Goal: Task Accomplishment & Management: Use online tool/utility

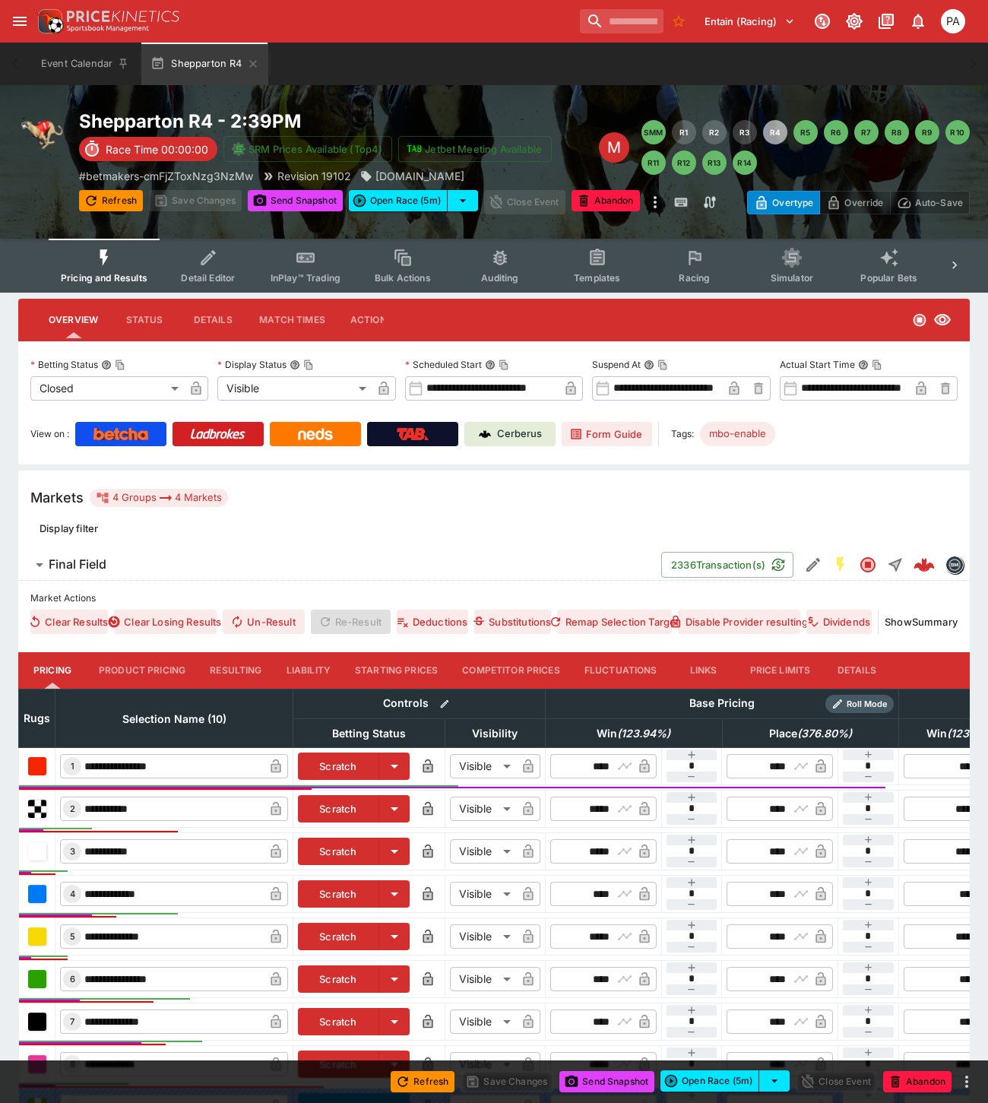
click at [242, 665] on button "Resulting" at bounding box center [236, 670] width 76 height 36
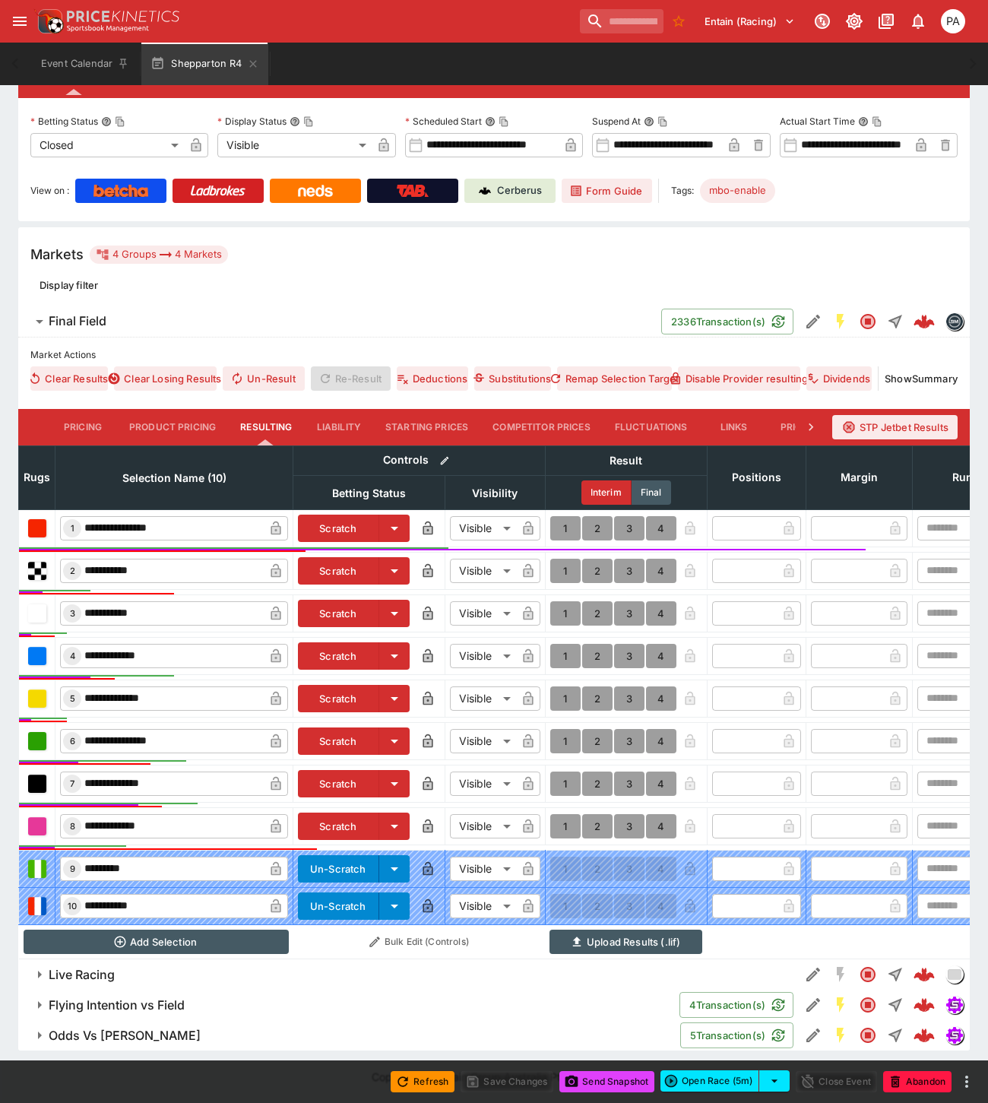
scroll to position [256, 0]
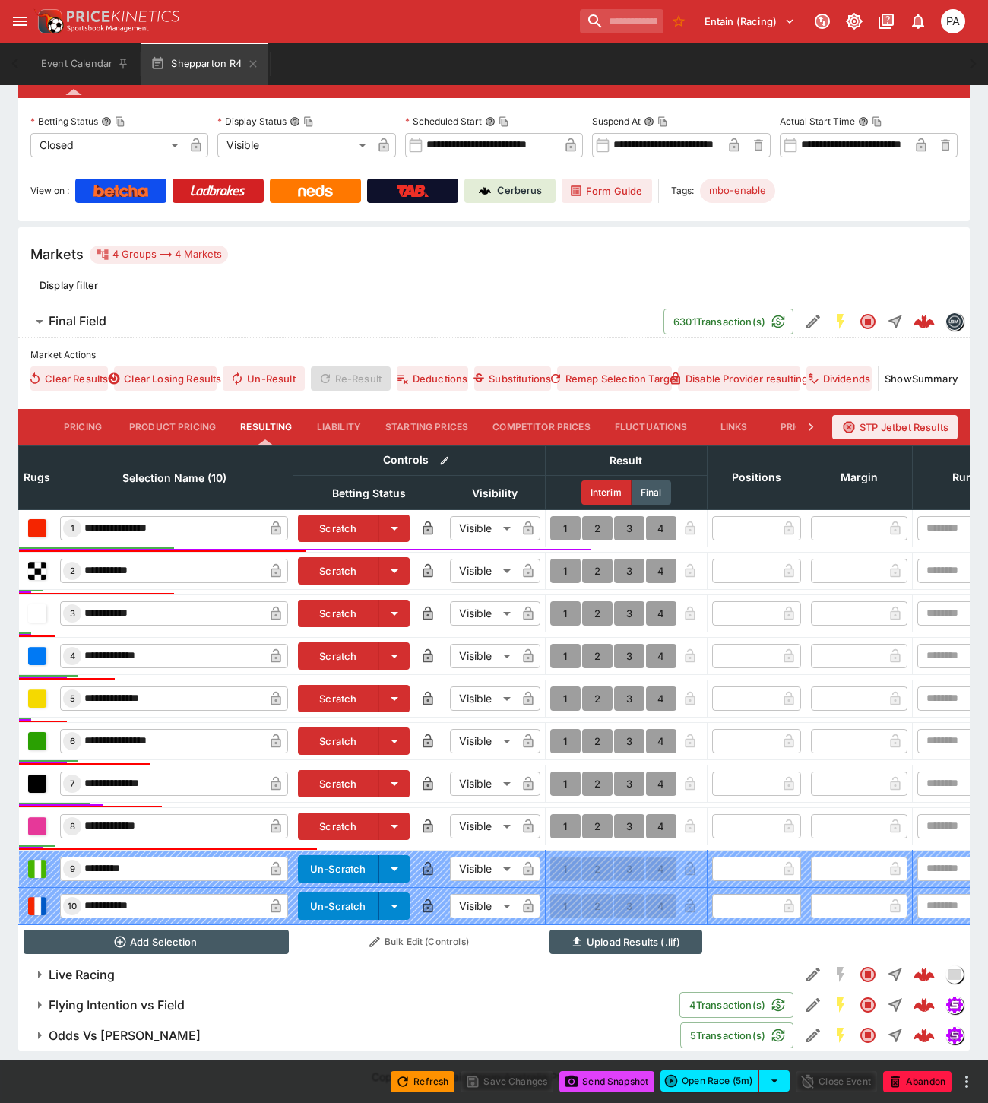
click at [561, 771] on button "1" at bounding box center [565, 783] width 30 height 24
type input "*"
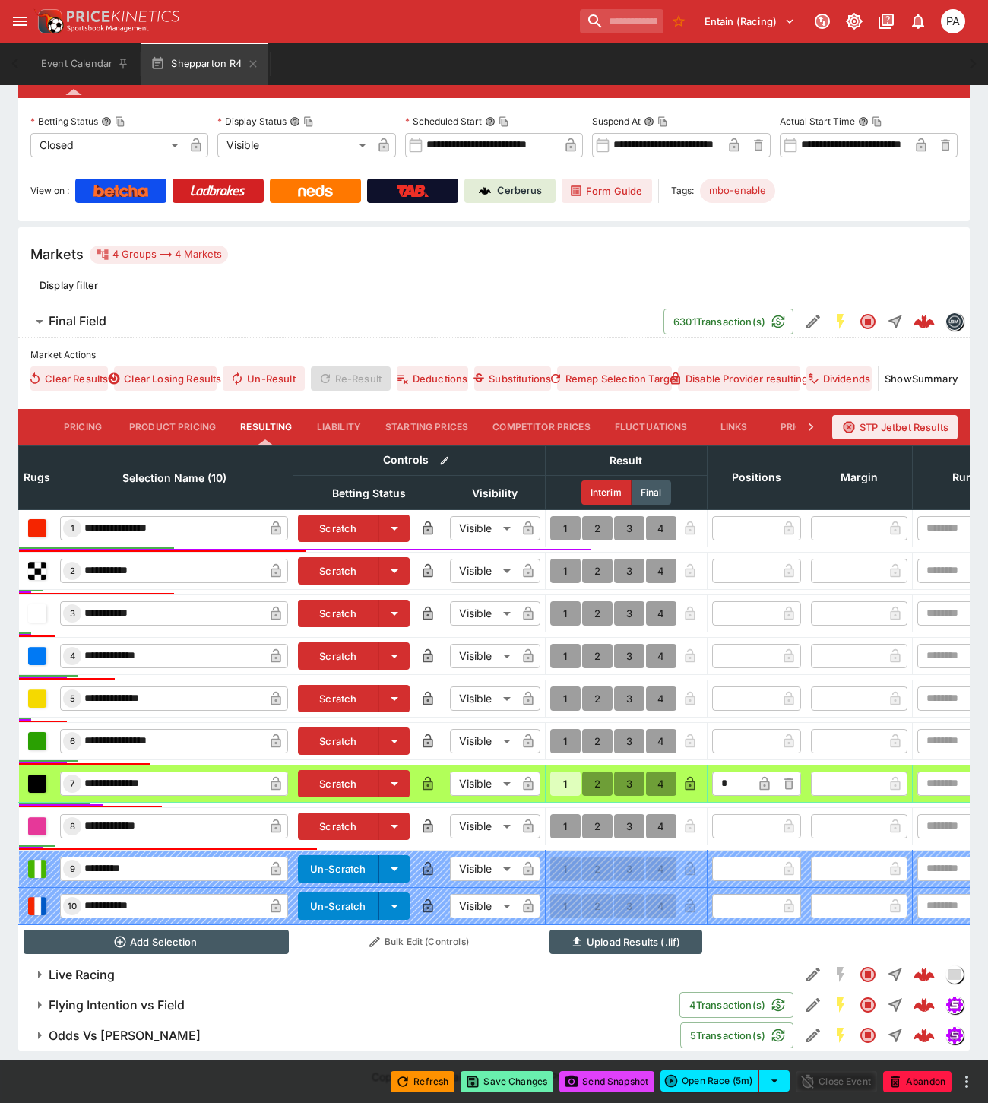
click at [509, 1087] on button "Save Changes" at bounding box center [506, 1081] width 93 height 21
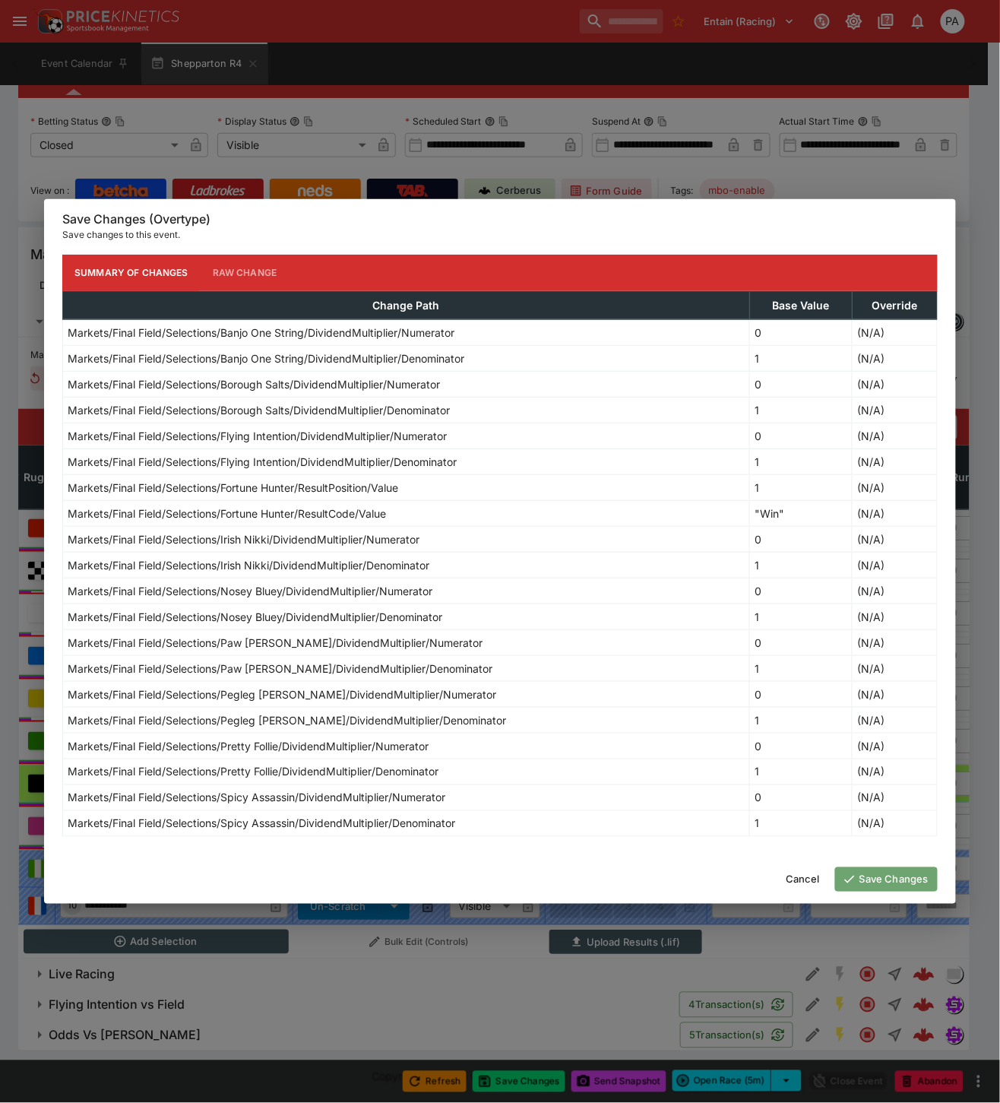
click at [874, 882] on button "Save Changes" at bounding box center [886, 879] width 103 height 24
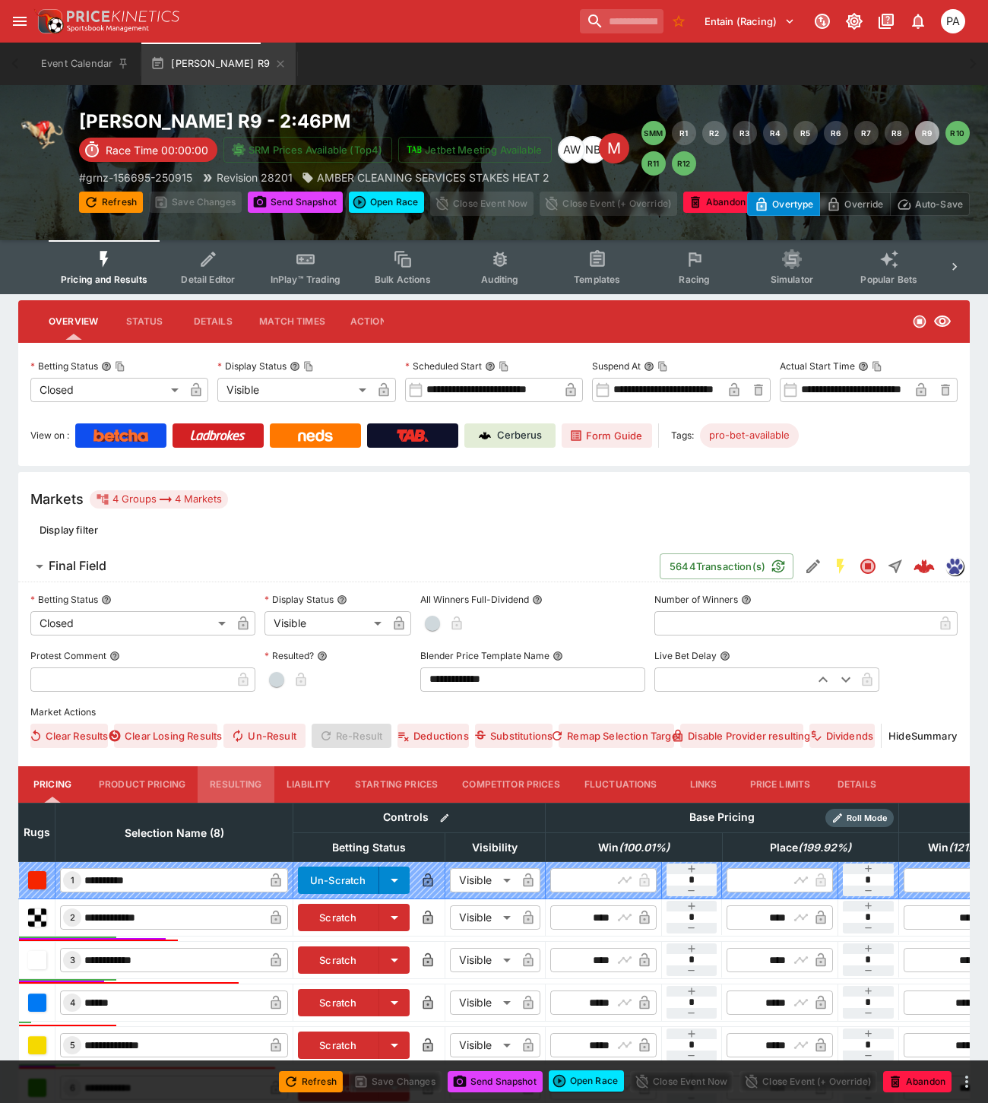
click at [223, 780] on button "Resulting" at bounding box center [236, 784] width 76 height 36
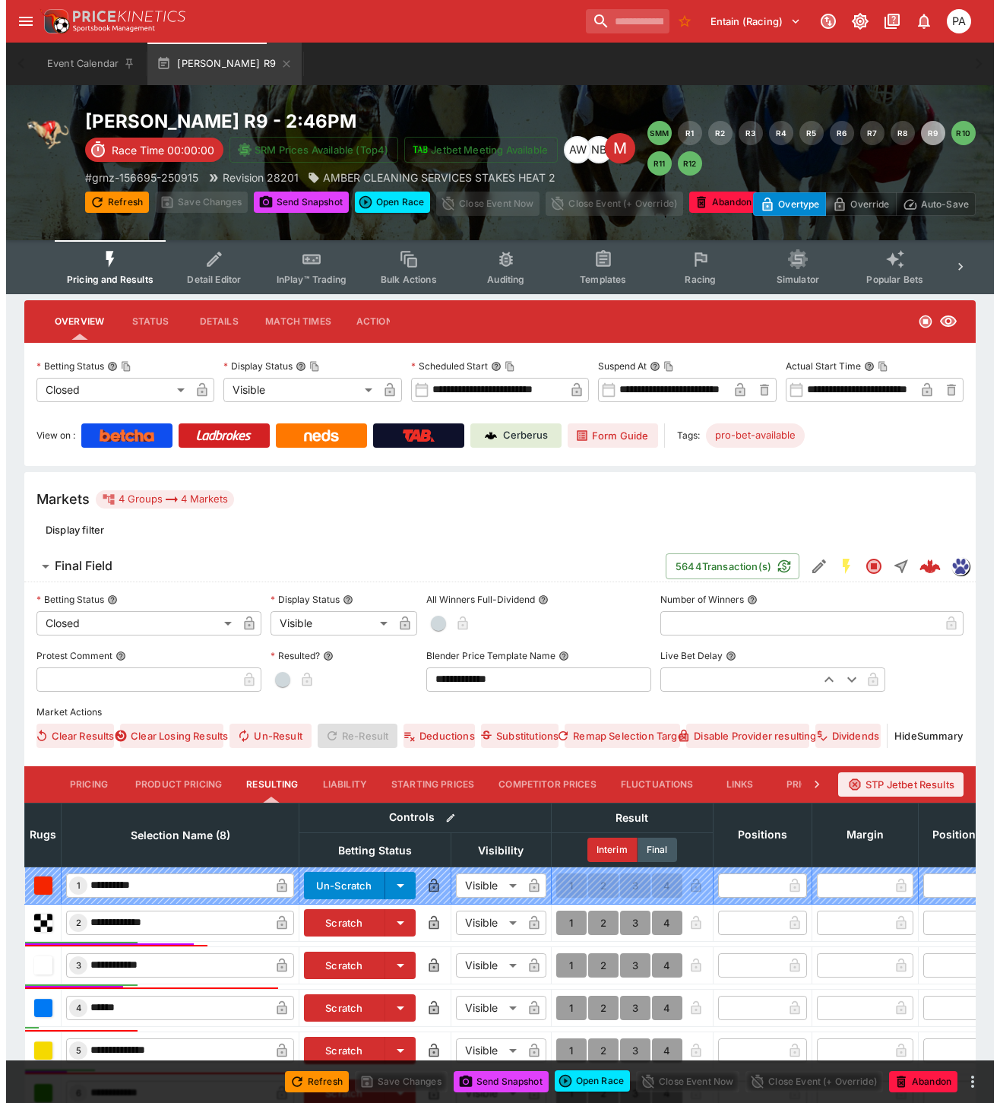
scroll to position [290, 0]
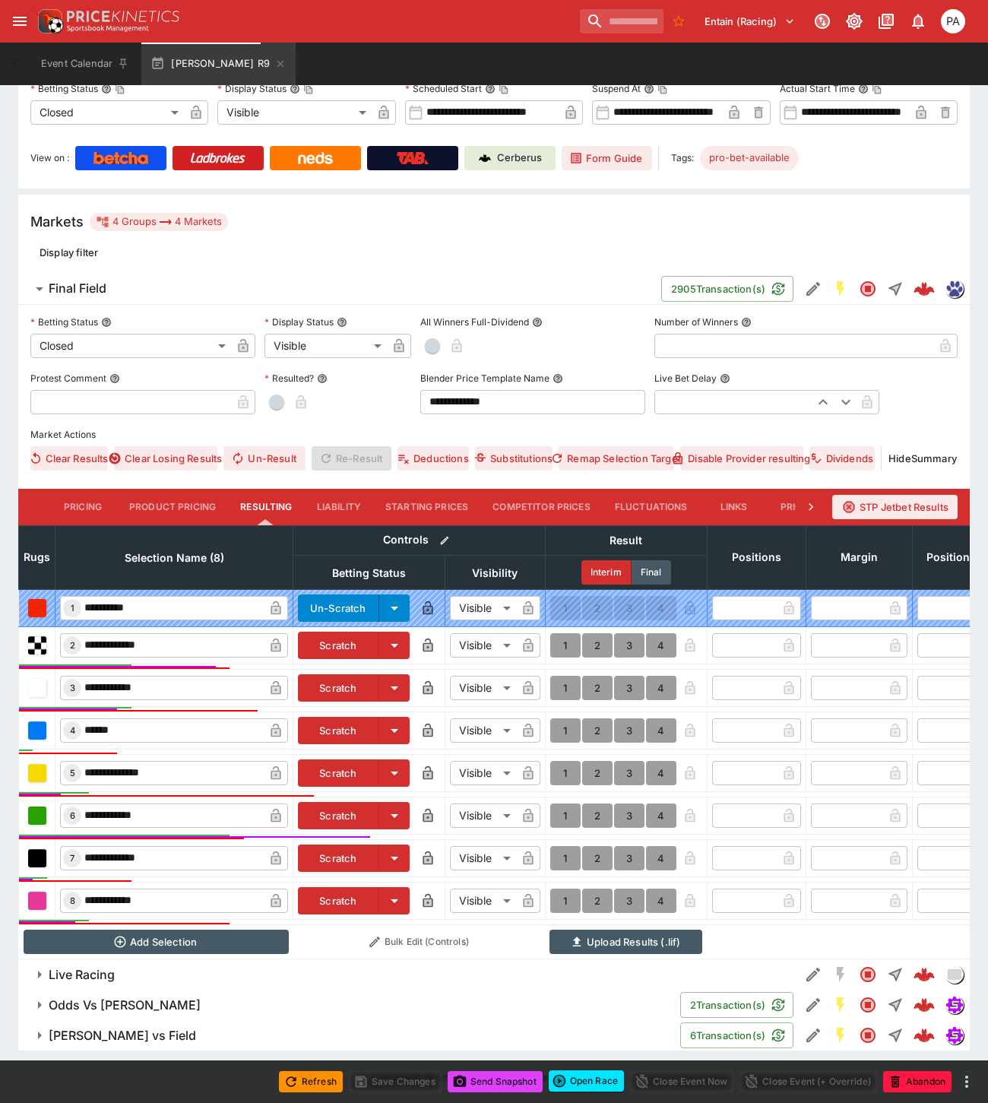
click at [563, 803] on button "1" at bounding box center [565, 815] width 30 height 24
type input "*"
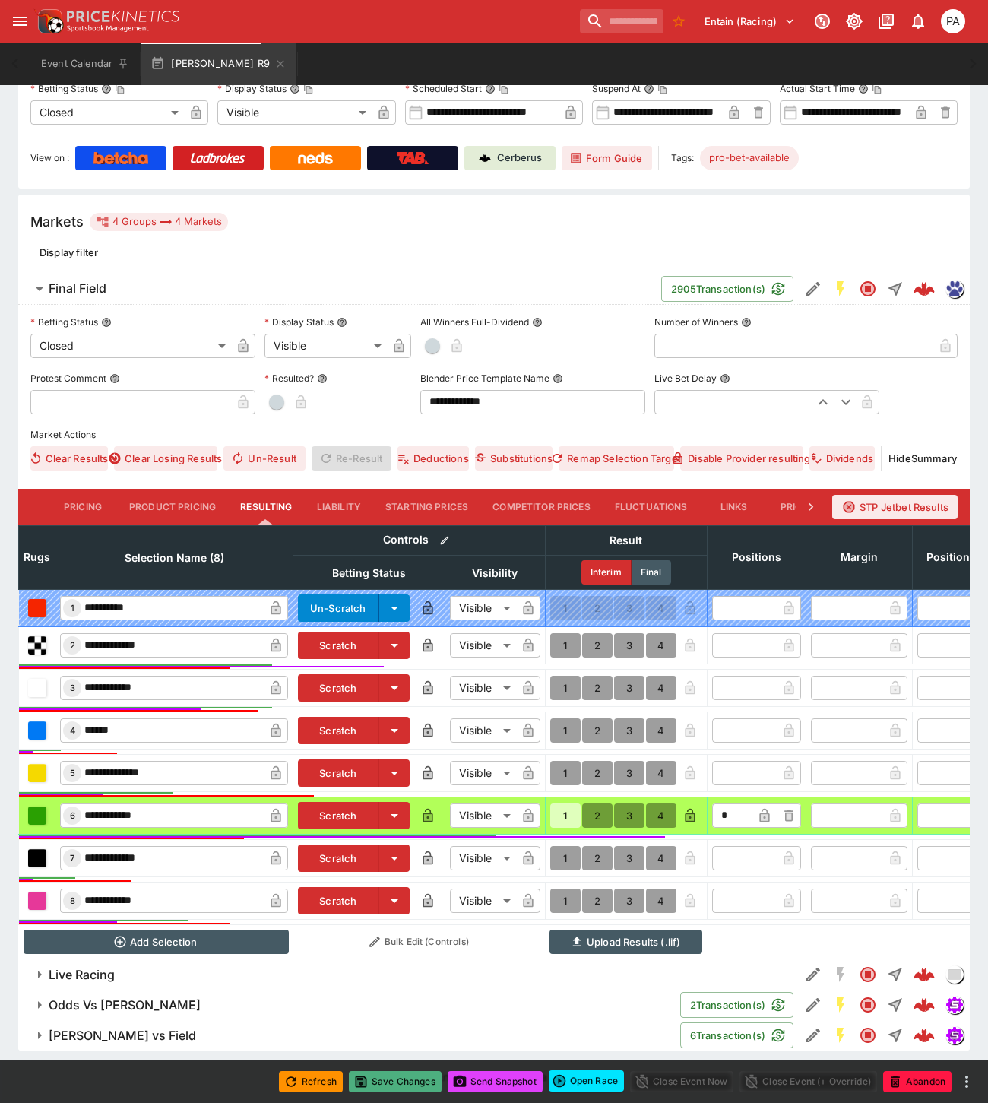
click at [408, 1082] on button "Save Changes" at bounding box center [395, 1081] width 93 height 21
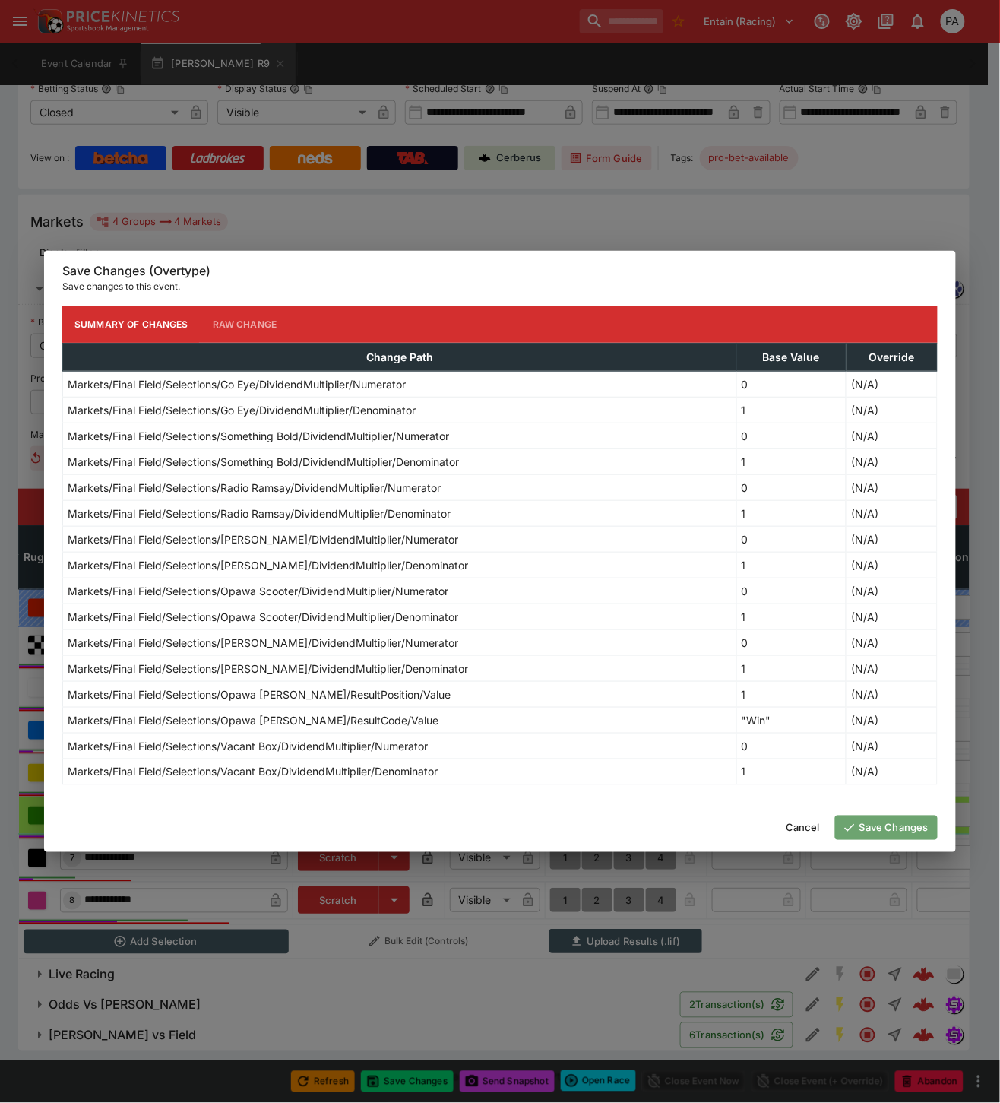
click at [883, 829] on button "Save Changes" at bounding box center [886, 827] width 103 height 24
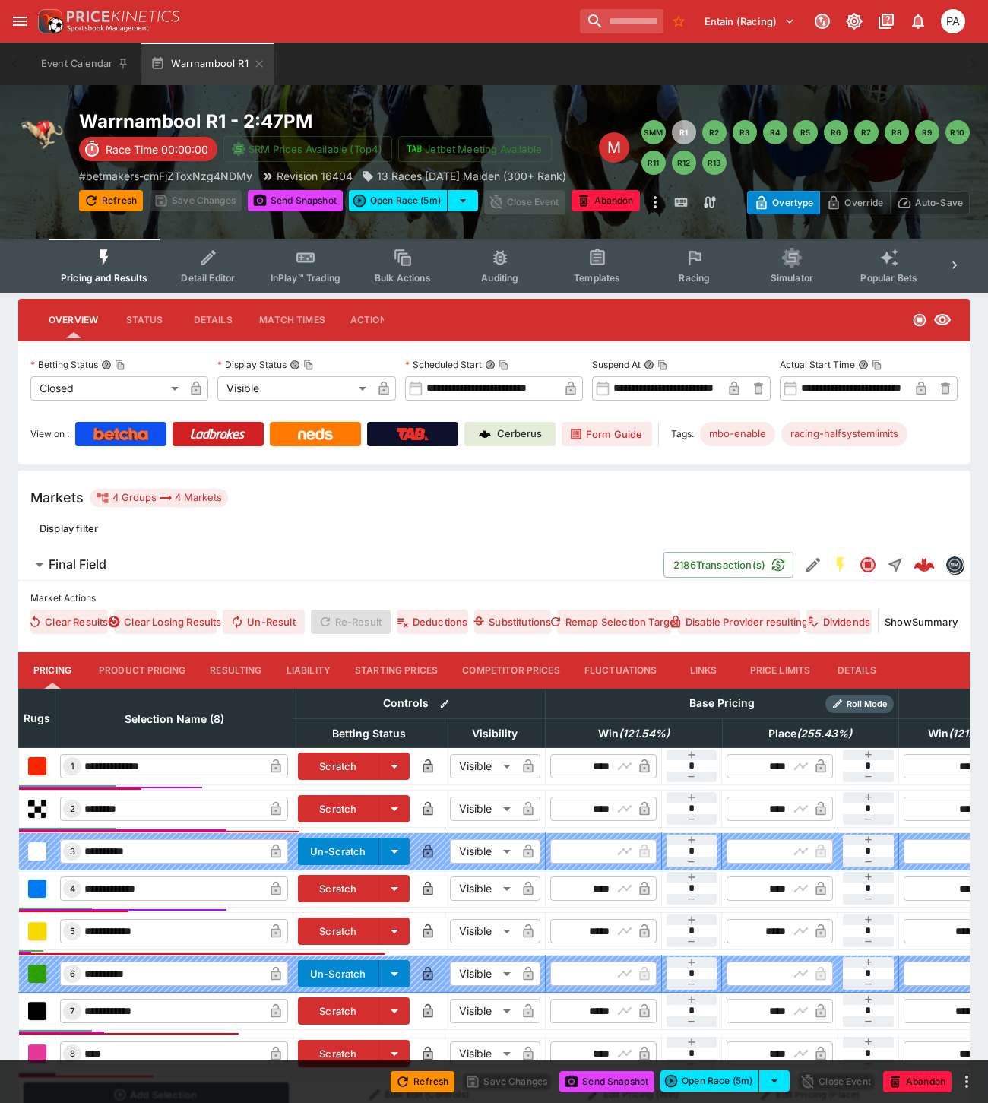
click at [245, 673] on button "Resulting" at bounding box center [236, 670] width 76 height 36
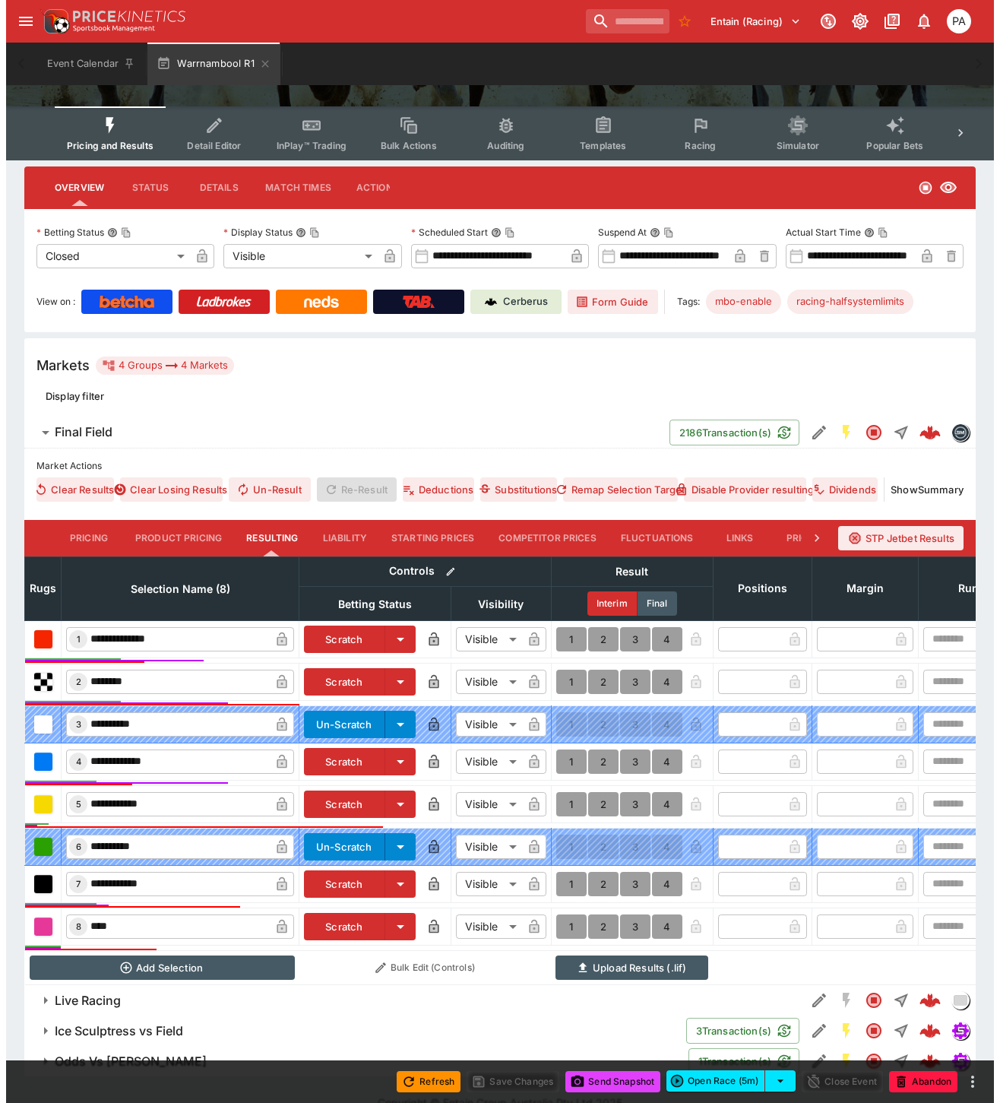
scroll to position [171, 0]
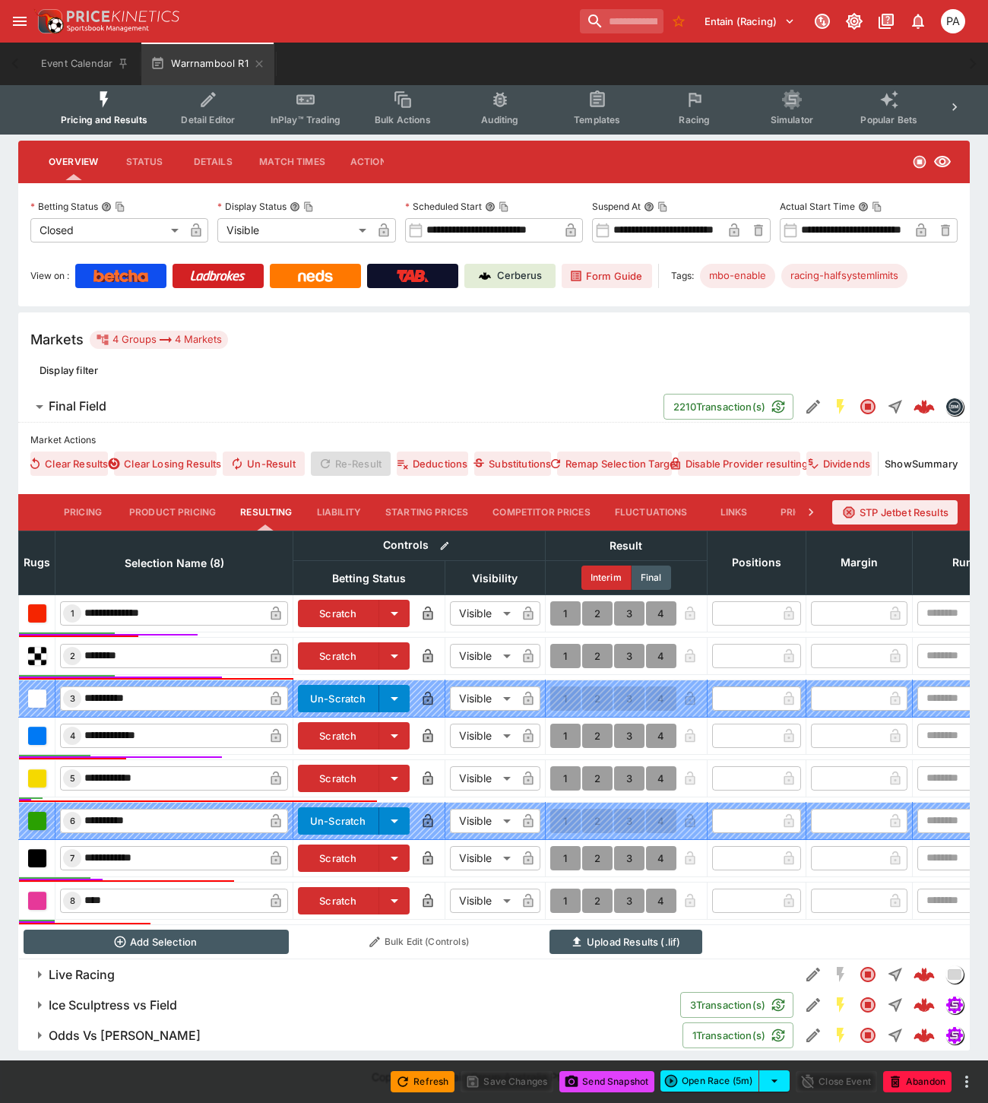
click at [565, 602] on button "1" at bounding box center [565, 613] width 30 height 24
type input "*"
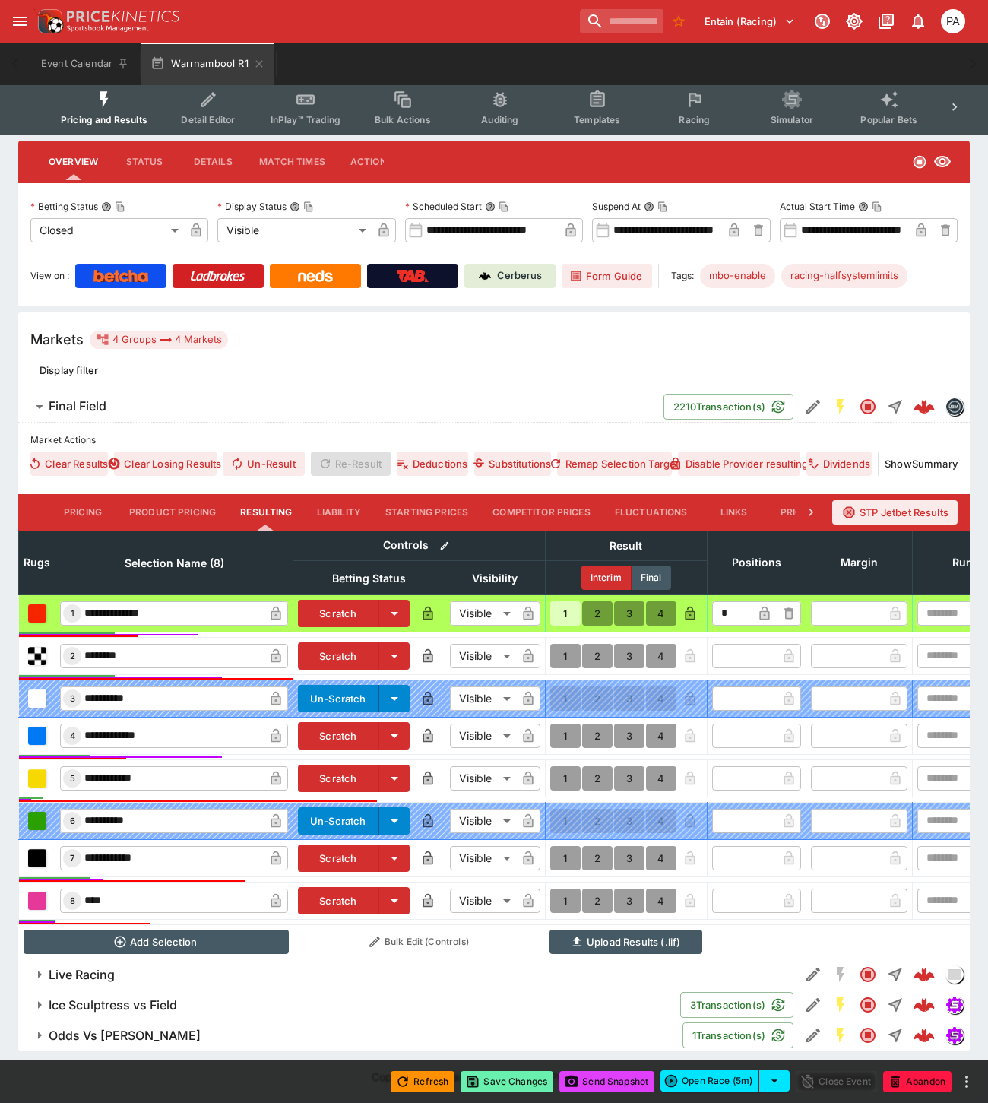
click at [514, 1079] on button "Save Changes" at bounding box center [506, 1081] width 93 height 21
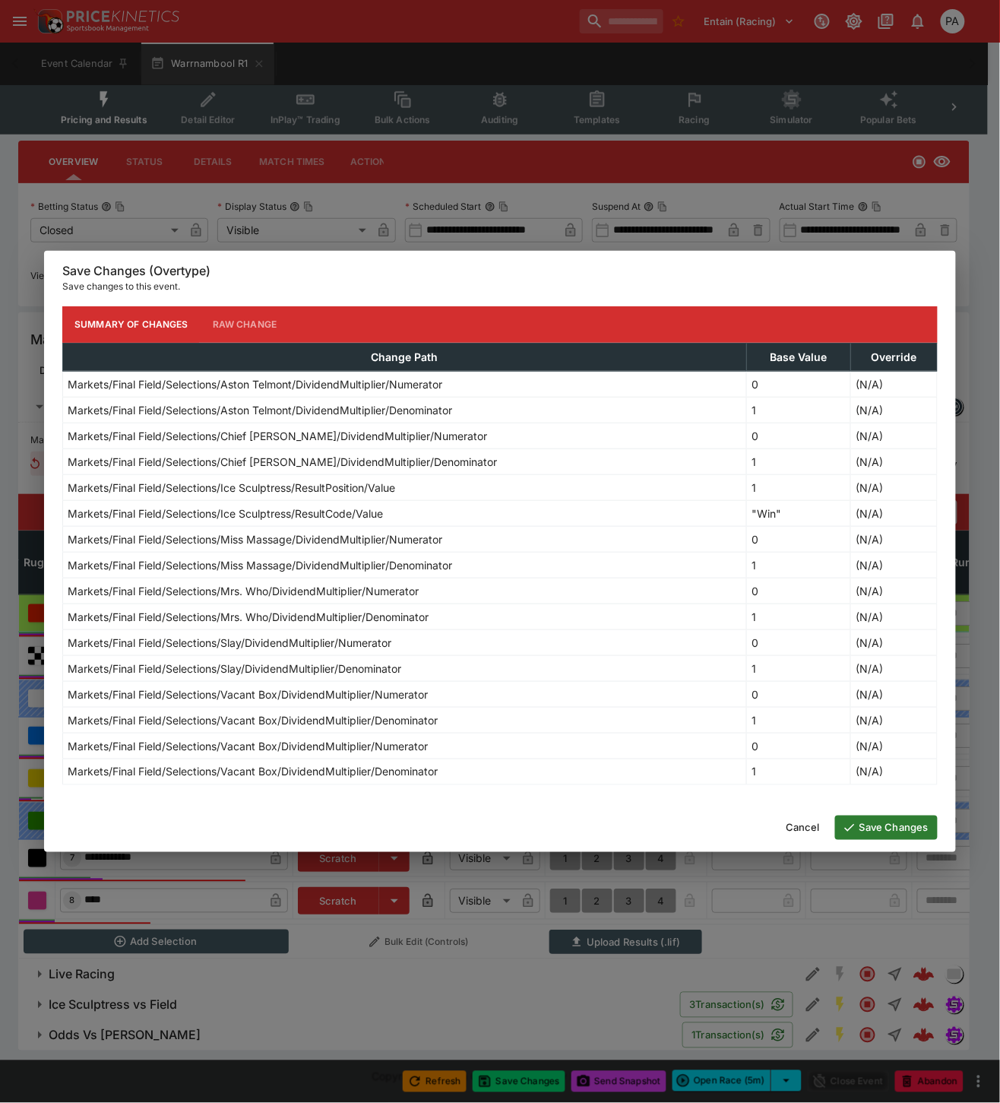
click at [890, 831] on button "Save Changes" at bounding box center [886, 827] width 103 height 24
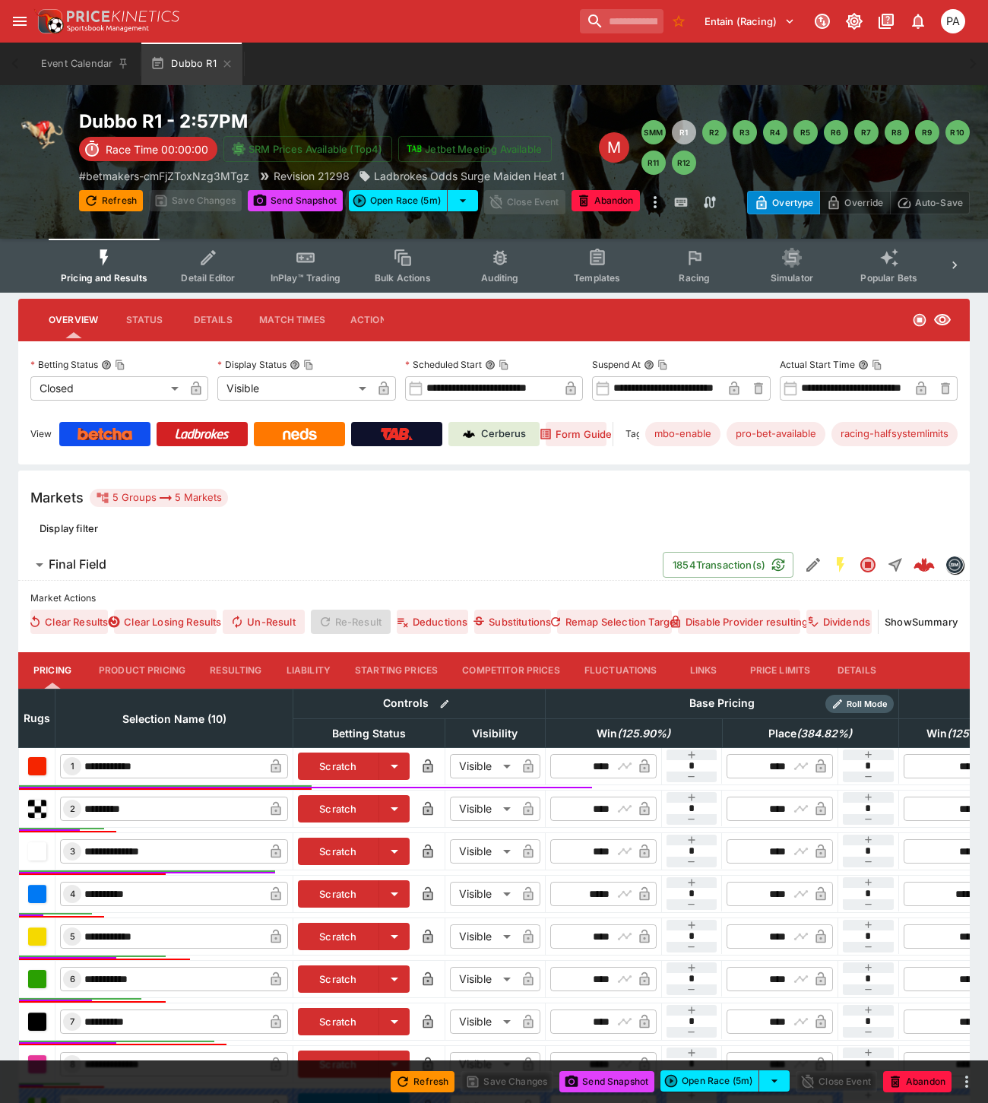
click at [233, 676] on button "Resulting" at bounding box center [236, 670] width 76 height 36
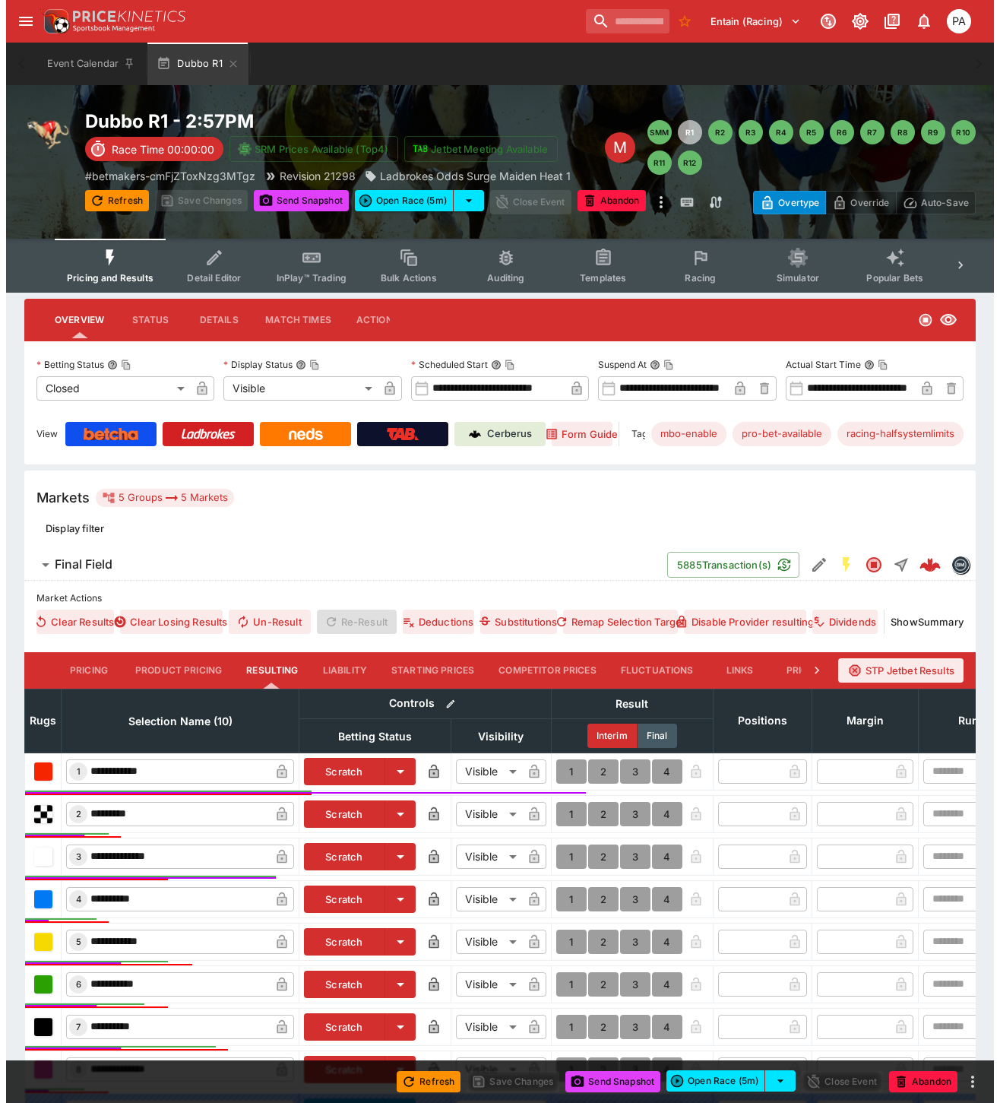
scroll to position [286, 0]
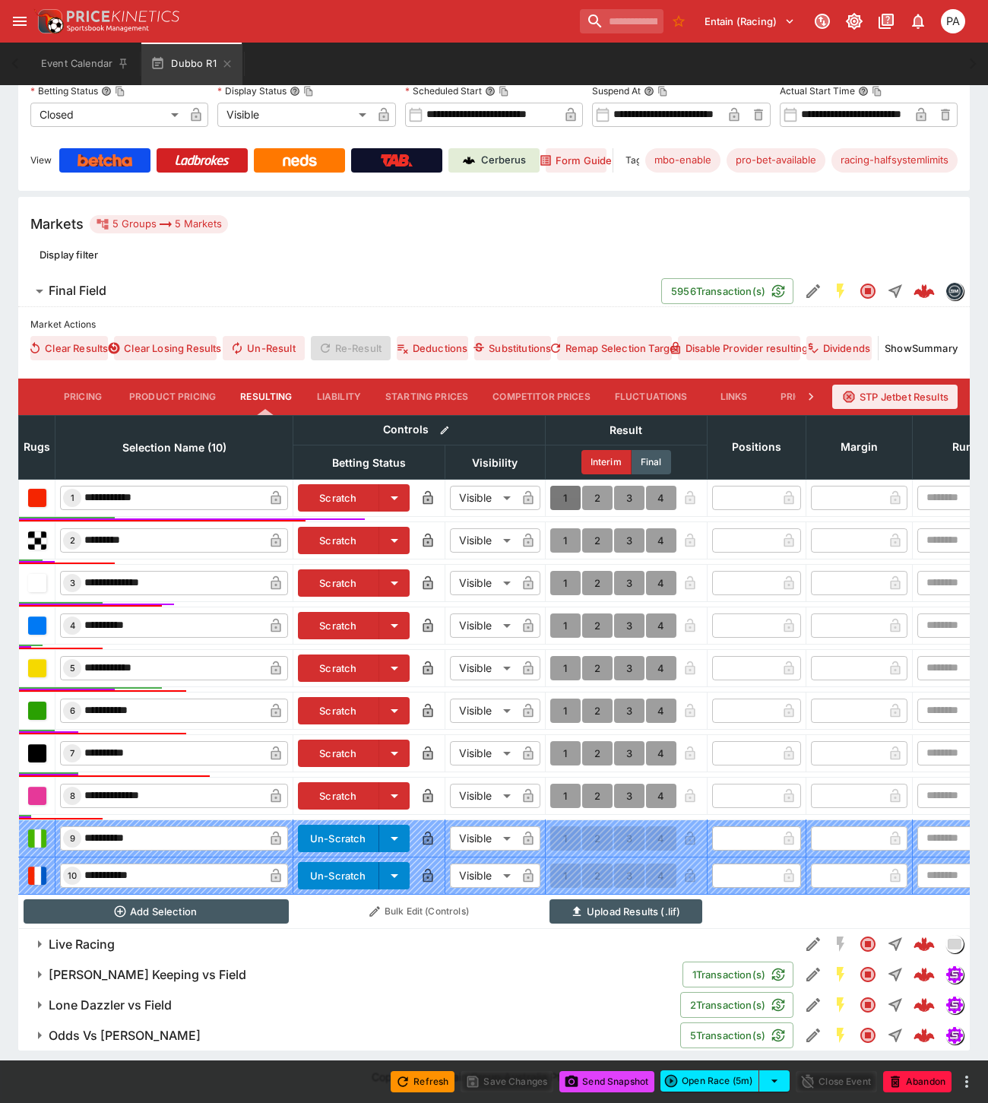
click at [563, 486] on button "1" at bounding box center [565, 498] width 30 height 24
type input "*"
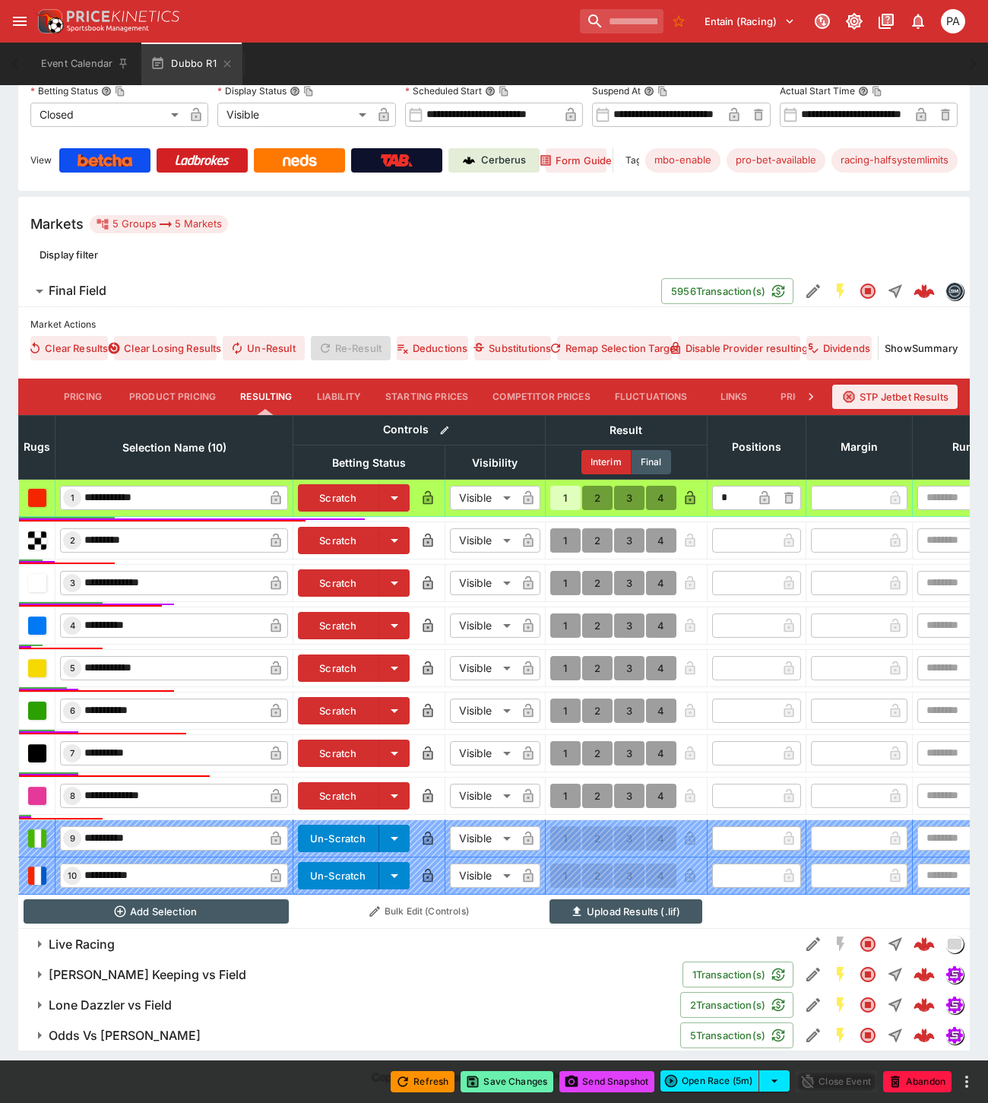
click at [520, 1082] on button "Save Changes" at bounding box center [506, 1081] width 93 height 21
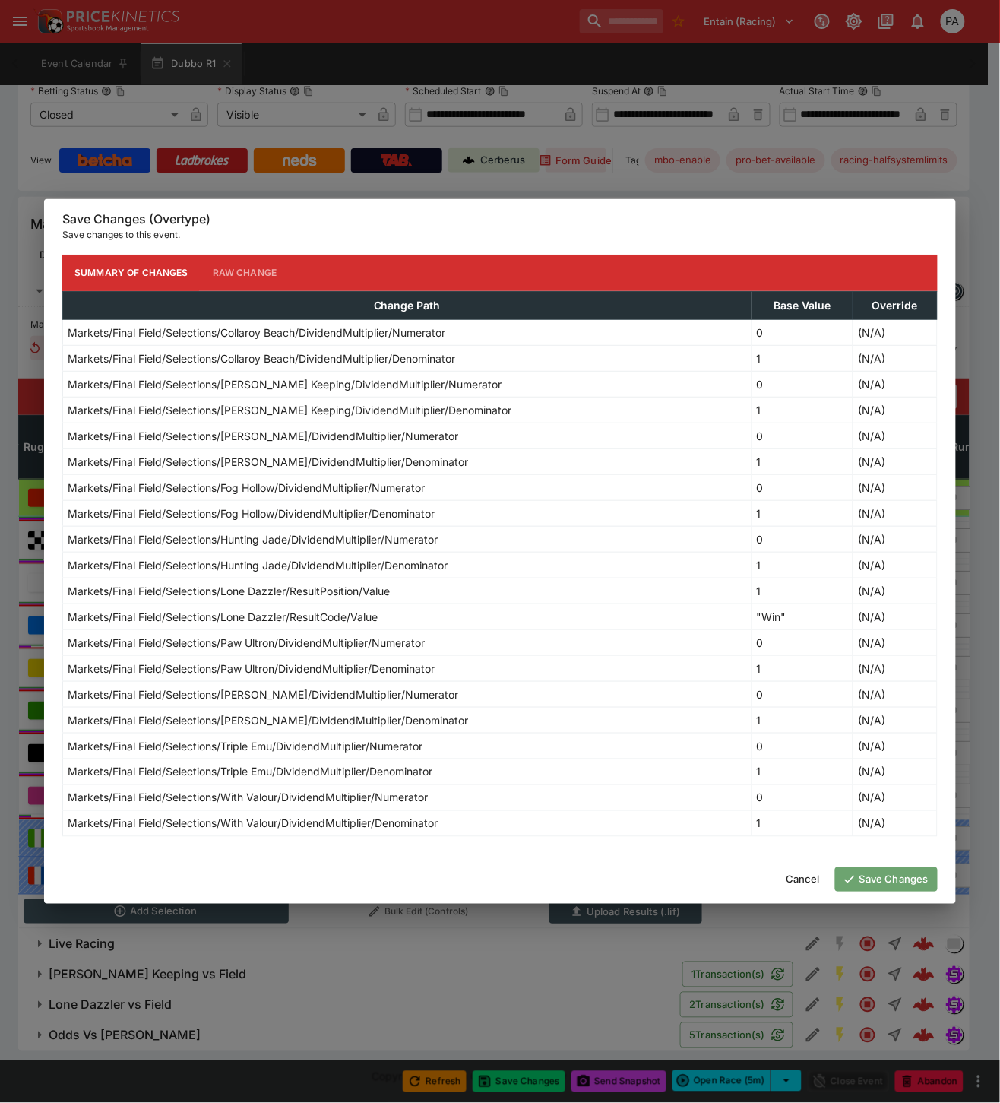
click at [901, 882] on button "Save Changes" at bounding box center [886, 879] width 103 height 24
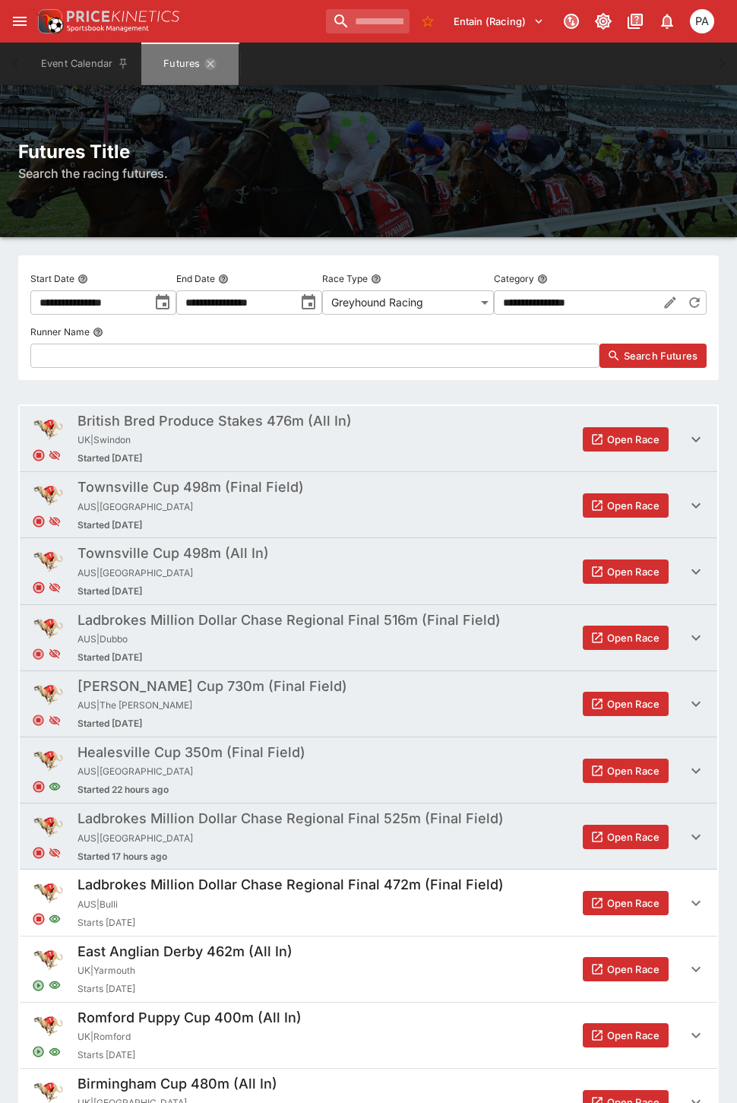
click at [210, 65] on icon "Futures" at bounding box center [210, 64] width 12 height 12
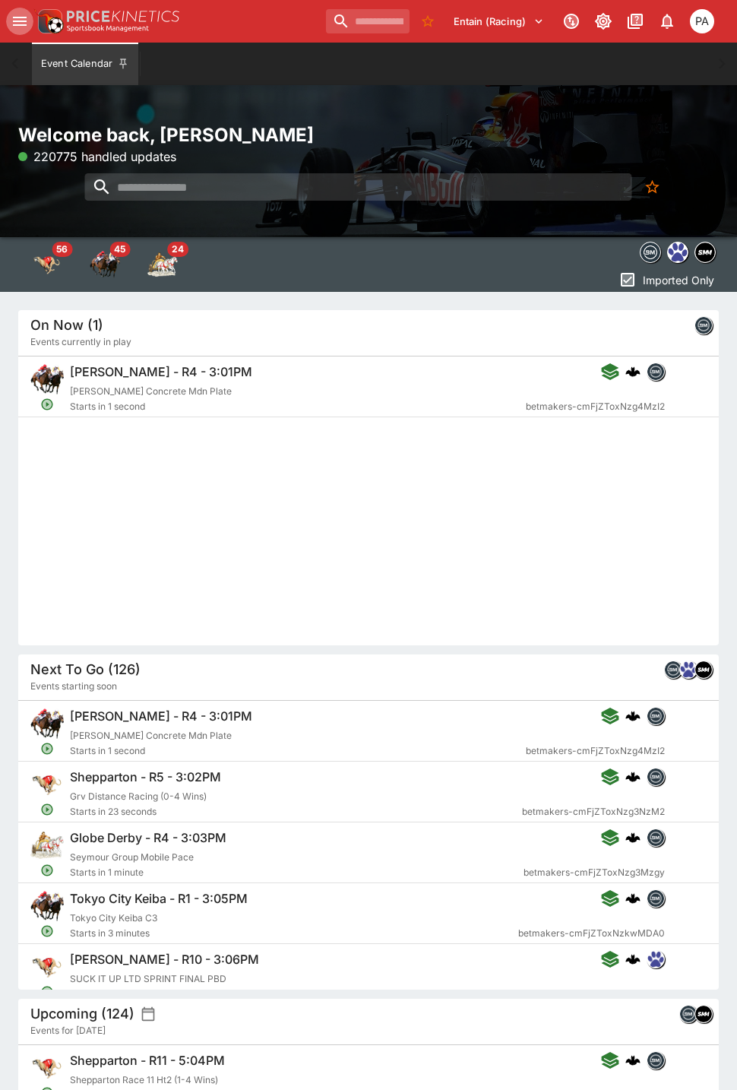
click at [14, 23] on icon "open drawer" at bounding box center [20, 21] width 18 height 18
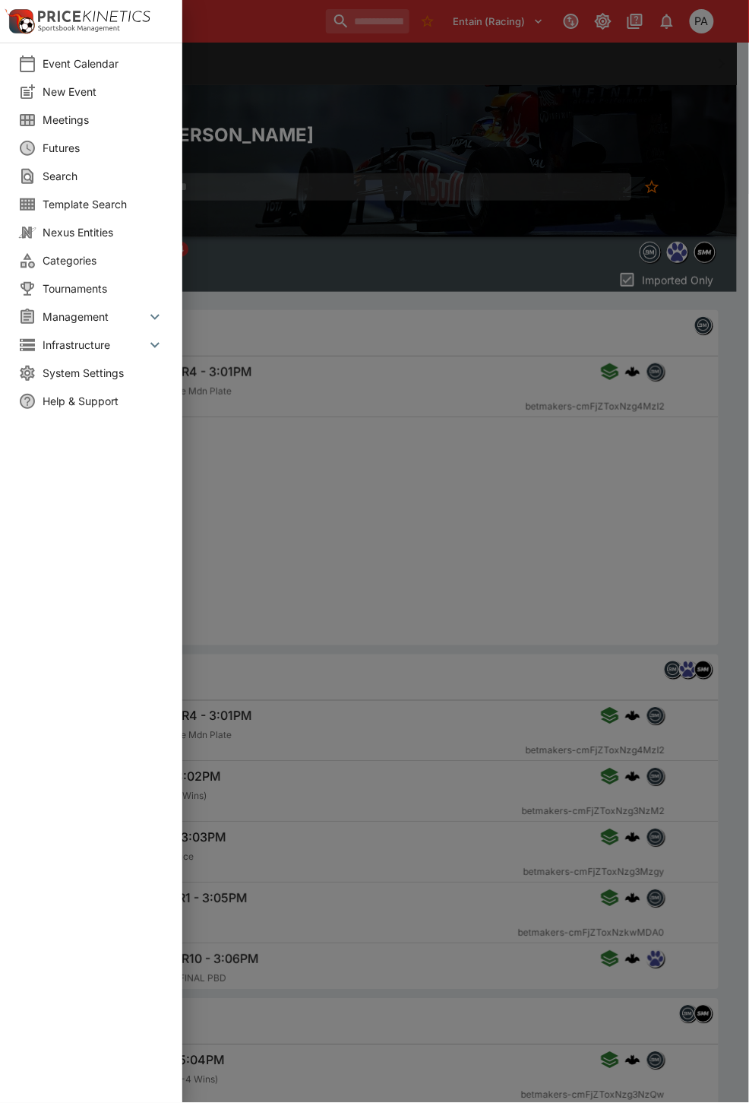
click at [155, 315] on icon at bounding box center [155, 317] width 18 height 18
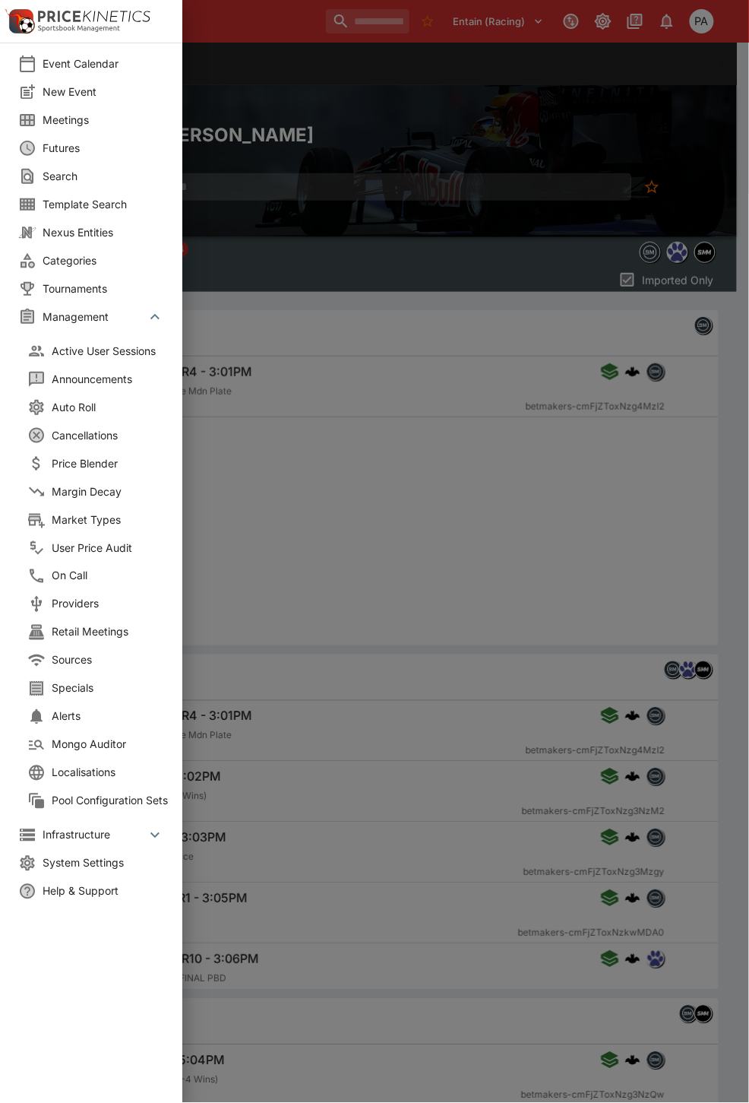
click at [88, 460] on span "Price Blender" at bounding box center [113, 463] width 122 height 16
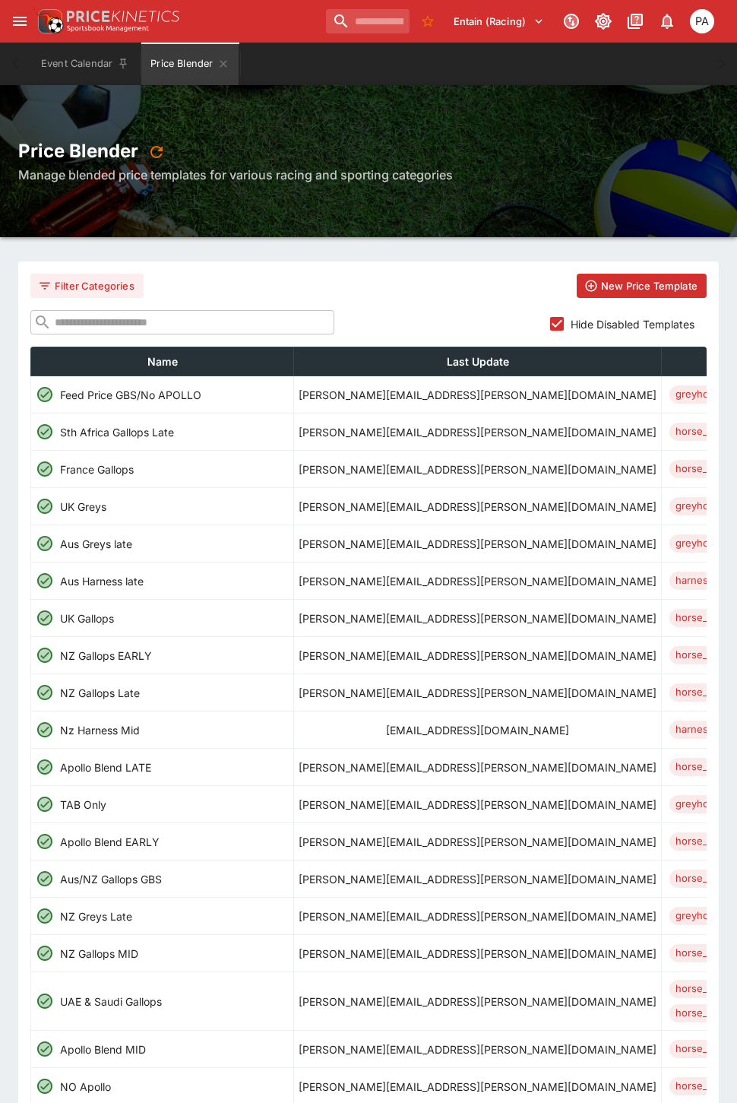
click at [111, 331] on input "text" at bounding box center [193, 322] width 283 height 24
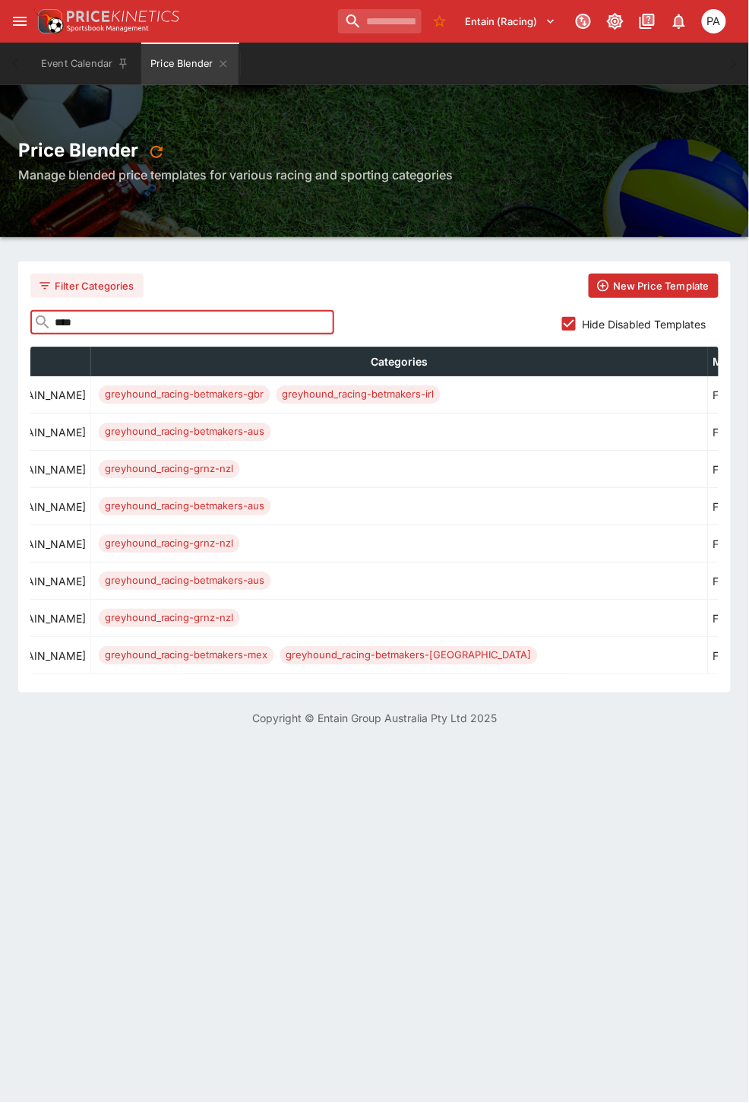
scroll to position [0, 795]
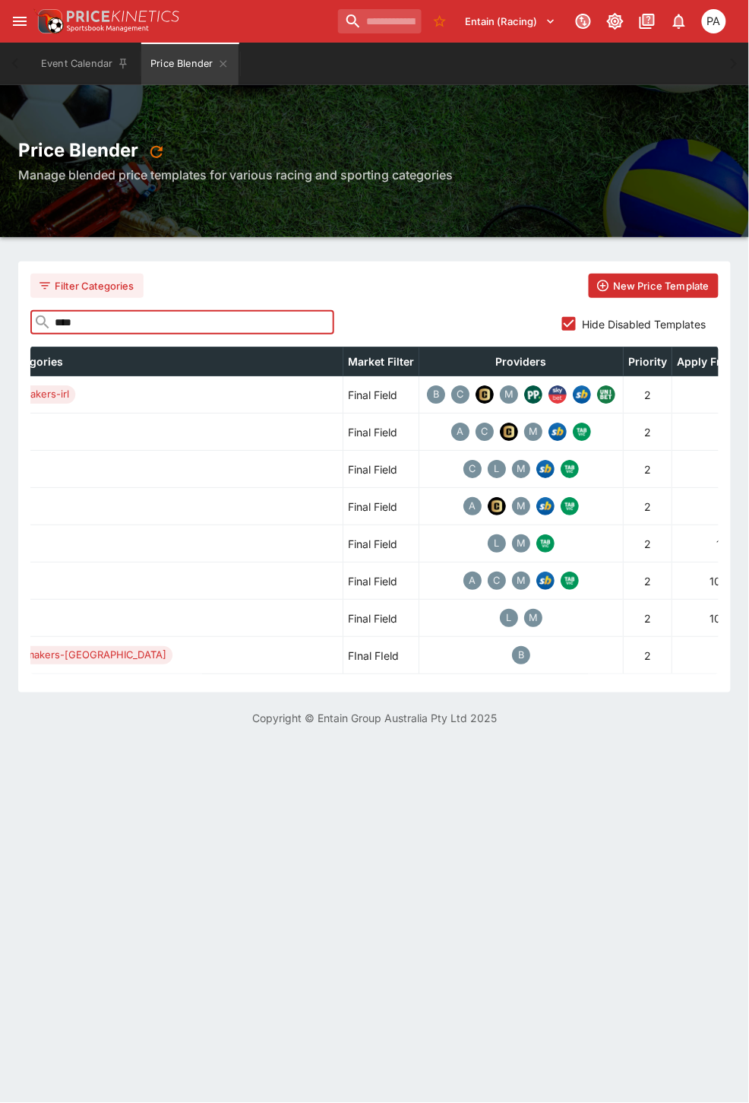
type input "****"
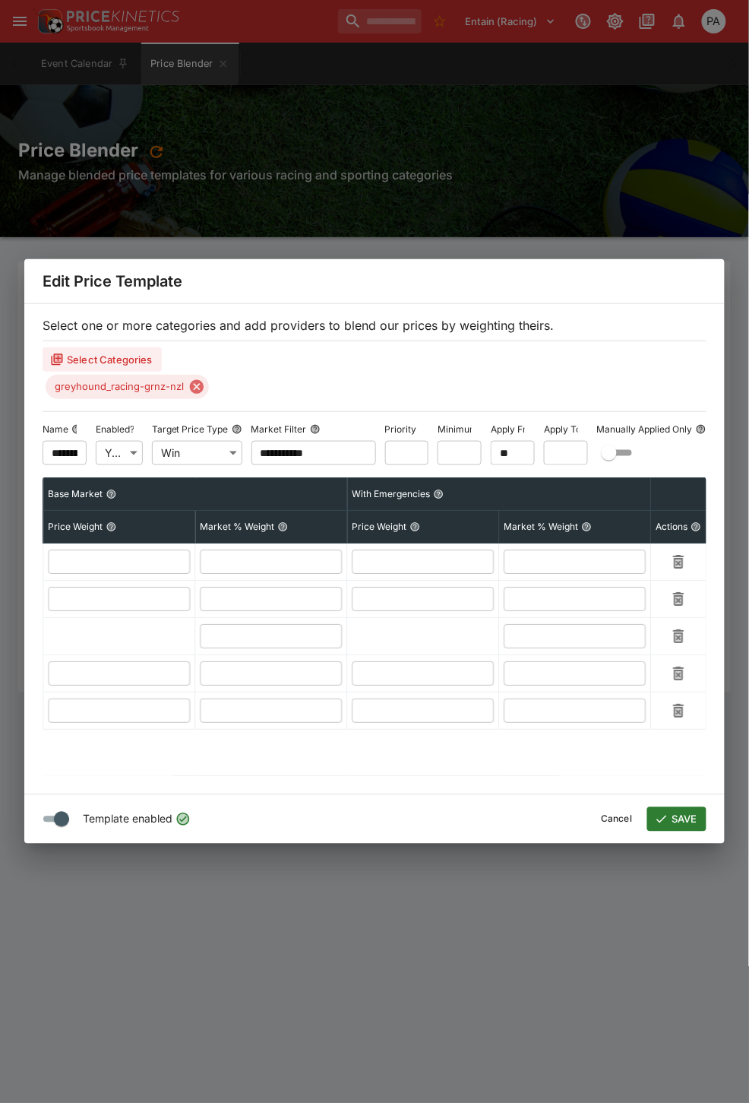
scroll to position [0, 784]
click at [519, 915] on div "**********" at bounding box center [374, 551] width 749 height 1103
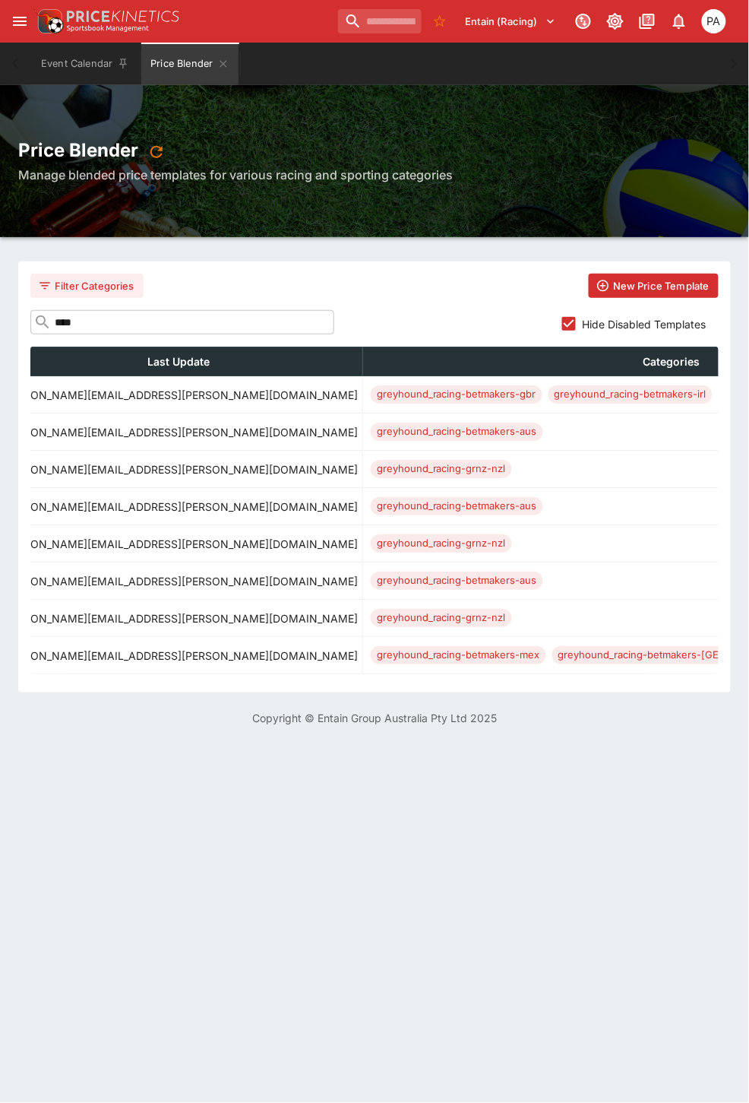
scroll to position [0, 0]
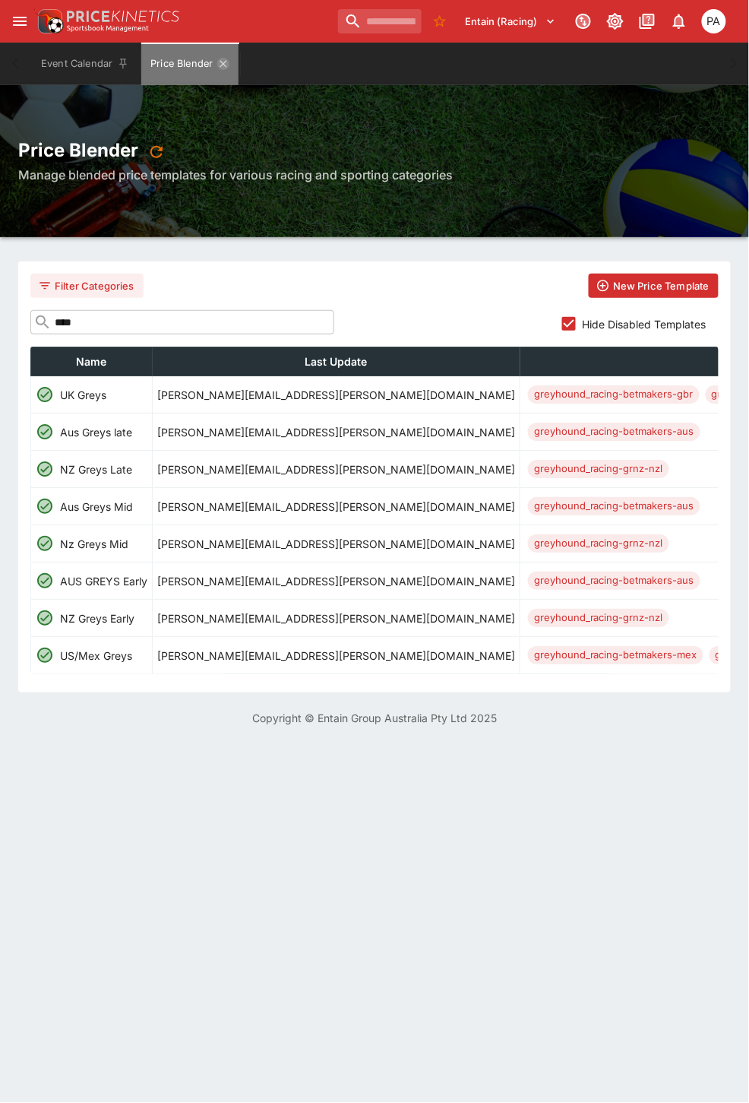
click at [222, 65] on icon "Price Blender" at bounding box center [223, 63] width 7 height 7
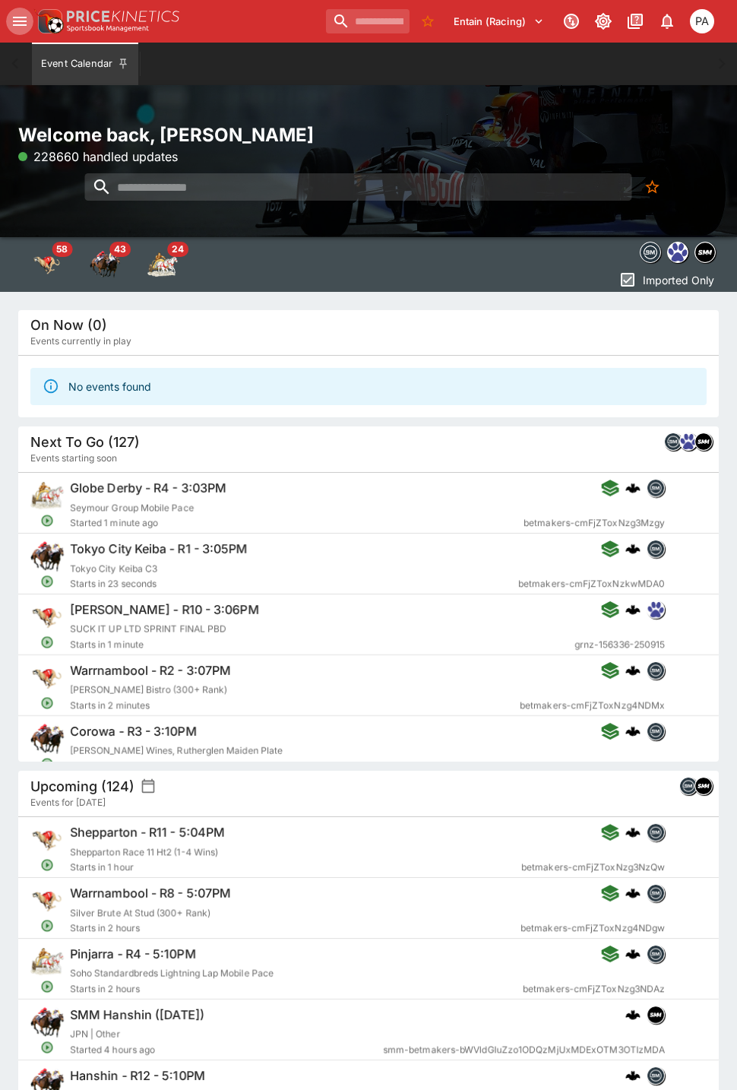
click at [24, 23] on icon "open drawer" at bounding box center [20, 21] width 18 height 18
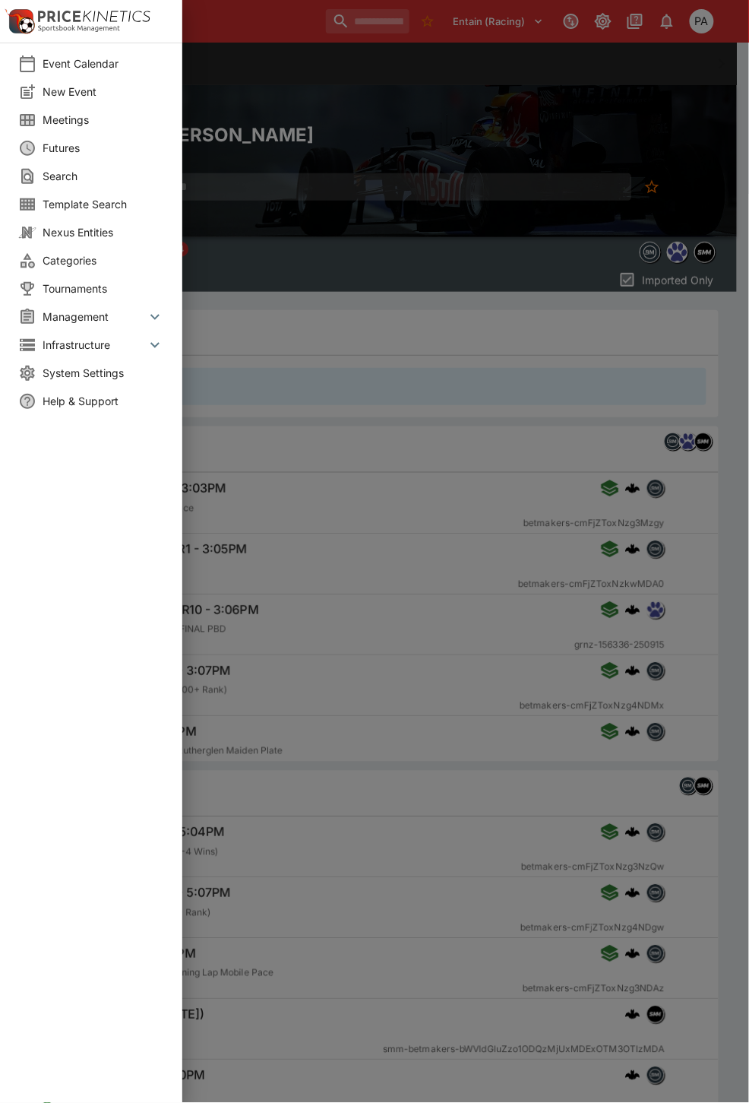
click at [150, 315] on icon at bounding box center [155, 317] width 18 height 18
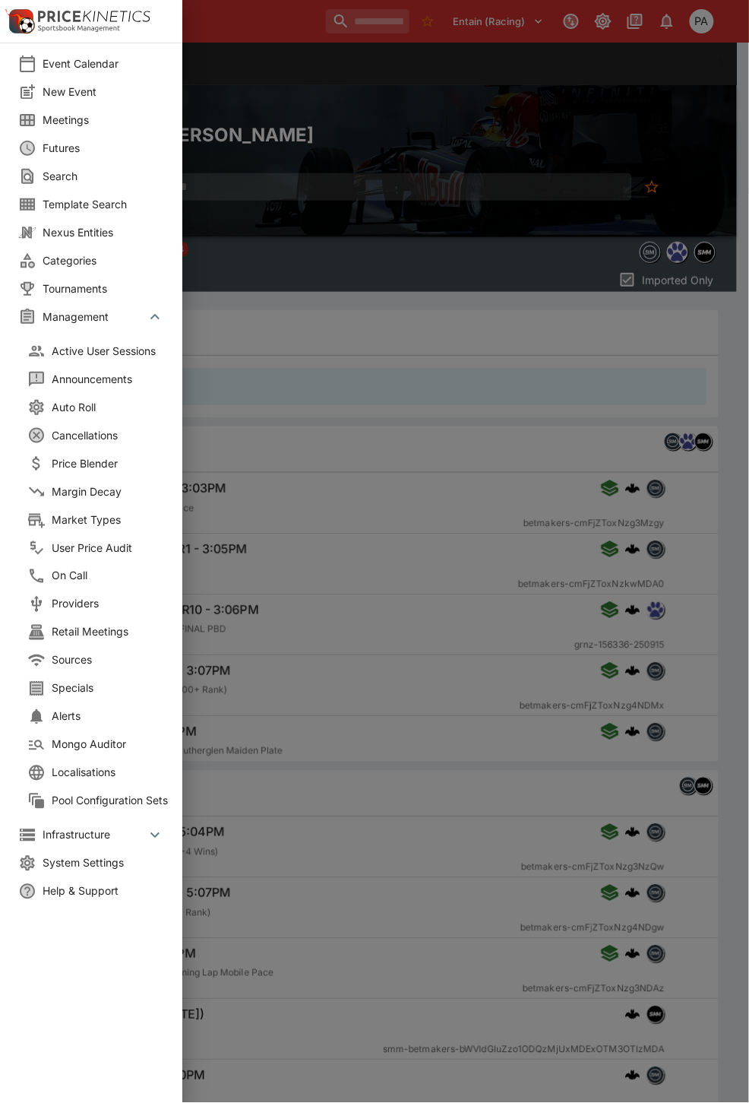
click at [92, 489] on span "Margin Decay" at bounding box center [113, 491] width 122 height 16
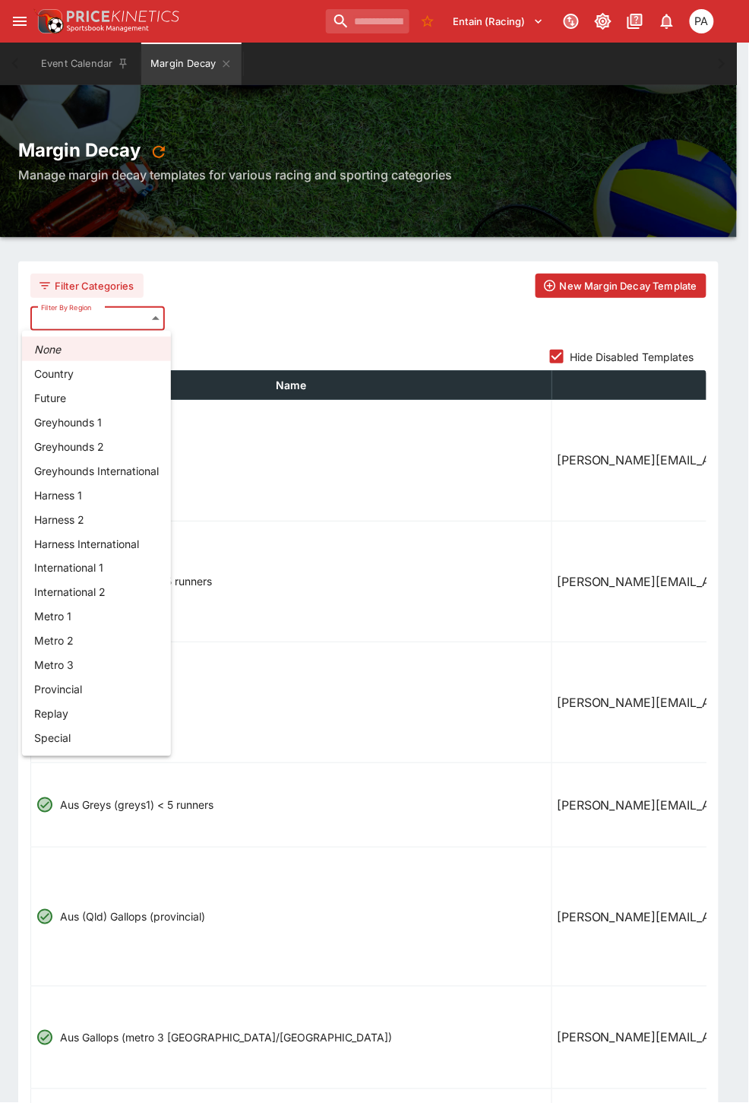
click at [104, 445] on li "Greyhounds 2" at bounding box center [96, 446] width 149 height 24
type input "**********"
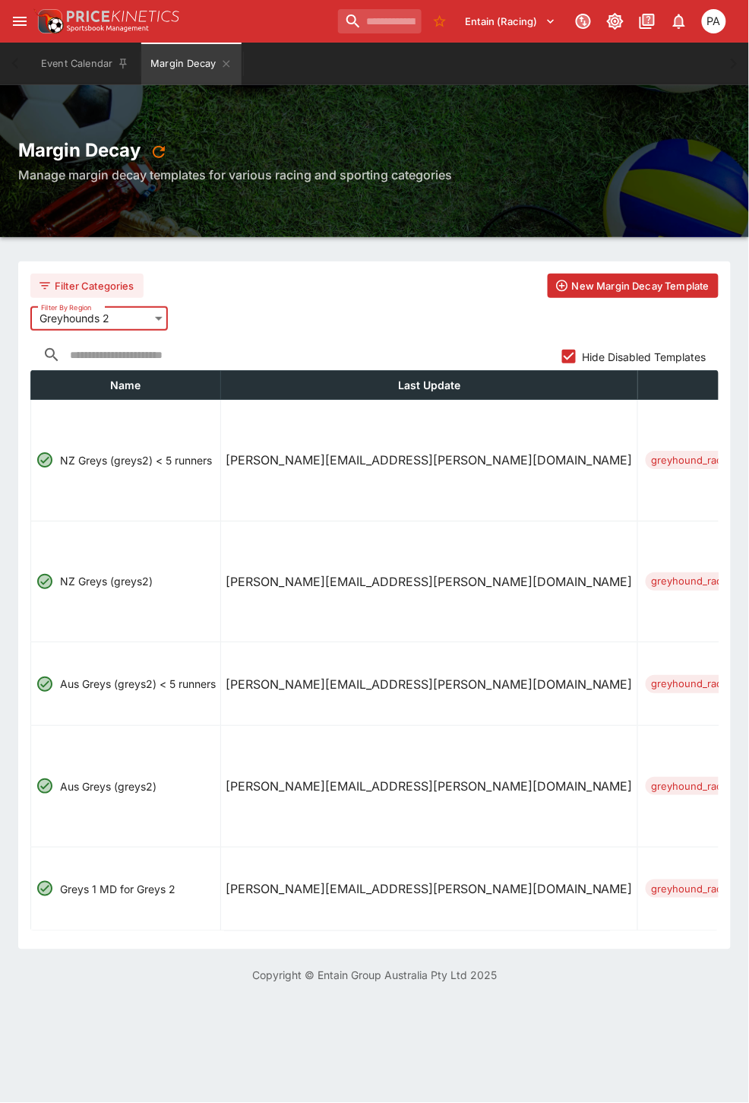
scroll to position [0, 962]
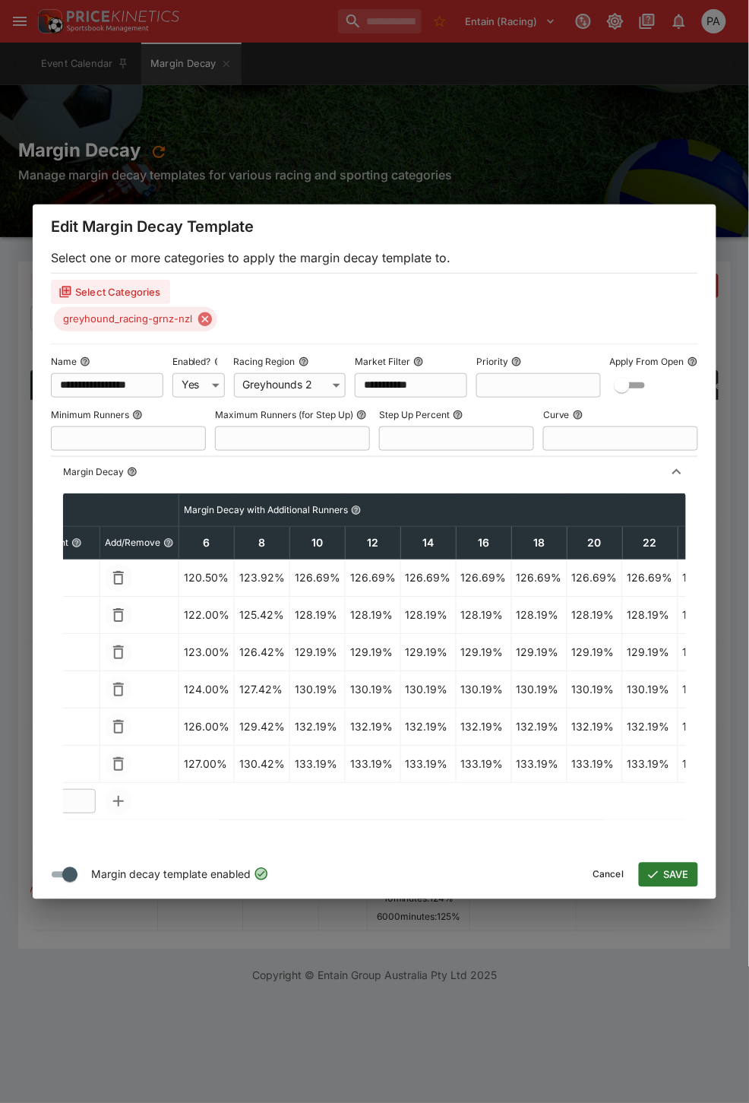
scroll to position [0, 331]
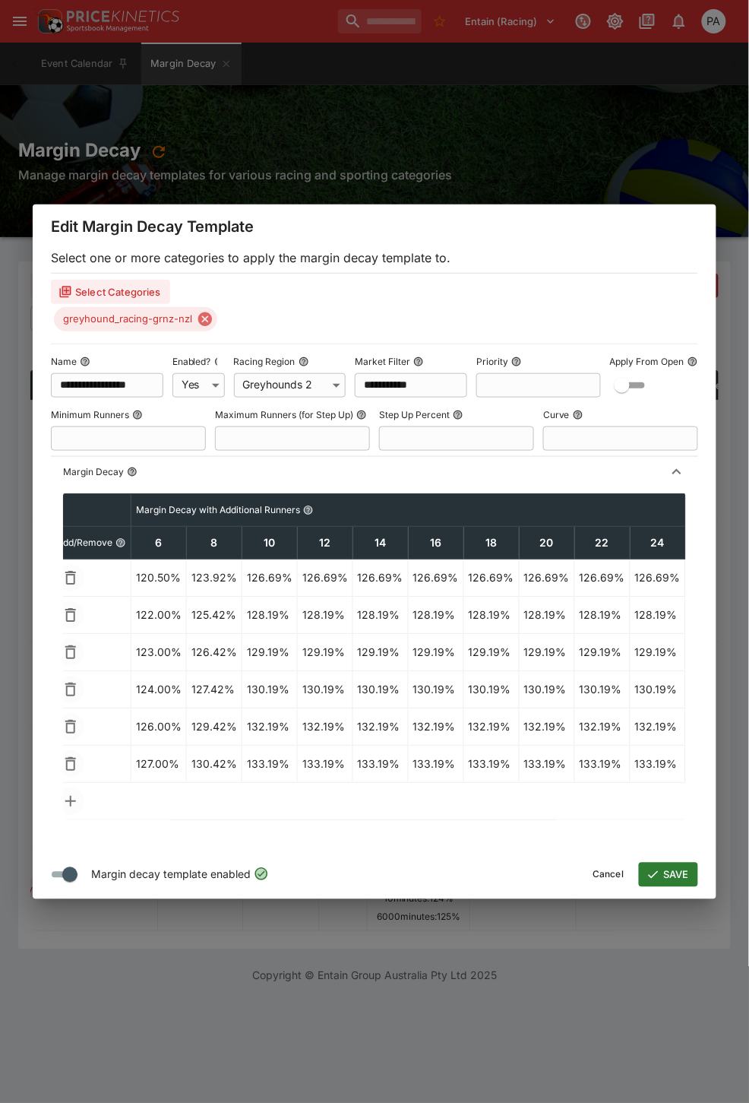
drag, startPoint x: 519, startPoint y: 125, endPoint x: 505, endPoint y: 122, distance: 14.0
click at [519, 124] on div "**********" at bounding box center [374, 551] width 749 height 1103
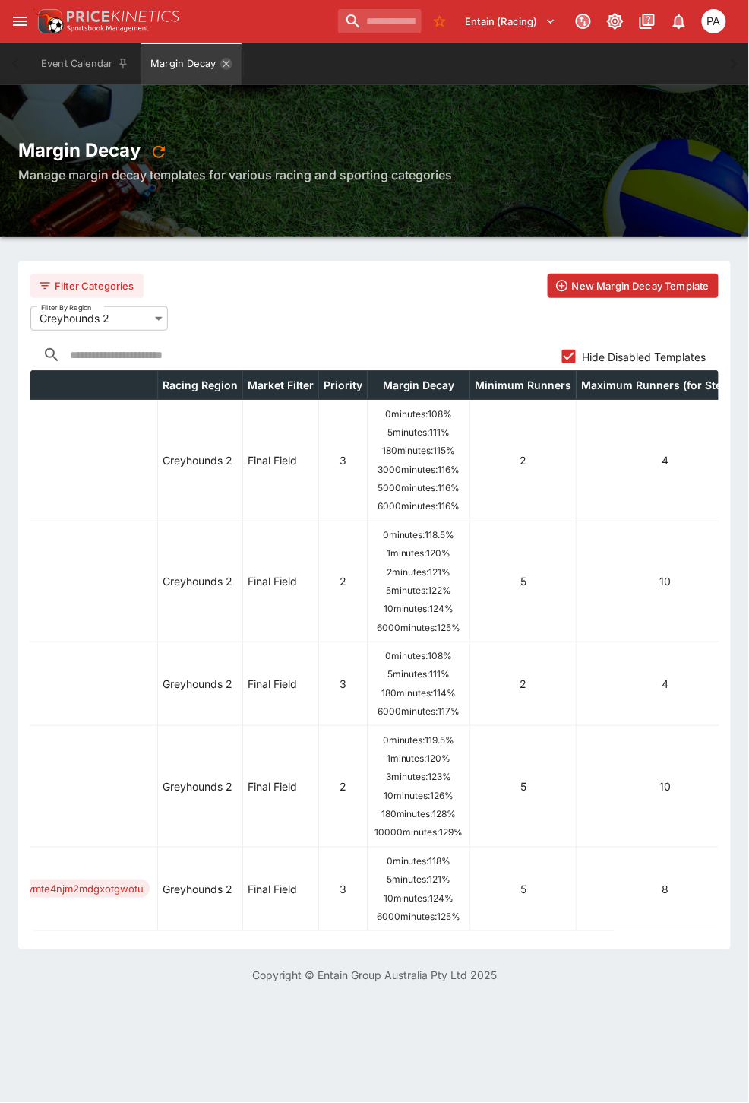
click at [228, 61] on icon "Margin Decay" at bounding box center [226, 64] width 12 height 12
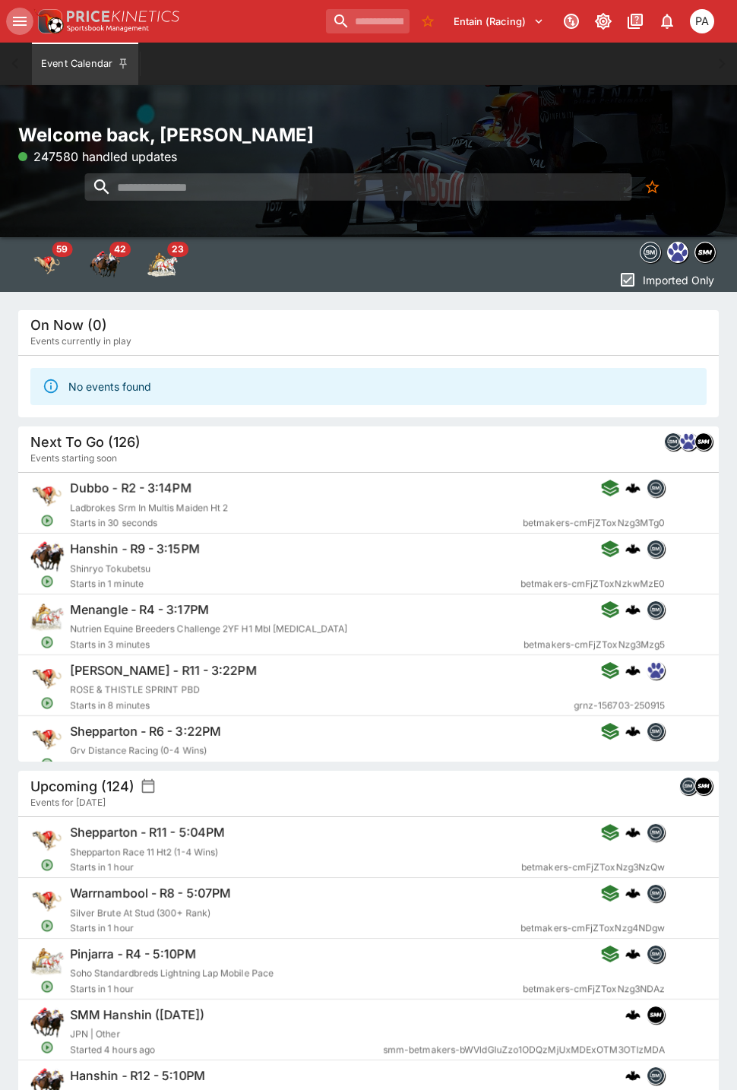
click at [17, 18] on icon "open drawer" at bounding box center [20, 21] width 18 height 18
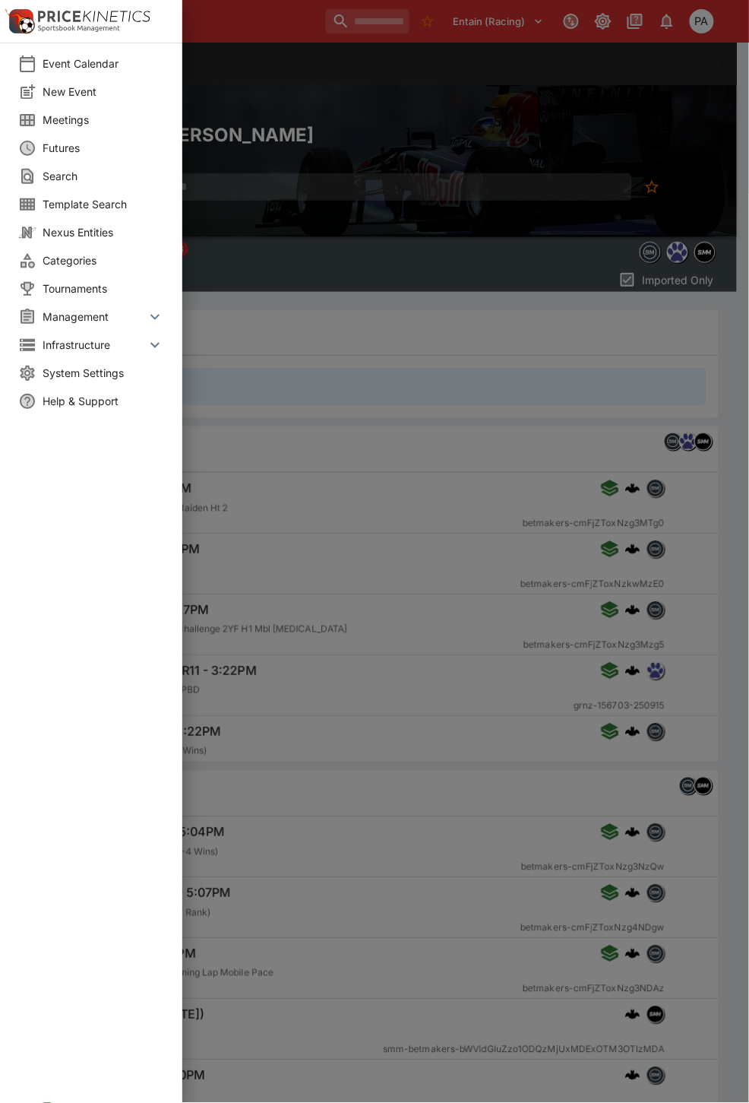
click at [148, 315] on icon at bounding box center [155, 317] width 18 height 18
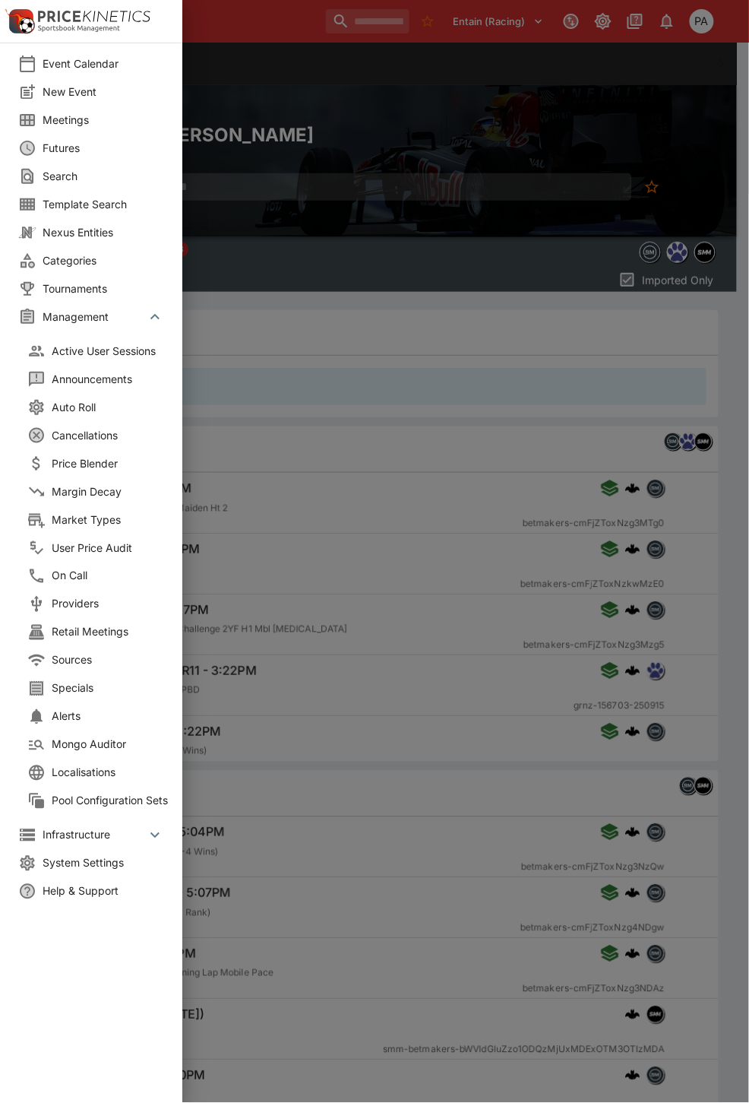
click at [77, 469] on span "Price Blender" at bounding box center [113, 463] width 122 height 16
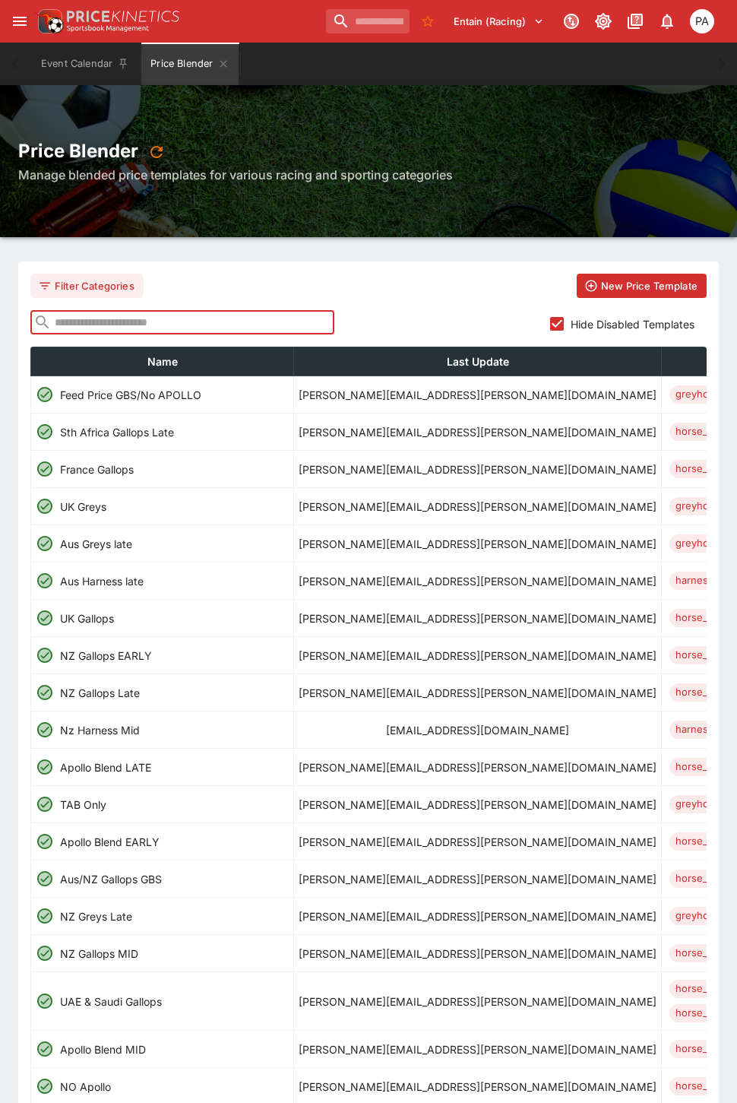
click at [85, 320] on input "text" at bounding box center [193, 322] width 283 height 24
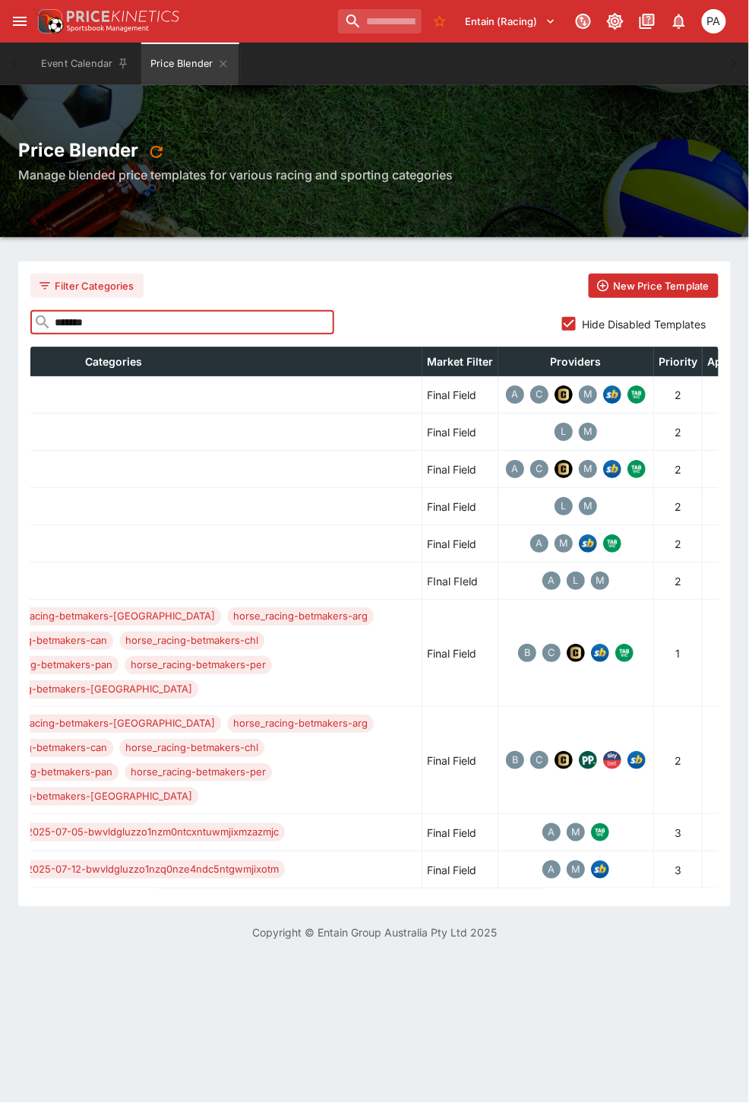
scroll to position [0, 884]
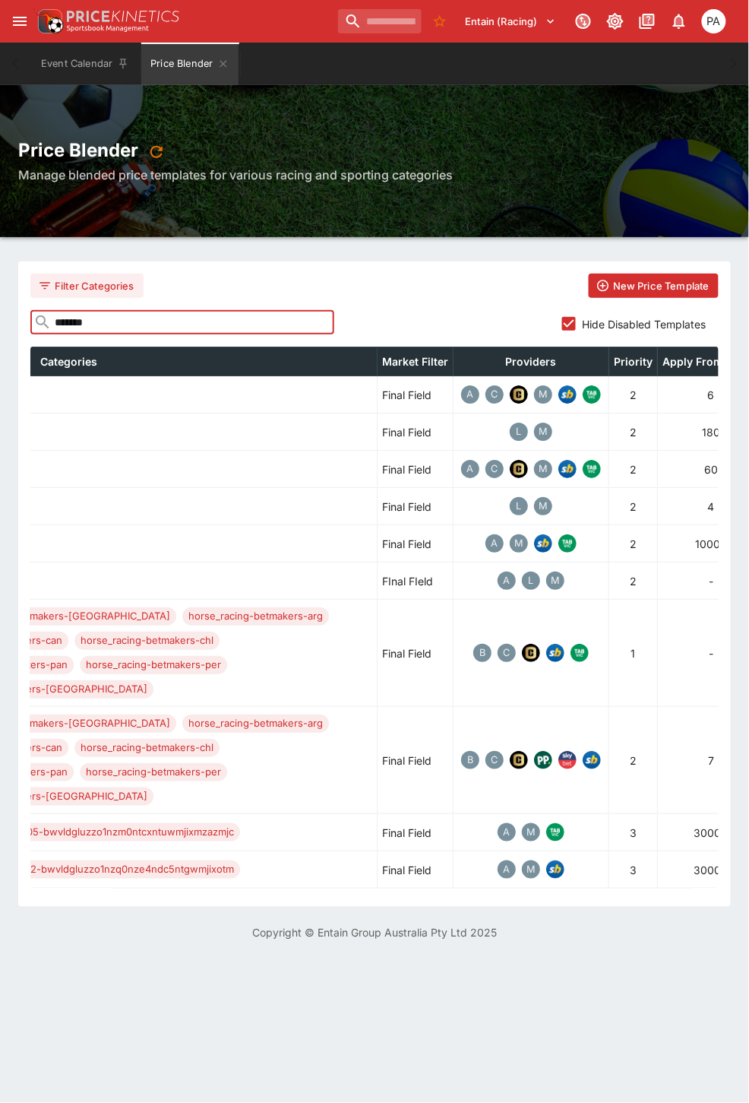
type input "*******"
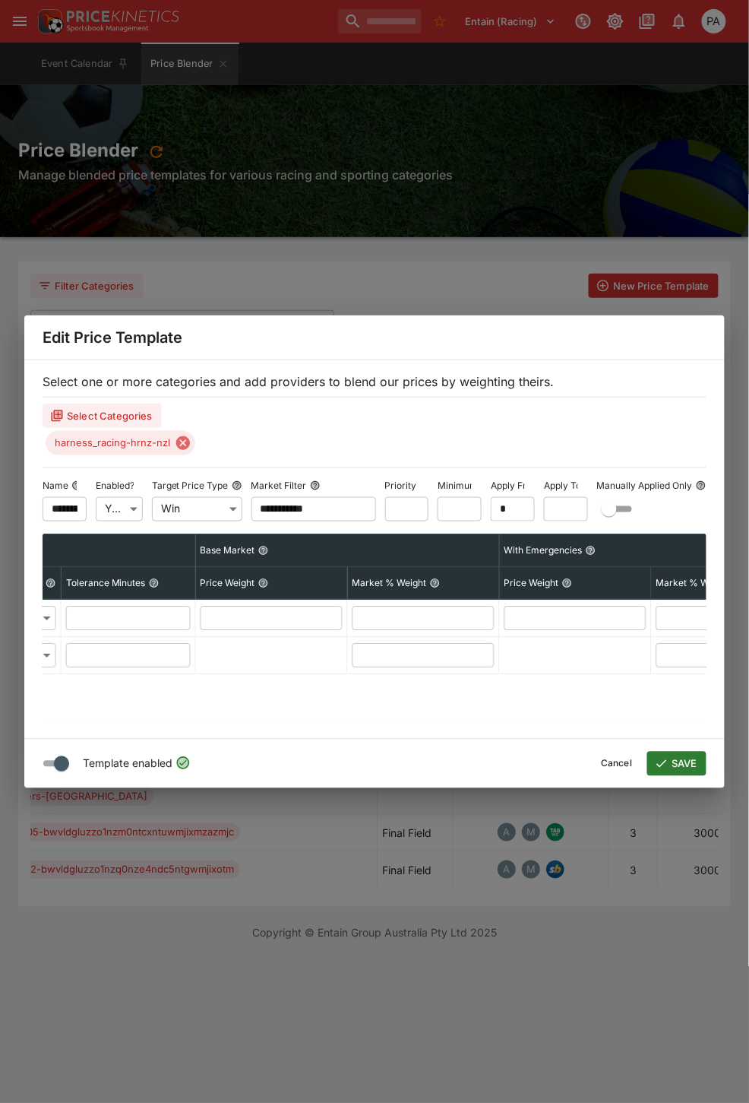
scroll to position [0, 537]
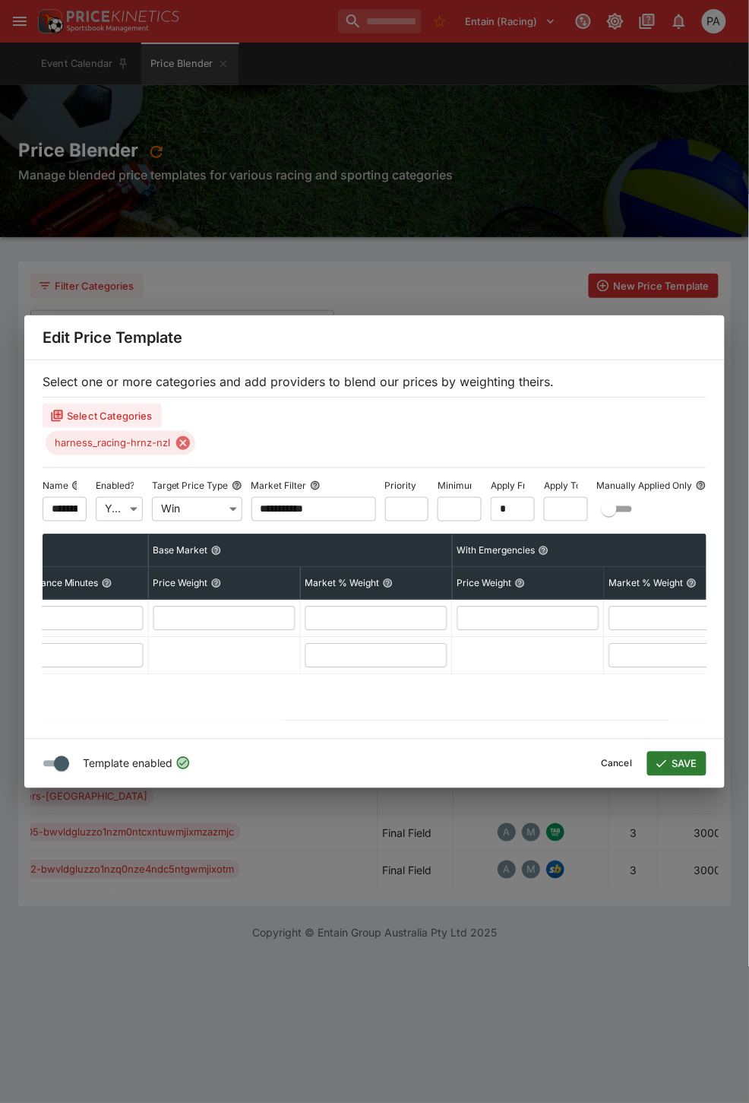
click at [384, 263] on div "**********" at bounding box center [374, 551] width 749 height 1103
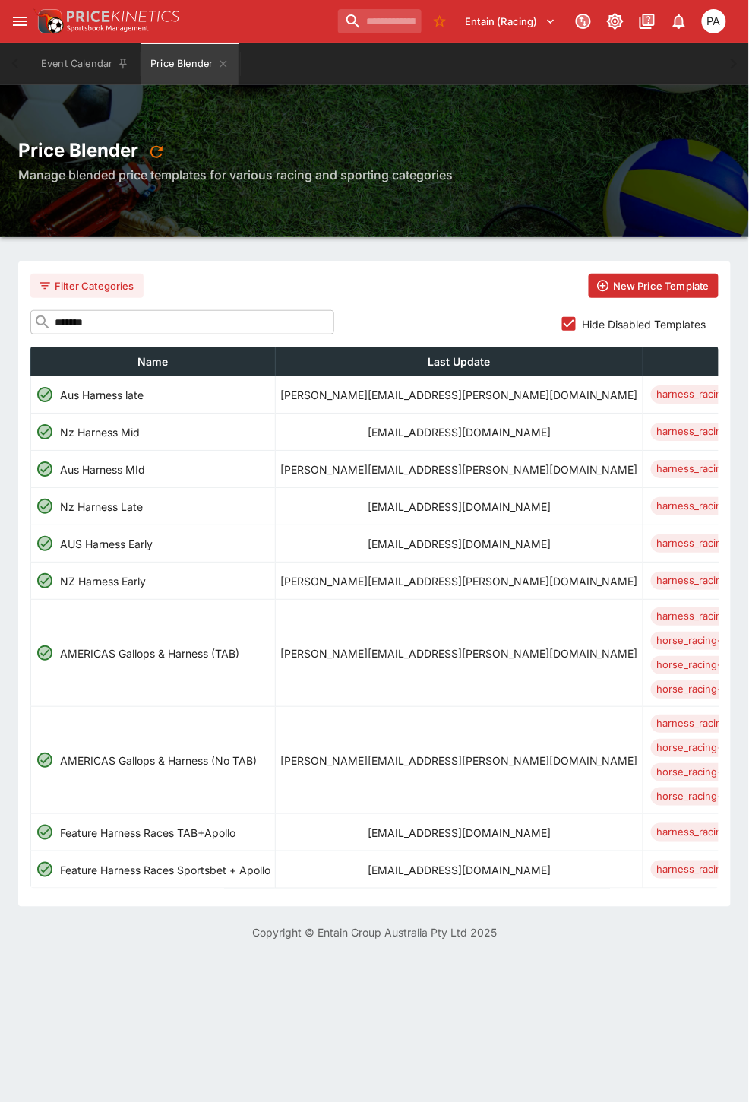
scroll to position [0, 884]
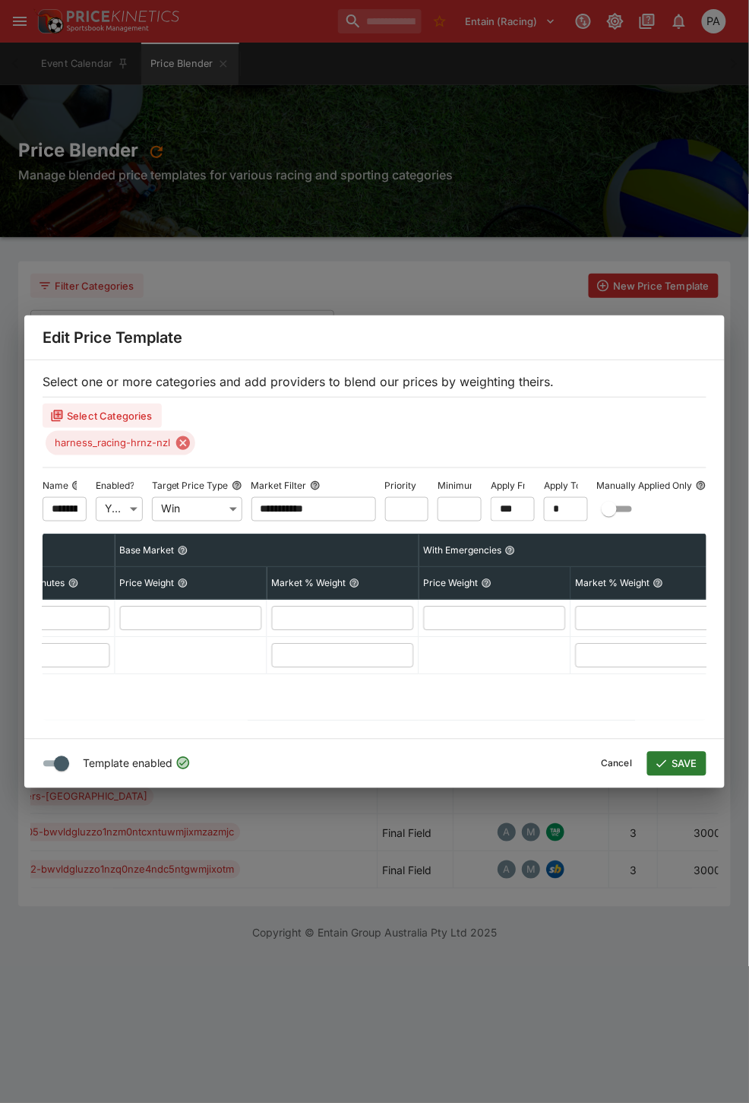
scroll to position [0, 785]
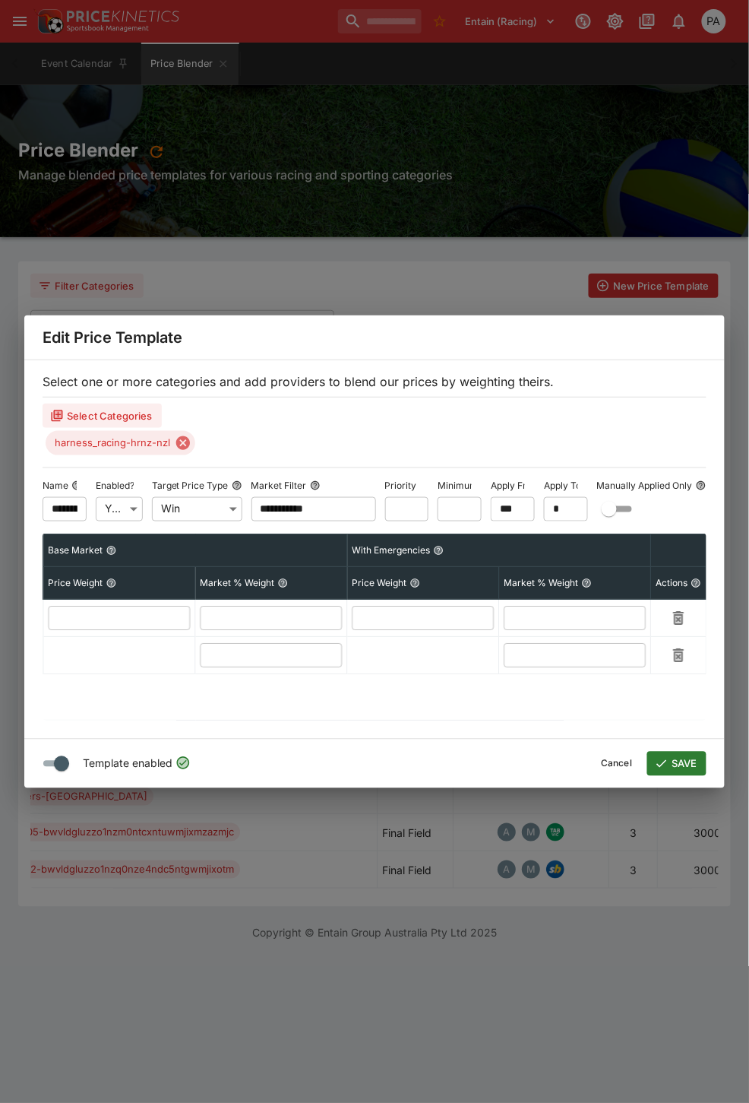
click at [393, 257] on div "**********" at bounding box center [374, 551] width 749 height 1103
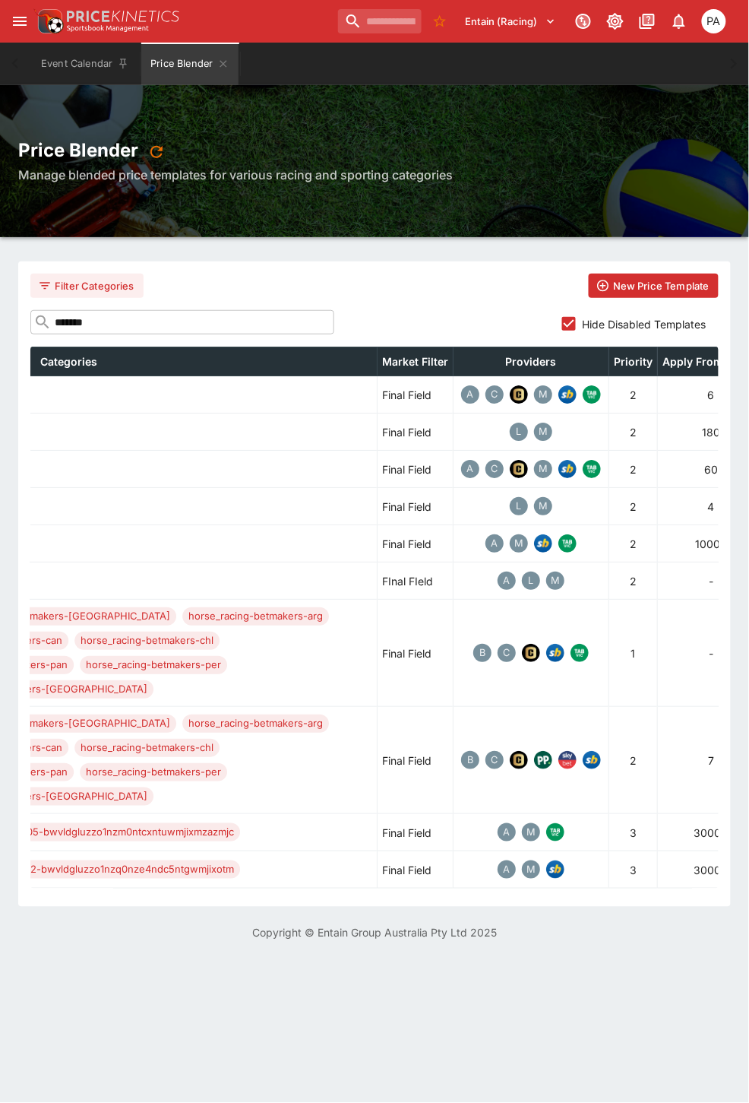
scroll to position [0, 0]
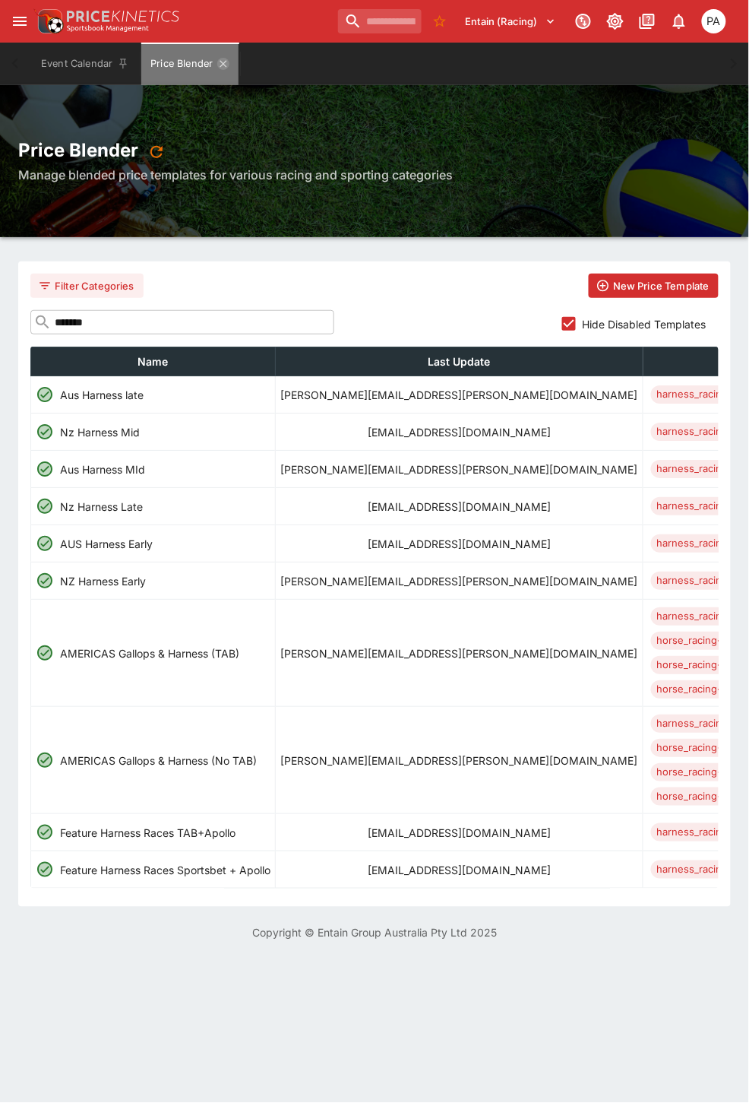
click at [224, 68] on icon "Price Blender" at bounding box center [223, 64] width 12 height 12
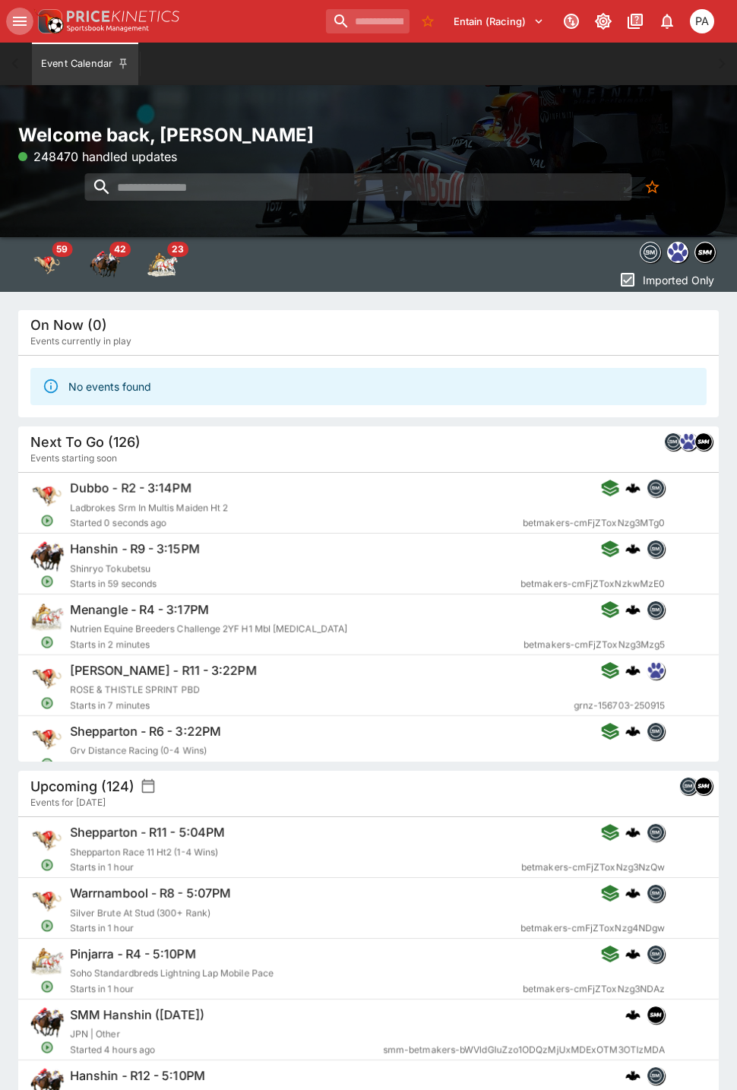
click at [17, 24] on icon "open drawer" at bounding box center [20, 21] width 18 height 18
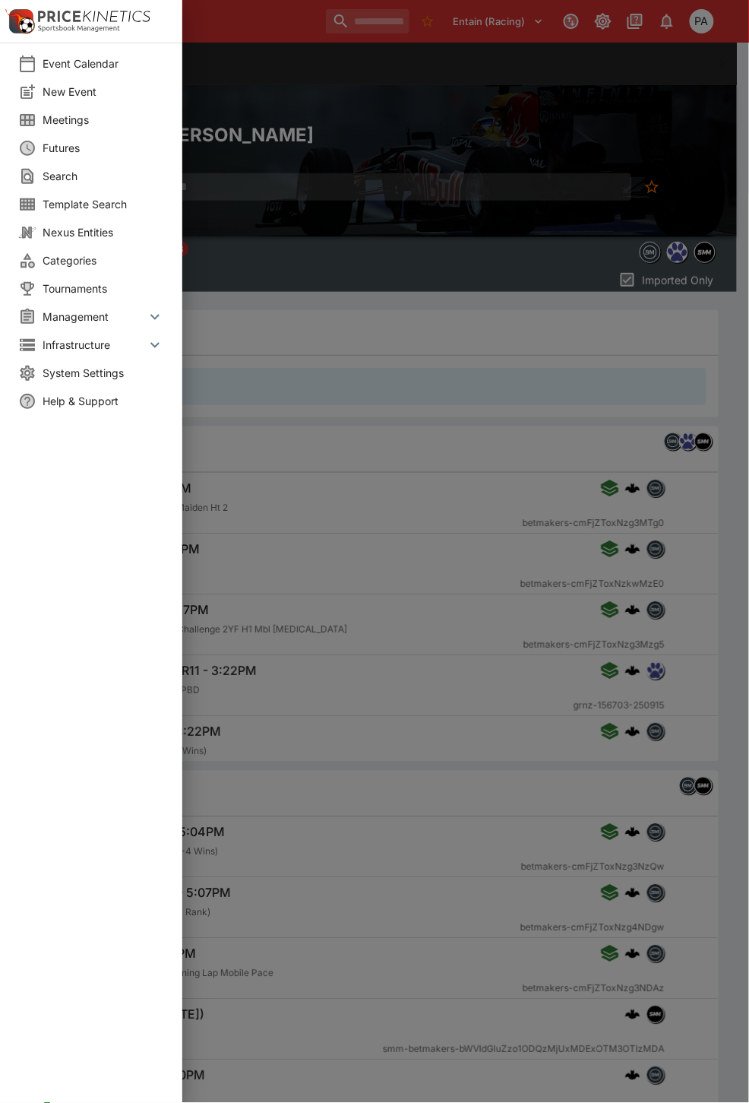
click at [160, 316] on icon at bounding box center [155, 317] width 18 height 18
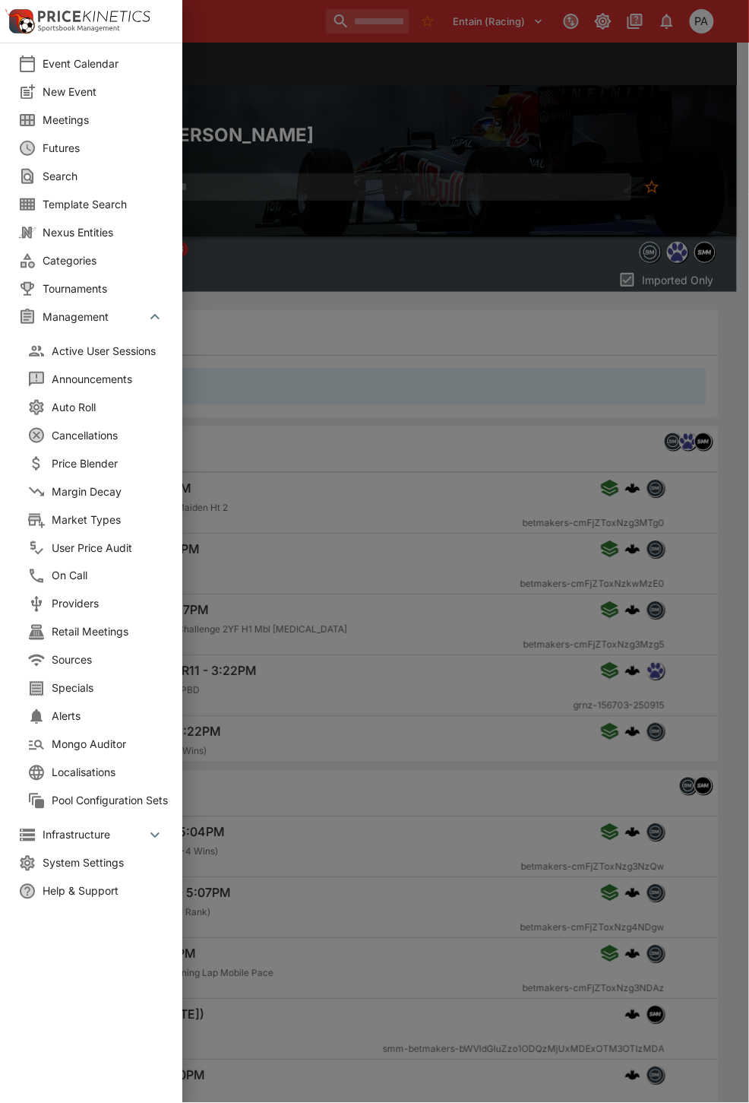
click at [87, 486] on span "Margin Decay" at bounding box center [113, 491] width 122 height 16
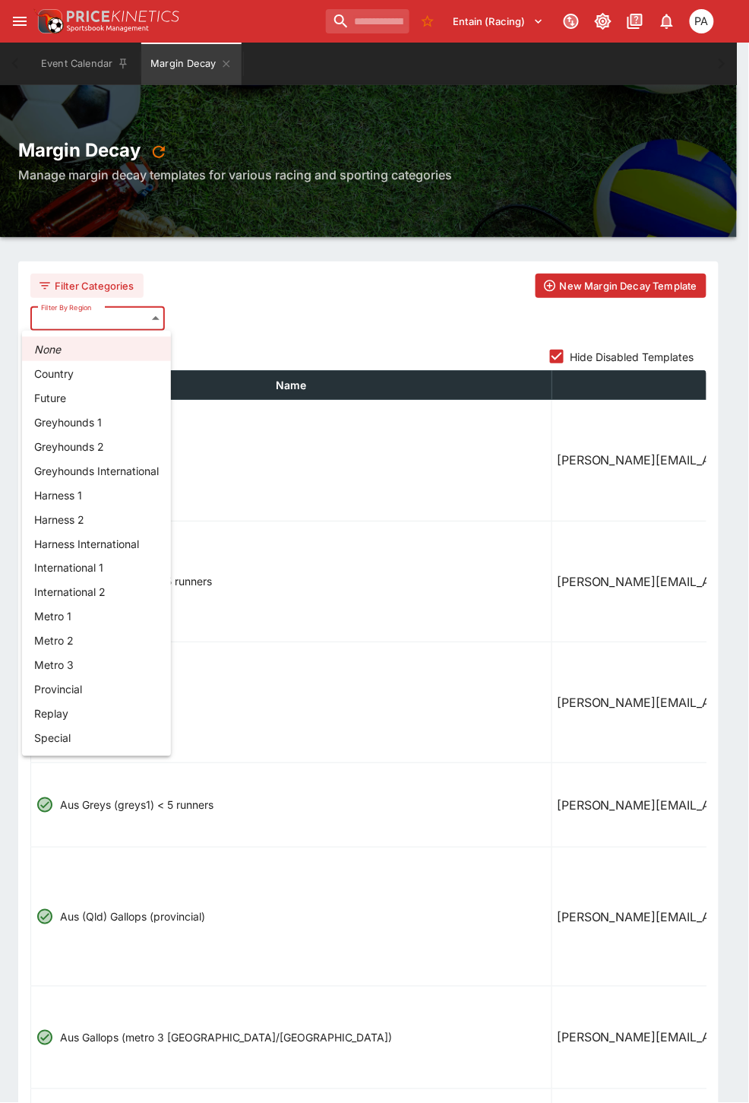
click at [59, 527] on li "Harness 2" at bounding box center [96, 519] width 149 height 24
type input "**********"
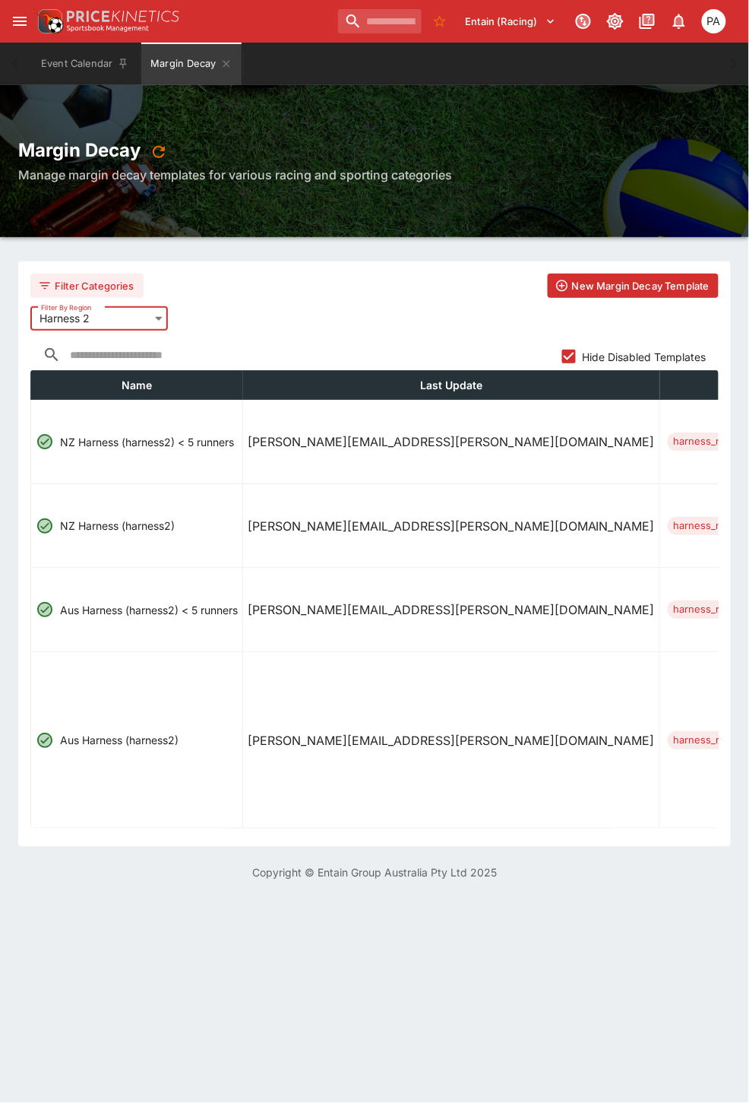
scroll to position [0, 792]
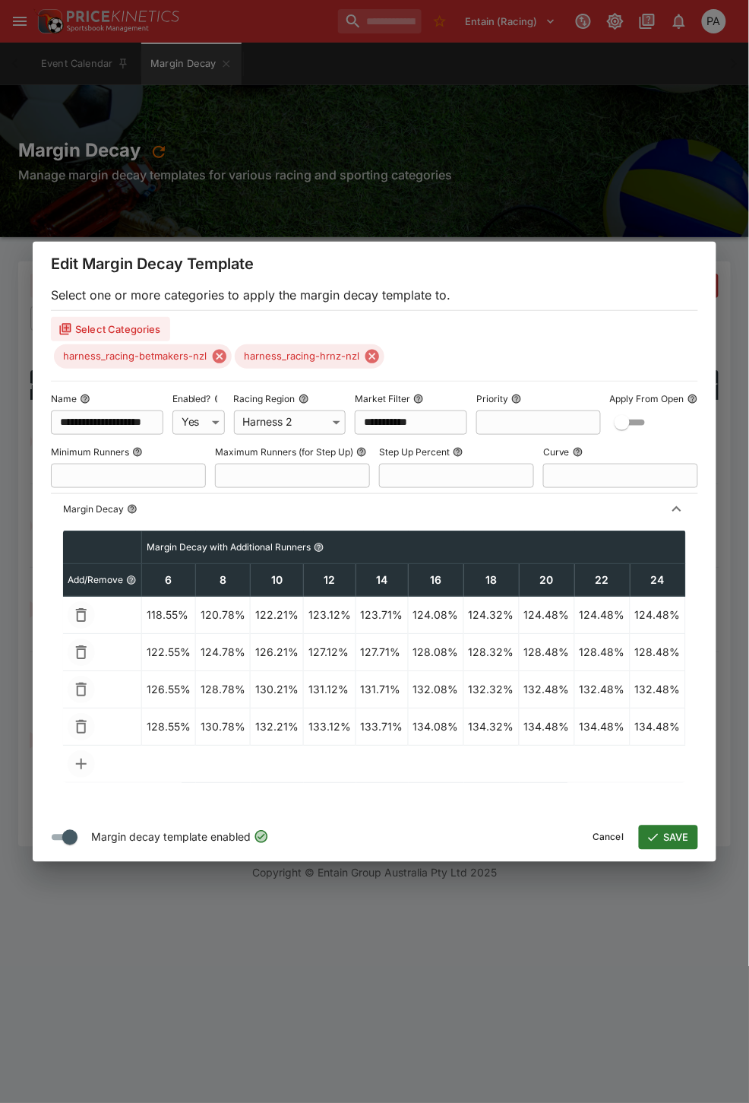
scroll to position [0, 0]
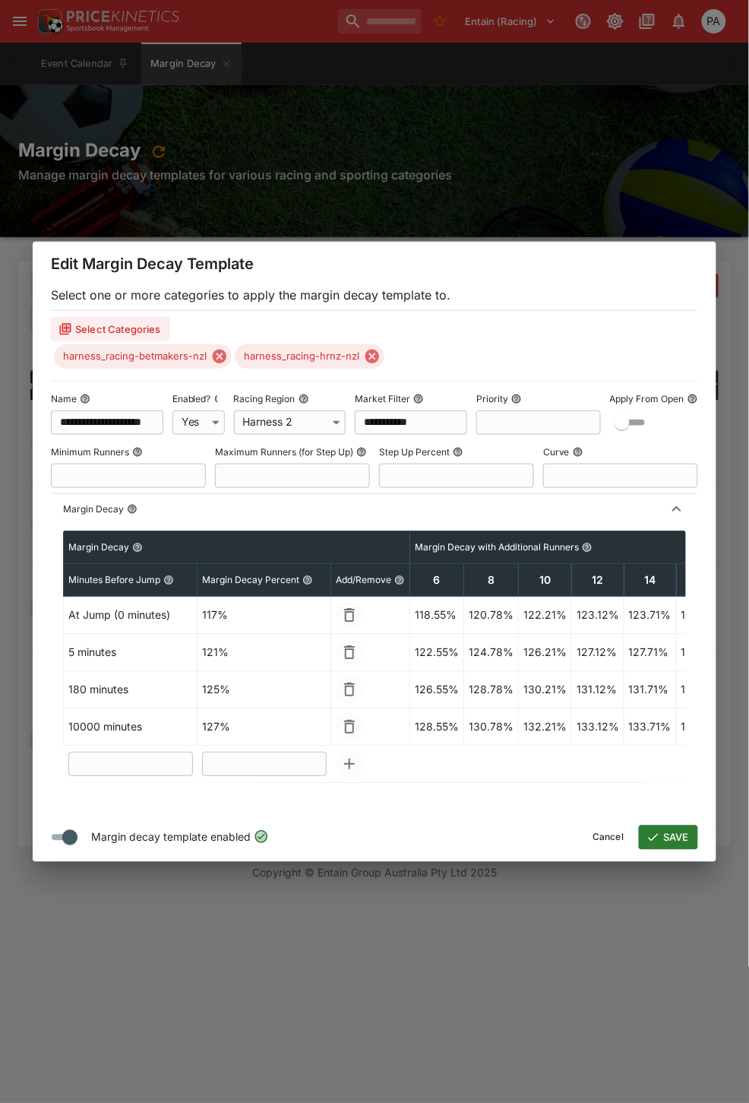
click at [423, 933] on div "**********" at bounding box center [374, 551] width 749 height 1103
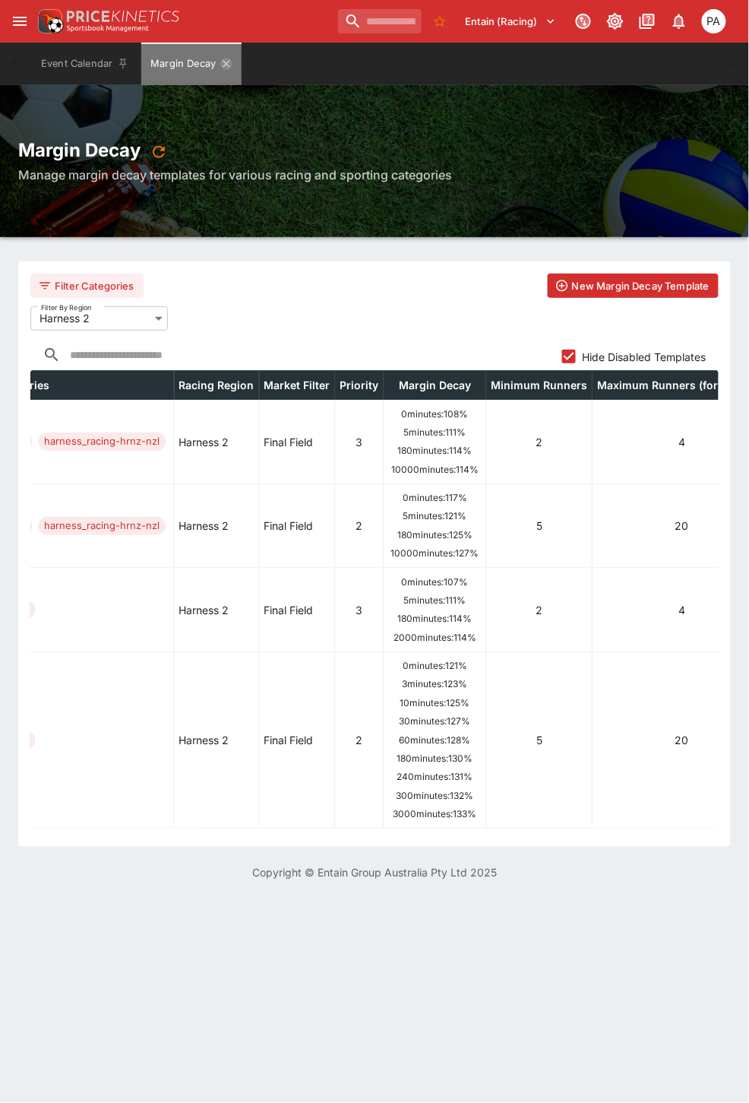
click at [225, 65] on icon "Margin Decay" at bounding box center [226, 64] width 12 height 12
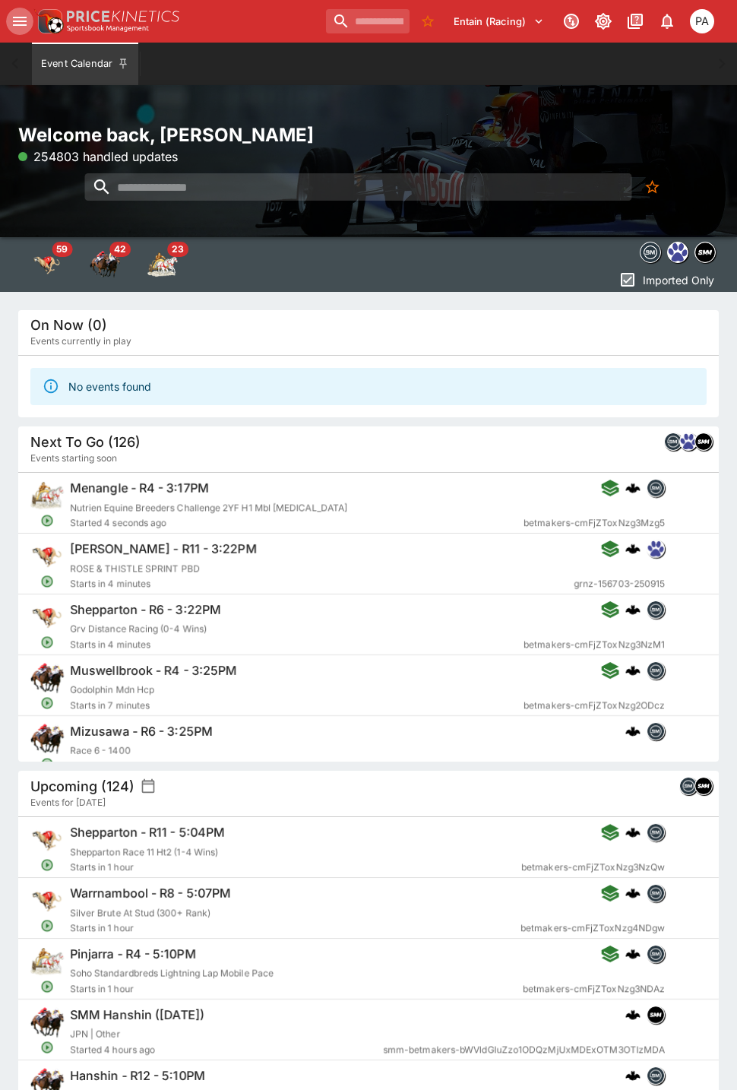
click at [25, 23] on icon "open drawer" at bounding box center [20, 21] width 18 height 18
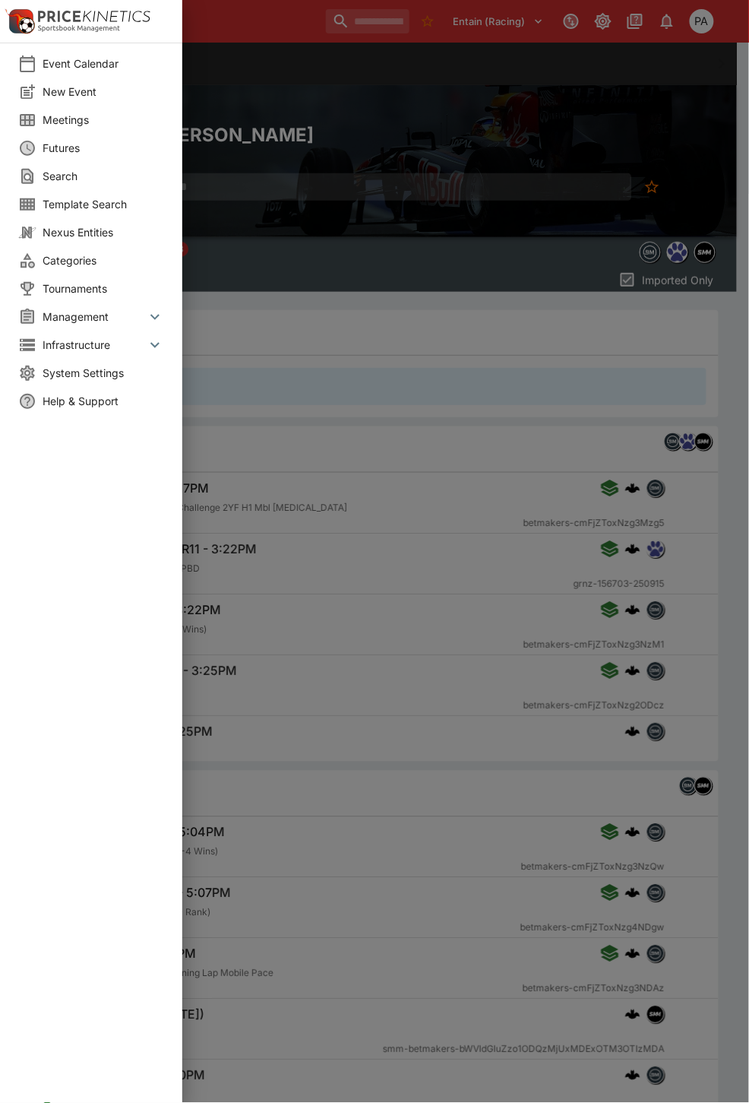
click at [152, 314] on icon at bounding box center [155, 317] width 18 height 18
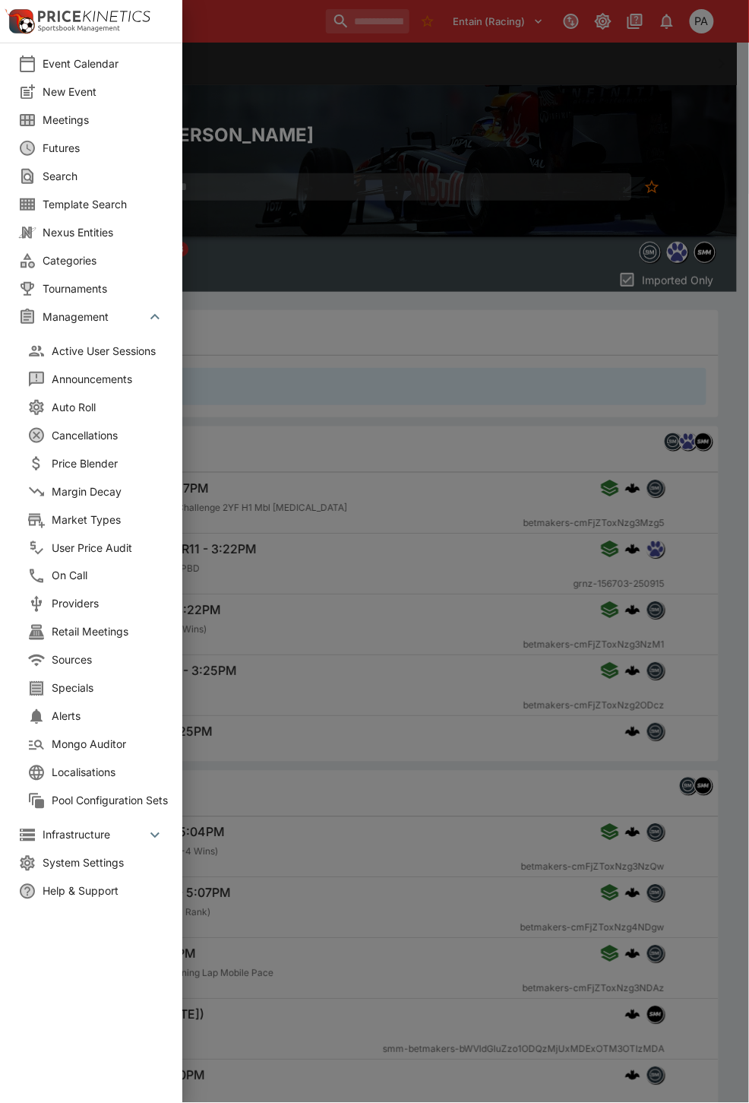
click at [92, 467] on span "Price Blender" at bounding box center [113, 463] width 122 height 16
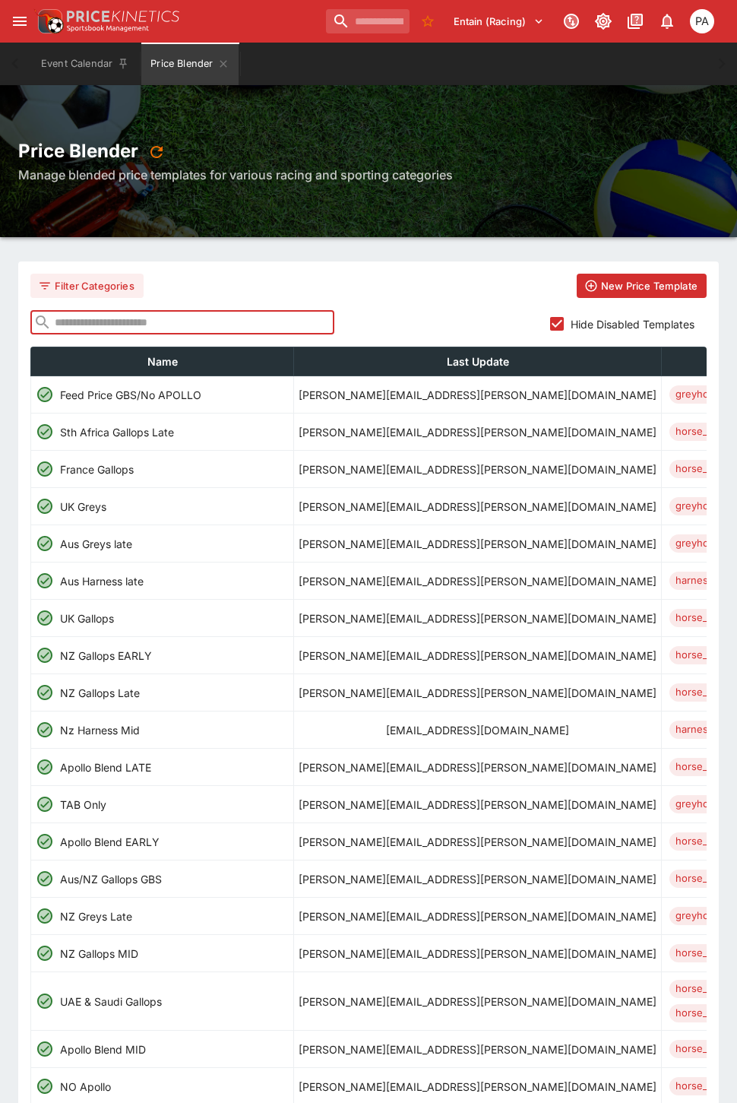
click at [116, 315] on input "text" at bounding box center [193, 322] width 283 height 24
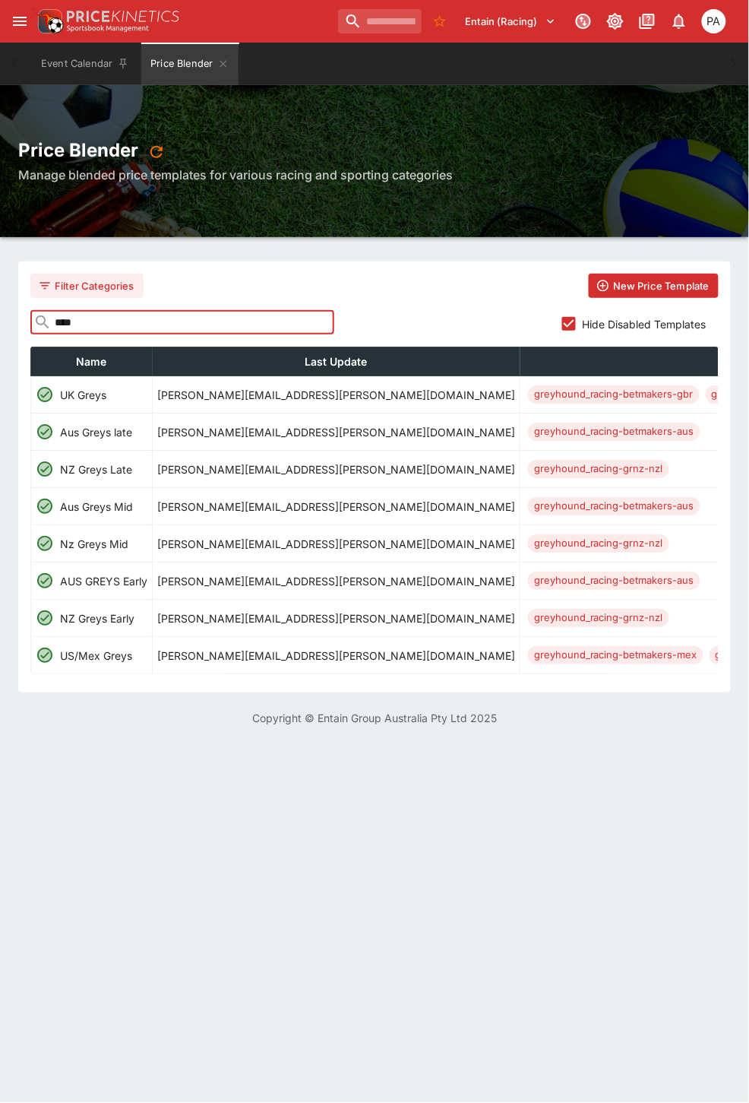
type input "****"
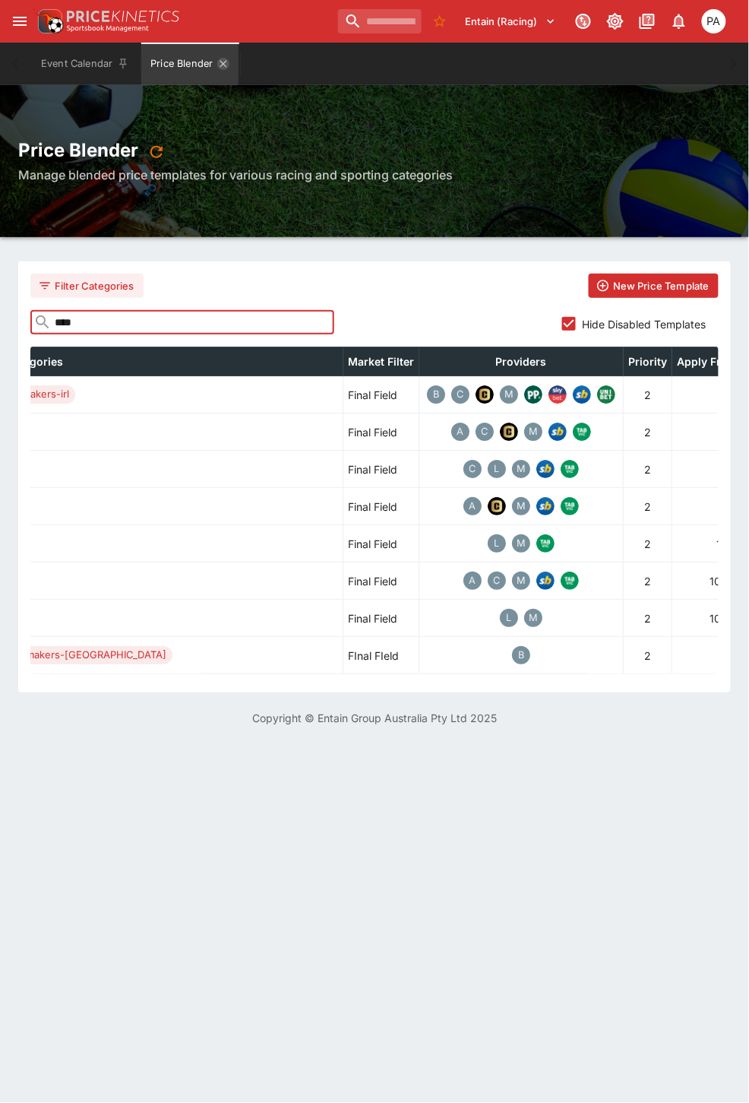
click at [218, 65] on icon "Price Blender" at bounding box center [223, 64] width 12 height 12
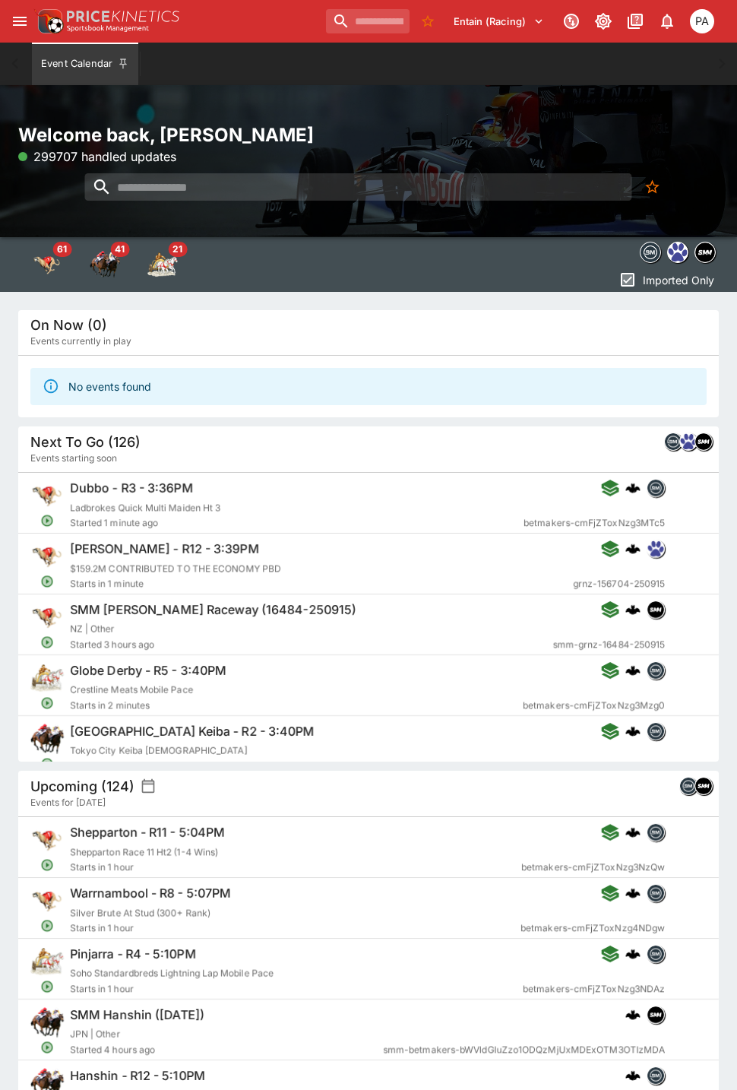
click at [25, 21] on icon "open drawer" at bounding box center [20, 21] width 14 height 9
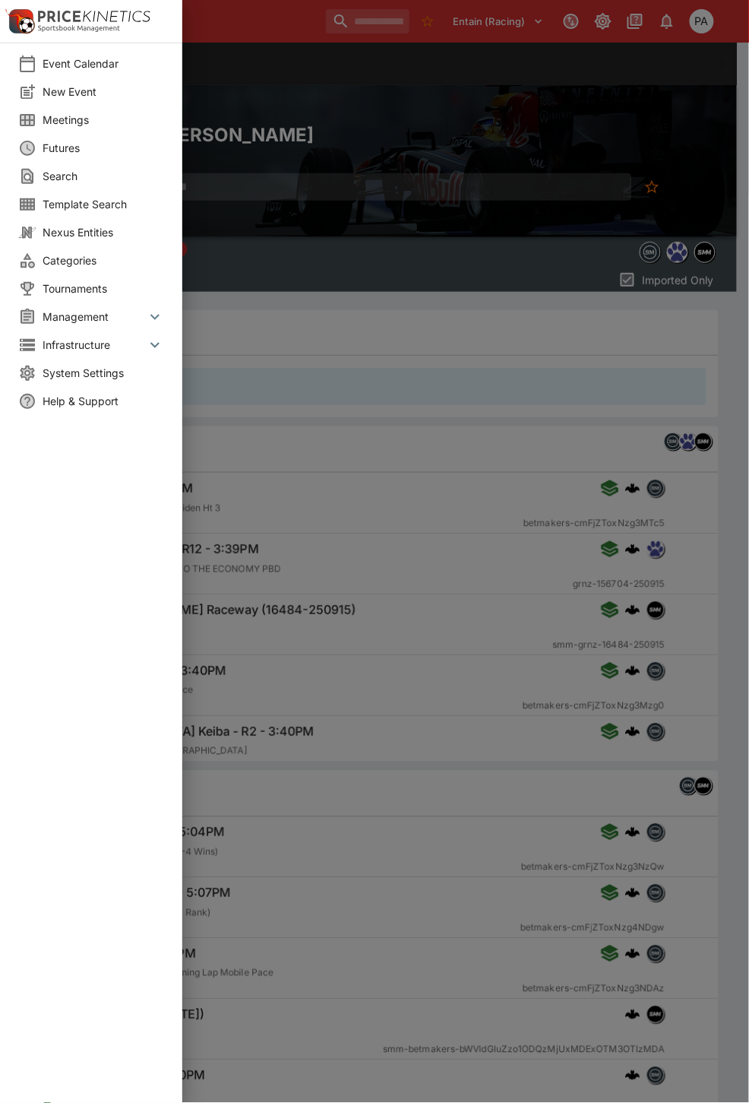
click at [148, 315] on icon at bounding box center [155, 317] width 18 height 18
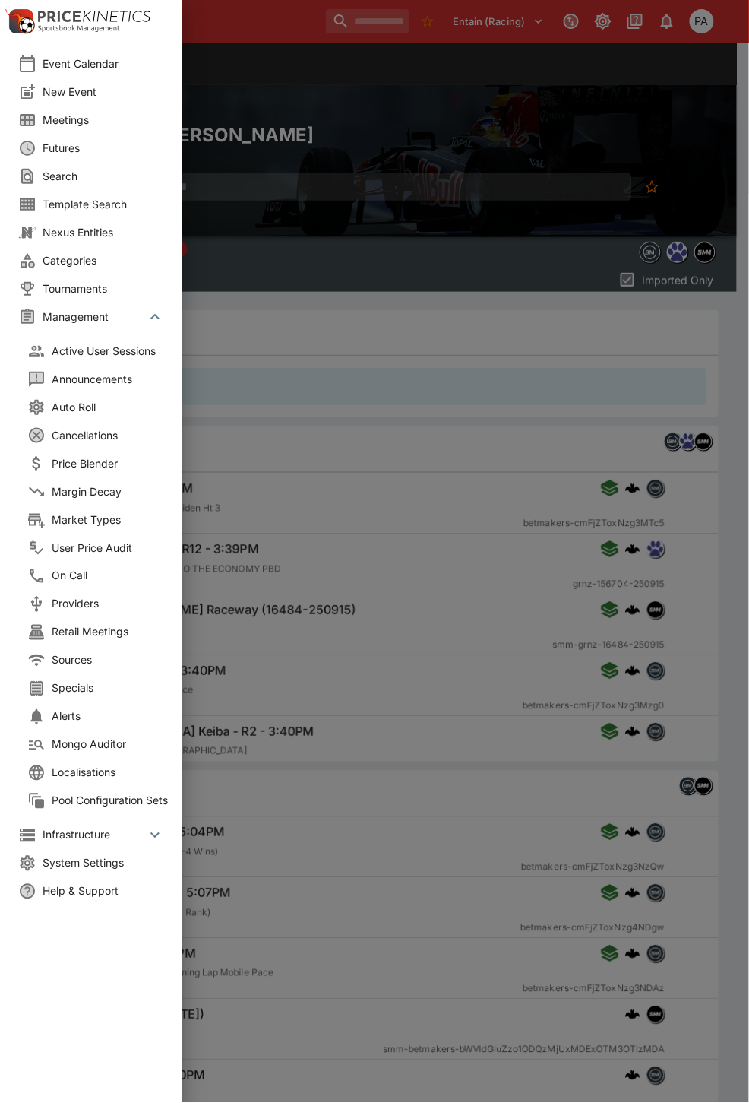
click at [100, 488] on span "Margin Decay" at bounding box center [113, 491] width 122 height 16
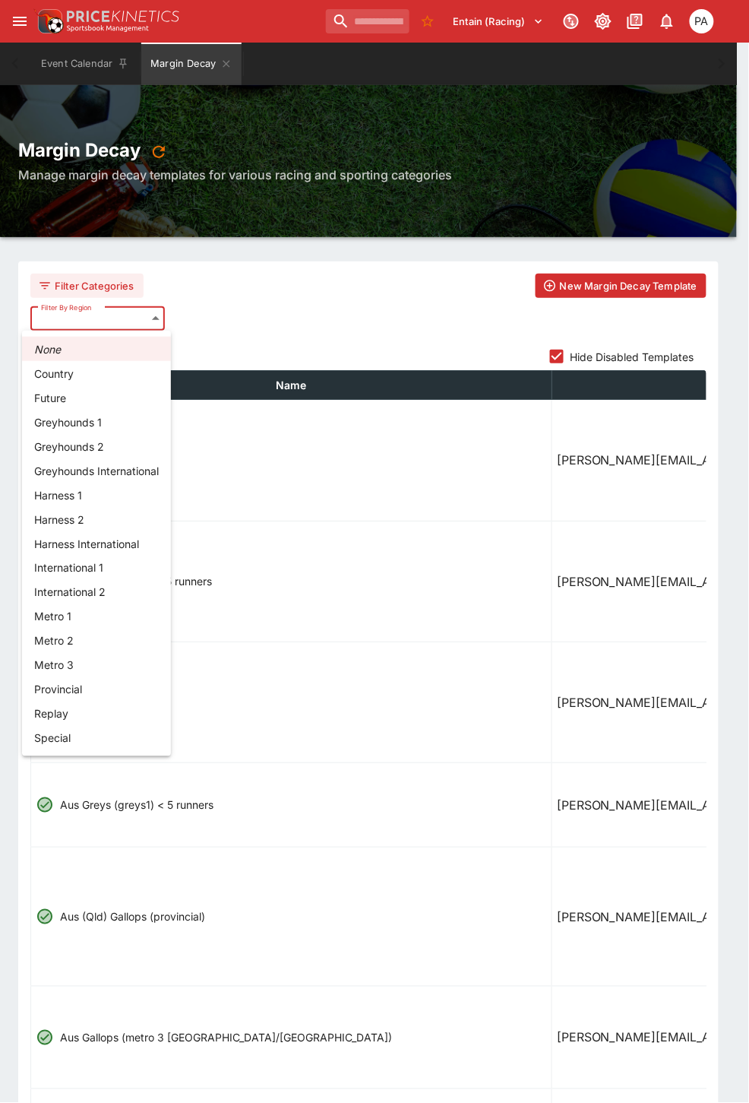
click at [91, 449] on li "Greyhounds 2" at bounding box center [96, 446] width 149 height 24
type input "**********"
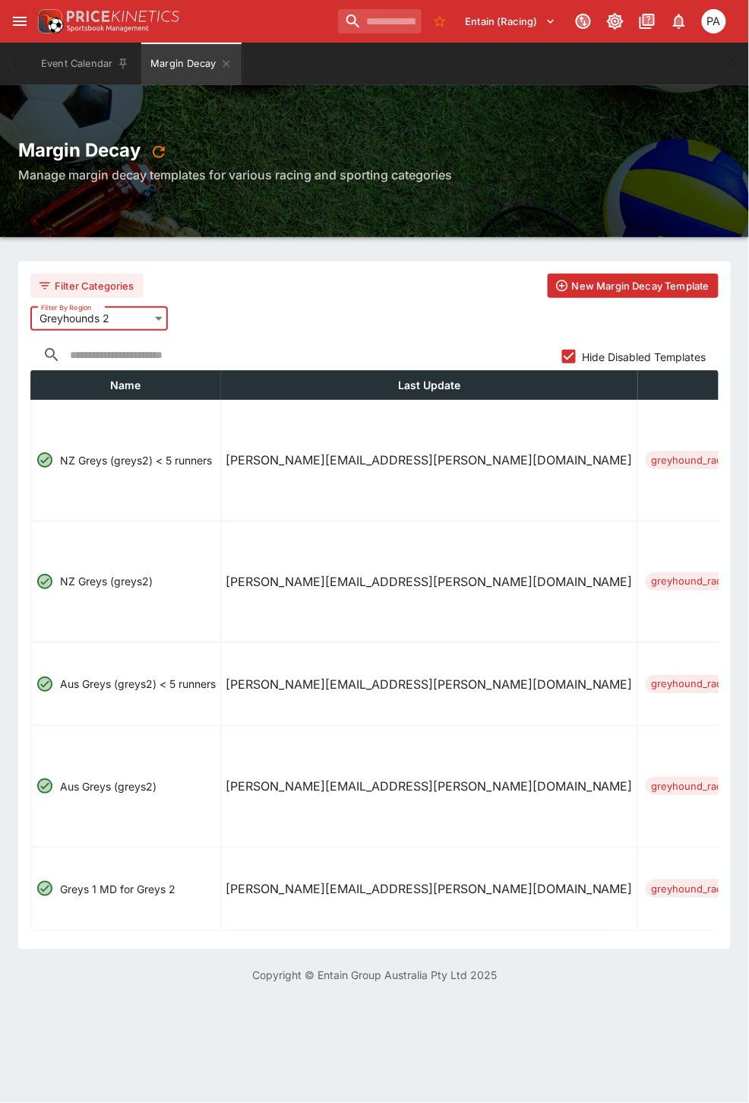
scroll to position [0, 962]
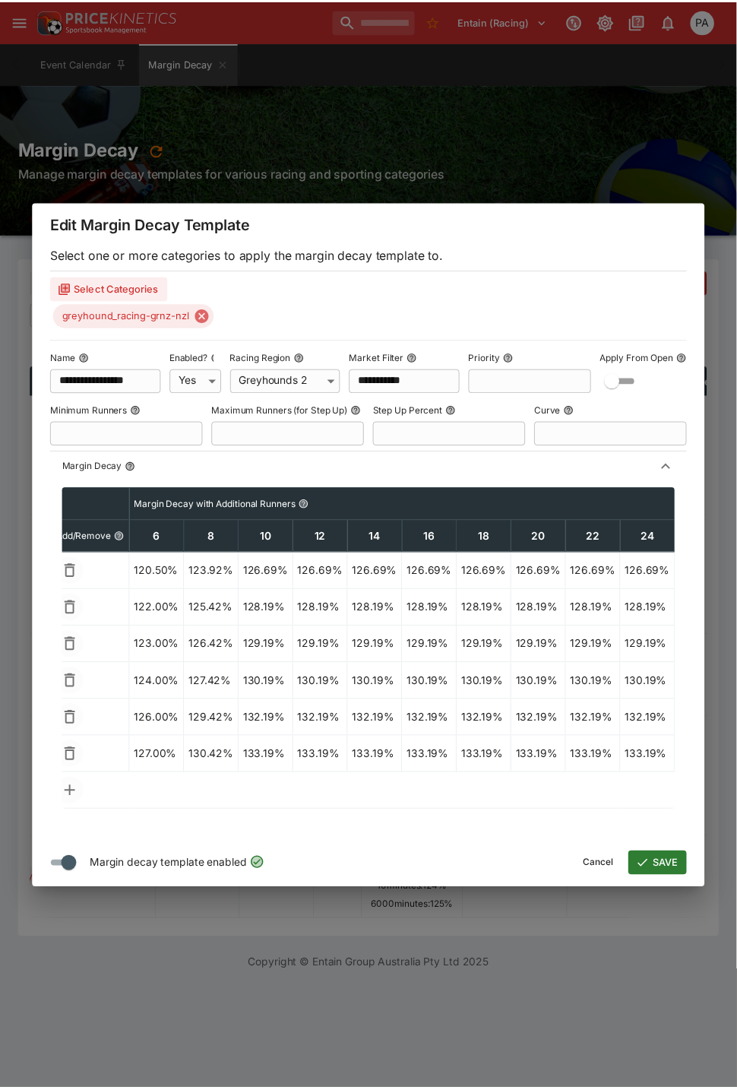
scroll to position [0, 0]
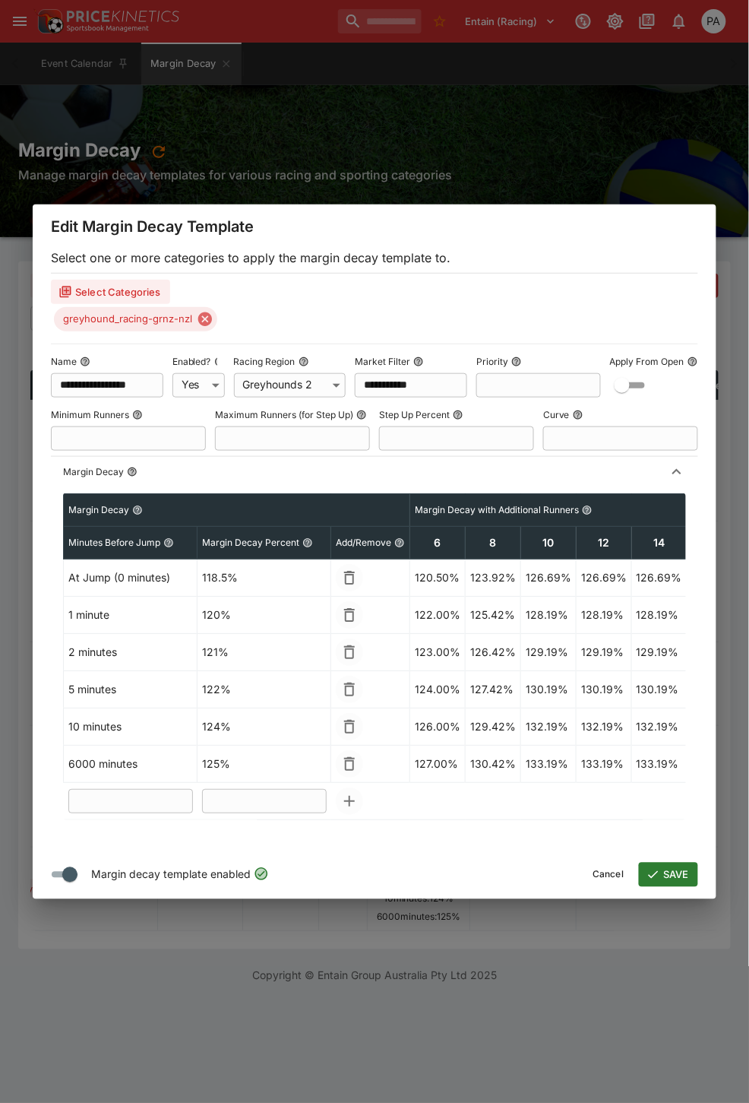
click at [352, 1018] on div "**********" at bounding box center [374, 551] width 749 height 1103
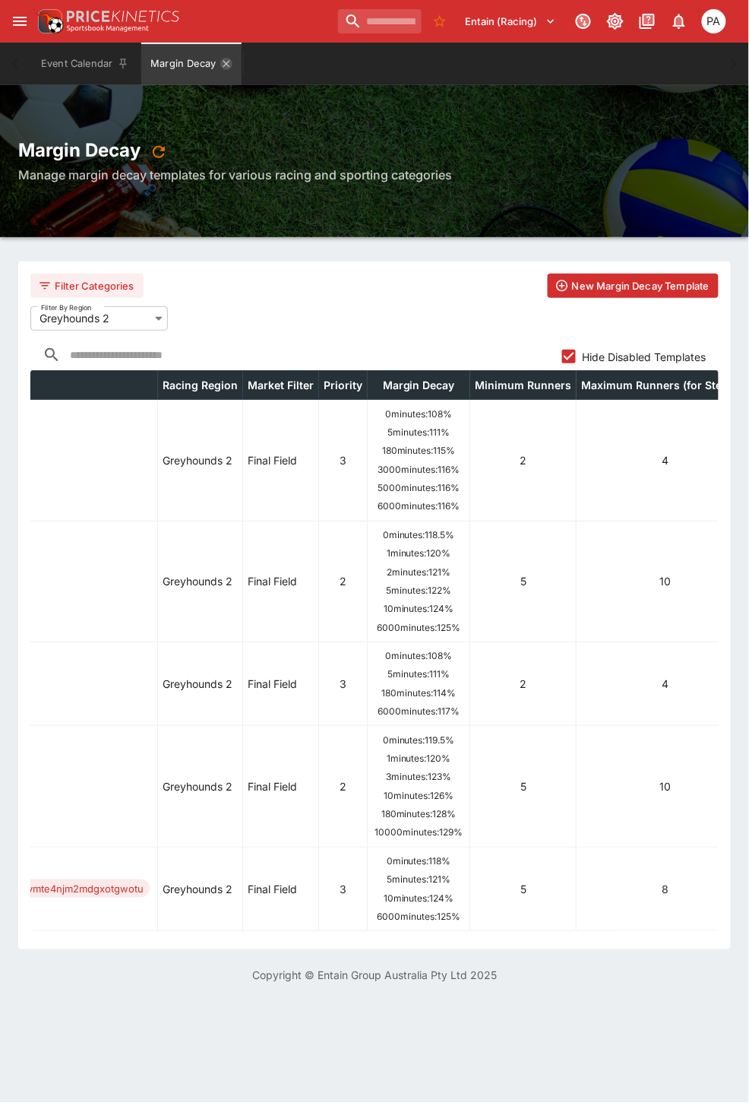
click at [229, 65] on icon "Margin Decay" at bounding box center [226, 64] width 12 height 12
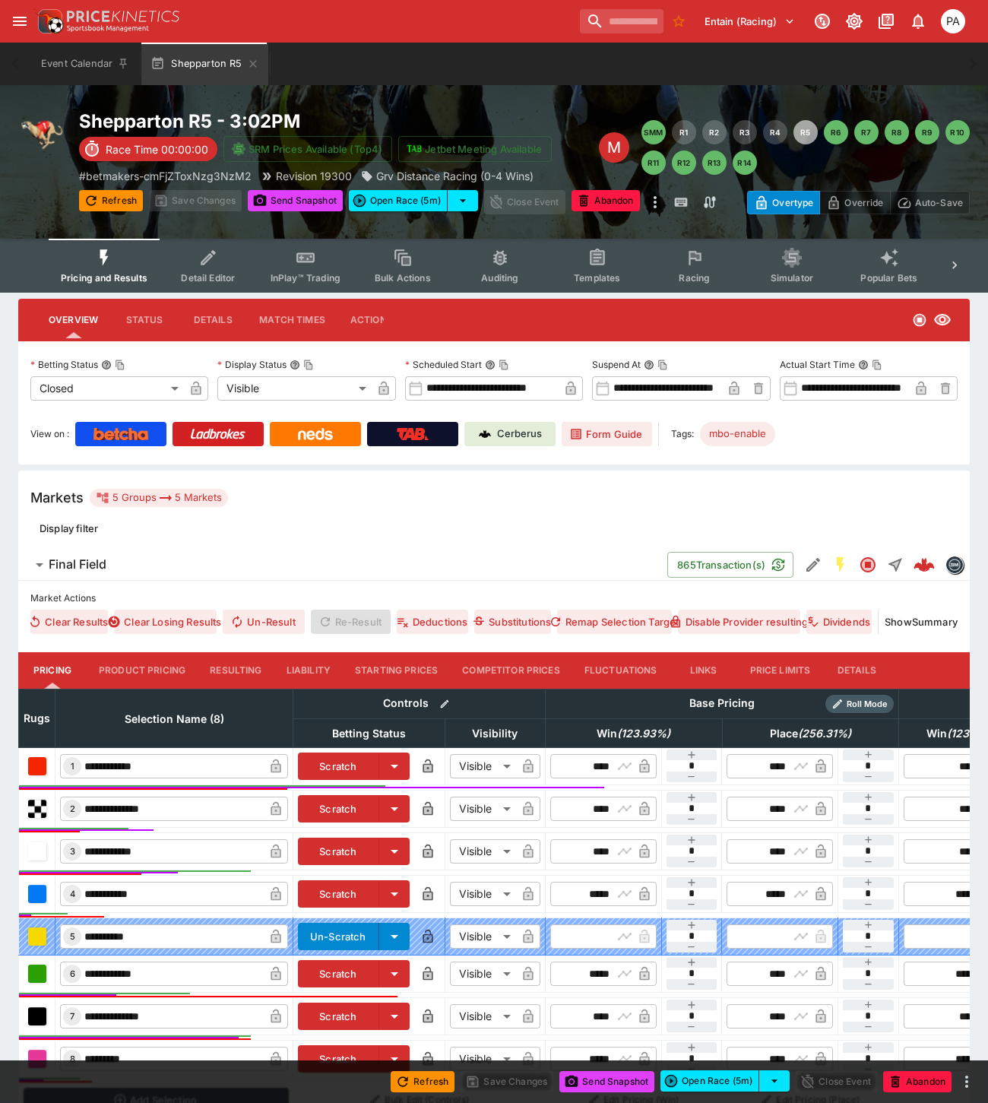
click at [225, 675] on button "Resulting" at bounding box center [236, 670] width 76 height 36
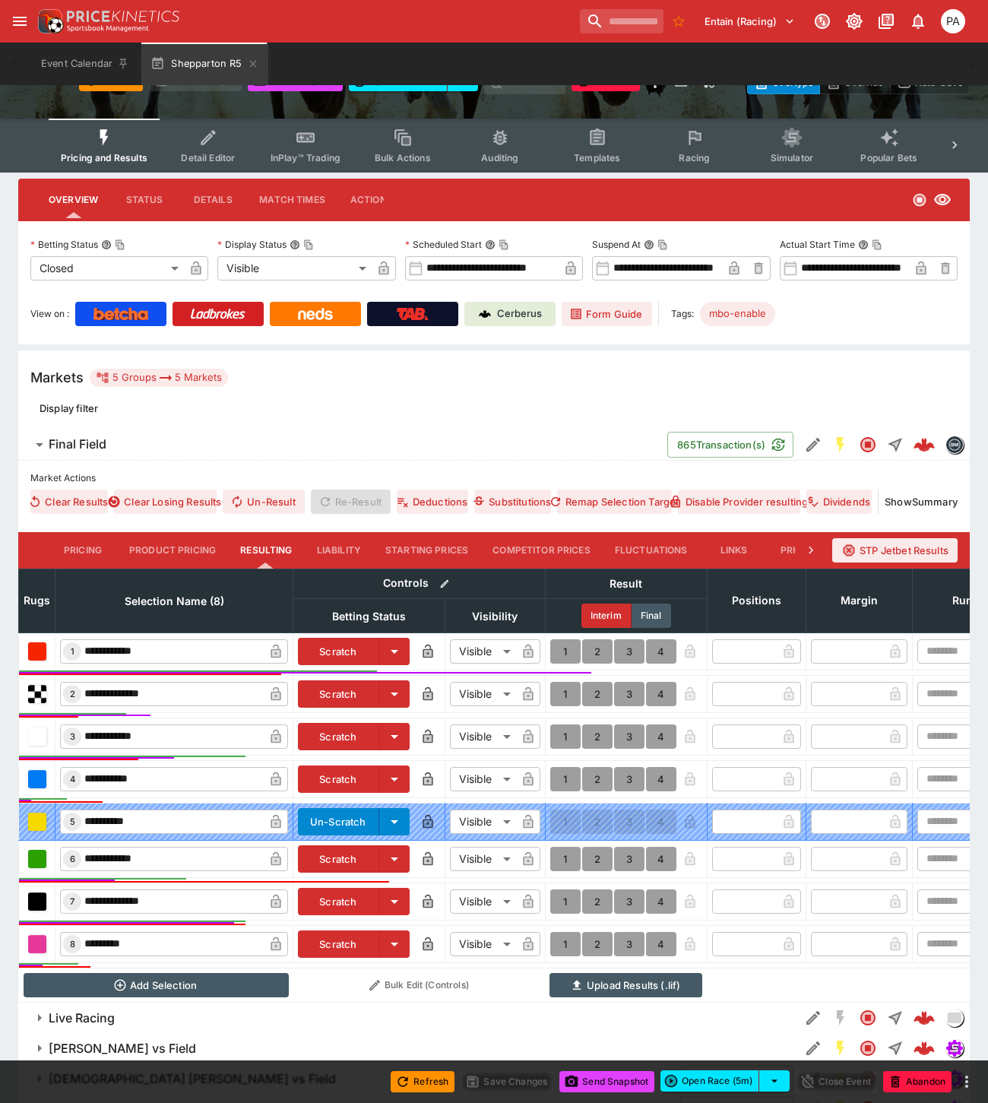
scroll to position [207, 0]
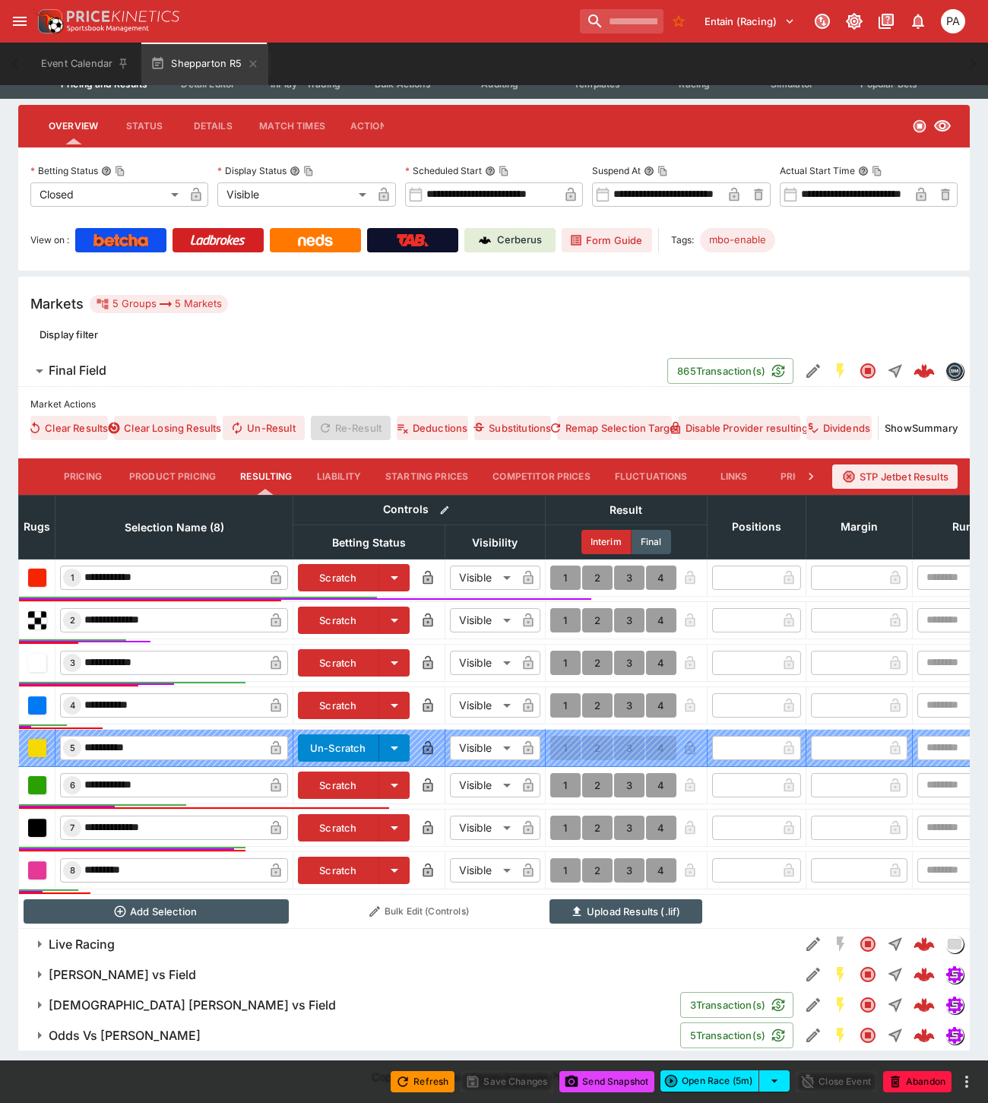
click at [565, 651] on button "1" at bounding box center [565, 662] width 30 height 24
type input "*"
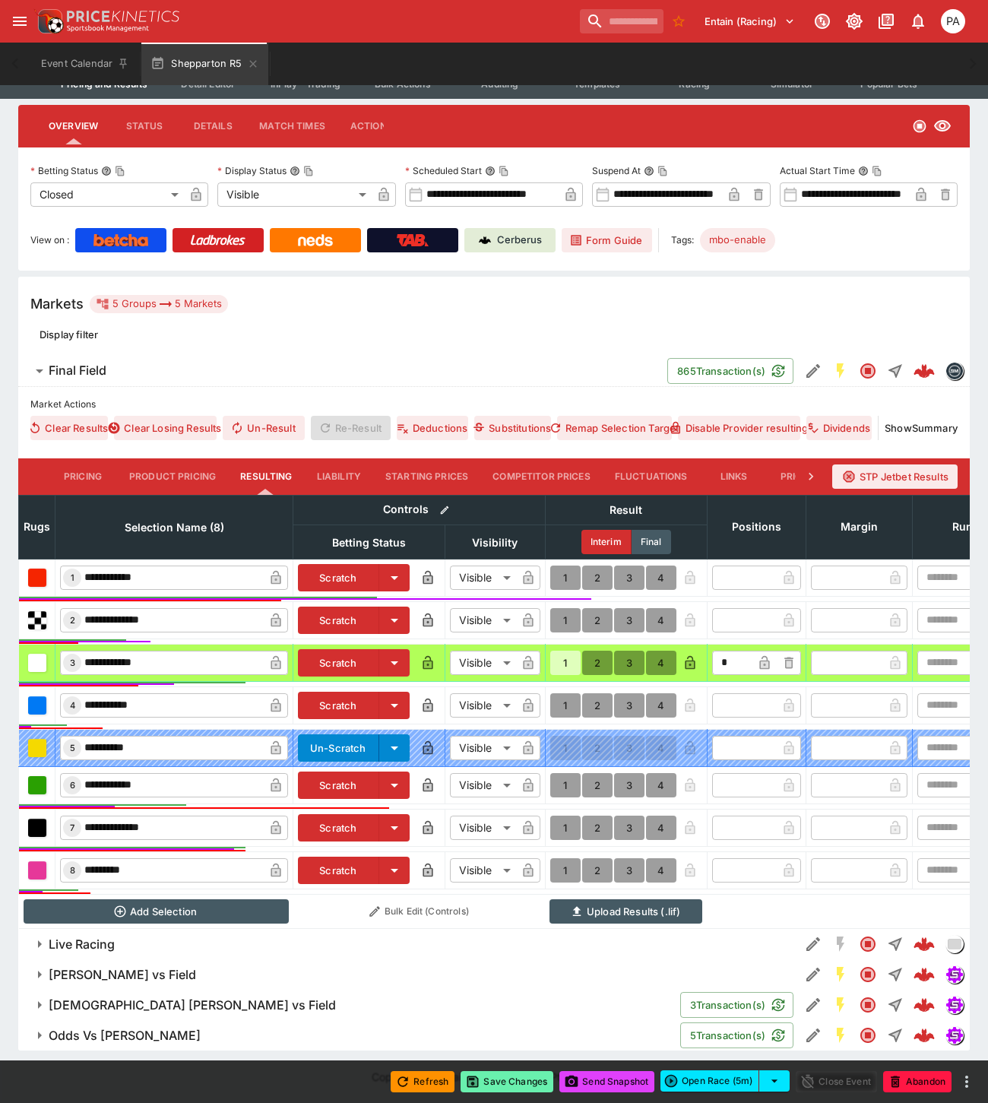
click at [524, 1087] on button "Save Changes" at bounding box center [506, 1081] width 93 height 21
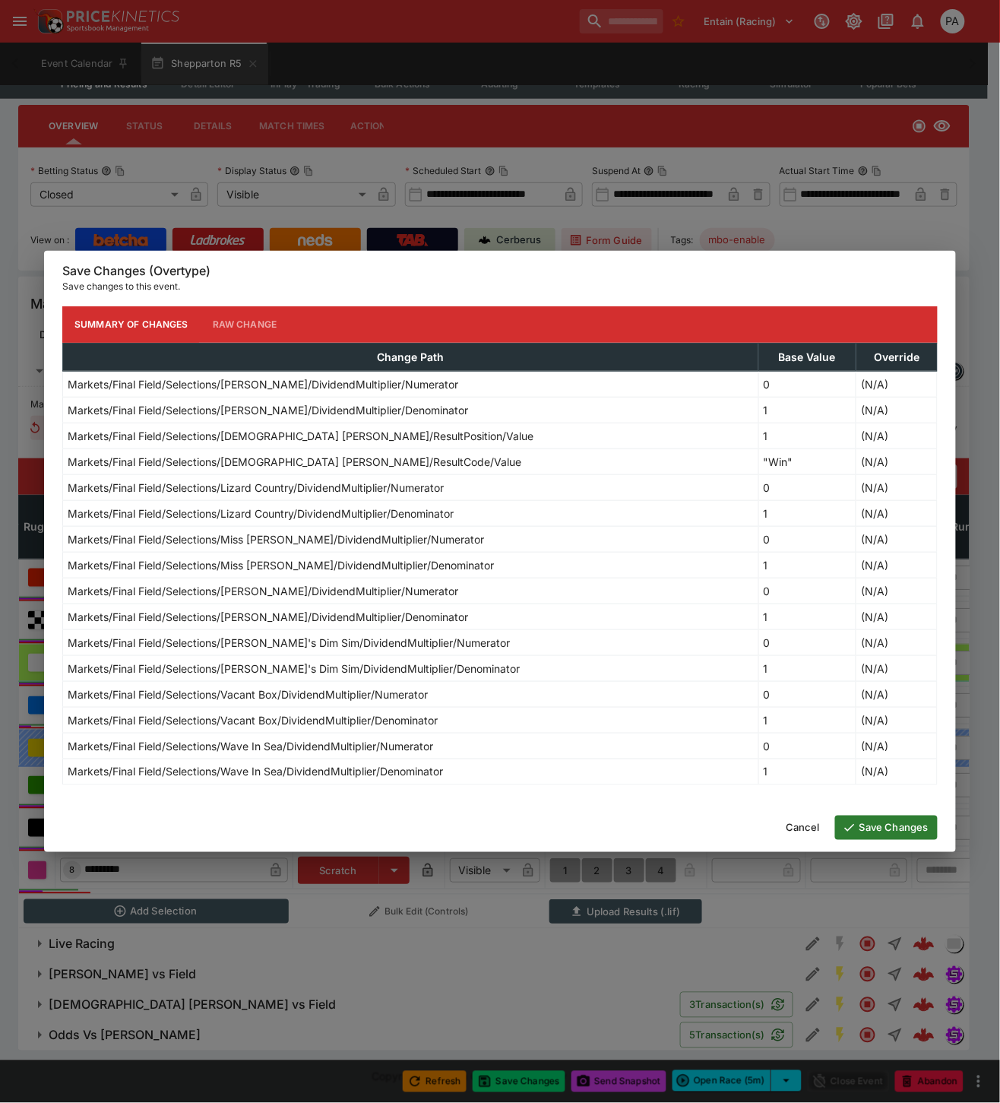
click at [894, 829] on button "Save Changes" at bounding box center [886, 827] width 103 height 24
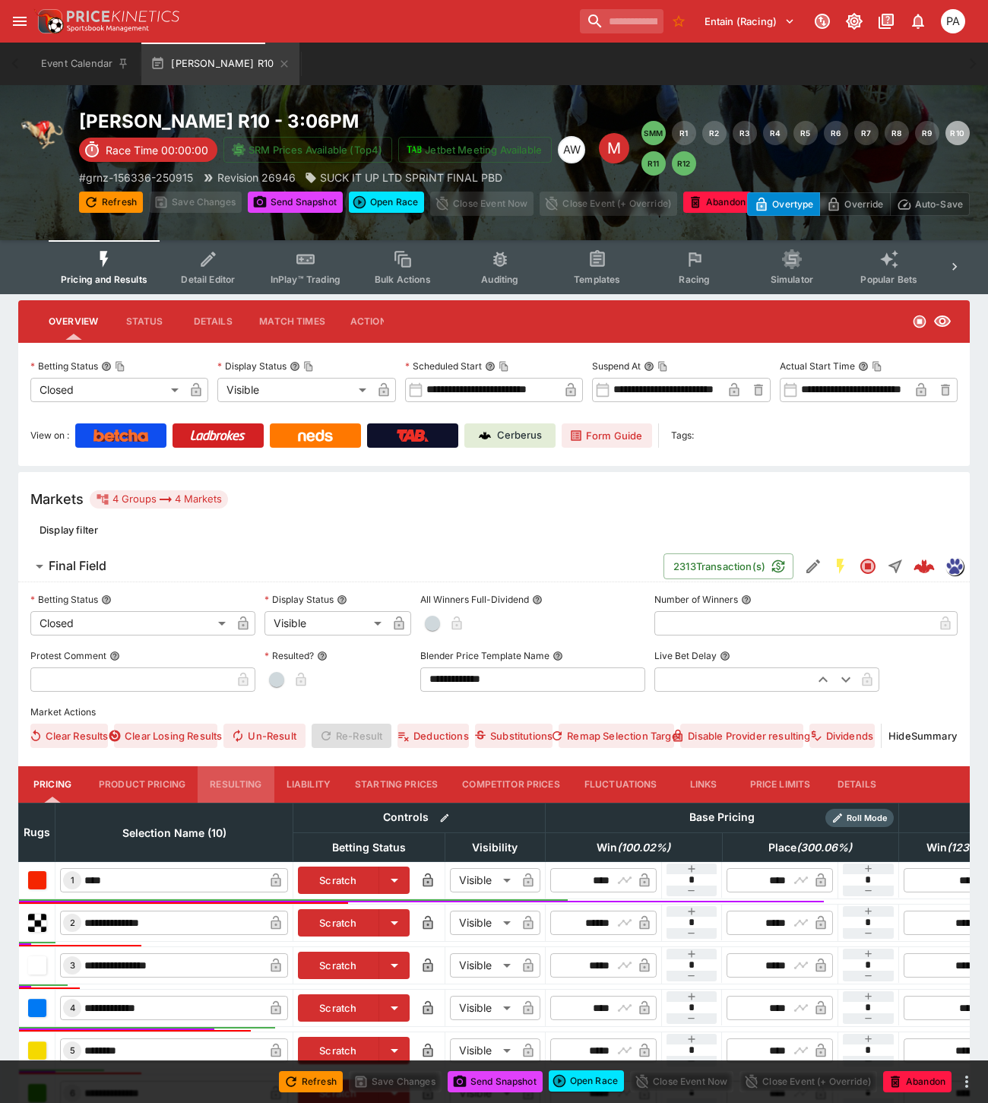
click at [231, 786] on button "Resulting" at bounding box center [236, 784] width 76 height 36
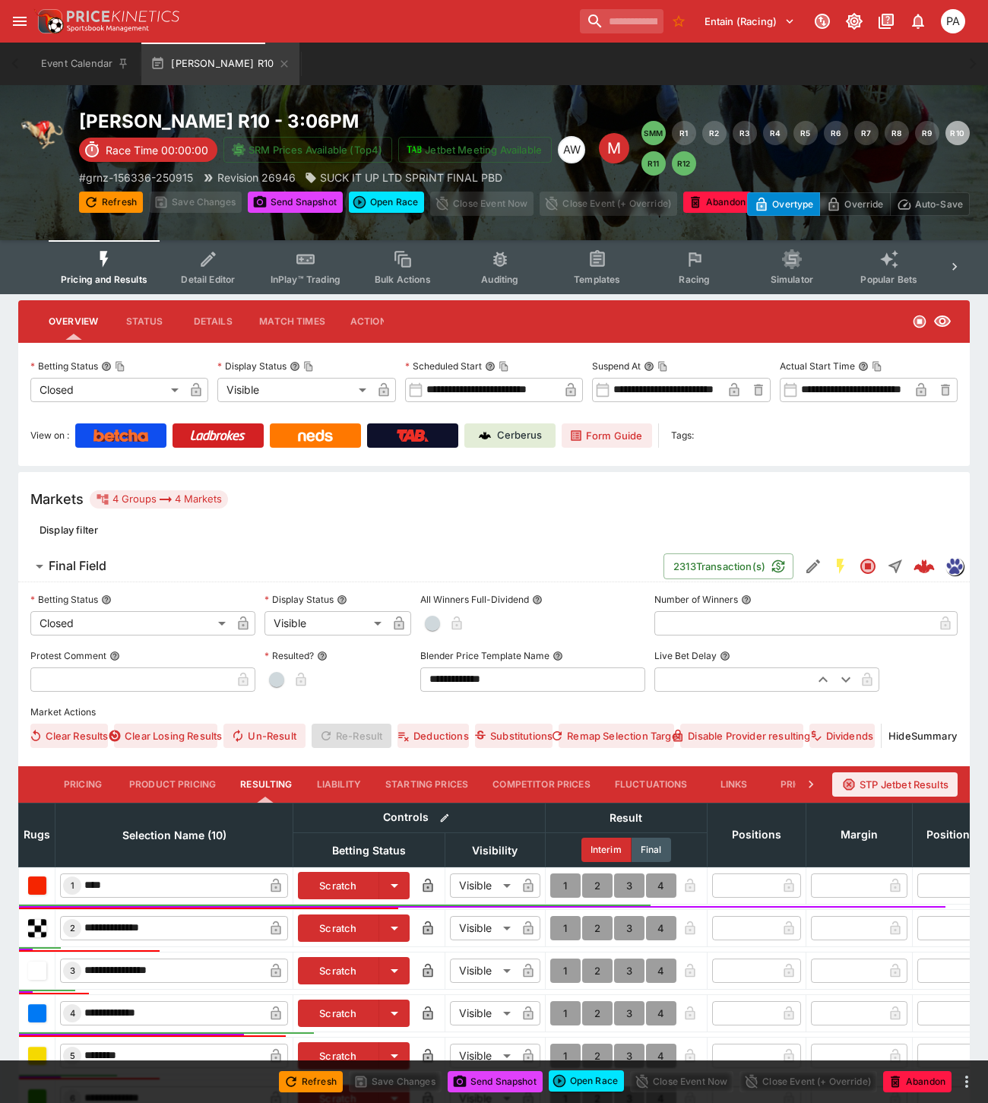
scroll to position [369, 0]
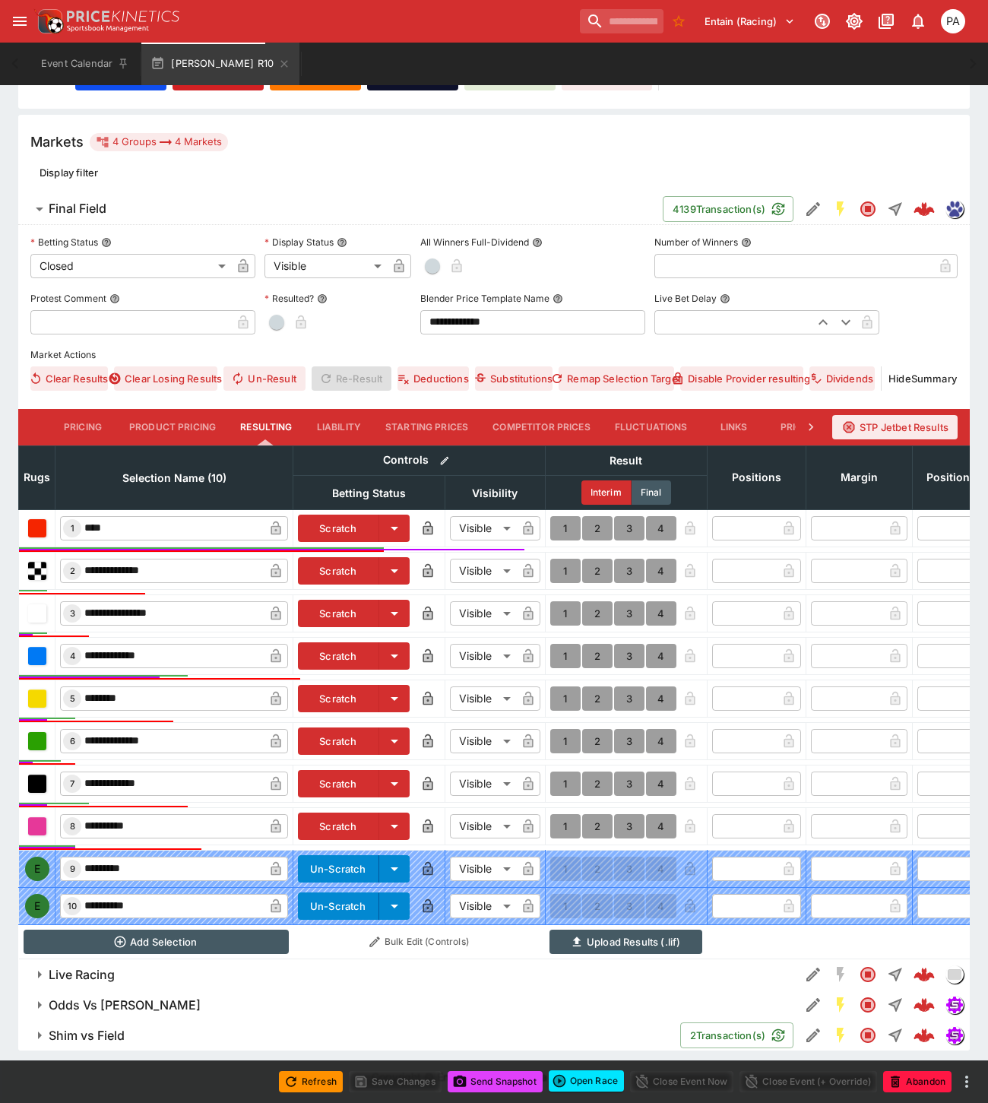
click at [564, 517] on button "1" at bounding box center [565, 528] width 30 height 24
type input "*"
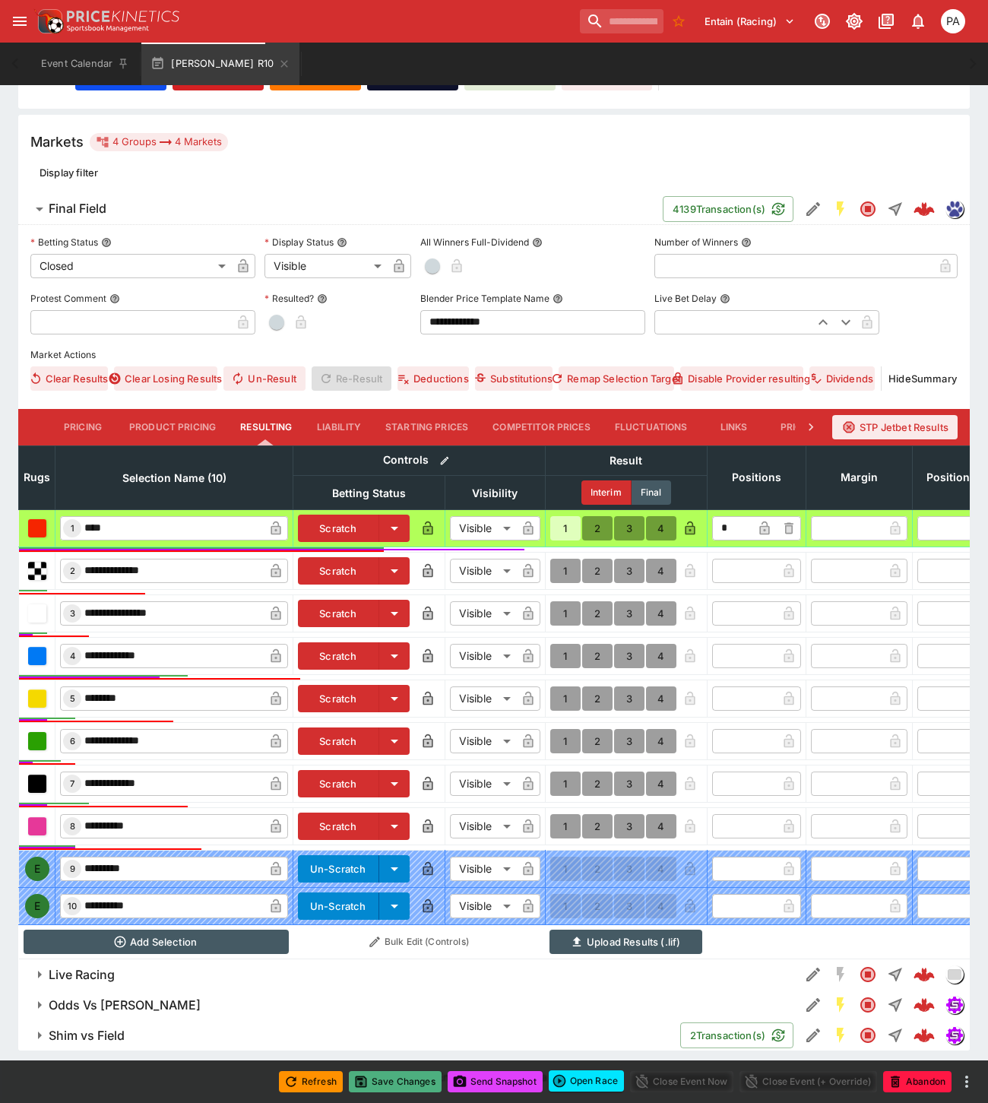
click at [400, 1077] on button "Save Changes" at bounding box center [395, 1081] width 93 height 21
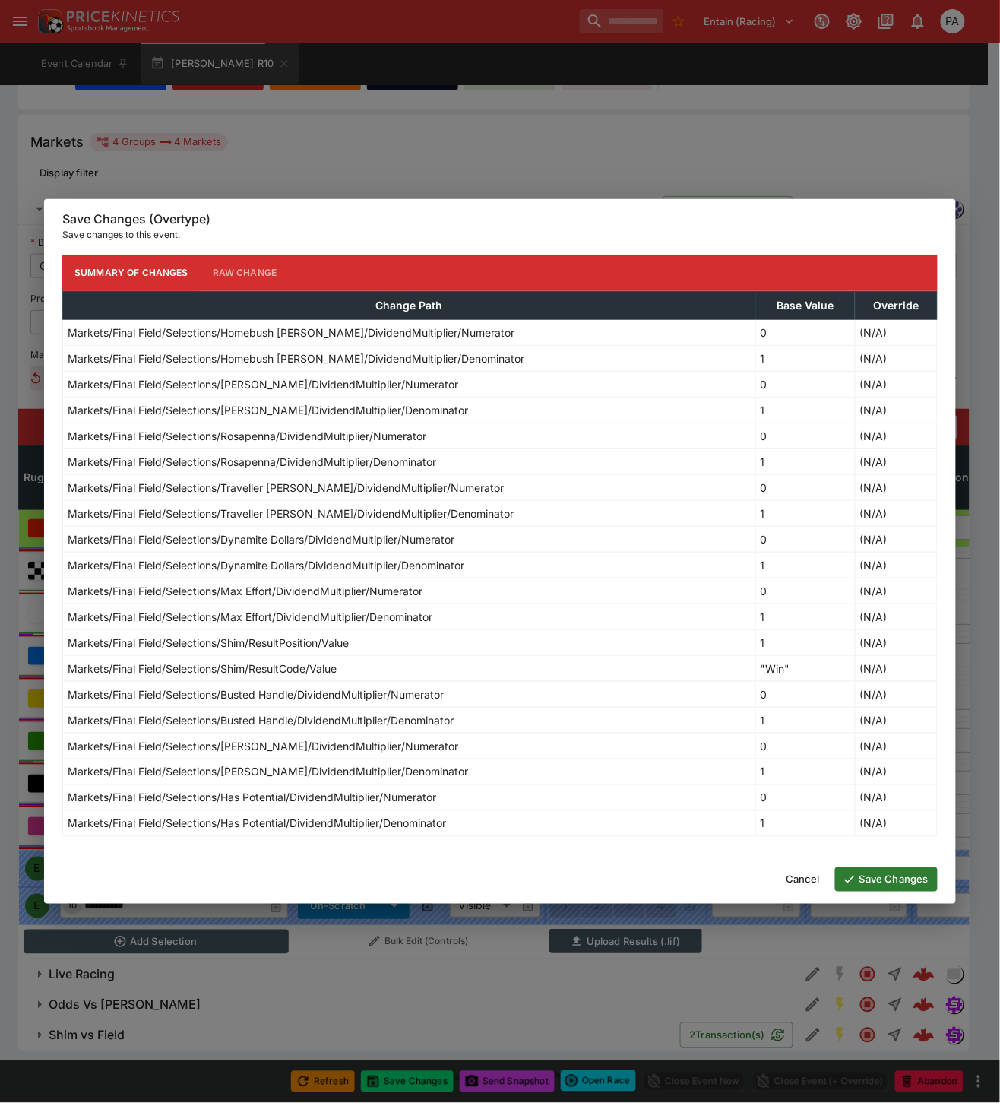
click at [874, 878] on button "Save Changes" at bounding box center [886, 879] width 103 height 24
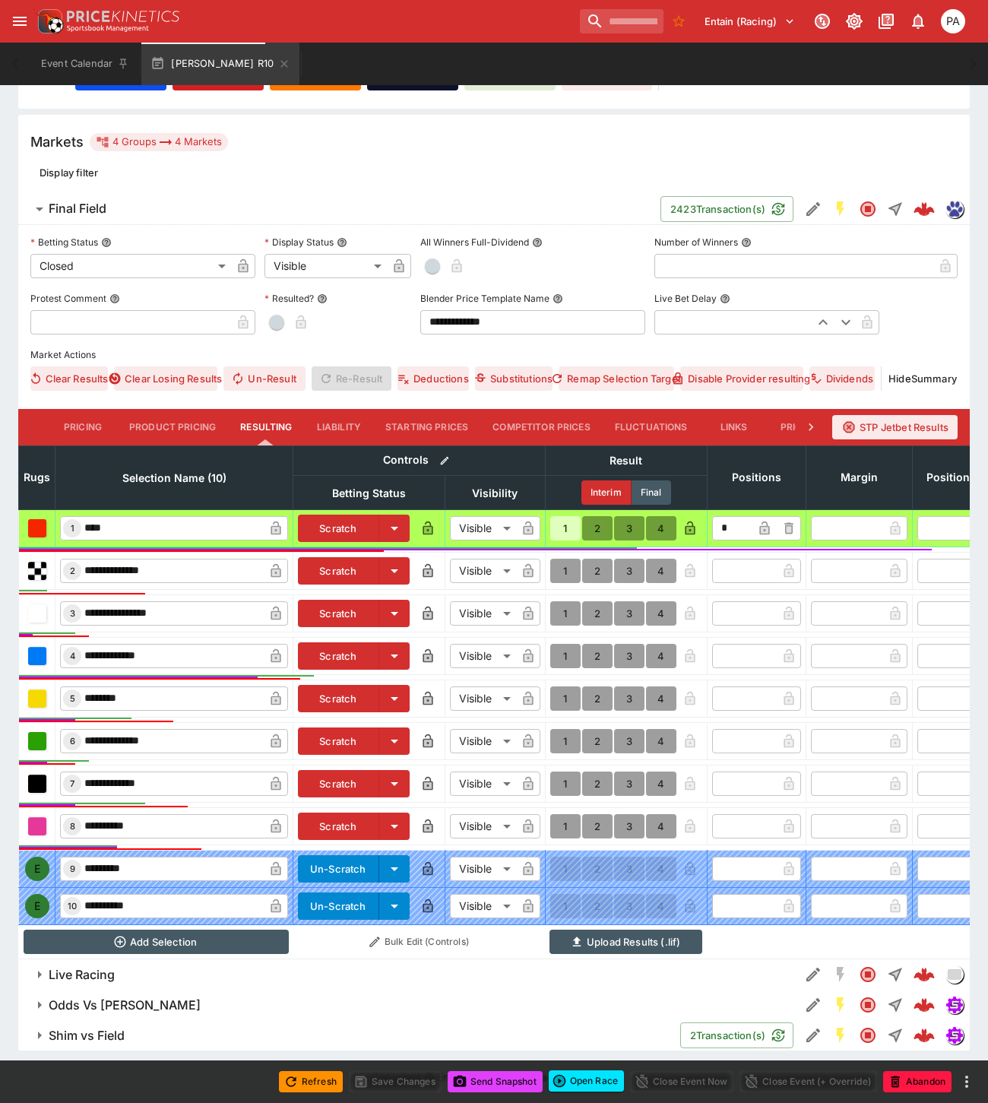
scroll to position [0, 0]
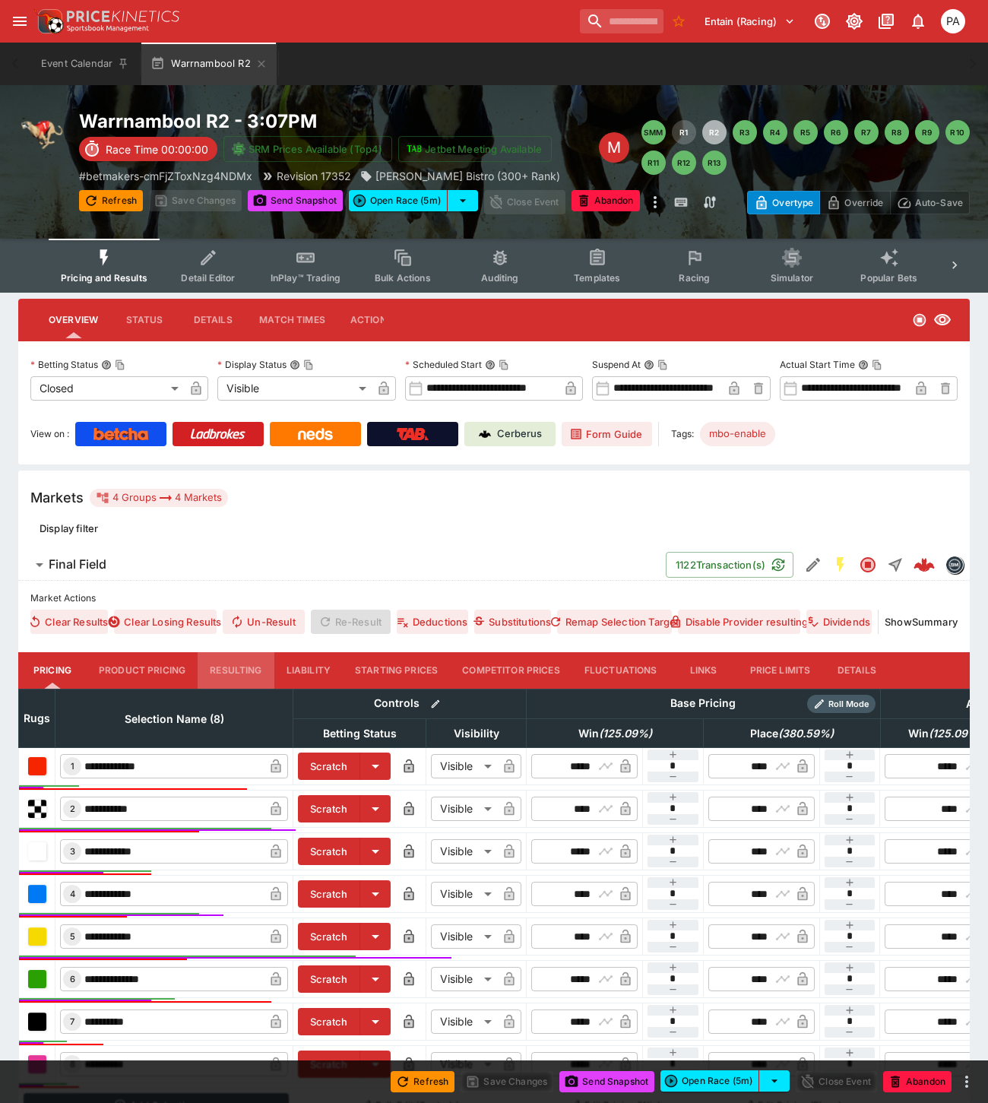
click at [223, 667] on button "Resulting" at bounding box center [236, 670] width 76 height 36
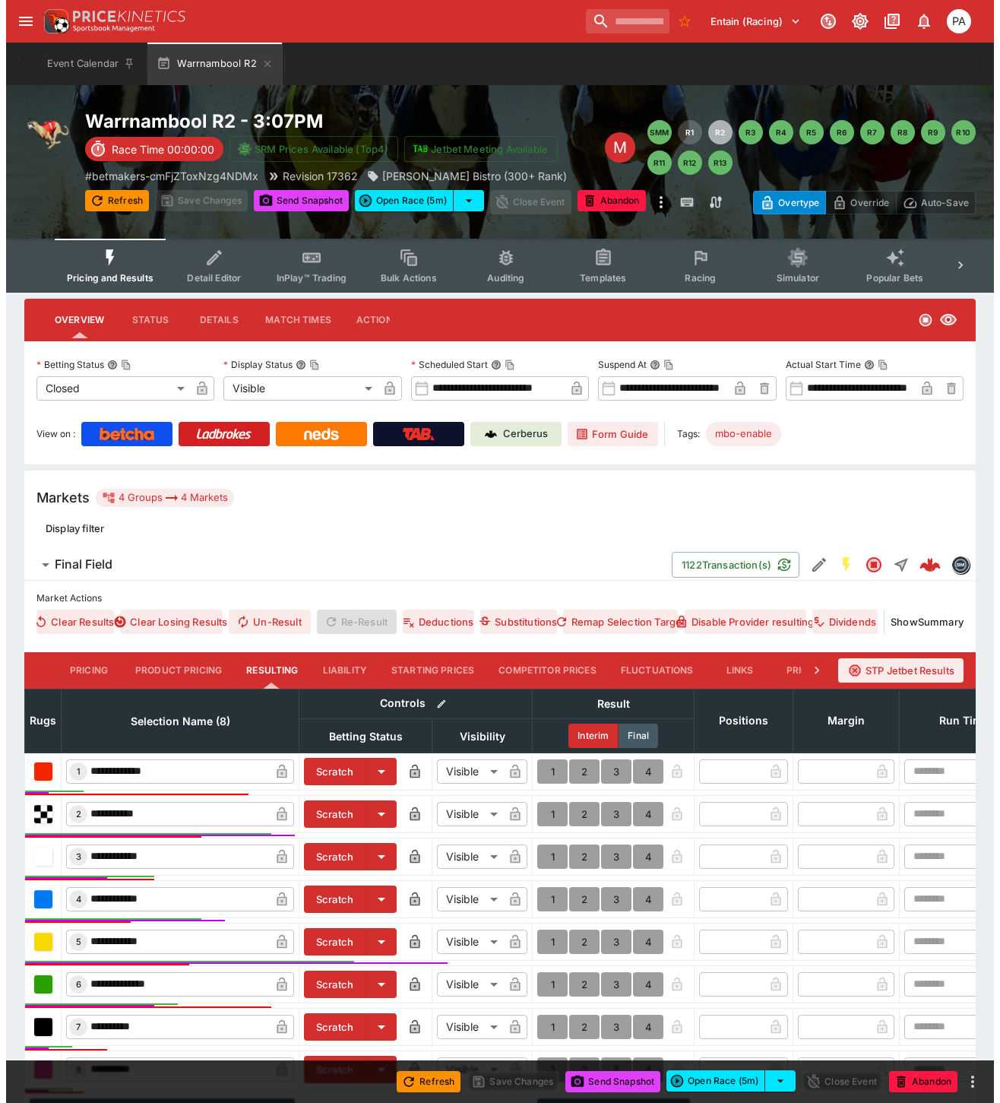
scroll to position [182, 0]
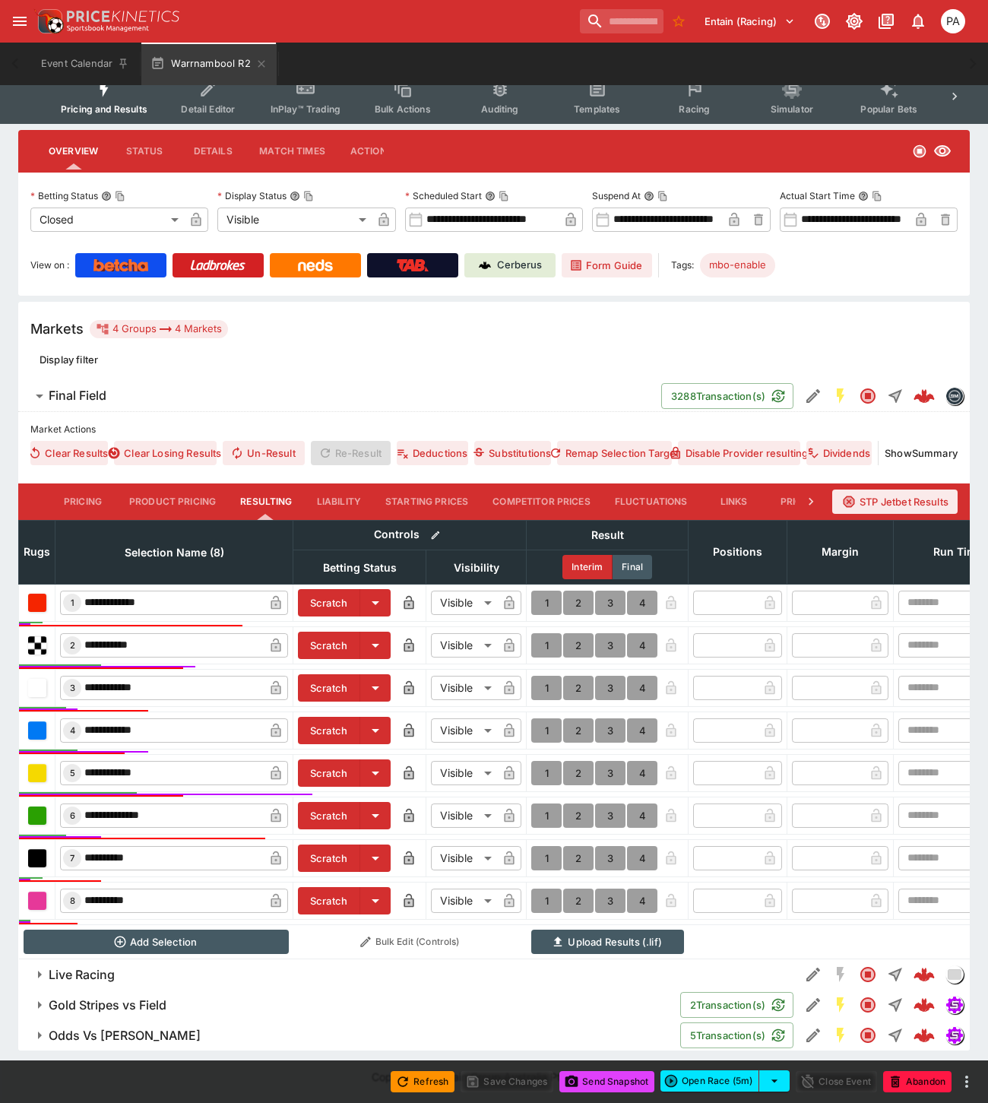
click at [545, 846] on button "1" at bounding box center [546, 858] width 30 height 24
type input "*"
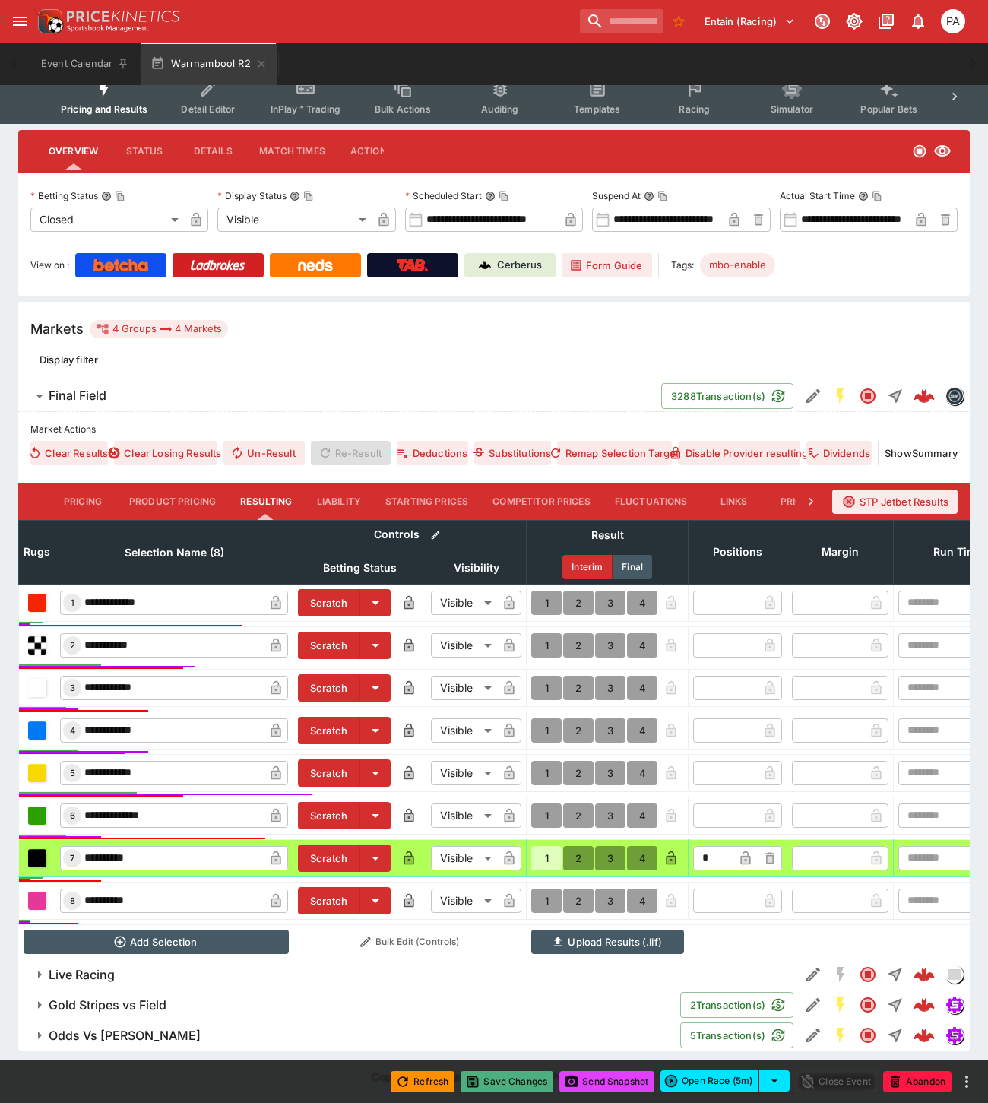
click at [511, 1081] on button "Save Changes" at bounding box center [506, 1081] width 93 height 21
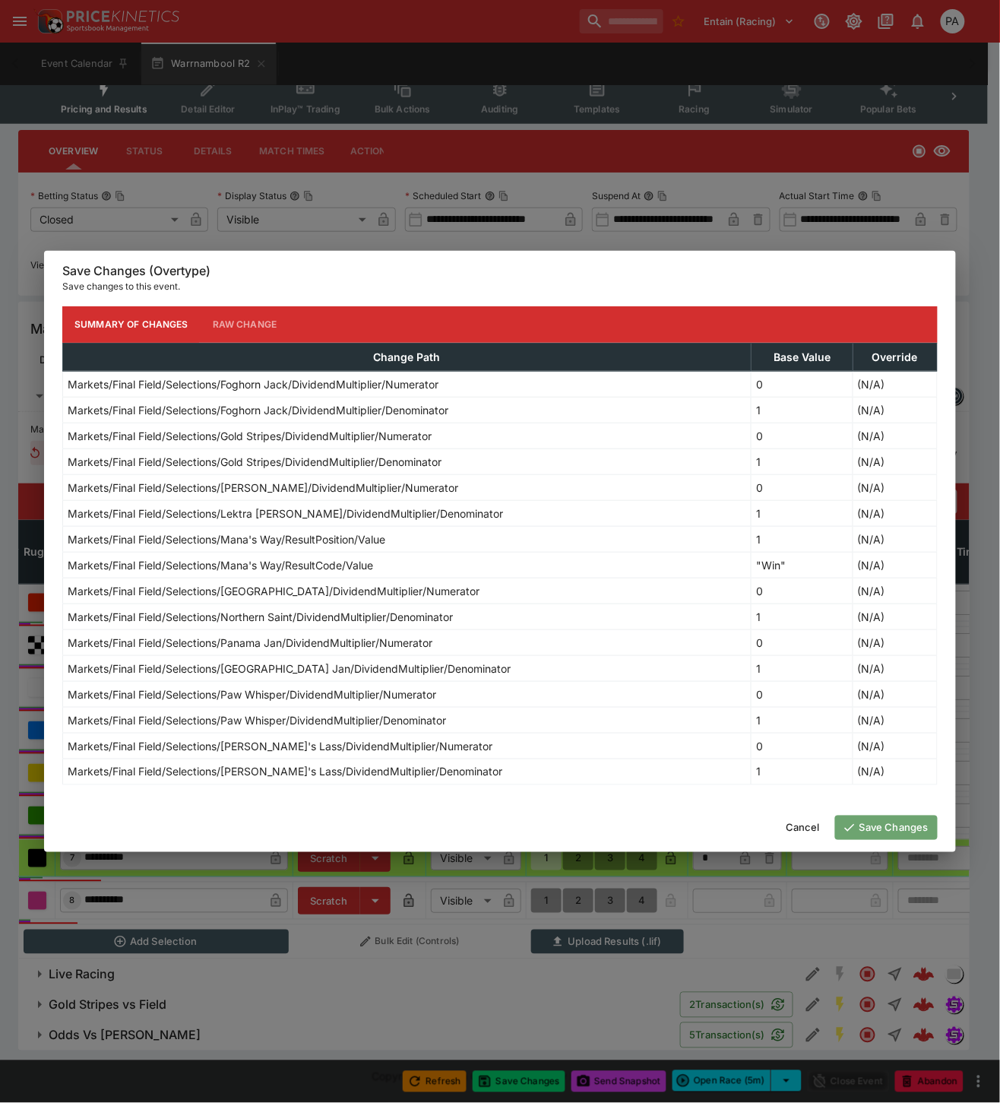
click at [880, 832] on button "Save Changes" at bounding box center [886, 827] width 103 height 24
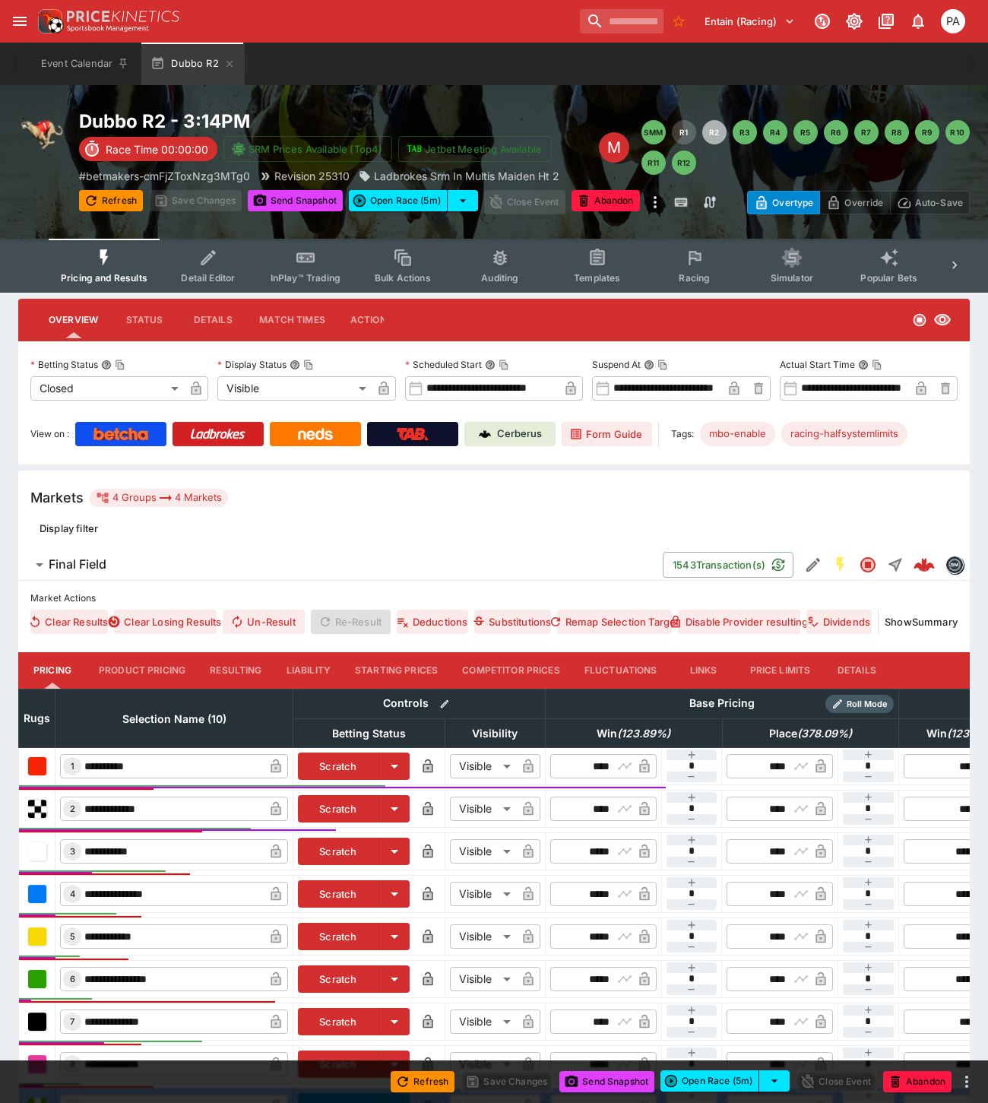
click at [244, 662] on button "Resulting" at bounding box center [236, 670] width 76 height 36
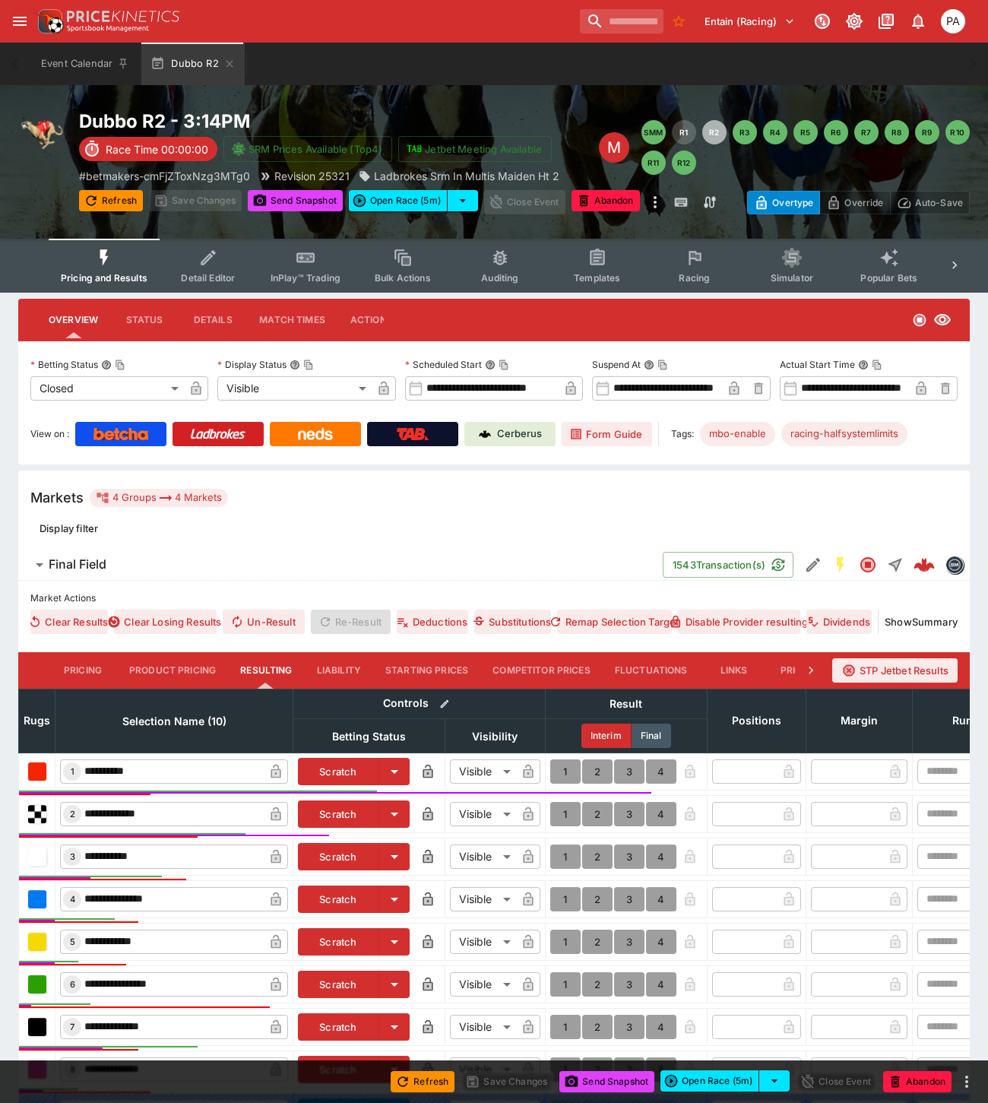
scroll to position [256, 0]
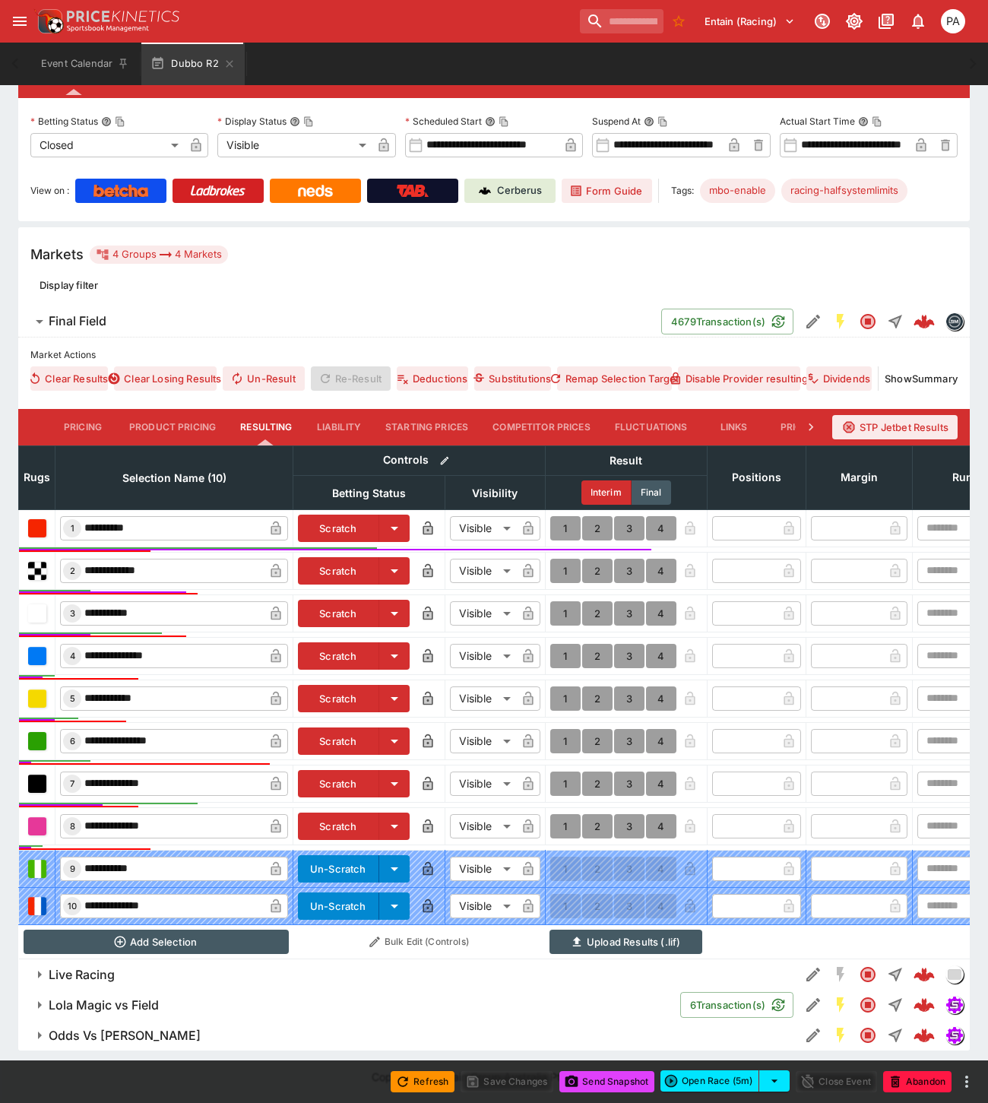
click at [562, 516] on button "1" at bounding box center [565, 528] width 30 height 24
type input "*"
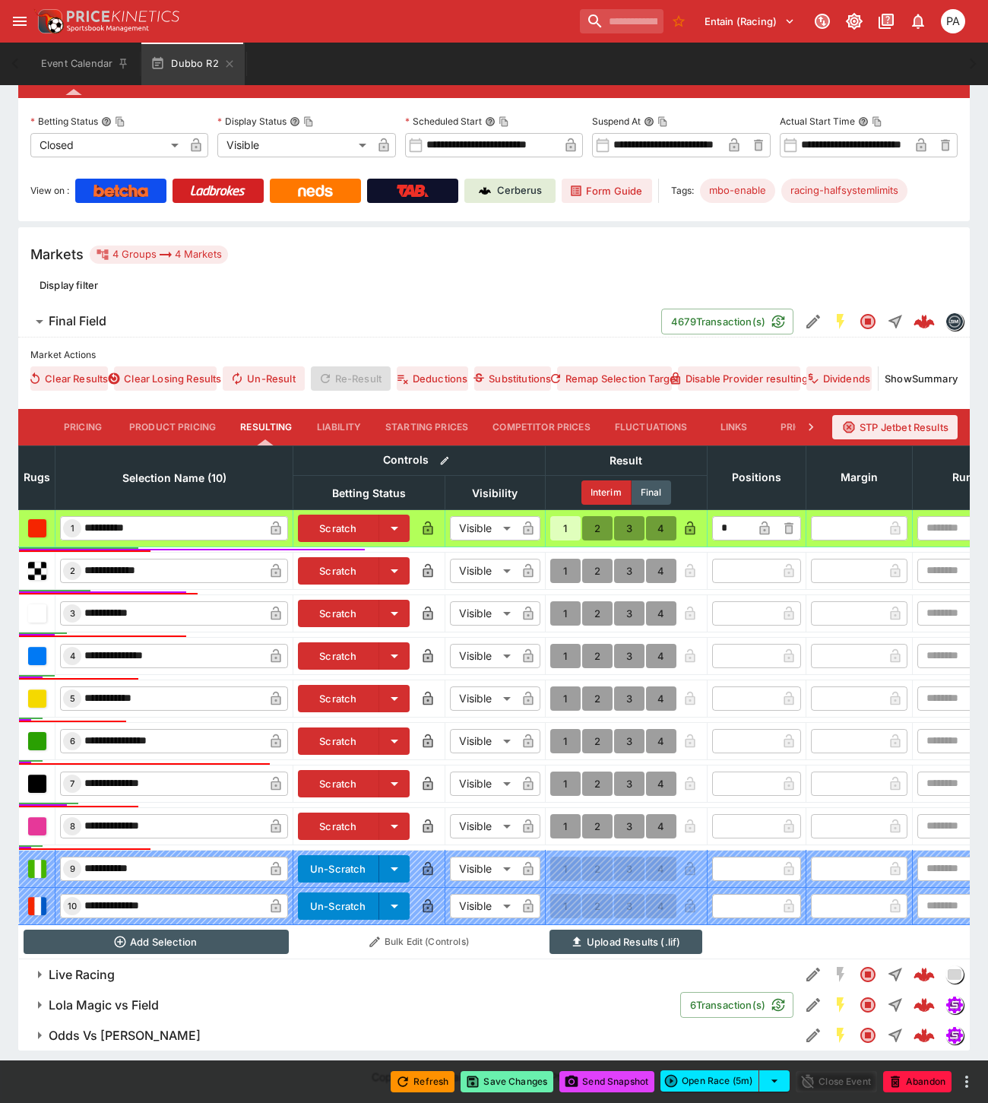
click at [502, 1084] on button "Save Changes" at bounding box center [506, 1081] width 93 height 21
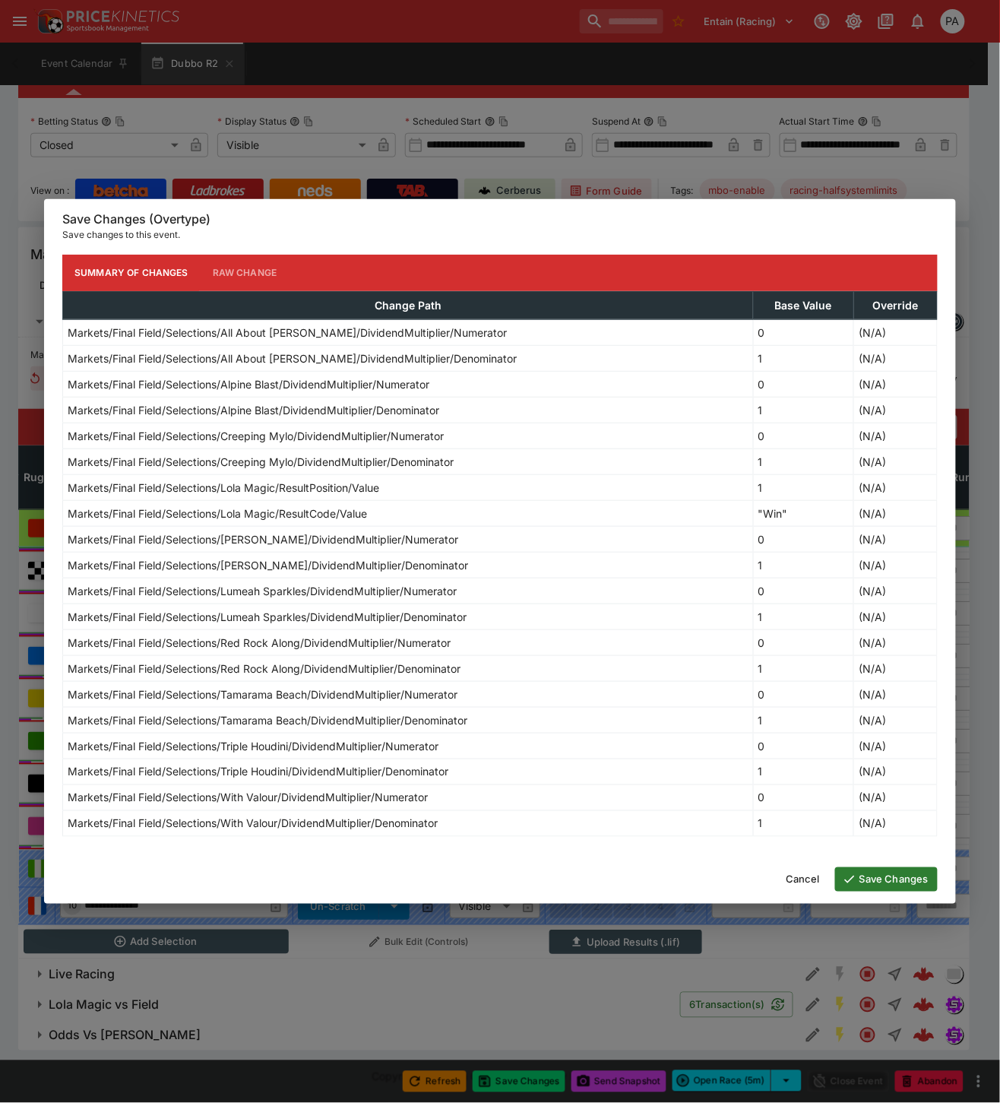
click at [891, 886] on button "Save Changes" at bounding box center [886, 879] width 103 height 24
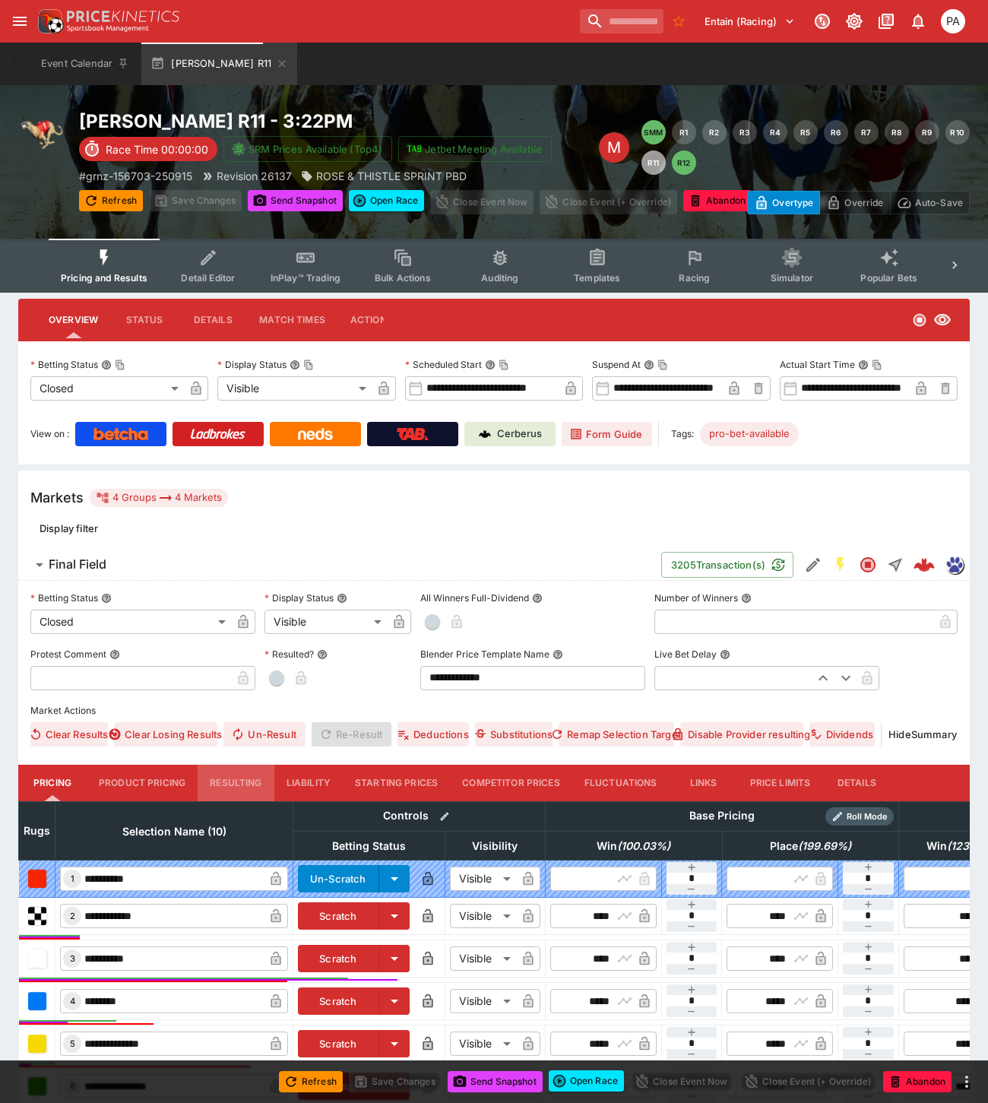
click at [244, 775] on button "Resulting" at bounding box center [236, 782] width 76 height 36
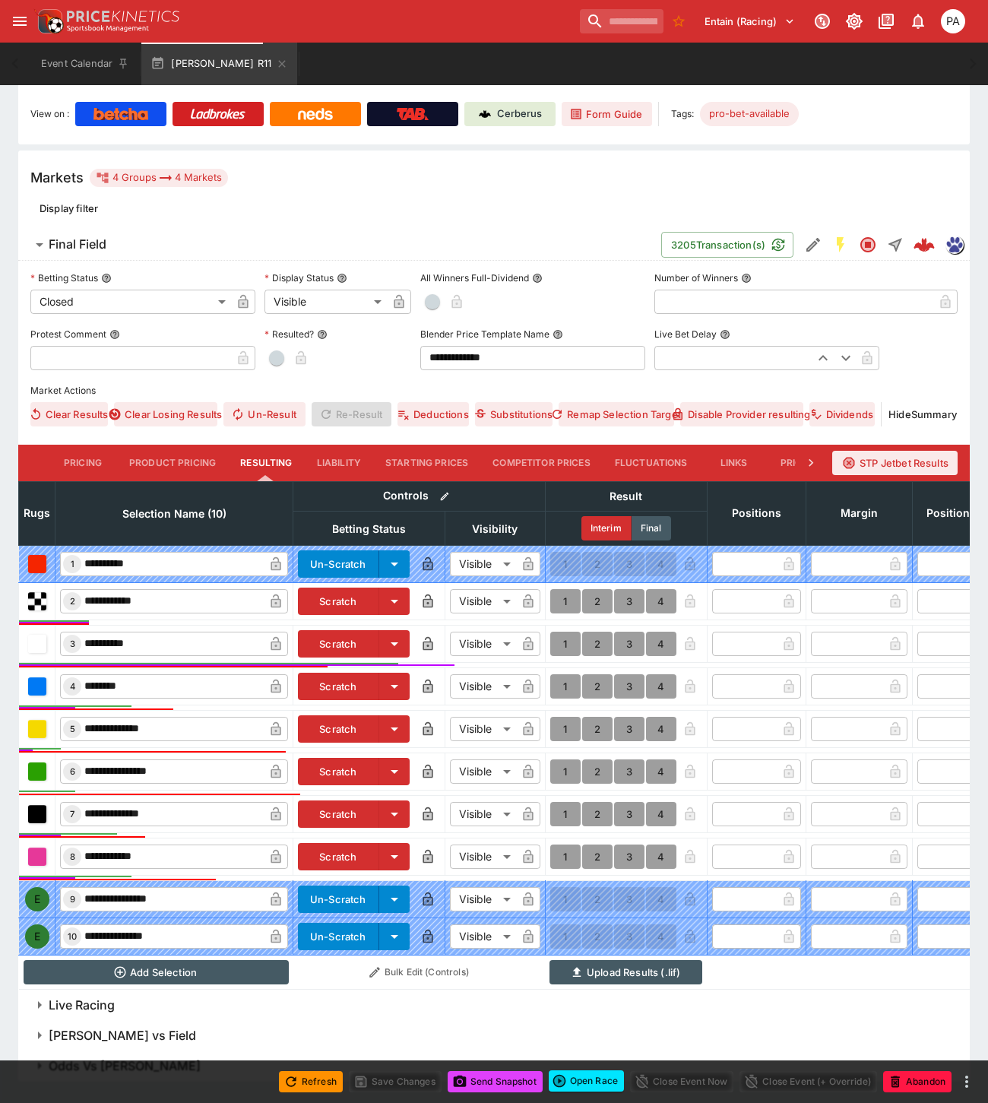
scroll to position [363, 0]
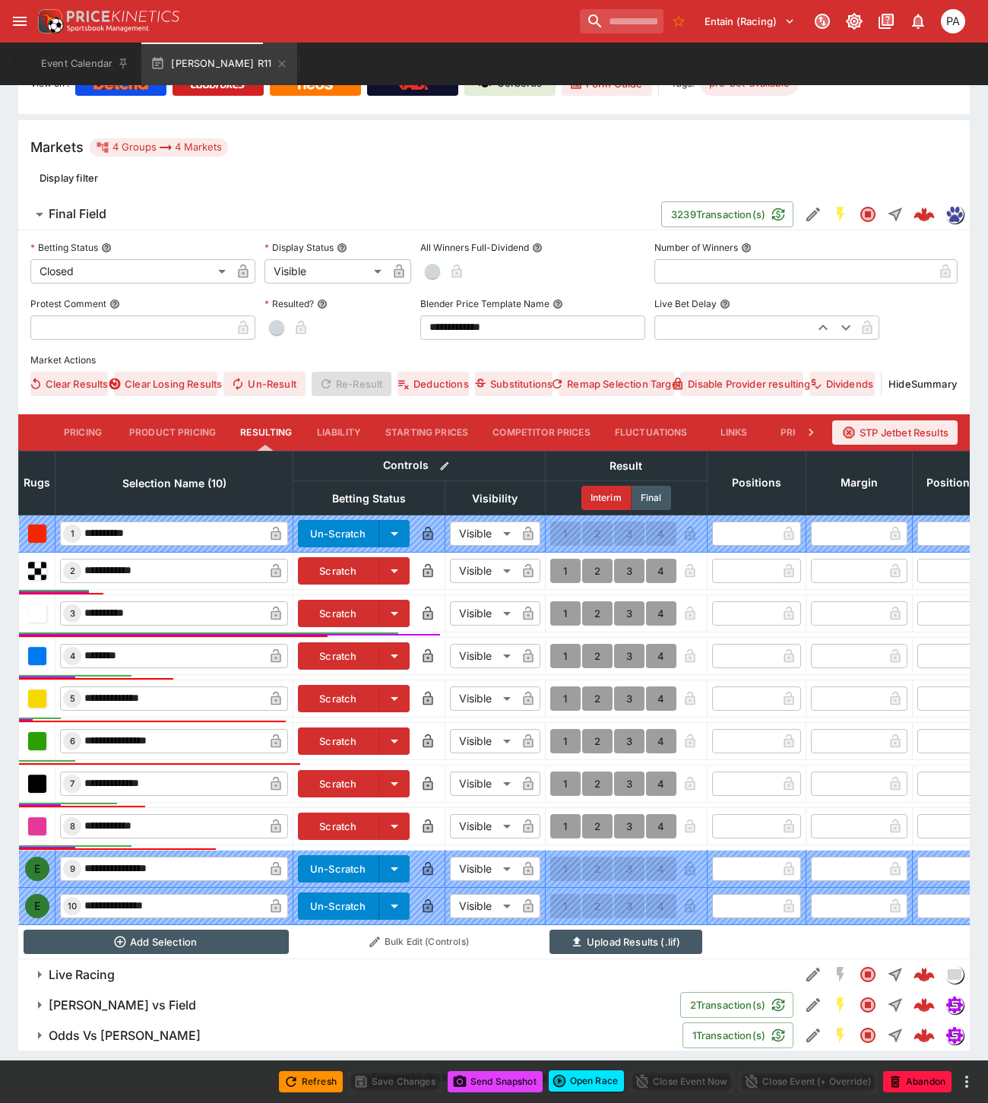
click at [562, 559] on button "1" at bounding box center [565, 571] width 30 height 24
type input "*"
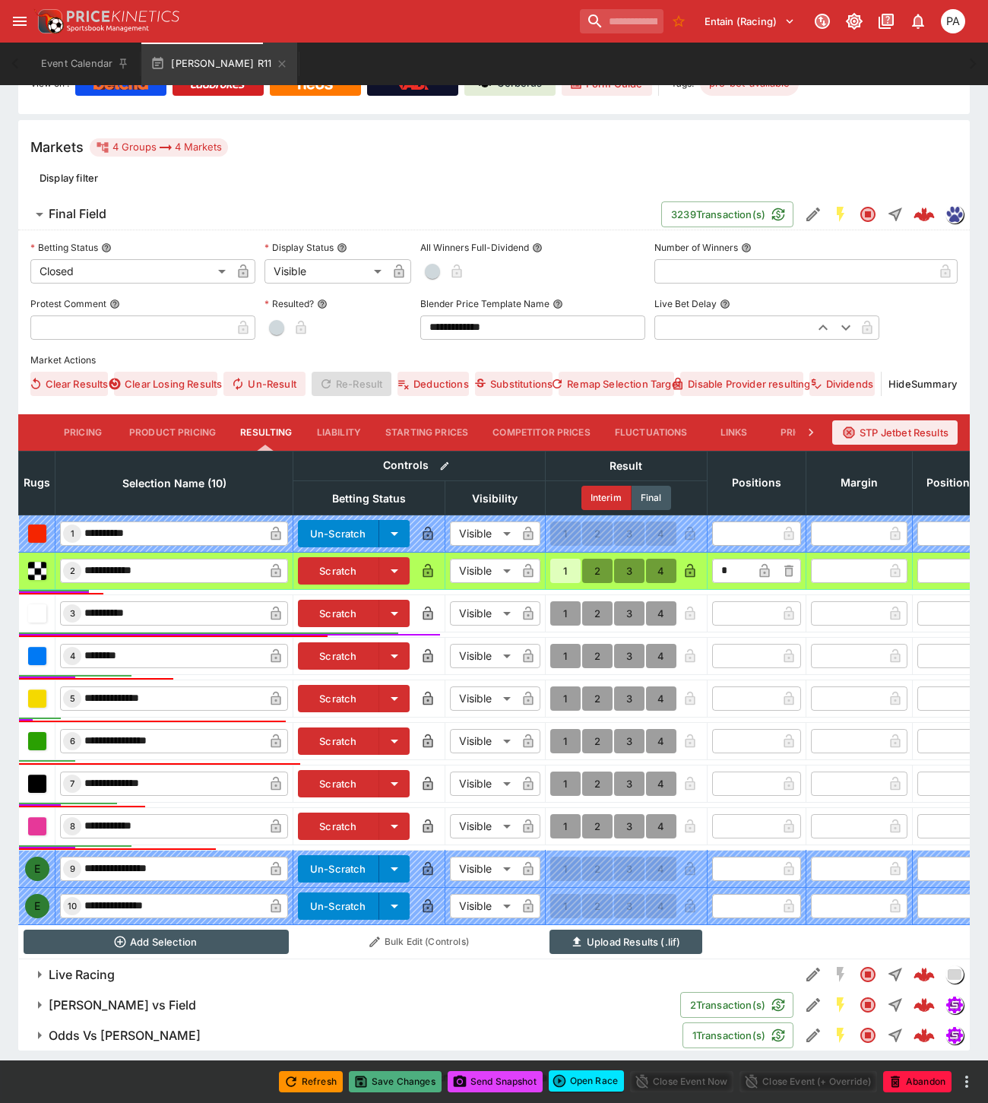
click at [413, 1085] on button "Save Changes" at bounding box center [395, 1081] width 93 height 21
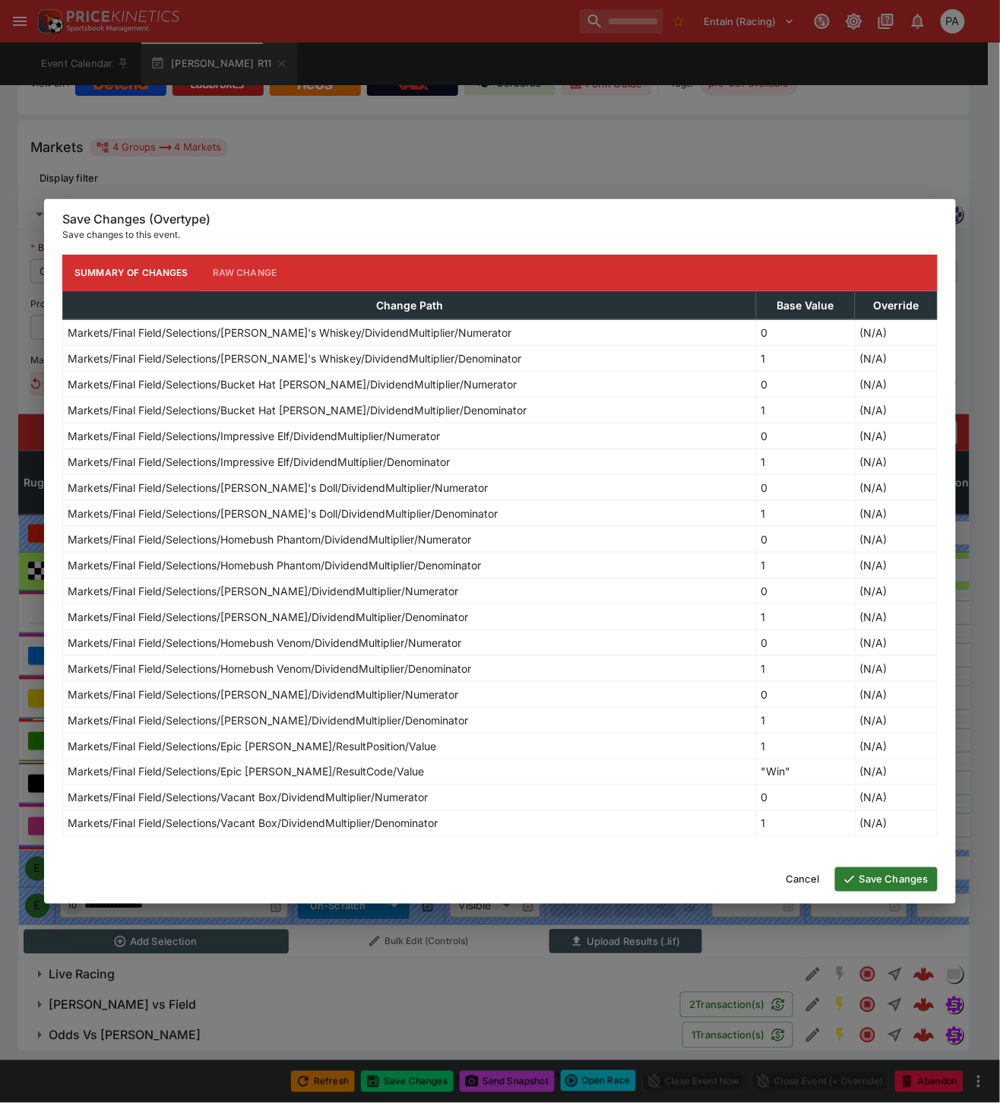
click at [869, 884] on button "Save Changes" at bounding box center [886, 879] width 103 height 24
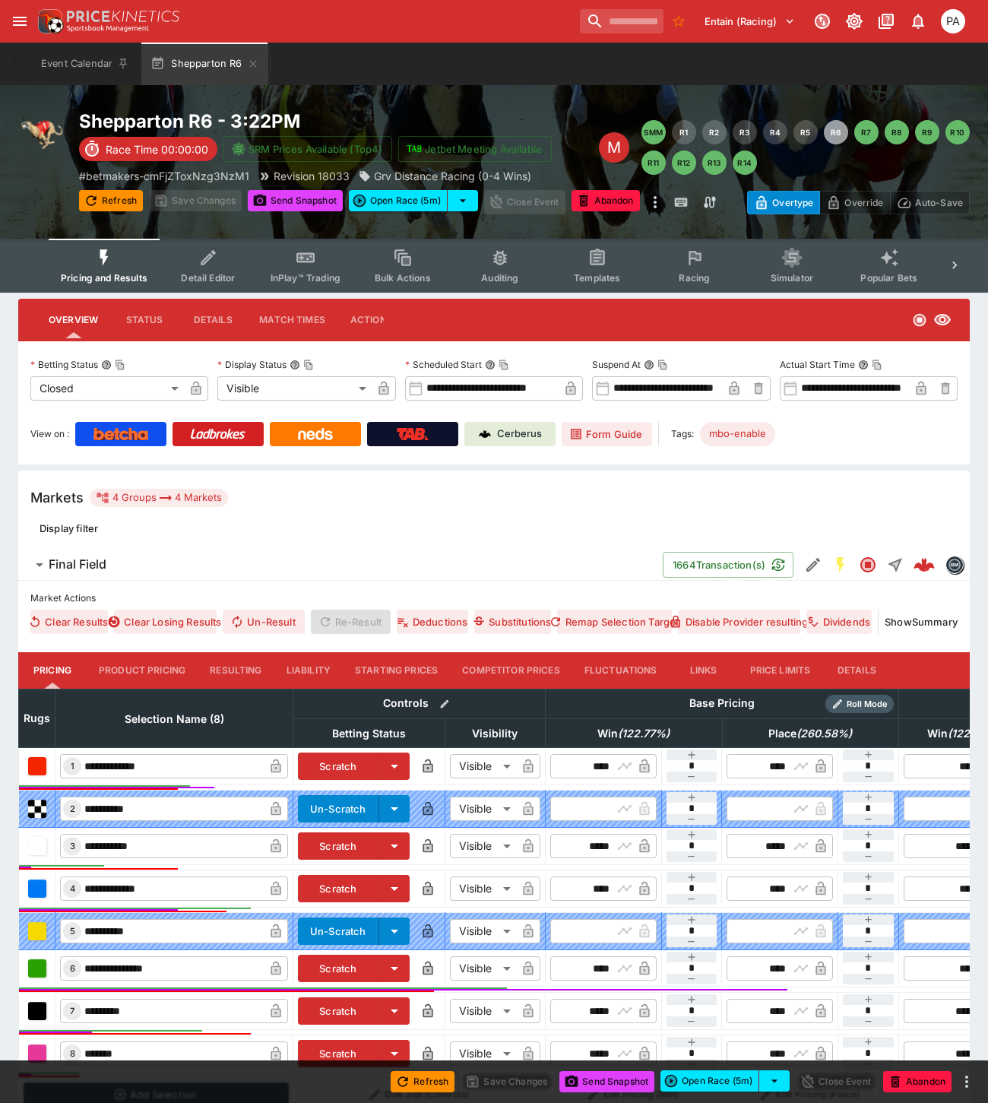
click at [258, 678] on button "Resulting" at bounding box center [236, 670] width 76 height 36
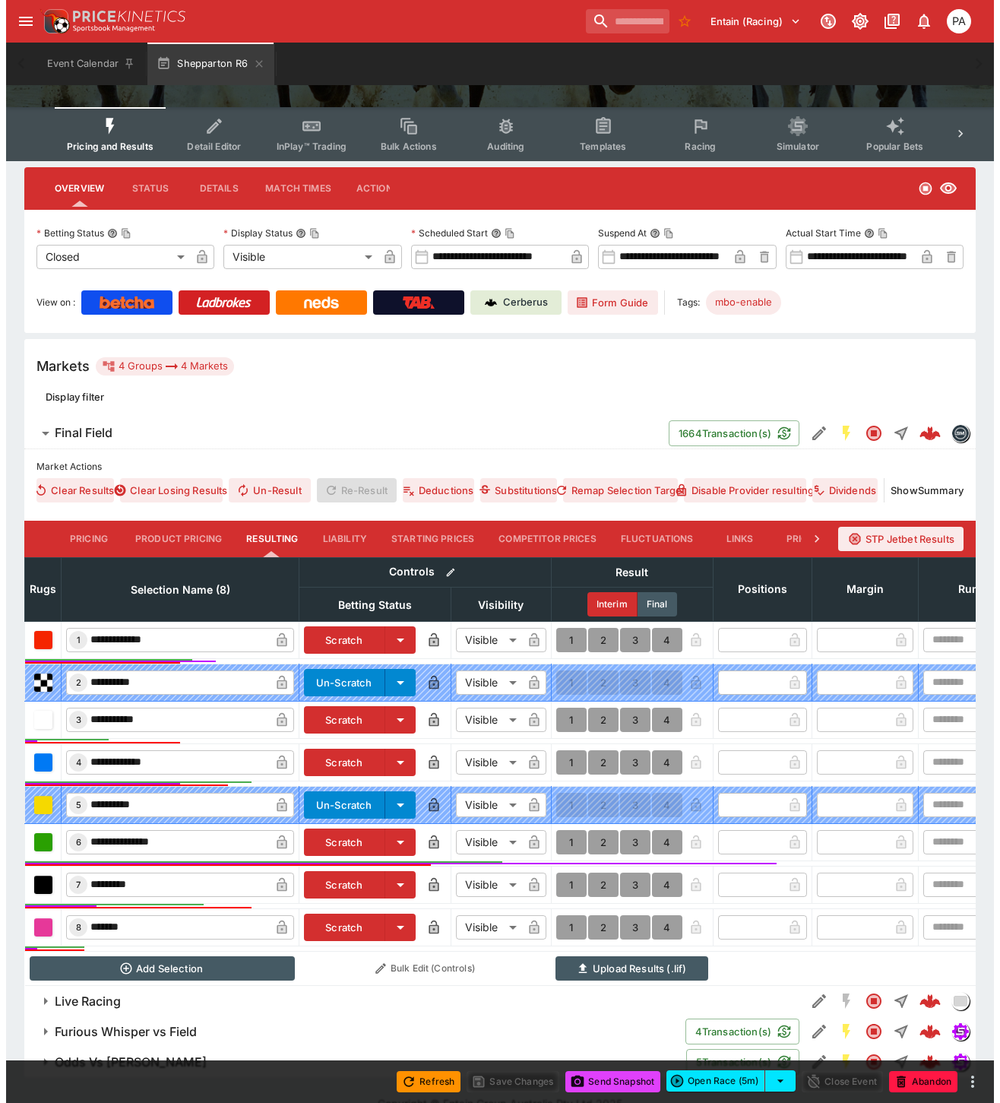
scroll to position [171, 0]
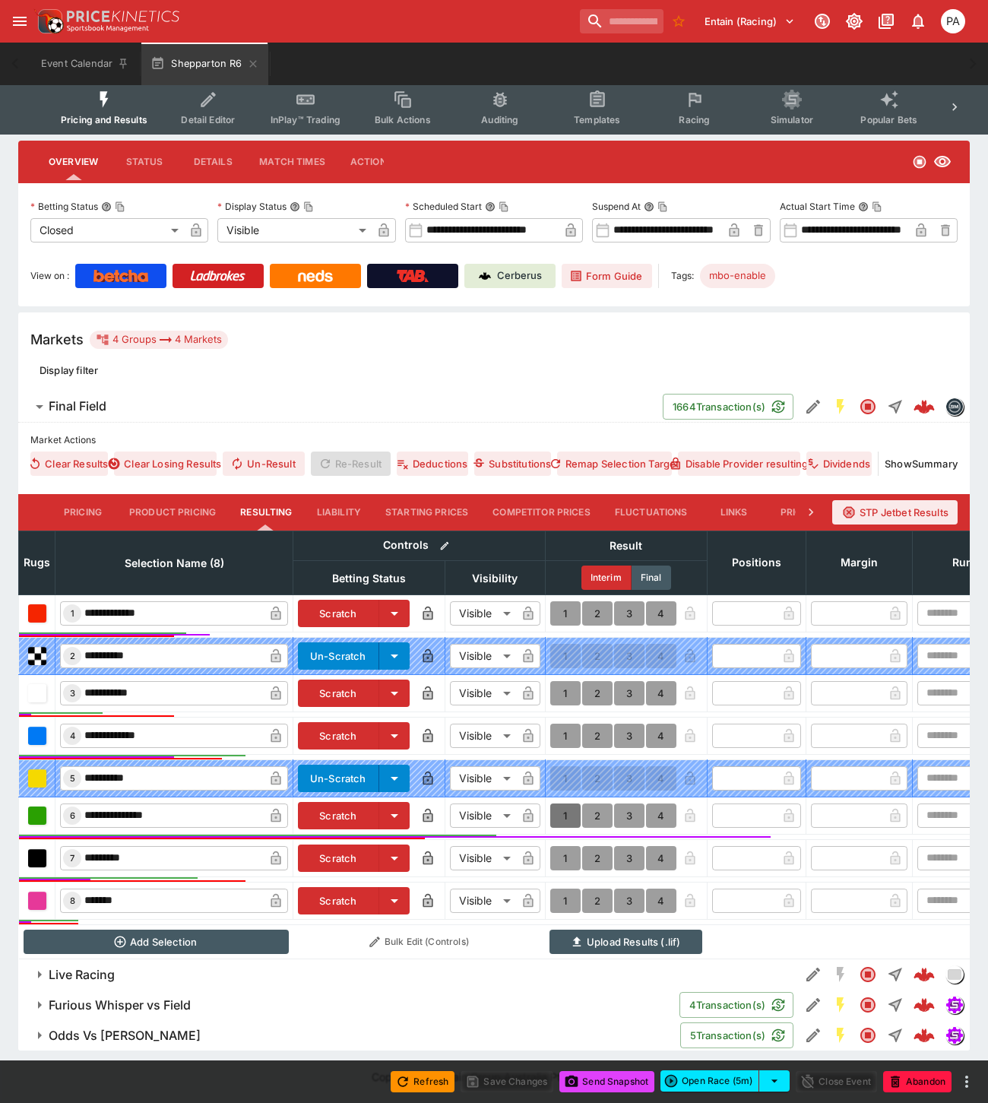
click at [561, 803] on button "1" at bounding box center [565, 815] width 30 height 24
type input "*"
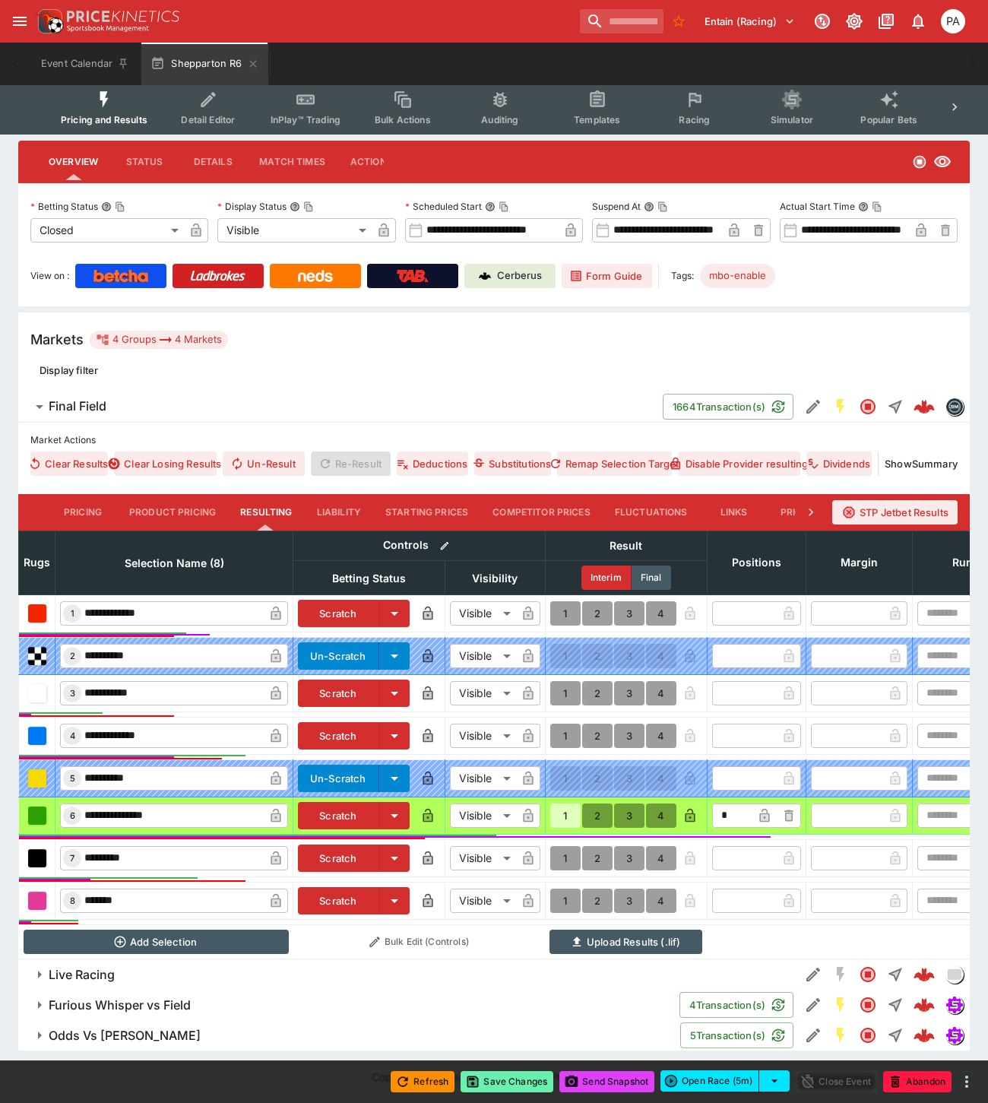
click at [502, 1077] on button "Save Changes" at bounding box center [506, 1081] width 93 height 21
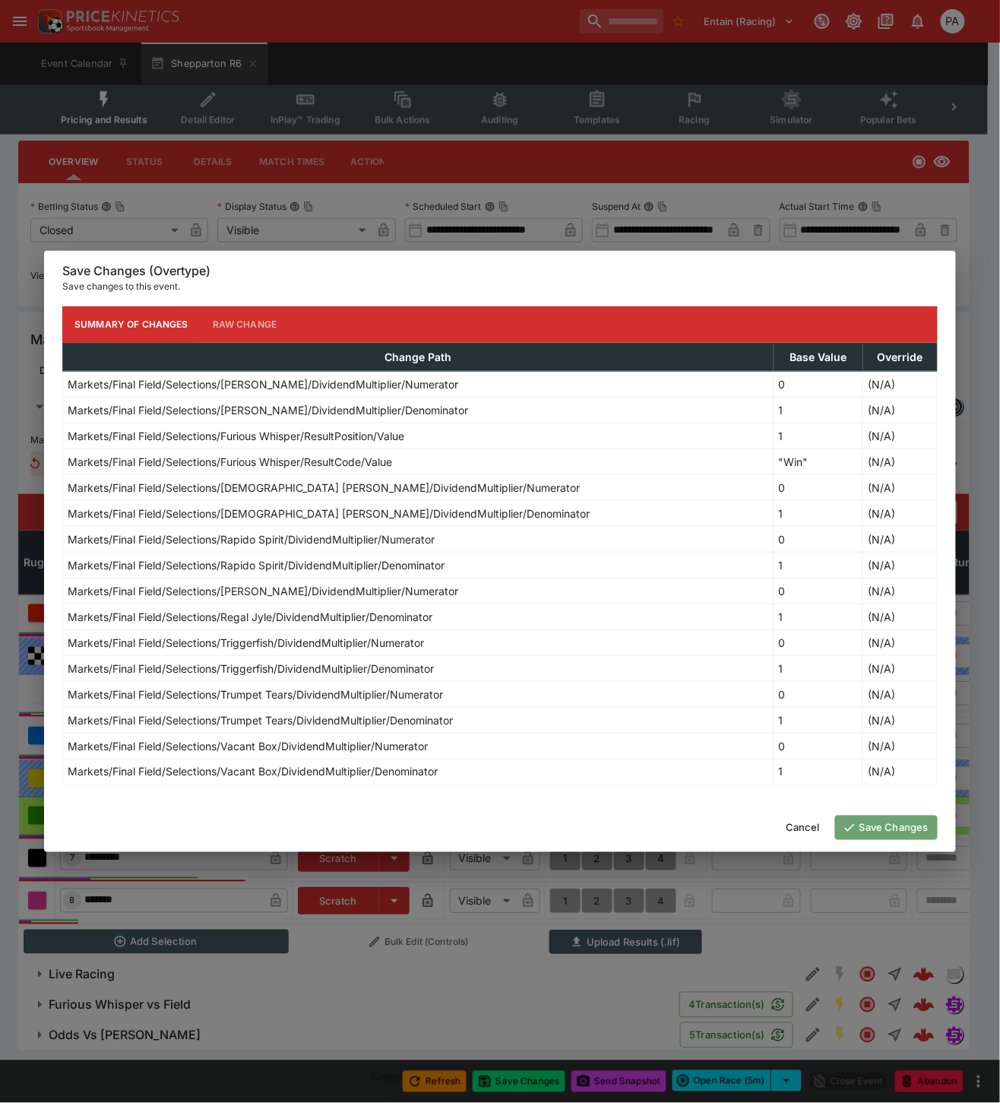
click at [872, 830] on button "Save Changes" at bounding box center [886, 827] width 103 height 24
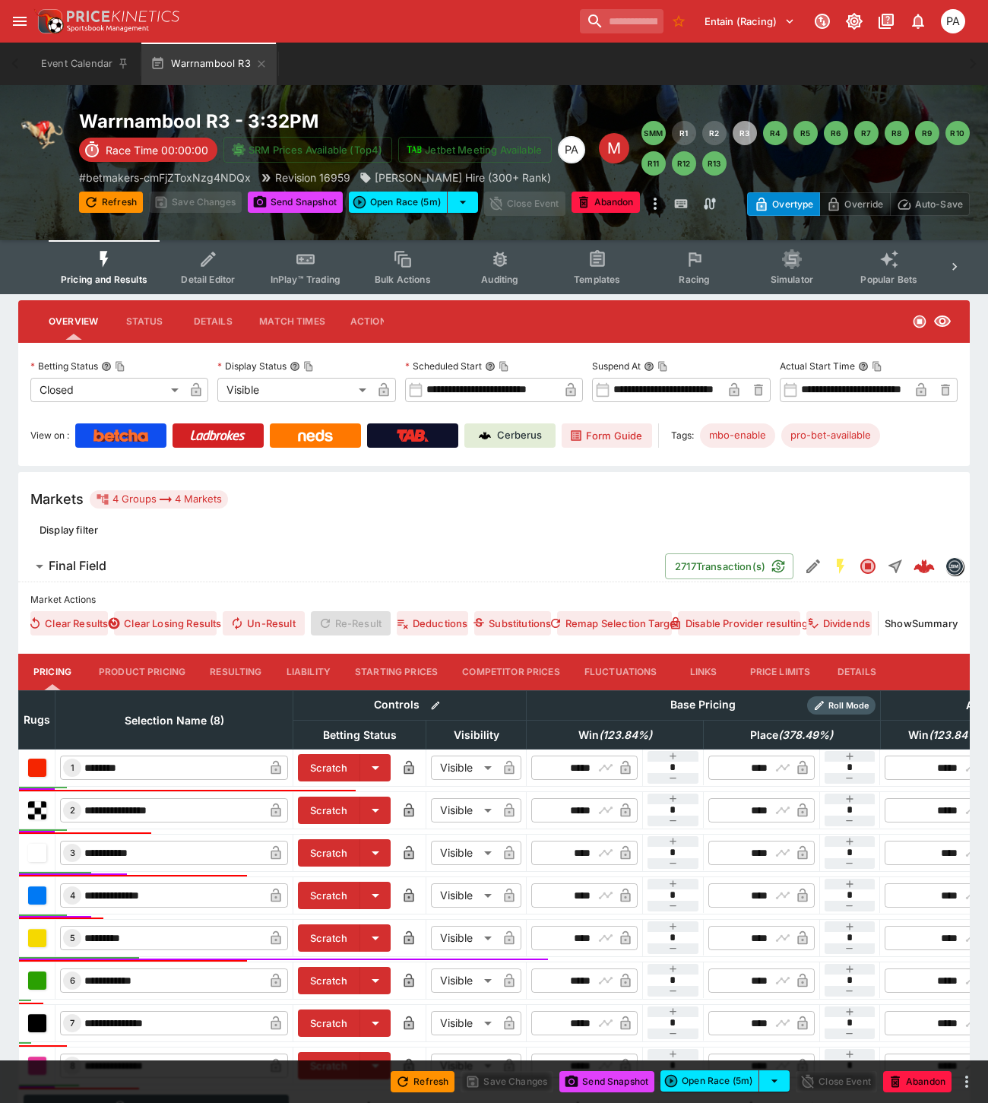
click at [242, 672] on button "Resulting" at bounding box center [236, 671] width 76 height 36
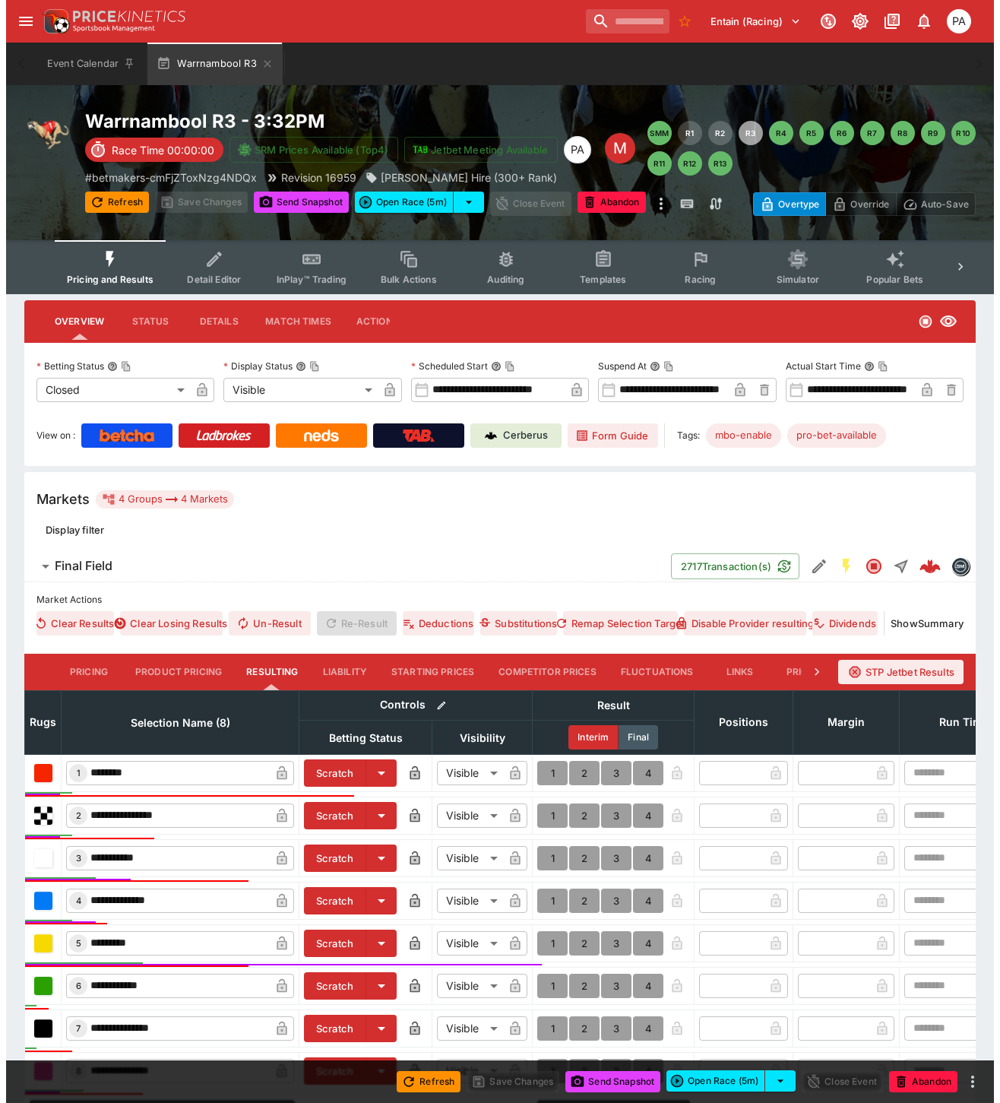
scroll to position [182, 0]
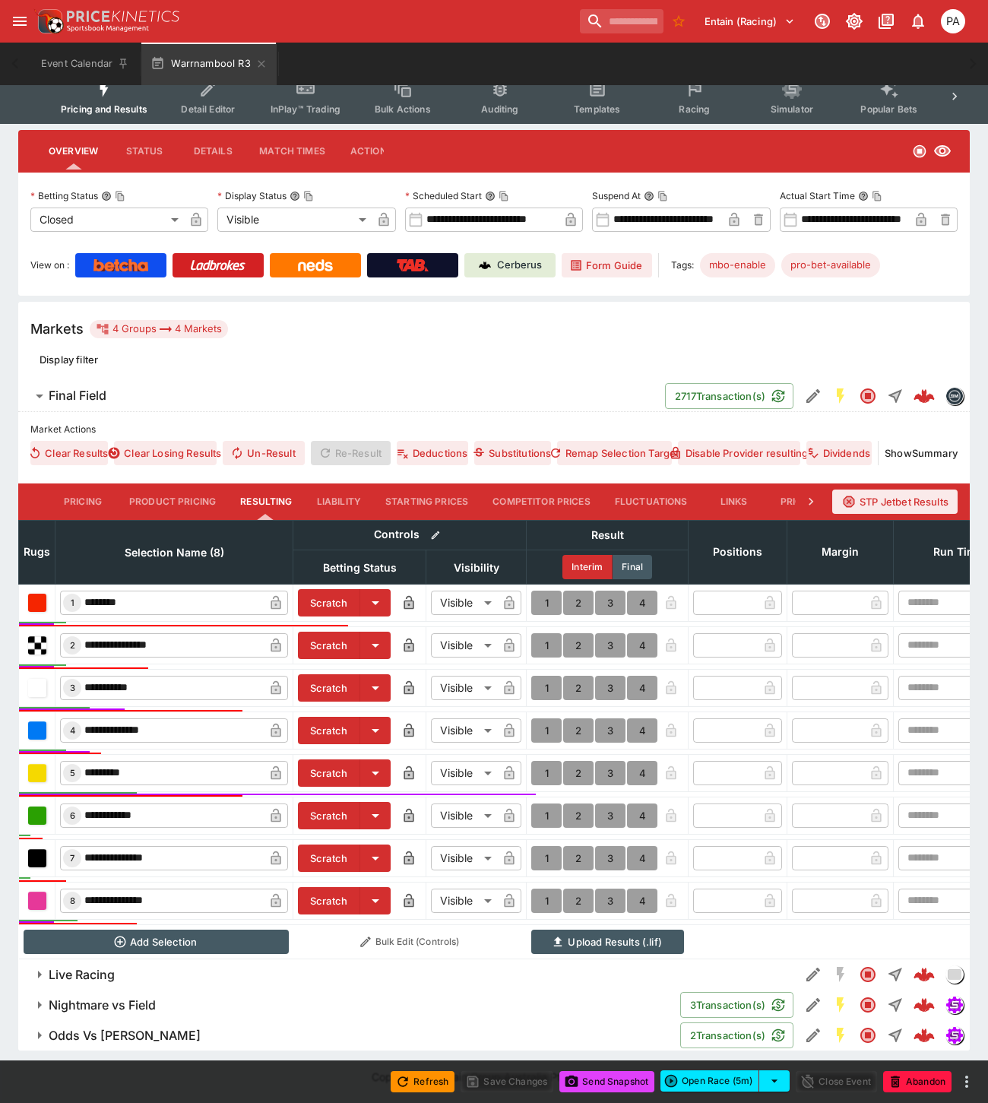
click at [546, 718] on button "1" at bounding box center [546, 730] width 30 height 24
type input "*"
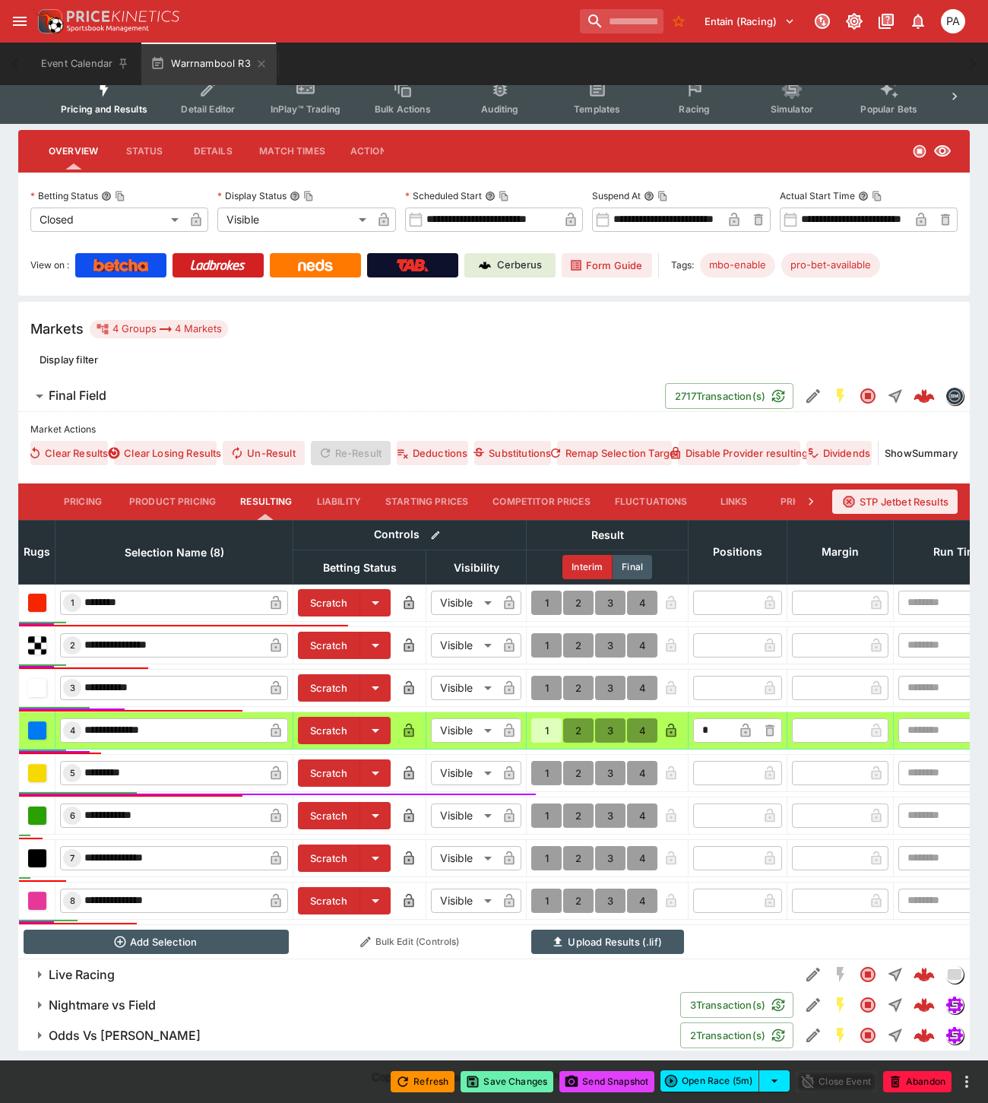
click at [512, 1081] on button "Save Changes" at bounding box center [506, 1081] width 93 height 21
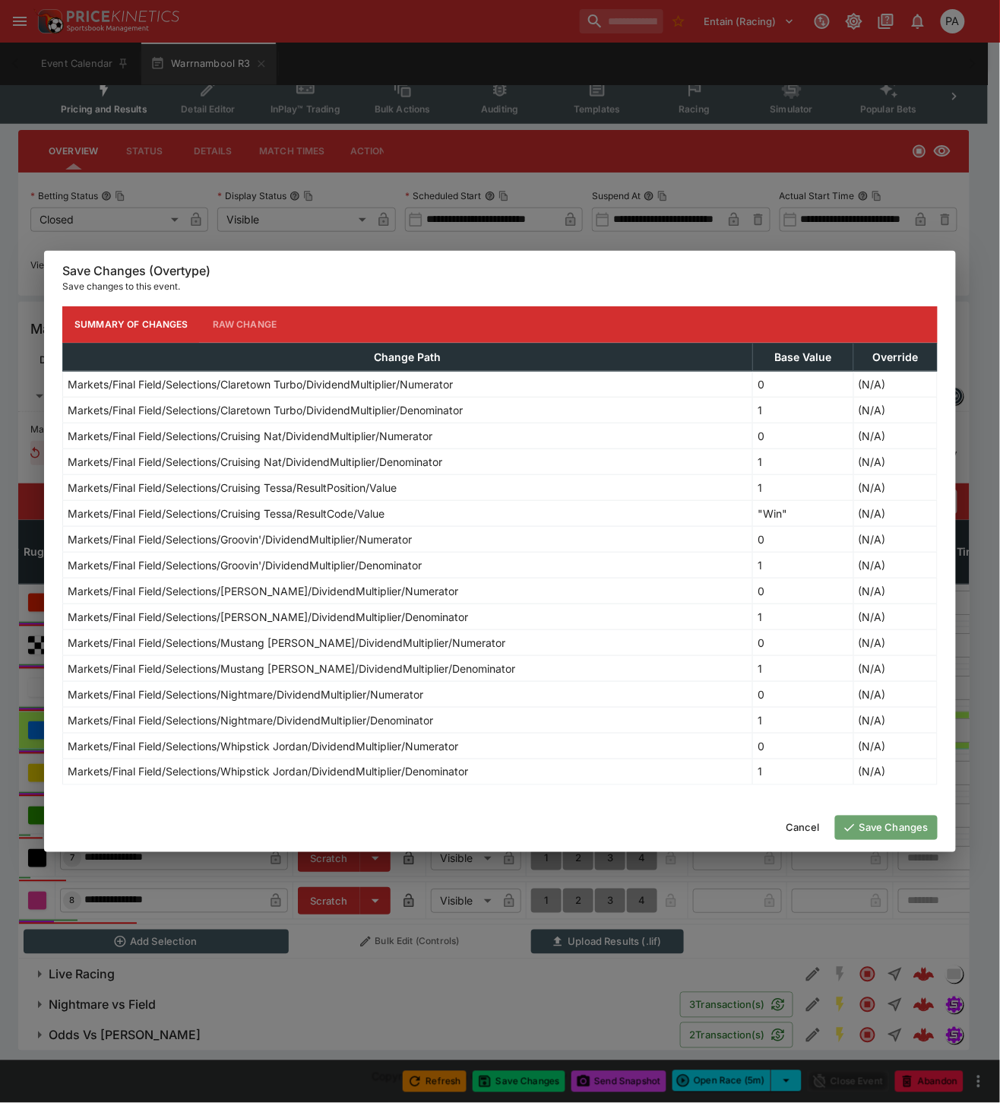
click at [875, 824] on button "Save Changes" at bounding box center [886, 827] width 103 height 24
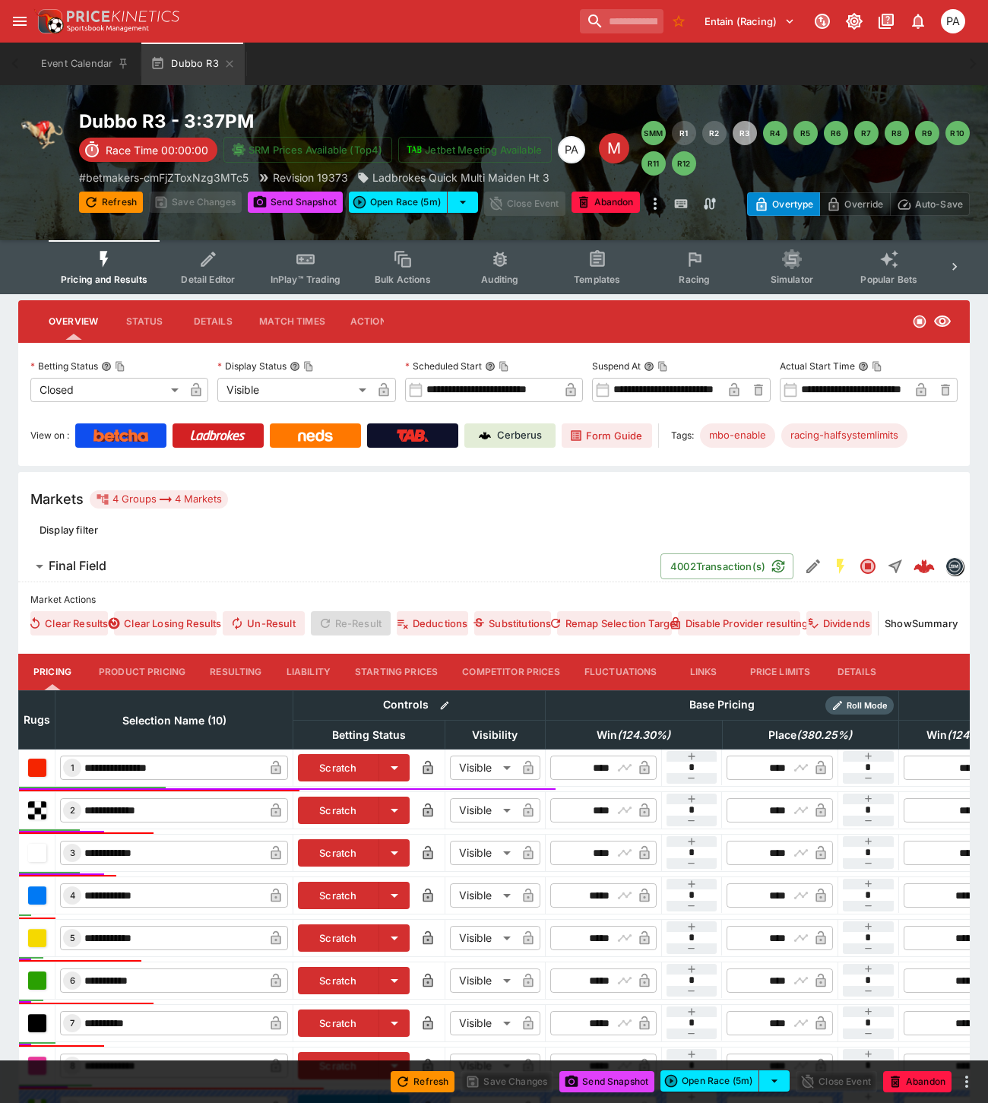
click at [220, 666] on button "Resulting" at bounding box center [236, 671] width 76 height 36
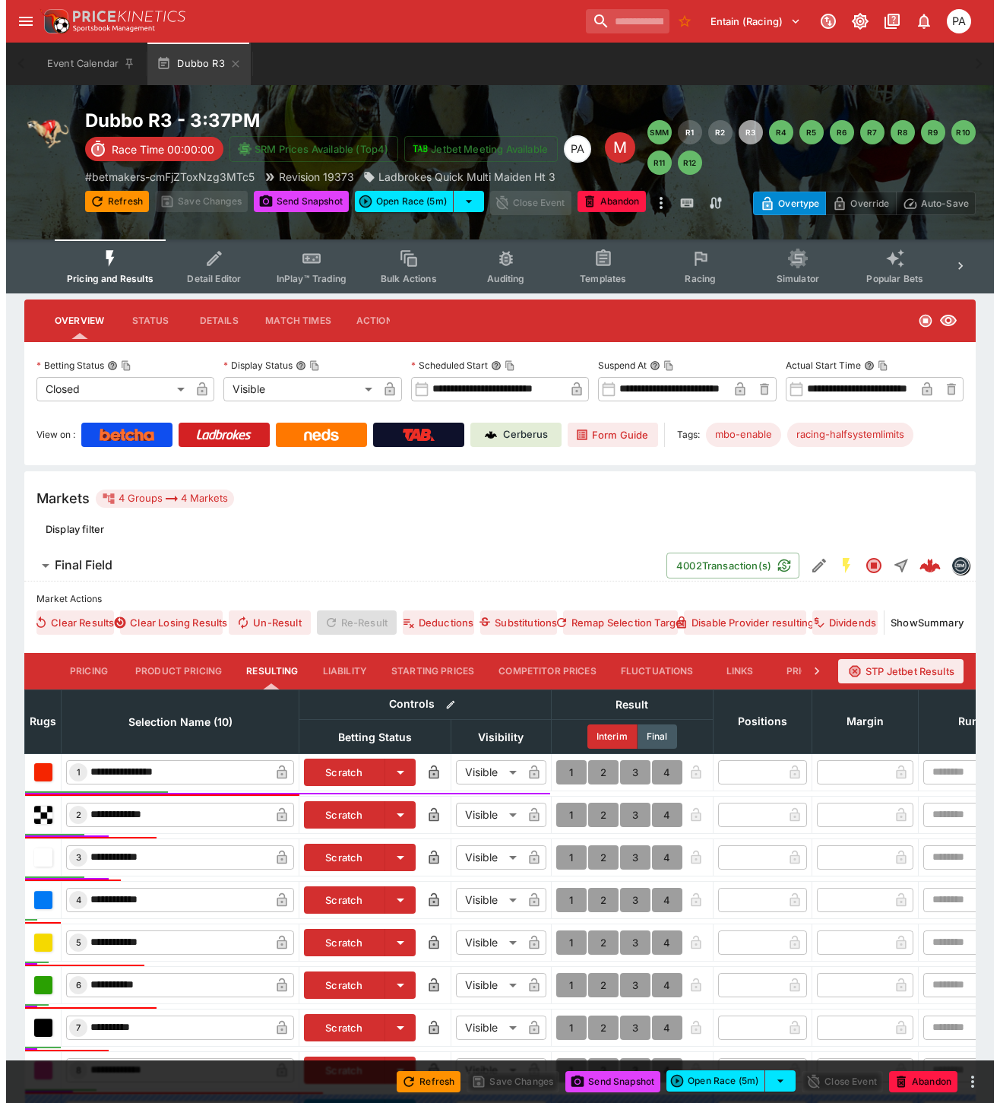
scroll to position [256, 0]
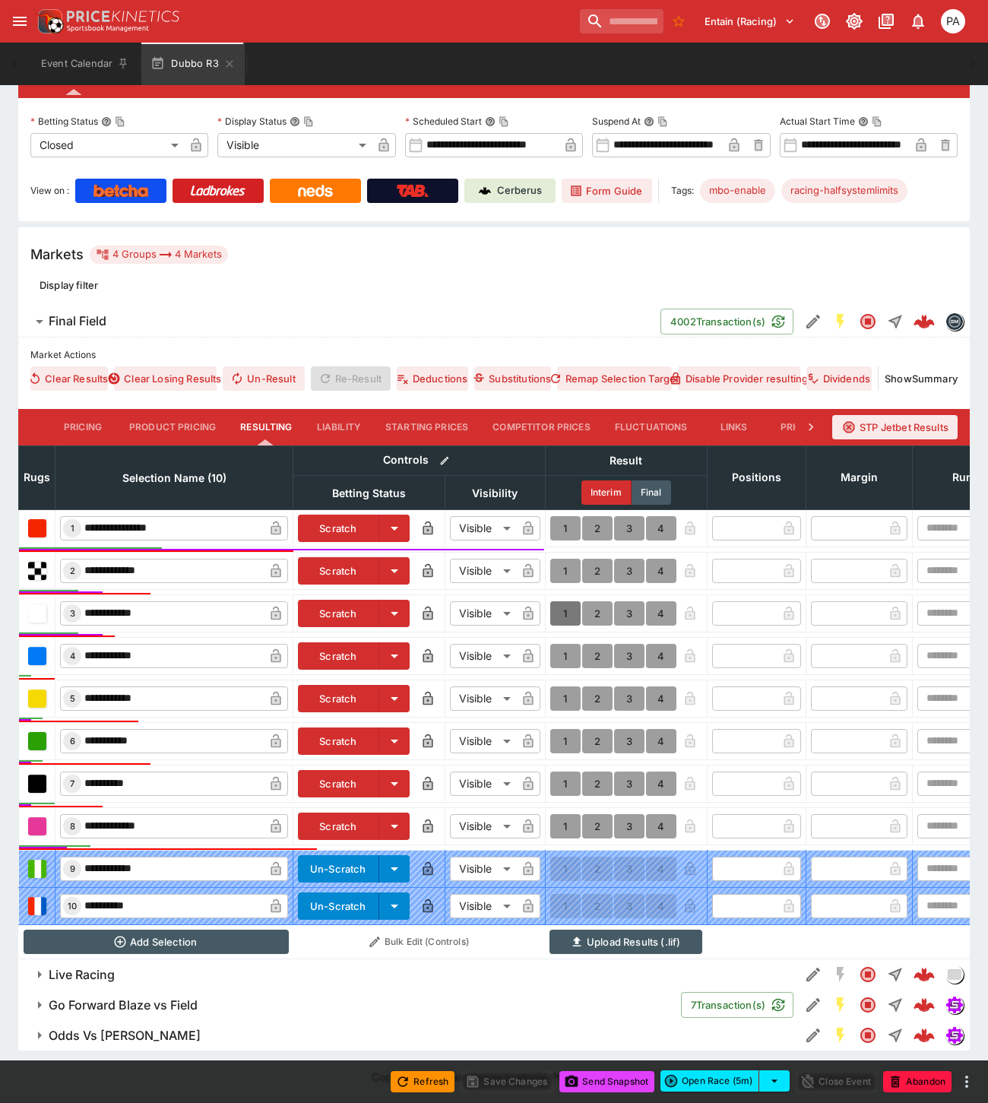
click at [559, 601] on button "1" at bounding box center [565, 613] width 30 height 24
type input "*"
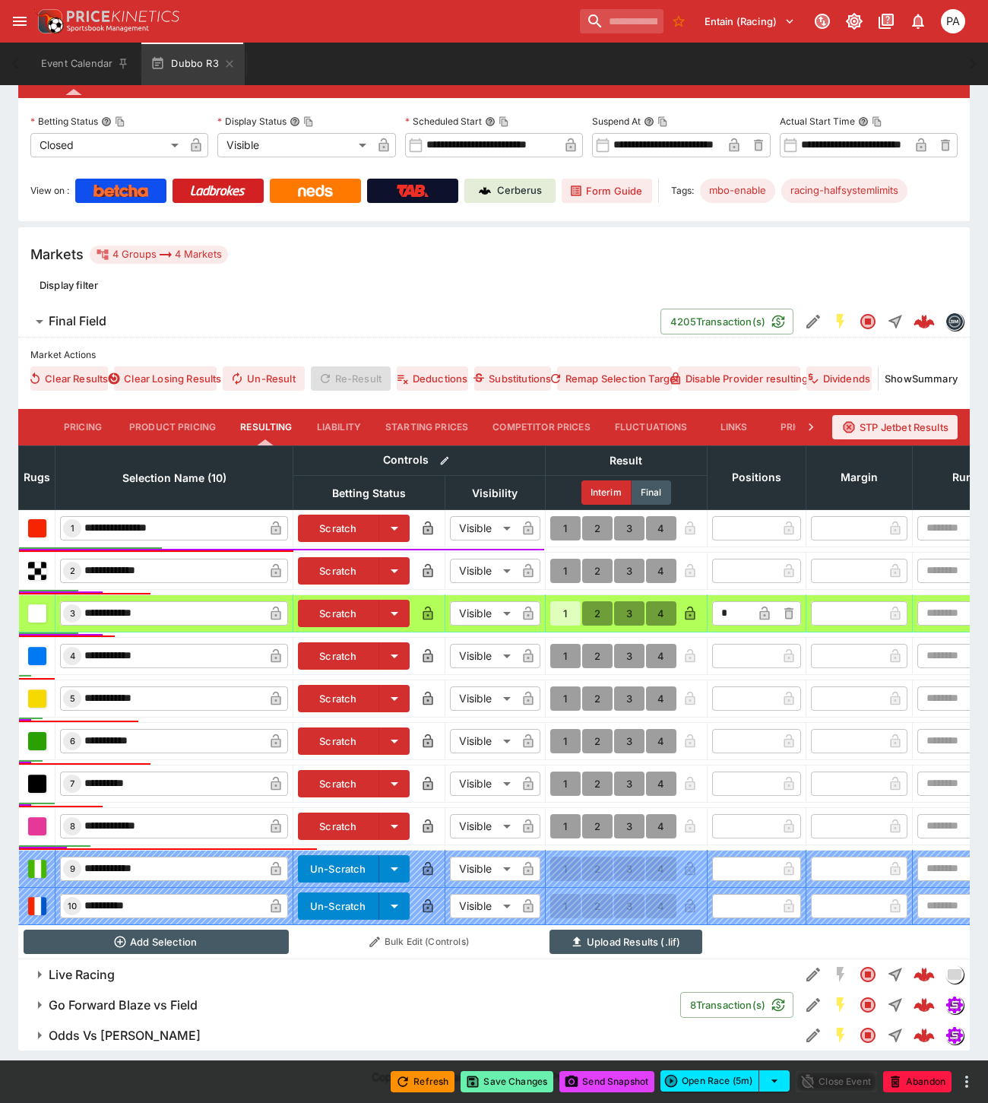
click at [505, 1077] on button "Save Changes" at bounding box center [506, 1081] width 93 height 21
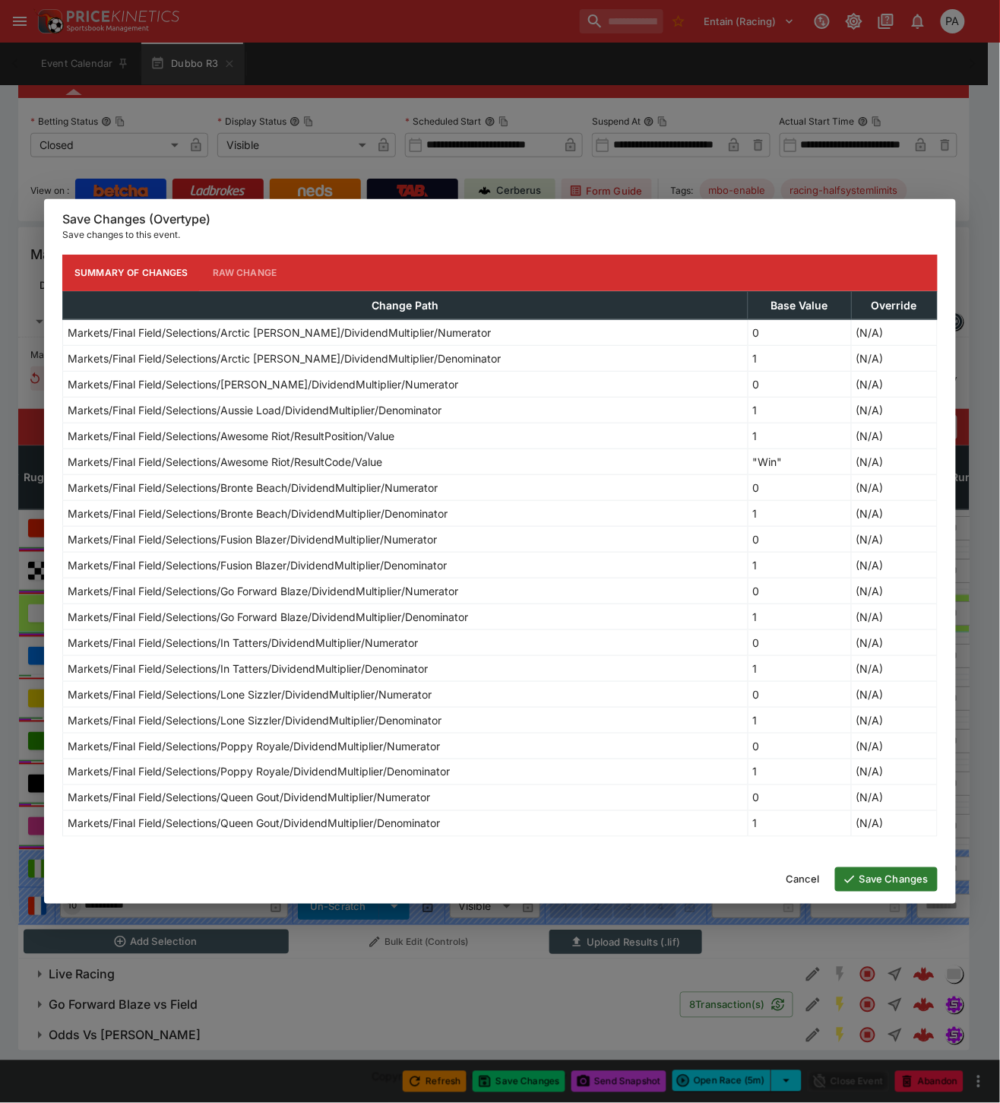
click at [884, 880] on button "Save Changes" at bounding box center [886, 879] width 103 height 24
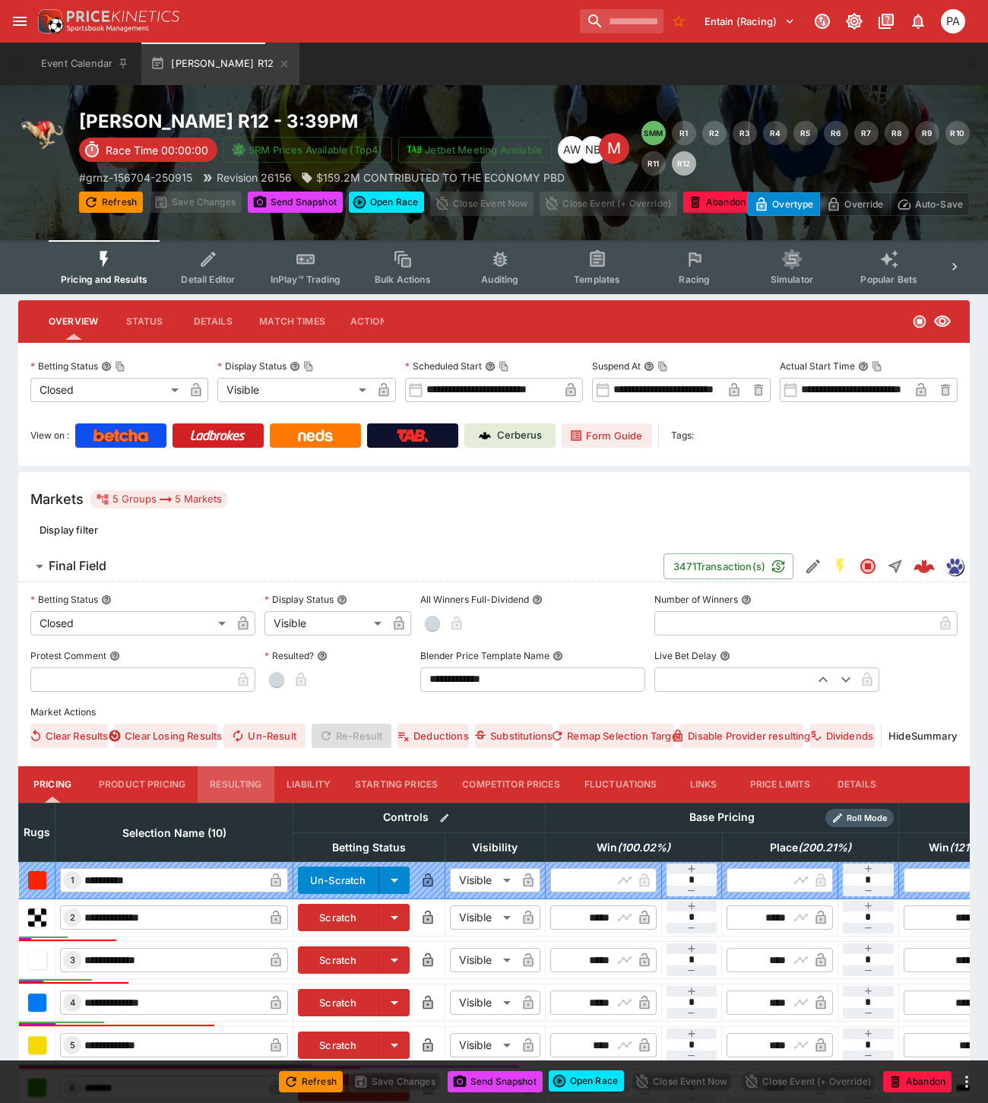
click at [229, 780] on button "Resulting" at bounding box center [236, 784] width 76 height 36
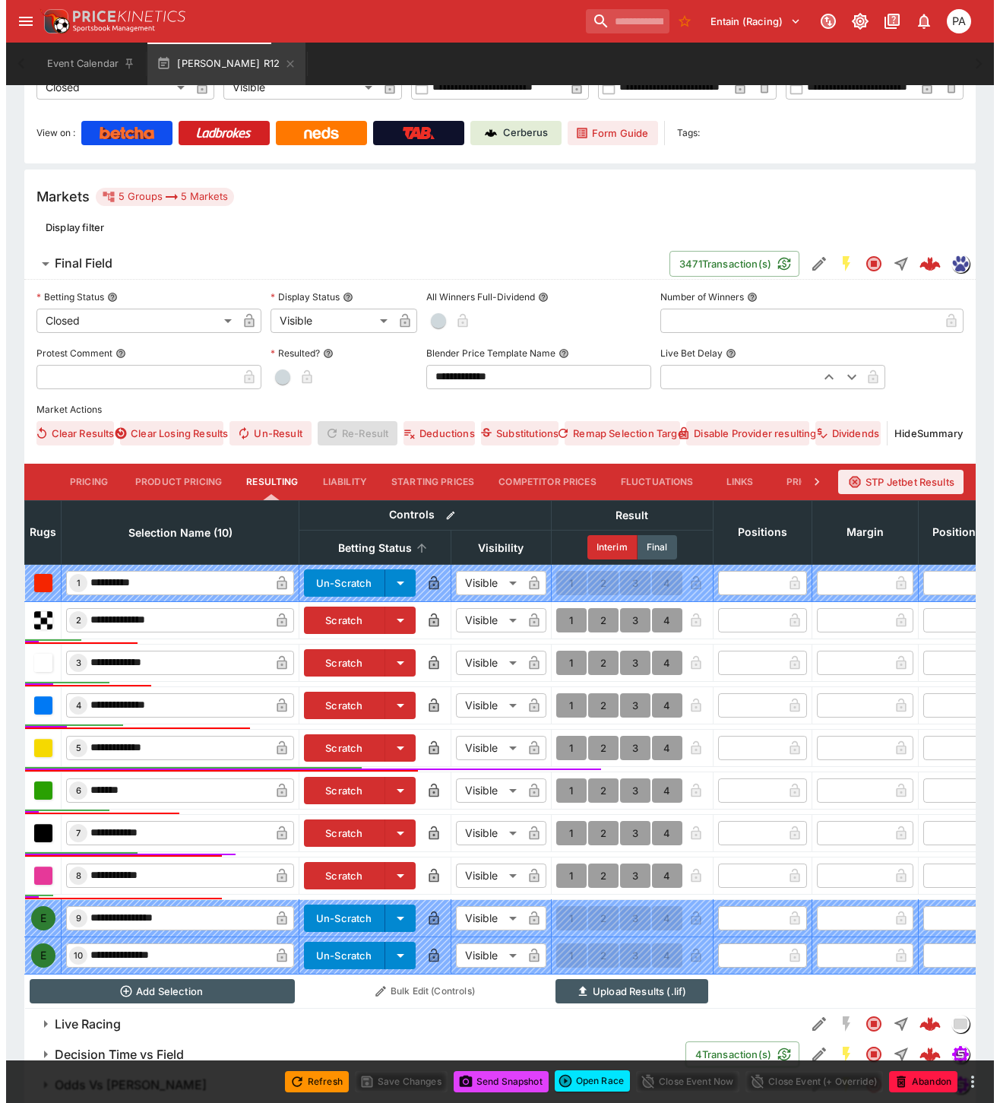
scroll to position [394, 0]
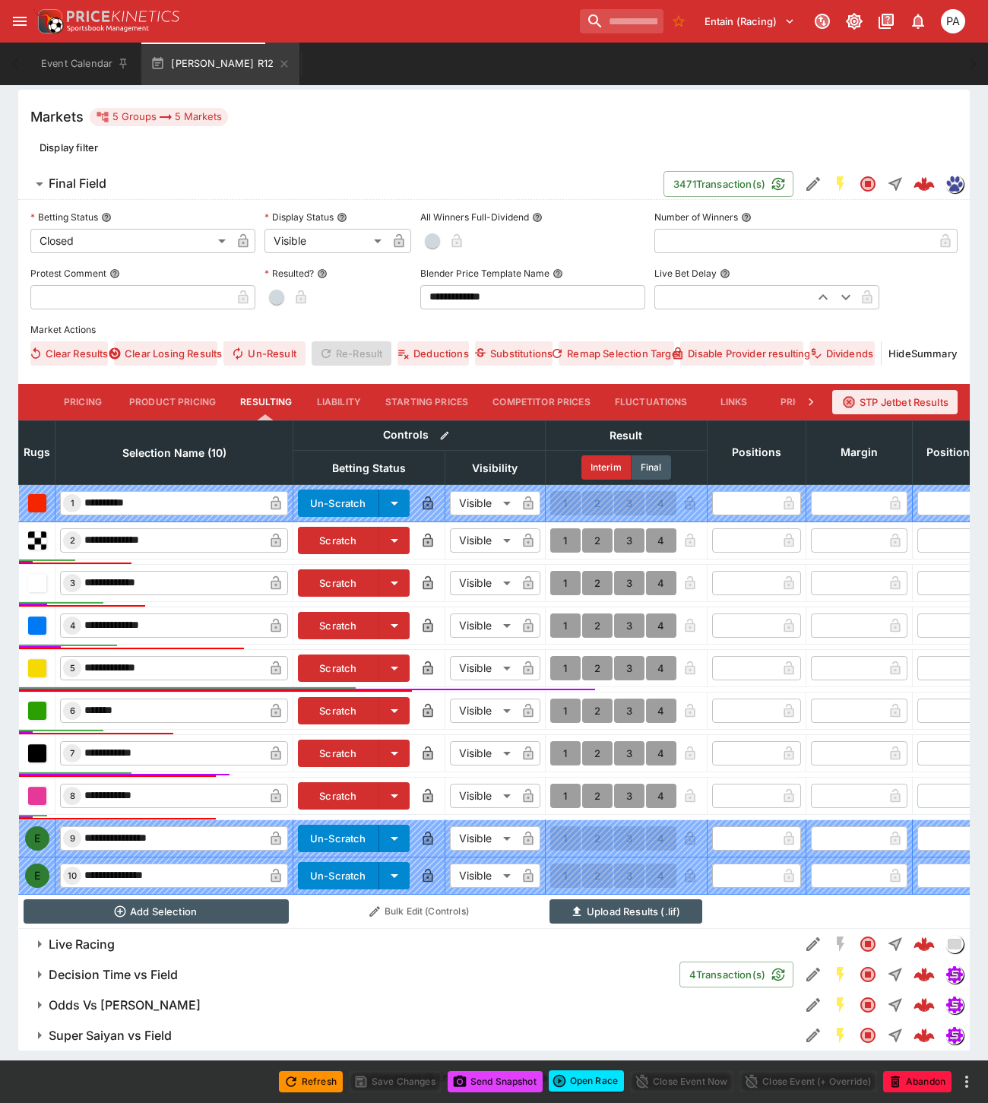
click at [564, 742] on button "1" at bounding box center [565, 753] width 30 height 24
type input "*"
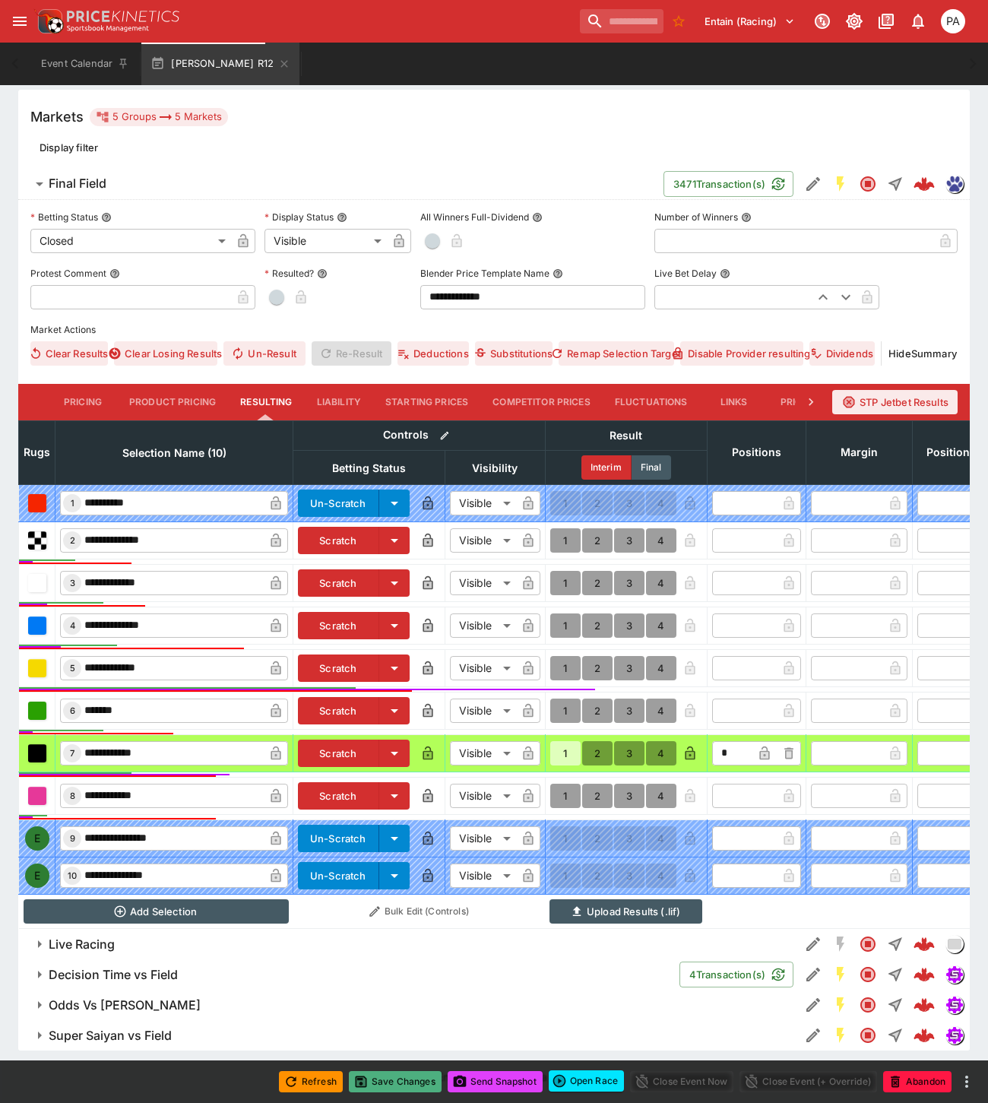
click at [397, 1077] on button "Save Changes" at bounding box center [395, 1081] width 93 height 21
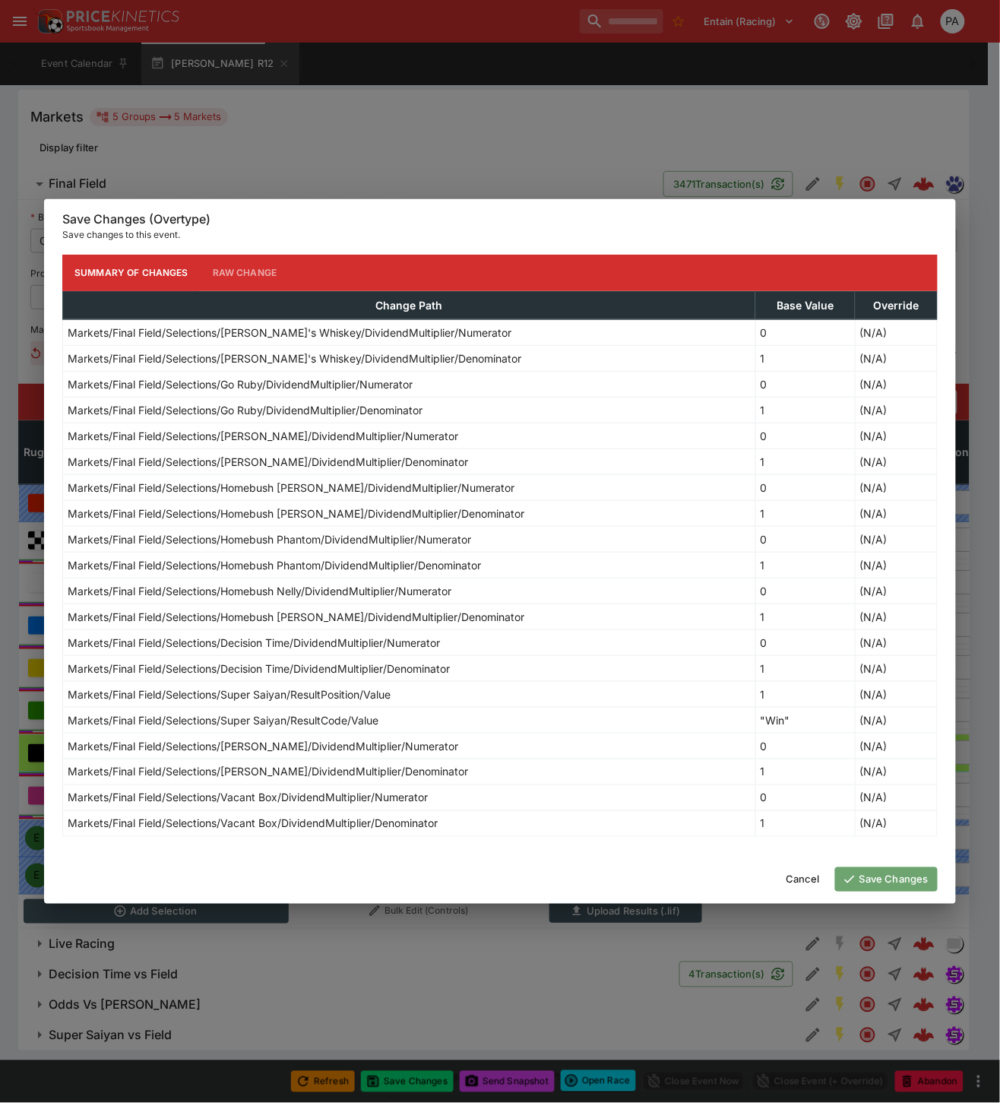
click at [894, 874] on button "Save Changes" at bounding box center [886, 879] width 103 height 24
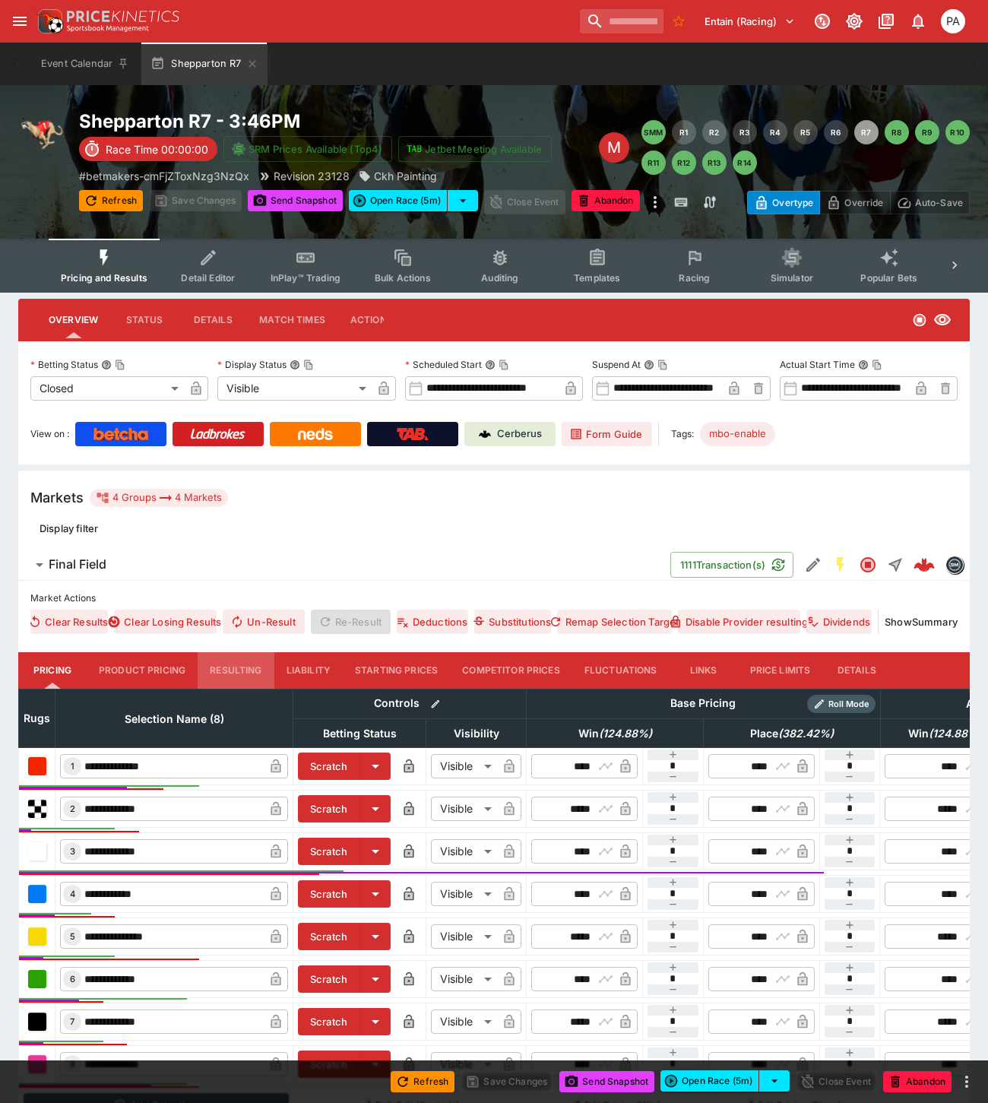
click at [251, 675] on button "Resulting" at bounding box center [236, 670] width 76 height 36
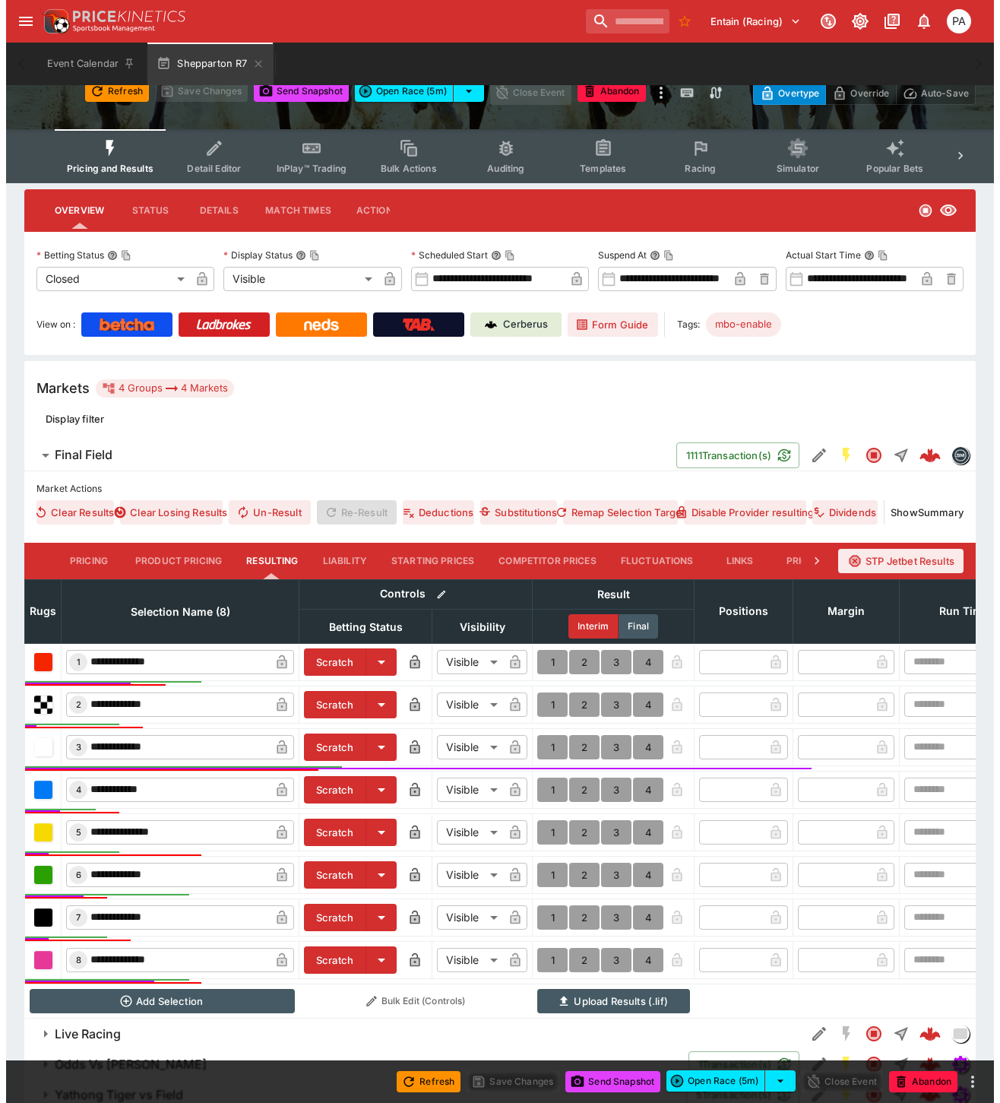
scroll to position [182, 0]
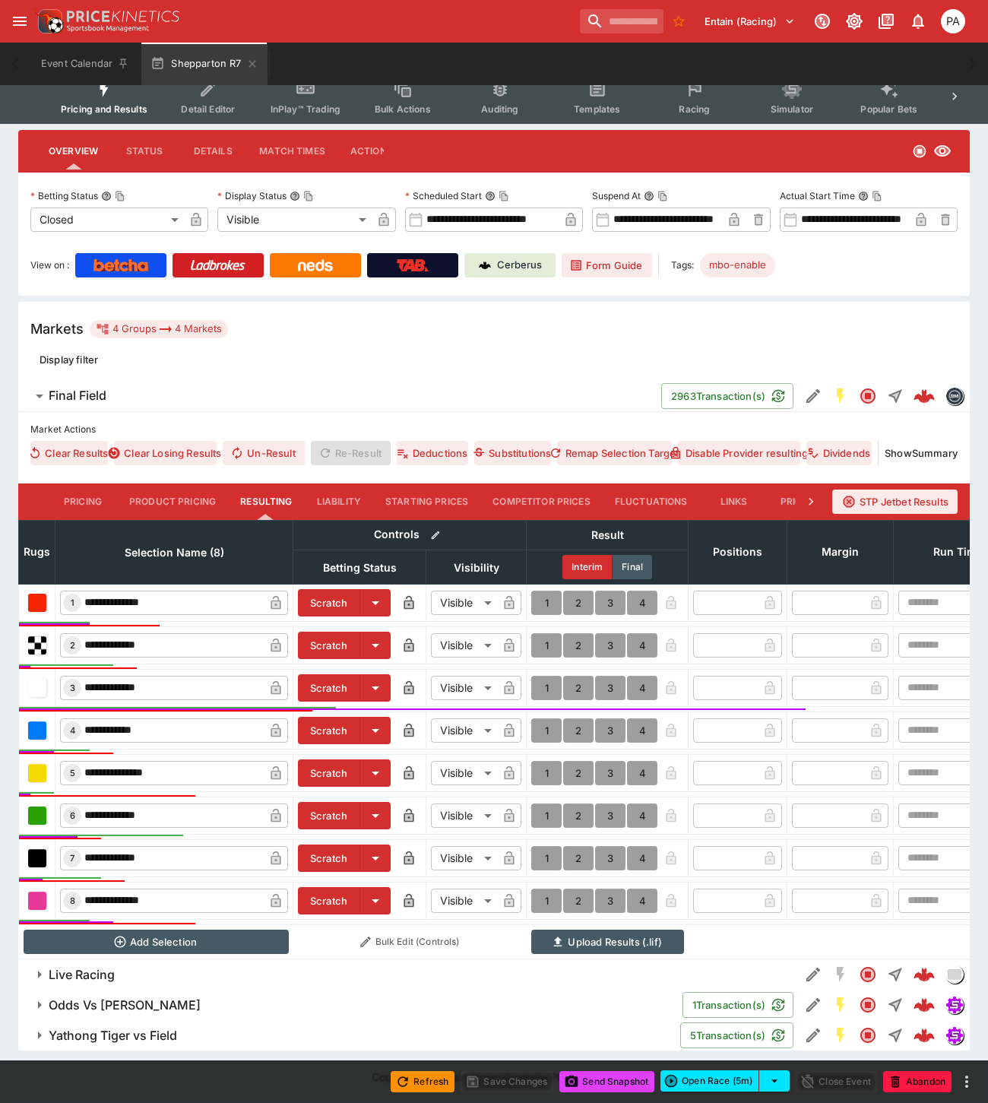
click at [545, 803] on button "1" at bounding box center [546, 815] width 30 height 24
type input "*"
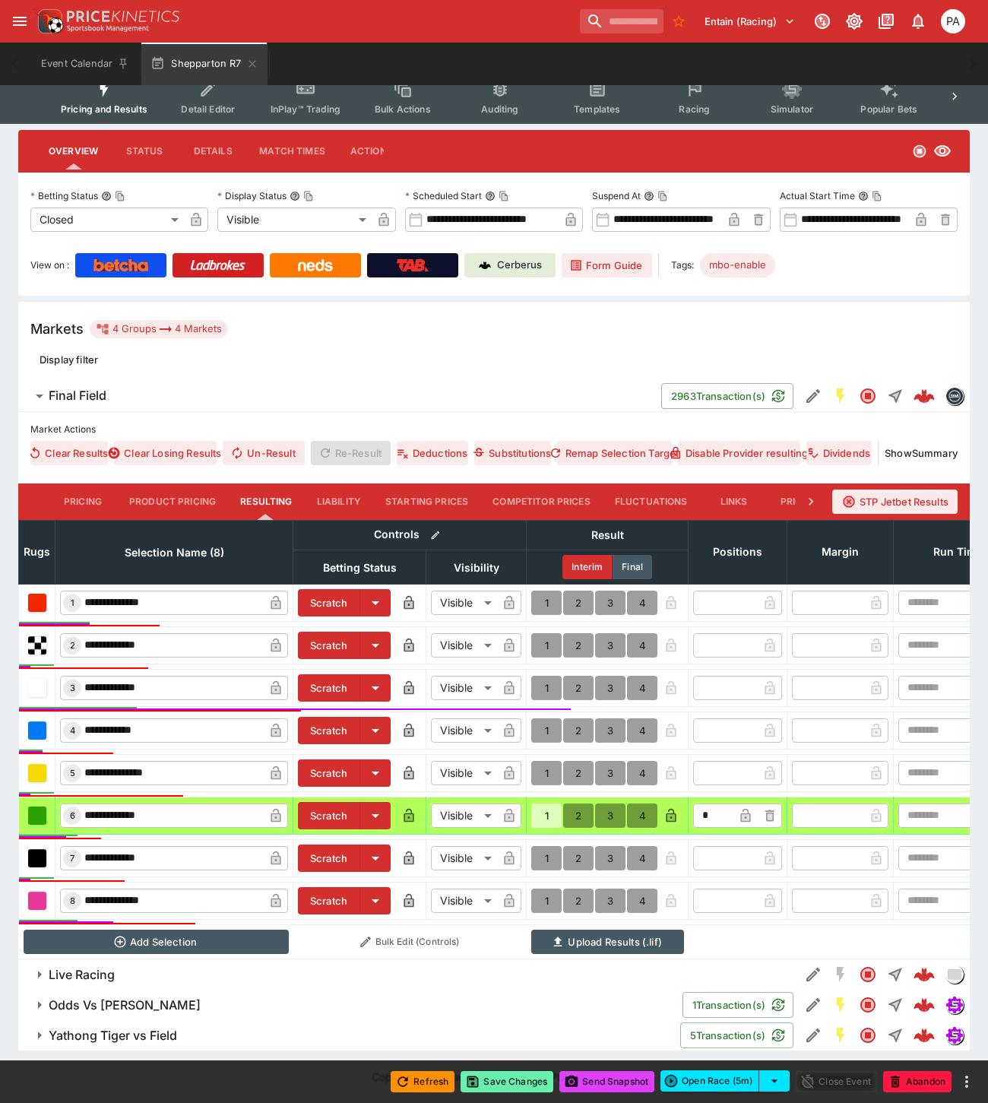
click at [503, 1082] on button "Save Changes" at bounding box center [506, 1081] width 93 height 21
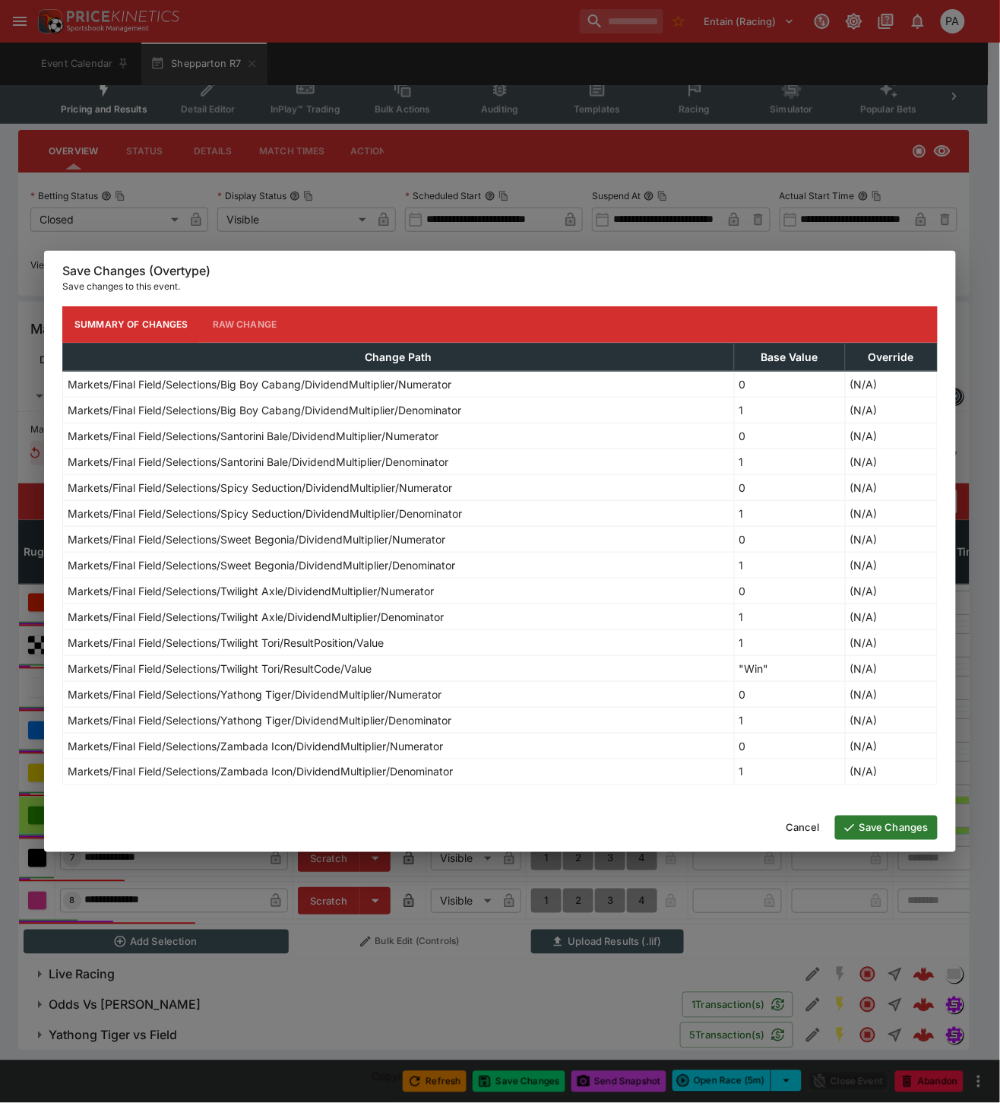
click at [887, 828] on button "Save Changes" at bounding box center [886, 827] width 103 height 24
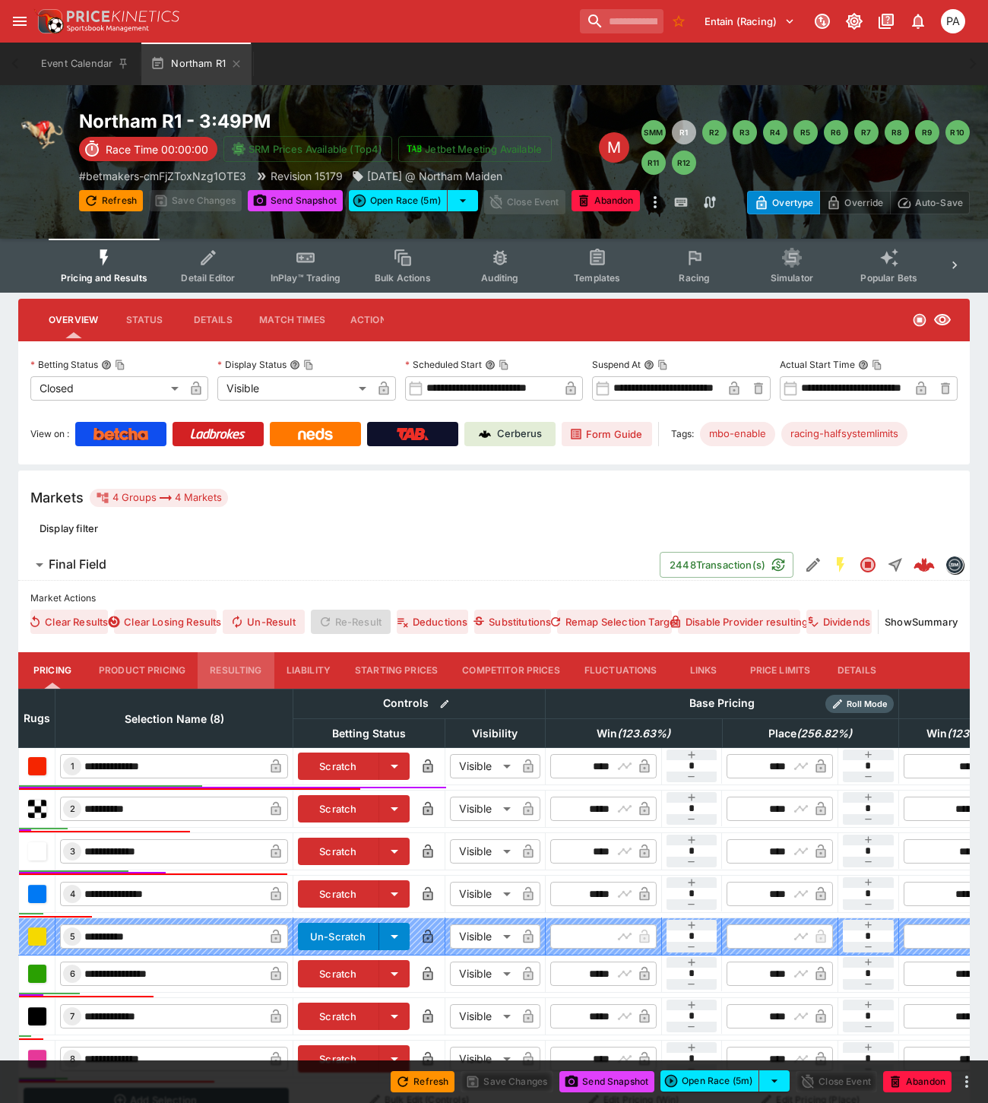
click at [238, 672] on button "Resulting" at bounding box center [236, 670] width 76 height 36
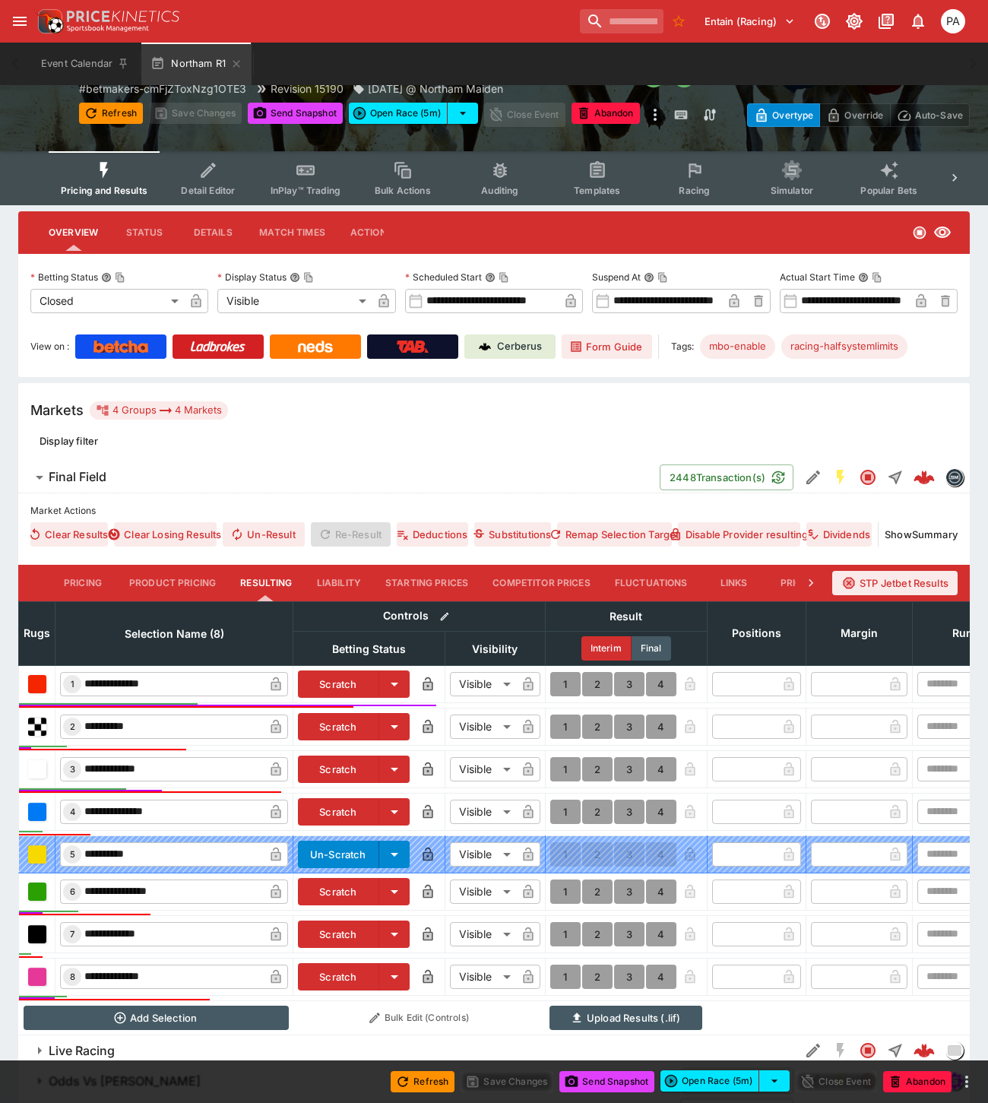
scroll to position [177, 0]
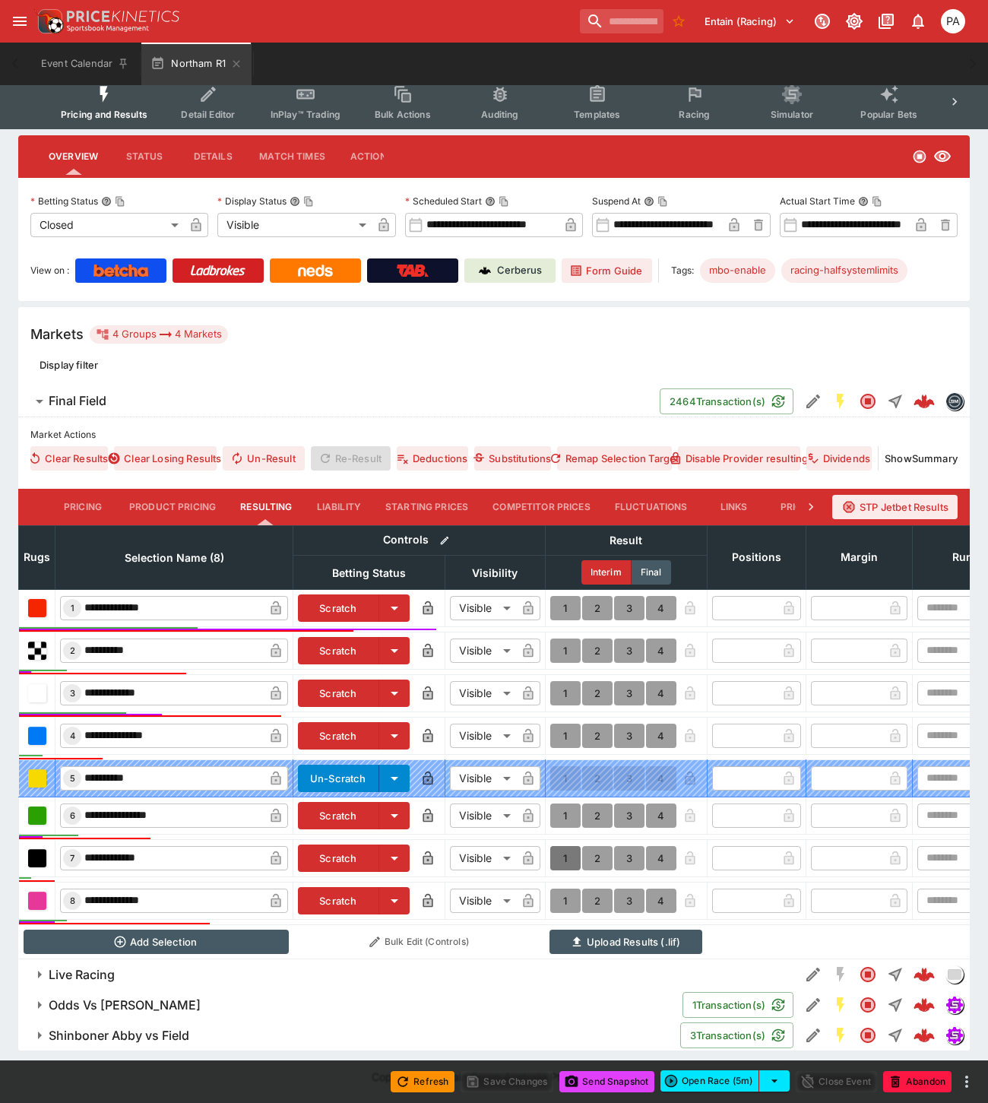
click at [566, 848] on button "1" at bounding box center [565, 858] width 30 height 24
type input "*"
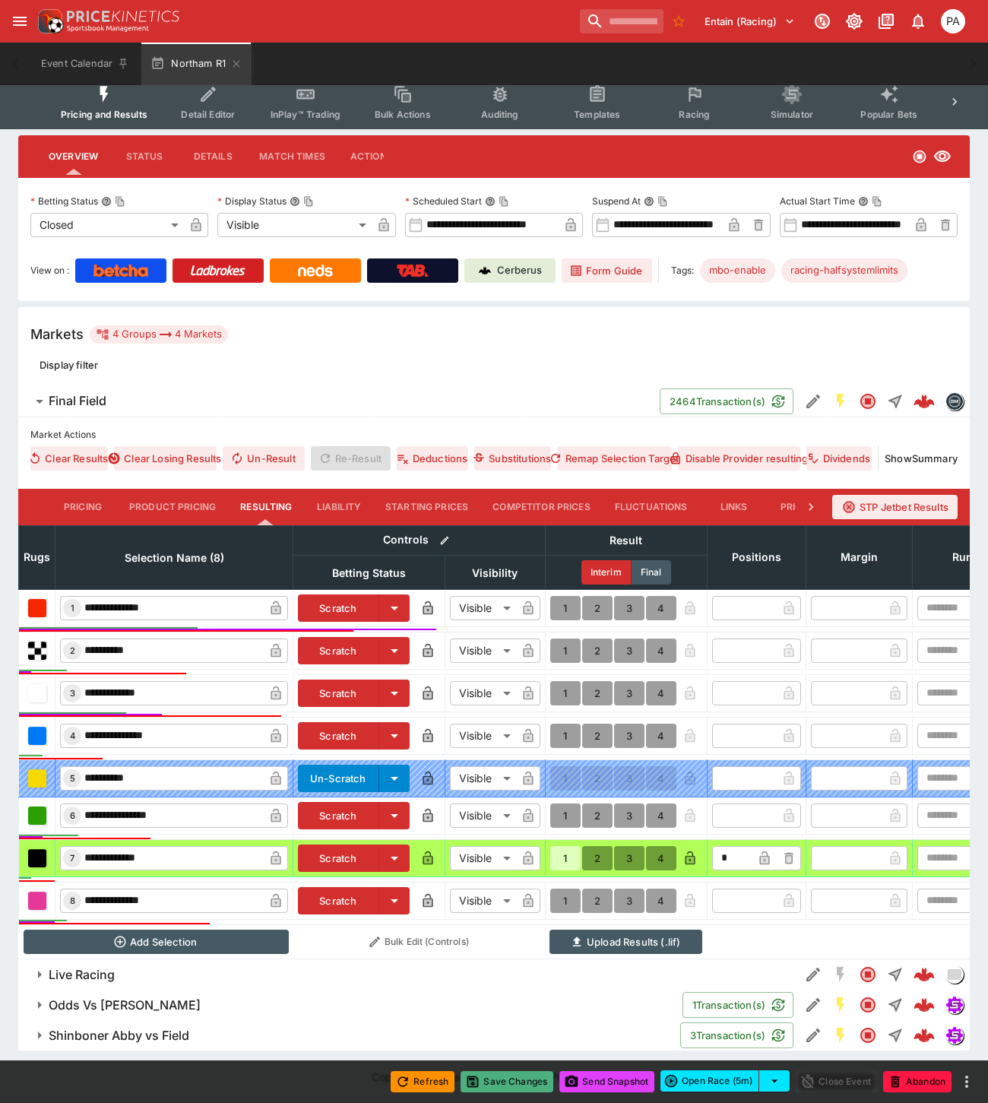
click at [519, 1081] on button "Save Changes" at bounding box center [506, 1081] width 93 height 21
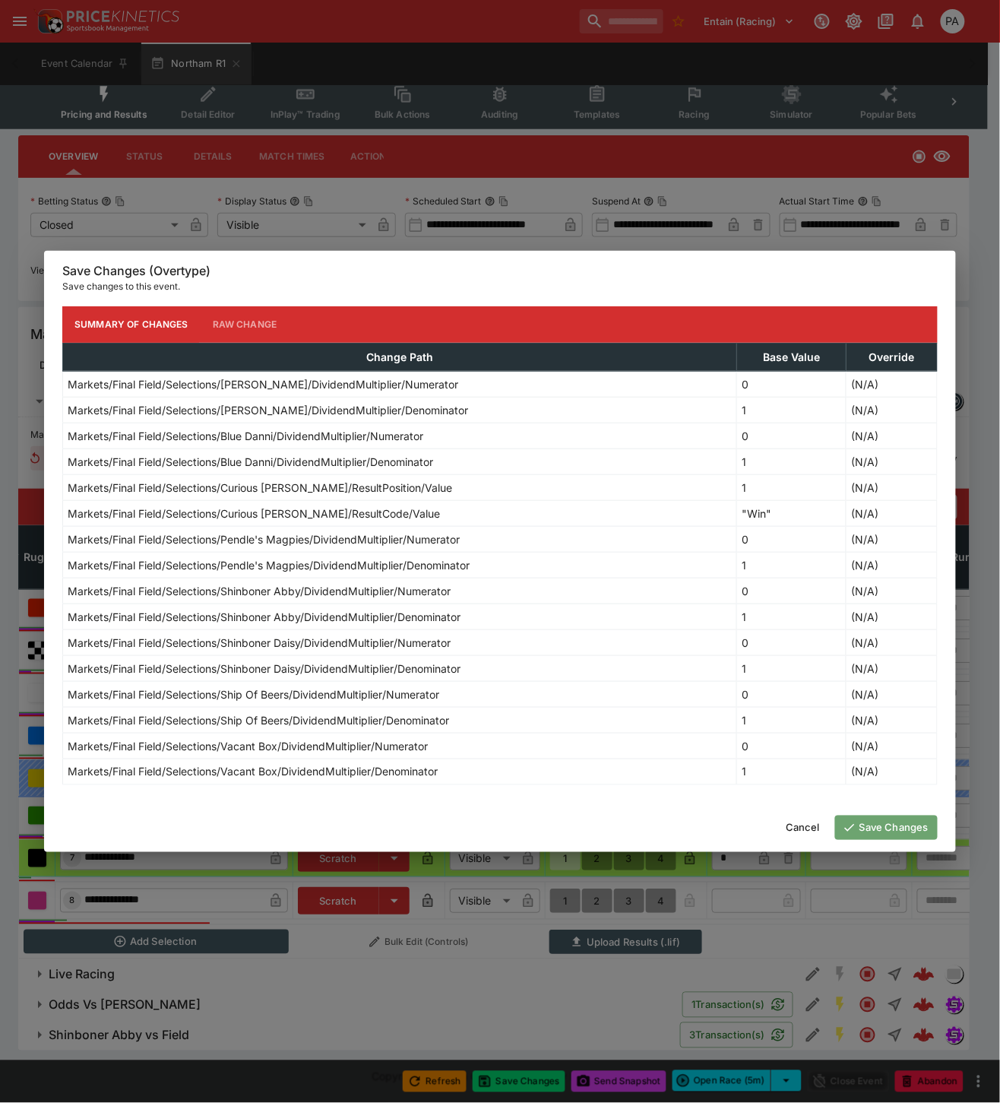
click at [899, 827] on button "Save Changes" at bounding box center [886, 827] width 103 height 24
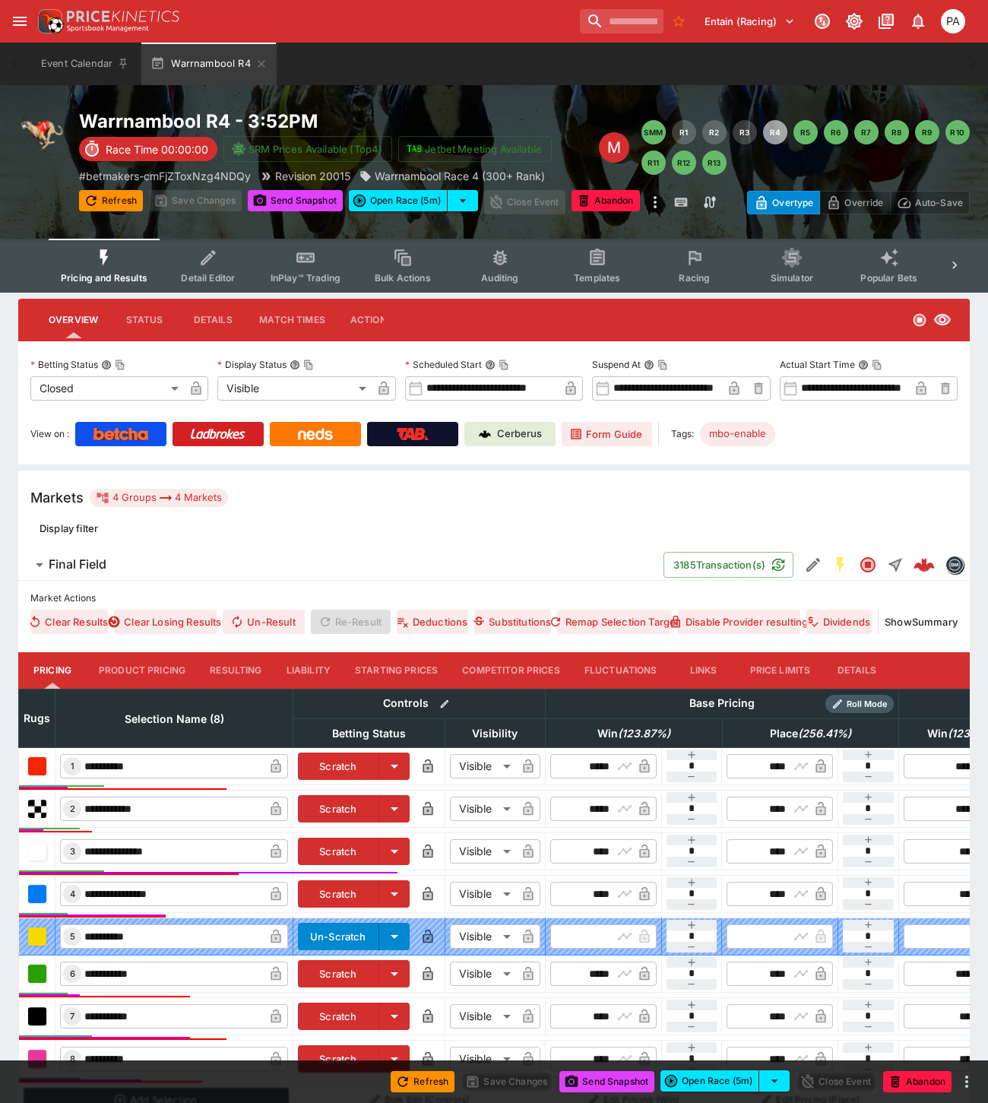
click at [245, 669] on button "Resulting" at bounding box center [236, 670] width 76 height 36
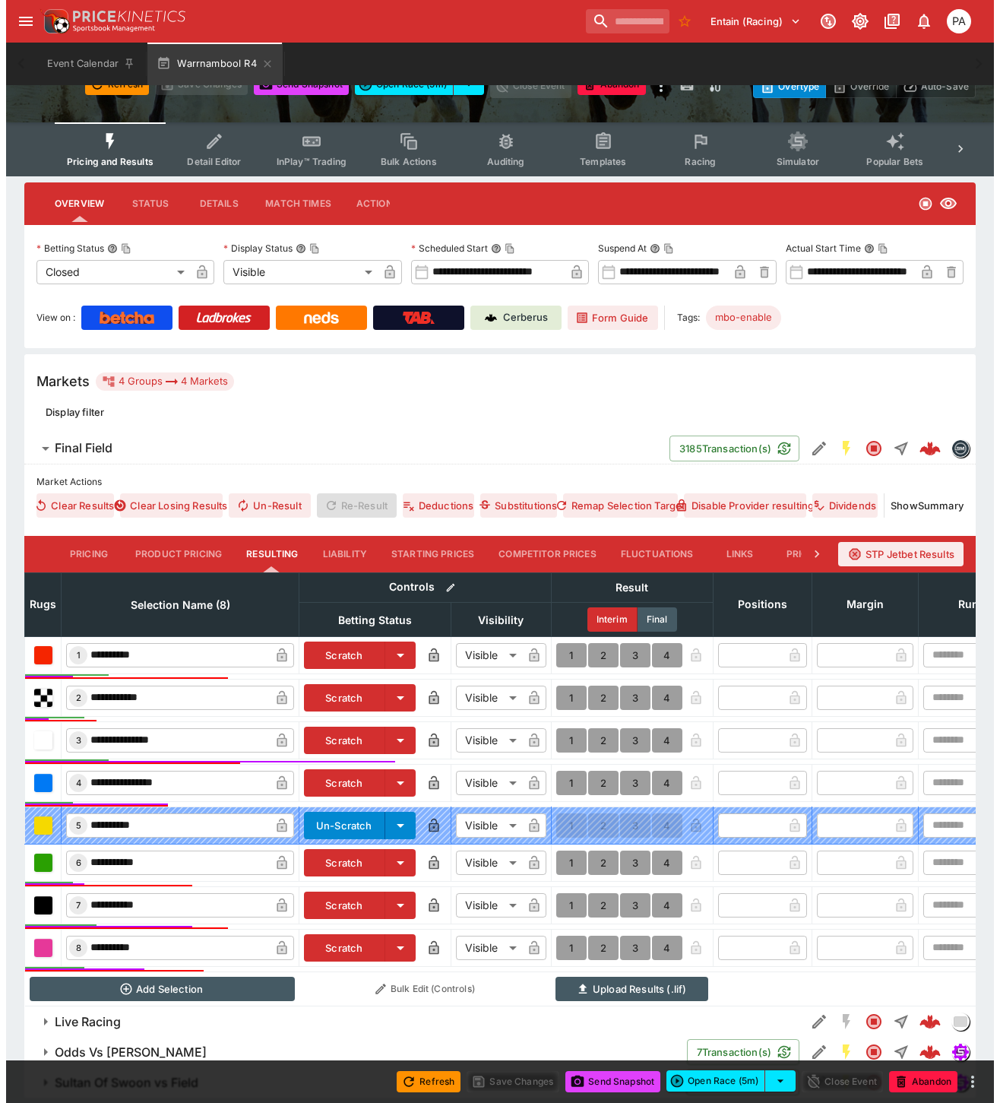
scroll to position [177, 0]
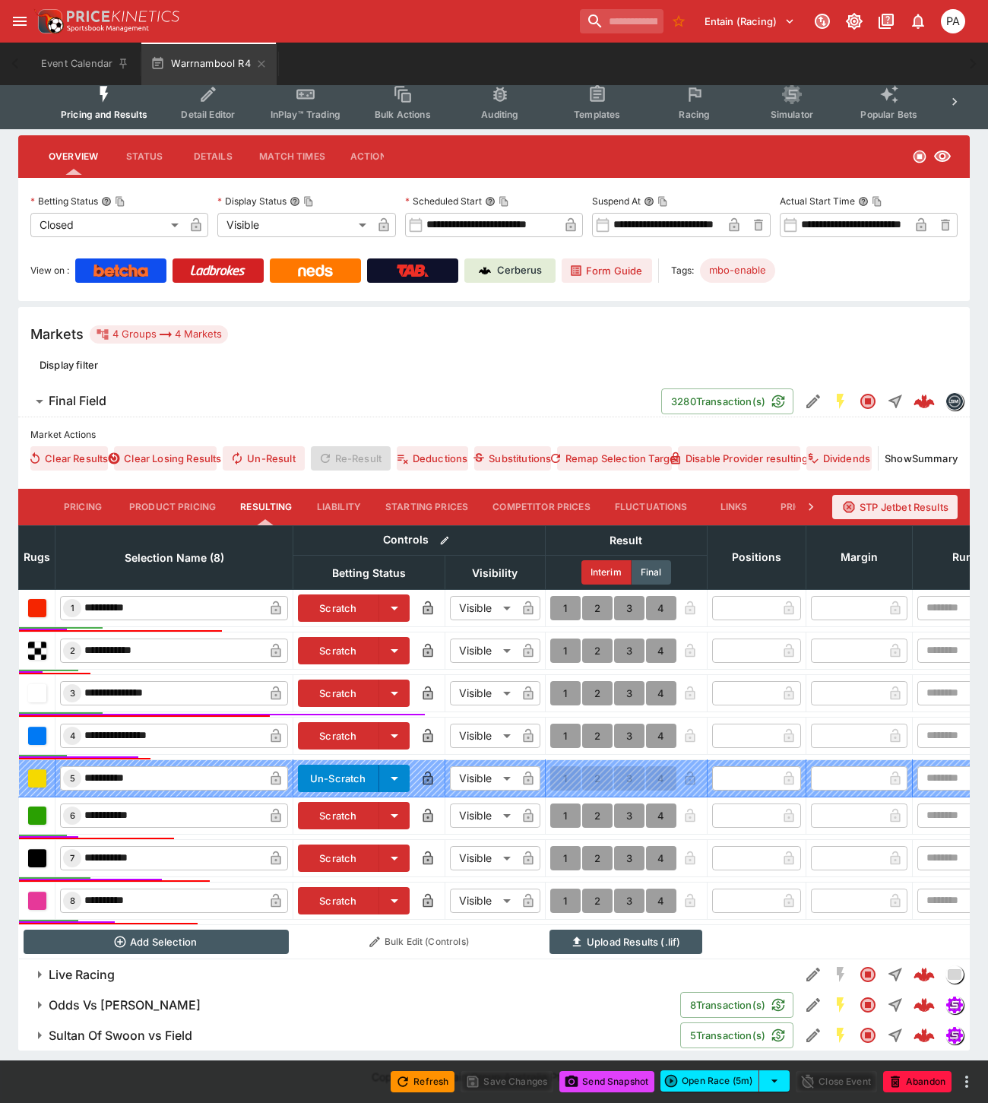
click at [565, 847] on button "1" at bounding box center [565, 858] width 30 height 24
type input "*"
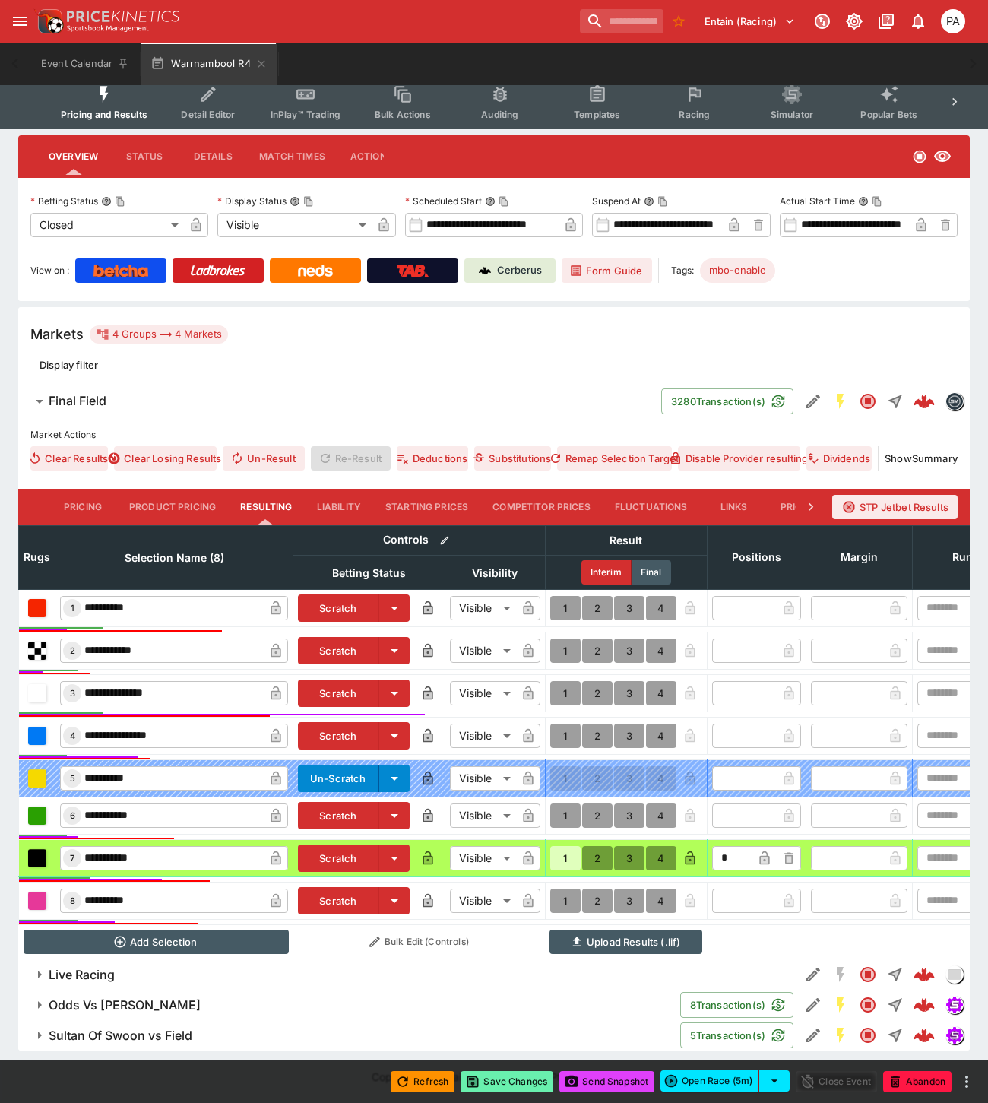
click at [511, 1085] on button "Save Changes" at bounding box center [506, 1081] width 93 height 21
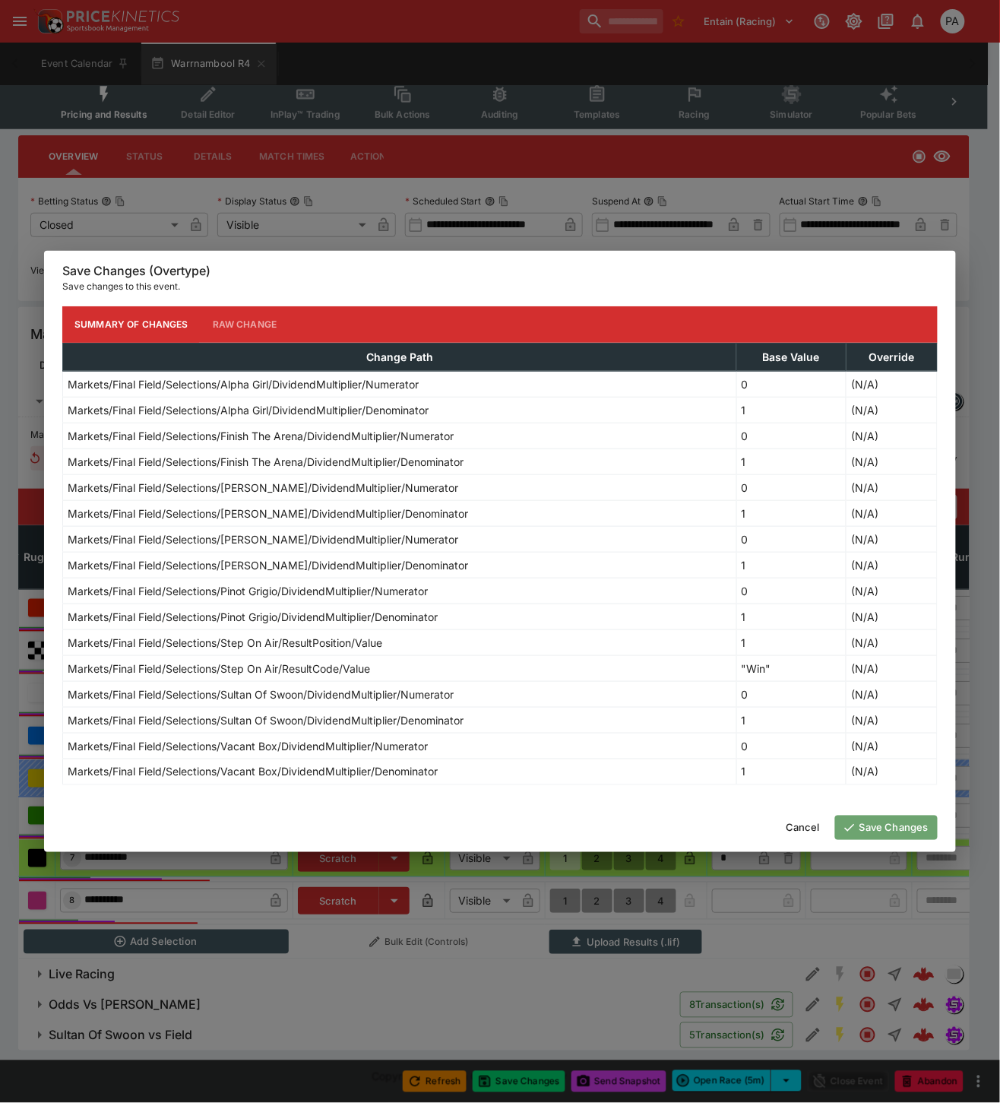
click at [878, 833] on button "Save Changes" at bounding box center [886, 827] width 103 height 24
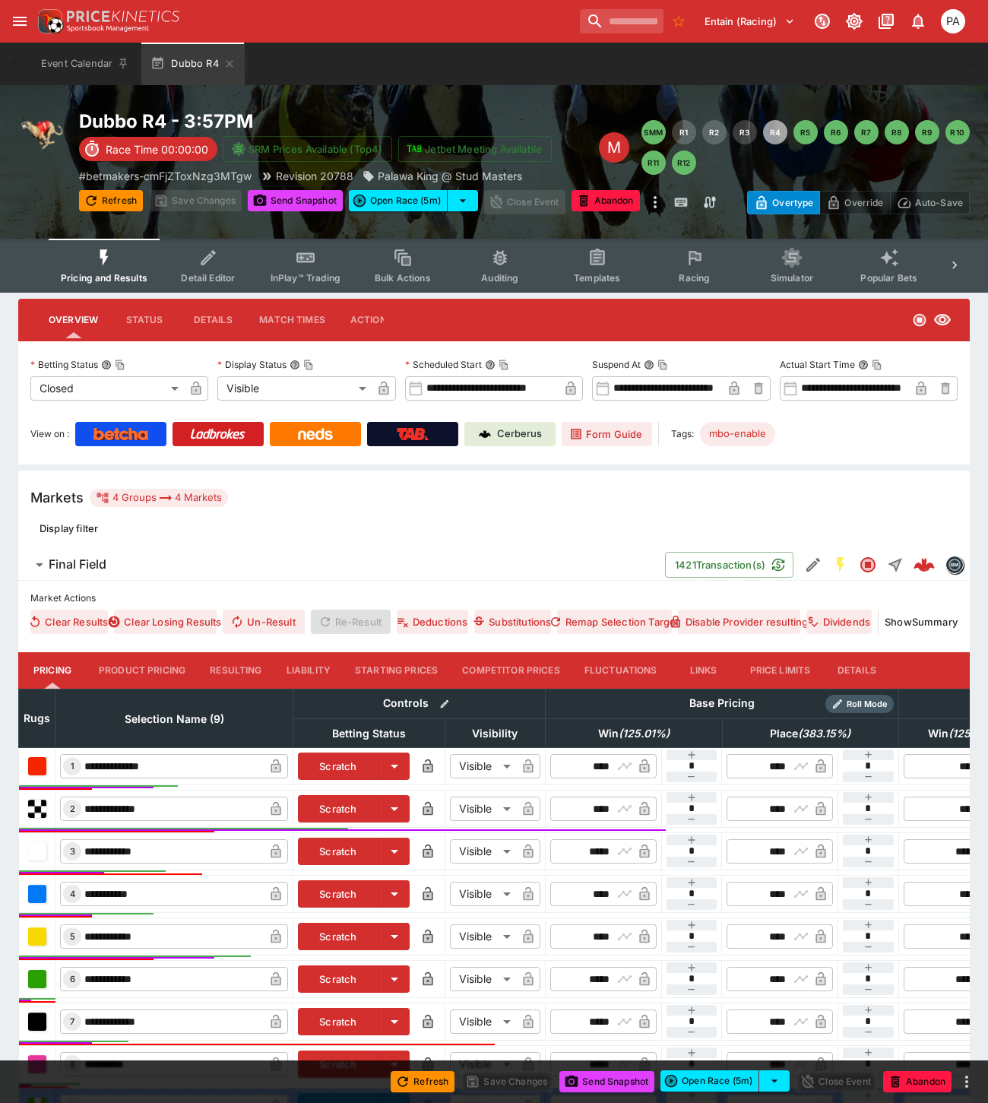
click at [229, 666] on button "Resulting" at bounding box center [236, 670] width 76 height 36
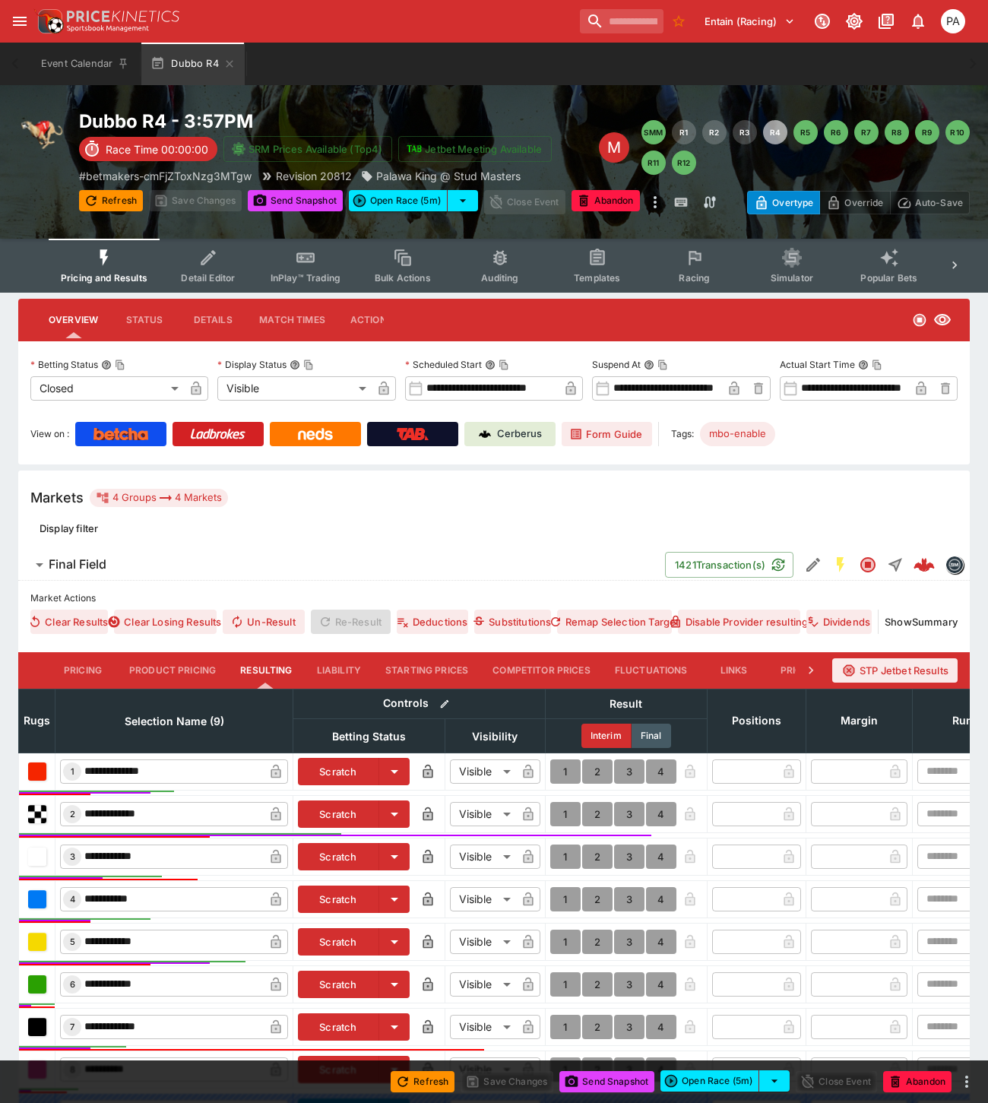
scroll to position [219, 0]
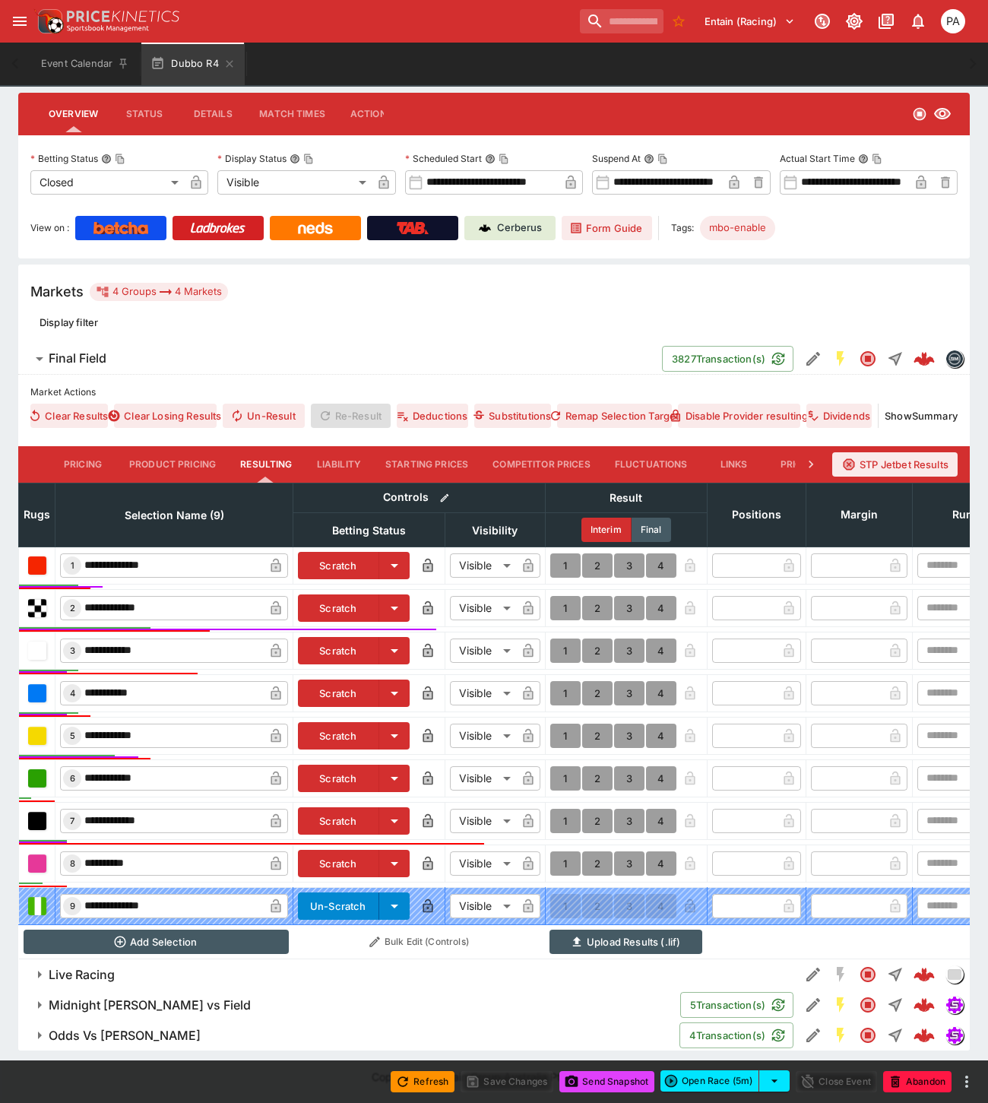
click at [564, 684] on button "1" at bounding box center [565, 693] width 30 height 24
type input "*"
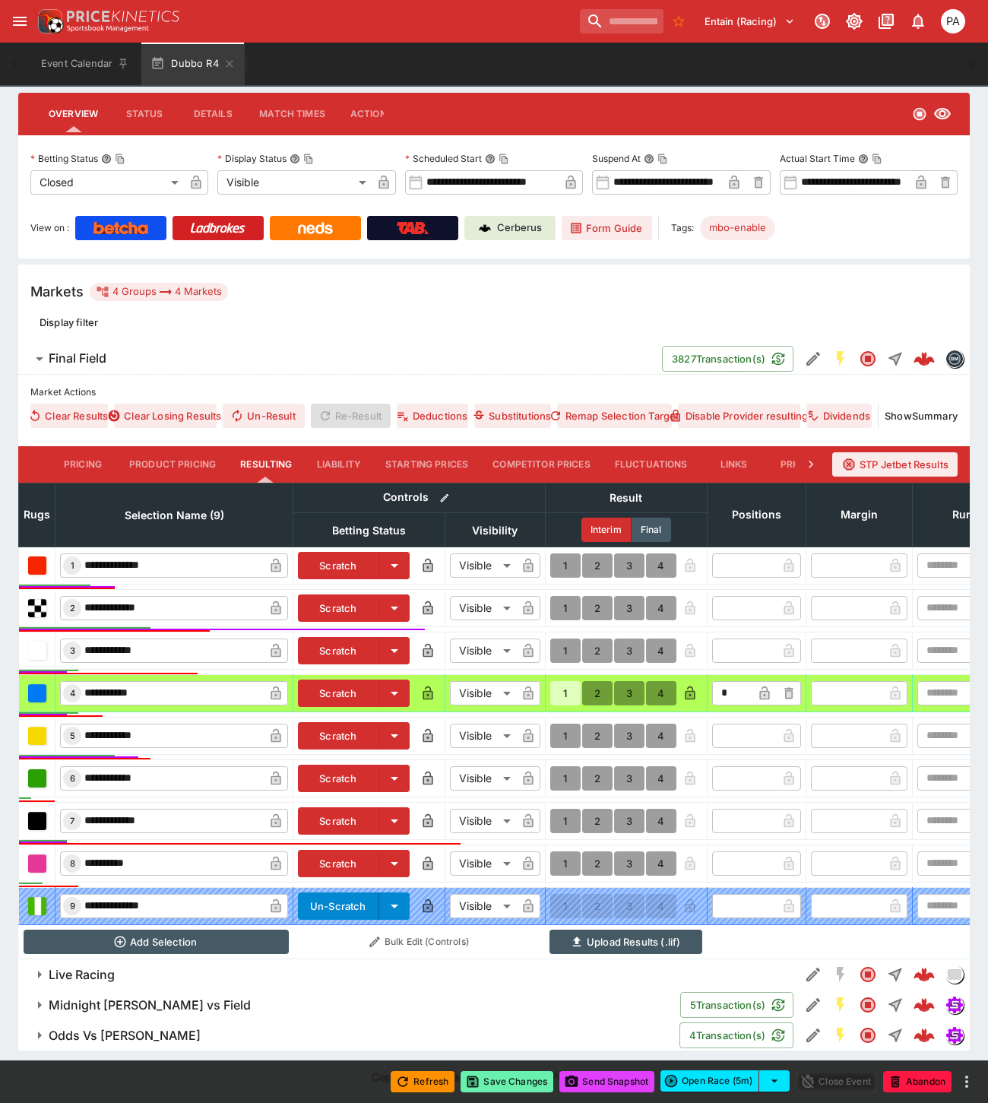
click at [514, 1081] on button "Save Changes" at bounding box center [506, 1081] width 93 height 21
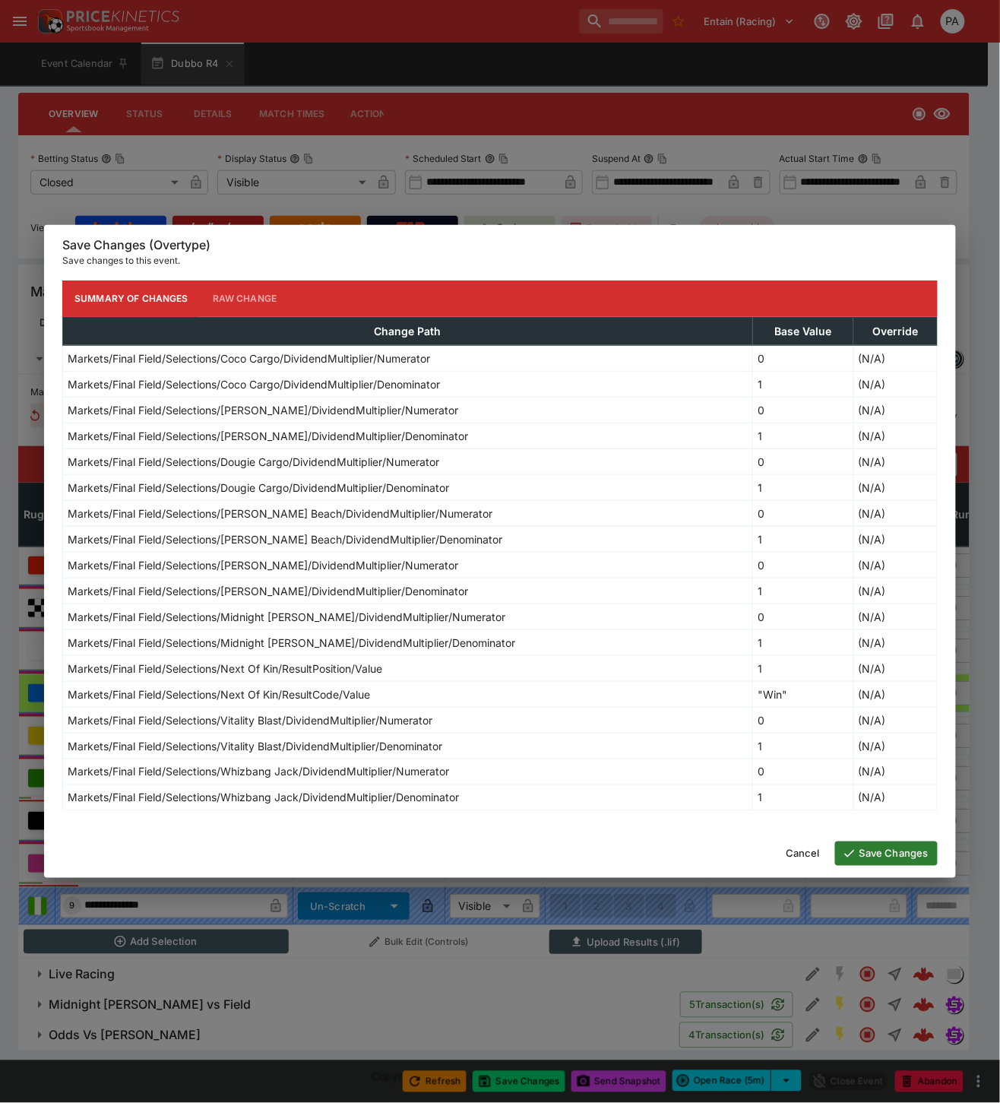
click at [891, 855] on button "Save Changes" at bounding box center [886, 853] width 103 height 24
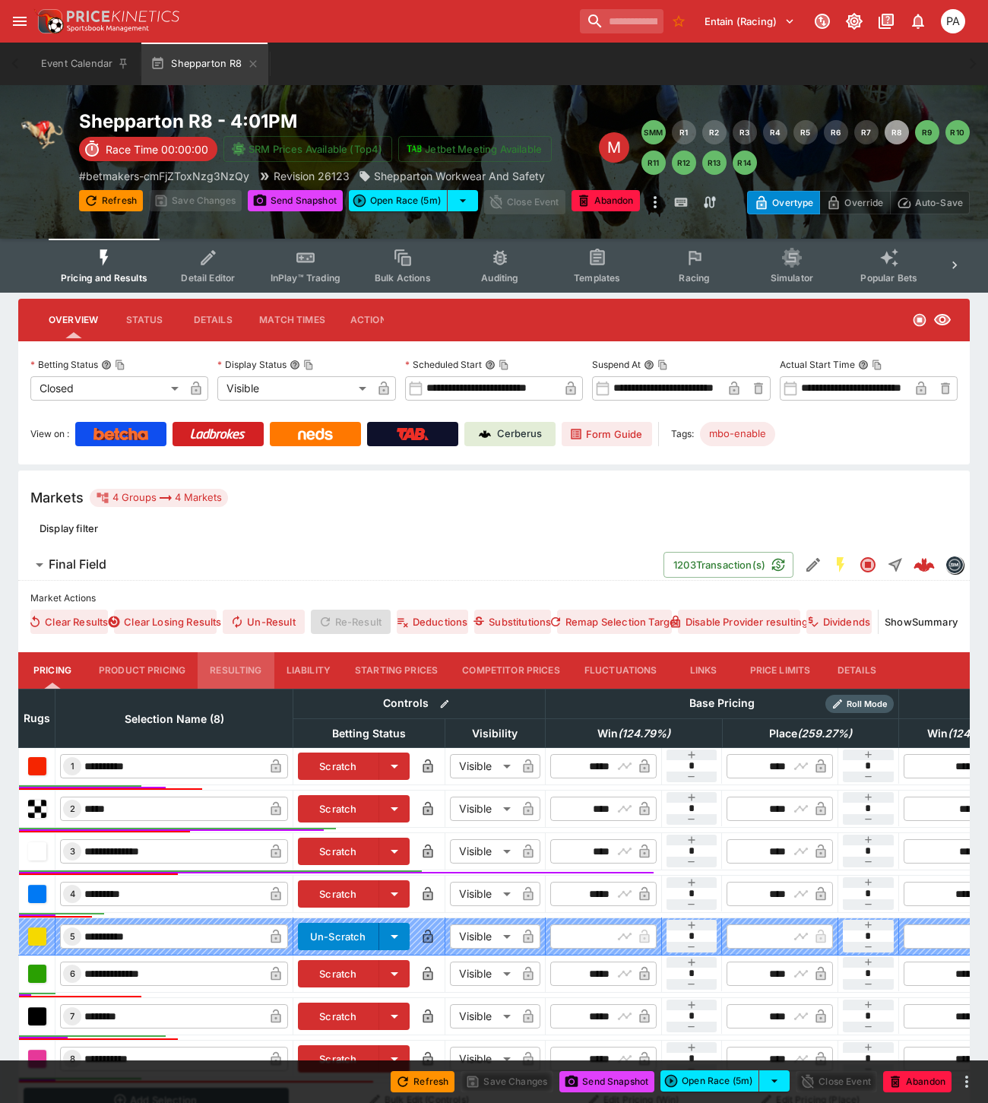
click at [241, 665] on button "Resulting" at bounding box center [236, 670] width 76 height 36
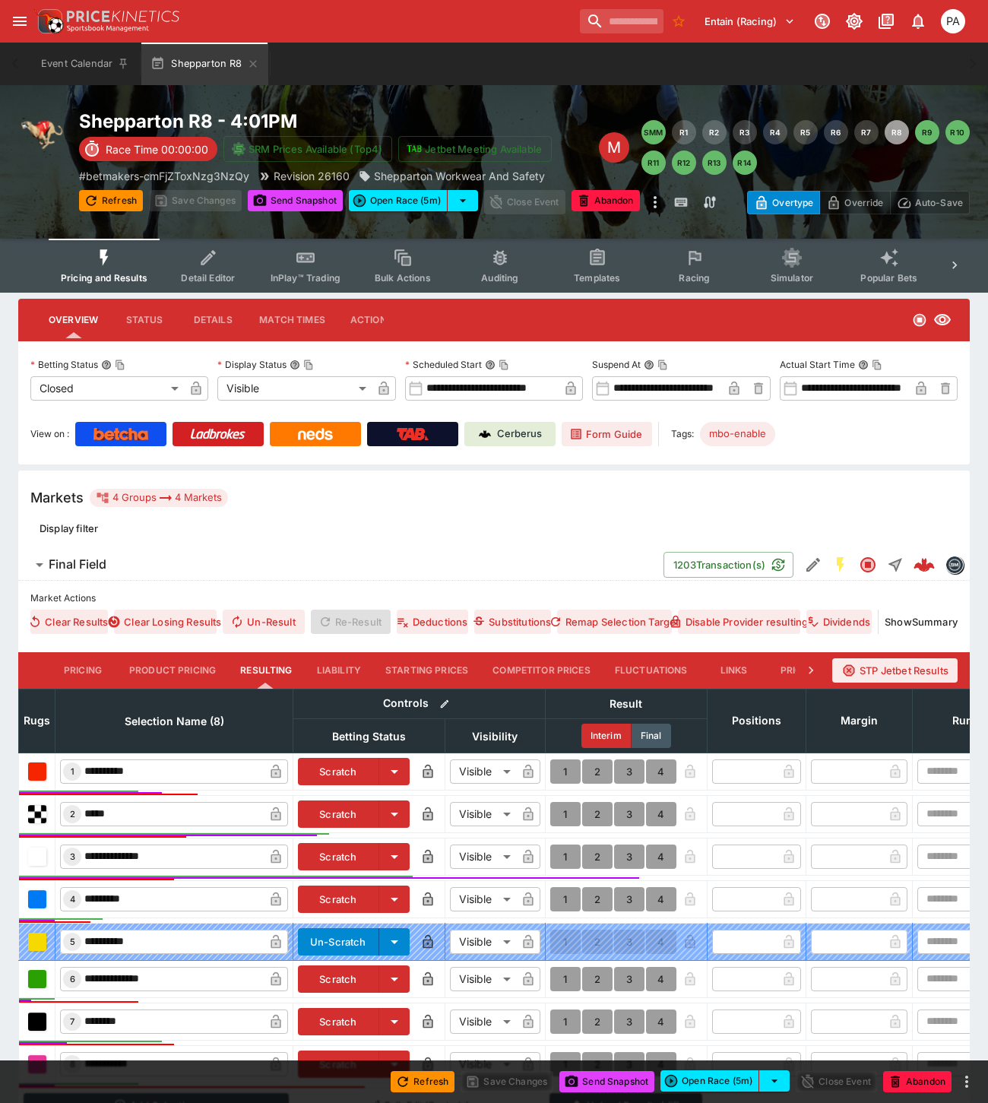
scroll to position [177, 0]
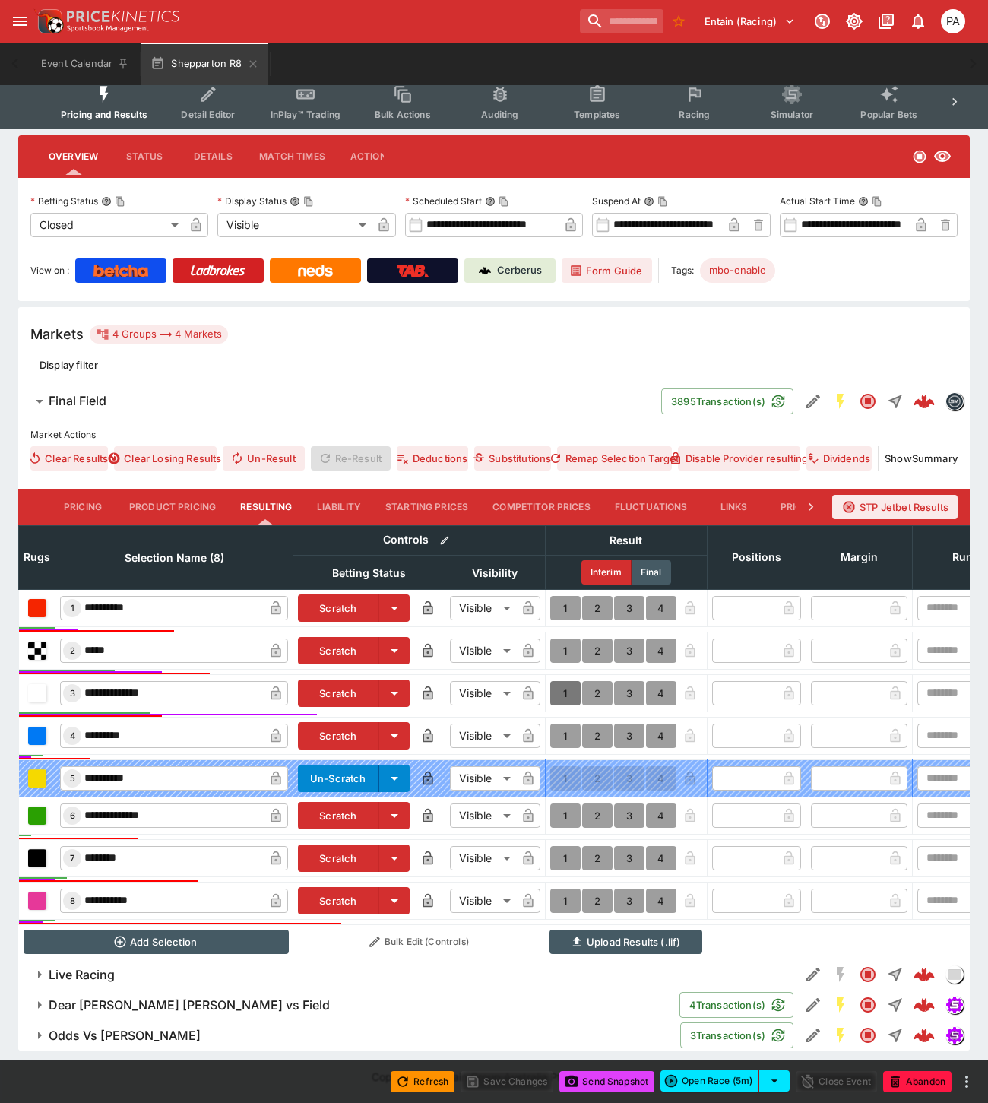
click at [563, 681] on button "1" at bounding box center [565, 693] width 30 height 24
type input "*"
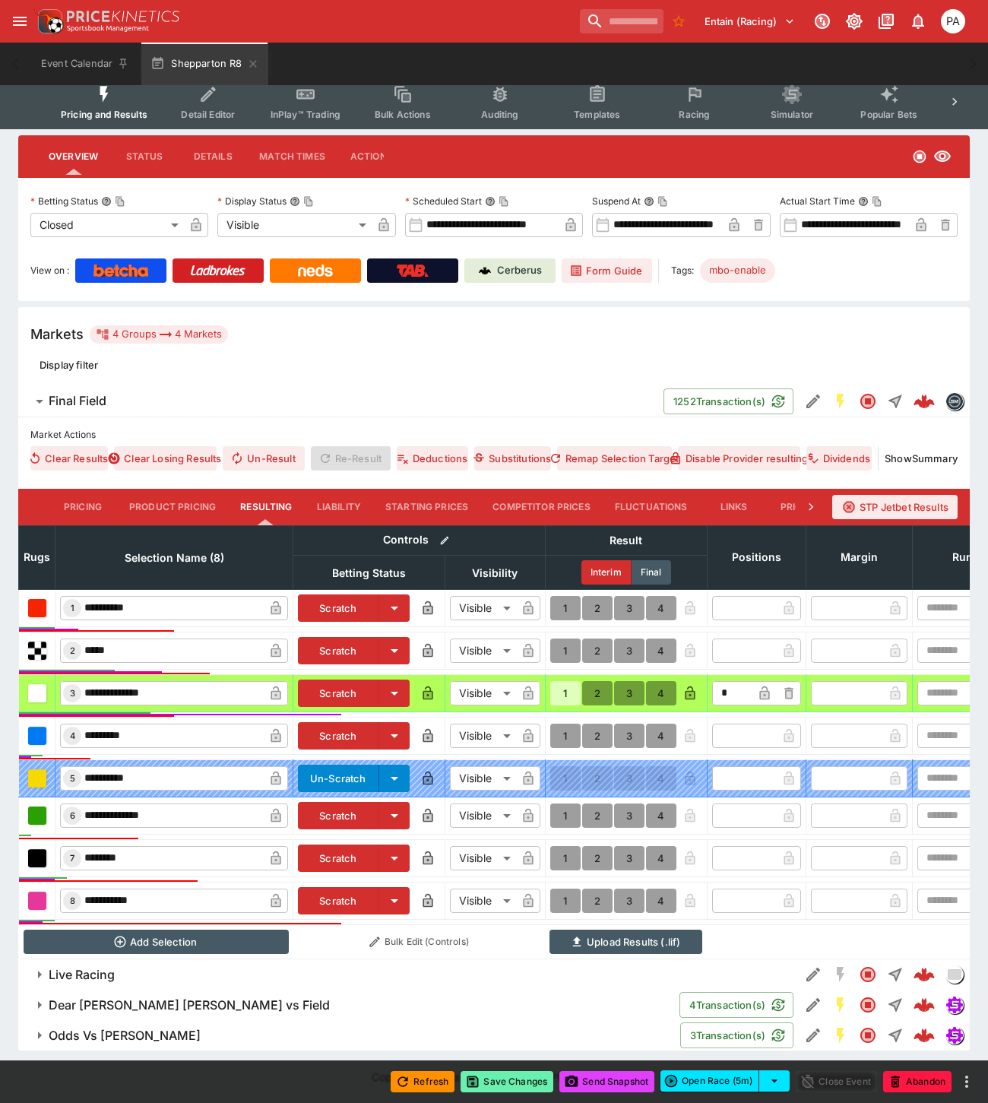
click at [511, 1081] on button "Save Changes" at bounding box center [506, 1081] width 93 height 21
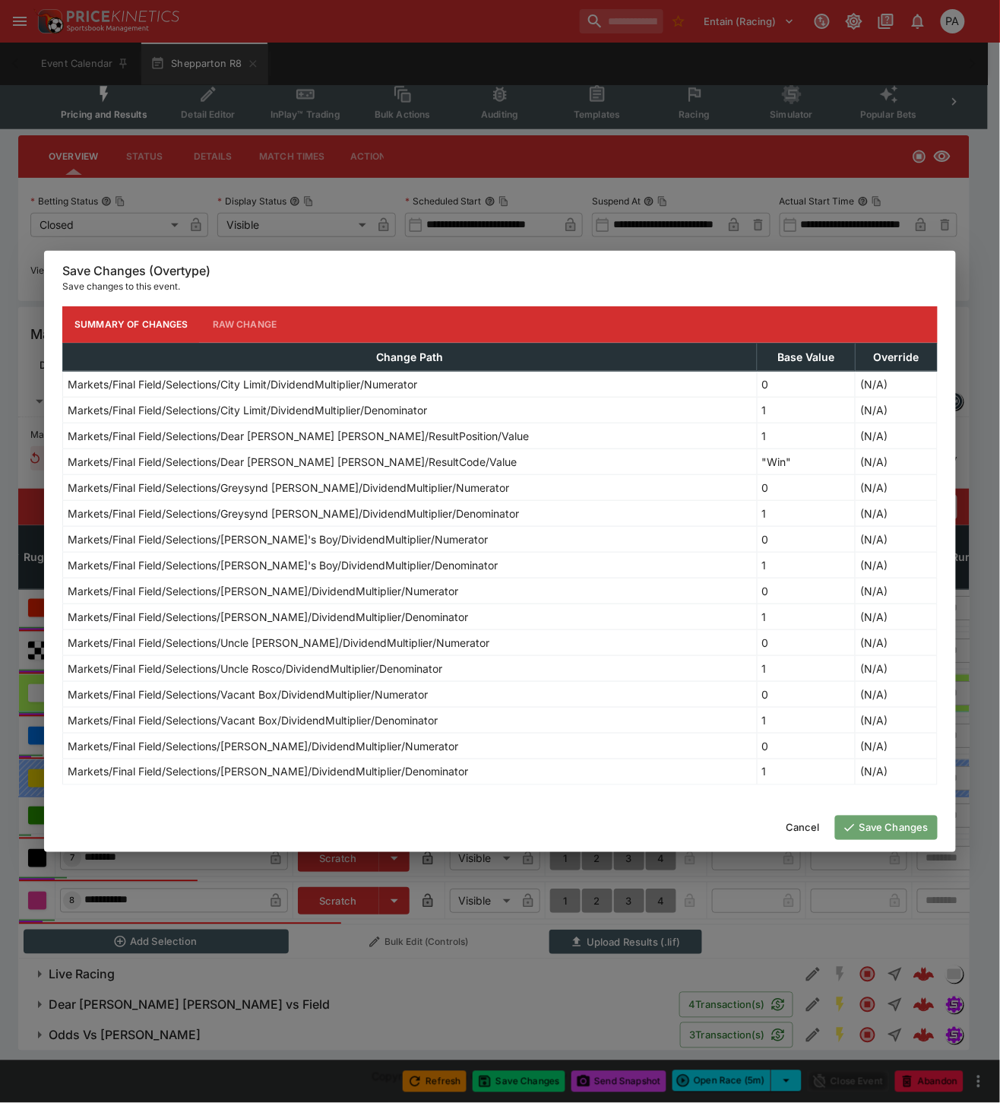
click at [878, 833] on button "Save Changes" at bounding box center [886, 827] width 103 height 24
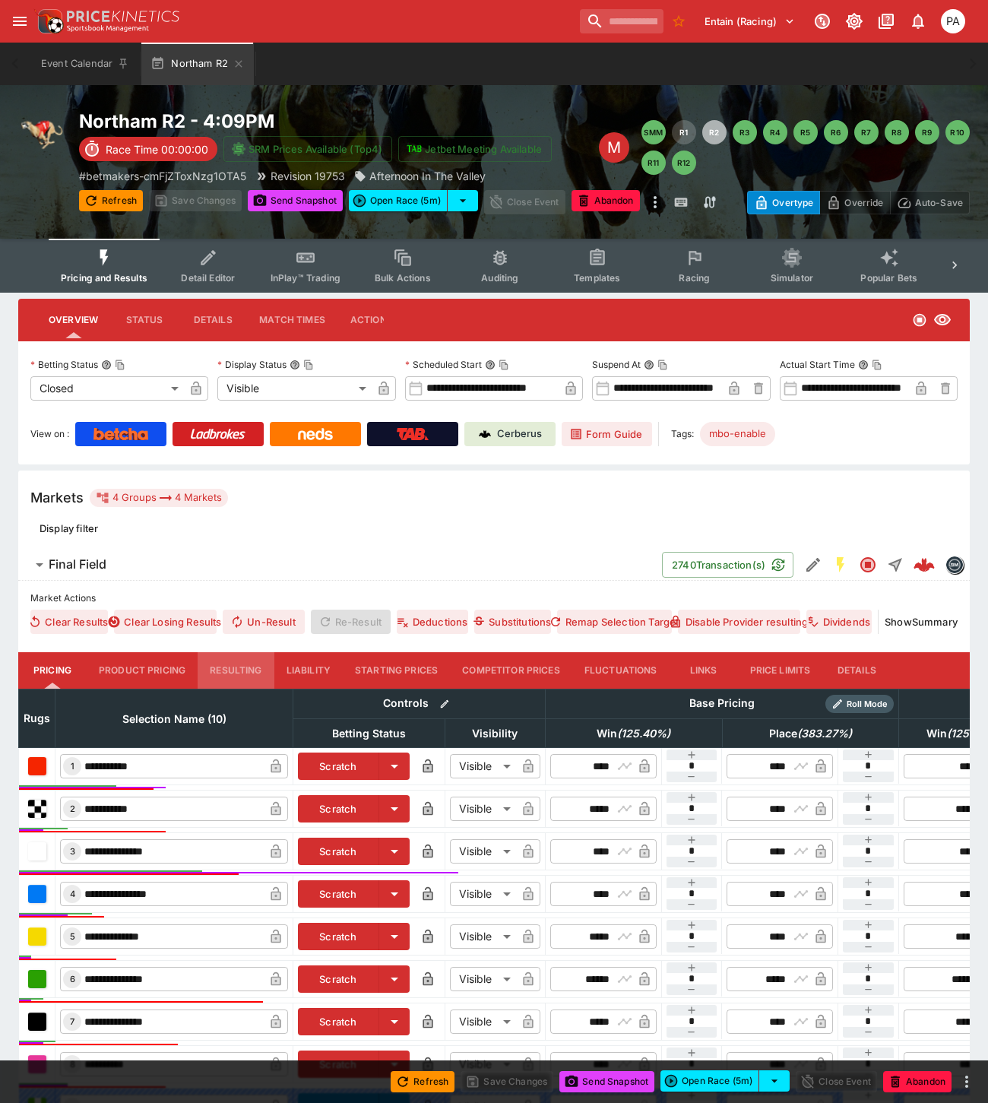
click at [233, 672] on button "Resulting" at bounding box center [236, 670] width 76 height 36
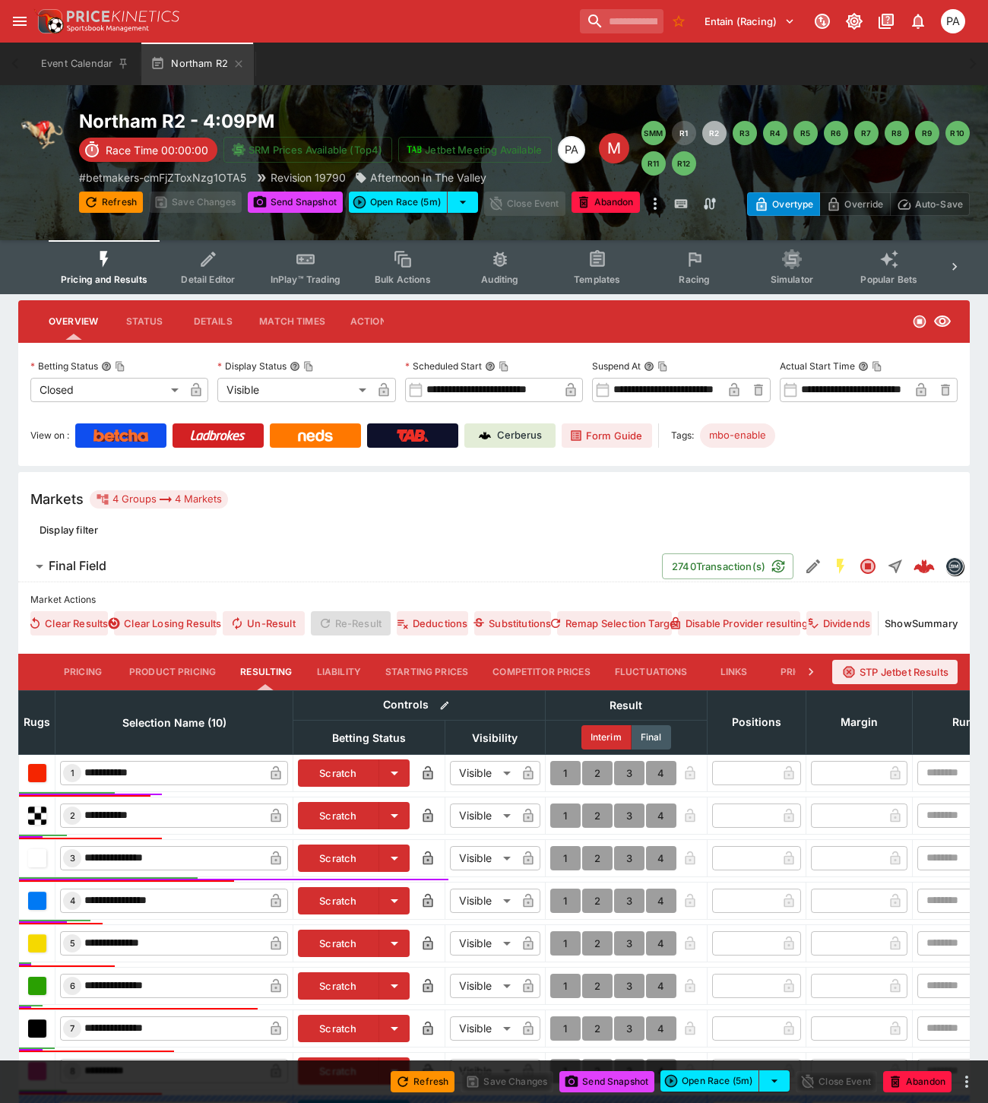
scroll to position [169, 0]
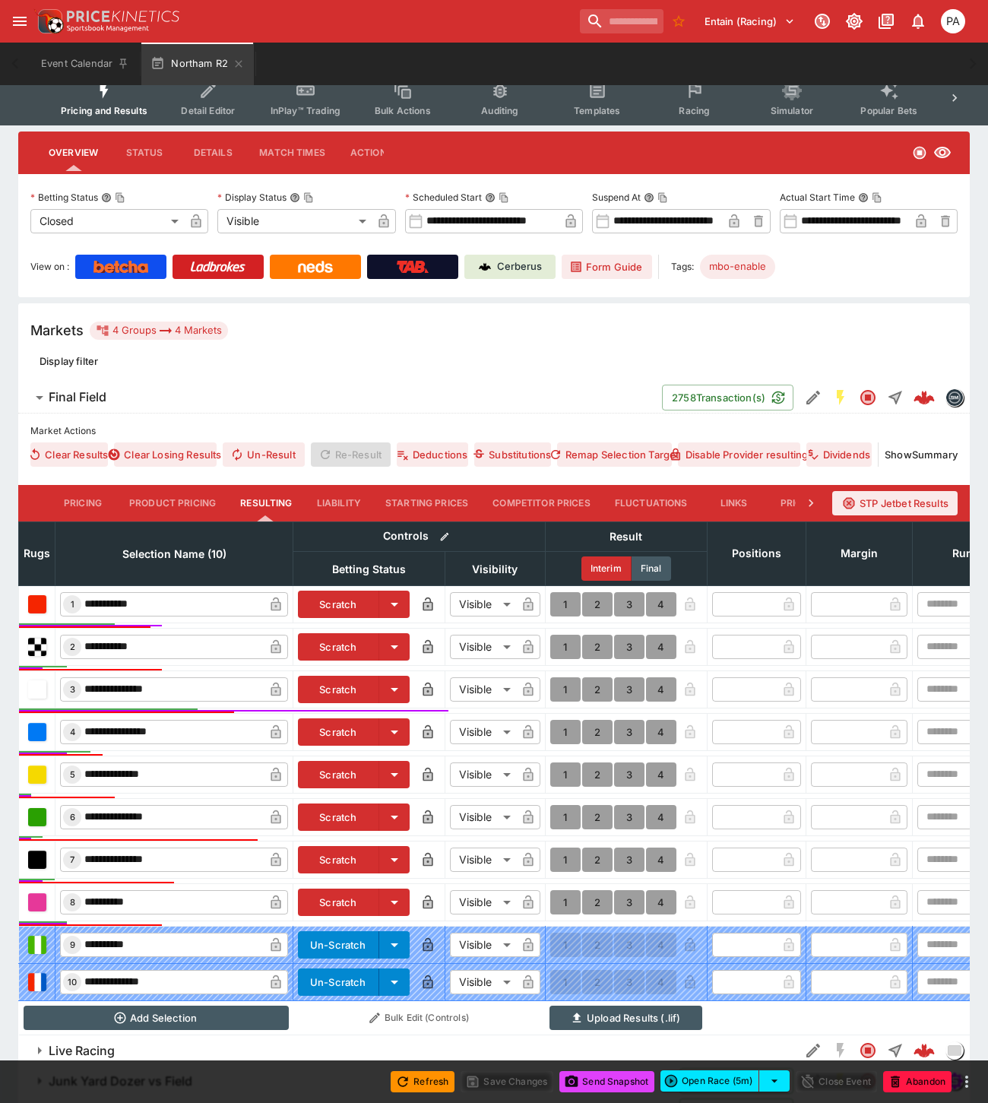
click at [565, 685] on button "1" at bounding box center [565, 689] width 30 height 24
type input "*"
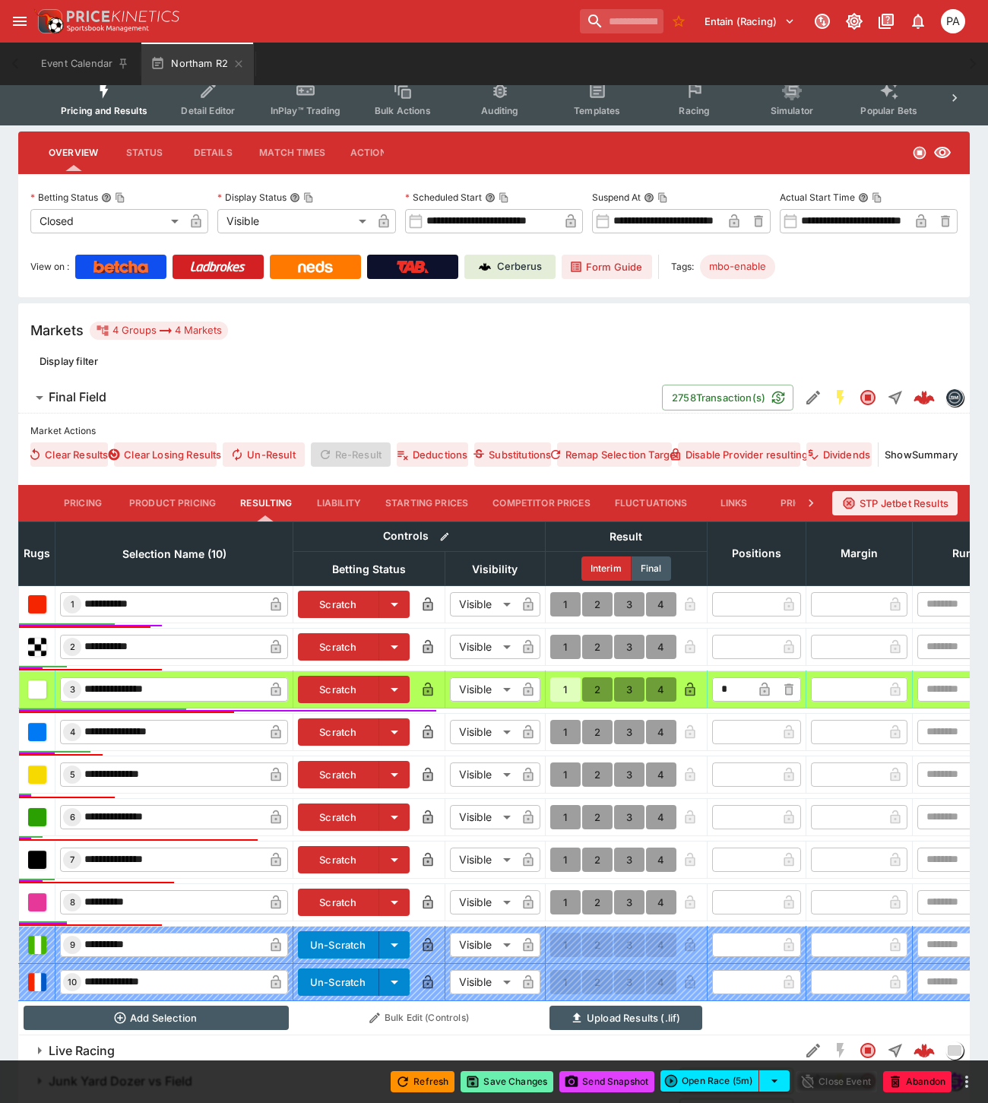
click at [518, 1084] on button "Save Changes" at bounding box center [506, 1081] width 93 height 21
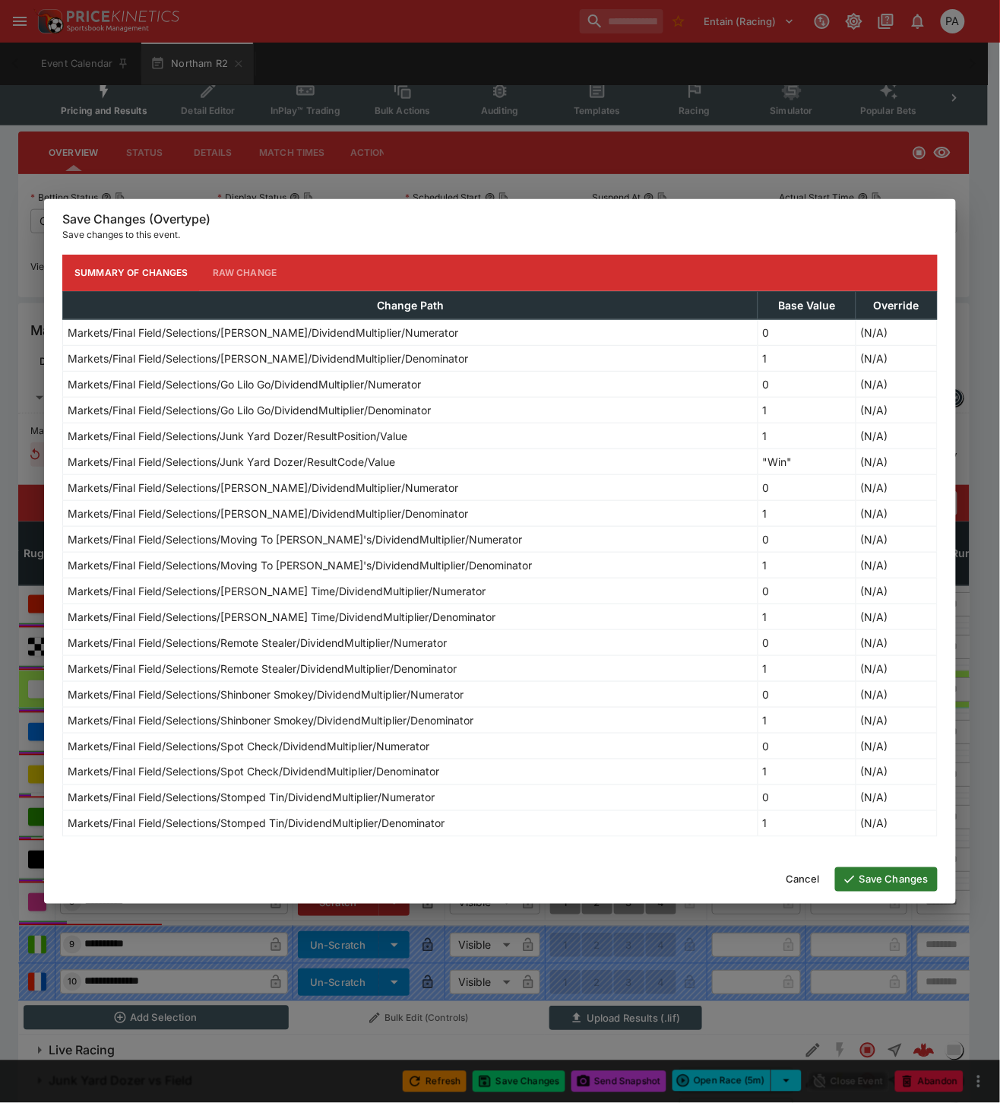
click at [895, 883] on button "Save Changes" at bounding box center [886, 879] width 103 height 24
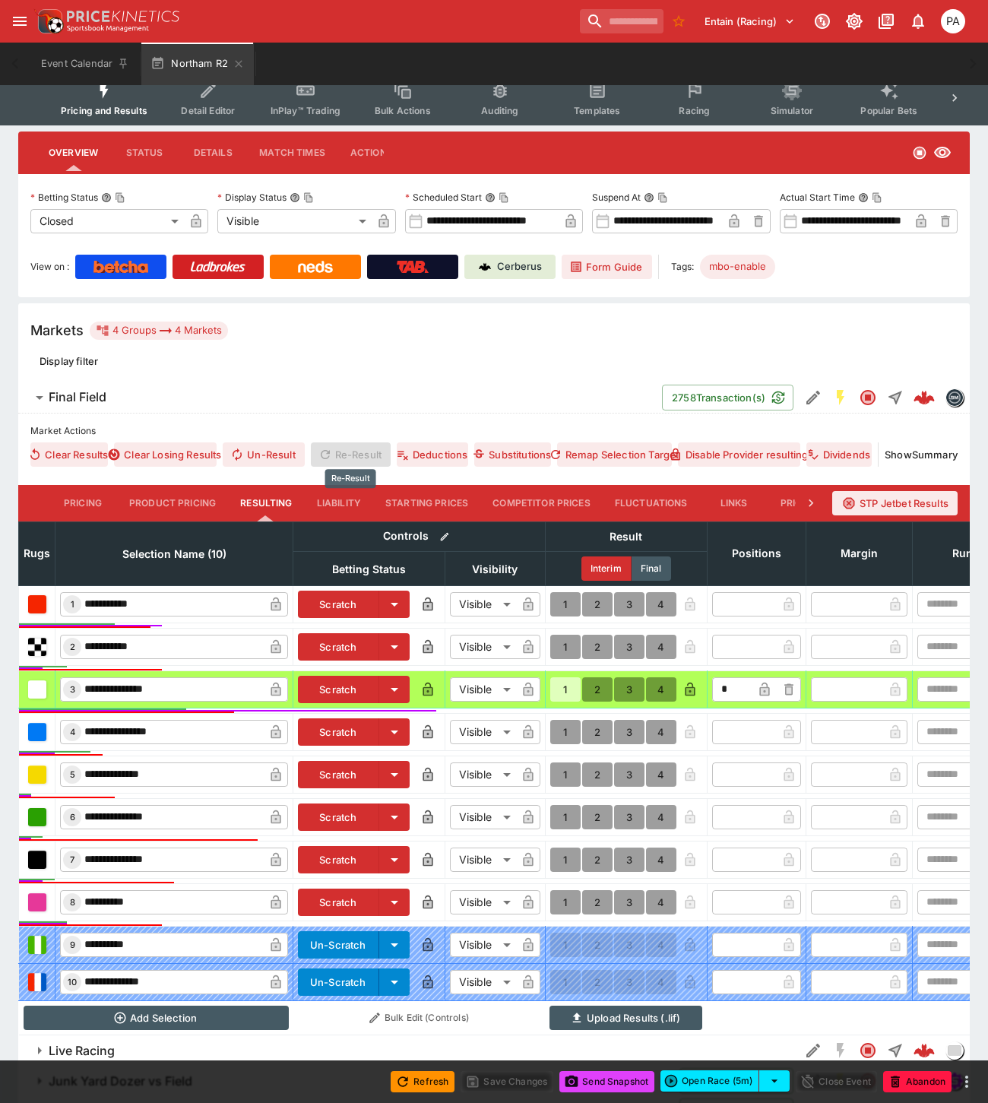
scroll to position [0, 0]
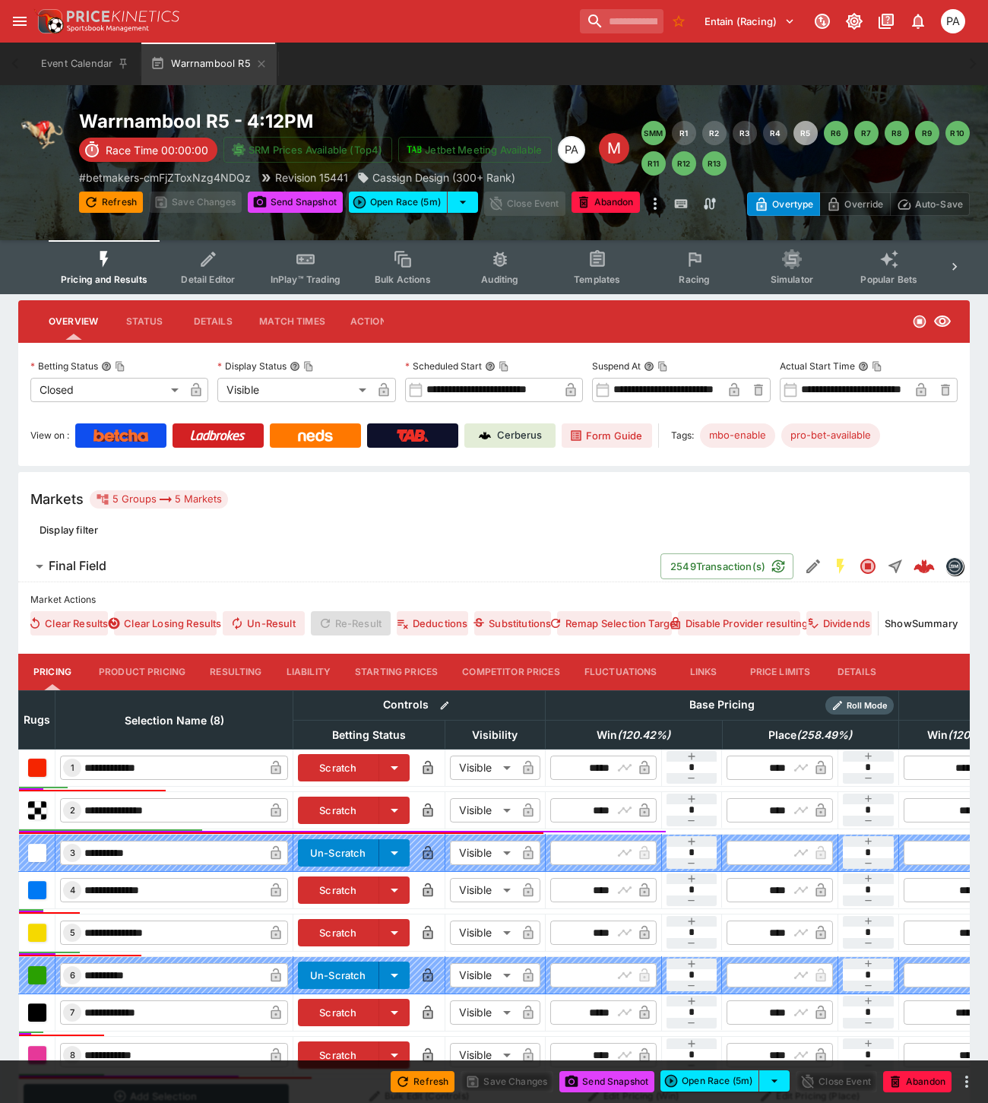
click at [220, 666] on button "Resulting" at bounding box center [236, 671] width 76 height 36
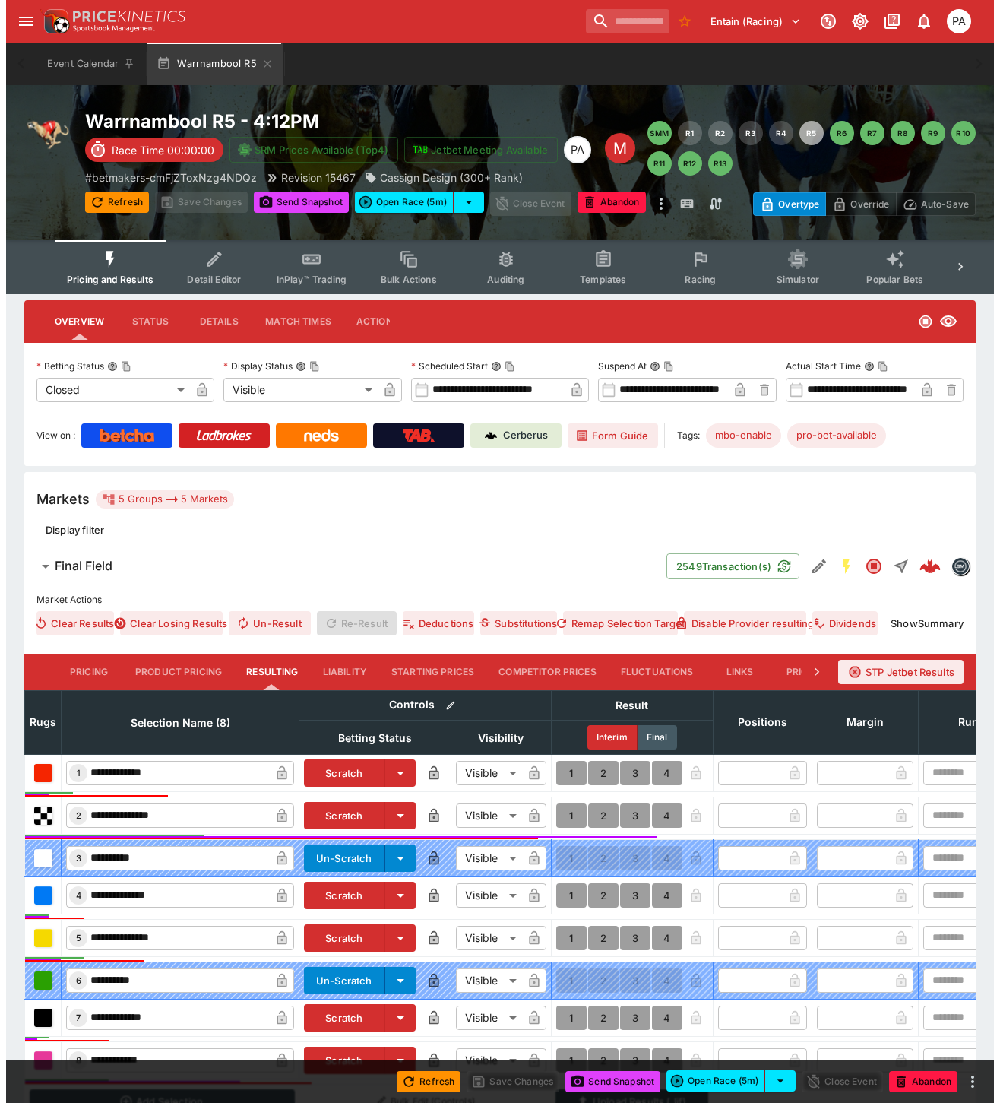
scroll to position [201, 0]
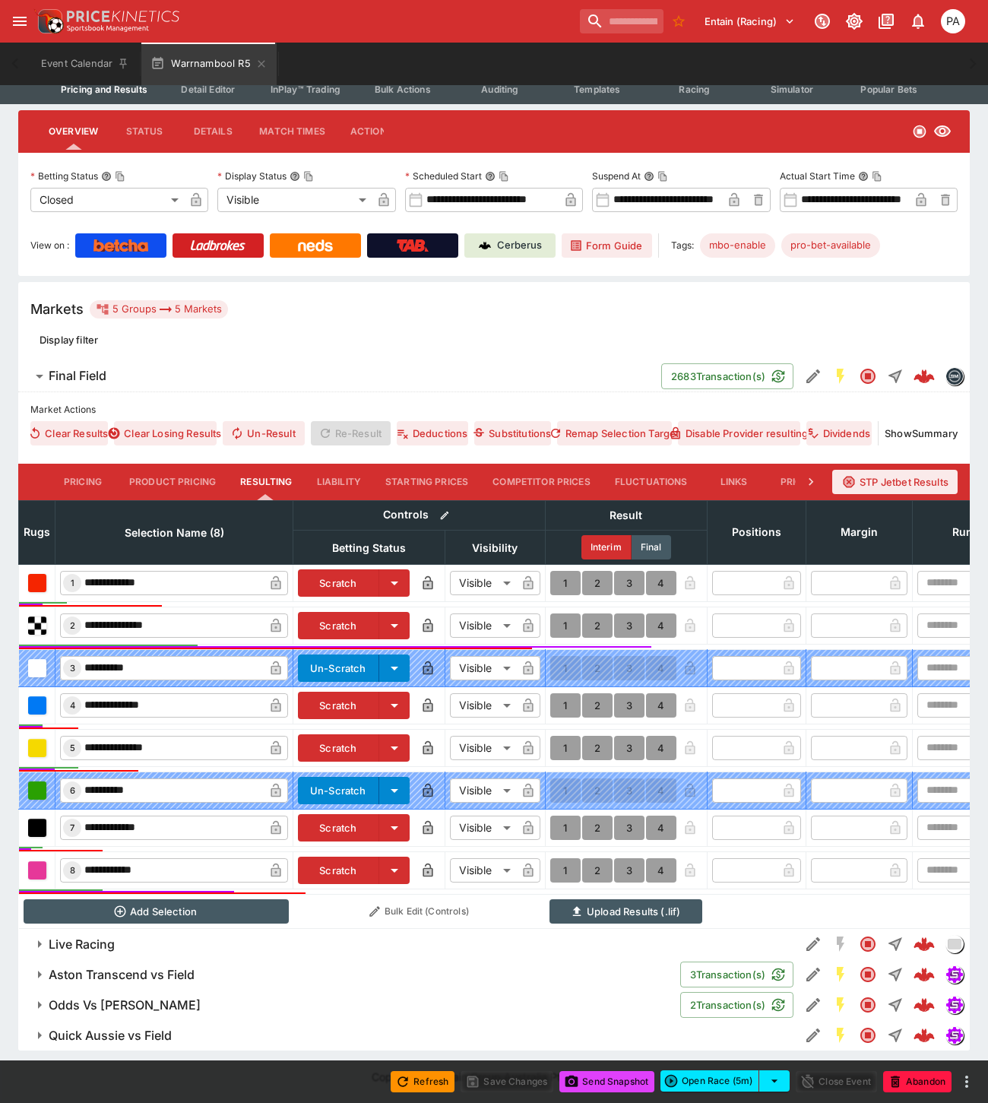
click at [562, 860] on button "1" at bounding box center [565, 870] width 30 height 24
type input "*"
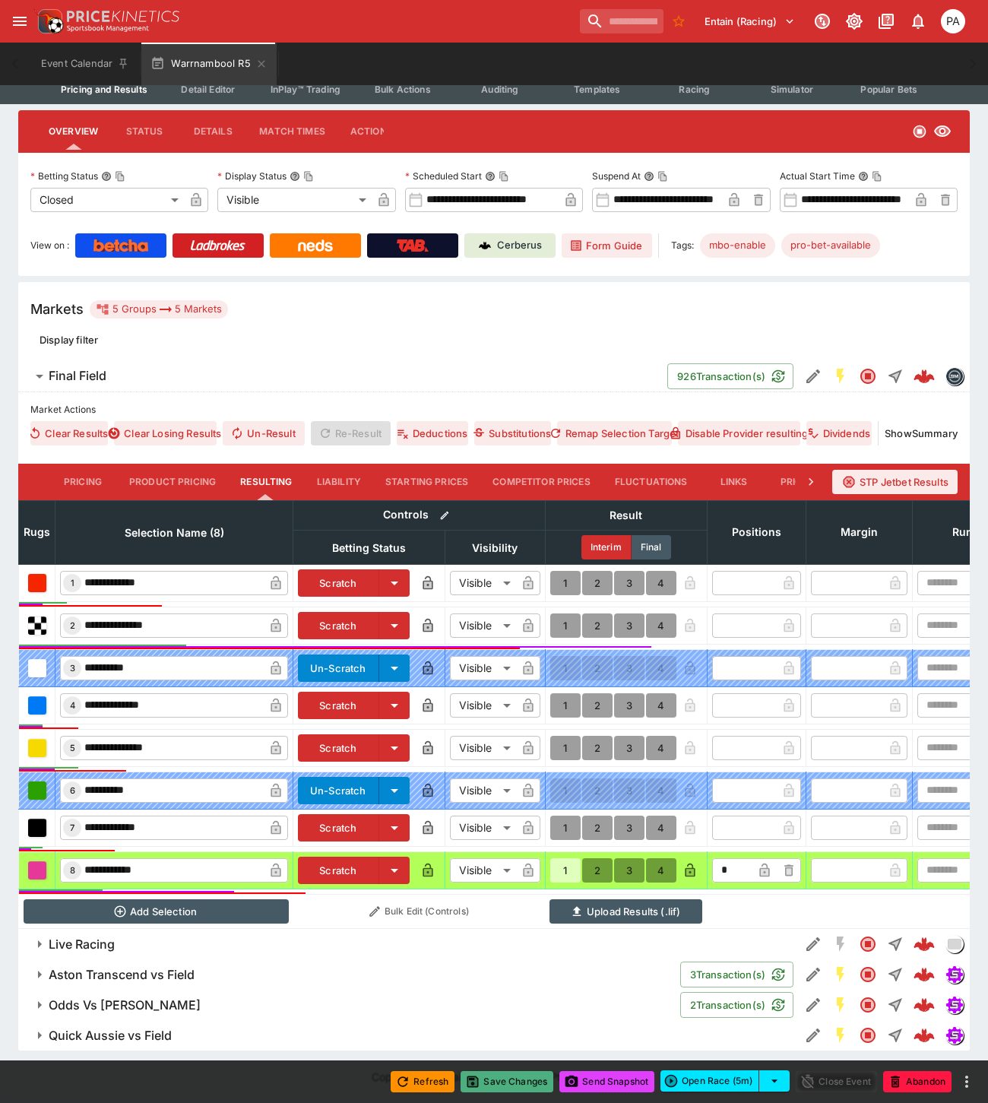
click at [514, 1081] on button "Save Changes" at bounding box center [506, 1081] width 93 height 21
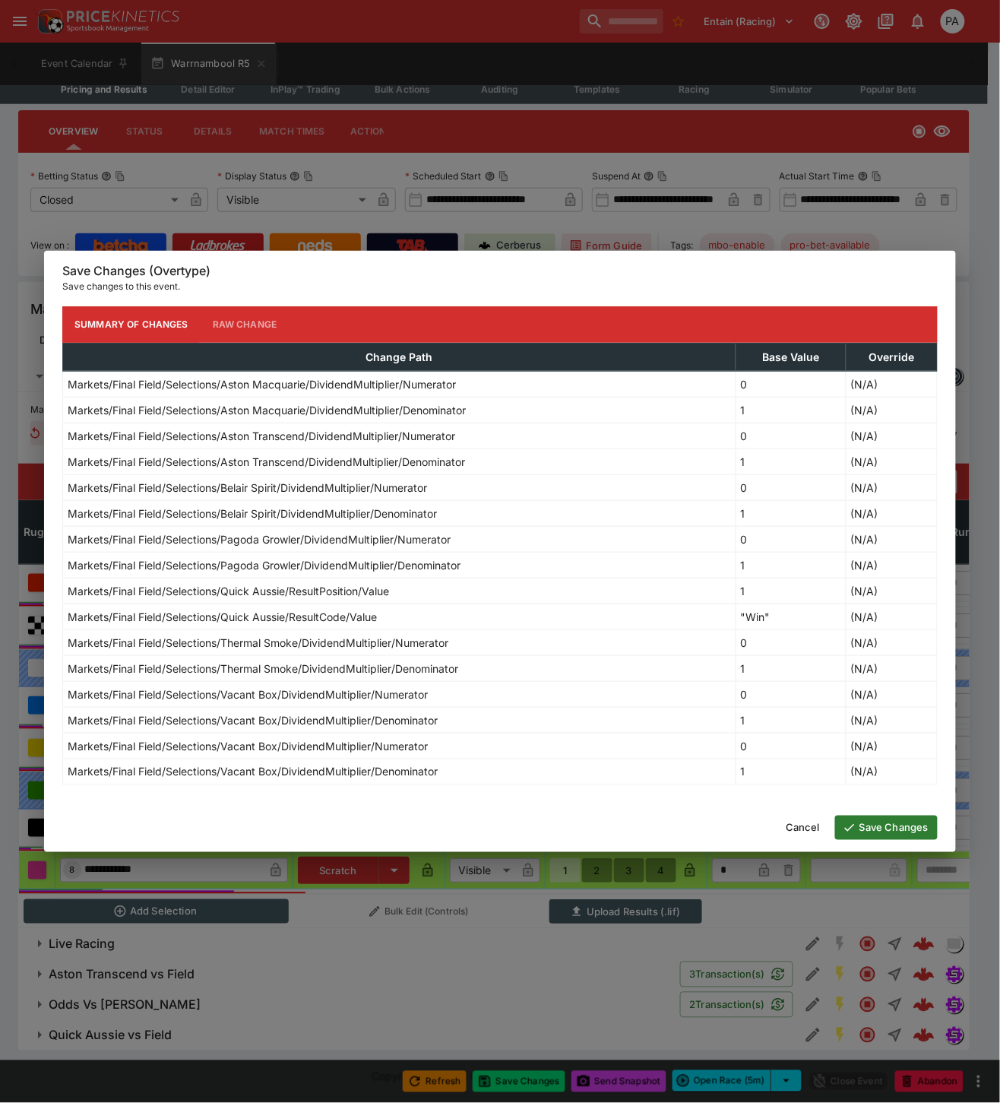
click at [871, 830] on button "Save Changes" at bounding box center [886, 827] width 103 height 24
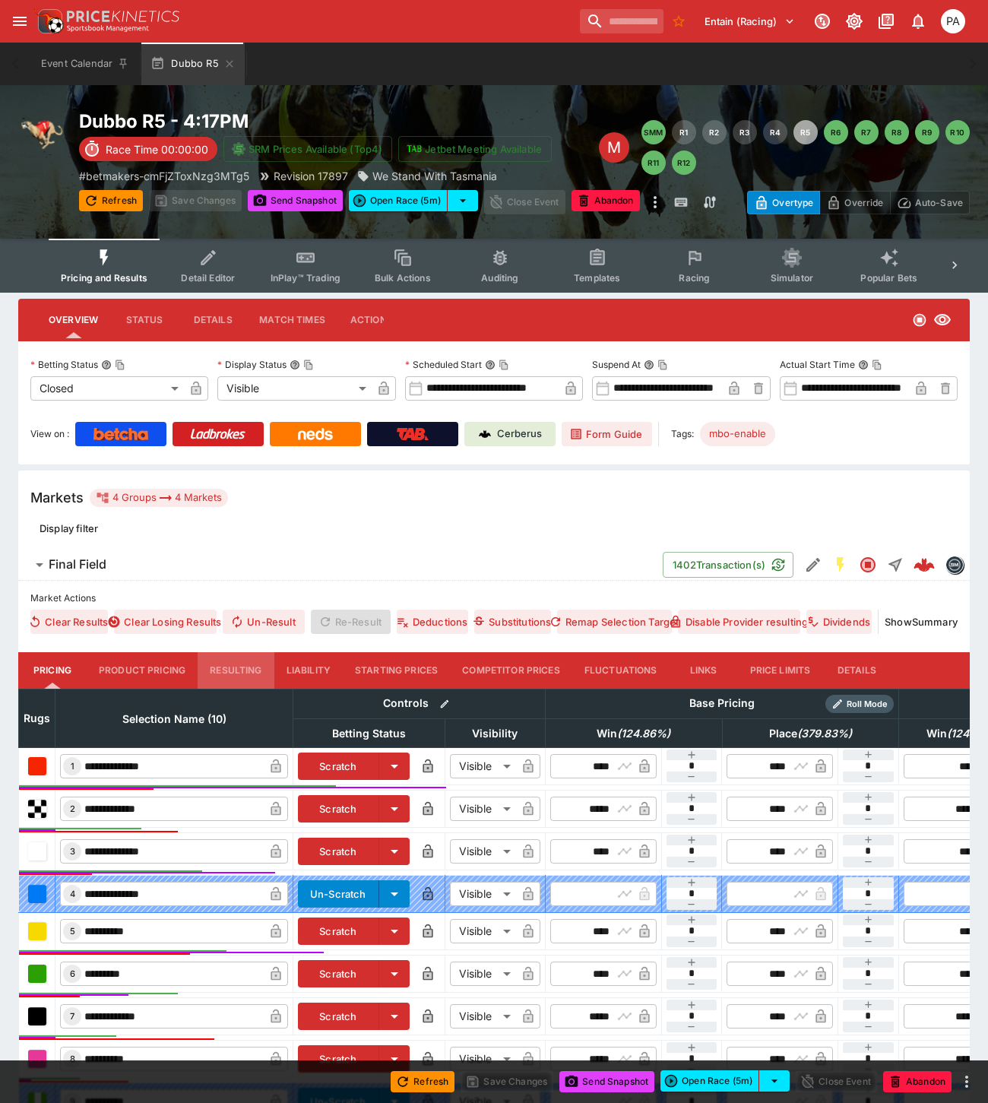
click at [233, 660] on button "Resulting" at bounding box center [236, 670] width 76 height 36
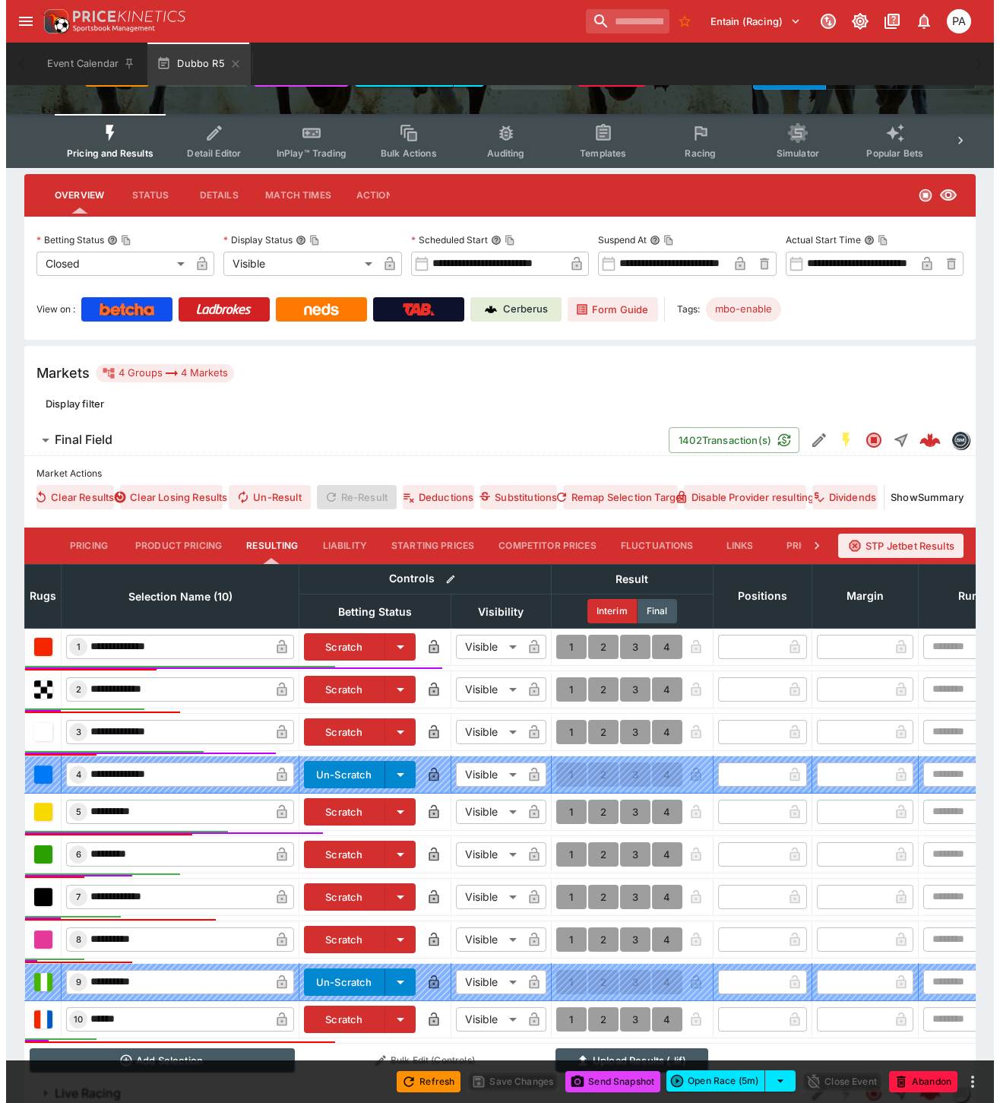
scroll to position [253, 0]
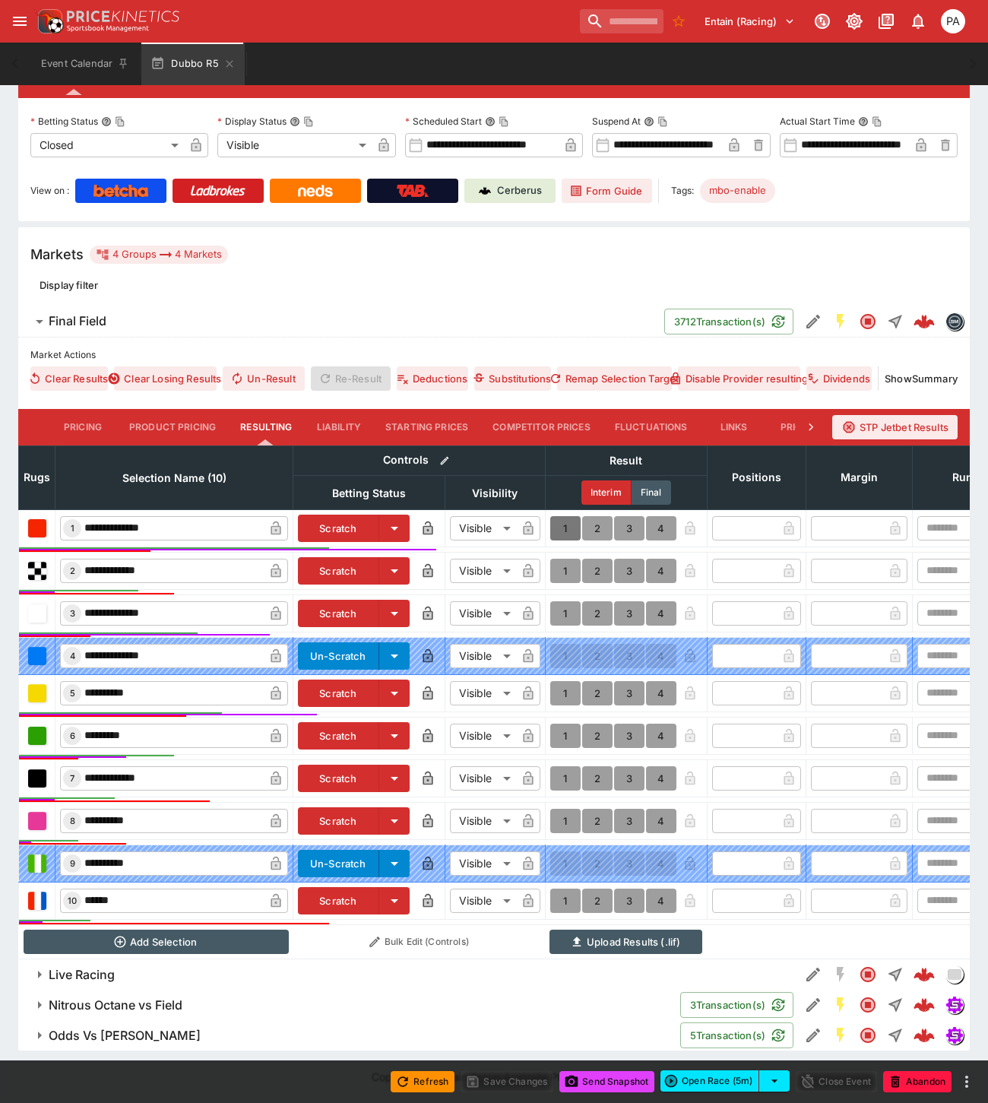
click at [562, 521] on button "1" at bounding box center [565, 528] width 30 height 24
type input "*"
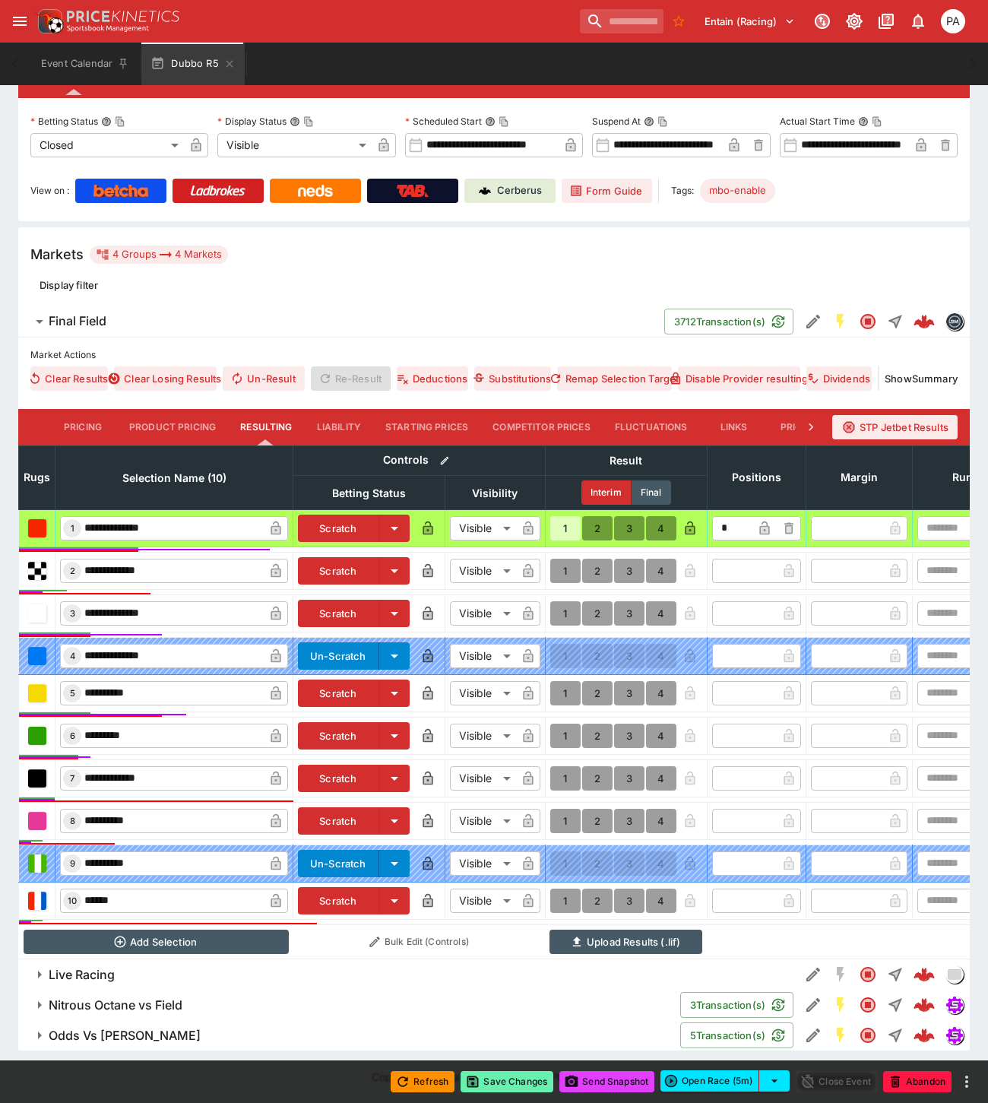
click at [515, 1080] on button "Save Changes" at bounding box center [506, 1081] width 93 height 21
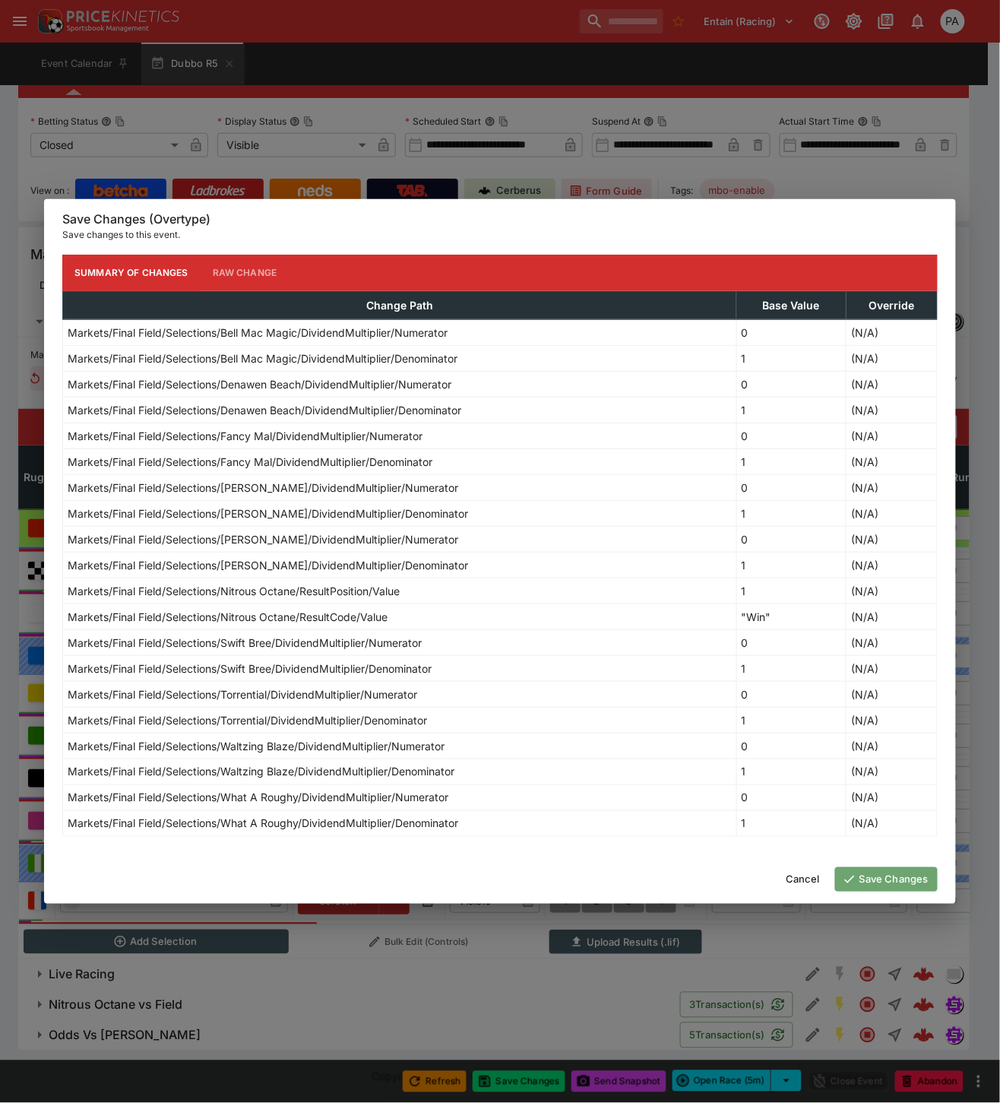
click at [877, 878] on button "Save Changes" at bounding box center [886, 879] width 103 height 24
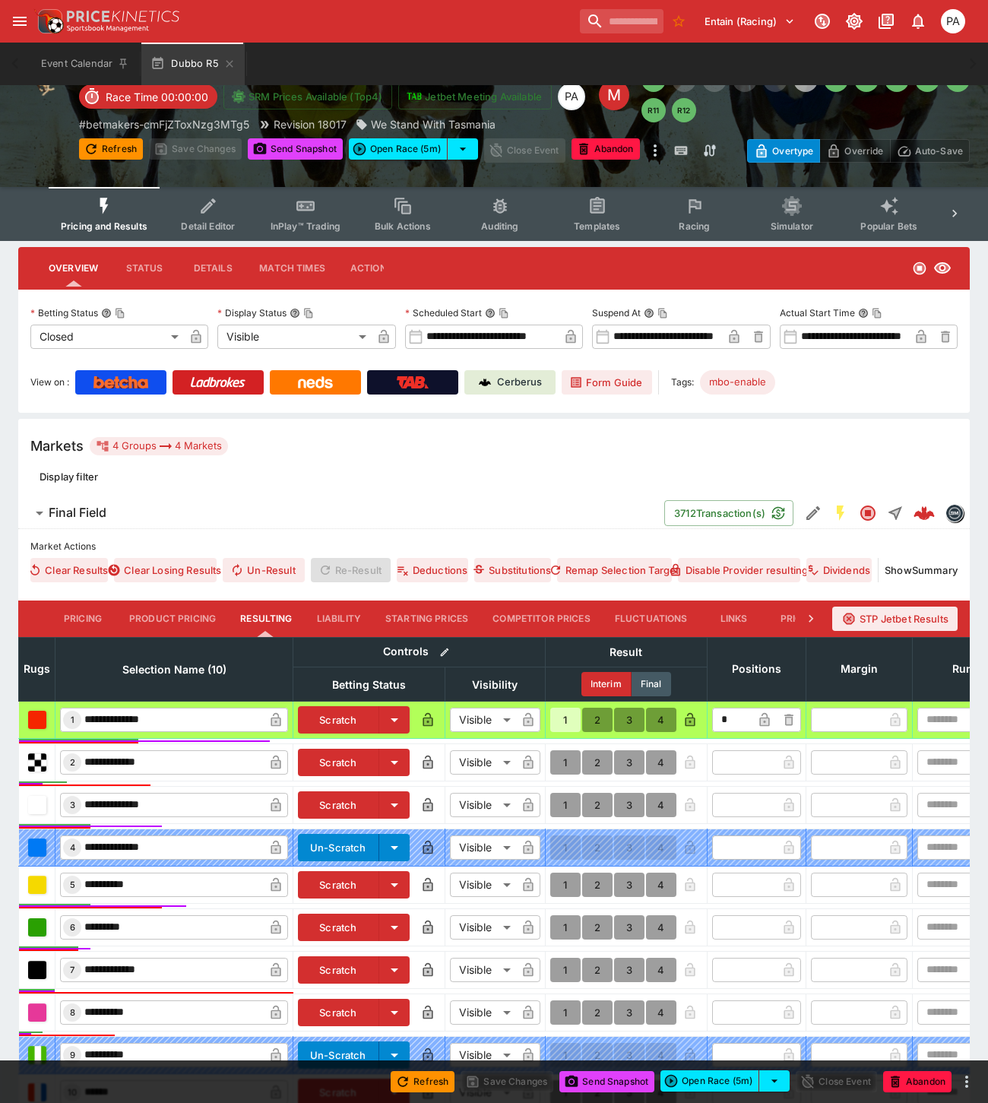
scroll to position [0, 0]
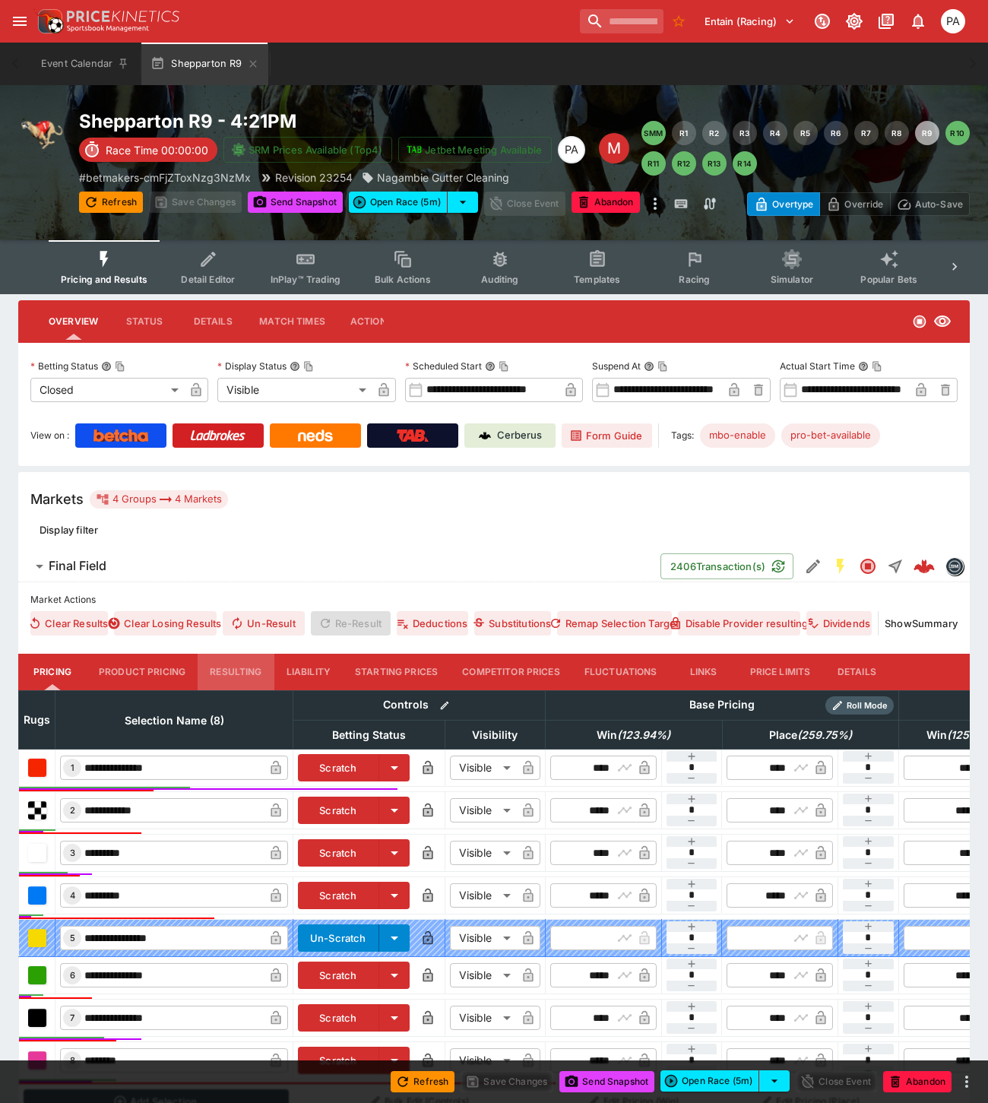
click at [221, 663] on button "Resulting" at bounding box center [236, 671] width 76 height 36
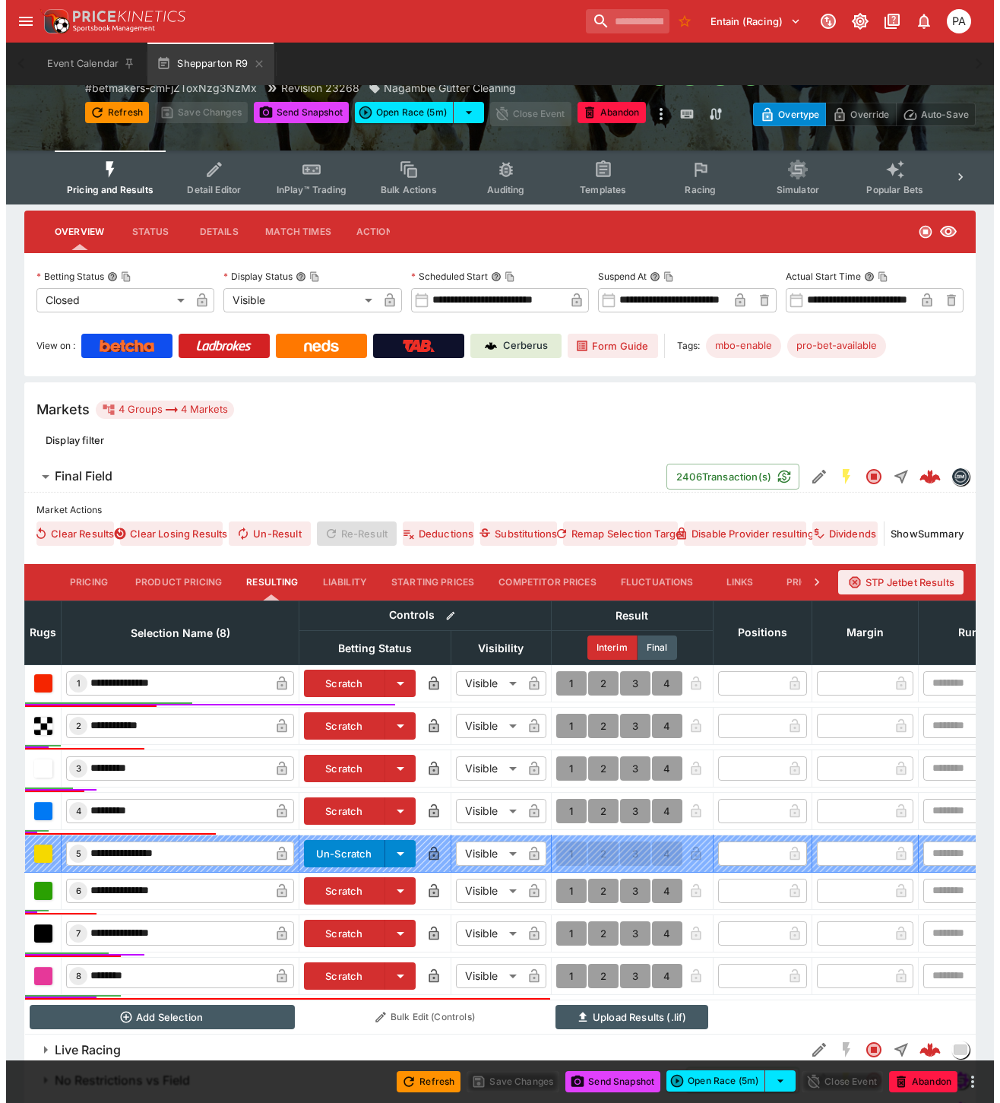
scroll to position [177, 0]
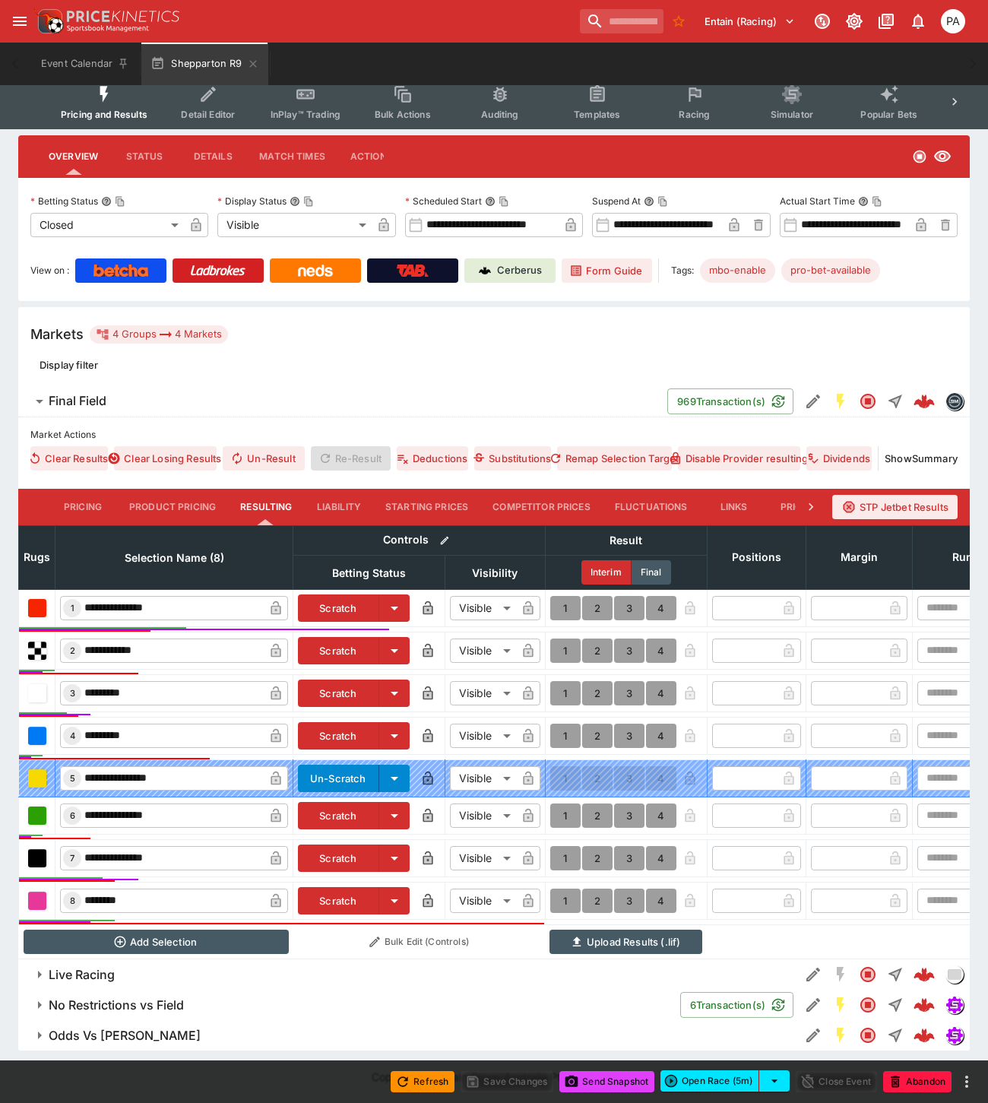
click at [559, 638] on button "1" at bounding box center [565, 650] width 30 height 24
type input "*"
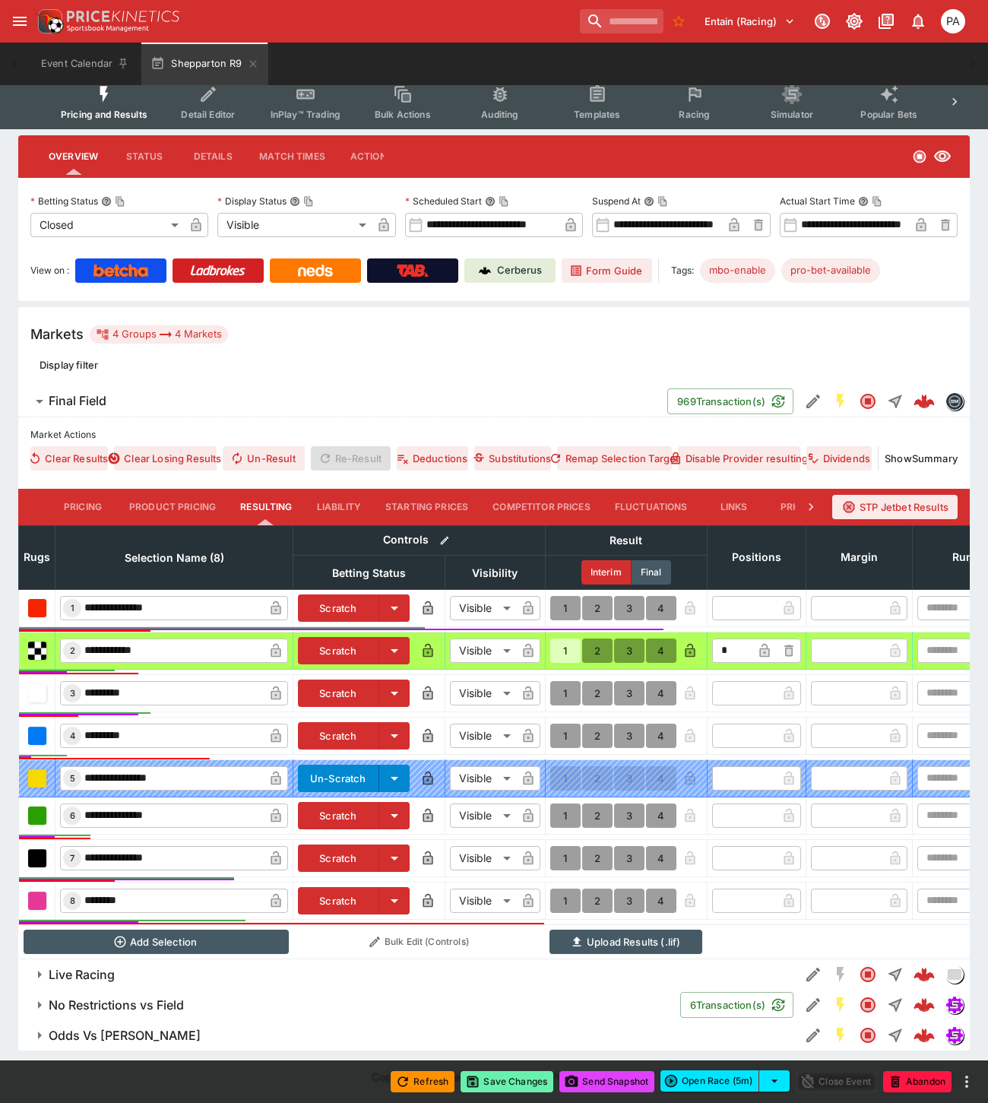
click at [511, 1085] on button "Save Changes" at bounding box center [506, 1081] width 93 height 21
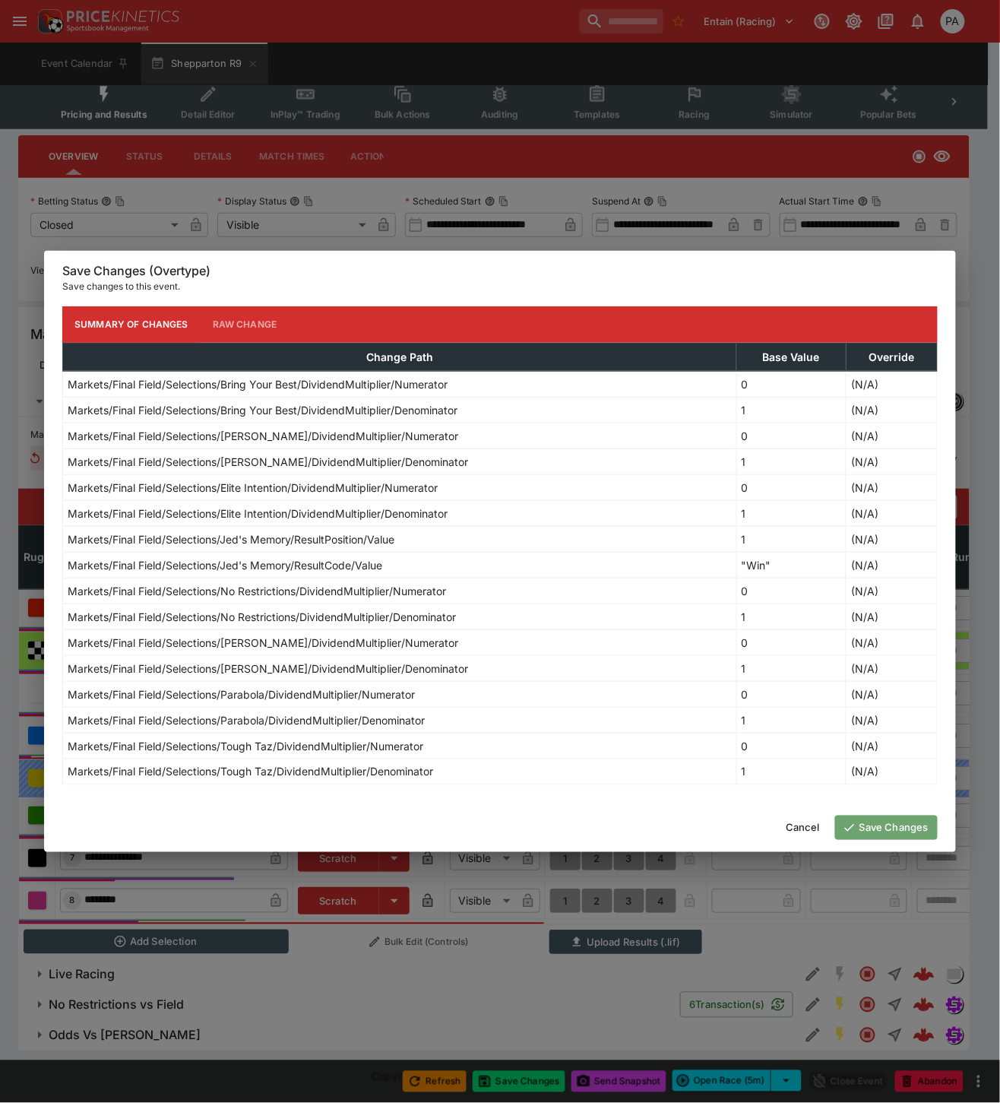
click at [876, 825] on button "Save Changes" at bounding box center [886, 827] width 103 height 24
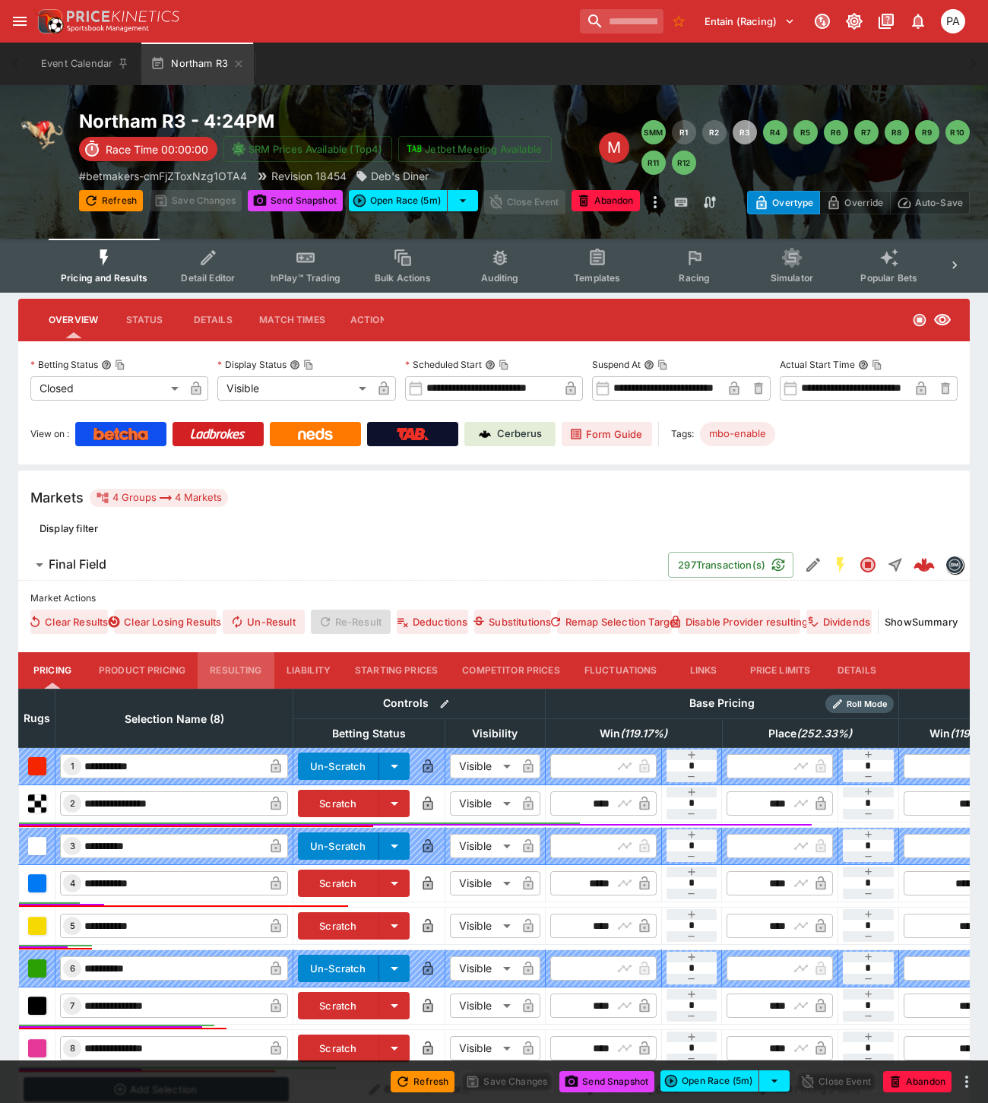
click at [238, 676] on button "Resulting" at bounding box center [236, 670] width 76 height 36
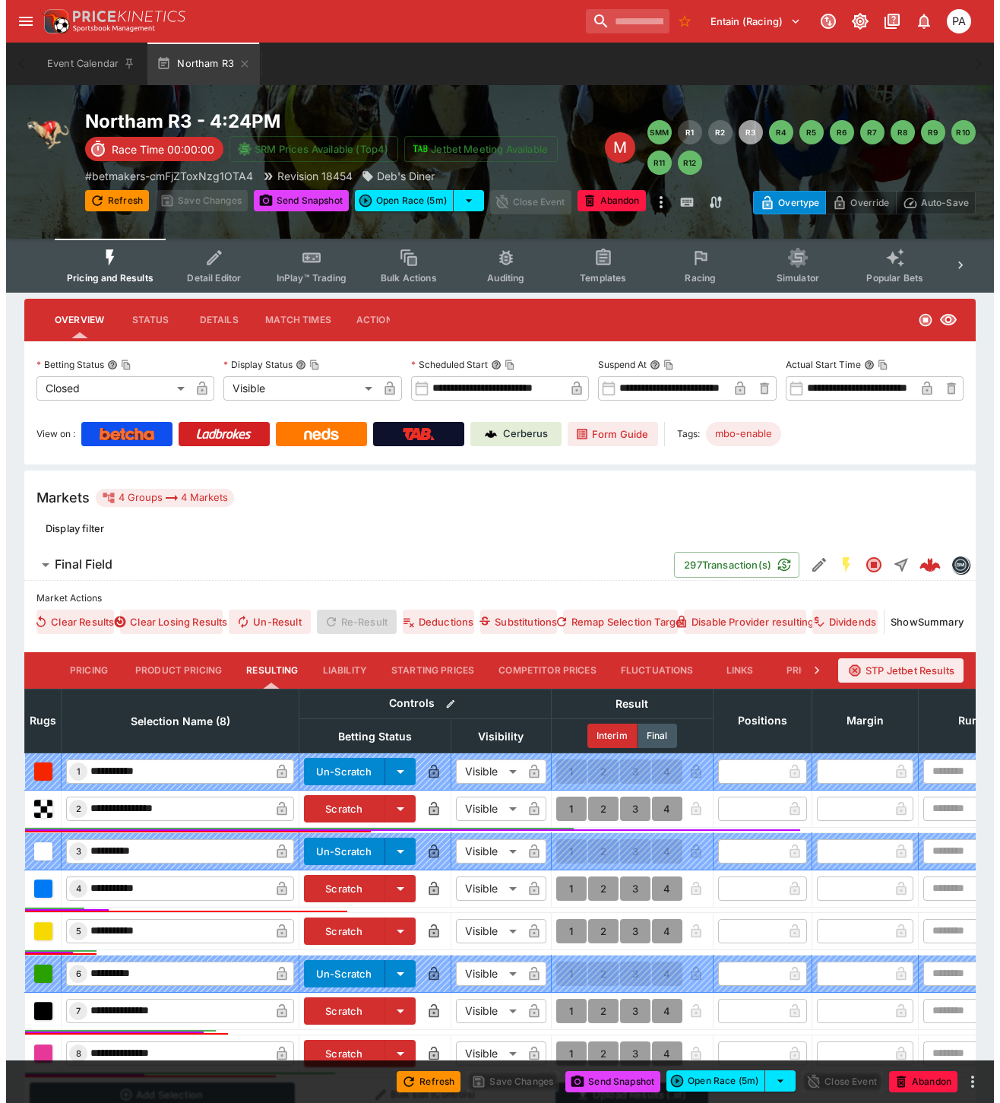
scroll to position [166, 0]
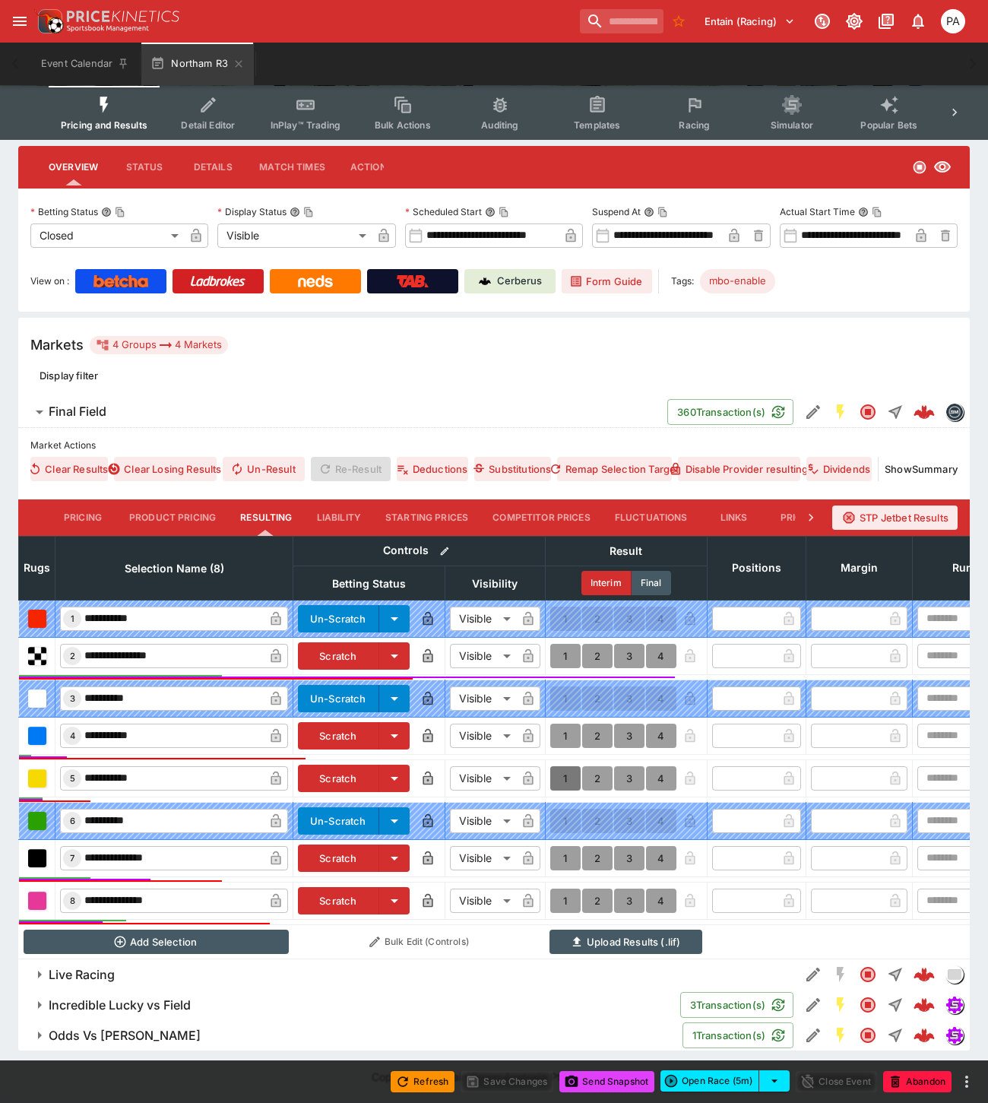
click at [560, 766] on button "1" at bounding box center [565, 778] width 30 height 24
type input "*"
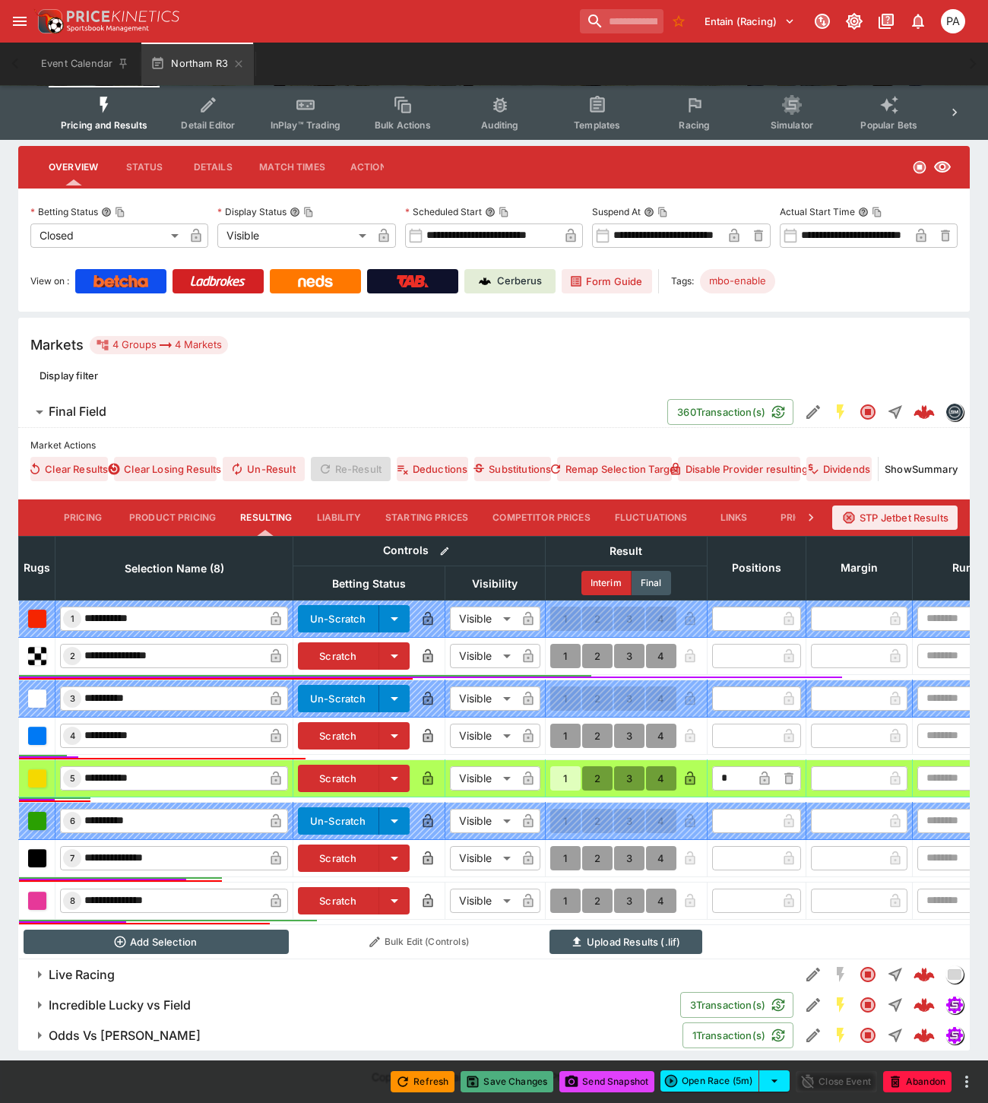
click at [514, 1079] on button "Save Changes" at bounding box center [506, 1081] width 93 height 21
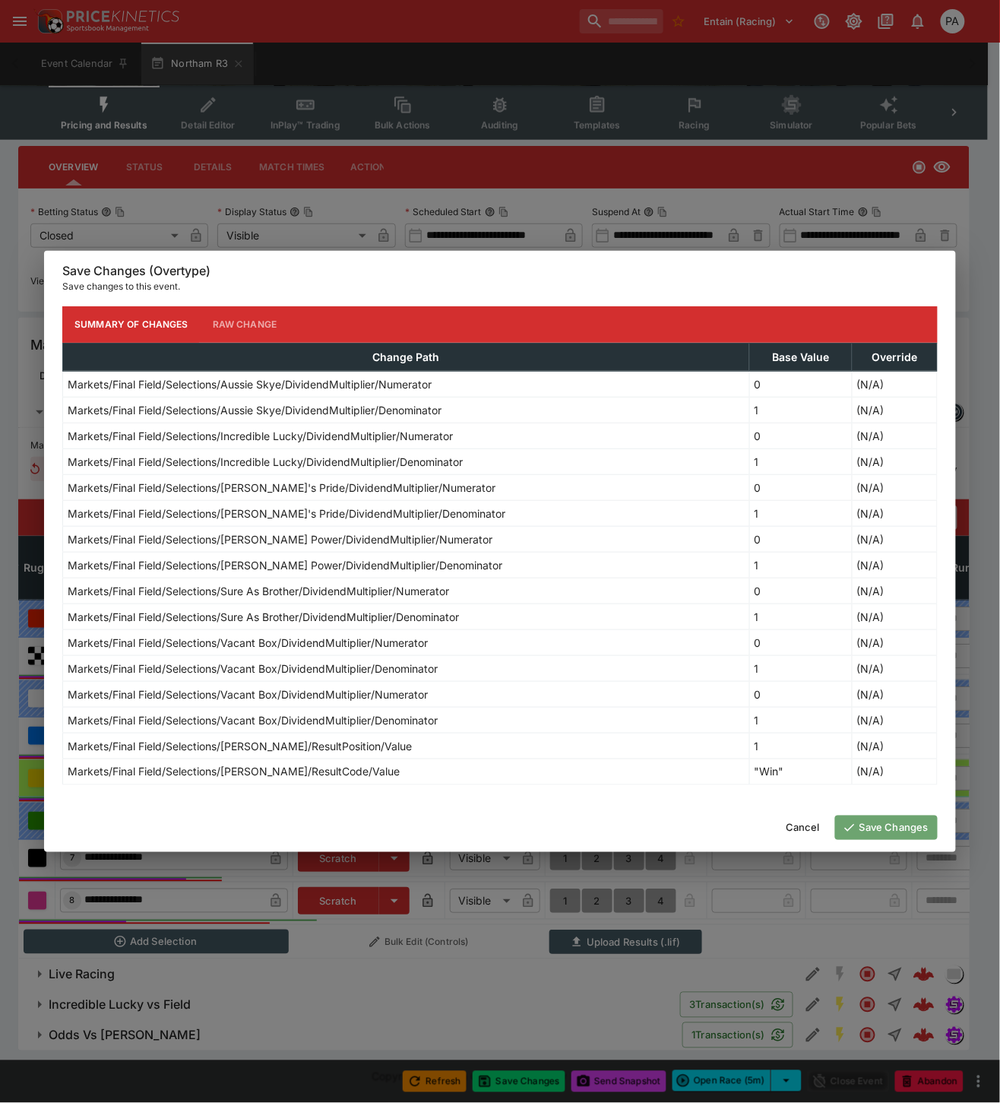
click at [877, 828] on button "Save Changes" at bounding box center [886, 827] width 103 height 24
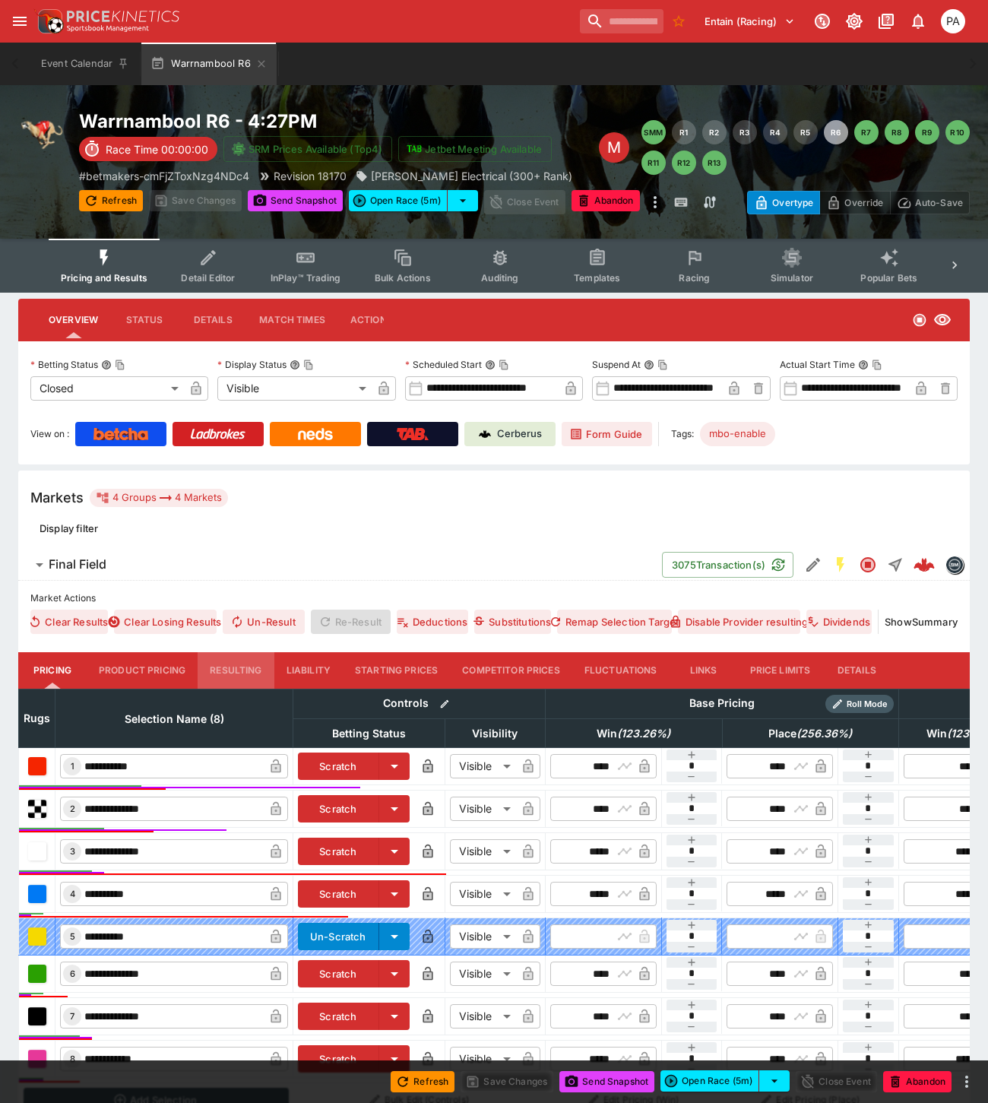
click at [229, 665] on button "Resulting" at bounding box center [236, 670] width 76 height 36
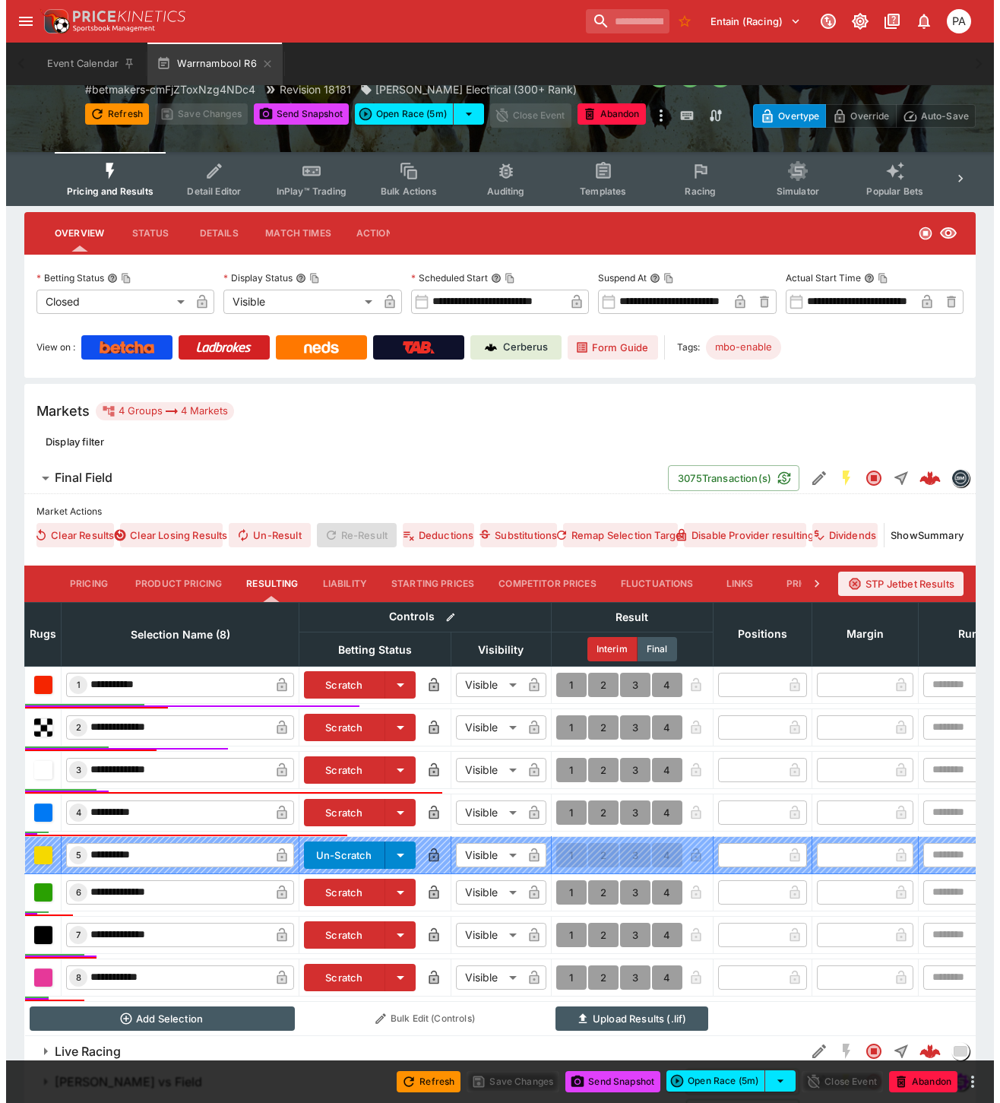
scroll to position [177, 0]
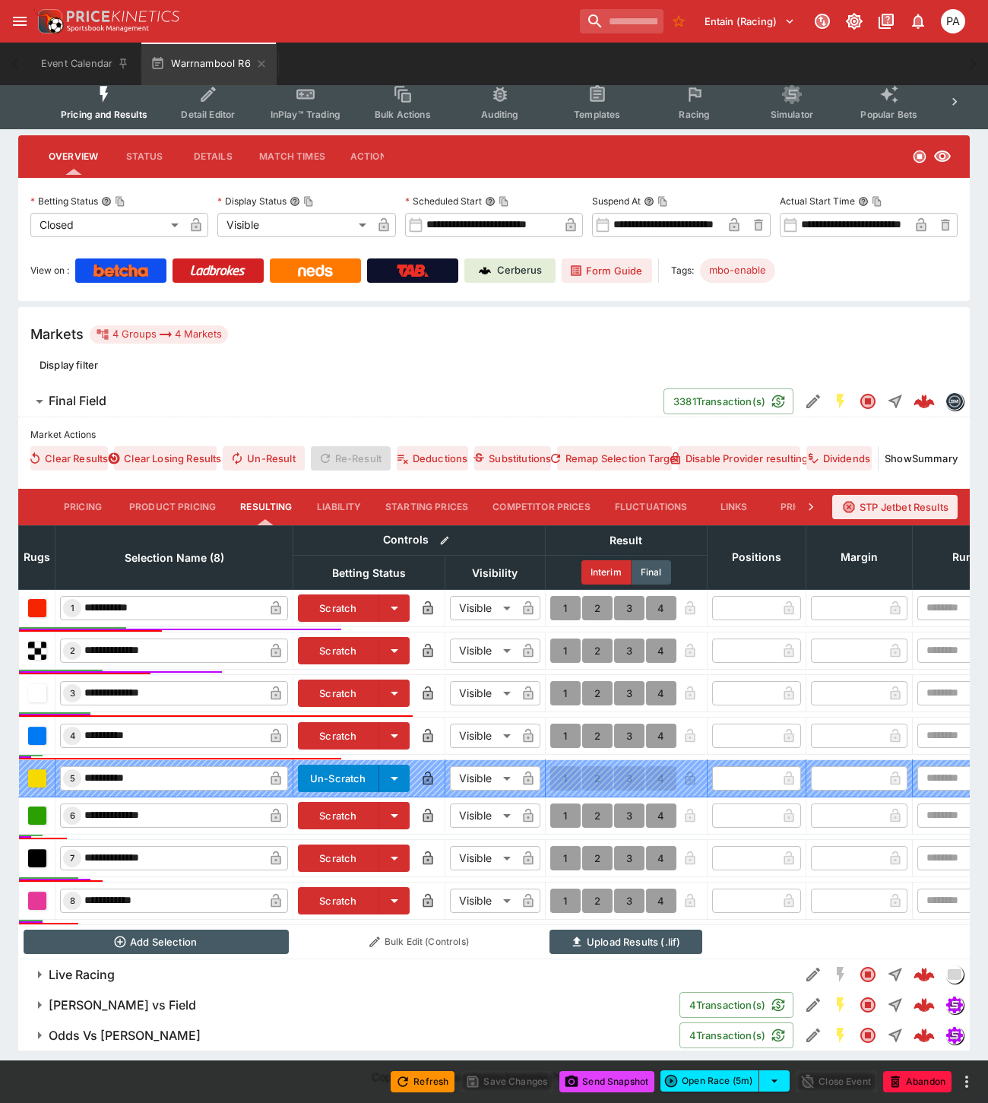
click at [568, 640] on button "1" at bounding box center [565, 650] width 30 height 24
type input "*"
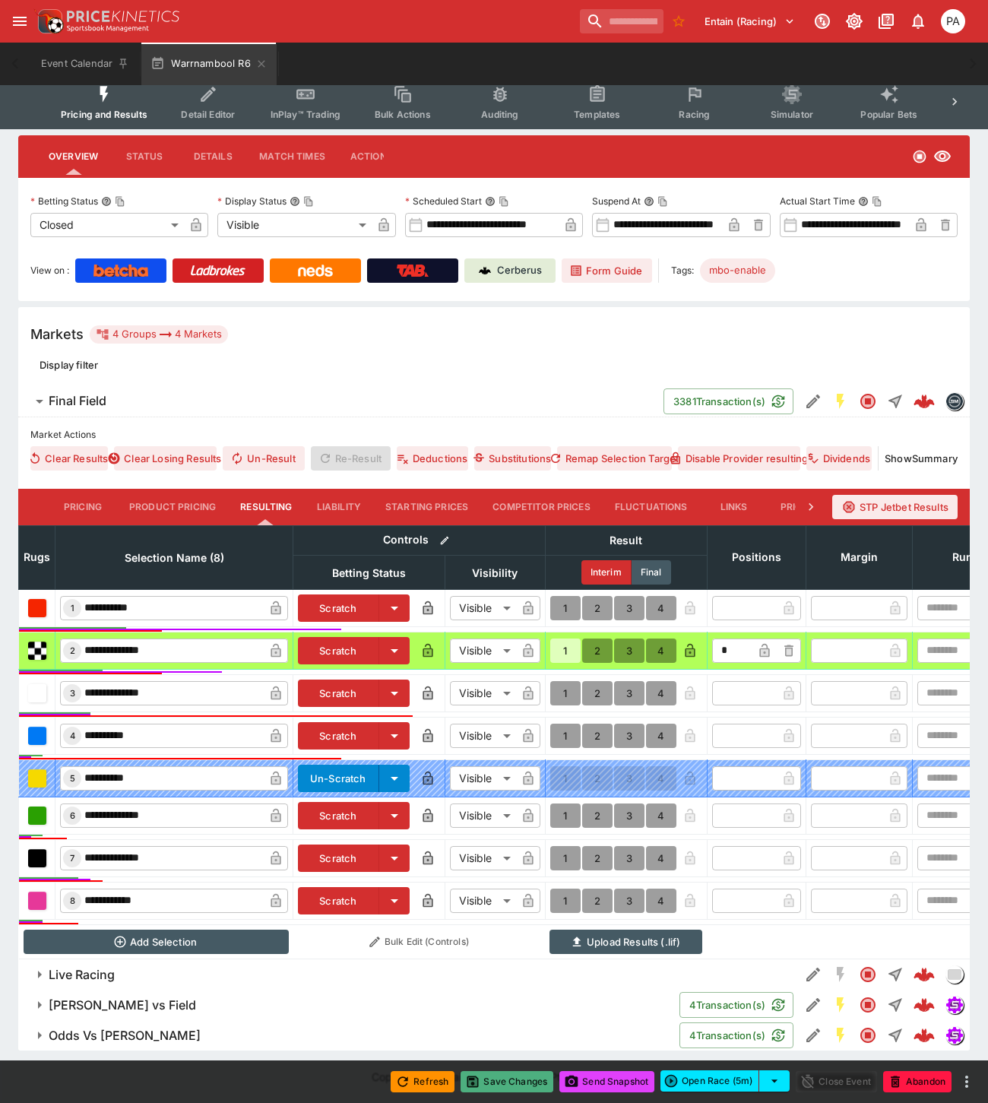
click at [515, 1082] on button "Save Changes" at bounding box center [506, 1081] width 93 height 21
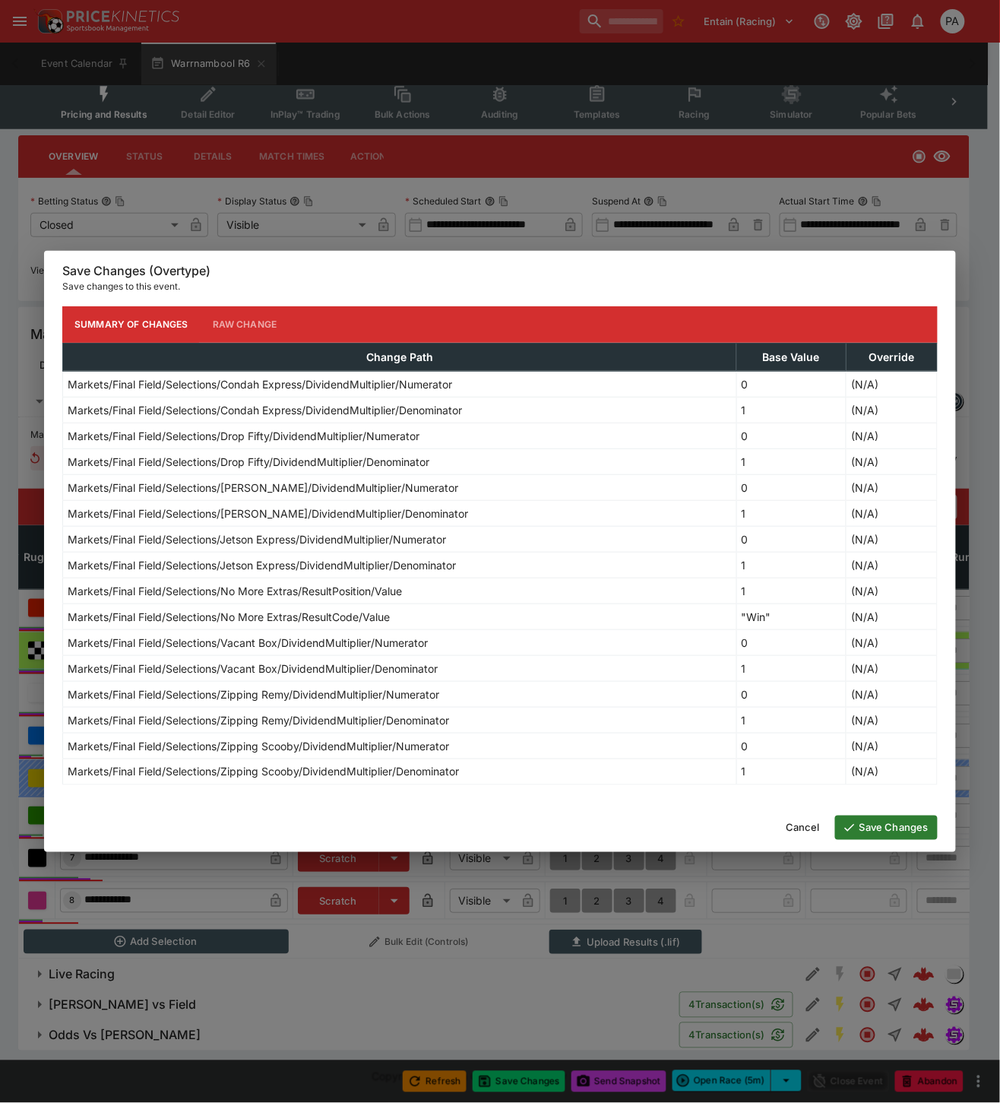
click at [862, 829] on button "Save Changes" at bounding box center [886, 827] width 103 height 24
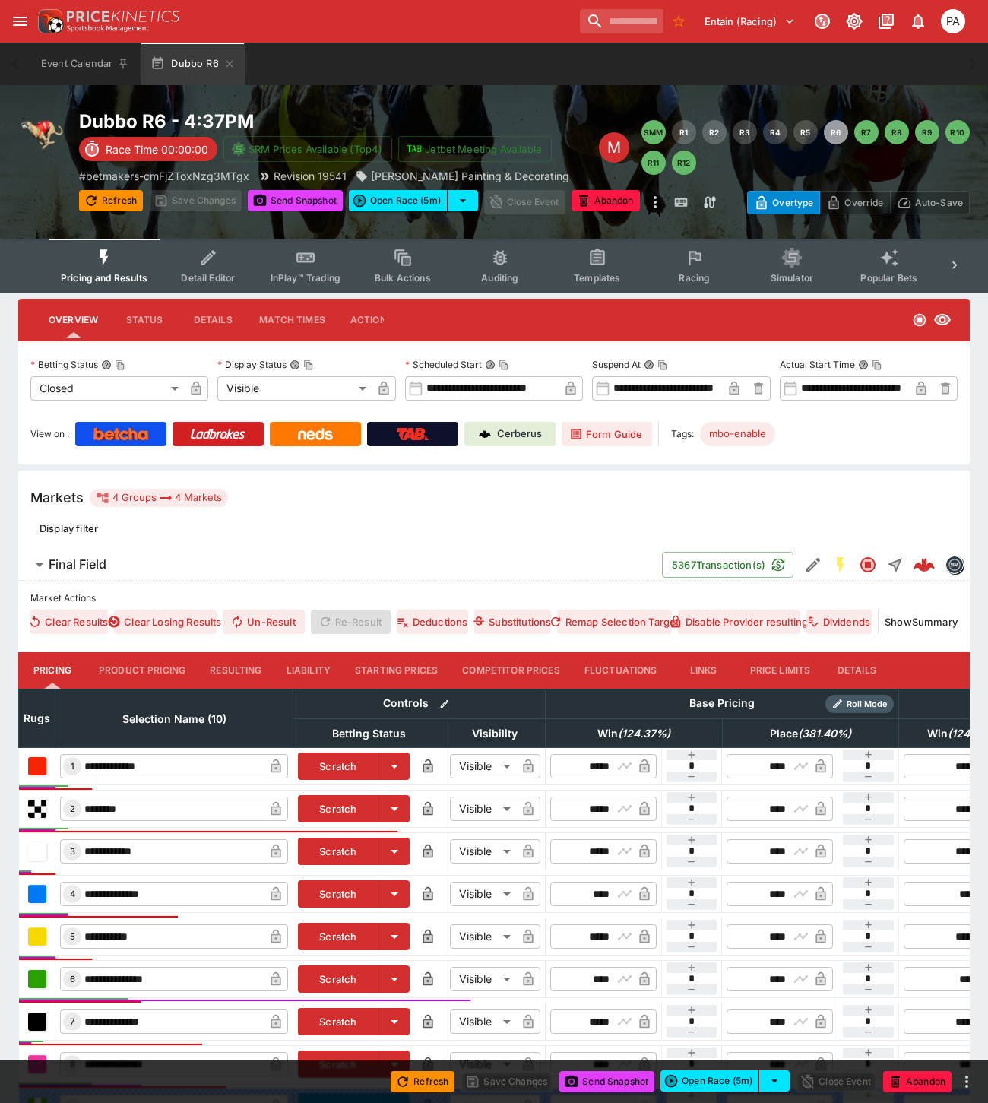
click at [233, 670] on button "Resulting" at bounding box center [236, 670] width 76 height 36
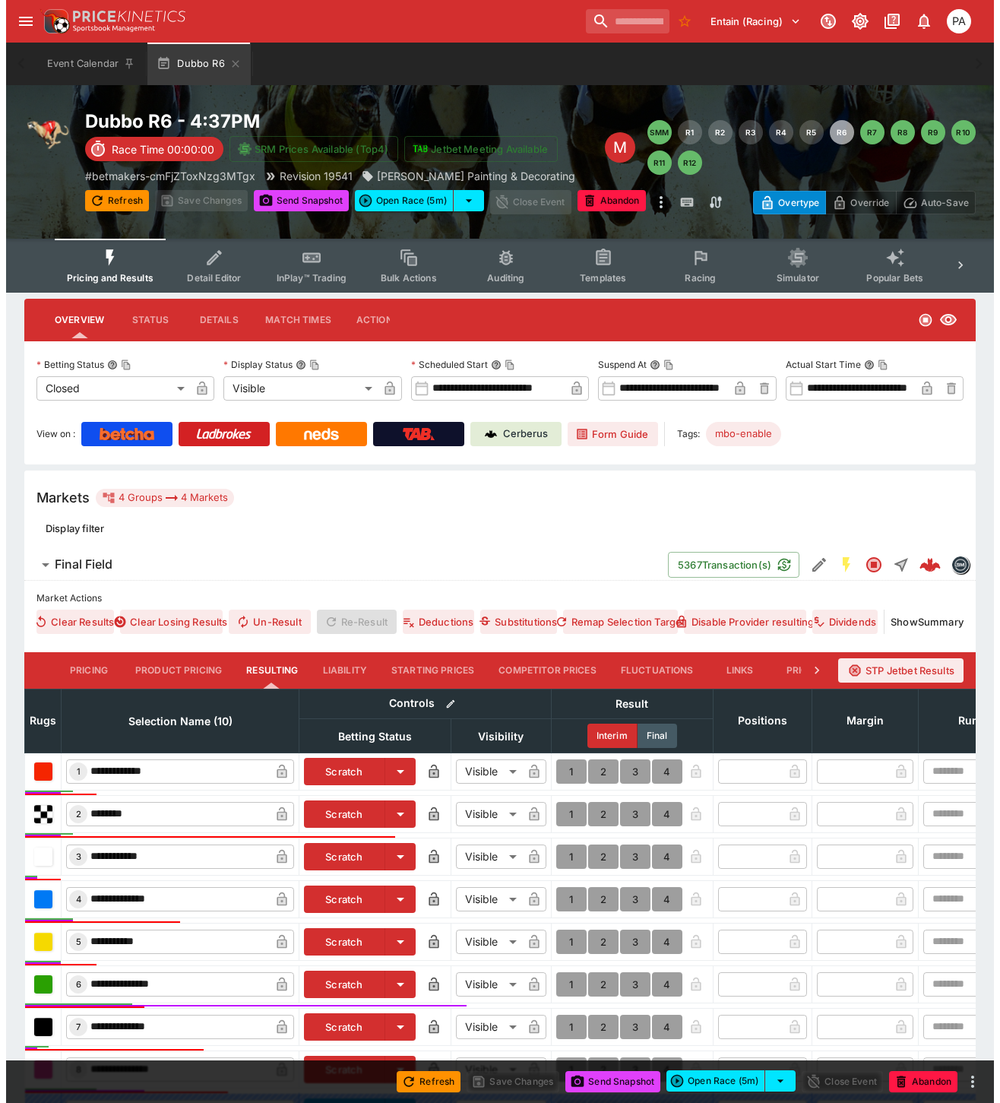
scroll to position [256, 0]
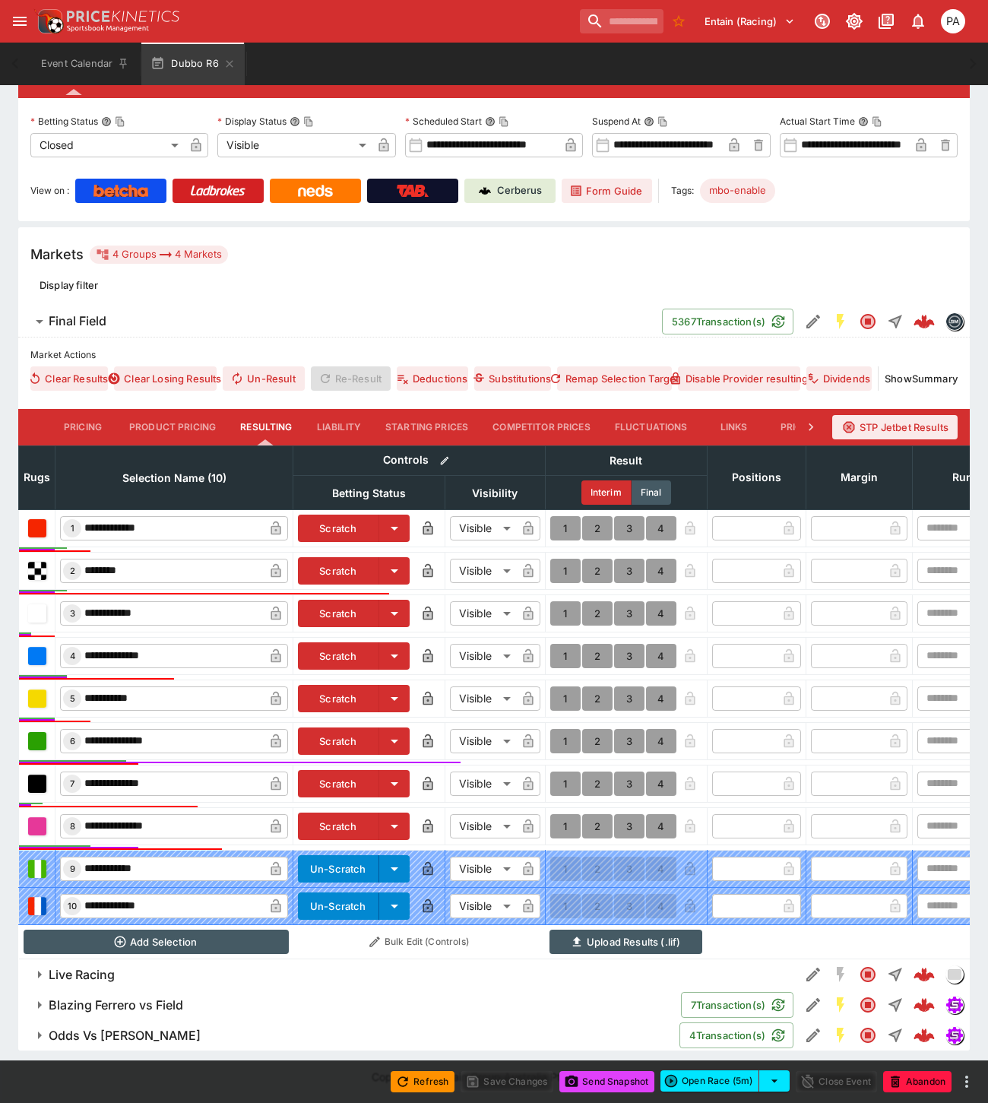
click at [565, 729] on button "1" at bounding box center [565, 741] width 30 height 24
type input "*"
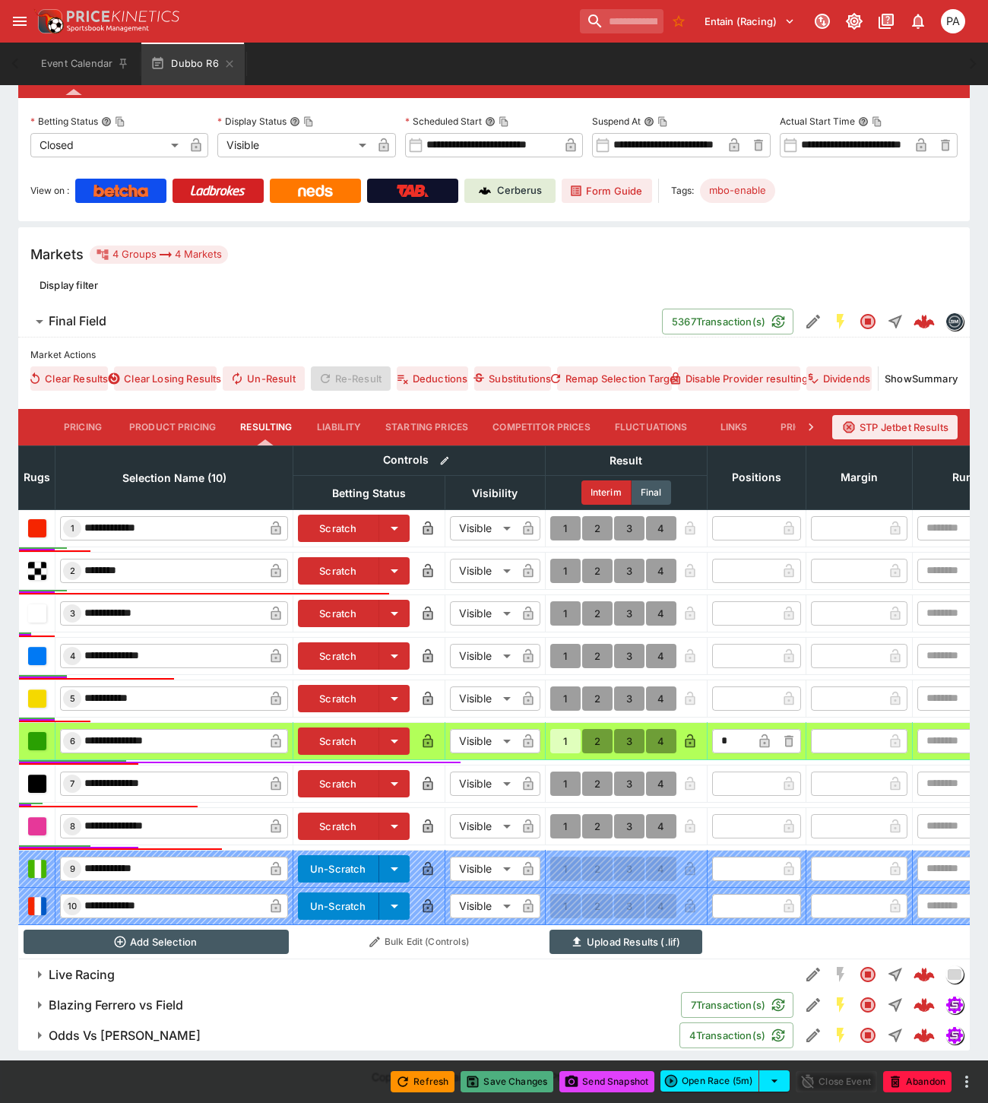
click at [511, 1079] on button "Save Changes" at bounding box center [506, 1081] width 93 height 21
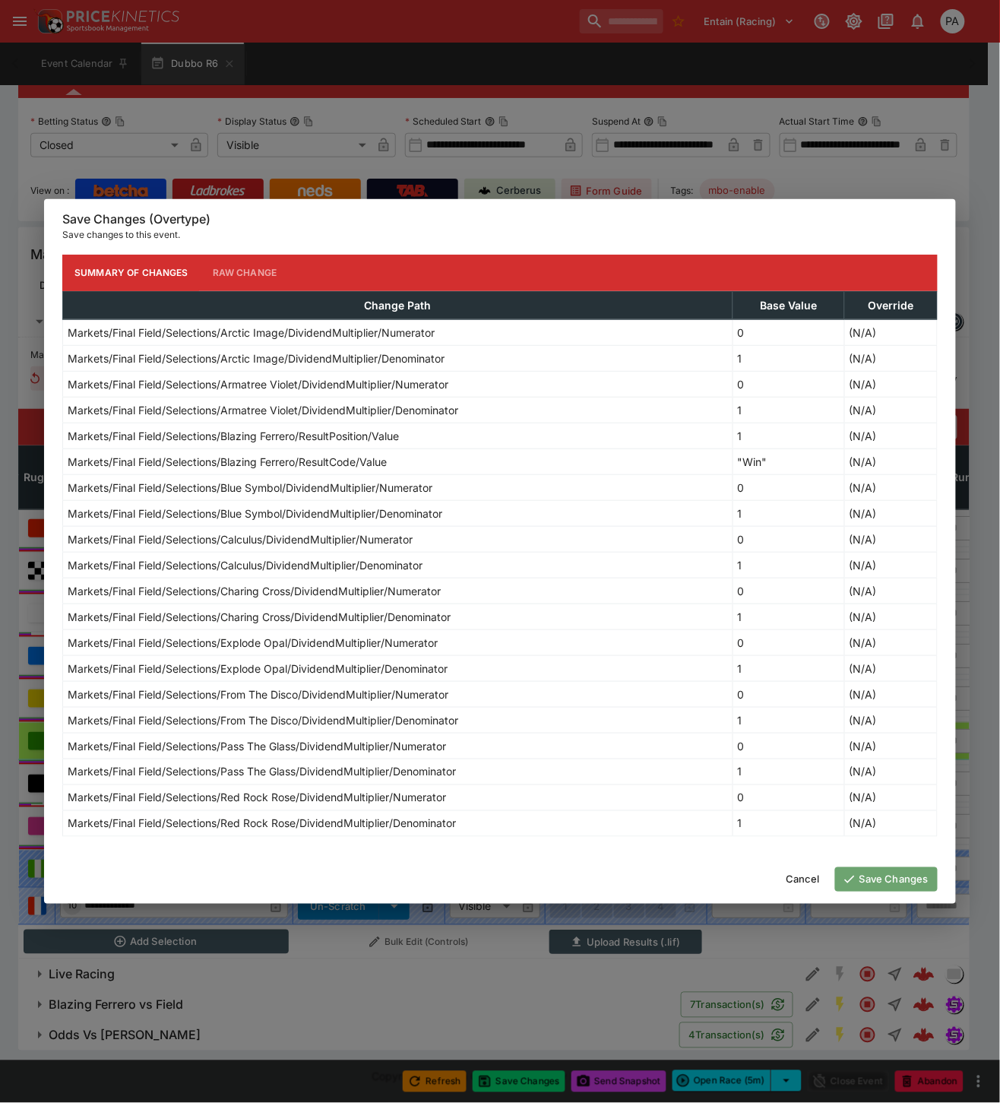
click at [874, 884] on button "Save Changes" at bounding box center [886, 879] width 103 height 24
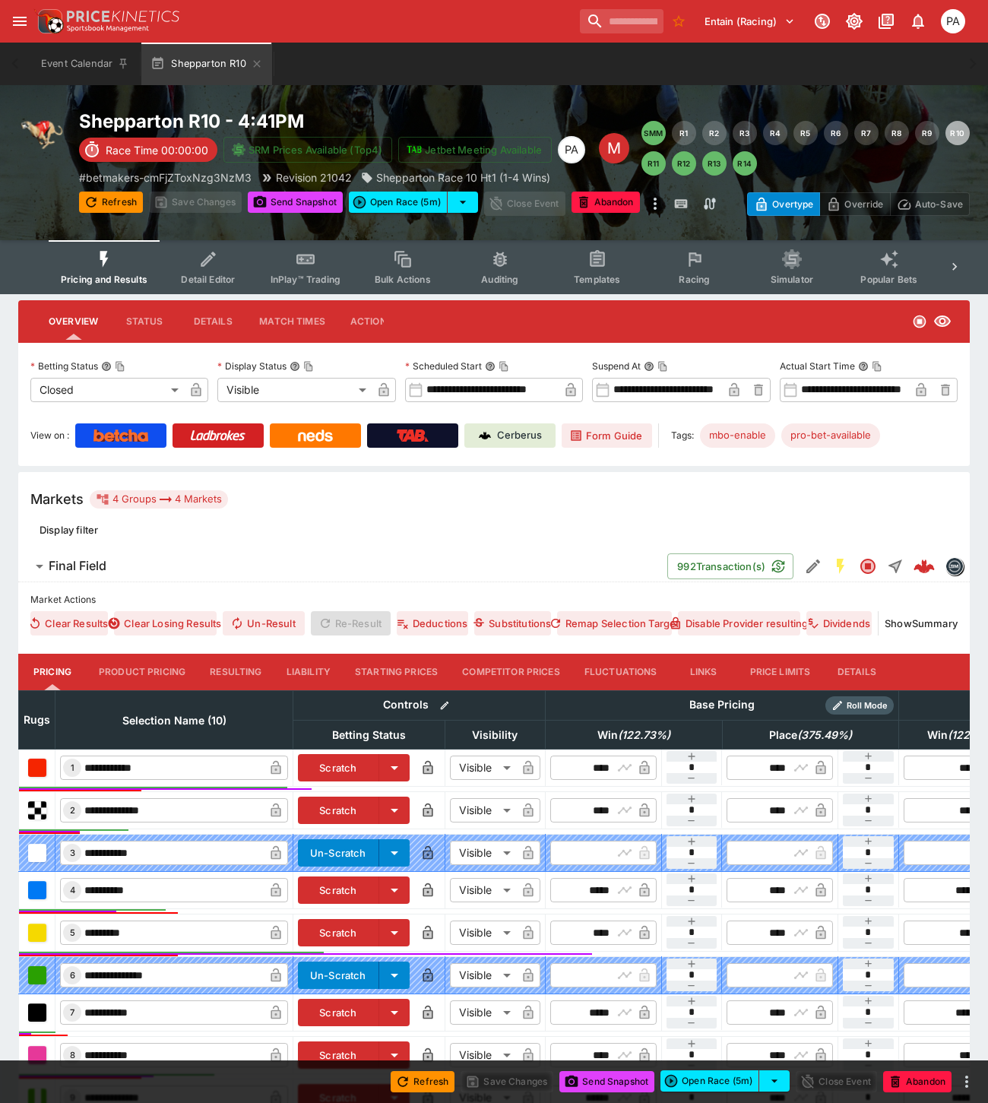
click at [224, 673] on button "Resulting" at bounding box center [236, 671] width 76 height 36
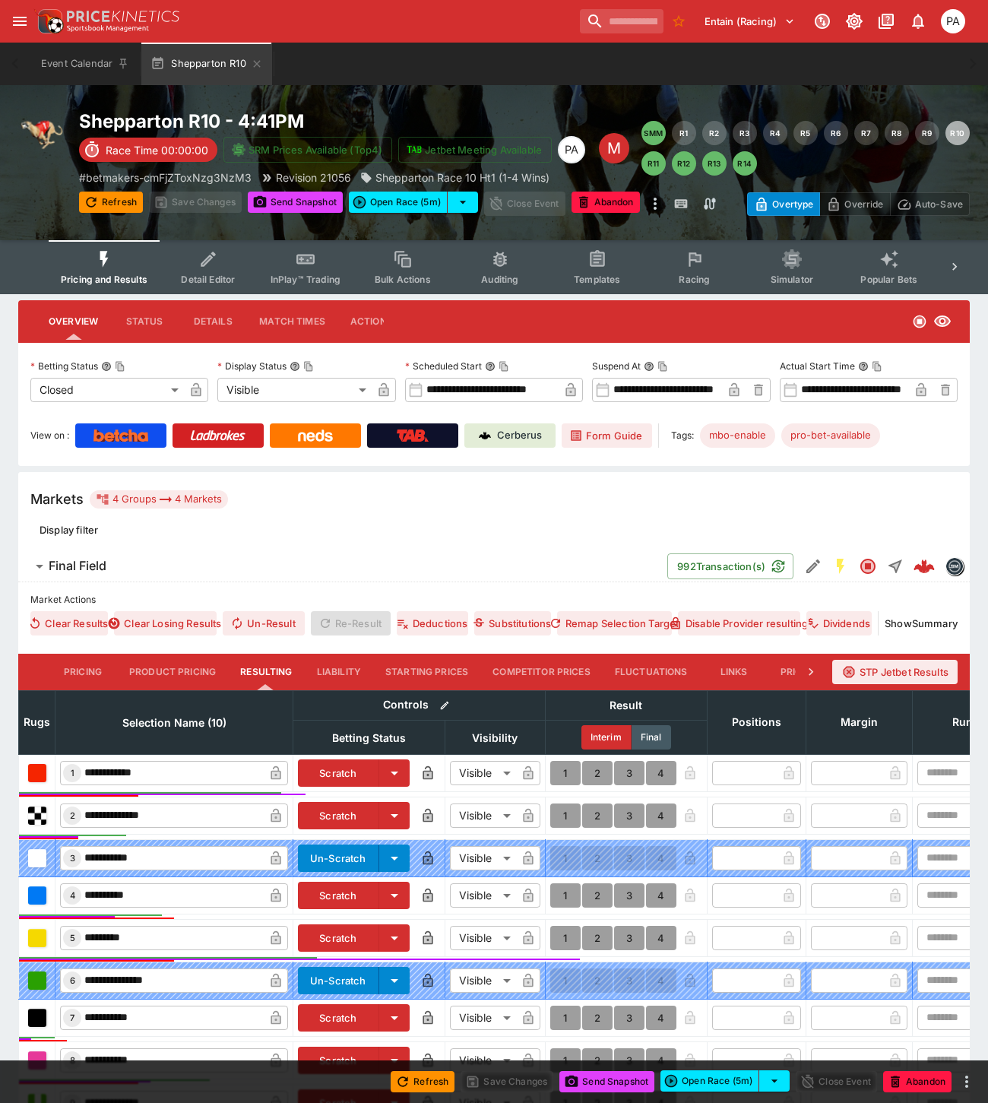
scroll to position [256, 0]
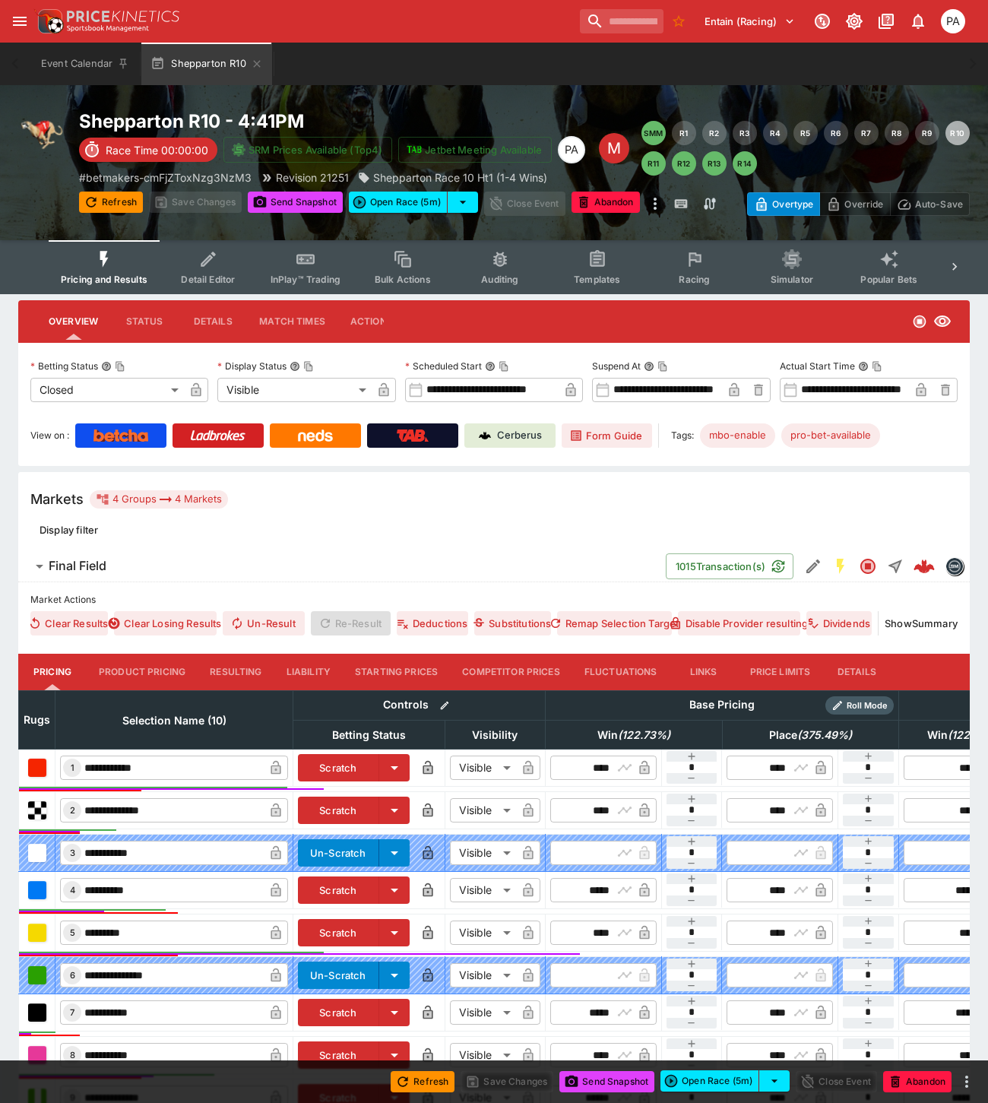
click at [229, 671] on button "Resulting" at bounding box center [236, 671] width 76 height 36
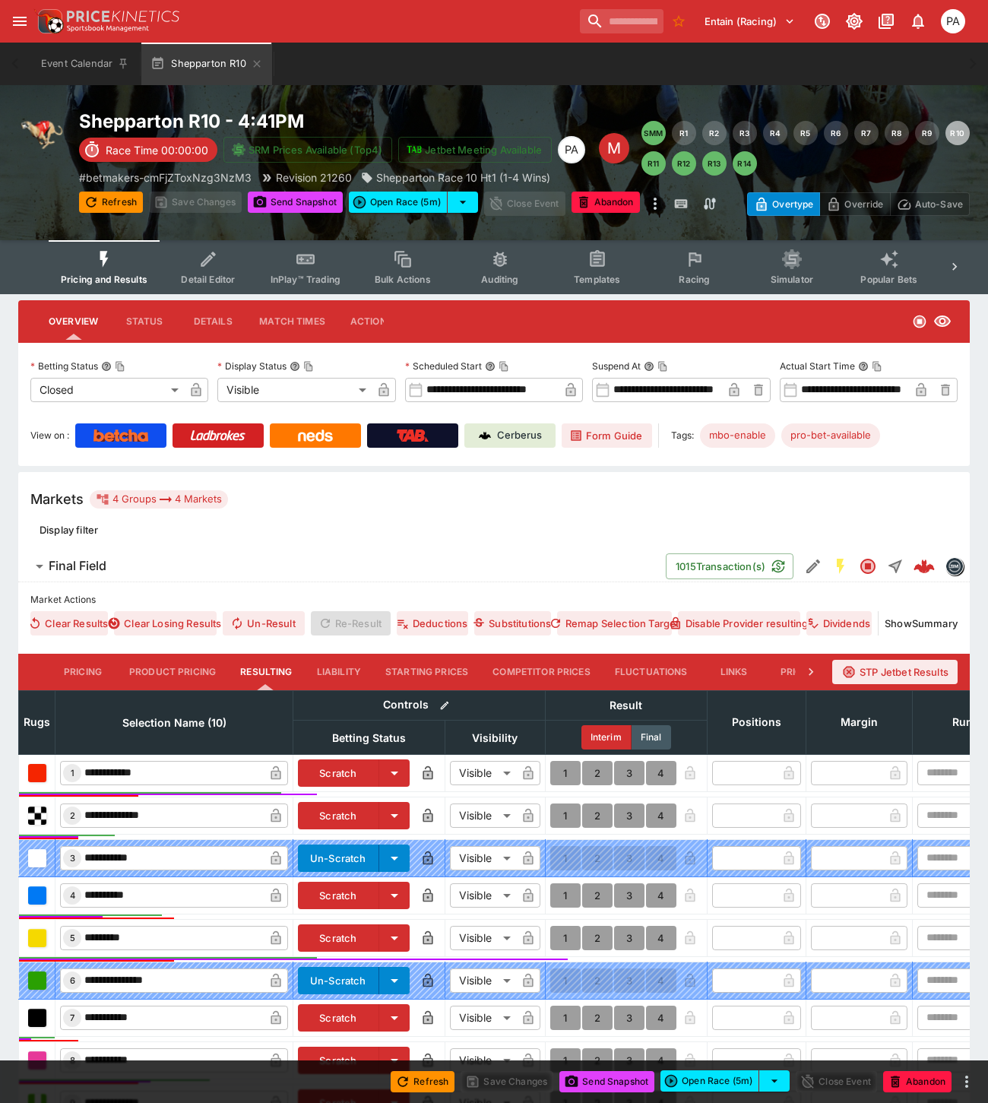
click at [560, 772] on button "1" at bounding box center [565, 773] width 30 height 24
type input "*"
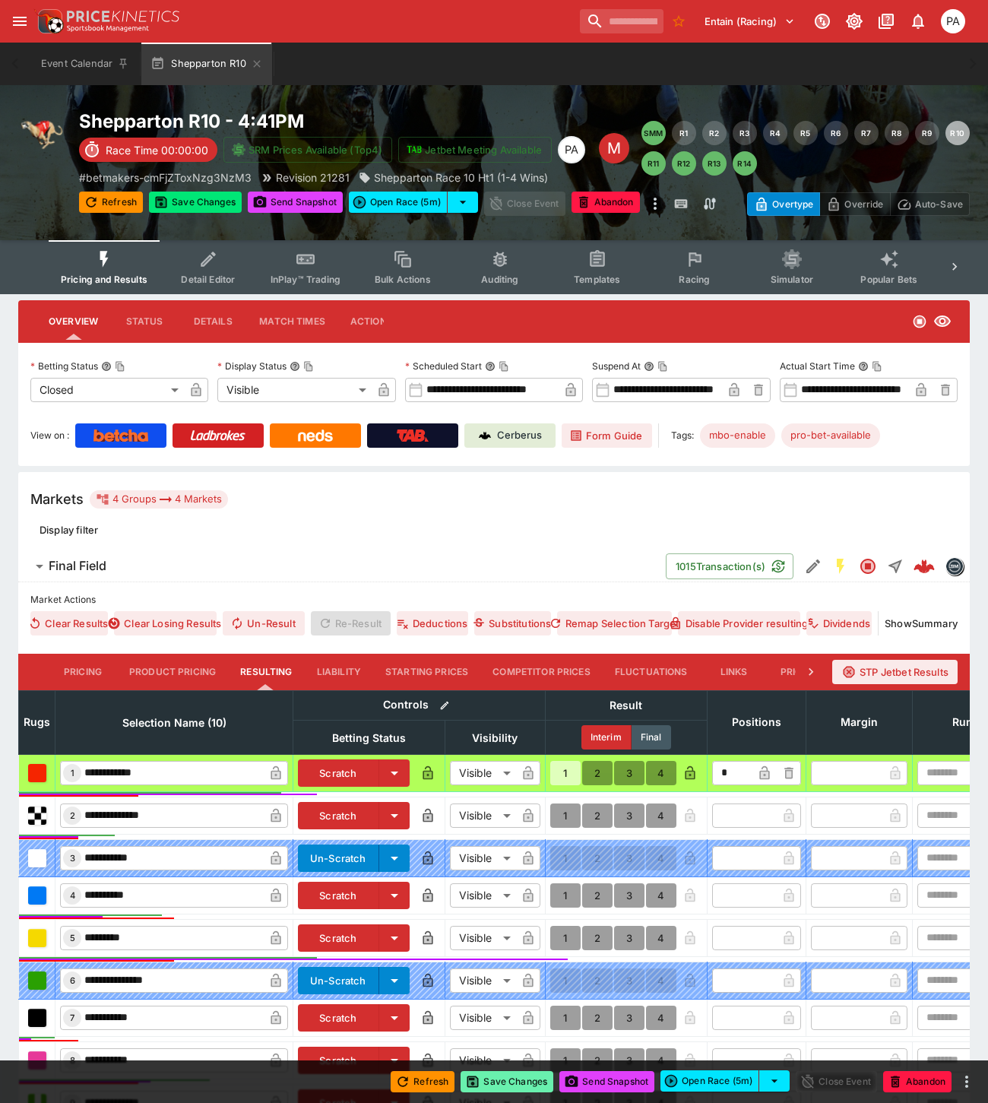
click at [515, 1083] on button "Save Changes" at bounding box center [506, 1081] width 93 height 21
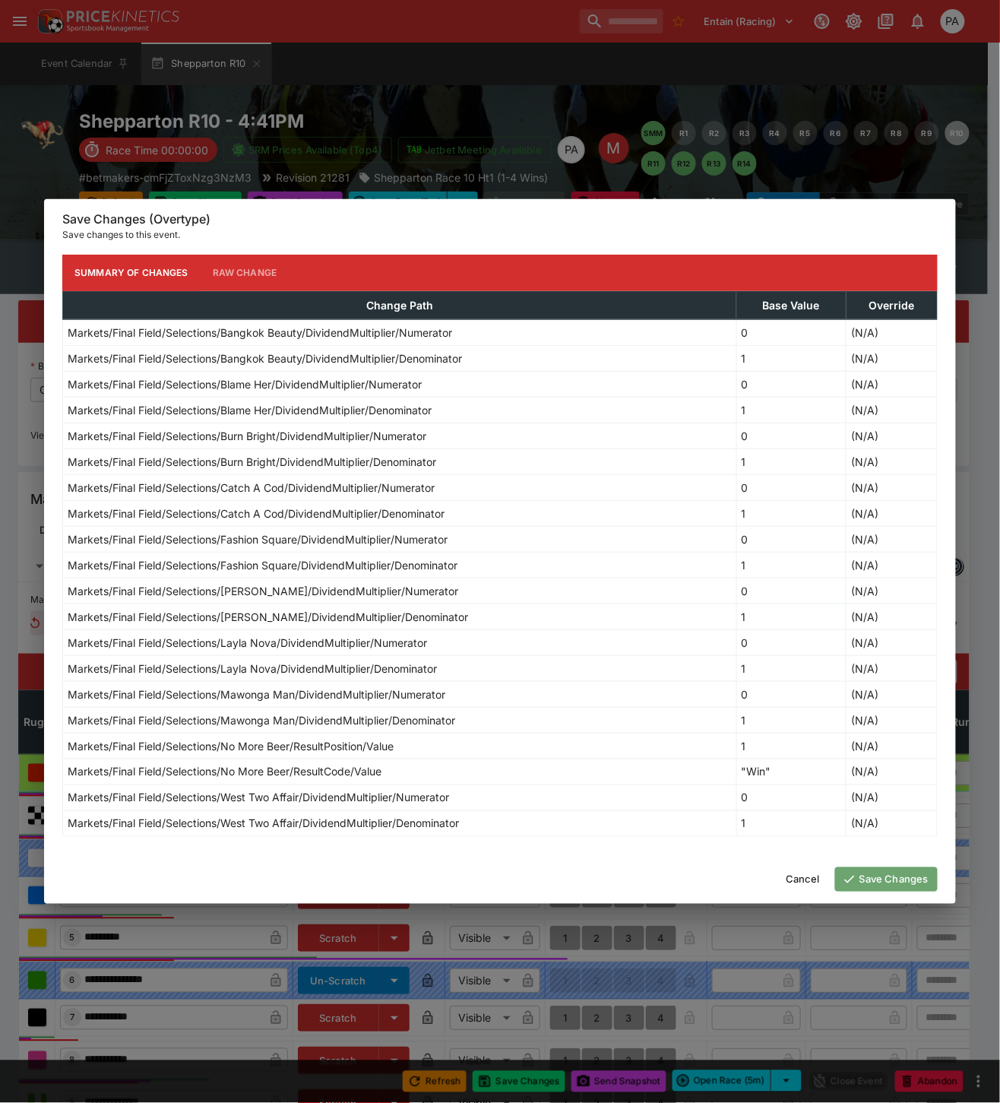
click at [878, 879] on button "Save Changes" at bounding box center [886, 879] width 103 height 24
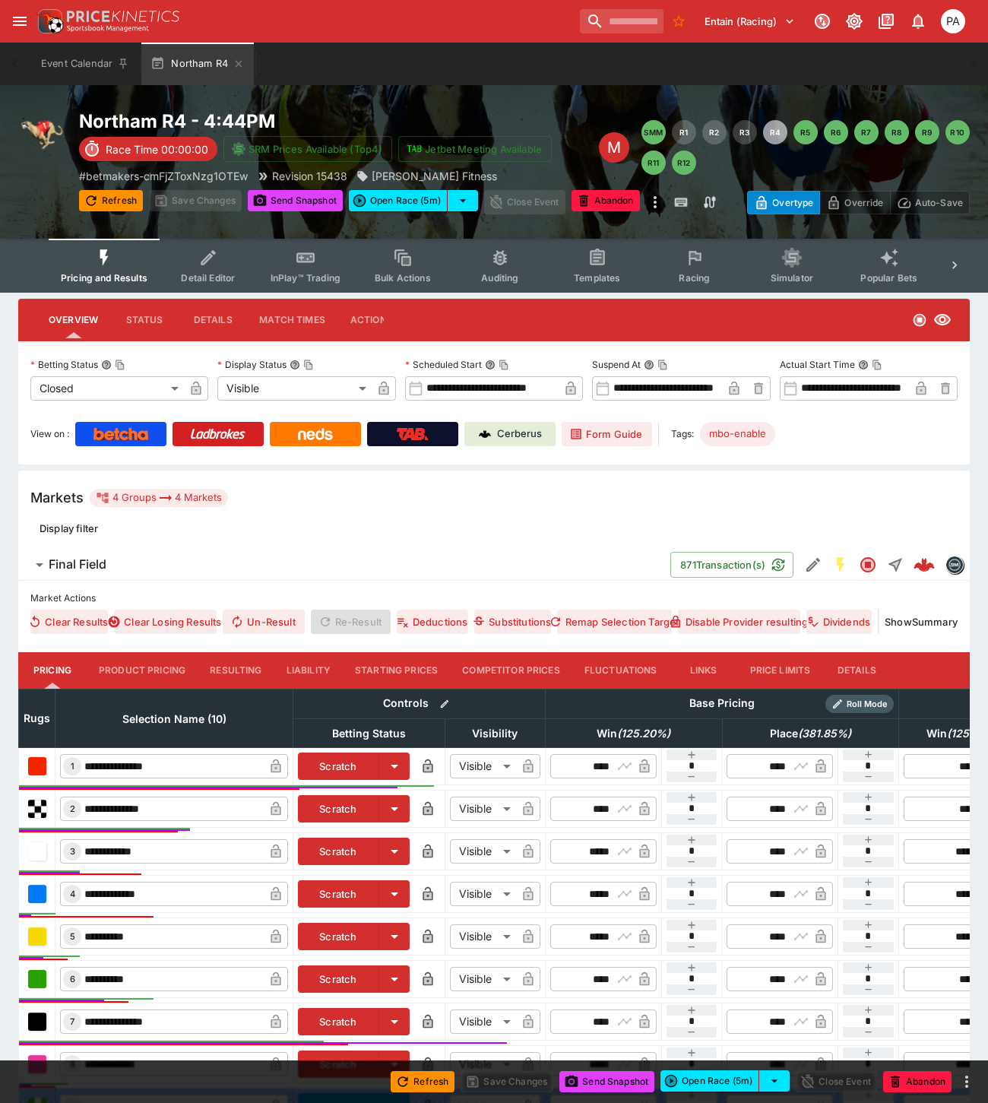
click at [207, 666] on button "Resulting" at bounding box center [236, 670] width 76 height 36
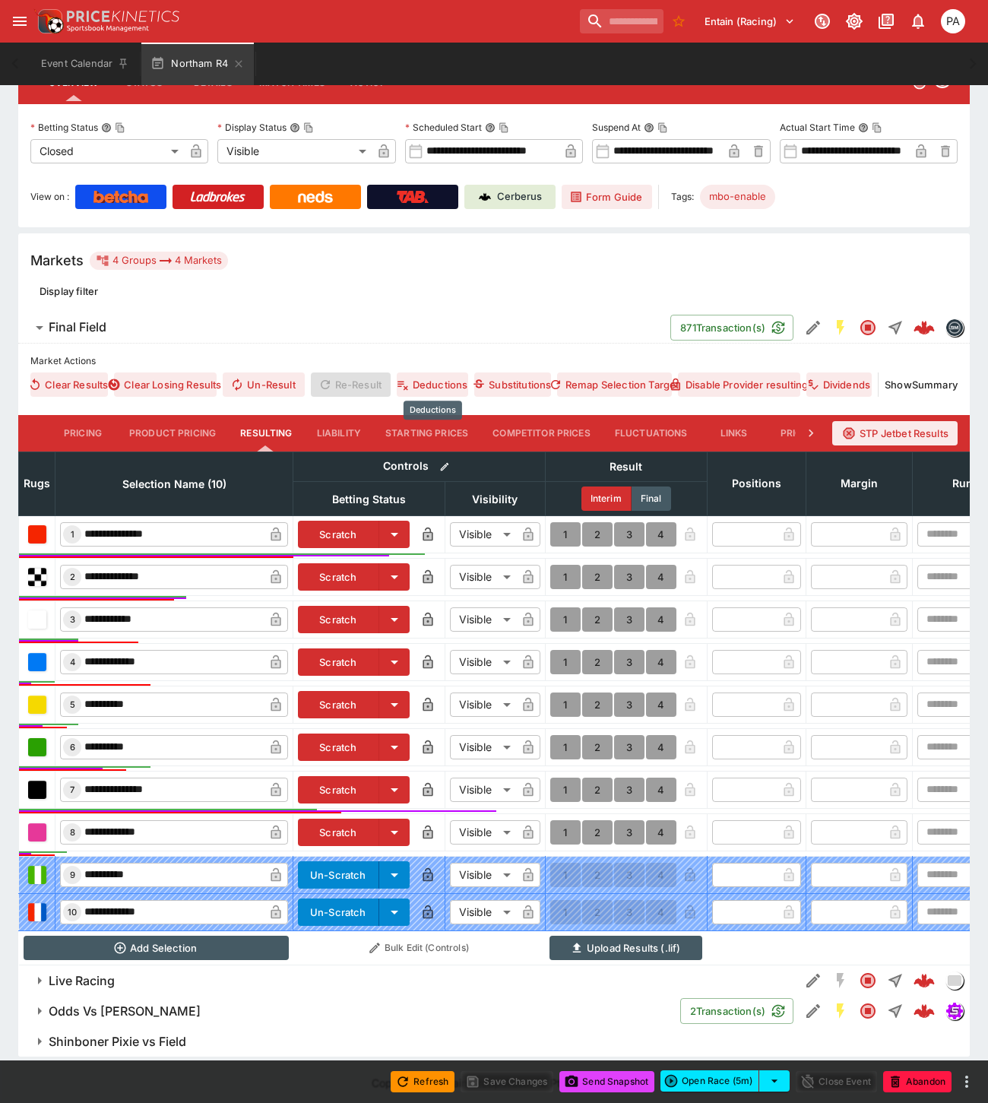
scroll to position [256, 0]
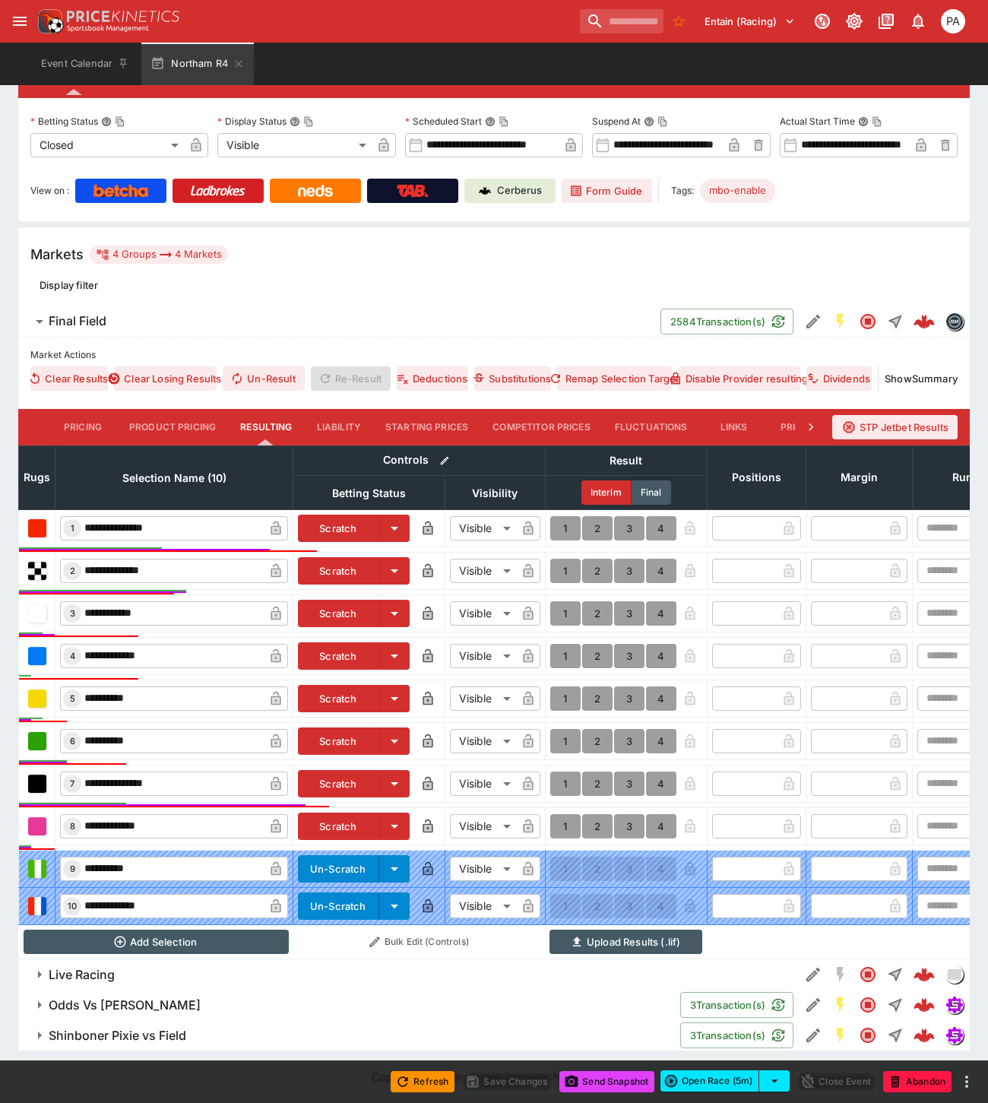
click at [565, 771] on button "1" at bounding box center [565, 783] width 30 height 24
type input "*"
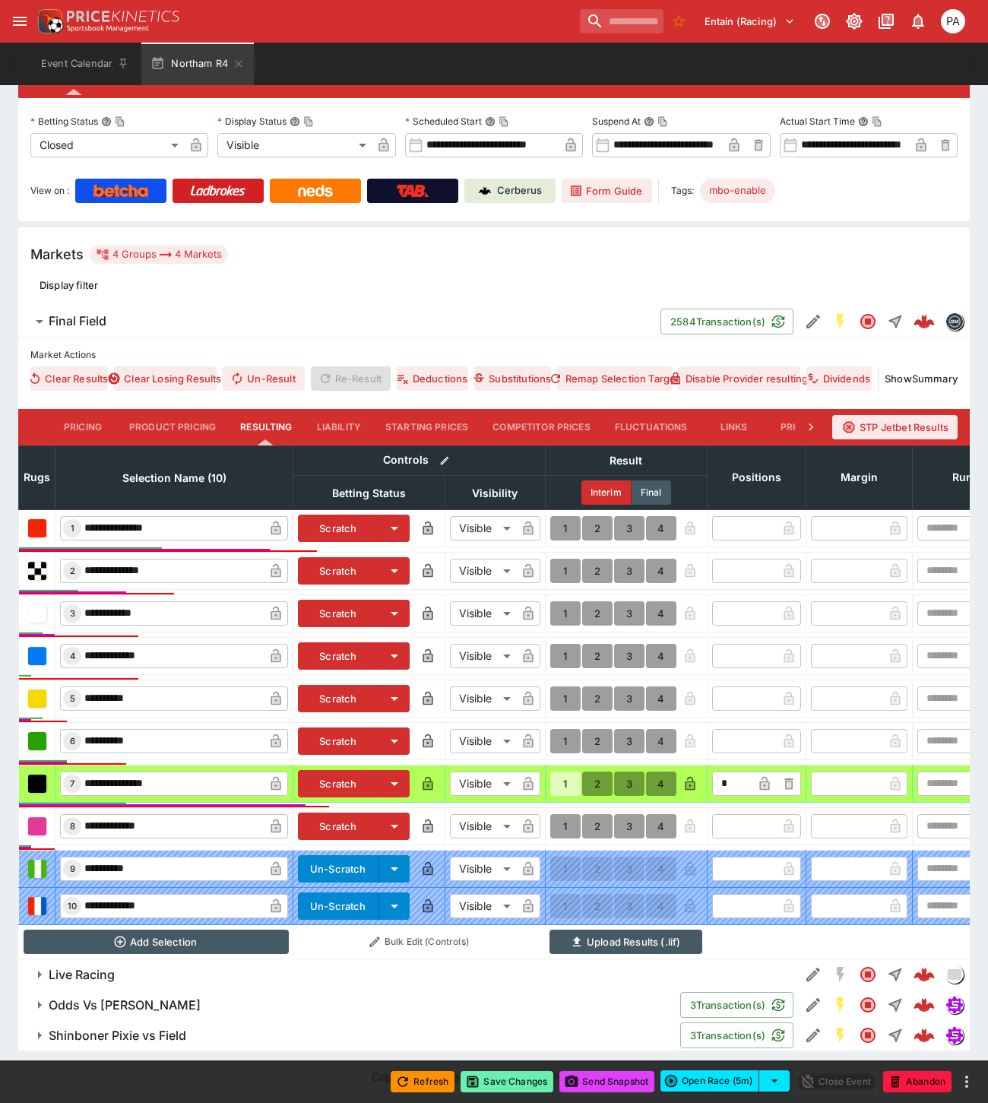
click at [518, 1084] on button "Save Changes" at bounding box center [506, 1081] width 93 height 21
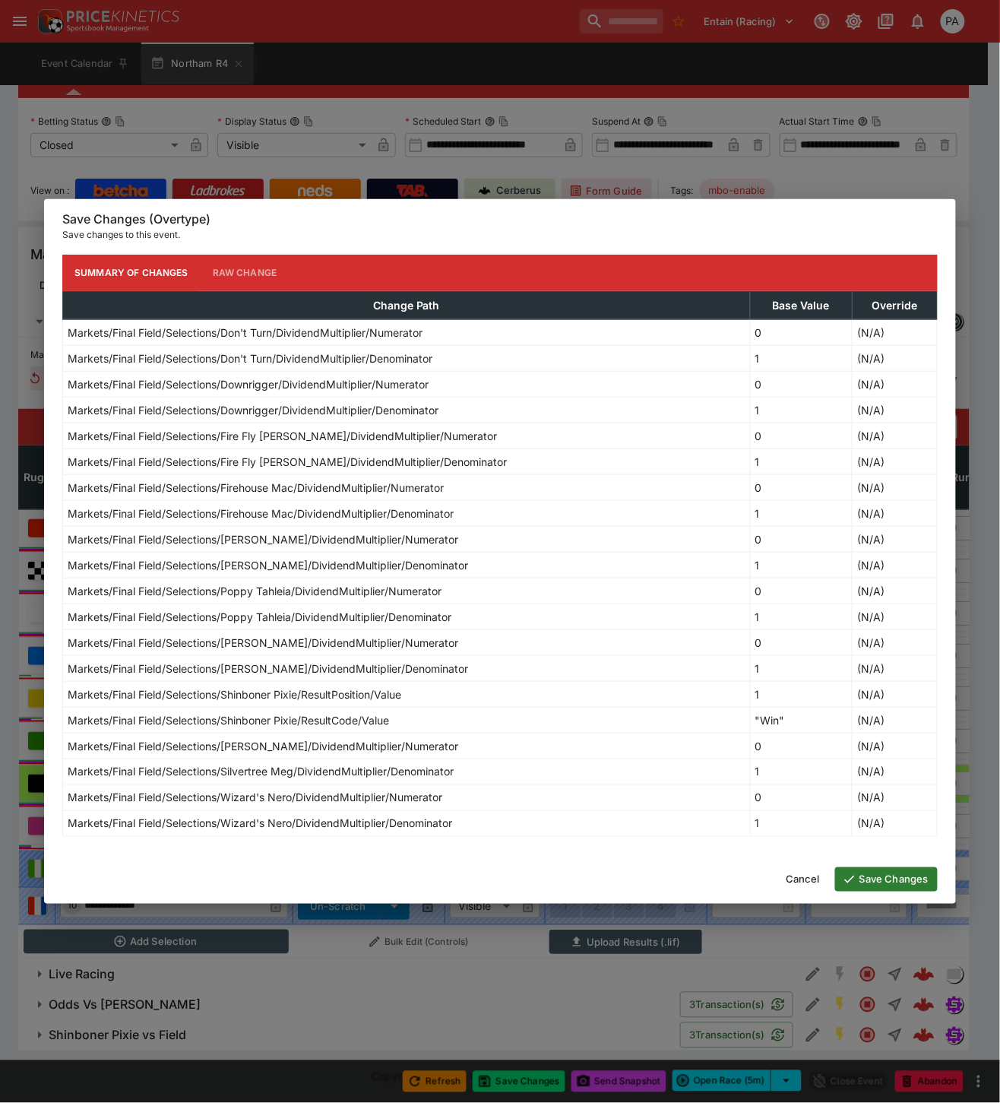
click at [871, 876] on button "Save Changes" at bounding box center [886, 879] width 103 height 24
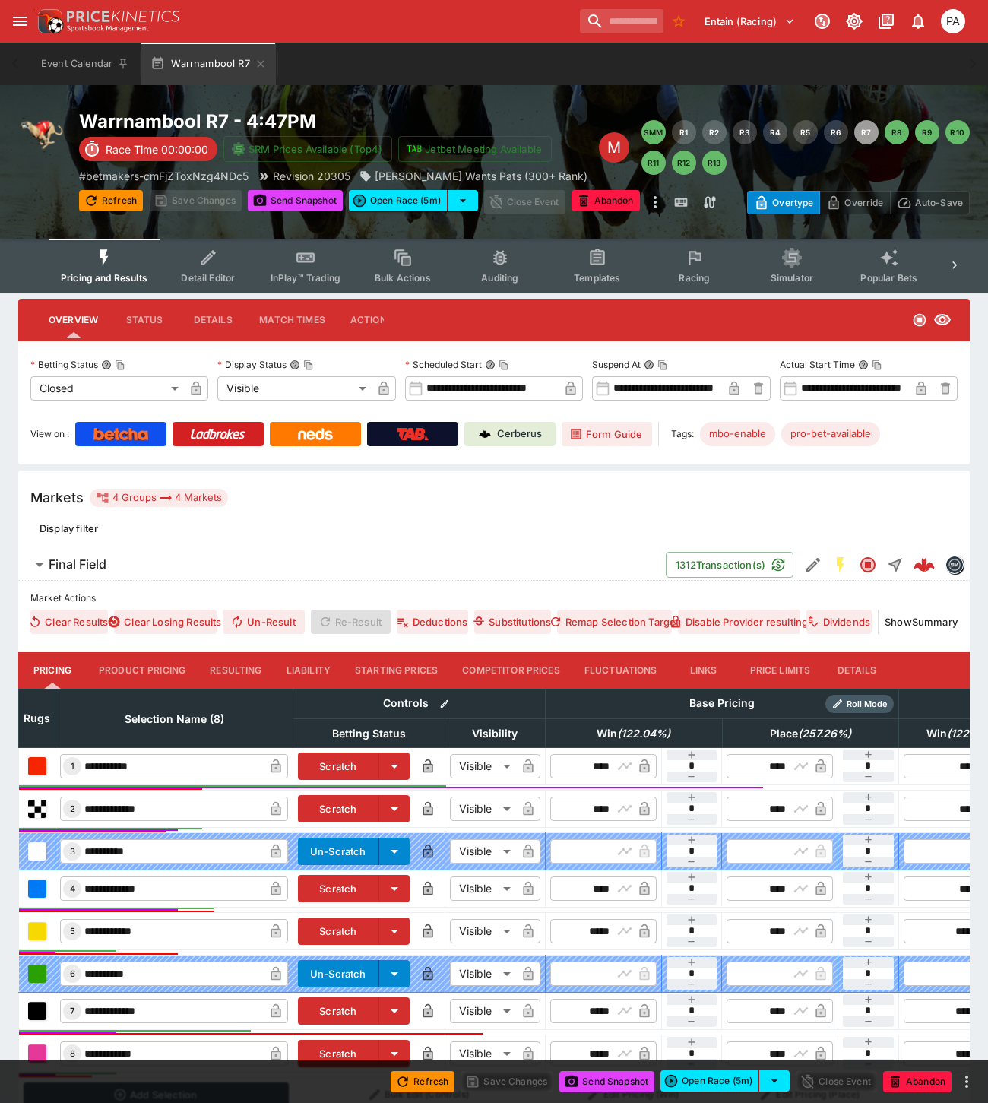
click at [237, 675] on button "Resulting" at bounding box center [236, 670] width 76 height 36
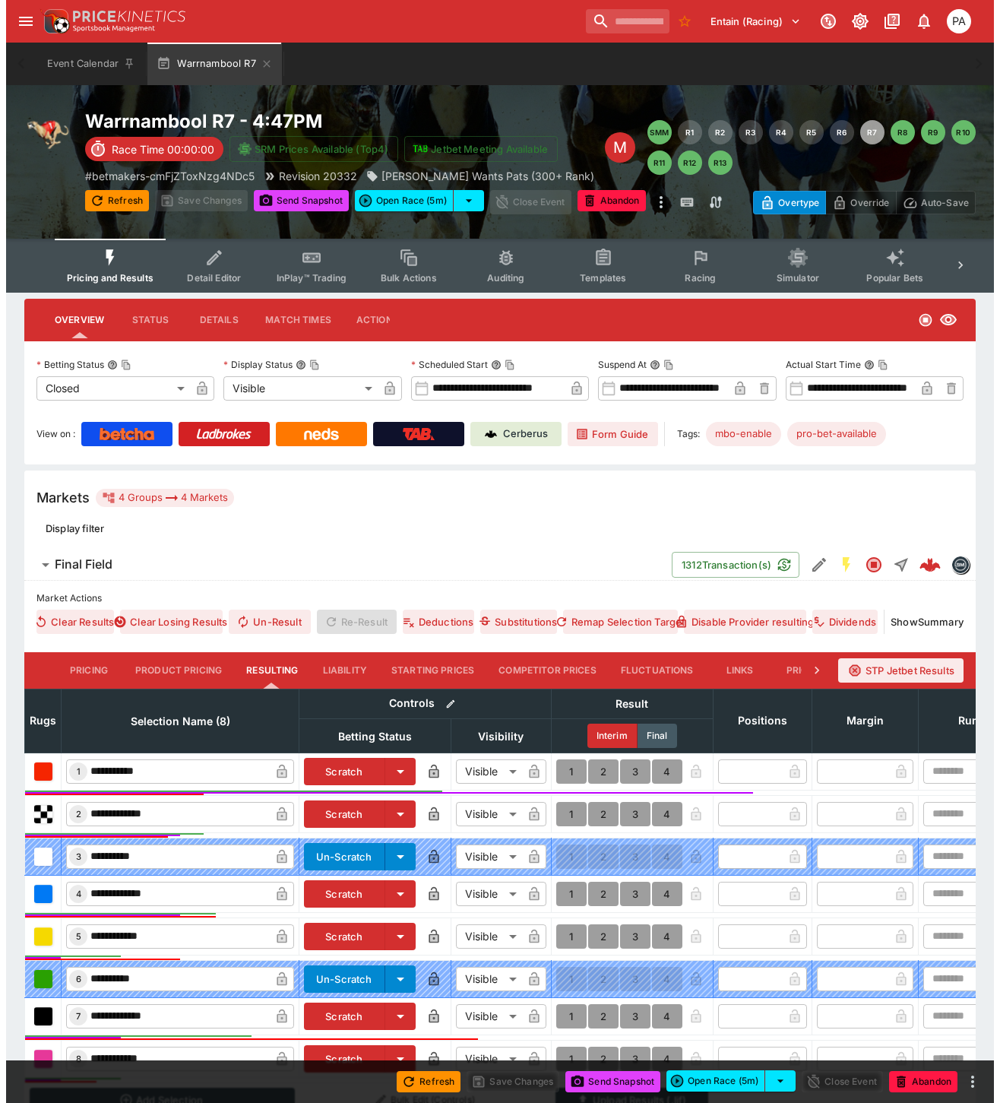
scroll to position [171, 0]
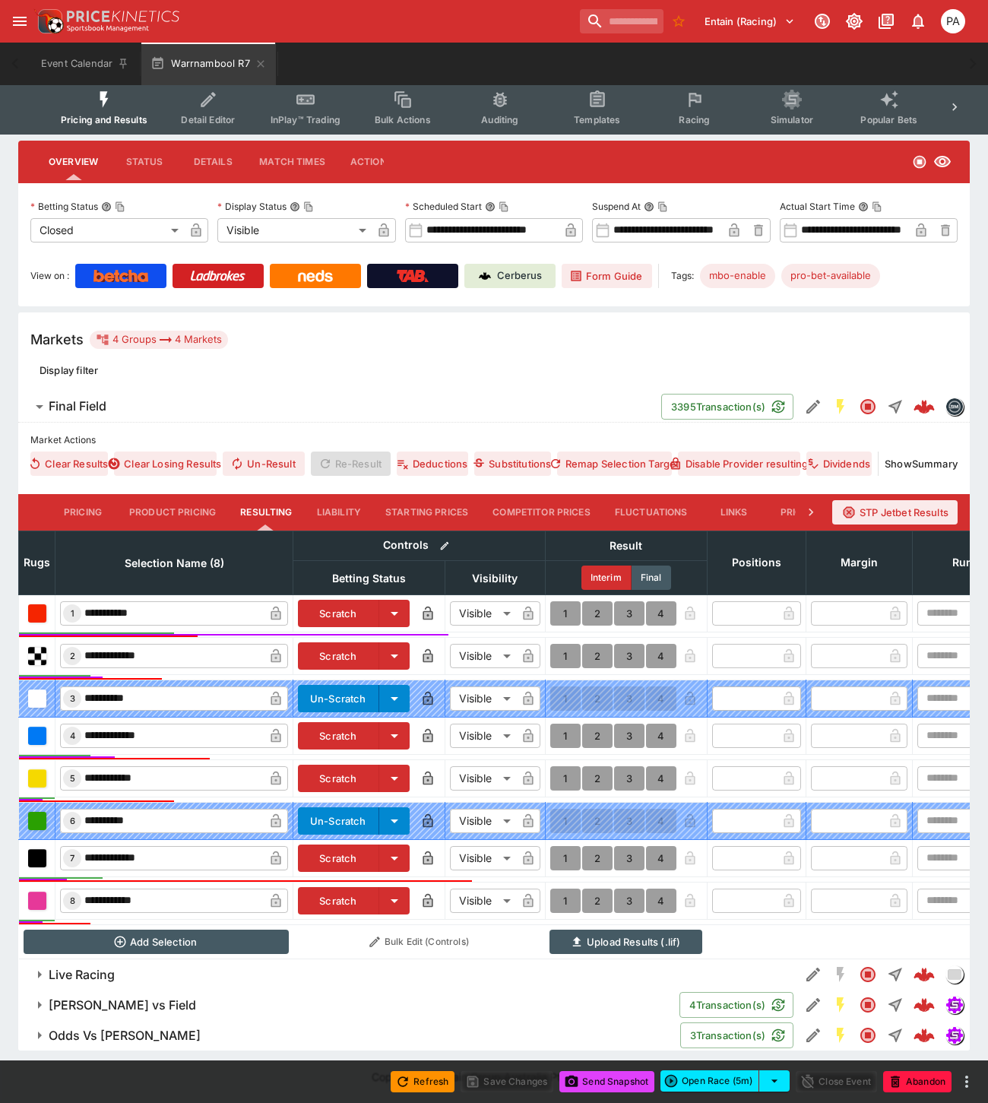
click at [567, 646] on button "1" at bounding box center [565, 656] width 30 height 24
type input "*"
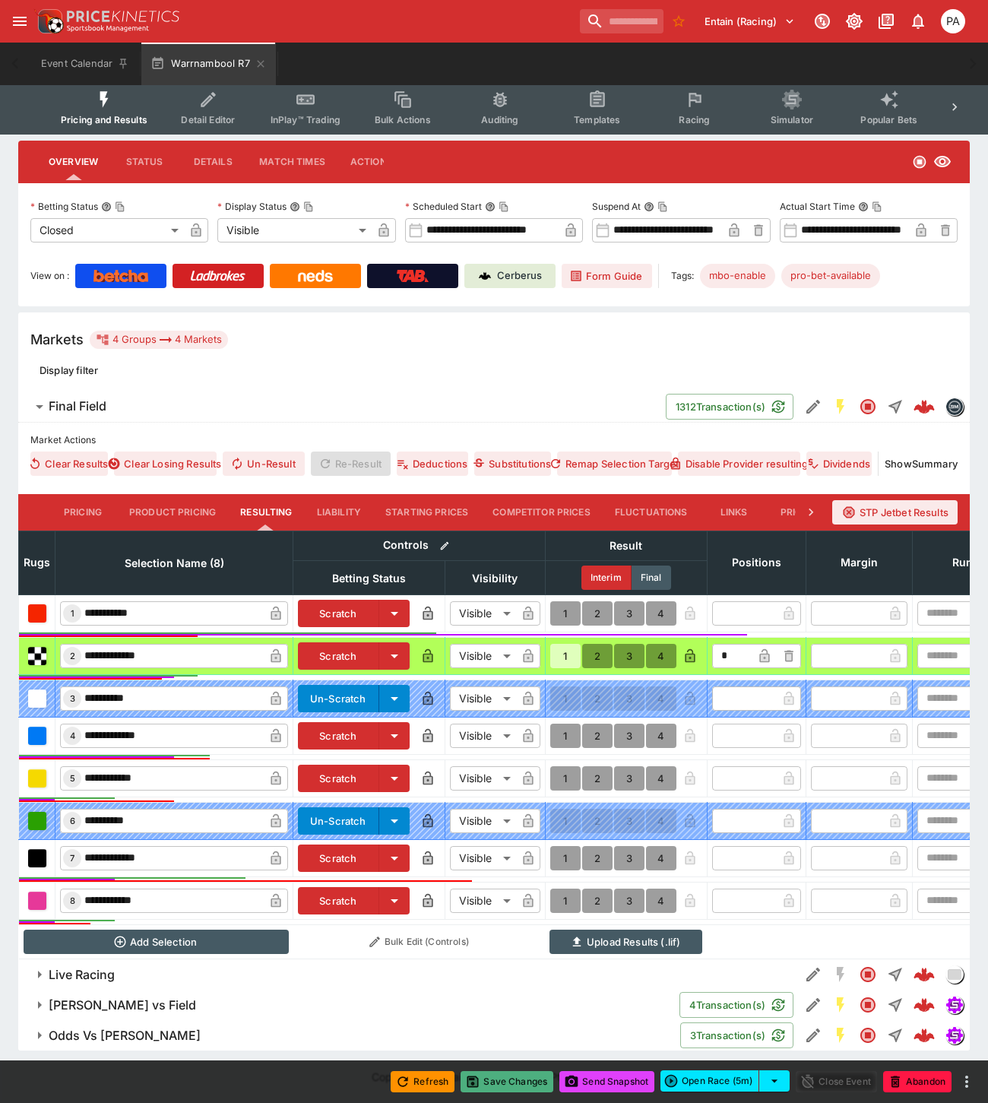
click at [513, 1077] on button "Save Changes" at bounding box center [506, 1081] width 93 height 21
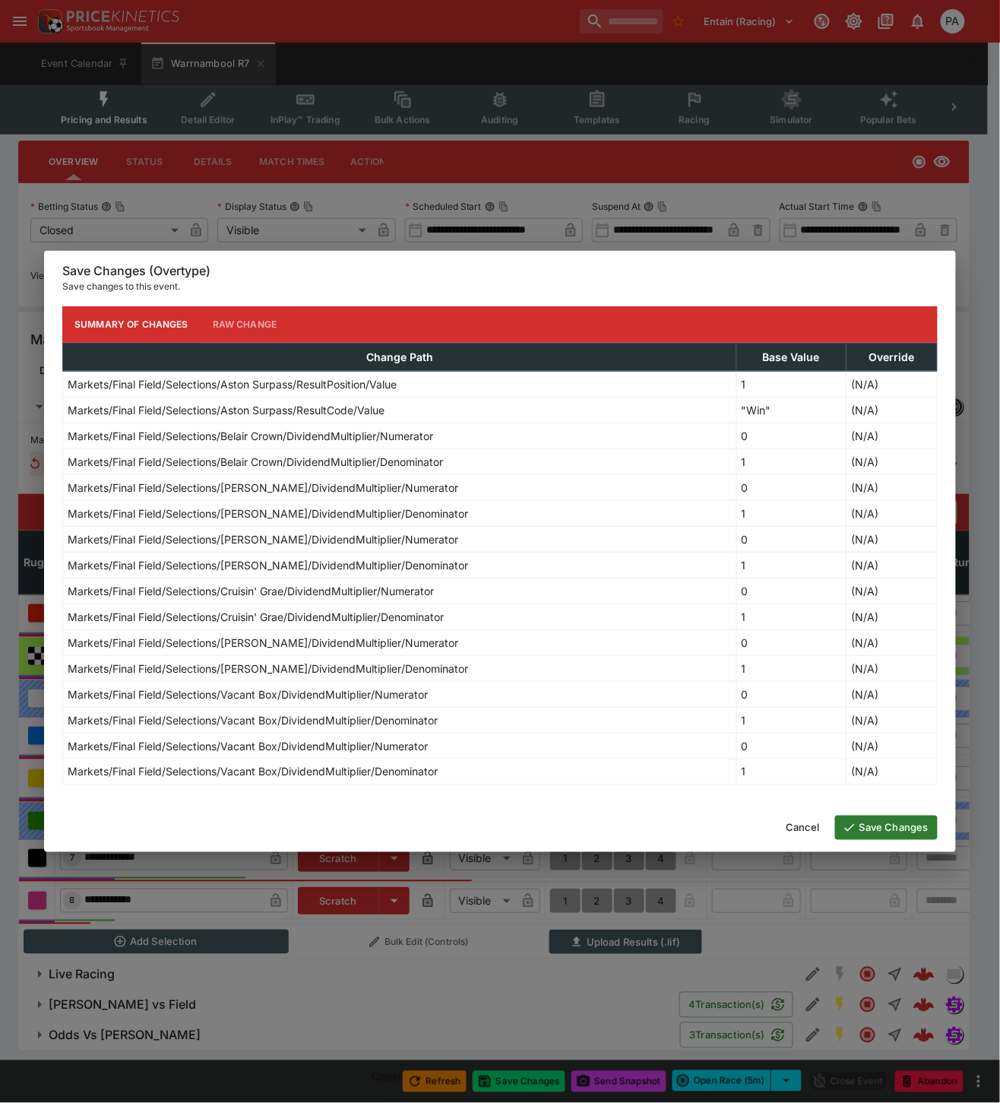
click at [876, 830] on button "Save Changes" at bounding box center [886, 827] width 103 height 24
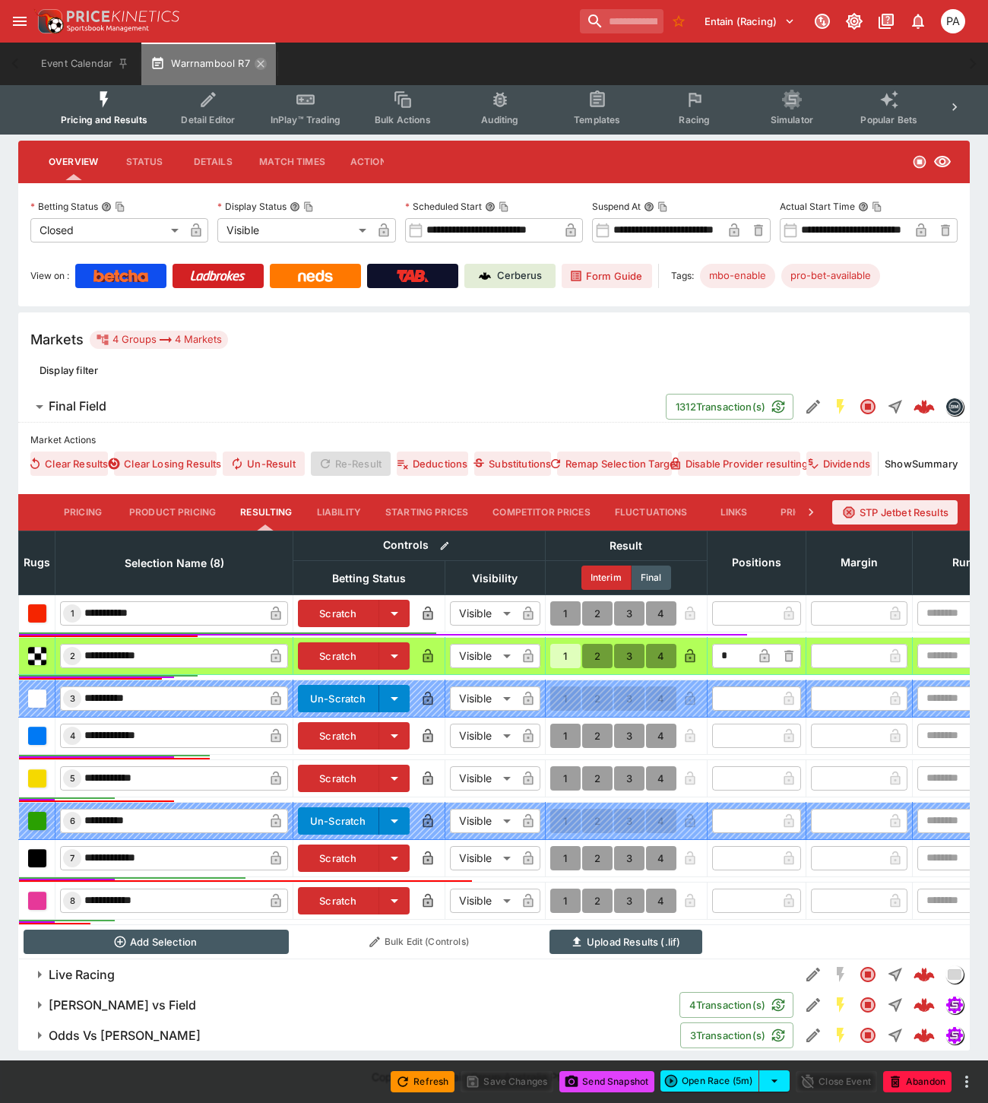
click at [257, 62] on icon "button" at bounding box center [261, 64] width 12 height 12
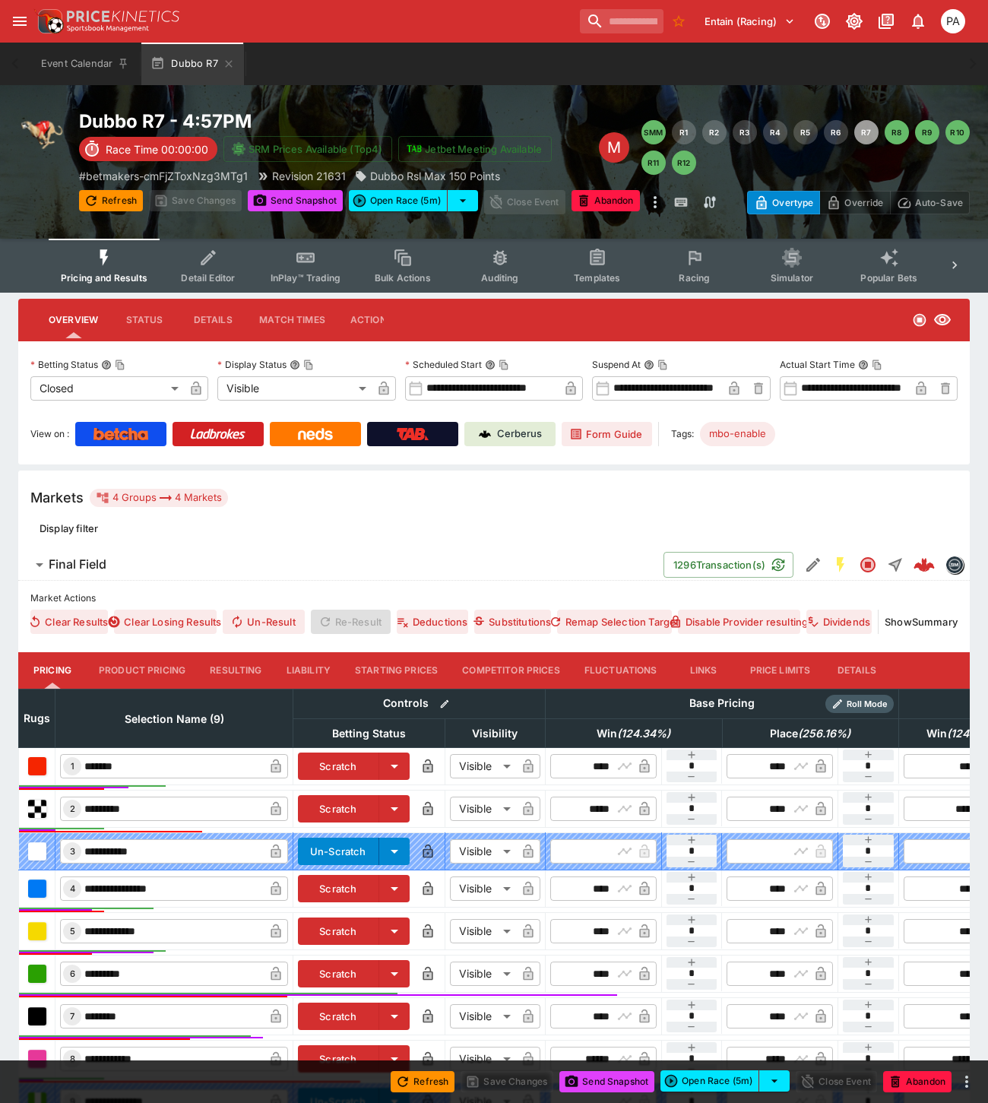
drag, startPoint x: 0, startPoint y: 0, endPoint x: 214, endPoint y: 665, distance: 698.6
click at [214, 665] on button "Resulting" at bounding box center [236, 670] width 76 height 36
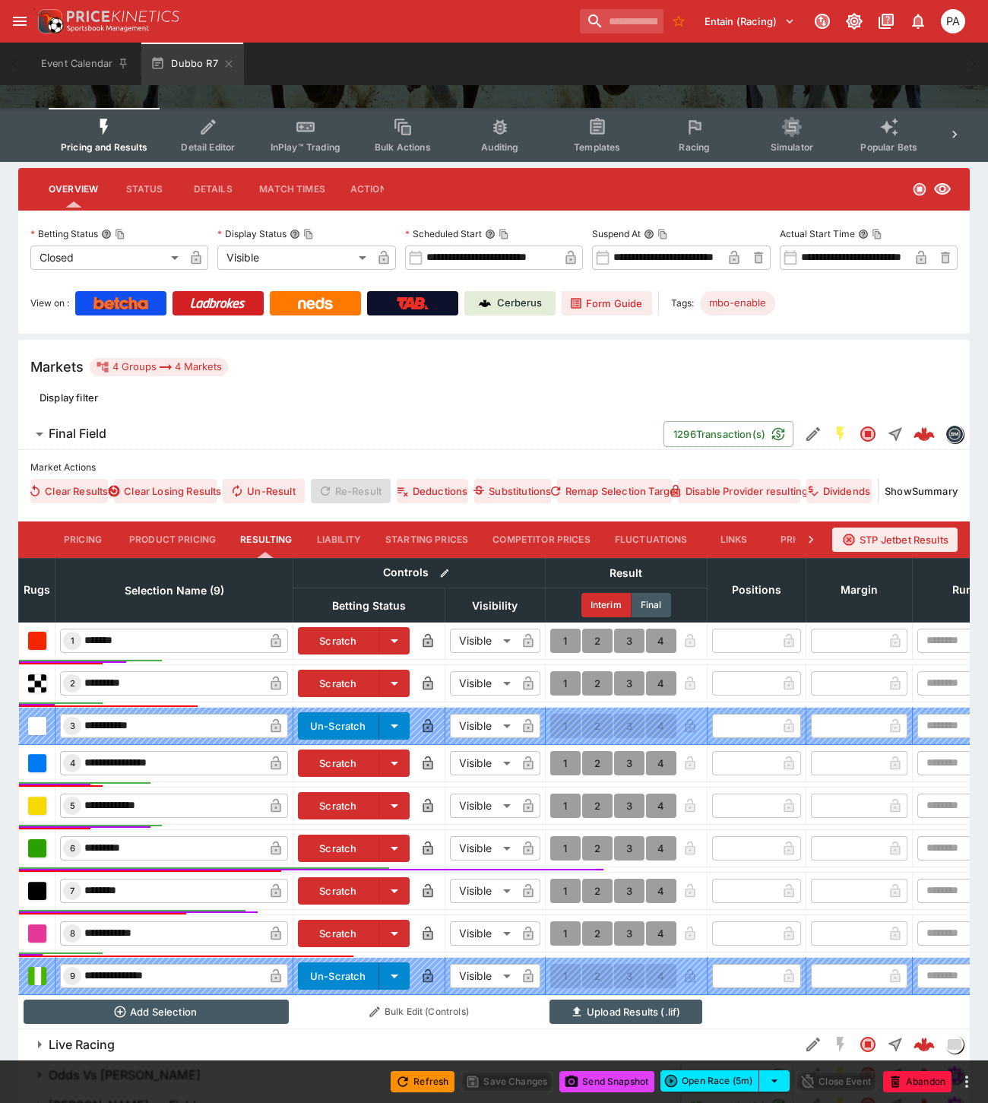
scroll to position [214, 0]
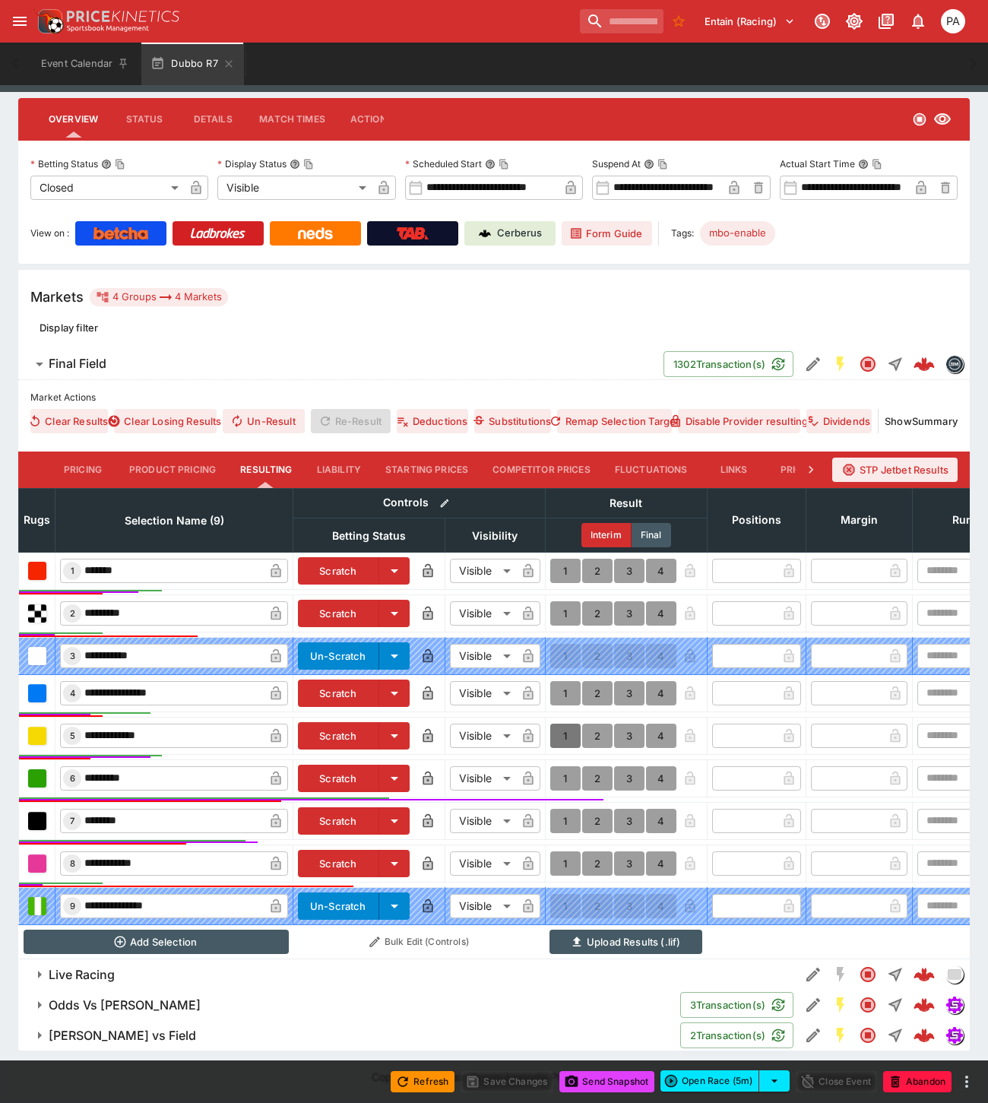
click at [565, 723] on button "1" at bounding box center [565, 735] width 30 height 24
type input "*"
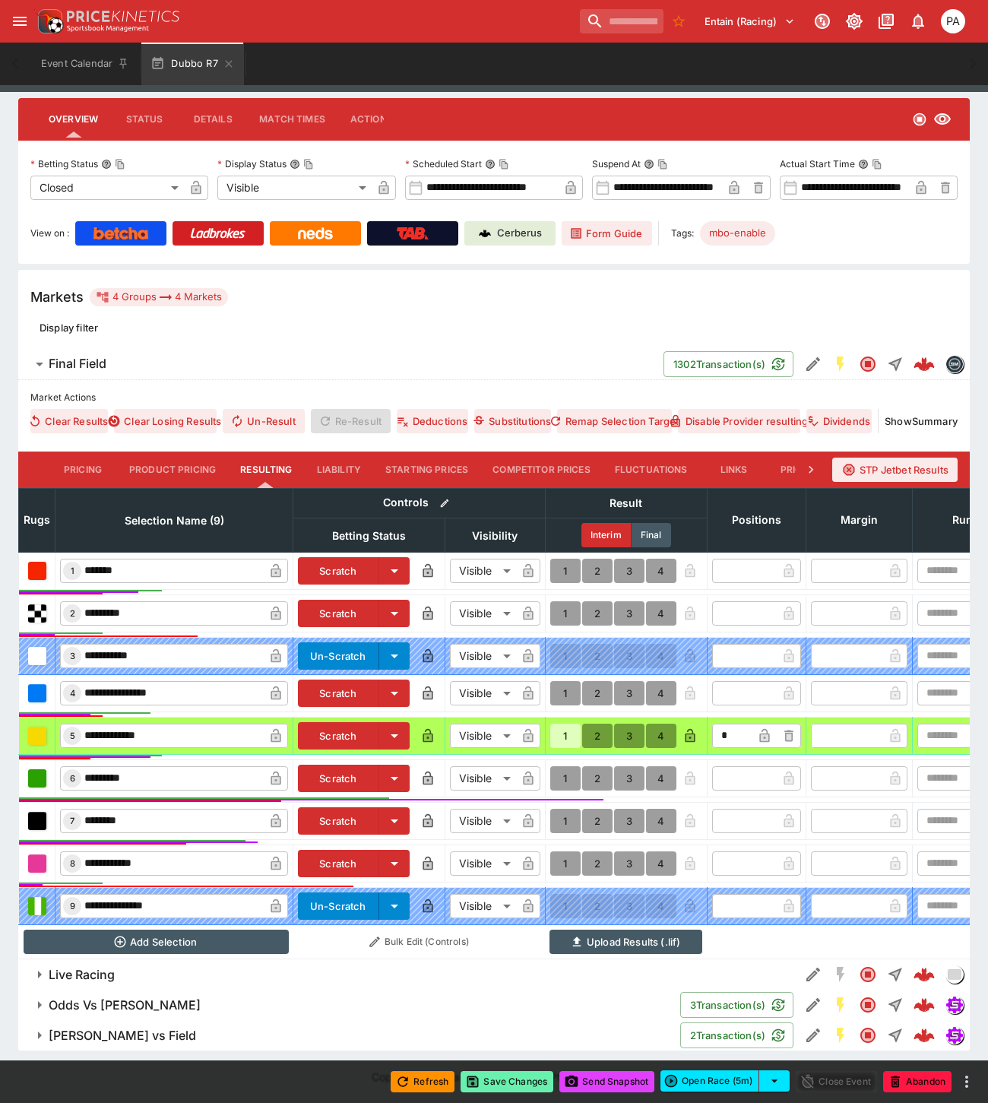
click at [503, 1081] on button "Save Changes" at bounding box center [506, 1081] width 93 height 21
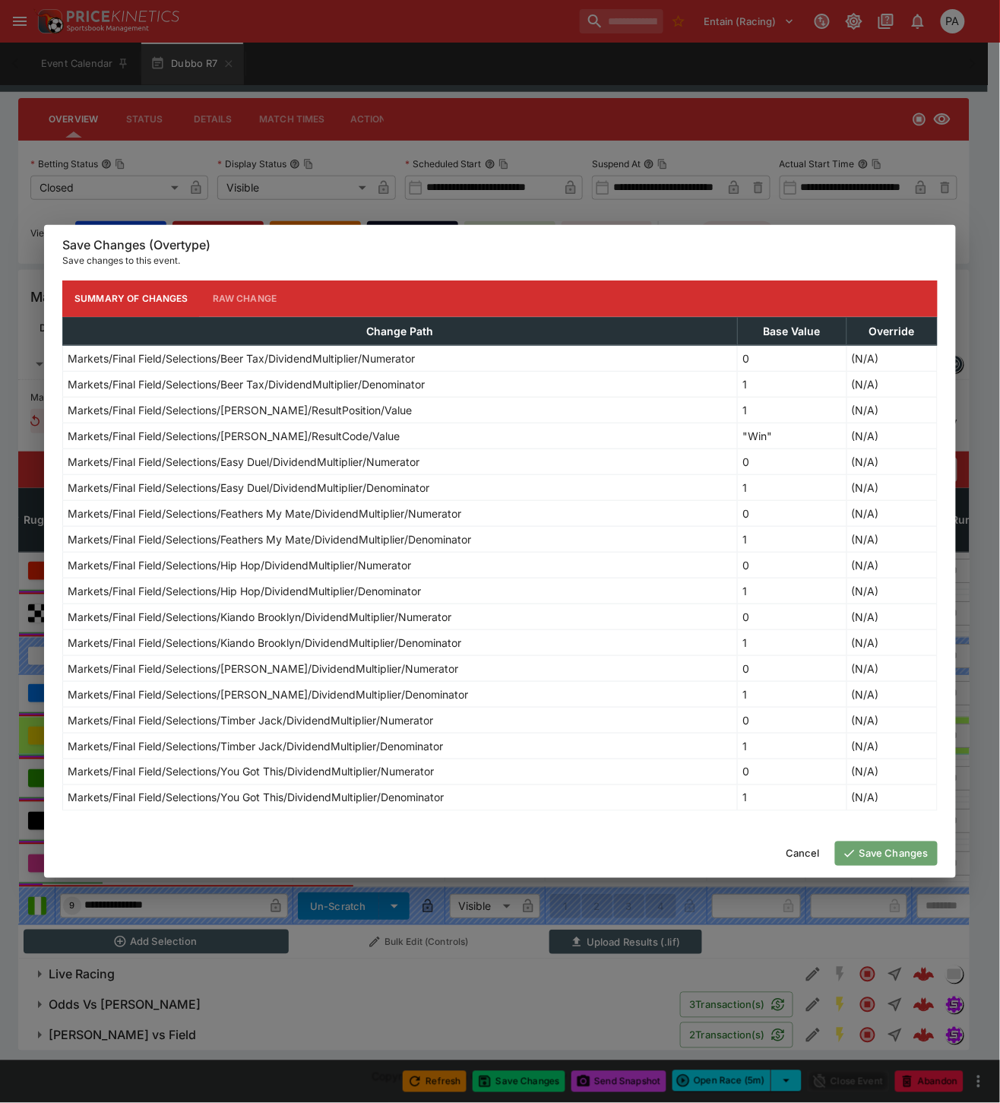
click at [883, 853] on button "Save Changes" at bounding box center [886, 853] width 103 height 24
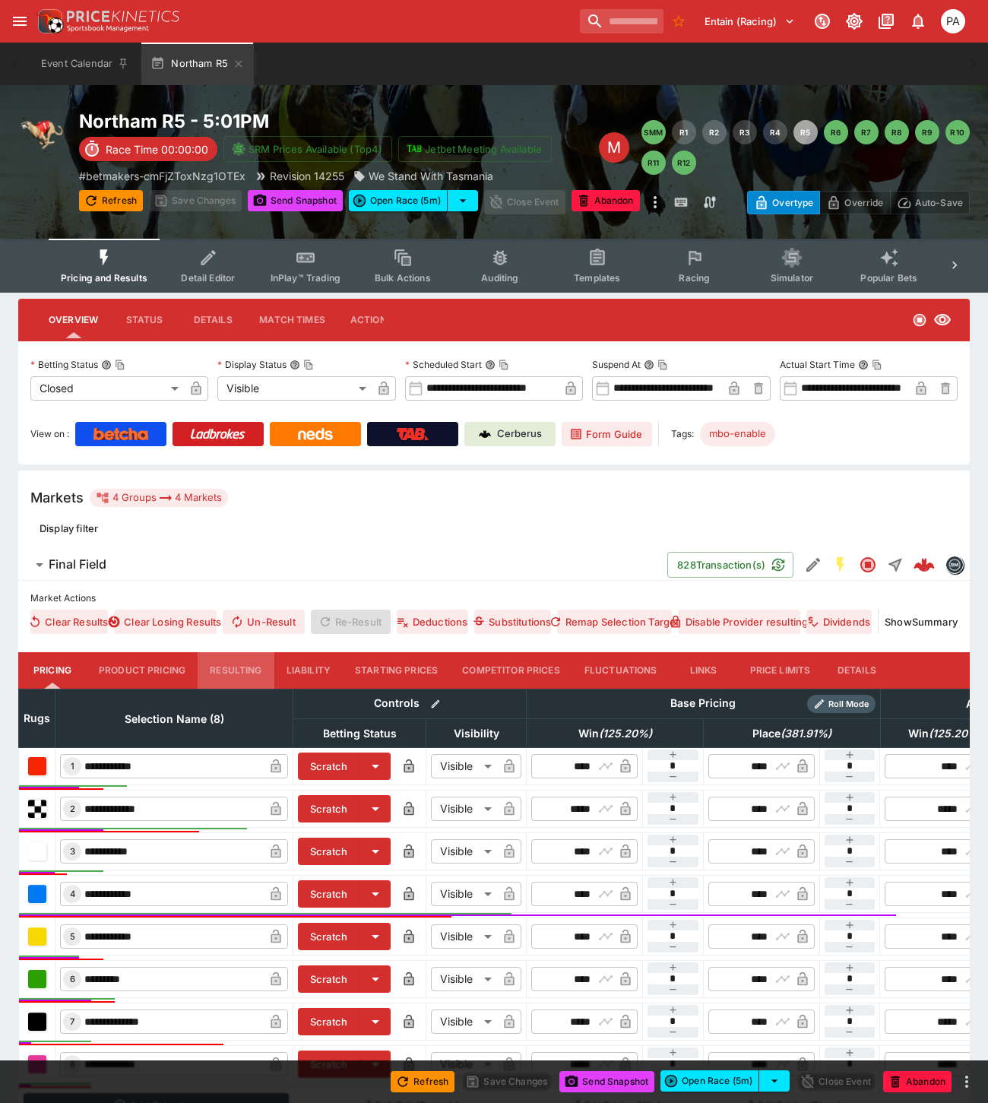
click at [211, 666] on button "Resulting" at bounding box center [236, 670] width 76 height 36
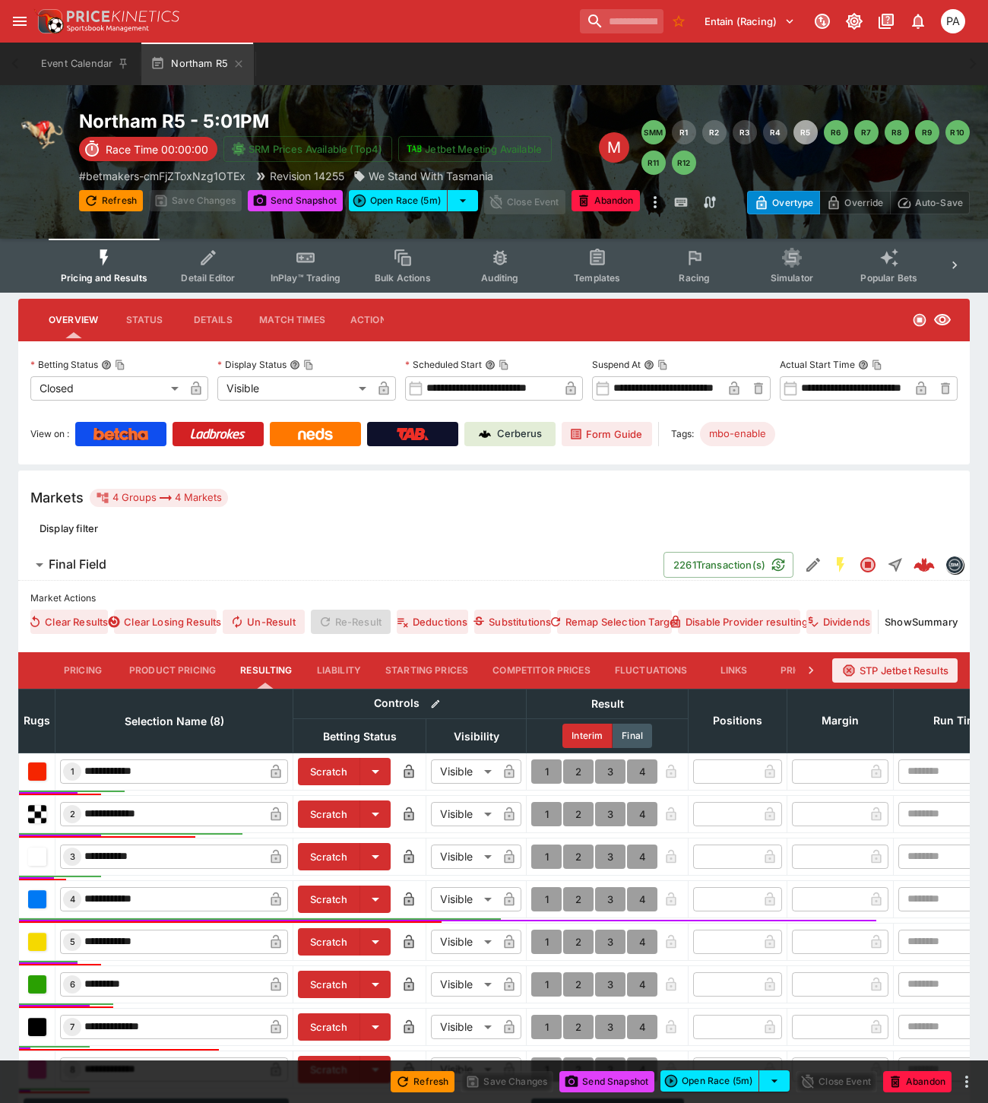
scroll to position [182, 0]
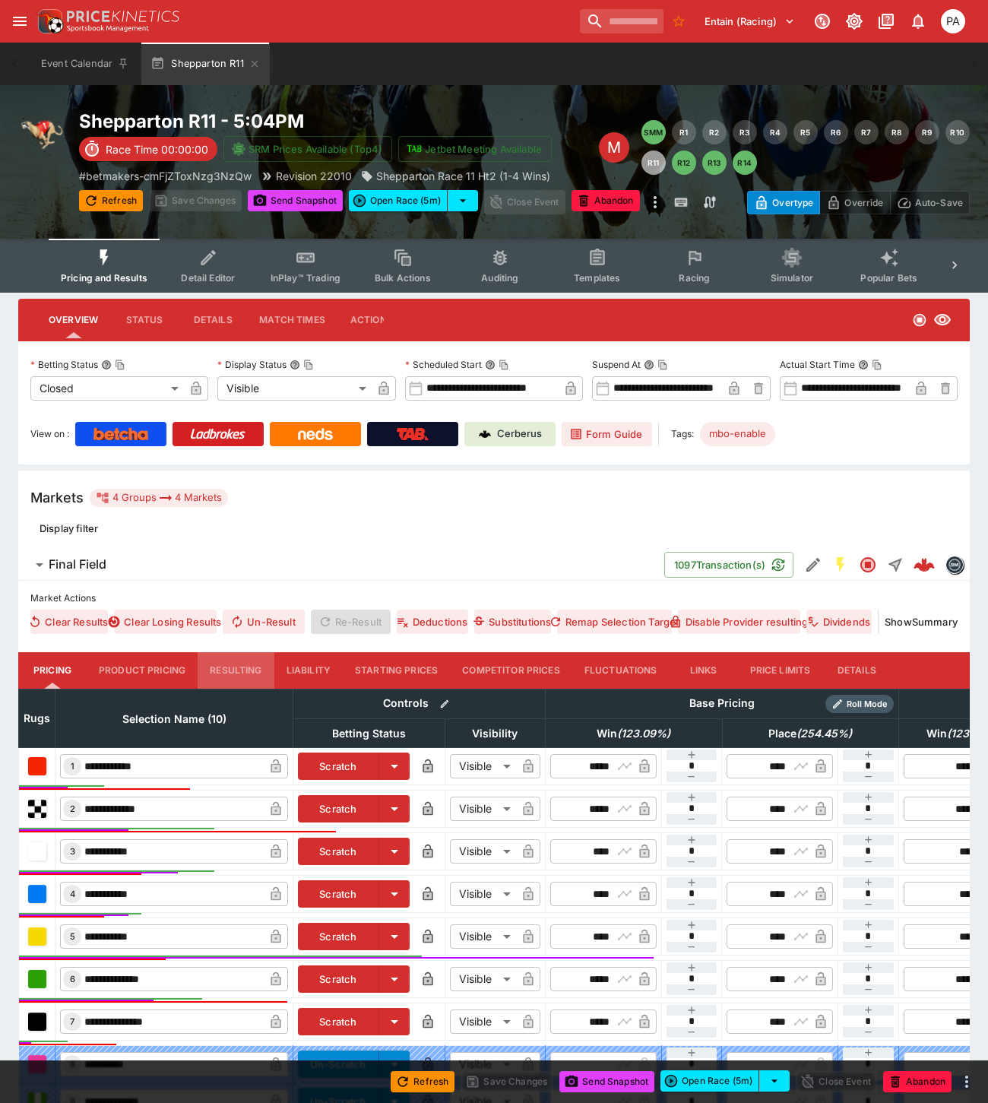
click at [239, 658] on button "Resulting" at bounding box center [236, 670] width 76 height 36
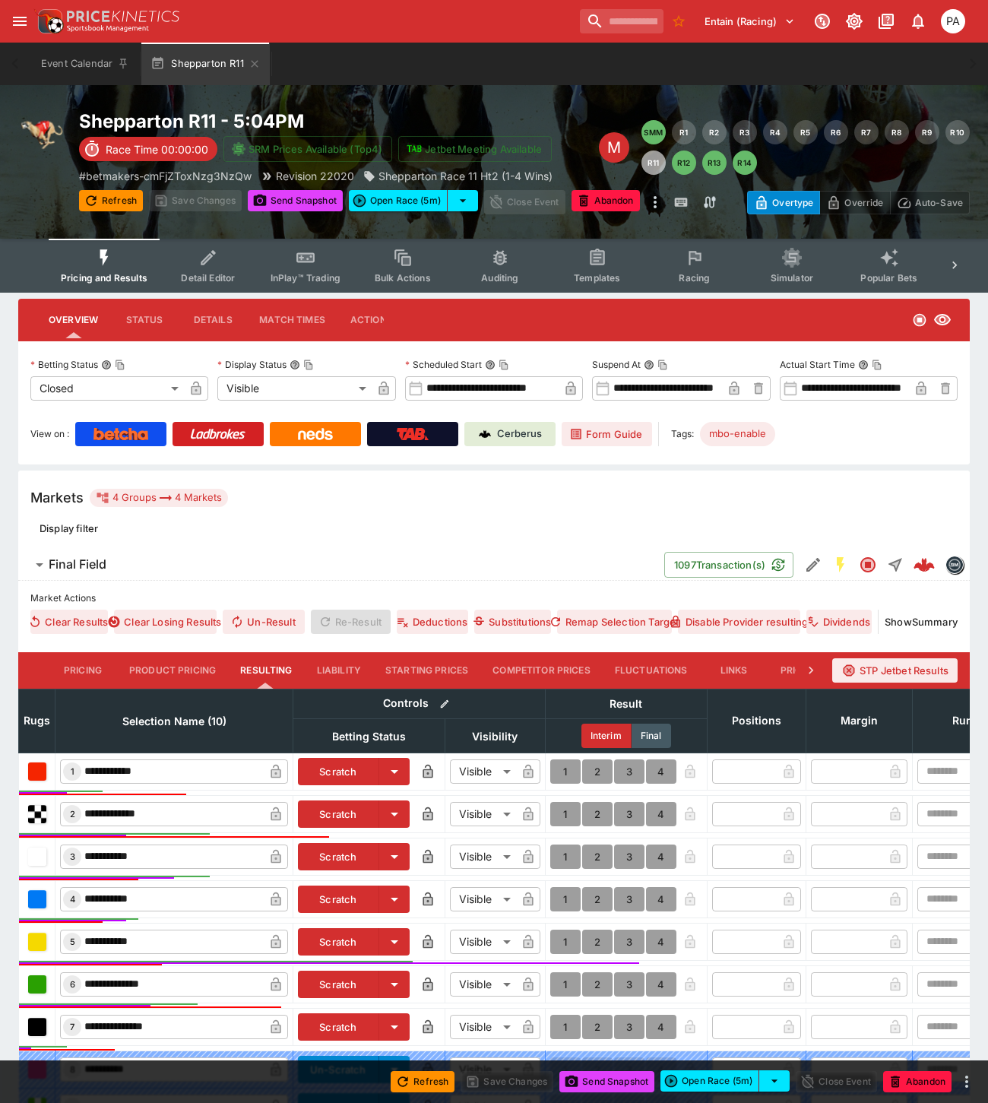
scroll to position [252, 0]
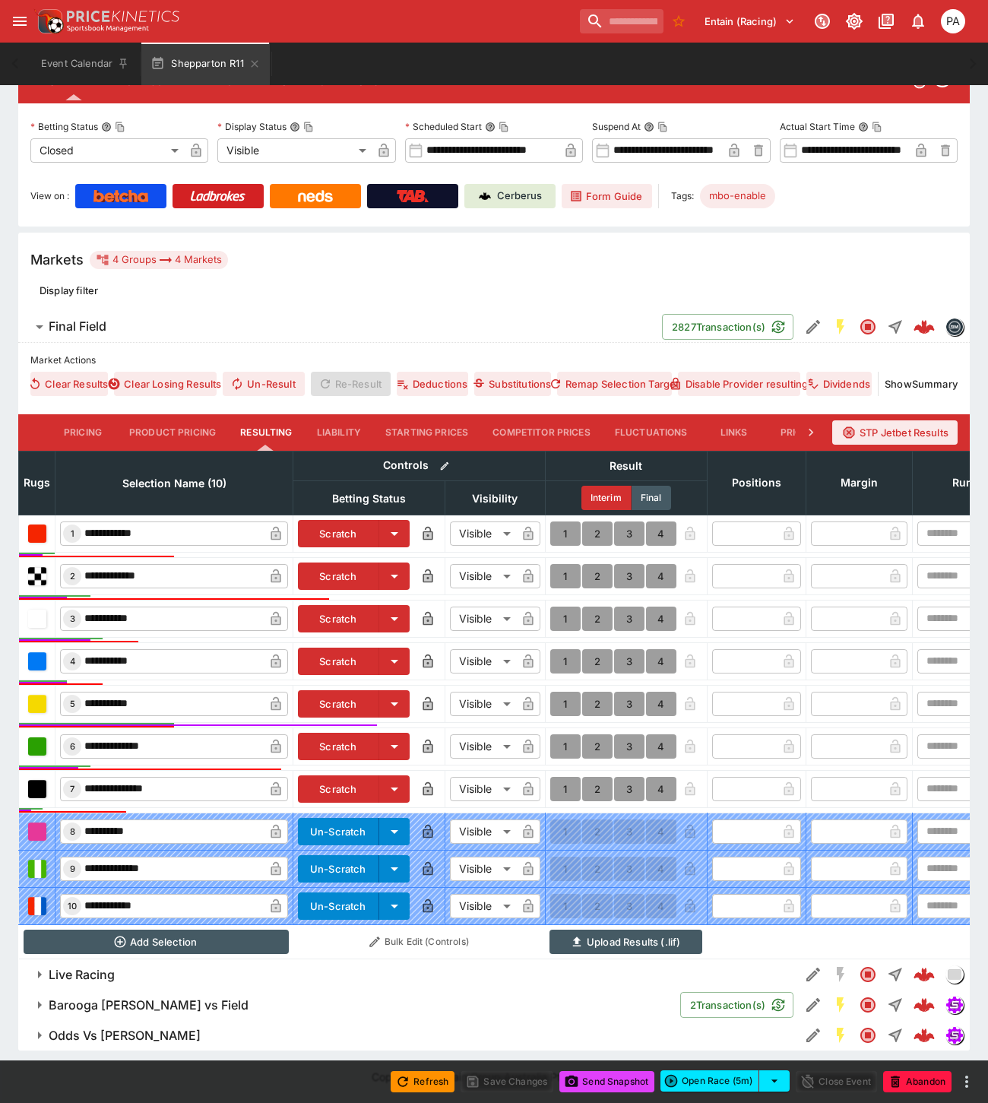
click at [561, 651] on button "1" at bounding box center [565, 661] width 30 height 24
type input "*"
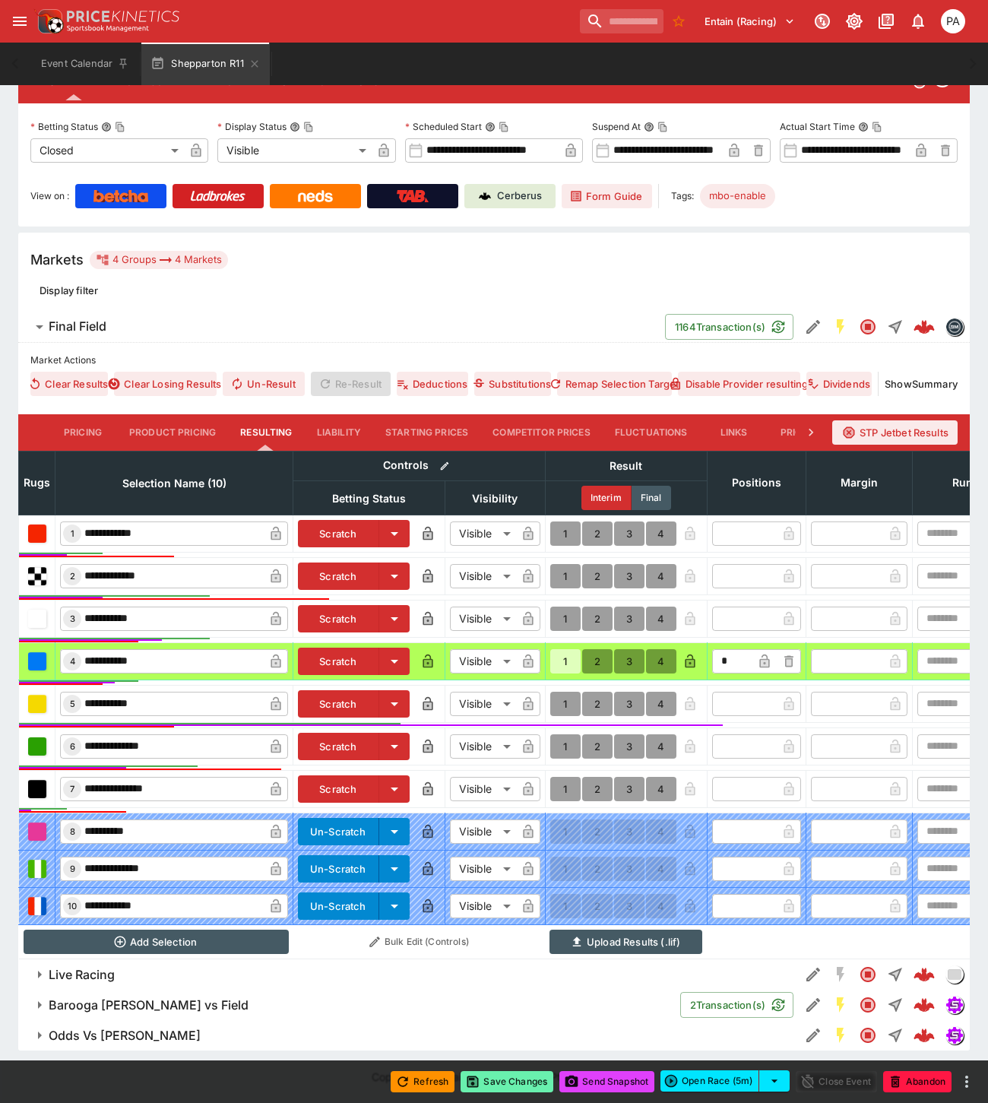
click at [512, 1085] on button "Save Changes" at bounding box center [506, 1081] width 93 height 21
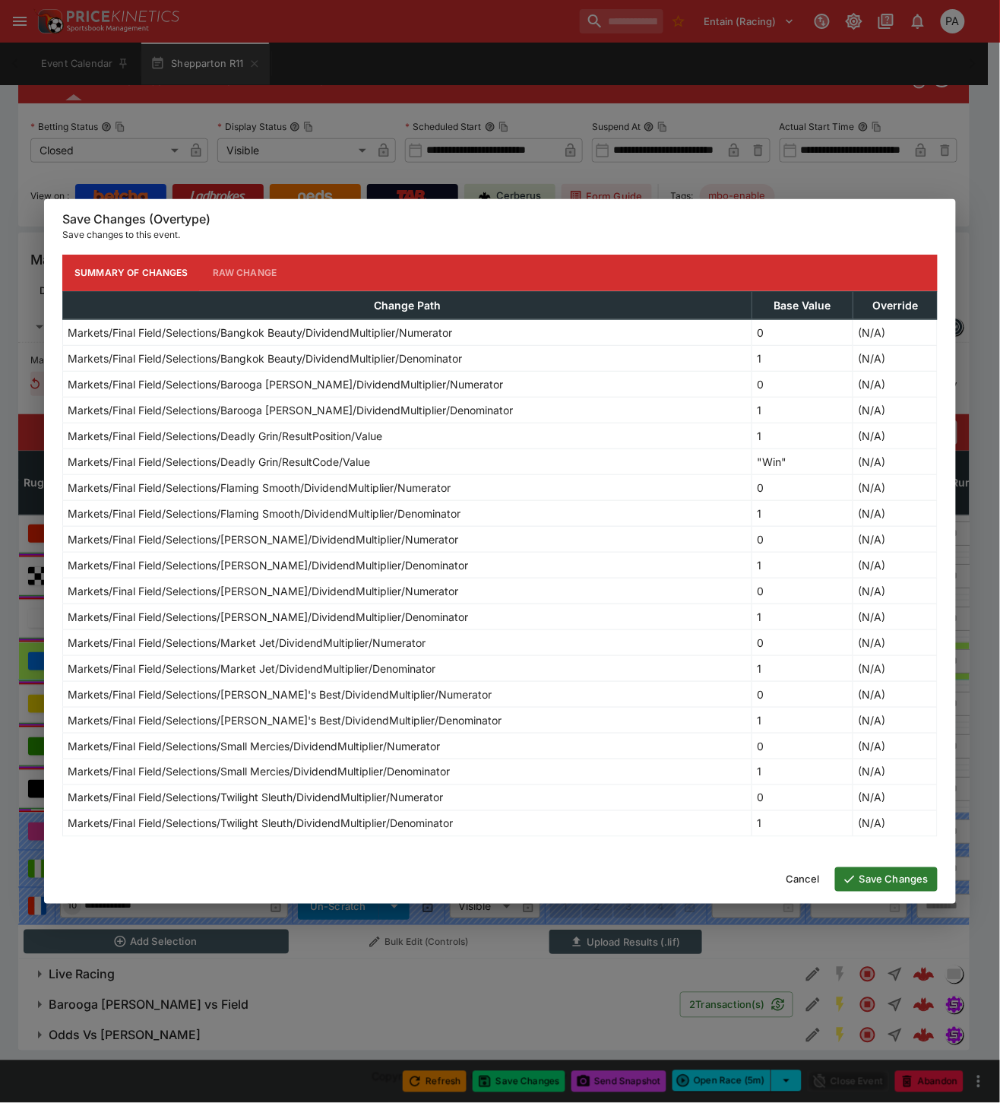
click at [876, 882] on button "Save Changes" at bounding box center [886, 879] width 103 height 24
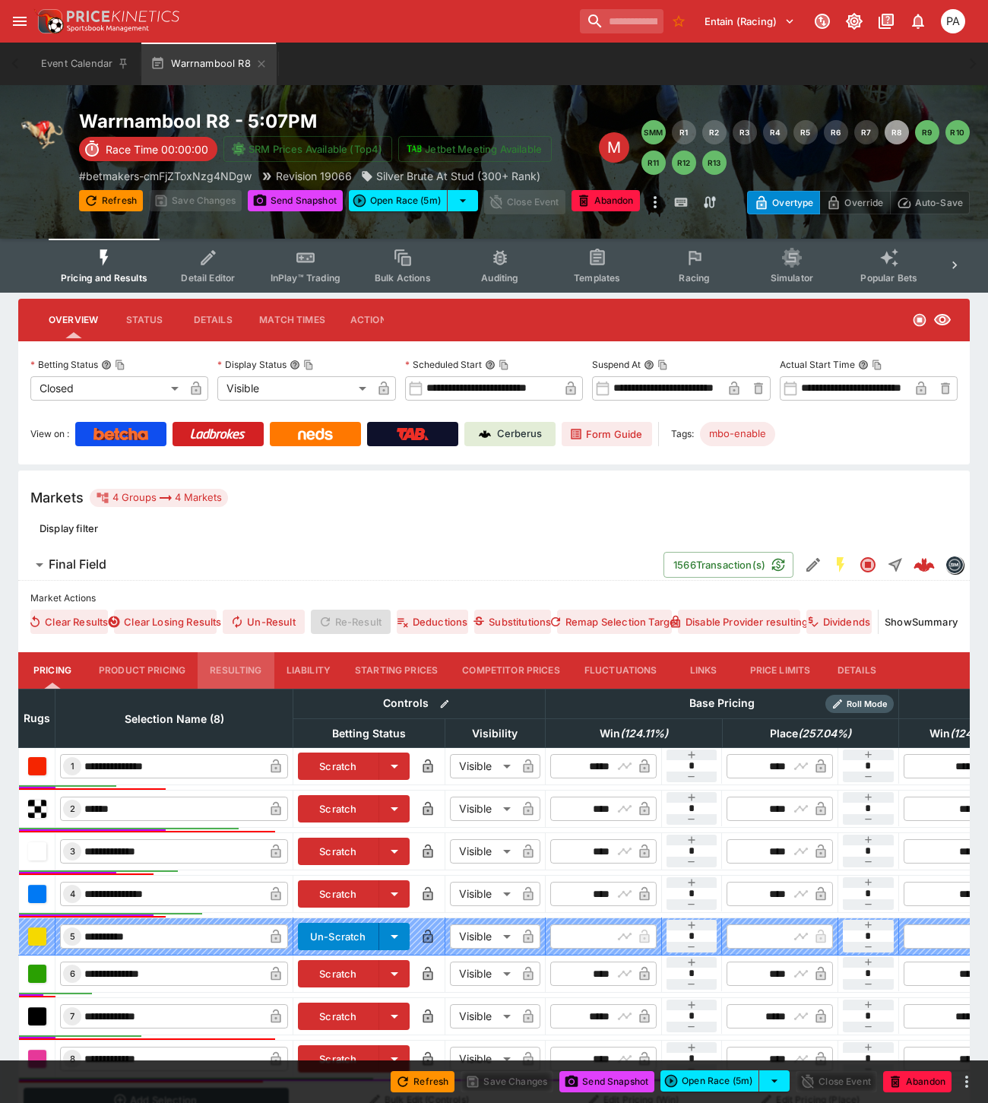
click at [242, 669] on button "Resulting" at bounding box center [236, 670] width 76 height 36
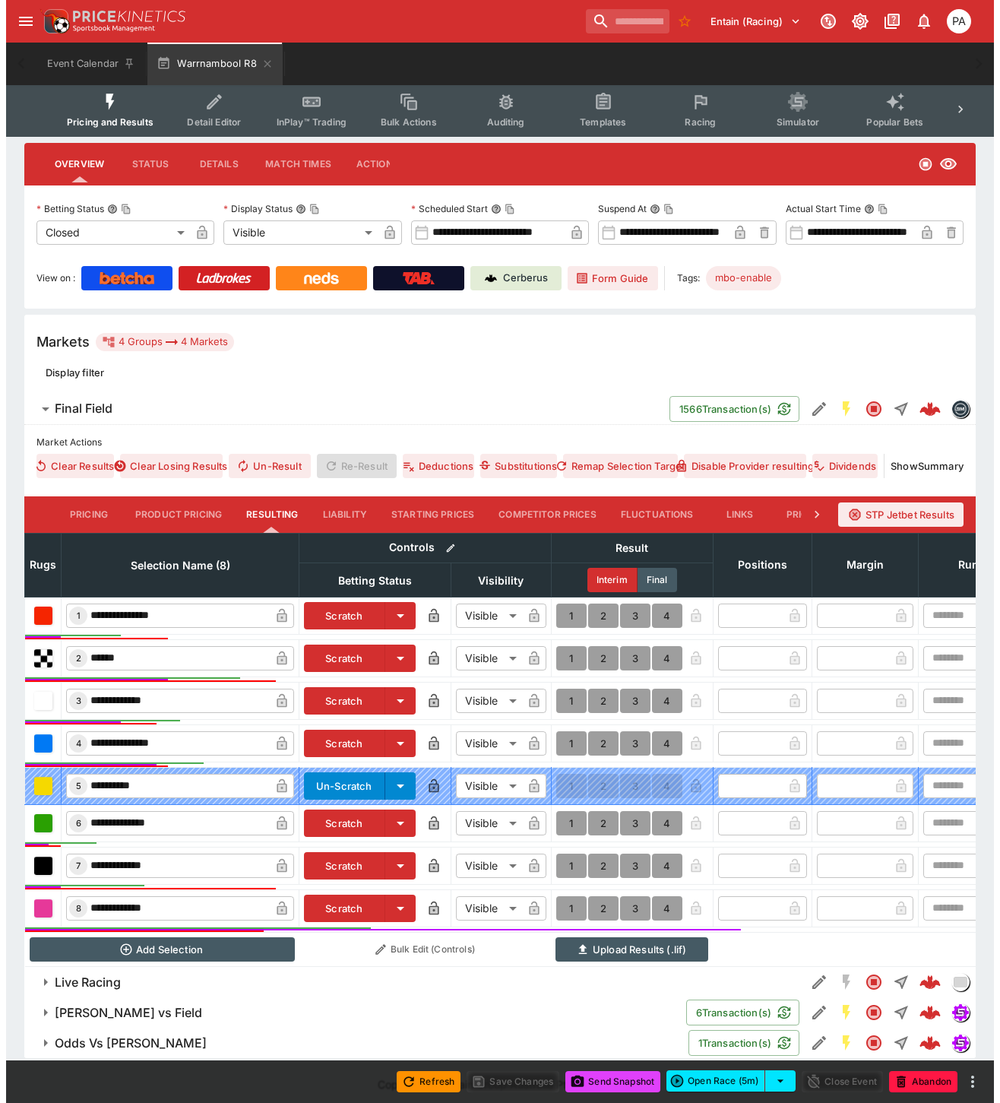
scroll to position [177, 0]
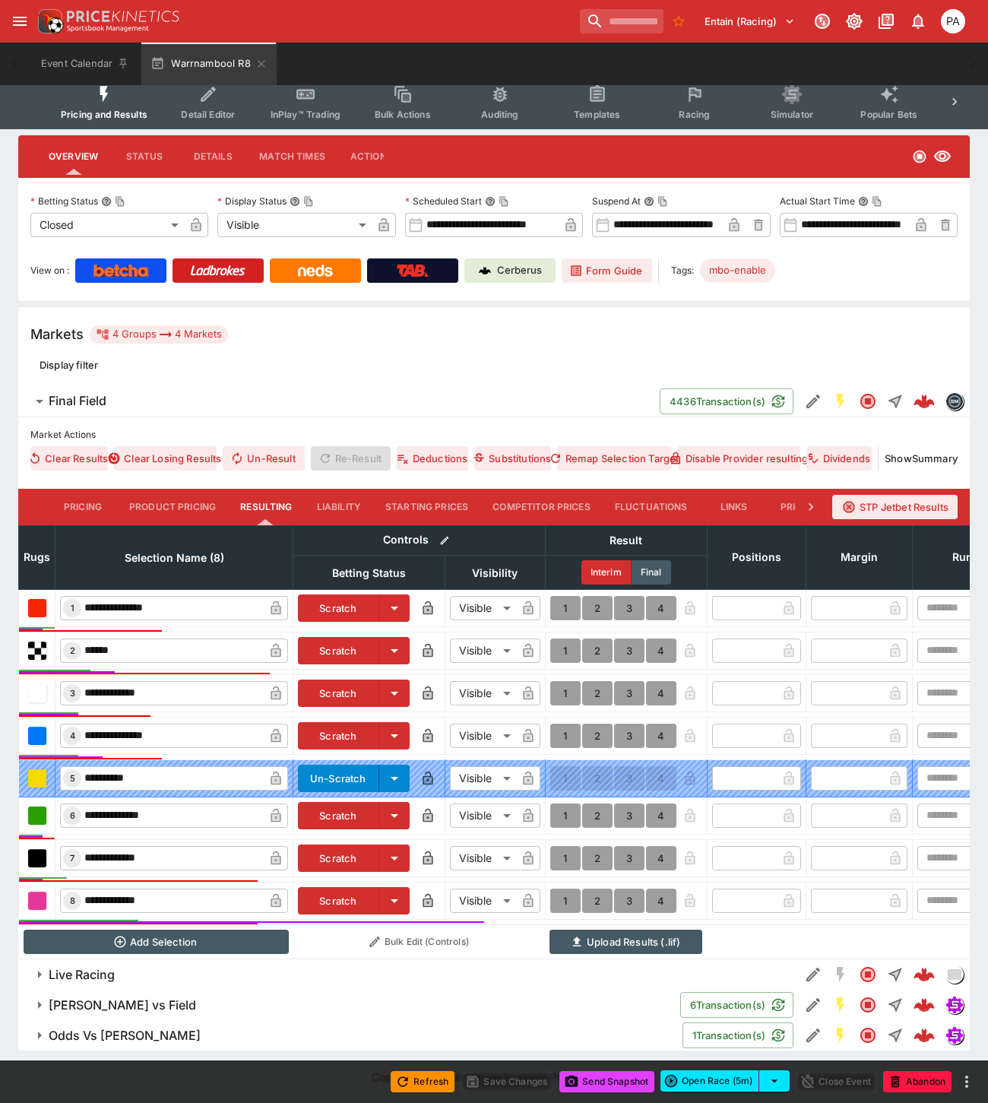
click at [562, 888] on button "1" at bounding box center [565, 900] width 30 height 24
type input "*"
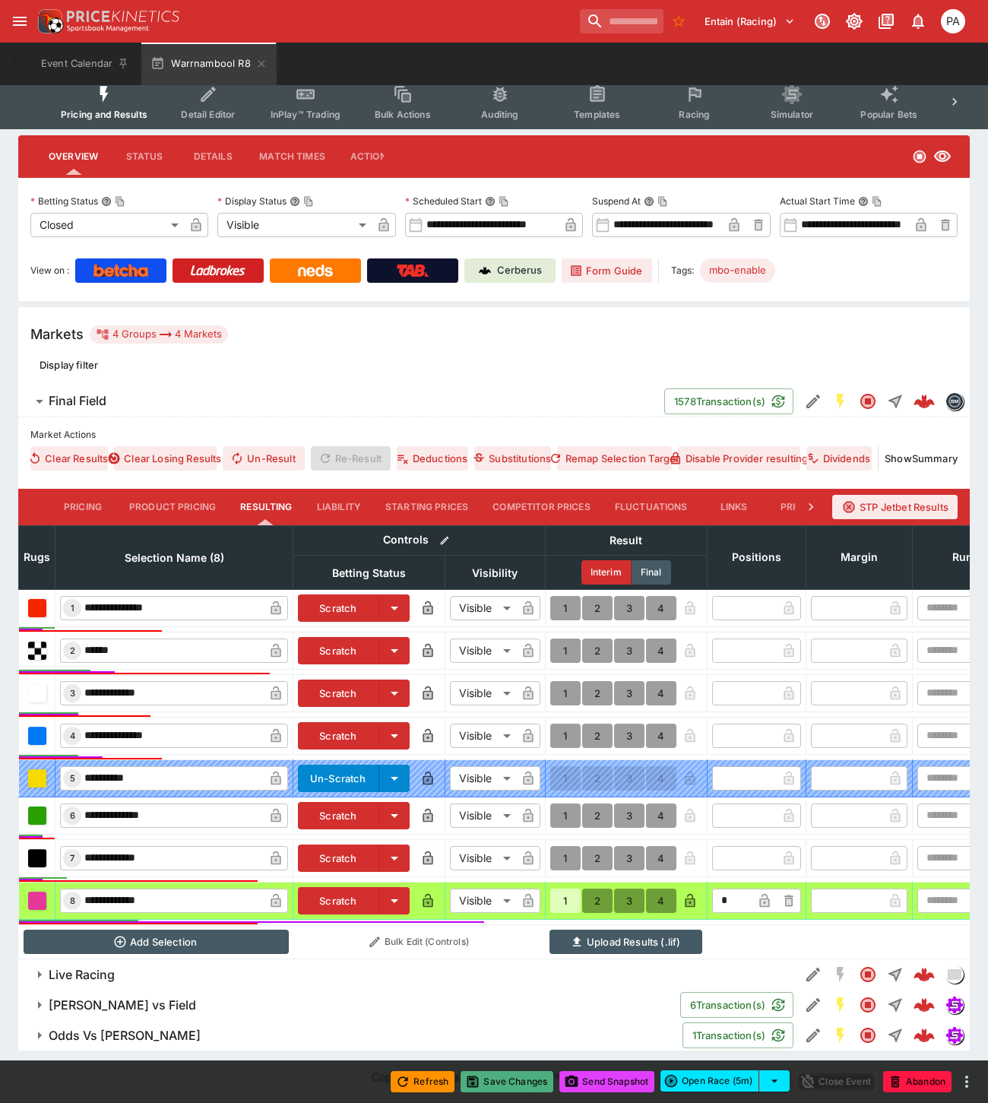
click at [511, 1085] on button "Save Changes" at bounding box center [506, 1081] width 93 height 21
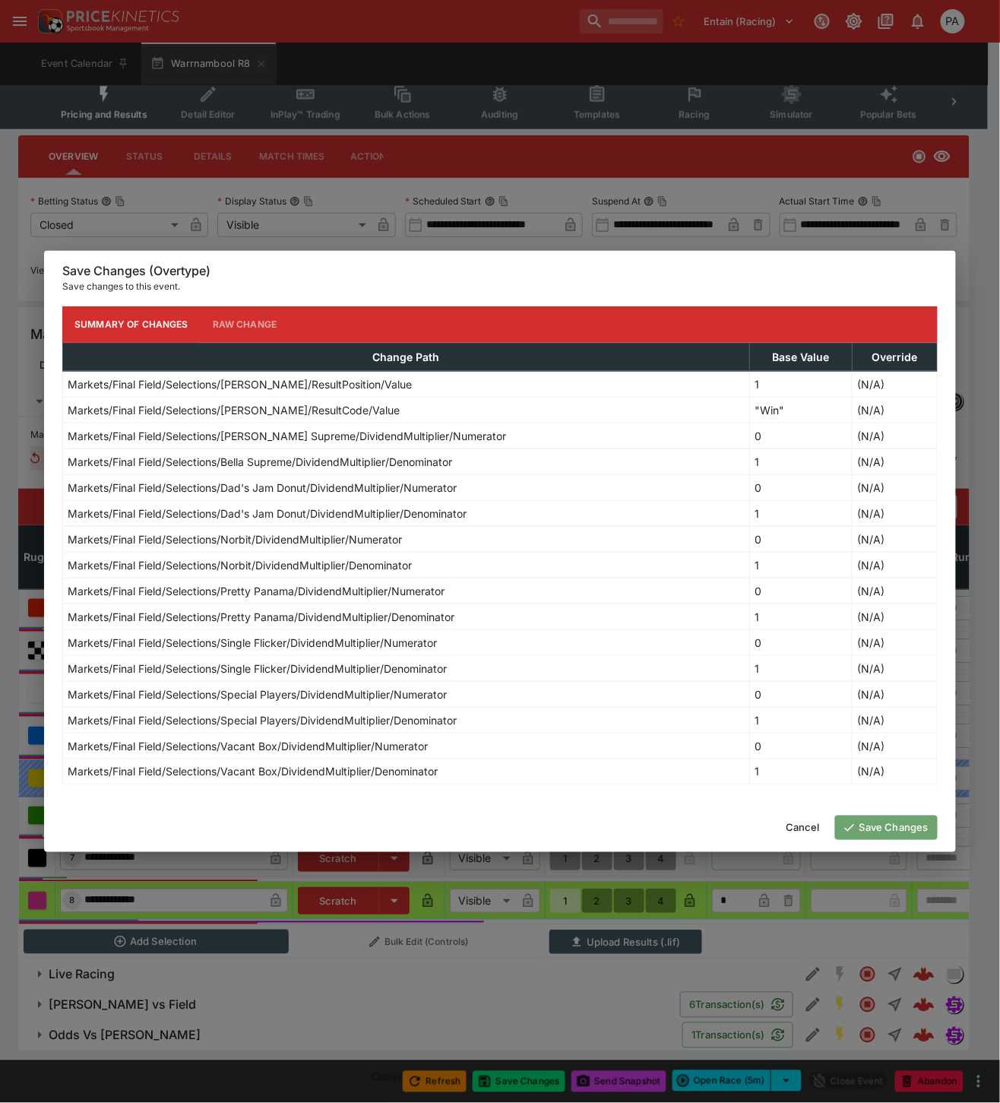
click at [878, 831] on button "Save Changes" at bounding box center [886, 827] width 103 height 24
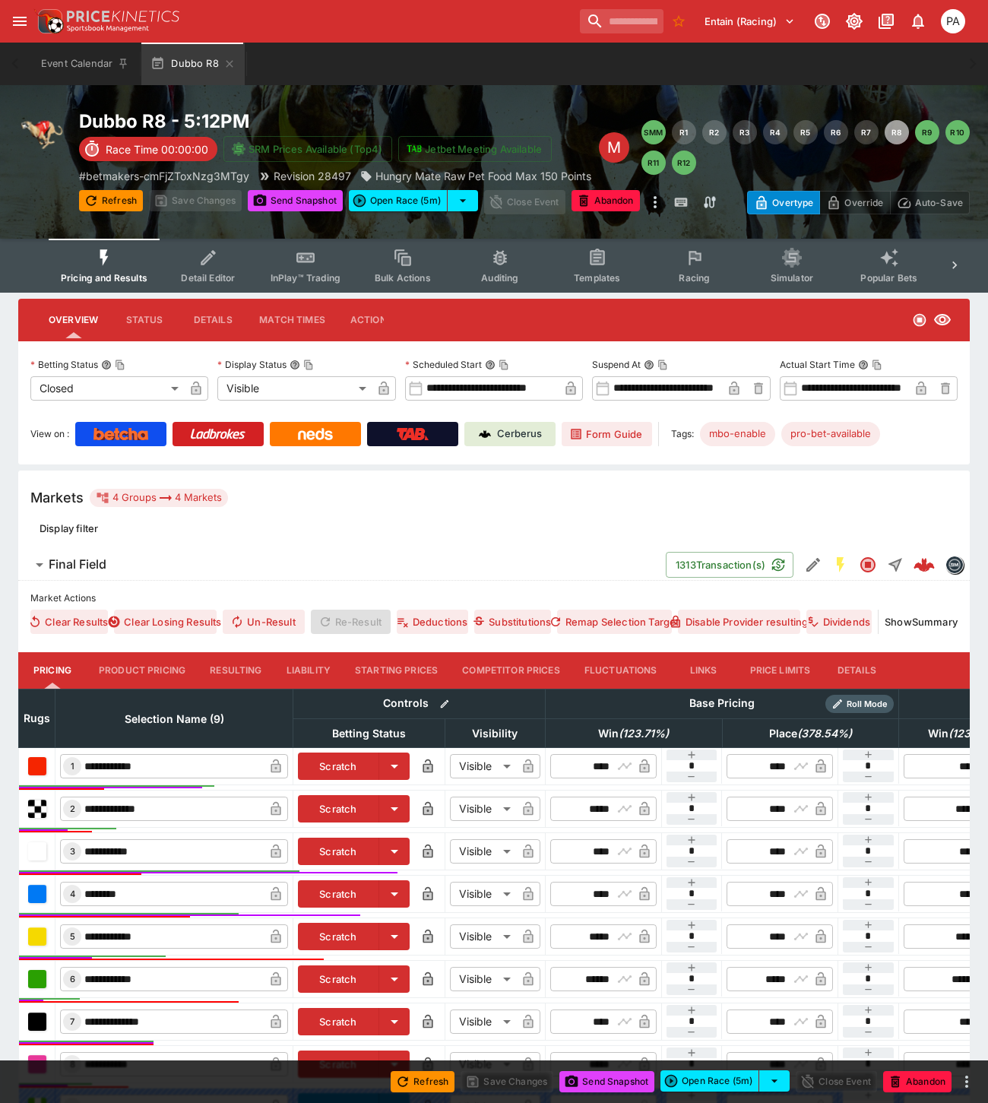
click at [236, 666] on button "Resulting" at bounding box center [236, 670] width 76 height 36
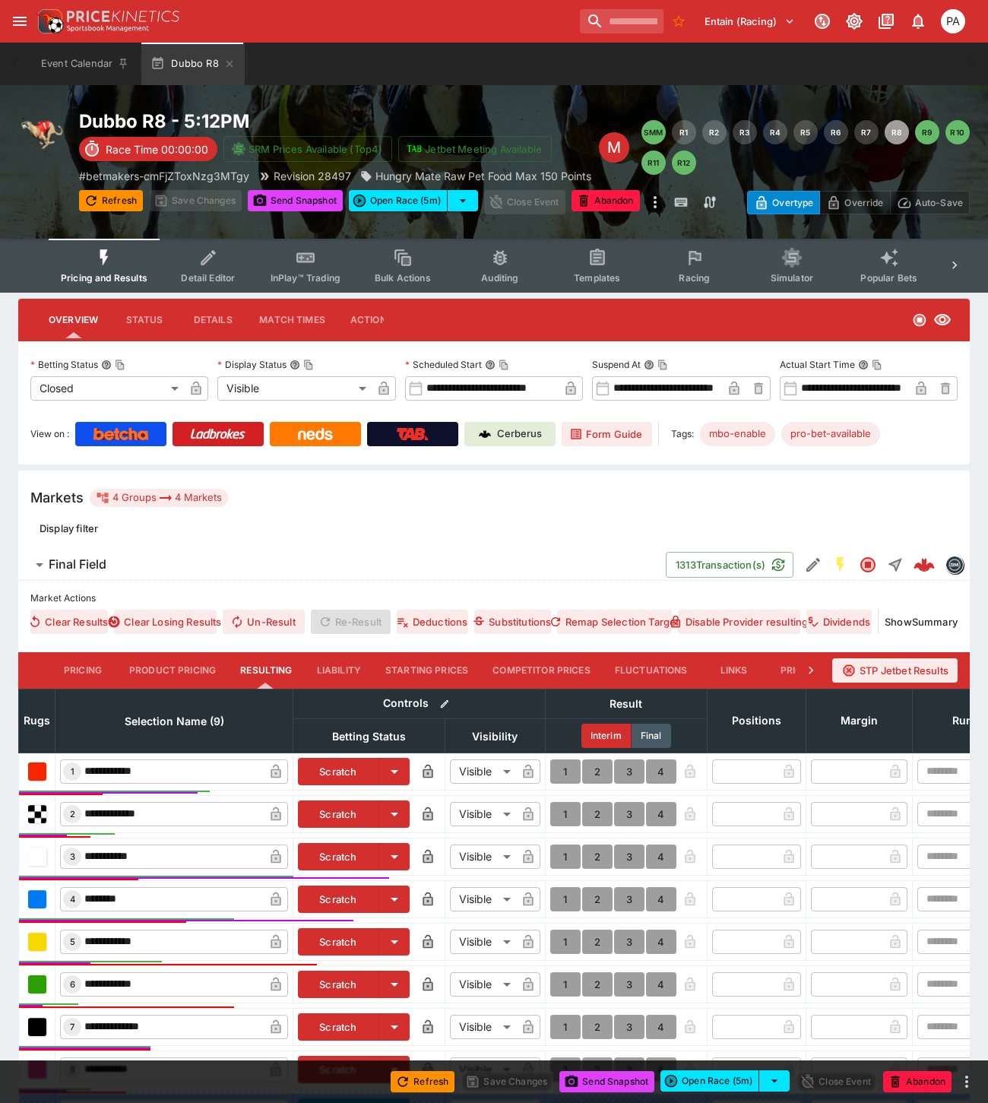
scroll to position [219, 0]
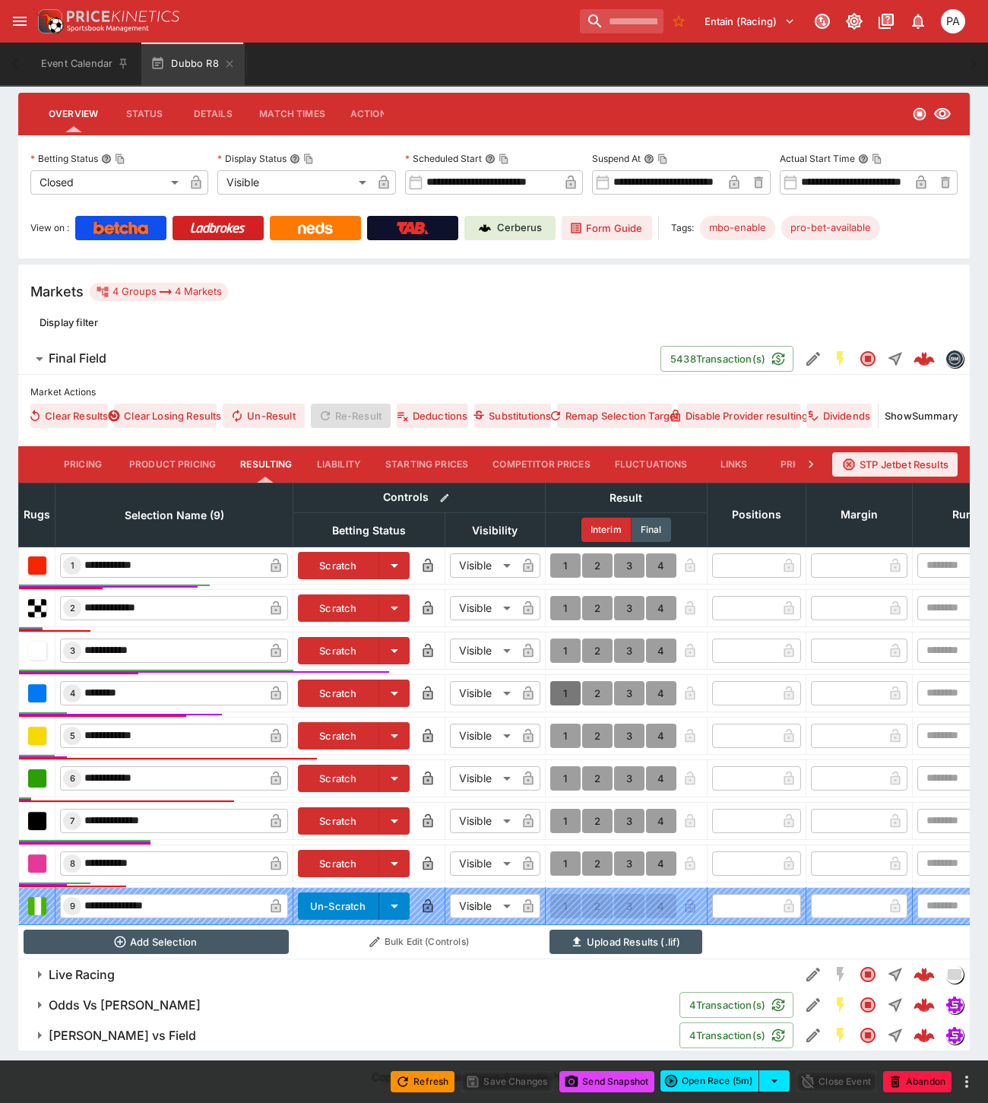
click at [564, 682] on button "1" at bounding box center [565, 693] width 30 height 24
type input "*"
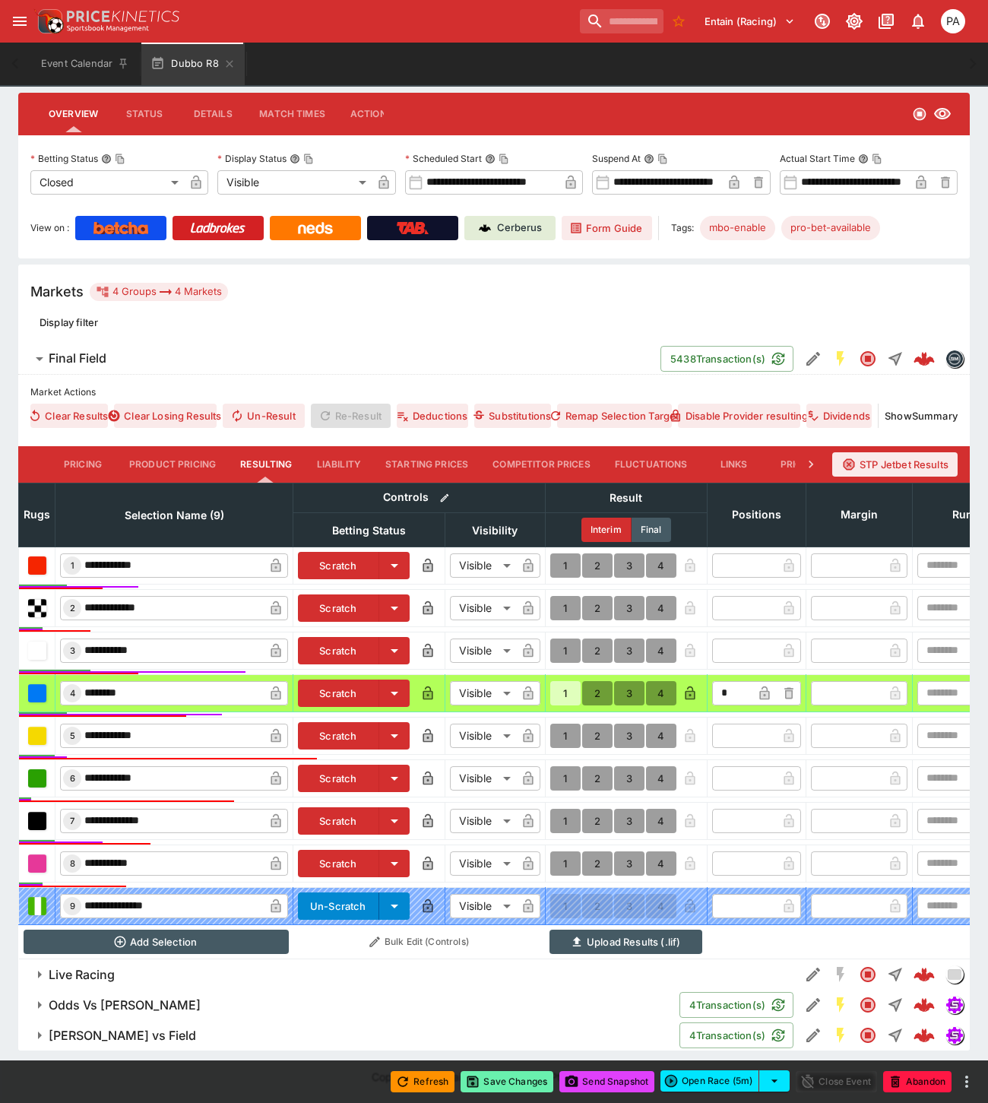
click at [506, 1082] on button "Save Changes" at bounding box center [506, 1081] width 93 height 21
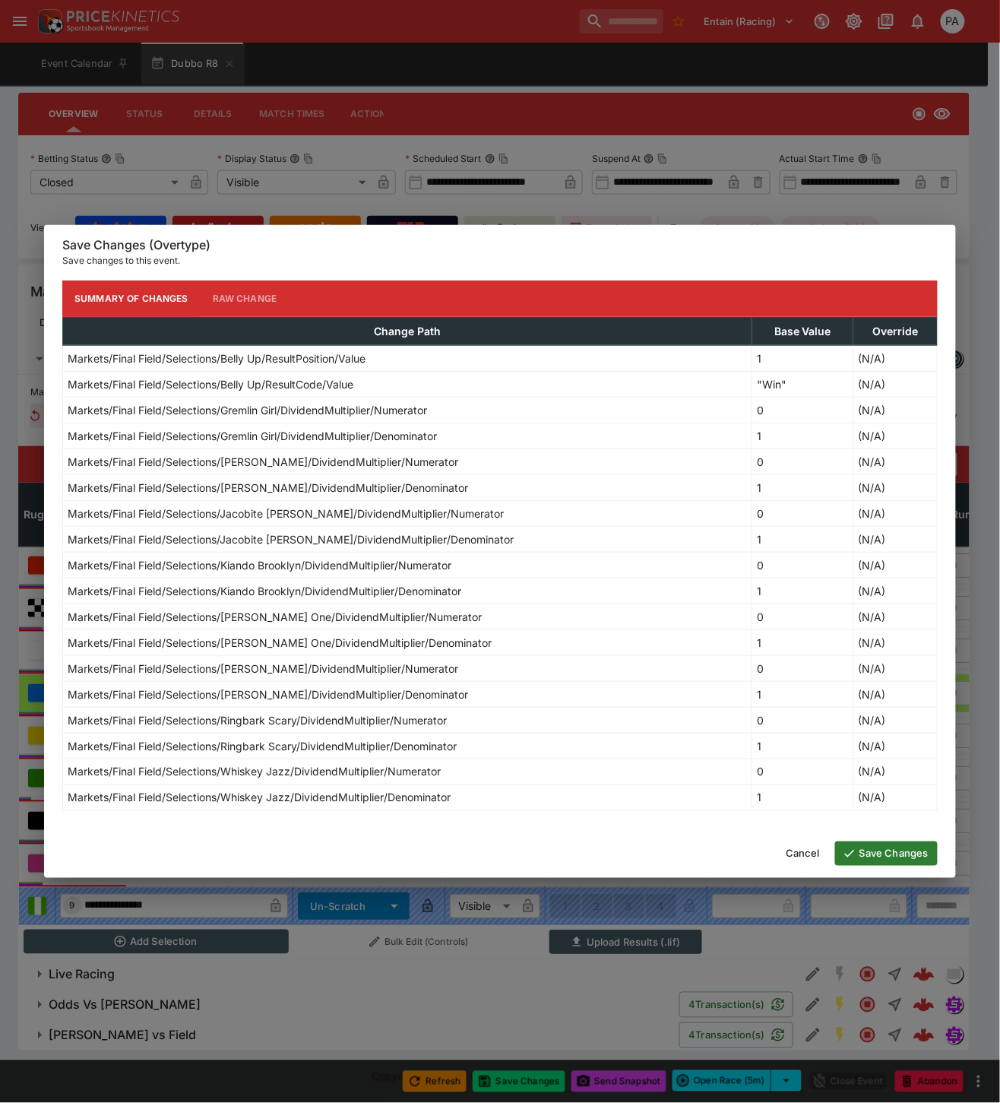
click at [875, 856] on button "Save Changes" at bounding box center [886, 853] width 103 height 24
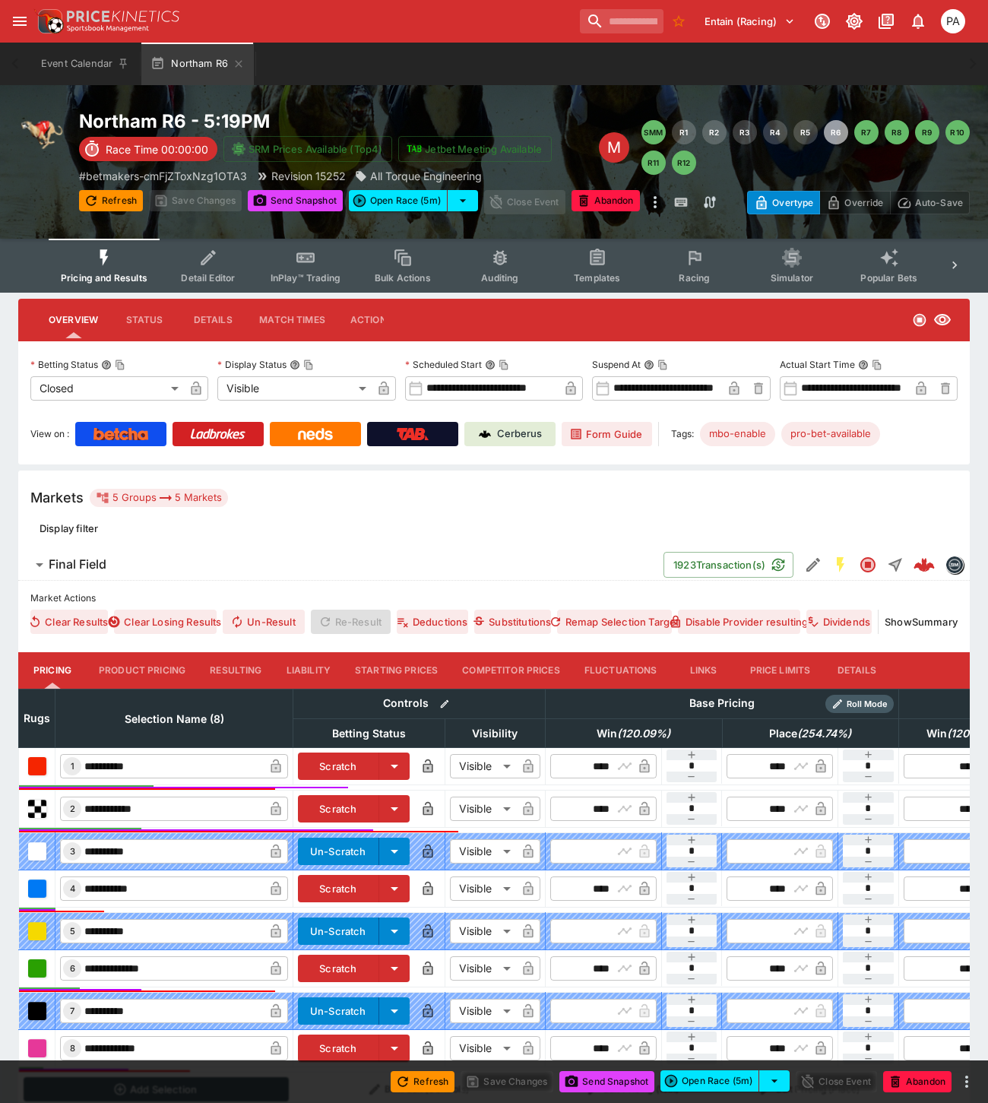
click at [241, 670] on button "Resulting" at bounding box center [236, 670] width 76 height 36
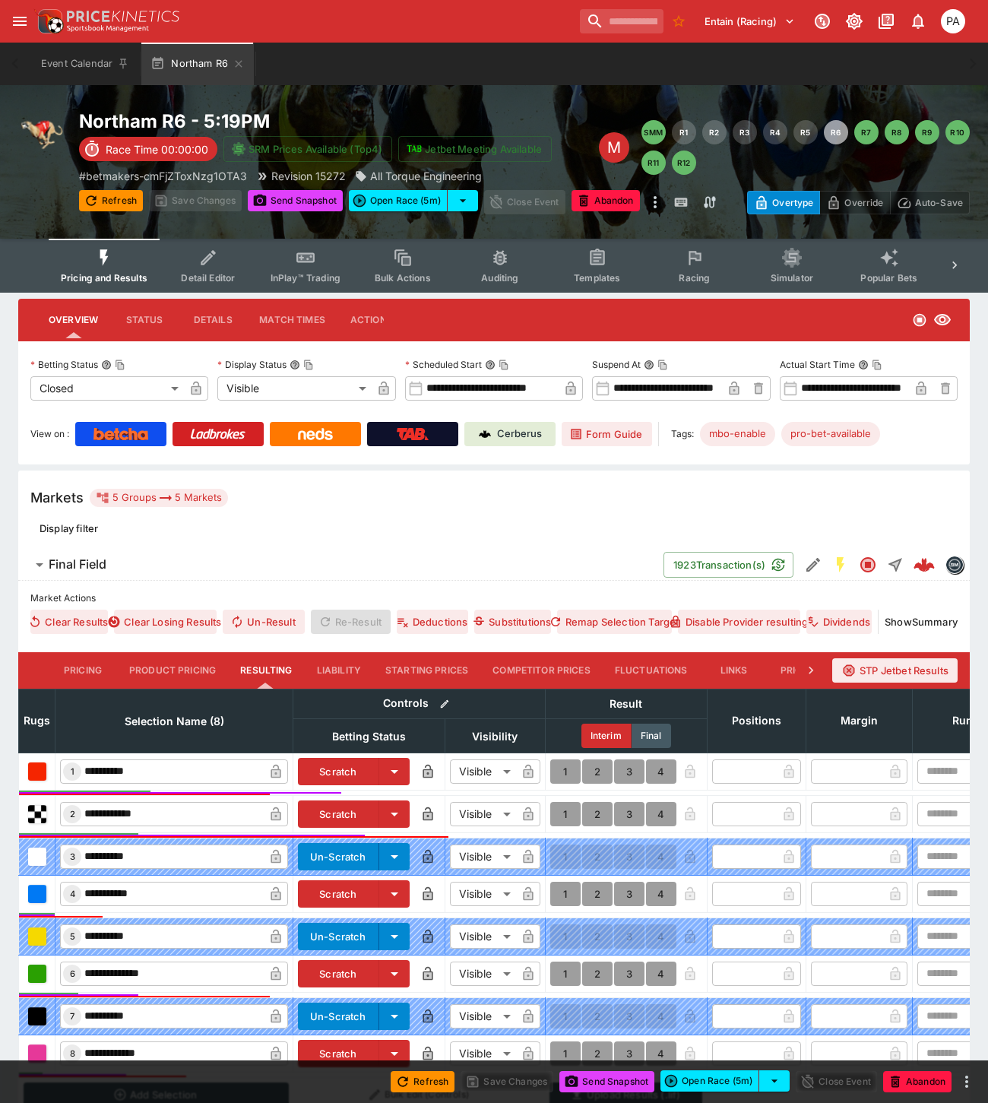
scroll to position [196, 0]
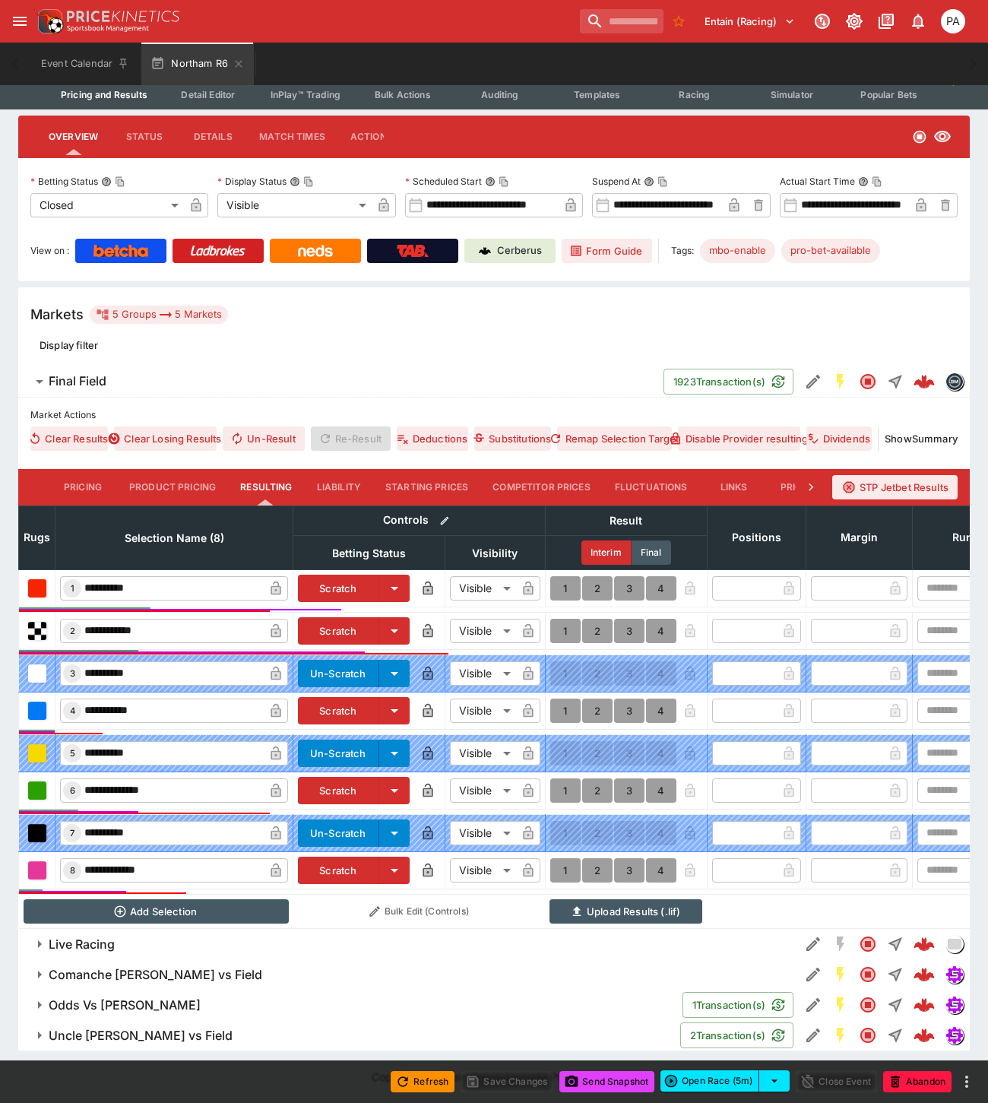
click at [559, 778] on button "1" at bounding box center [565, 790] width 30 height 24
type input "*"
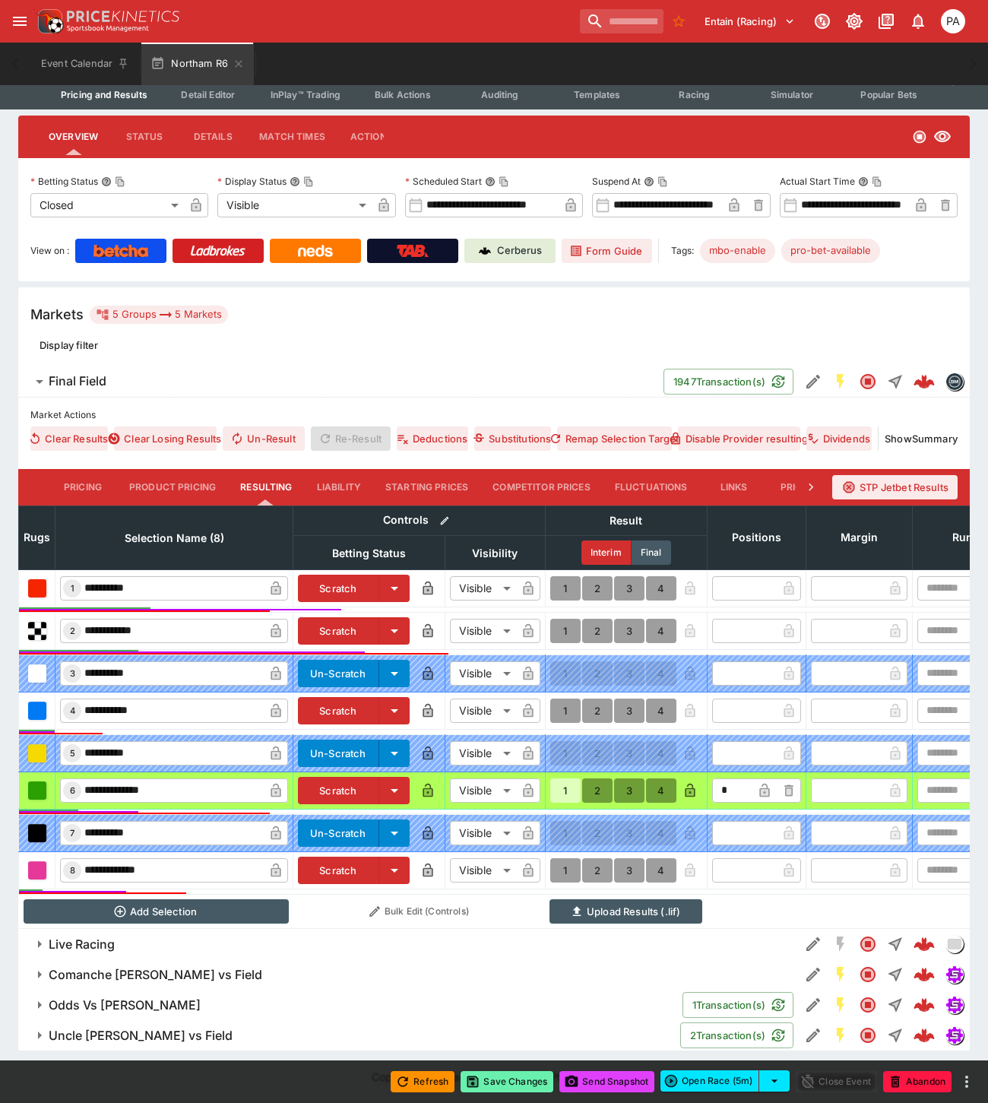
click at [509, 1083] on button "Save Changes" at bounding box center [506, 1081] width 93 height 21
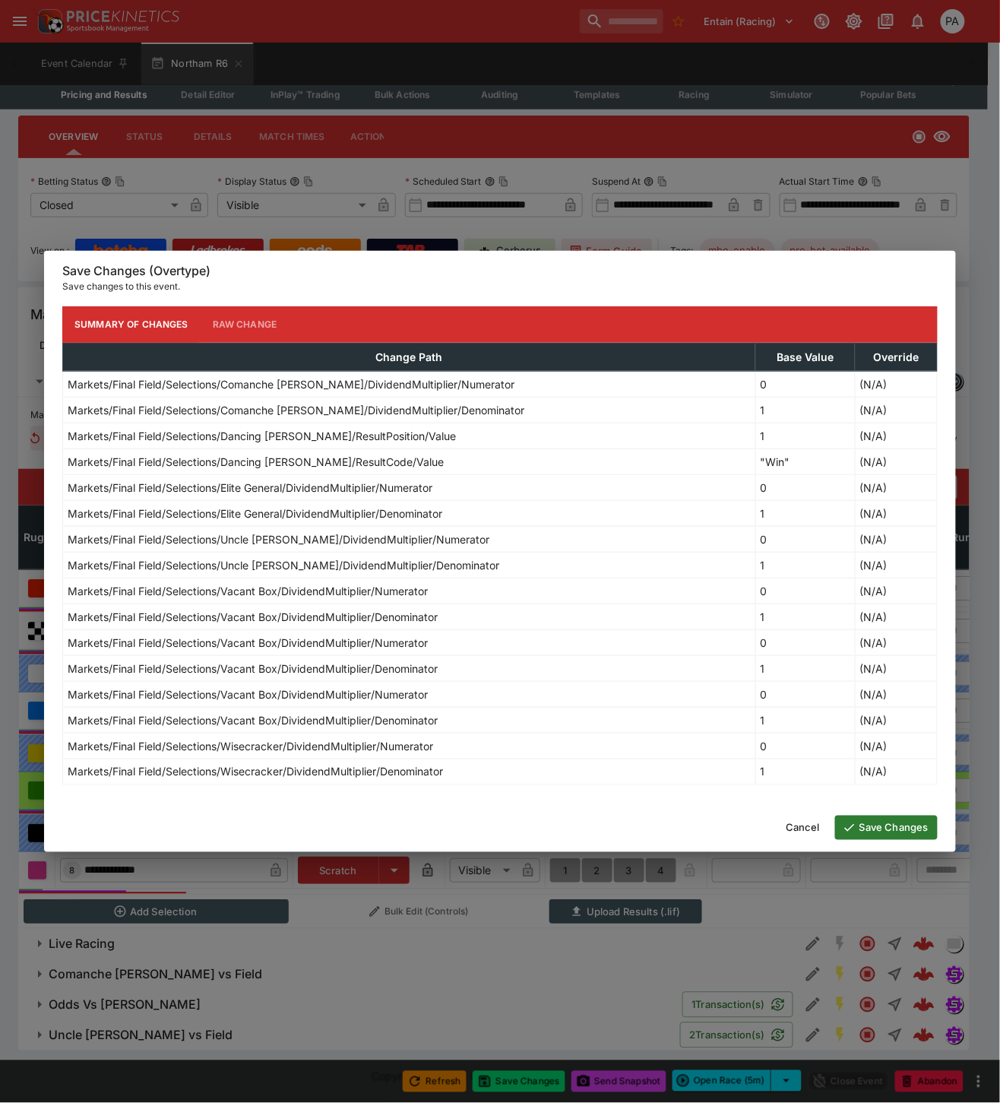
click at [872, 837] on button "Save Changes" at bounding box center [886, 827] width 103 height 24
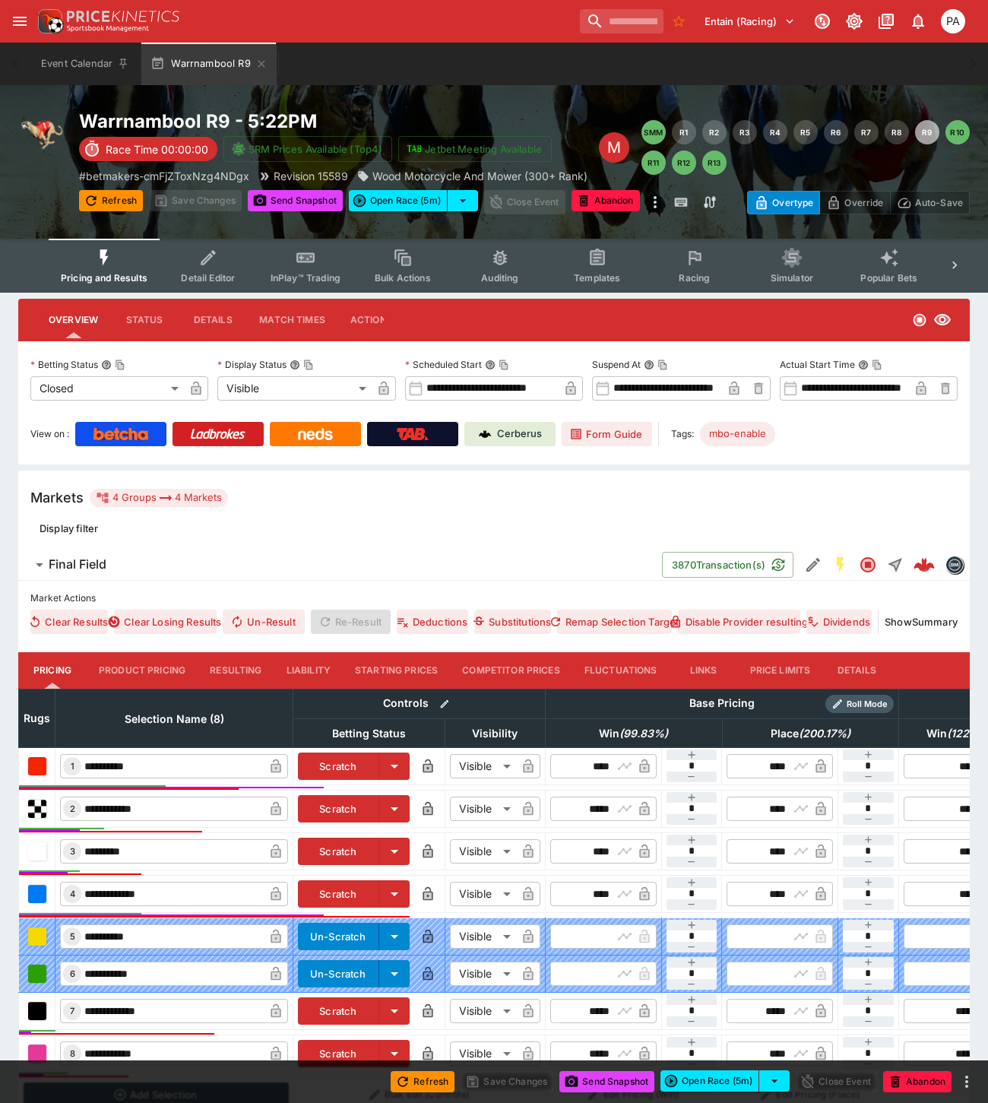
click at [252, 671] on button "Resulting" at bounding box center [236, 670] width 76 height 36
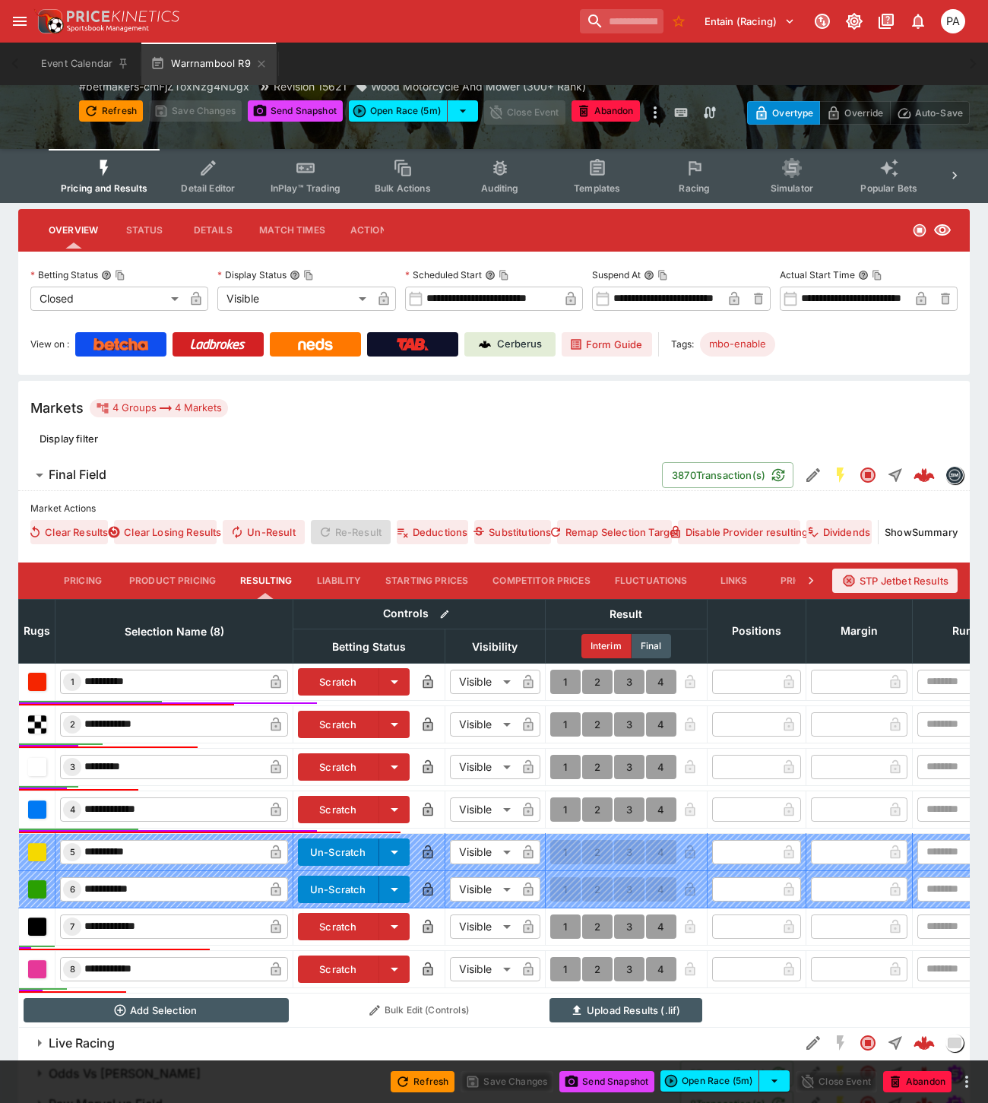
scroll to position [171, 0]
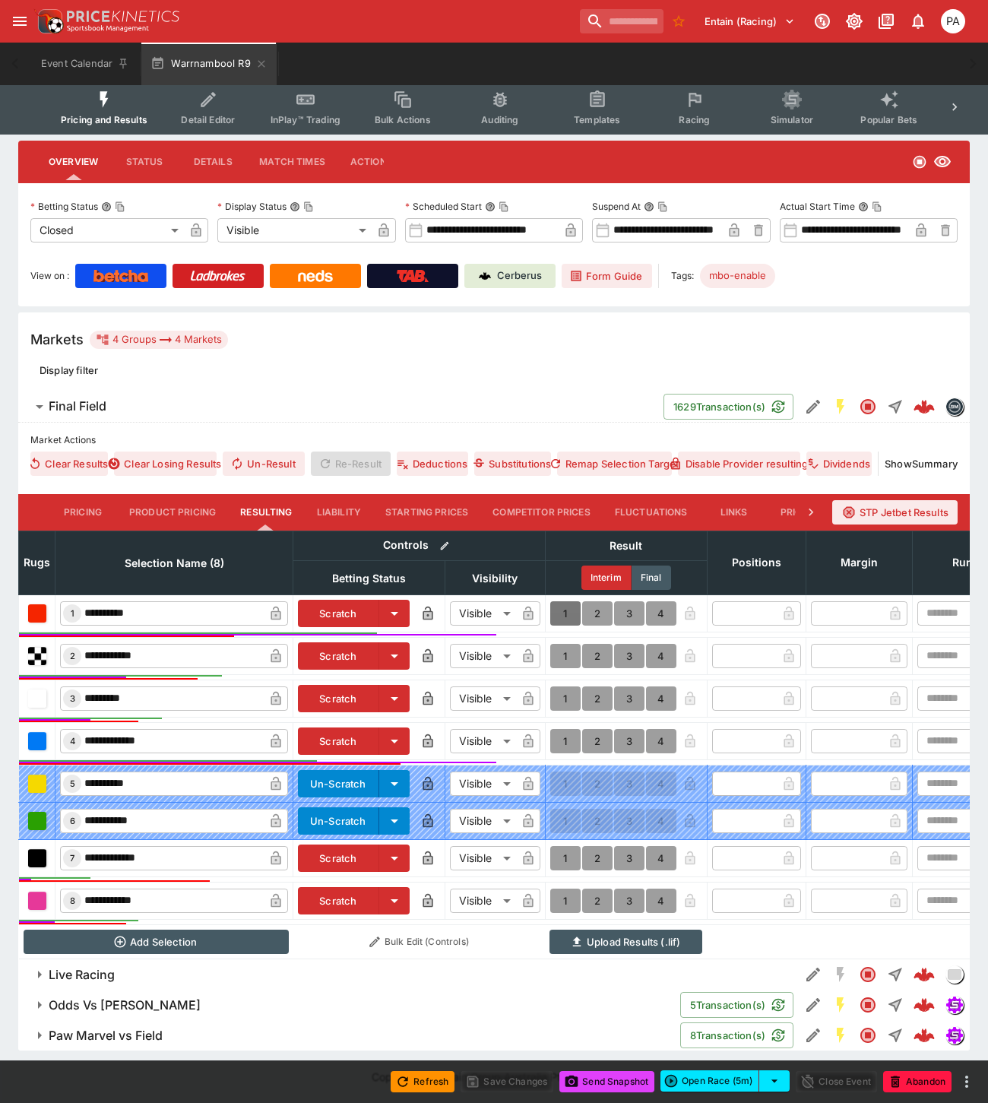
click at [567, 601] on button "1" at bounding box center [565, 613] width 30 height 24
type input "*"
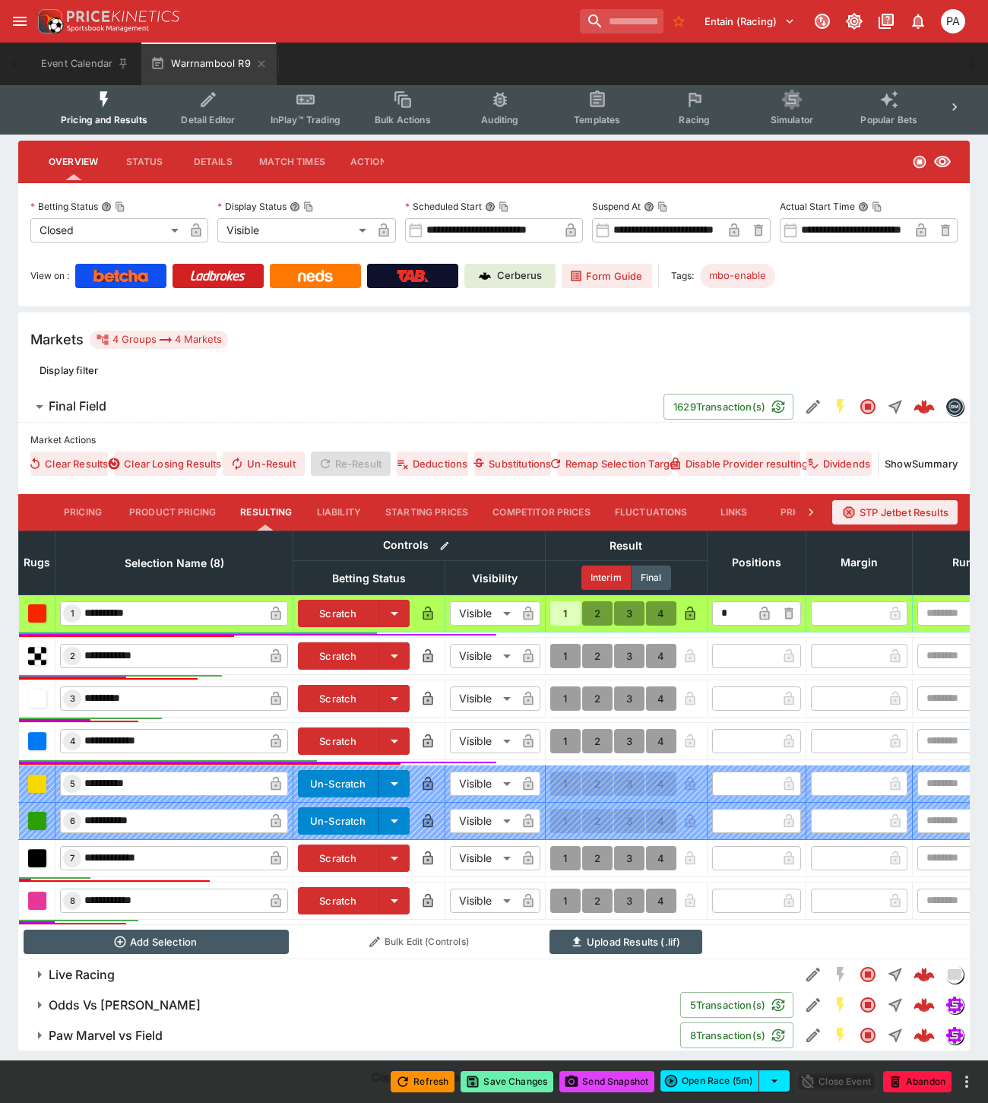
click at [509, 1083] on button "Save Changes" at bounding box center [506, 1081] width 93 height 21
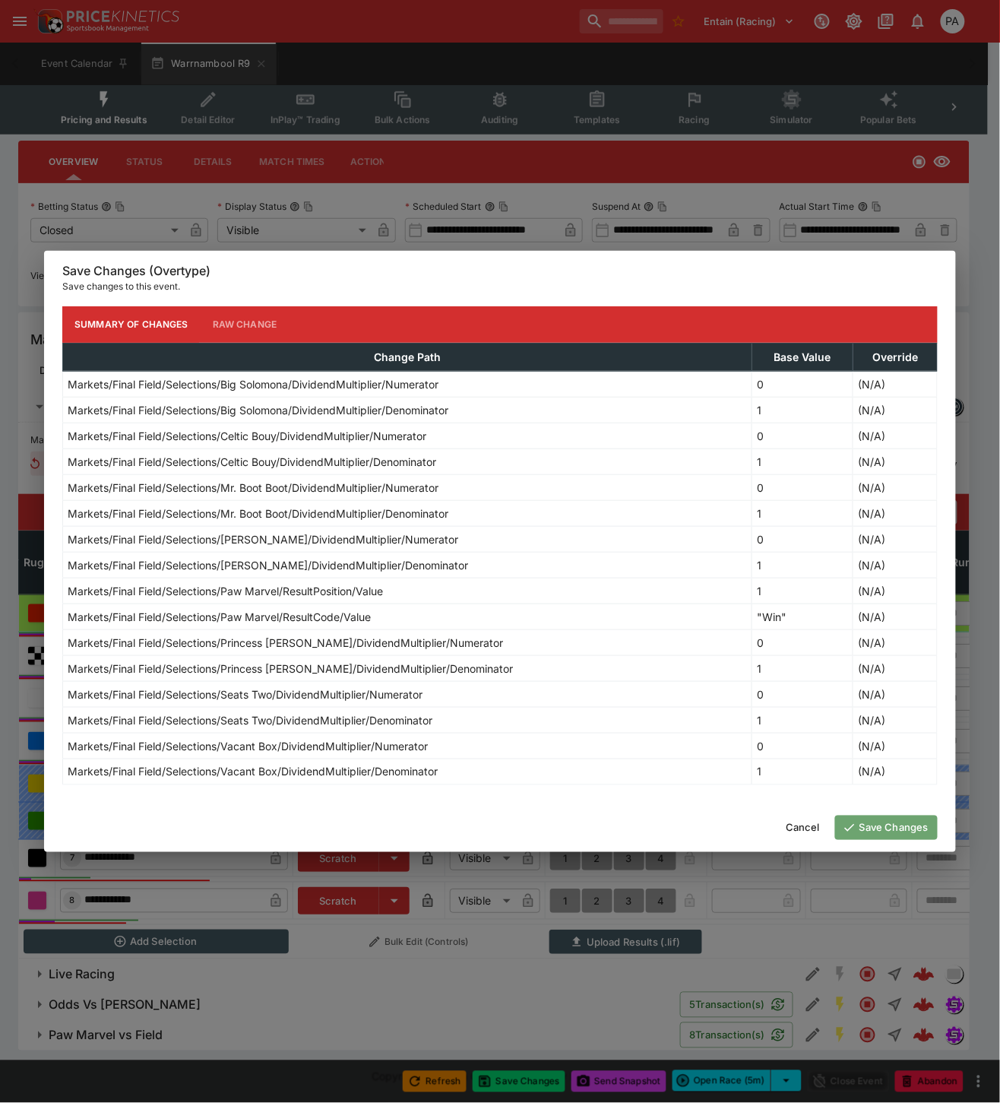
click at [869, 826] on button "Save Changes" at bounding box center [886, 827] width 103 height 24
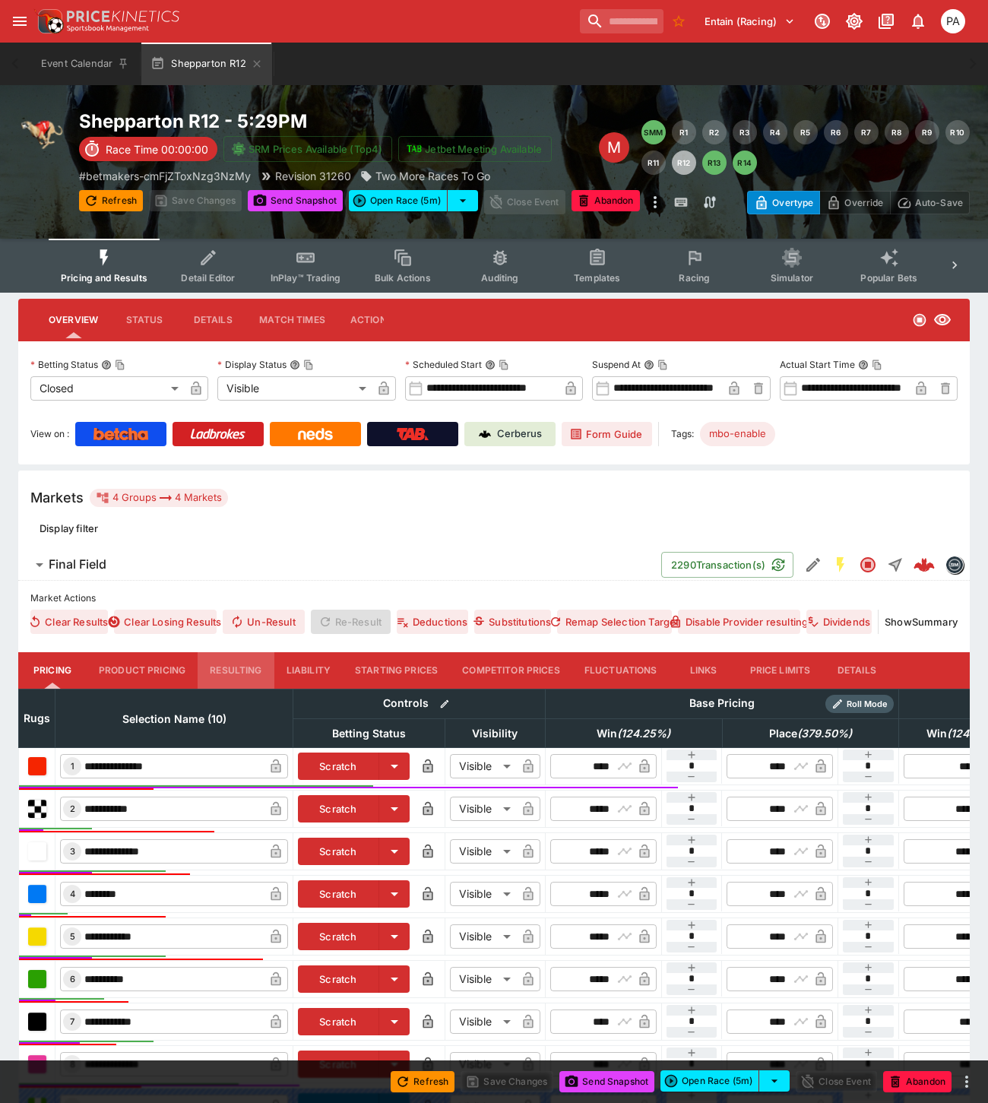
click at [248, 666] on button "Resulting" at bounding box center [236, 670] width 76 height 36
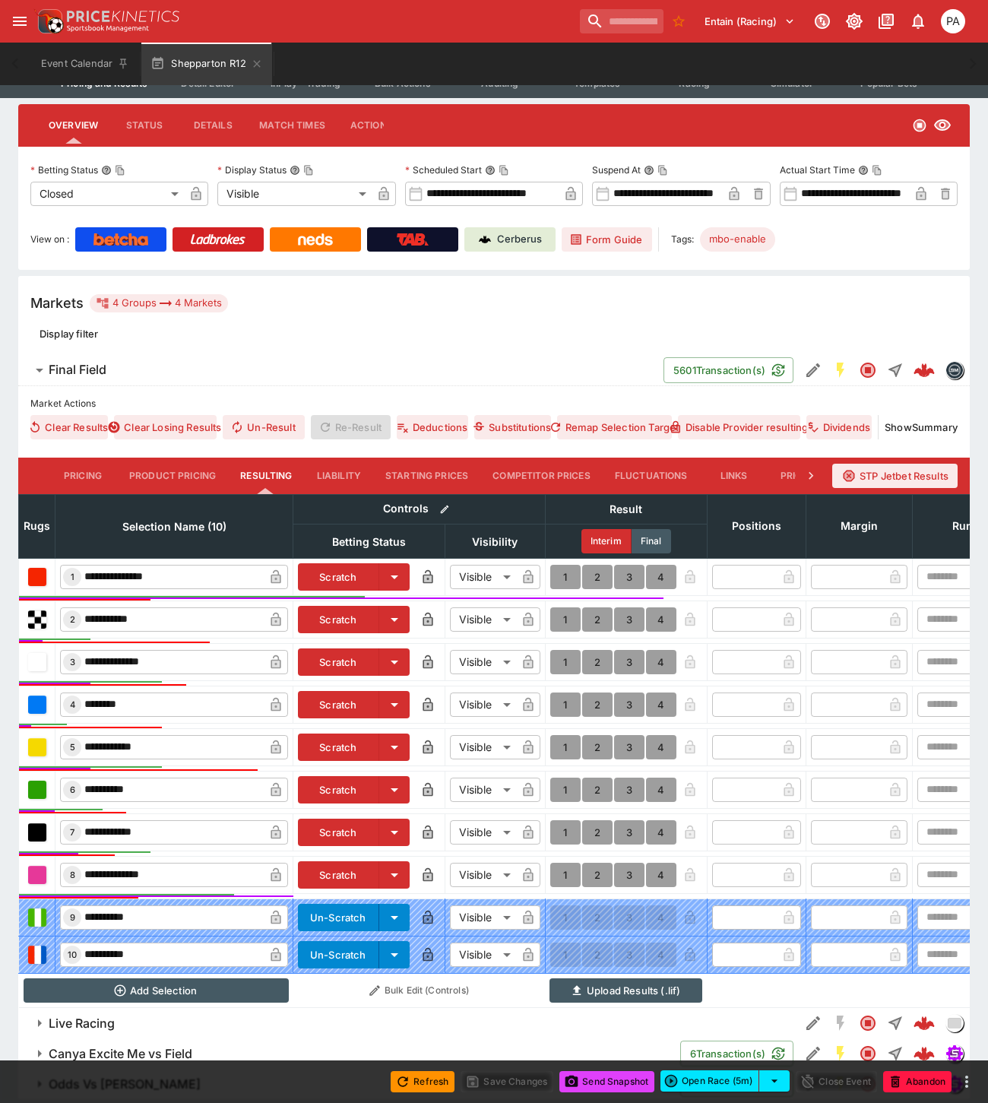
scroll to position [256, 0]
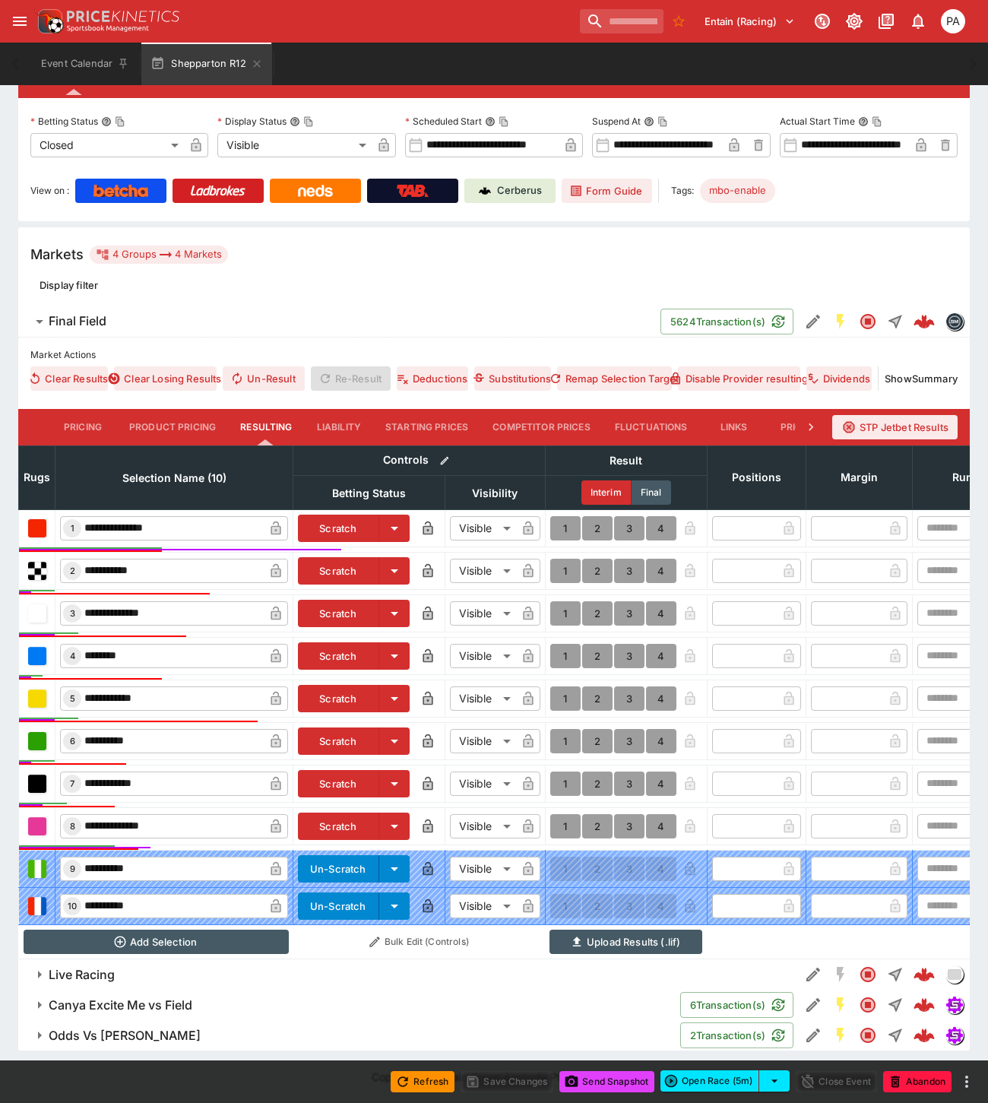
click at [559, 517] on button "1" at bounding box center [565, 528] width 30 height 24
type input "*"
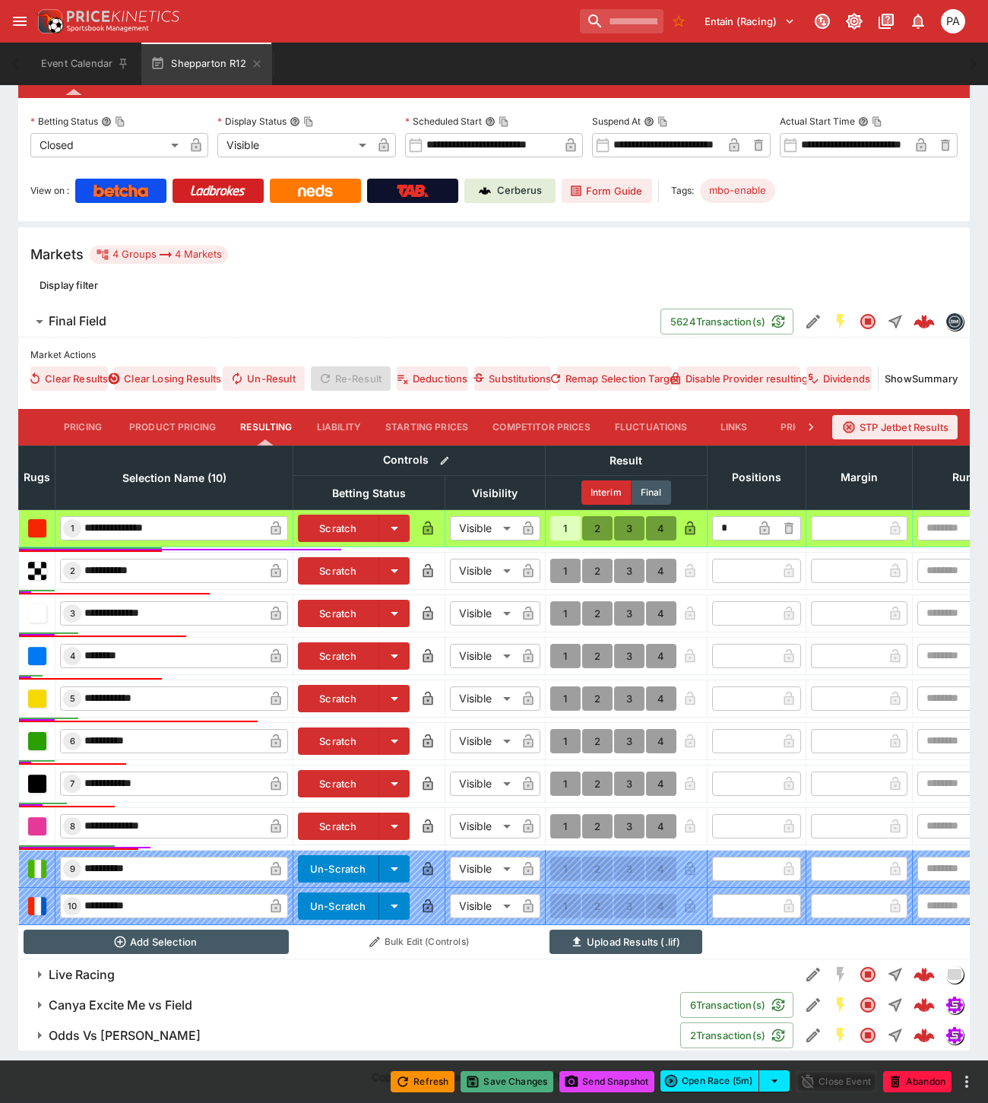
click at [510, 1083] on button "Save Changes" at bounding box center [506, 1081] width 93 height 21
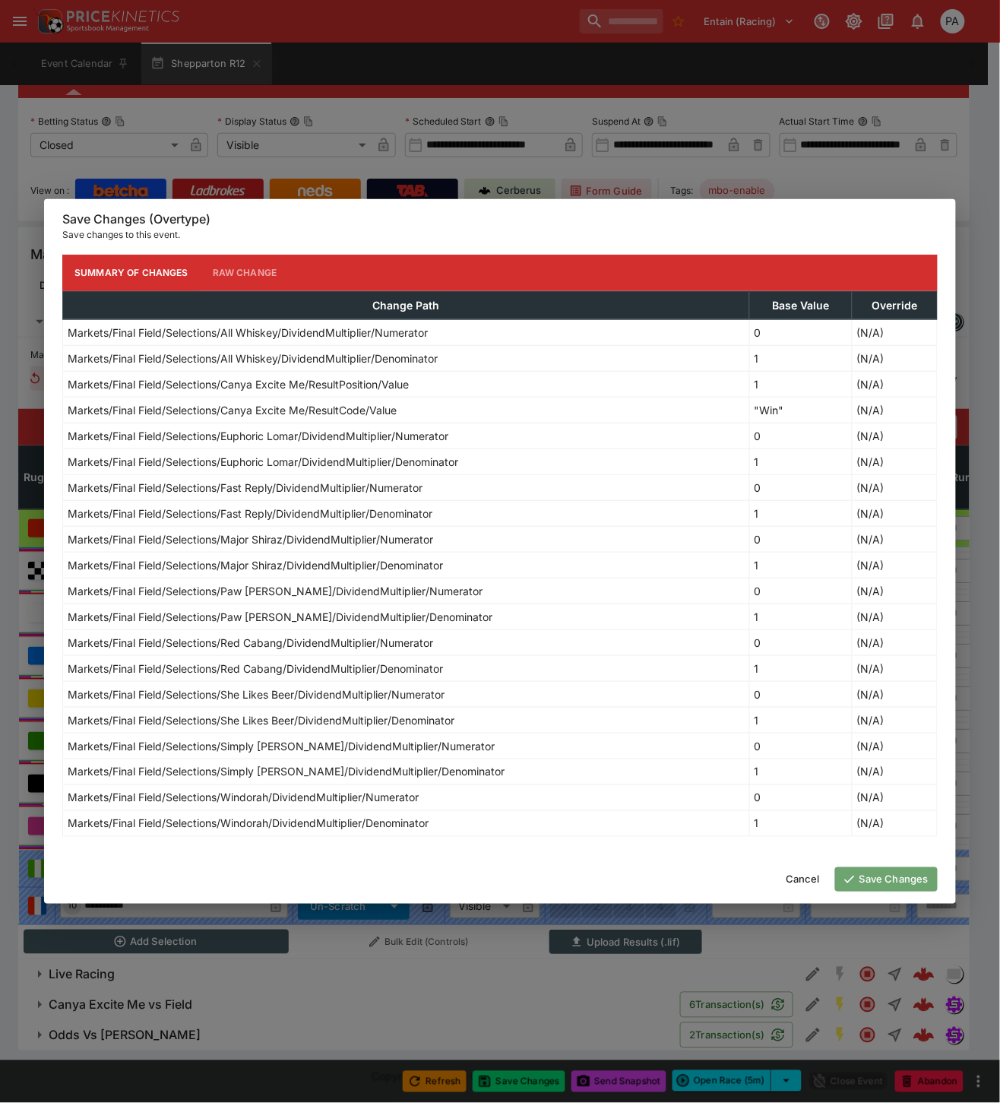
click at [880, 881] on button "Save Changes" at bounding box center [886, 879] width 103 height 24
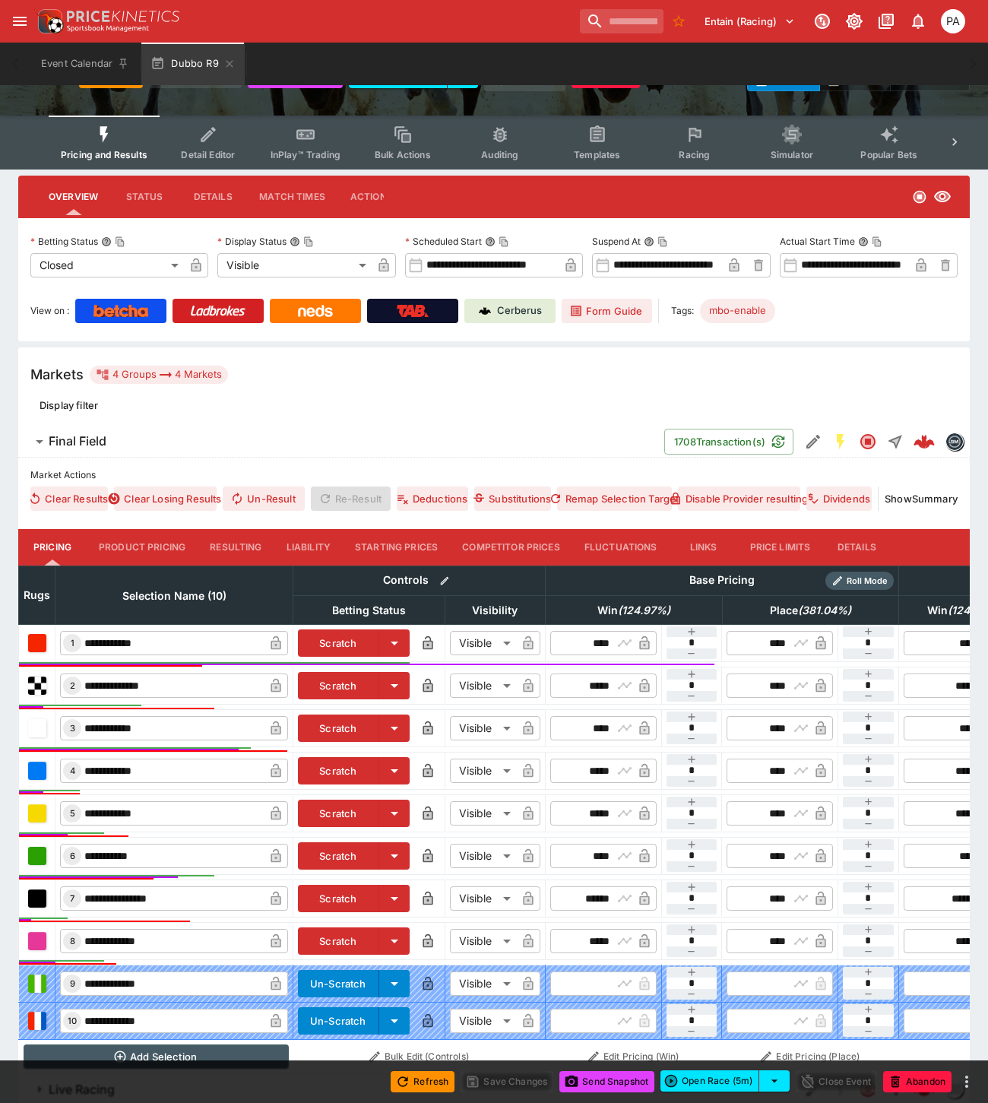
scroll to position [252, 0]
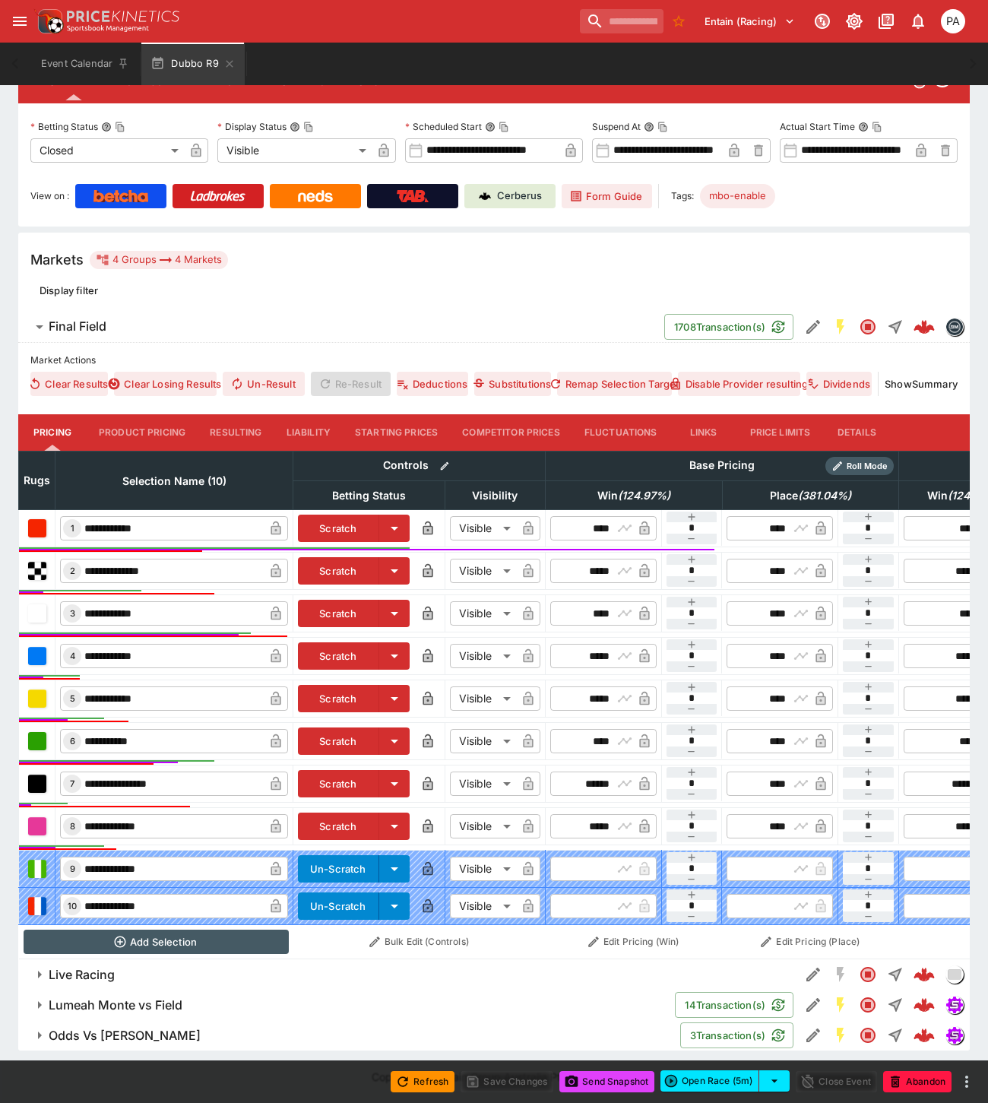
click at [243, 421] on button "Resulting" at bounding box center [236, 432] width 76 height 36
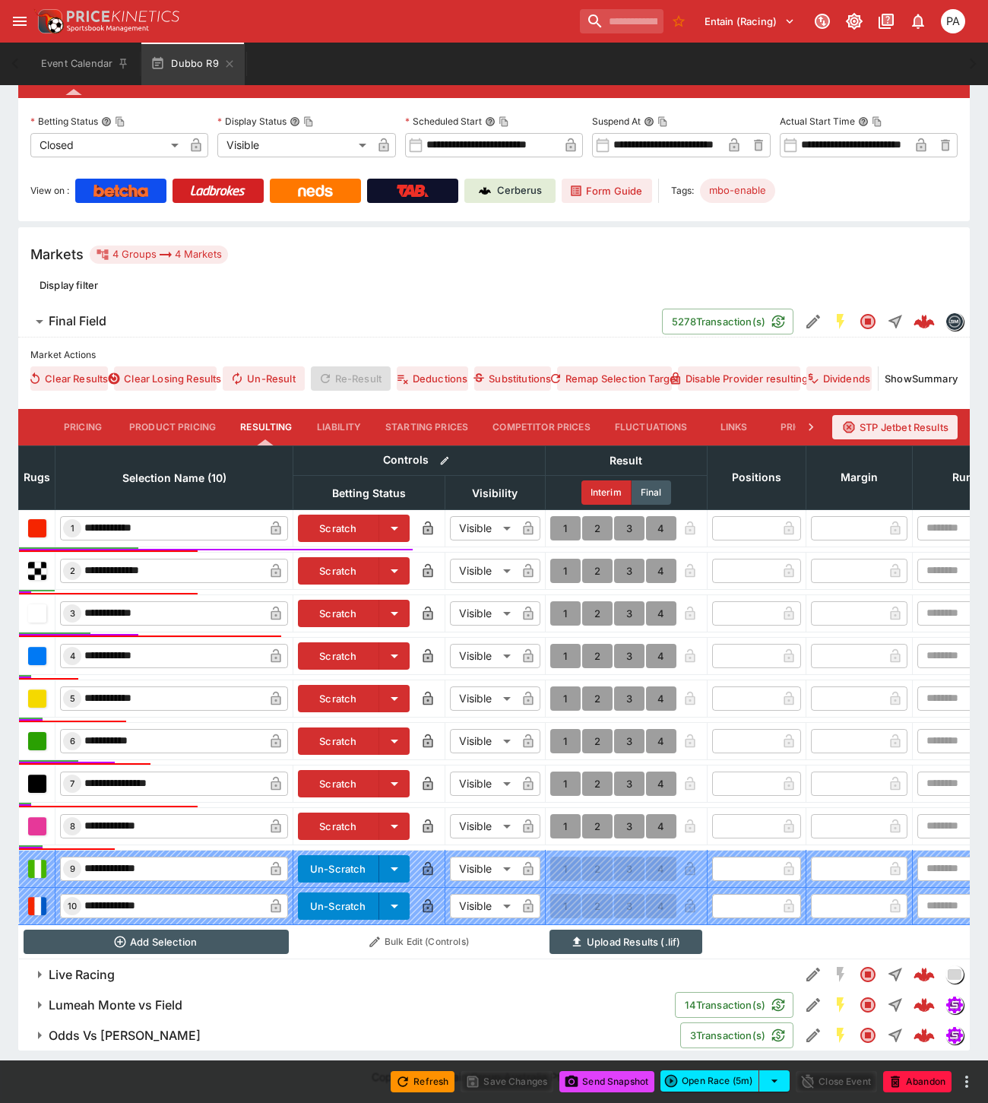
scroll to position [256, 0]
click at [560, 516] on button "1" at bounding box center [565, 528] width 30 height 24
type input "*"
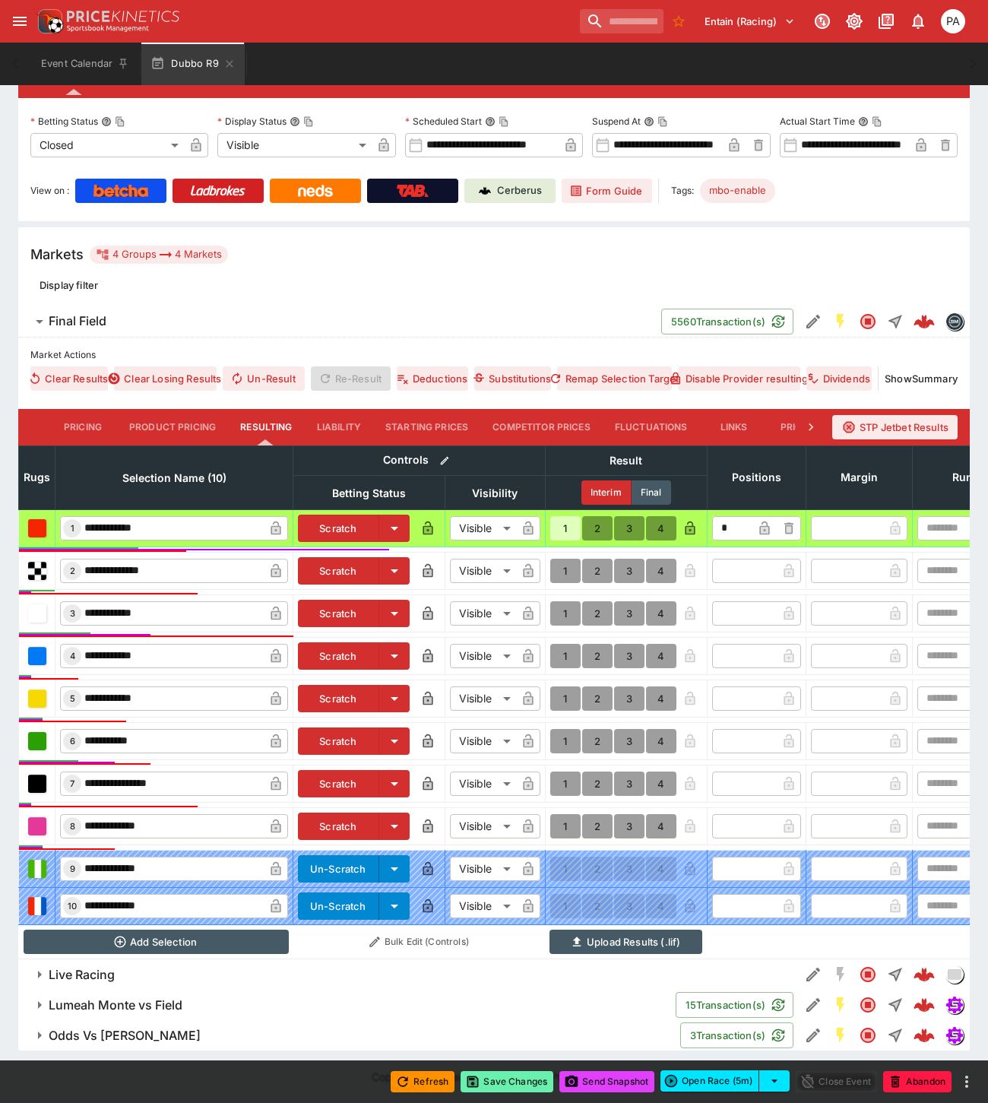
click at [505, 1079] on button "Save Changes" at bounding box center [506, 1081] width 93 height 21
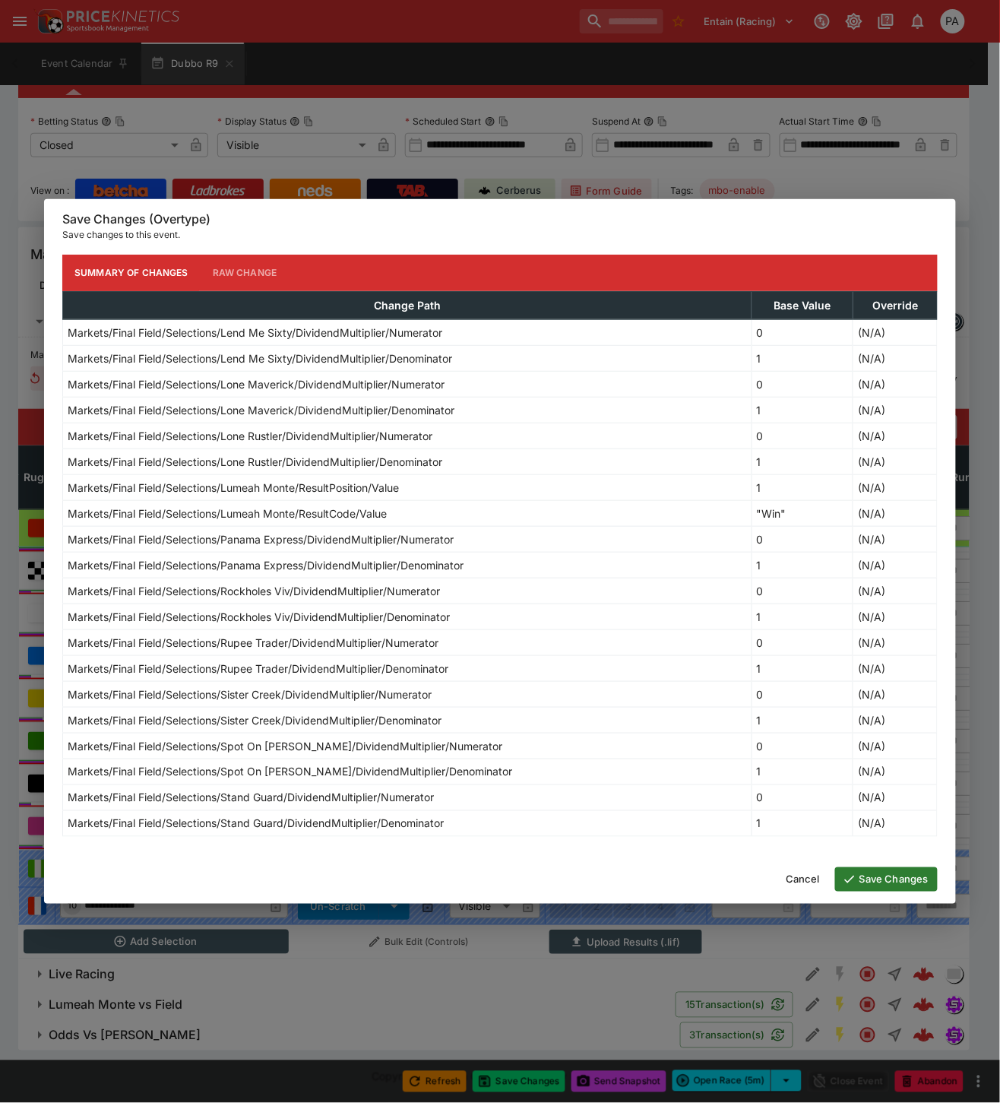
click at [894, 878] on button "Save Changes" at bounding box center [886, 879] width 103 height 24
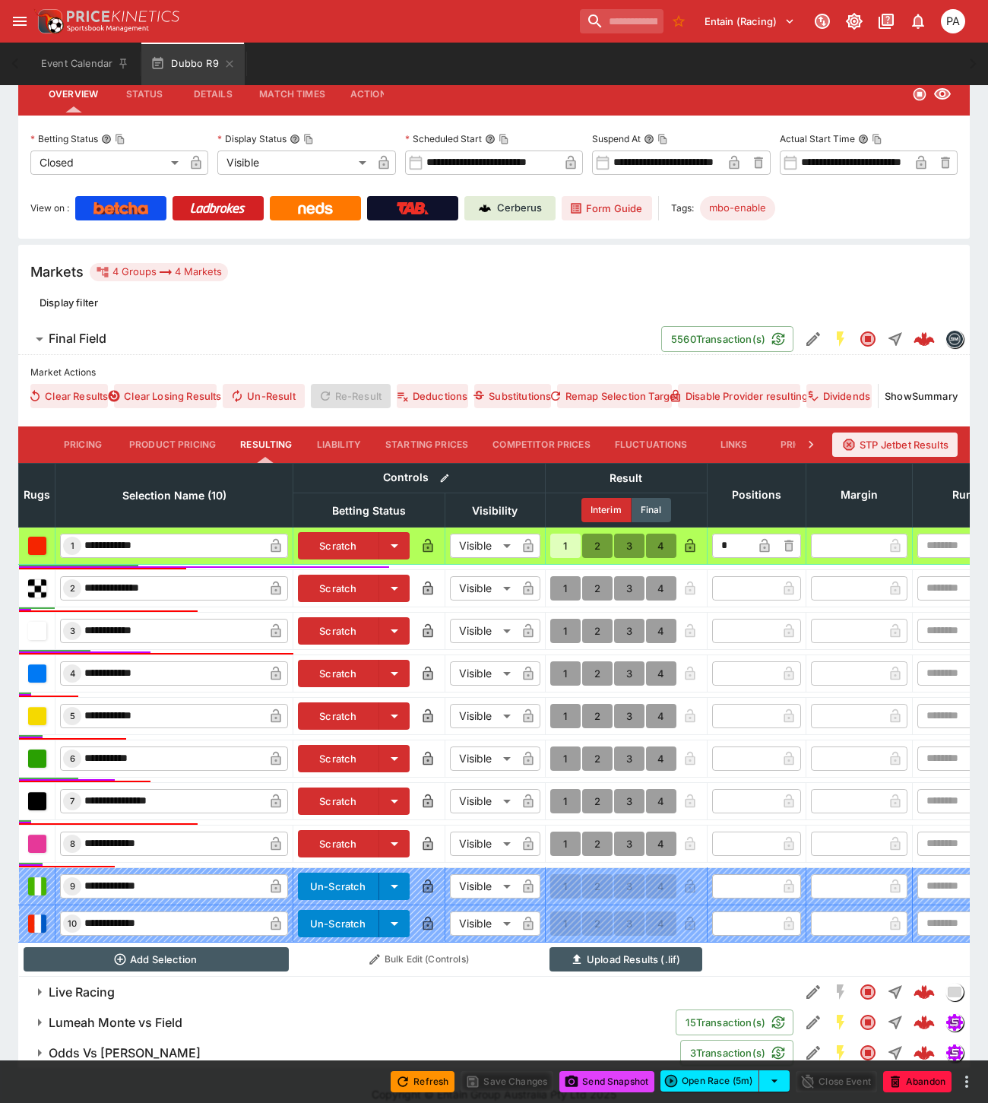
scroll to position [0, 0]
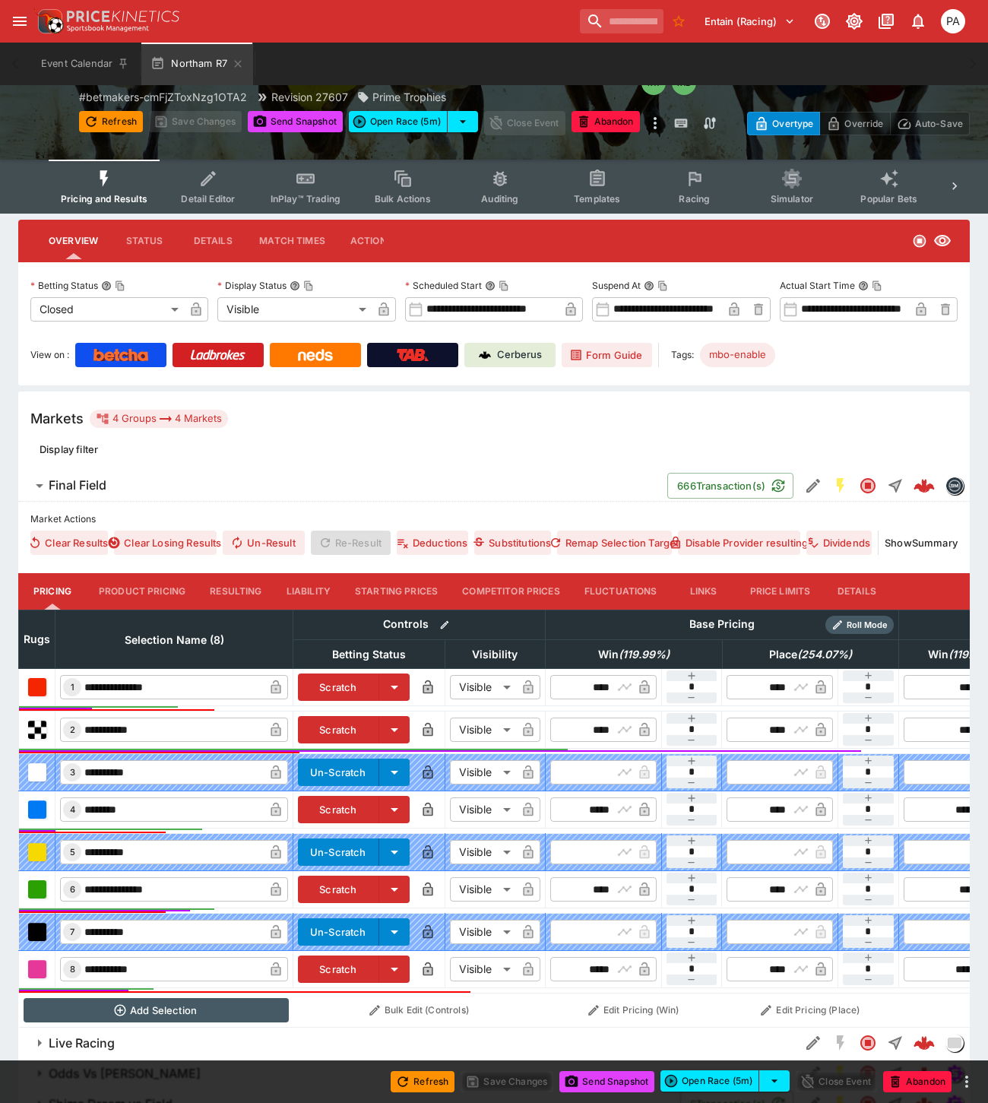
scroll to position [160, 0]
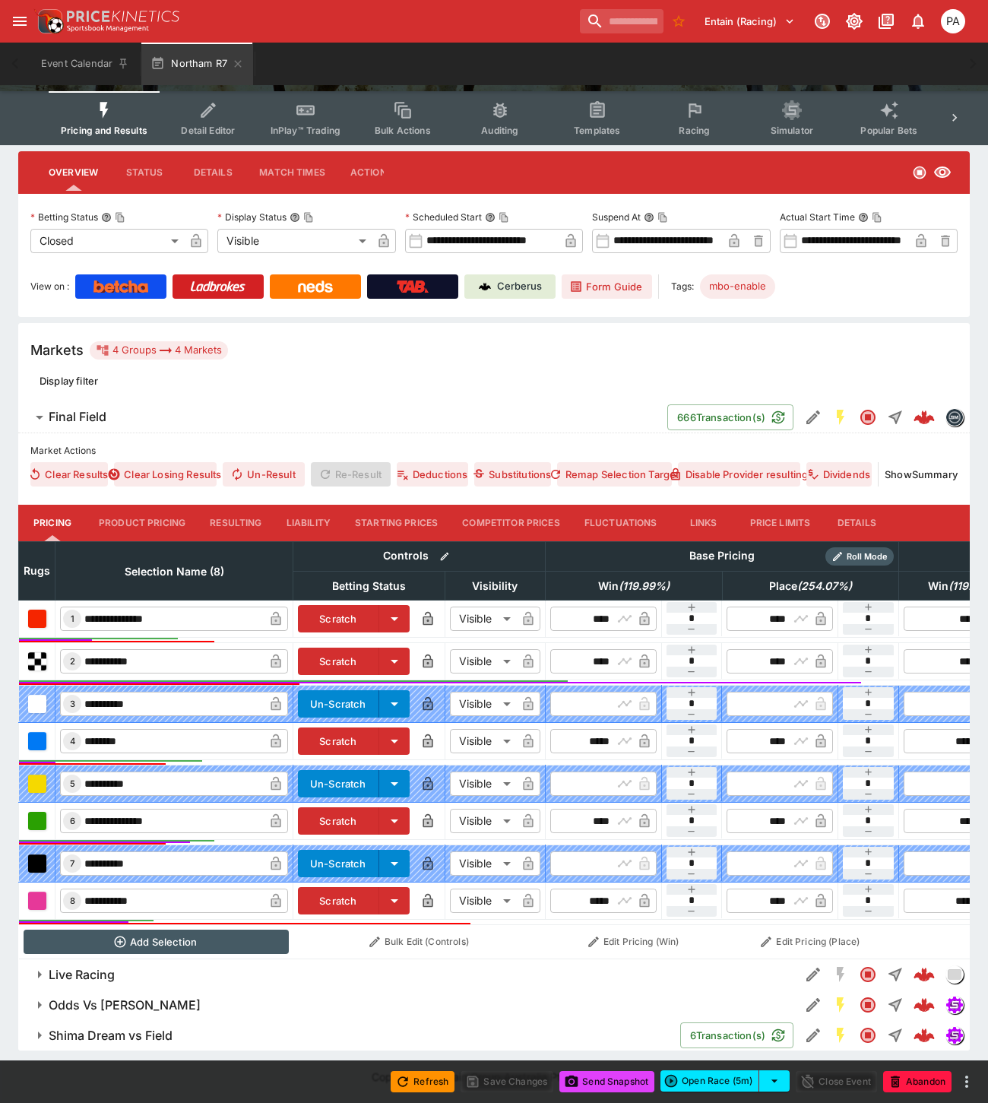
click at [223, 508] on button "Resulting" at bounding box center [236, 523] width 76 height 36
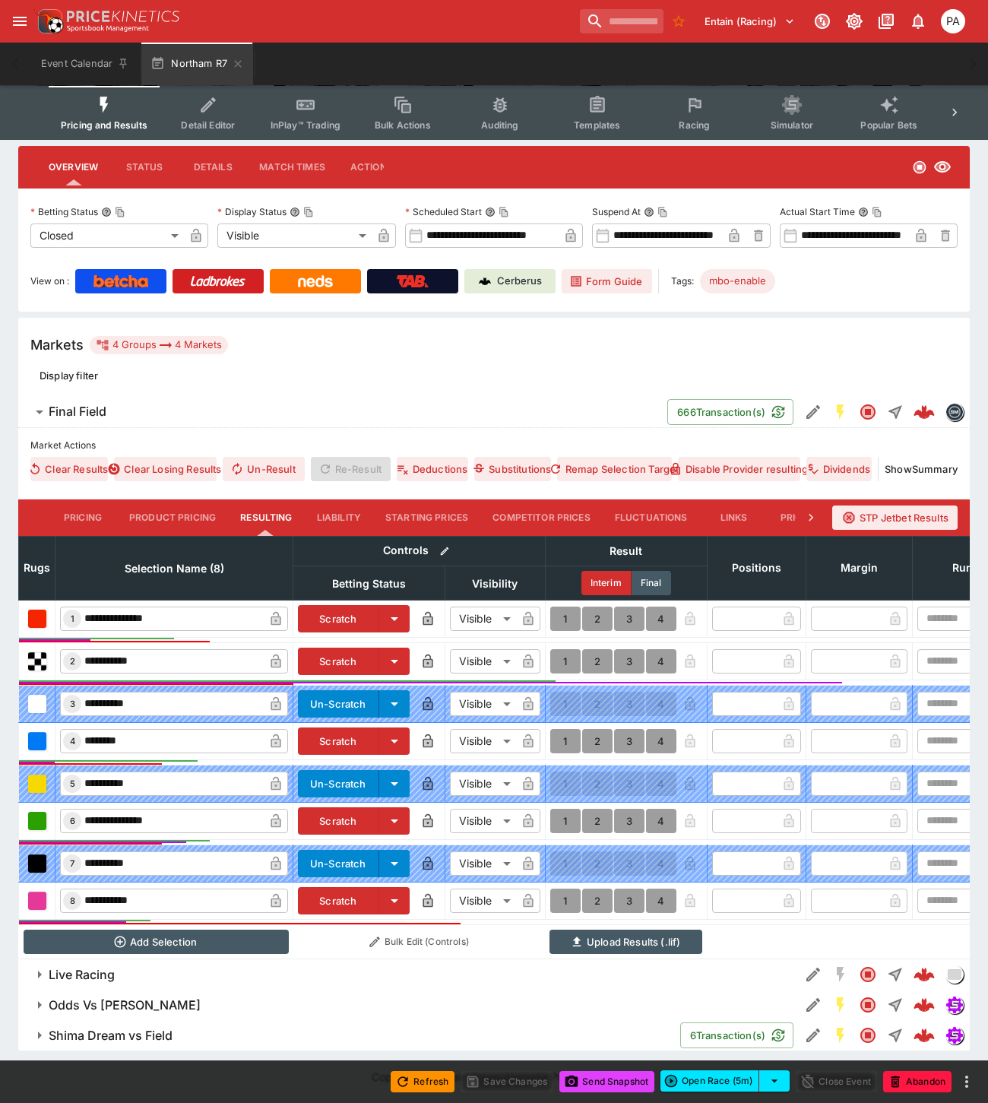
click at [562, 895] on button "1" at bounding box center [565, 900] width 30 height 24
type input "*"
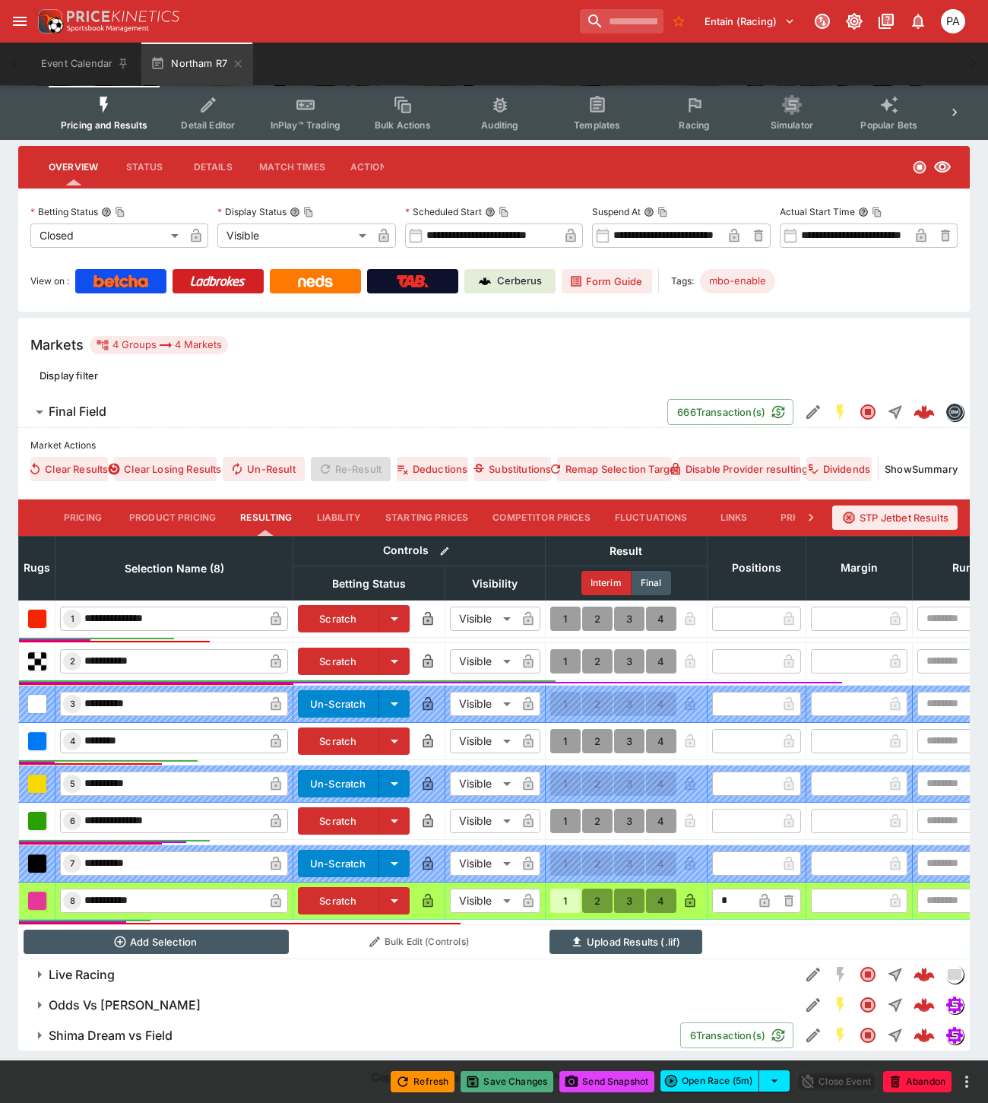
click at [514, 1081] on button "Save Changes" at bounding box center [506, 1081] width 93 height 21
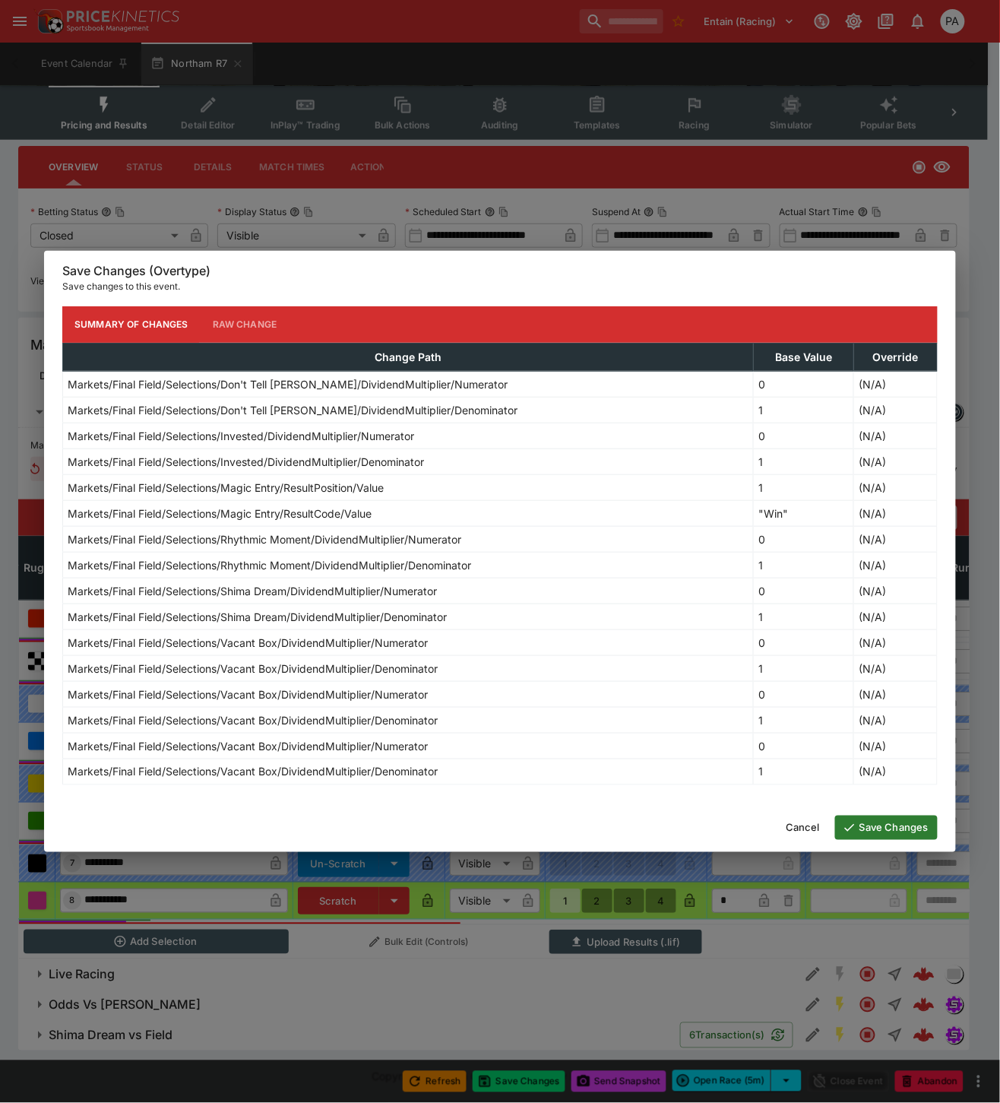
click at [864, 829] on button "Save Changes" at bounding box center [886, 827] width 103 height 24
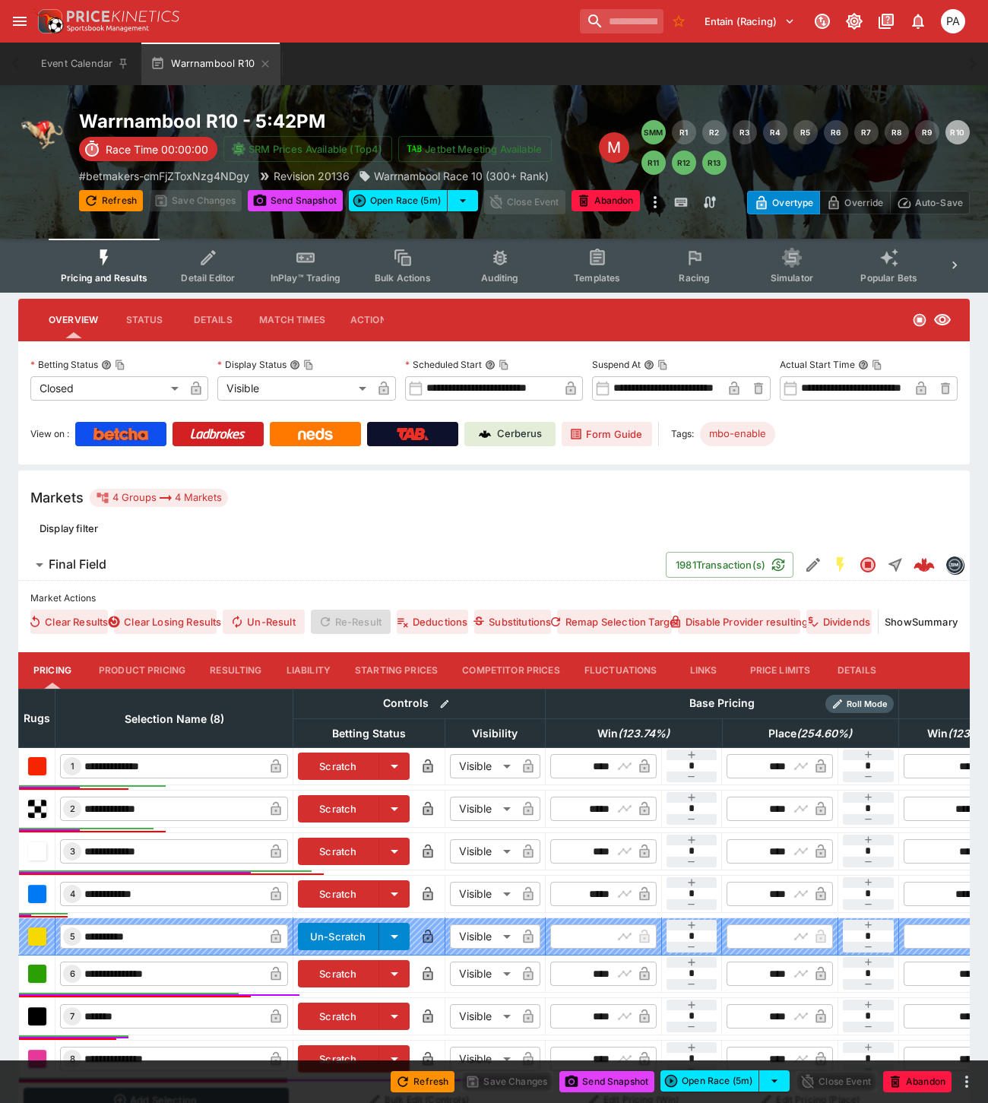
click at [242, 671] on button "Resulting" at bounding box center [236, 670] width 76 height 36
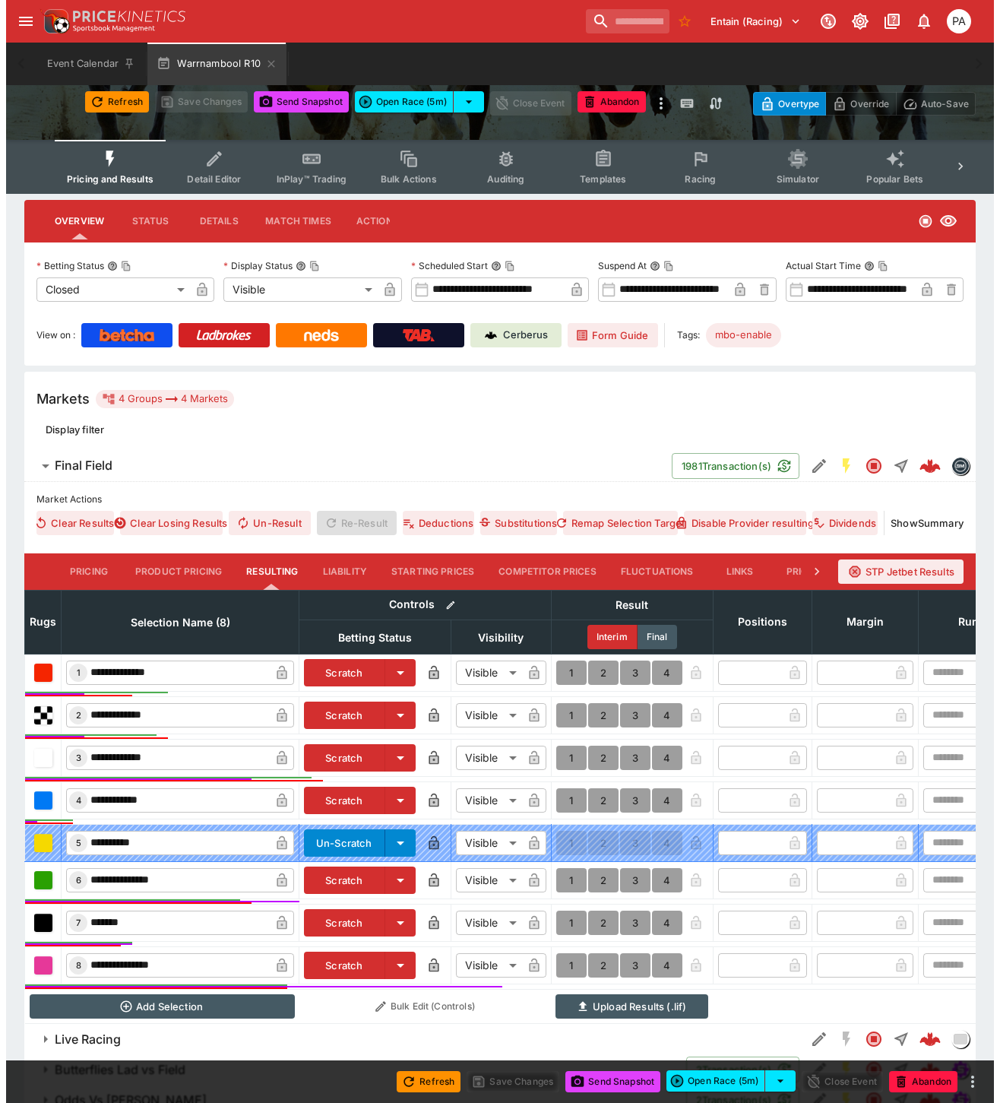
scroll to position [177, 0]
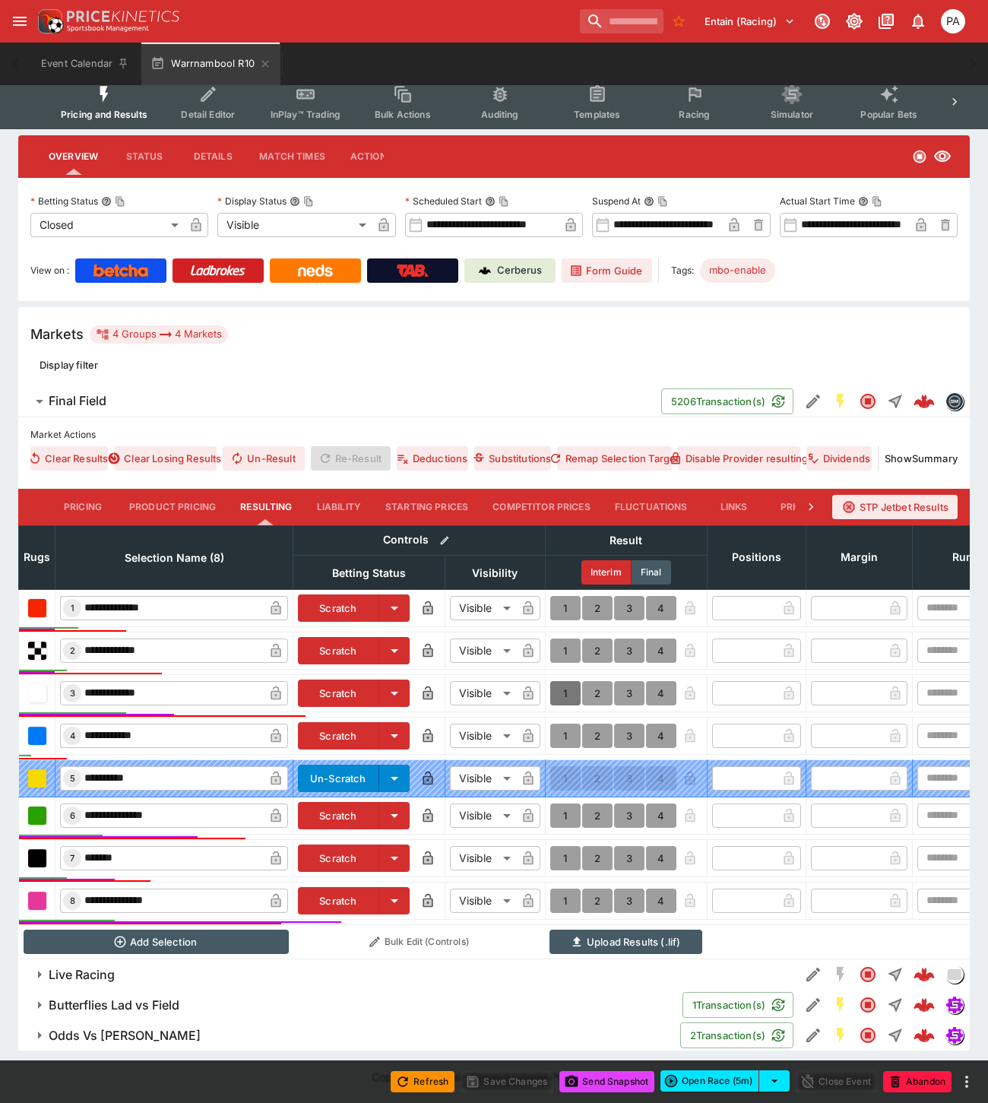
click at [567, 681] on button "1" at bounding box center [565, 693] width 30 height 24
type input "*"
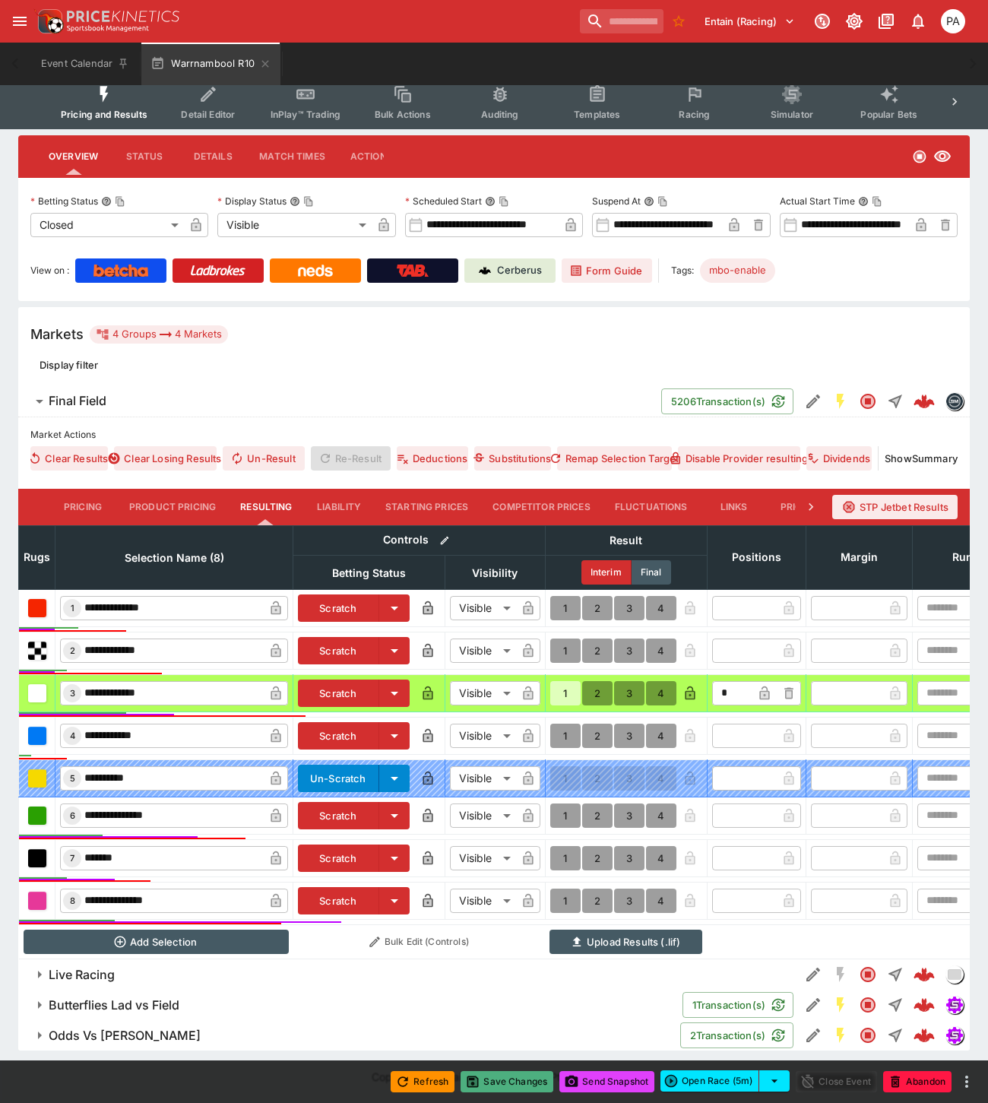
click at [515, 1079] on button "Save Changes" at bounding box center [506, 1081] width 93 height 21
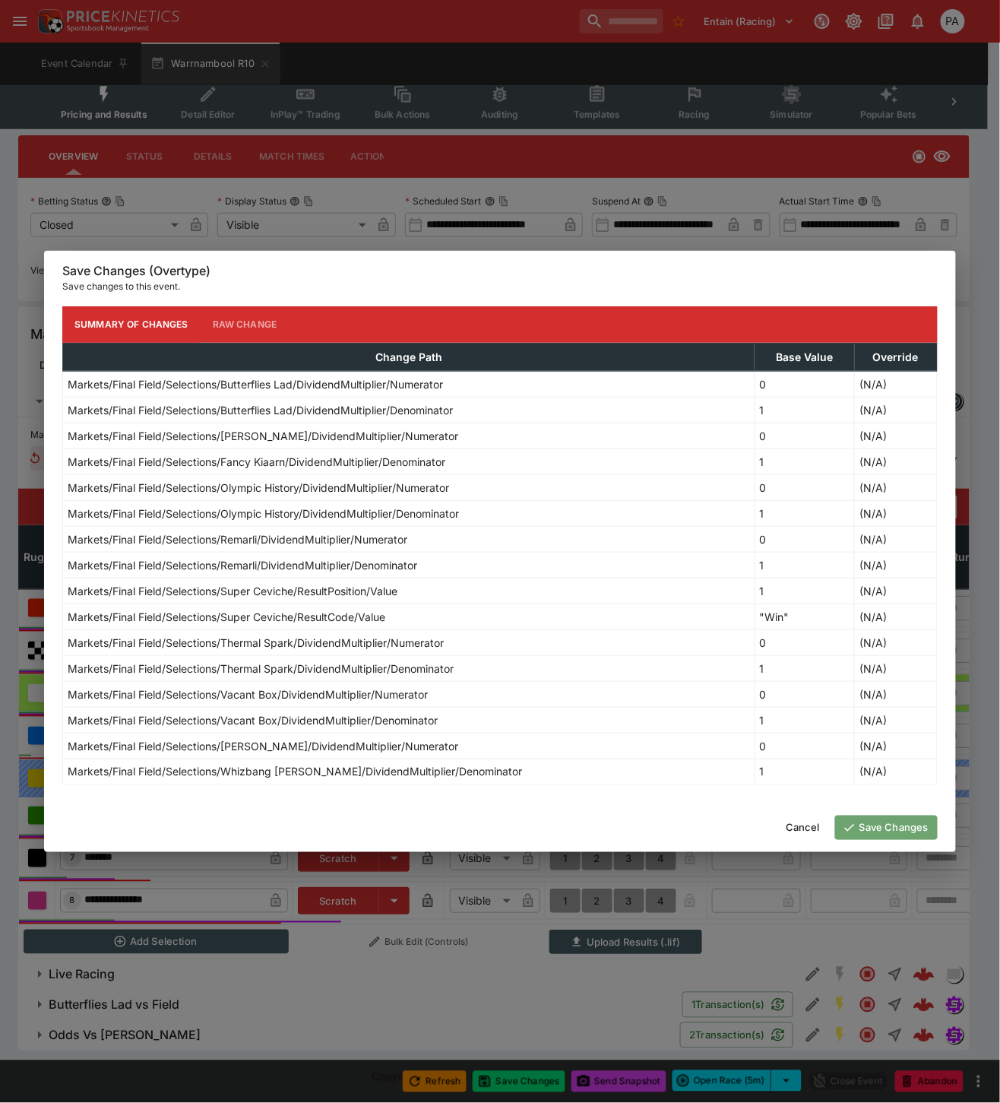
click at [891, 821] on button "Save Changes" at bounding box center [886, 827] width 103 height 24
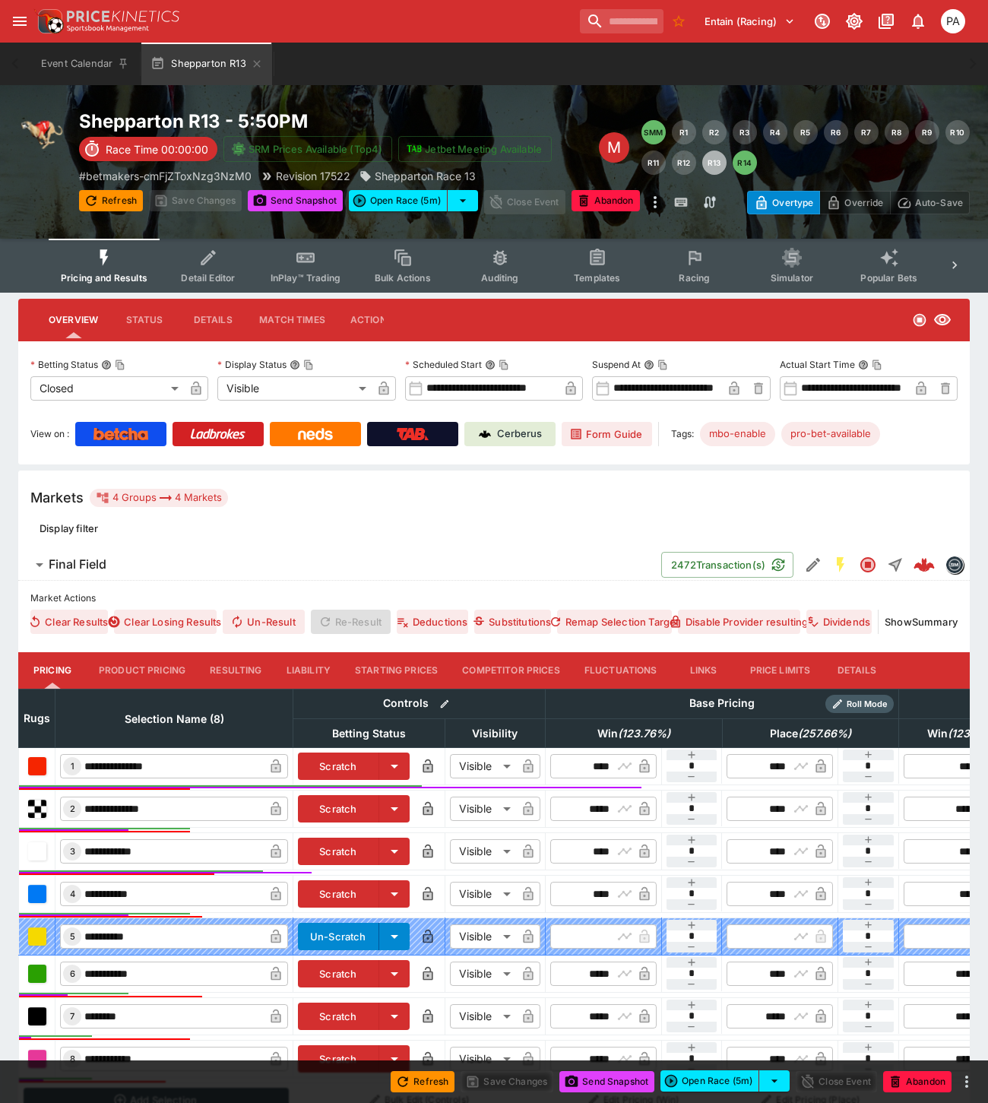
click at [233, 675] on button "Resulting" at bounding box center [236, 670] width 76 height 36
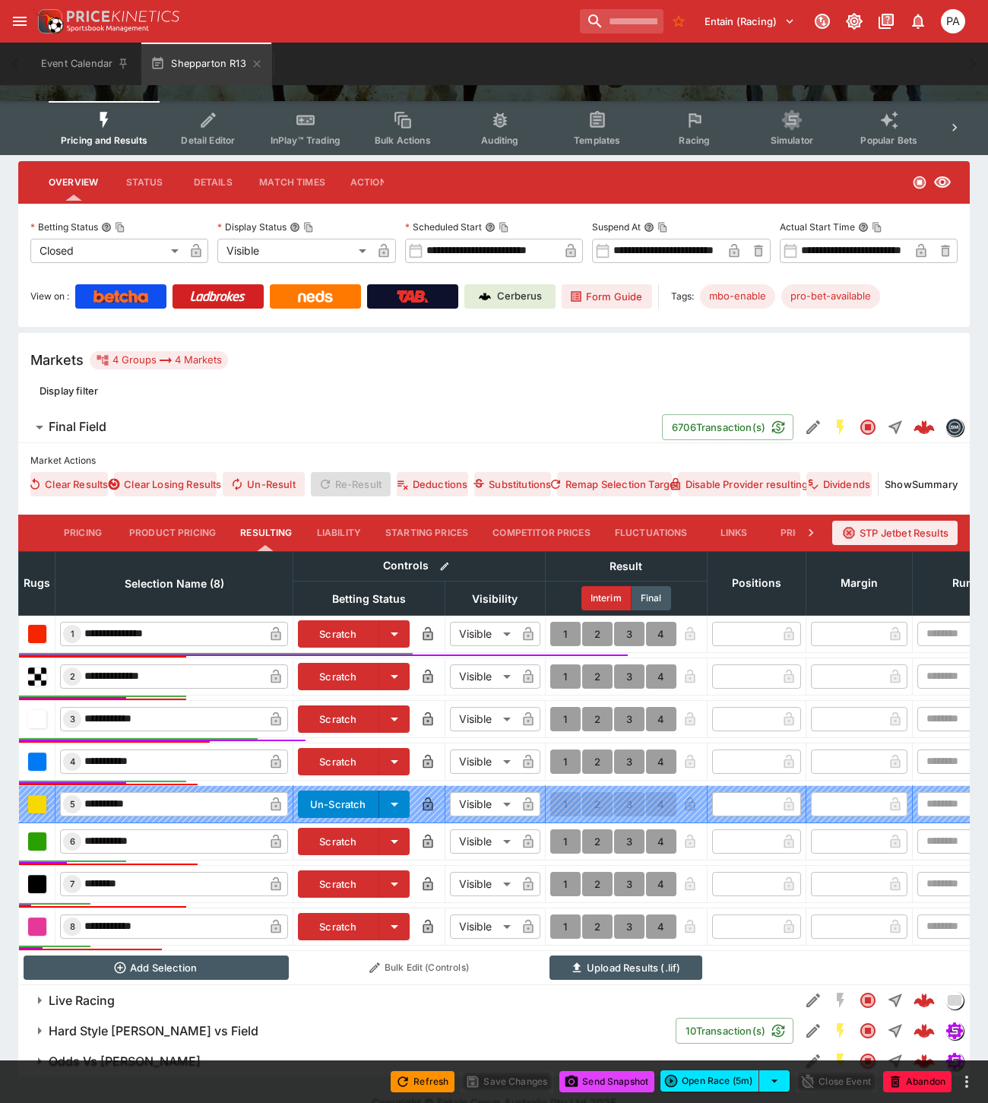
scroll to position [177, 0]
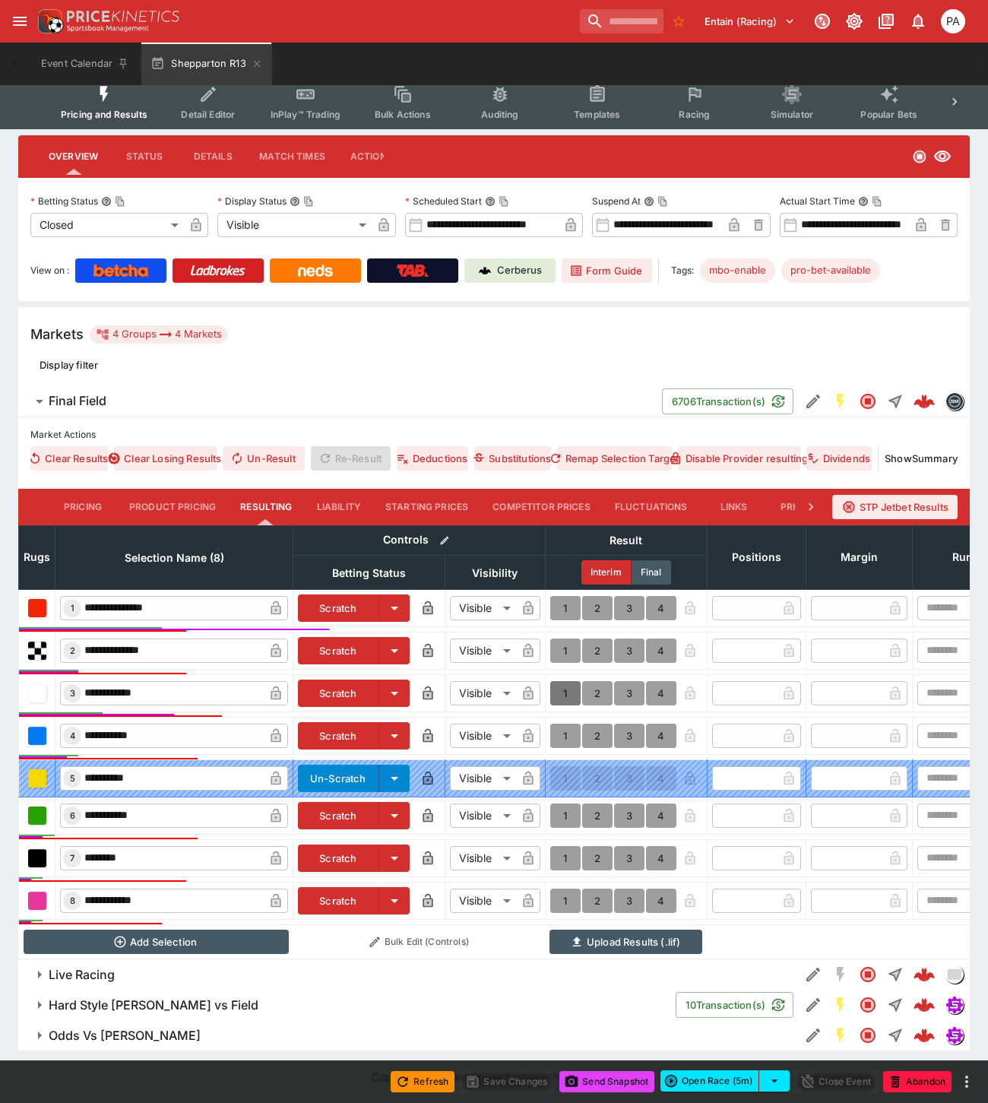
click at [562, 681] on button "1" at bounding box center [565, 693] width 30 height 24
type input "*"
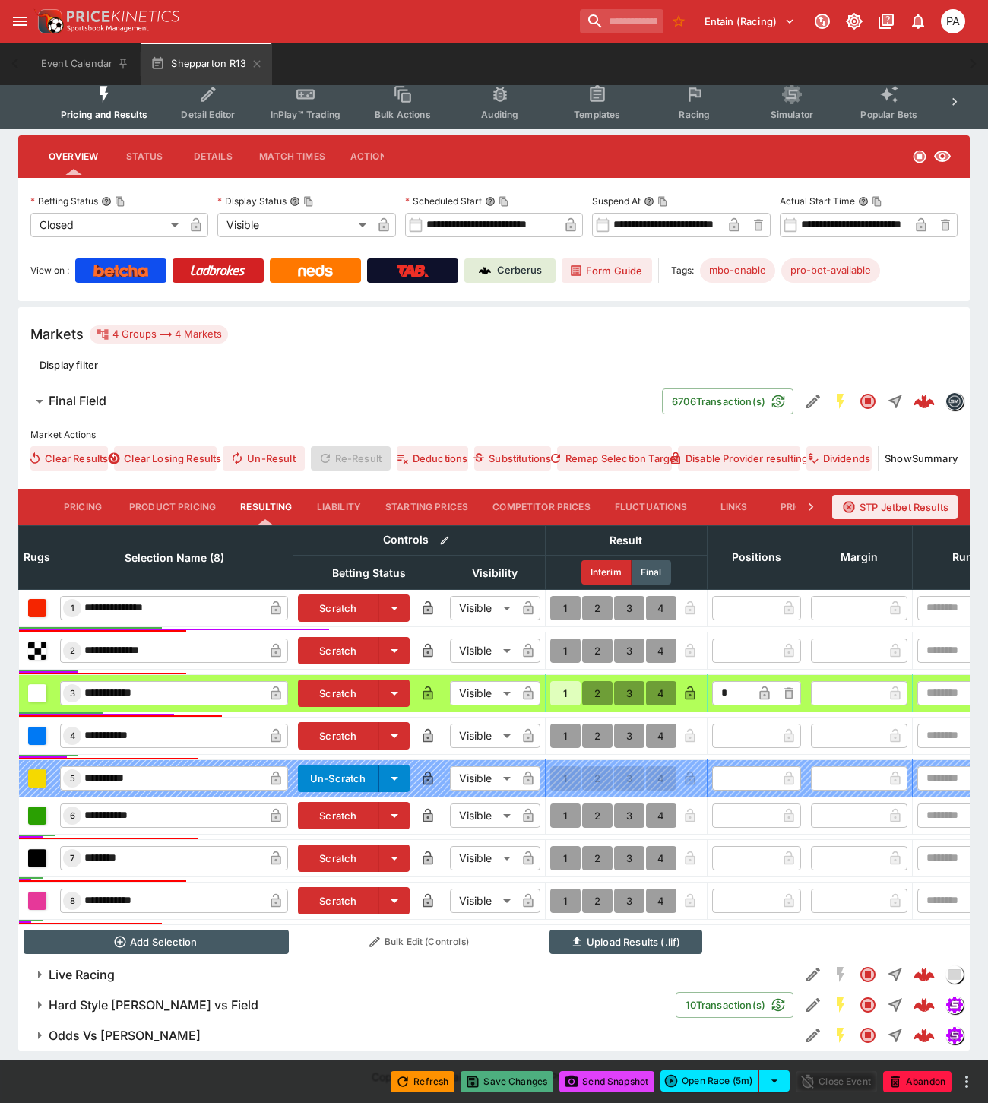
click at [507, 1080] on button "Save Changes" at bounding box center [506, 1081] width 93 height 21
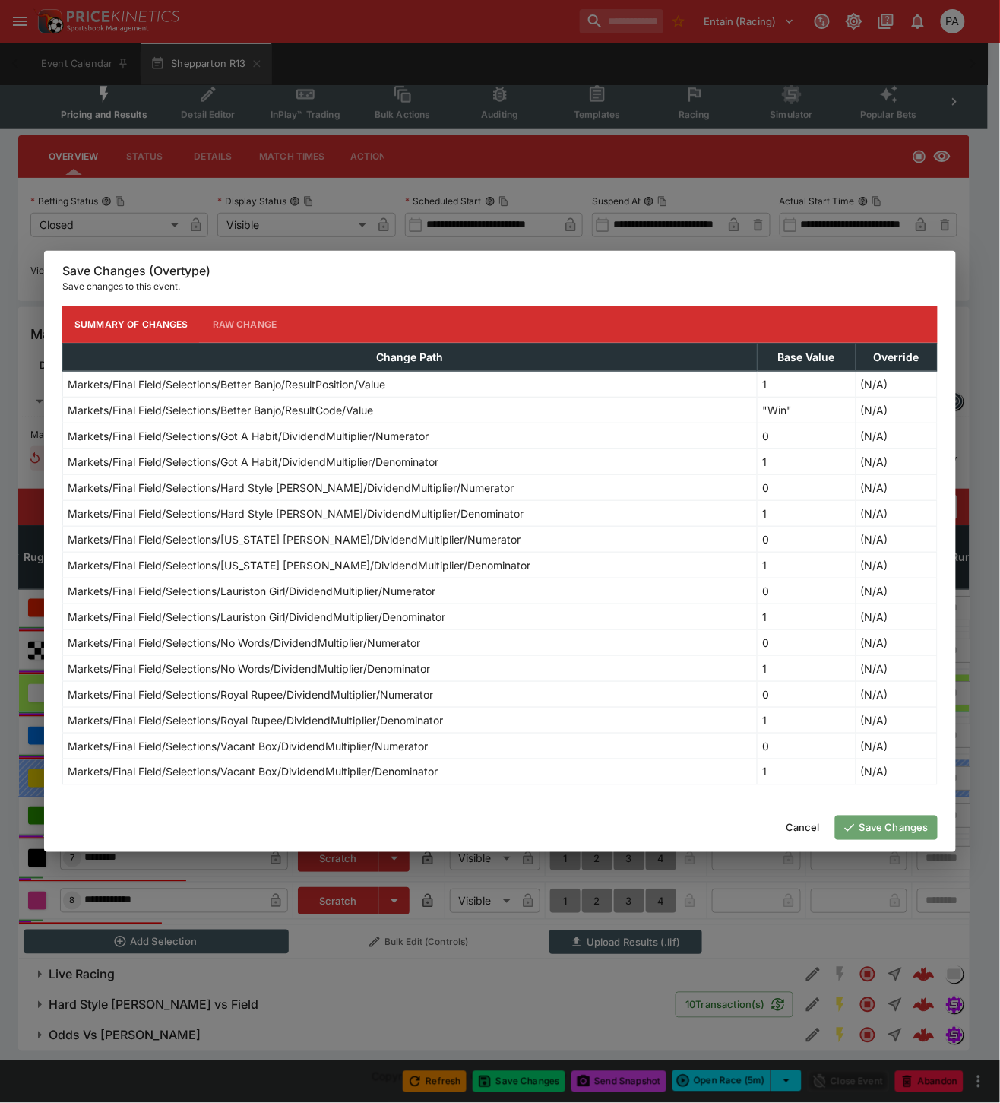
click at [878, 829] on button "Save Changes" at bounding box center [886, 827] width 103 height 24
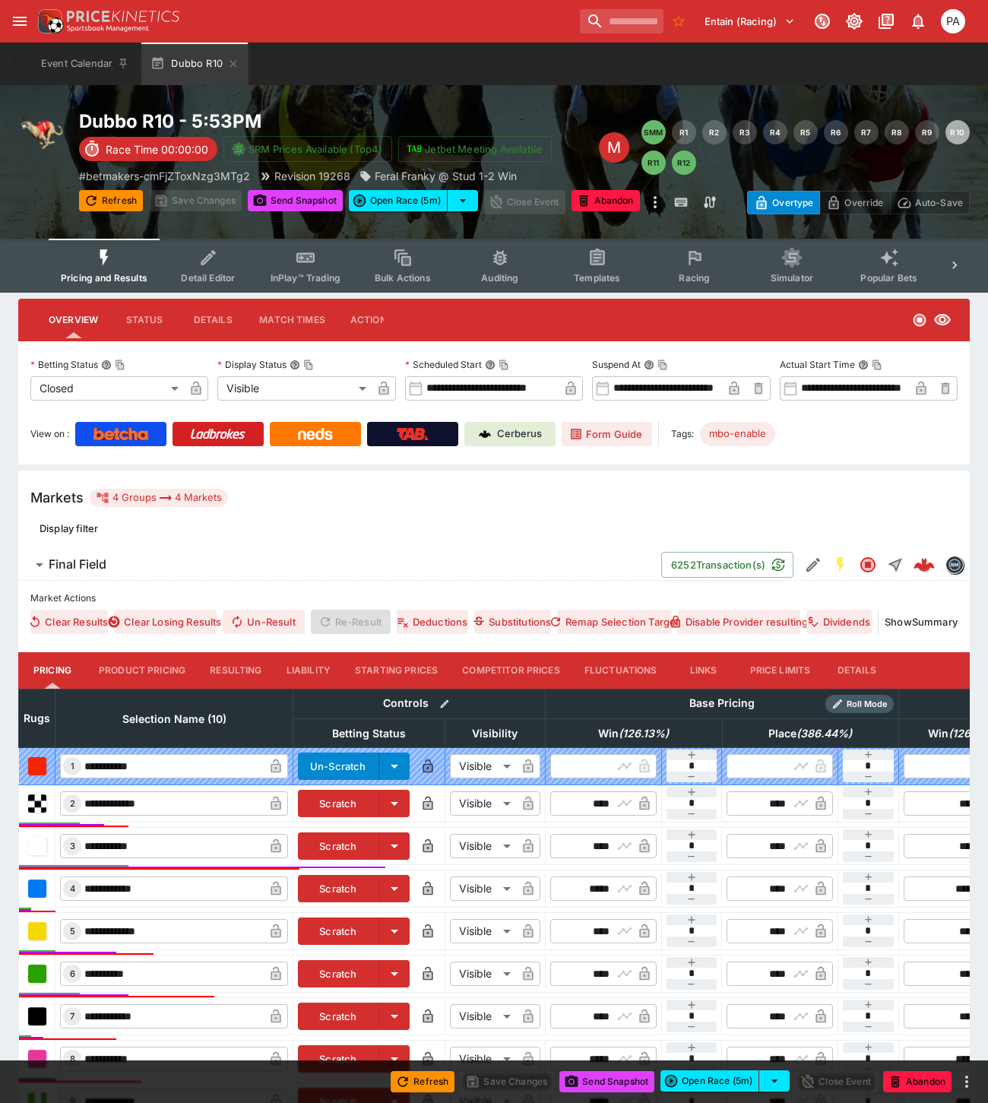
click at [242, 672] on button "Resulting" at bounding box center [236, 670] width 76 height 36
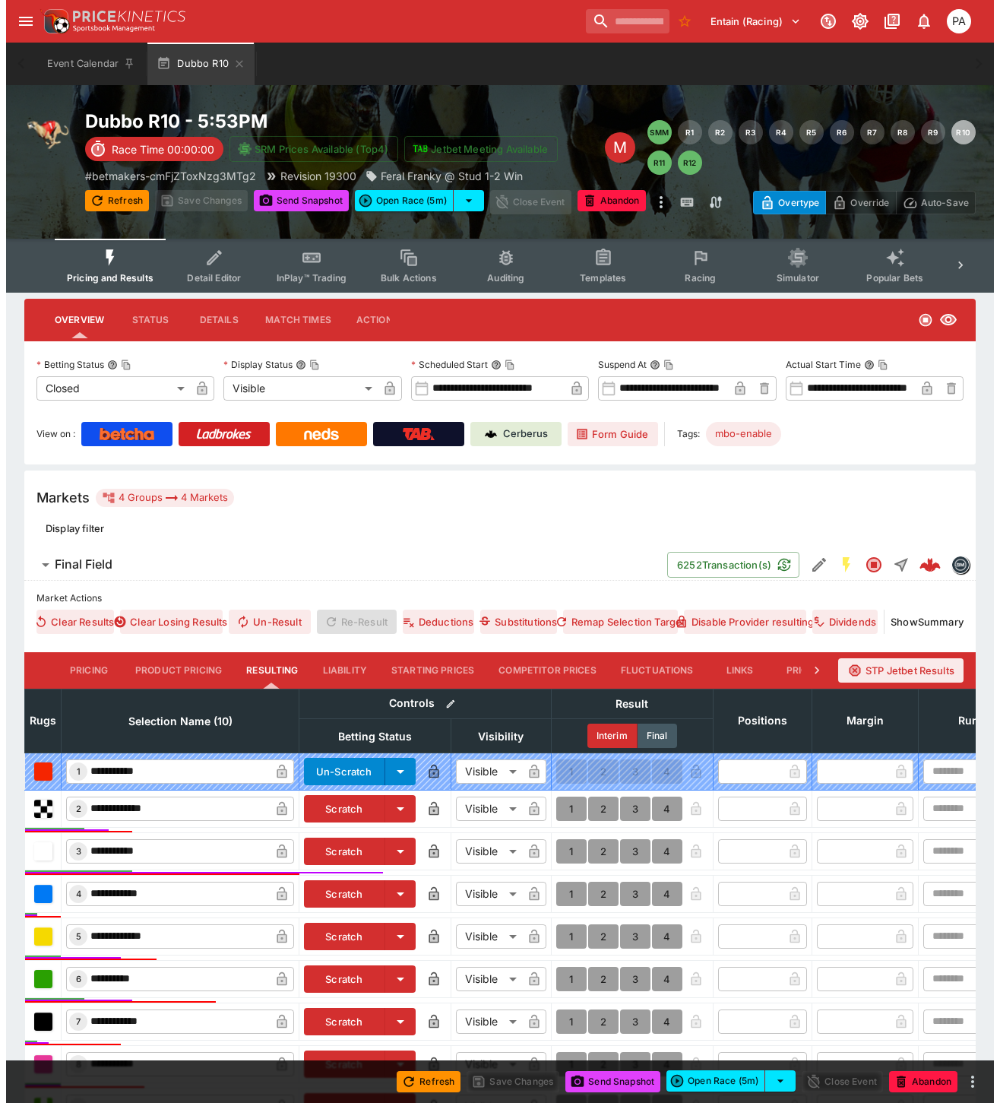
scroll to position [256, 0]
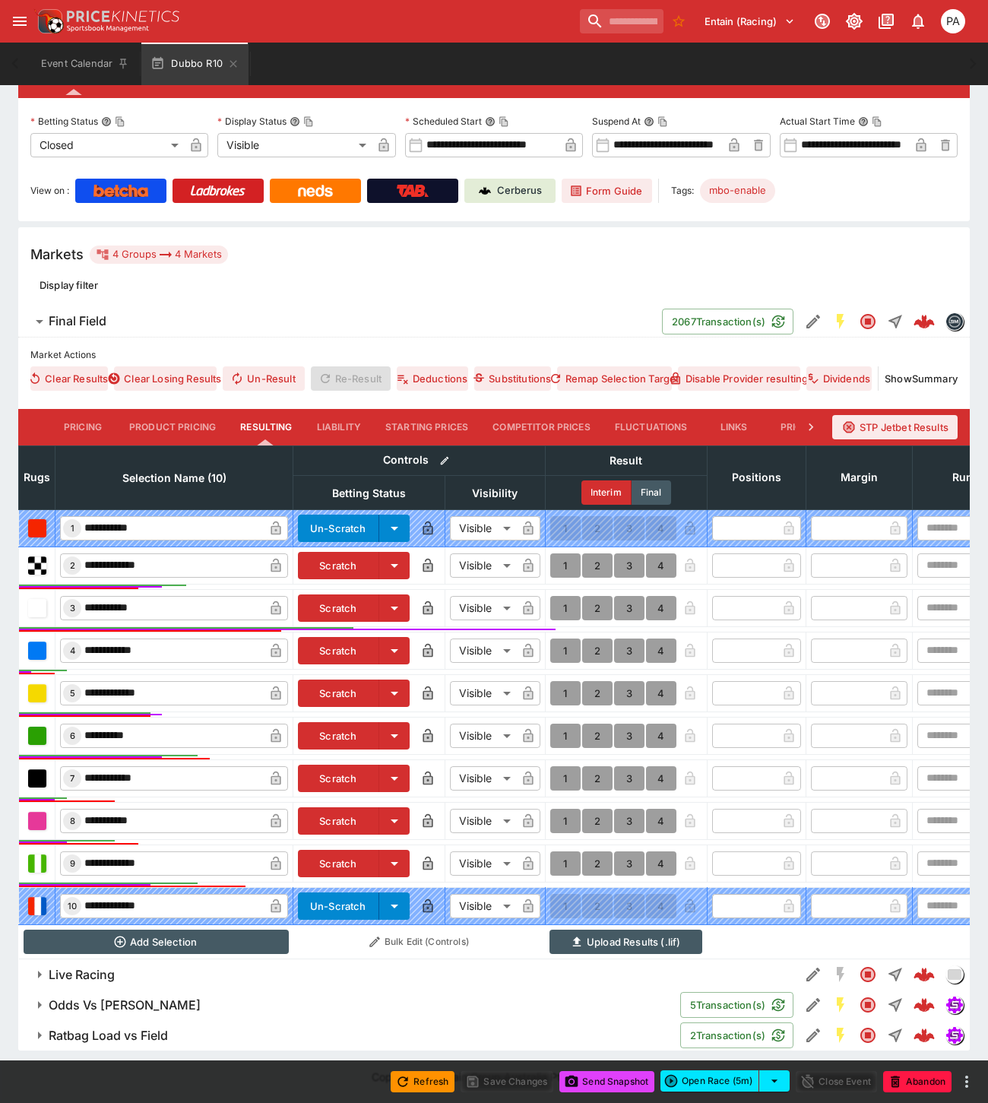
click at [568, 766] on button "1" at bounding box center [565, 778] width 30 height 24
type input "*"
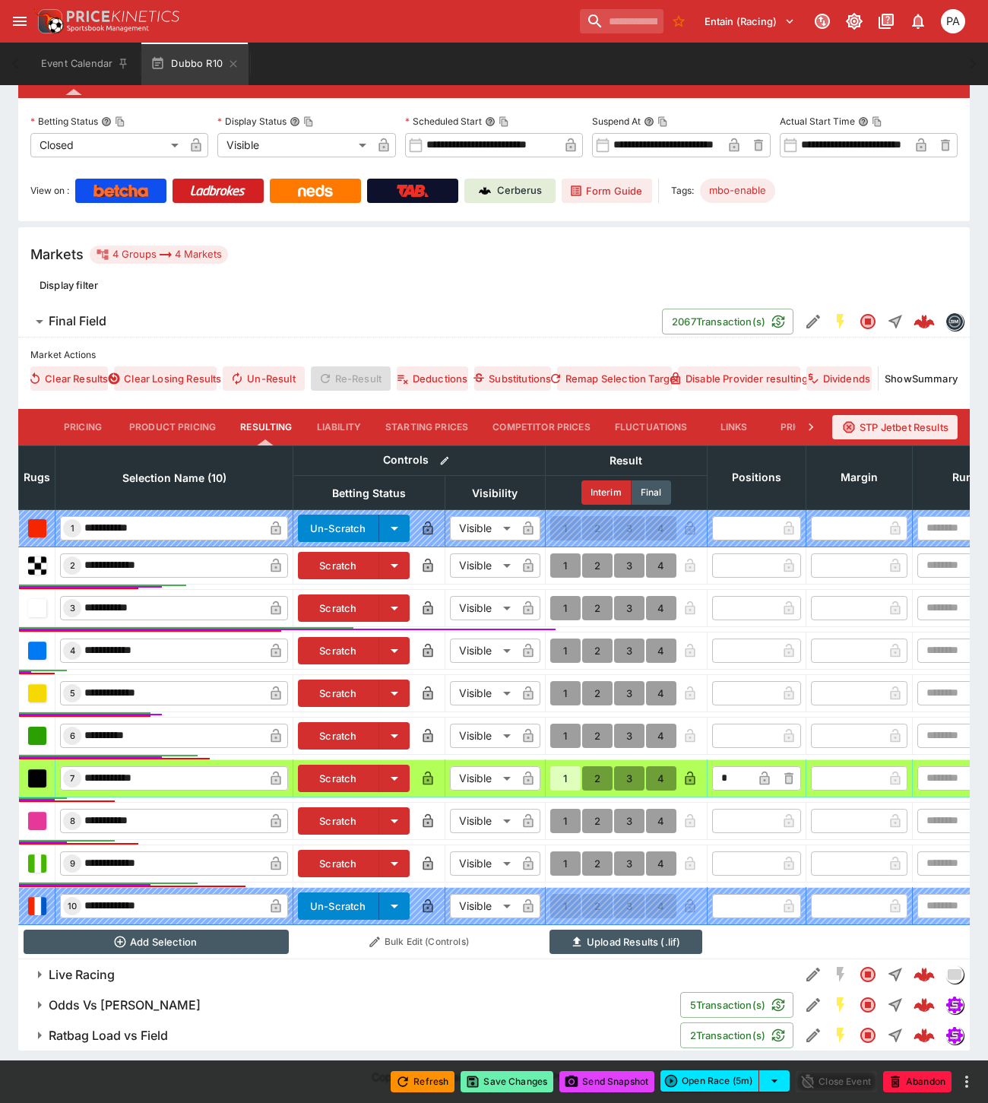
click at [510, 1081] on button "Save Changes" at bounding box center [506, 1081] width 93 height 21
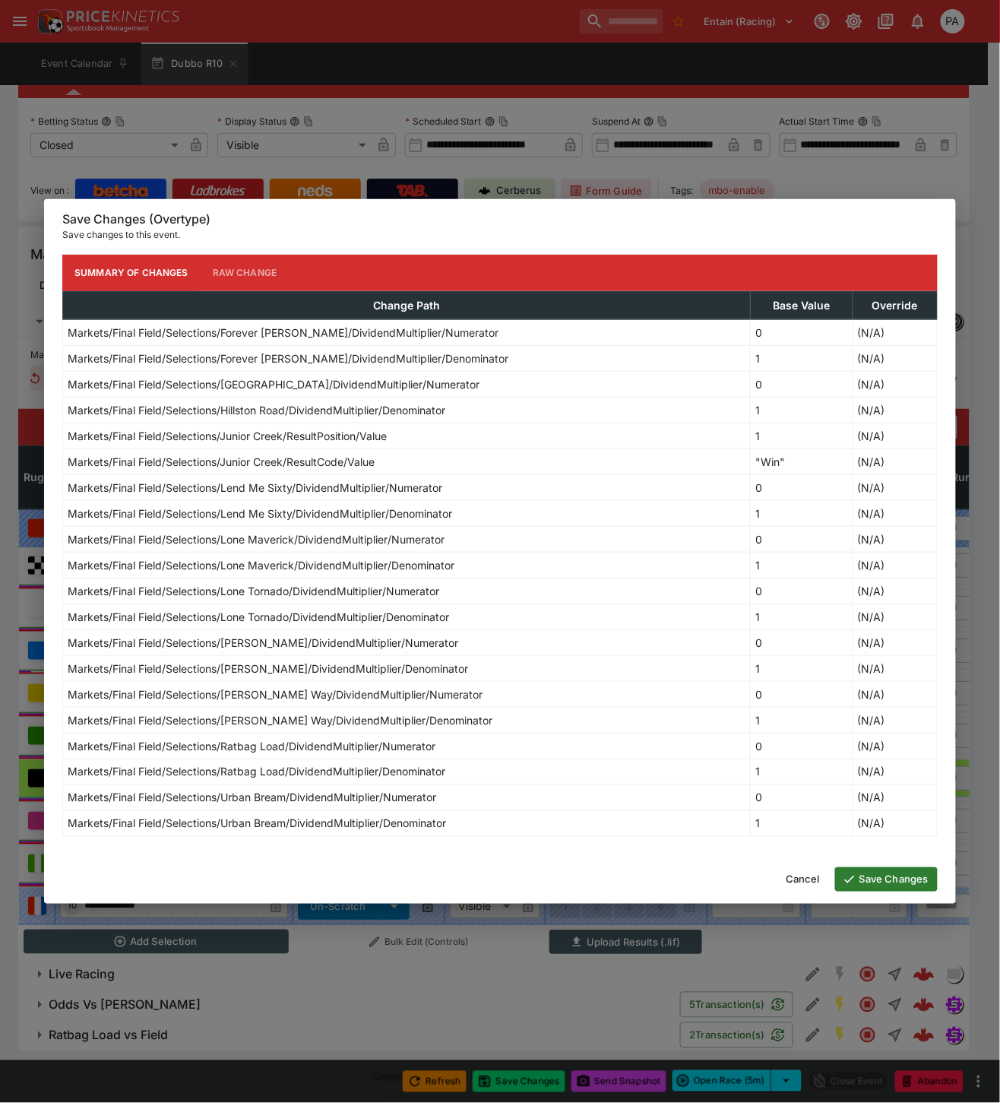
click at [898, 882] on button "Save Changes" at bounding box center [886, 879] width 103 height 24
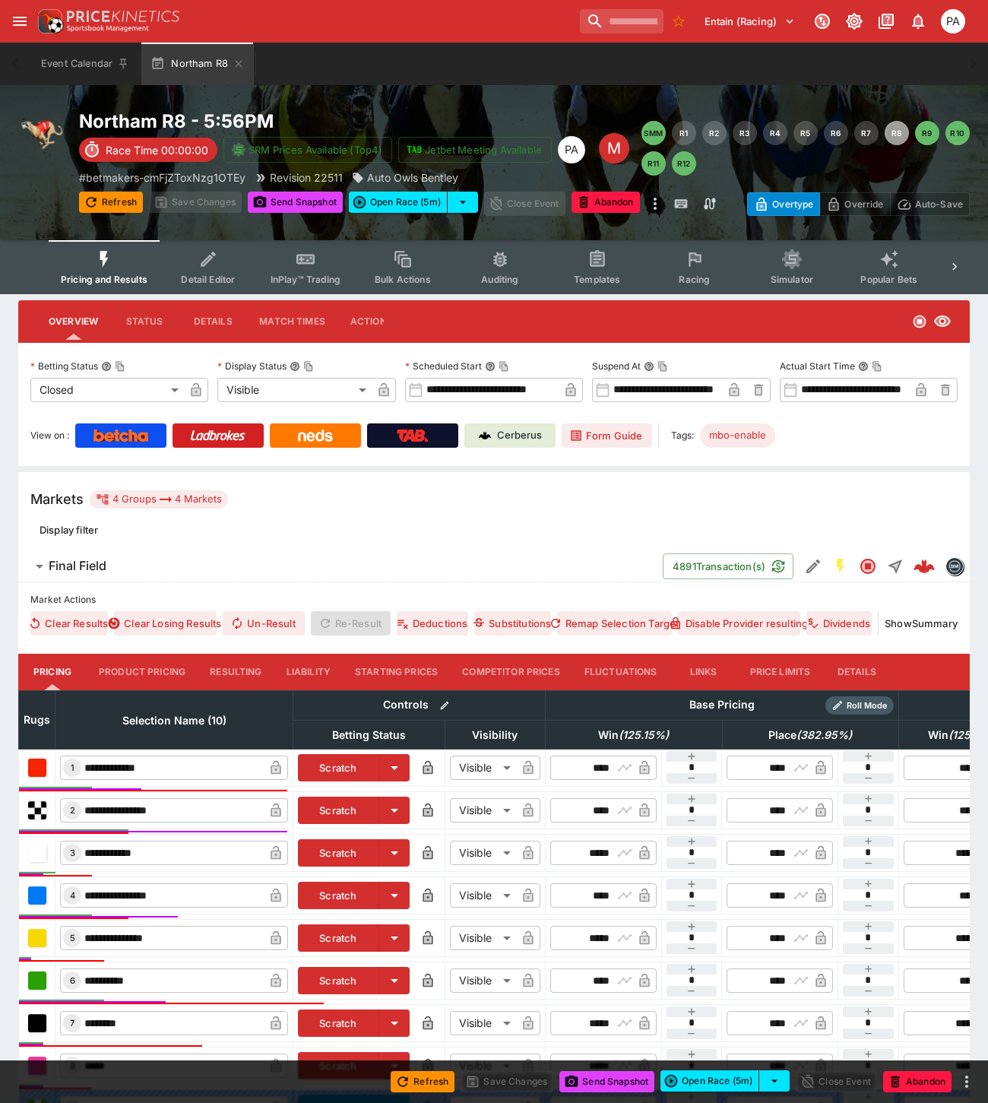
click at [243, 671] on button "Resulting" at bounding box center [236, 671] width 76 height 36
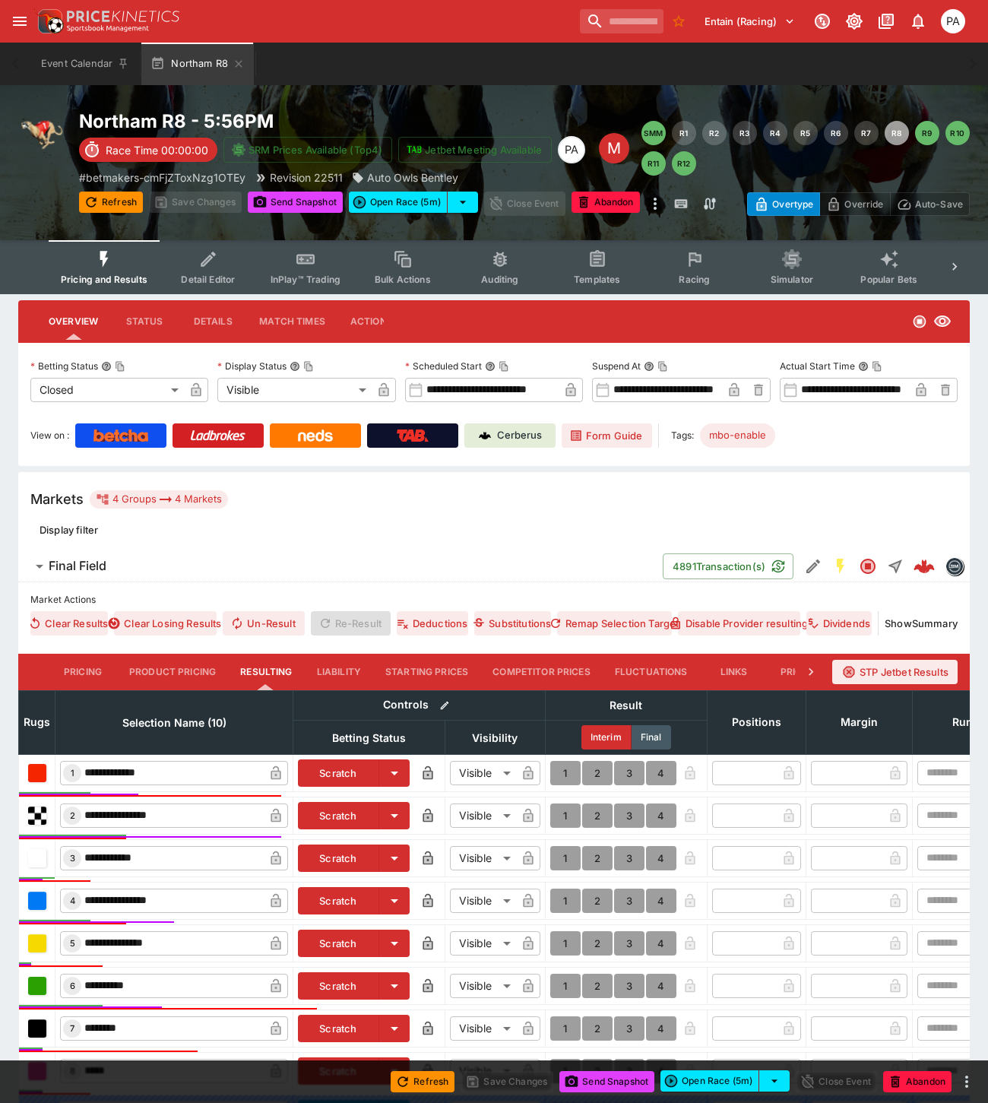
scroll to position [256, 0]
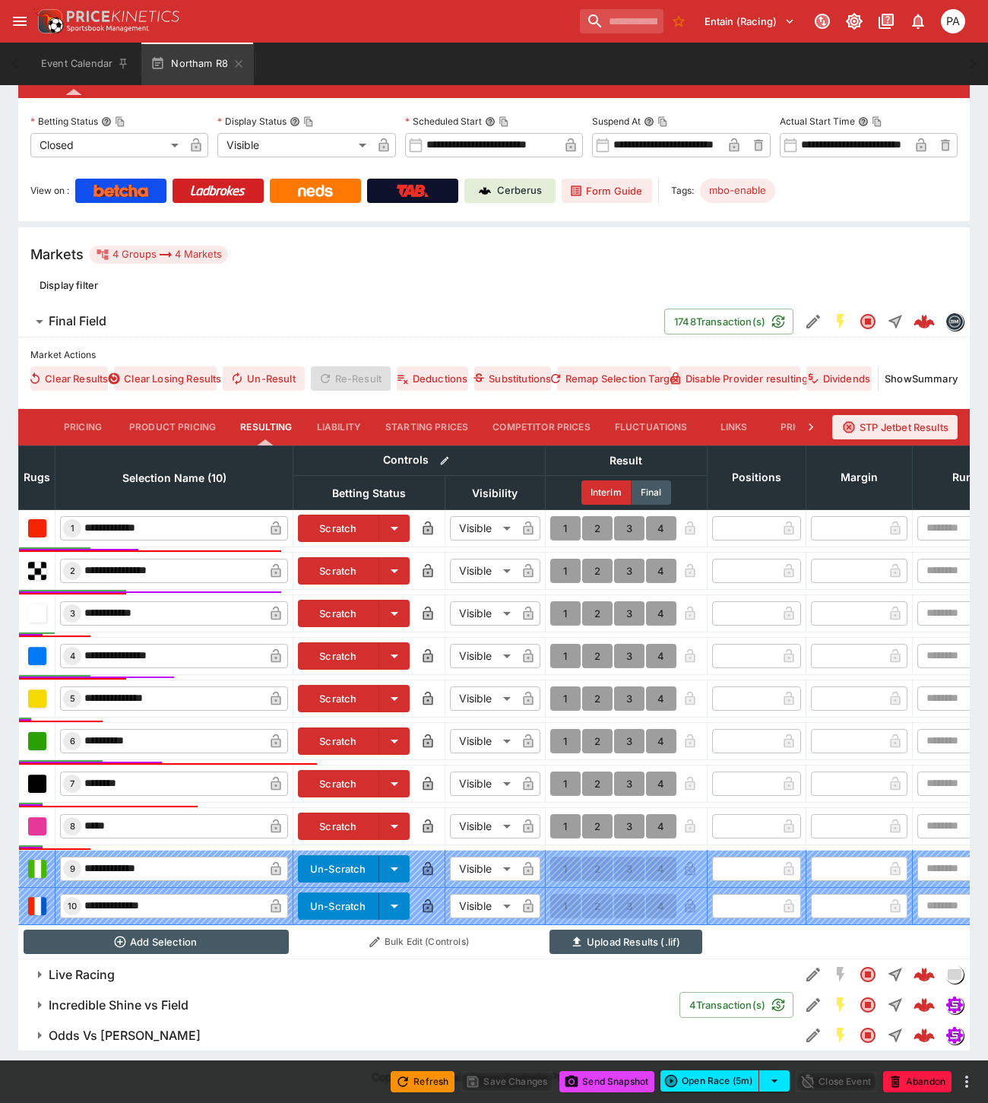
click at [562, 559] on button "1" at bounding box center [565, 571] width 30 height 24
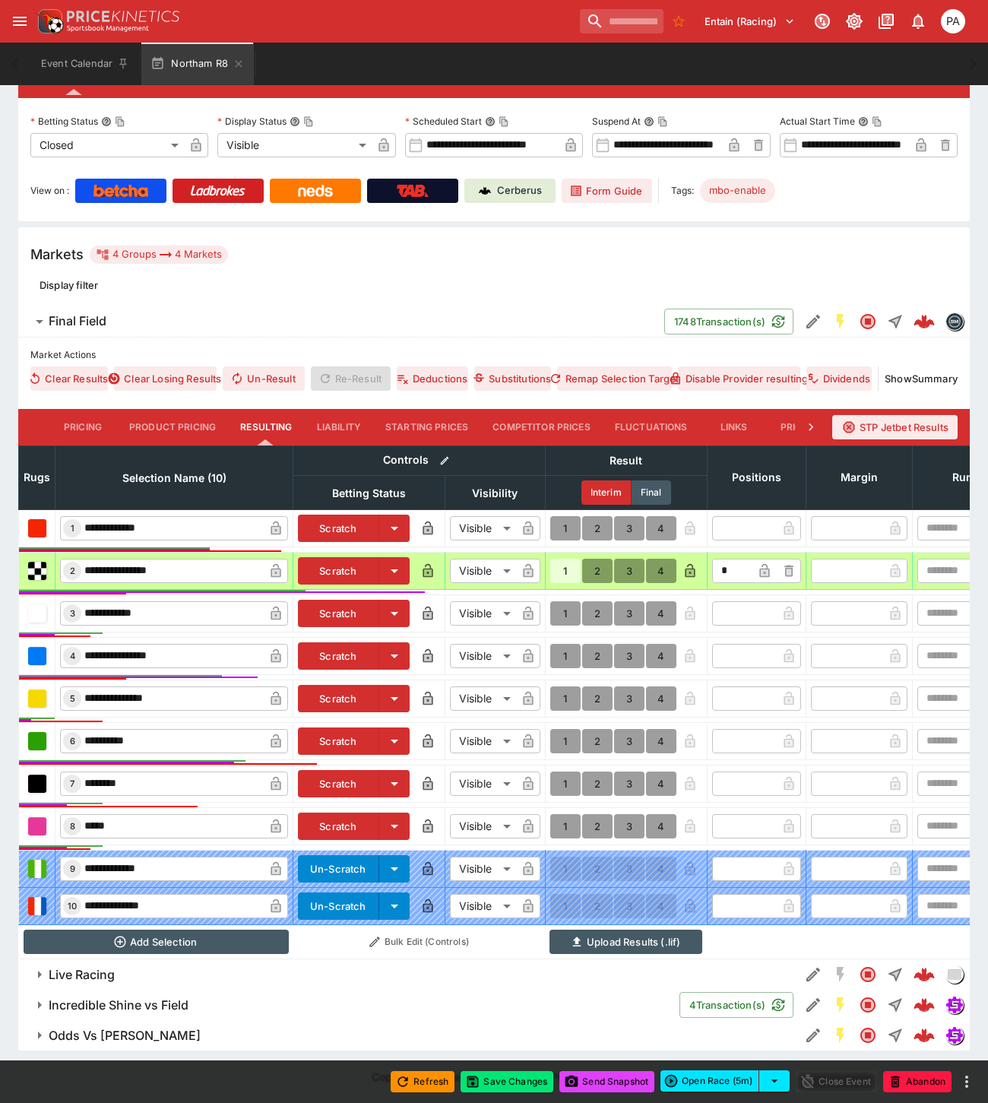
type input "*"
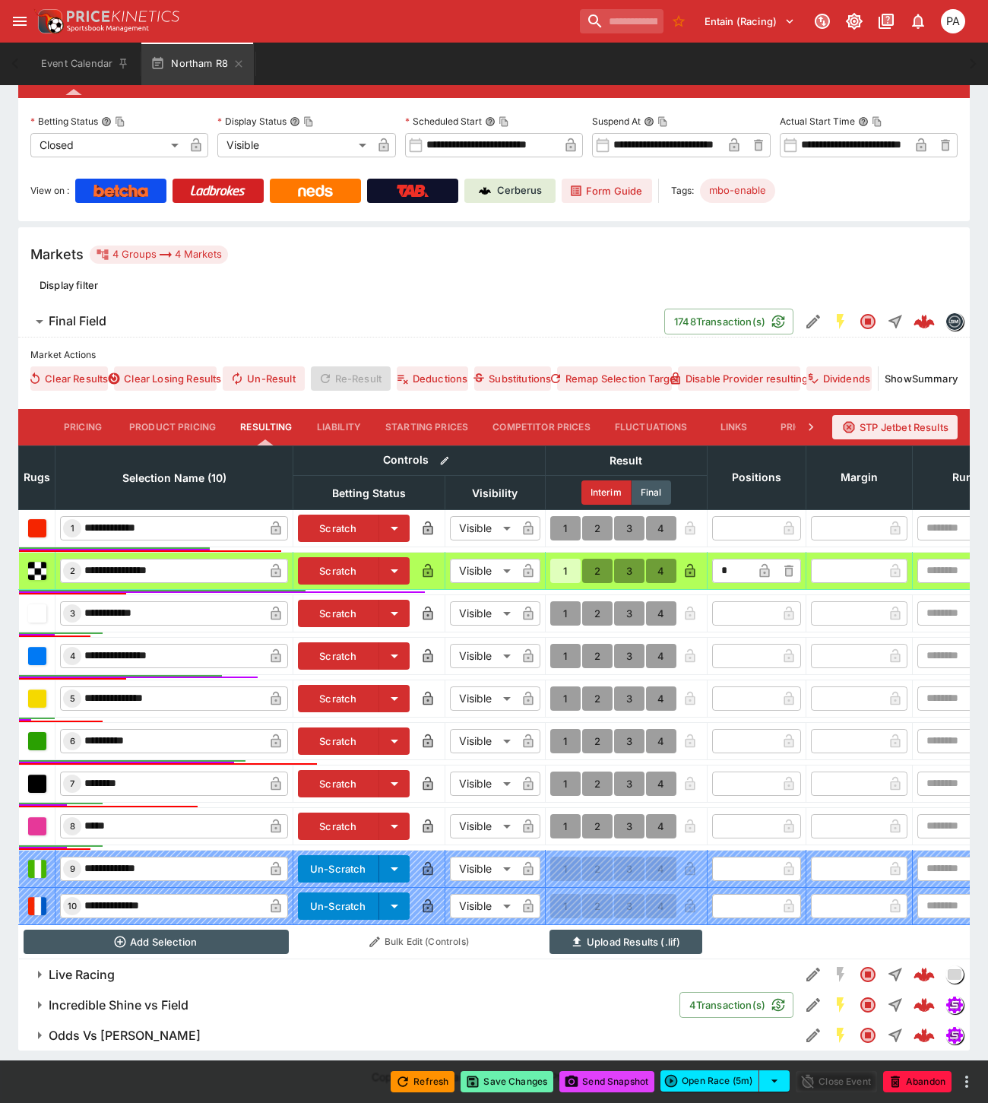
click at [509, 1080] on button "Save Changes" at bounding box center [506, 1081] width 93 height 21
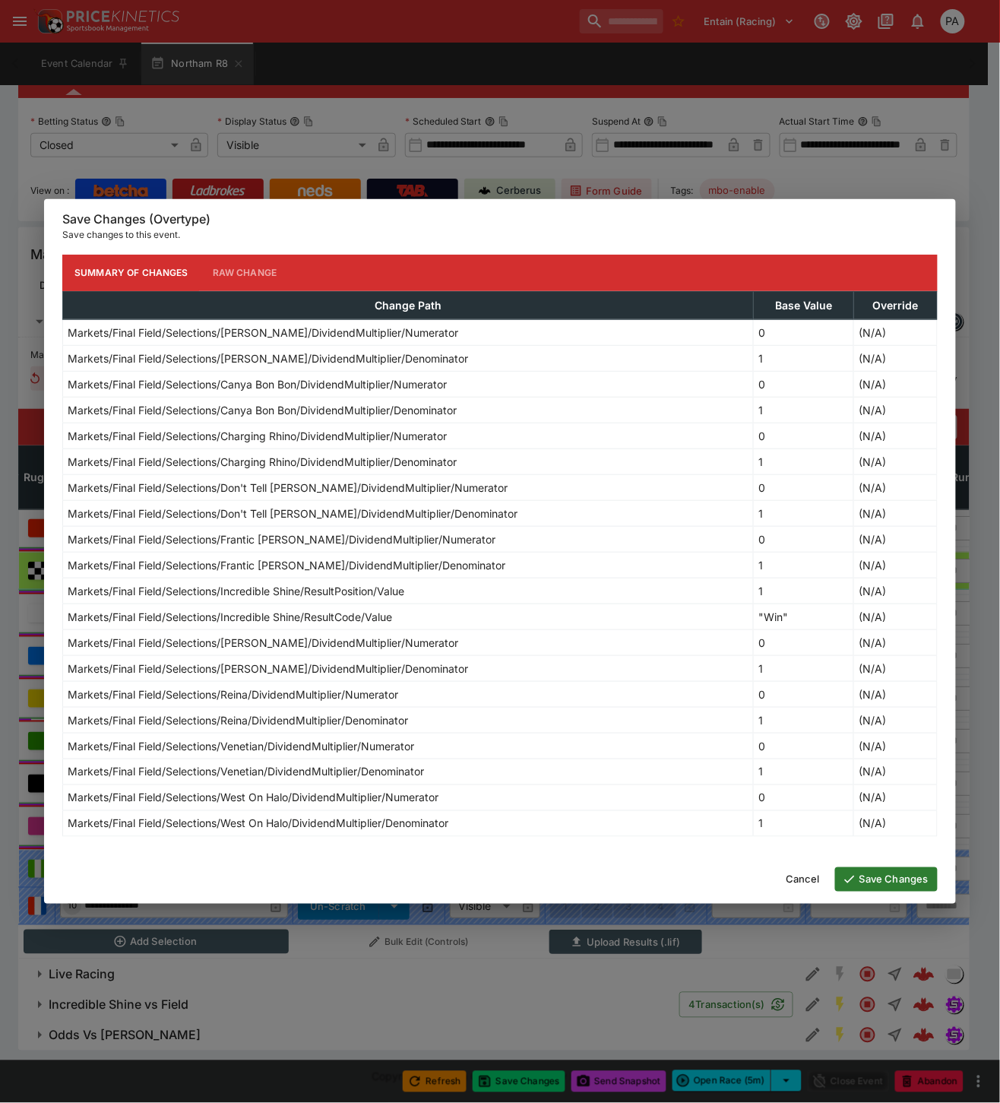
click at [893, 882] on button "Save Changes" at bounding box center [886, 879] width 103 height 24
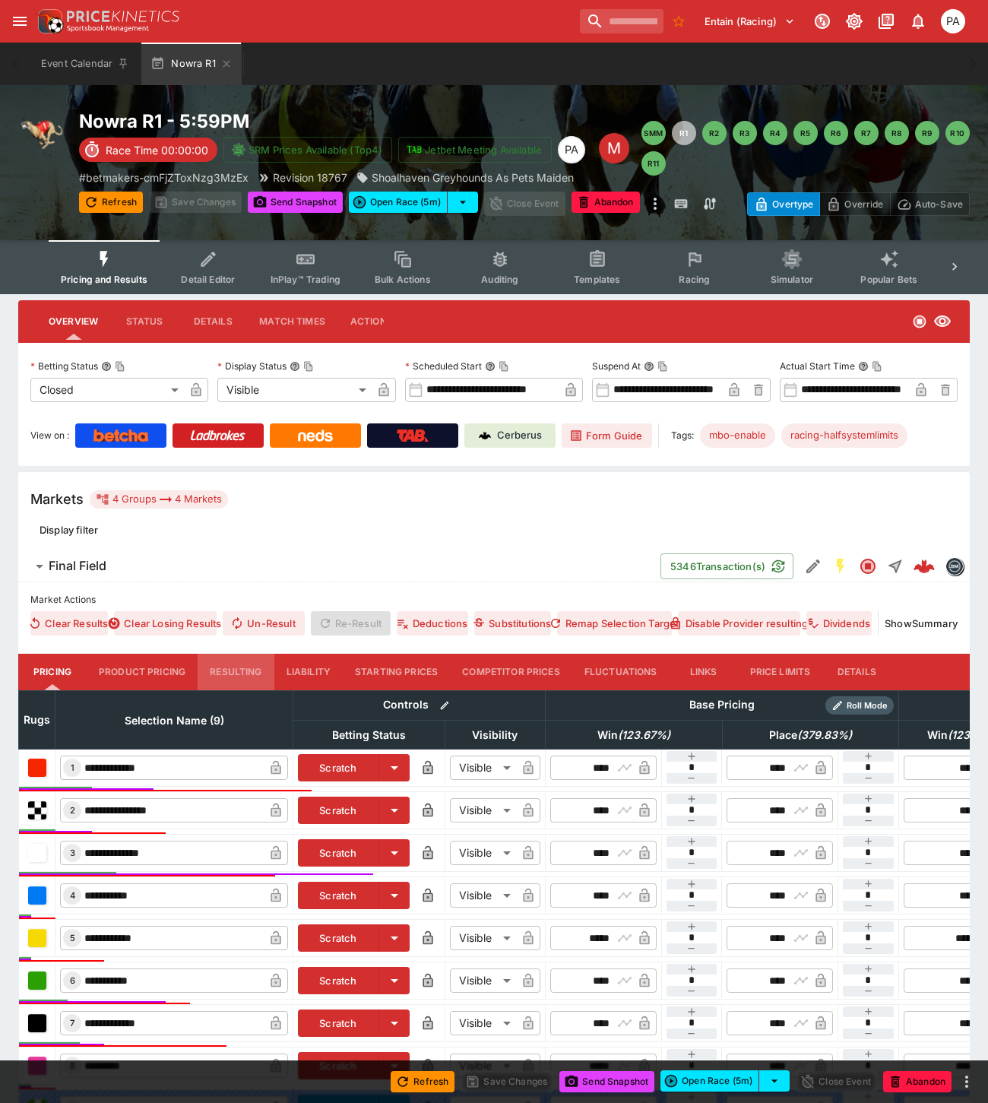
click at [228, 669] on button "Resulting" at bounding box center [236, 671] width 76 height 36
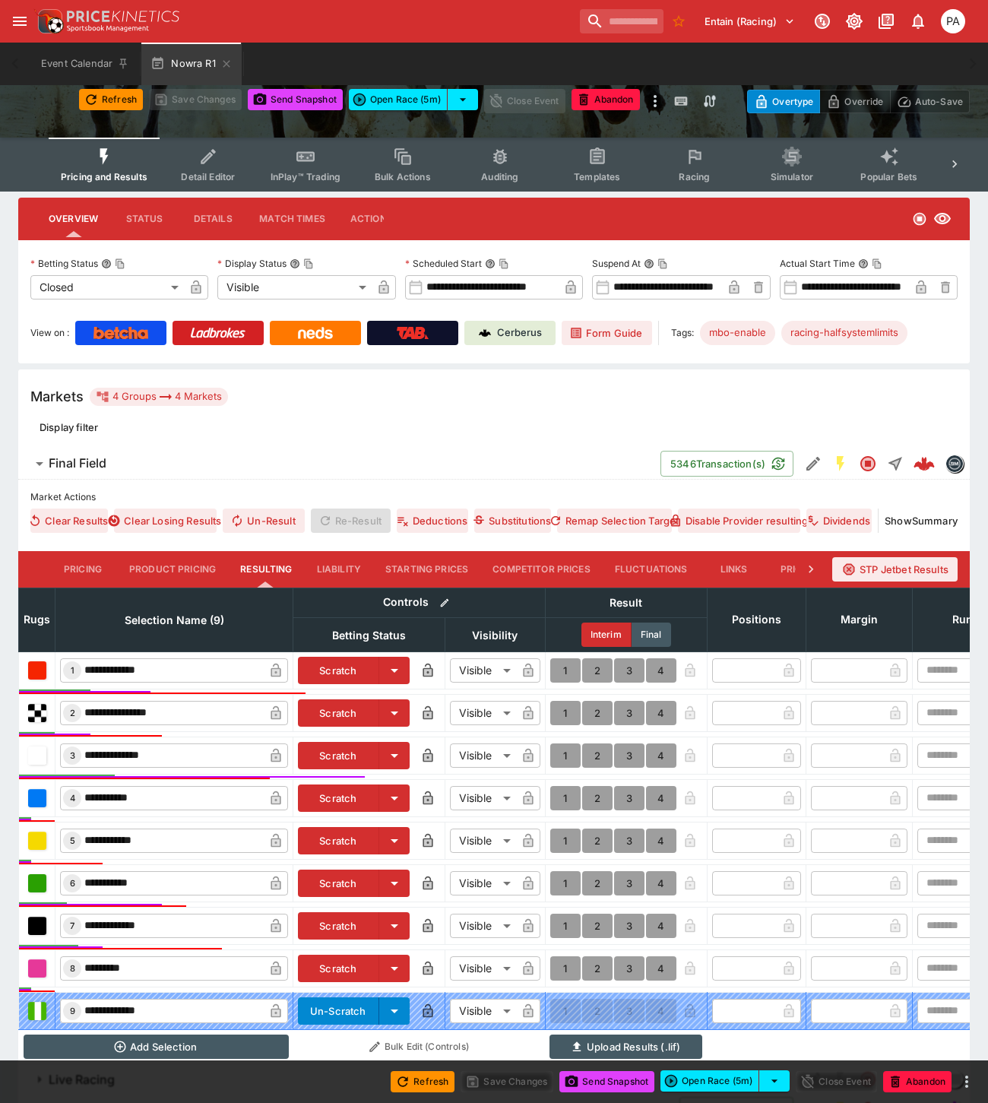
scroll to position [219, 0]
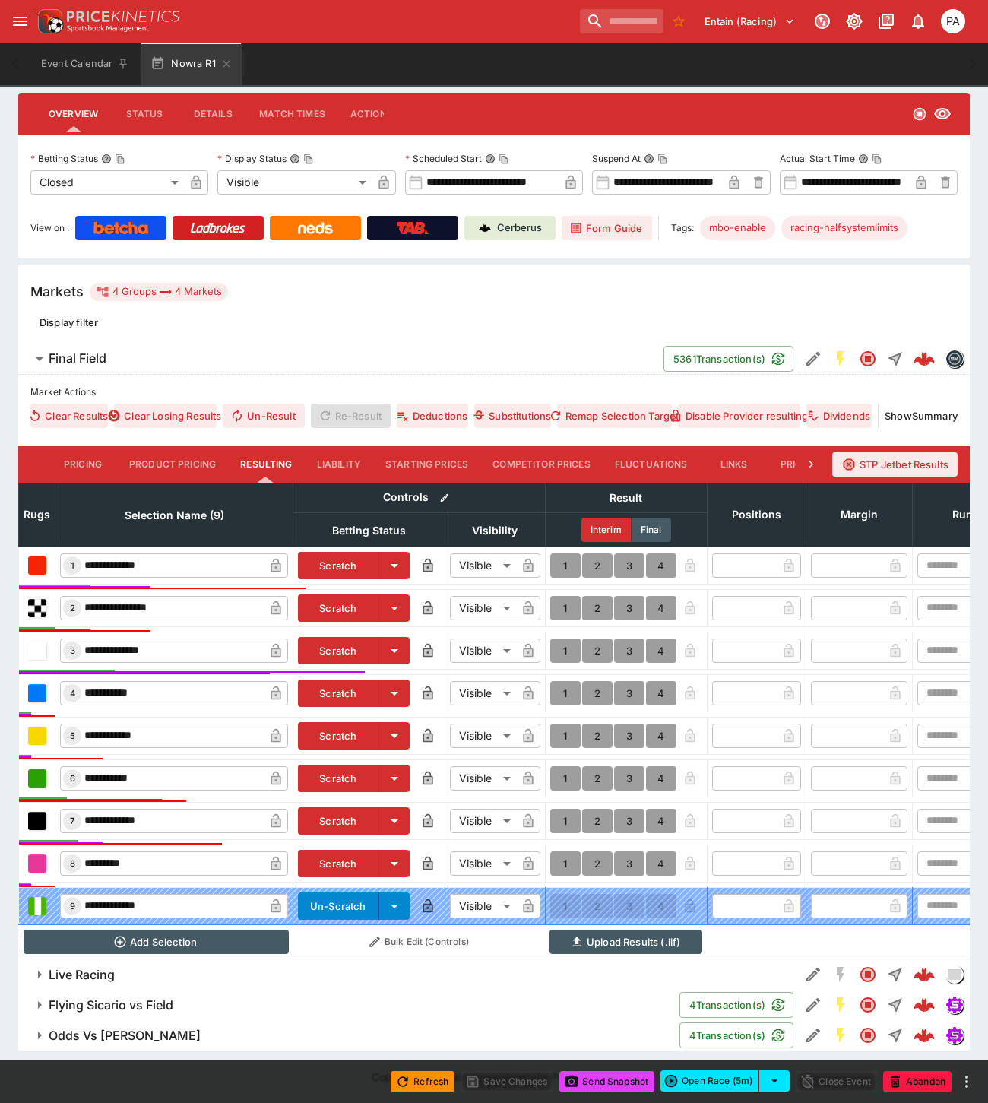
click at [562, 682] on button "1" at bounding box center [565, 693] width 30 height 24
type input "*"
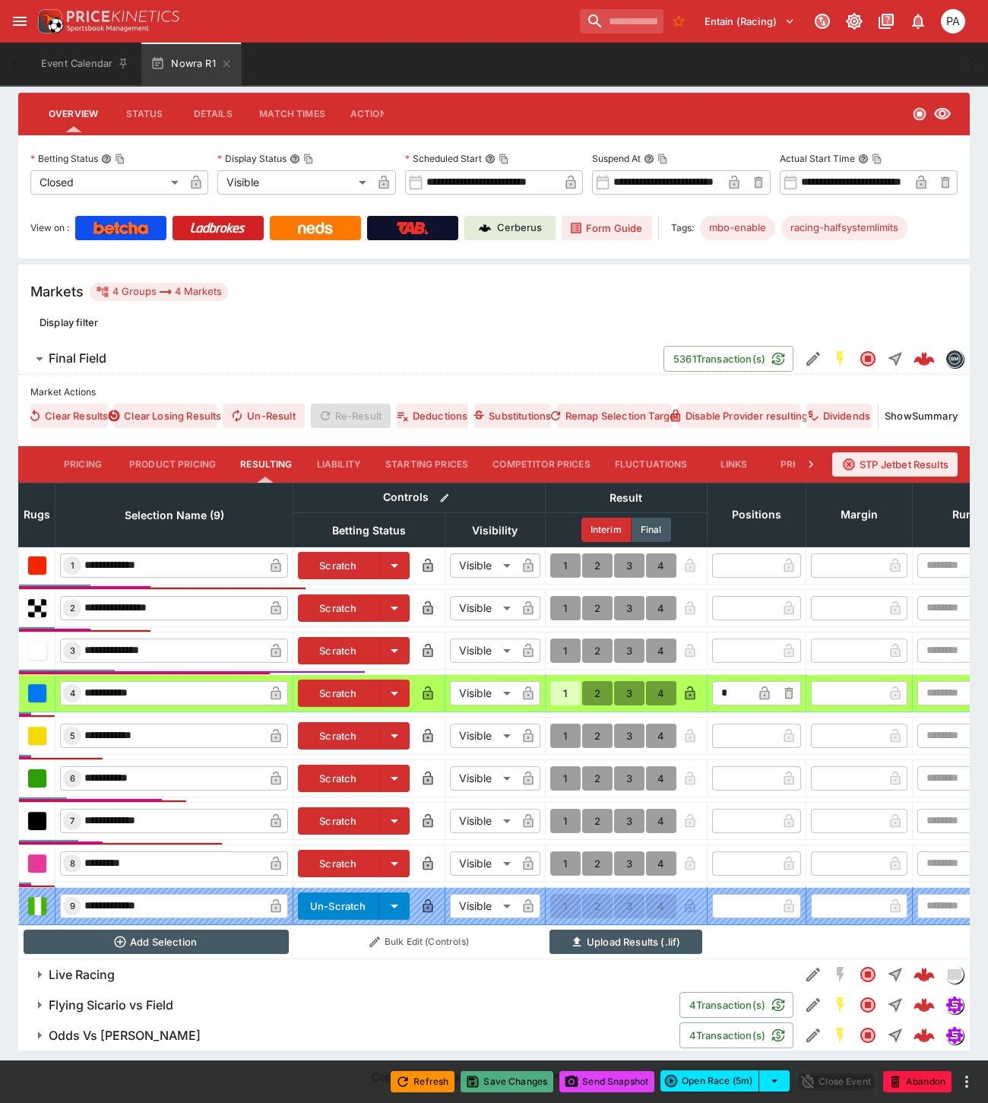
click at [514, 1083] on button "Save Changes" at bounding box center [506, 1081] width 93 height 21
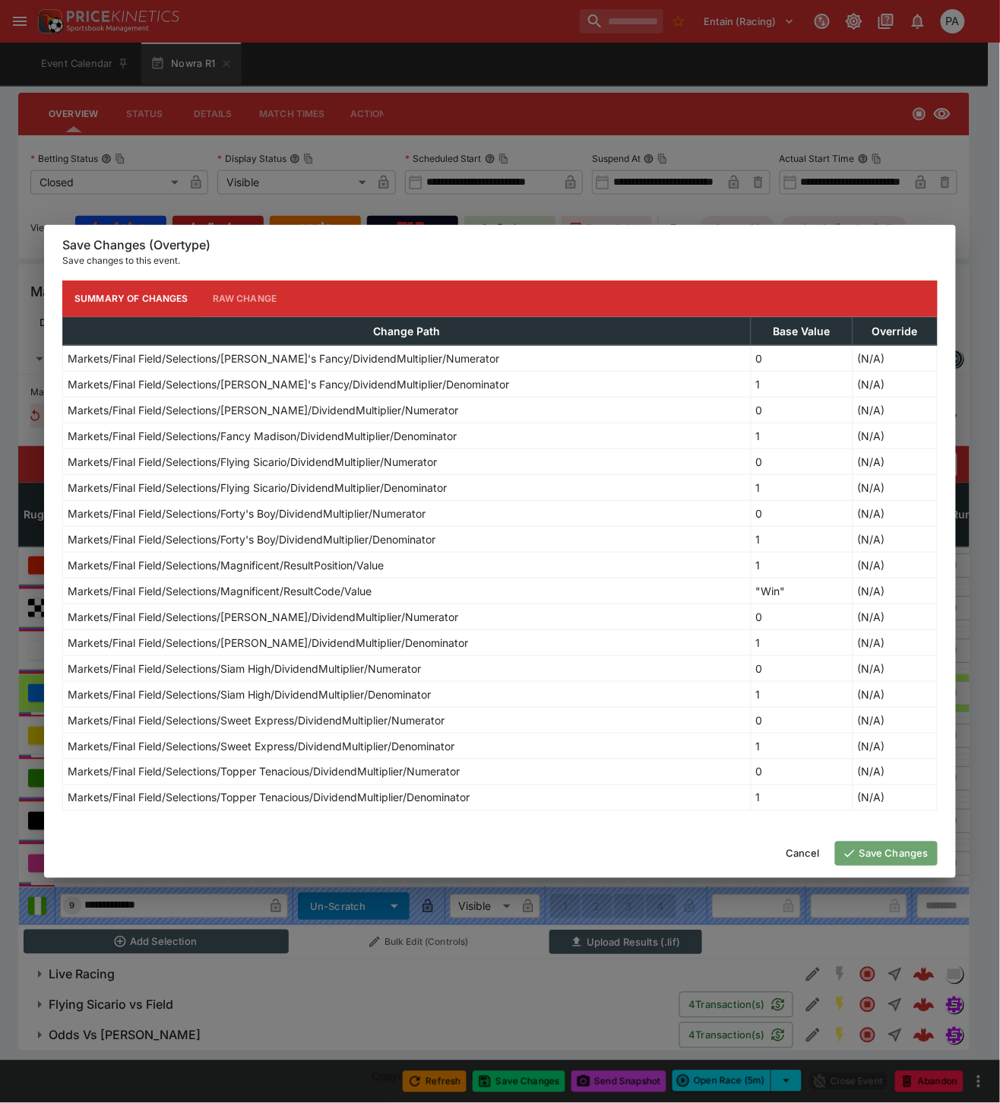
click at [890, 853] on button "Save Changes" at bounding box center [886, 853] width 103 height 24
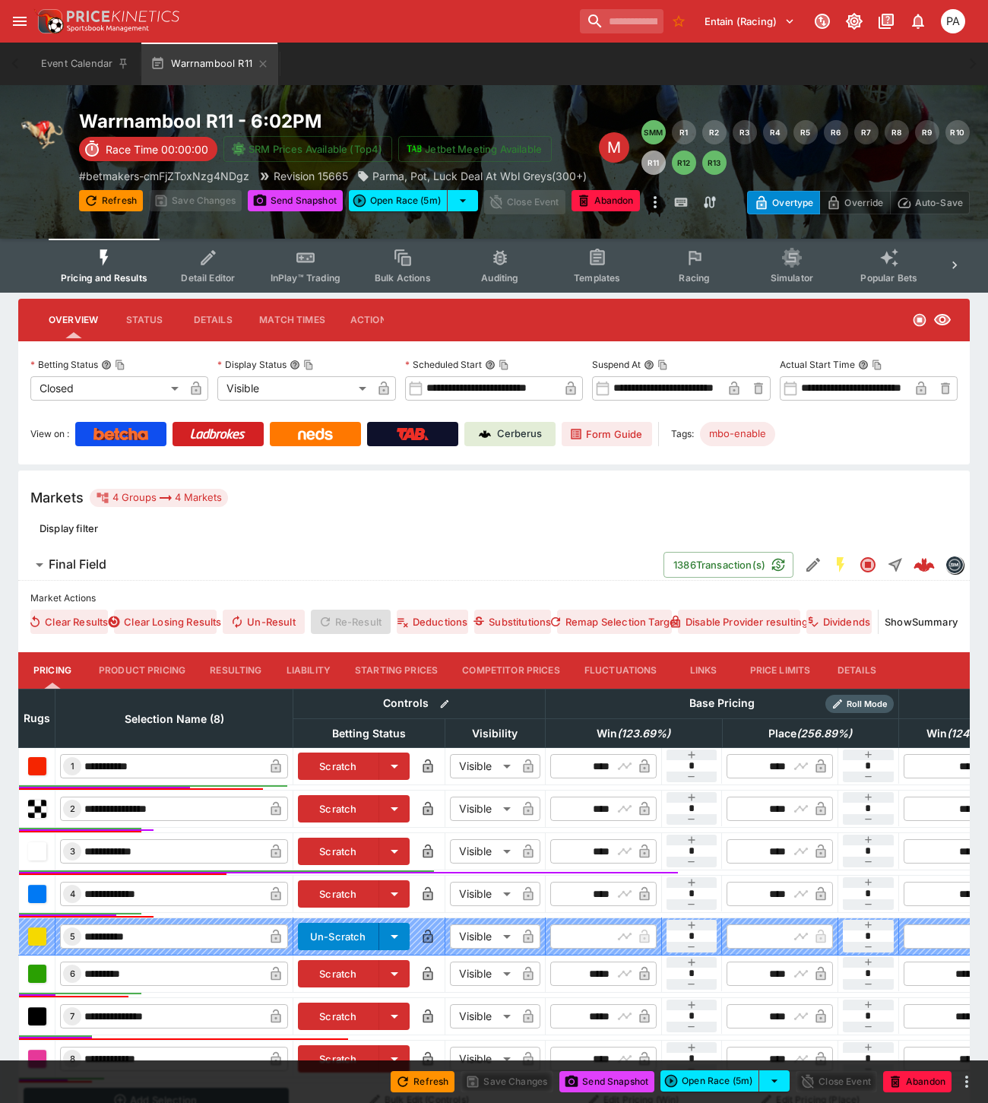
click at [249, 667] on button "Resulting" at bounding box center [236, 670] width 76 height 36
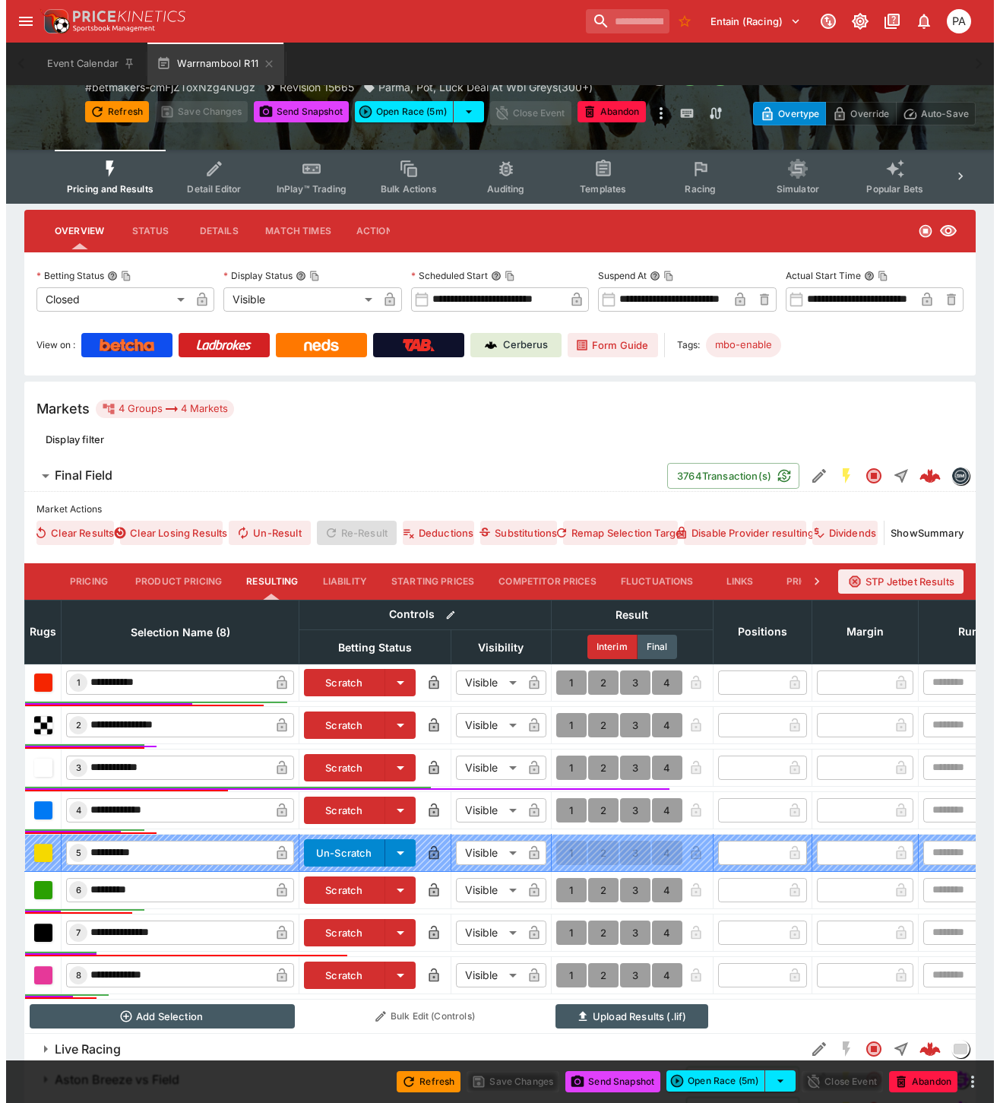
scroll to position [177, 0]
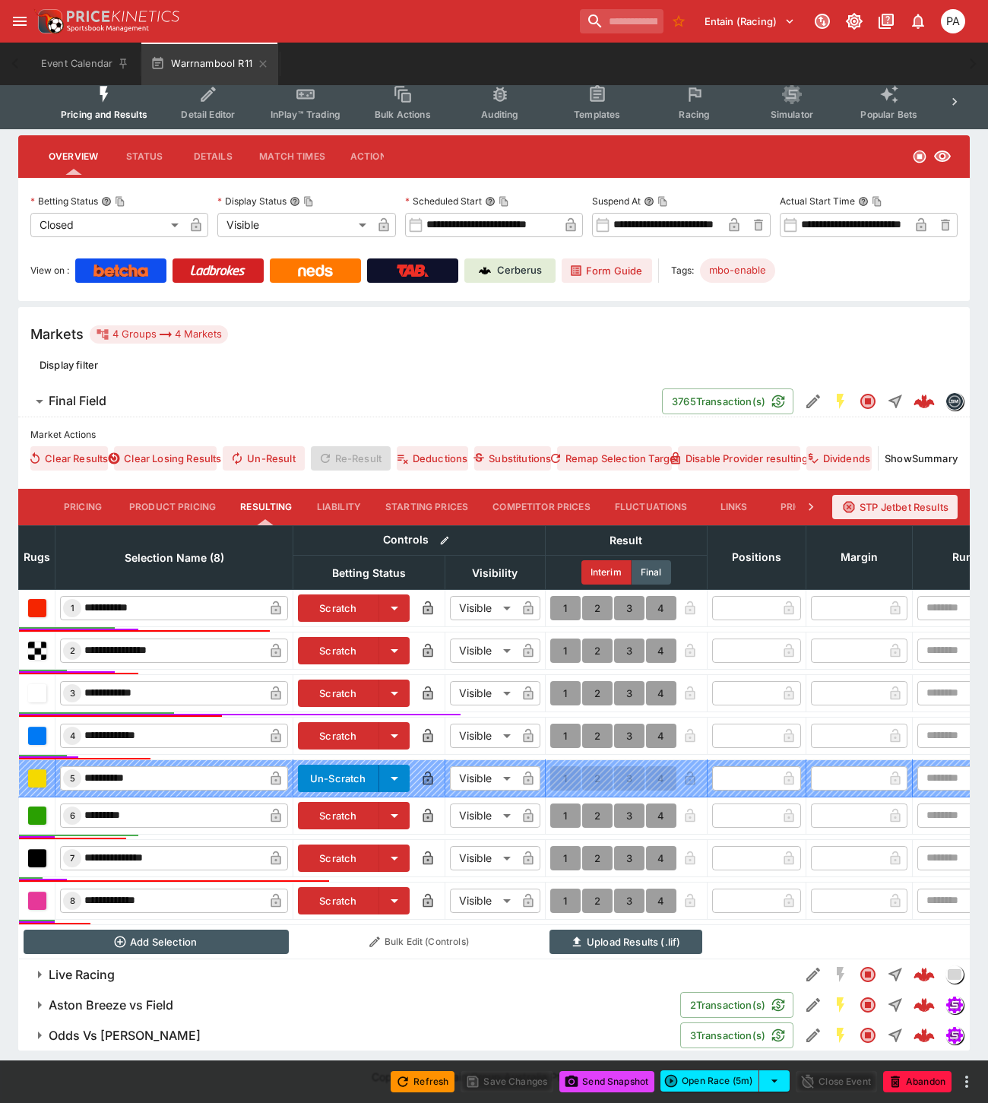
click at [559, 803] on button "1" at bounding box center [565, 815] width 30 height 24
type input "*"
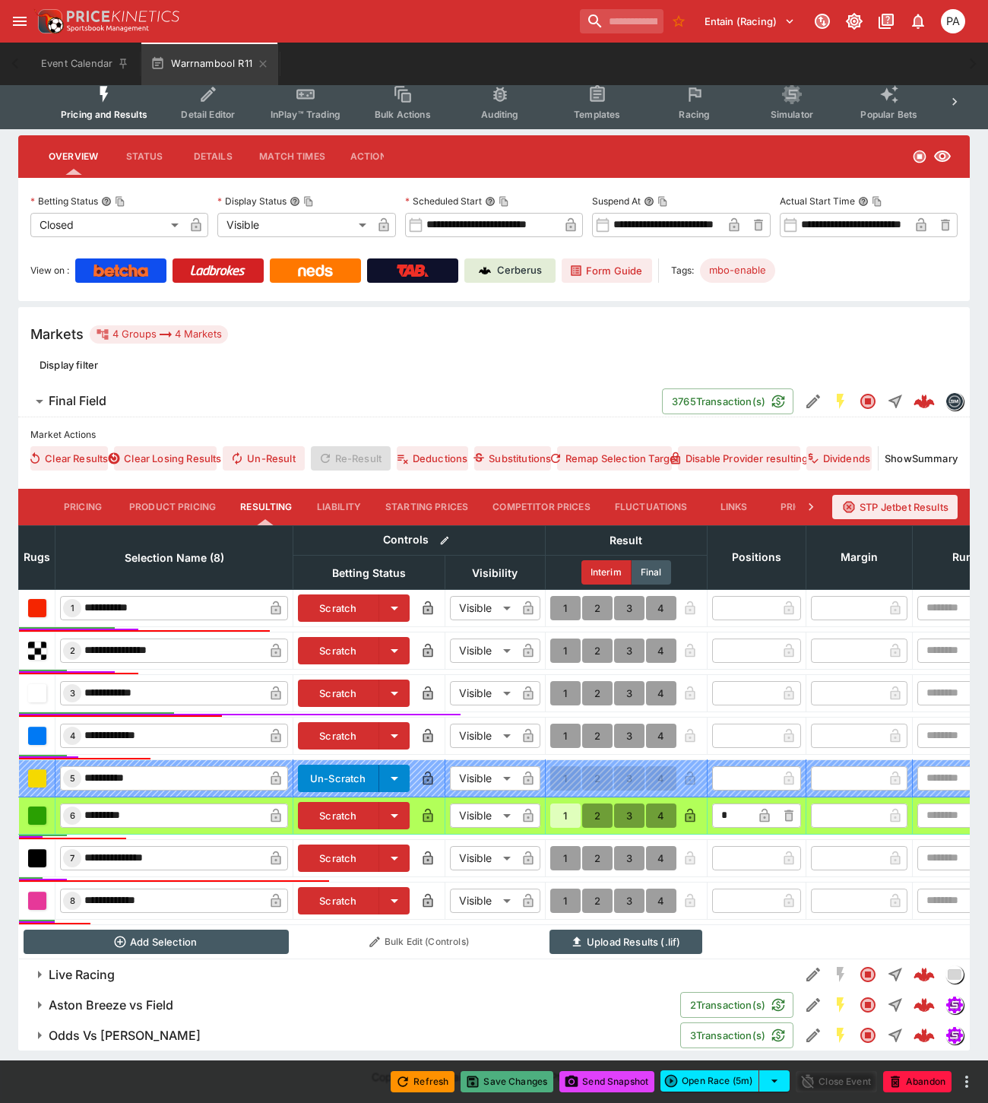
click at [514, 1077] on button "Save Changes" at bounding box center [506, 1081] width 93 height 21
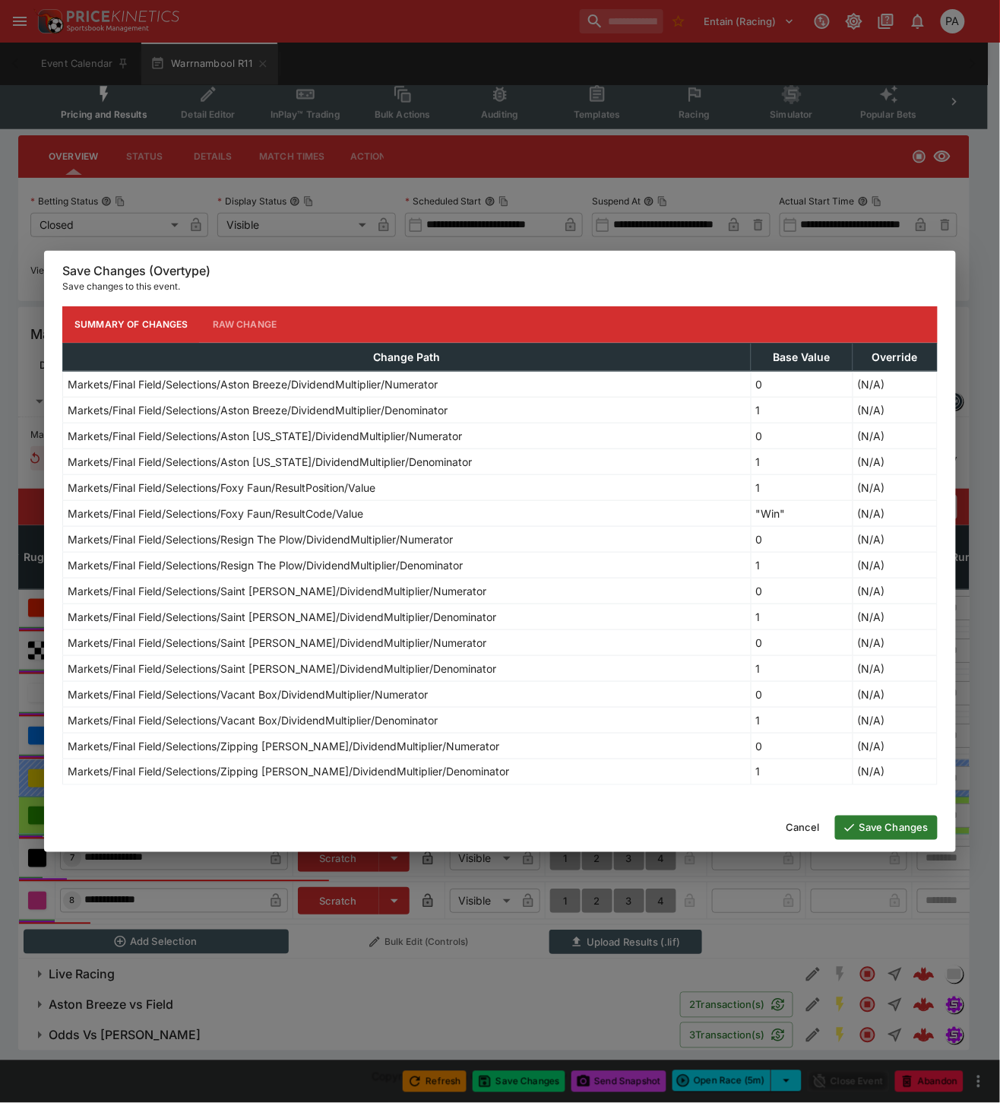
click at [856, 825] on button "Save Changes" at bounding box center [886, 827] width 103 height 24
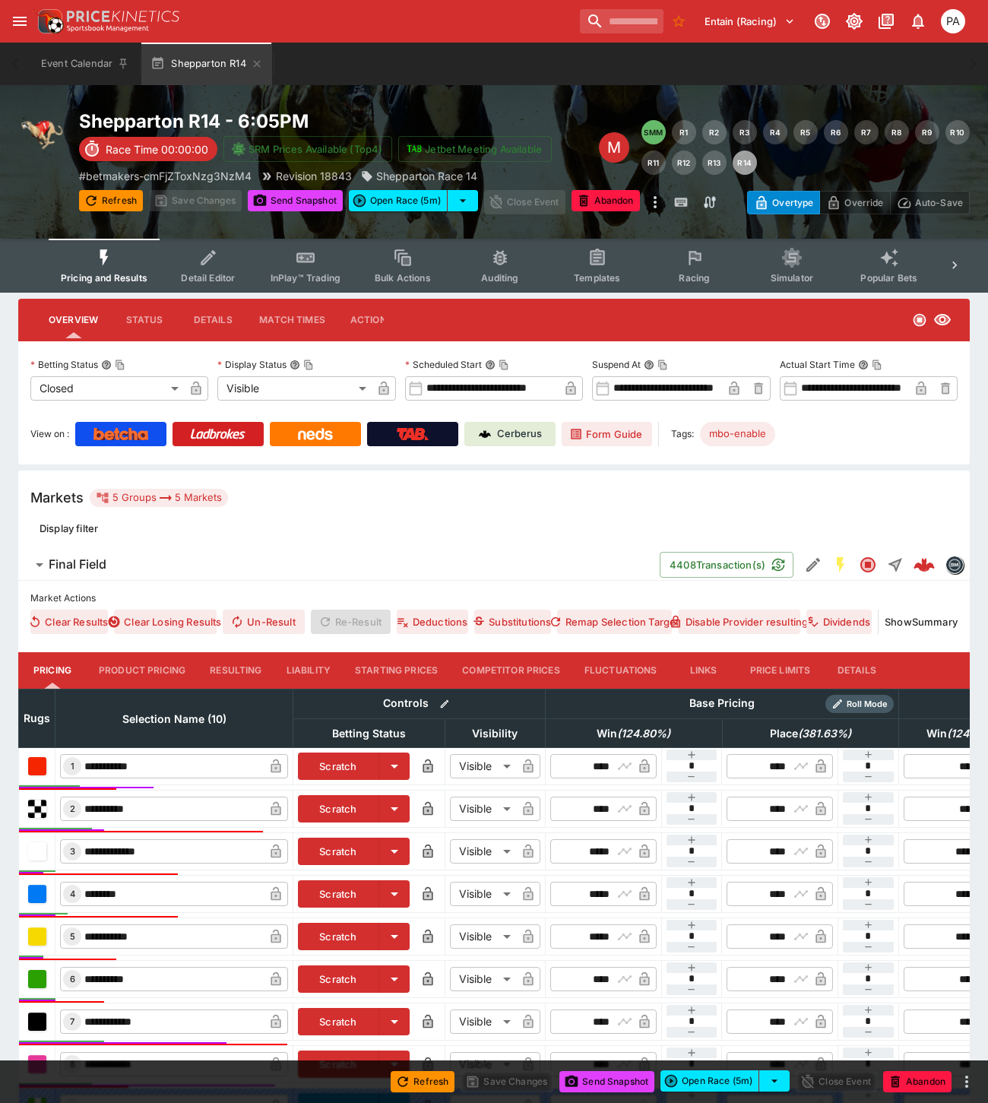
click at [223, 670] on button "Resulting" at bounding box center [236, 670] width 76 height 36
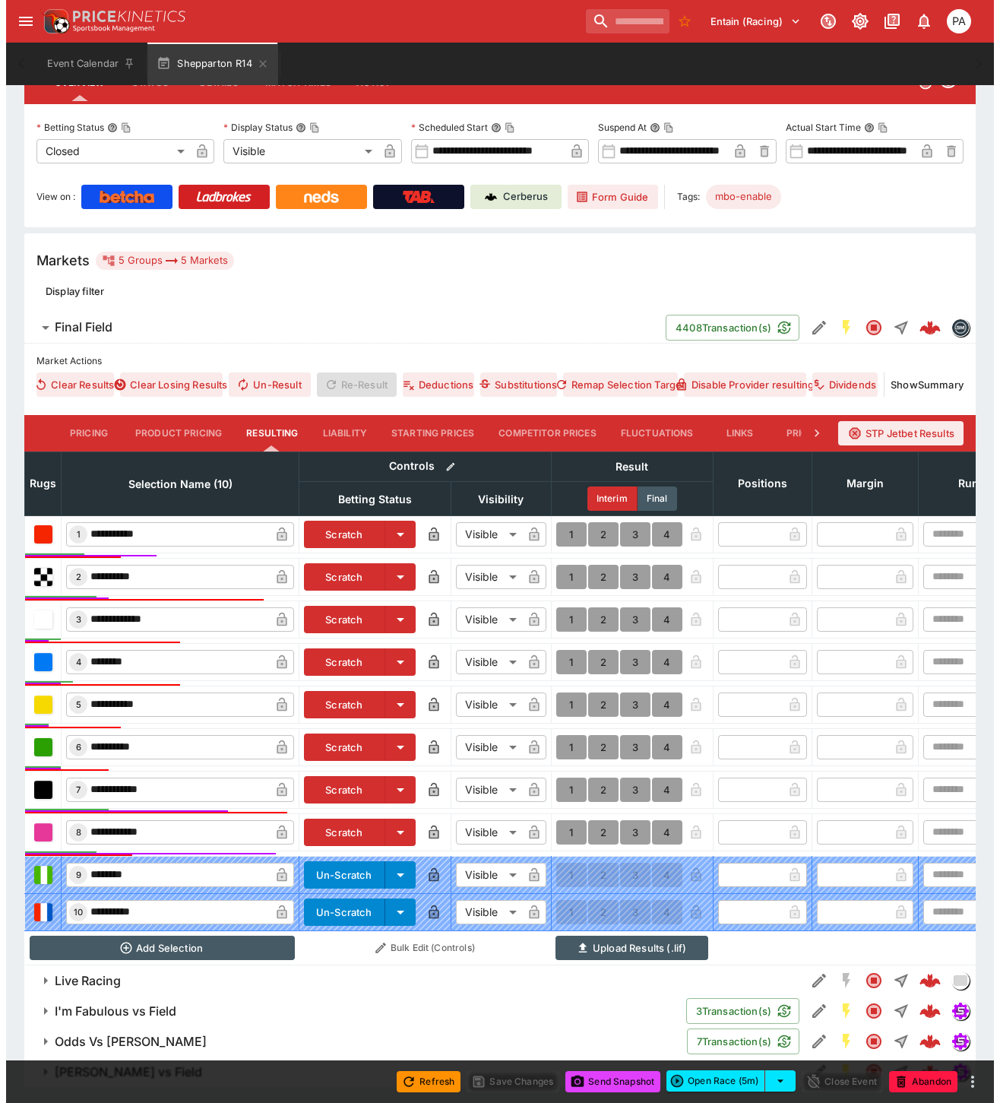
scroll to position [286, 0]
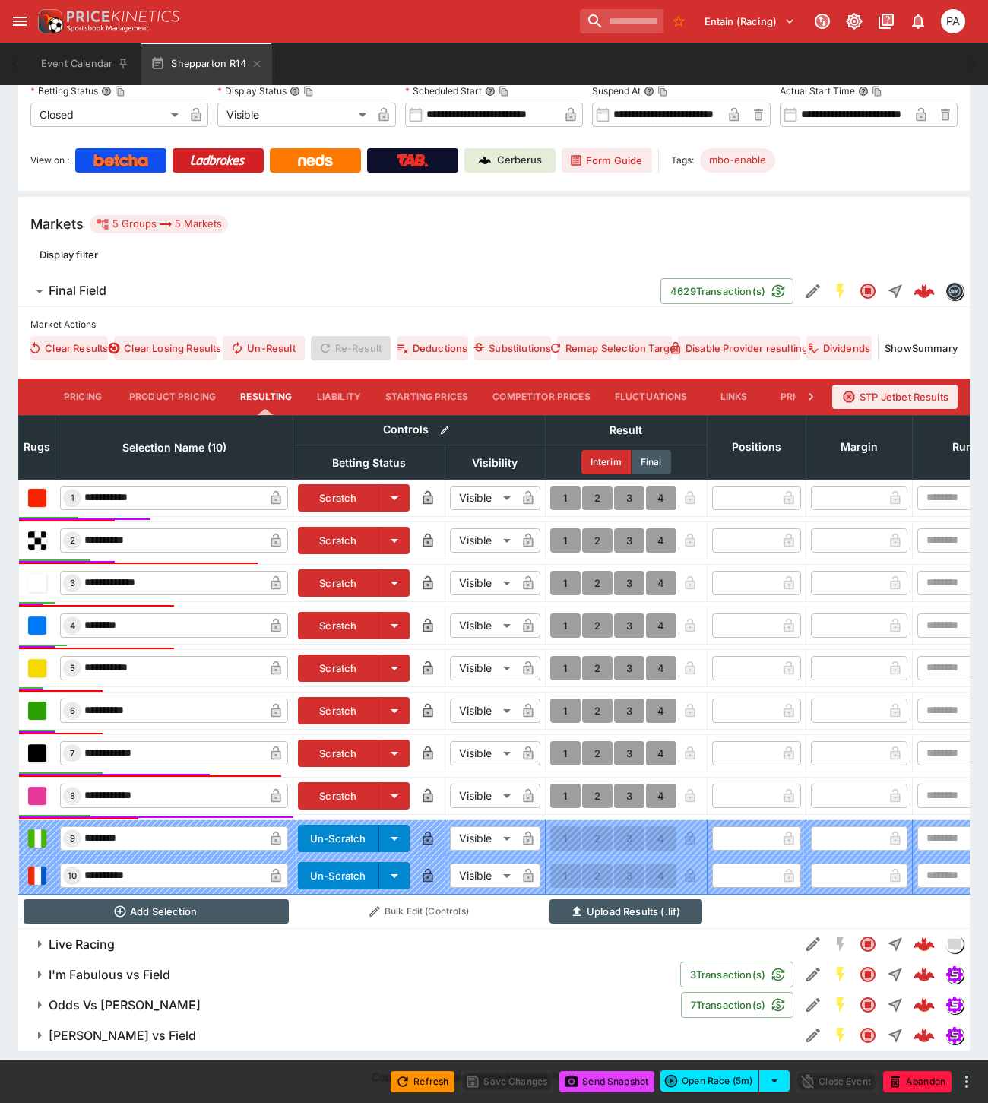
click at [561, 783] on button "1" at bounding box center [565, 795] width 30 height 24
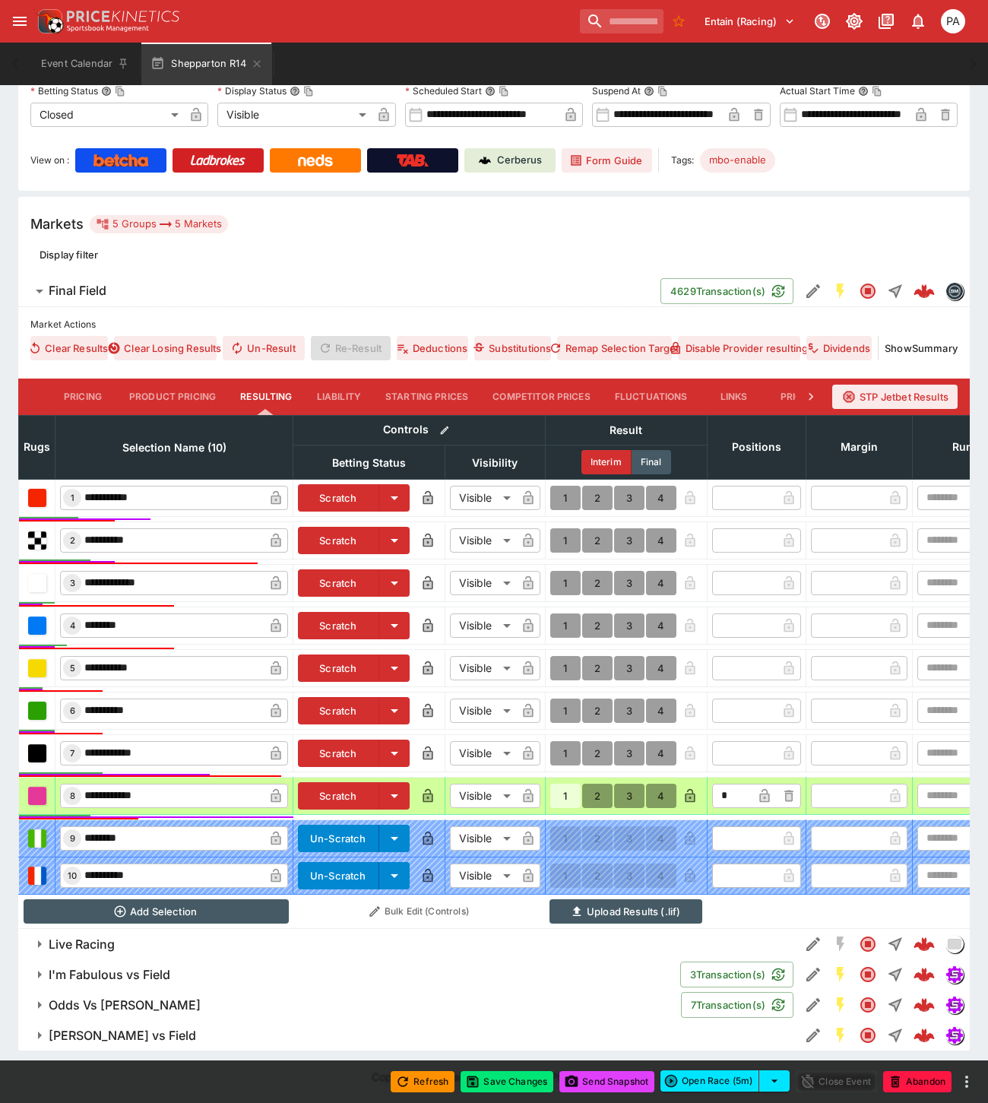
type input "*"
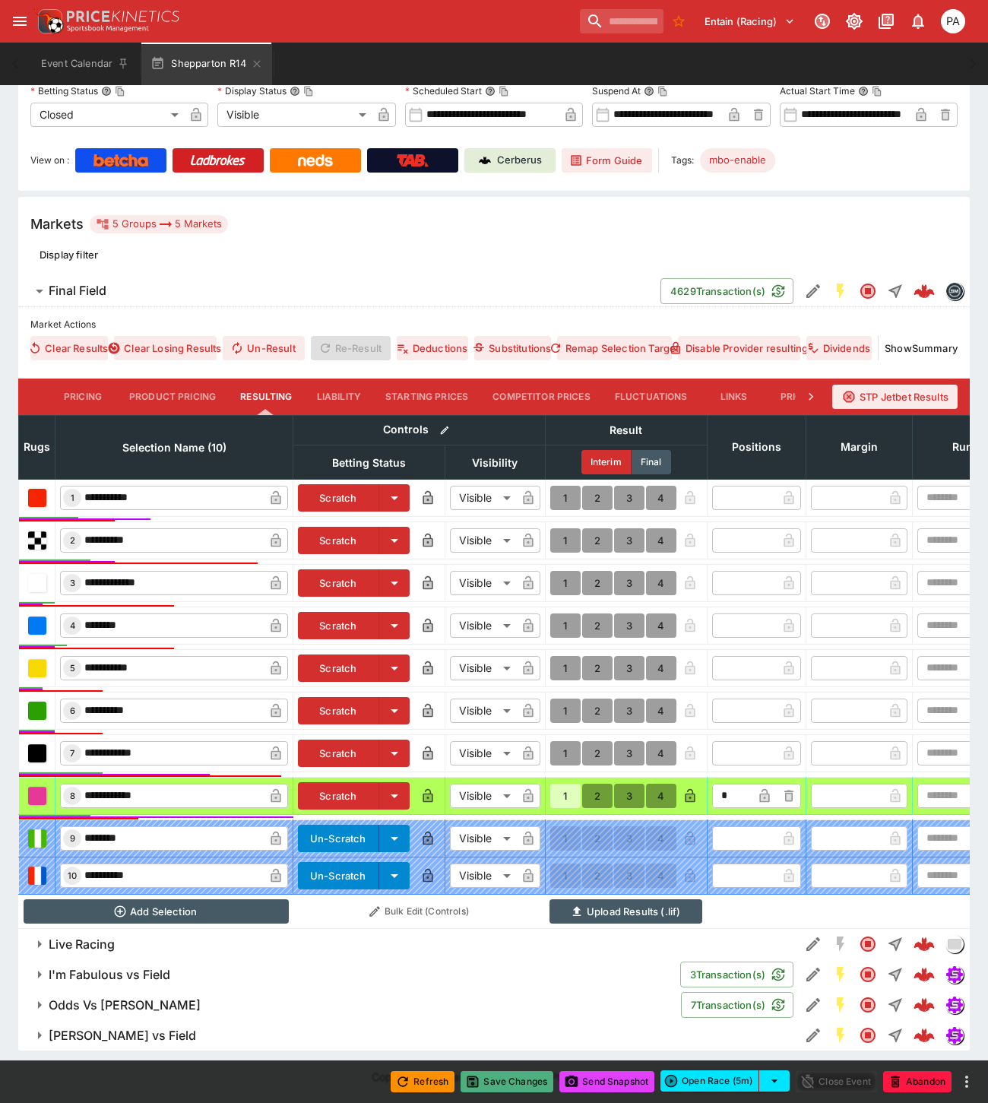
click at [498, 1085] on button "Save Changes" at bounding box center [506, 1081] width 93 height 21
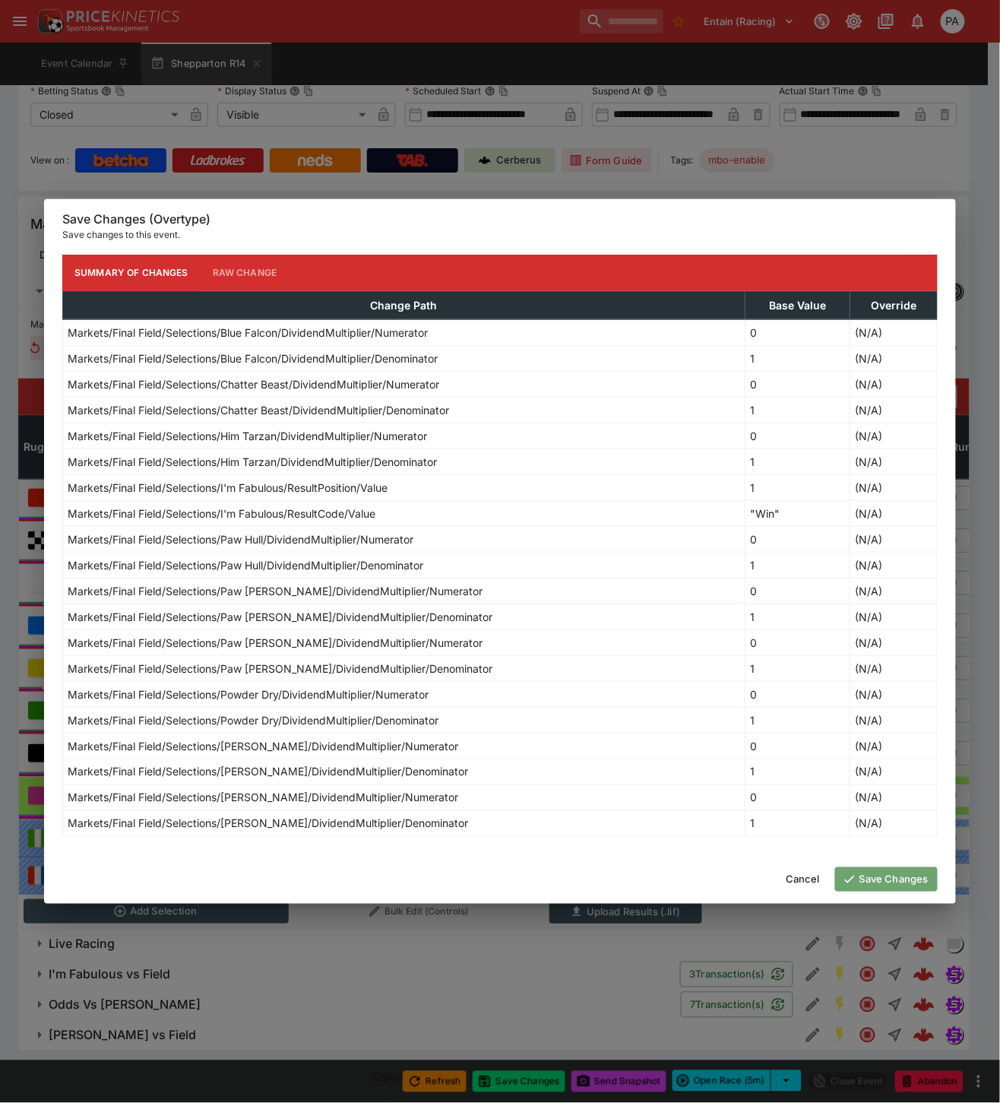
click at [884, 881] on button "Save Changes" at bounding box center [886, 879] width 103 height 24
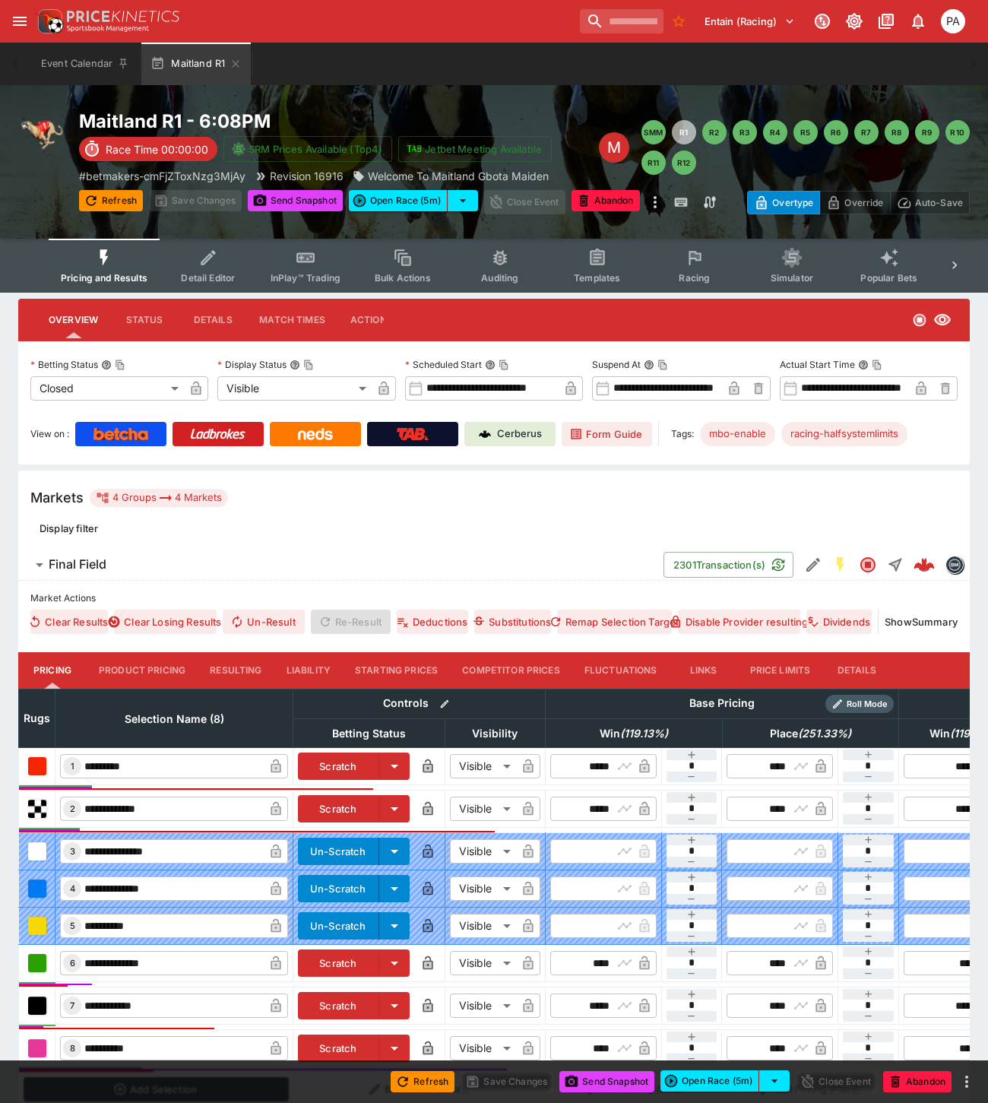
click at [229, 667] on button "Resulting" at bounding box center [236, 670] width 76 height 36
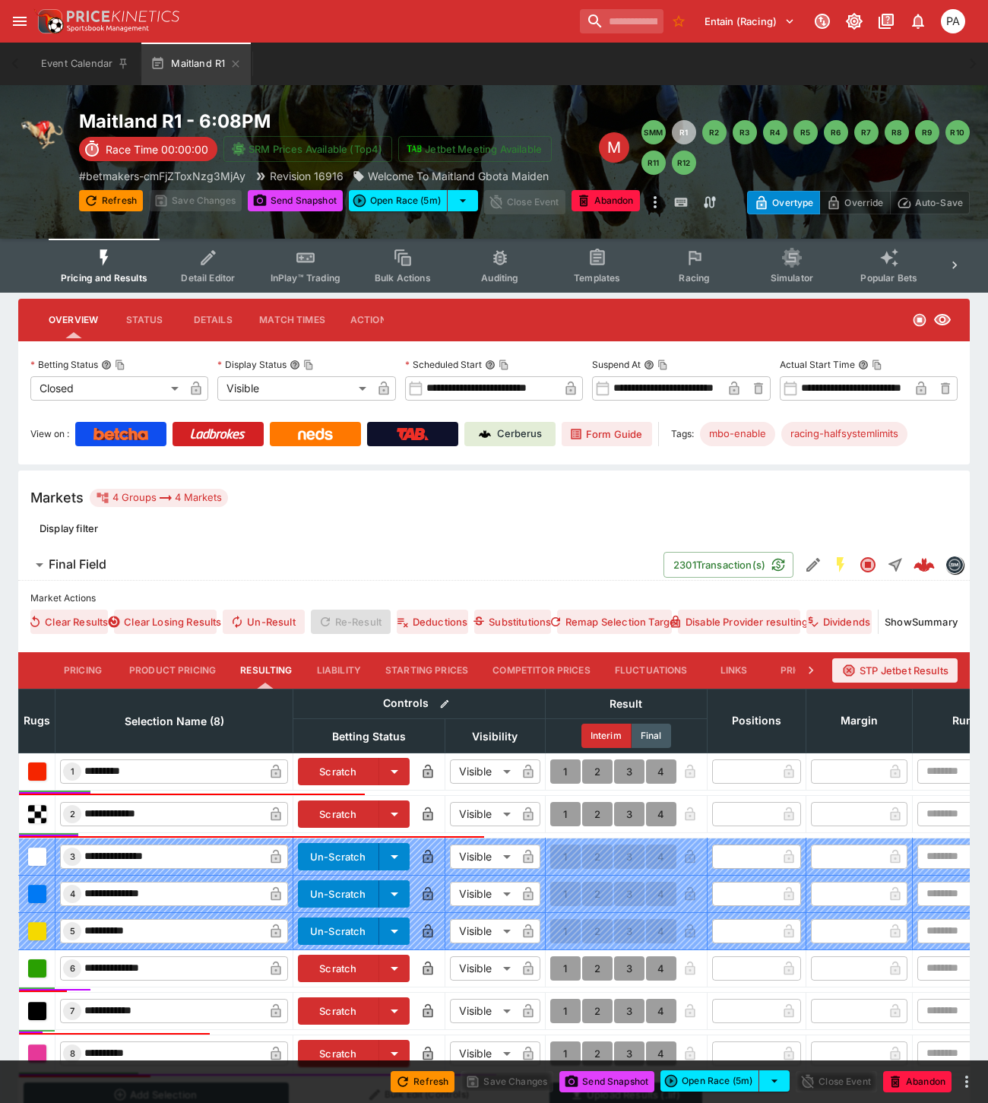
scroll to position [166, 0]
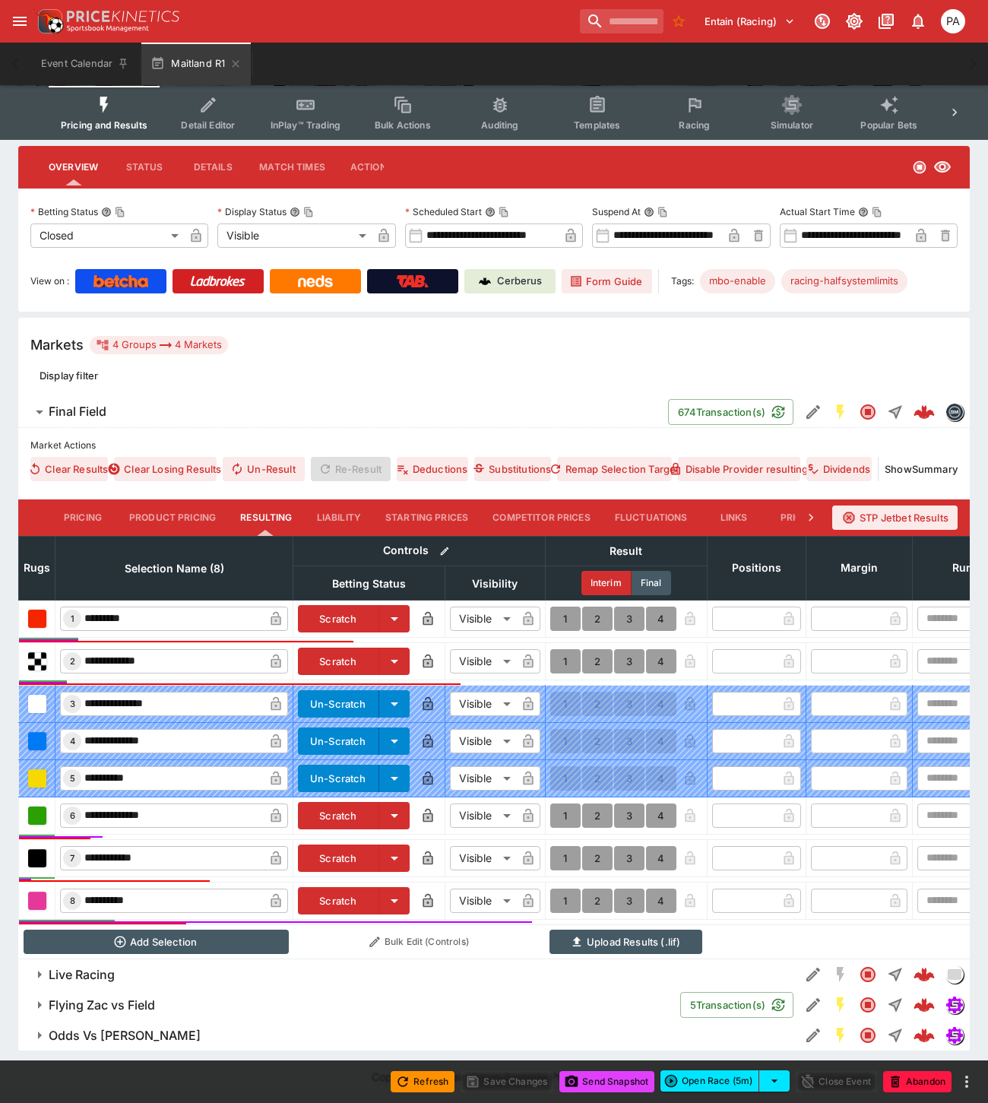
click at [564, 803] on button "1" at bounding box center [565, 815] width 30 height 24
type input "*"
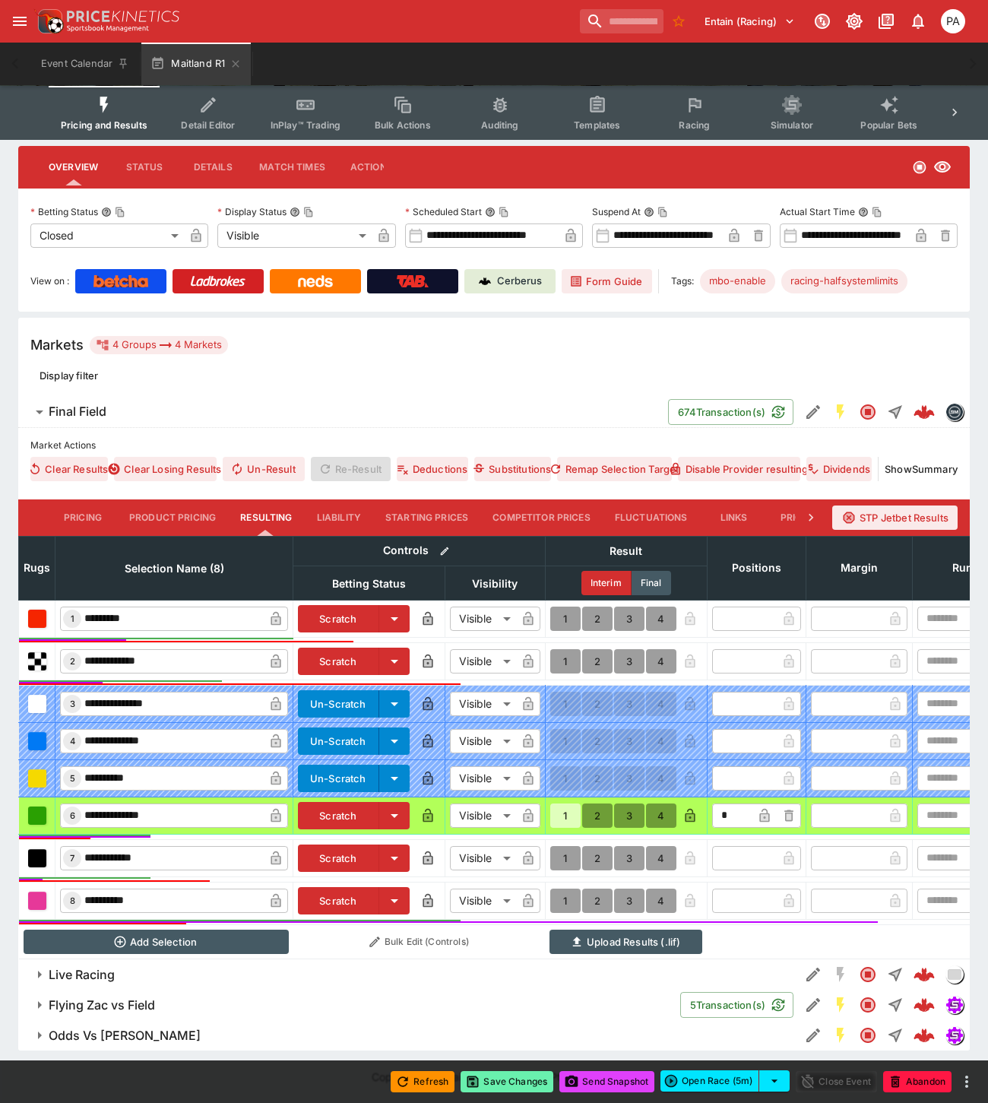
click at [518, 1081] on button "Save Changes" at bounding box center [506, 1081] width 93 height 21
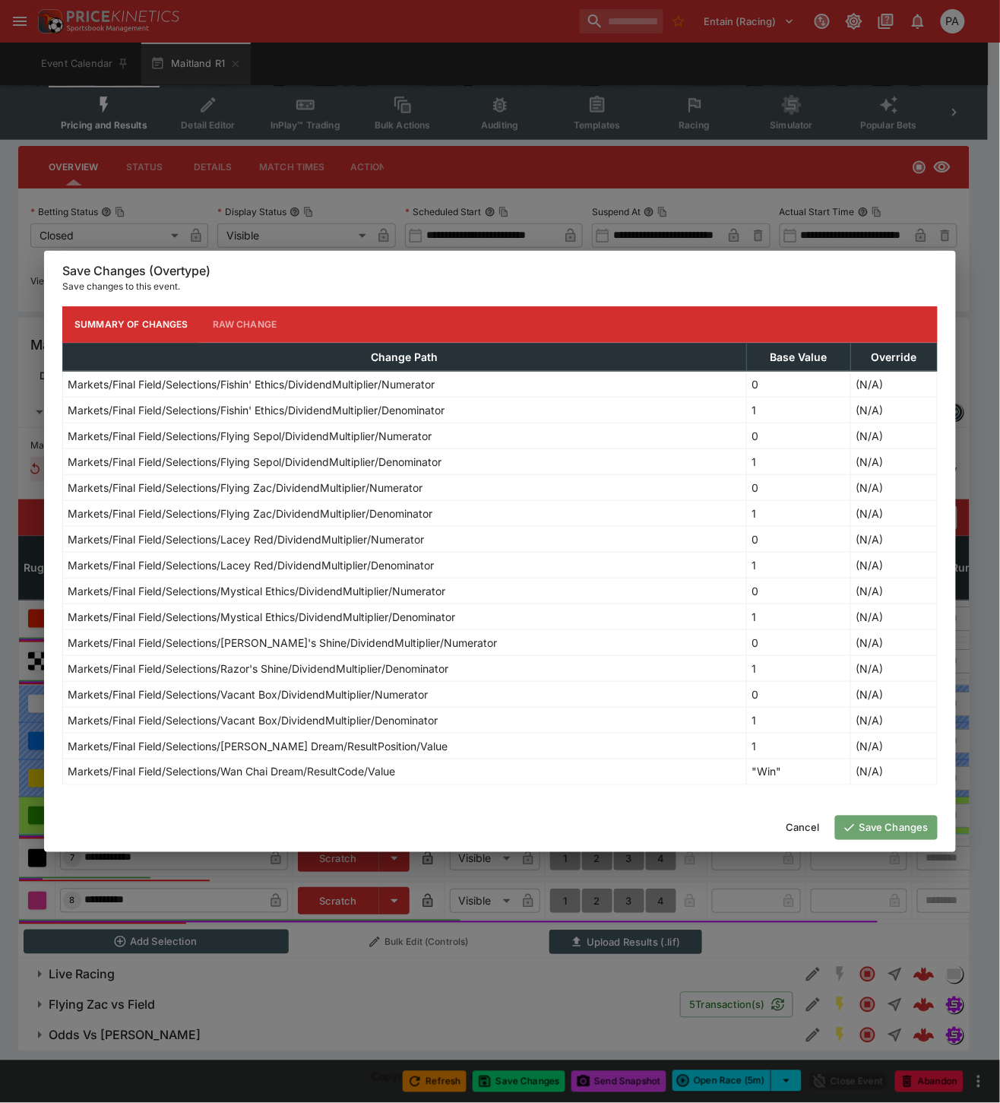
click at [884, 827] on button "Save Changes" at bounding box center [886, 827] width 103 height 24
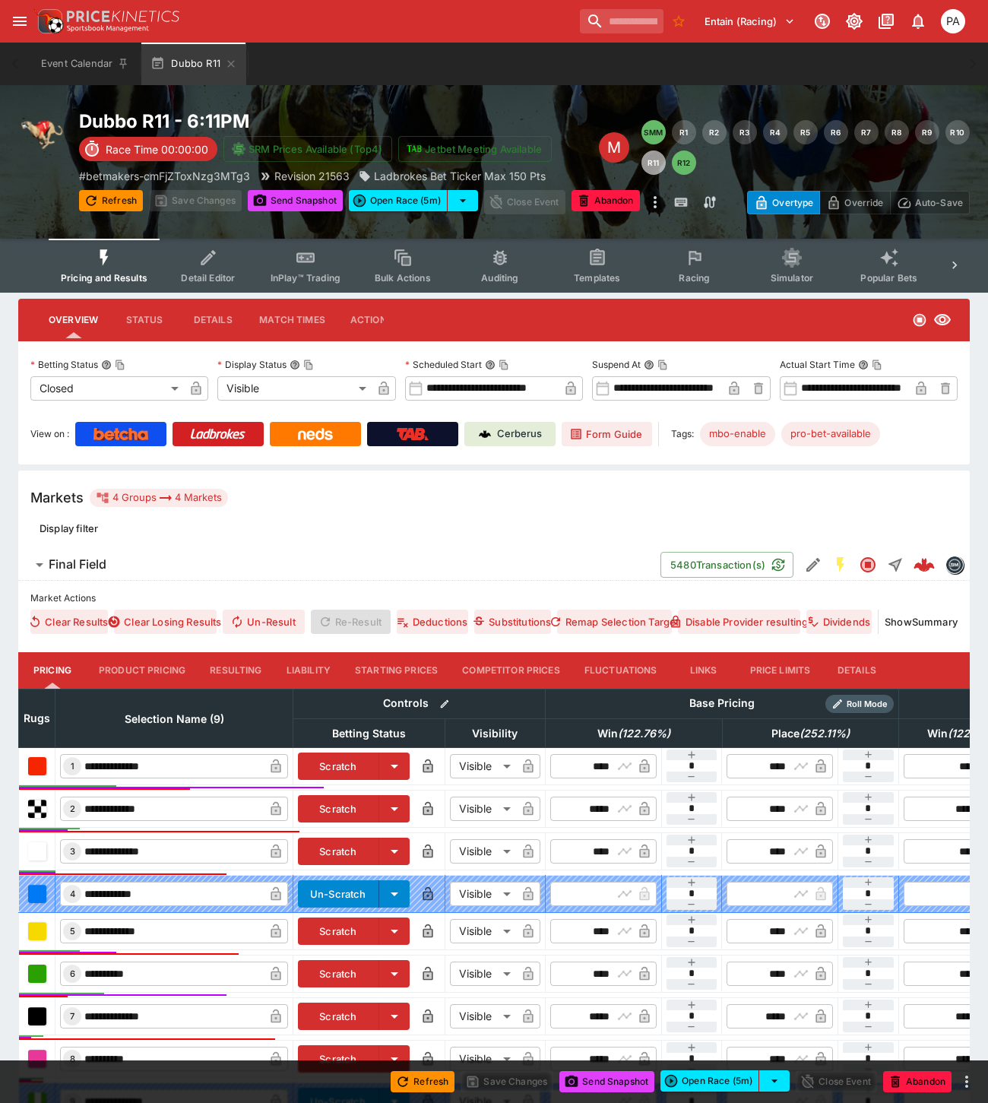
click at [217, 665] on button "Resulting" at bounding box center [236, 670] width 76 height 36
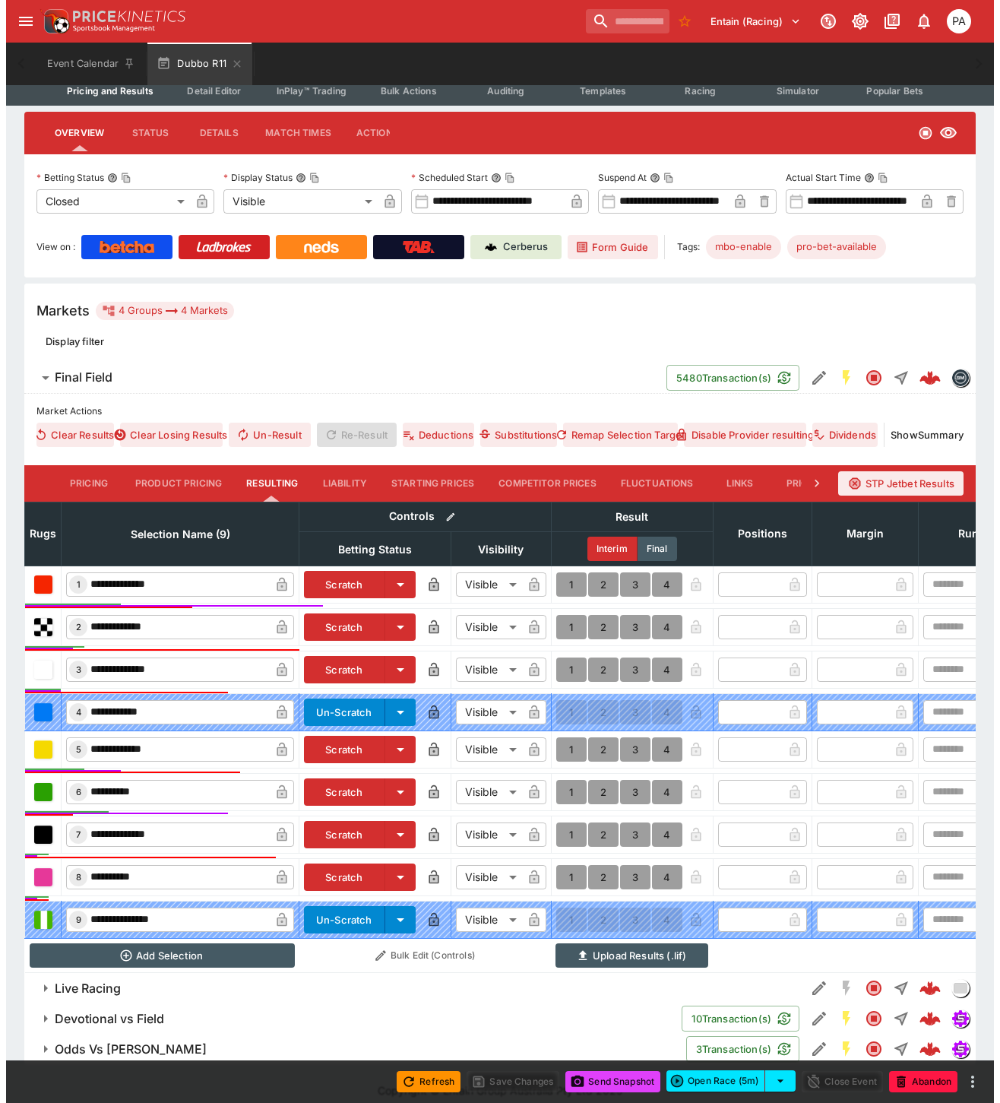
scroll to position [214, 0]
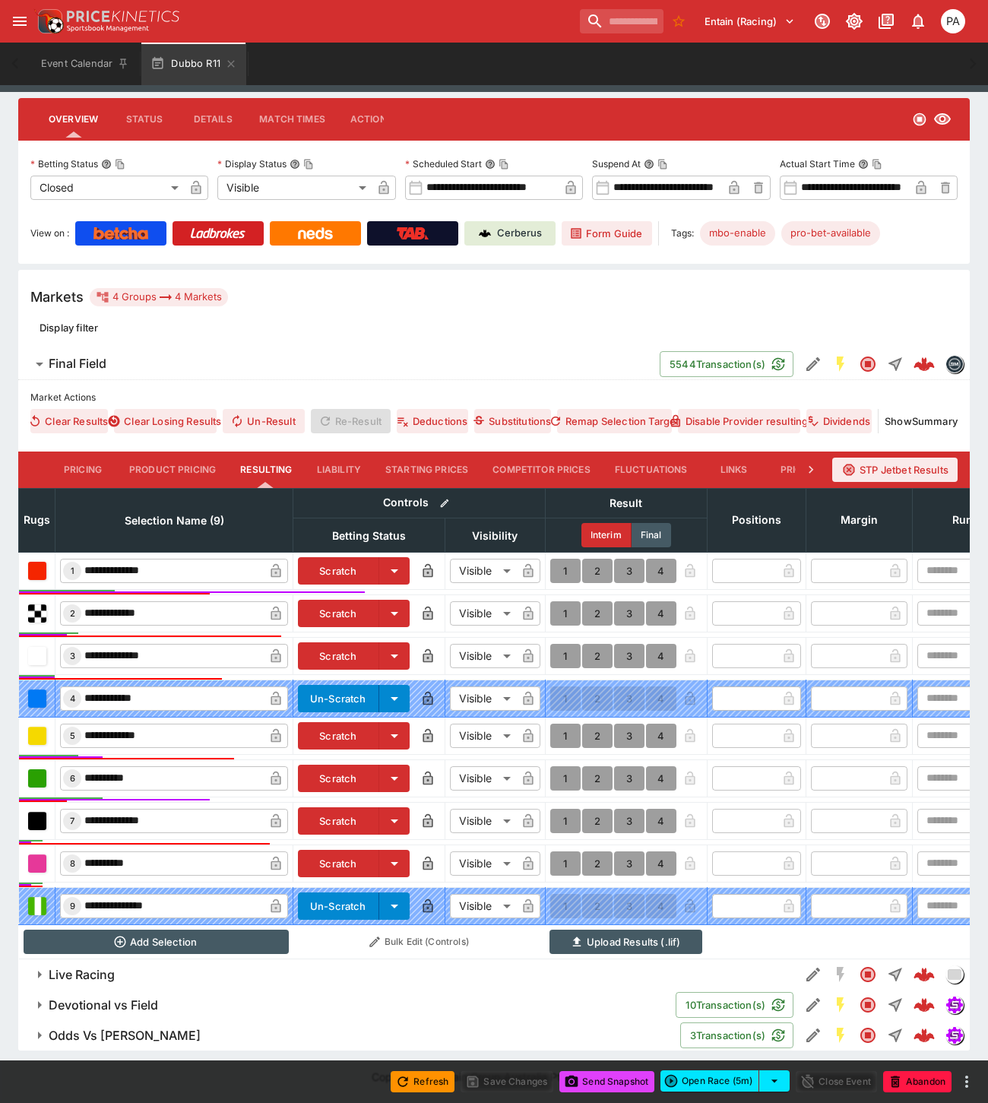
click at [560, 766] on button "1" at bounding box center [565, 778] width 30 height 24
type input "*"
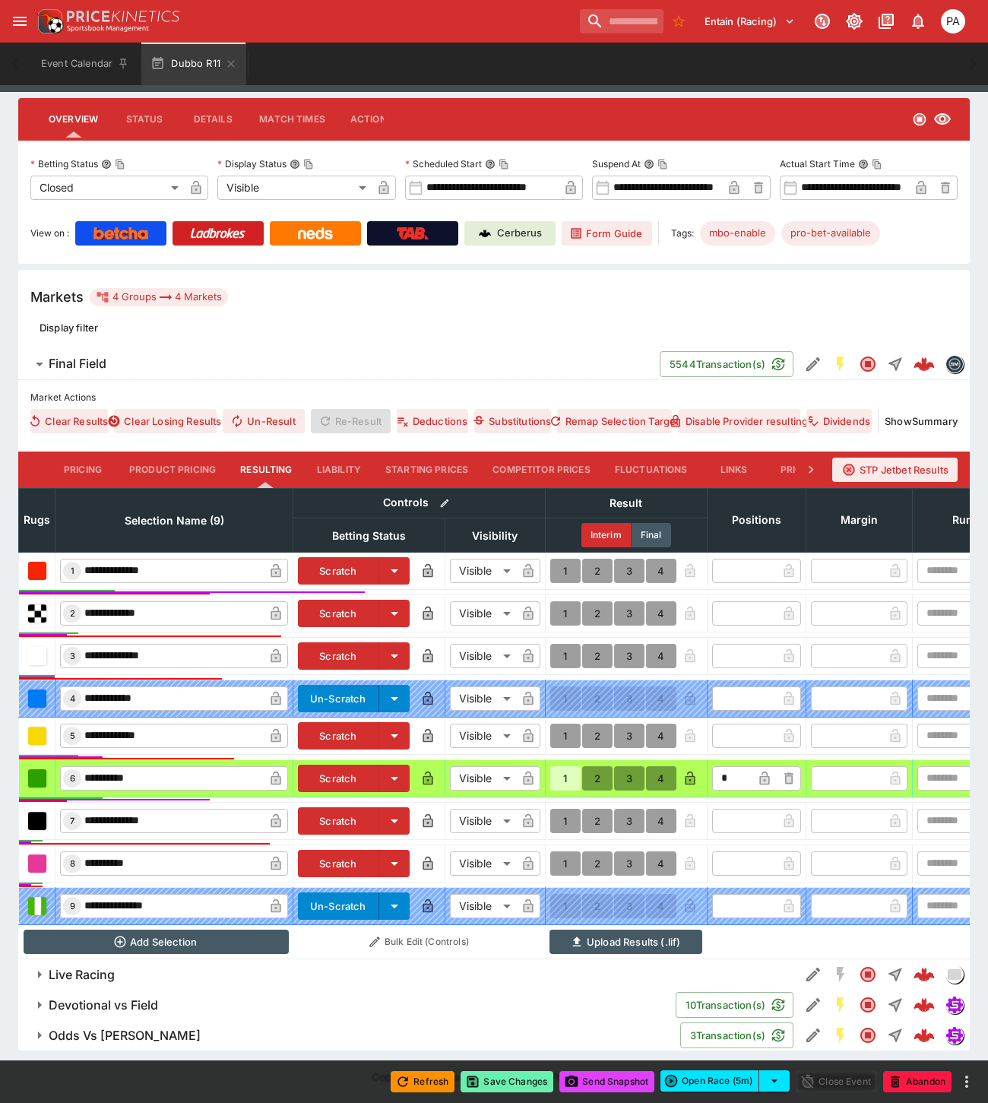
click at [517, 1079] on button "Save Changes" at bounding box center [506, 1081] width 93 height 21
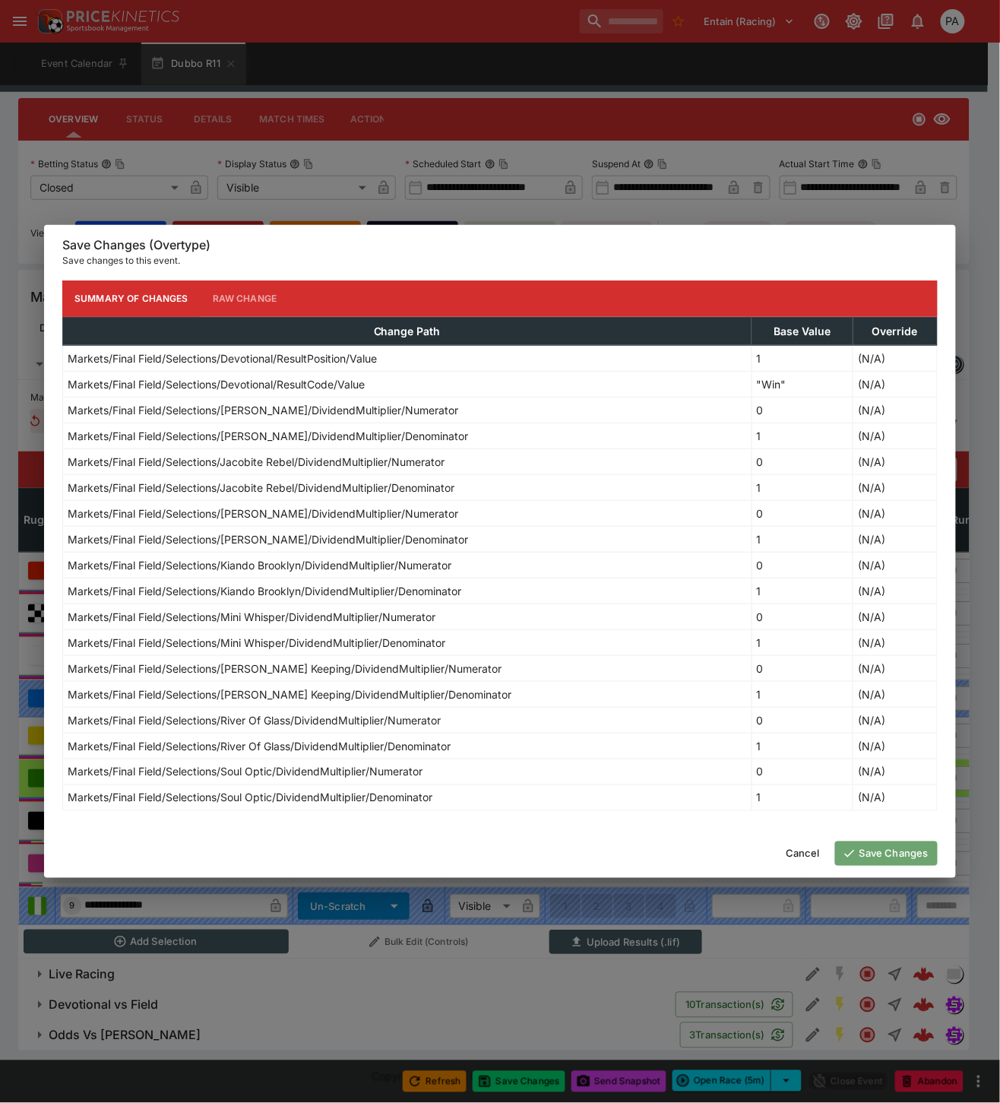
click at [885, 854] on button "Save Changes" at bounding box center [886, 853] width 103 height 24
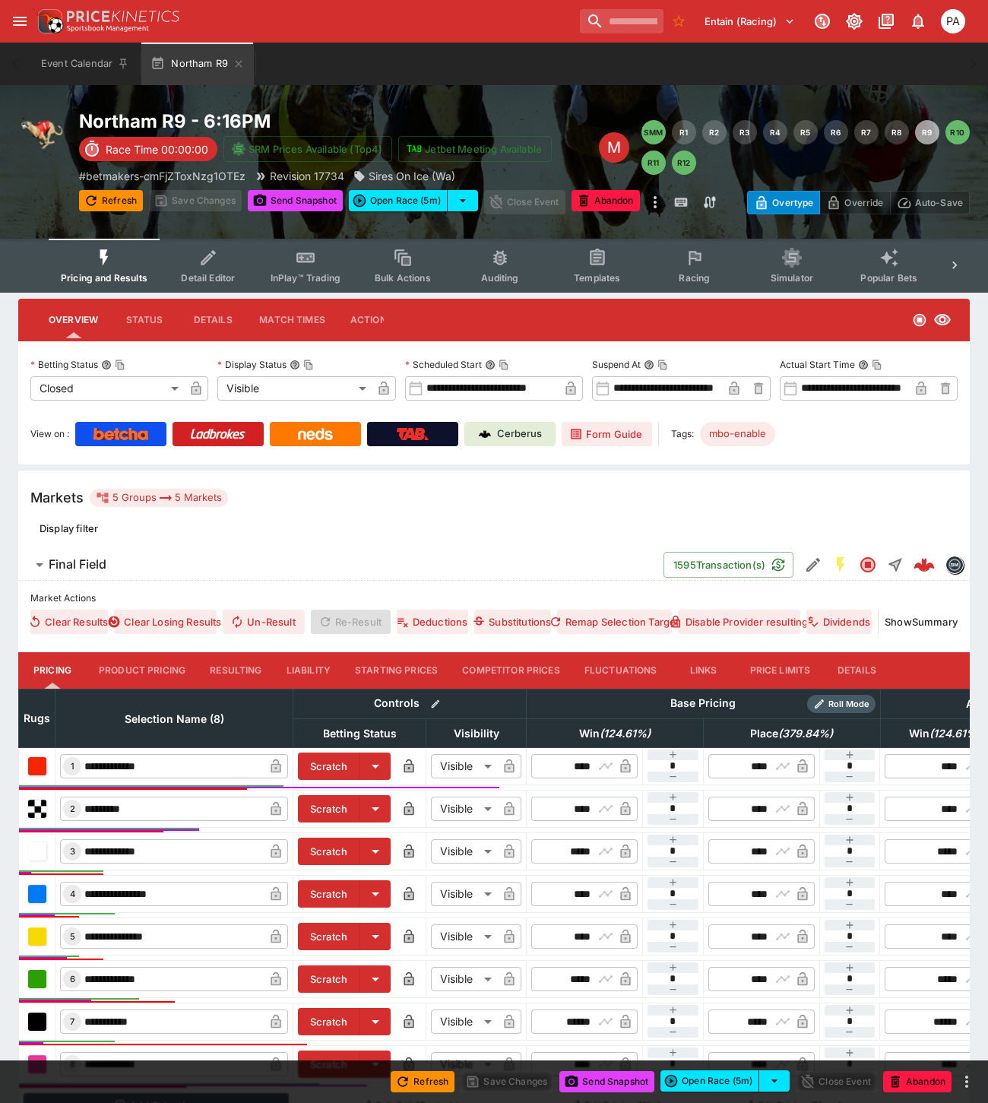
click at [234, 669] on button "Resulting" at bounding box center [236, 670] width 76 height 36
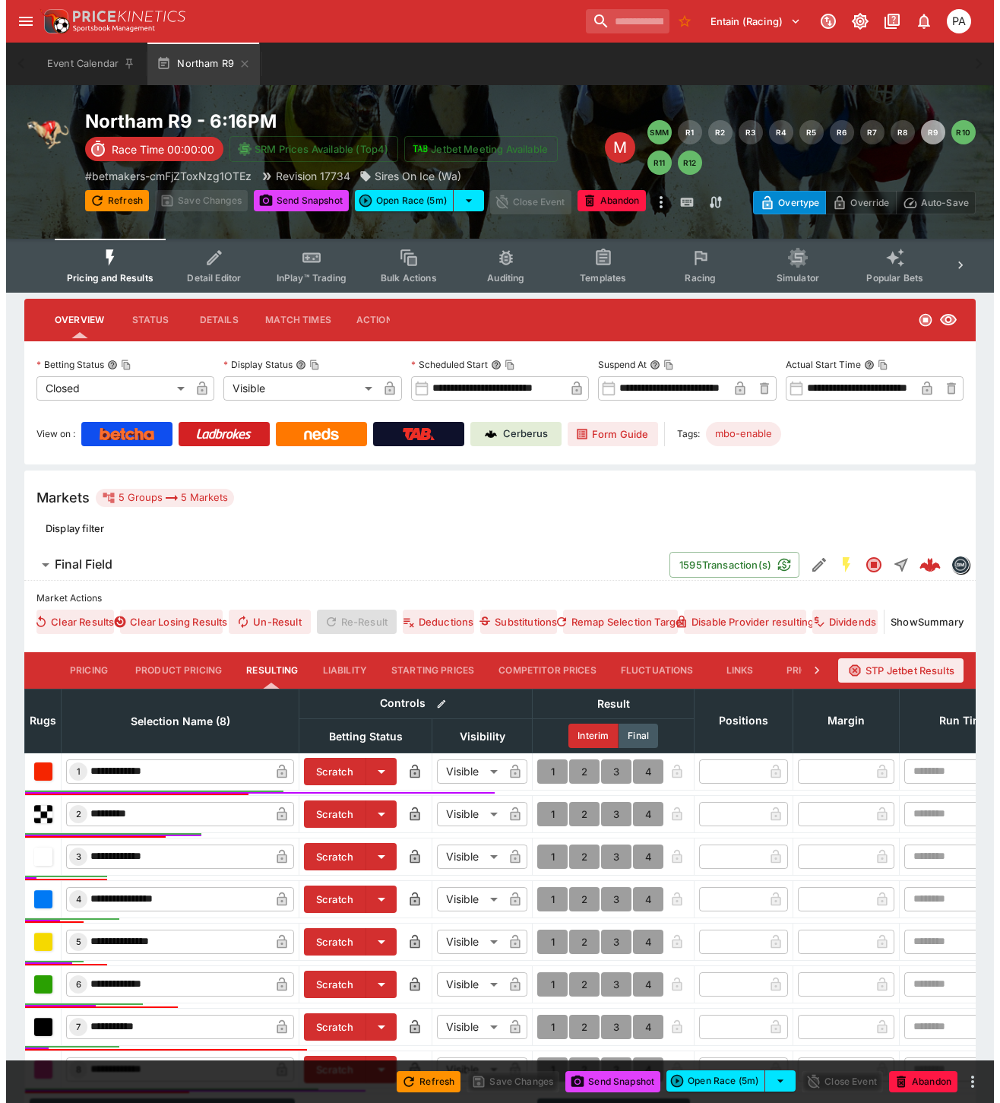
scroll to position [213, 0]
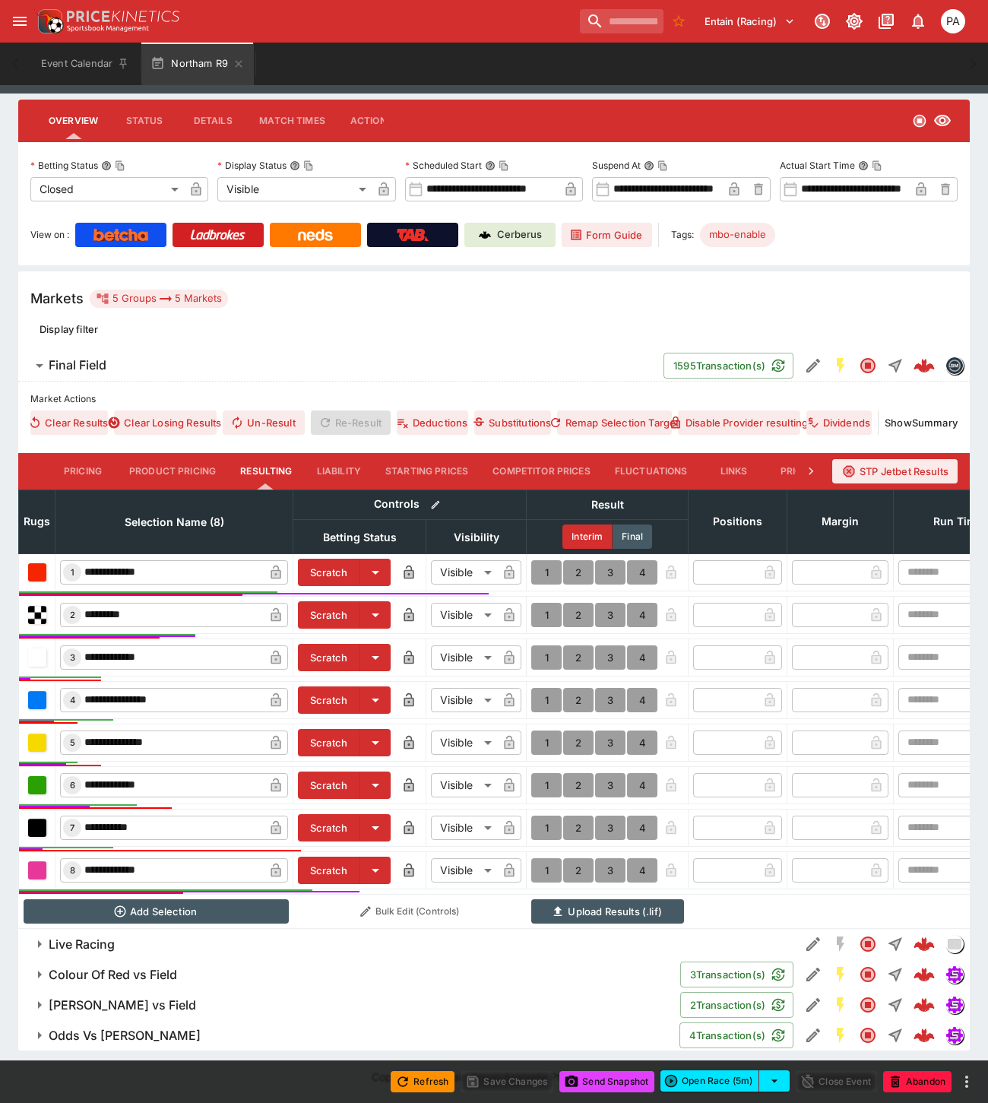
click at [546, 560] on button "1" at bounding box center [546, 572] width 30 height 24
type input "*"
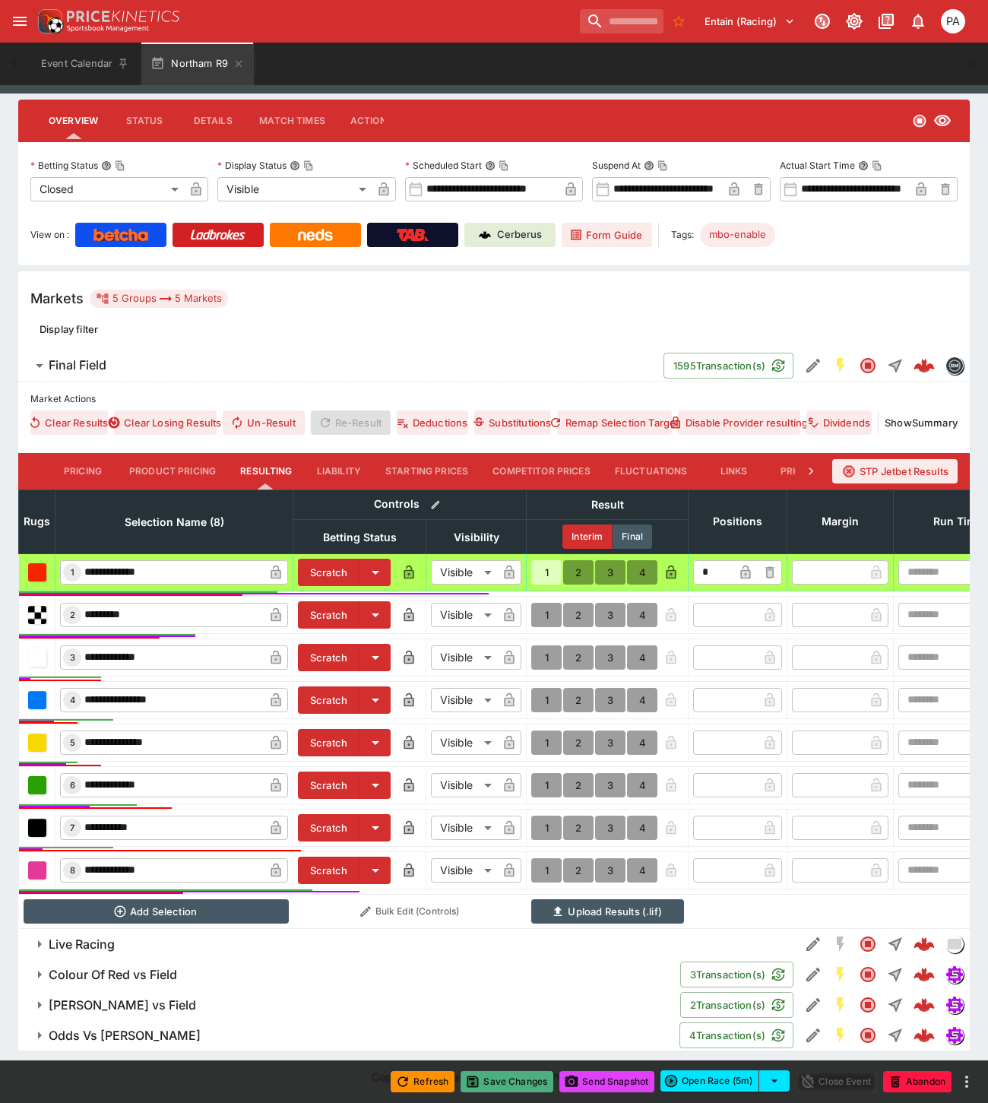
click at [507, 1081] on button "Save Changes" at bounding box center [506, 1081] width 93 height 21
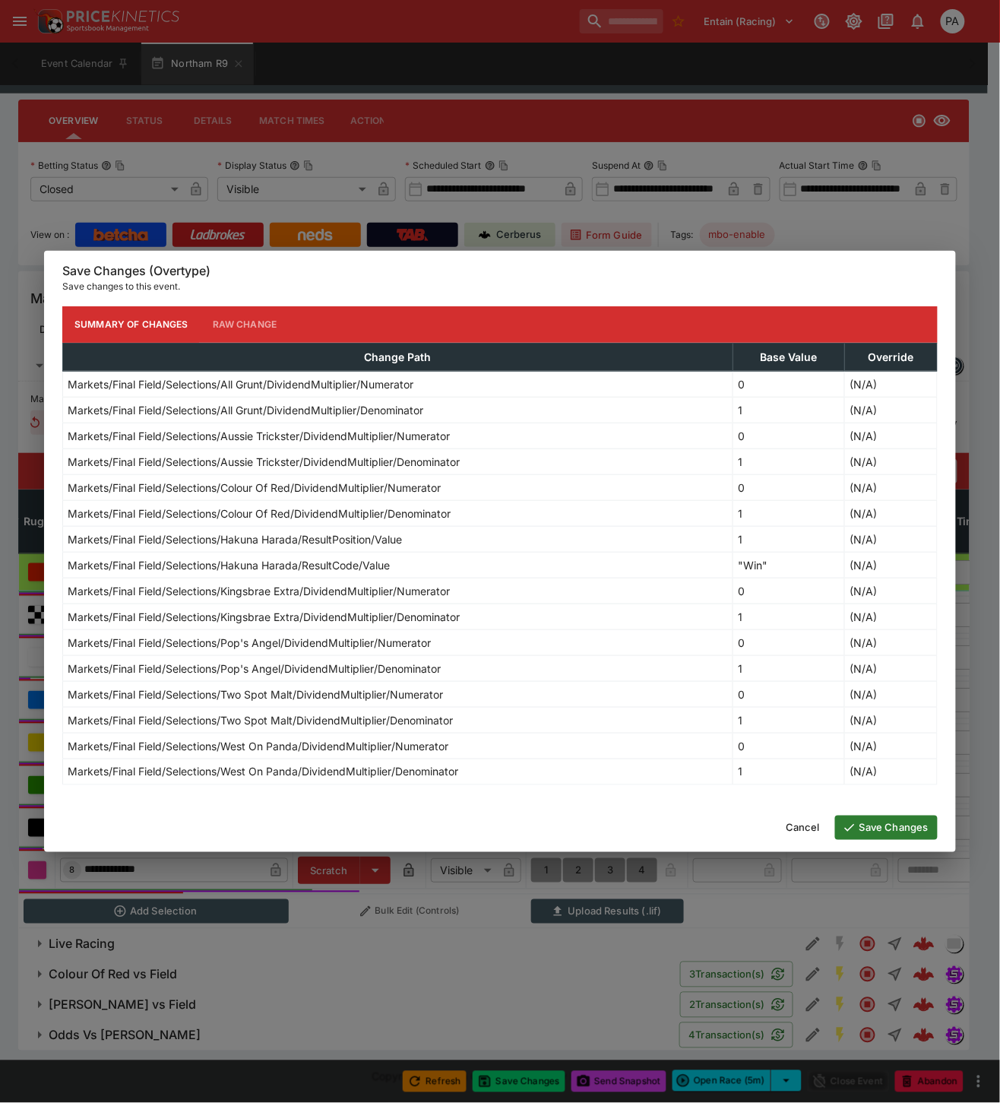
click at [877, 831] on button "Save Changes" at bounding box center [886, 827] width 103 height 24
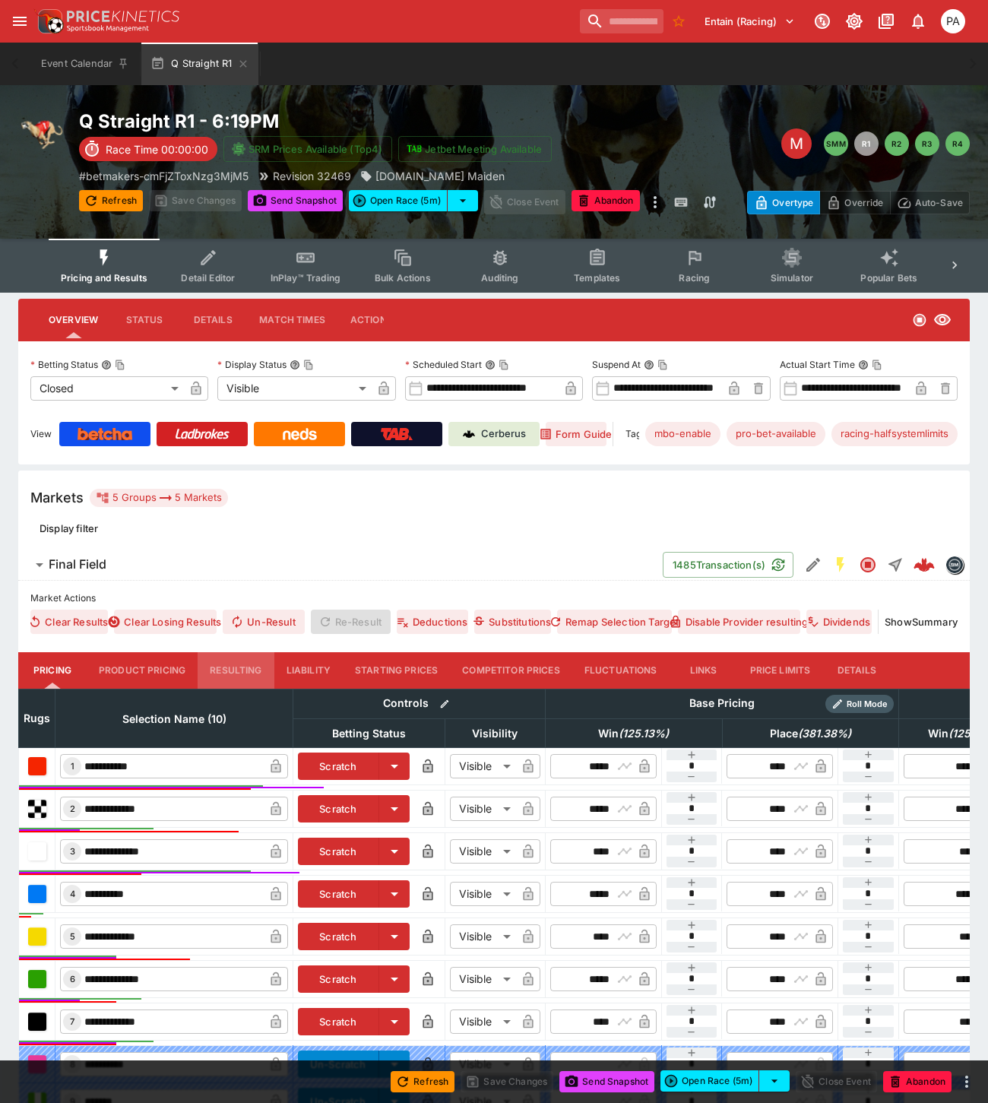
click at [233, 666] on button "Resulting" at bounding box center [236, 670] width 76 height 36
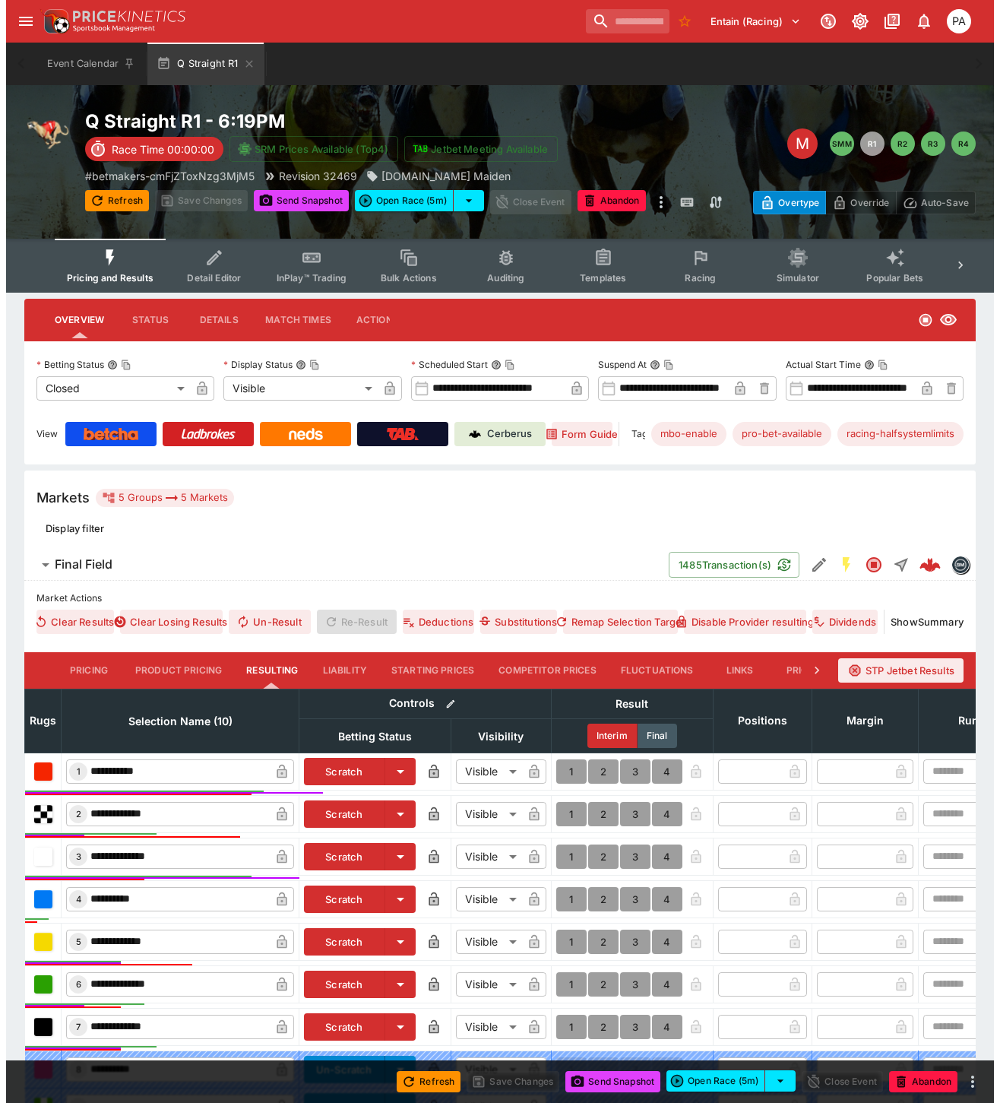
scroll to position [286, 0]
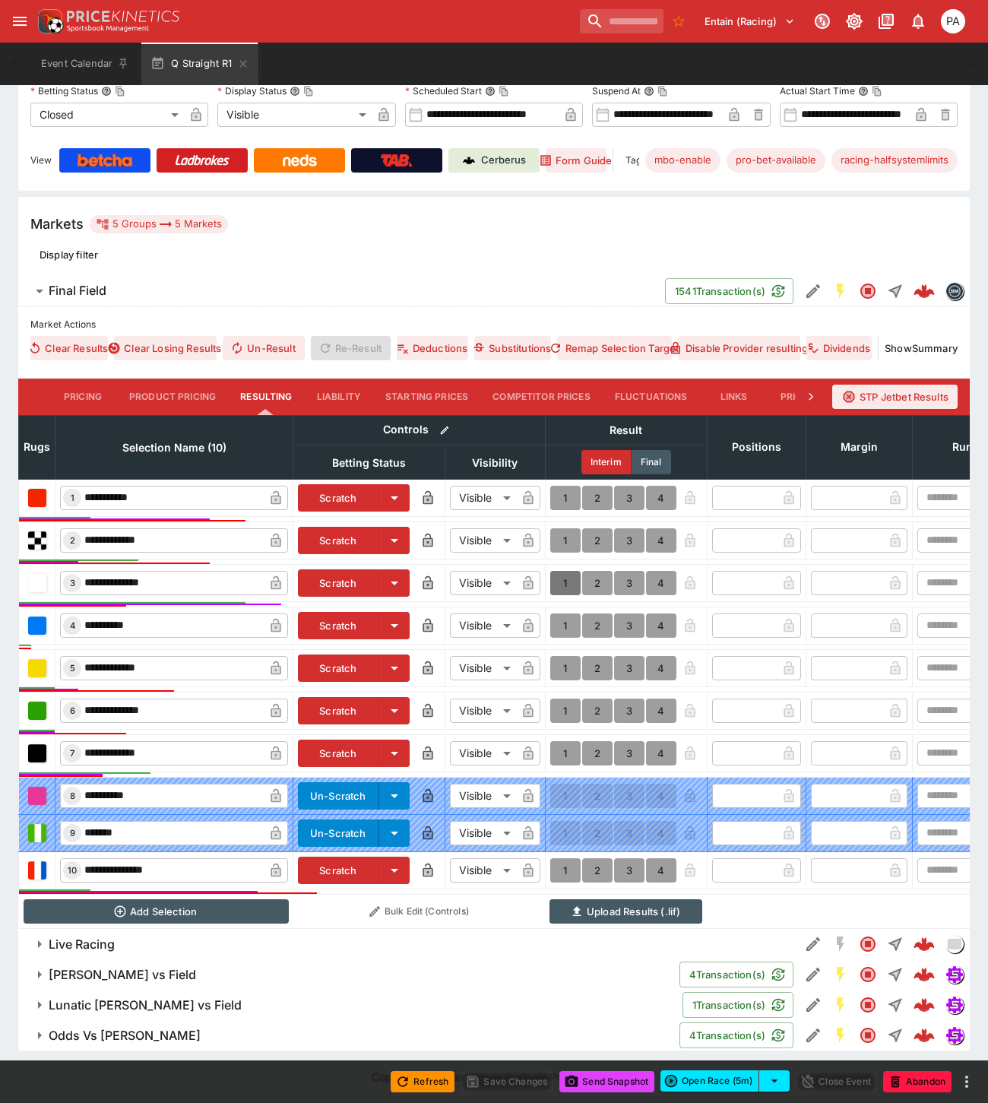
click at [561, 571] on button "1" at bounding box center [565, 583] width 30 height 24
type input "*"
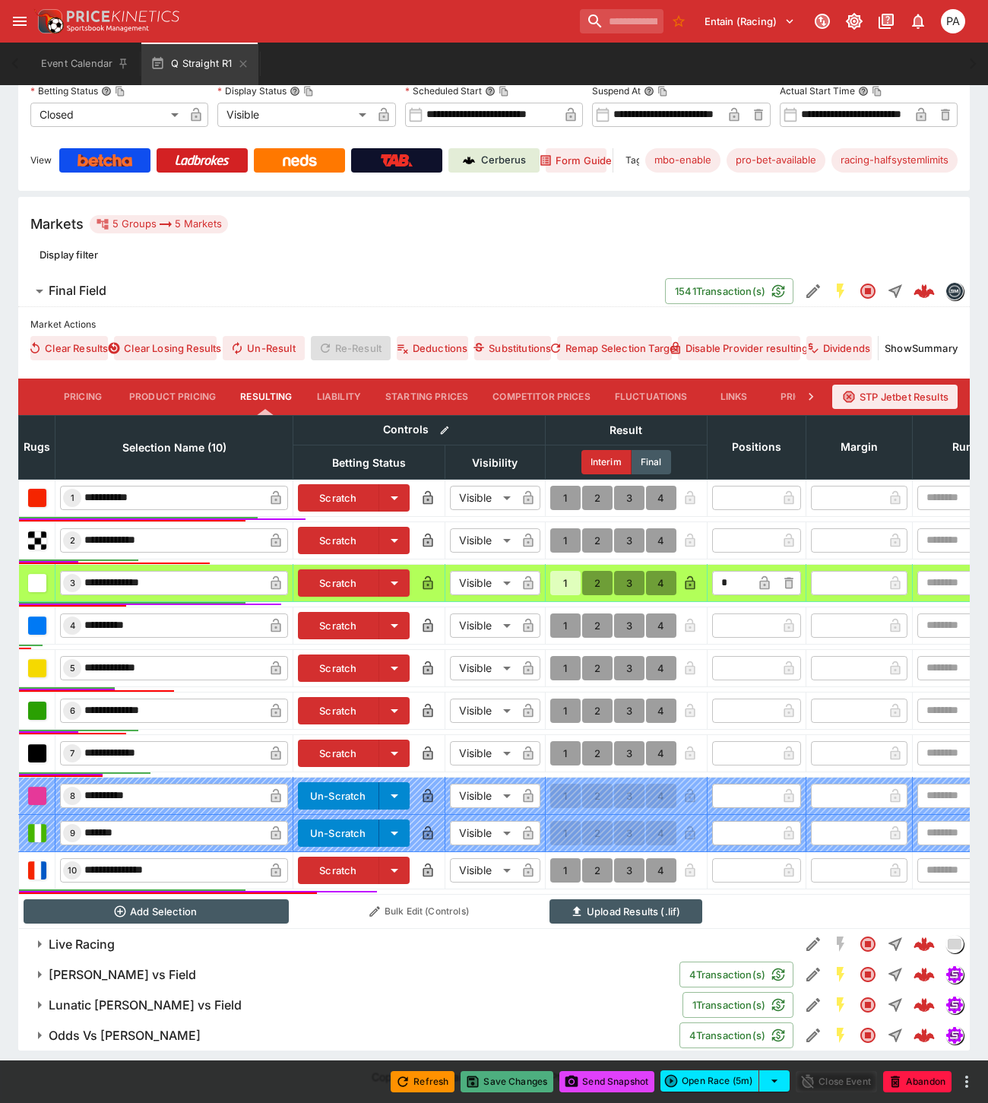
click at [505, 1080] on button "Save Changes" at bounding box center [506, 1081] width 93 height 21
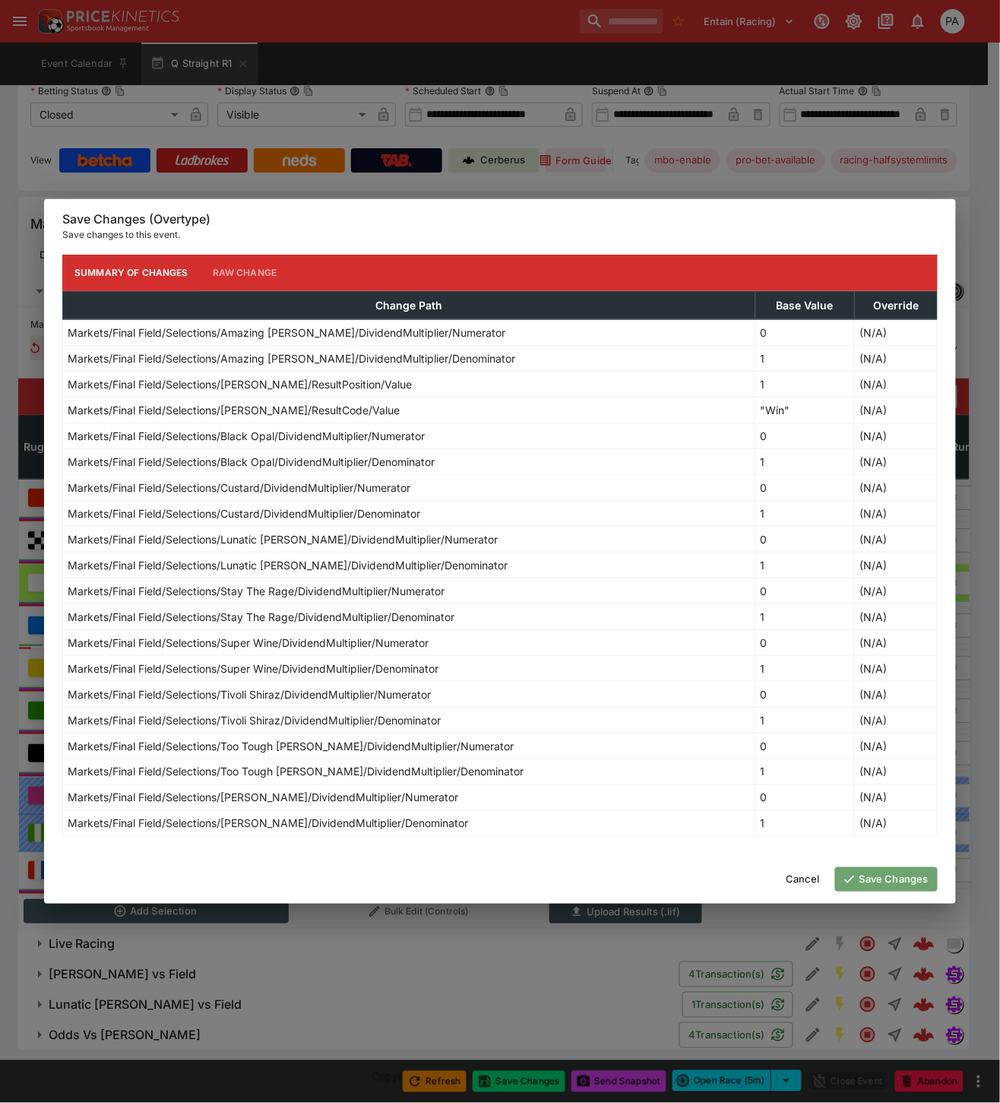
click at [895, 874] on button "Save Changes" at bounding box center [886, 879] width 103 height 24
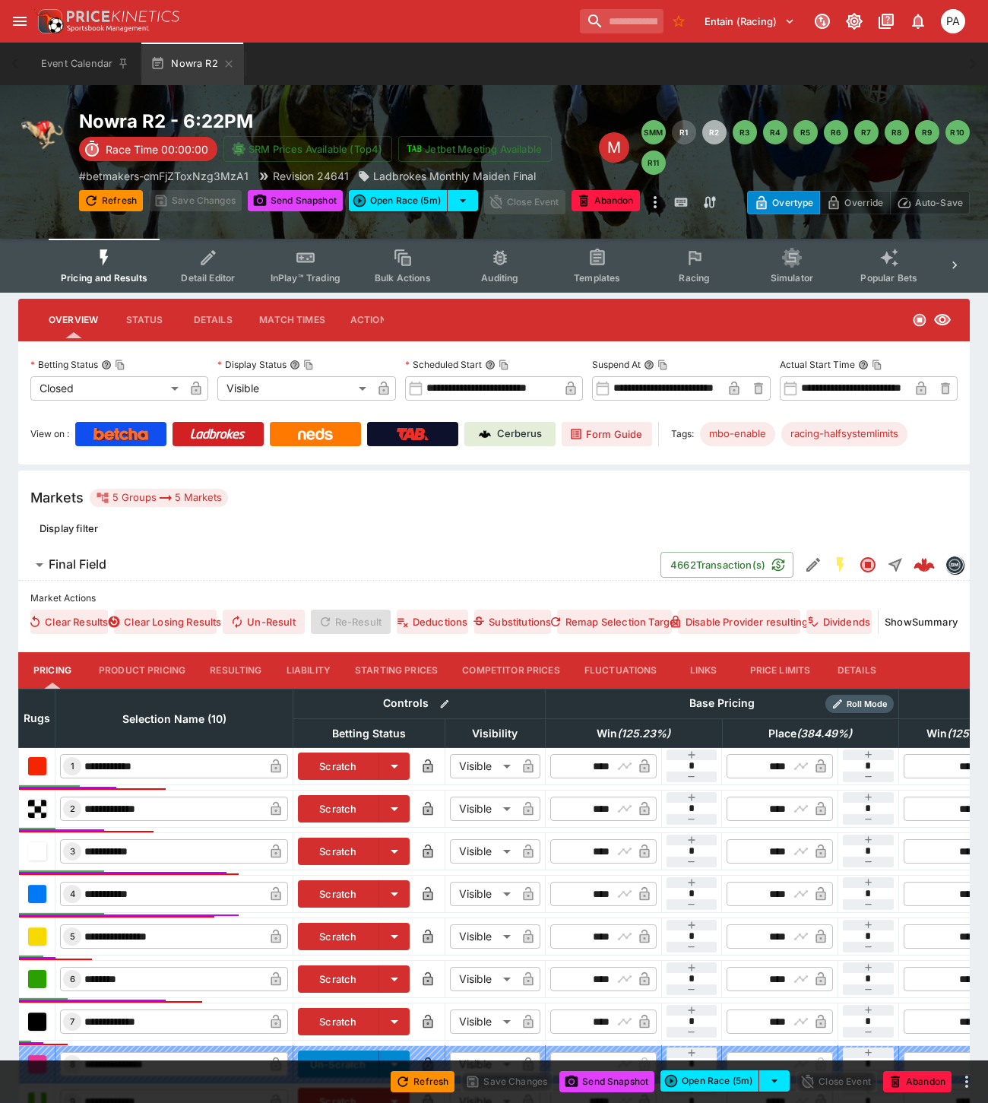
click at [233, 663] on button "Resulting" at bounding box center [236, 670] width 76 height 36
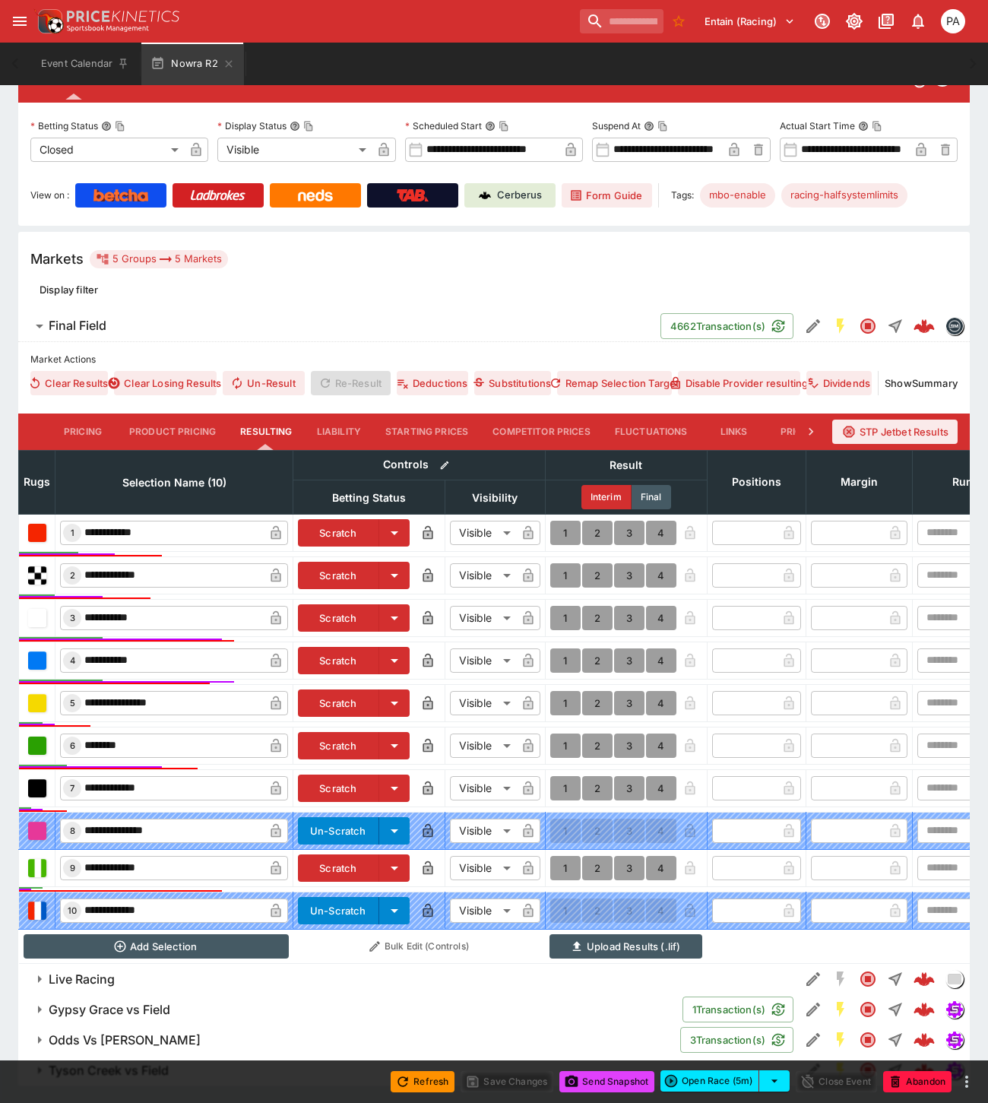
scroll to position [286, 0]
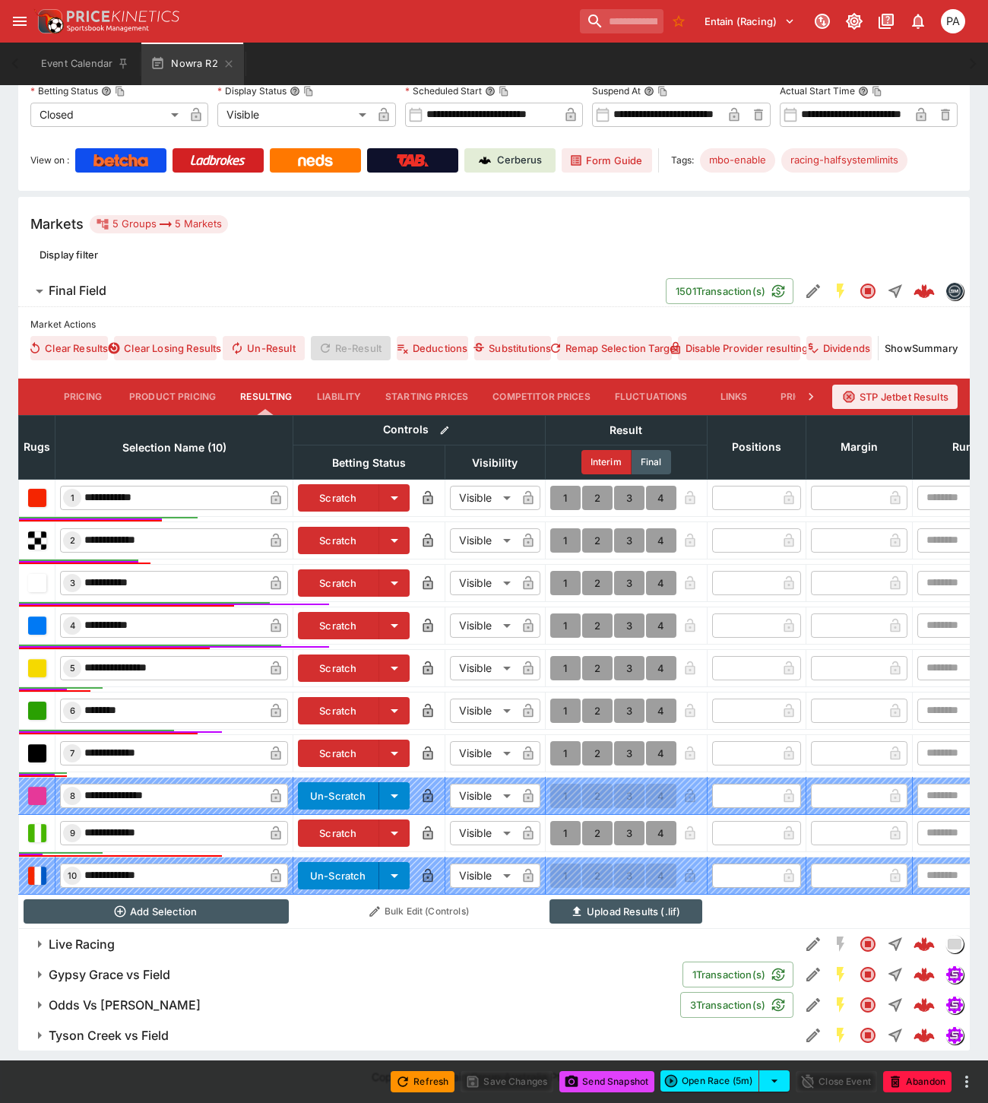
click at [565, 656] on button "1" at bounding box center [565, 668] width 30 height 24
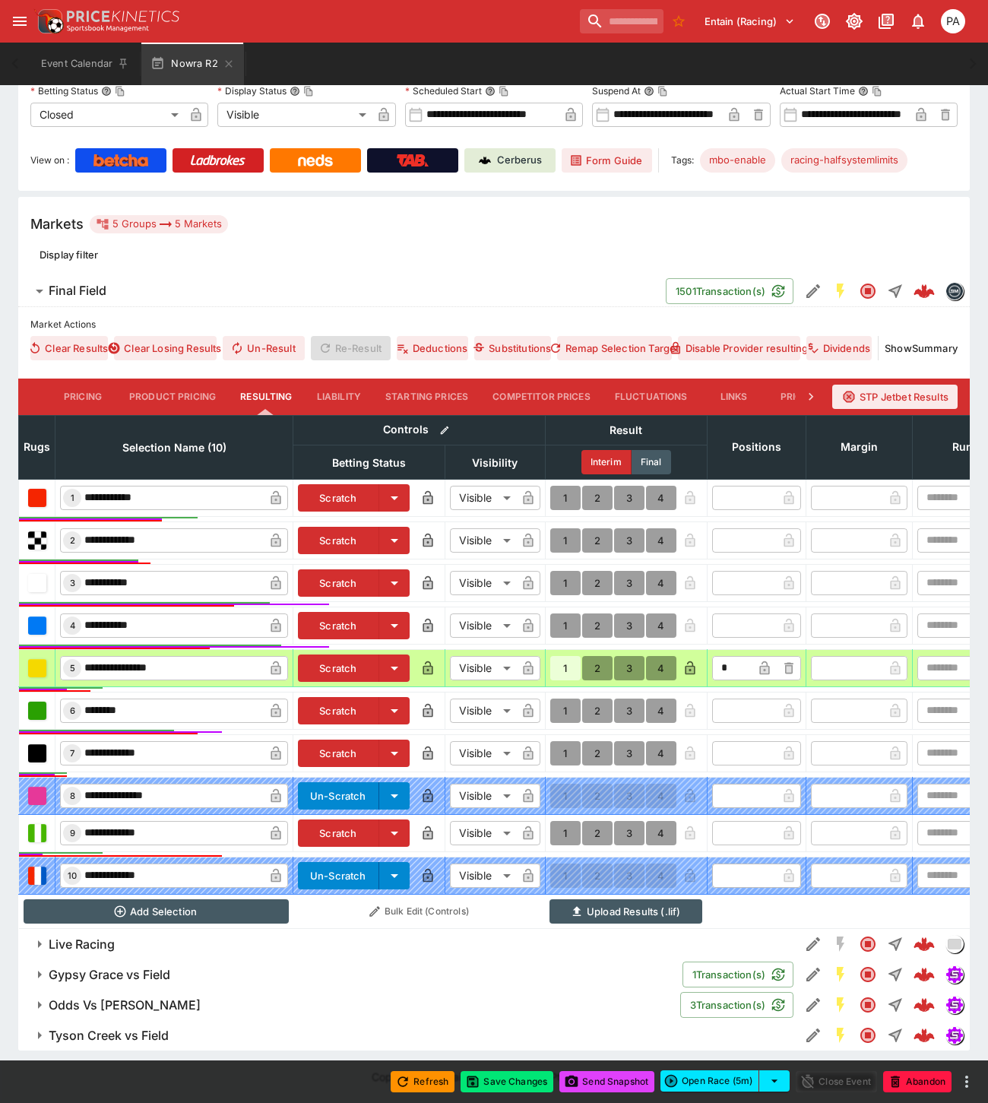
type input "*"
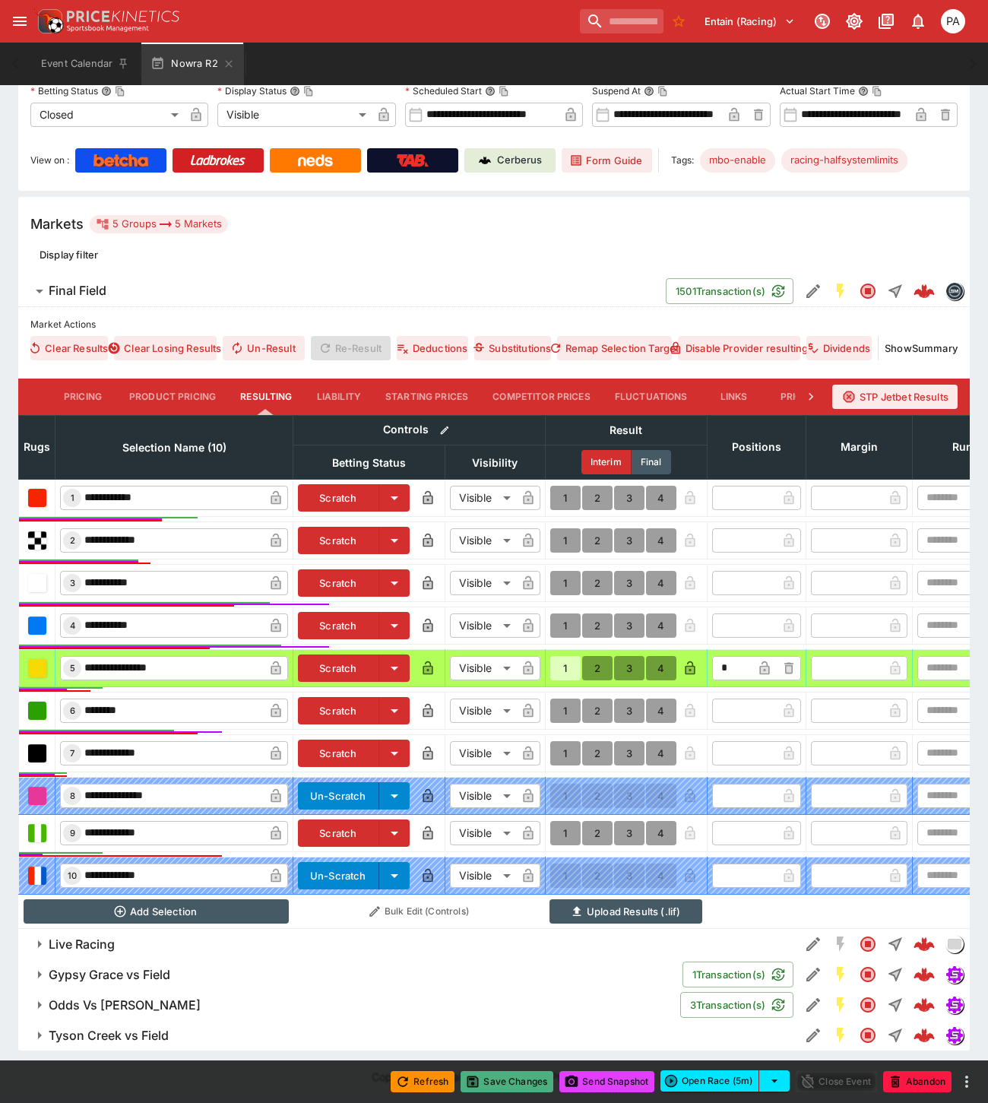
click at [509, 1079] on button "Save Changes" at bounding box center [506, 1081] width 93 height 21
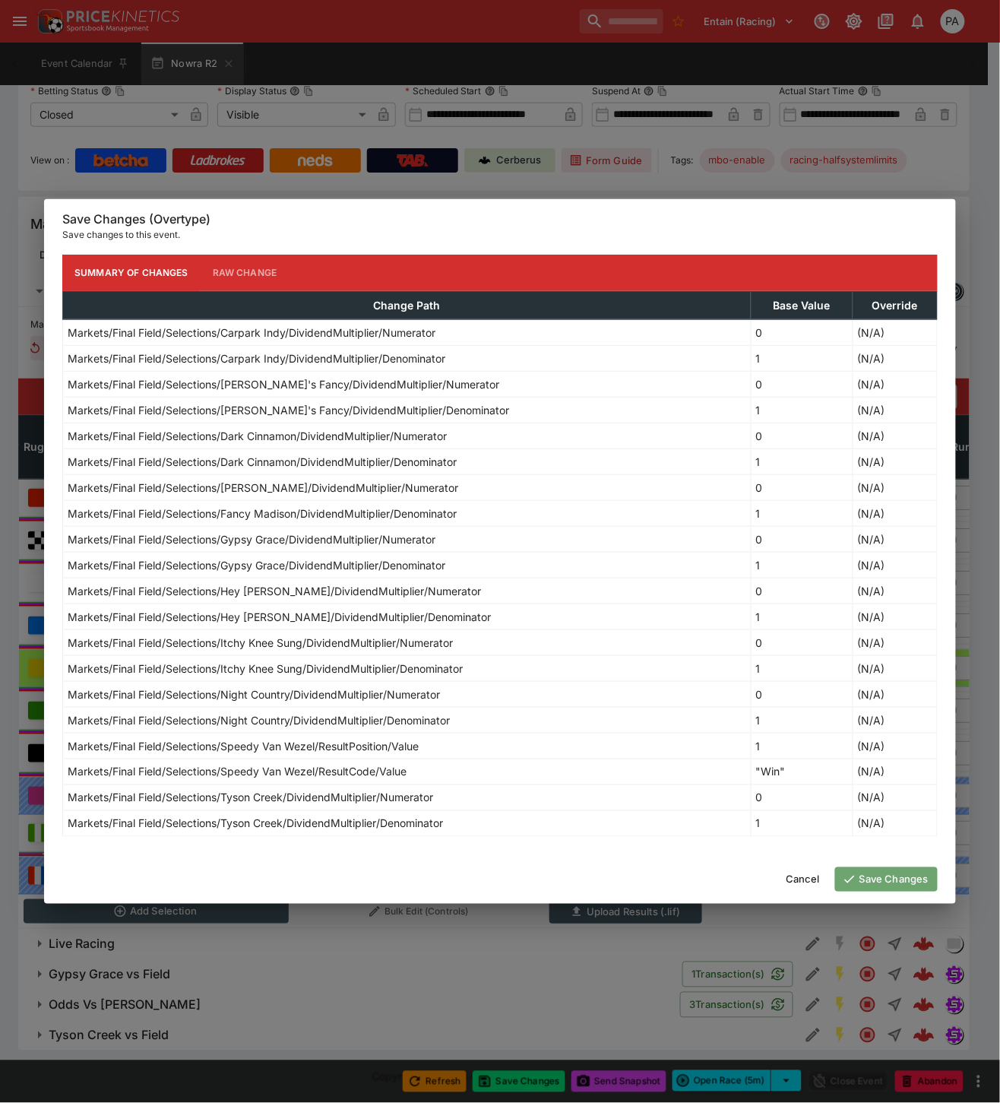
click at [886, 880] on button "Save Changes" at bounding box center [886, 879] width 103 height 24
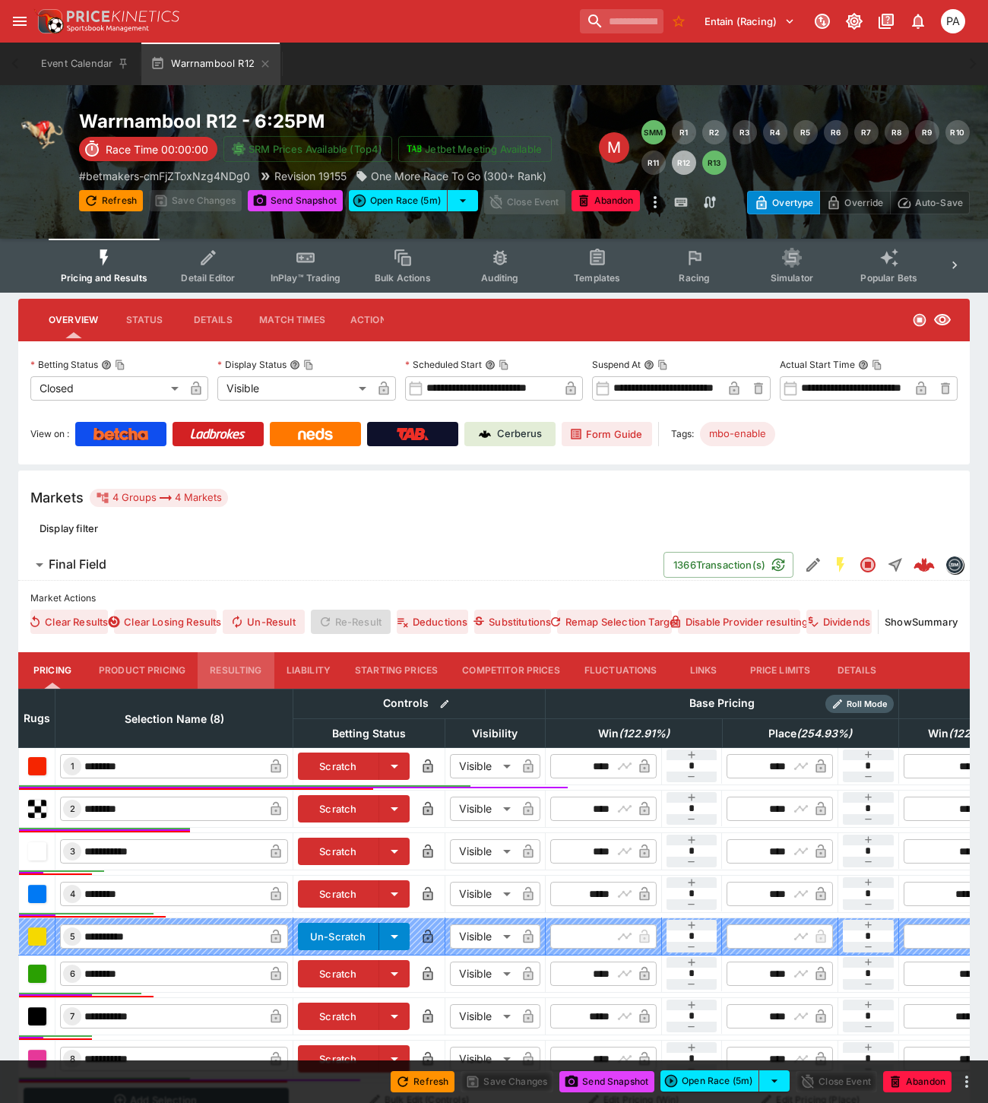
click at [240, 663] on button "Resulting" at bounding box center [236, 670] width 76 height 36
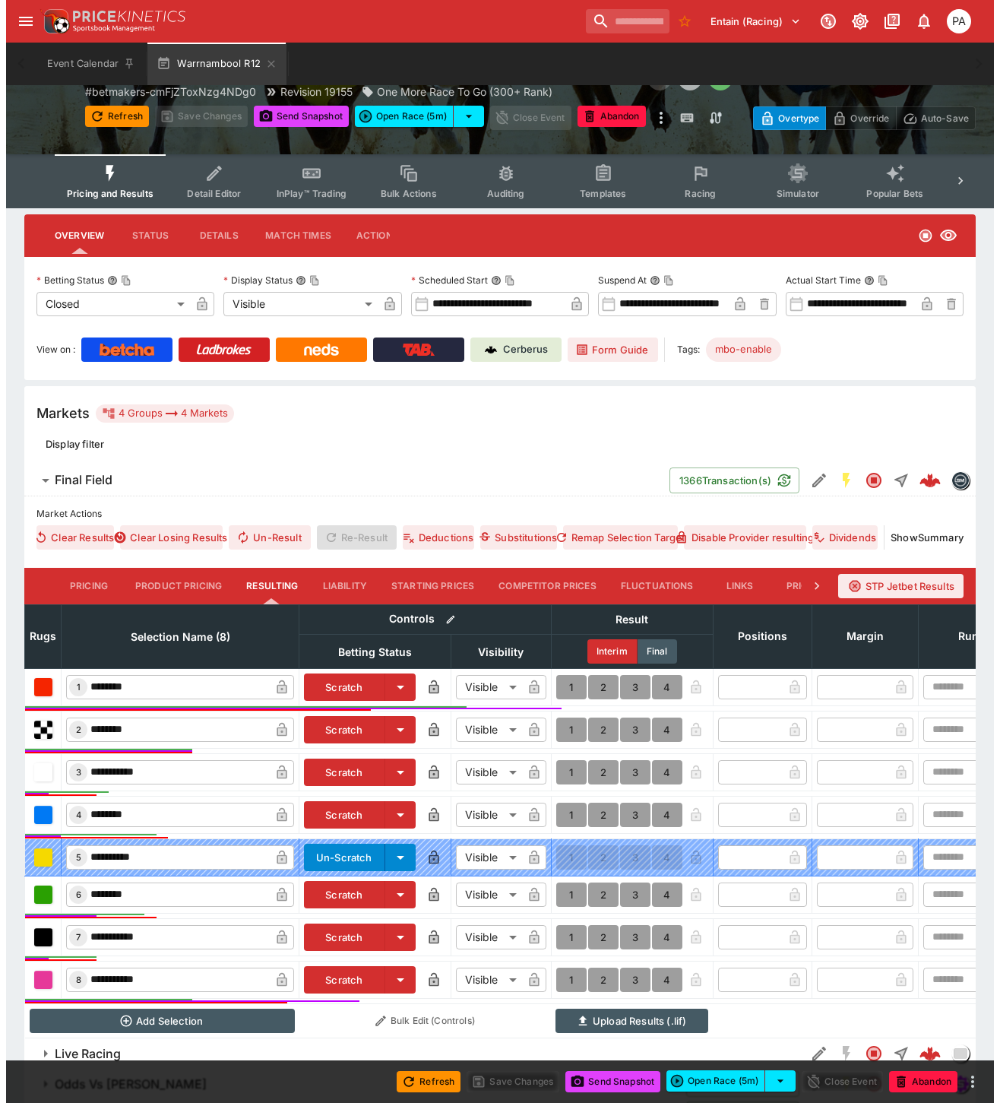
scroll to position [177, 0]
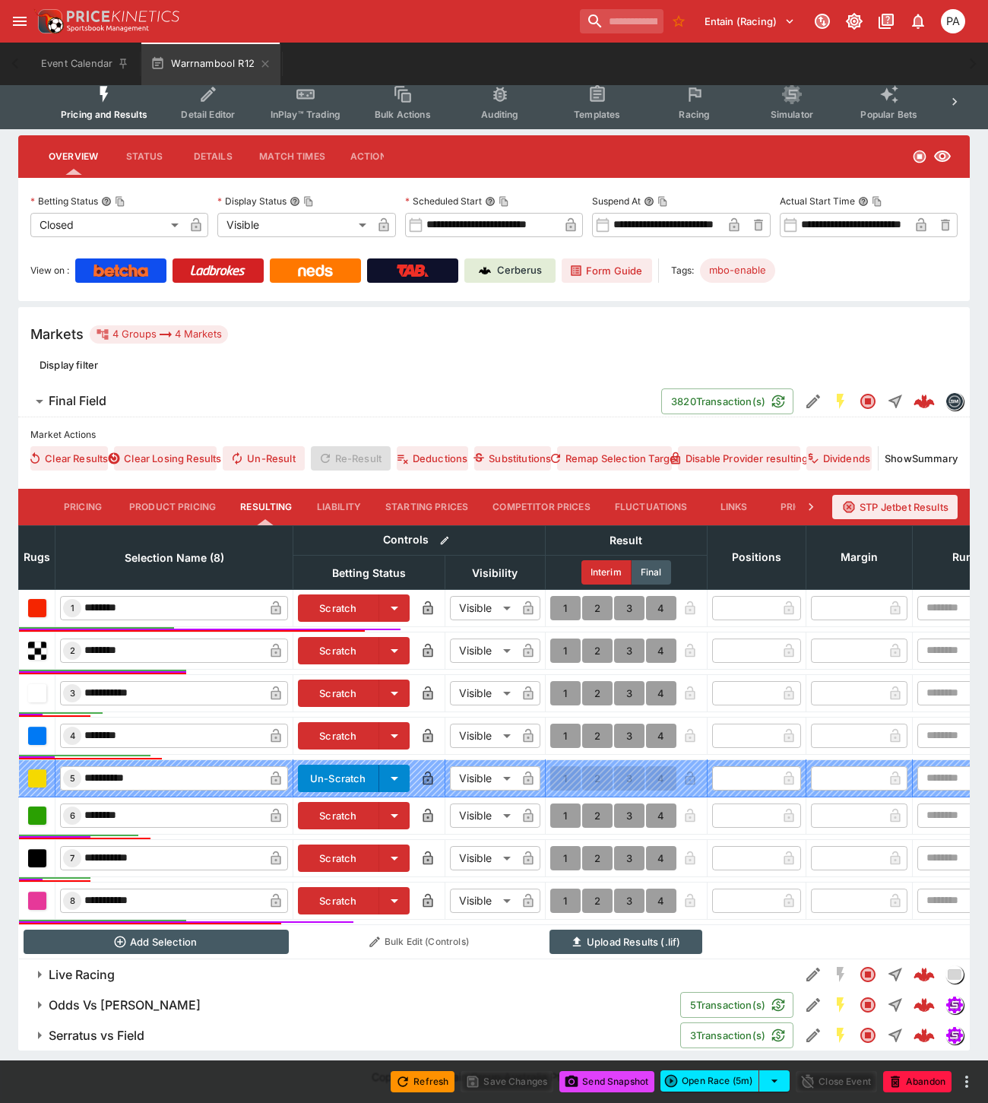
click at [564, 596] on button "1" at bounding box center [565, 608] width 30 height 24
type input "*"
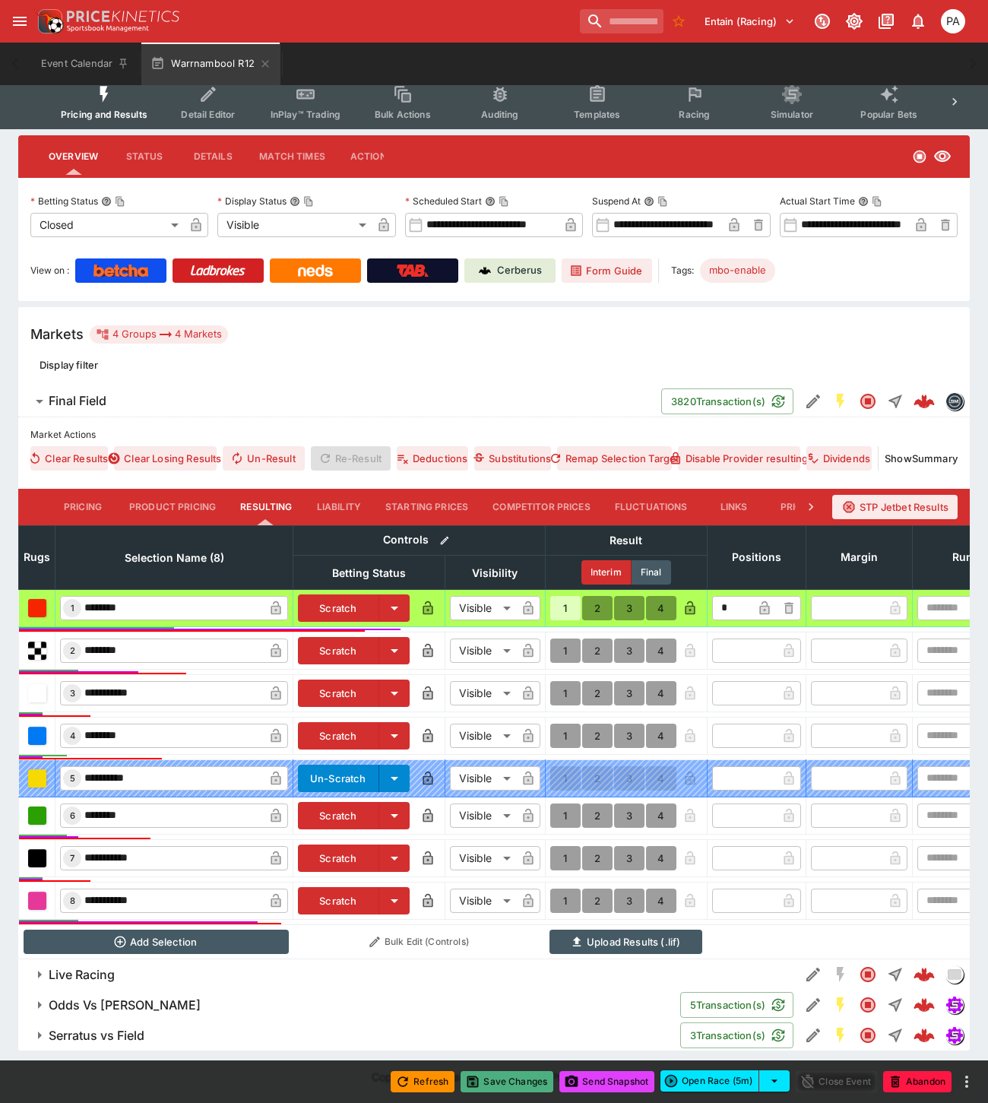
click at [527, 1087] on button "Save Changes" at bounding box center [506, 1081] width 93 height 21
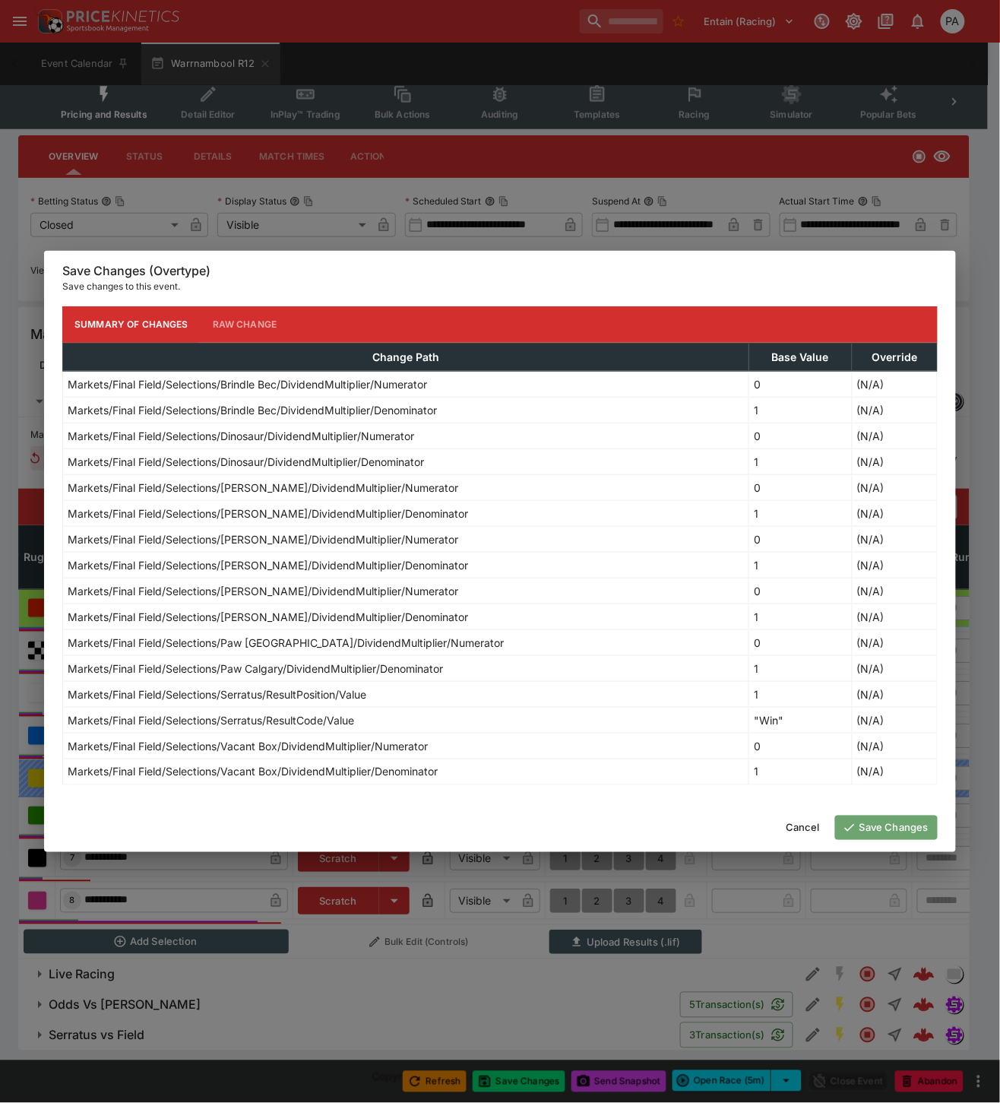
click at [891, 823] on button "Save Changes" at bounding box center [886, 827] width 103 height 24
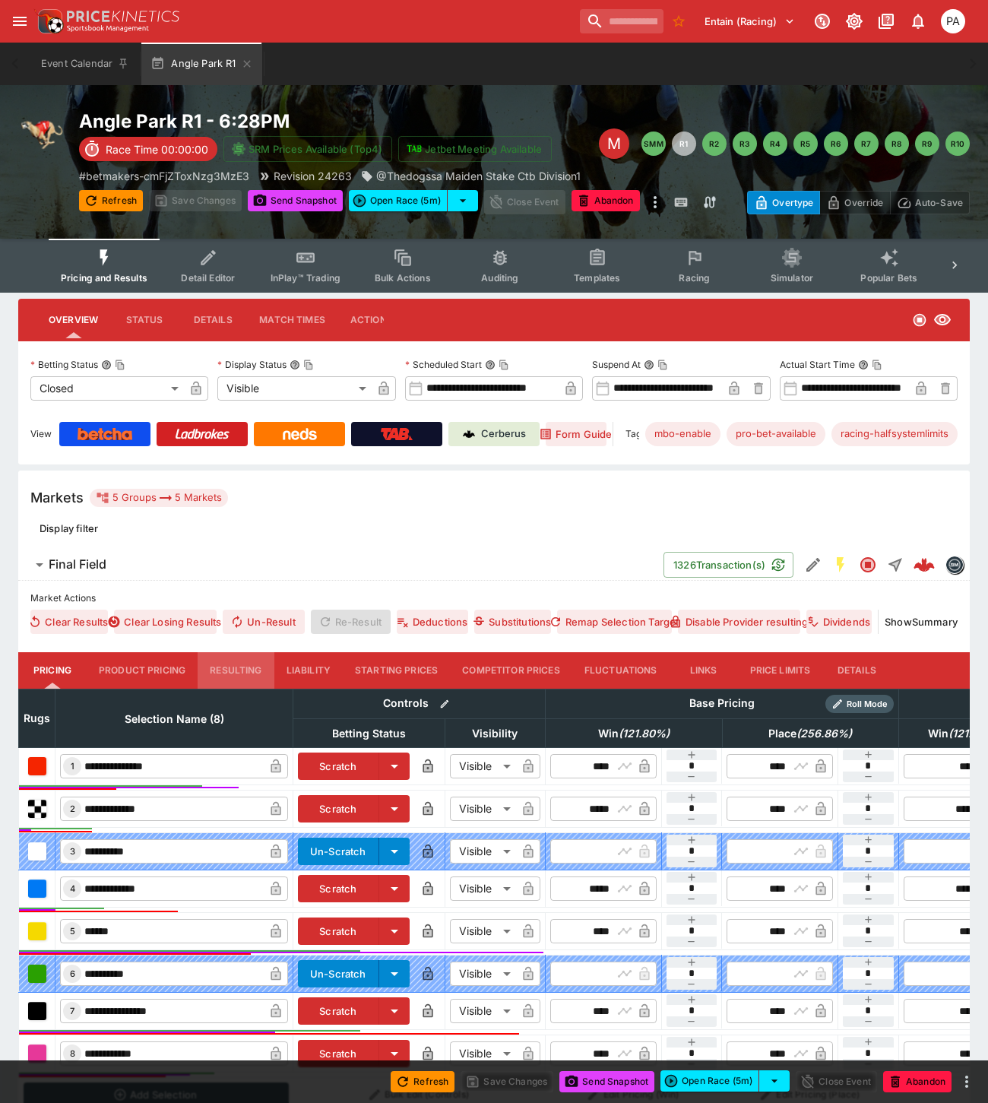
click at [246, 666] on button "Resulting" at bounding box center [236, 670] width 76 height 36
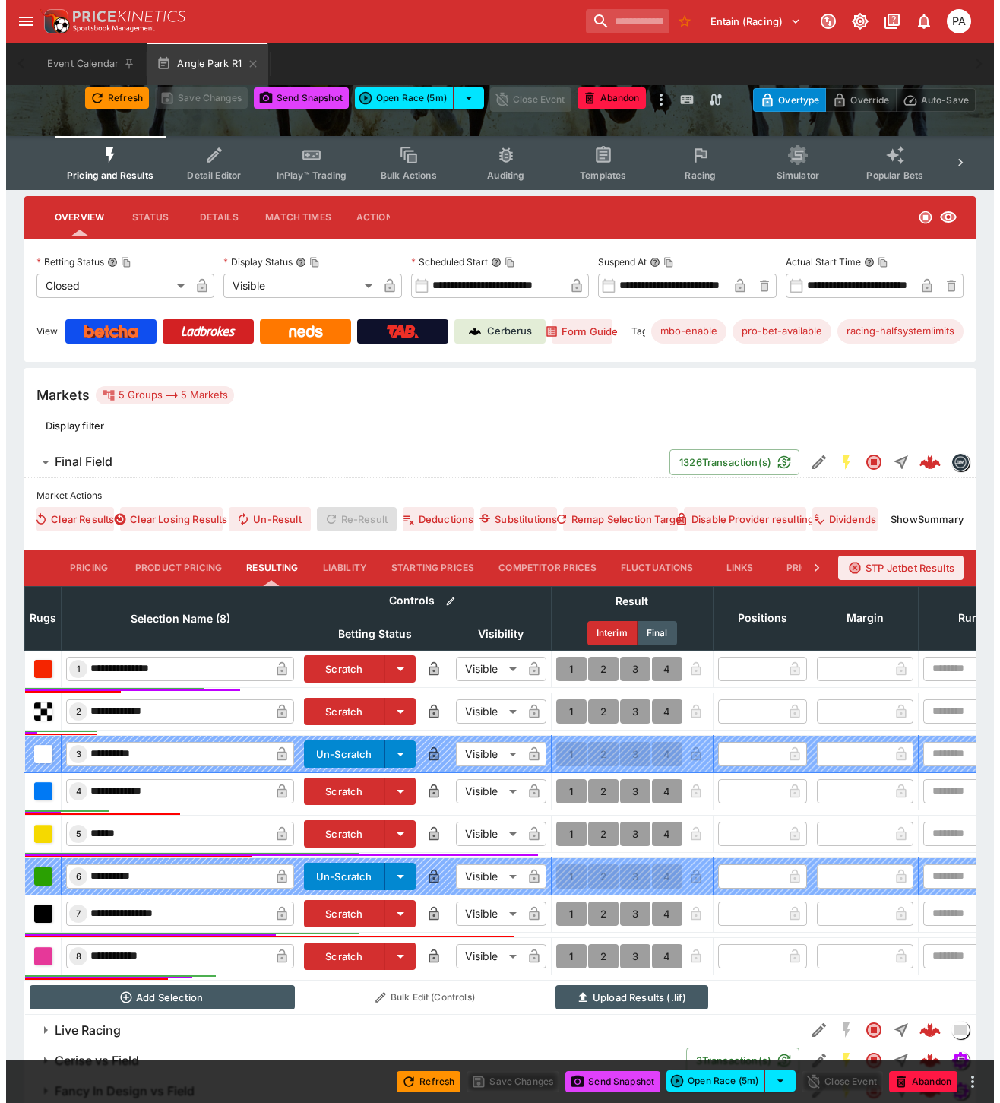
scroll to position [201, 0]
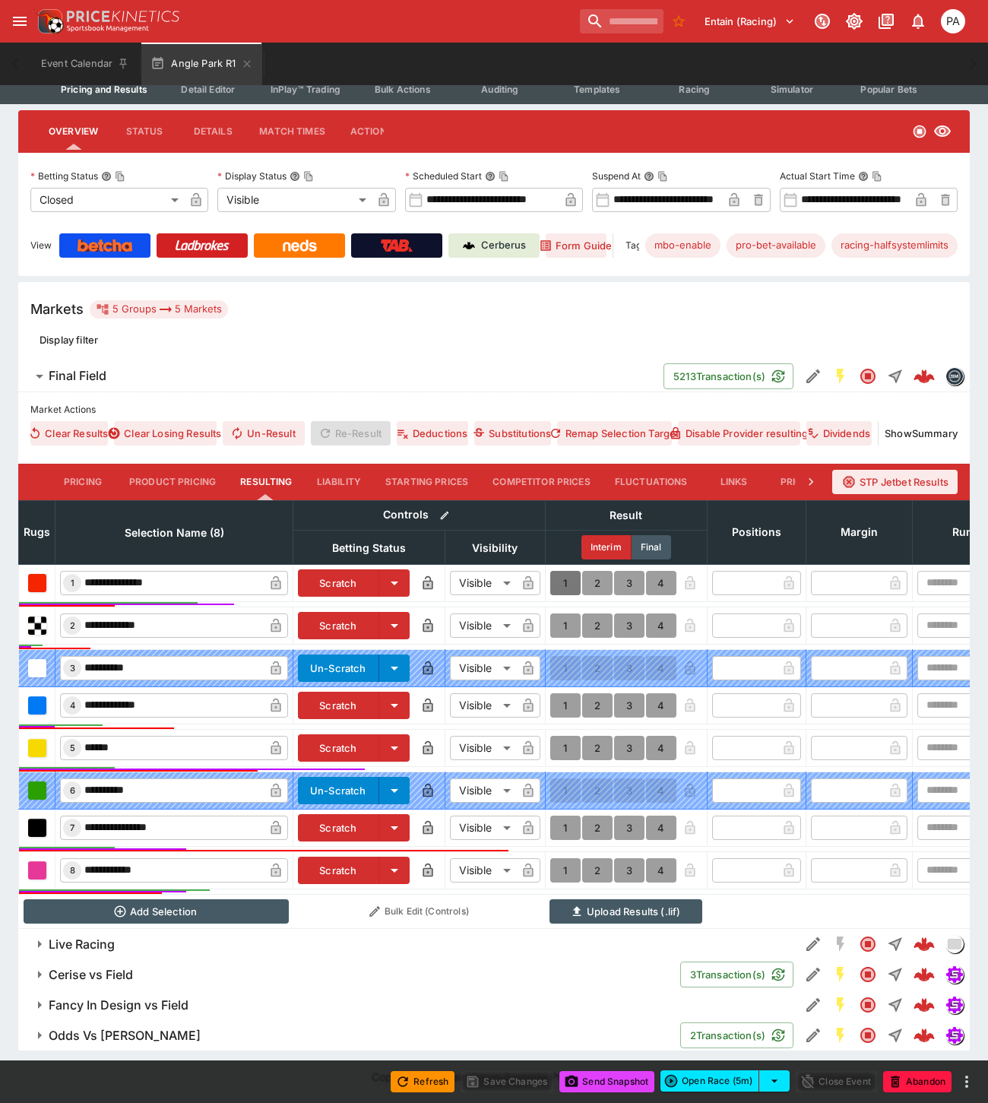
click at [559, 571] on button "1" at bounding box center [565, 583] width 30 height 24
type input "*"
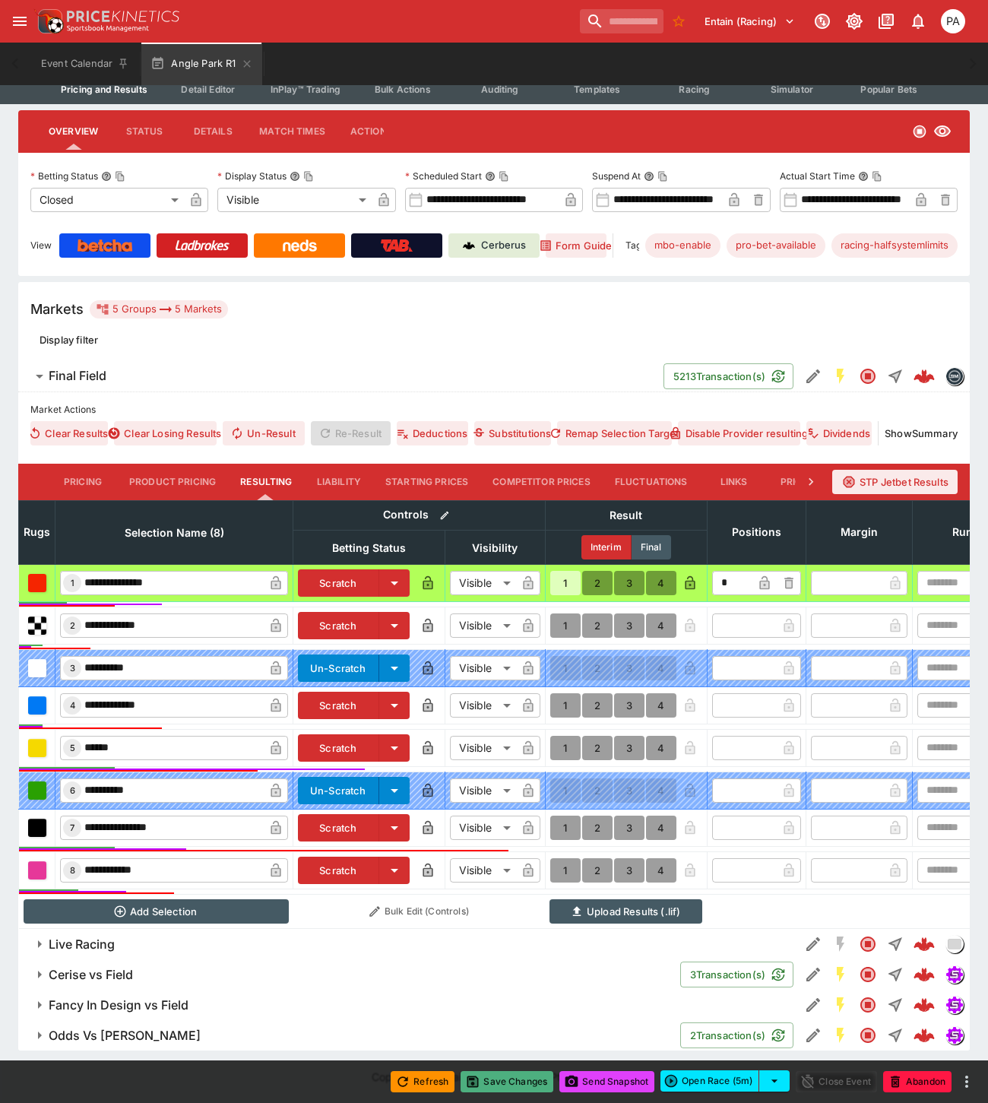
click at [517, 1079] on button "Save Changes" at bounding box center [506, 1081] width 93 height 21
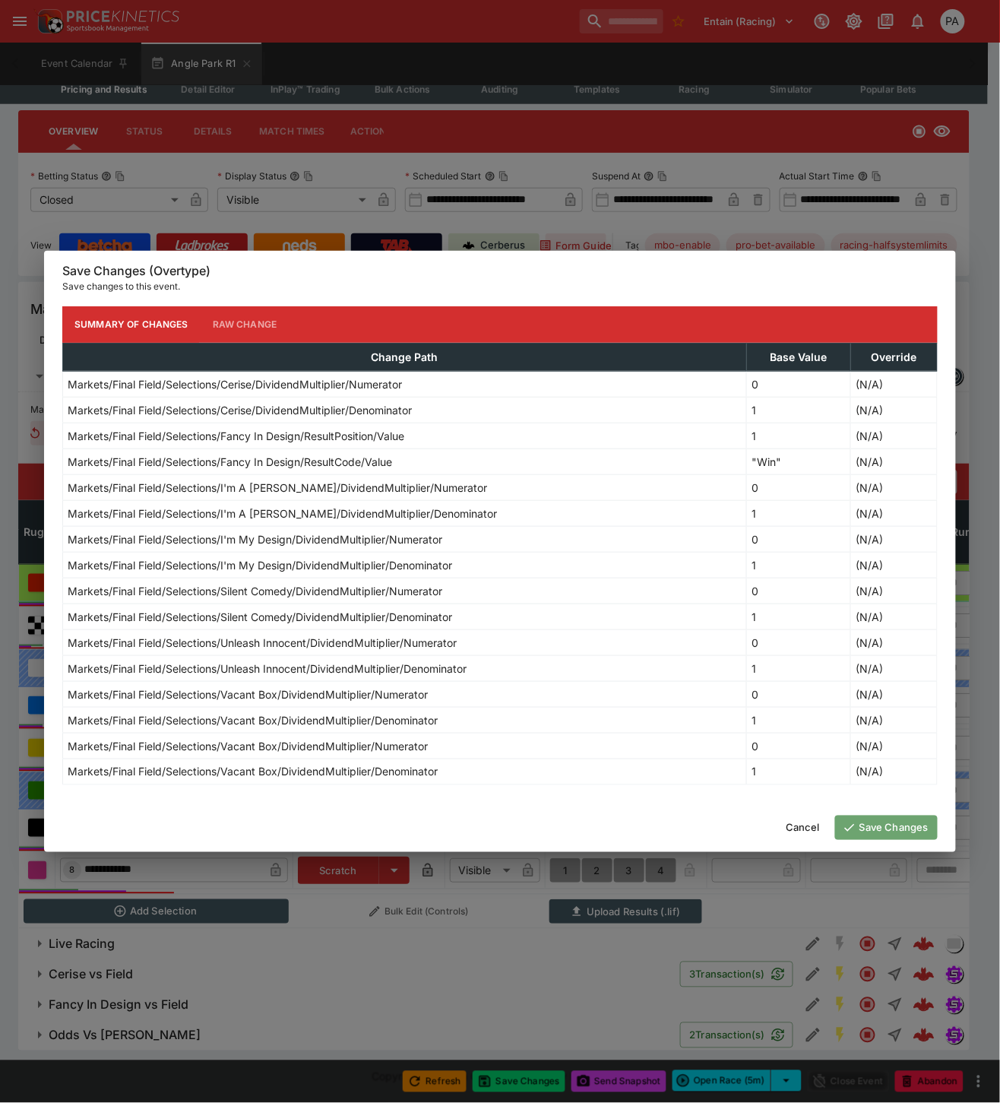
click at [913, 826] on button "Save Changes" at bounding box center [886, 827] width 103 height 24
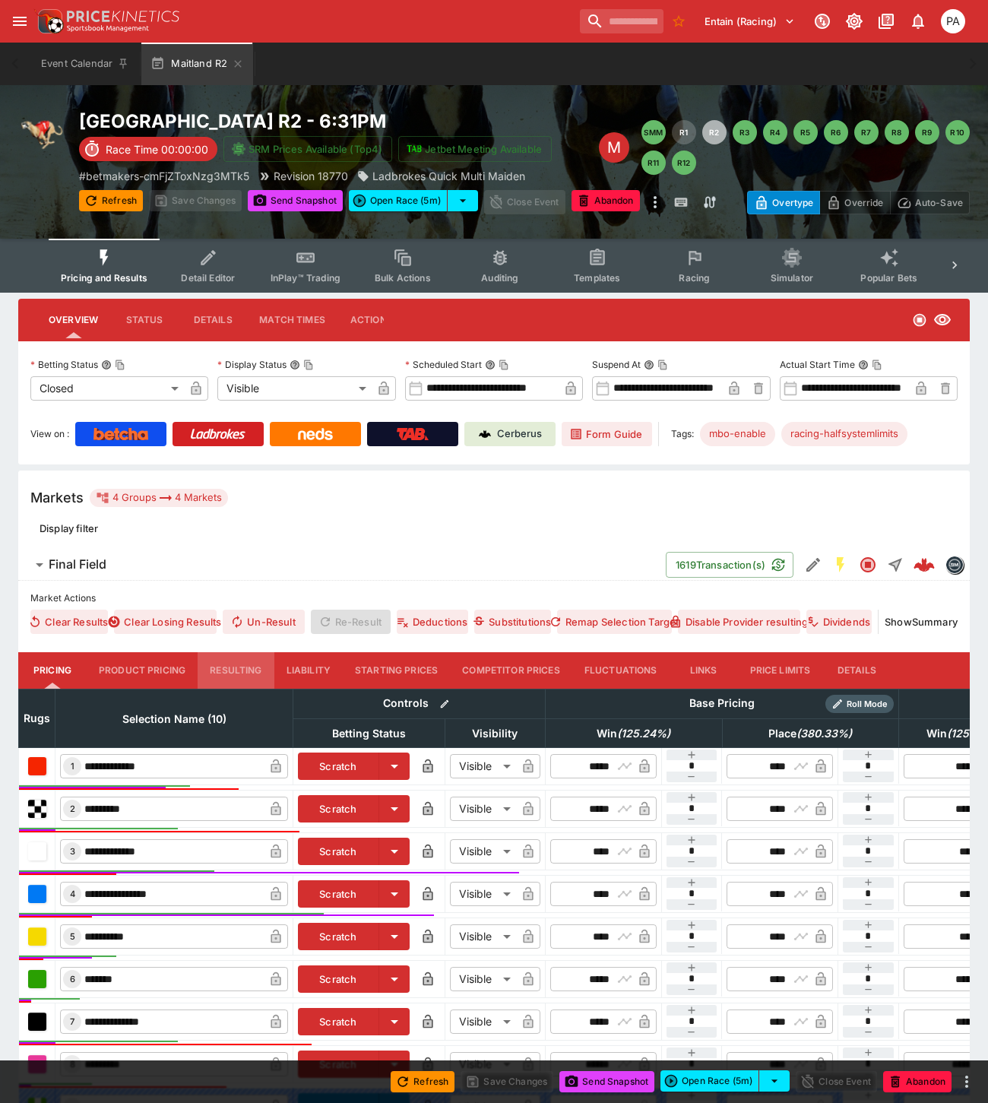
click at [224, 664] on button "Resulting" at bounding box center [236, 670] width 76 height 36
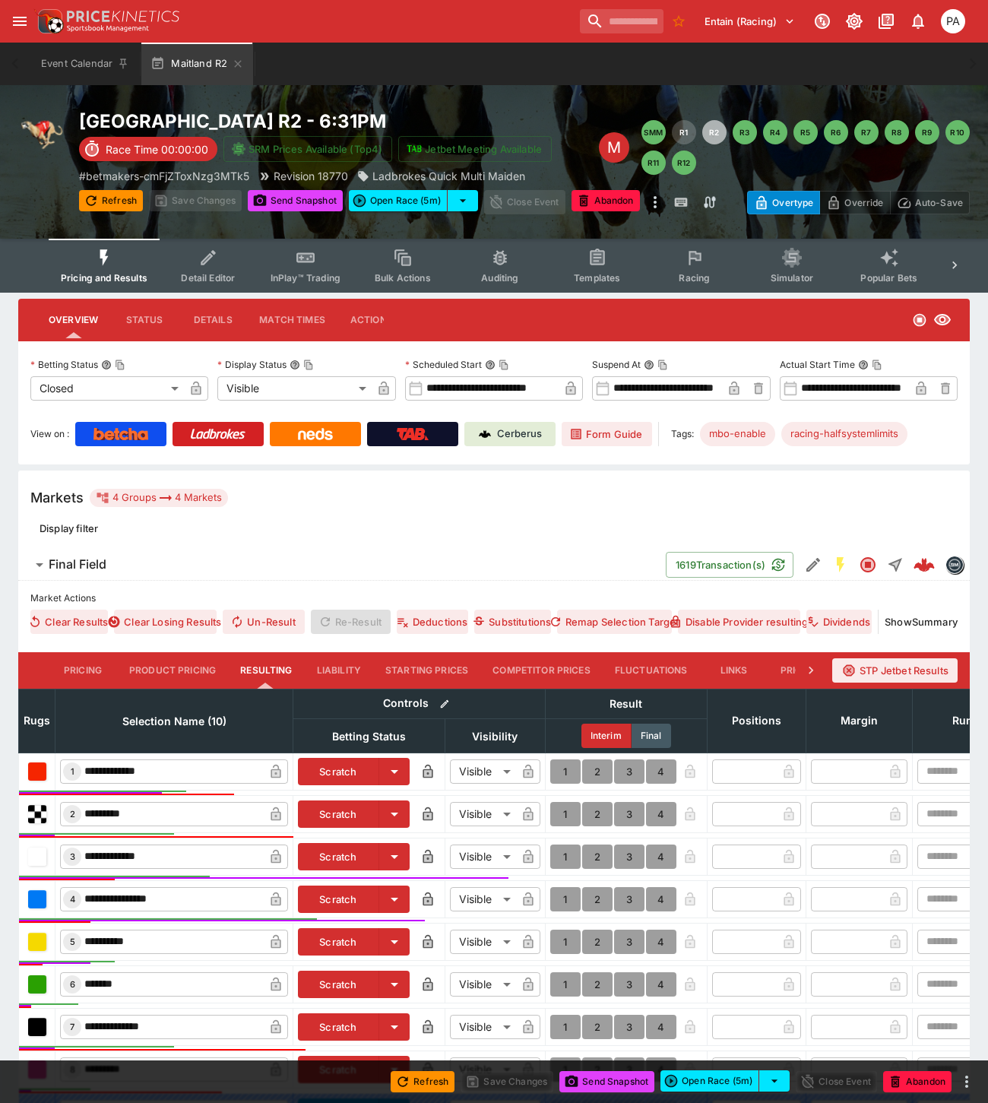
scroll to position [256, 0]
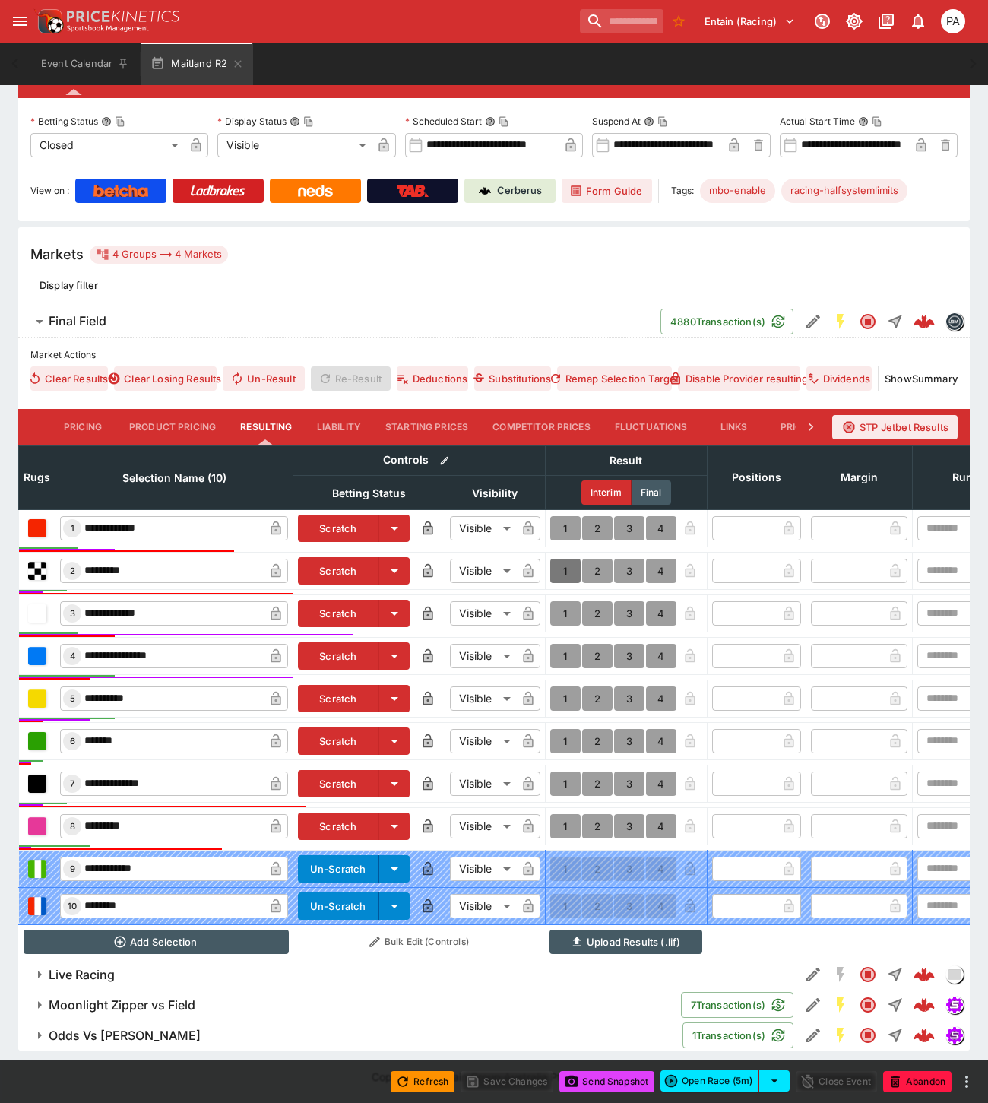
click at [565, 559] on button "1" at bounding box center [565, 571] width 30 height 24
type input "*"
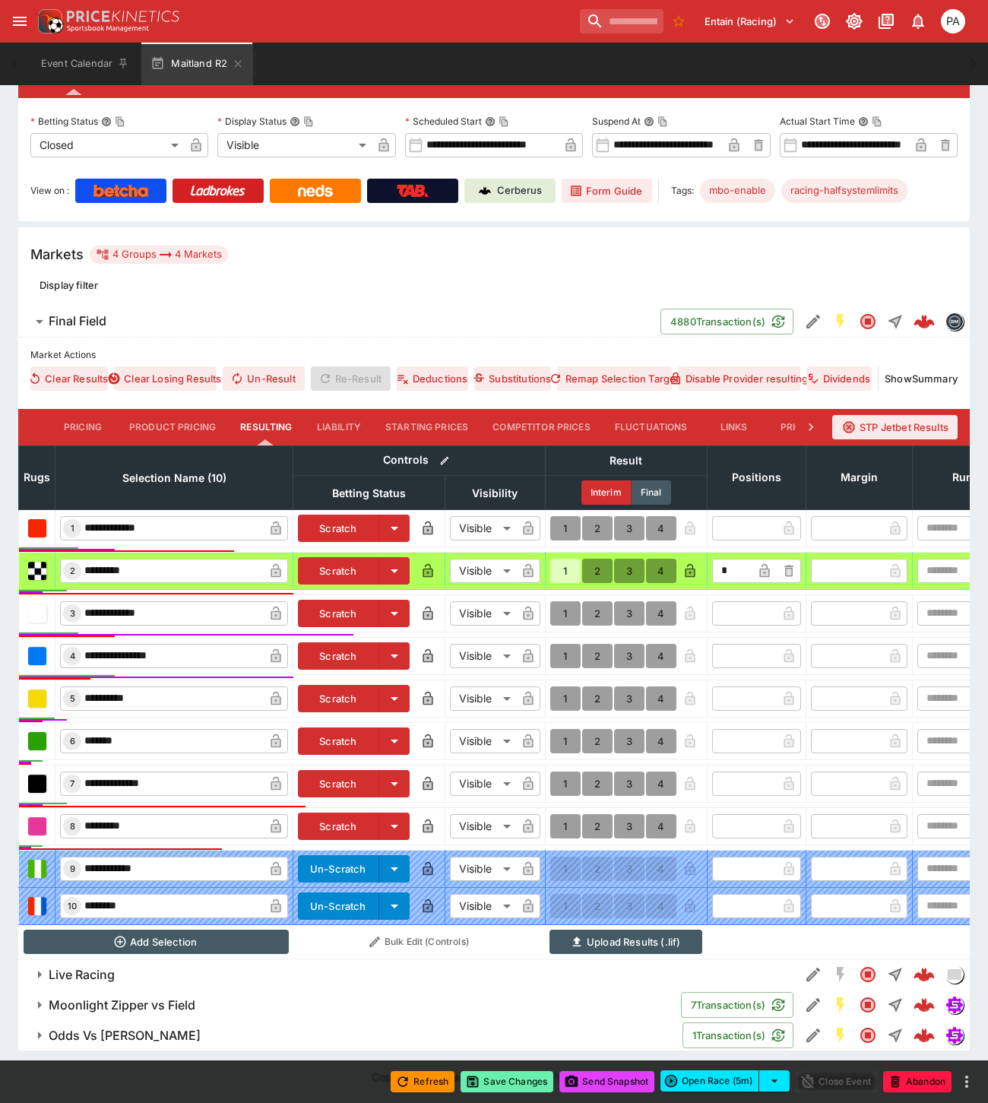
click at [509, 1079] on button "Save Changes" at bounding box center [506, 1081] width 93 height 21
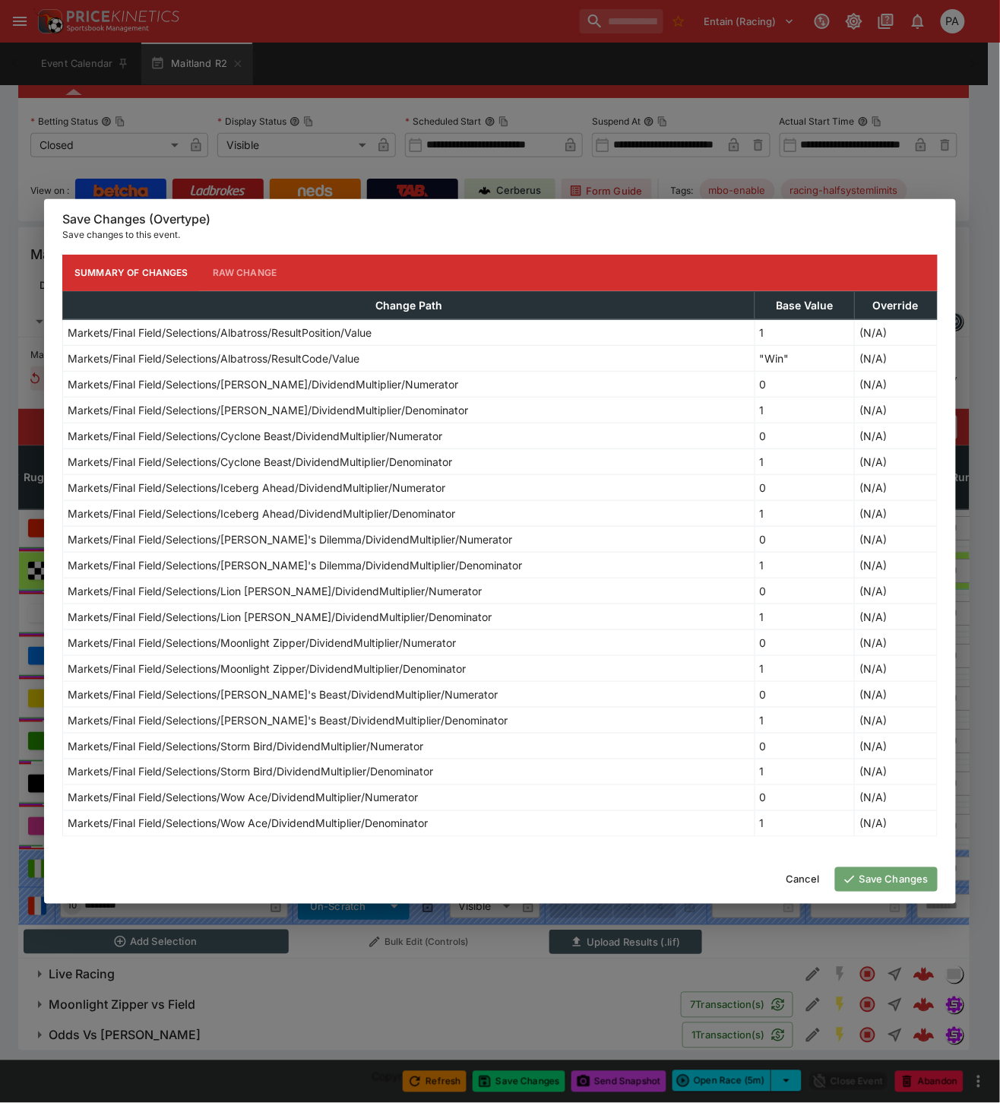
click at [885, 876] on button "Save Changes" at bounding box center [886, 879] width 103 height 24
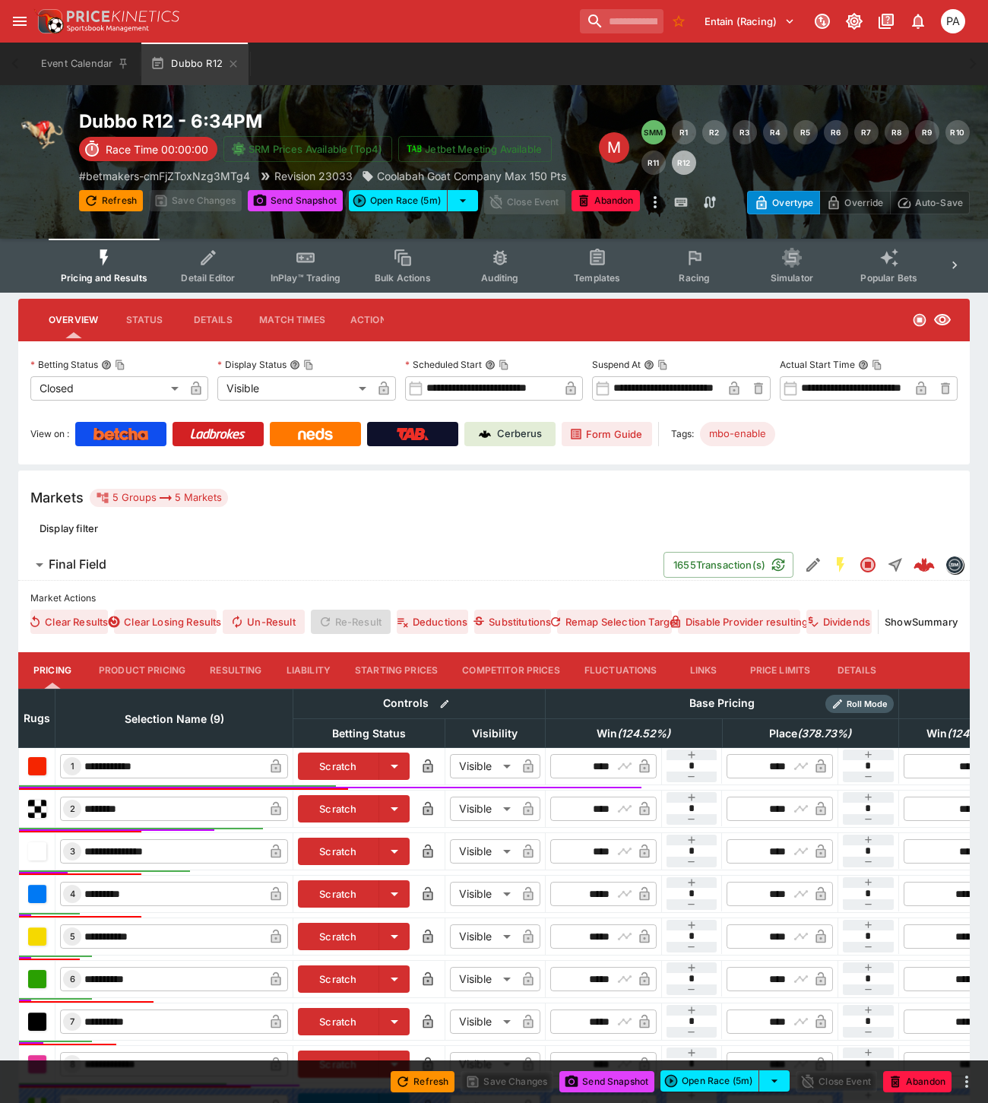
click at [248, 669] on button "Resulting" at bounding box center [236, 670] width 76 height 36
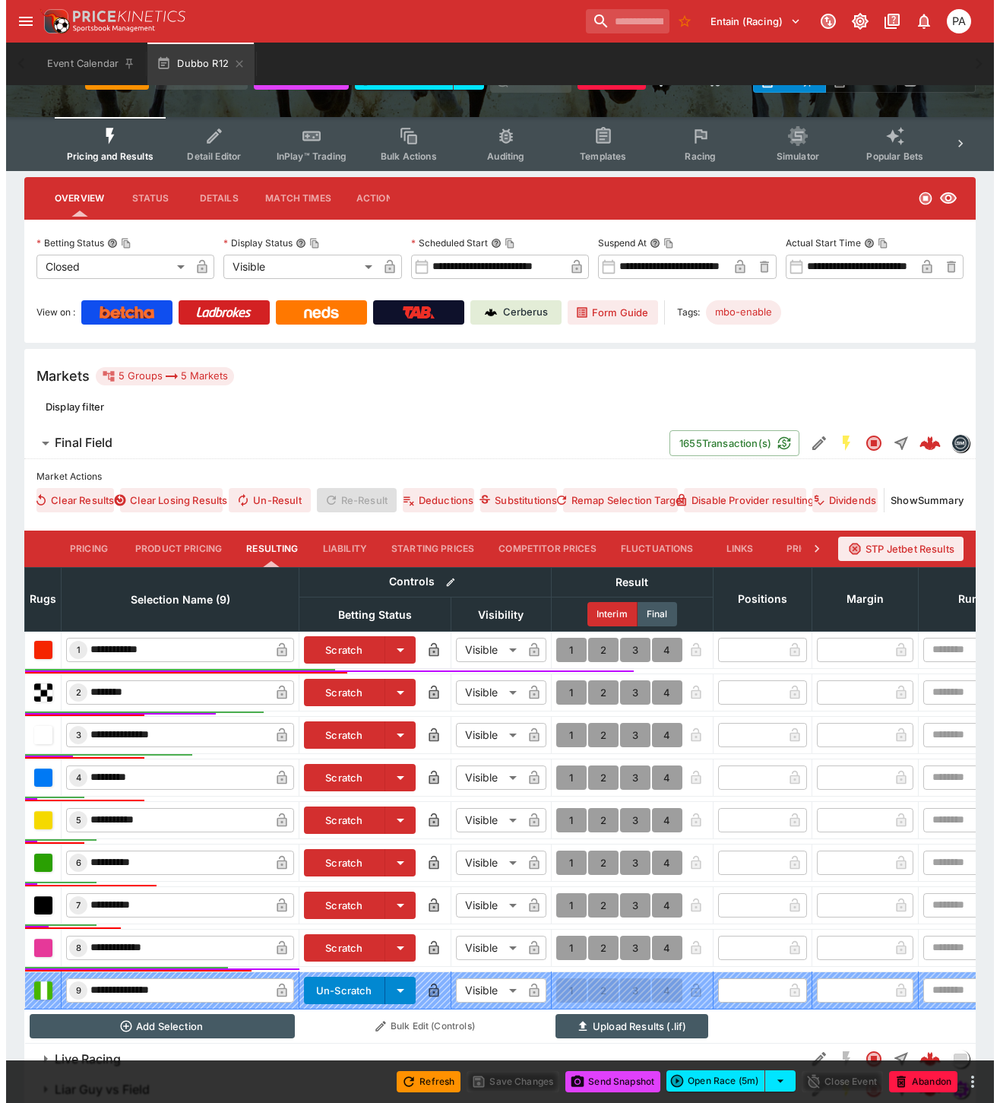
scroll to position [249, 0]
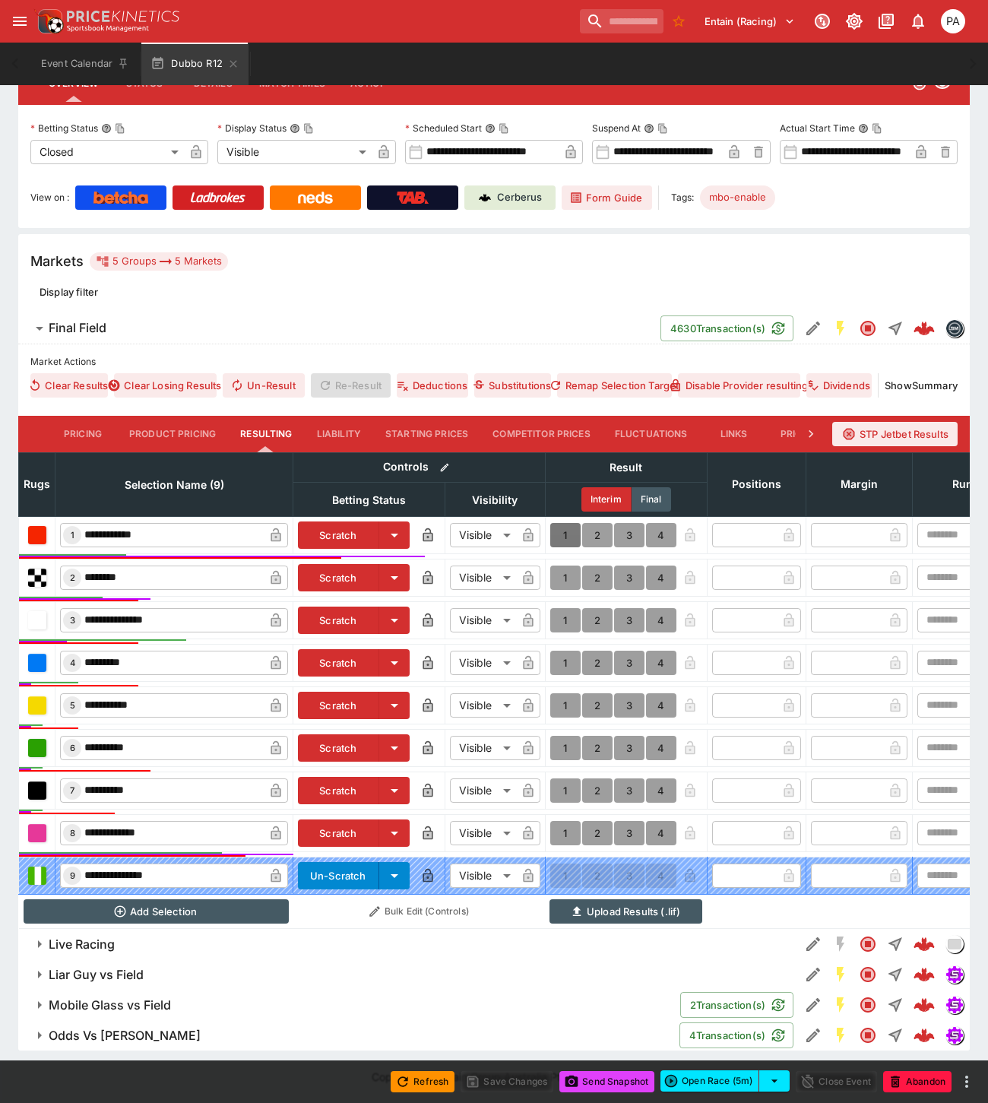
click at [564, 523] on button "1" at bounding box center [565, 535] width 30 height 24
type input "*"
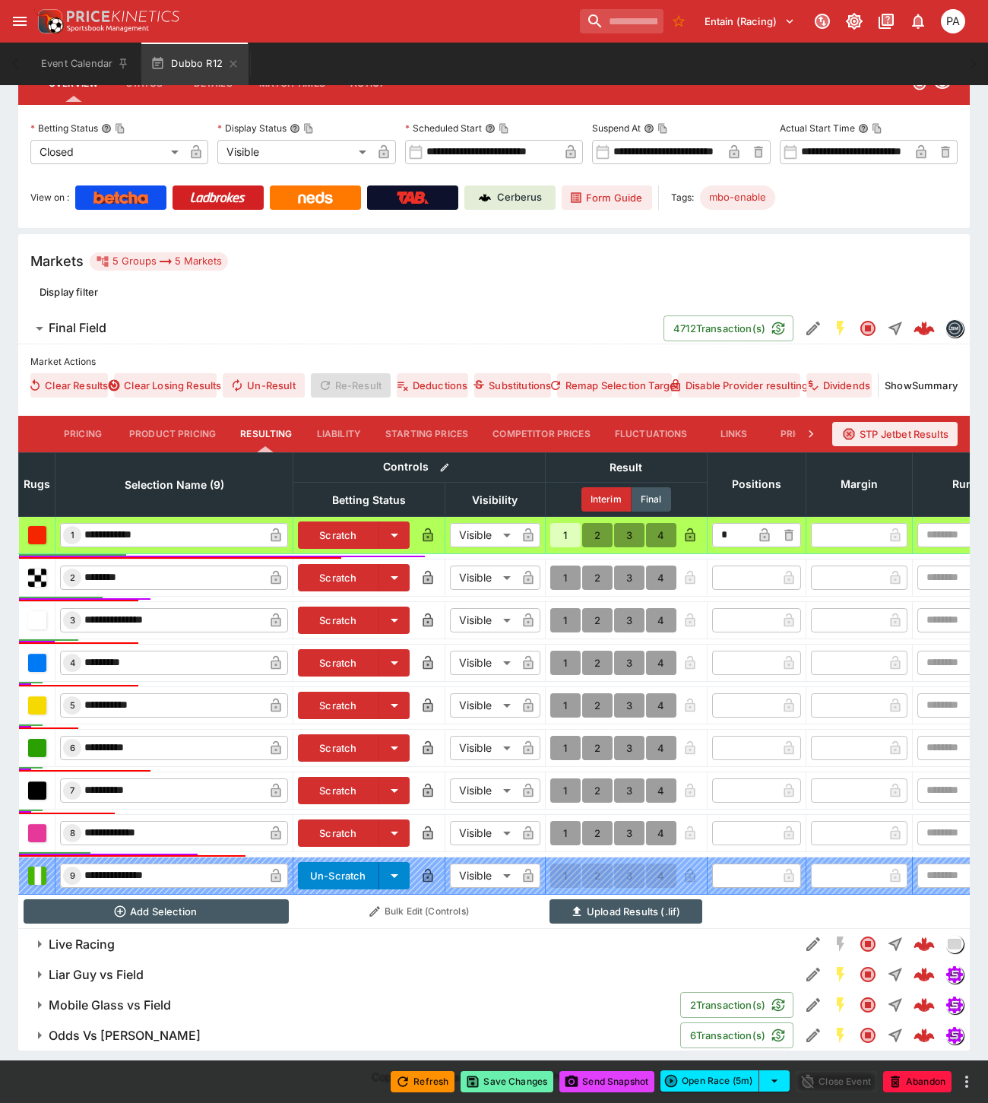
click at [511, 1088] on button "Save Changes" at bounding box center [506, 1081] width 93 height 21
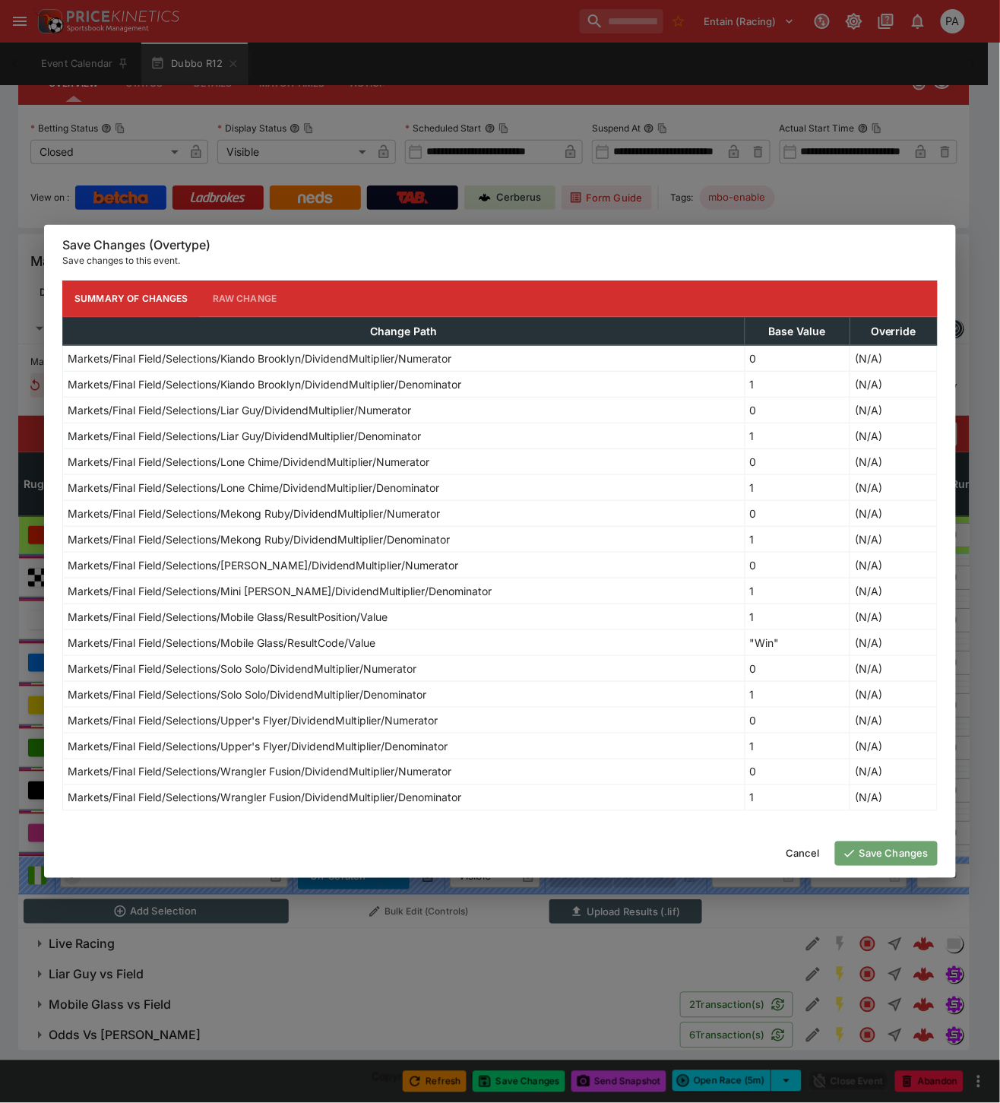
click button "Save Changes"
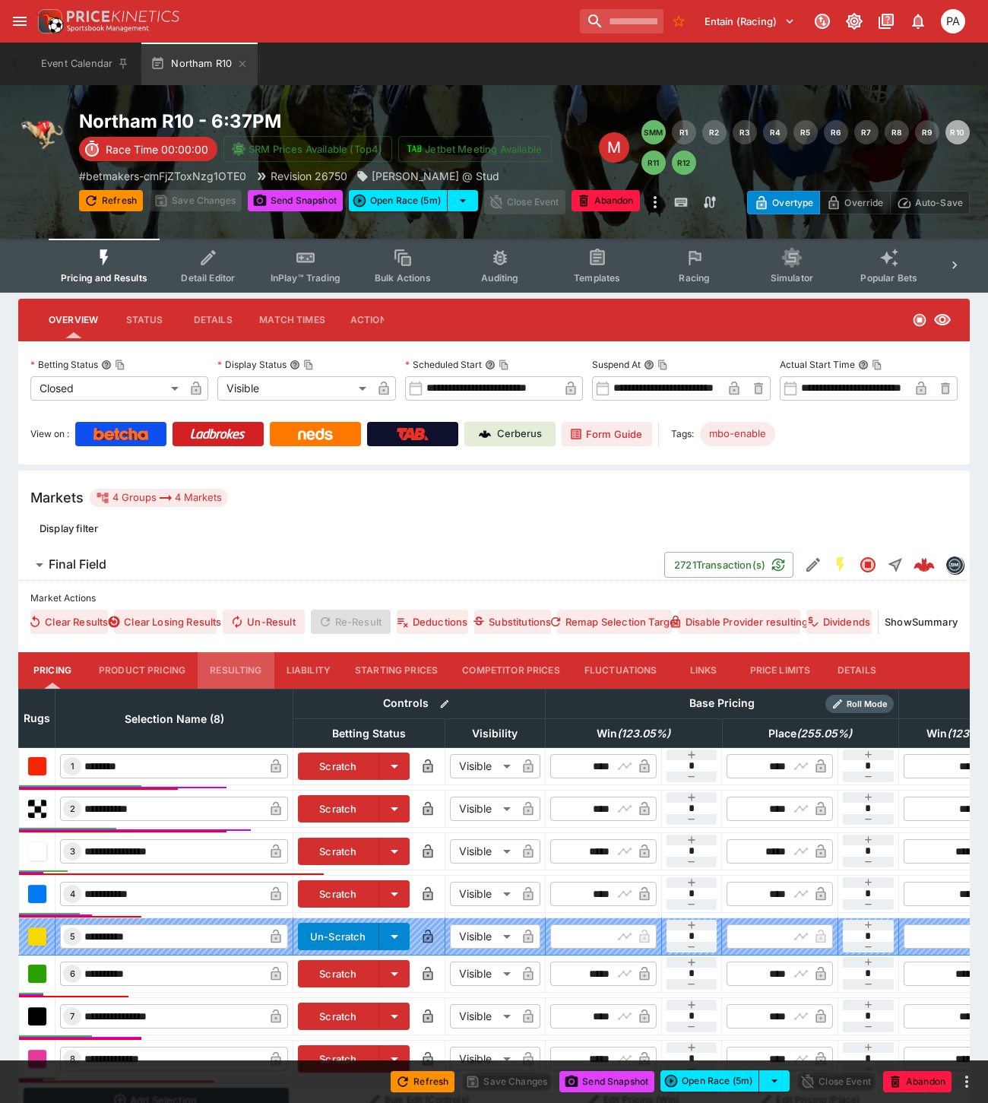
click at [243, 671] on button "Resulting" at bounding box center [236, 670] width 76 height 36
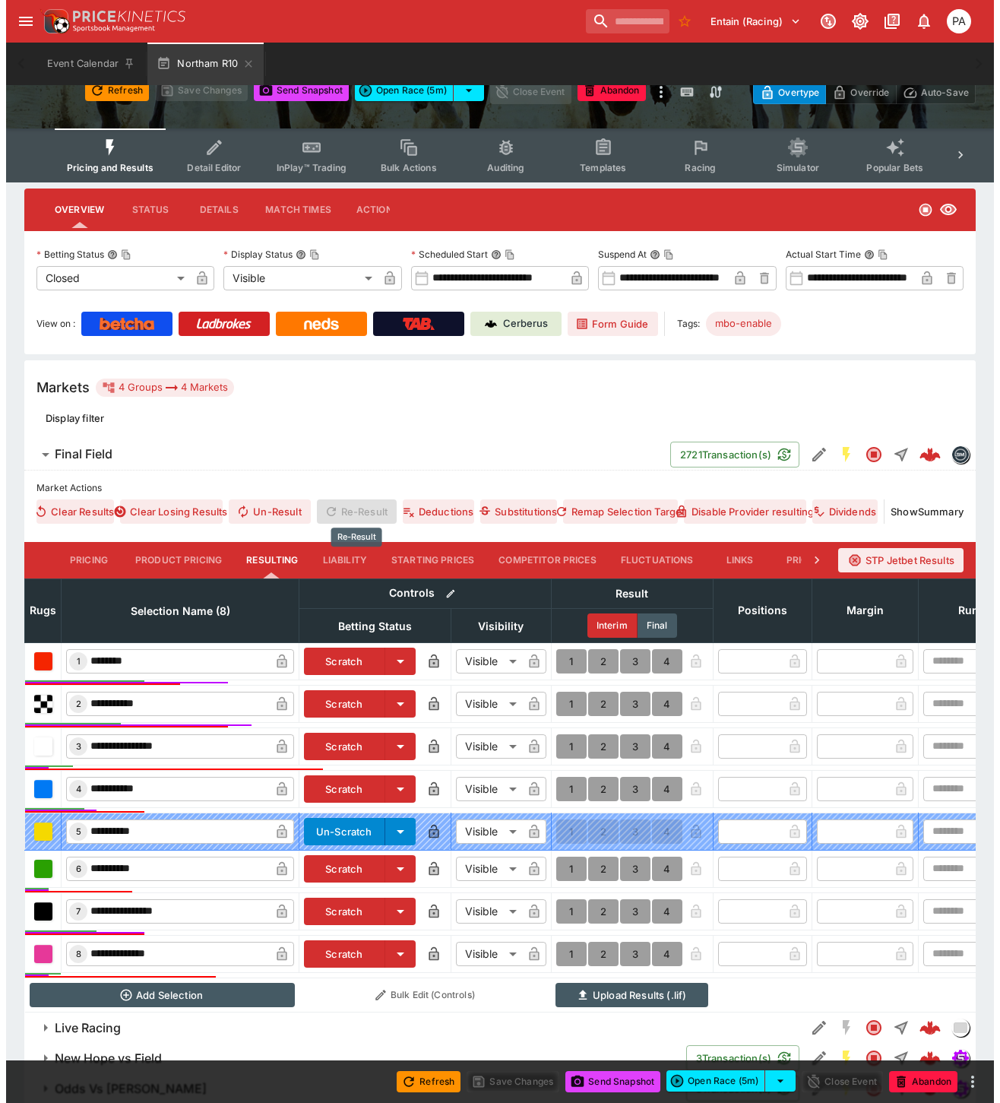
scroll to position [177, 0]
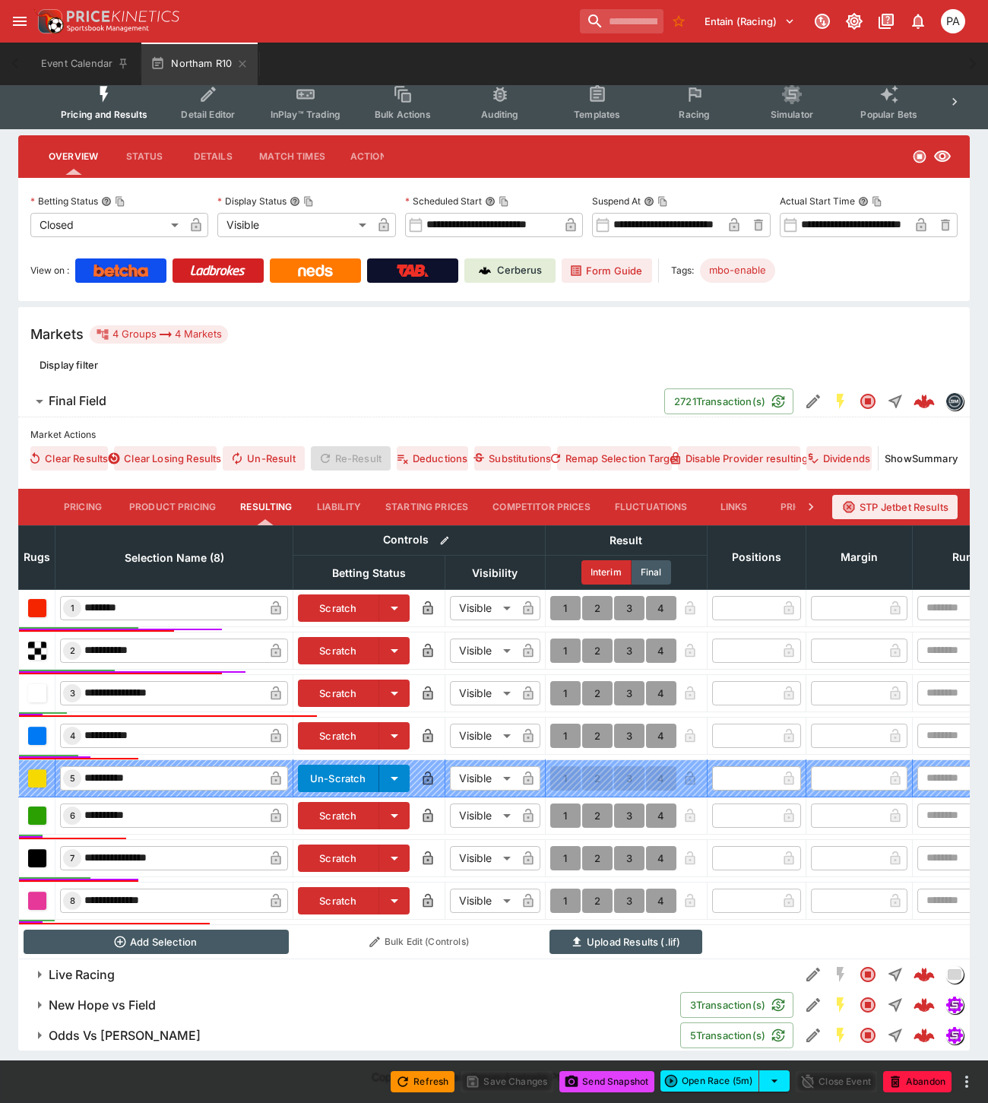
click at [568, 596] on button "1" at bounding box center [565, 608] width 30 height 24
type input "*"
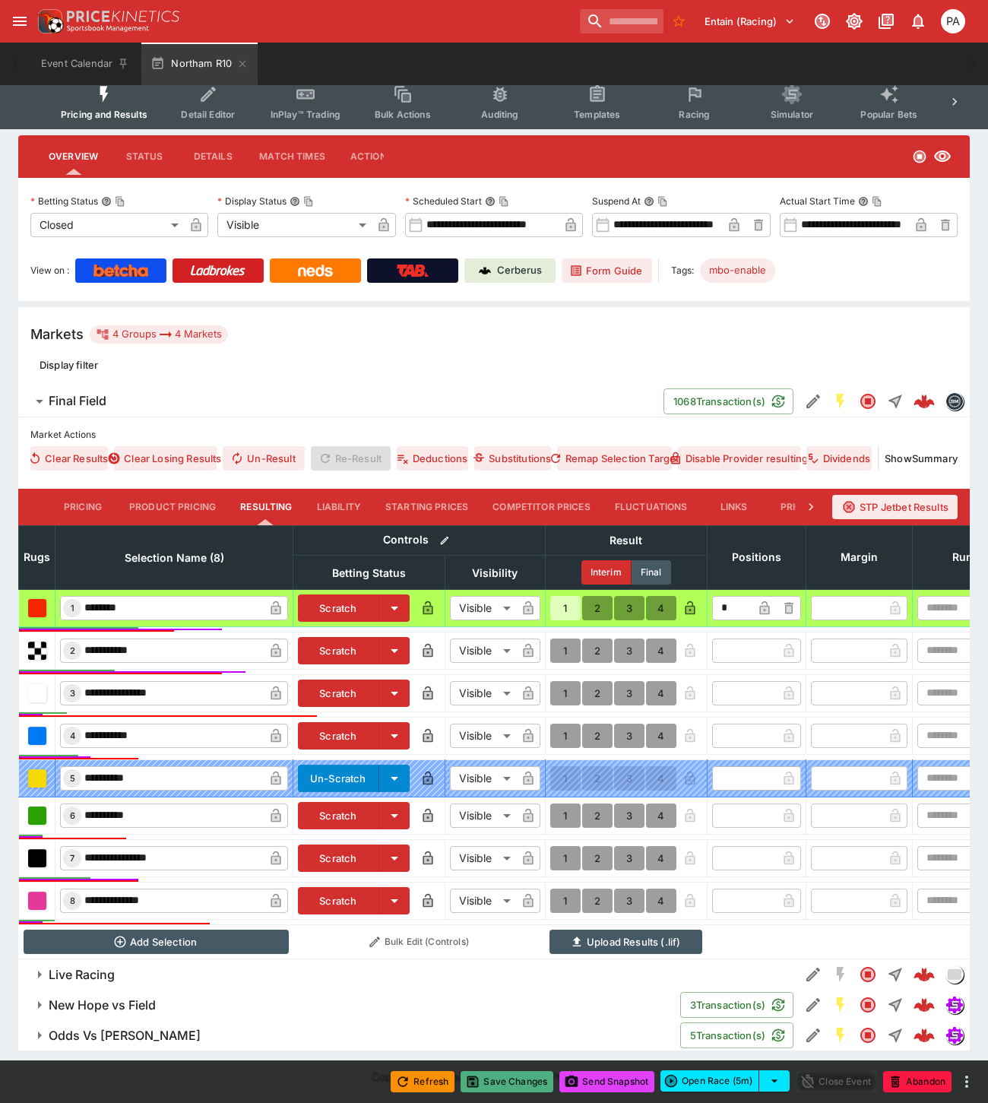
click at [521, 1081] on button "Save Changes" at bounding box center [506, 1081] width 93 height 21
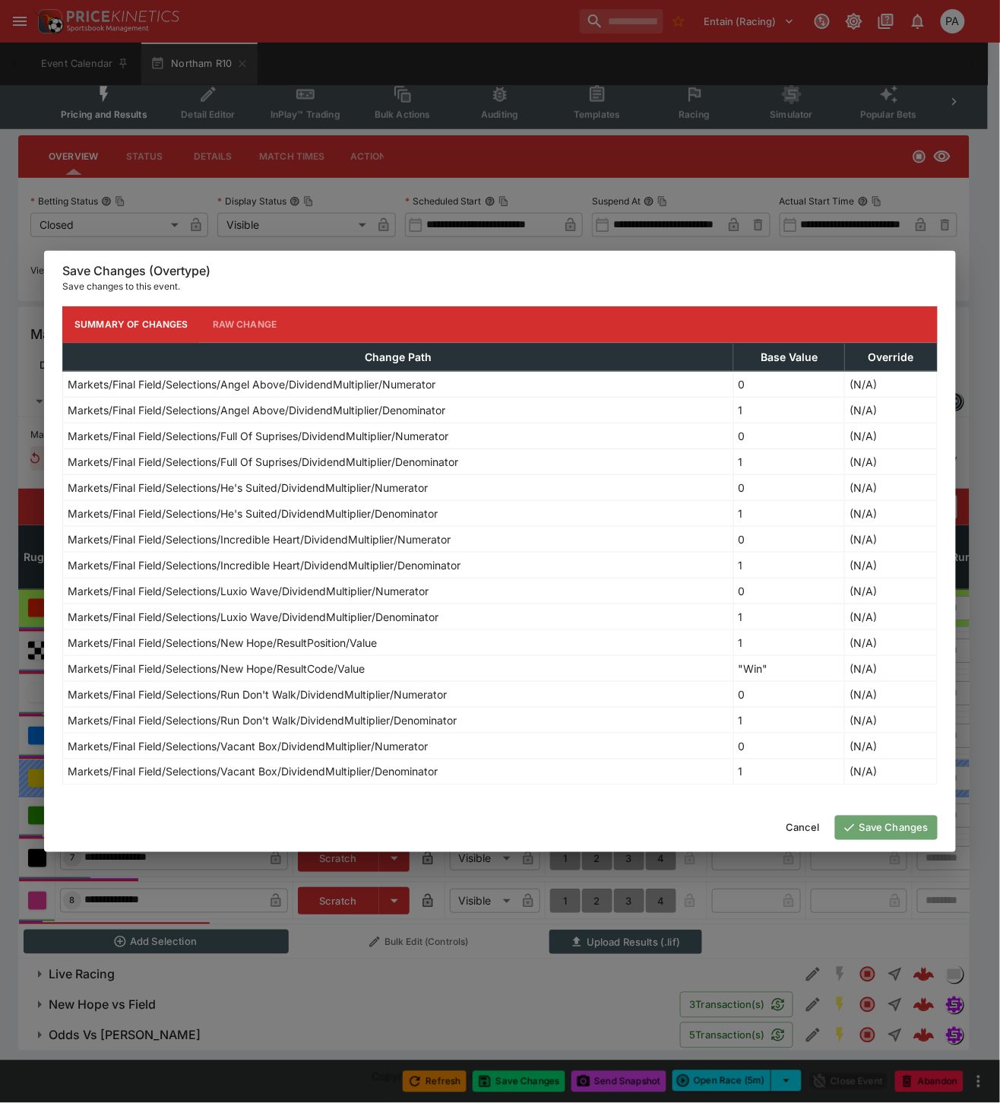
click at [884, 828] on button "Save Changes" at bounding box center [886, 827] width 103 height 24
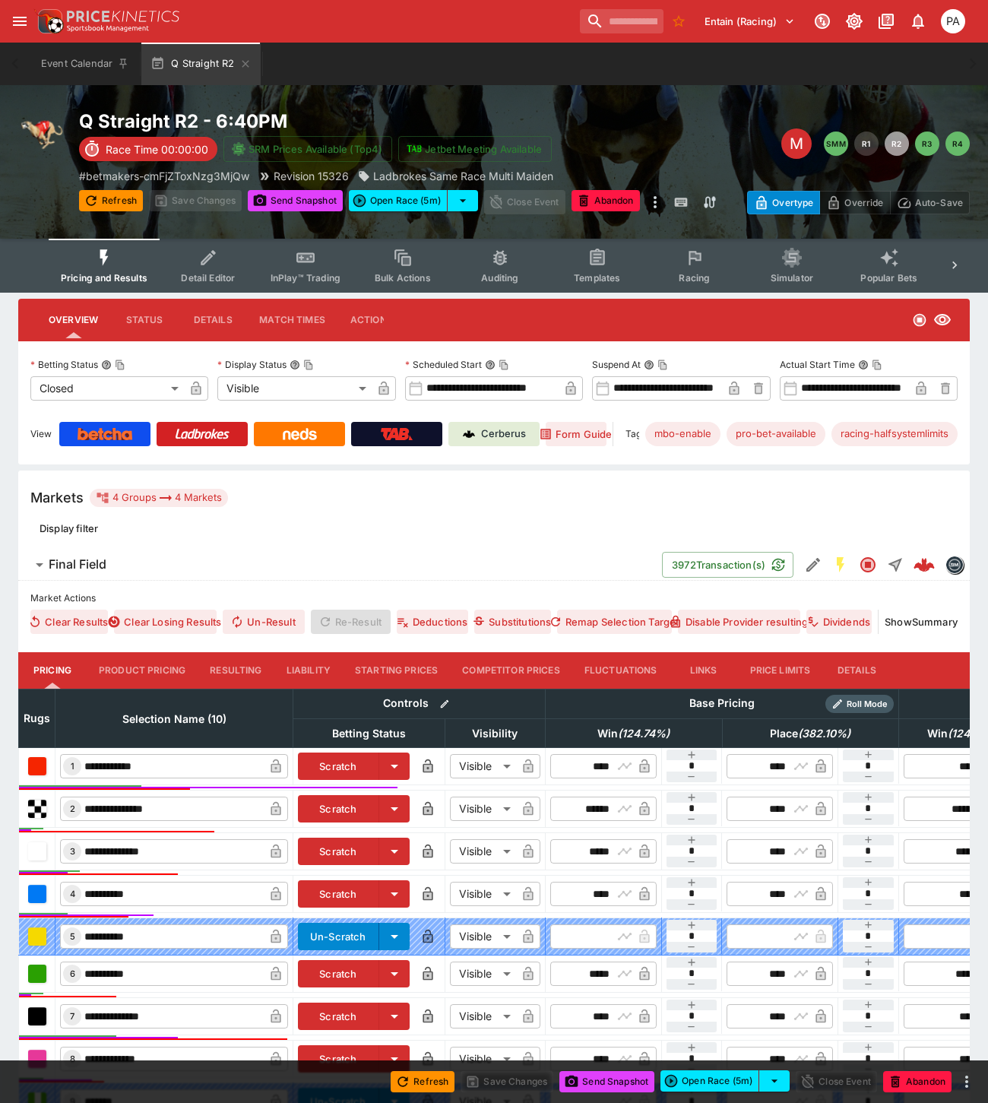
click at [239, 674] on button "Resulting" at bounding box center [236, 670] width 76 height 36
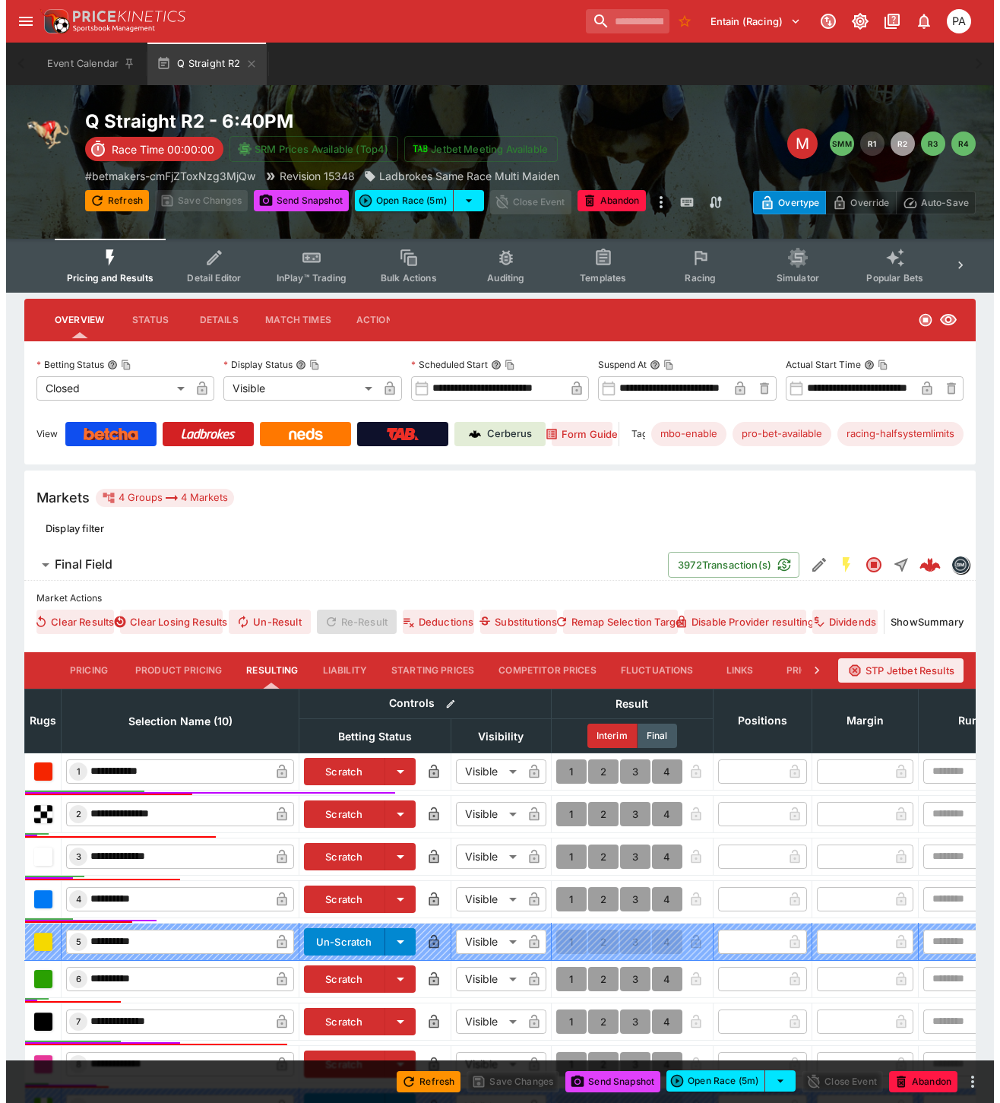
scroll to position [256, 0]
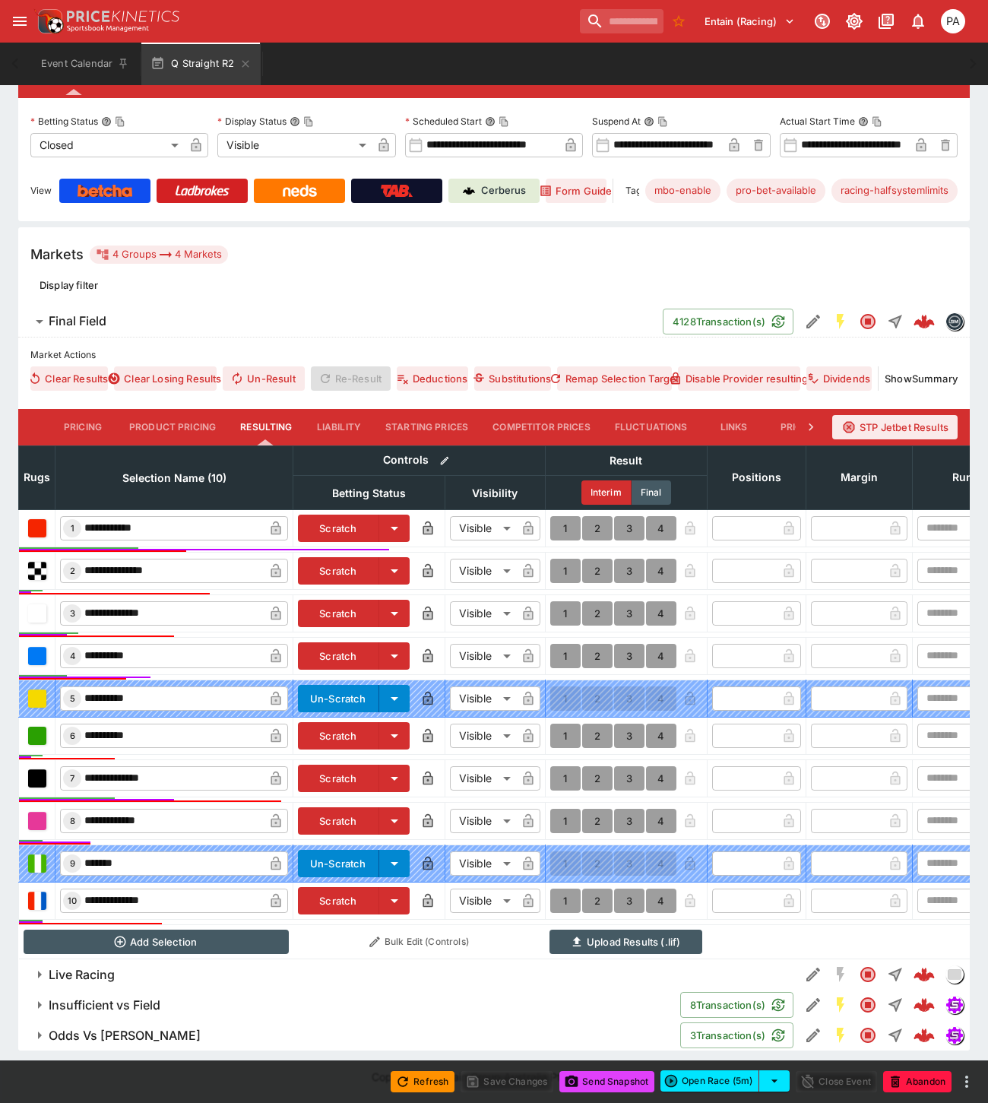
click at [568, 603] on button "1" at bounding box center [565, 613] width 30 height 24
type input "*"
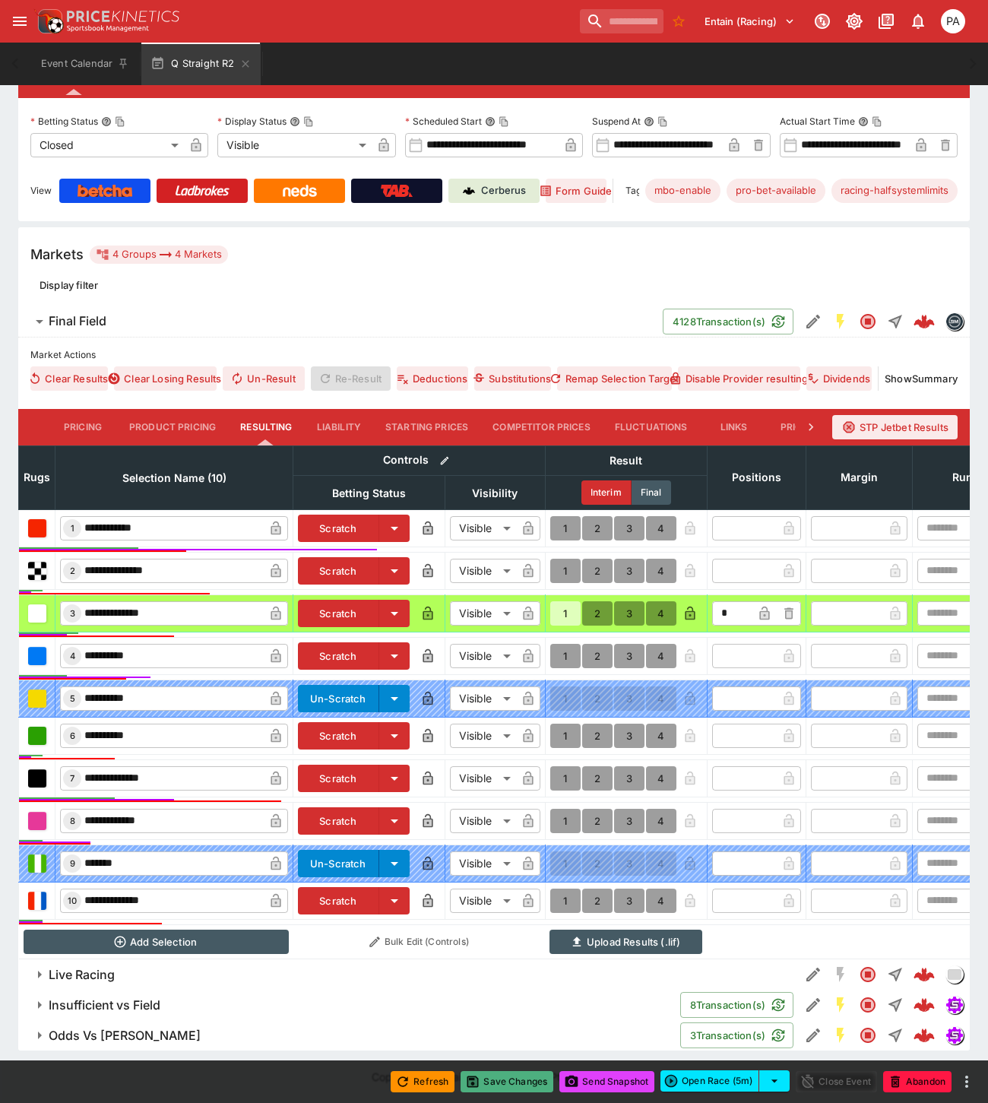
click at [508, 1083] on button "Save Changes" at bounding box center [506, 1081] width 93 height 21
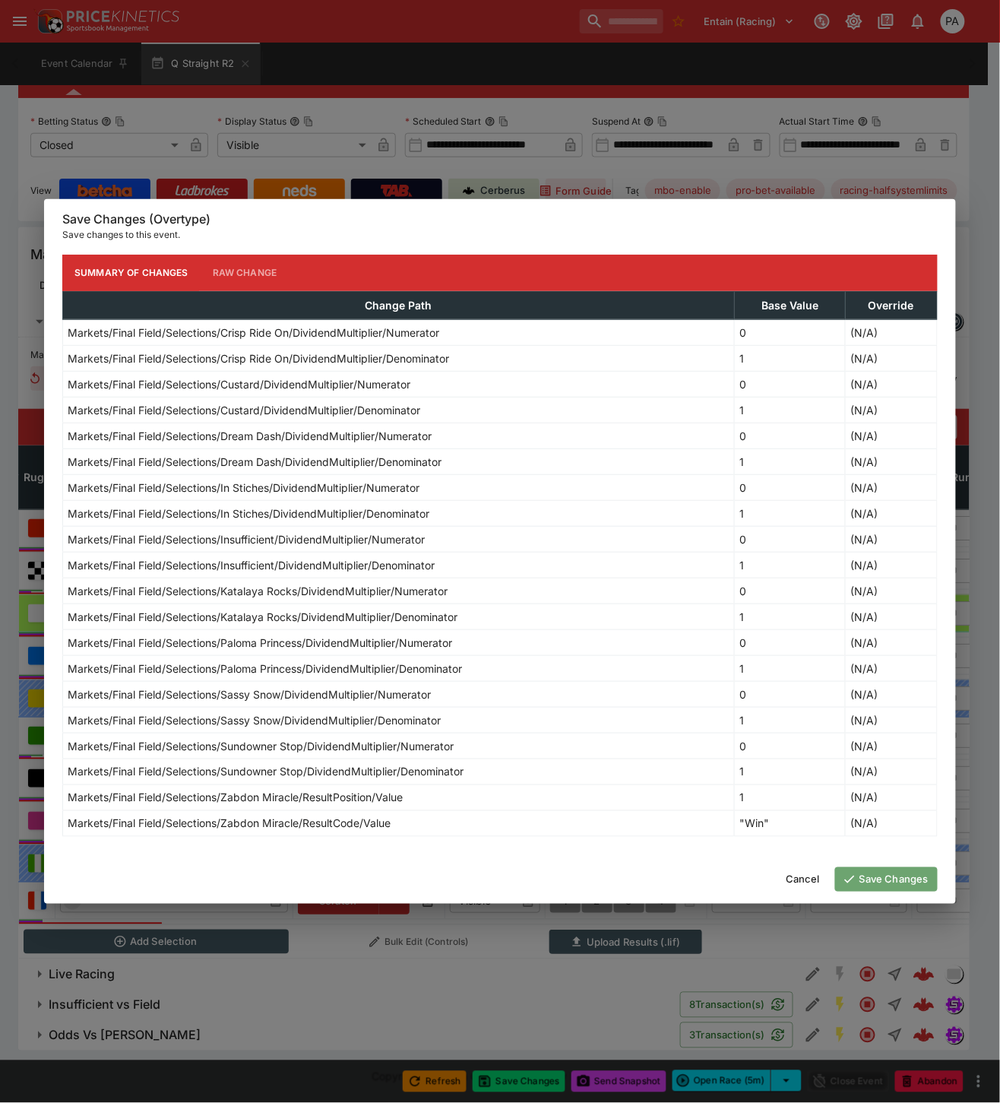
click at [894, 876] on button "Save Changes" at bounding box center [886, 879] width 103 height 24
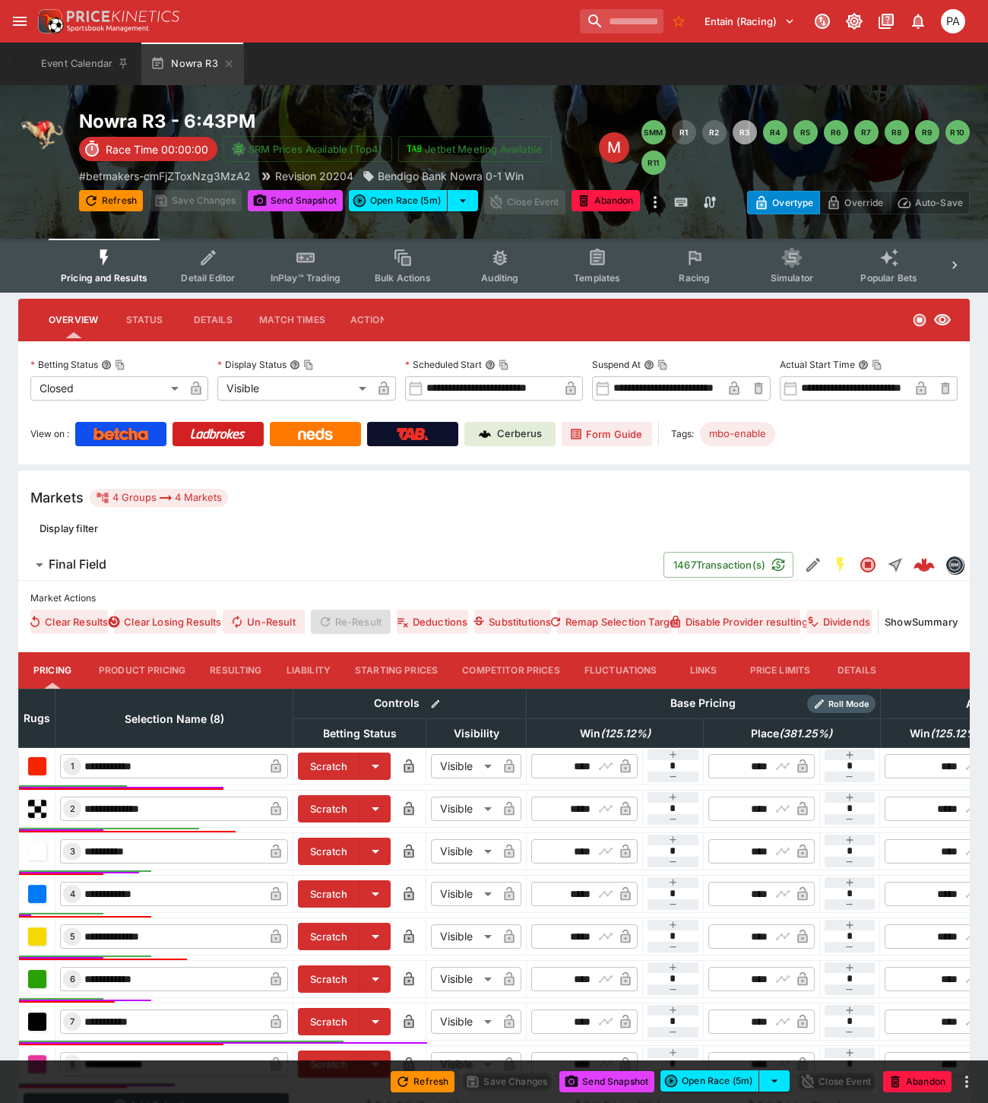
click at [224, 670] on button "Resulting" at bounding box center [236, 670] width 76 height 36
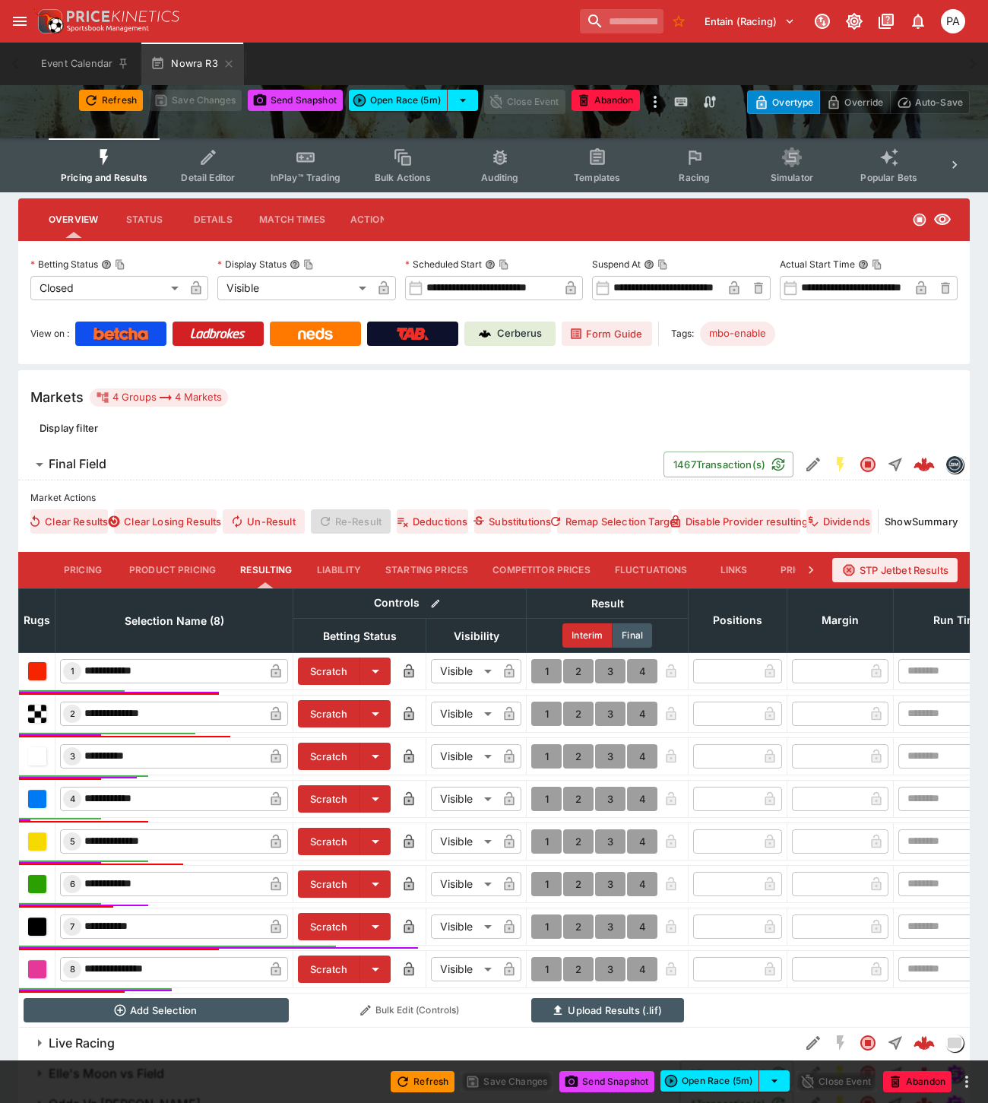
scroll to position [182, 0]
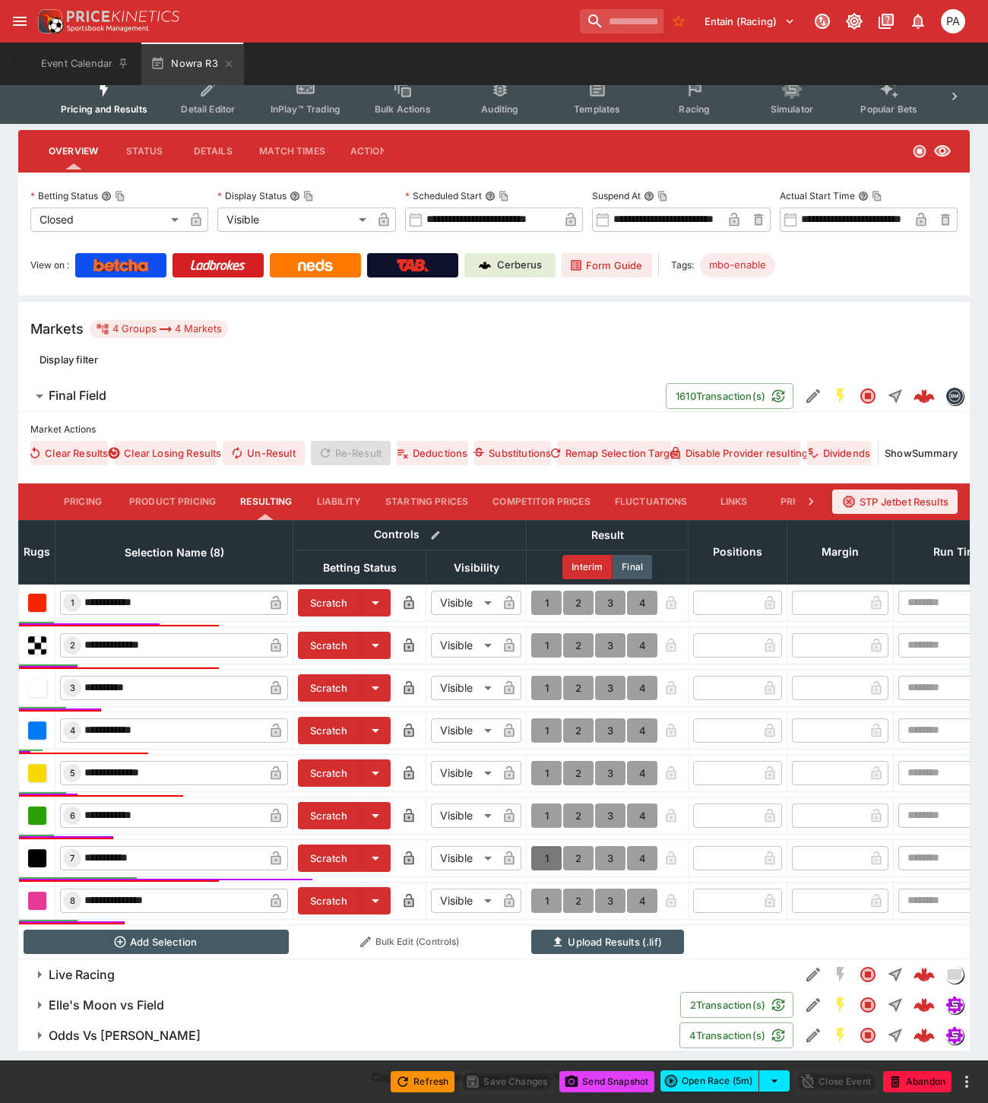
click at [542, 846] on button "1" at bounding box center [546, 858] width 30 height 24
type input "*"
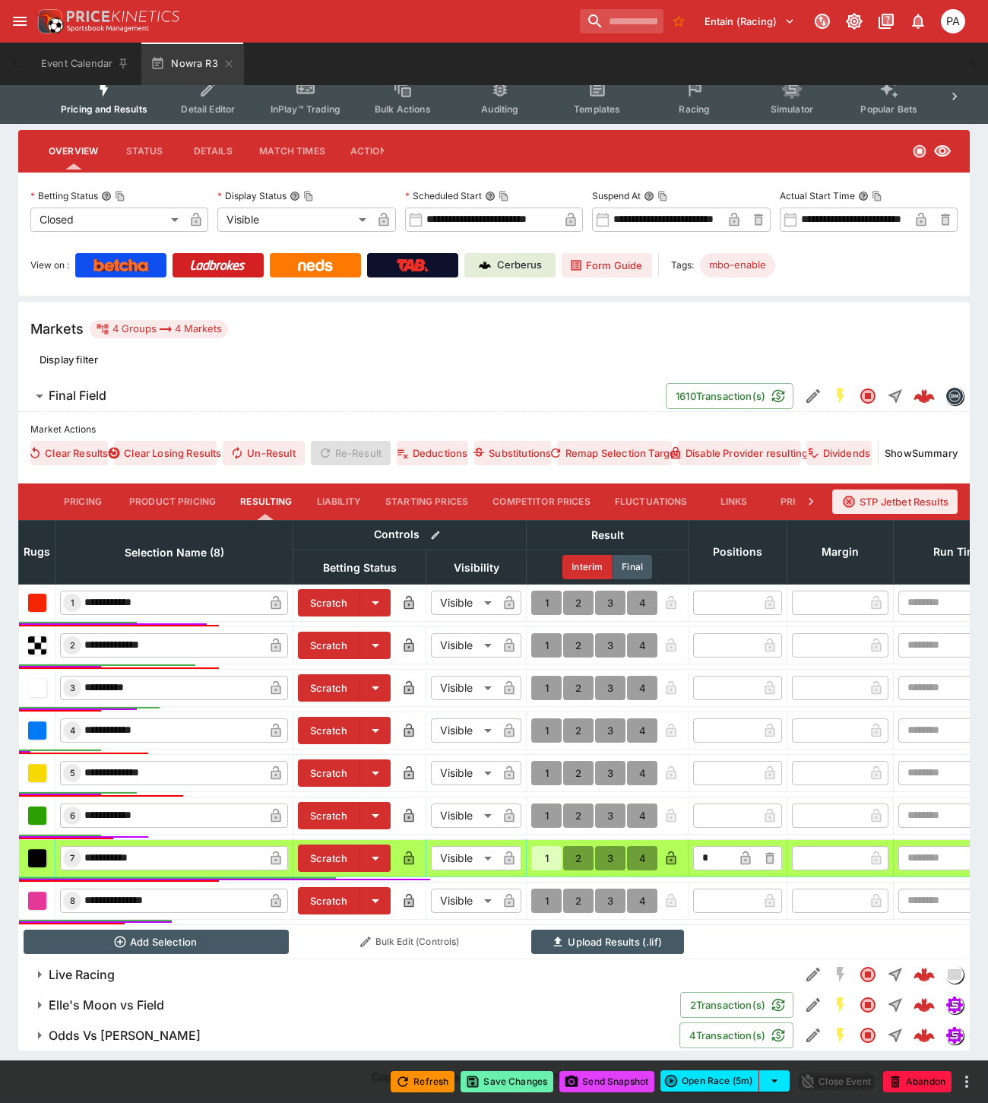
click at [511, 1081] on button "Save Changes" at bounding box center [506, 1081] width 93 height 21
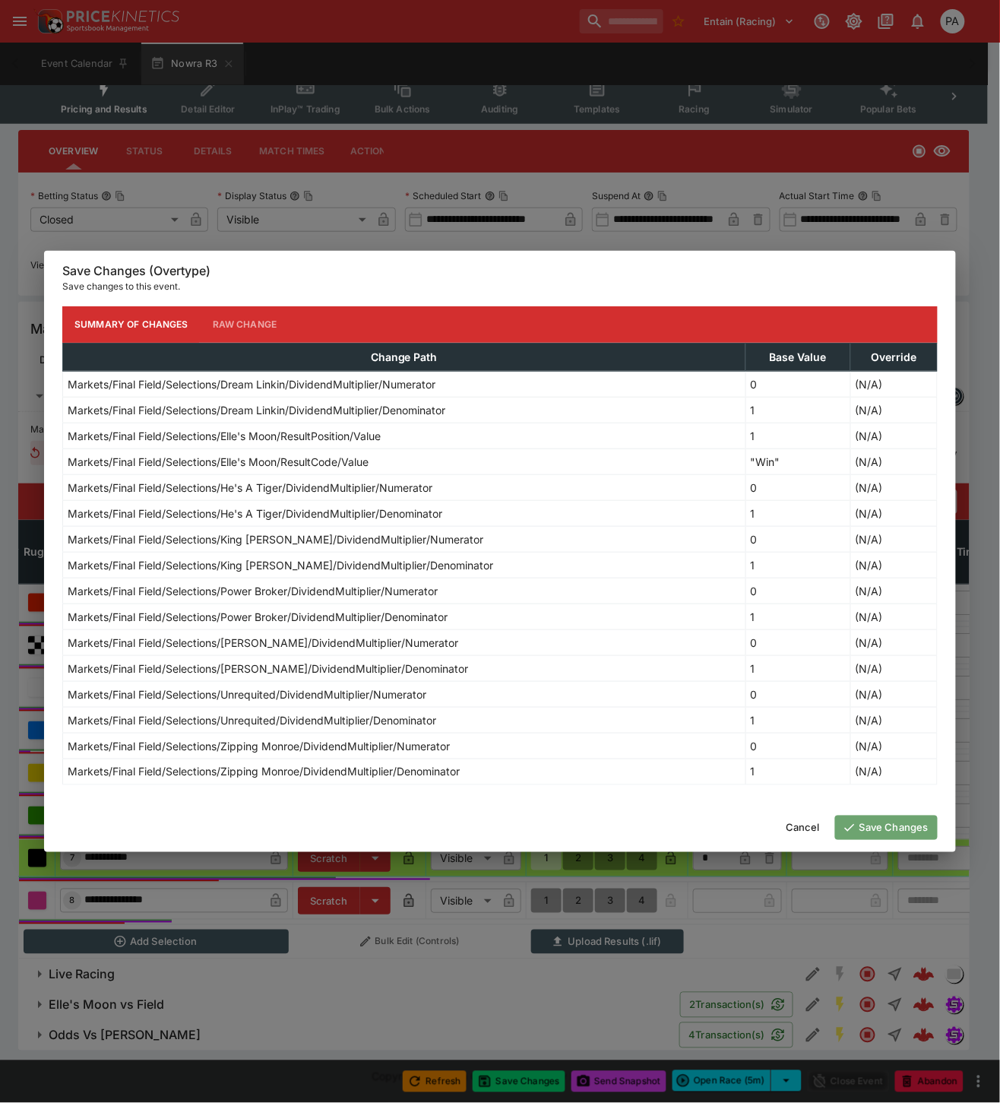
click at [854, 827] on icon "button" at bounding box center [850, 828] width 14 height 14
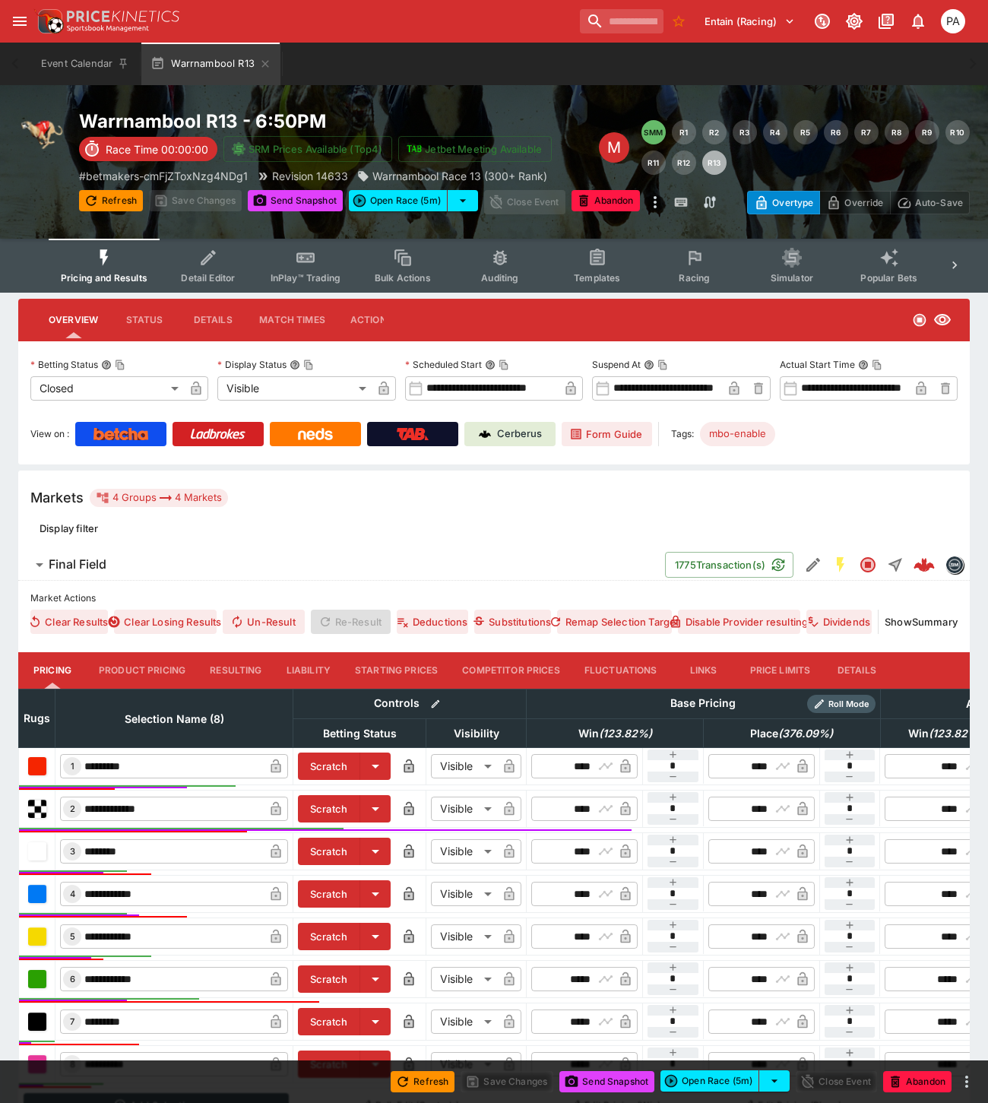
click at [240, 672] on button "Resulting" at bounding box center [236, 670] width 76 height 36
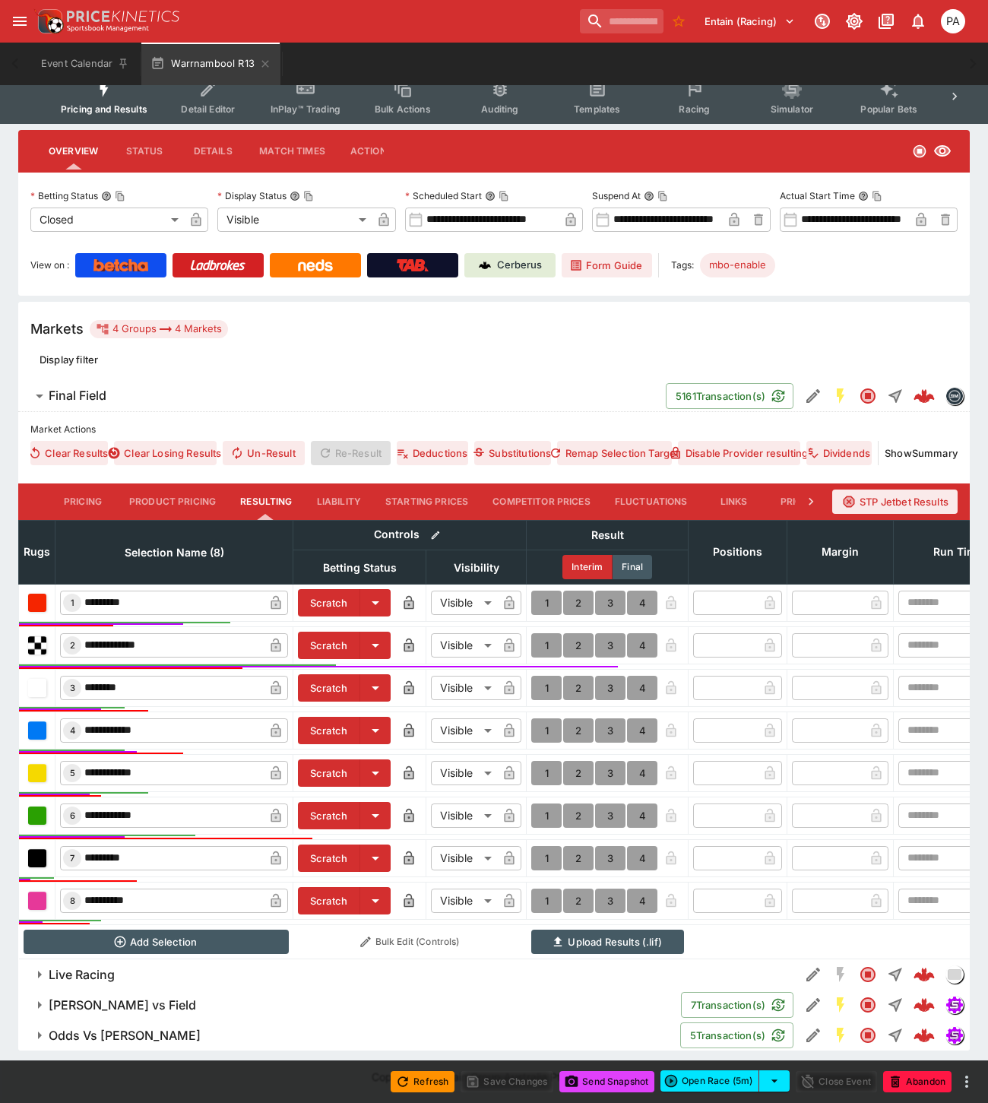
scroll to position [182, 0]
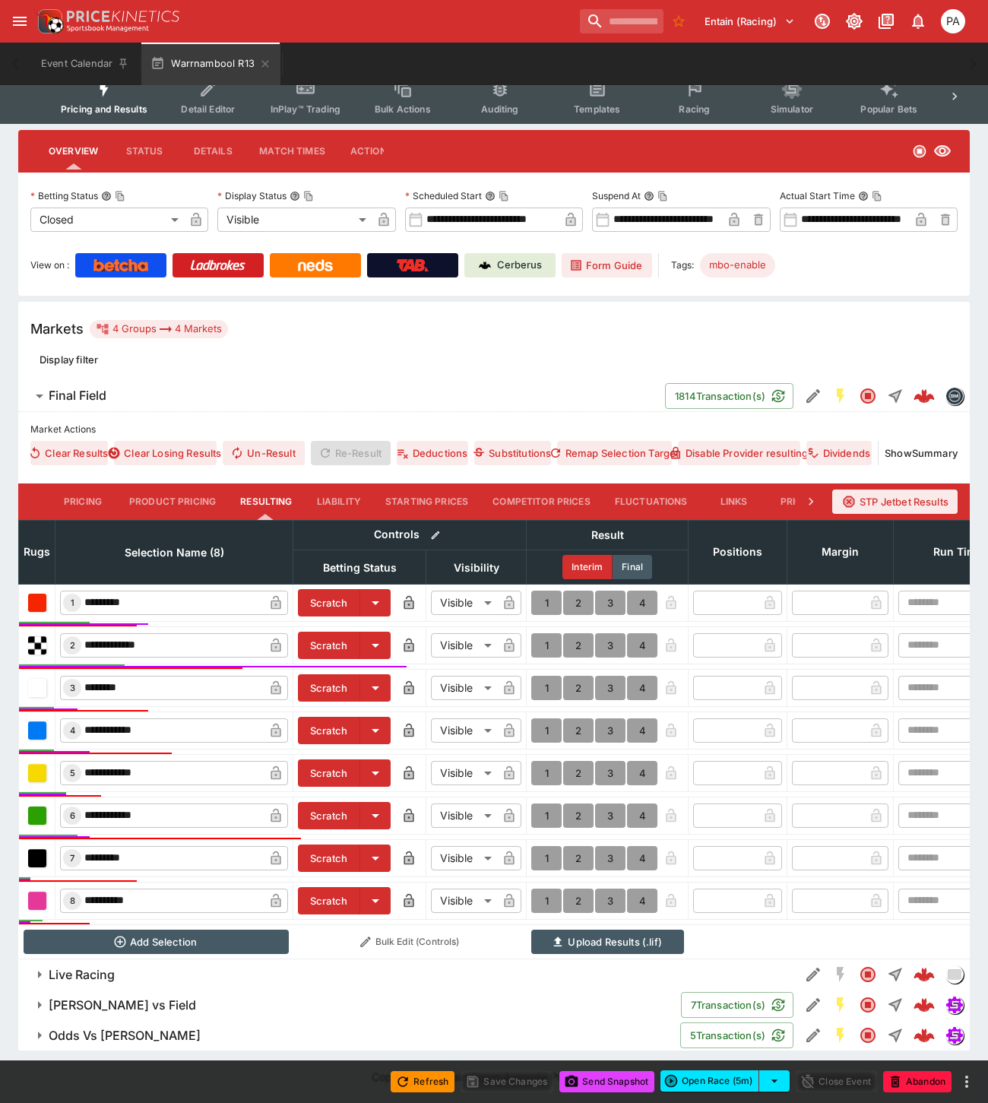
click at [545, 633] on button "1" at bounding box center [546, 645] width 30 height 24
type input "*"
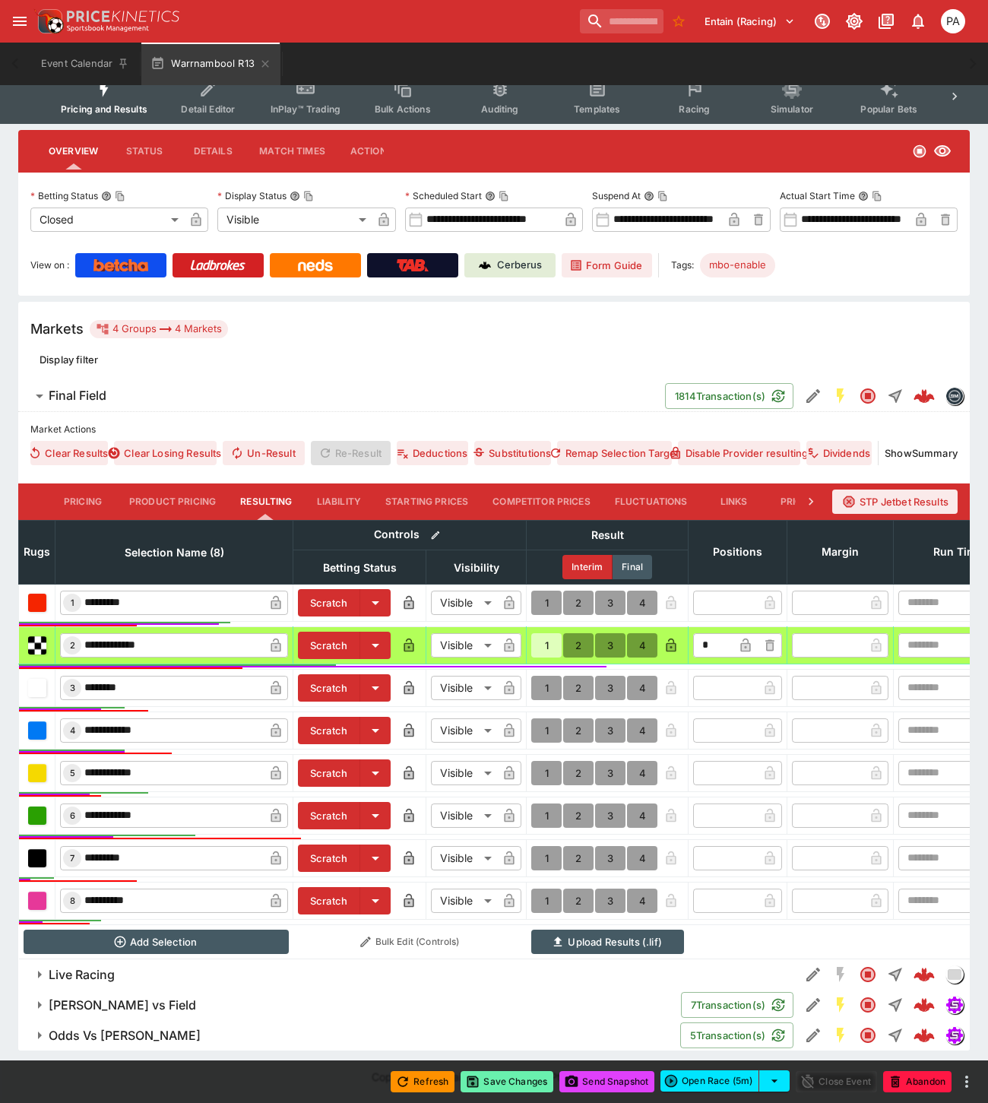
click at [512, 1085] on button "Save Changes" at bounding box center [506, 1081] width 93 height 21
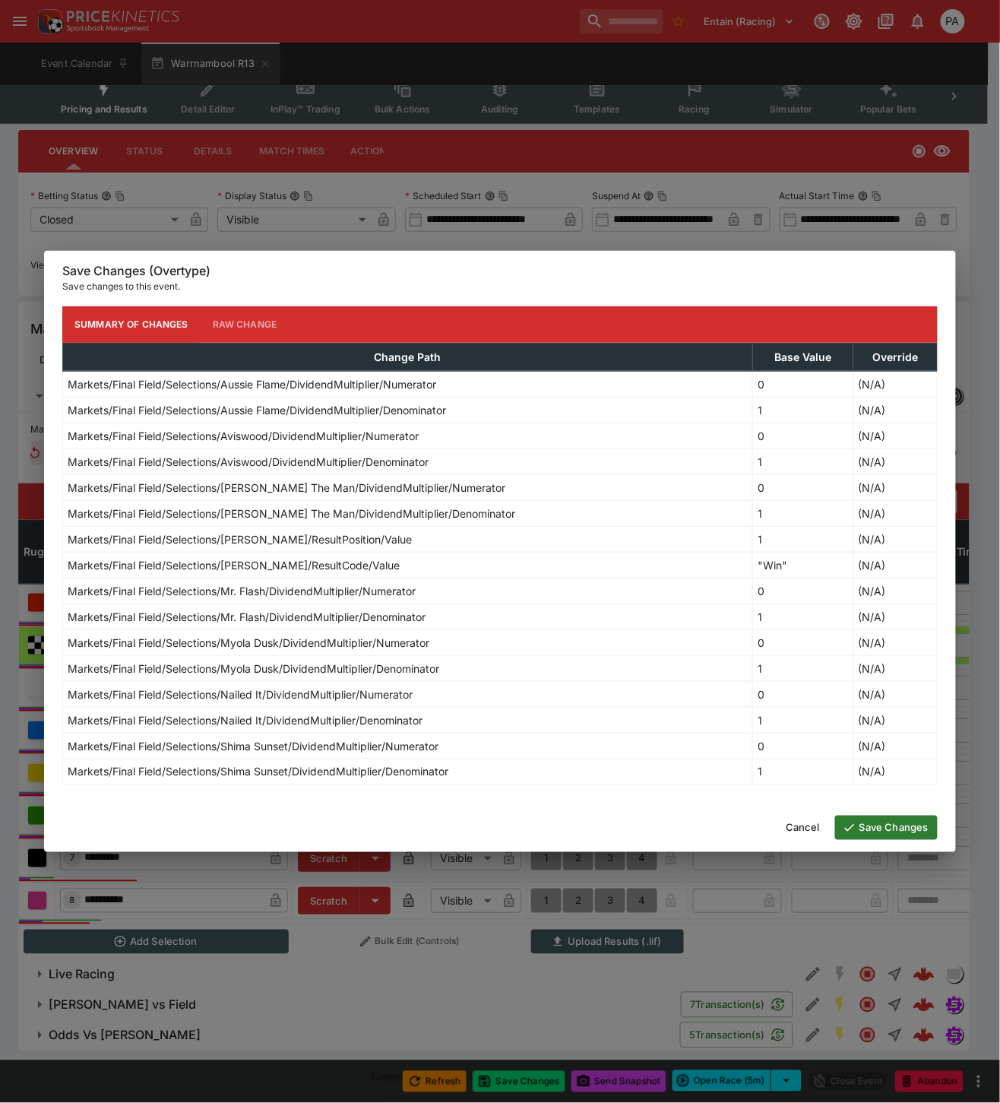
click at [869, 825] on button "Save Changes" at bounding box center [886, 827] width 103 height 24
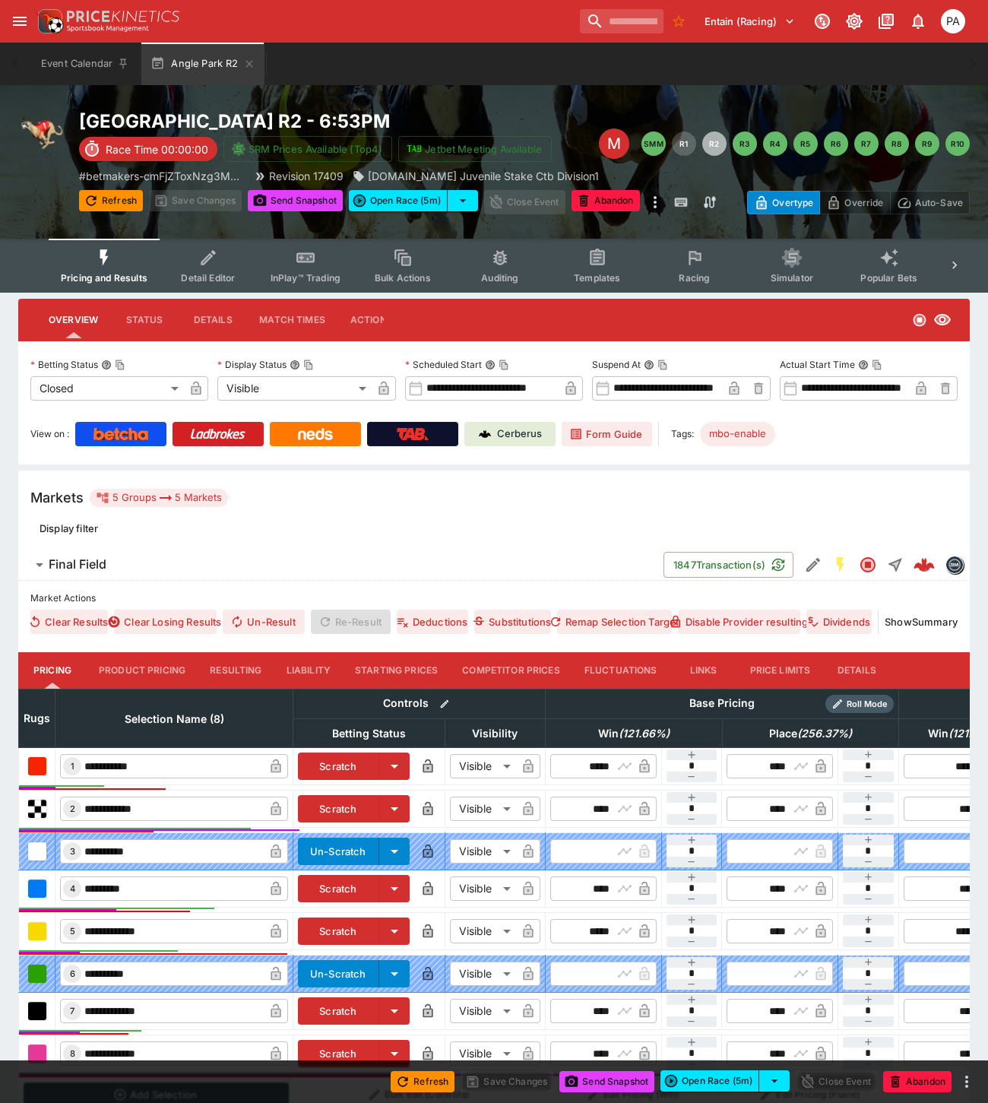
click at [245, 672] on button "Resulting" at bounding box center [236, 670] width 76 height 36
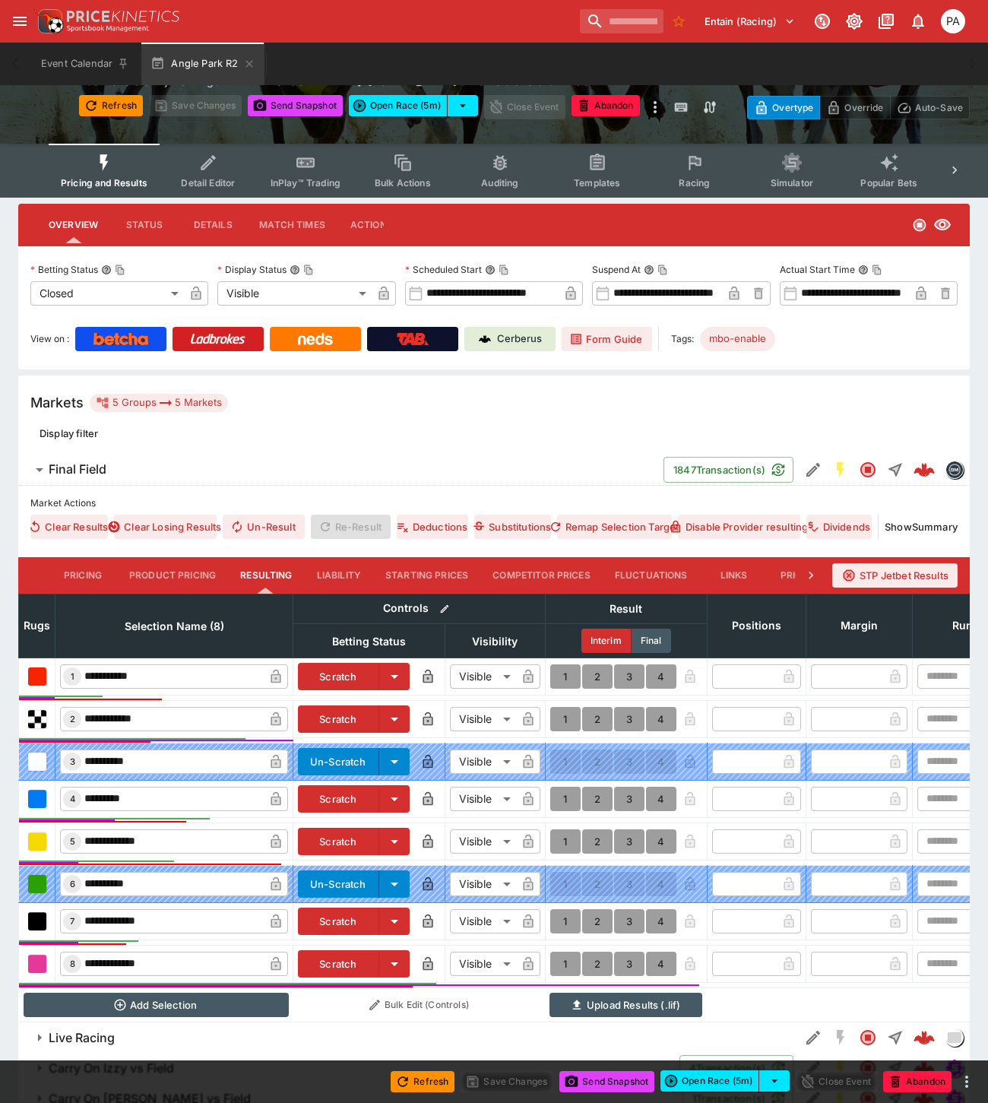
scroll to position [201, 0]
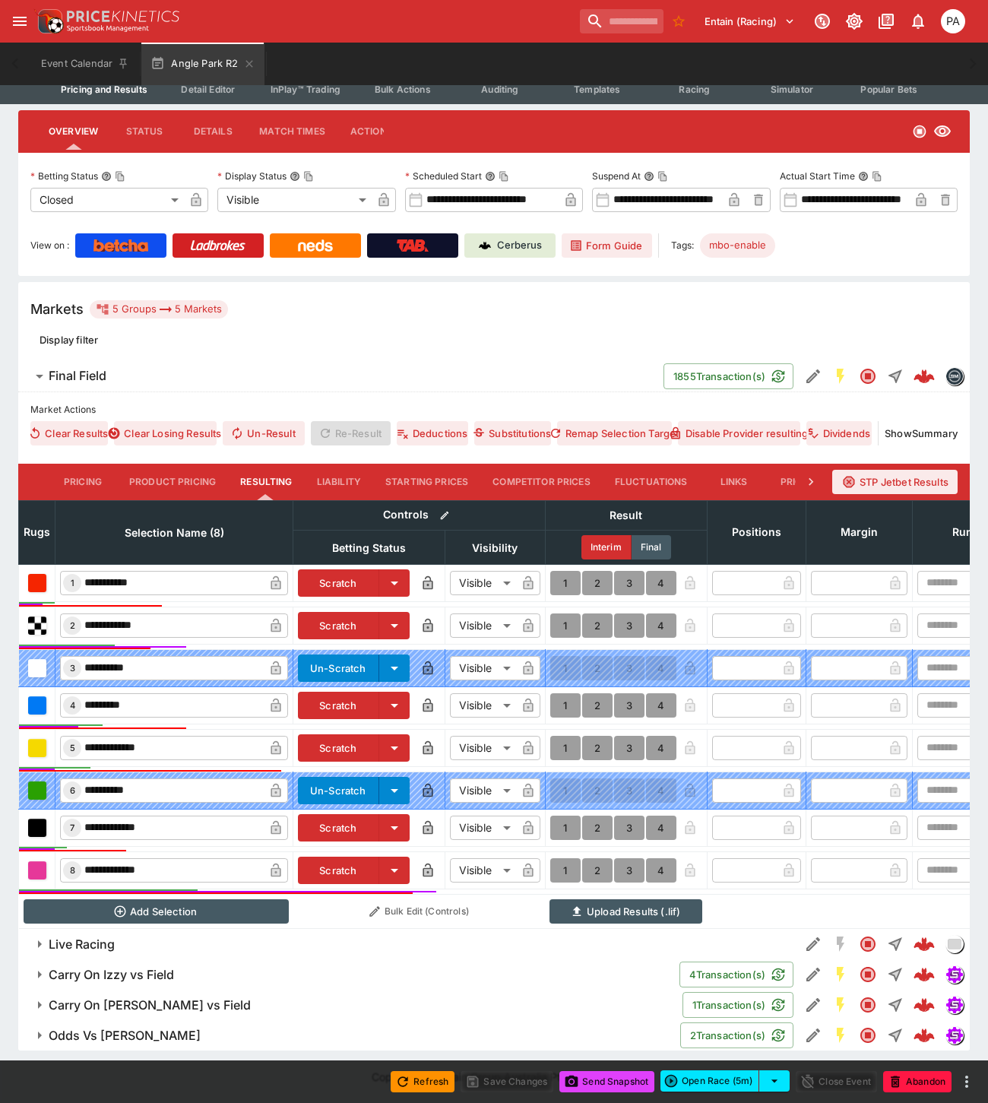
click at [559, 613] on button "1" at bounding box center [565, 625] width 30 height 24
type input "*"
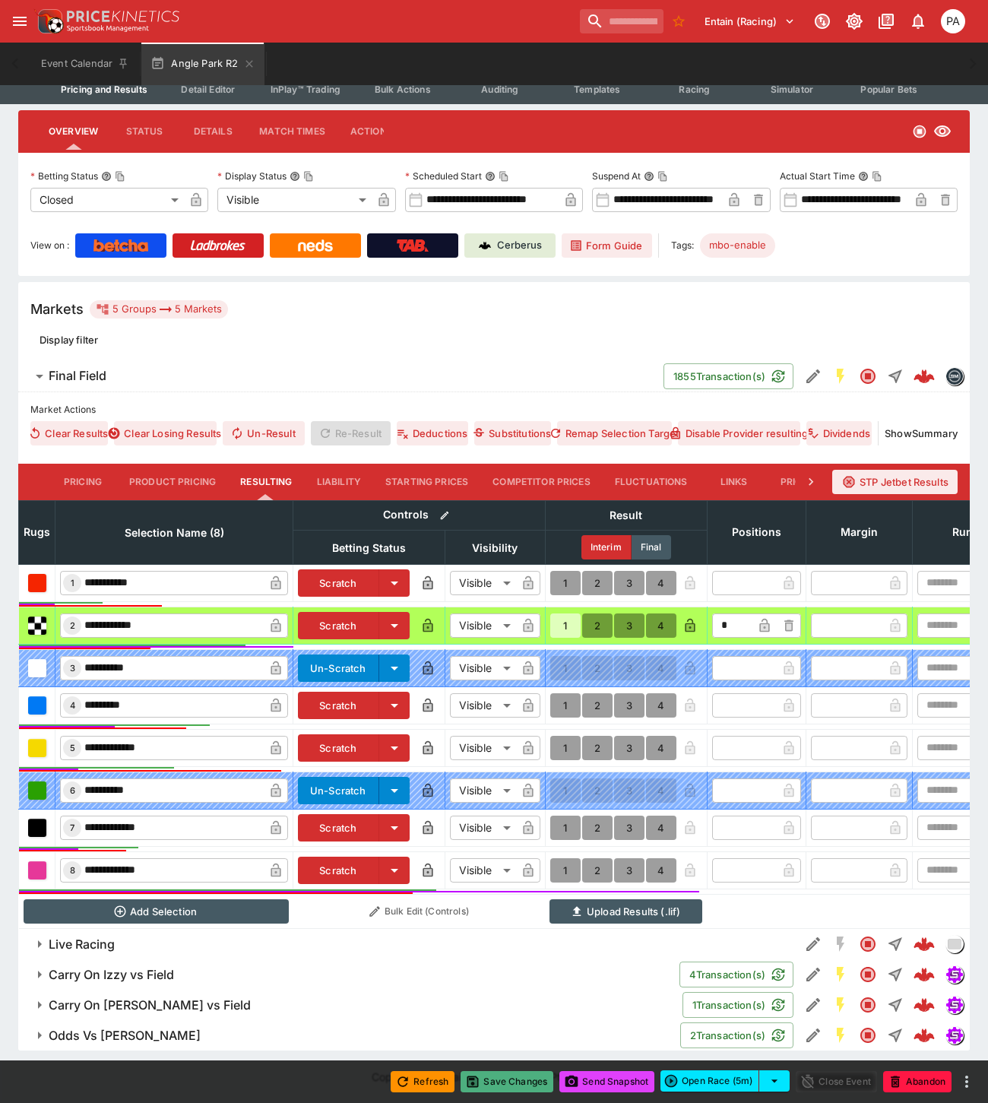
click at [517, 1080] on button "Save Changes" at bounding box center [506, 1081] width 93 height 21
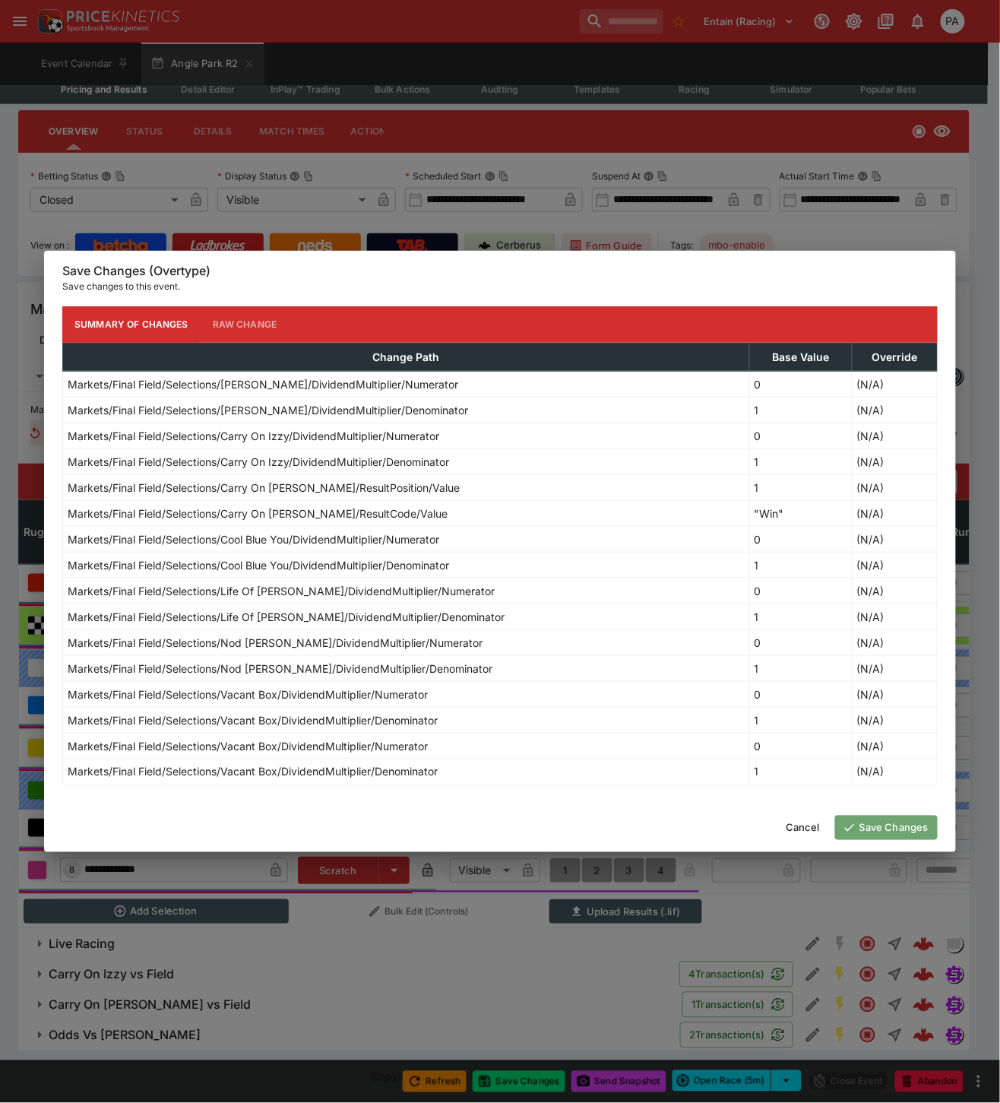
click at [891, 824] on button "Save Changes" at bounding box center [886, 827] width 103 height 24
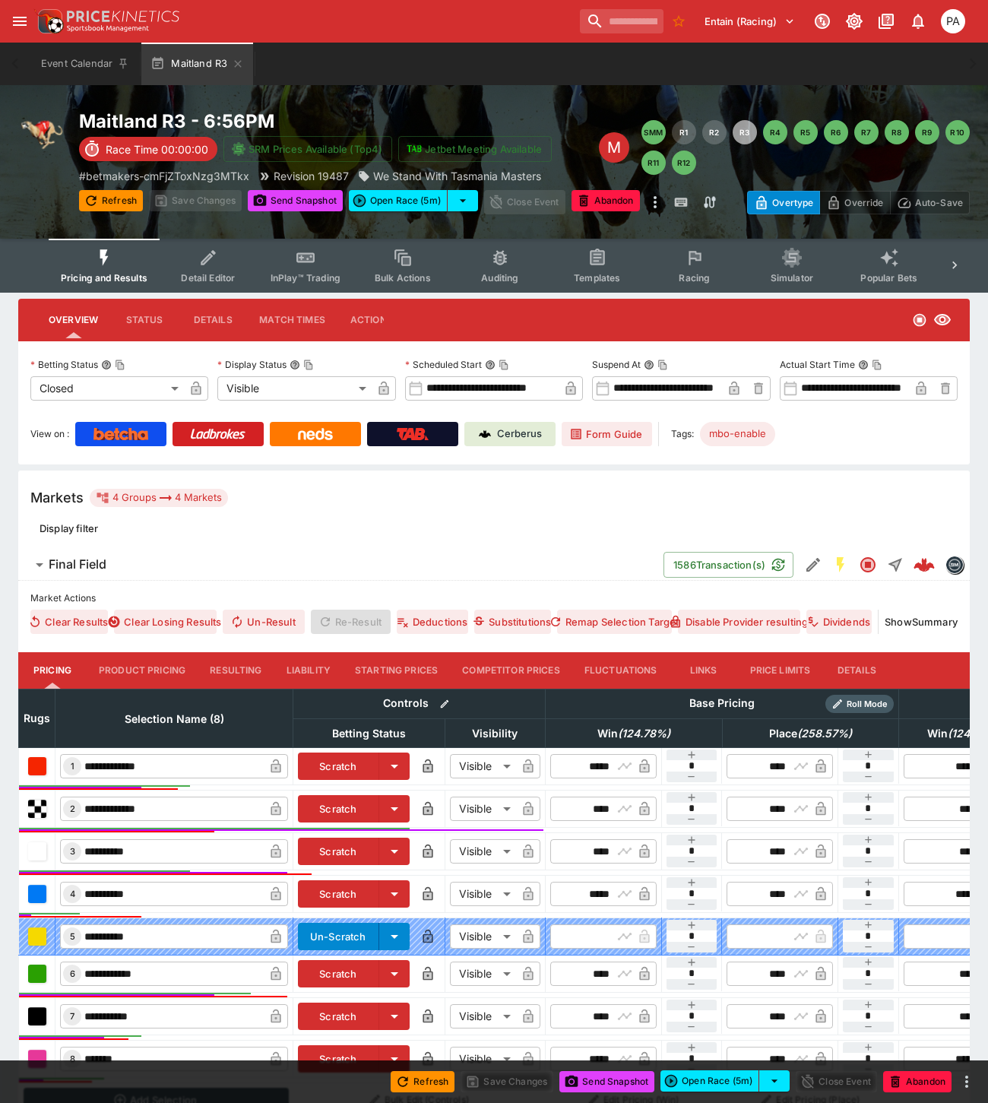
click at [248, 669] on button "Resulting" at bounding box center [236, 670] width 76 height 36
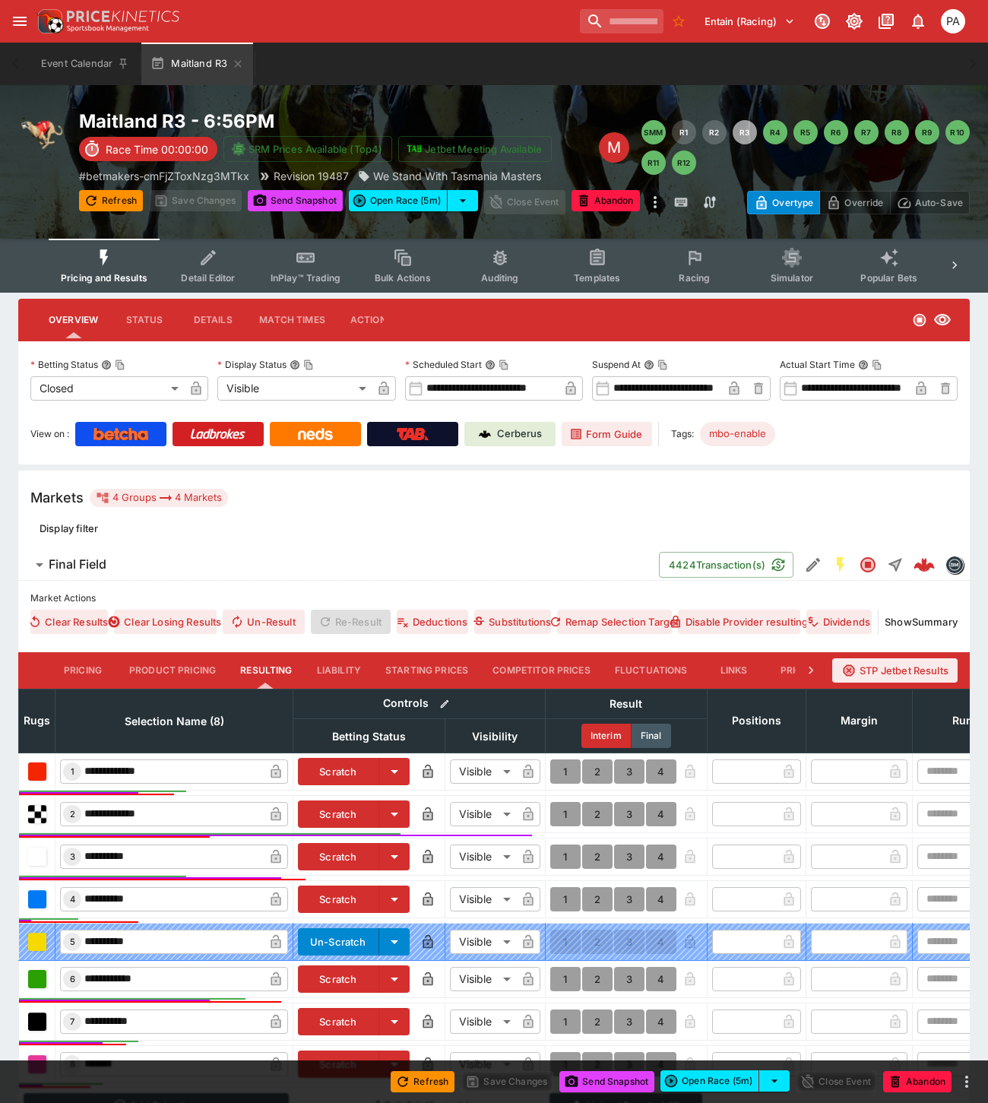
scroll to position [177, 0]
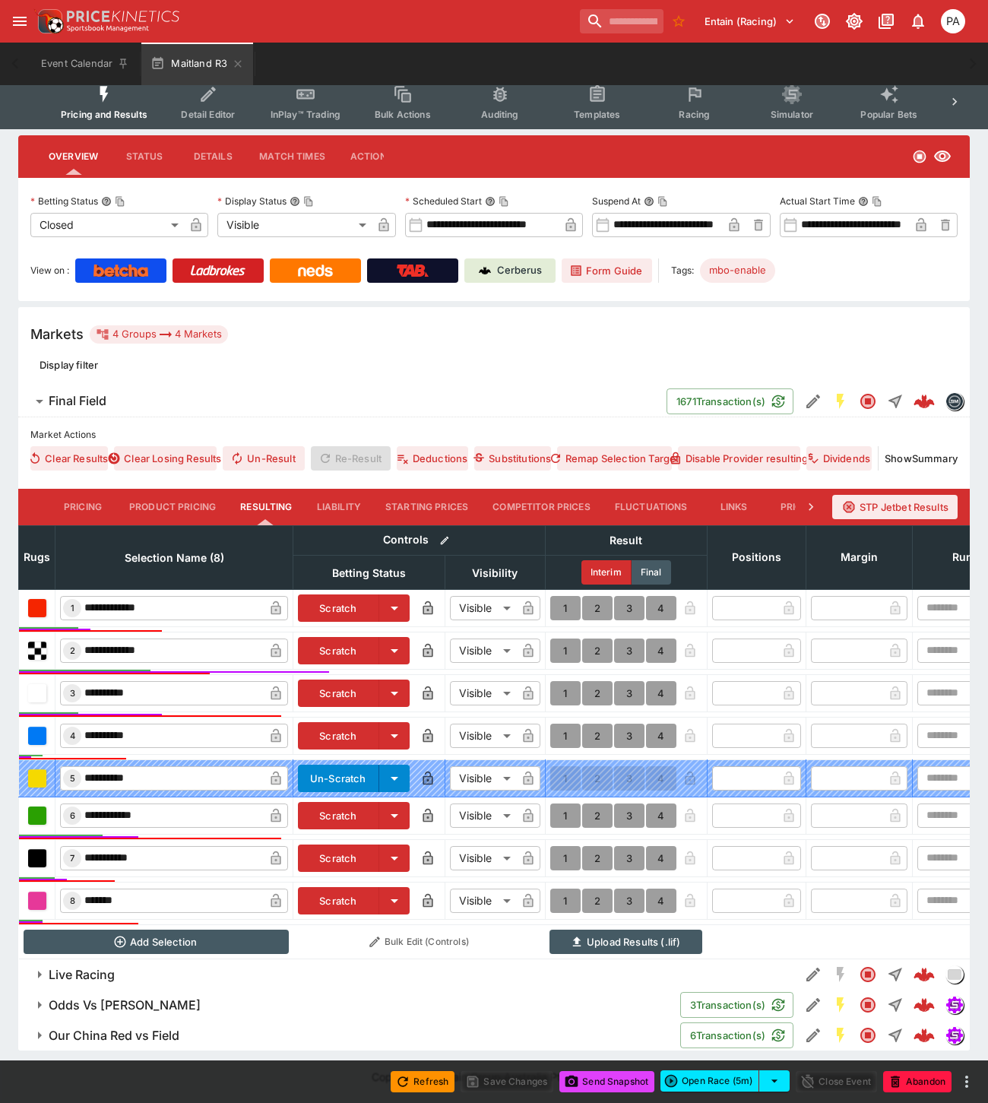
click at [557, 639] on button "1" at bounding box center [565, 650] width 30 height 24
type input "*"
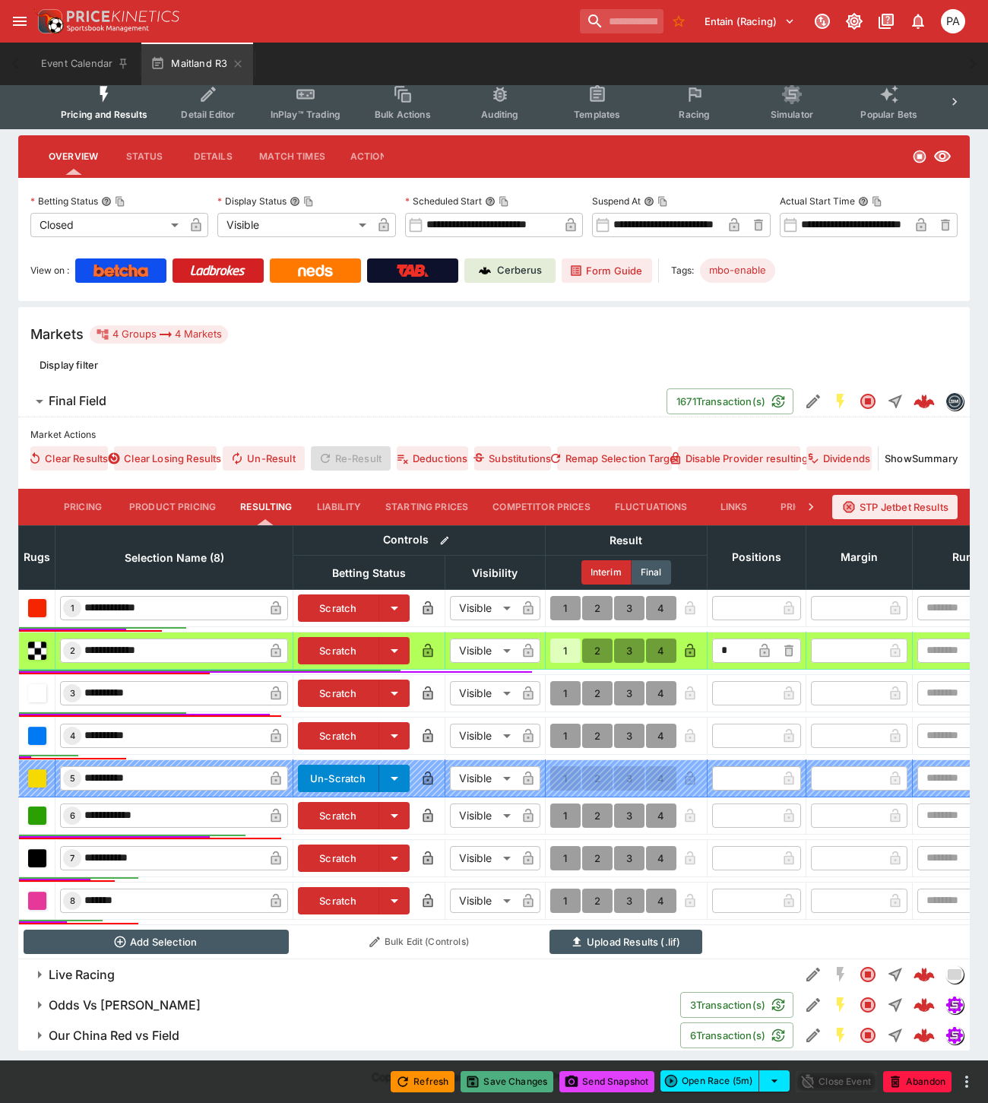
click at [506, 1084] on button "Save Changes" at bounding box center [506, 1081] width 93 height 21
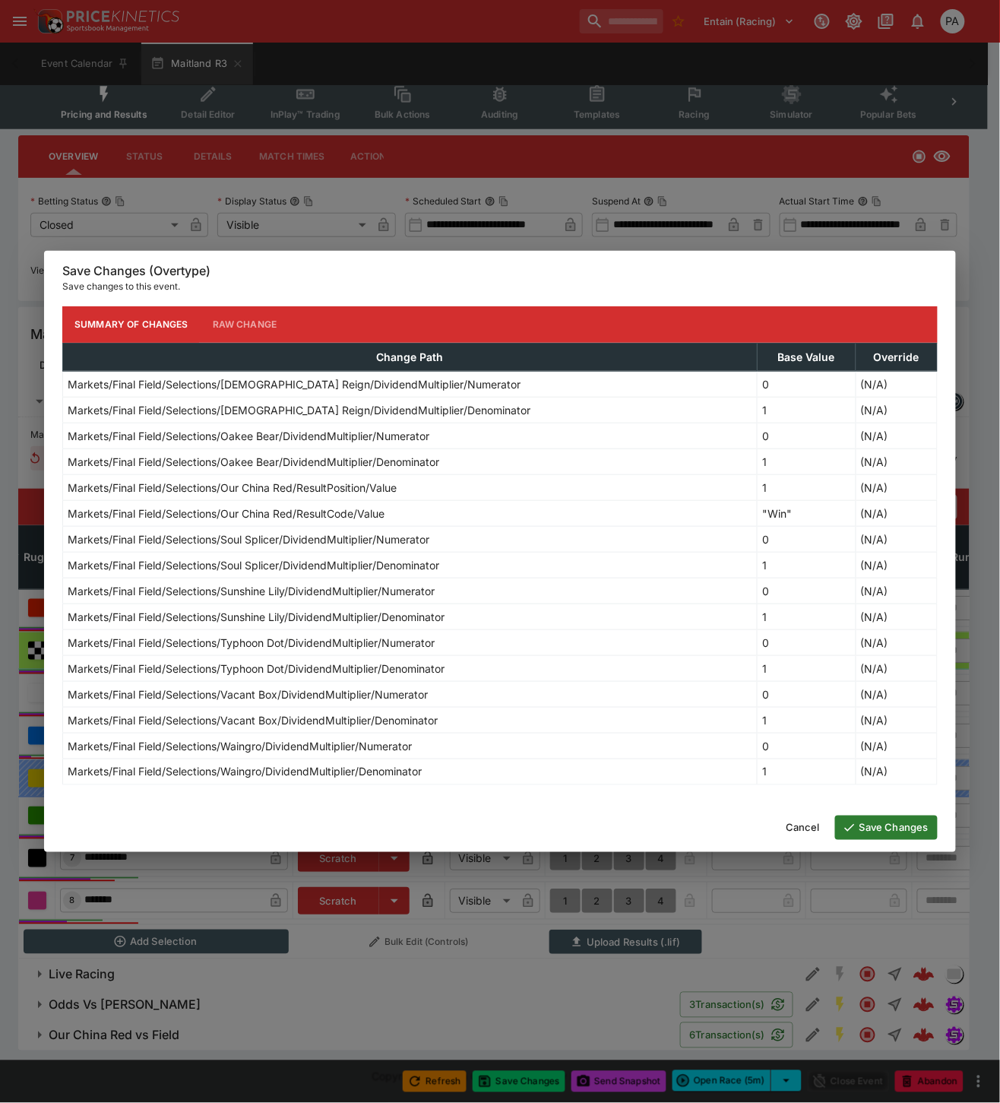
click at [868, 830] on button "Save Changes" at bounding box center [886, 827] width 103 height 24
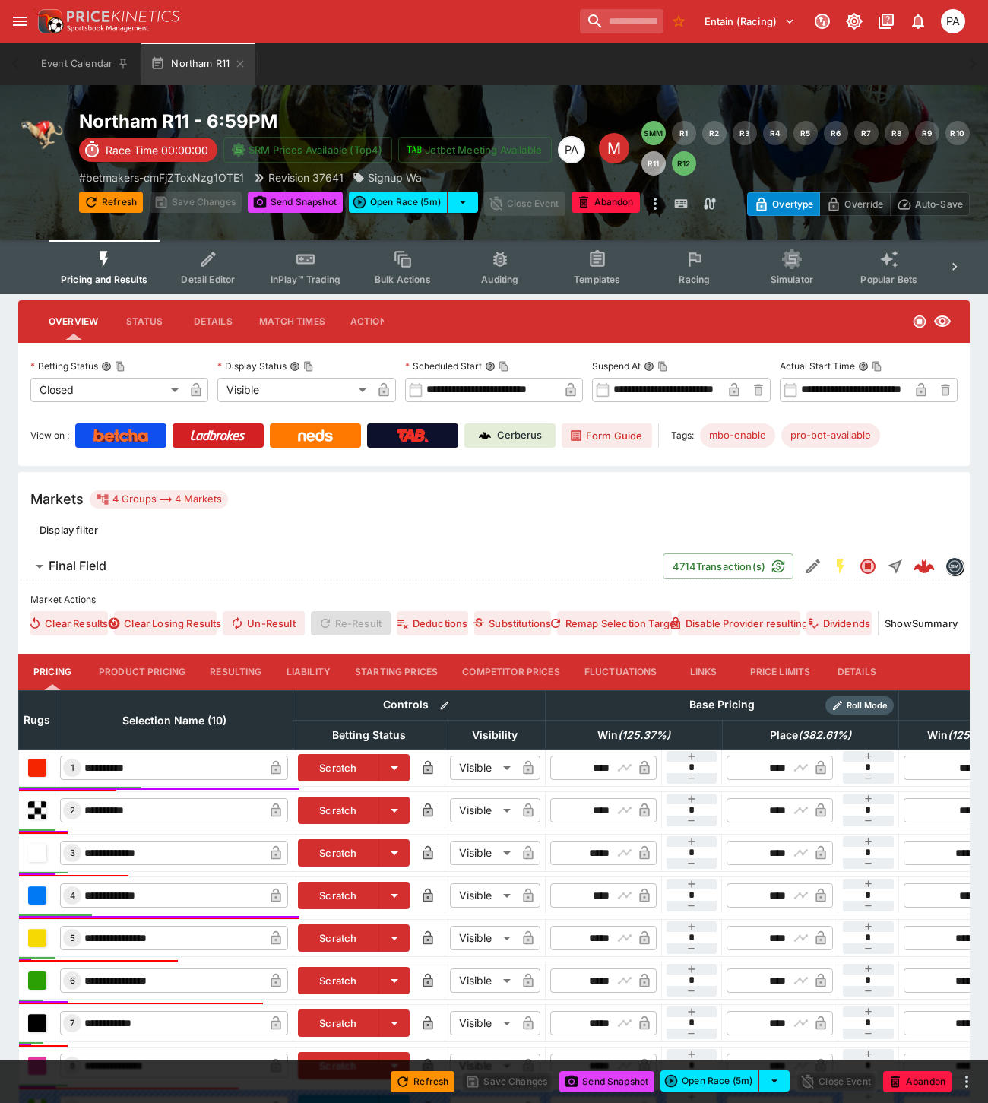
drag, startPoint x: 237, startPoint y: 661, endPoint x: 479, endPoint y: 502, distance: 289.6
click at [237, 661] on button "Resulting" at bounding box center [236, 671] width 76 height 36
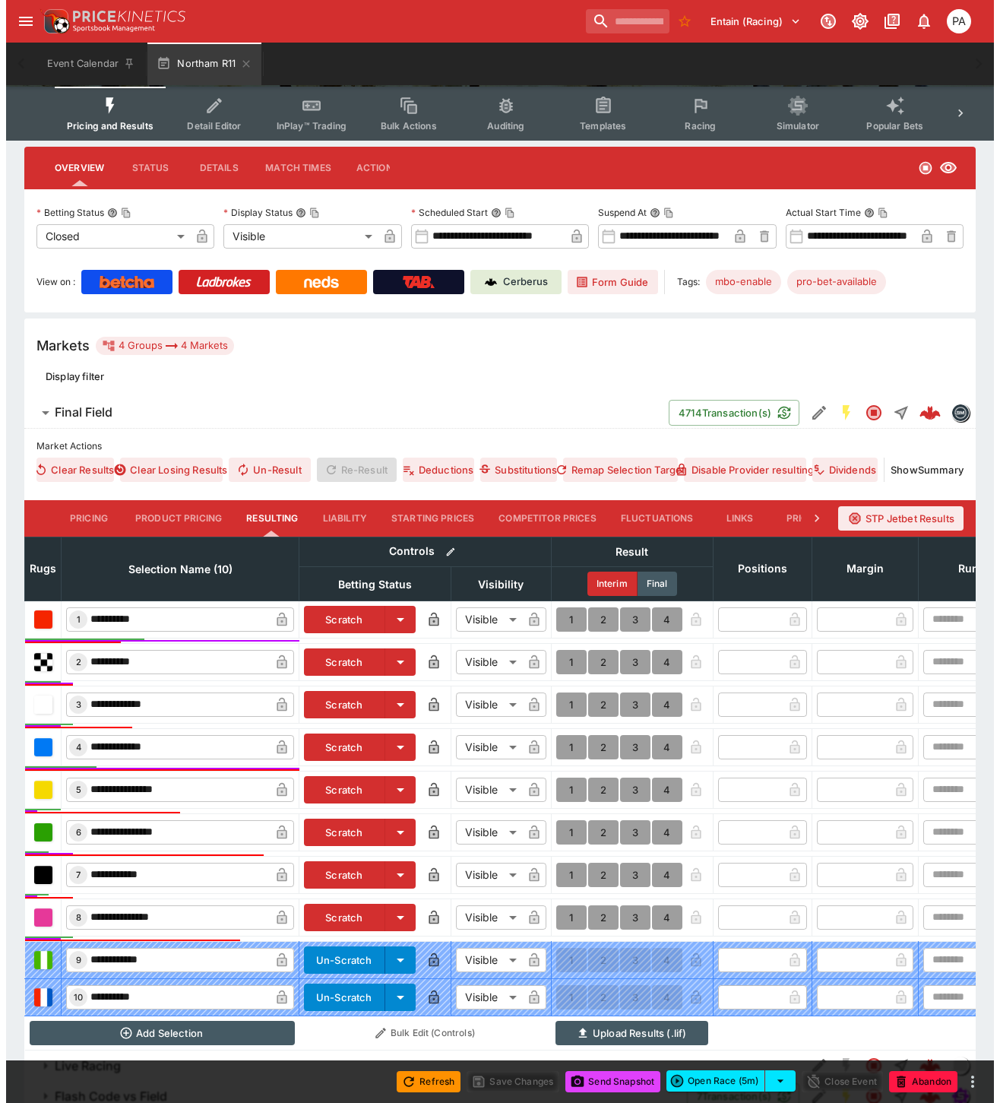
scroll to position [256, 0]
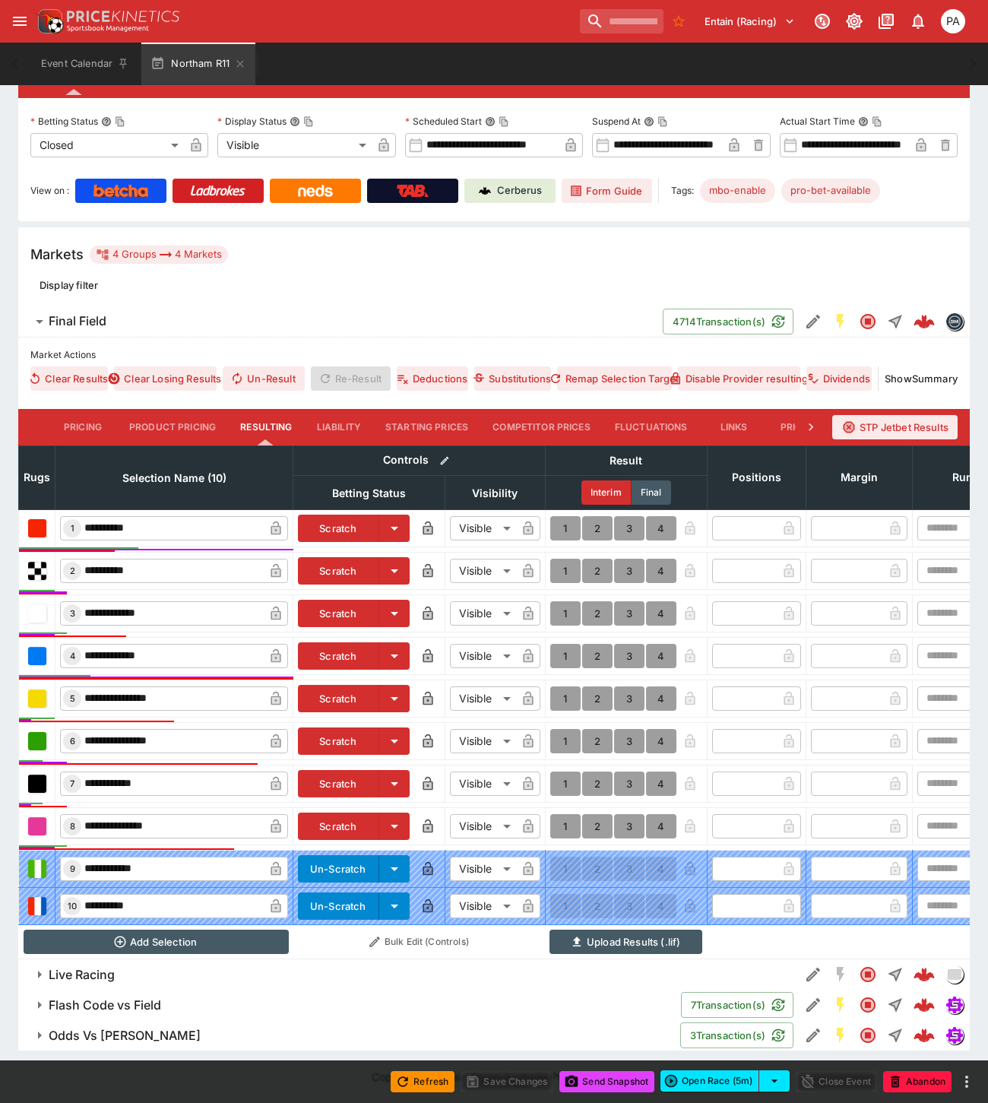
click at [567, 516] on button "1" at bounding box center [565, 528] width 30 height 24
type input "*"
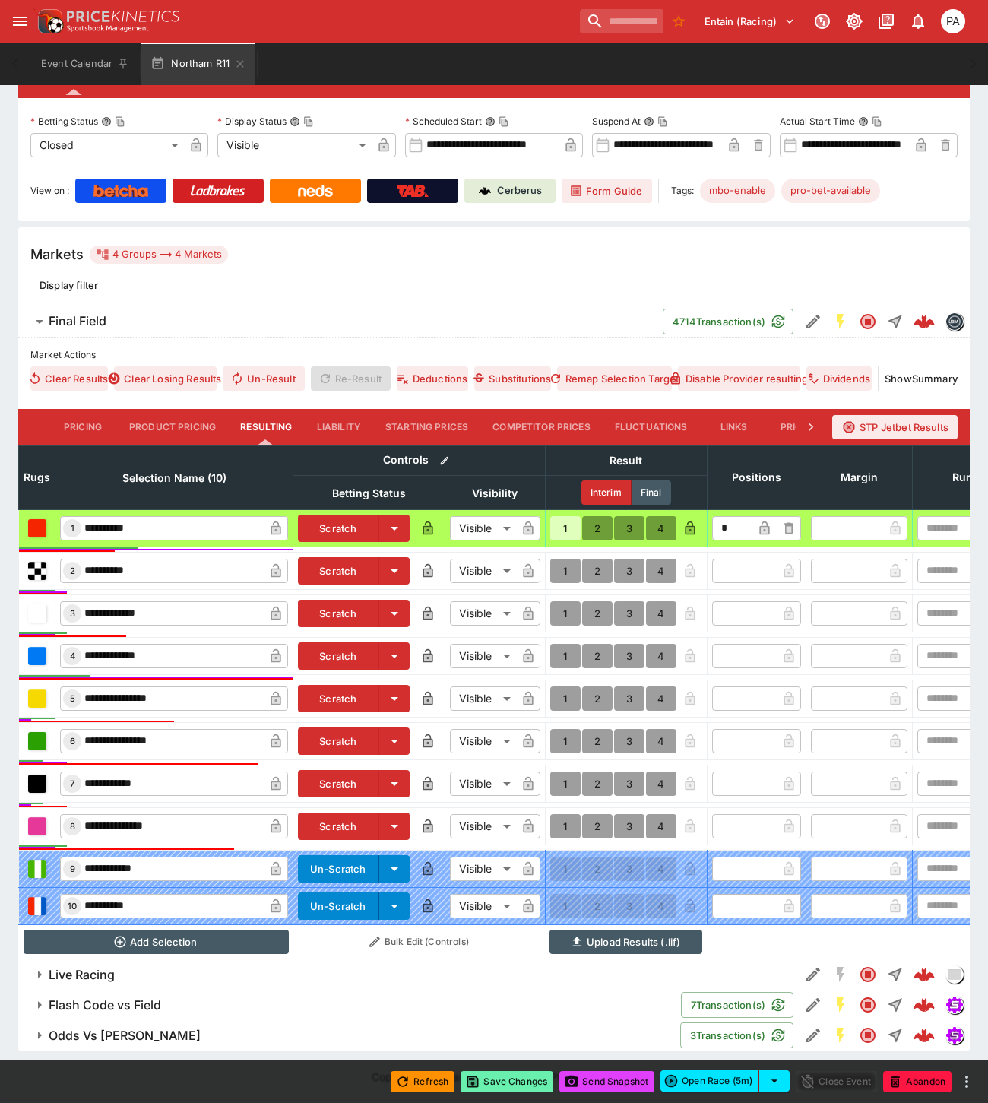
click at [515, 1081] on button "Save Changes" at bounding box center [506, 1081] width 93 height 21
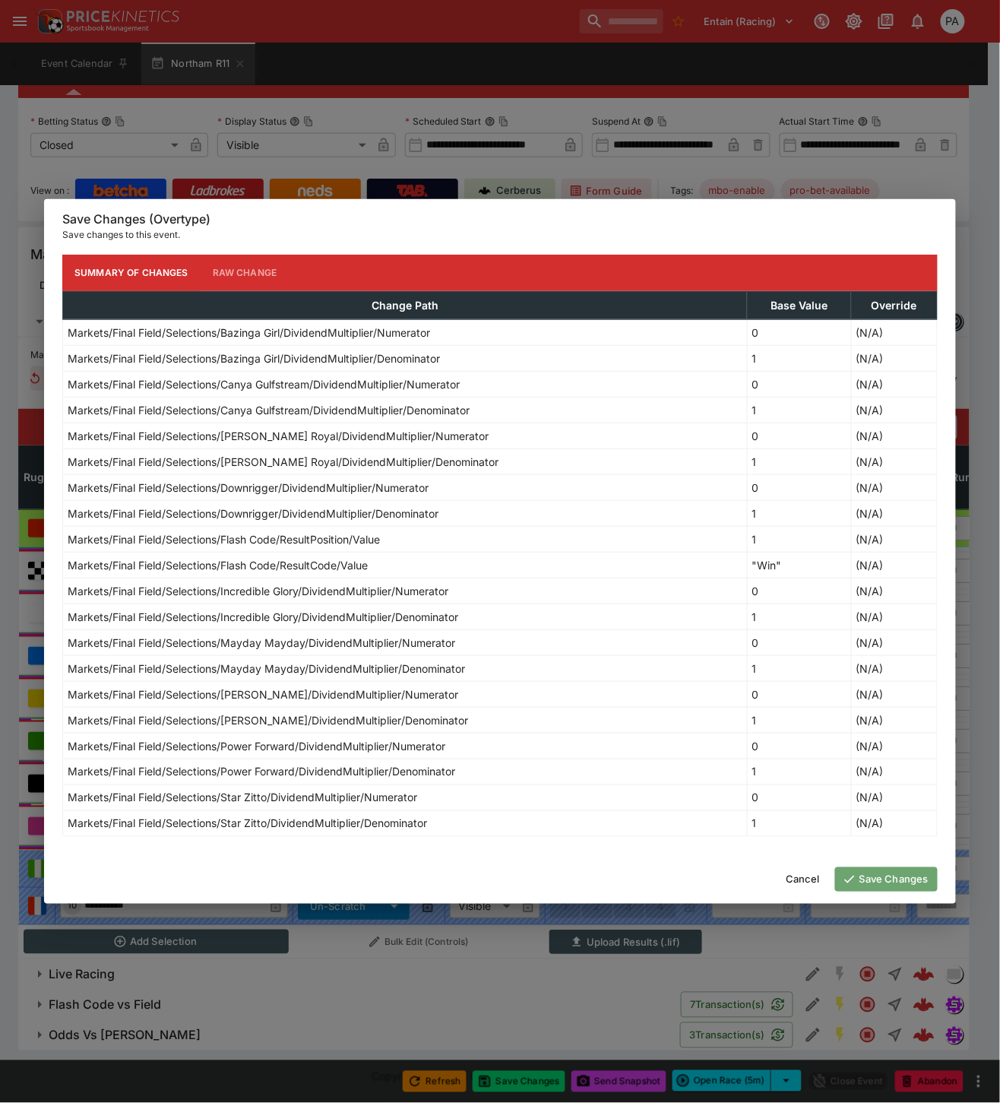
click at [897, 876] on button "Save Changes" at bounding box center [886, 879] width 103 height 24
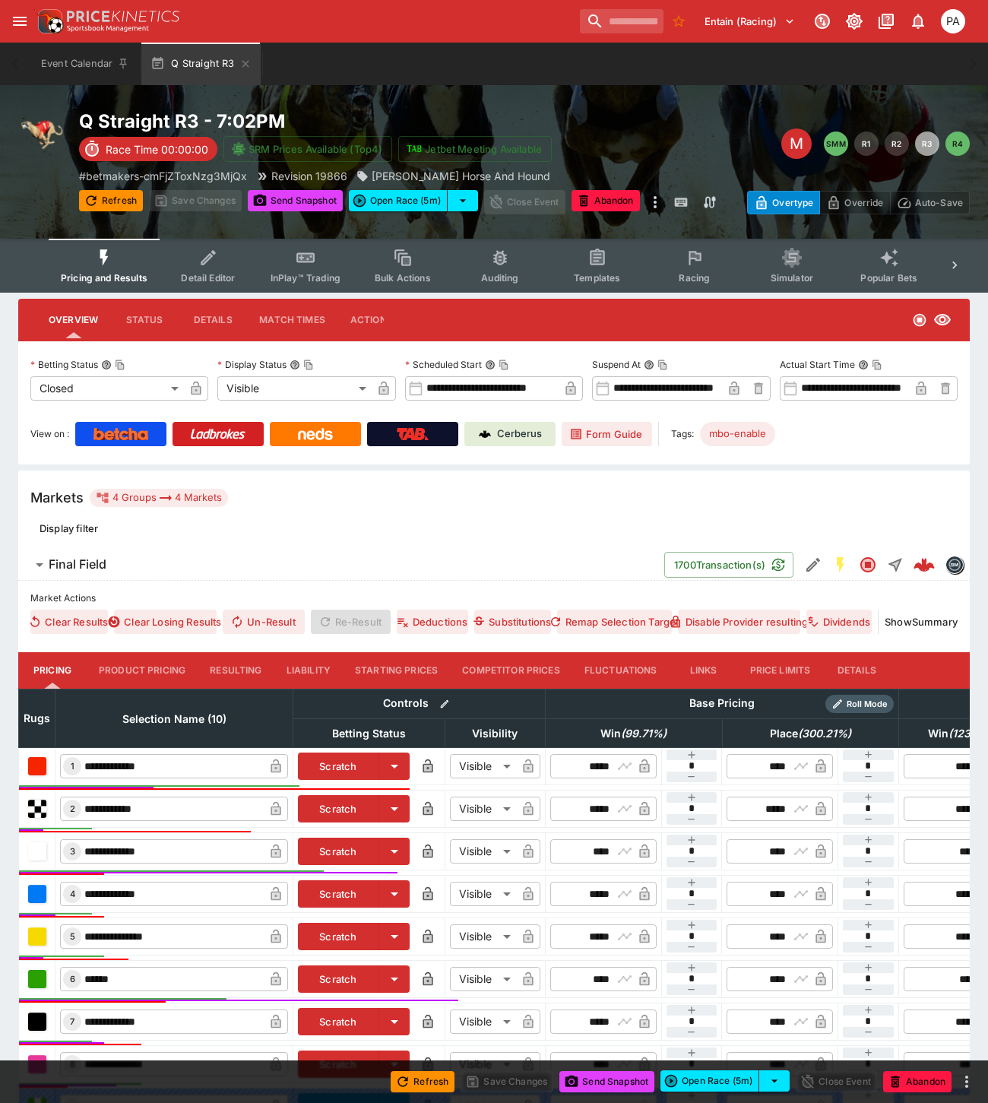
click at [237, 669] on button "Resulting" at bounding box center [236, 670] width 76 height 36
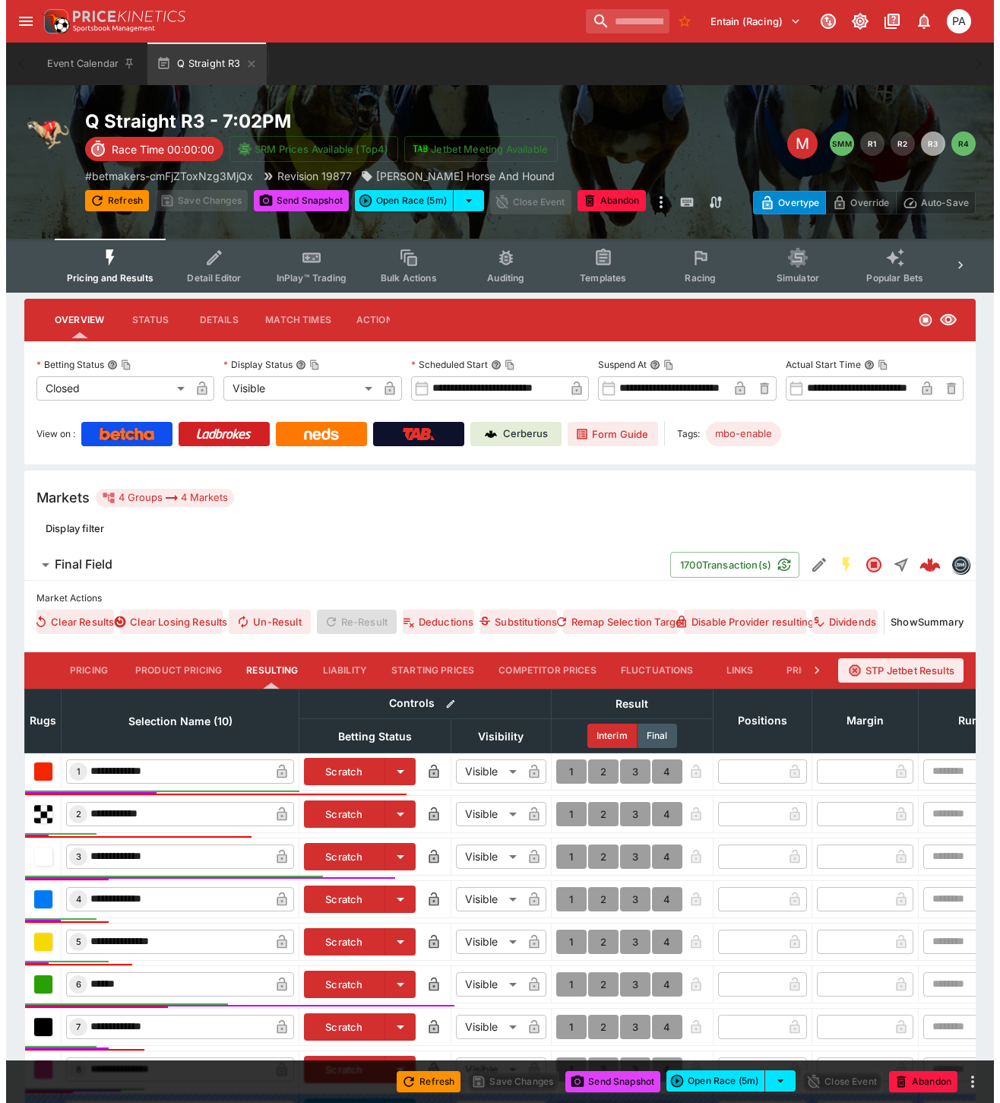
scroll to position [256, 0]
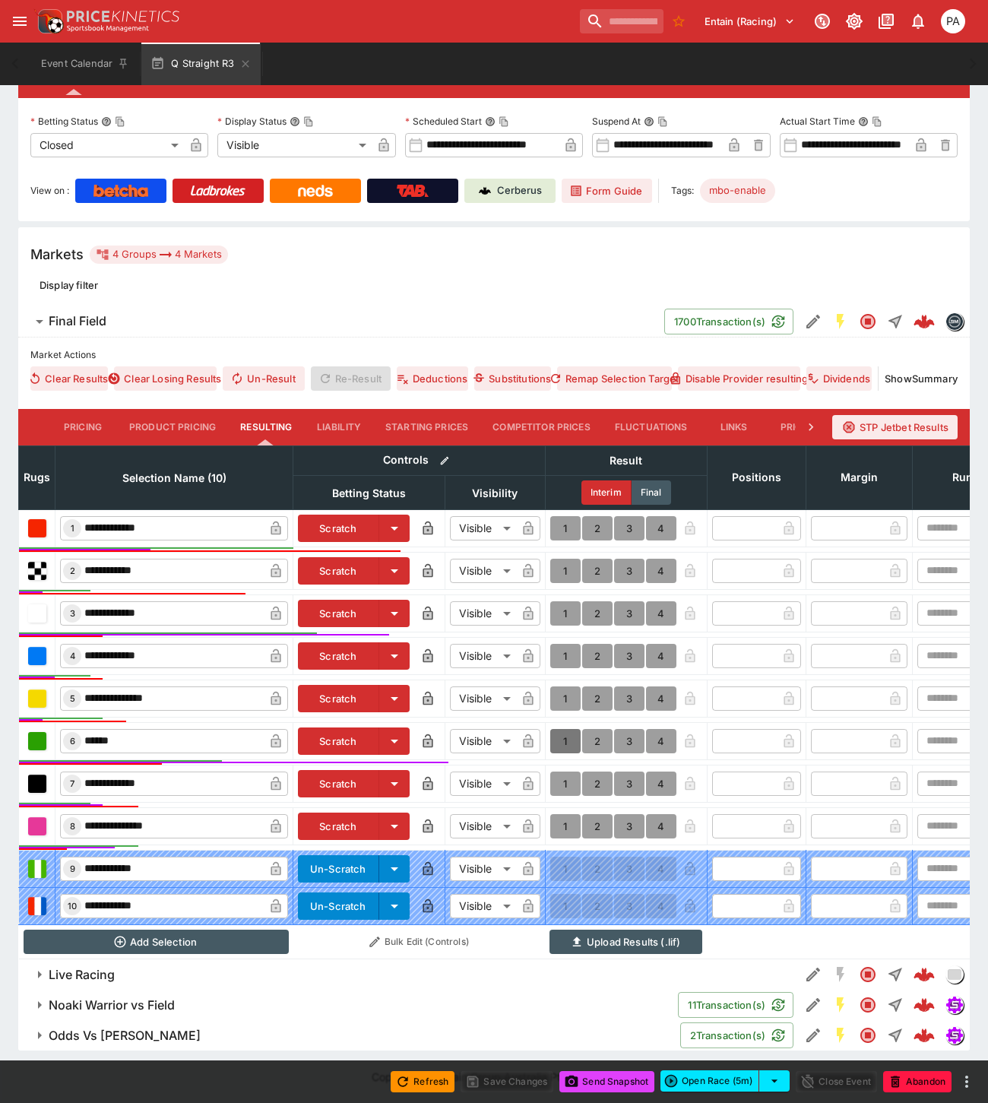
click at [564, 730] on button "1" at bounding box center [565, 741] width 30 height 24
type input "*"
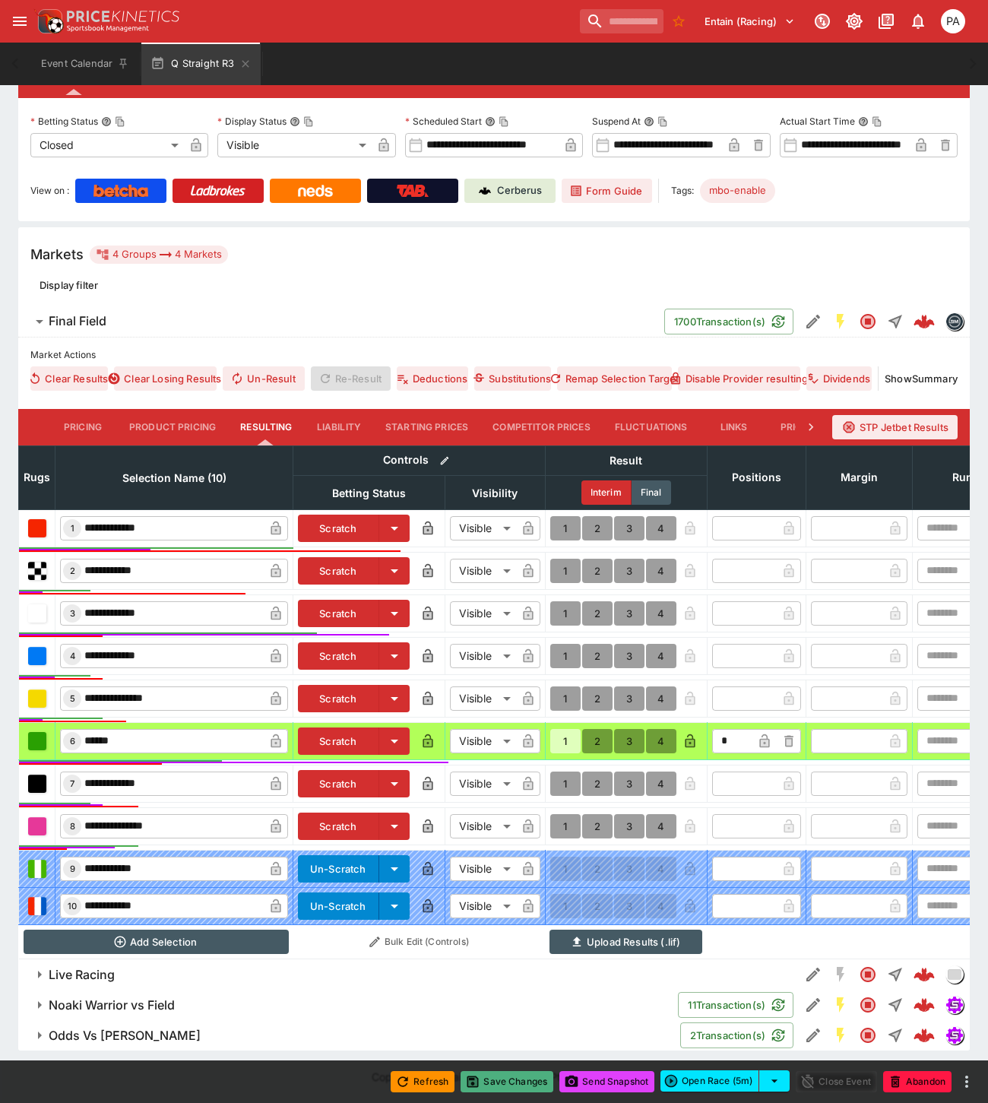
click at [517, 1082] on button "Save Changes" at bounding box center [506, 1081] width 93 height 21
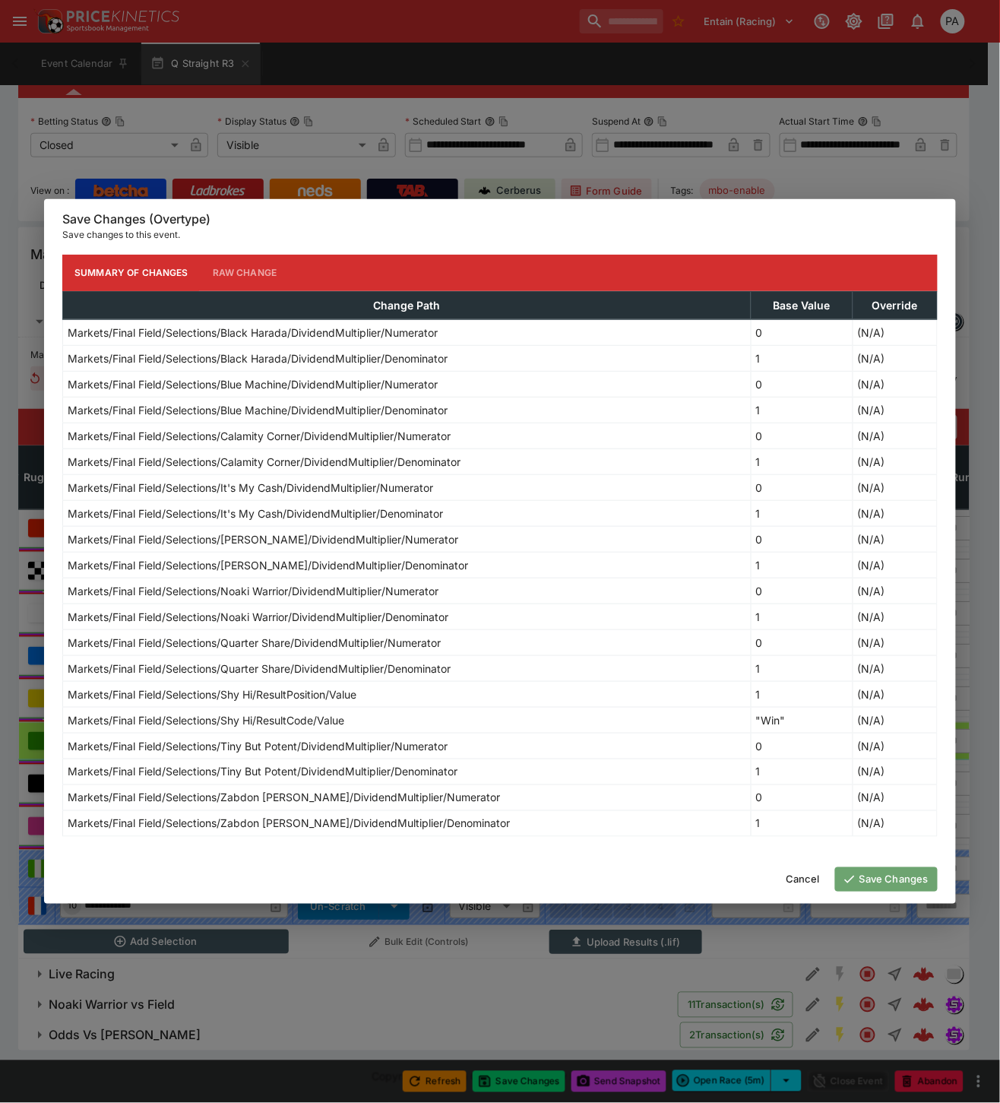
click at [882, 884] on button "Save Changes" at bounding box center [886, 879] width 103 height 24
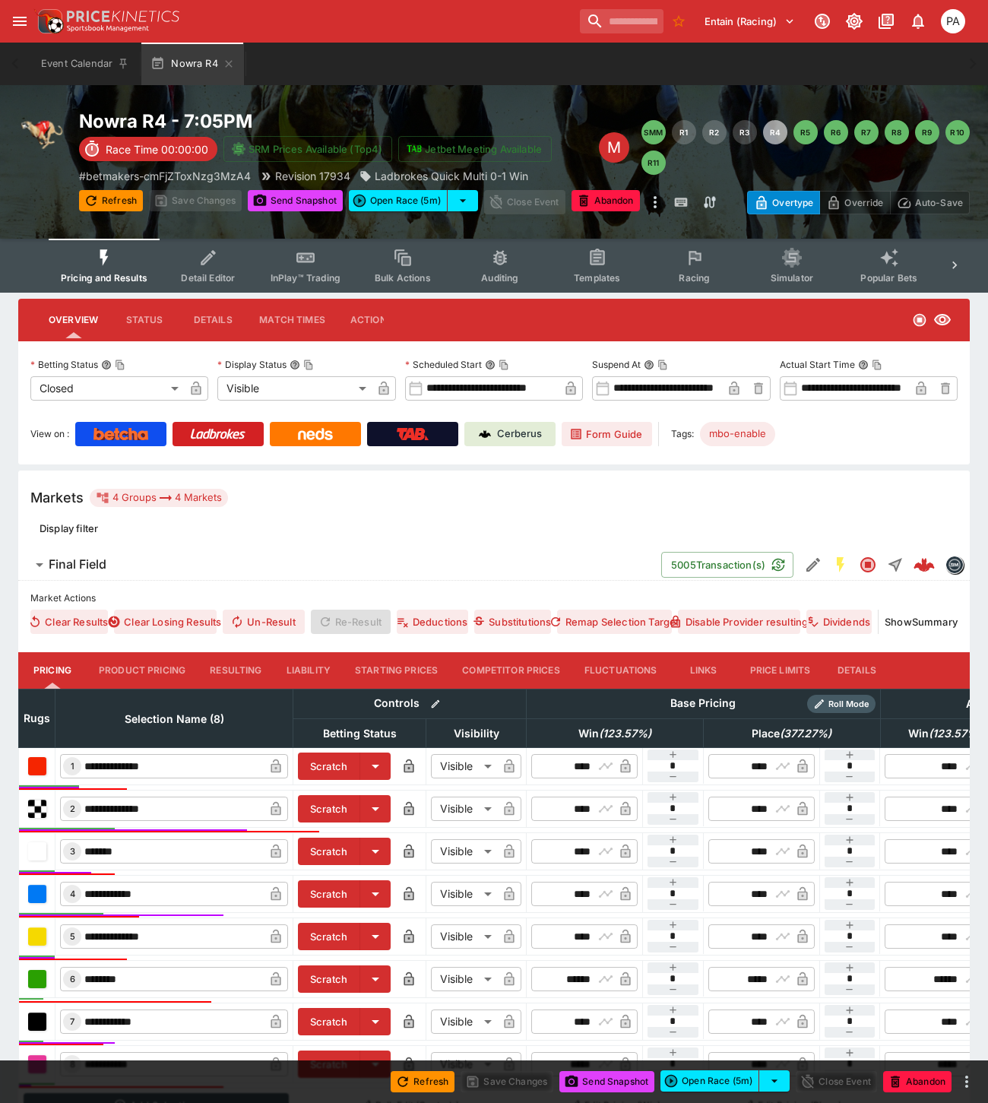
click at [251, 672] on button "Resulting" at bounding box center [236, 670] width 76 height 36
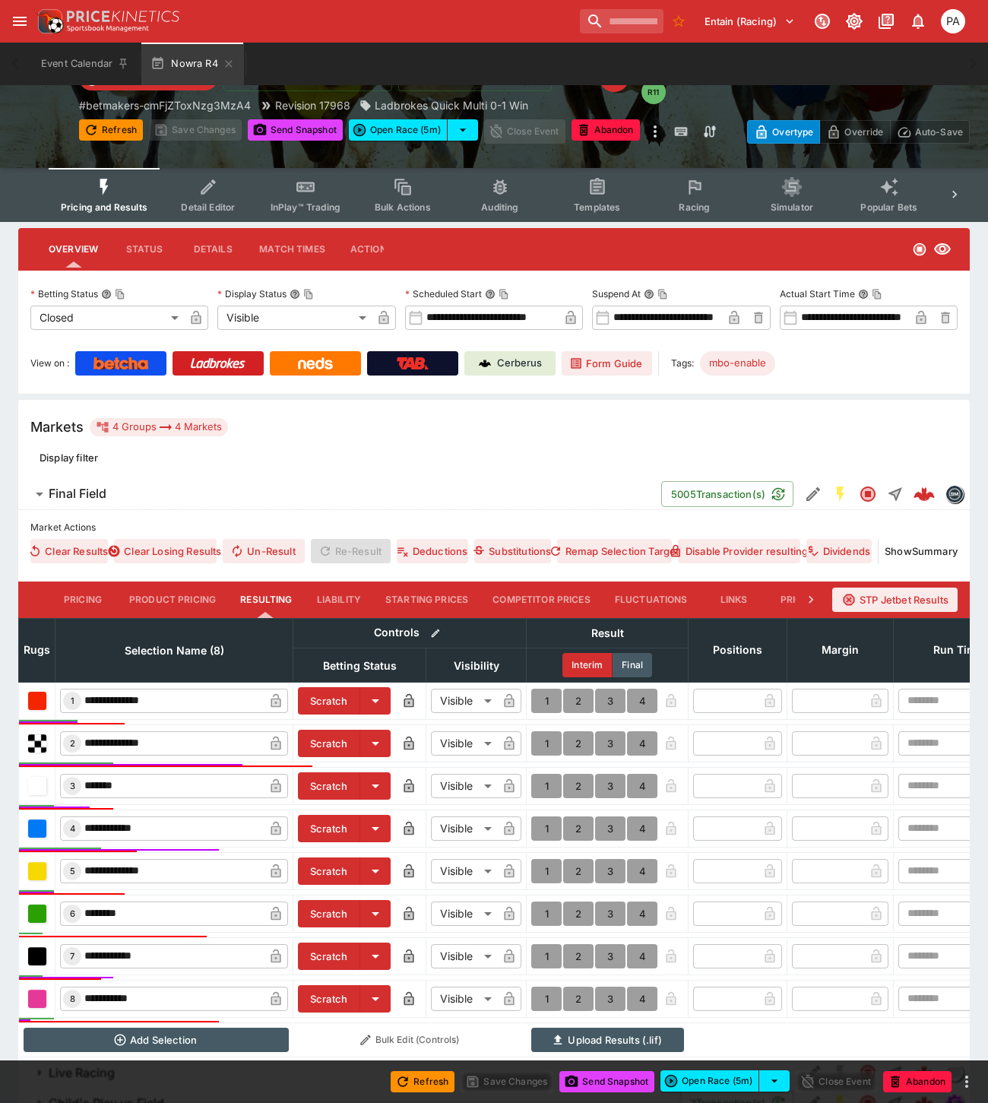
scroll to position [182, 0]
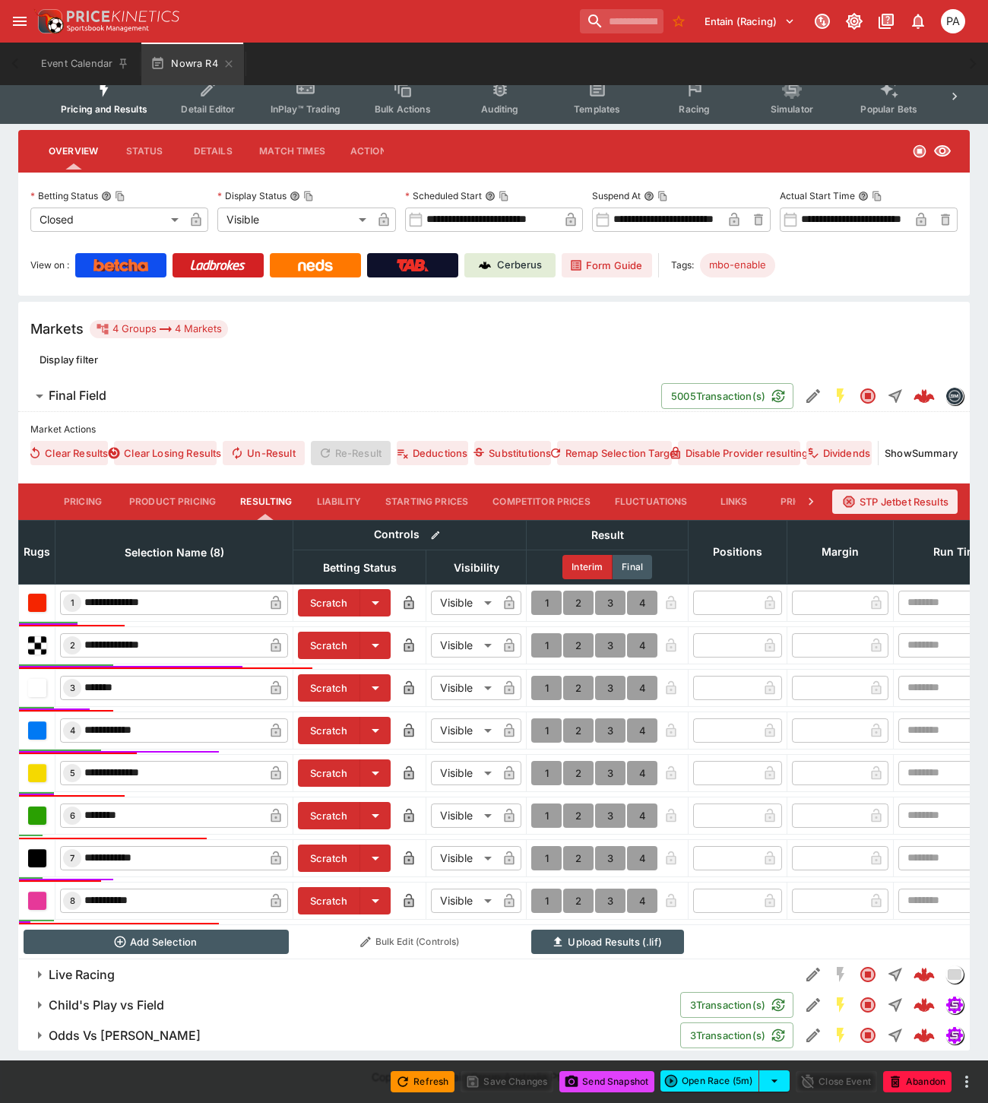
click at [544, 719] on button "1" at bounding box center [546, 730] width 30 height 24
type input "*"
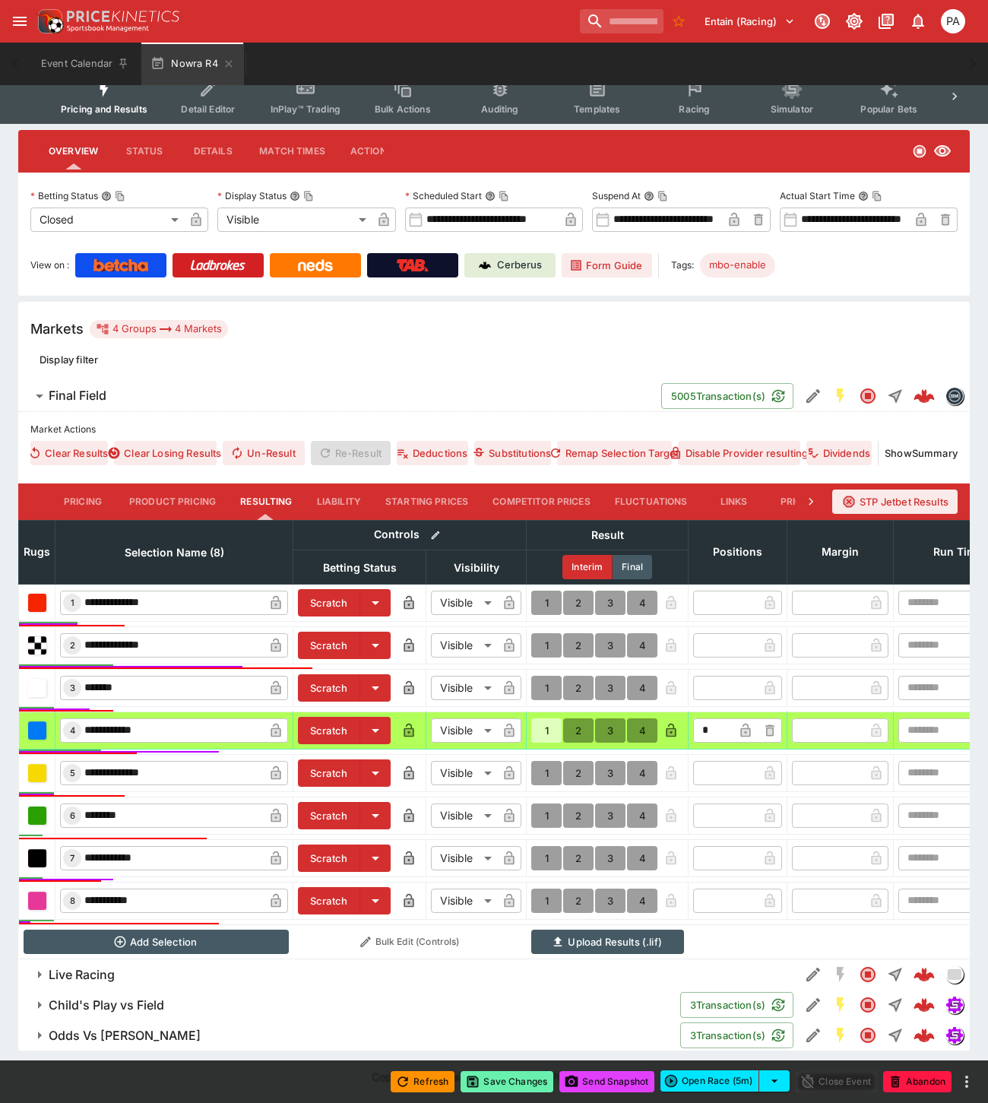
click at [505, 1081] on button "Save Changes" at bounding box center [506, 1081] width 93 height 21
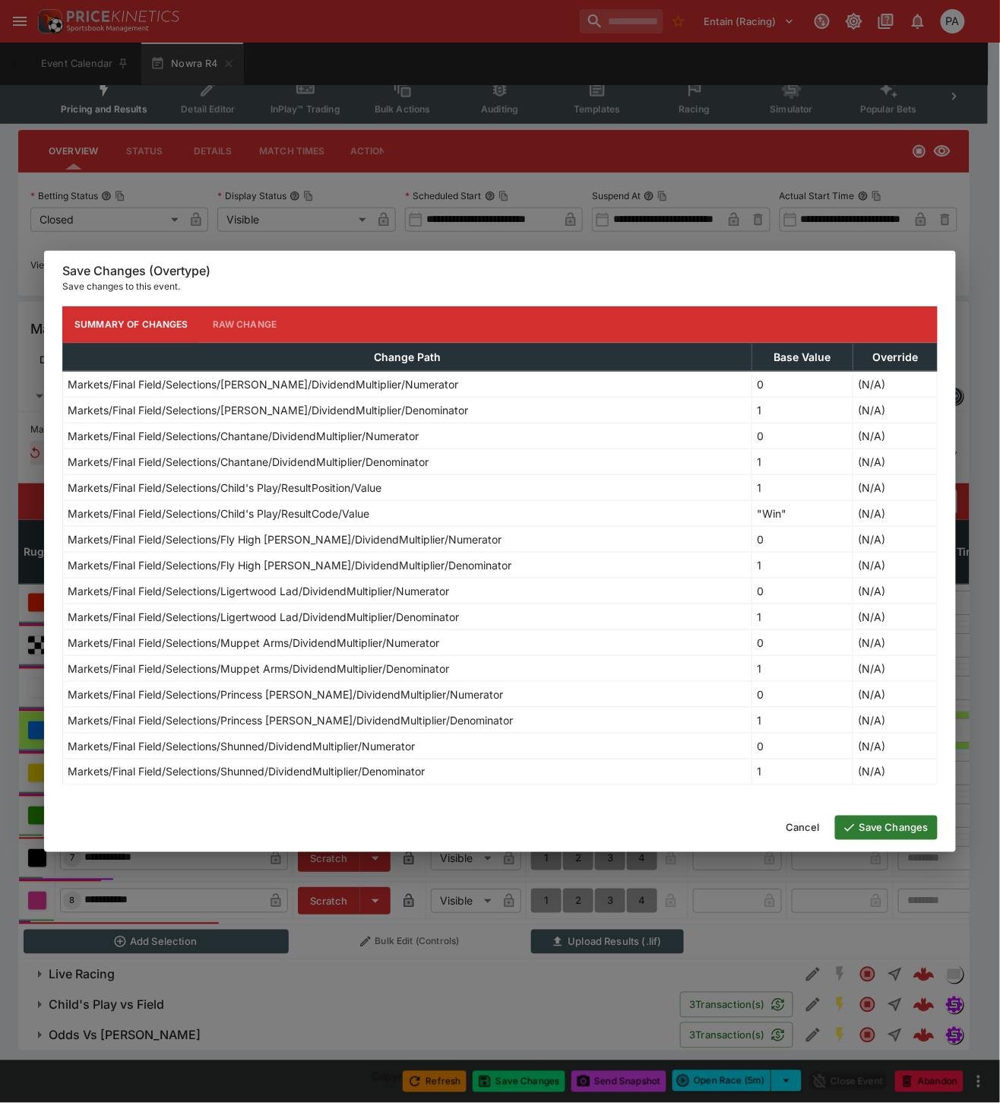
click at [872, 831] on button "Save Changes" at bounding box center [886, 827] width 103 height 24
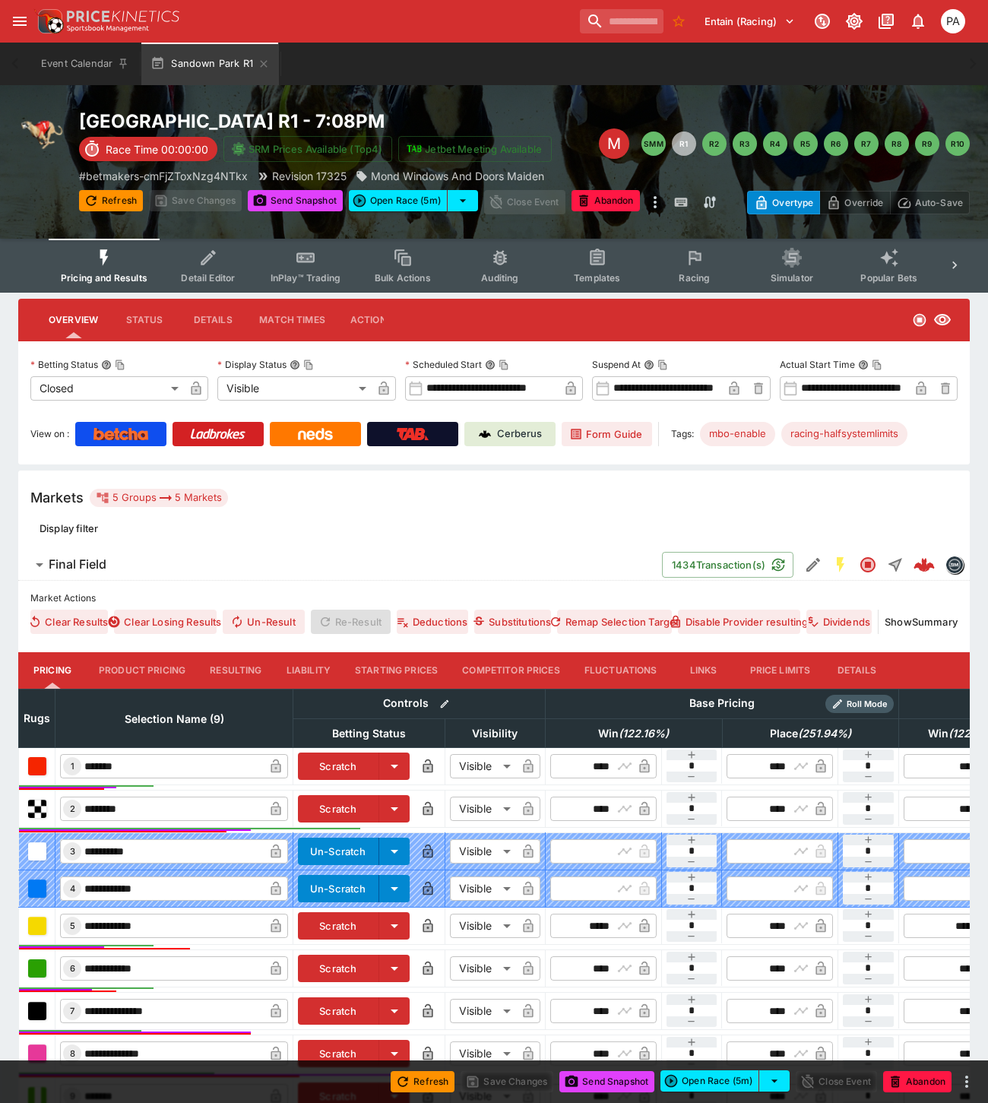
click at [216, 667] on button "Resulting" at bounding box center [236, 670] width 76 height 36
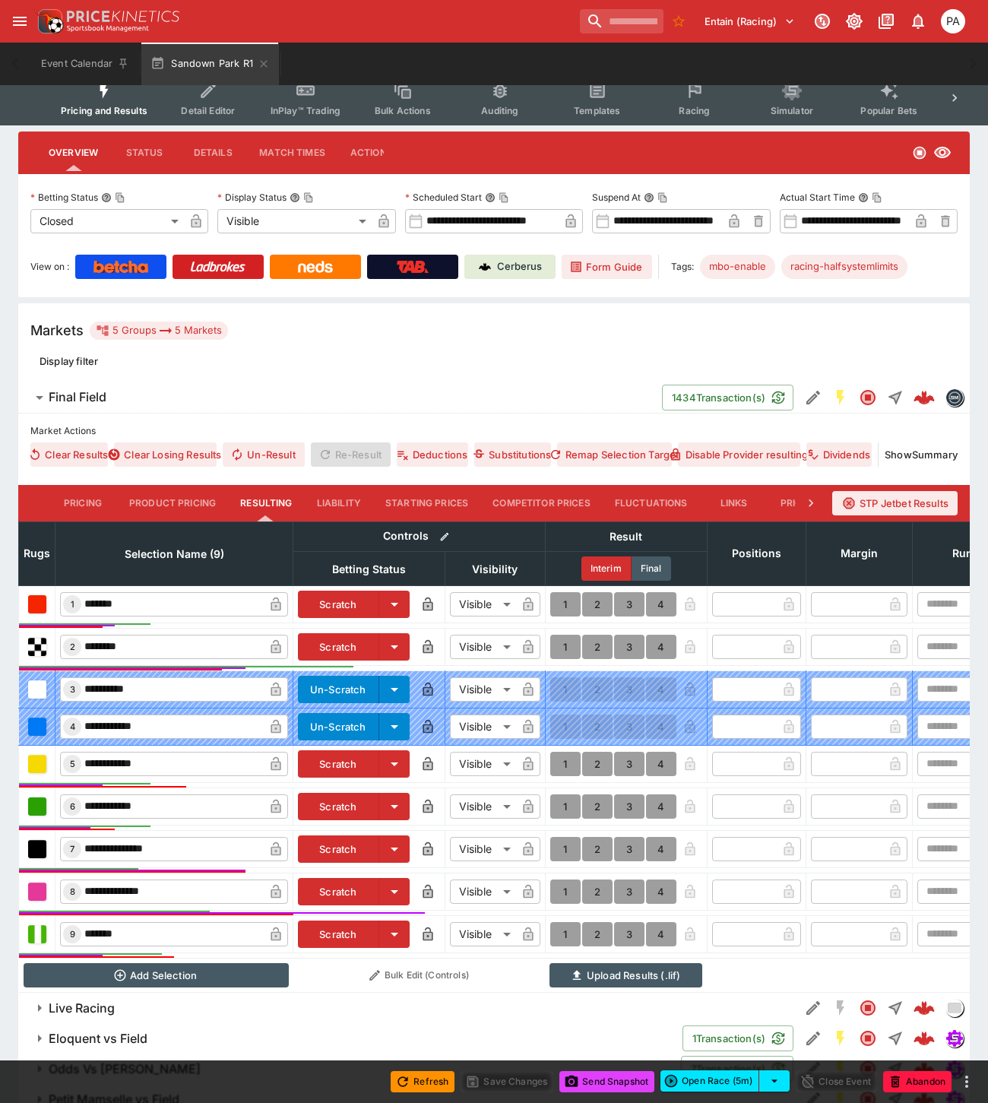
scroll to position [245, 0]
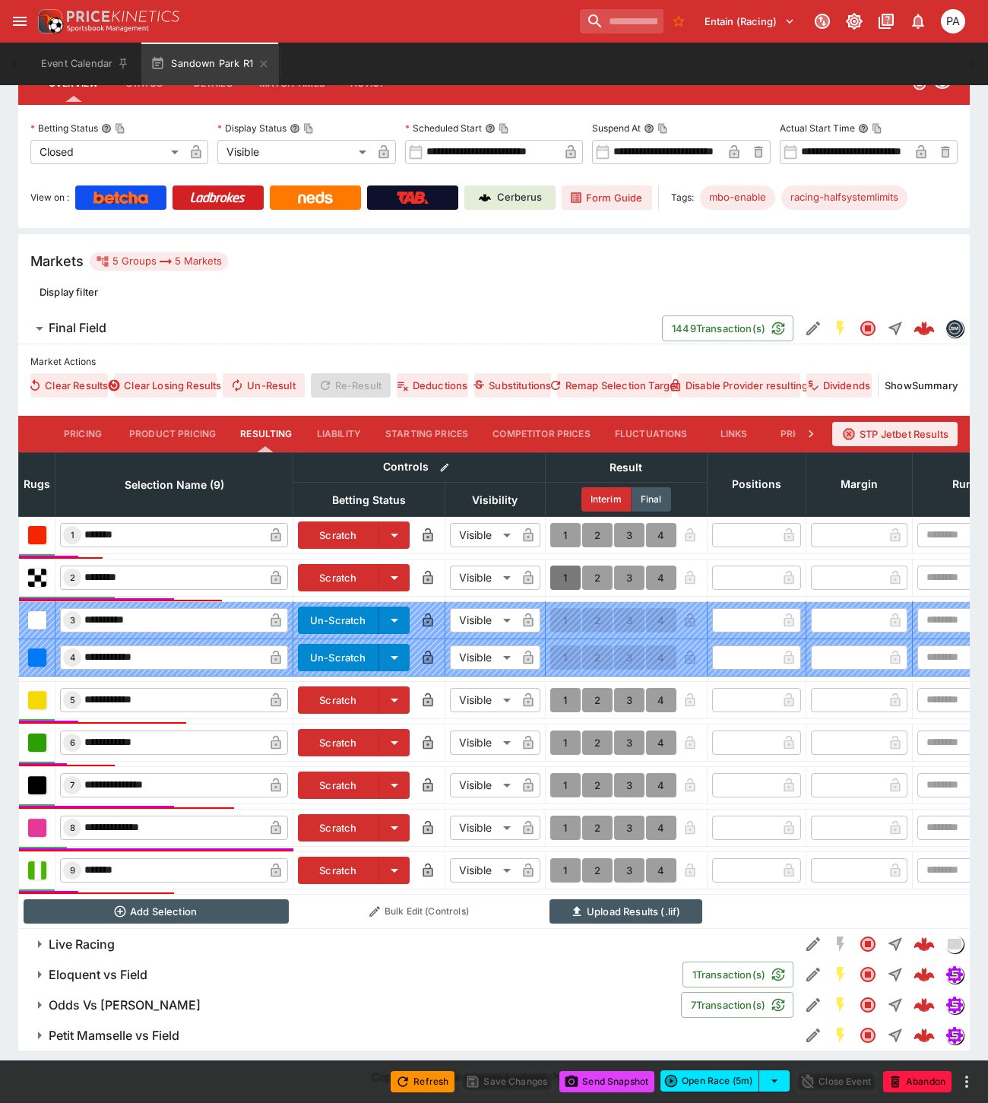
click at [564, 571] on button "1" at bounding box center [565, 577] width 30 height 24
type input "*"
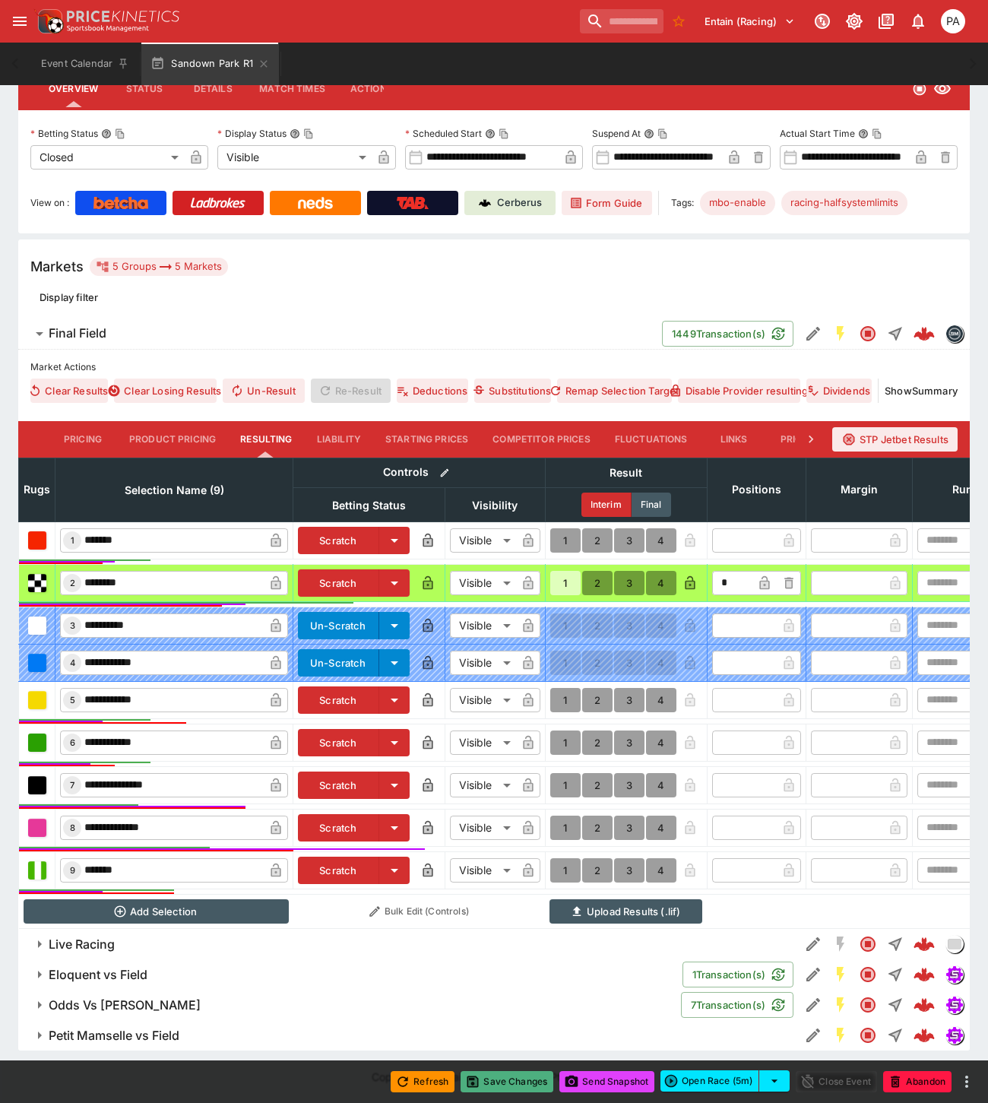
click at [511, 1084] on button "Save Changes" at bounding box center [506, 1081] width 93 height 21
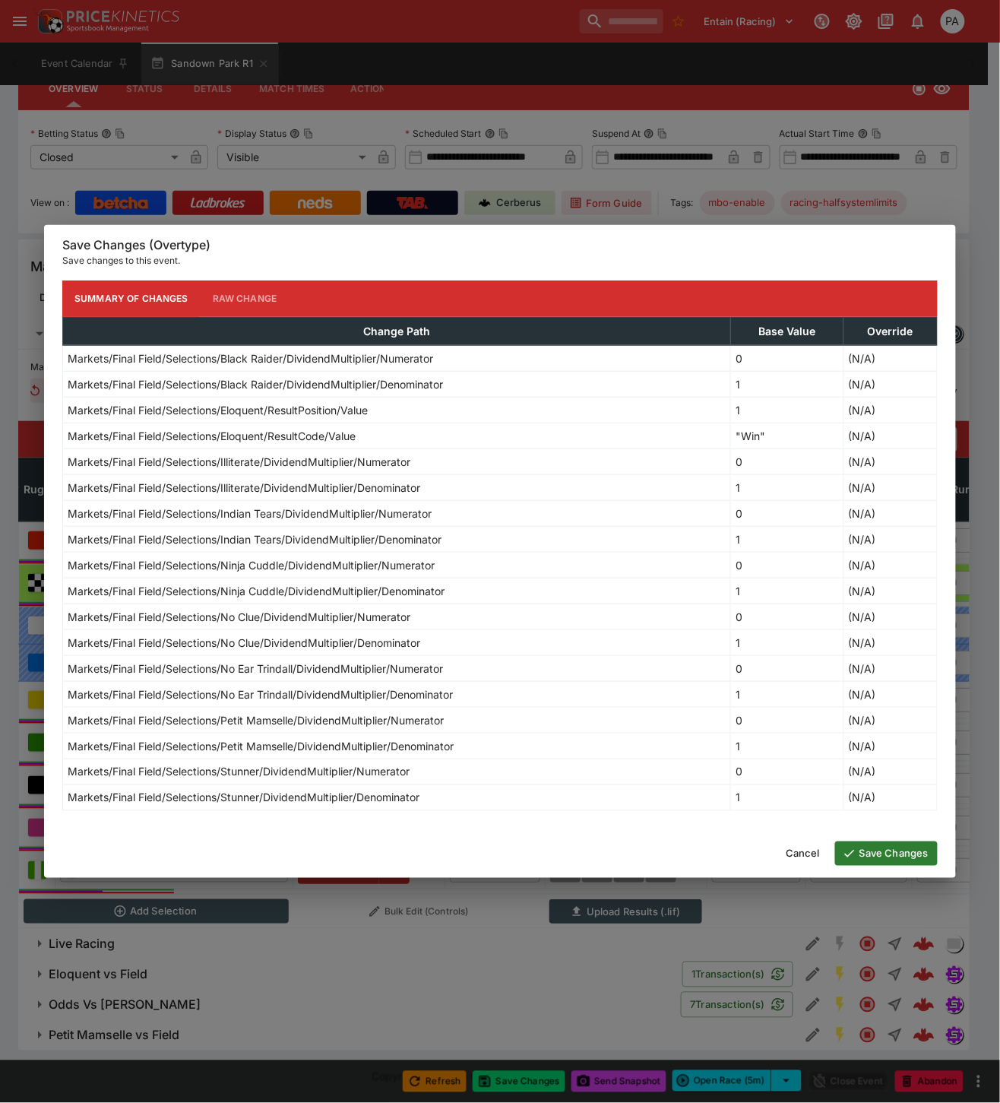
click at [880, 851] on button "Save Changes" at bounding box center [886, 853] width 103 height 24
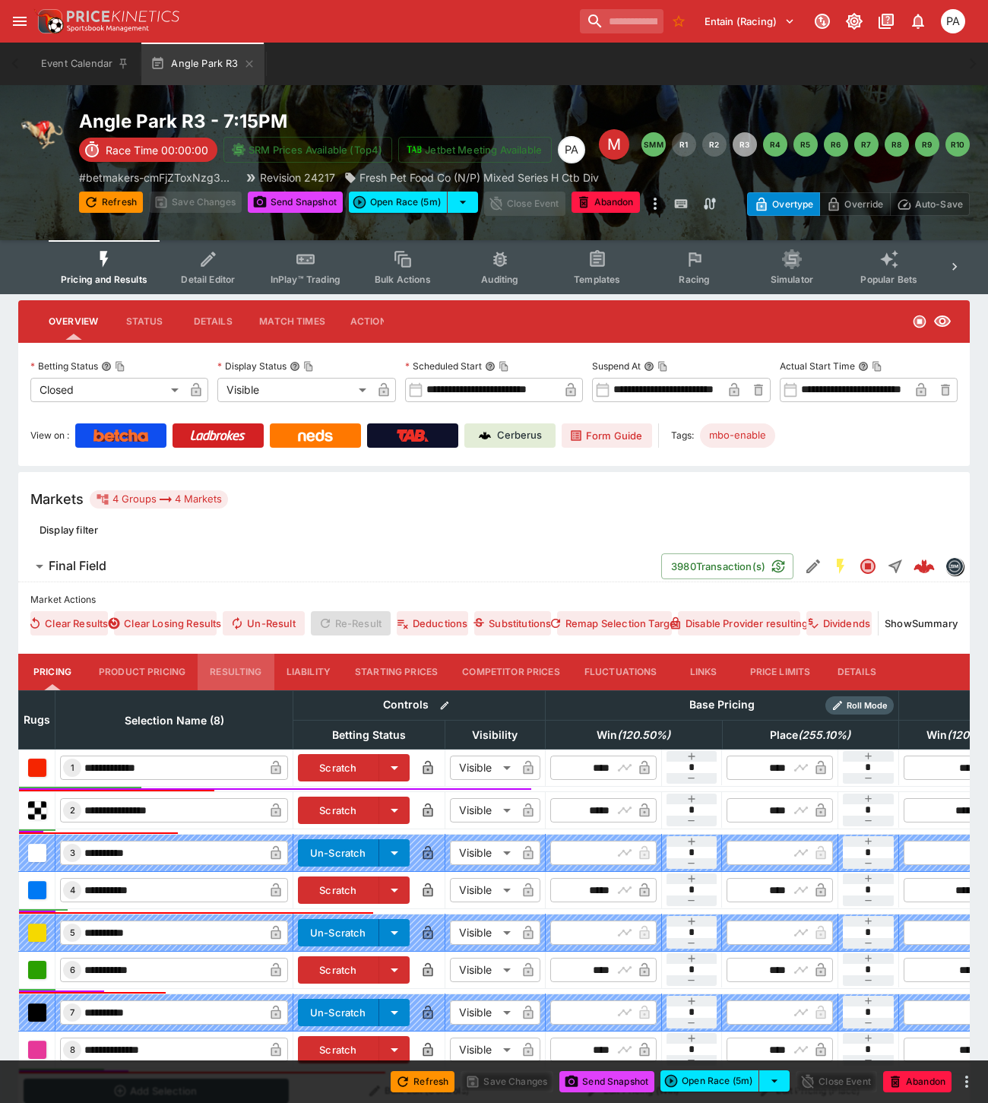
click at [237, 674] on button "Resulting" at bounding box center [236, 671] width 76 height 36
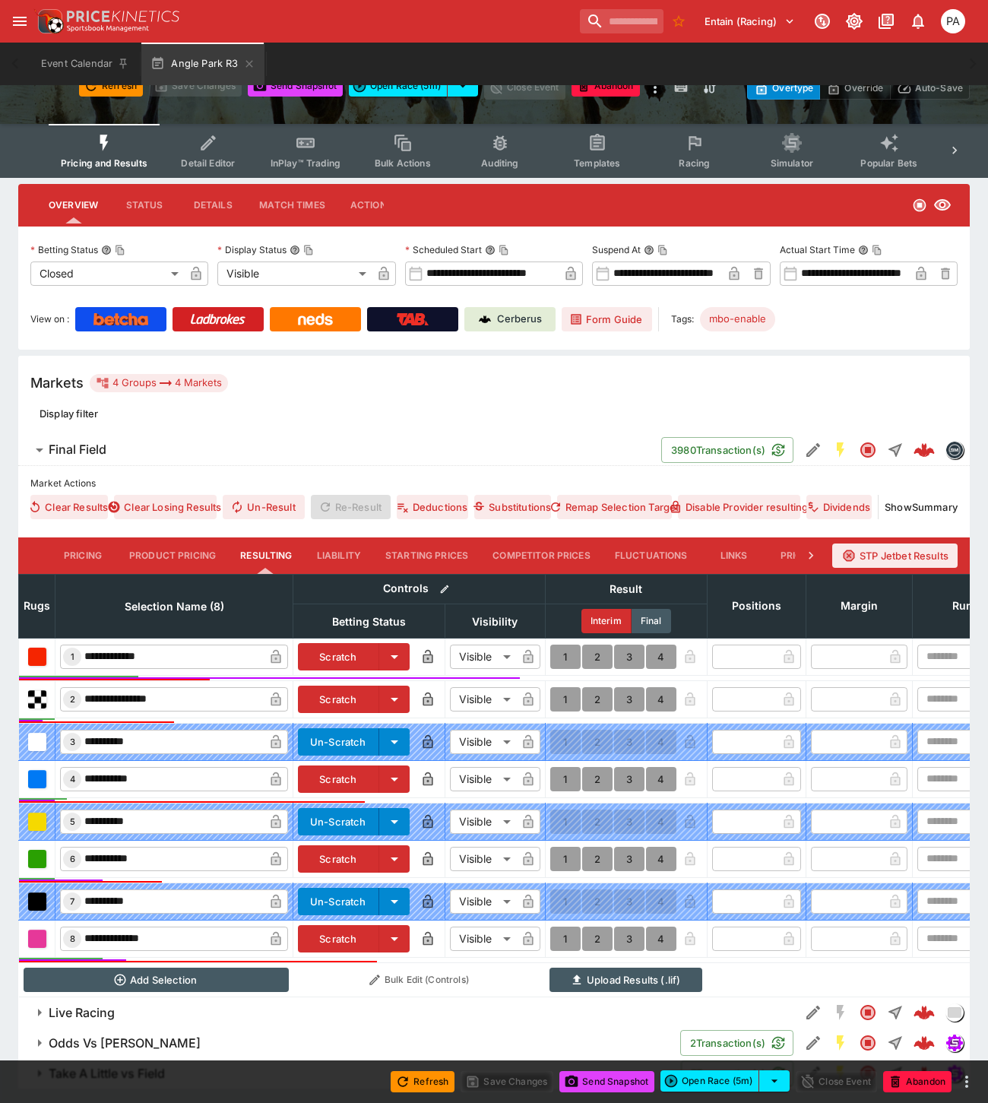
scroll to position [166, 0]
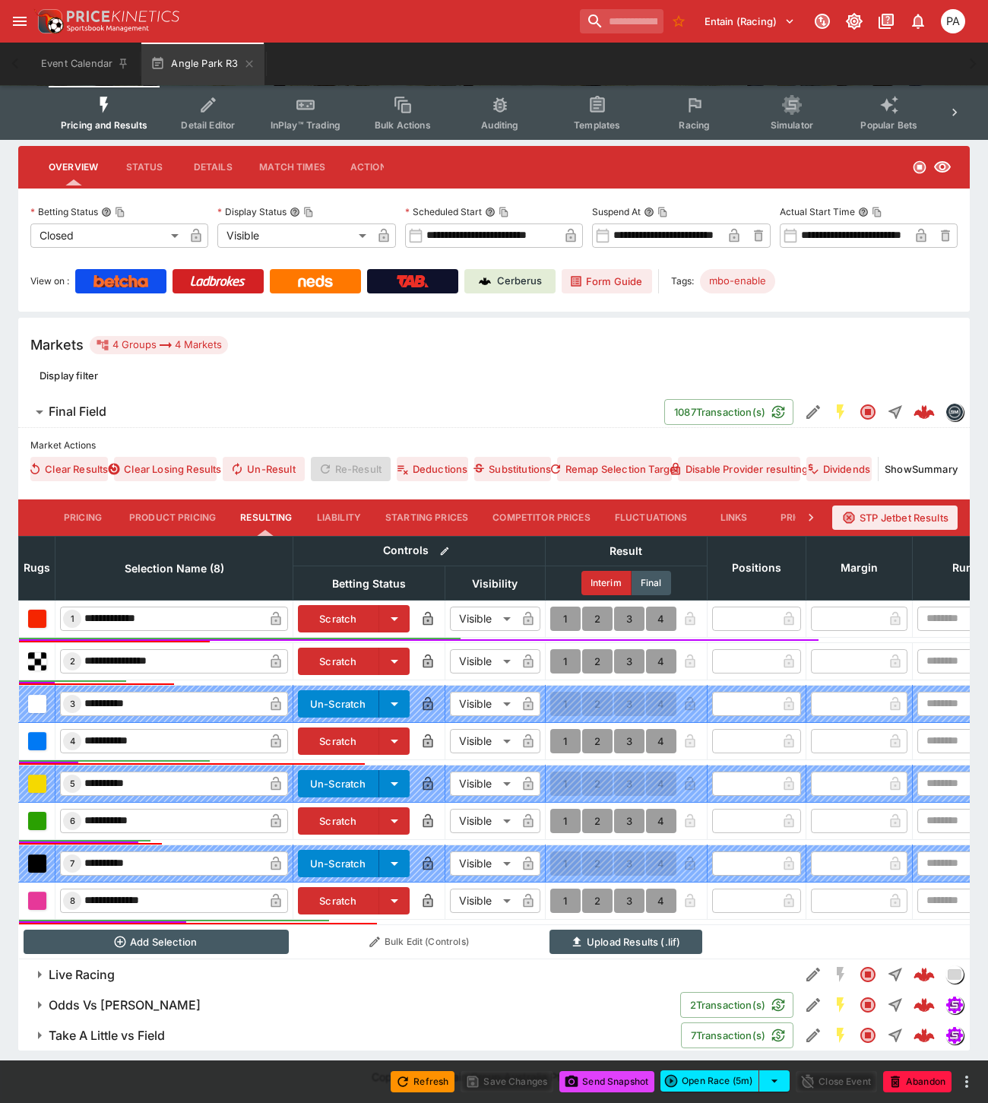
click at [565, 606] on button "1" at bounding box center [565, 618] width 30 height 24
type input "*"
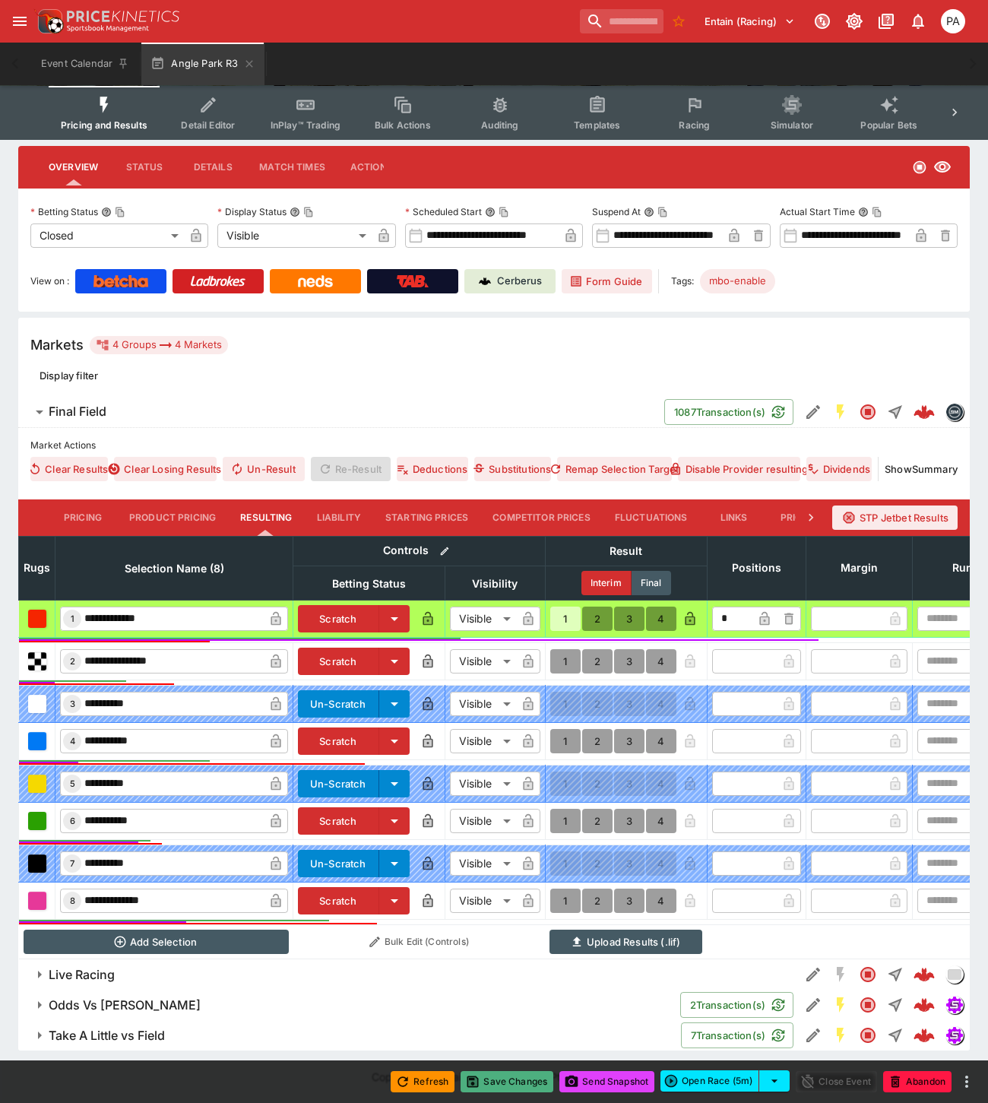
click at [511, 1080] on button "Save Changes" at bounding box center [506, 1081] width 93 height 21
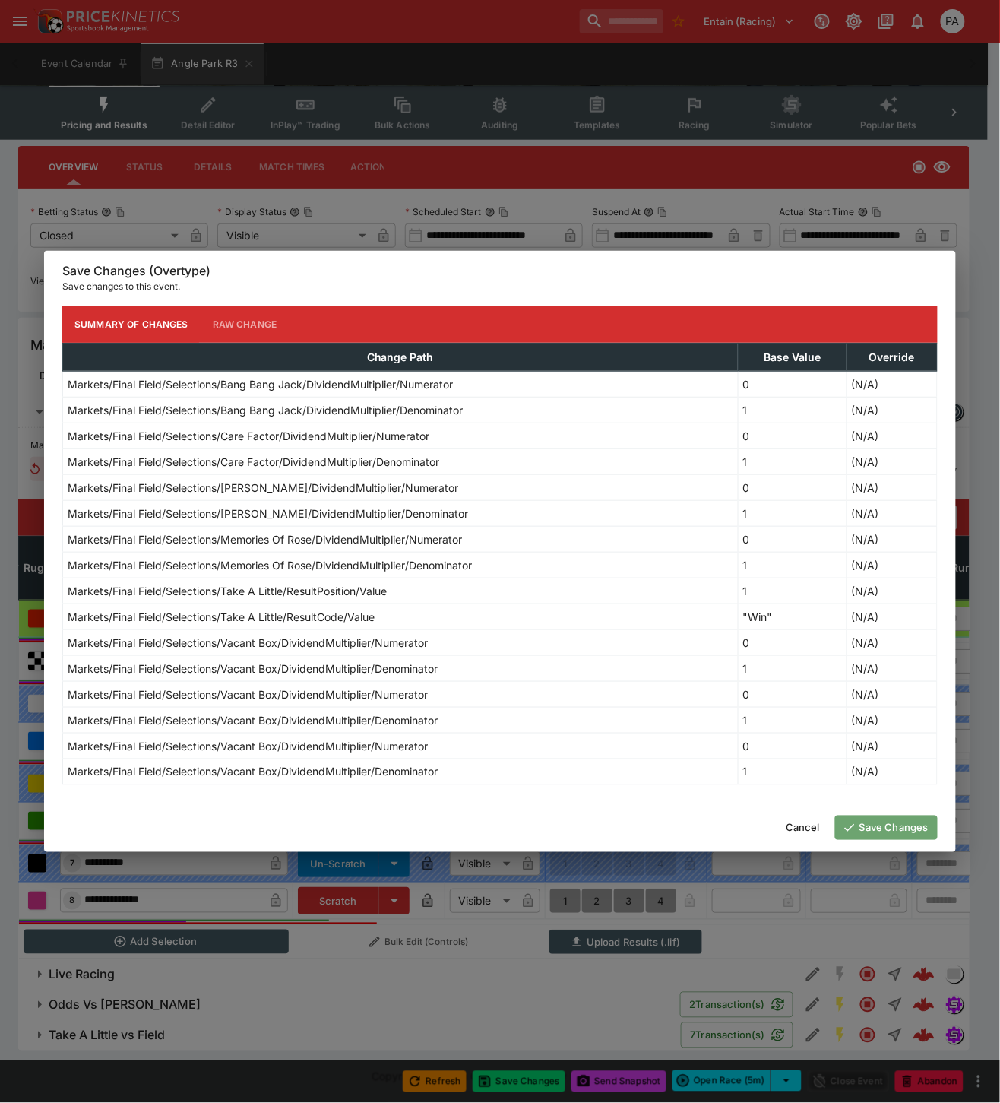
click at [890, 830] on button "Save Changes" at bounding box center [886, 827] width 103 height 24
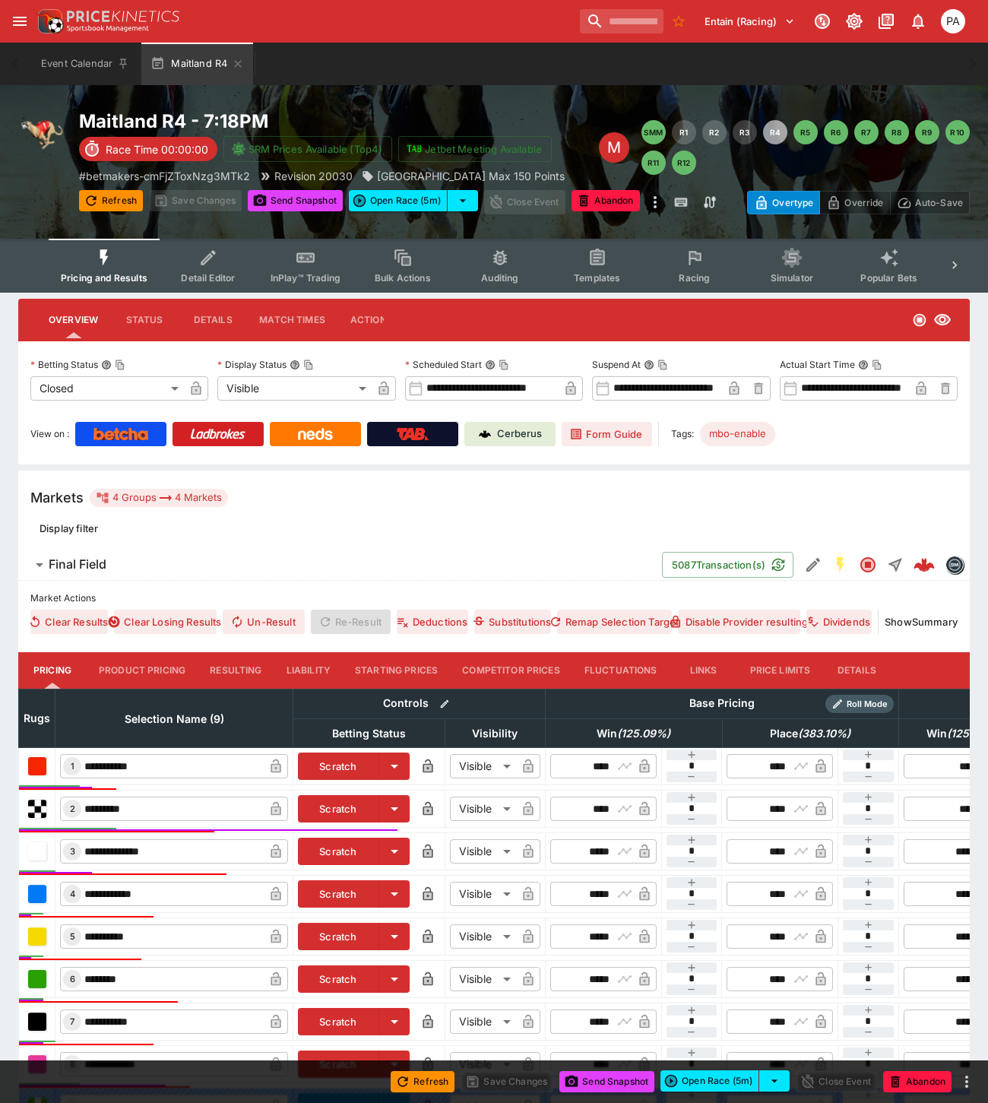
click at [242, 663] on button "Resulting" at bounding box center [236, 670] width 76 height 36
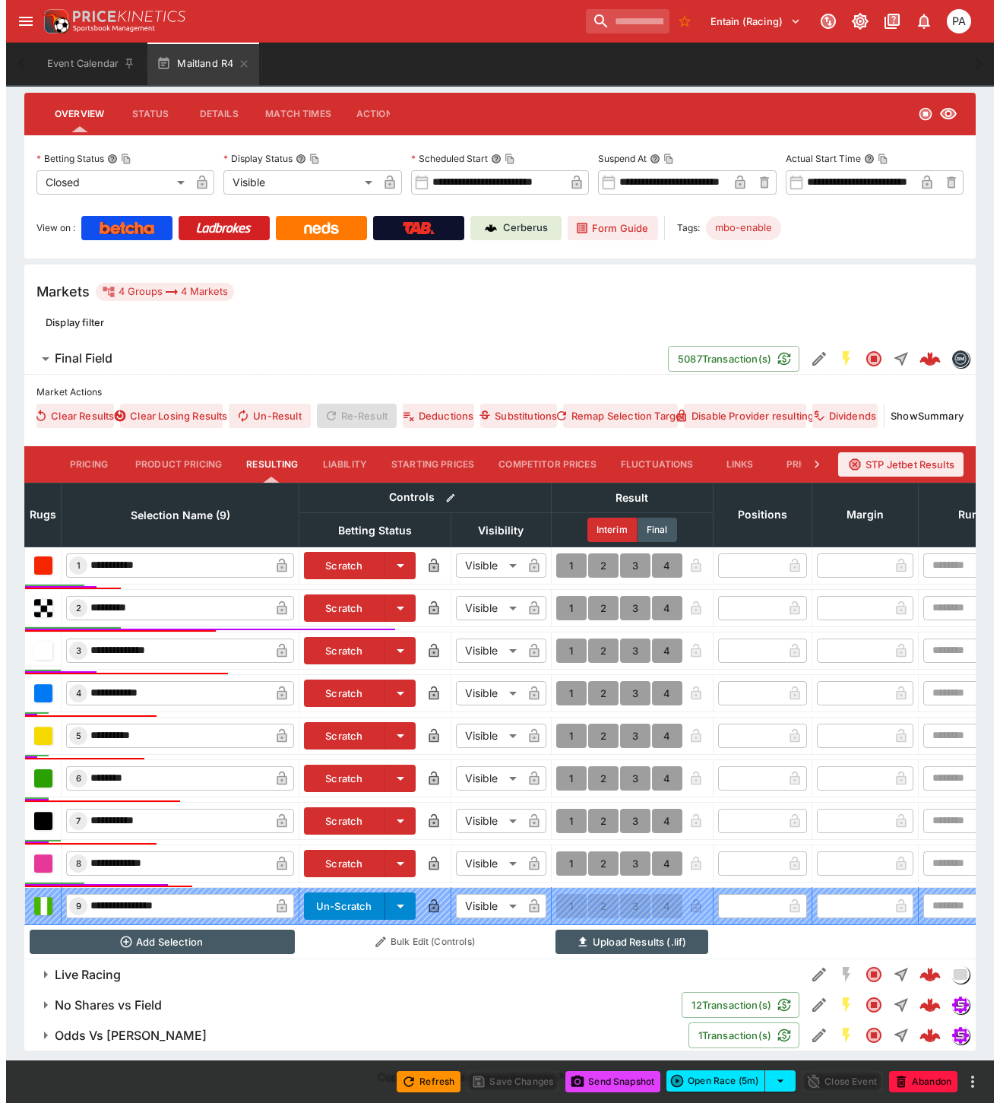
scroll to position [219, 0]
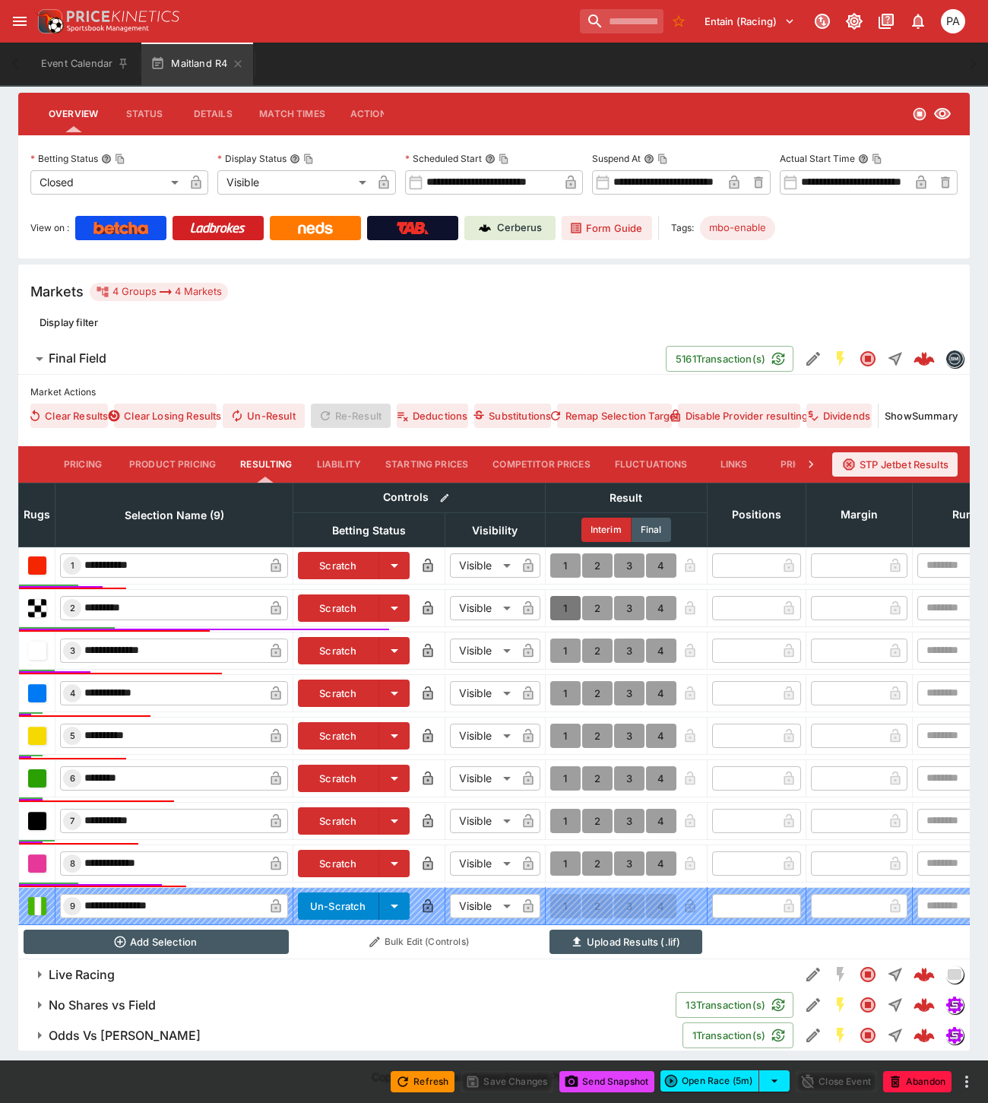
click at [559, 596] on button "1" at bounding box center [565, 608] width 30 height 24
type input "*"
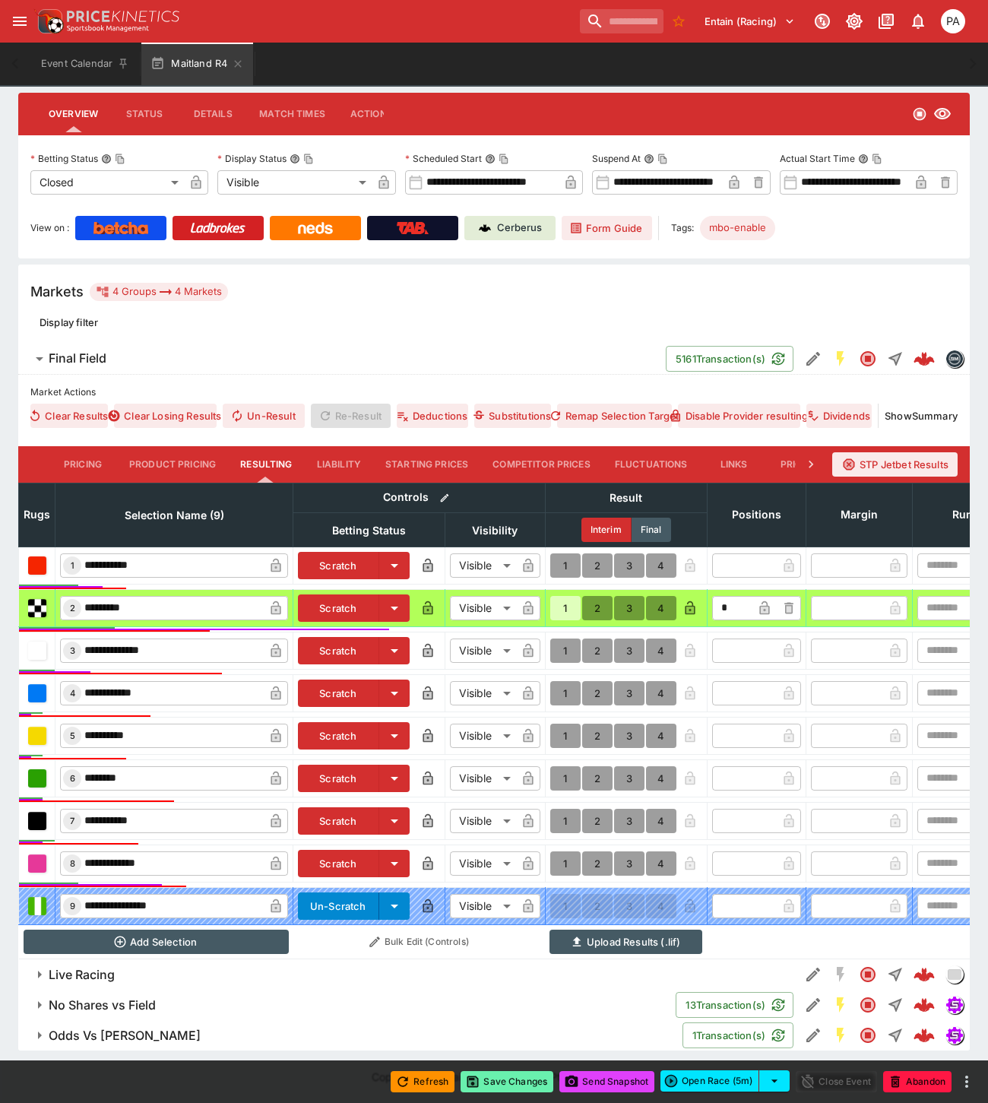
click at [517, 1083] on button "Save Changes" at bounding box center [506, 1081] width 93 height 21
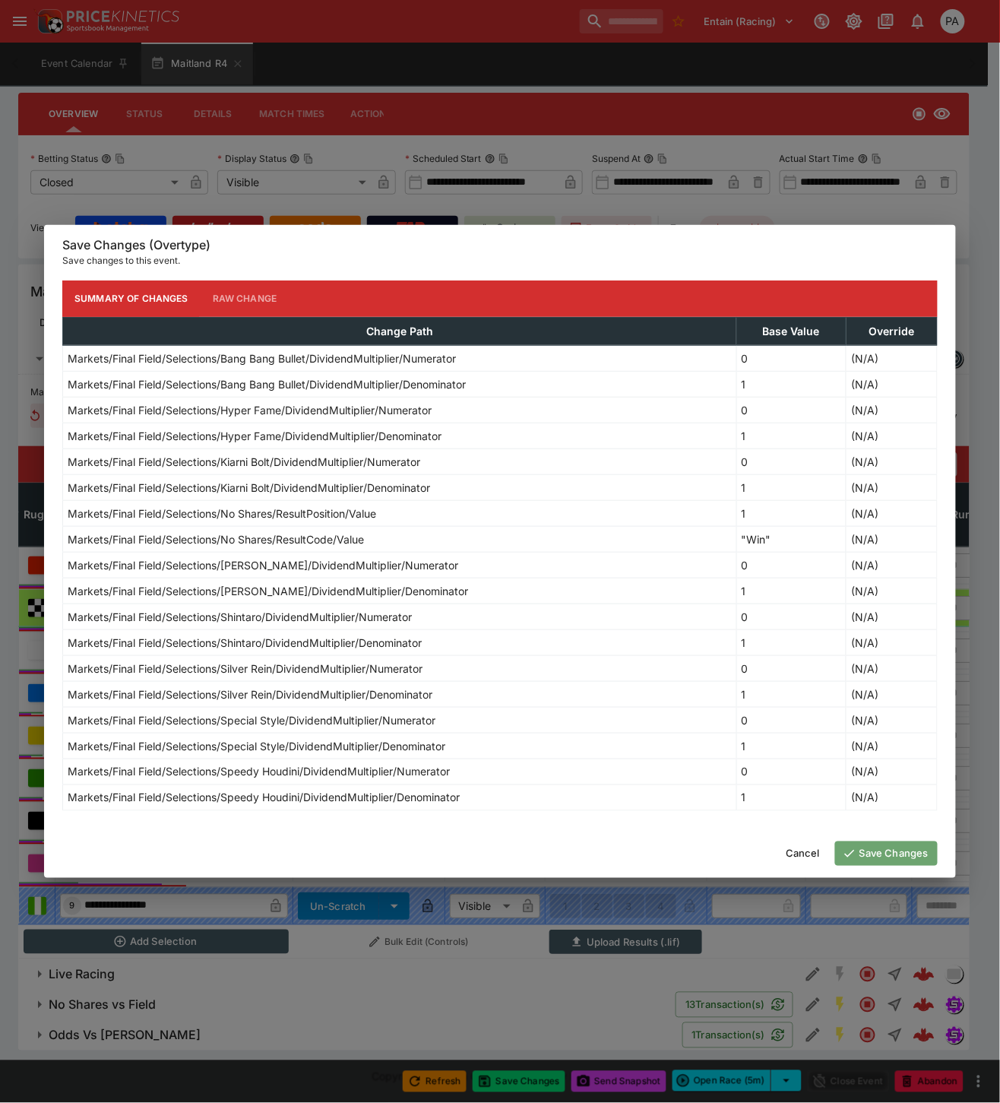
click at [881, 856] on button "Save Changes" at bounding box center [886, 853] width 103 height 24
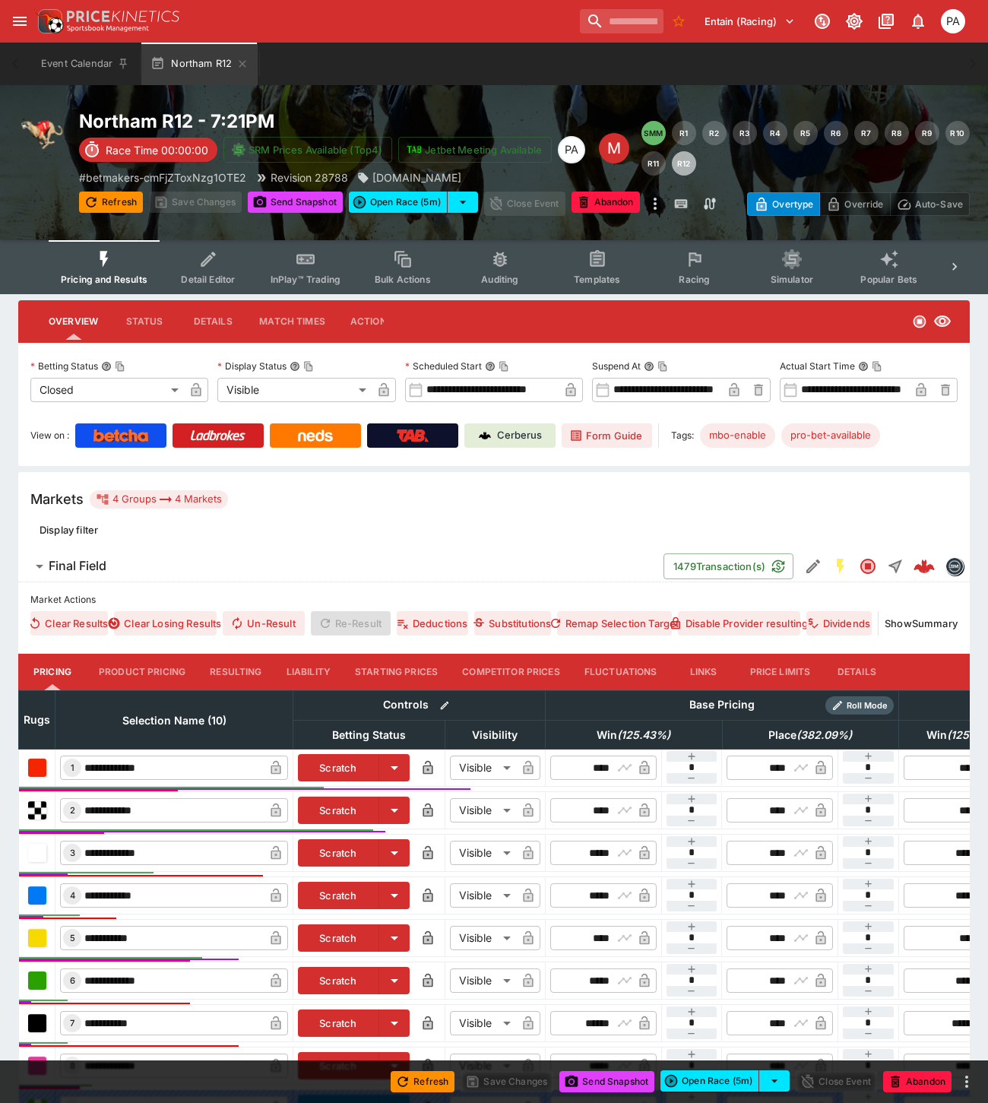
click at [232, 660] on button "Resulting" at bounding box center [236, 671] width 76 height 36
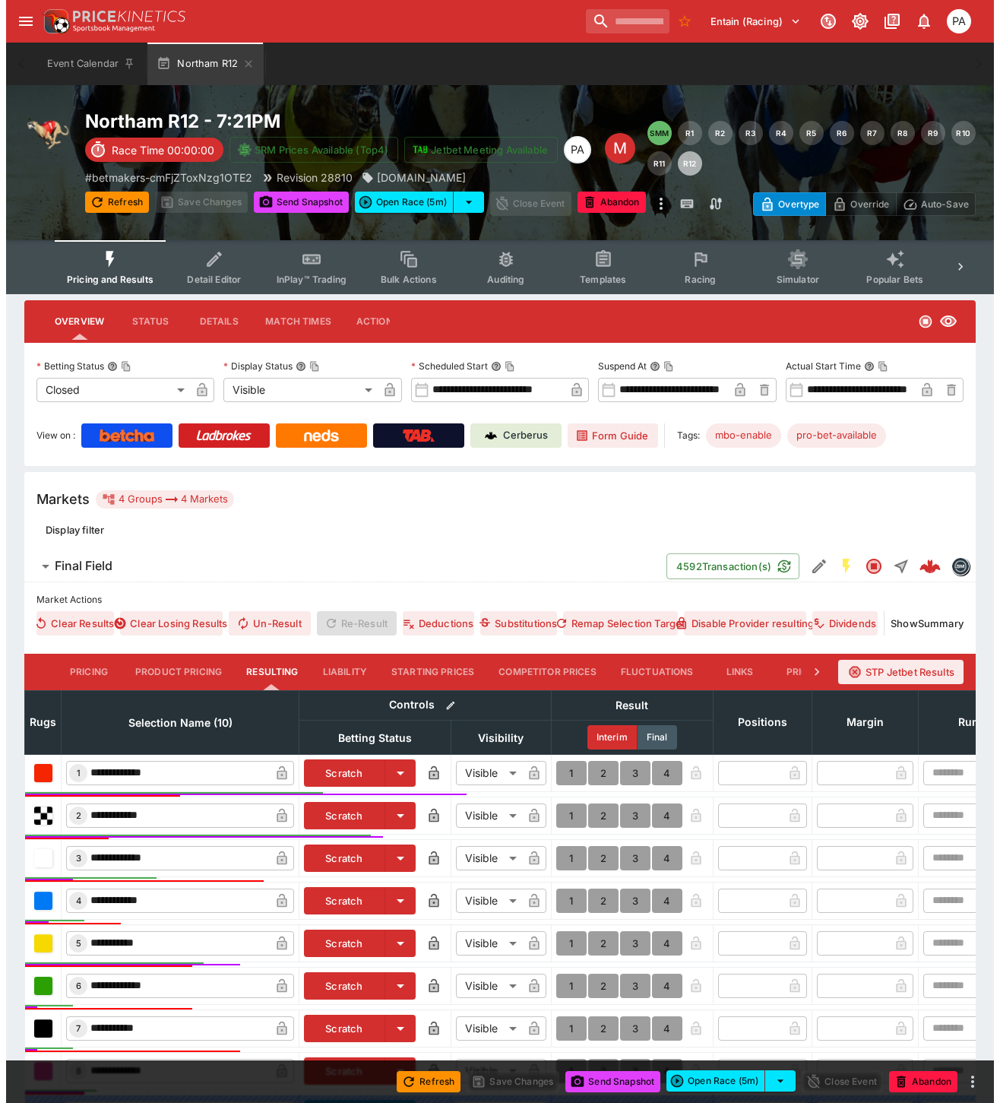
scroll to position [256, 0]
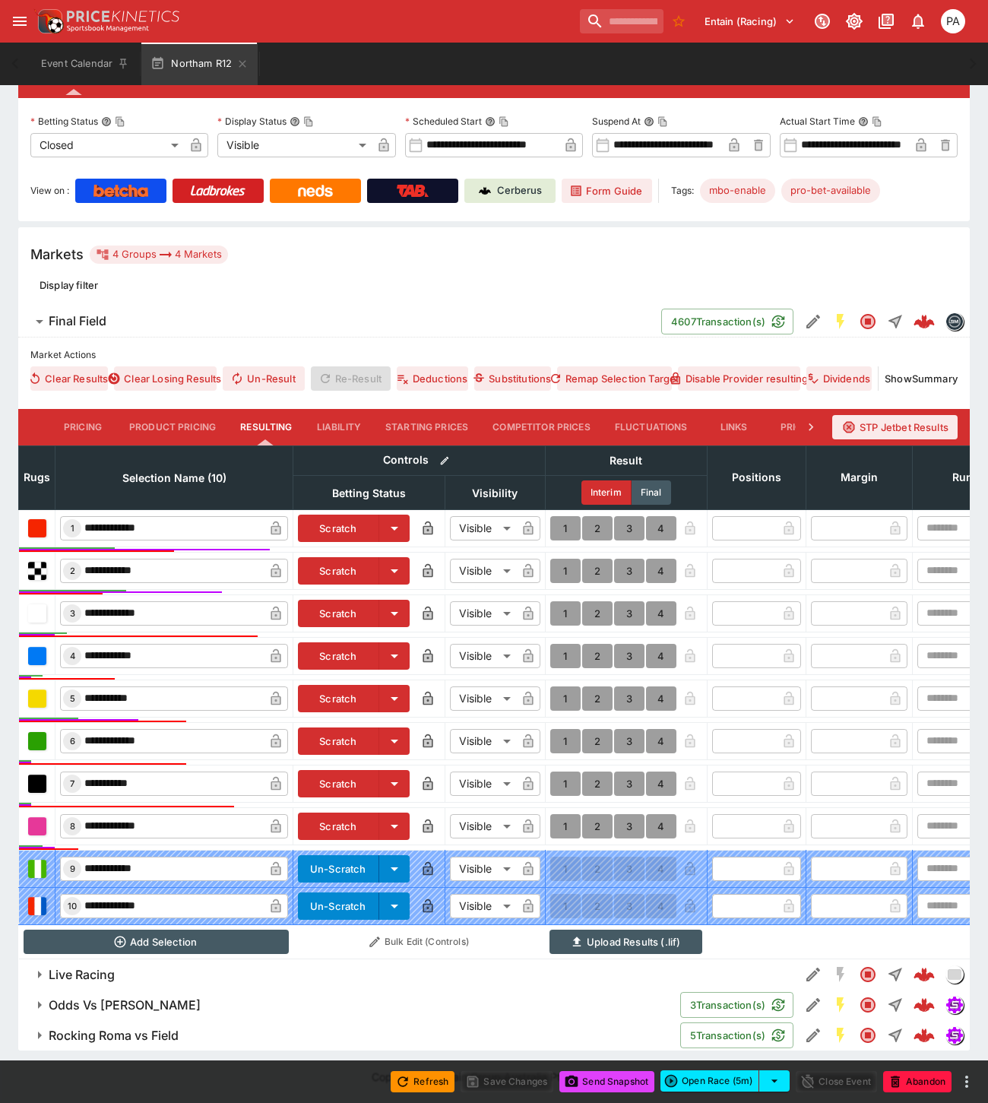
click at [562, 686] on button "1" at bounding box center [565, 698] width 30 height 24
type input "*"
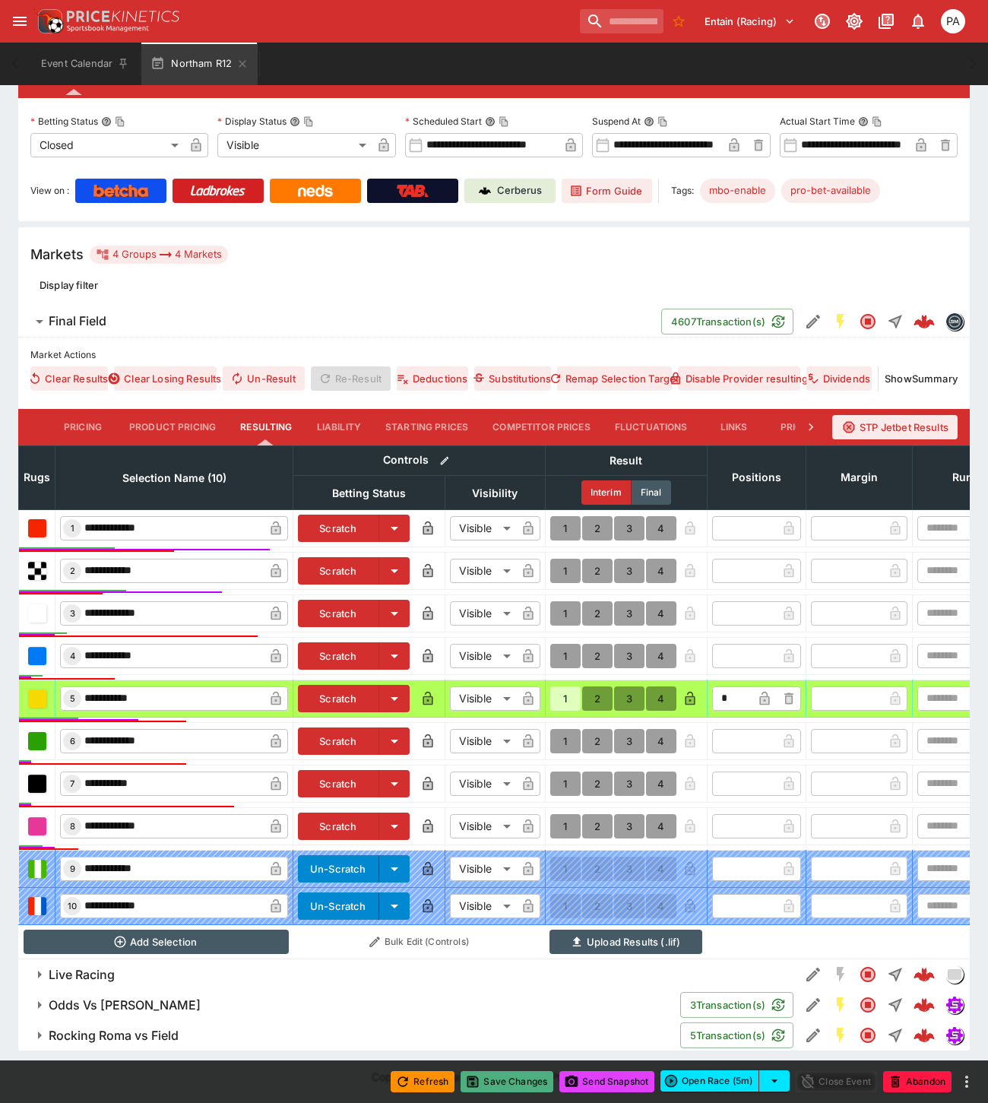
click at [498, 1076] on button "Save Changes" at bounding box center [506, 1081] width 93 height 21
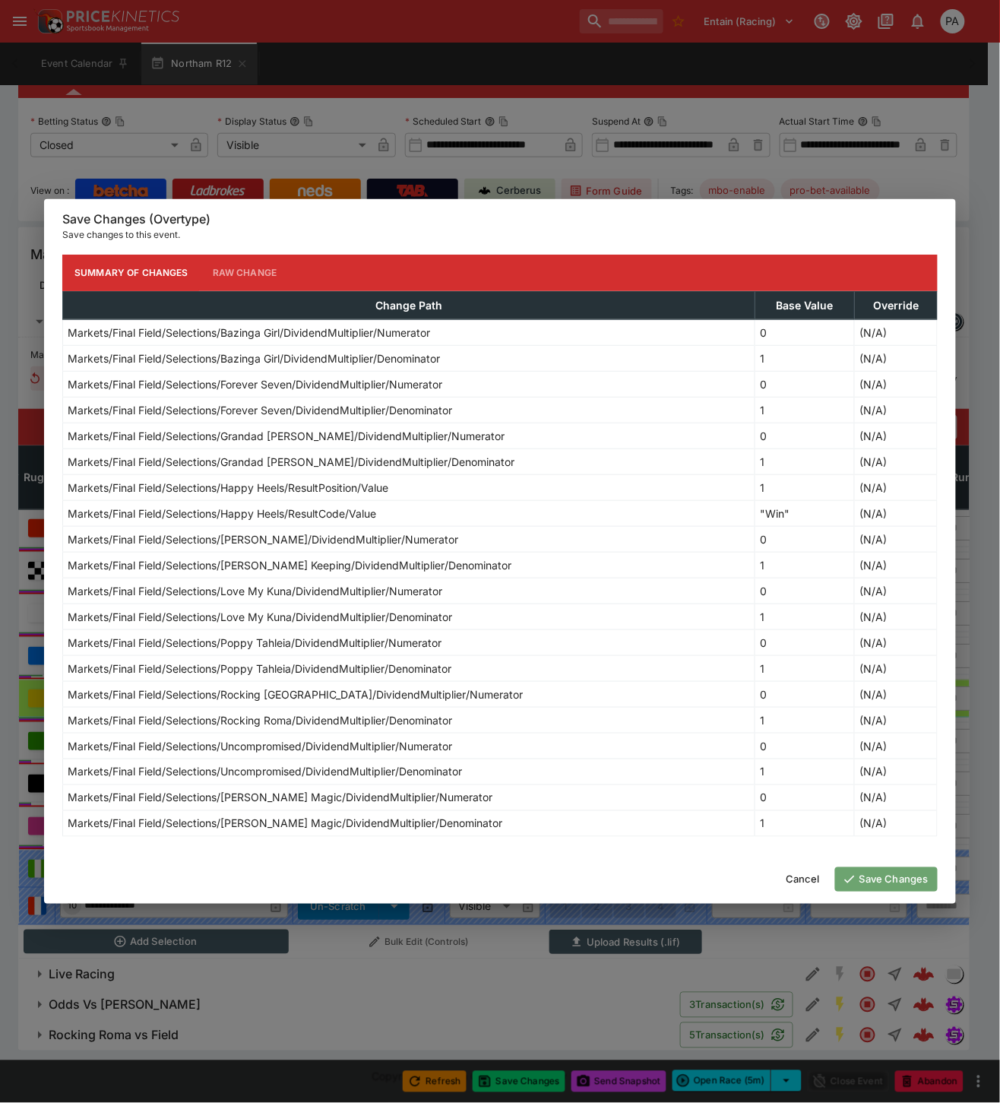
click at [884, 880] on button "Save Changes" at bounding box center [886, 879] width 103 height 24
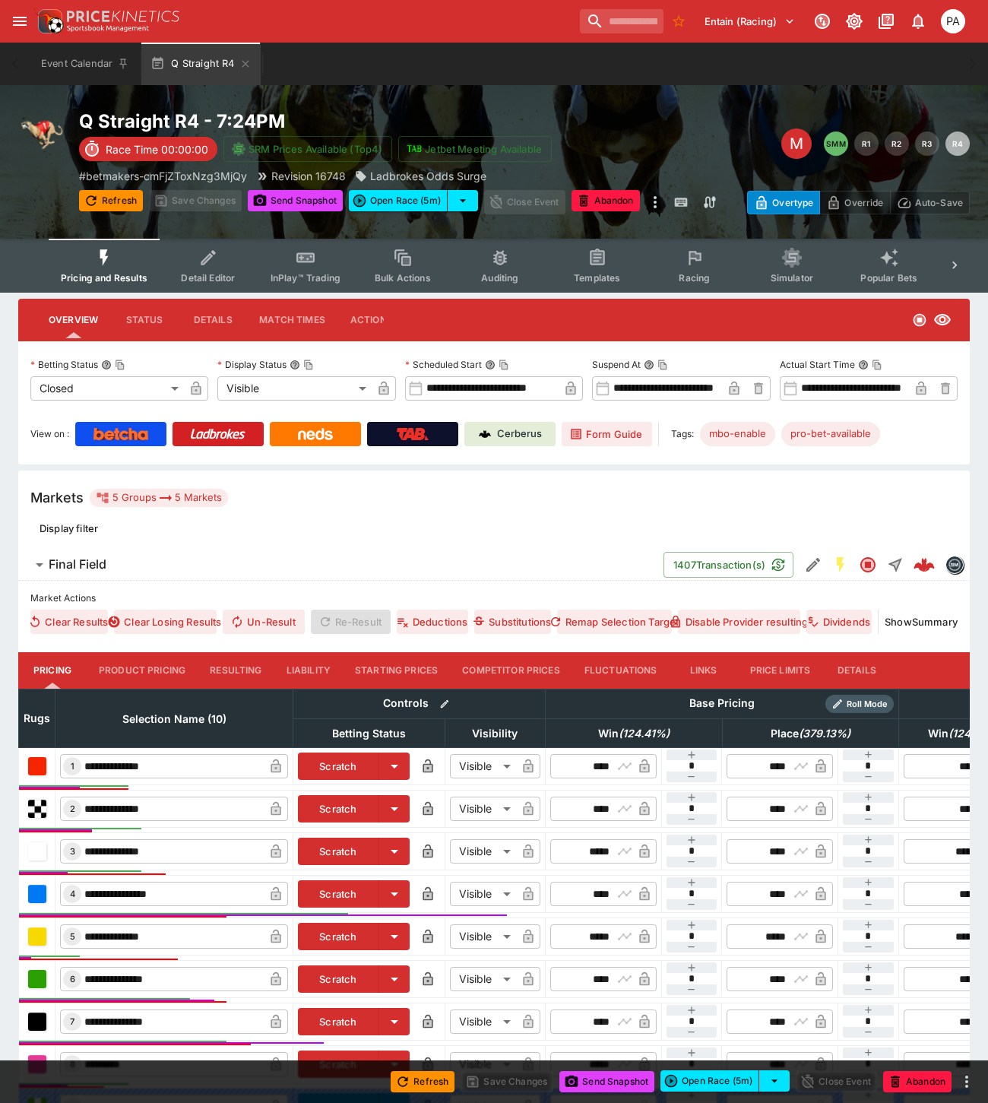
click at [233, 669] on button "Resulting" at bounding box center [236, 670] width 76 height 36
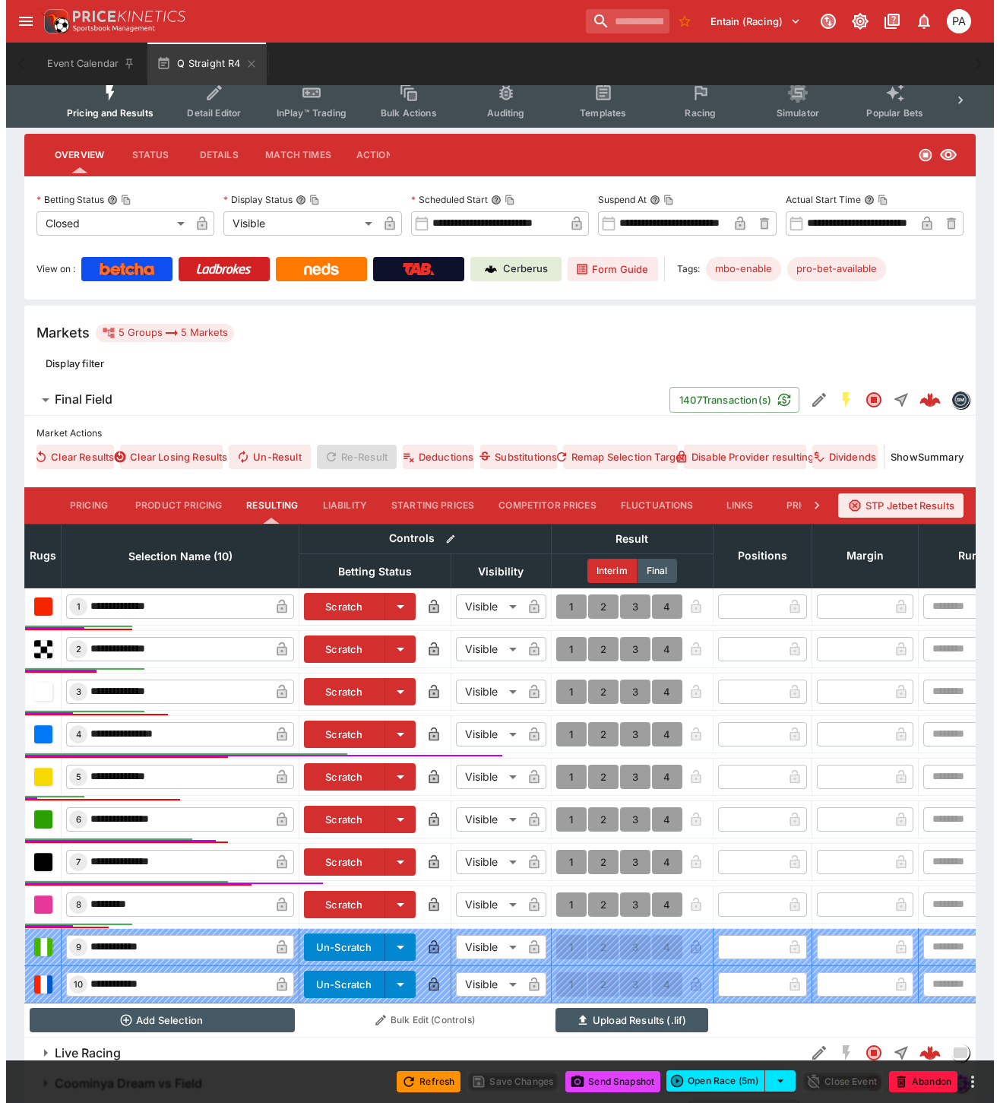
scroll to position [286, 0]
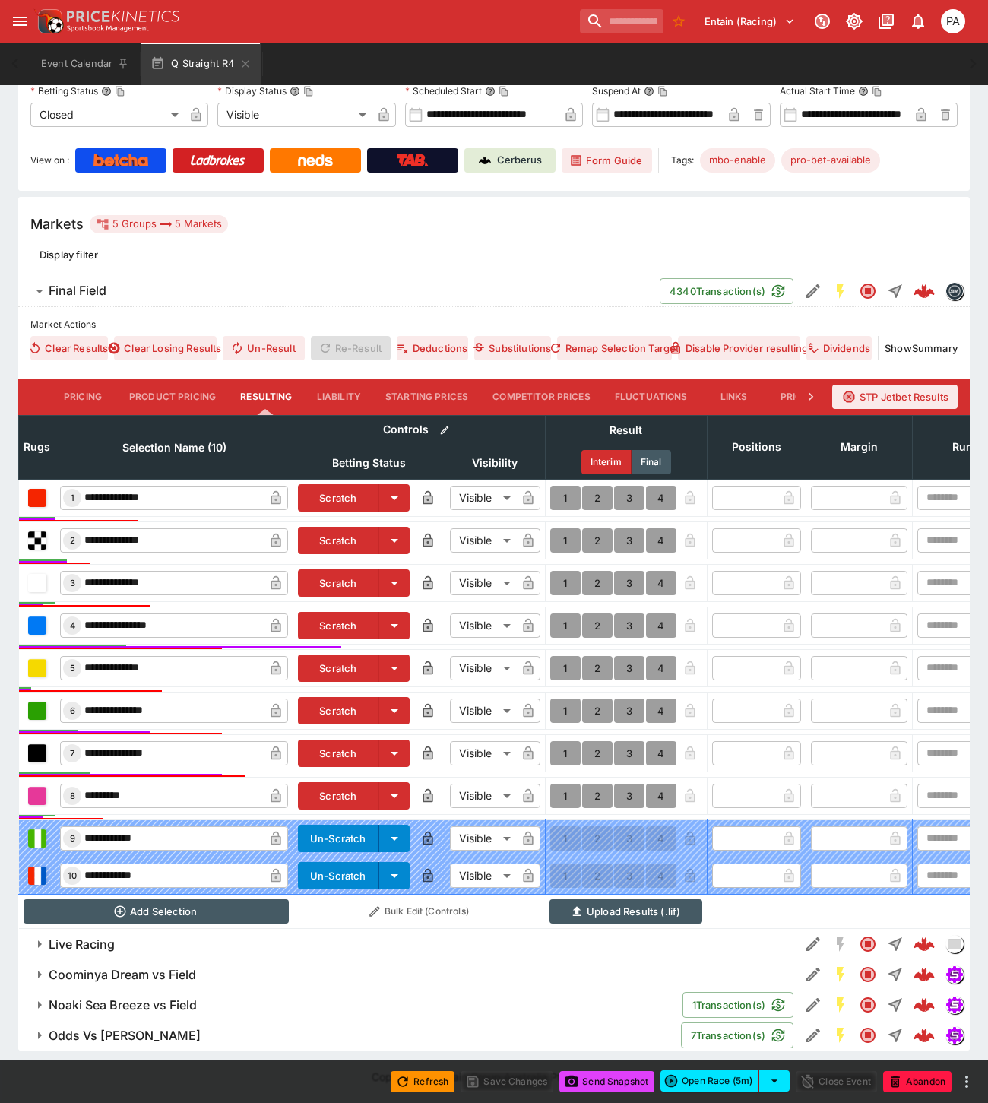
click at [561, 615] on button "1" at bounding box center [565, 625] width 30 height 24
type input "*"
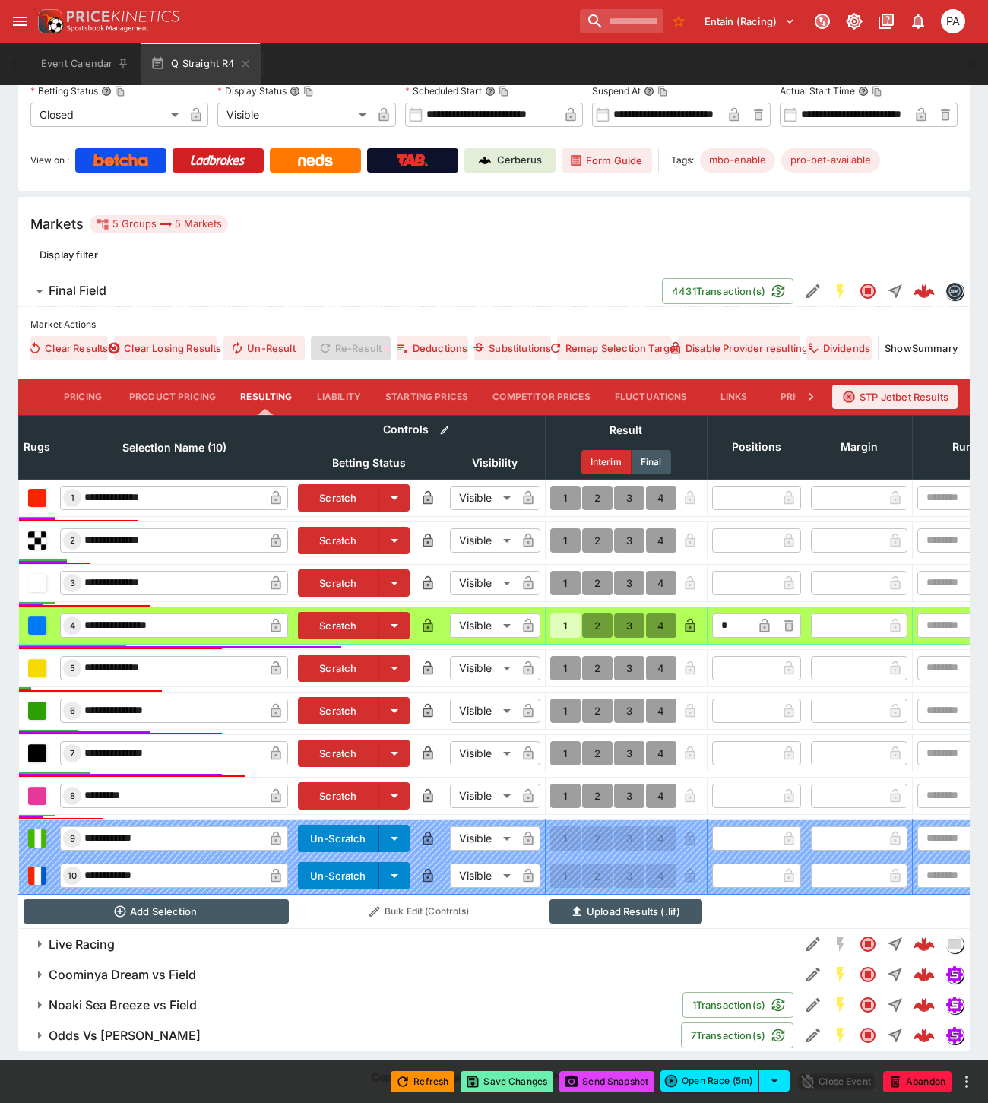
click at [510, 1080] on button "Save Changes" at bounding box center [506, 1081] width 93 height 21
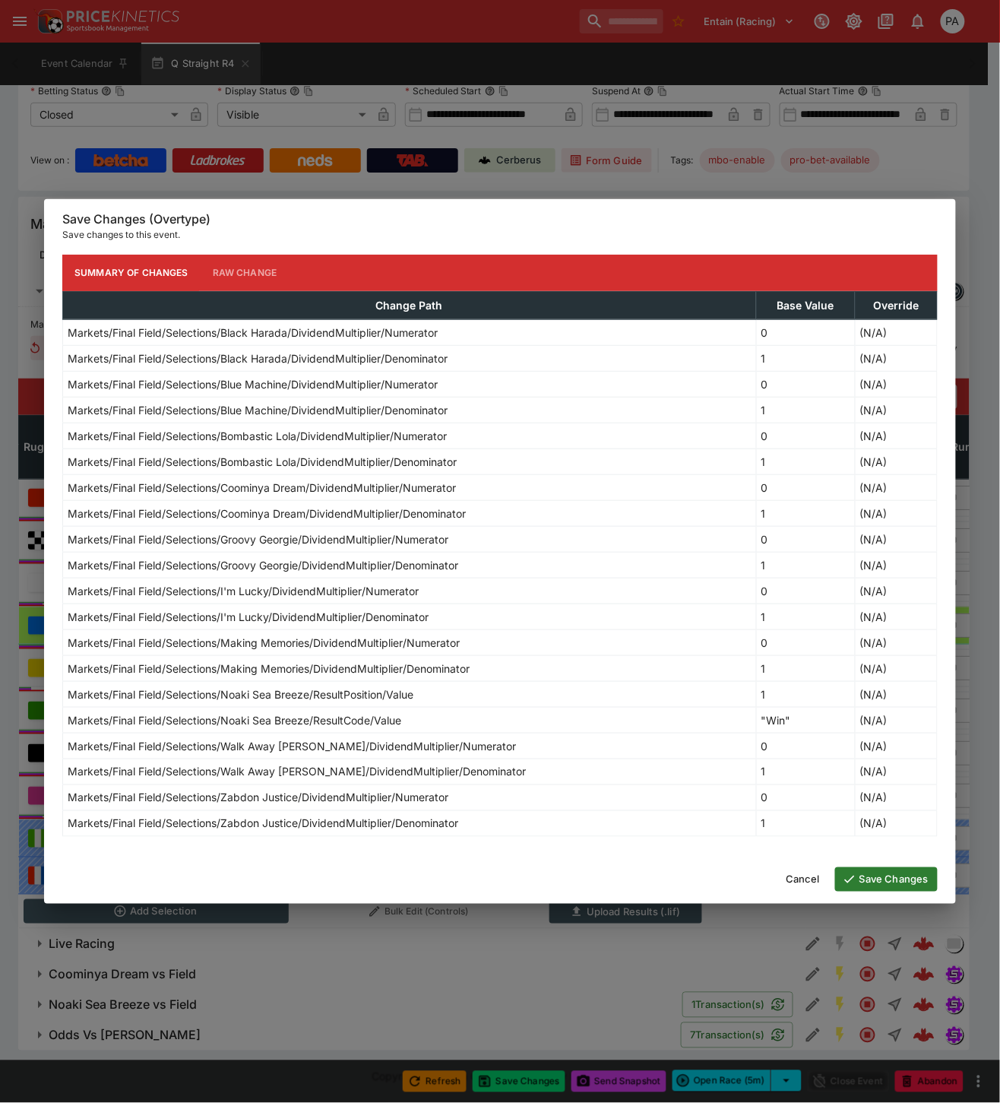
click at [882, 876] on button "Save Changes" at bounding box center [886, 879] width 103 height 24
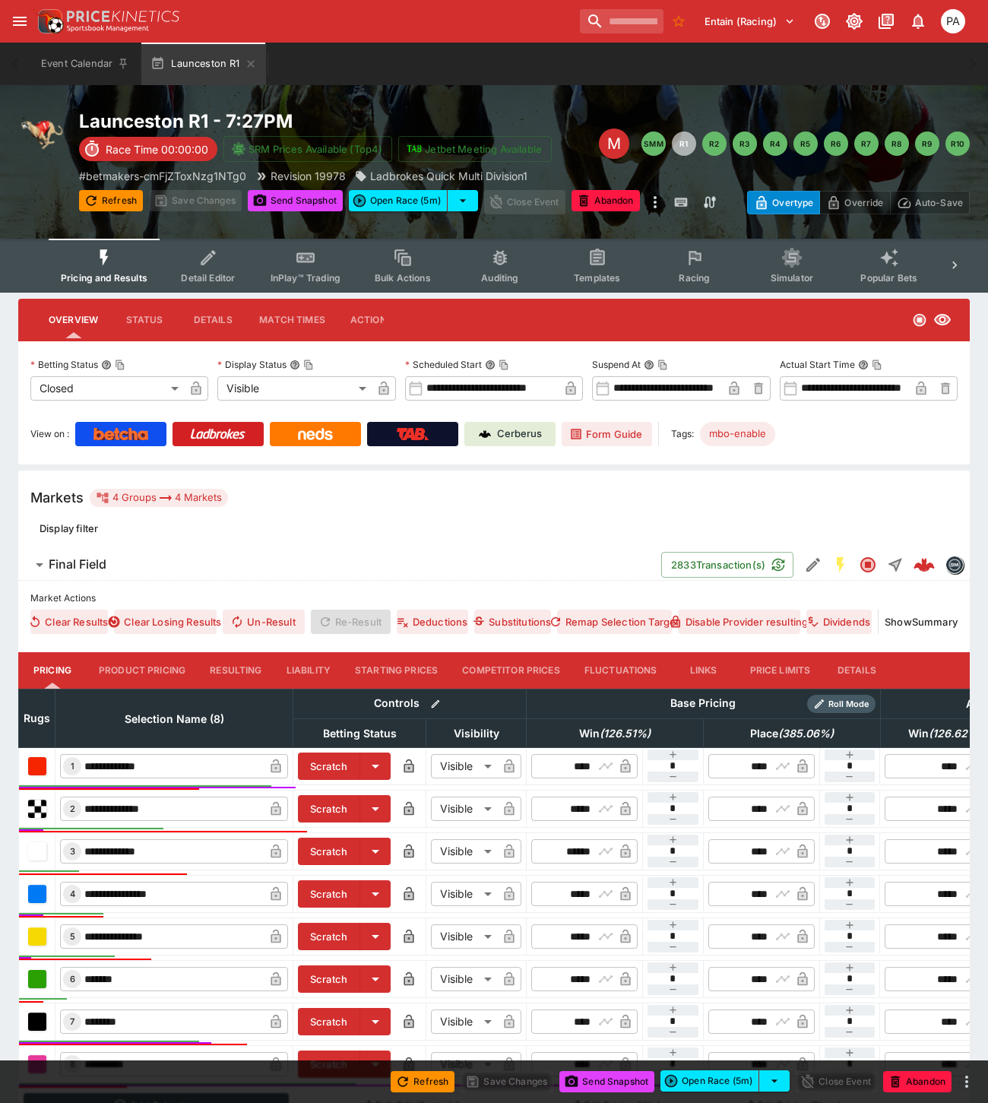
click at [229, 669] on button "Resulting" at bounding box center [236, 670] width 76 height 36
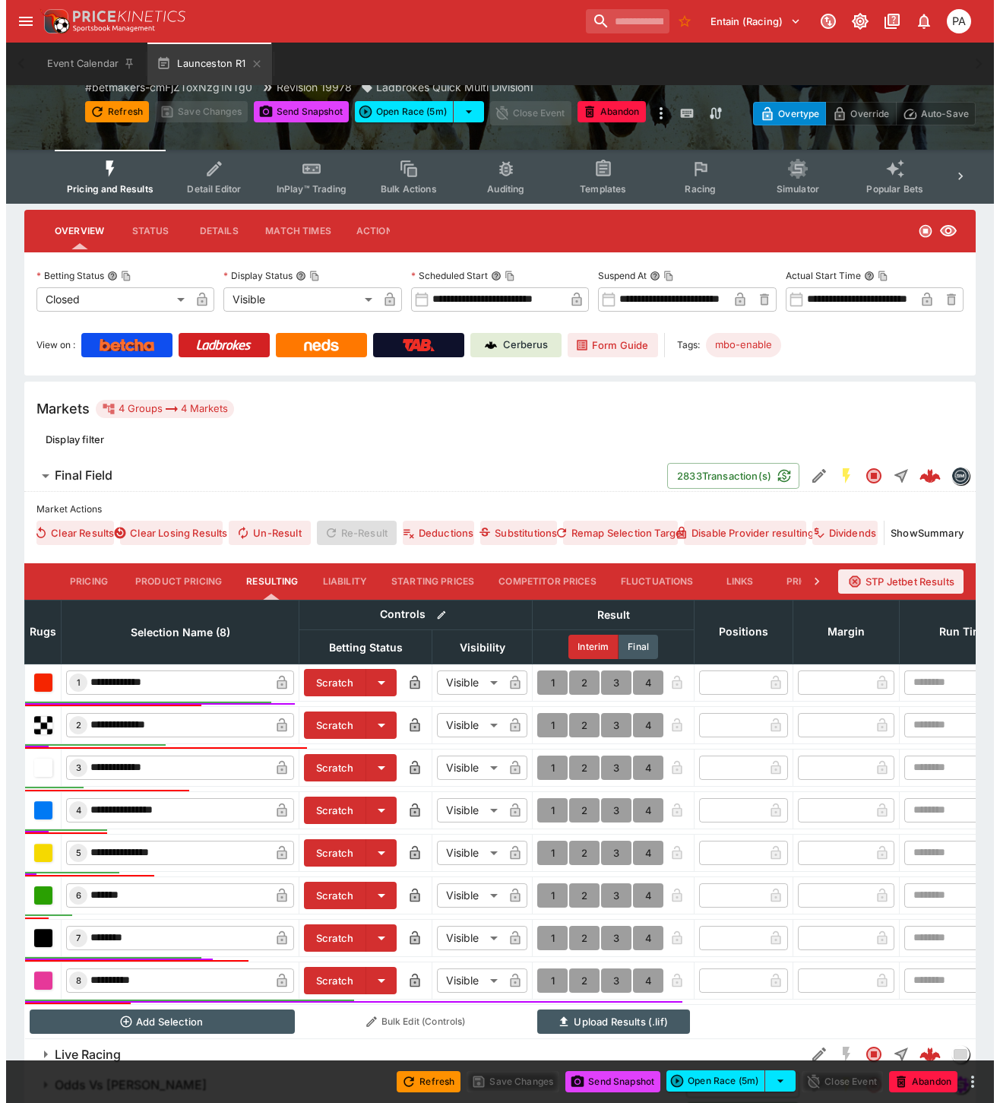
scroll to position [182, 0]
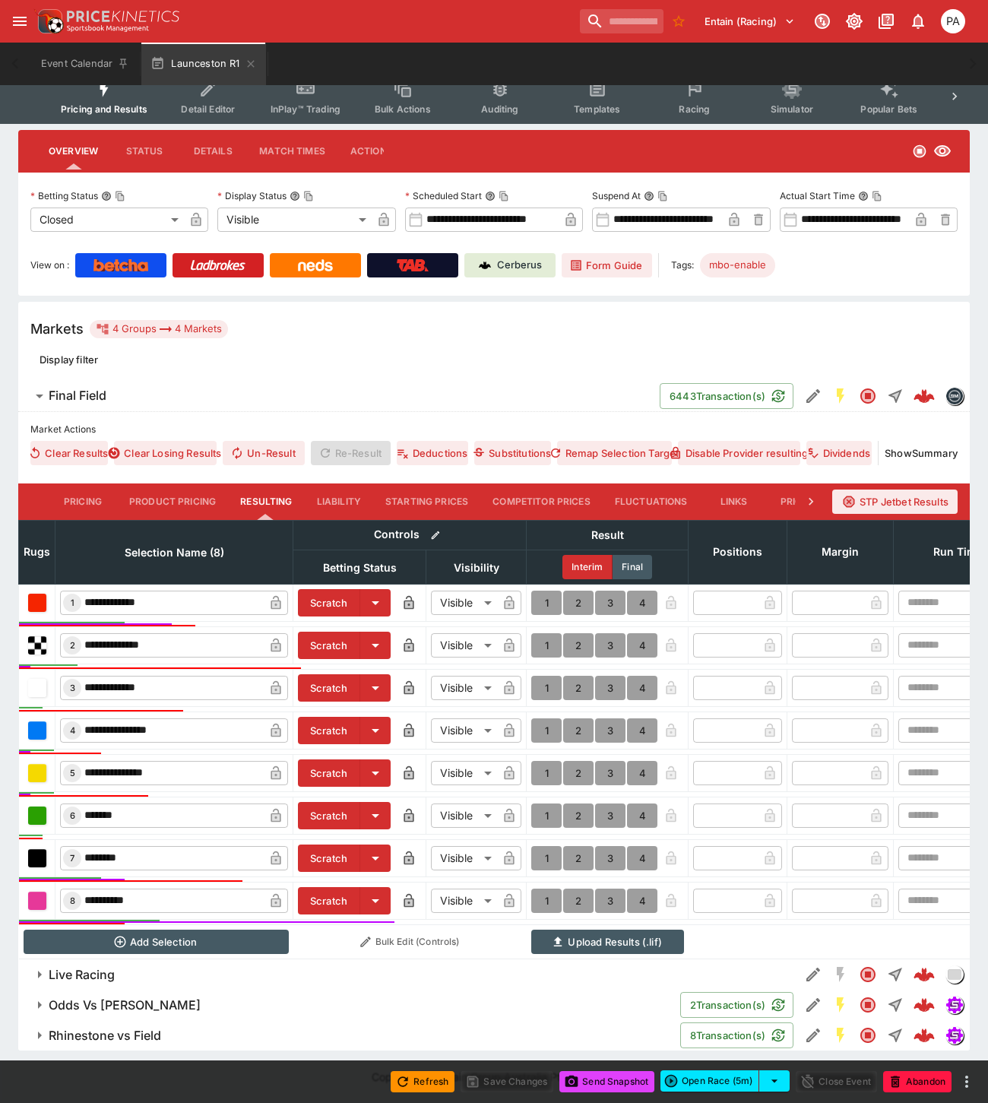
click at [545, 590] on button "1" at bounding box center [546, 602] width 30 height 24
type input "*"
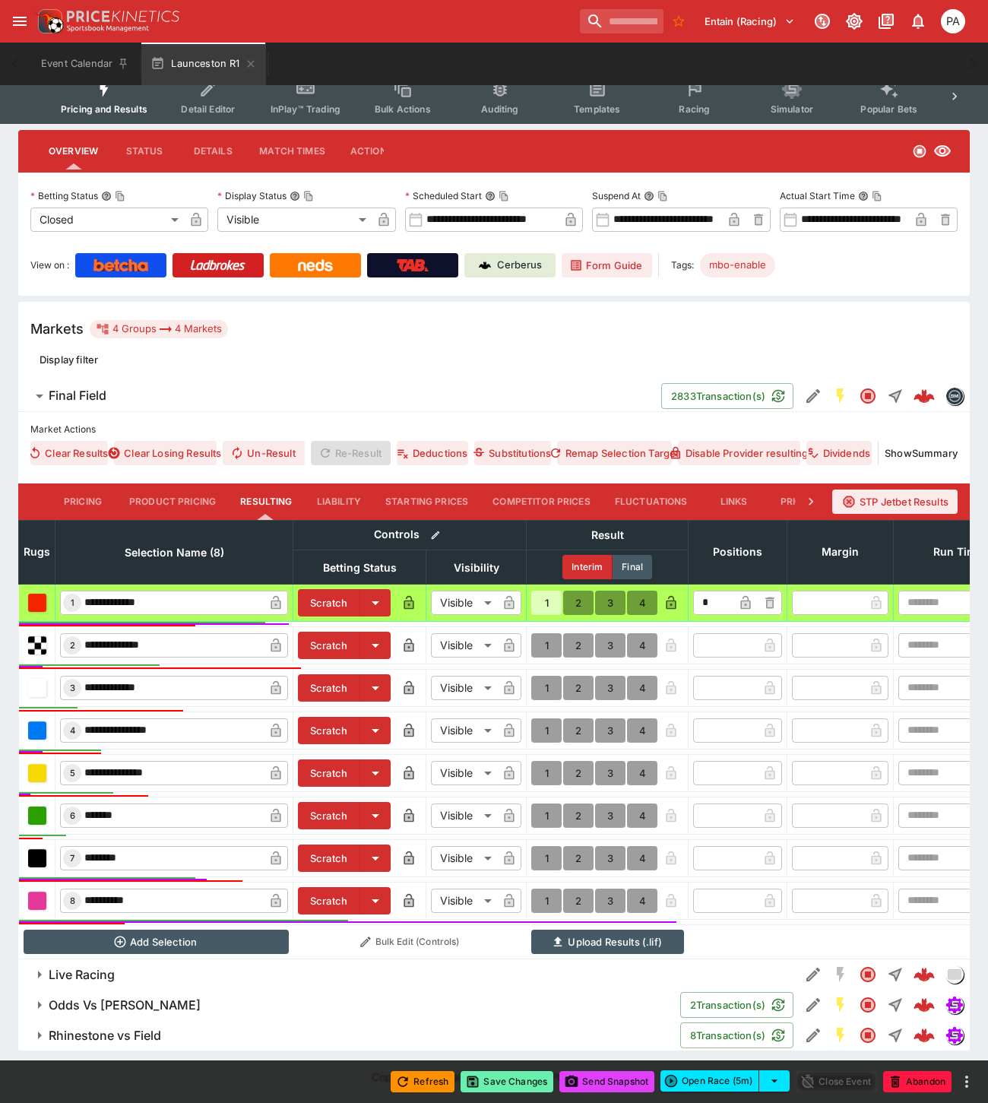
click at [517, 1081] on button "Save Changes" at bounding box center [506, 1081] width 93 height 21
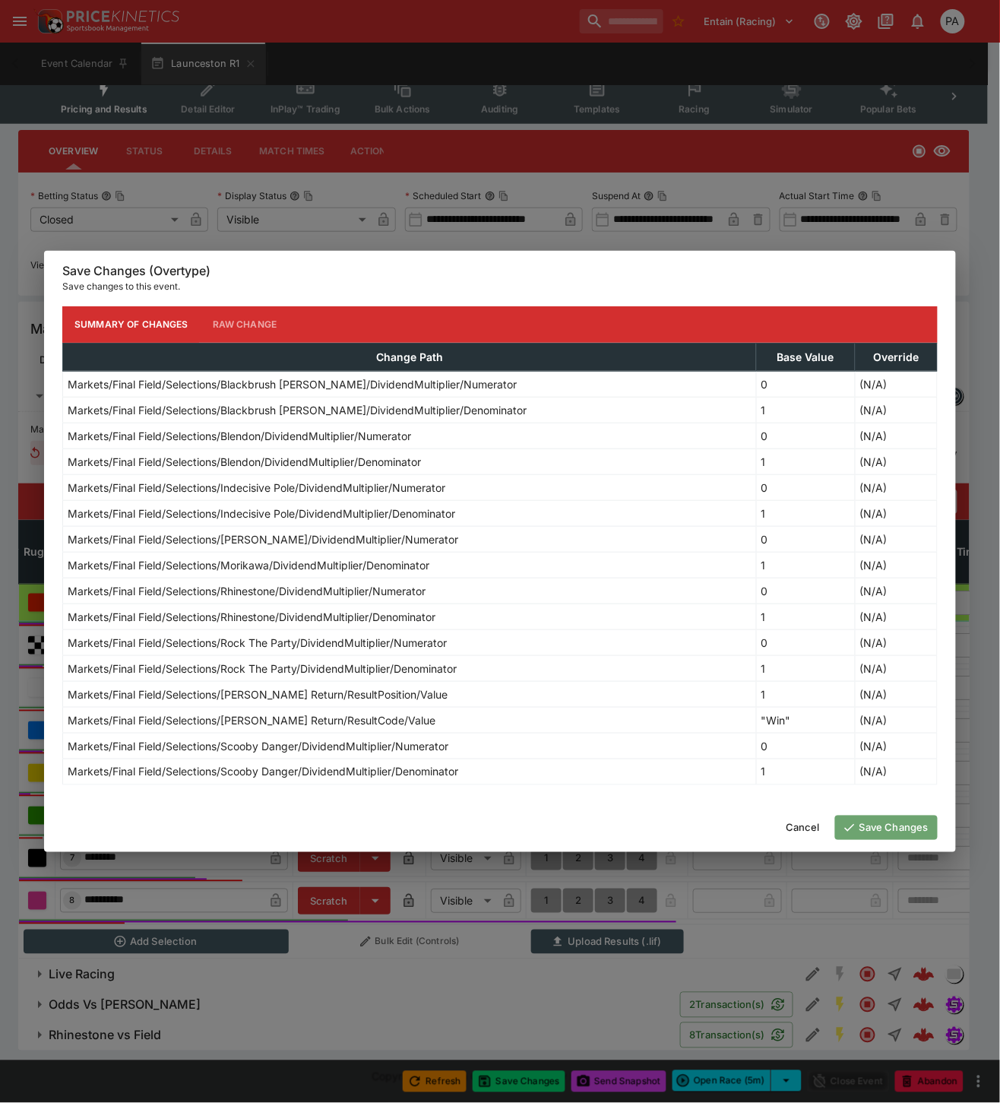
click at [878, 825] on button "Save Changes" at bounding box center [886, 827] width 103 height 24
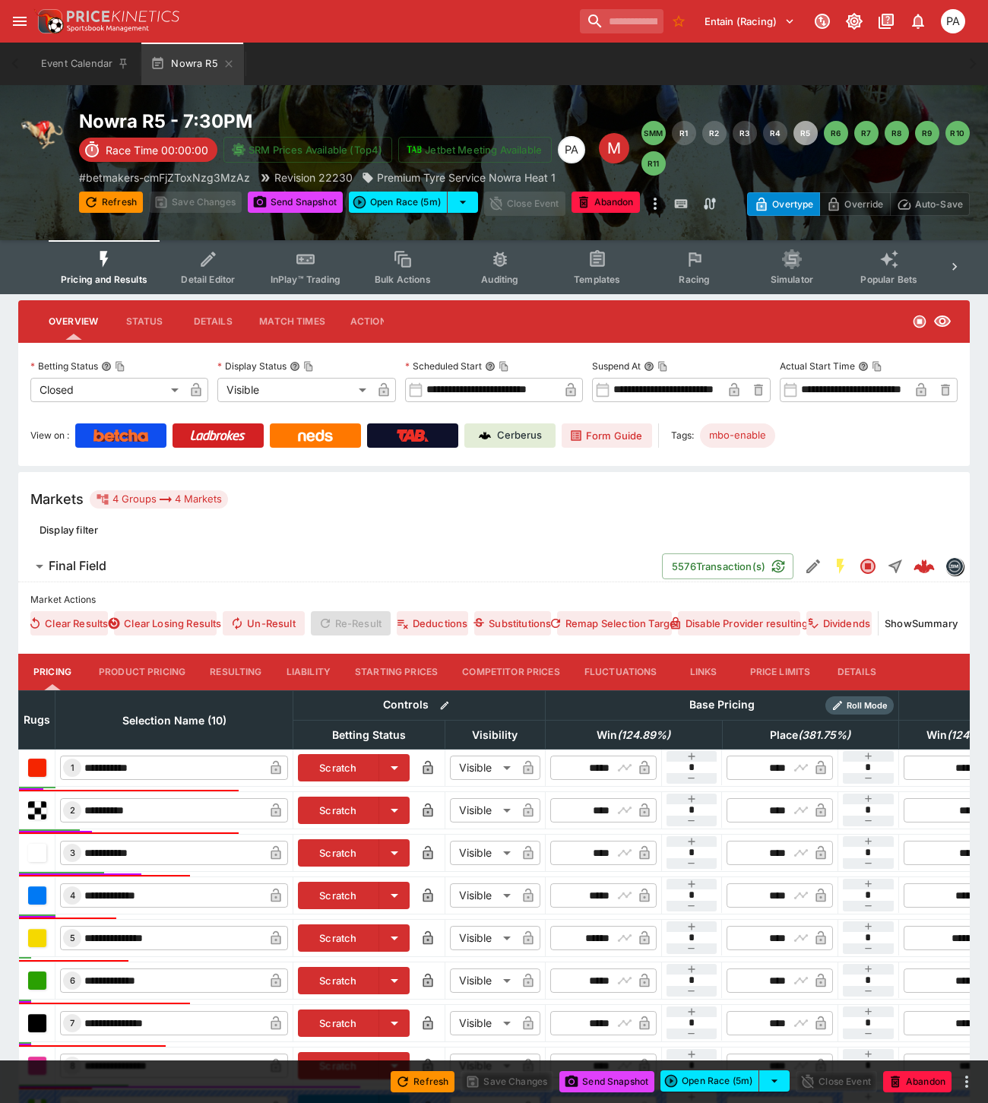
click at [241, 669] on button "Resulting" at bounding box center [236, 671] width 76 height 36
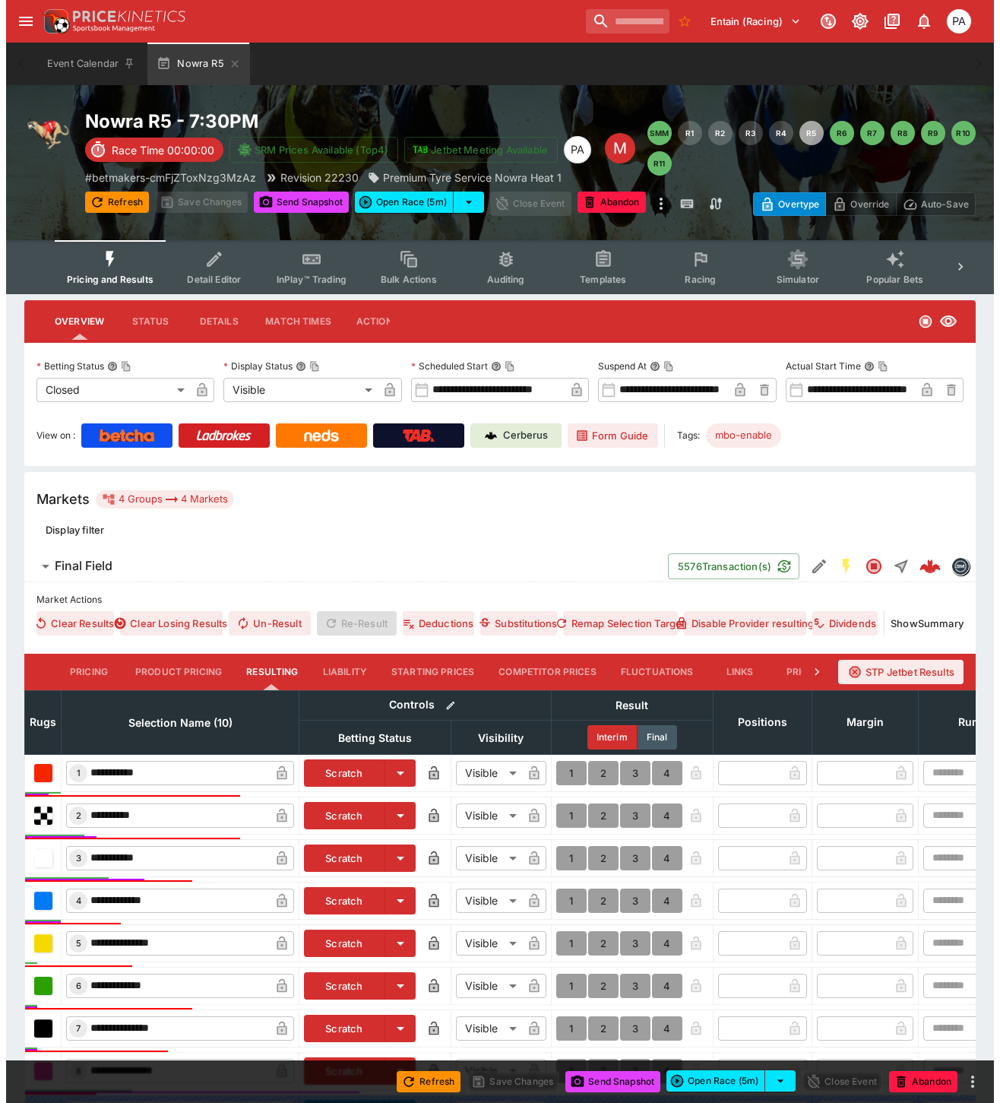
scroll to position [256, 0]
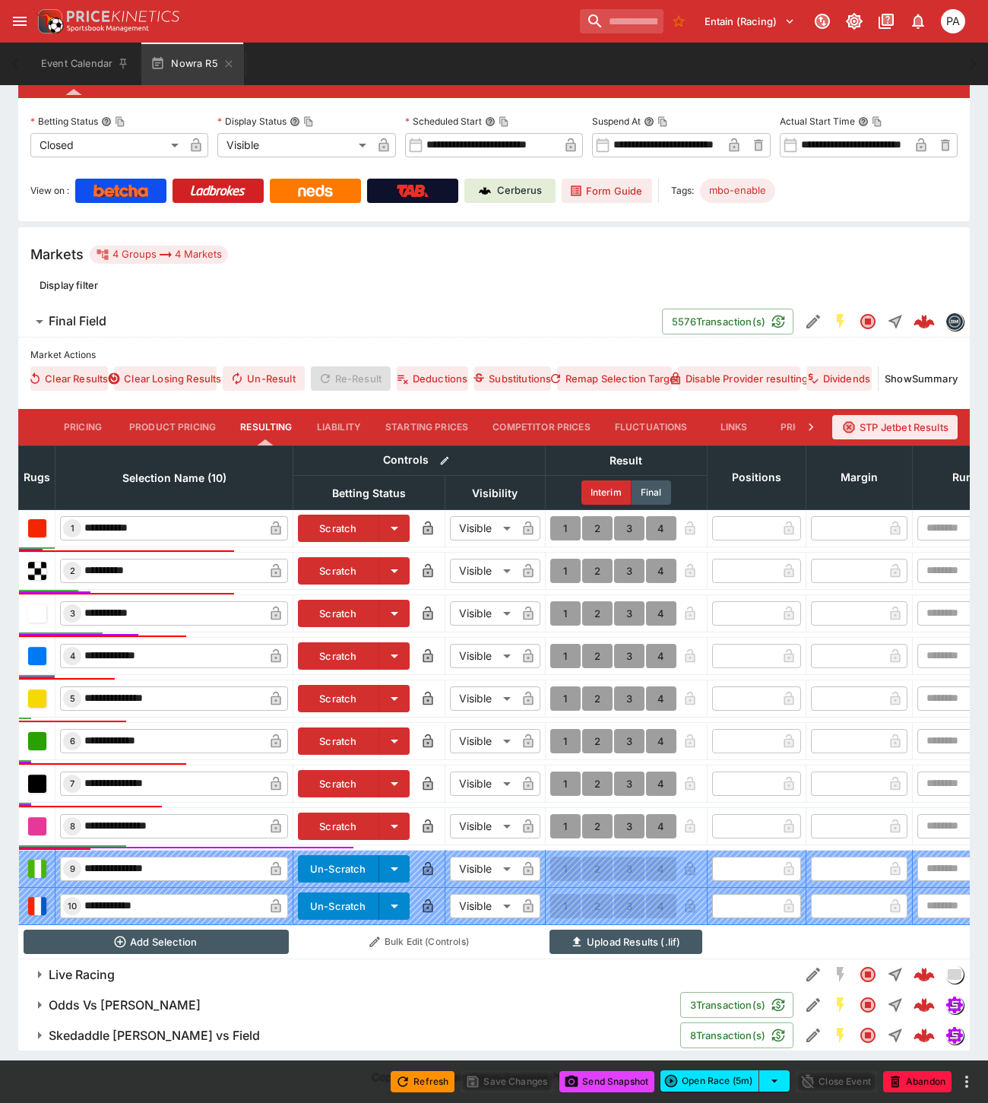
click at [565, 814] on button "1" at bounding box center [565, 826] width 30 height 24
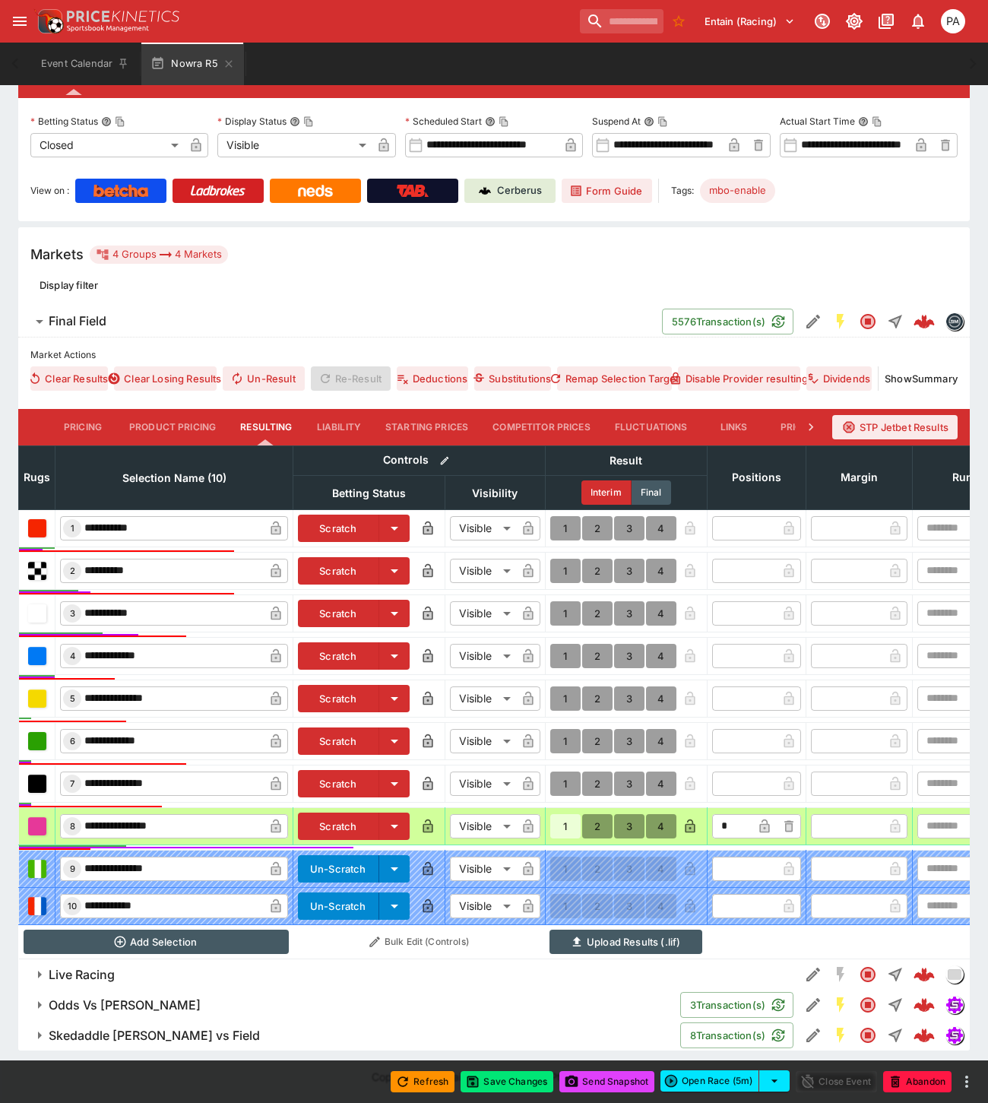
type input "*"
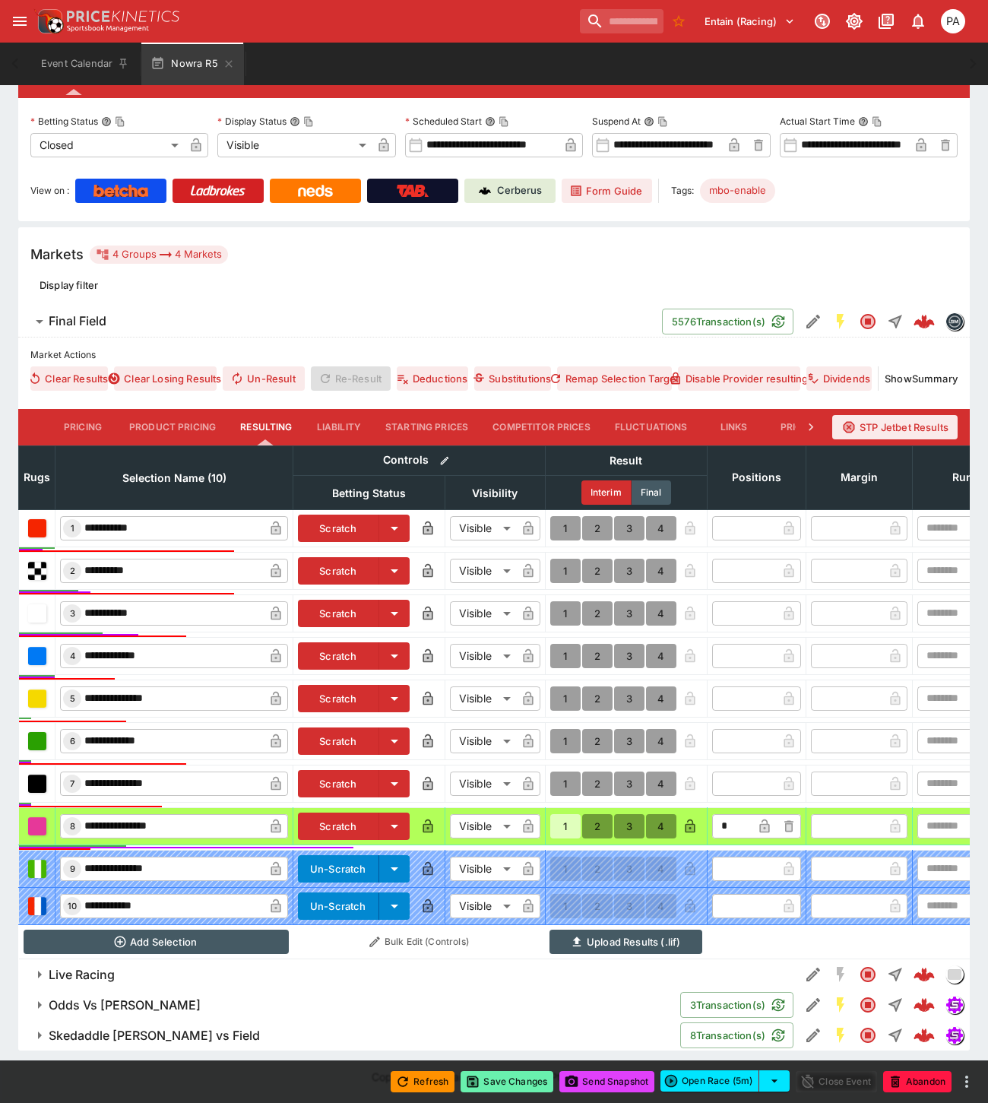
click at [515, 1088] on button "Save Changes" at bounding box center [506, 1081] width 93 height 21
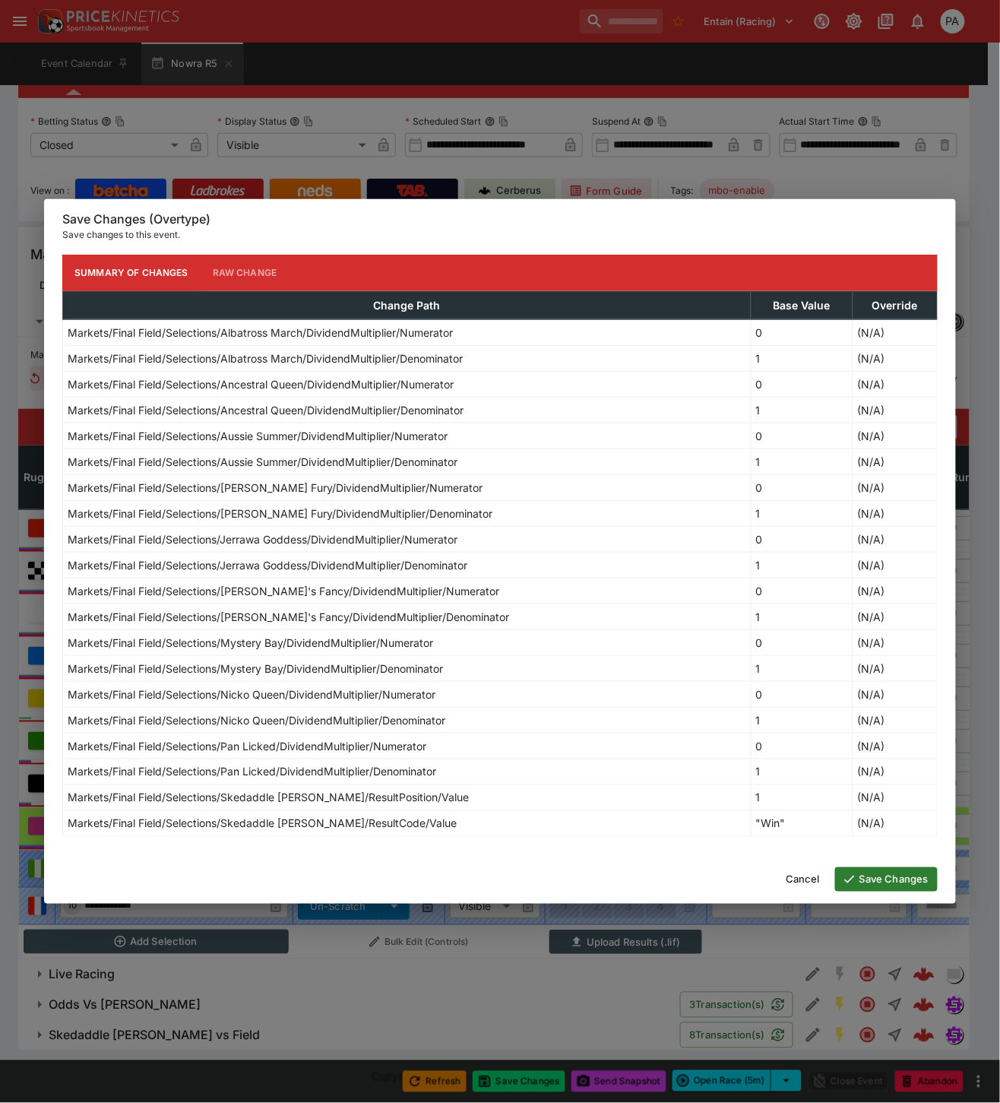
click at [866, 881] on button "Save Changes" at bounding box center [886, 879] width 103 height 24
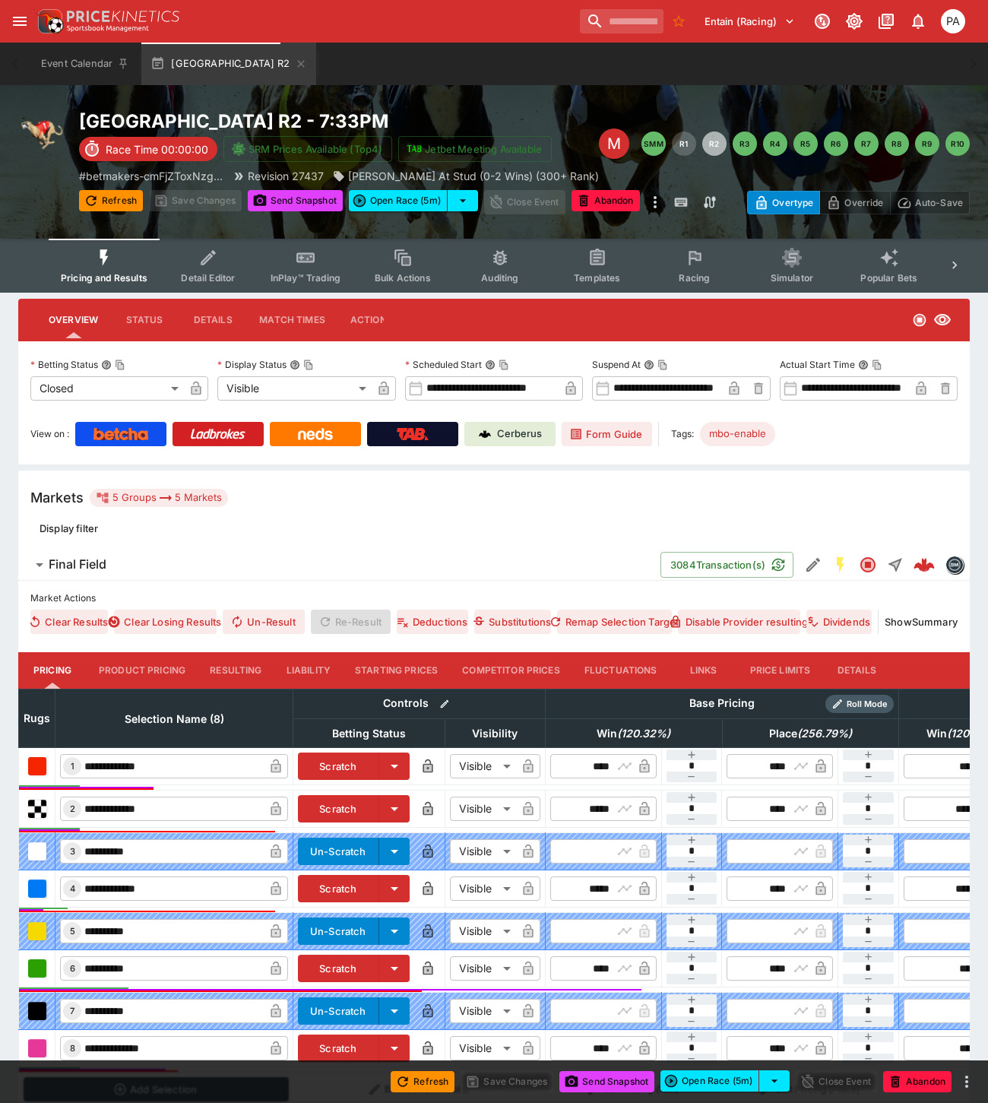
click at [226, 664] on button "Resulting" at bounding box center [236, 670] width 76 height 36
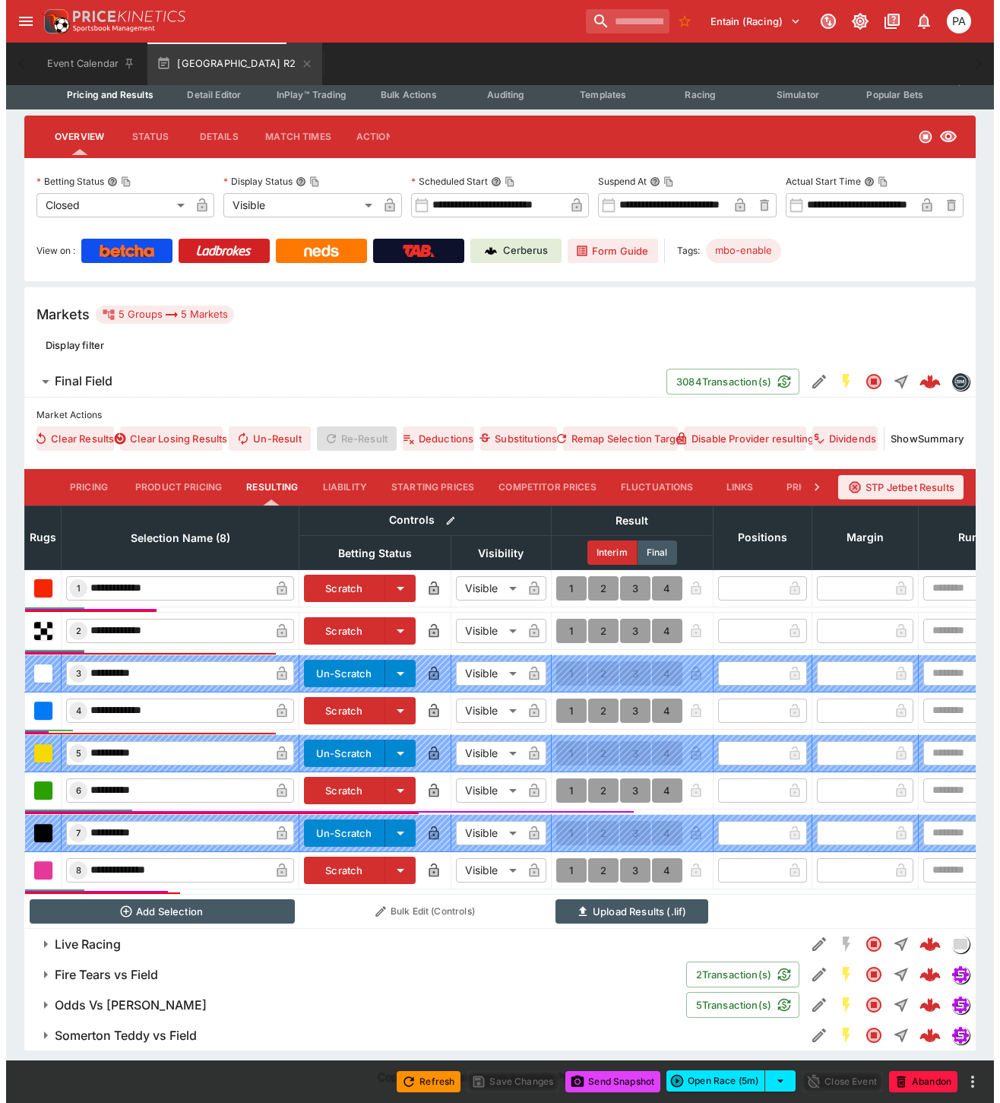
scroll to position [196, 0]
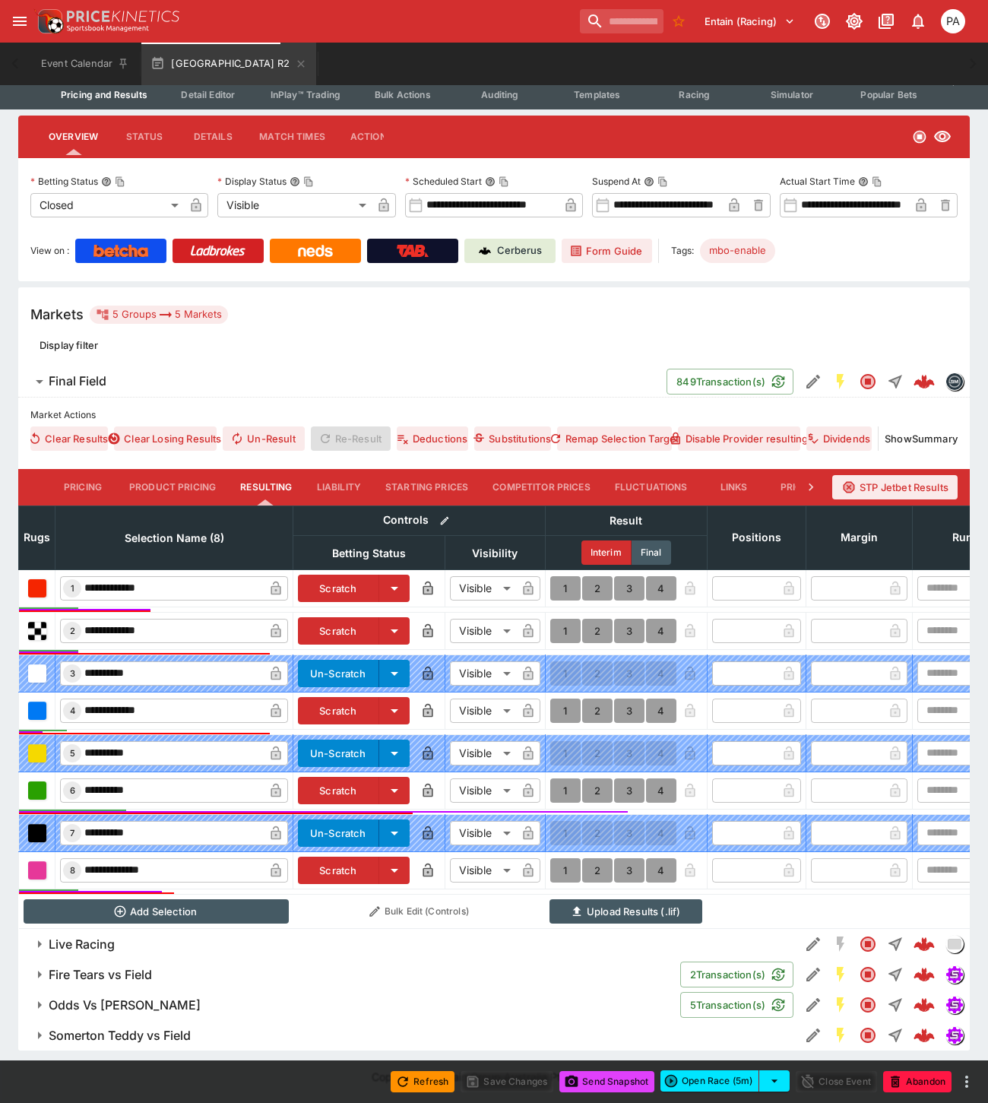
click at [565, 779] on button "1" at bounding box center [565, 790] width 30 height 24
type input "*"
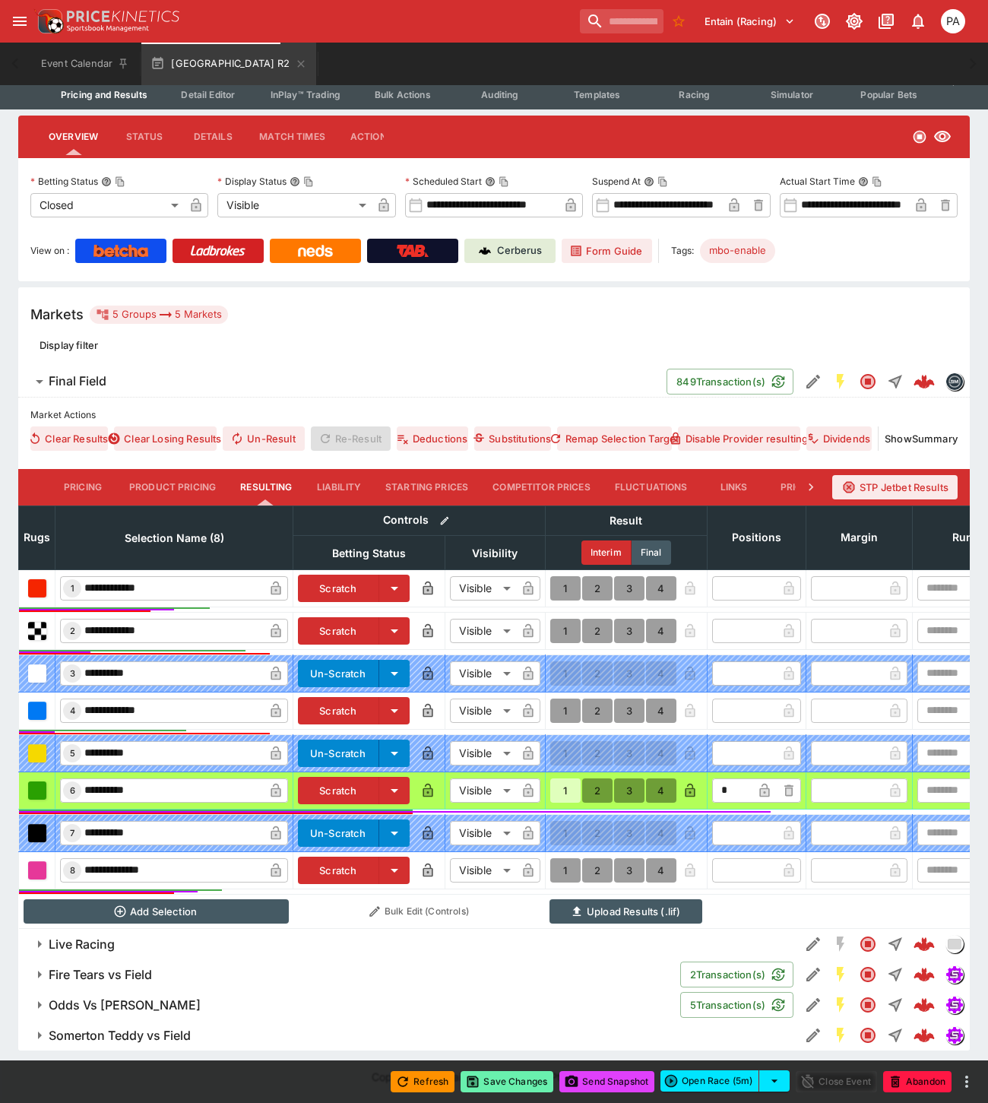
click at [517, 1081] on button "Save Changes" at bounding box center [506, 1081] width 93 height 21
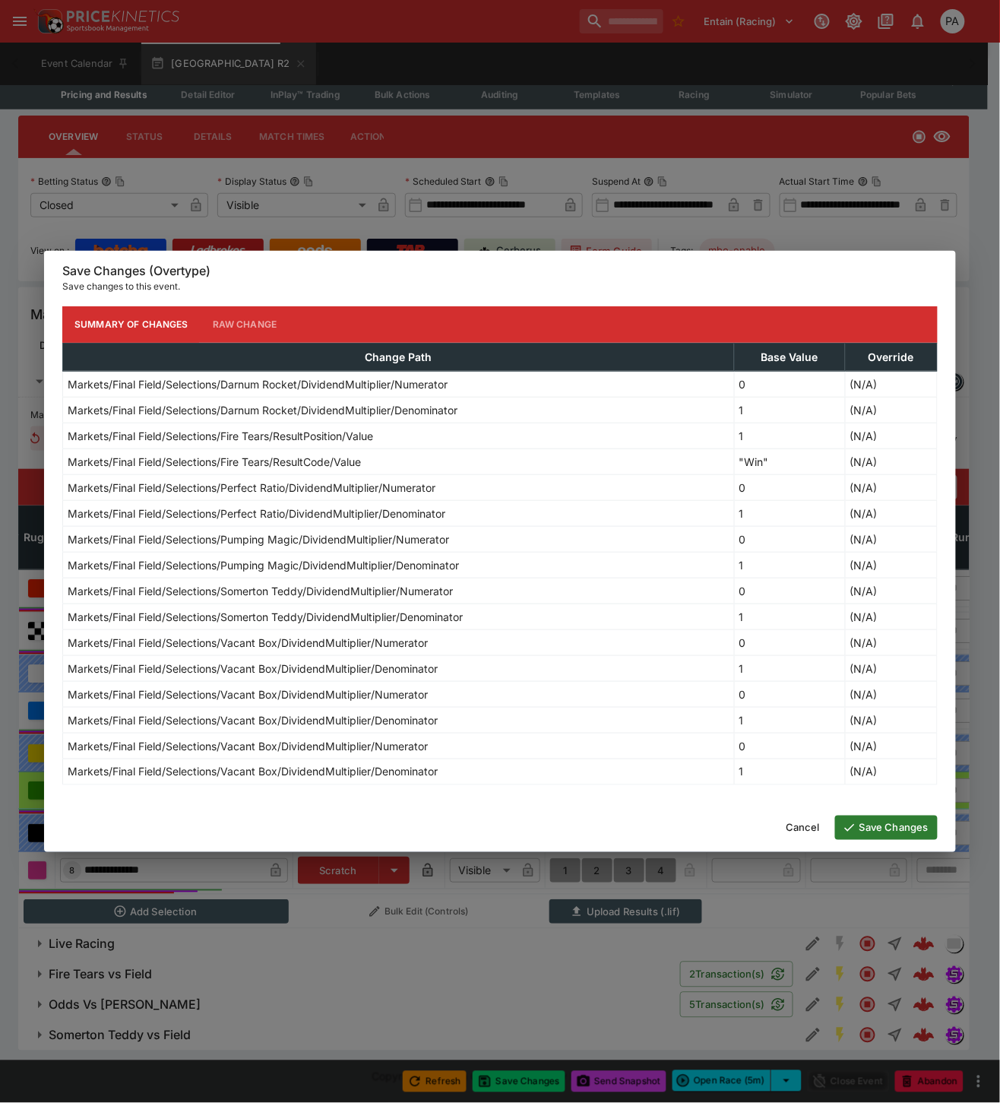
click at [872, 828] on button "Save Changes" at bounding box center [886, 827] width 103 height 24
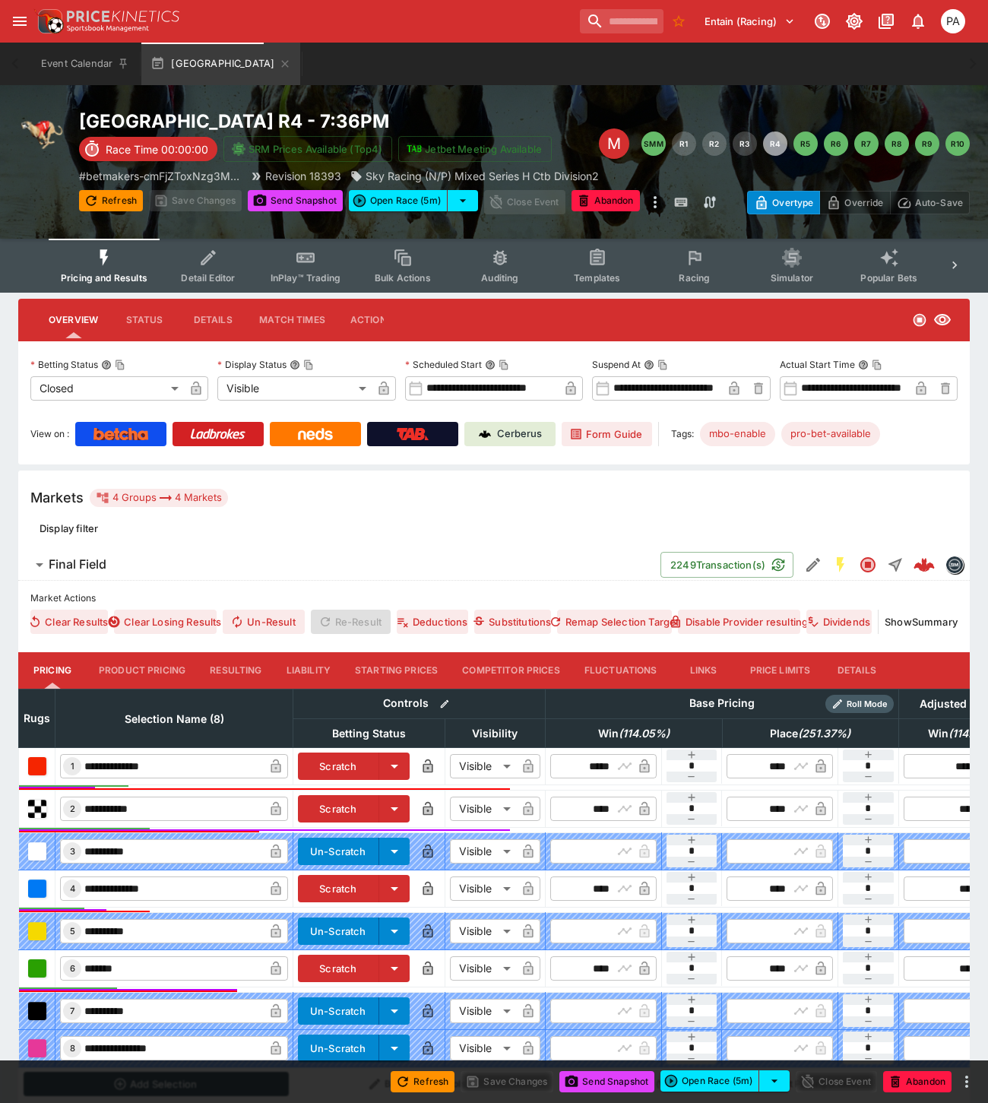
click at [241, 675] on button "Resulting" at bounding box center [236, 670] width 76 height 36
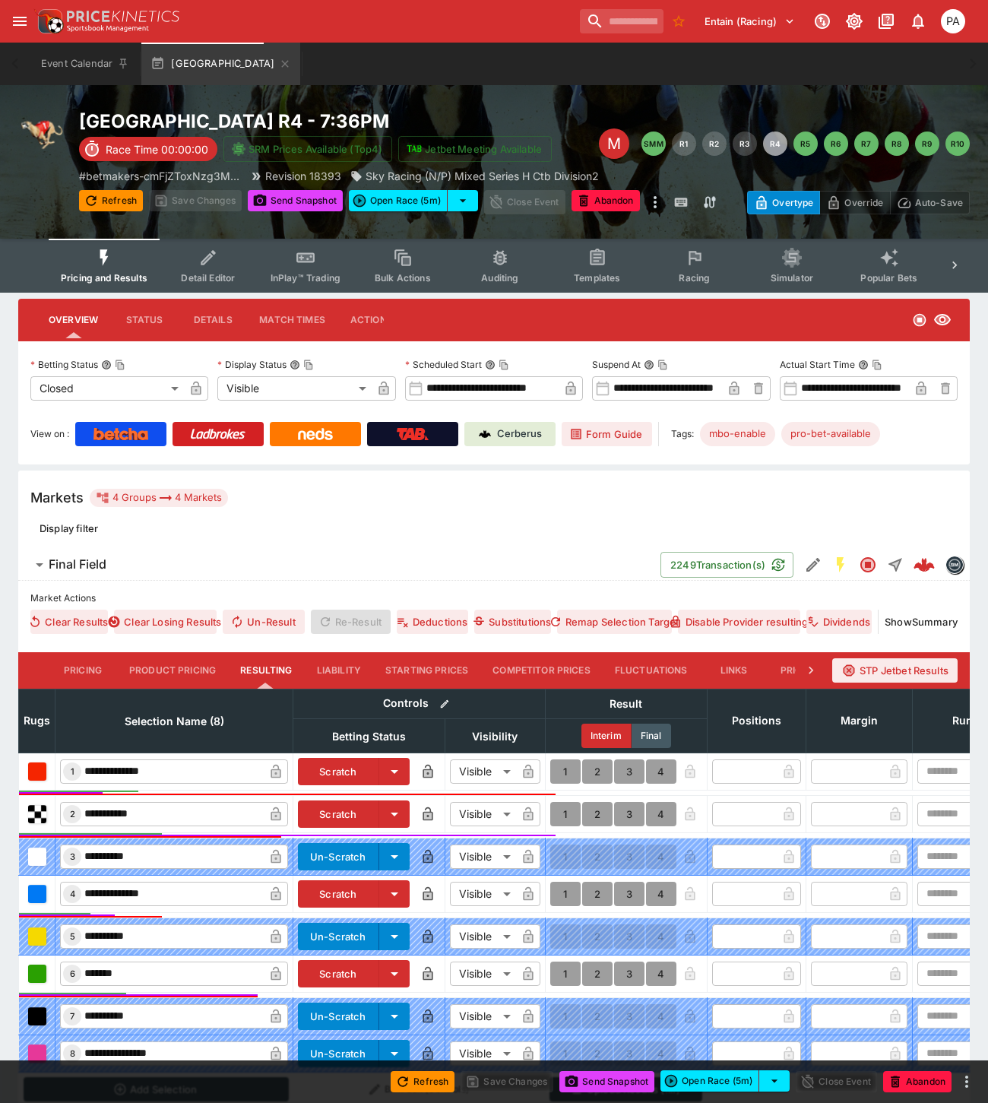
scroll to position [160, 0]
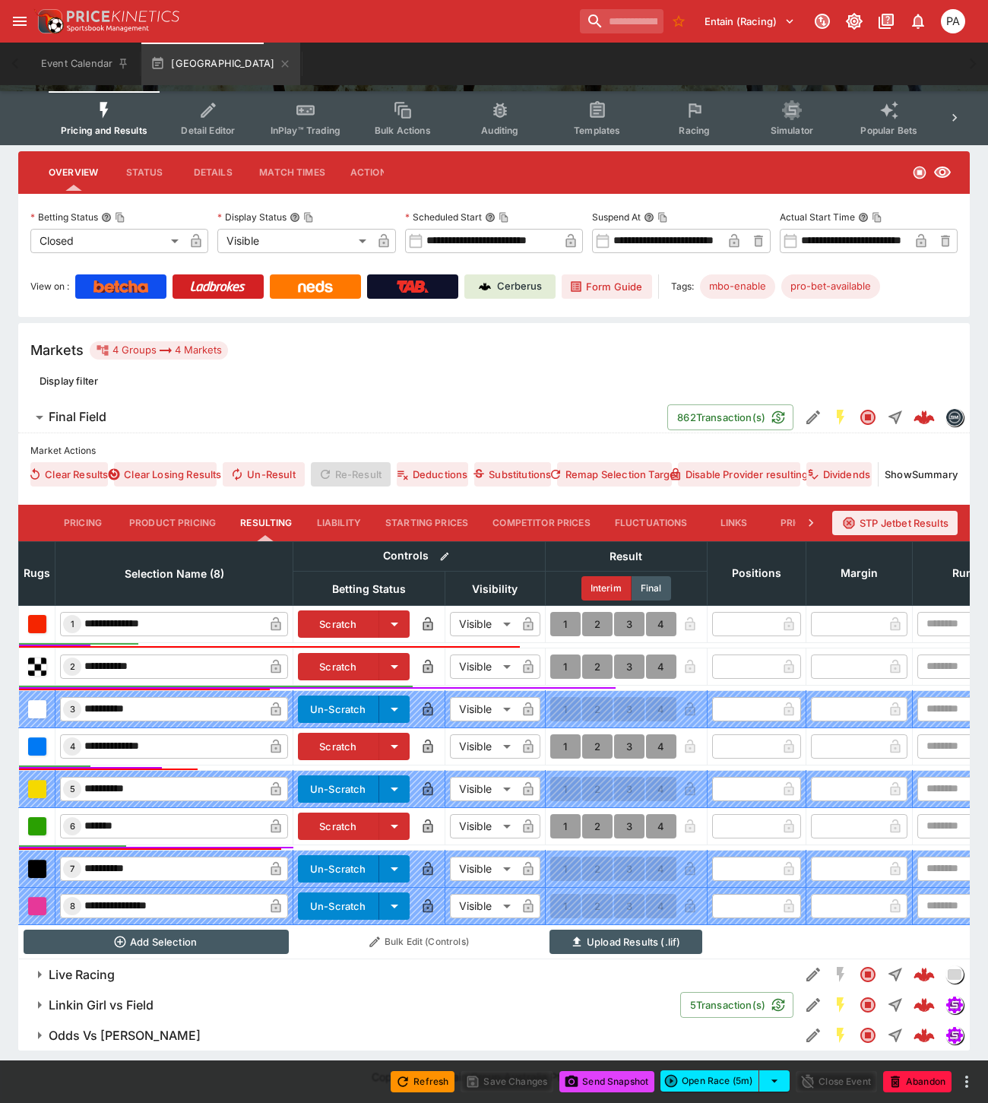
click at [559, 654] on button "1" at bounding box center [565, 666] width 30 height 24
type input "*"
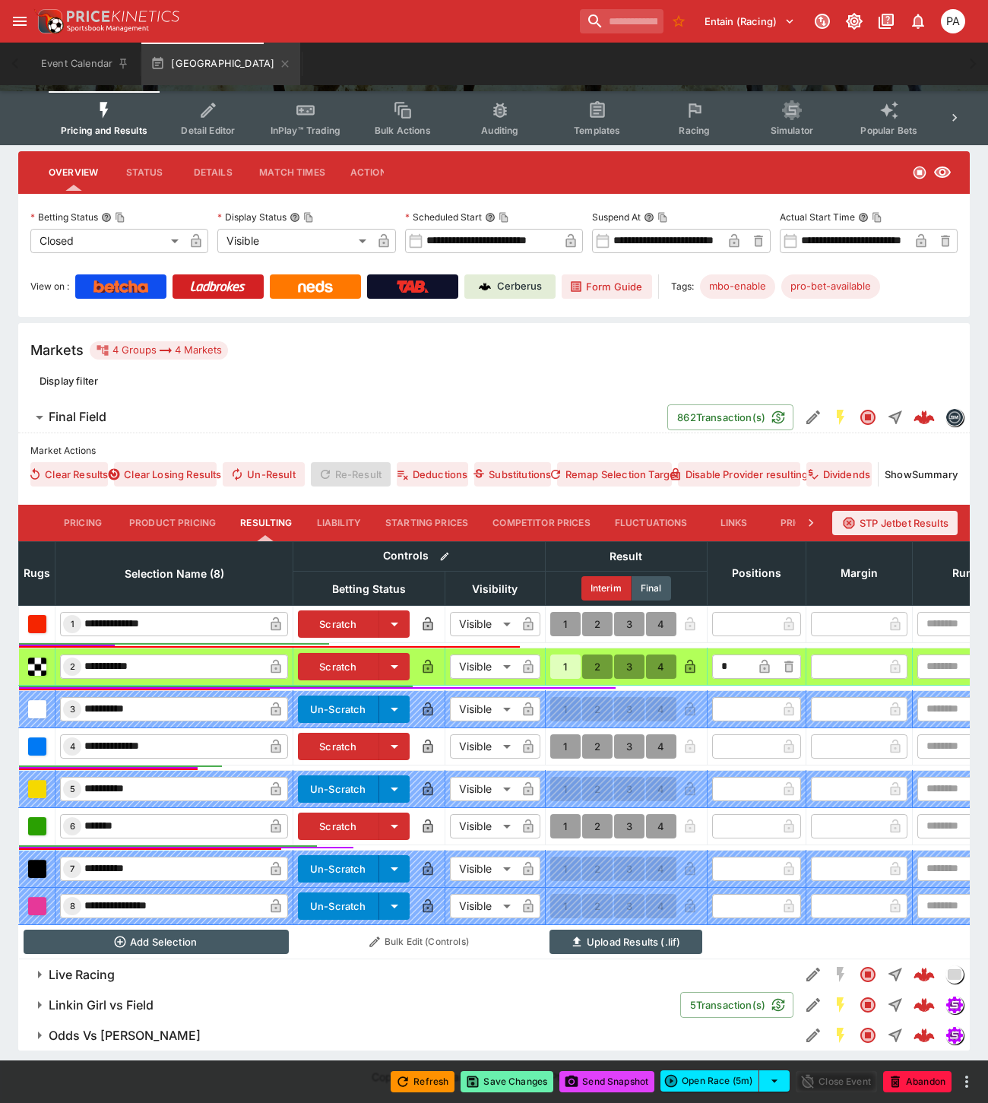
click at [510, 1081] on button "Save Changes" at bounding box center [506, 1081] width 93 height 21
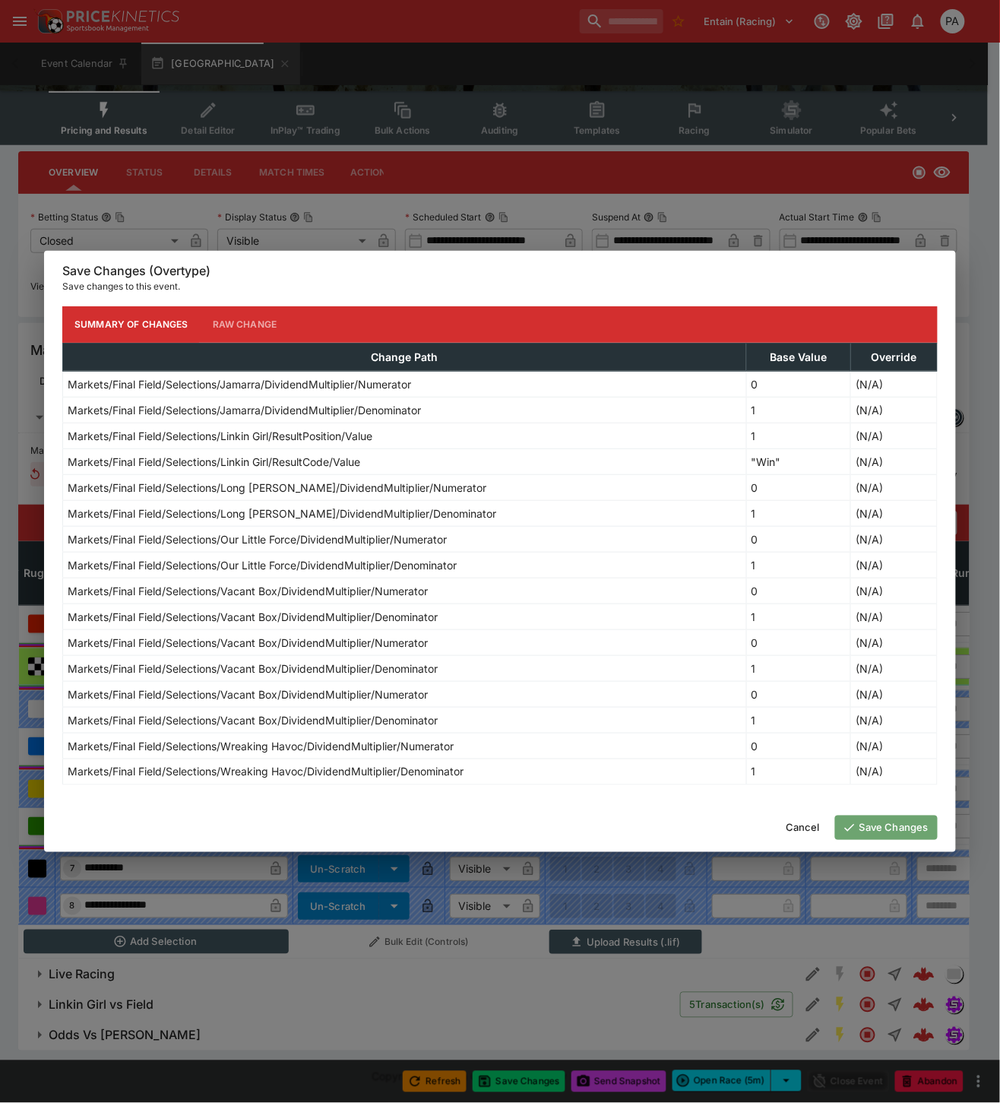
click at [878, 829] on button "Save Changes" at bounding box center [886, 827] width 103 height 24
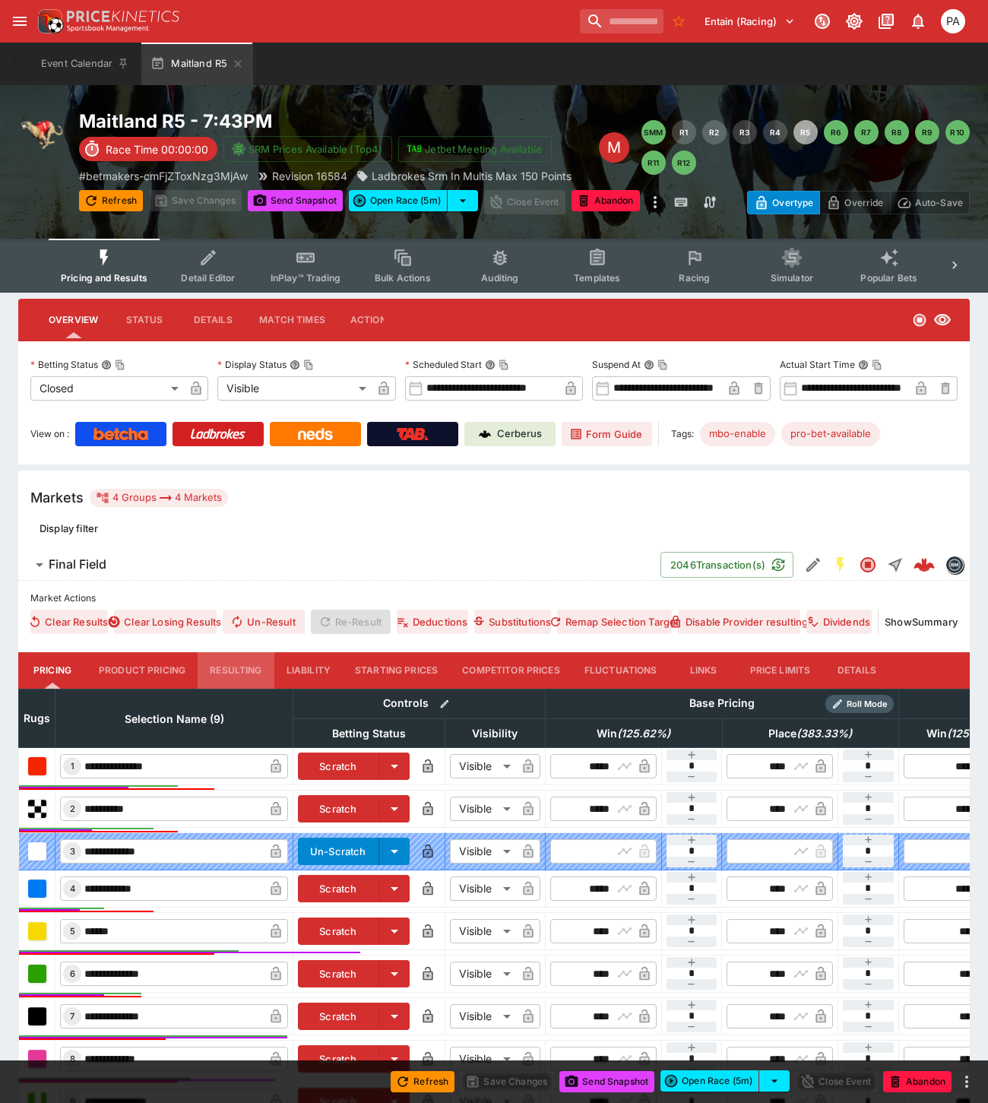
click at [221, 666] on button "Resulting" at bounding box center [236, 670] width 76 height 36
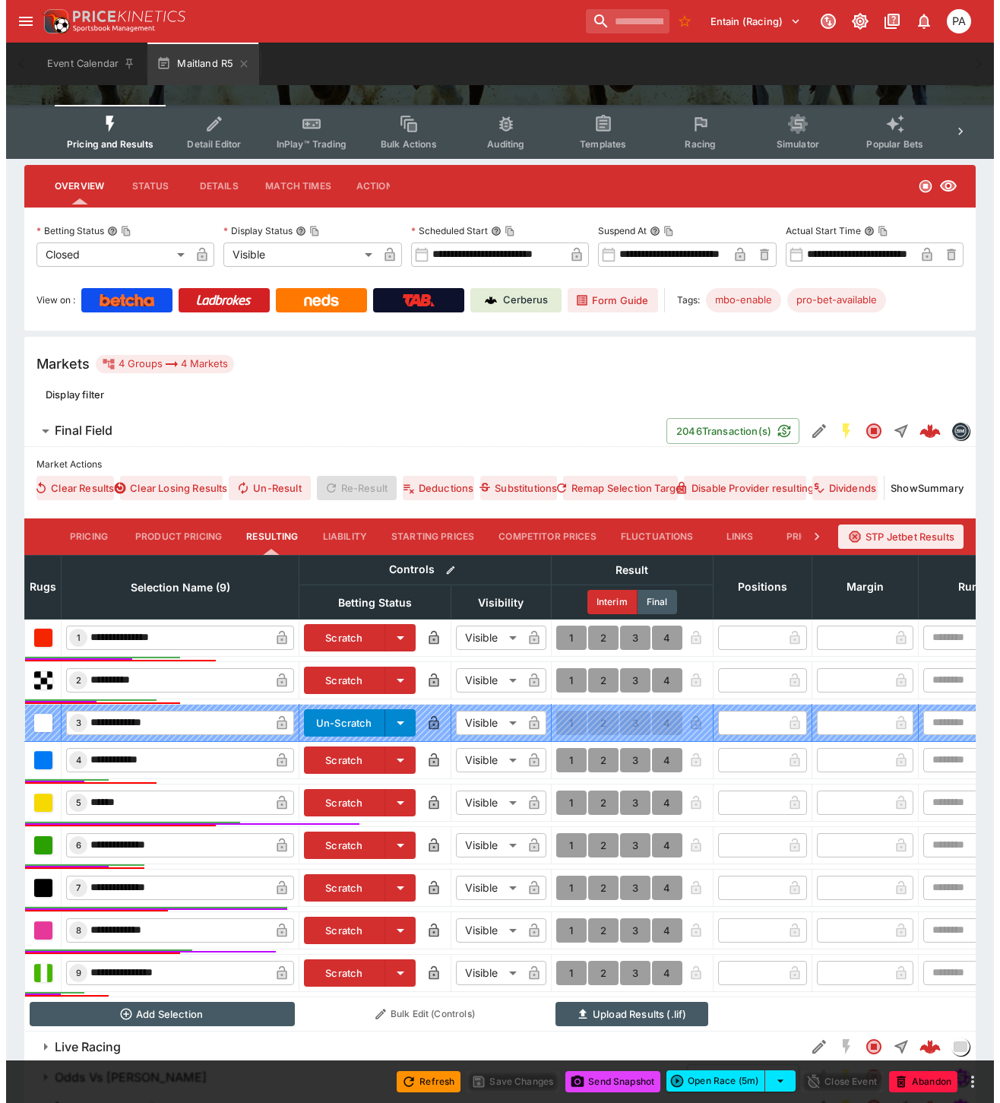
scroll to position [219, 0]
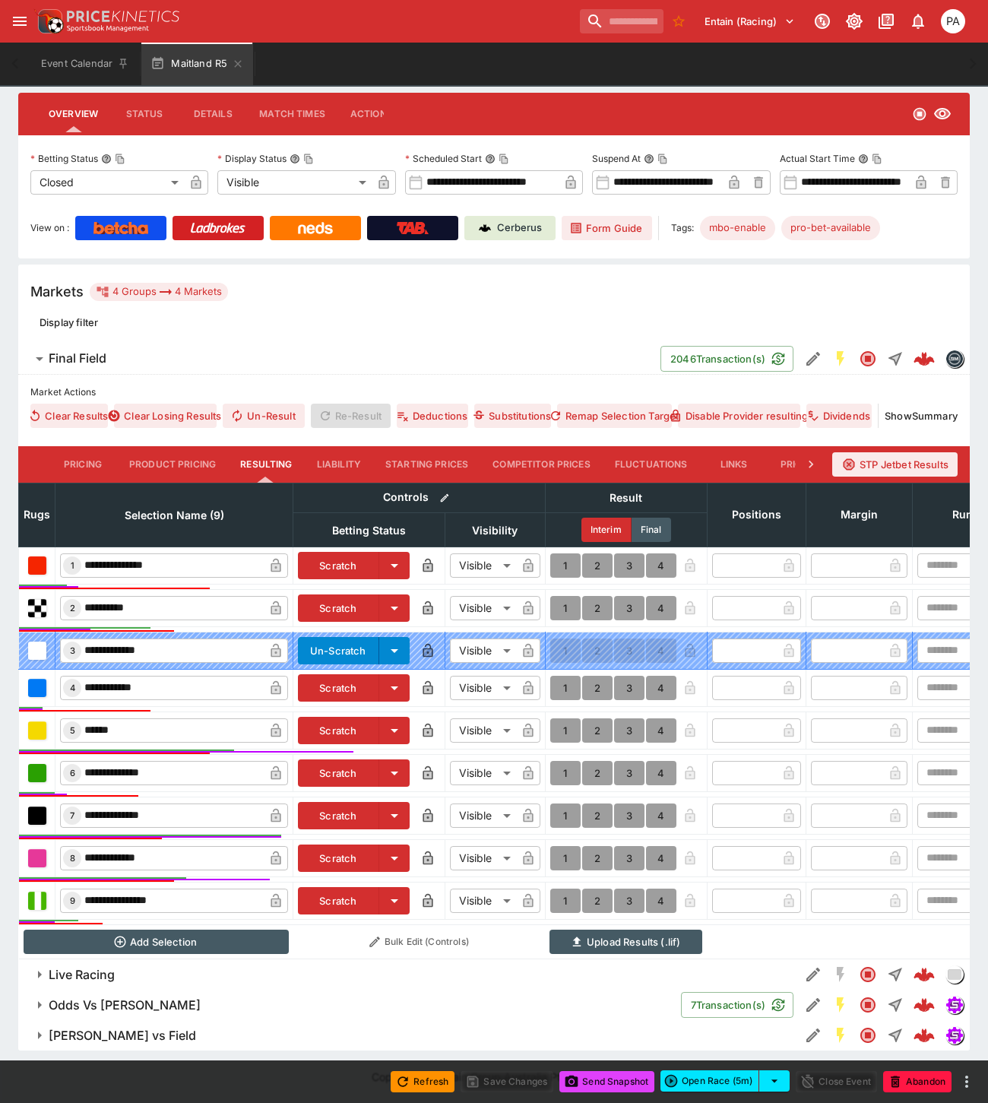
click at [566, 762] on button "1" at bounding box center [565, 773] width 30 height 24
type input "*"
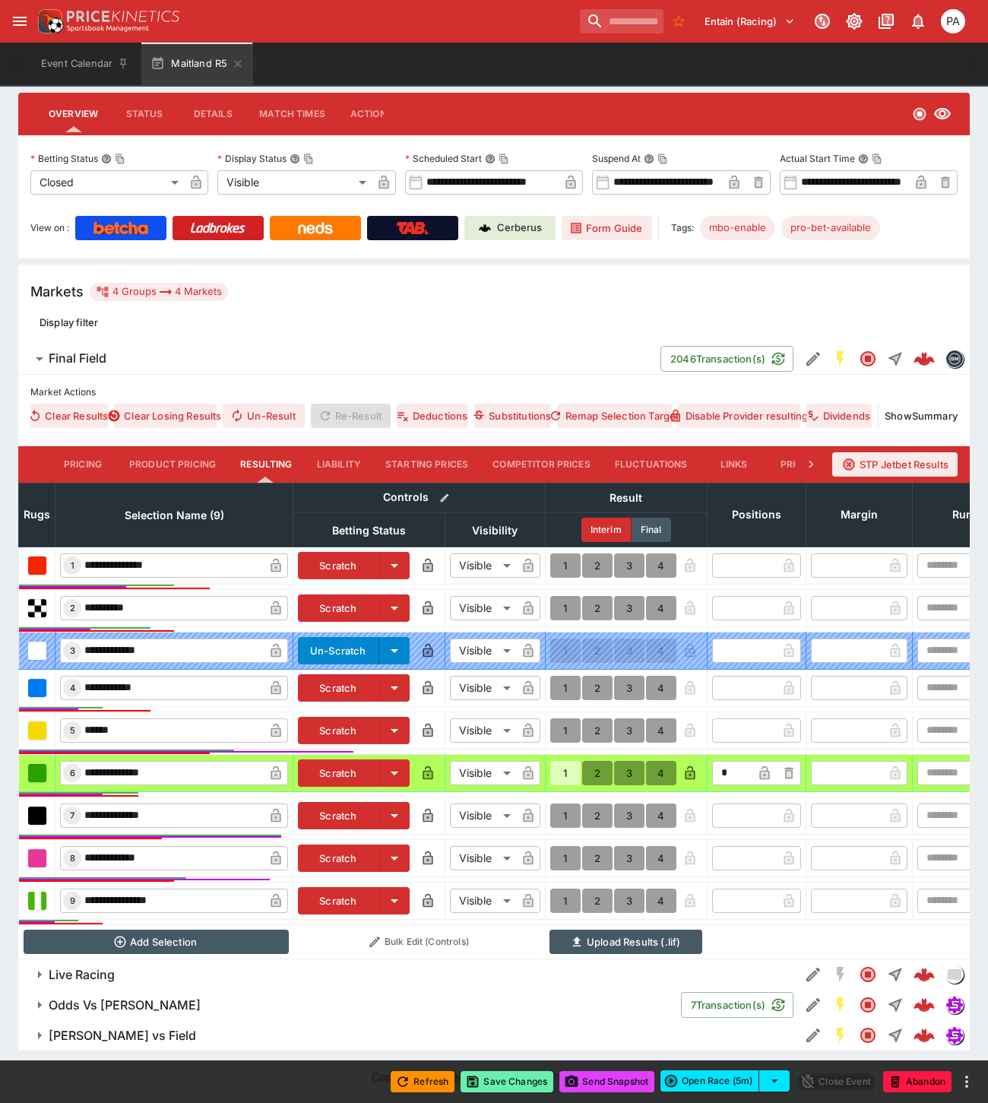
click at [498, 1082] on button "Save Changes" at bounding box center [506, 1081] width 93 height 21
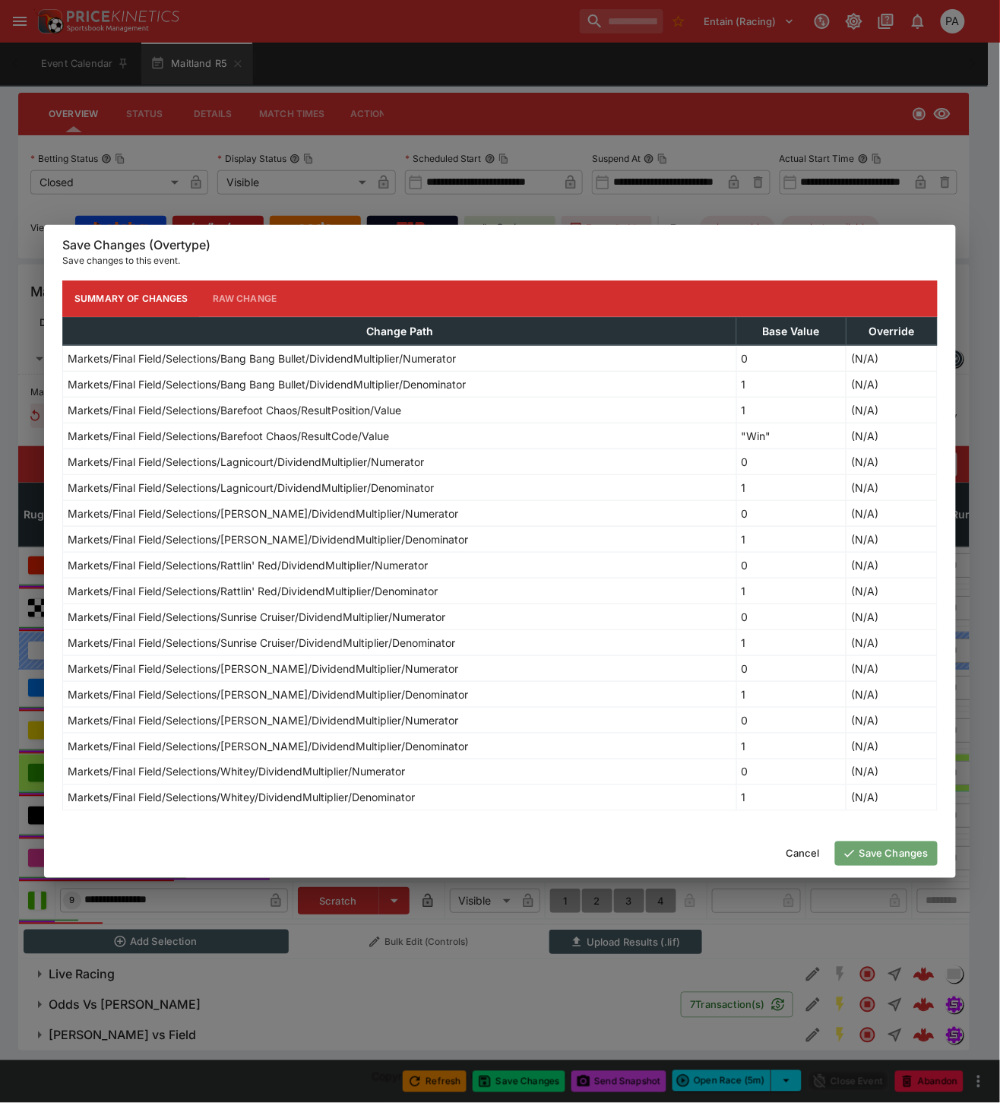
click at [871, 850] on button "Save Changes" at bounding box center [886, 853] width 103 height 24
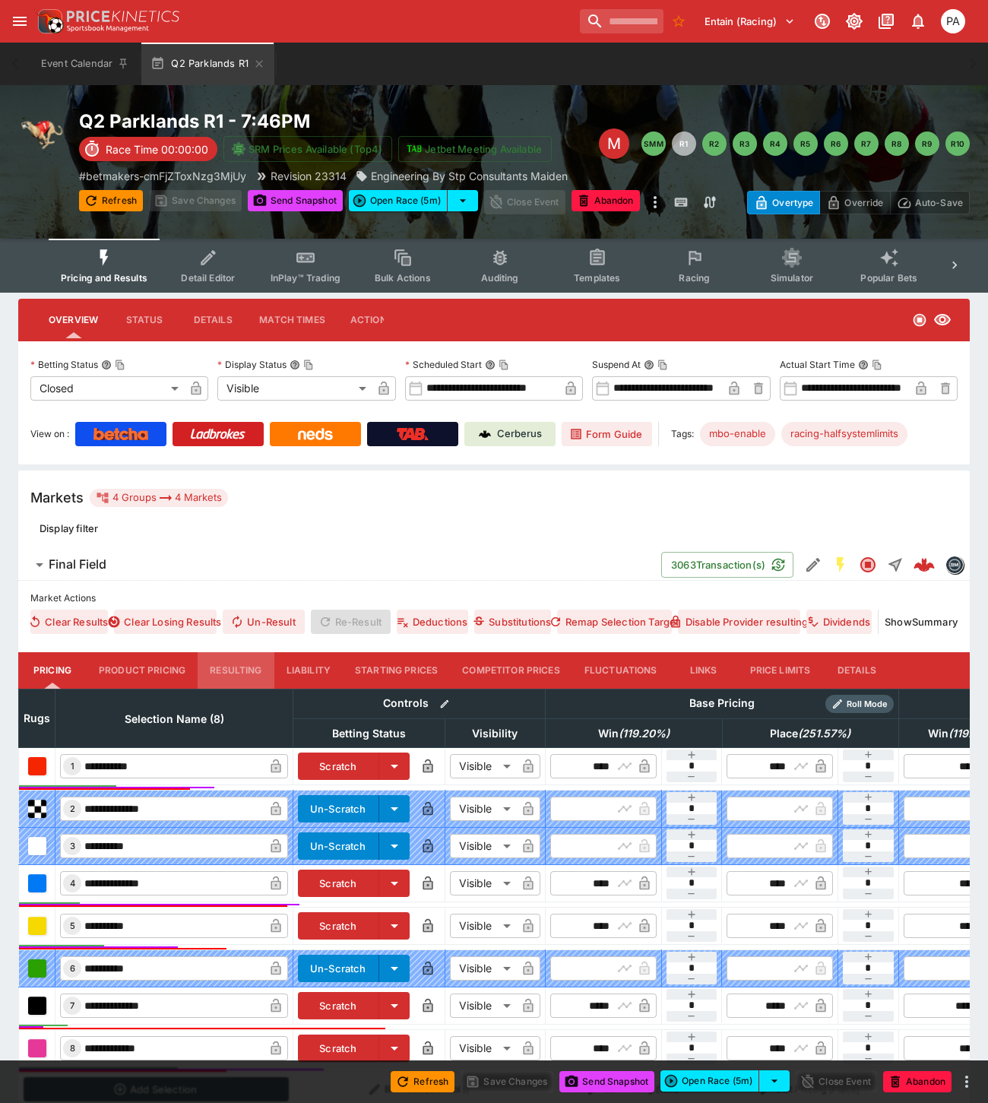
click at [239, 676] on button "Resulting" at bounding box center [236, 670] width 76 height 36
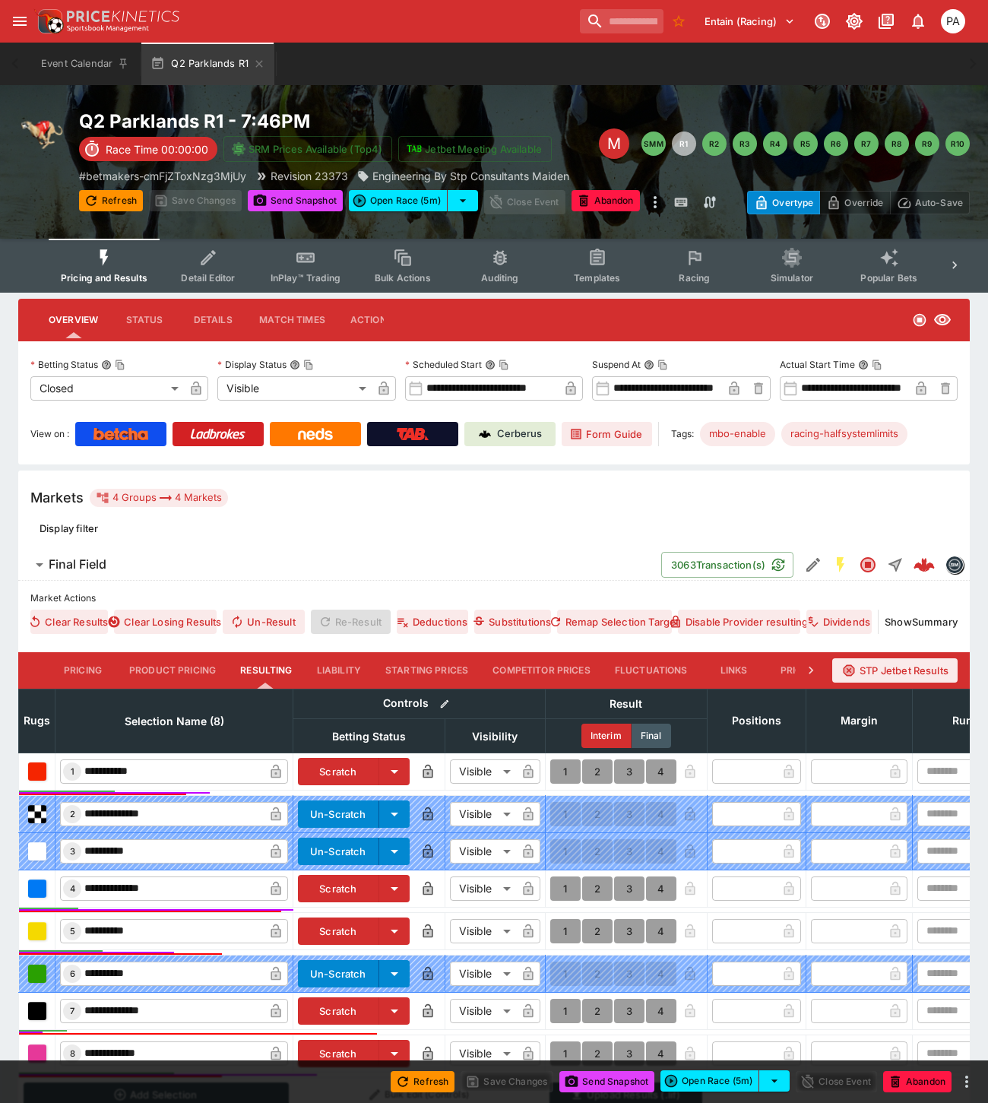
scroll to position [166, 0]
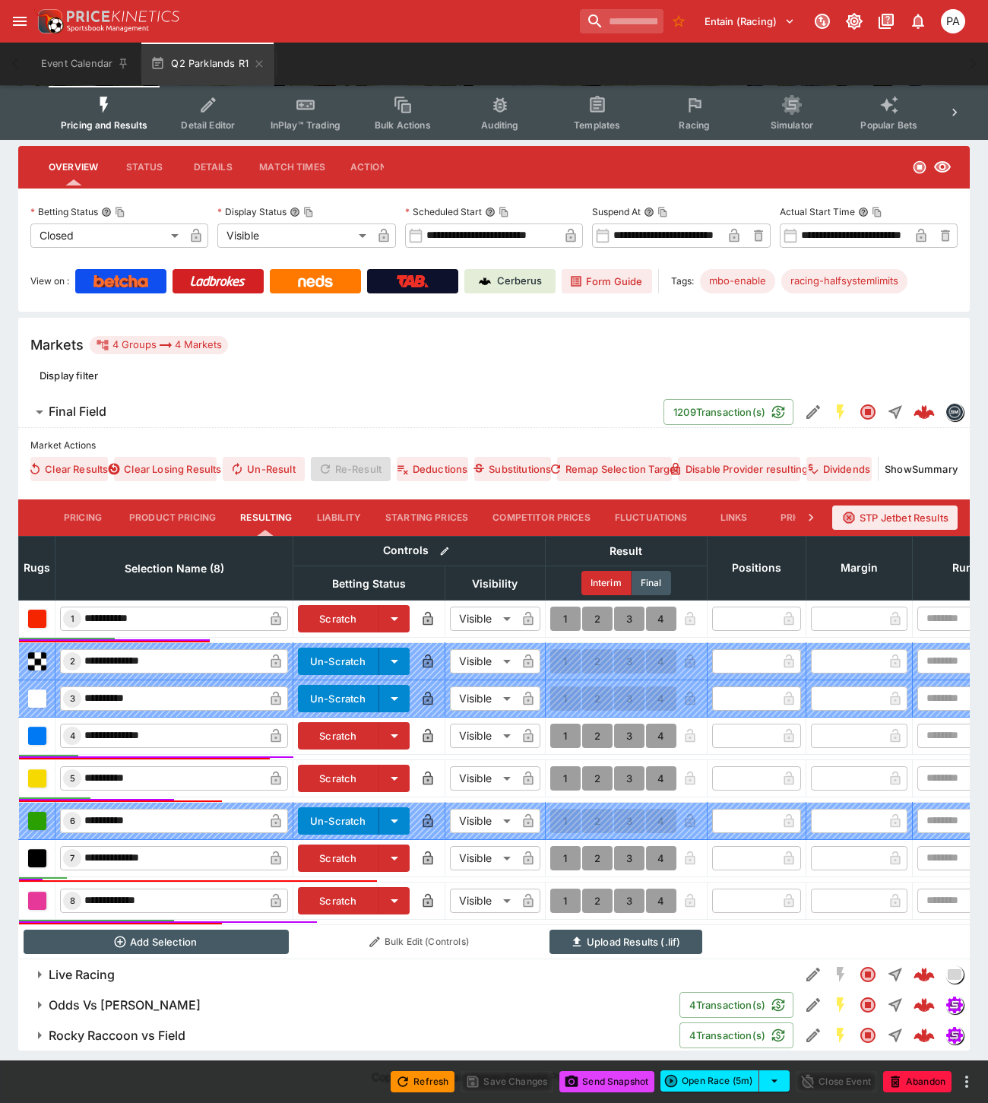
click at [563, 766] on button "1" at bounding box center [565, 778] width 30 height 24
type input "*"
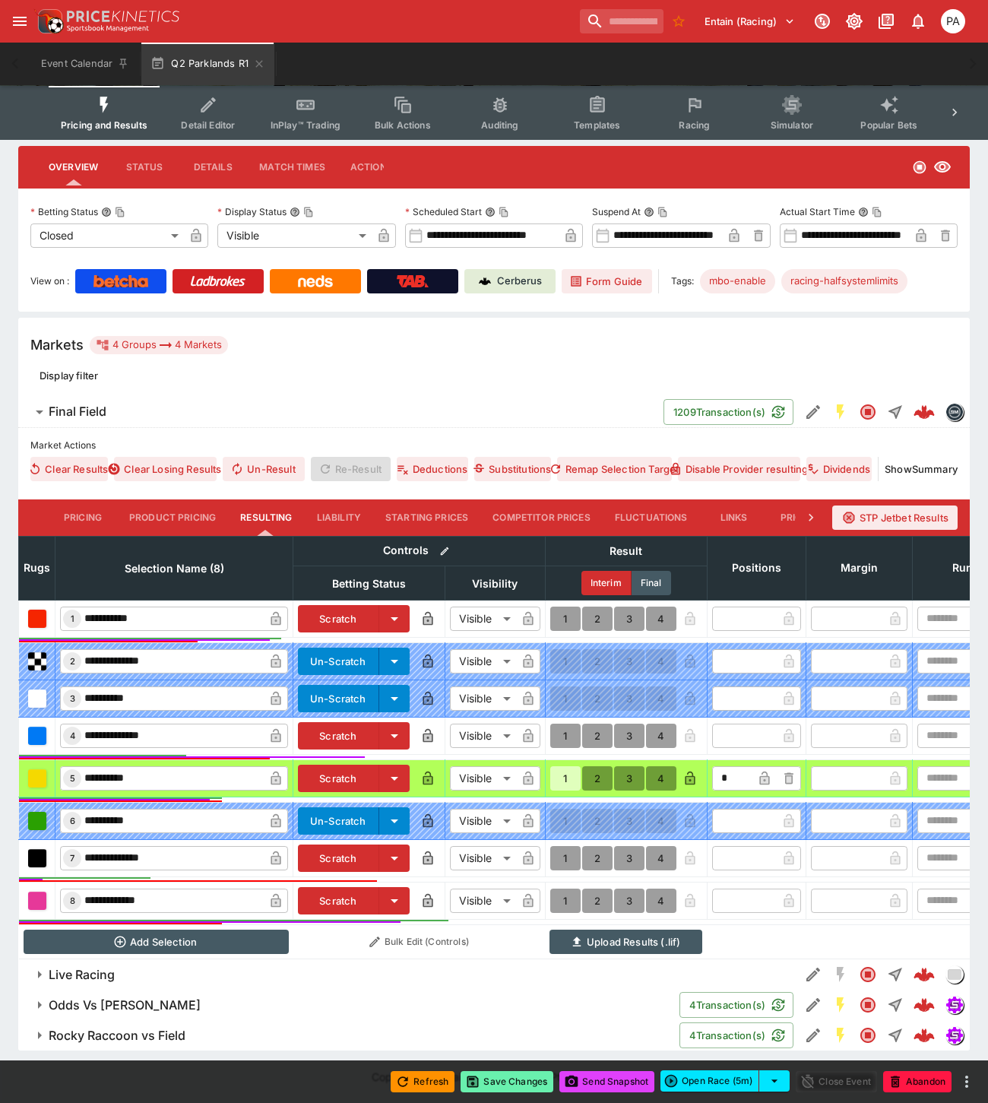
click at [513, 1084] on button "Save Changes" at bounding box center [506, 1081] width 93 height 21
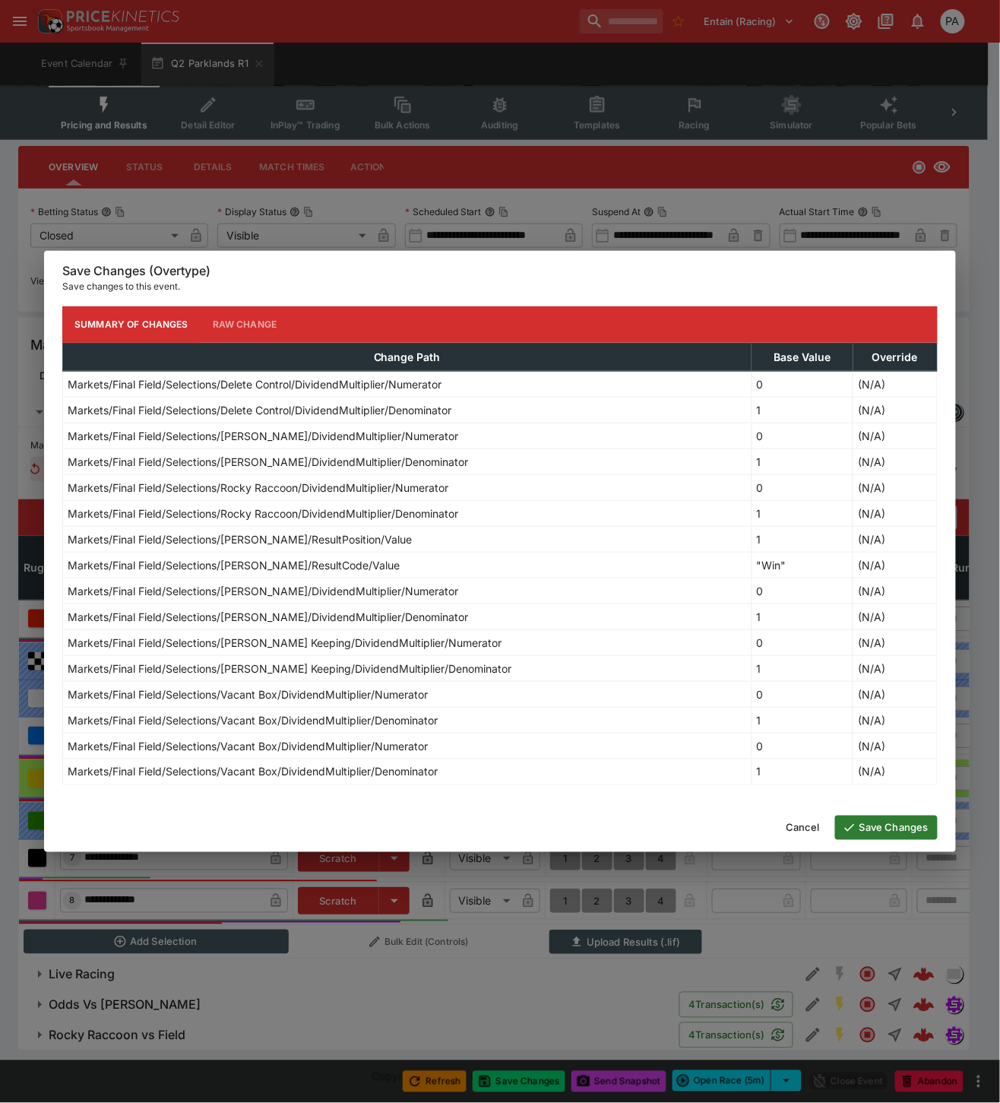
click at [887, 834] on button "Save Changes" at bounding box center [886, 827] width 103 height 24
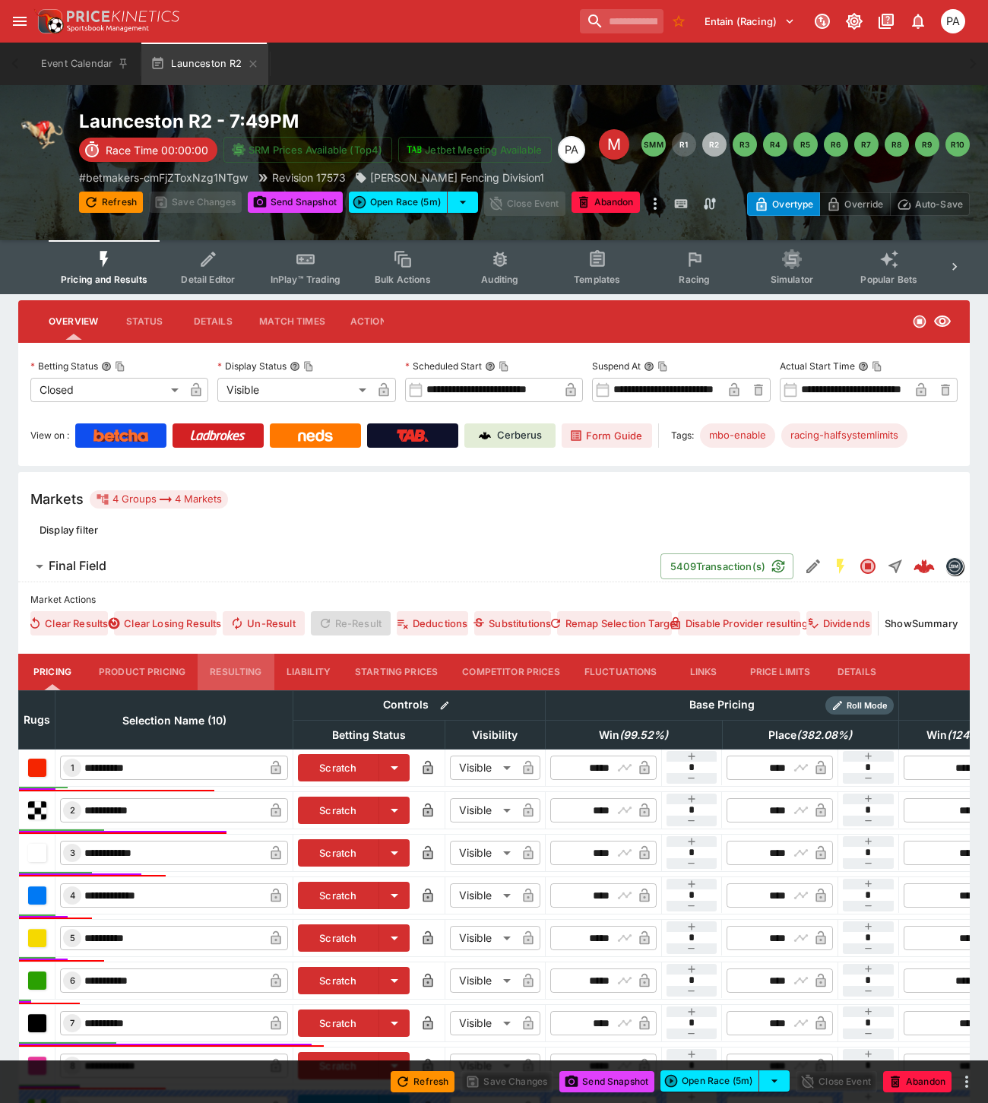
click at [234, 667] on button "Resulting" at bounding box center [236, 671] width 76 height 36
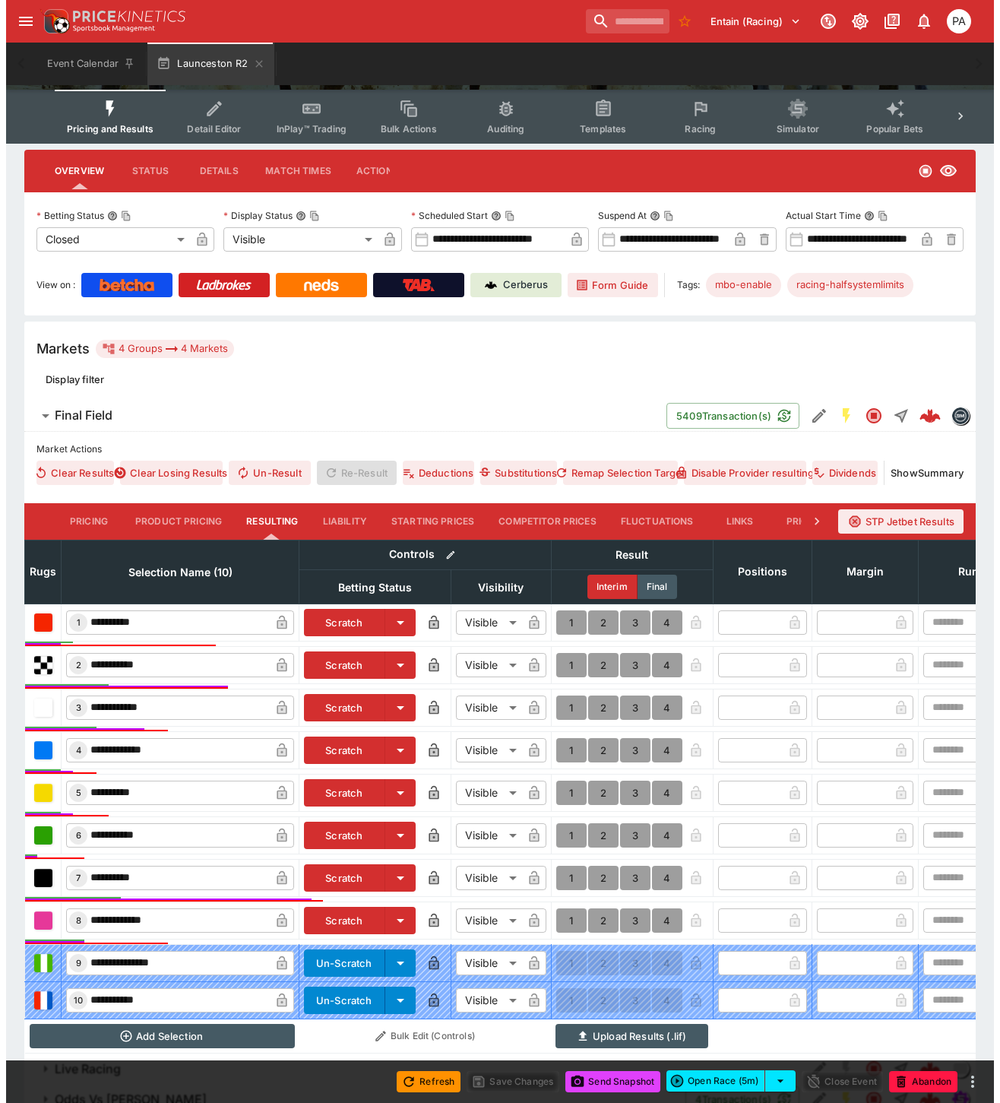
scroll to position [256, 0]
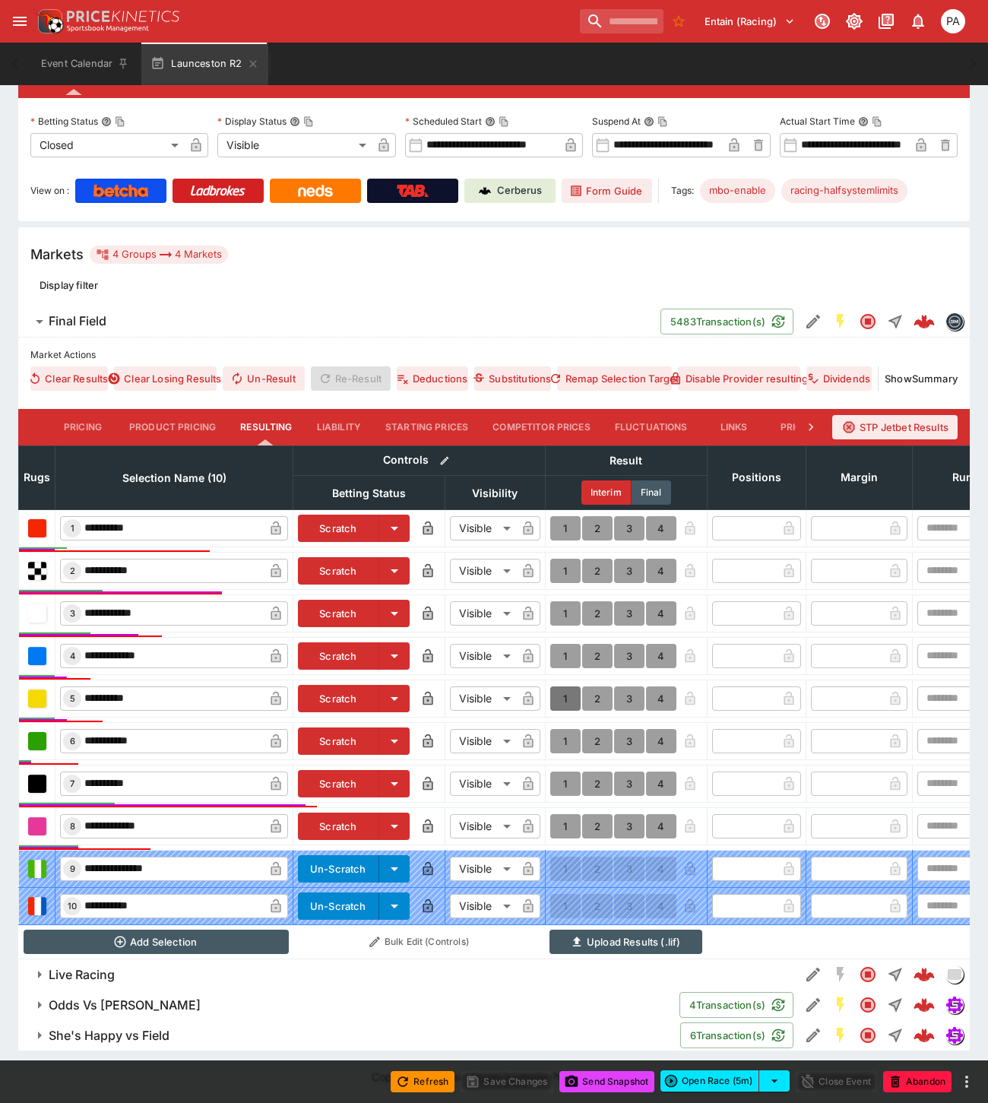
click at [557, 686] on button "1" at bounding box center [565, 698] width 30 height 24
type input "*"
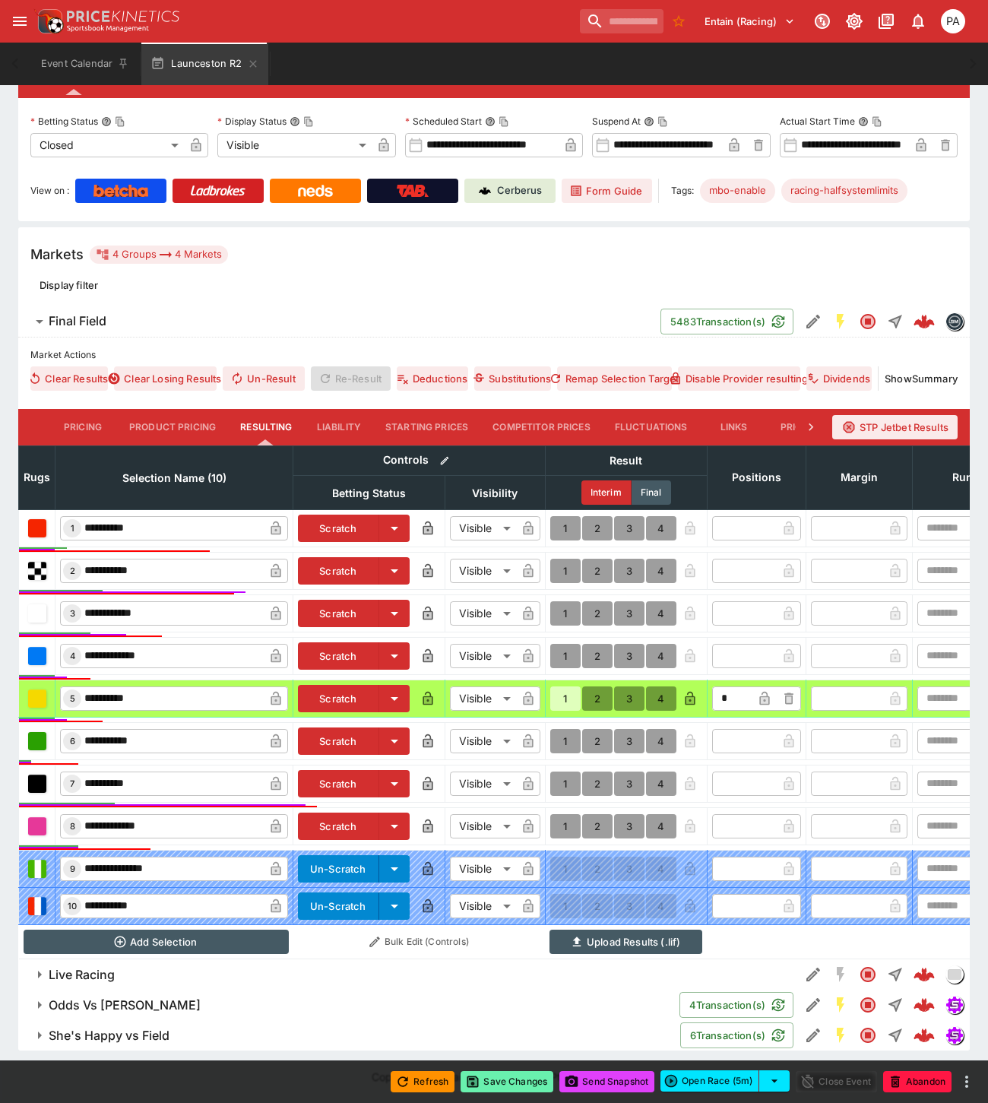
click at [520, 1077] on button "Save Changes" at bounding box center [506, 1081] width 93 height 21
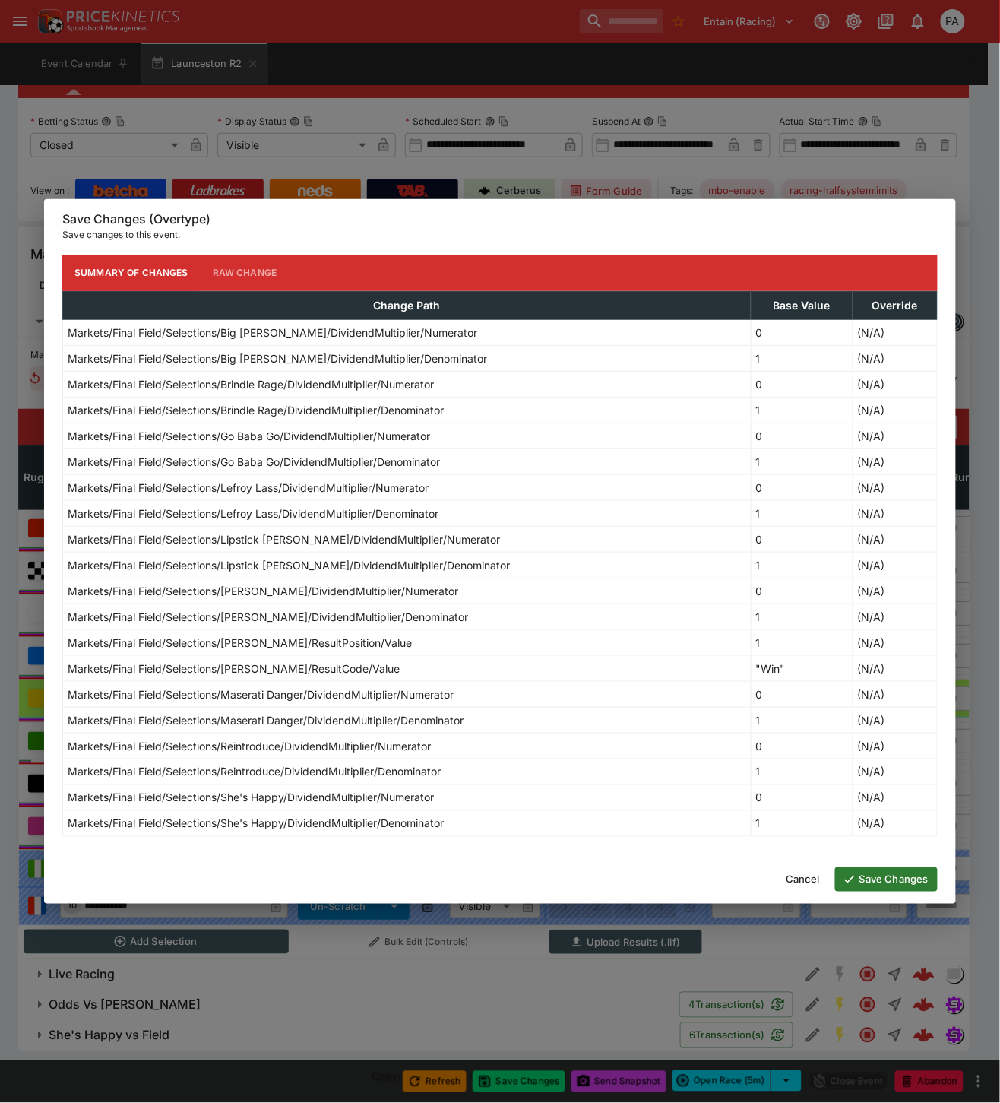
click at [891, 880] on button "Save Changes" at bounding box center [886, 879] width 103 height 24
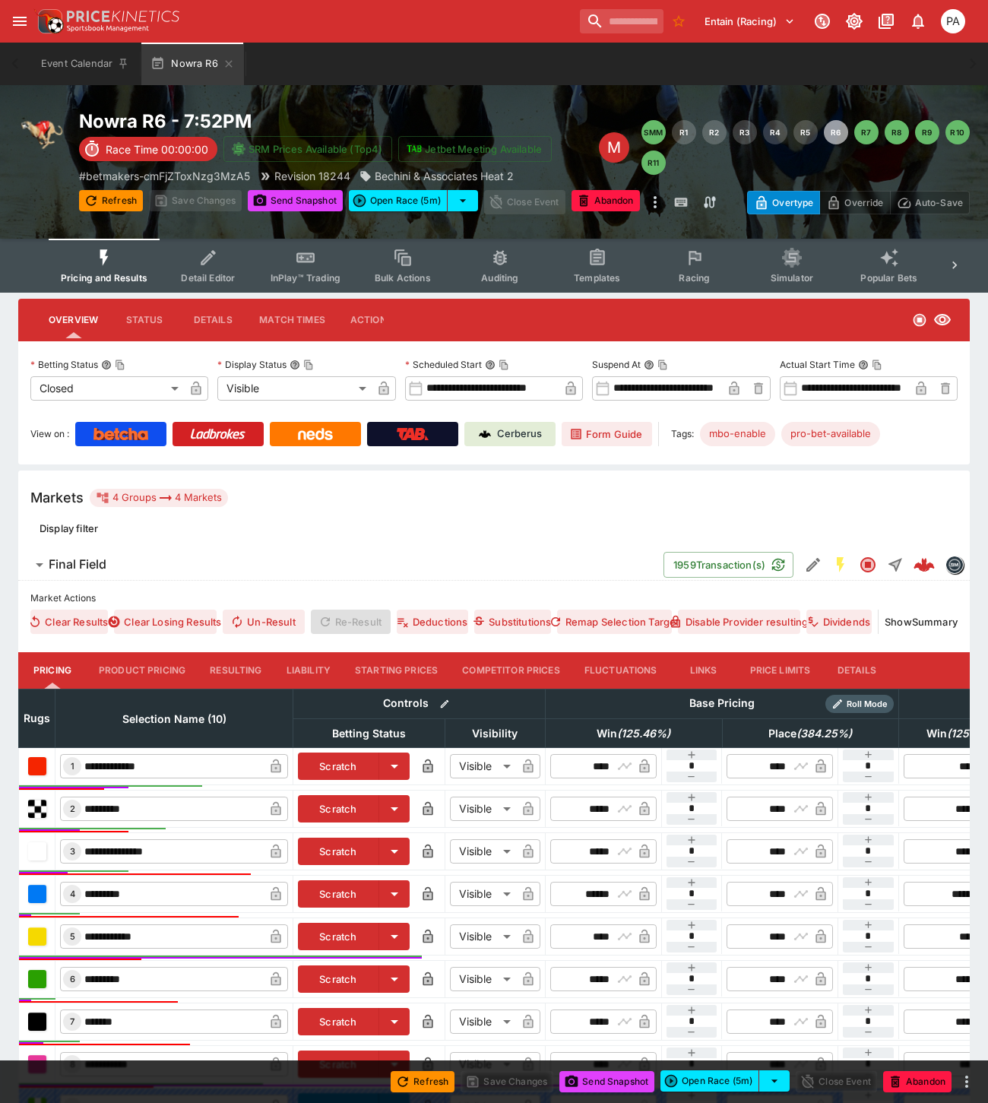
click at [249, 672] on button "Resulting" at bounding box center [236, 670] width 76 height 36
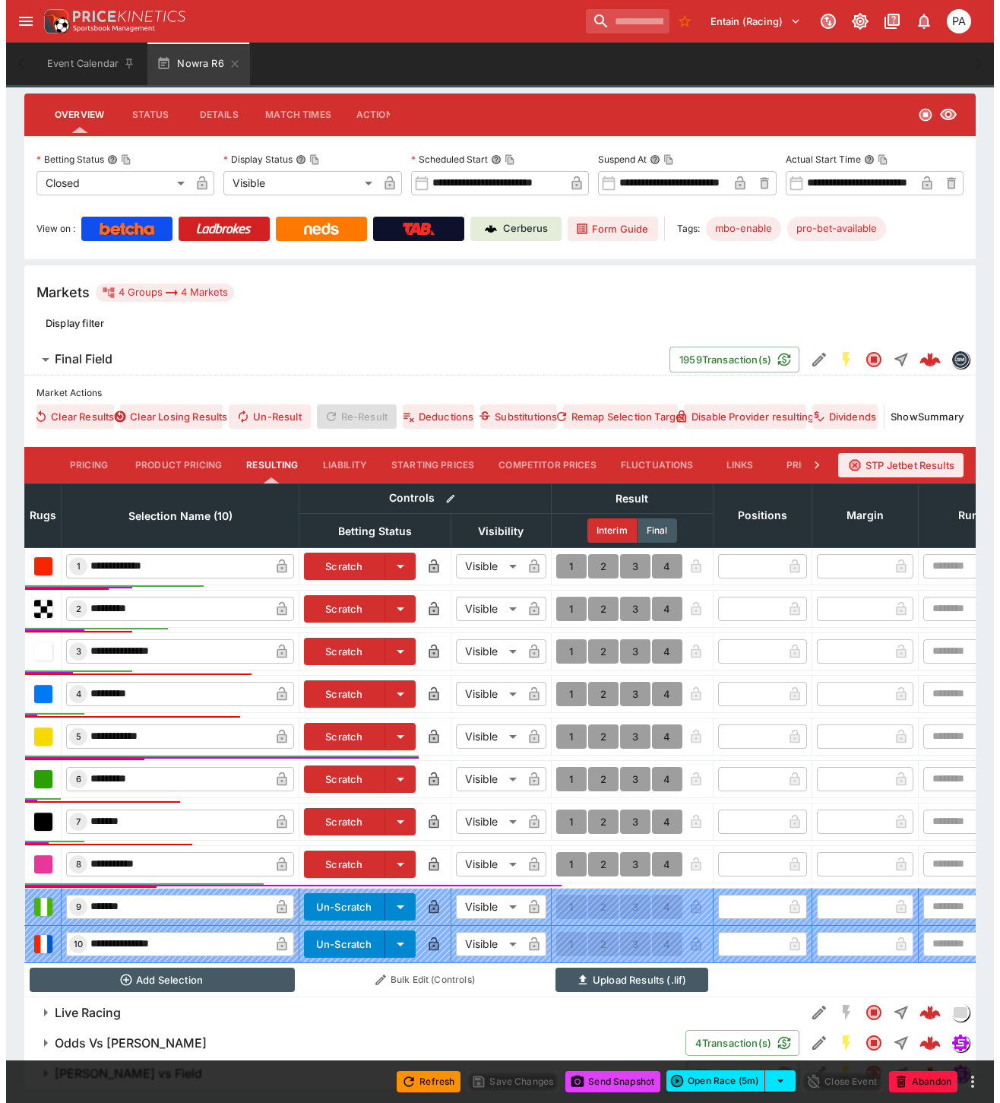
scroll to position [256, 0]
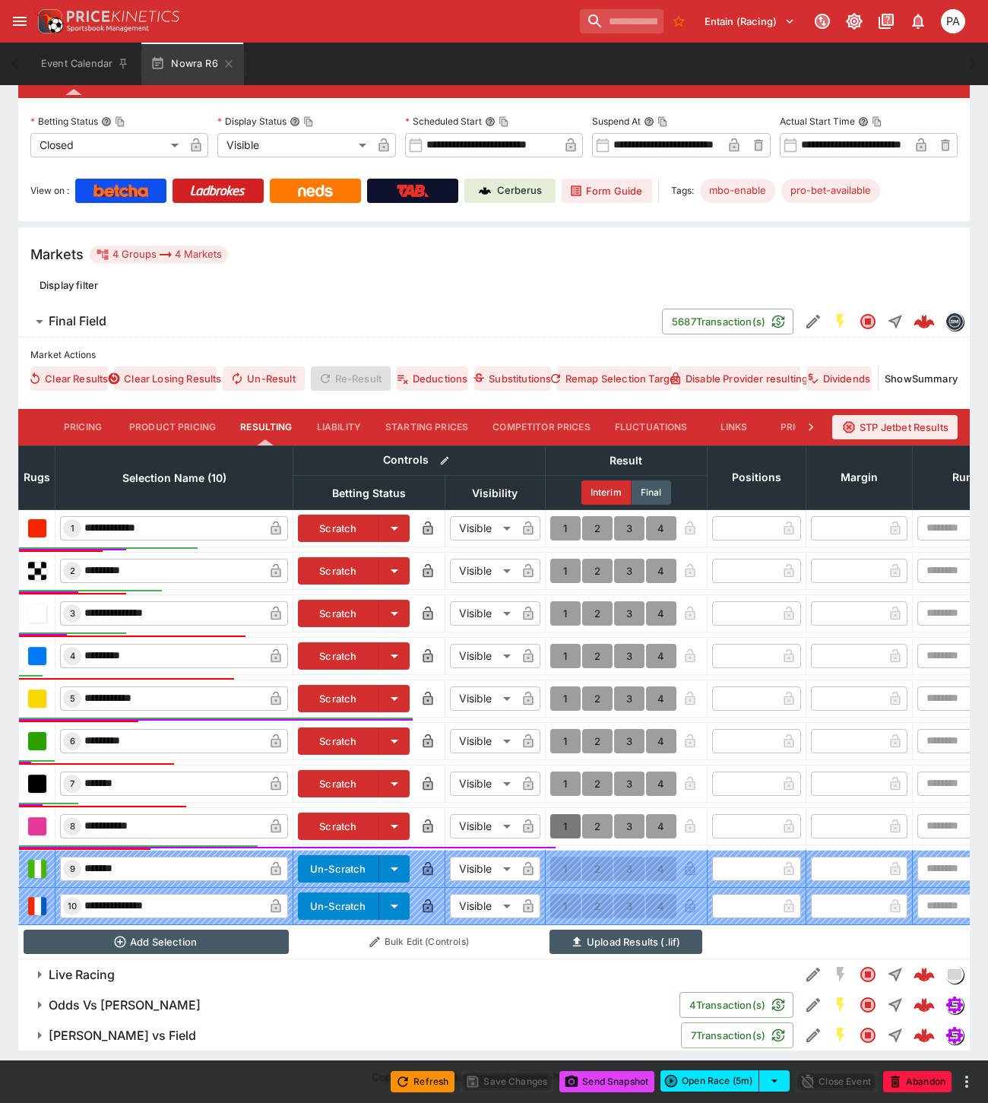
click at [566, 815] on button "1" at bounding box center [565, 826] width 30 height 24
type input "*"
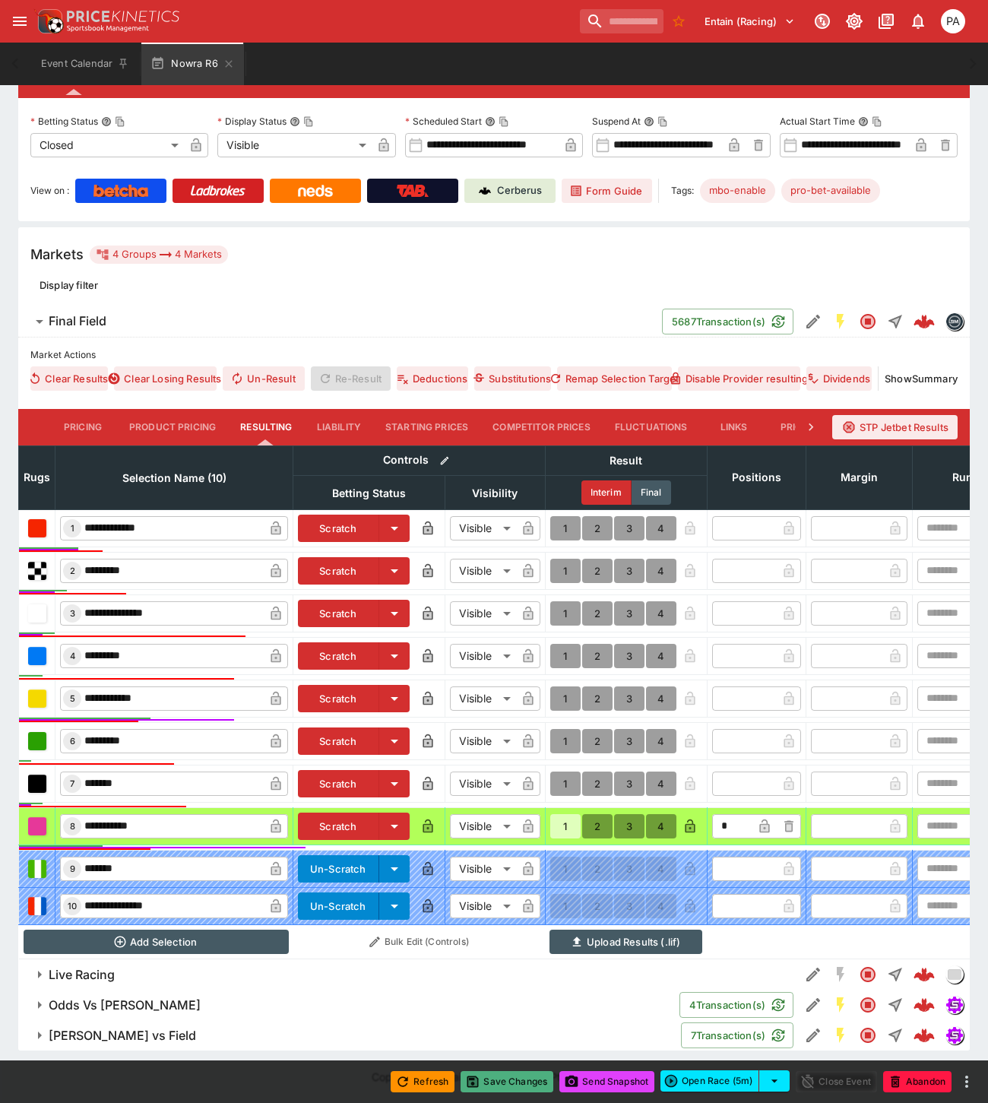
click at [515, 1077] on button "Save Changes" at bounding box center [506, 1081] width 93 height 21
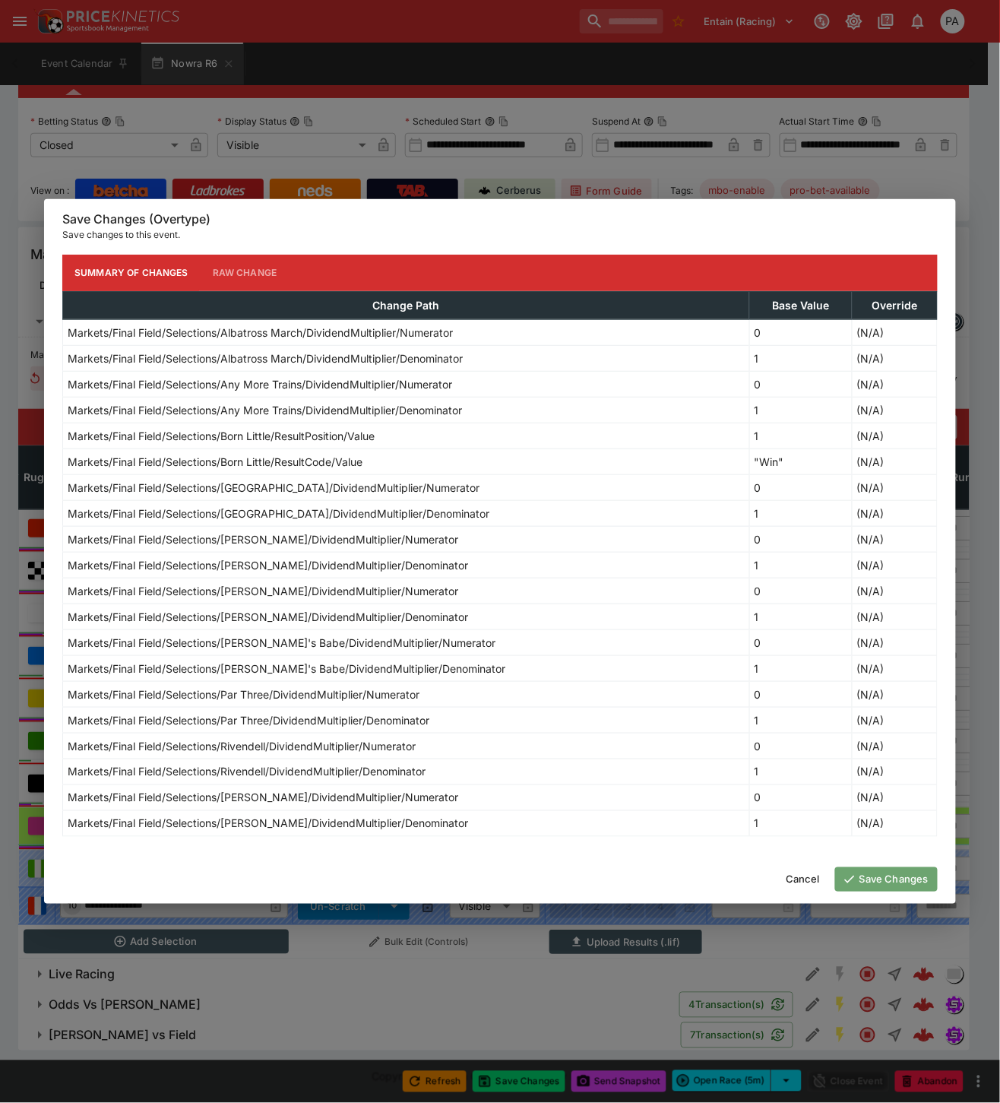
drag, startPoint x: 865, startPoint y: 879, endPoint x: 853, endPoint y: 874, distance: 13.3
click at [863, 879] on button "Save Changes" at bounding box center [886, 879] width 103 height 24
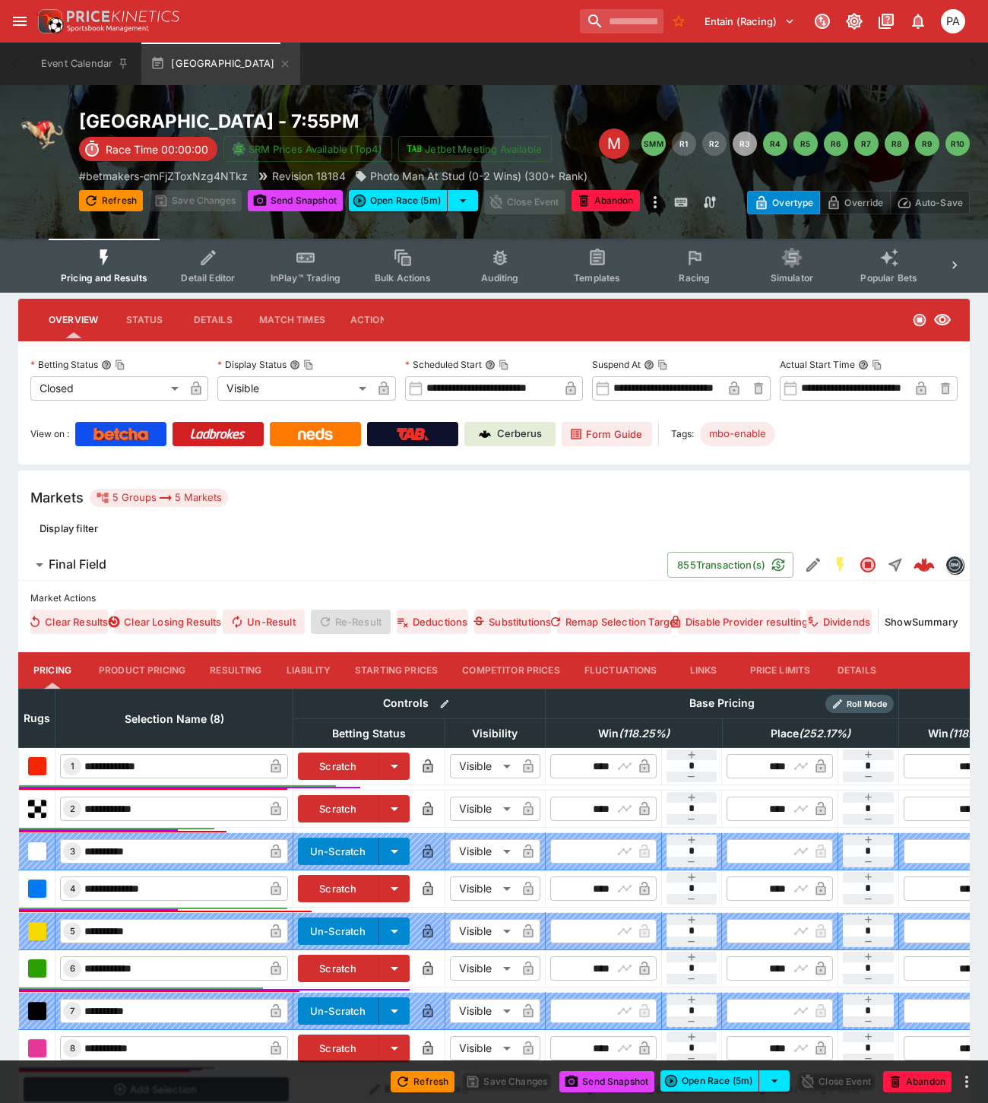
click at [224, 674] on button "Resulting" at bounding box center [236, 670] width 76 height 36
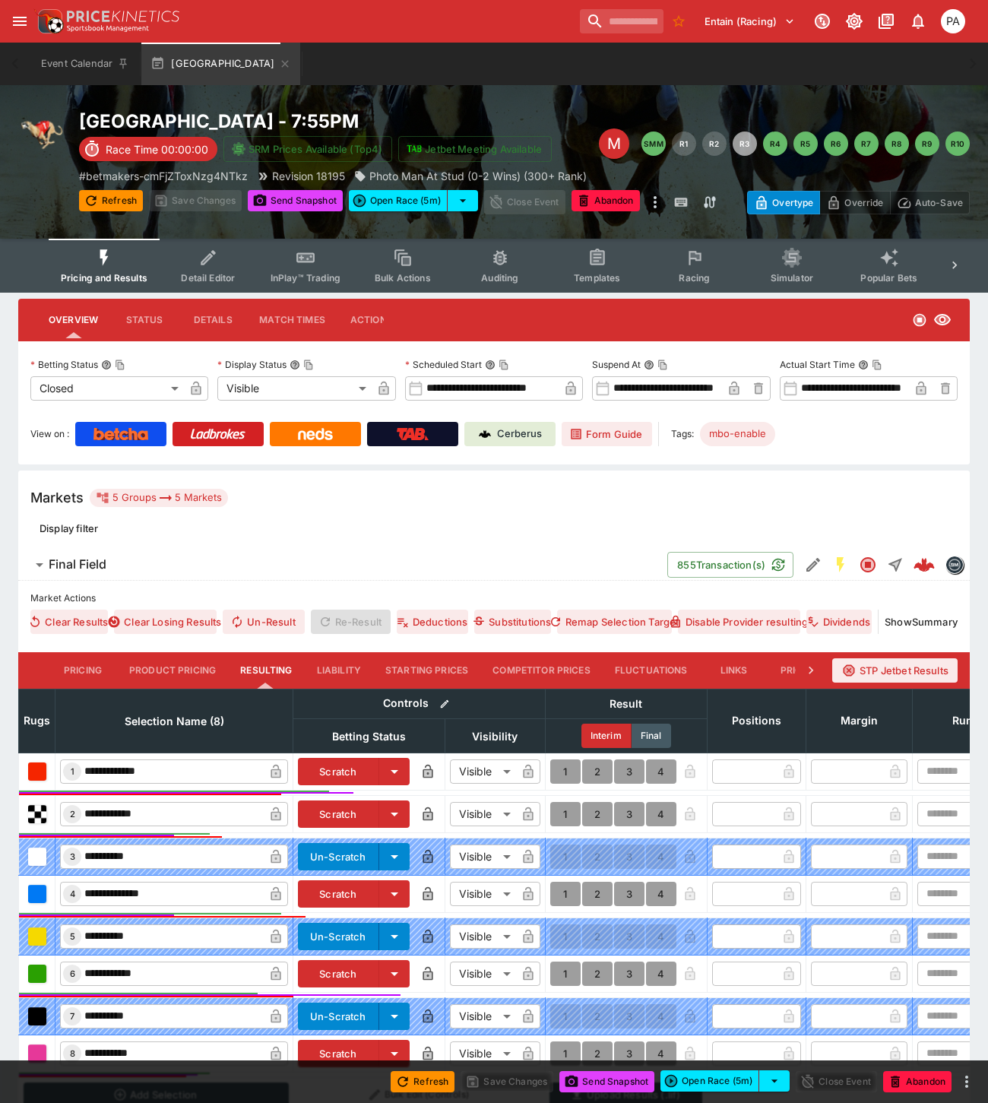
scroll to position [196, 0]
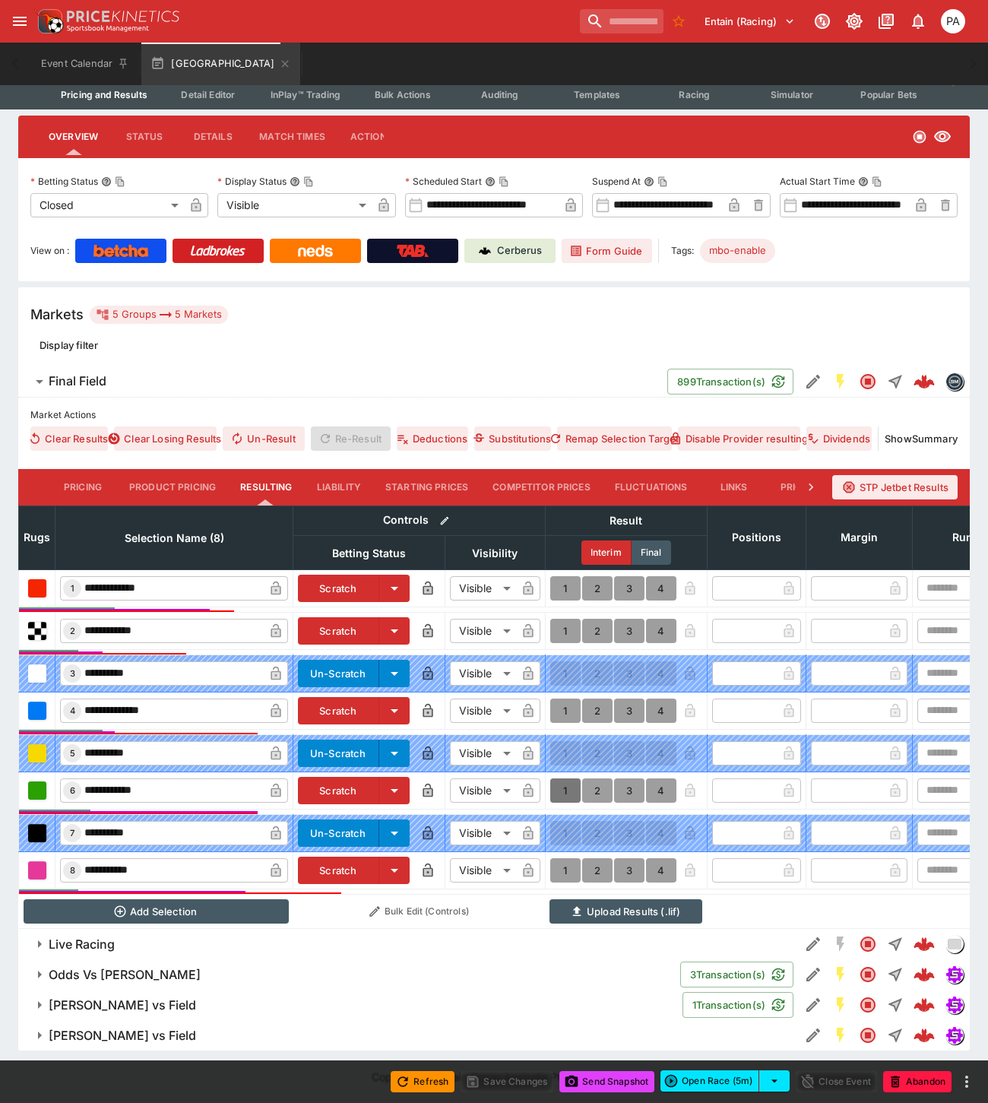
click at [561, 783] on button "1" at bounding box center [565, 790] width 30 height 24
type input "*"
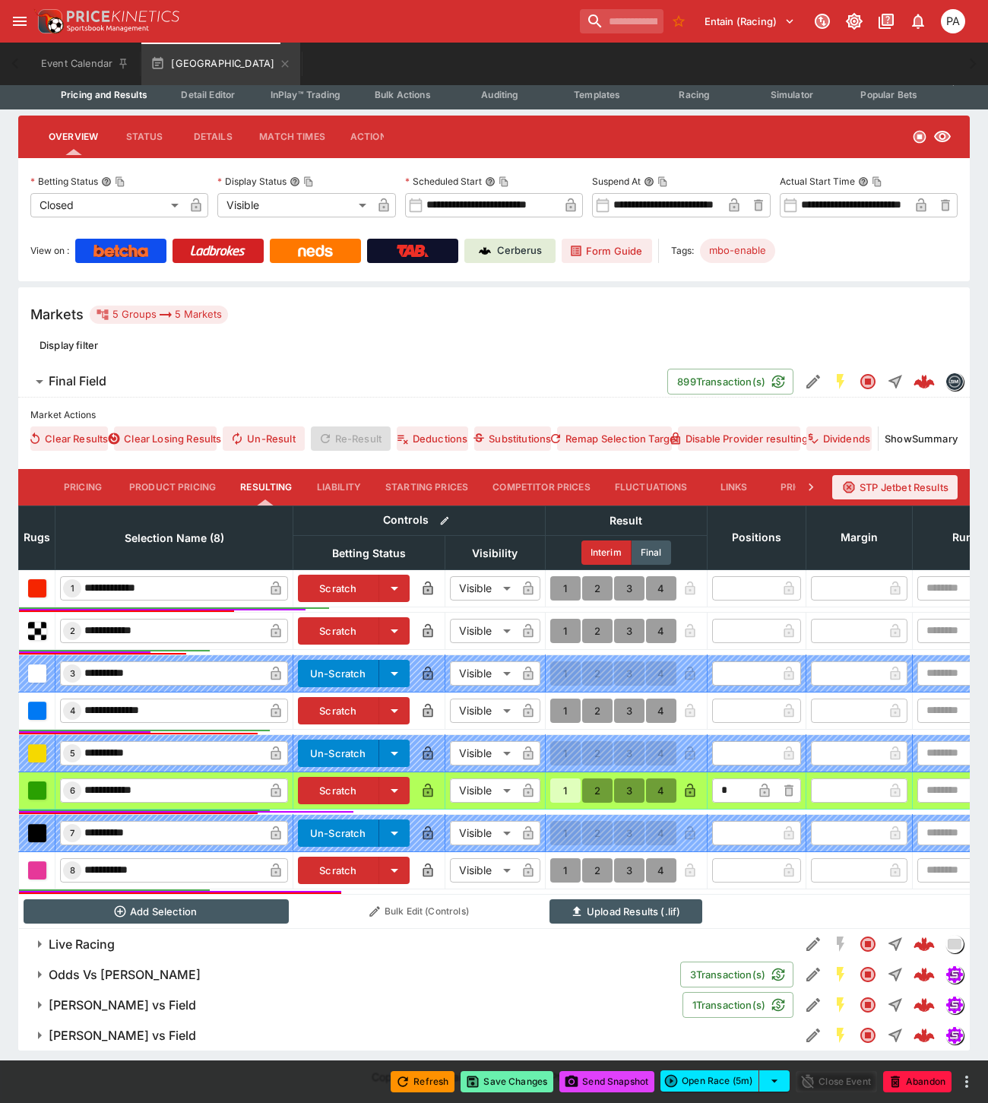
click at [520, 1087] on button "Save Changes" at bounding box center [506, 1081] width 93 height 21
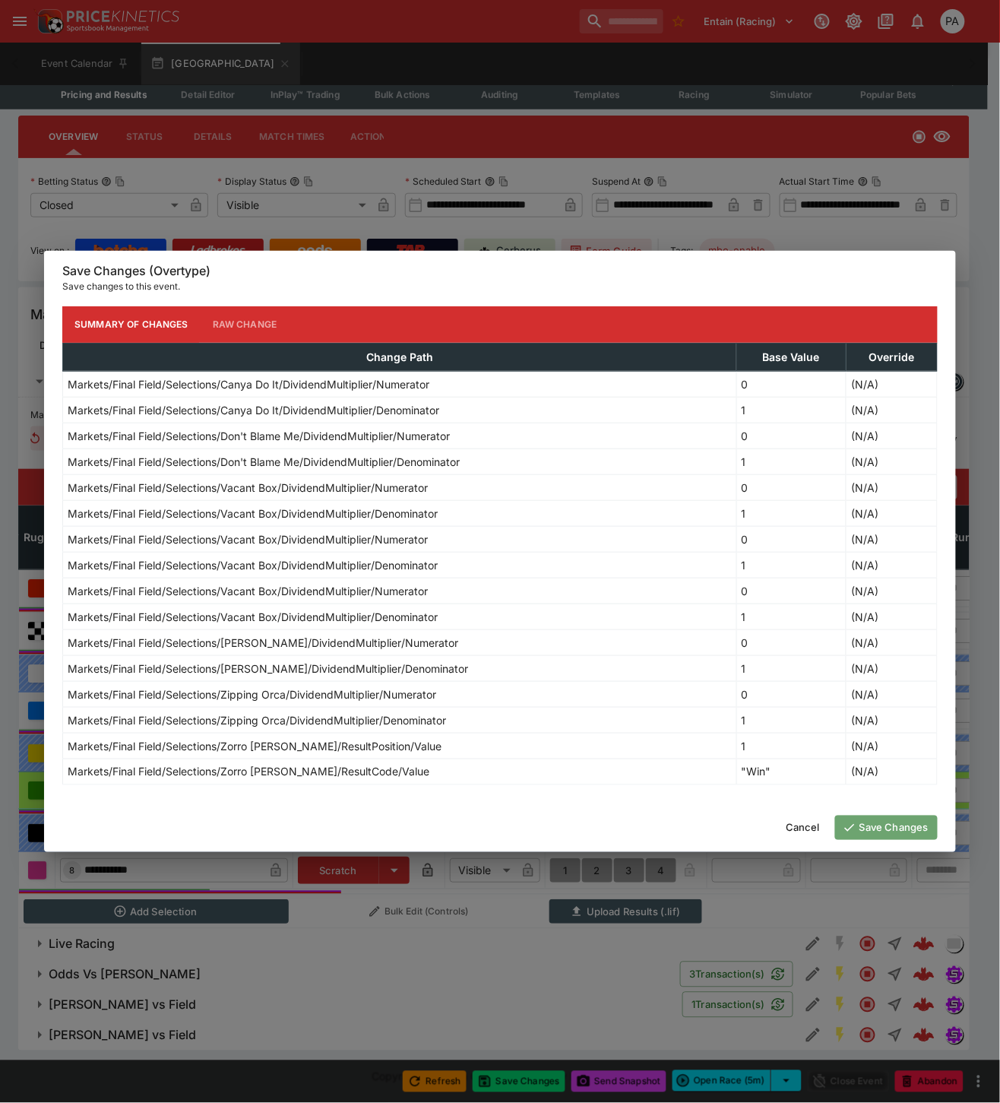
click at [880, 828] on button "Save Changes" at bounding box center [886, 827] width 103 height 24
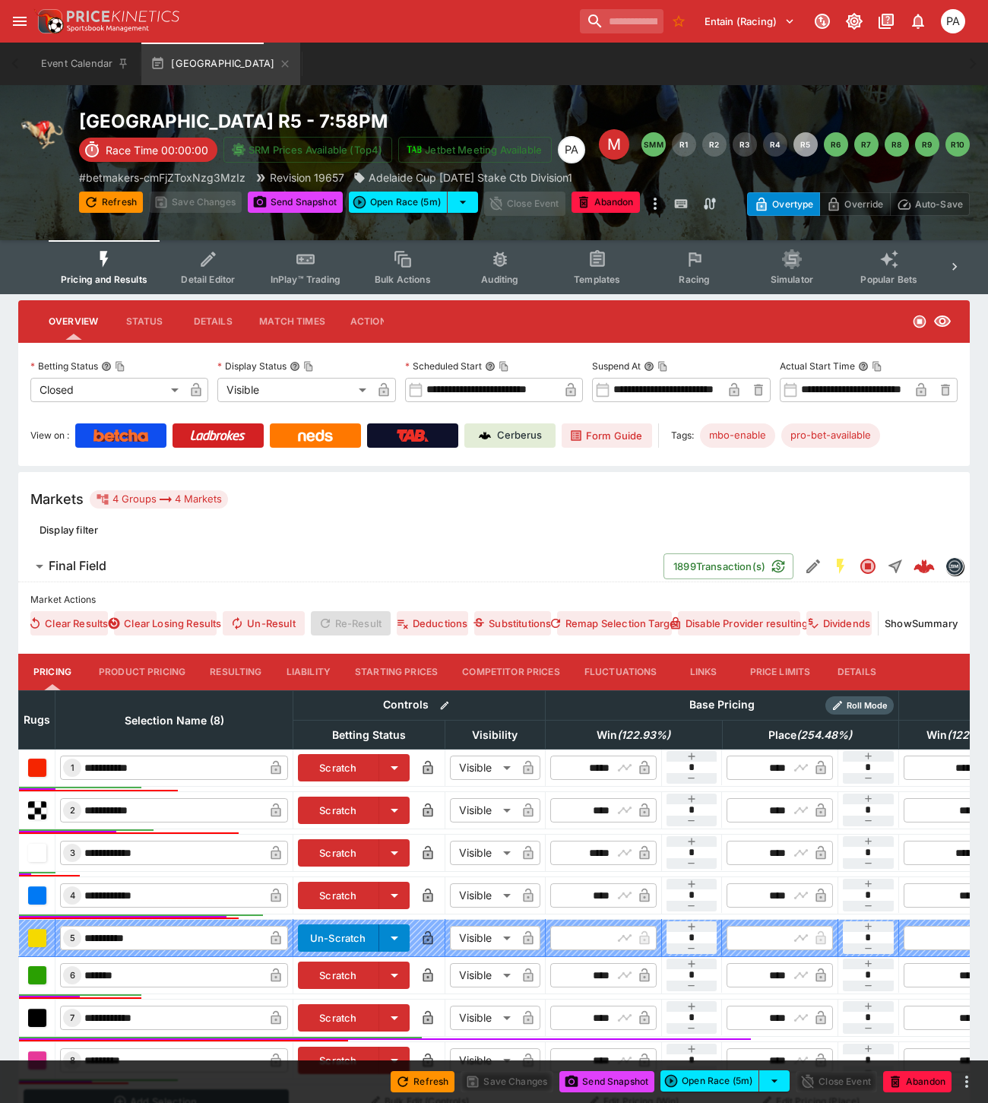
click at [224, 663] on button "Resulting" at bounding box center [236, 671] width 76 height 36
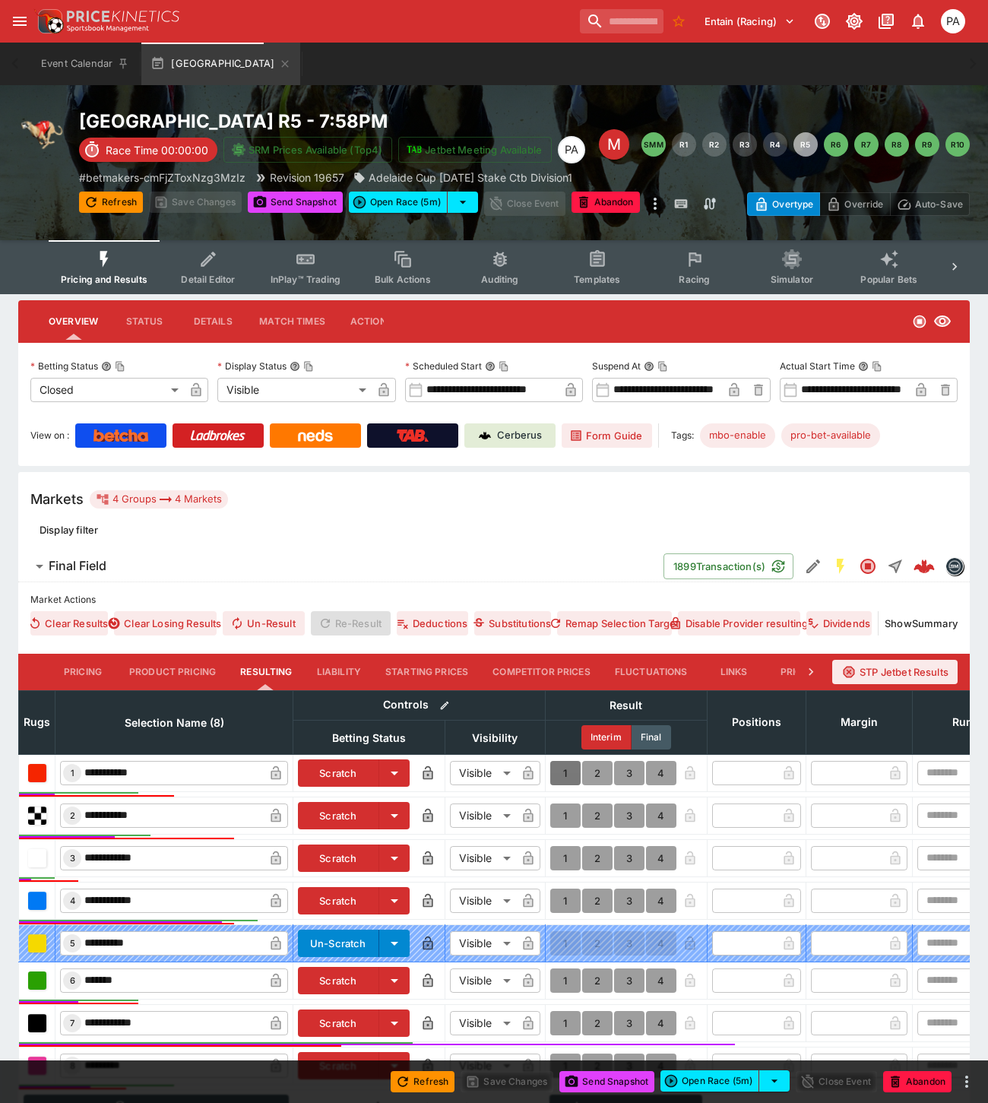
click at [565, 771] on button "1" at bounding box center [565, 773] width 30 height 24
type input "*"
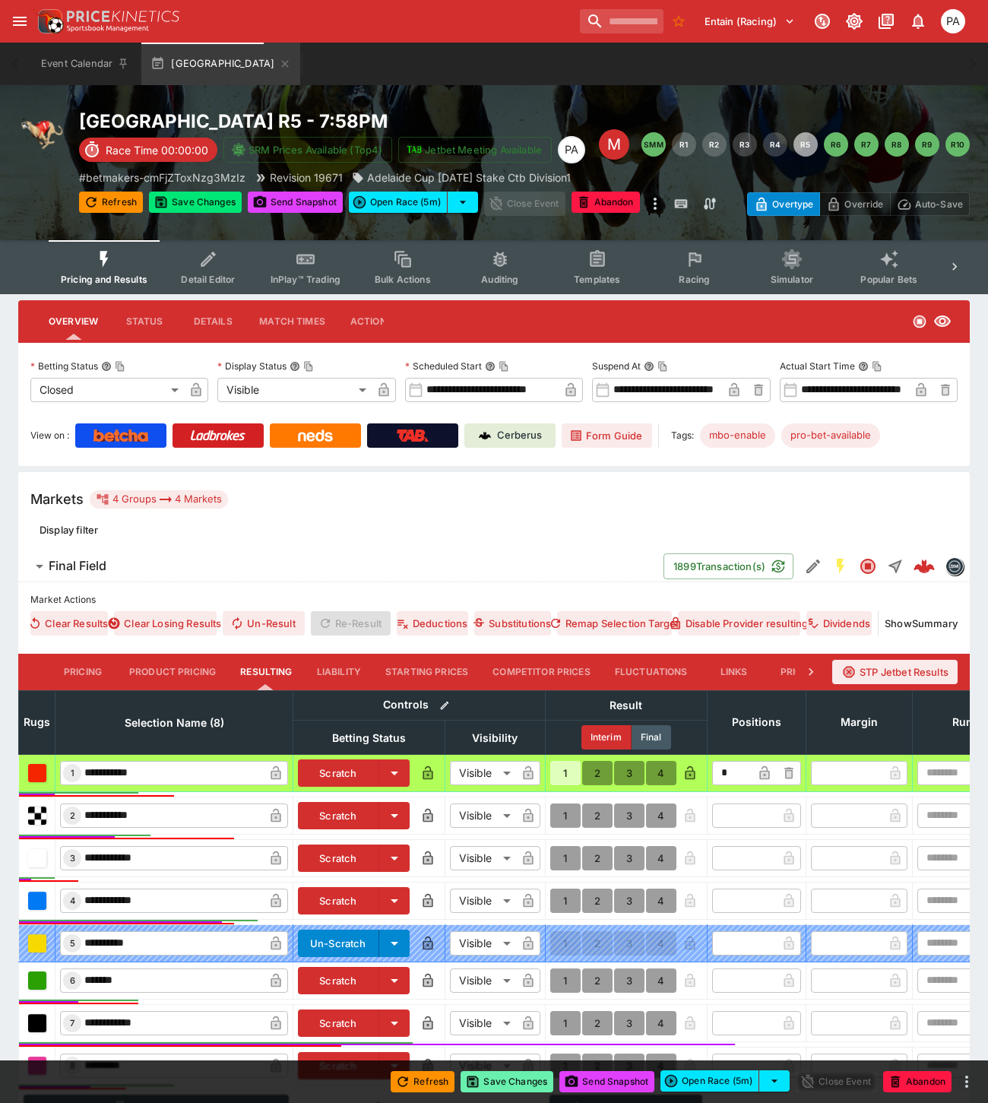
click at [509, 1083] on button "Save Changes" at bounding box center [506, 1081] width 93 height 21
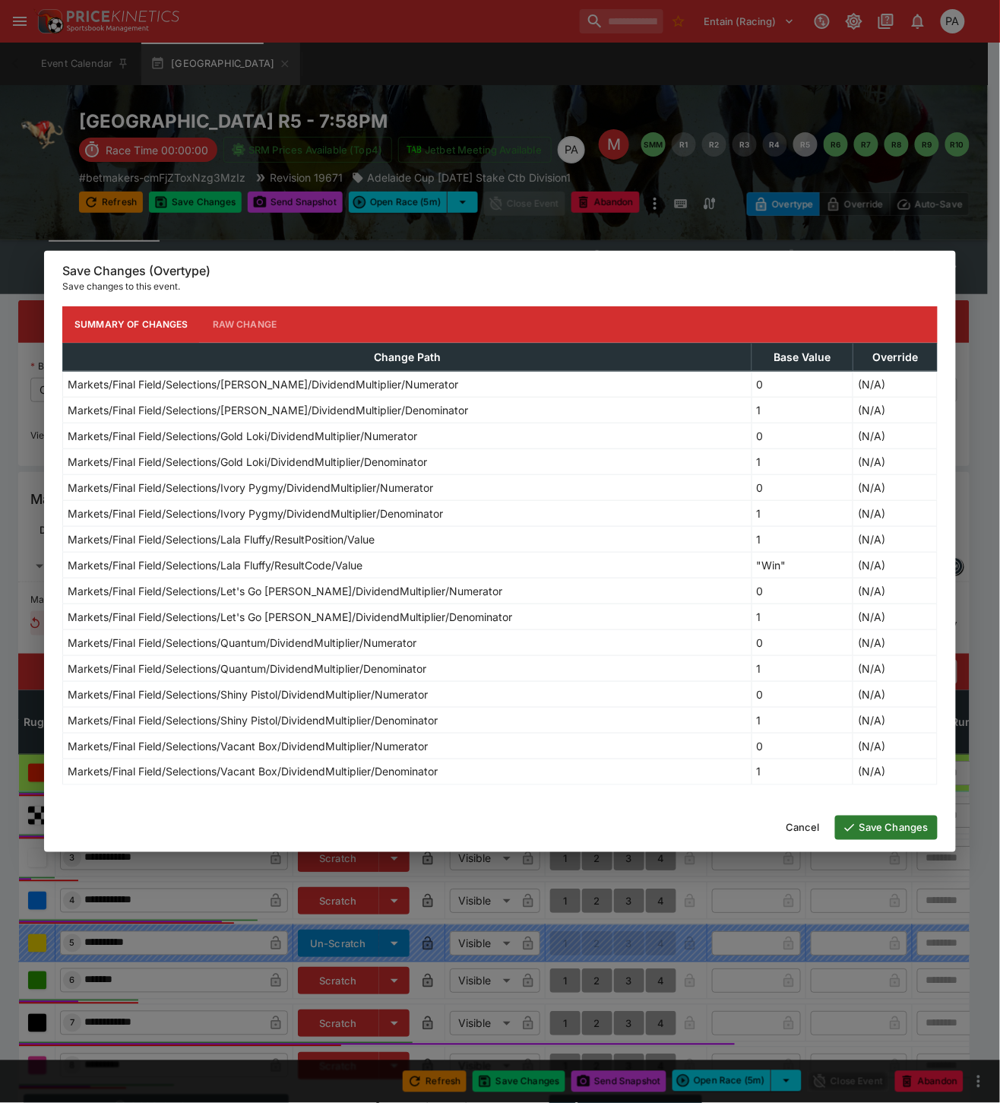
click at [869, 829] on button "Save Changes" at bounding box center [886, 827] width 103 height 24
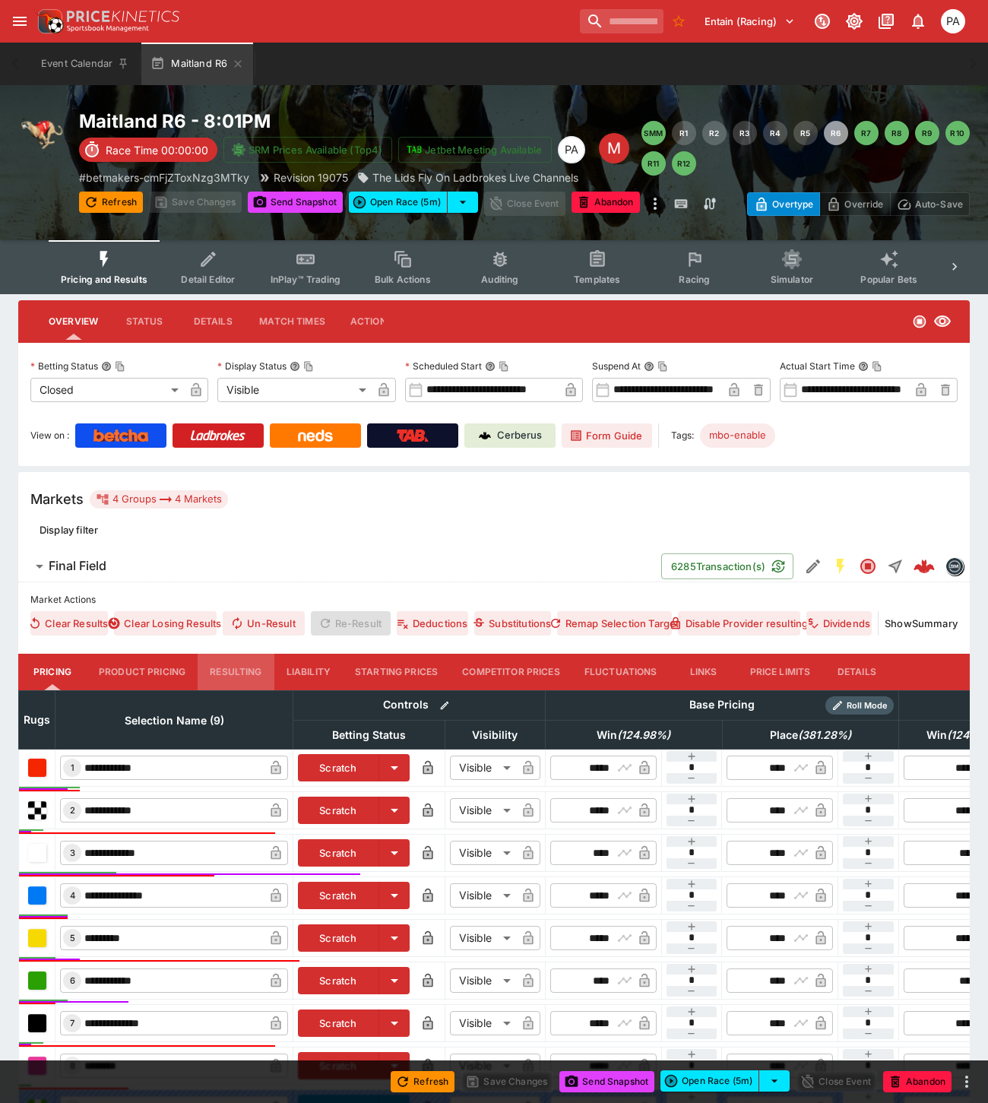
click at [226, 665] on button "Resulting" at bounding box center [236, 671] width 76 height 36
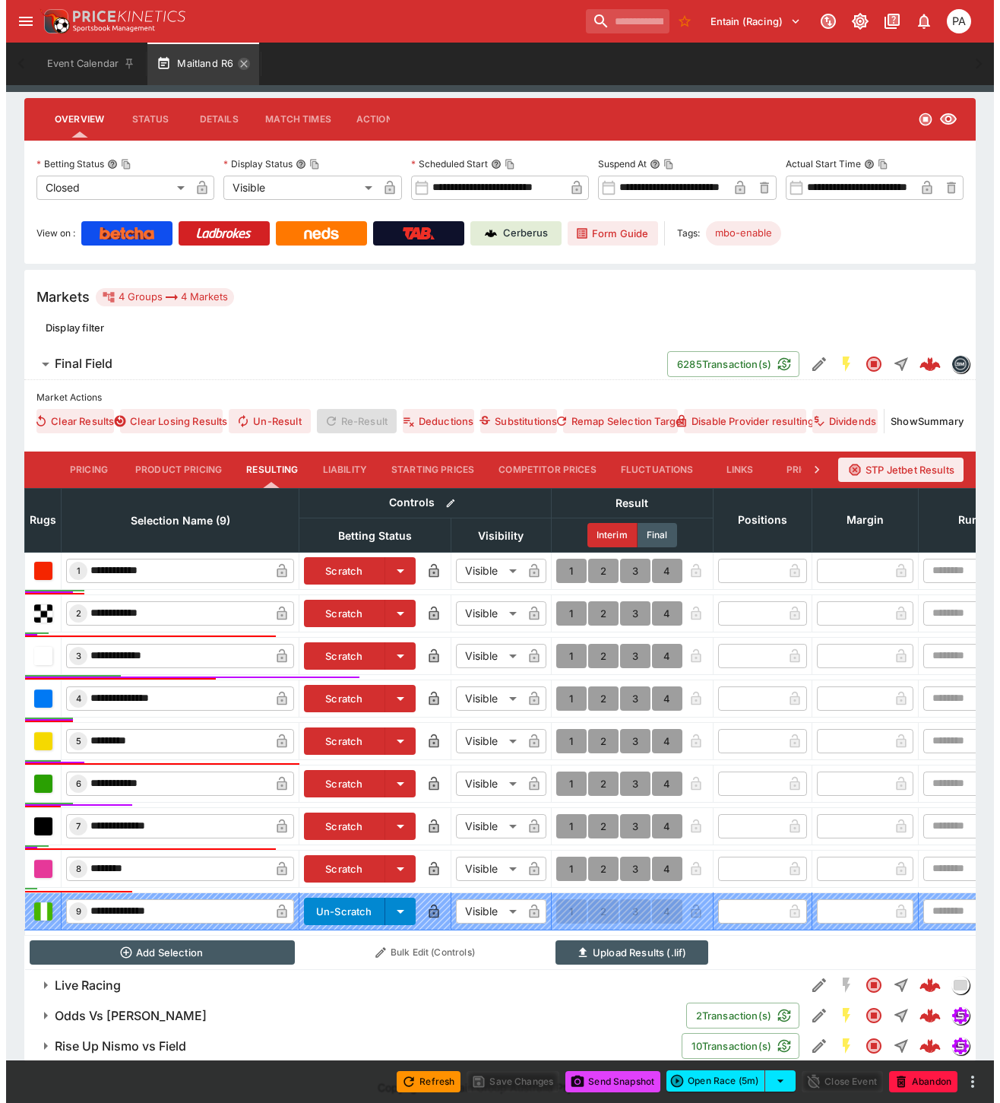
scroll to position [224, 0]
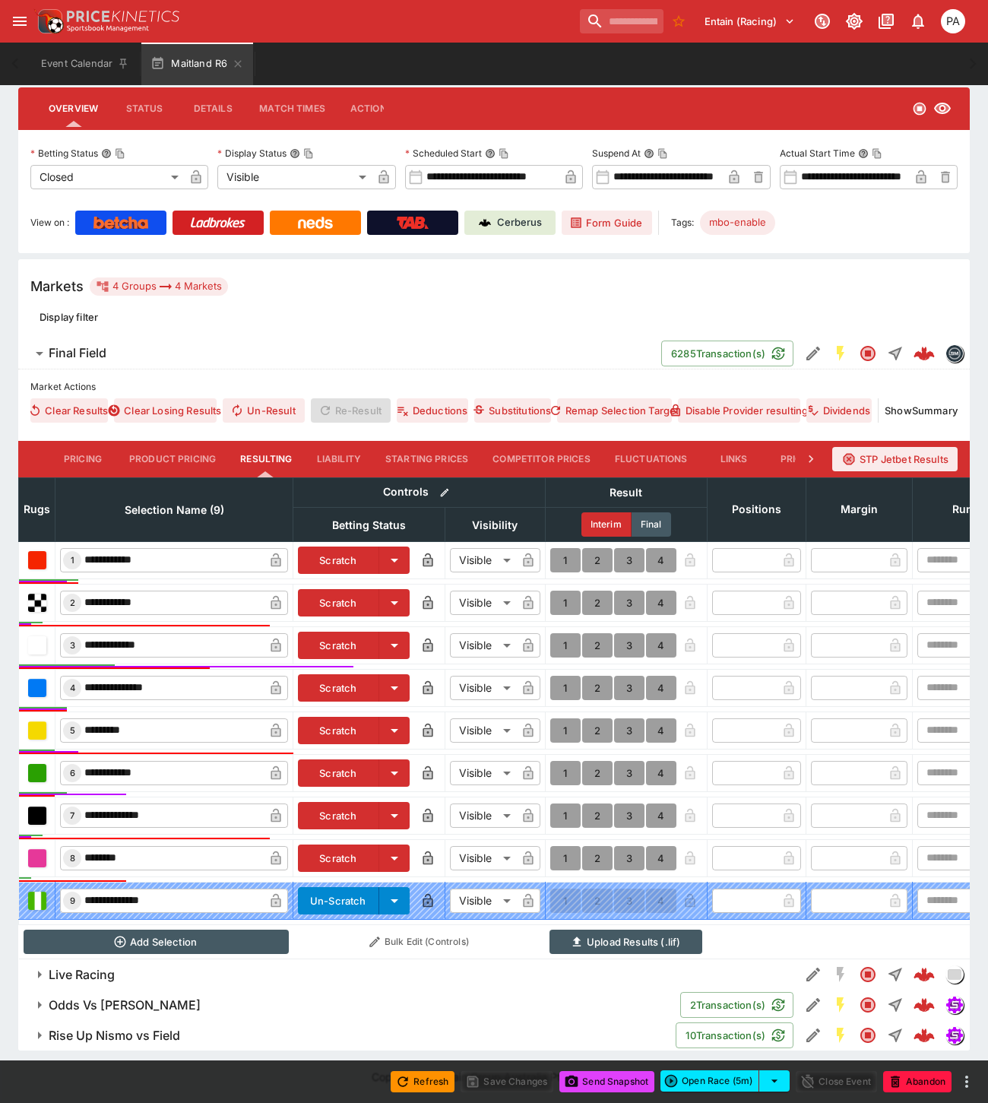
click at [558, 633] on button "1" at bounding box center [565, 645] width 30 height 24
type input "*"
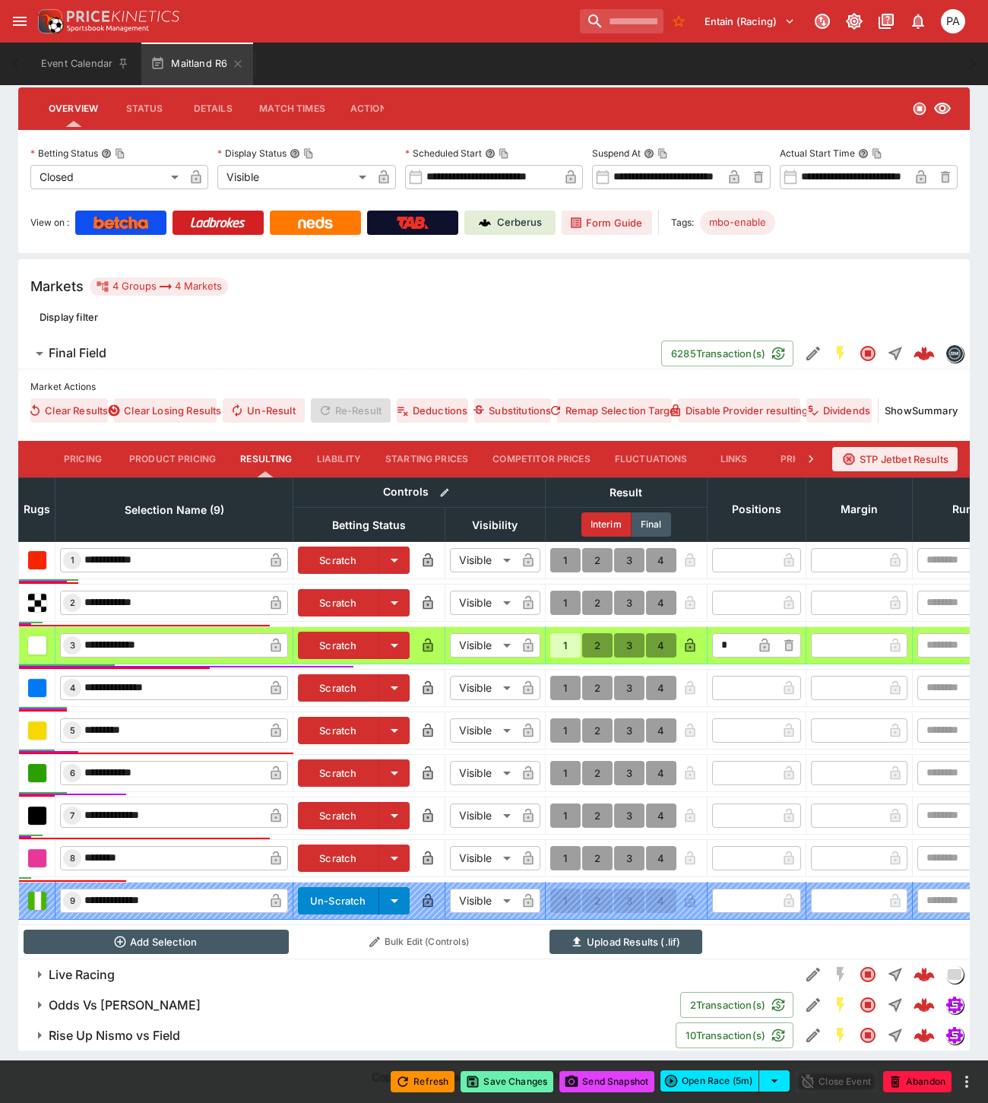
click at [515, 1079] on button "Save Changes" at bounding box center [506, 1081] width 93 height 21
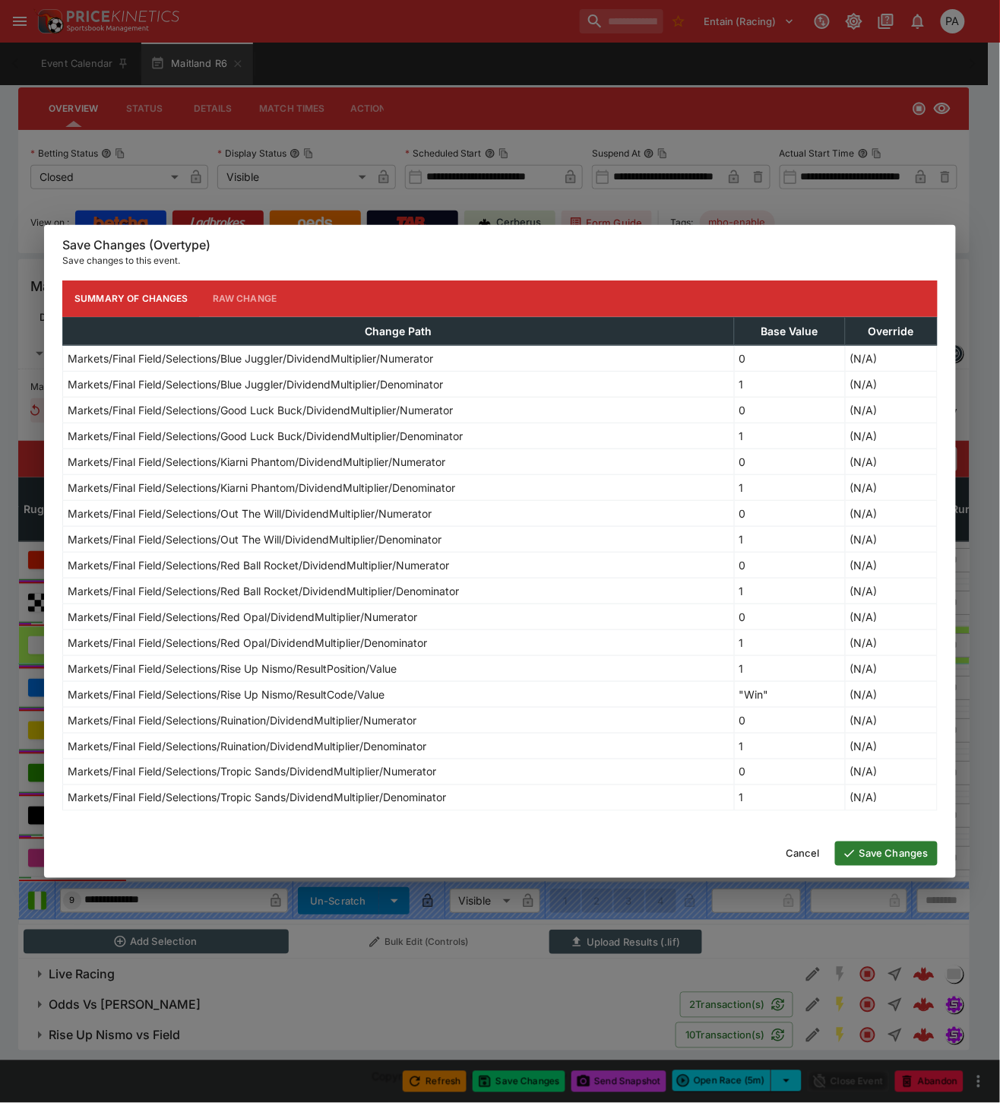
click at [880, 850] on button "Save Changes" at bounding box center [886, 853] width 103 height 24
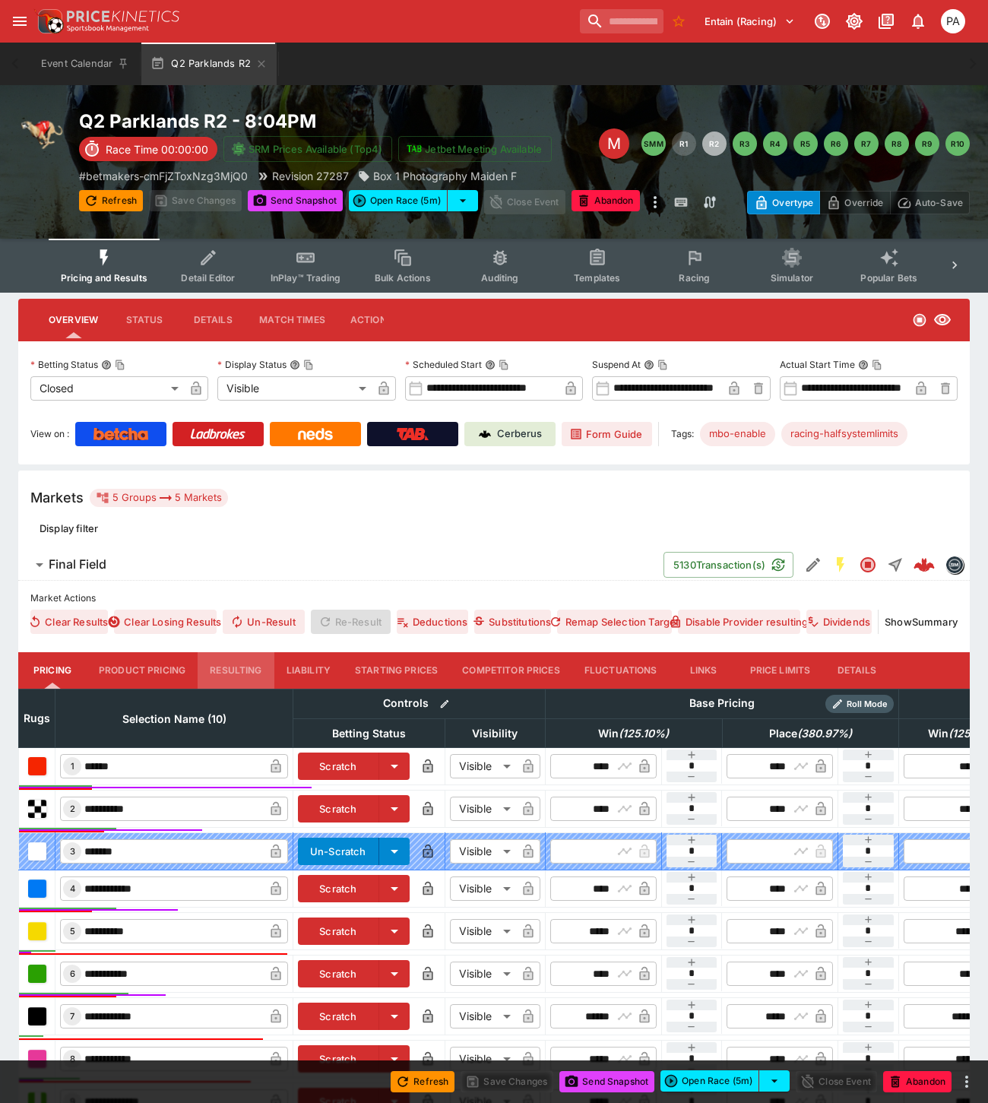
click at [228, 665] on button "Resulting" at bounding box center [236, 670] width 76 height 36
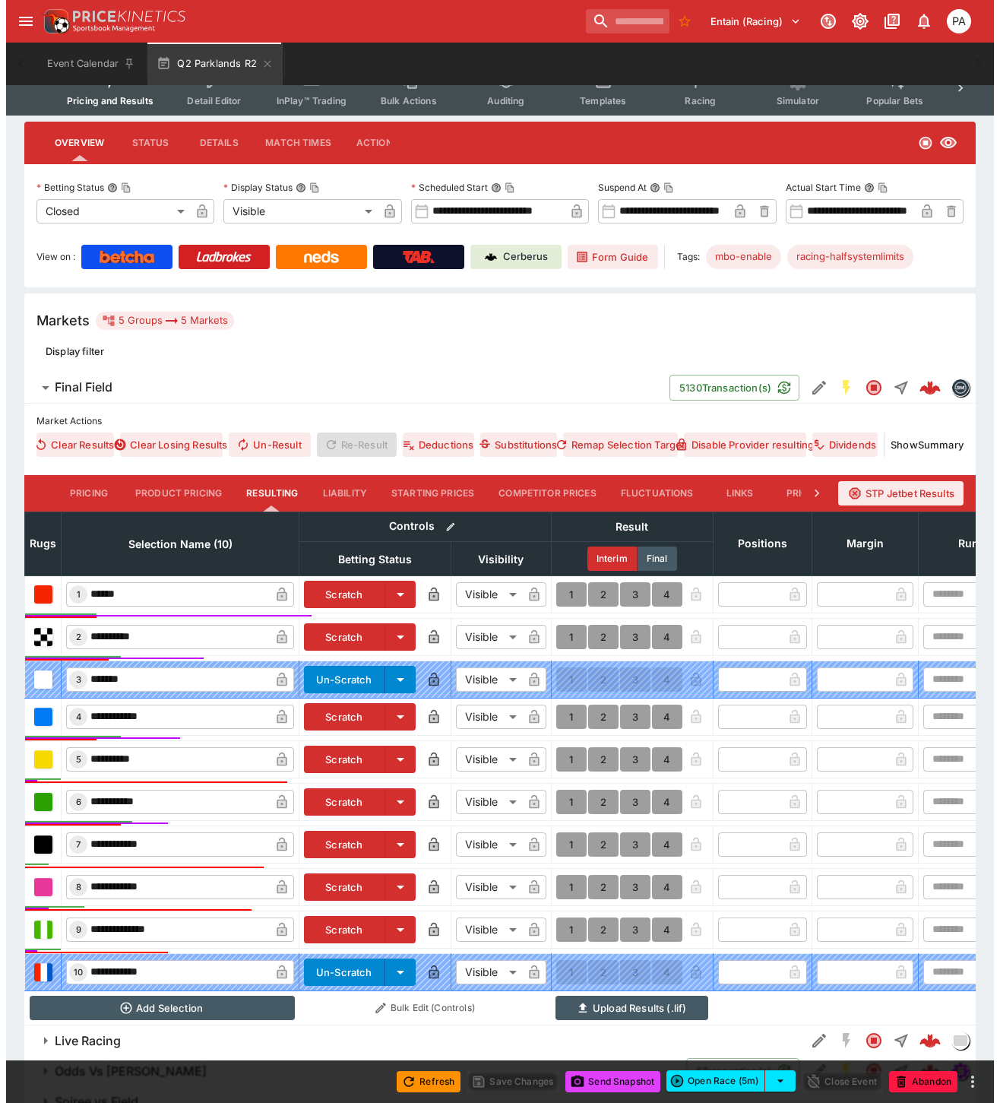
scroll to position [286, 0]
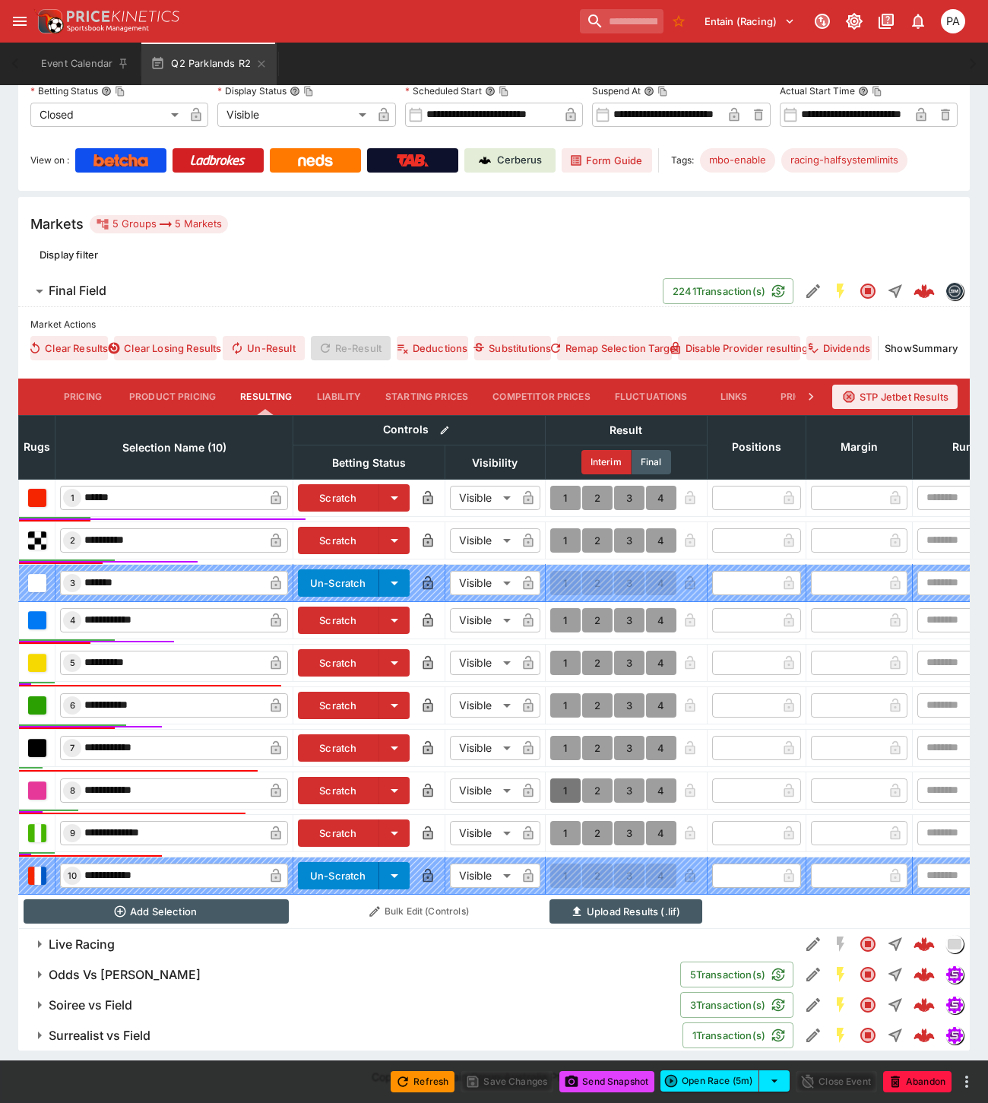
click at [563, 778] on button "1" at bounding box center [565, 790] width 30 height 24
type input "*"
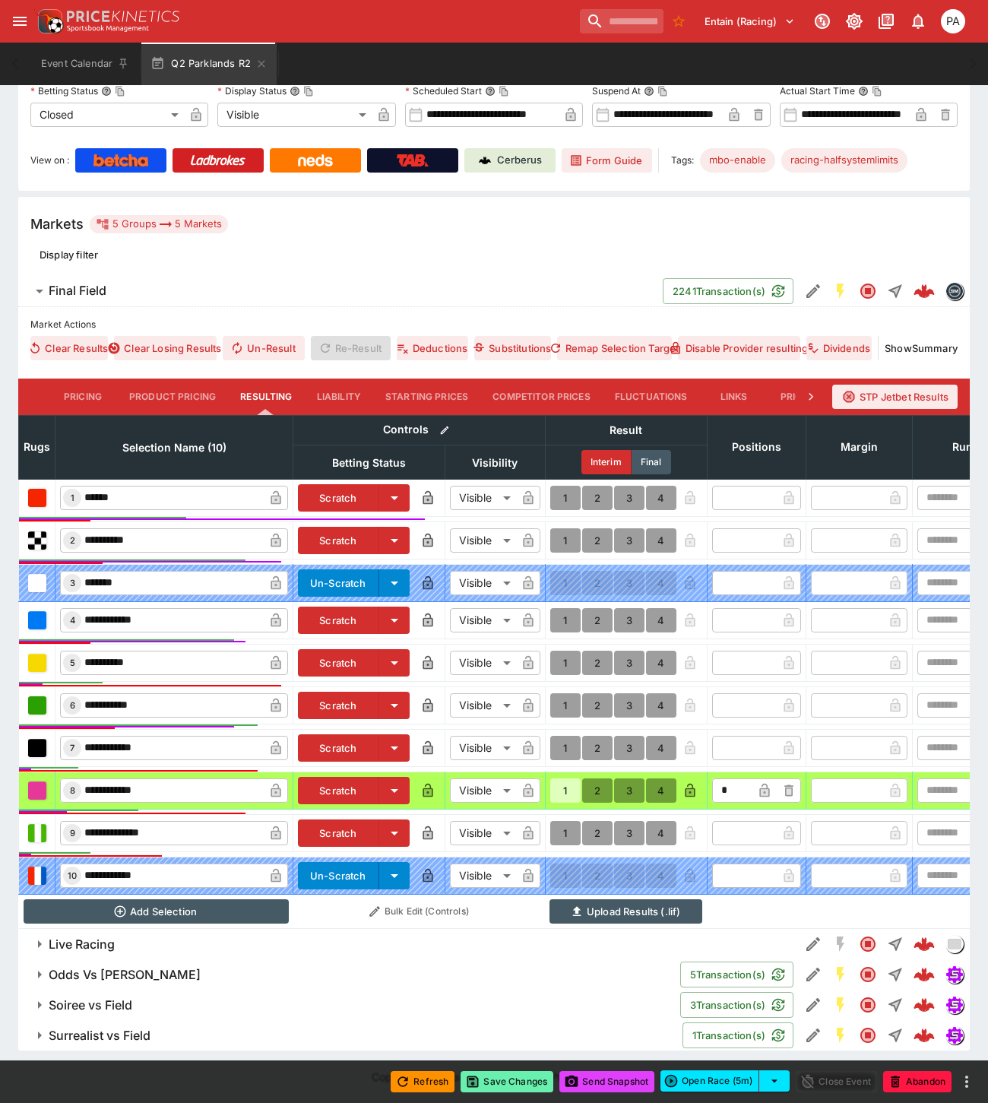
click at [517, 1081] on button "Save Changes" at bounding box center [506, 1081] width 93 height 21
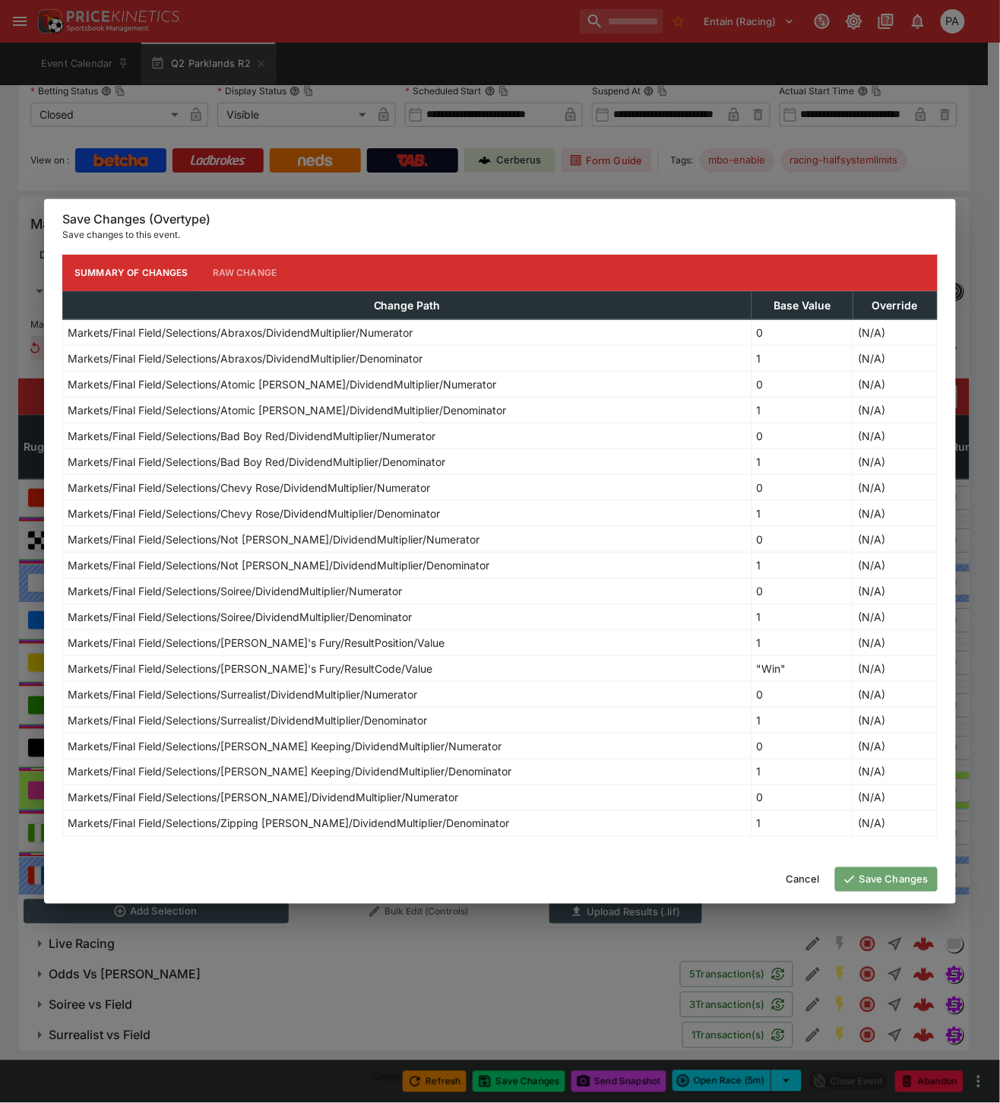
click at [872, 879] on button "Save Changes" at bounding box center [886, 879] width 103 height 24
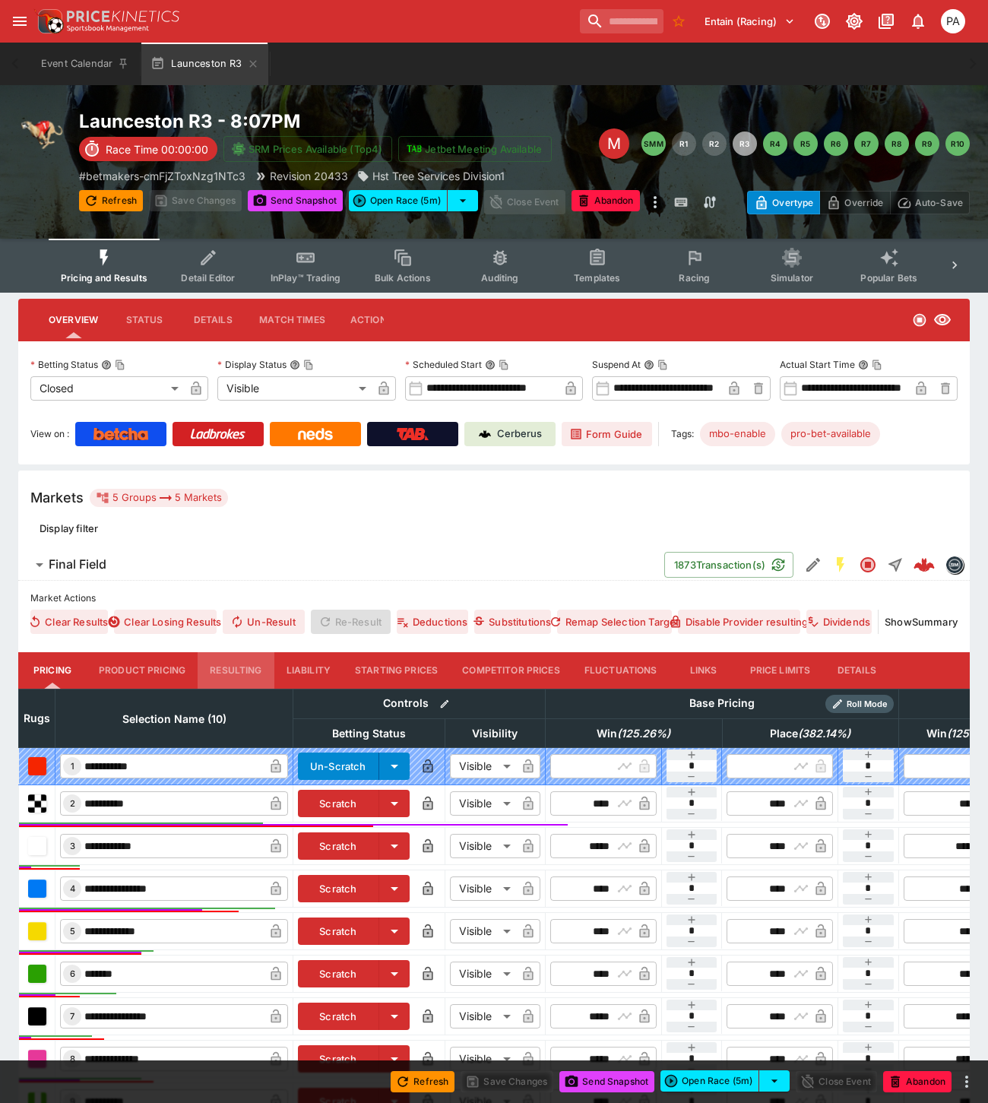
click at [236, 666] on button "Resulting" at bounding box center [236, 670] width 76 height 36
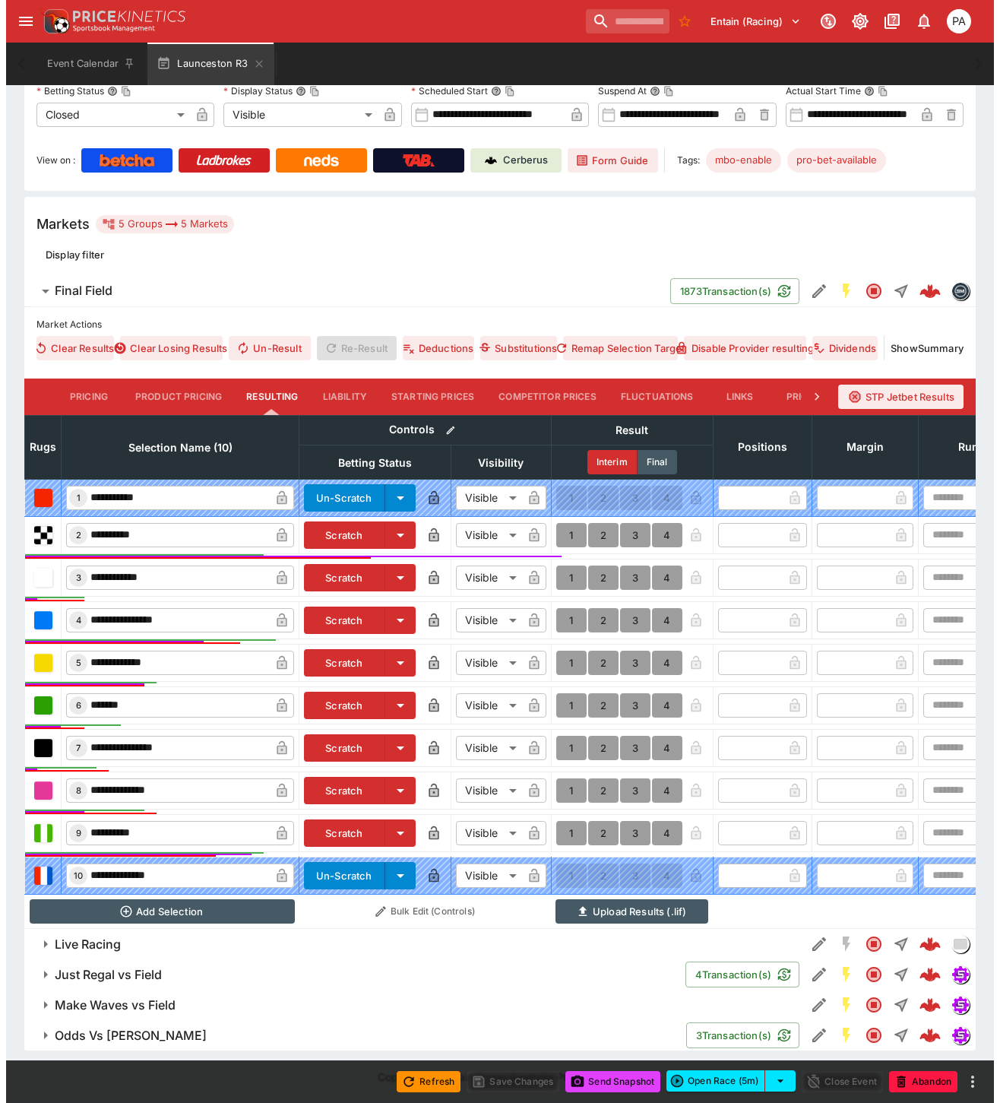
scroll to position [286, 0]
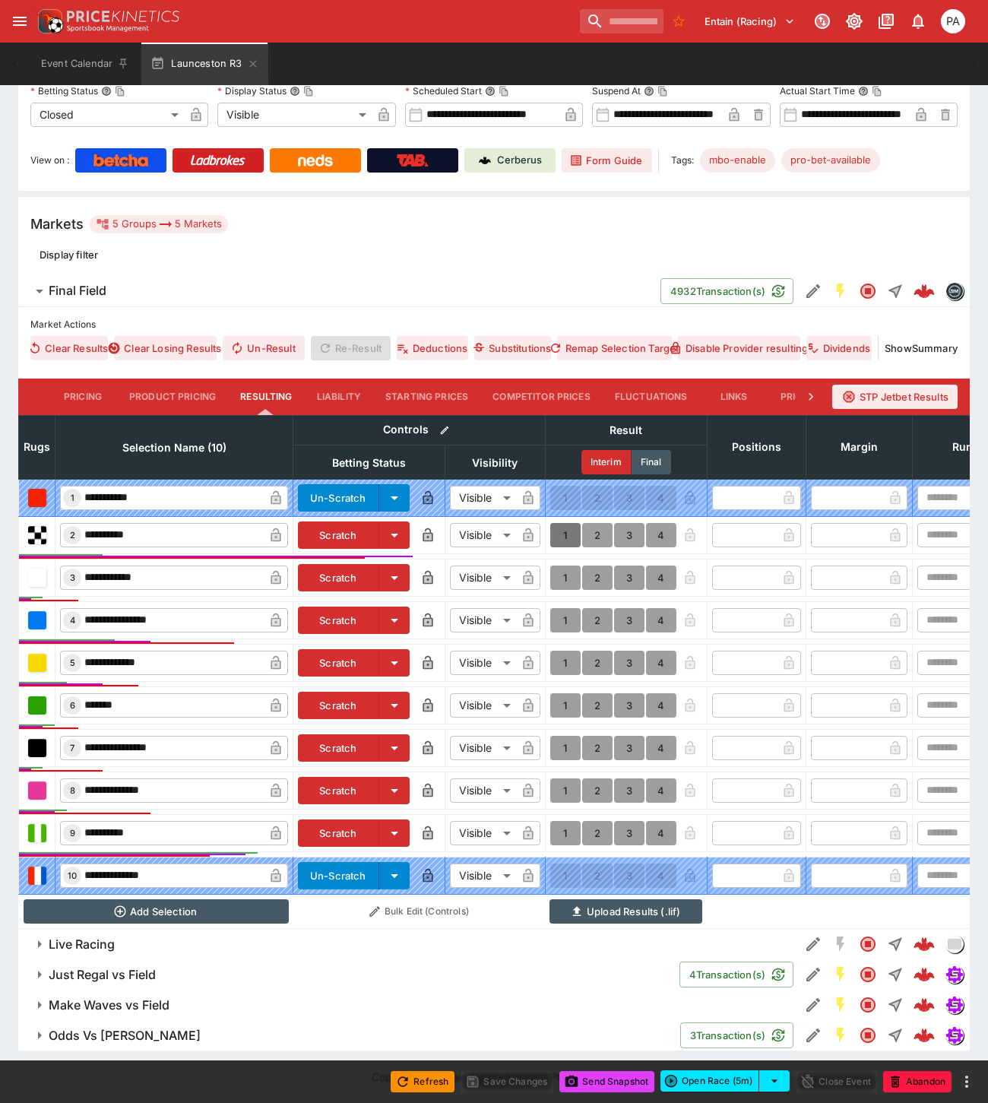
click at [563, 523] on button "1" at bounding box center [565, 535] width 30 height 24
type input "*"
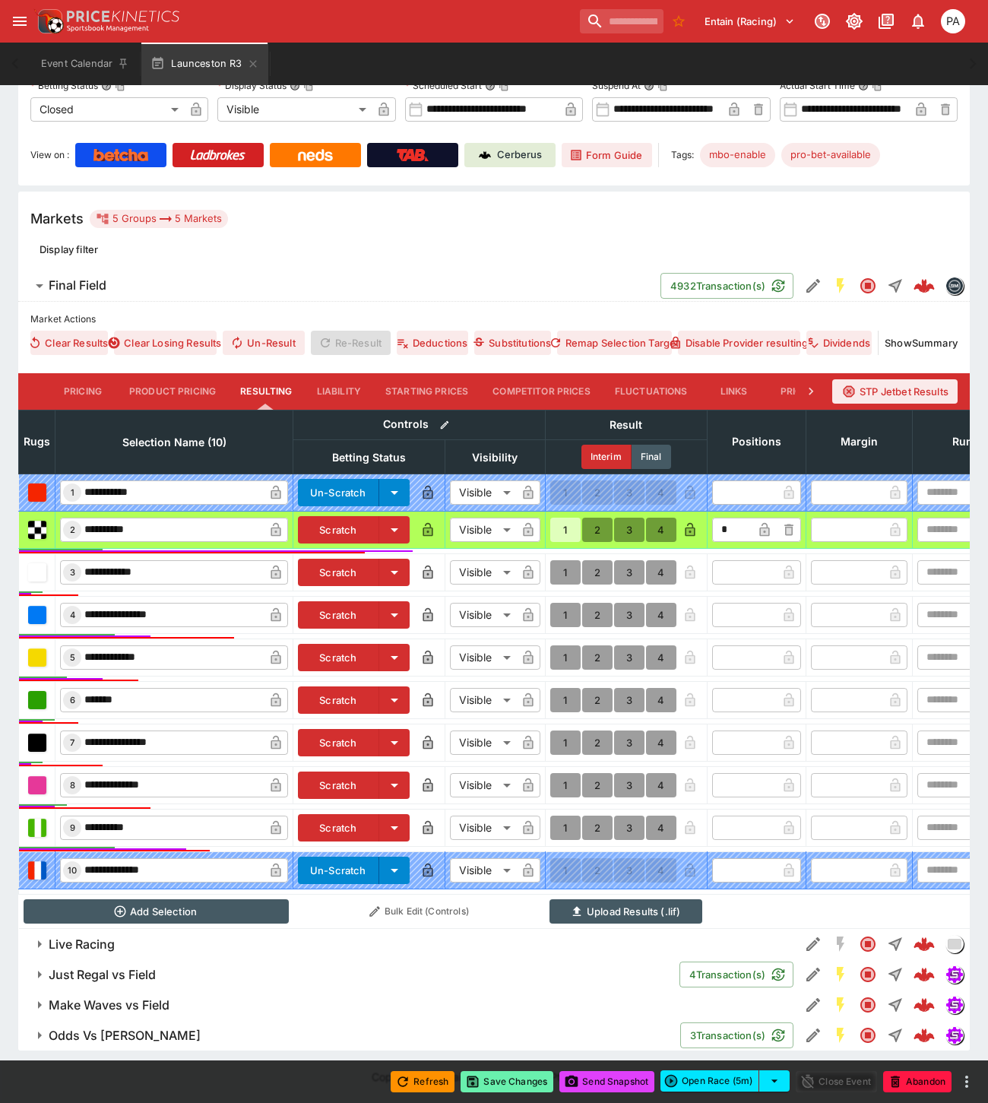
click at [506, 1079] on button "Save Changes" at bounding box center [506, 1081] width 93 height 21
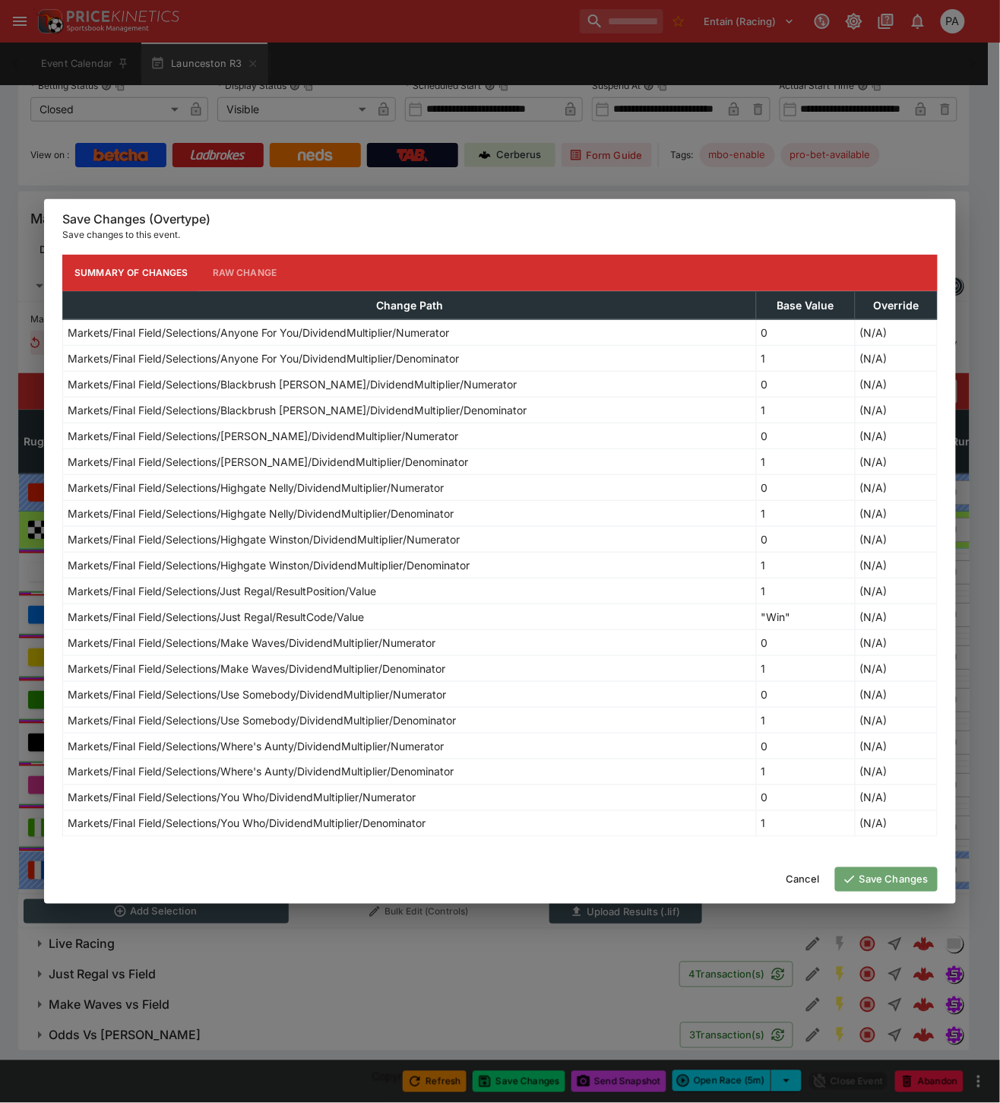
click at [900, 875] on button "Save Changes" at bounding box center [886, 879] width 103 height 24
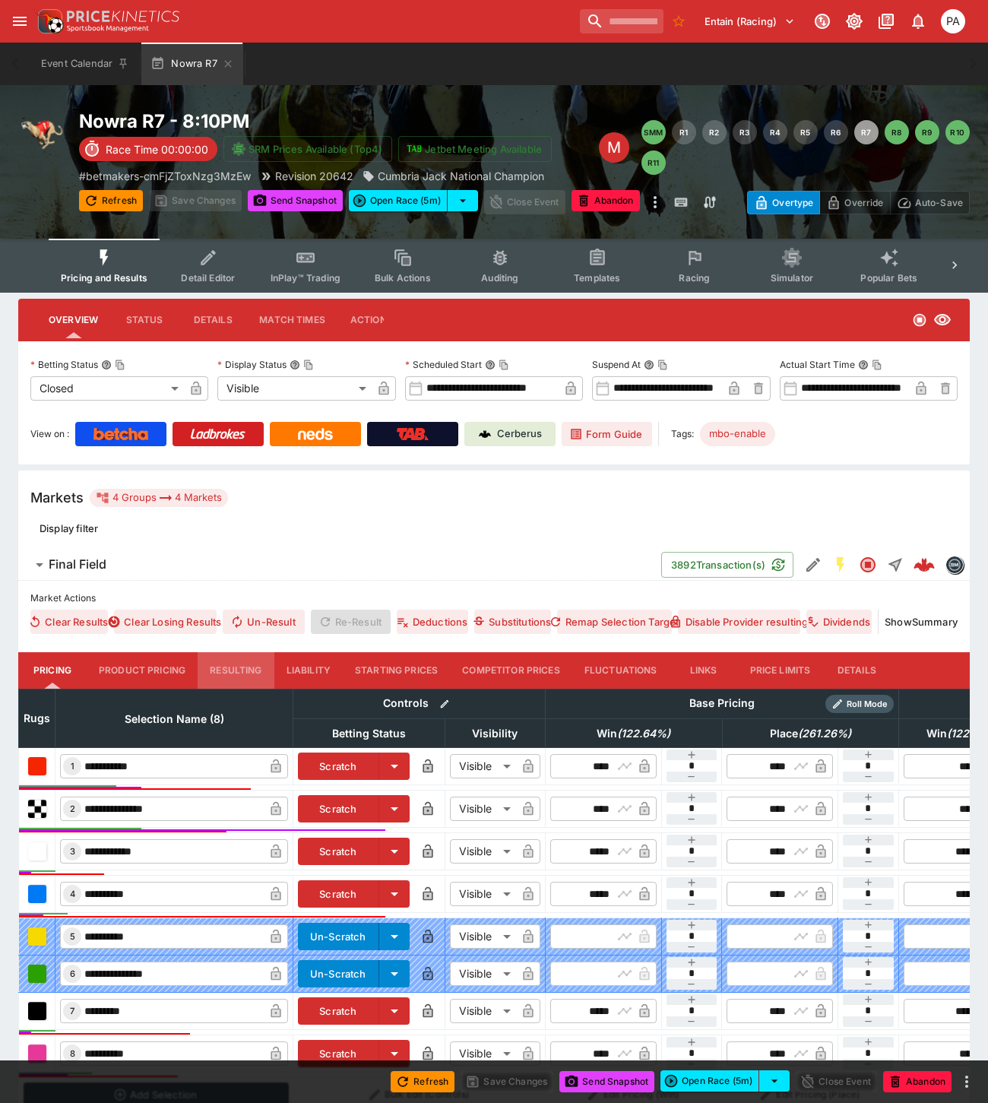
click at [242, 663] on button "Resulting" at bounding box center [236, 670] width 76 height 36
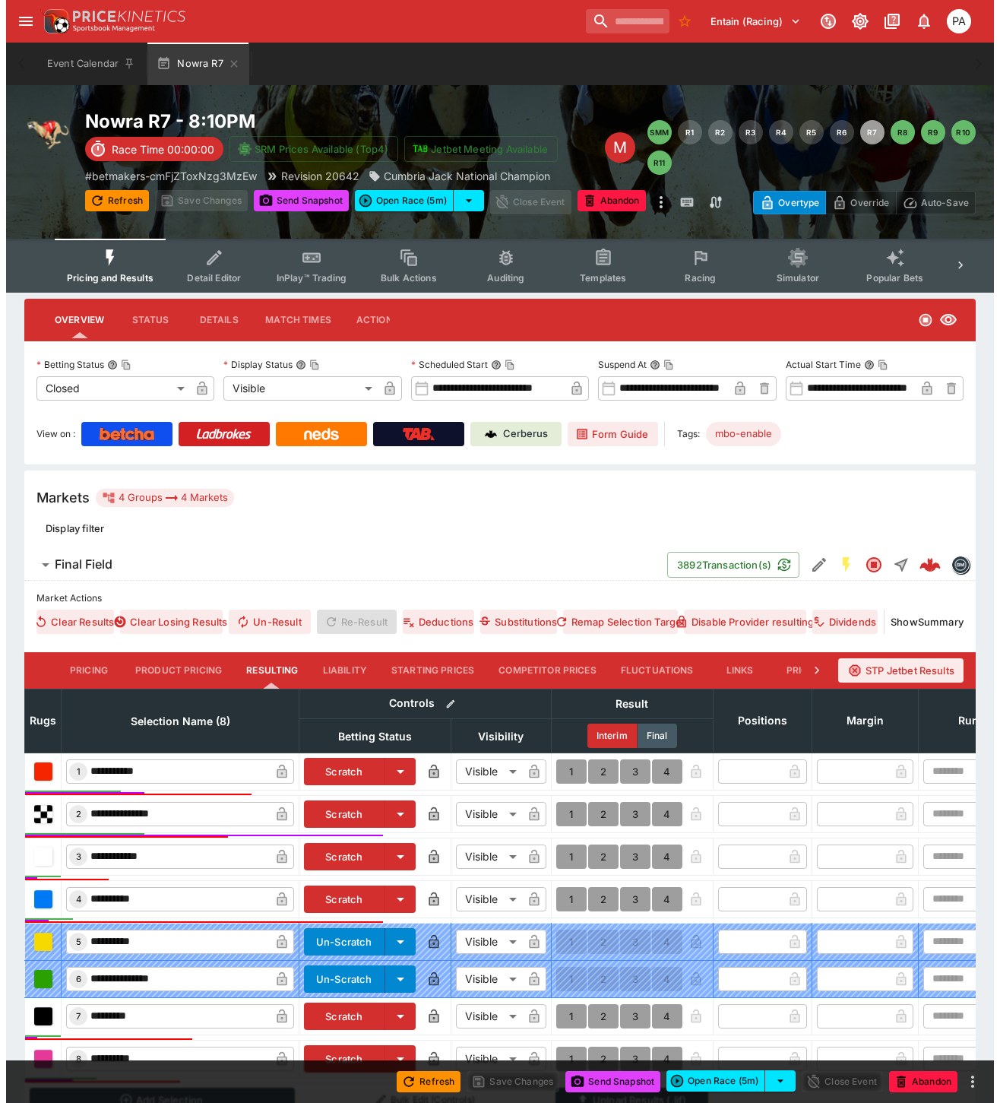
scroll to position [171, 0]
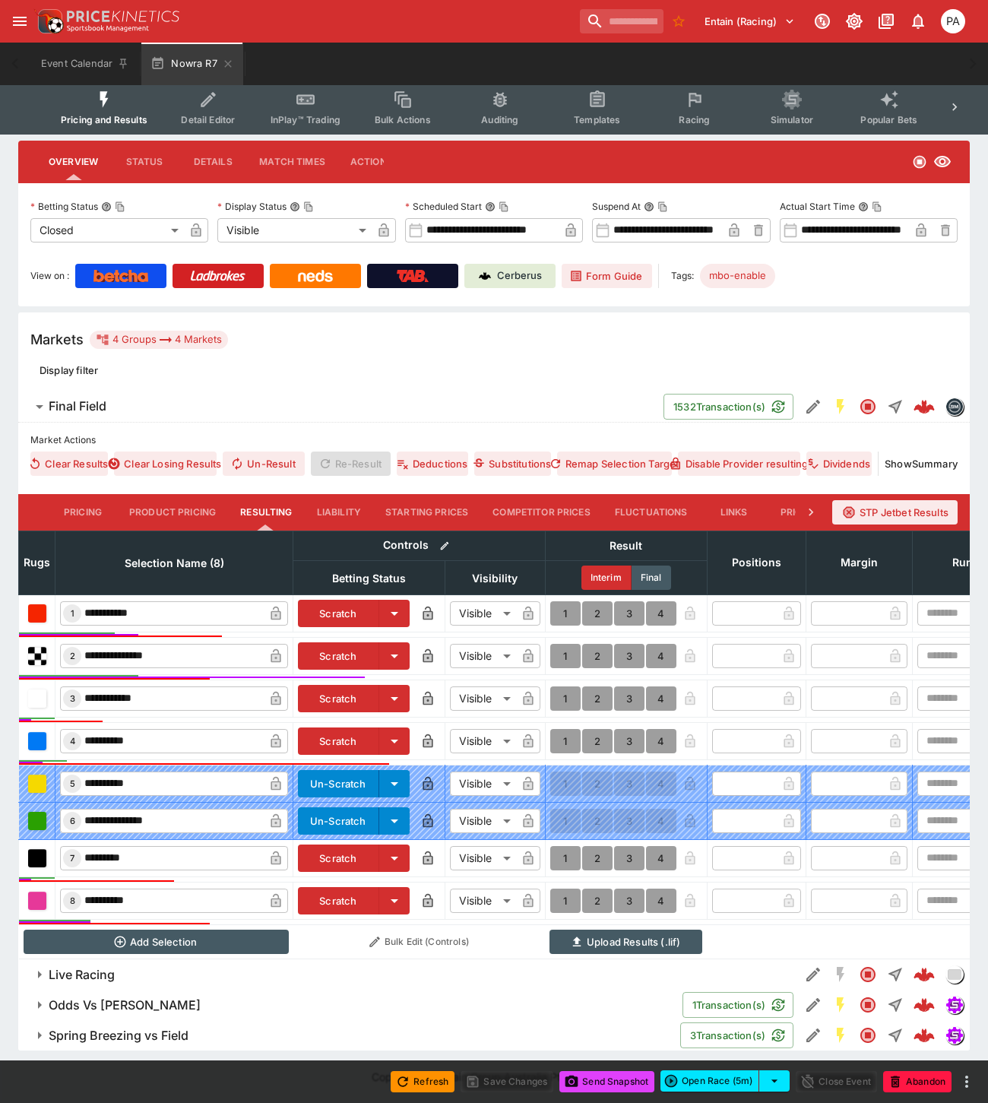
click at [564, 646] on button "1" at bounding box center [565, 656] width 30 height 24
type input "*"
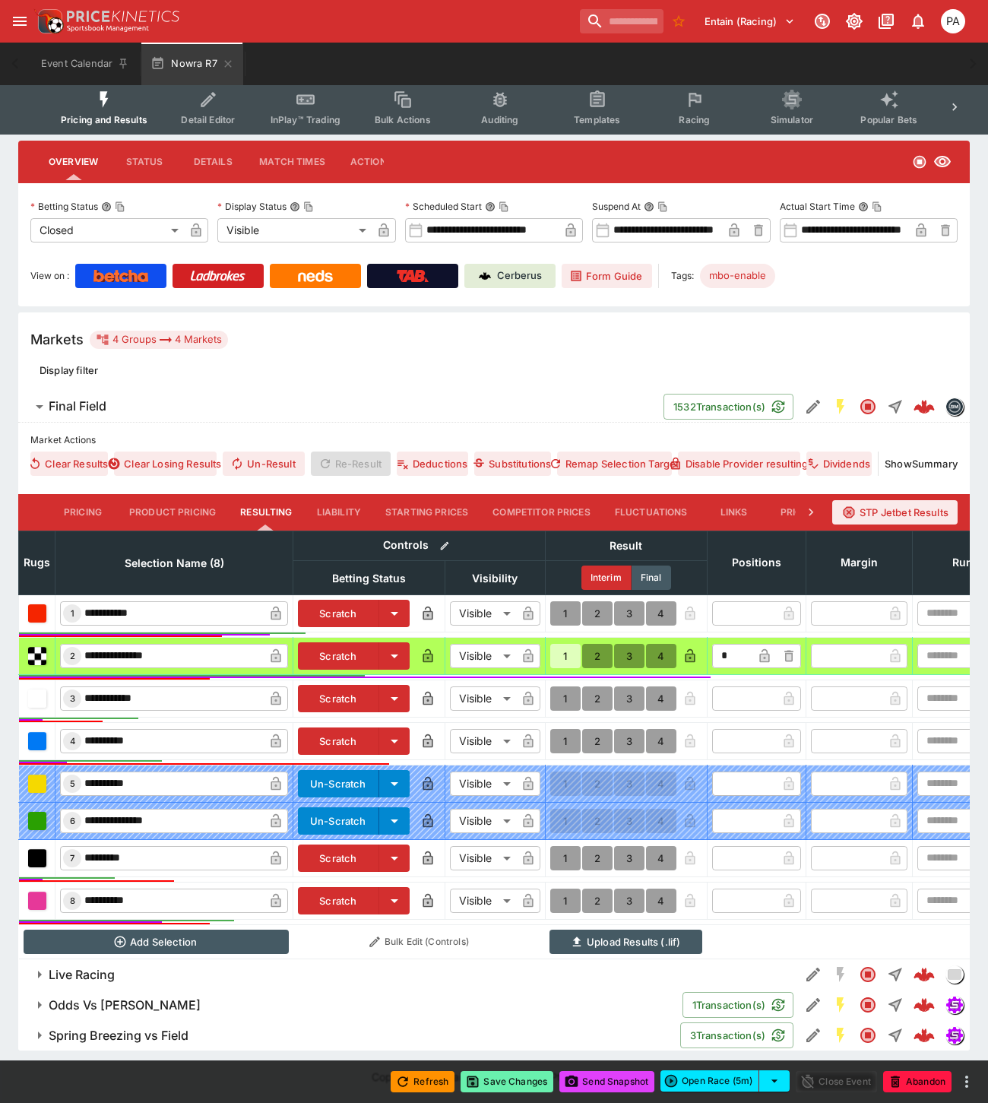
click at [511, 1084] on button "Save Changes" at bounding box center [506, 1081] width 93 height 21
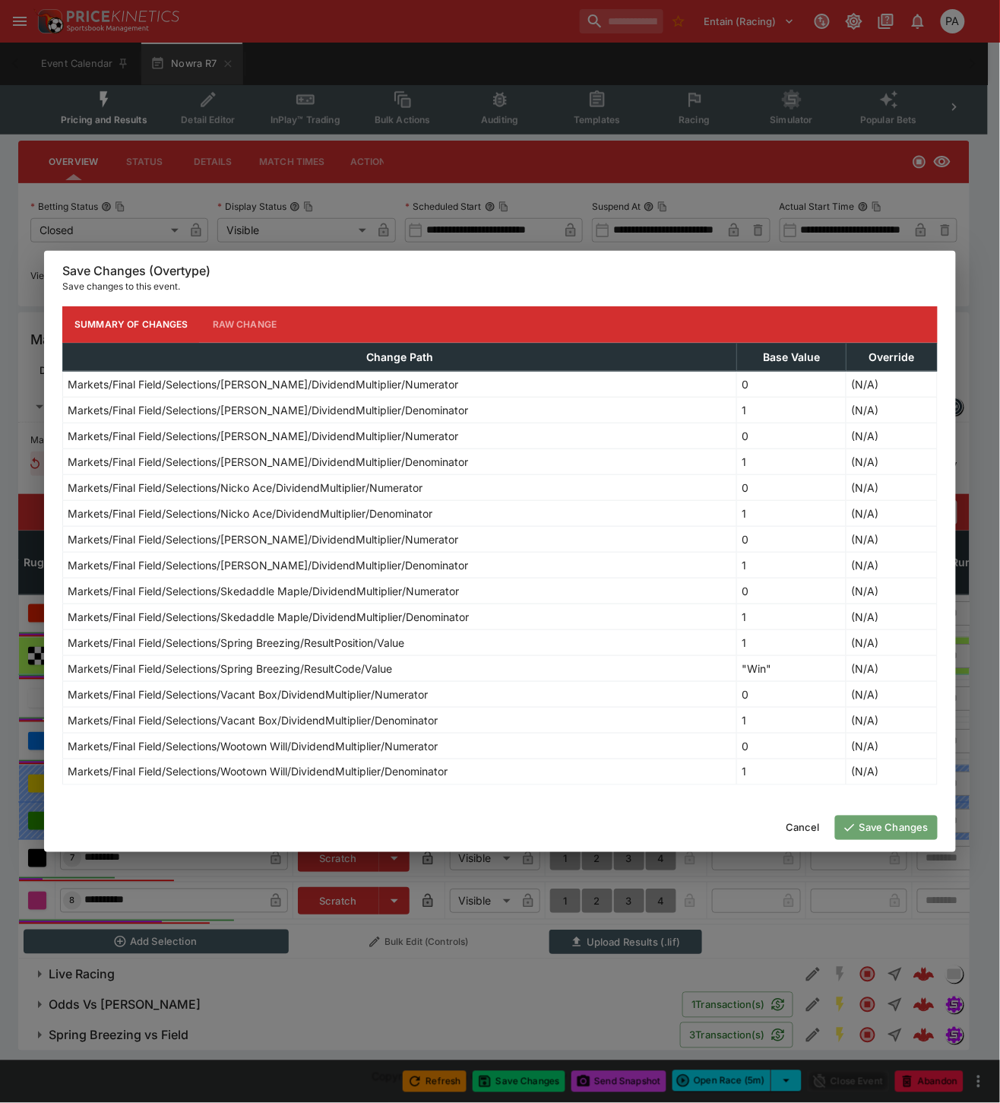
click at [862, 831] on button "Save Changes" at bounding box center [886, 827] width 103 height 24
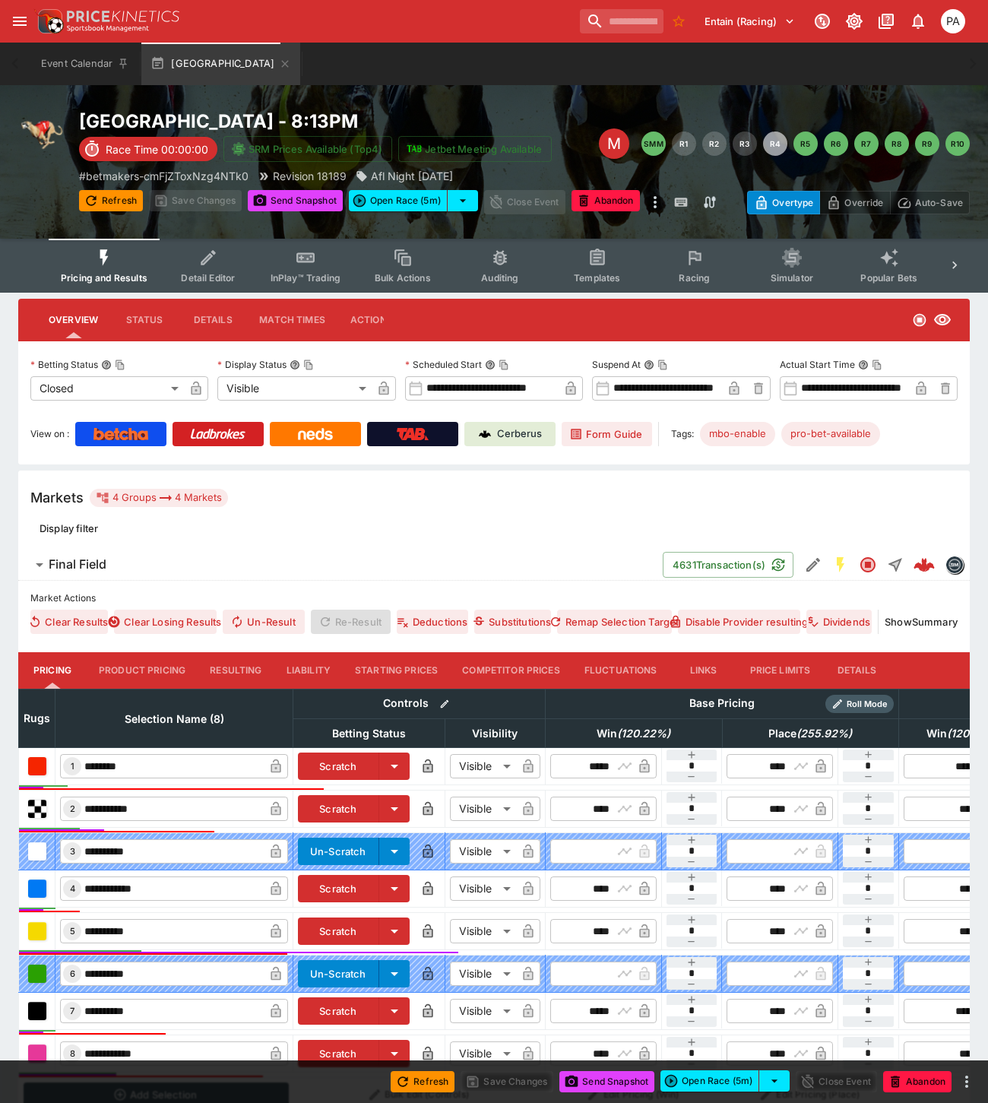
drag, startPoint x: 0, startPoint y: 0, endPoint x: 236, endPoint y: 667, distance: 707.8
click at [236, 667] on button "Resulting" at bounding box center [236, 670] width 76 height 36
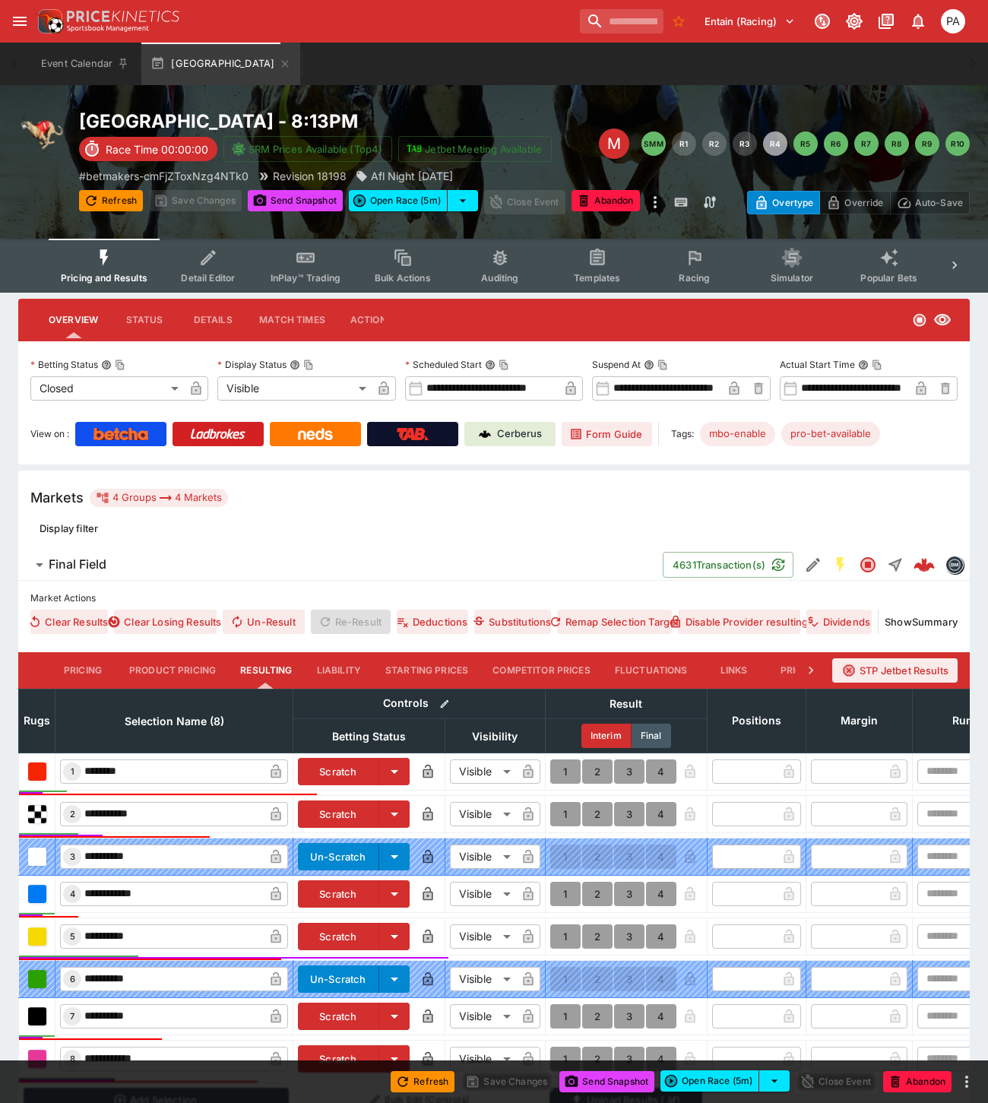
scroll to position [171, 0]
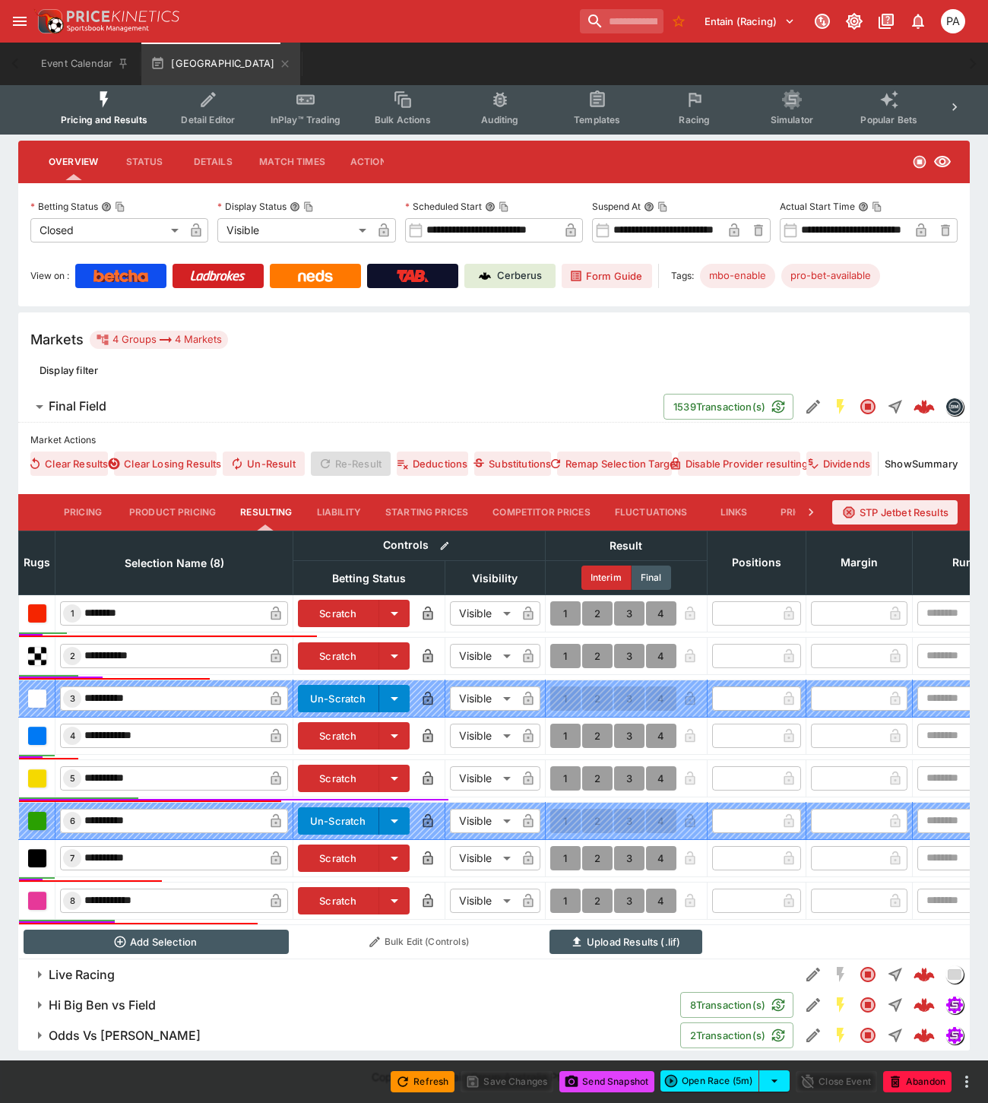
click at [565, 846] on button "1" at bounding box center [565, 858] width 30 height 24
type input "*"
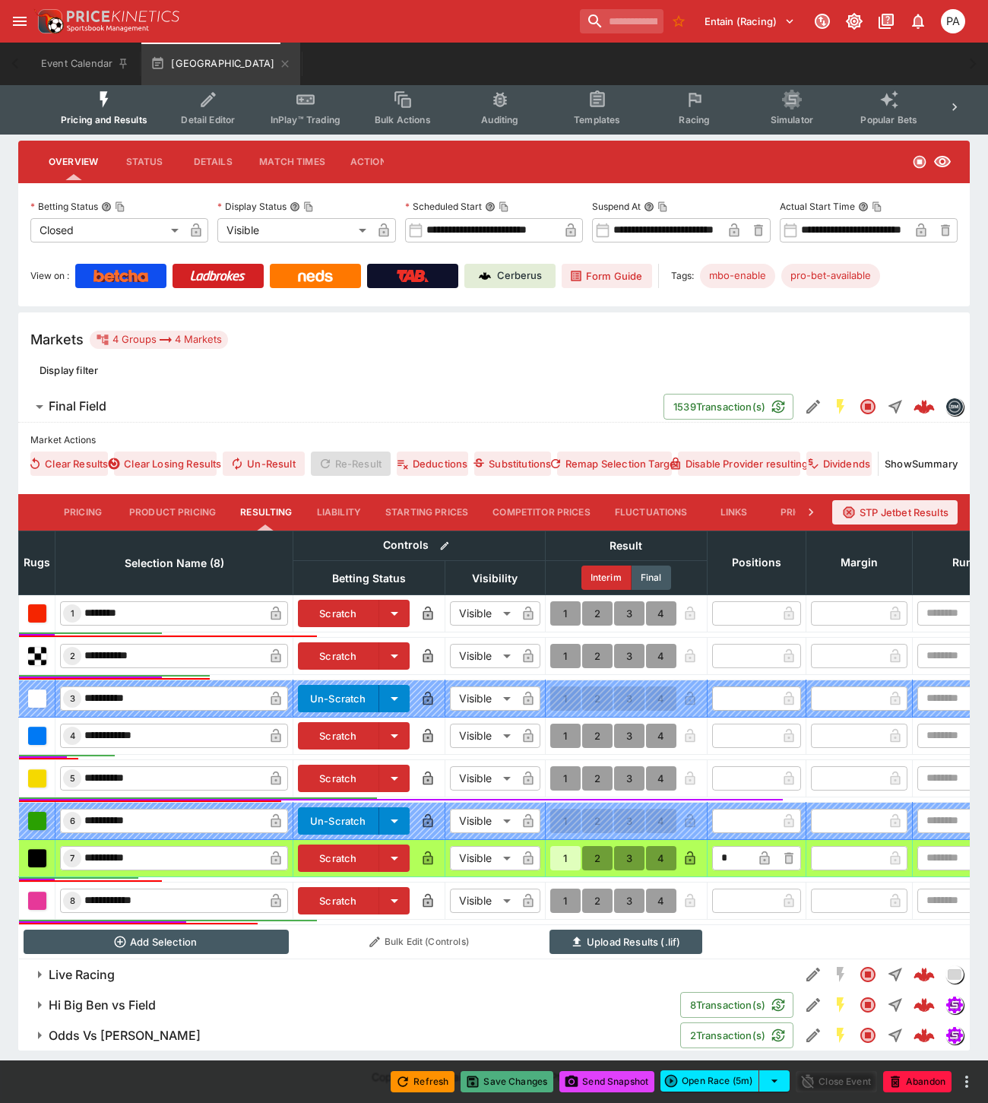
click at [512, 1082] on button "Save Changes" at bounding box center [506, 1081] width 93 height 21
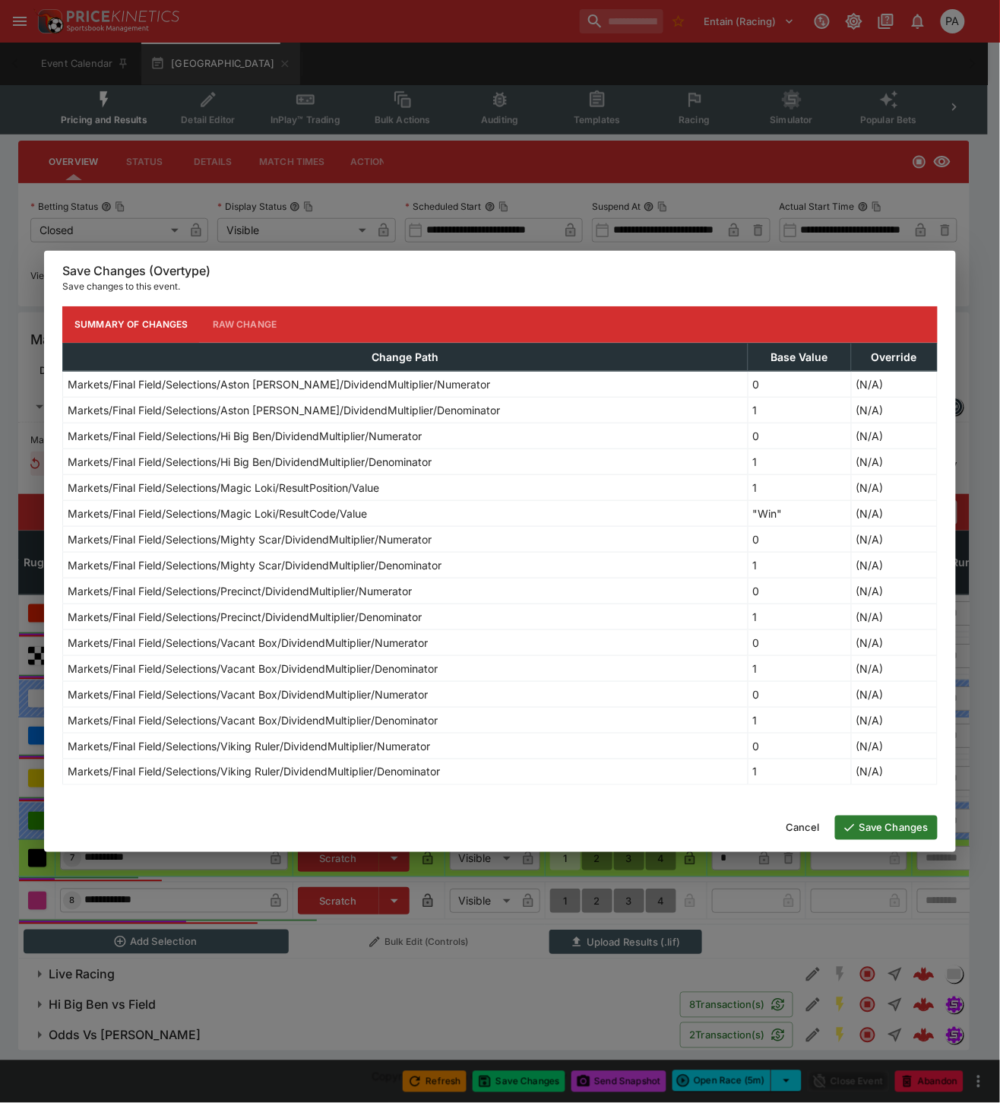
click at [891, 829] on button "Save Changes" at bounding box center [886, 827] width 103 height 24
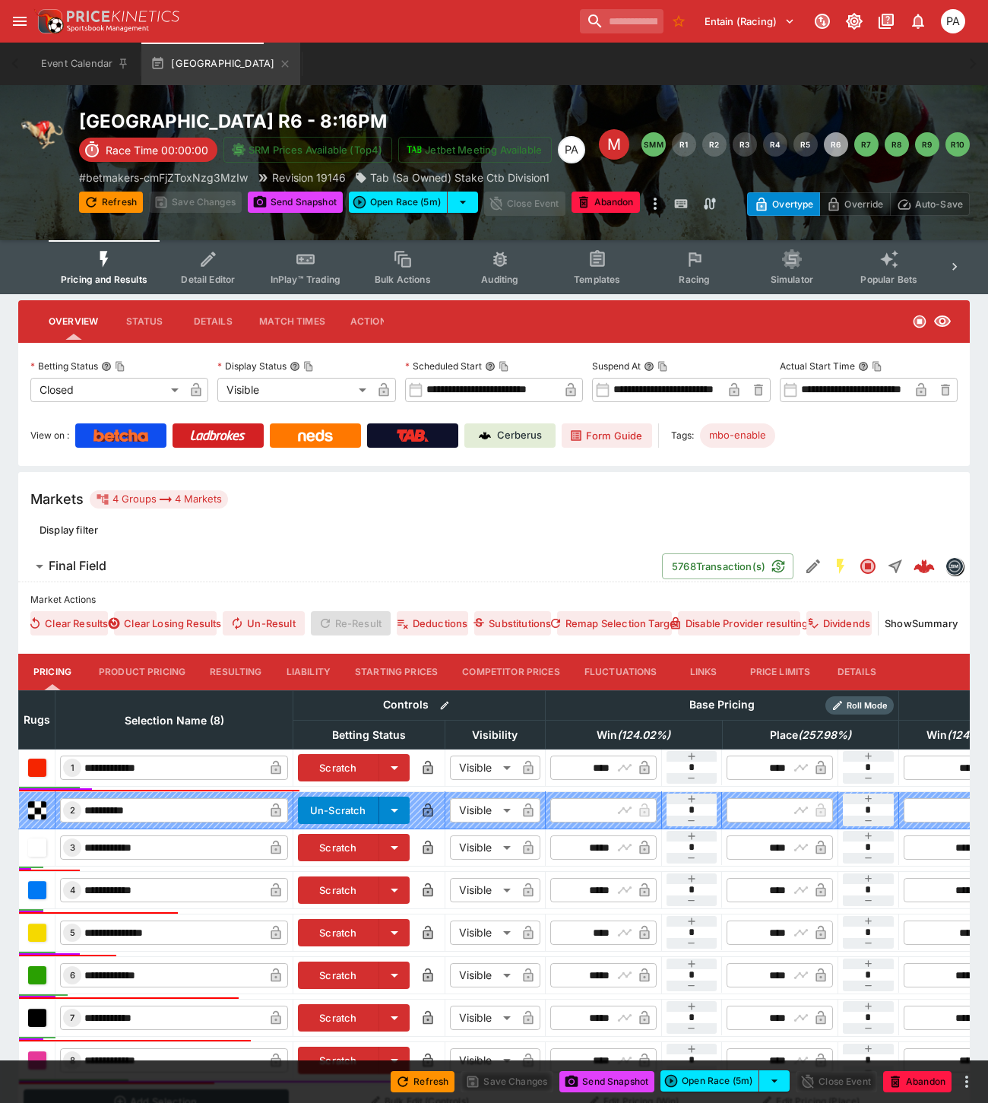
click at [234, 665] on button "Resulting" at bounding box center [236, 671] width 76 height 36
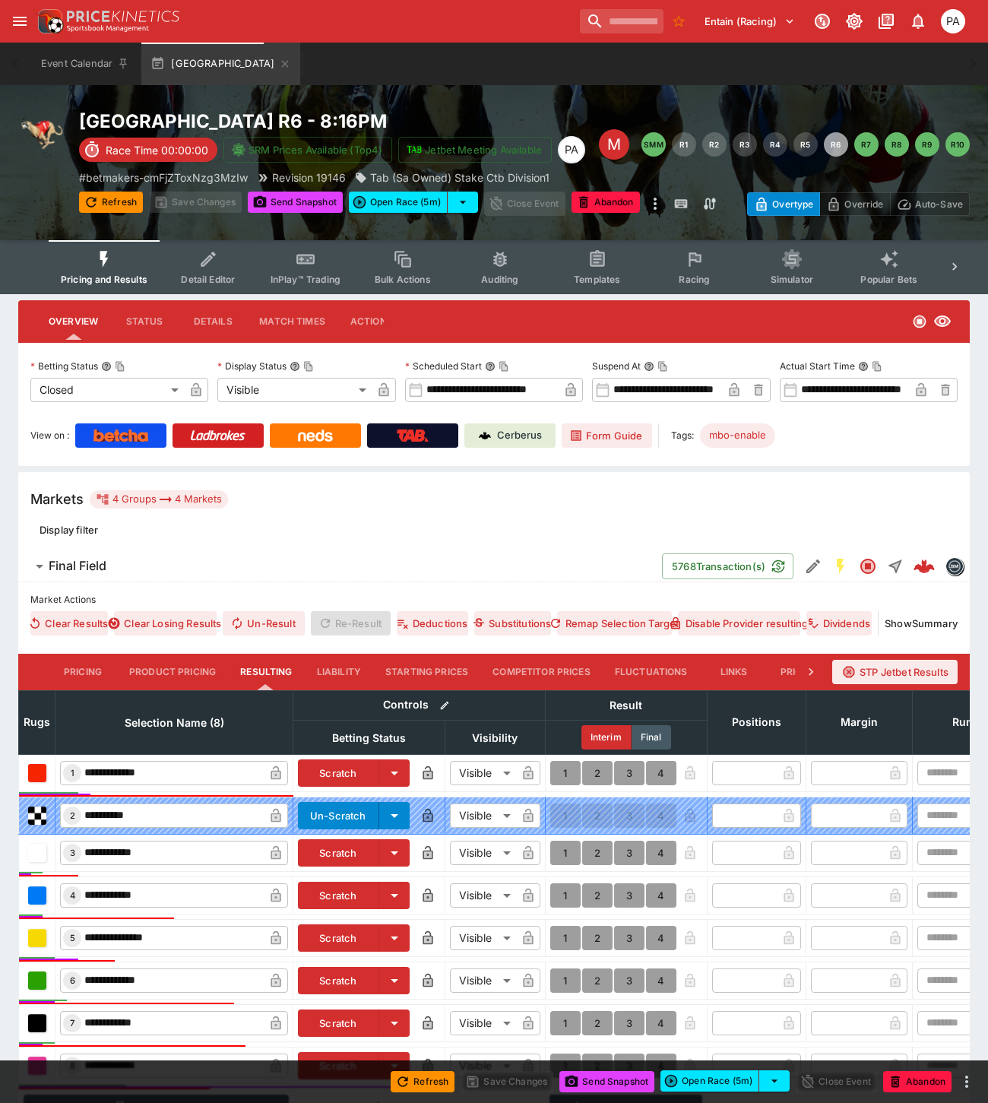
scroll to position [177, 0]
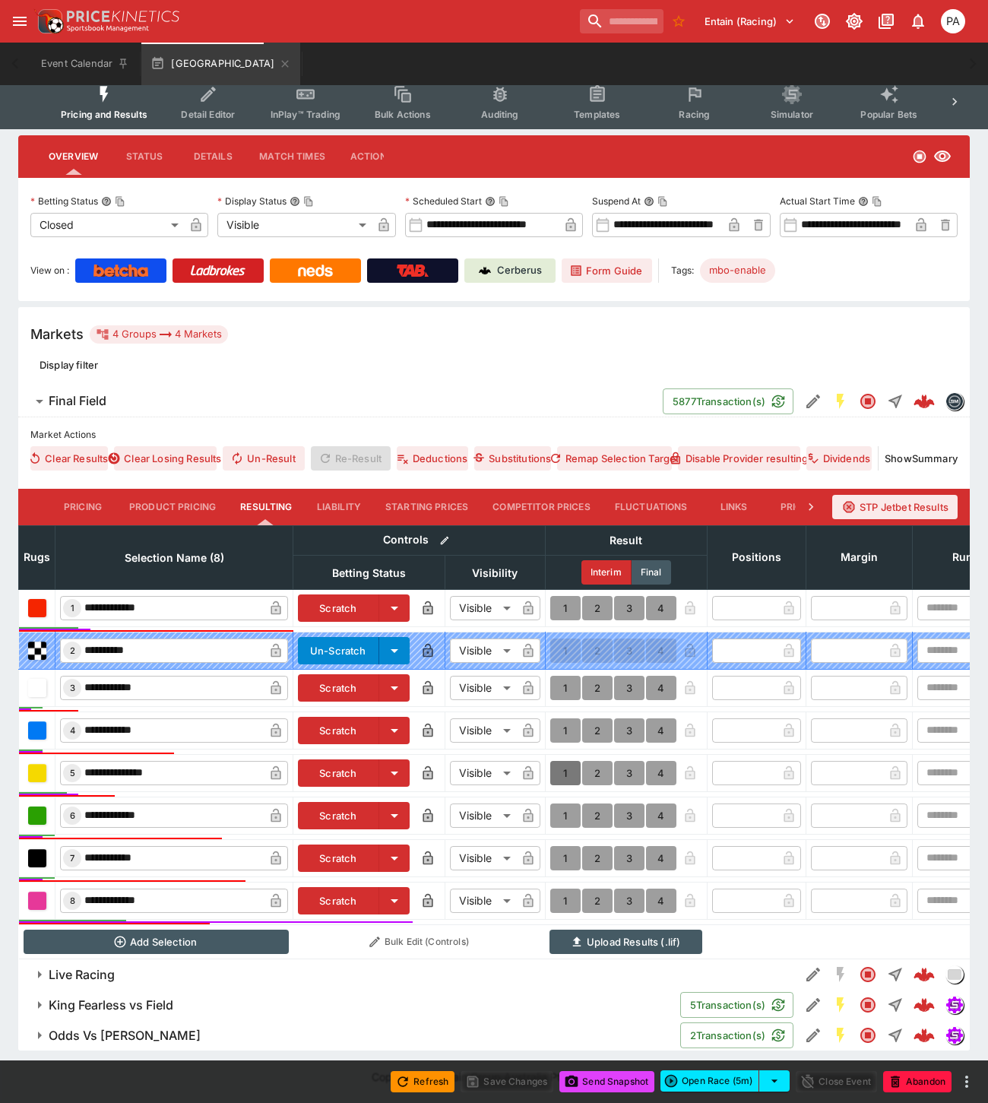
click at [564, 762] on button "1" at bounding box center [565, 773] width 30 height 24
type input "*"
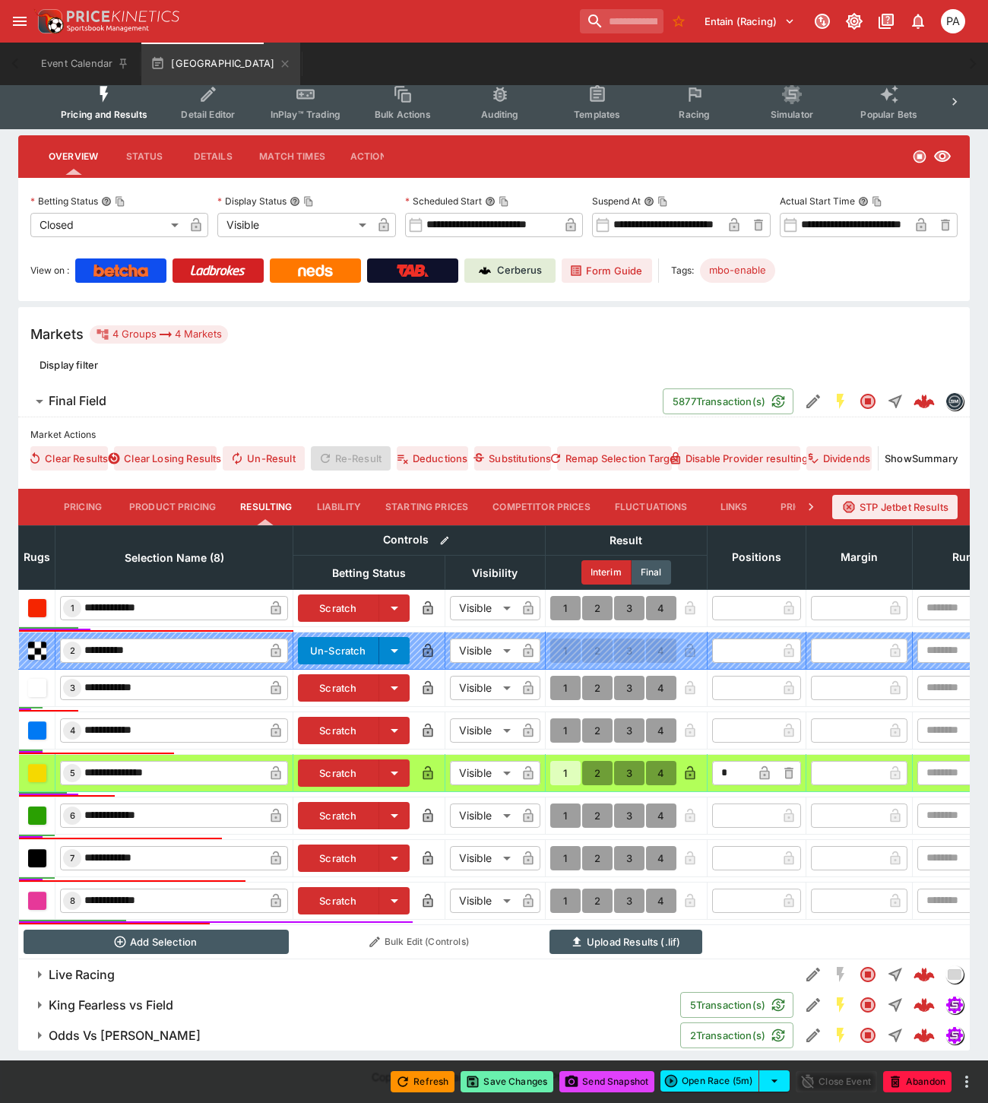
click at [514, 1083] on button "Save Changes" at bounding box center [506, 1081] width 93 height 21
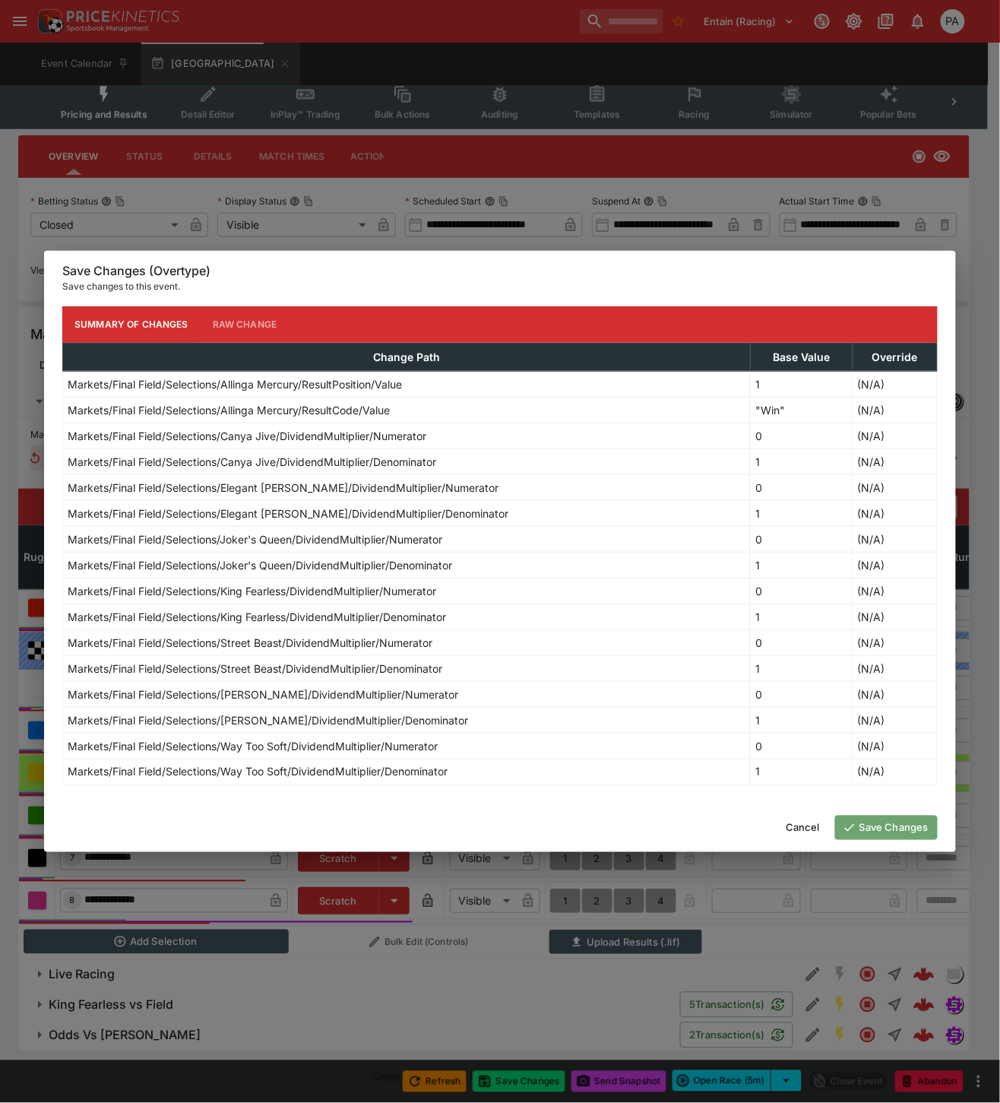
click at [880, 831] on button "Save Changes" at bounding box center [886, 827] width 103 height 24
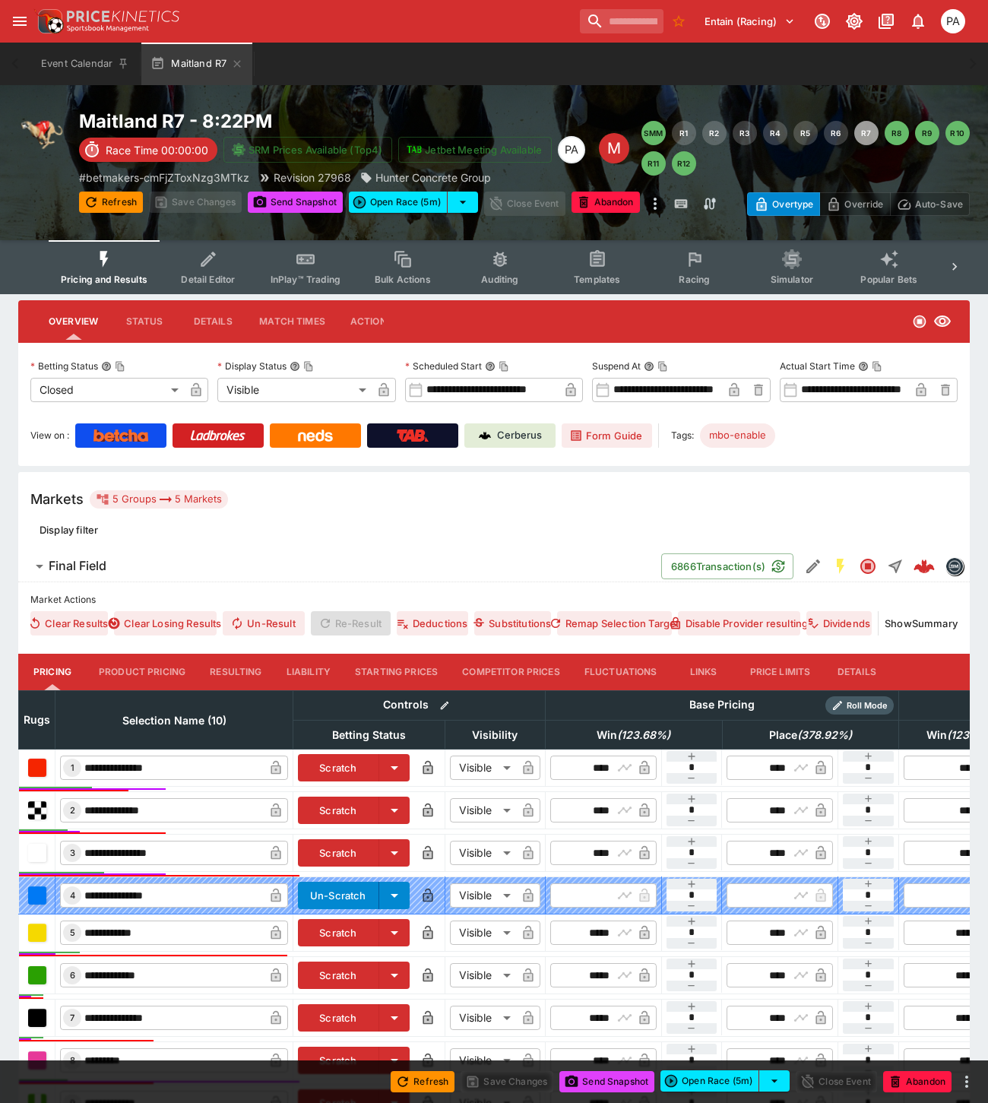
click at [229, 655] on button "Resulting" at bounding box center [236, 671] width 76 height 36
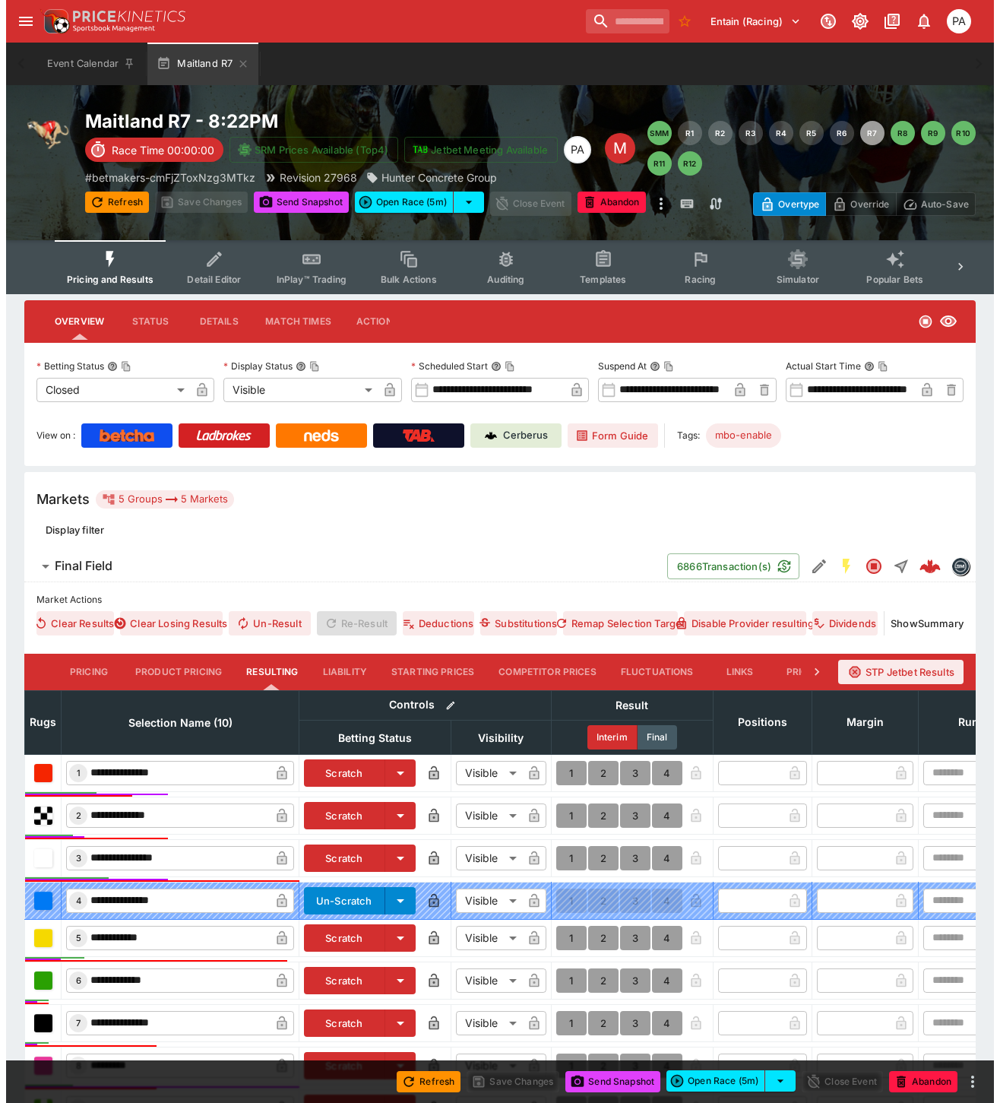
scroll to position [286, 0]
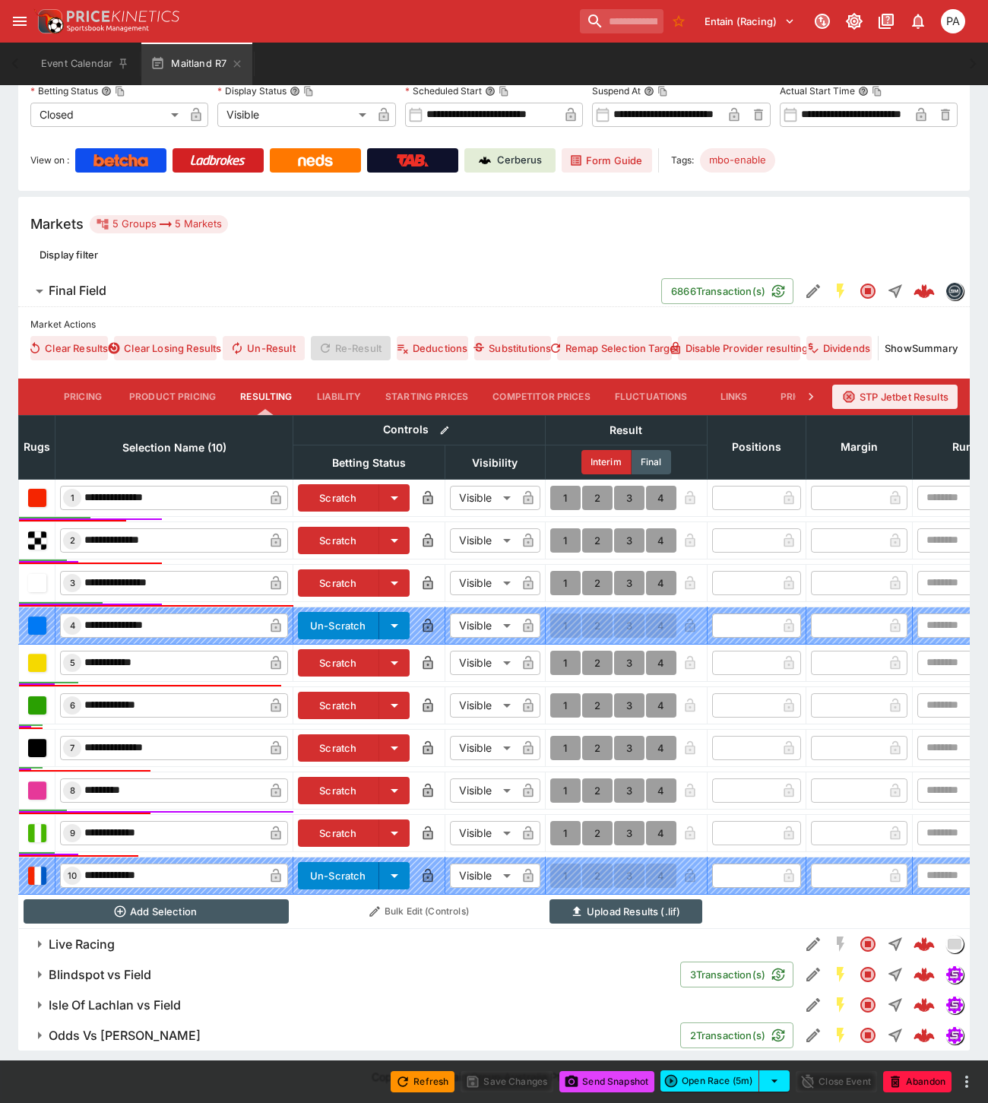
click at [559, 778] on button "1" at bounding box center [565, 790] width 30 height 24
type input "*"
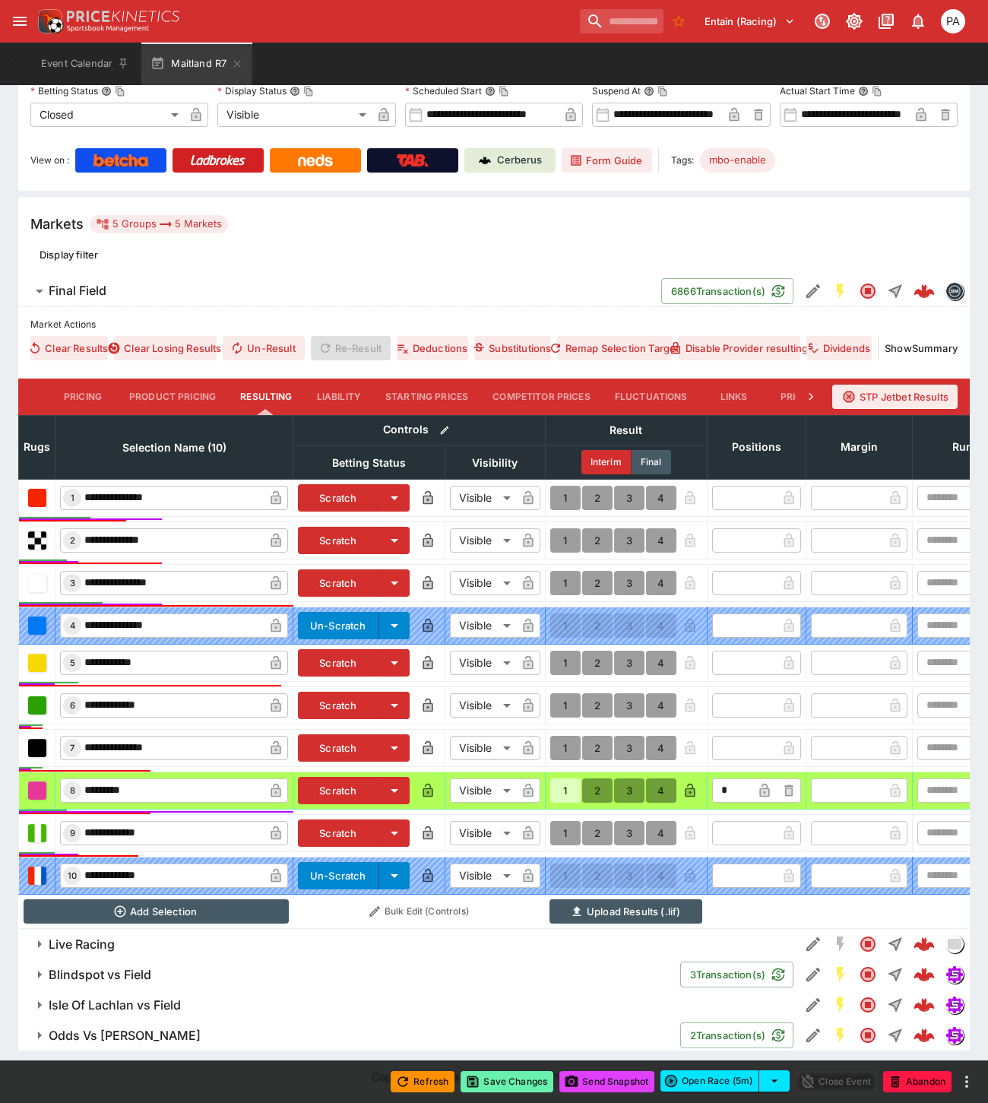
click at [511, 1077] on button "Save Changes" at bounding box center [506, 1081] width 93 height 21
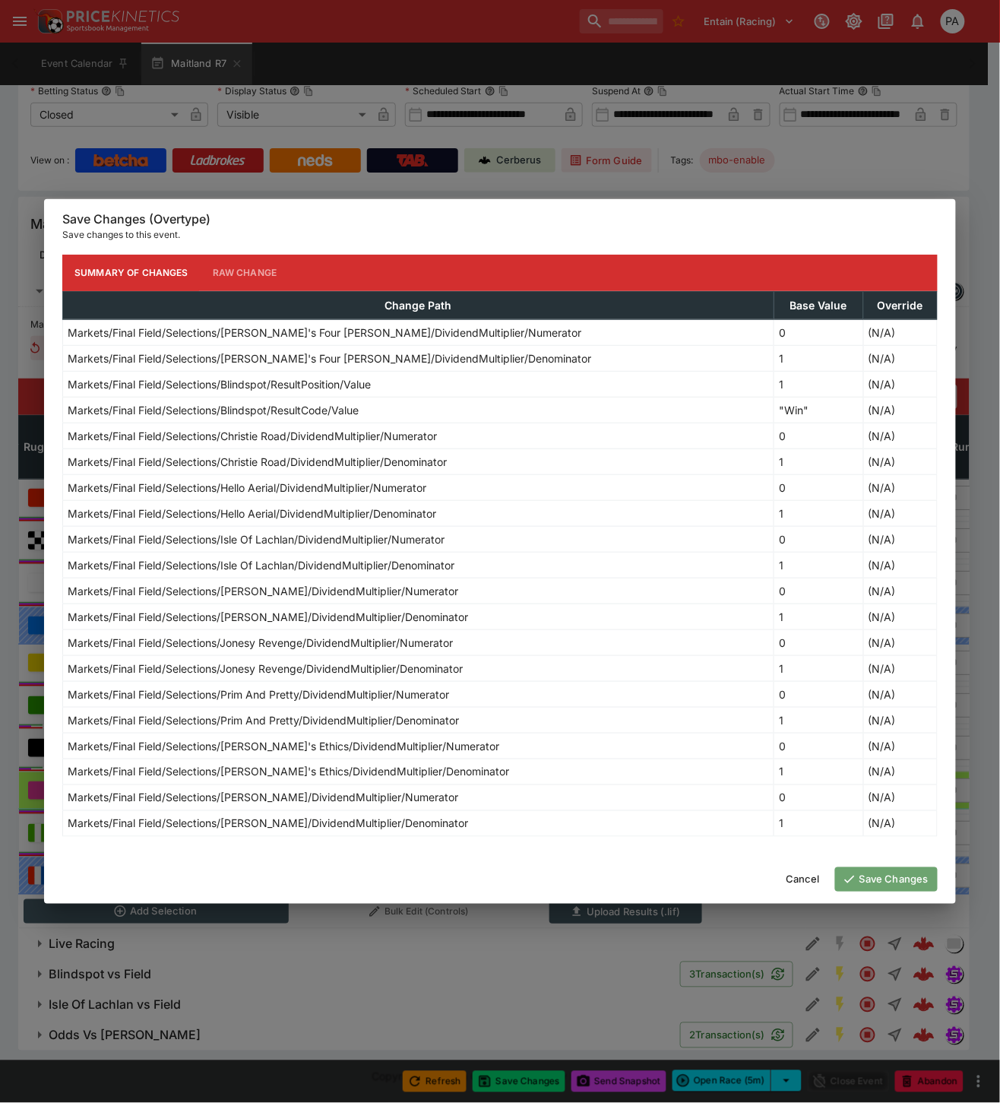
click at [901, 871] on button "Save Changes" at bounding box center [886, 879] width 103 height 24
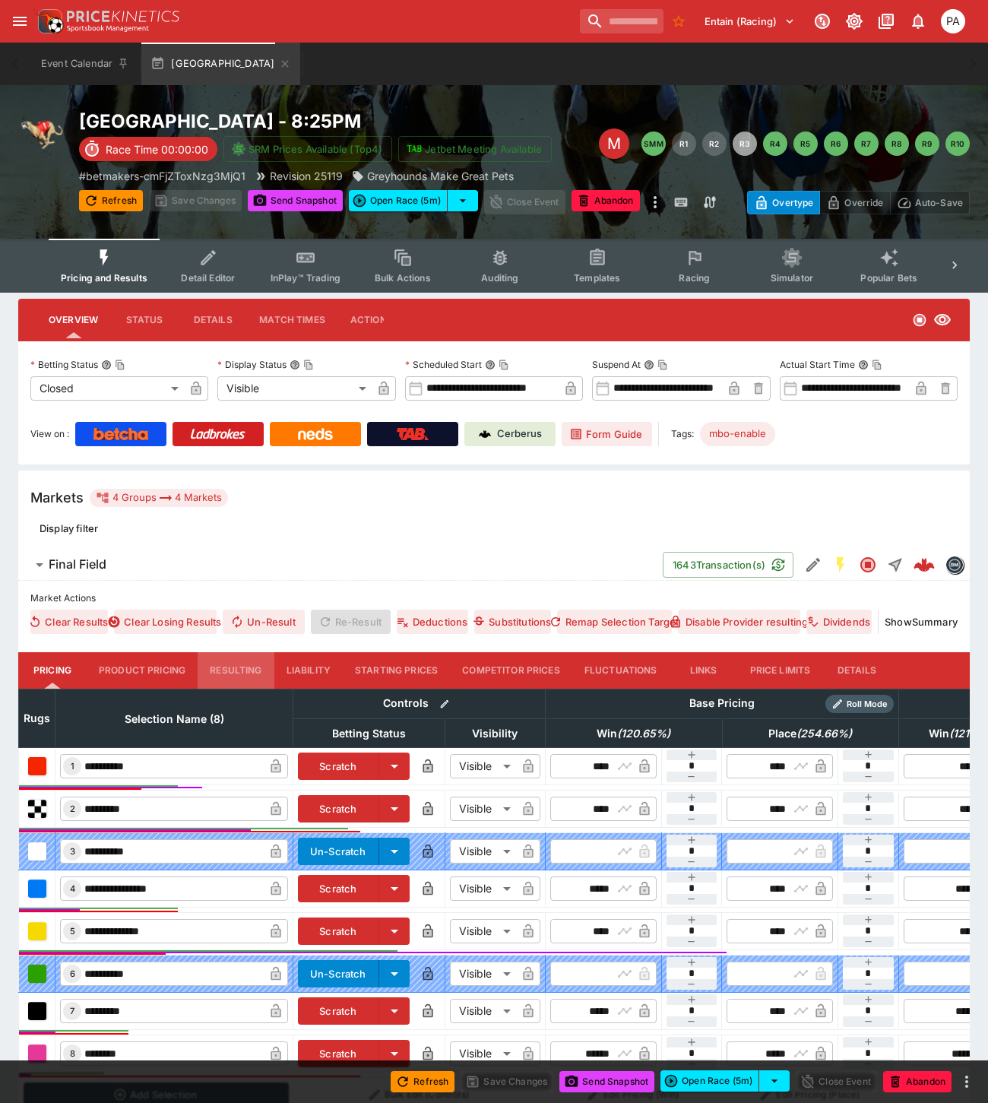
click at [236, 664] on button "Resulting" at bounding box center [236, 670] width 76 height 36
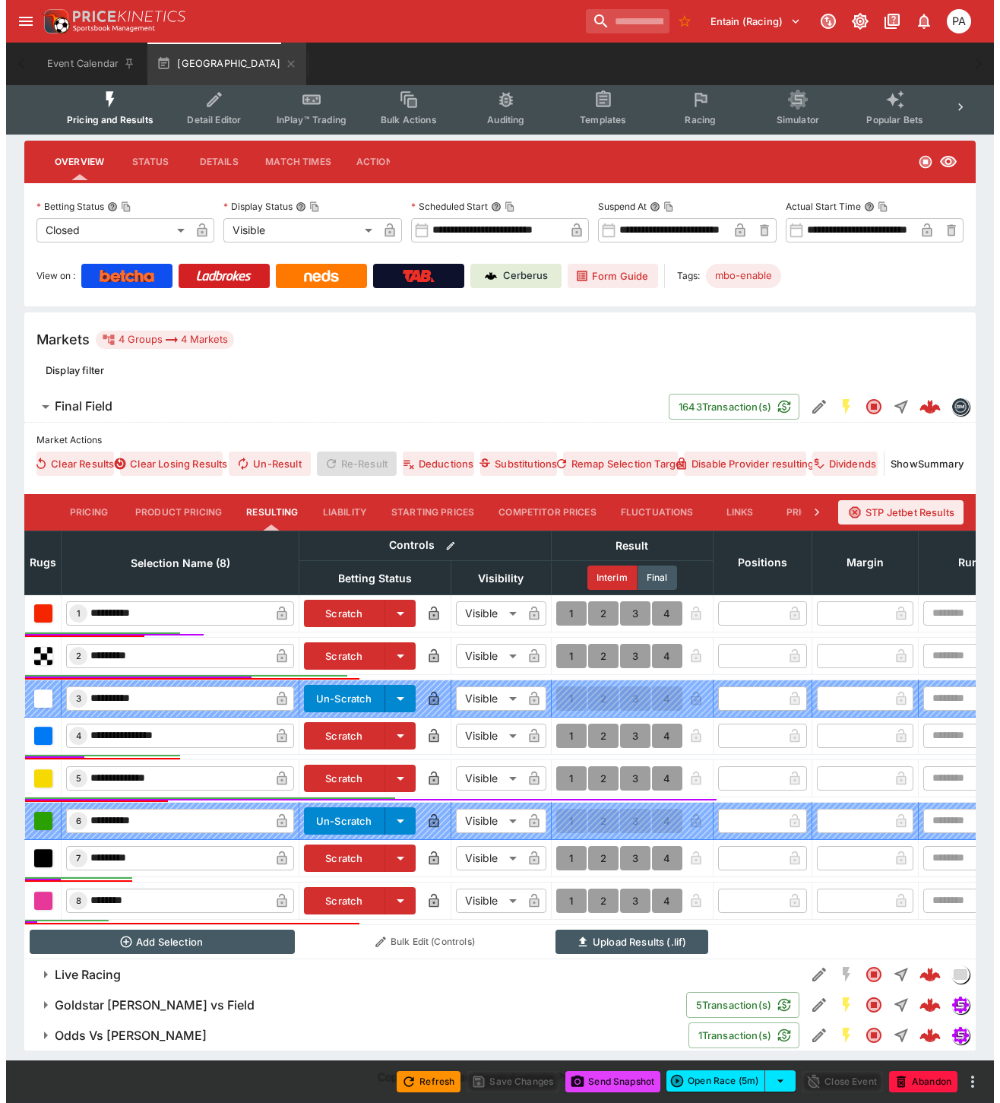
scroll to position [171, 0]
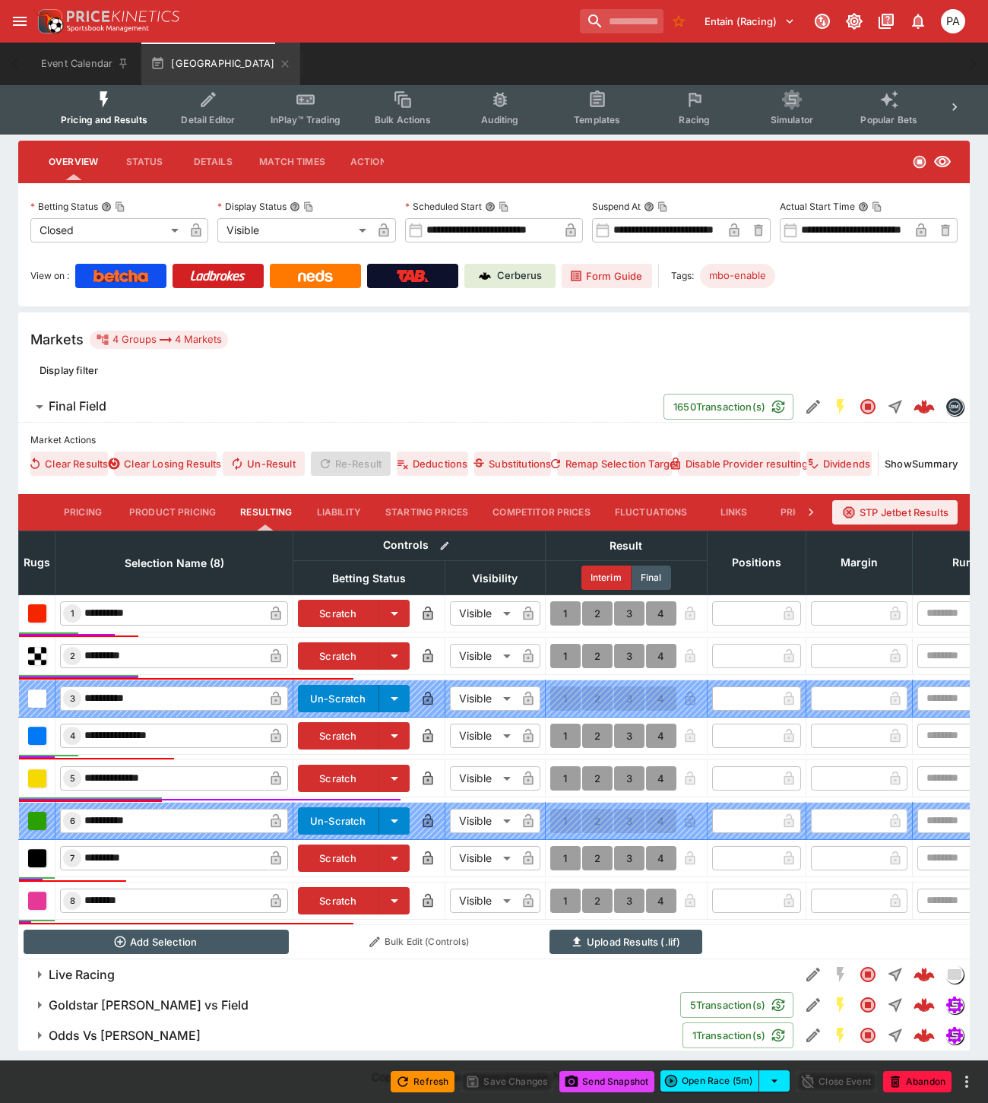
click at [559, 766] on button "1" at bounding box center [565, 778] width 30 height 24
type input "*"
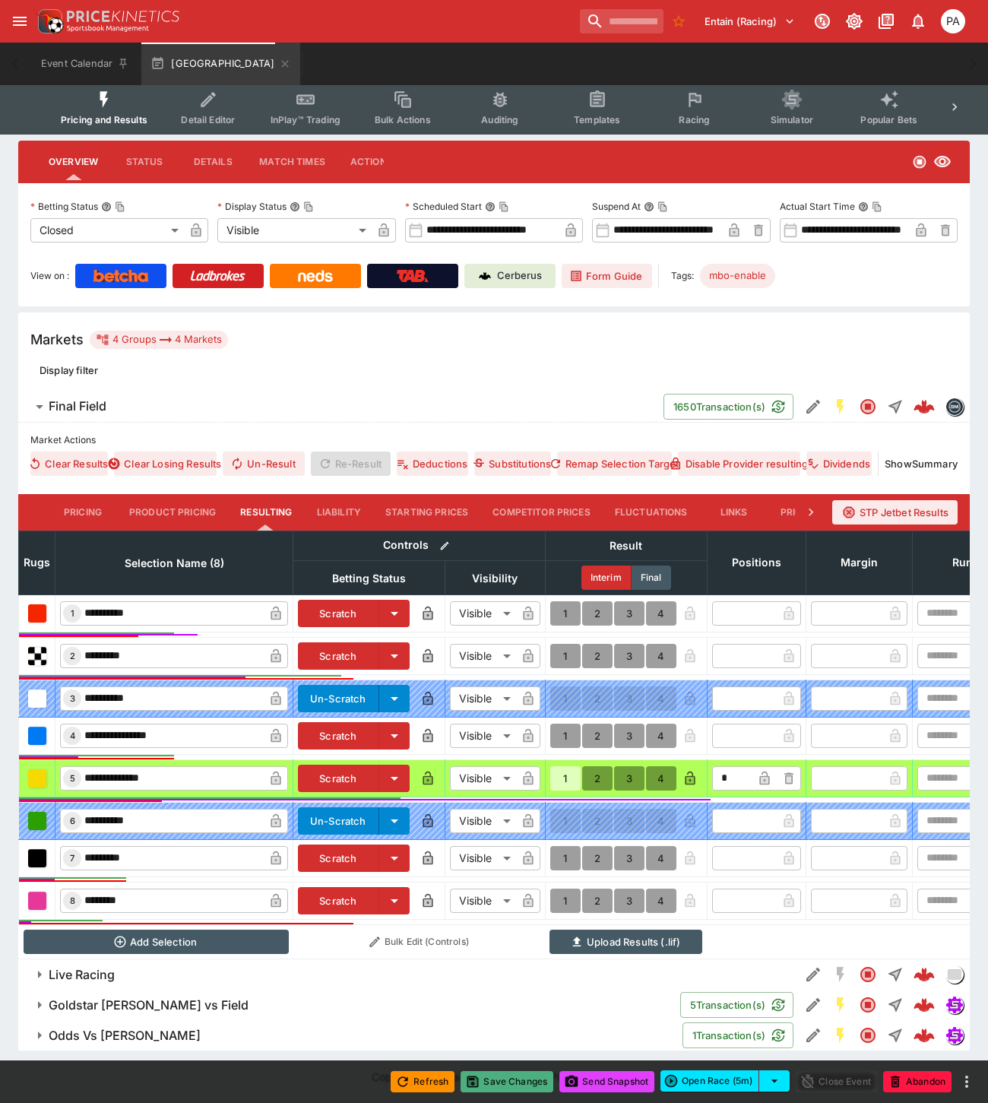
click at [510, 1083] on button "Save Changes" at bounding box center [506, 1081] width 93 height 21
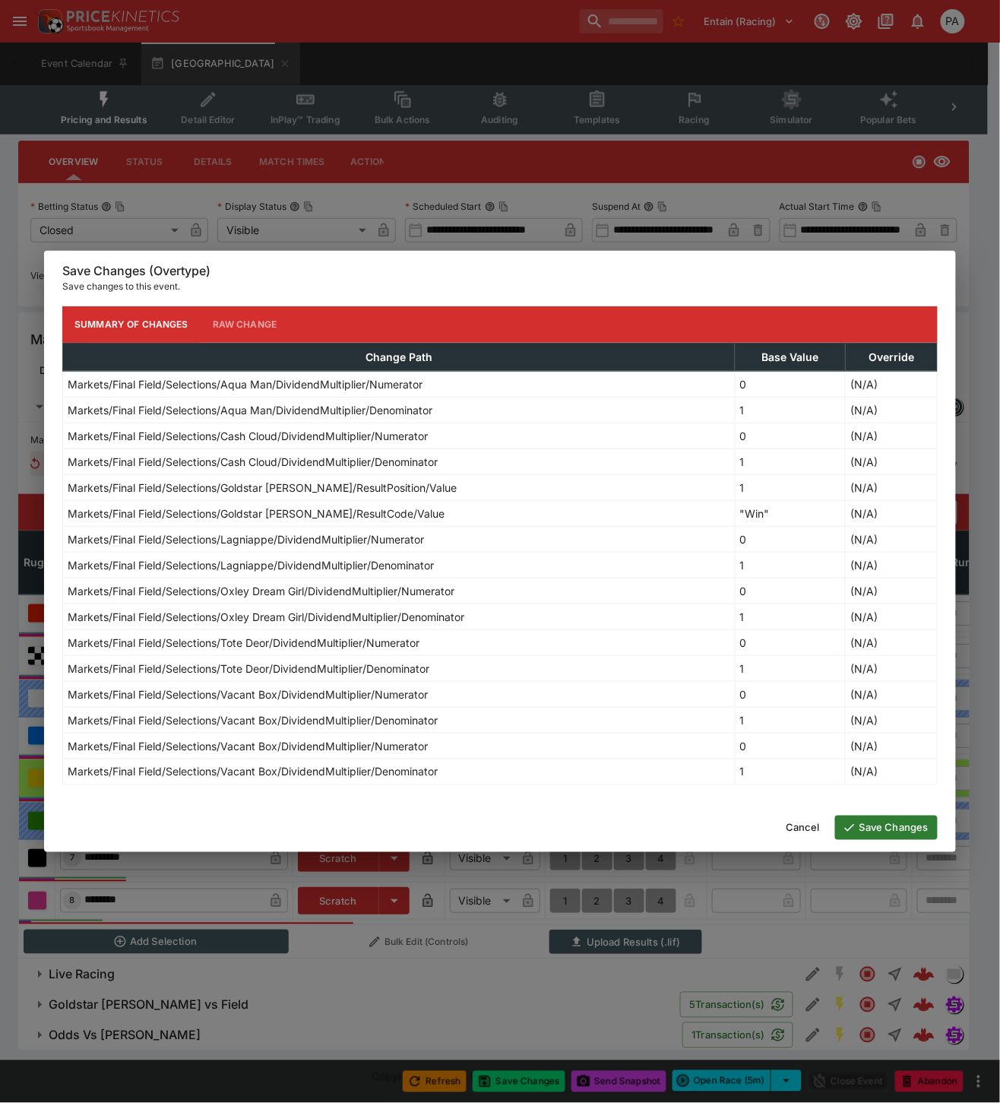
click at [867, 825] on button "Save Changes" at bounding box center [886, 827] width 103 height 24
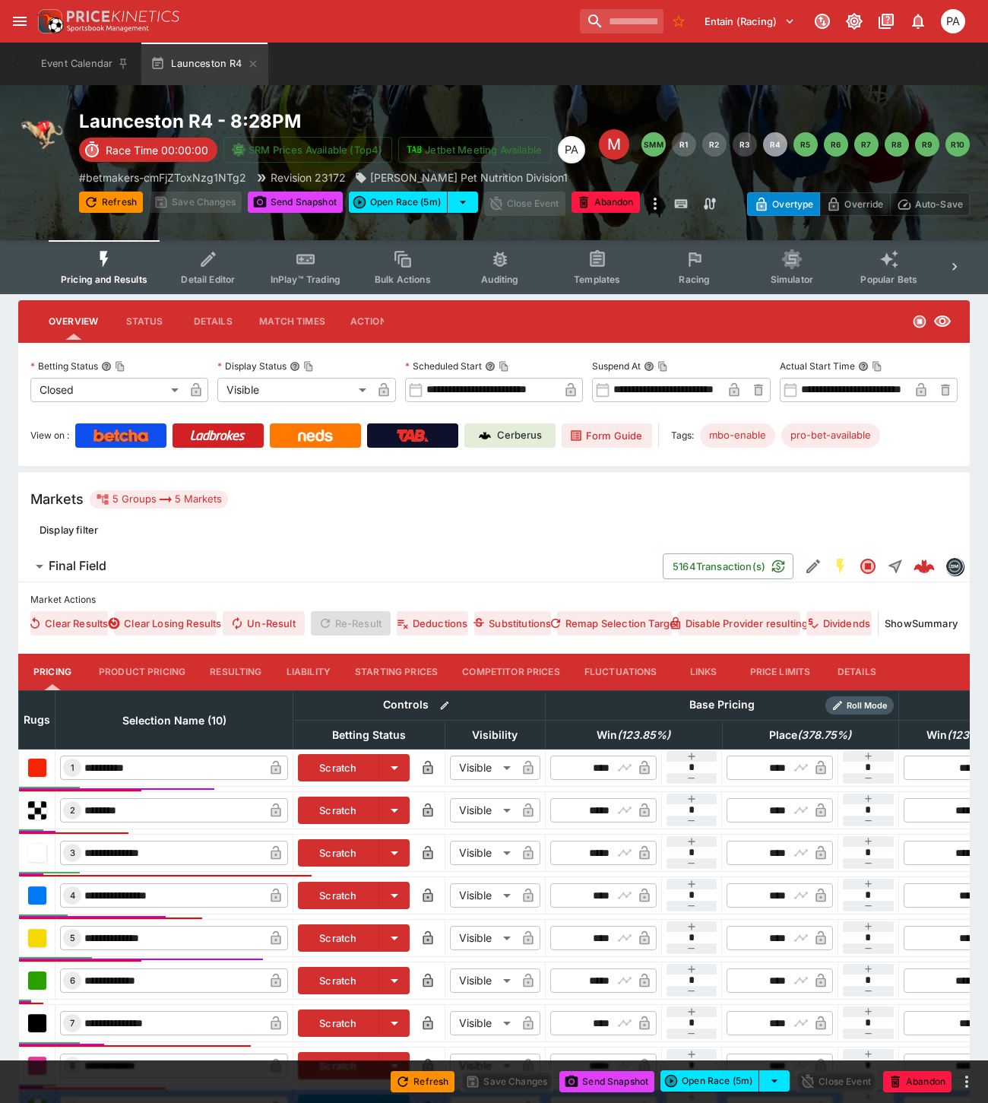
click at [219, 670] on button "Resulting" at bounding box center [236, 671] width 76 height 36
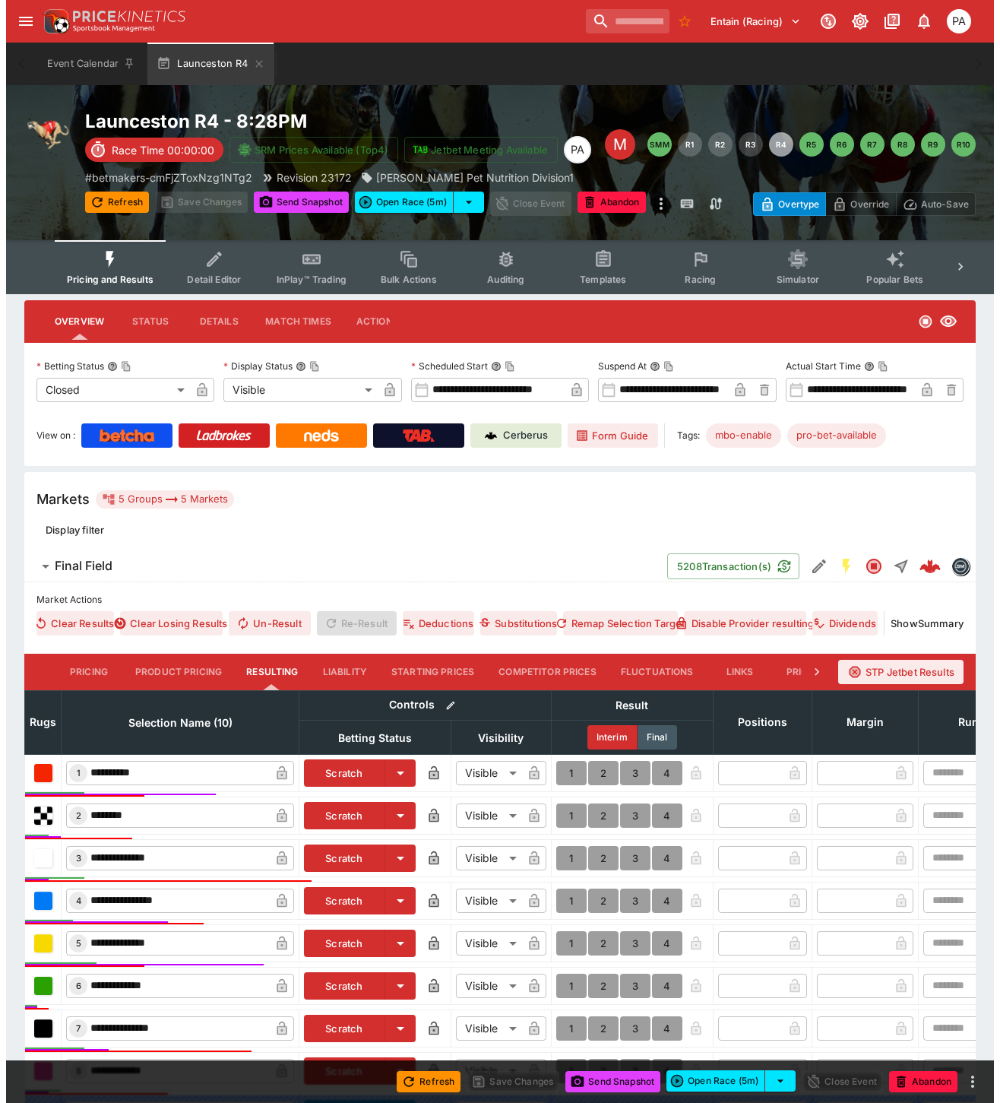
scroll to position [286, 0]
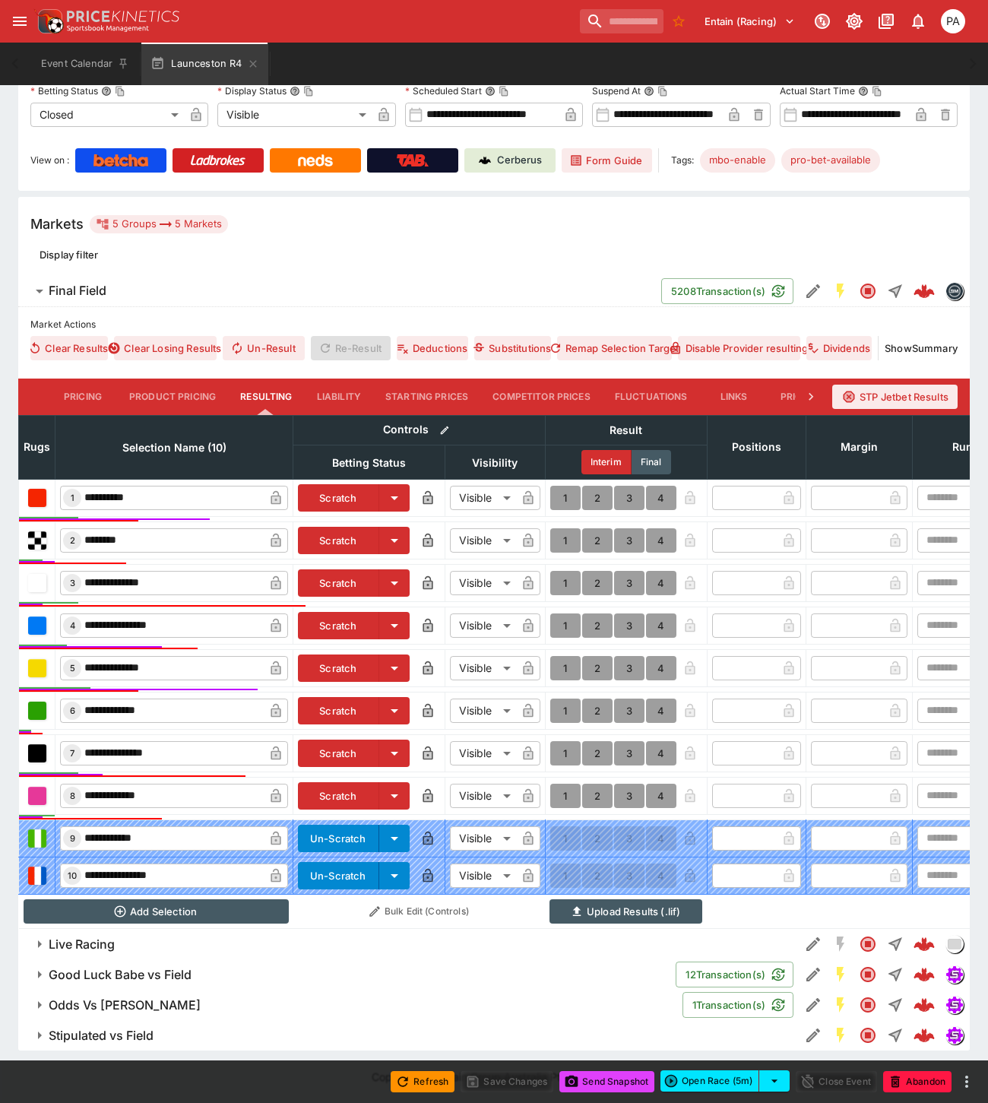
click at [565, 657] on button "1" at bounding box center [565, 668] width 30 height 24
type input "*"
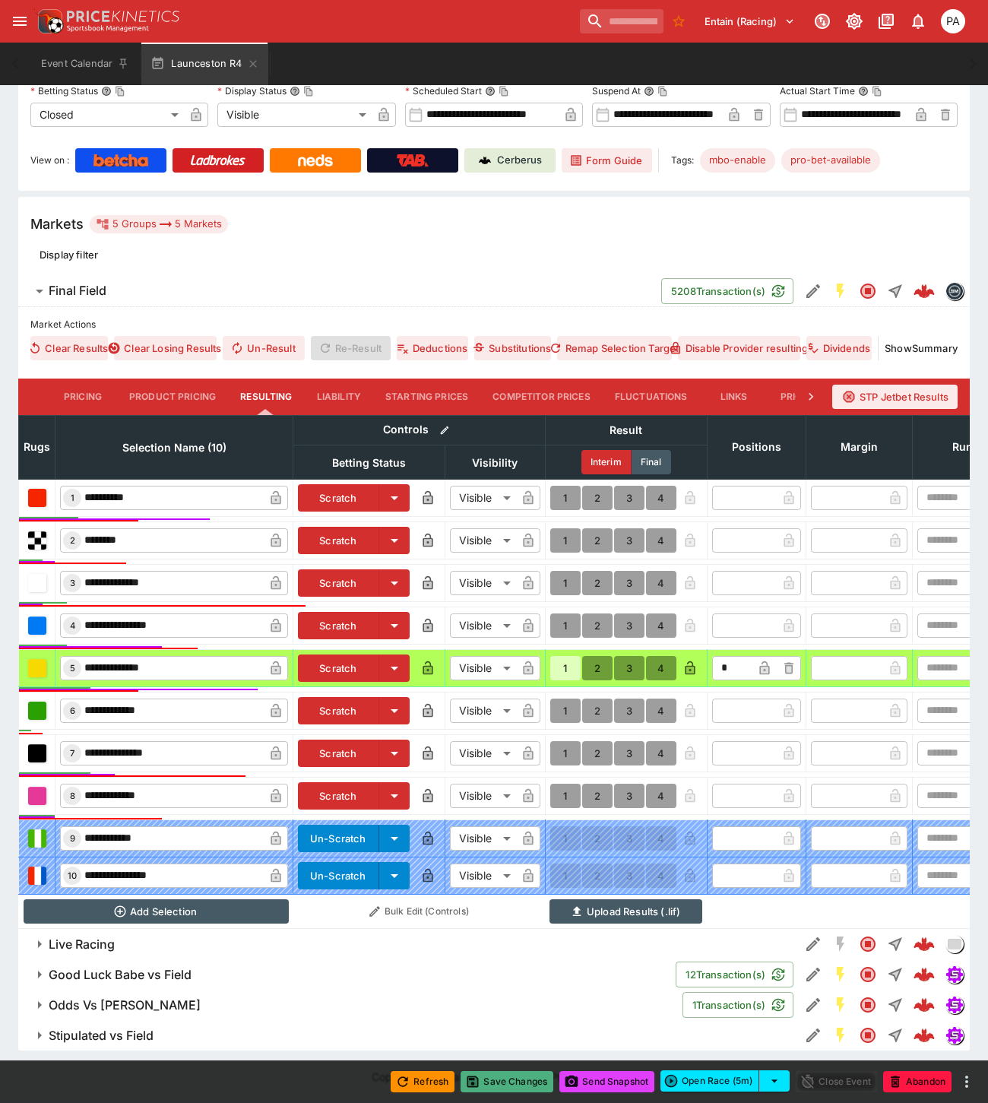
click at [510, 1079] on button "Save Changes" at bounding box center [506, 1081] width 93 height 21
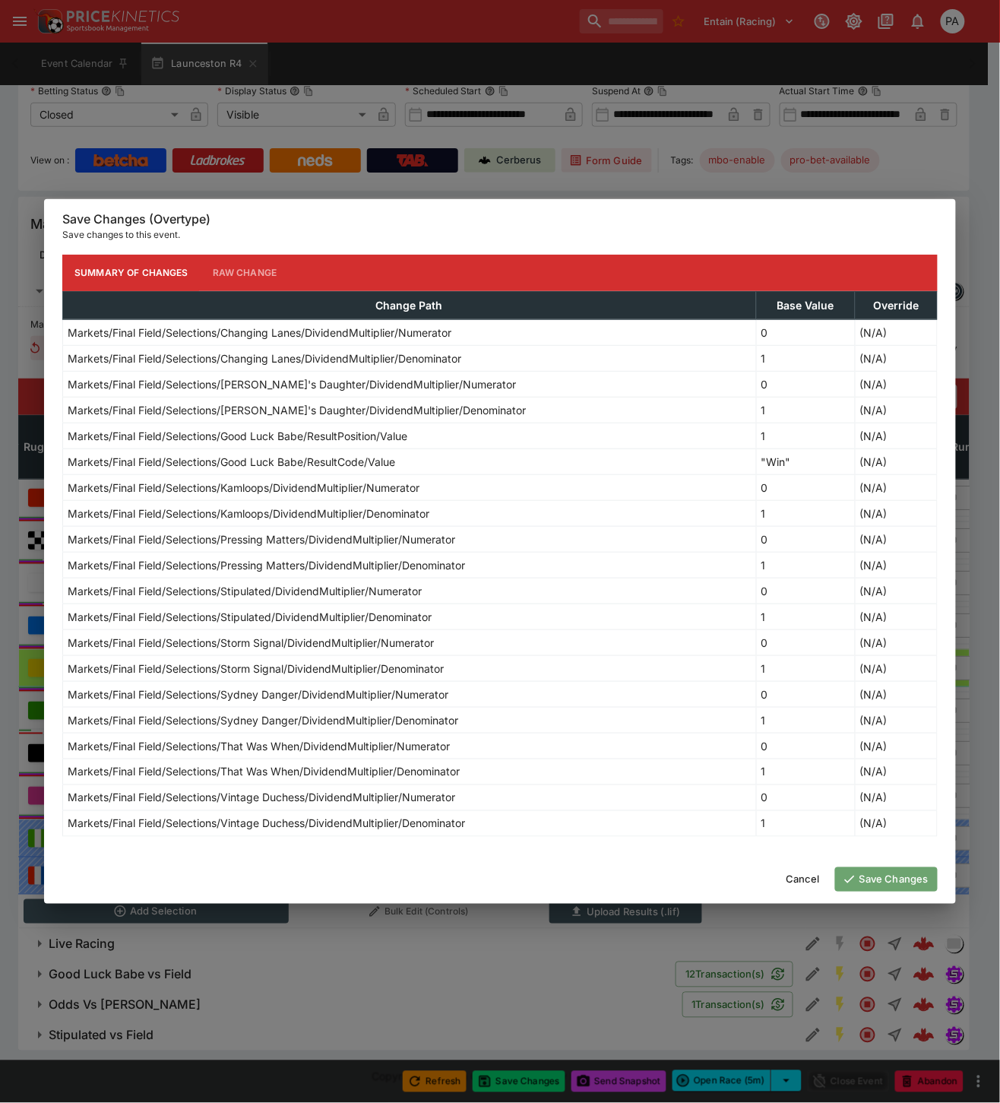
click at [870, 882] on button "Save Changes" at bounding box center [886, 879] width 103 height 24
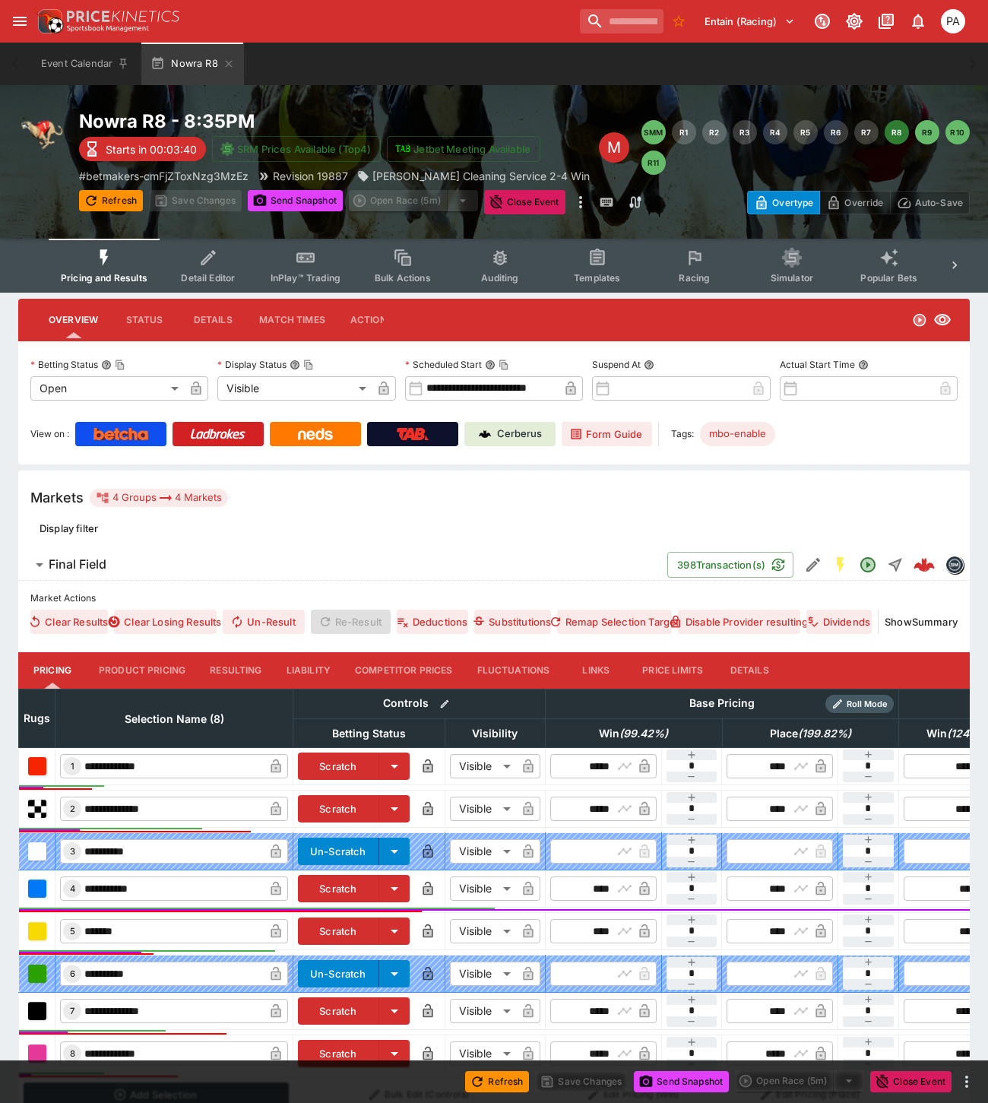
type input "*****"
type input "****"
type input "*****"
type input "****"
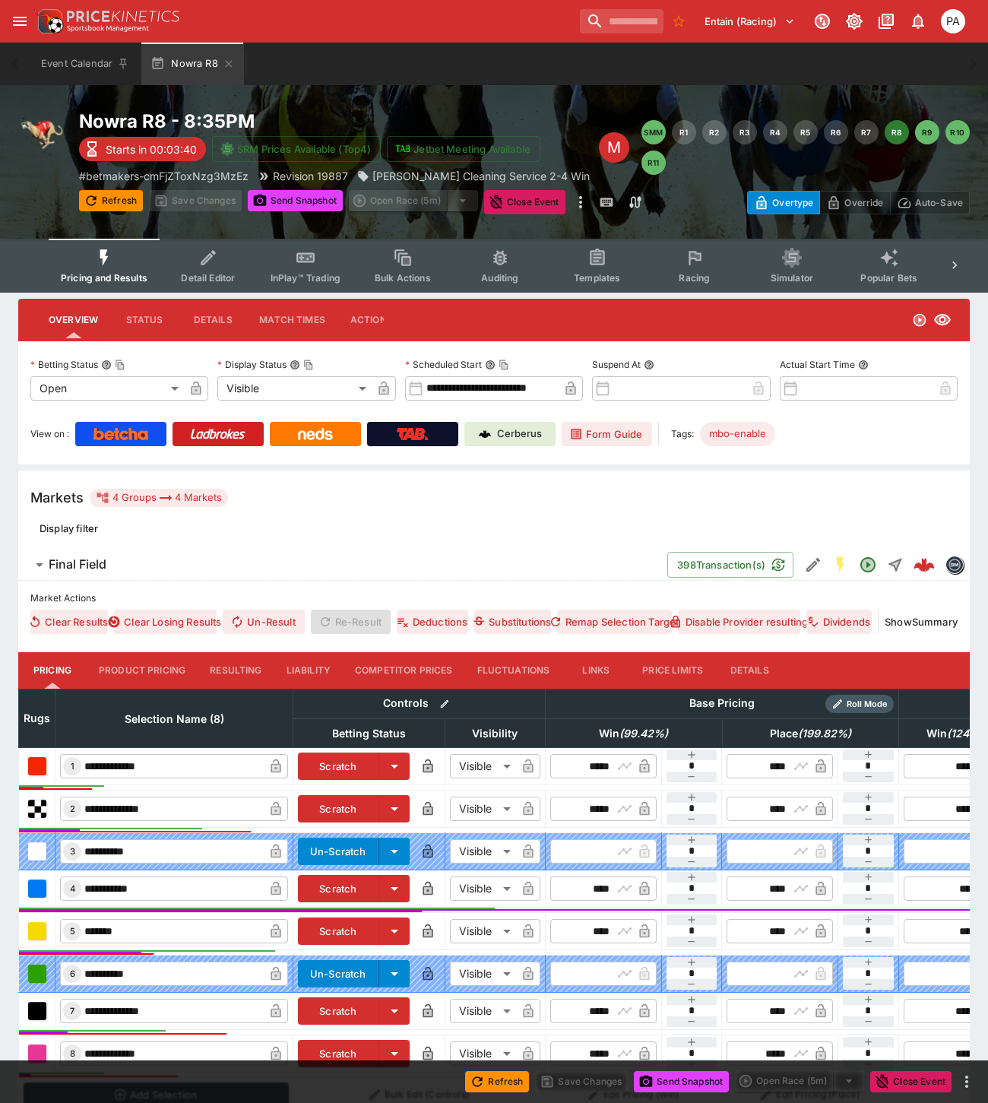
type input "****"
type input "*****"
type input "****"
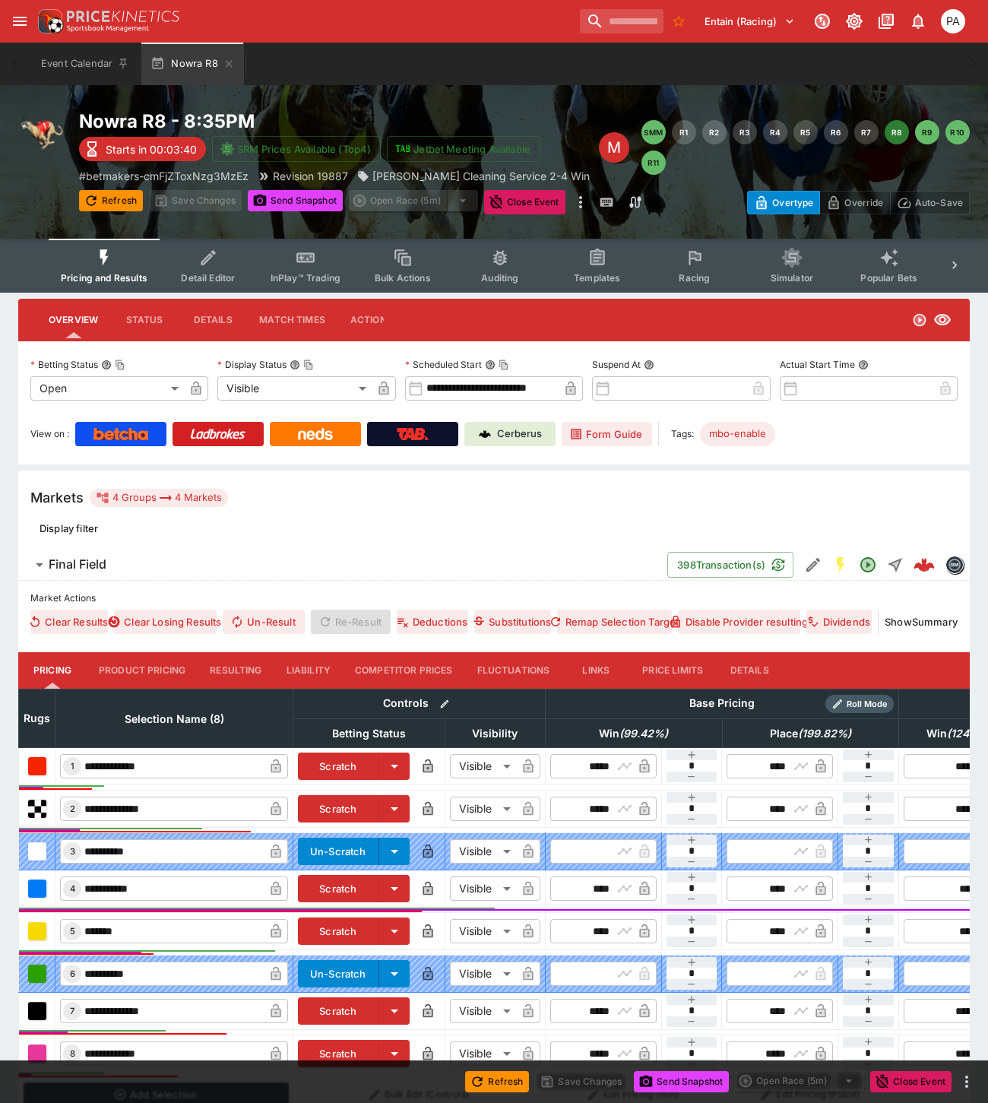
type input "*****"
click at [392, 664] on button "Competitor Prices" at bounding box center [404, 670] width 122 height 36
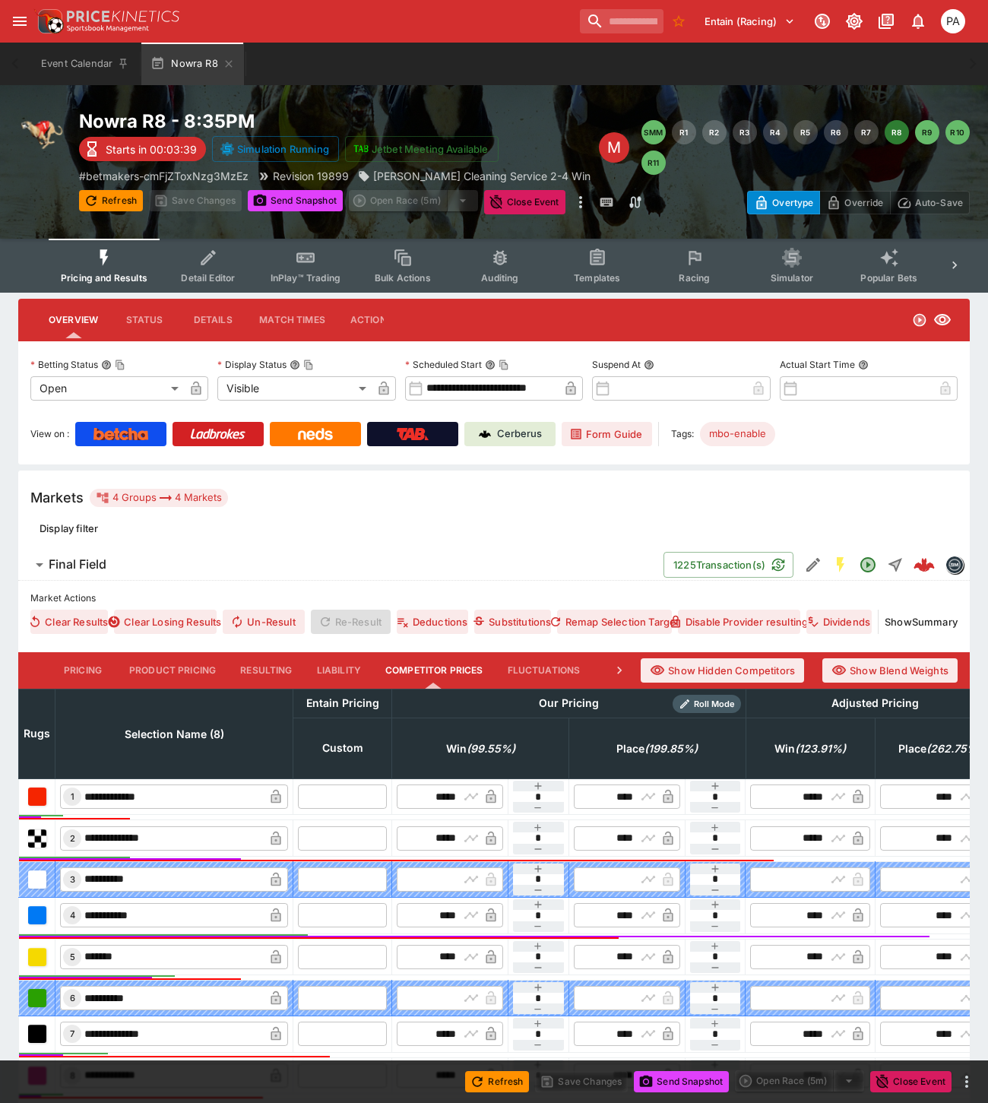
type input "*****"
type input "****"
type input "*****"
type input "****"
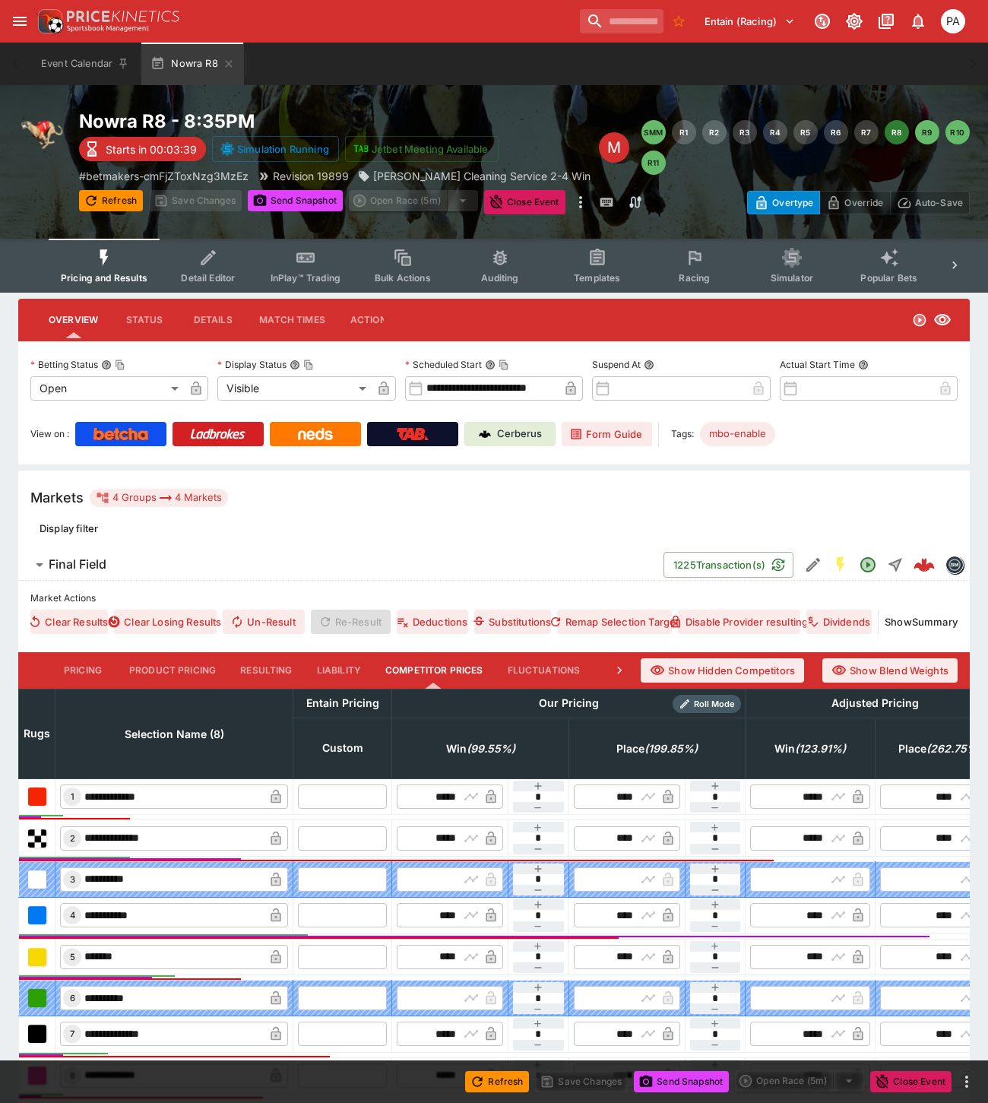
type input "*****"
type input "****"
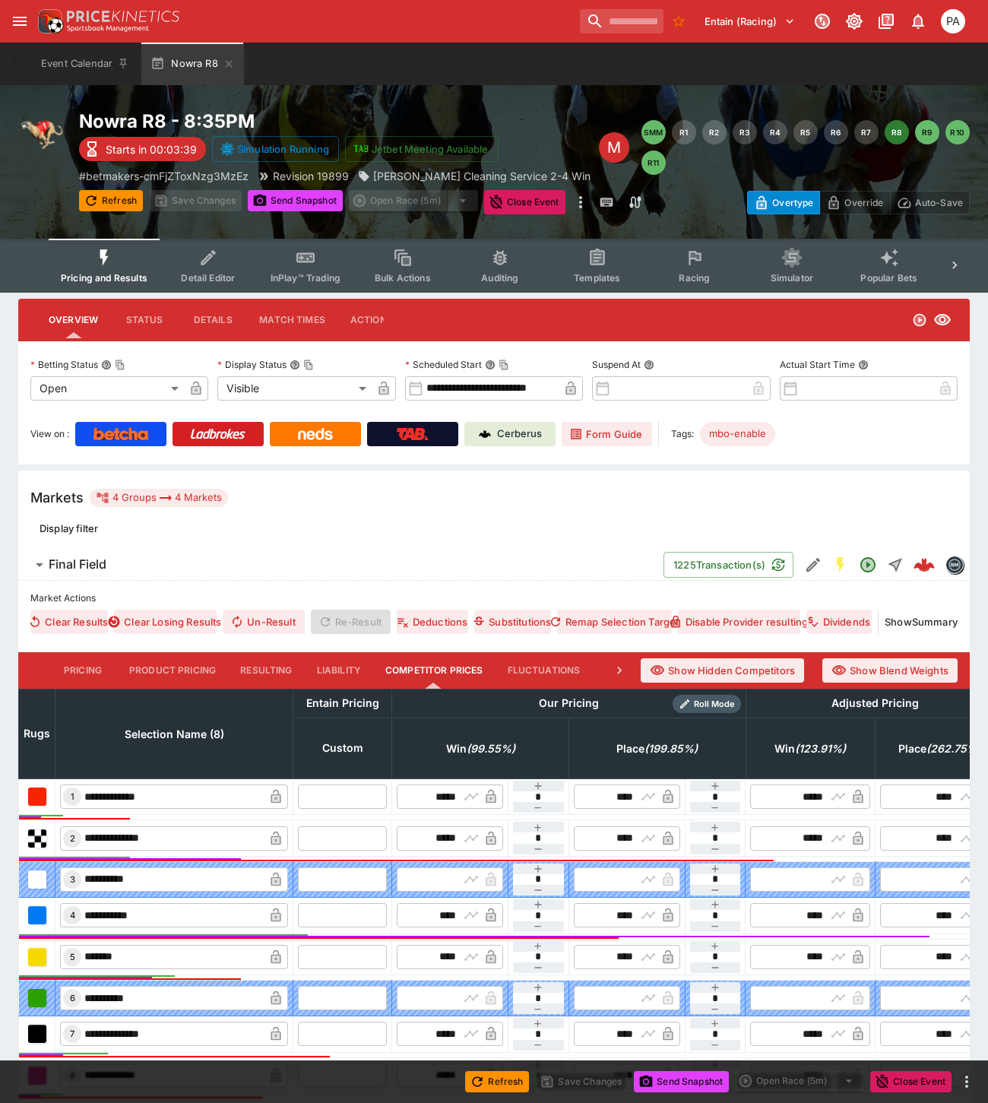
type input "****"
type input "*****"
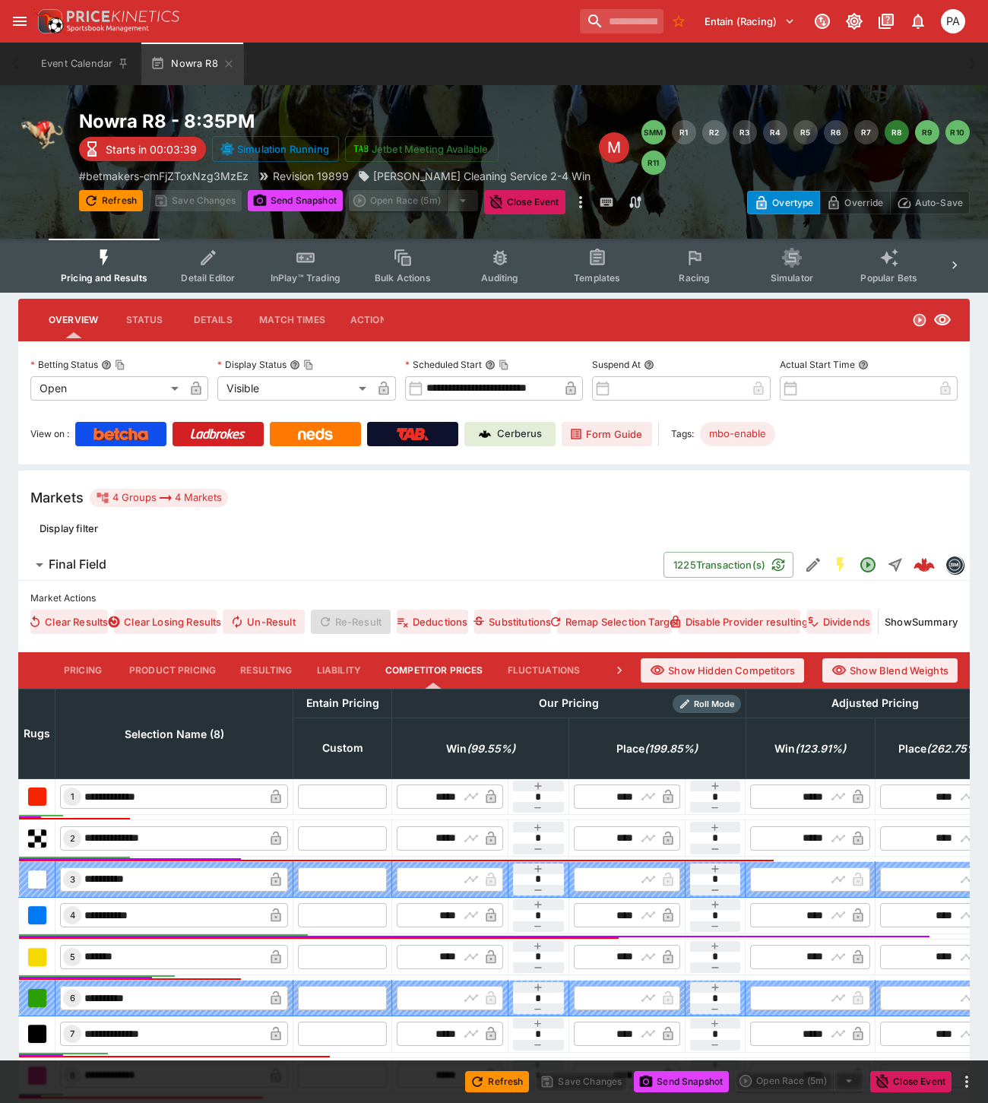
type input "*****"
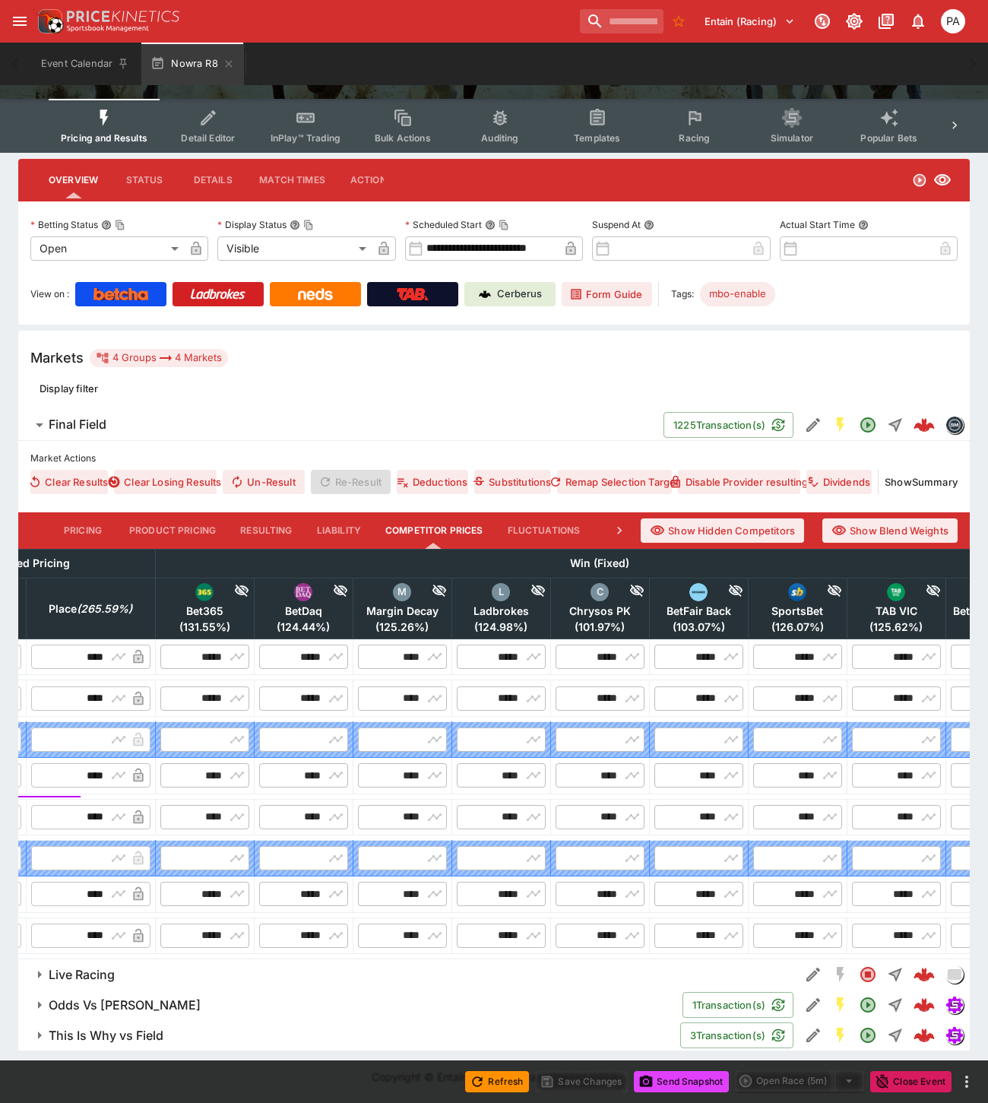
scroll to position [0, 874]
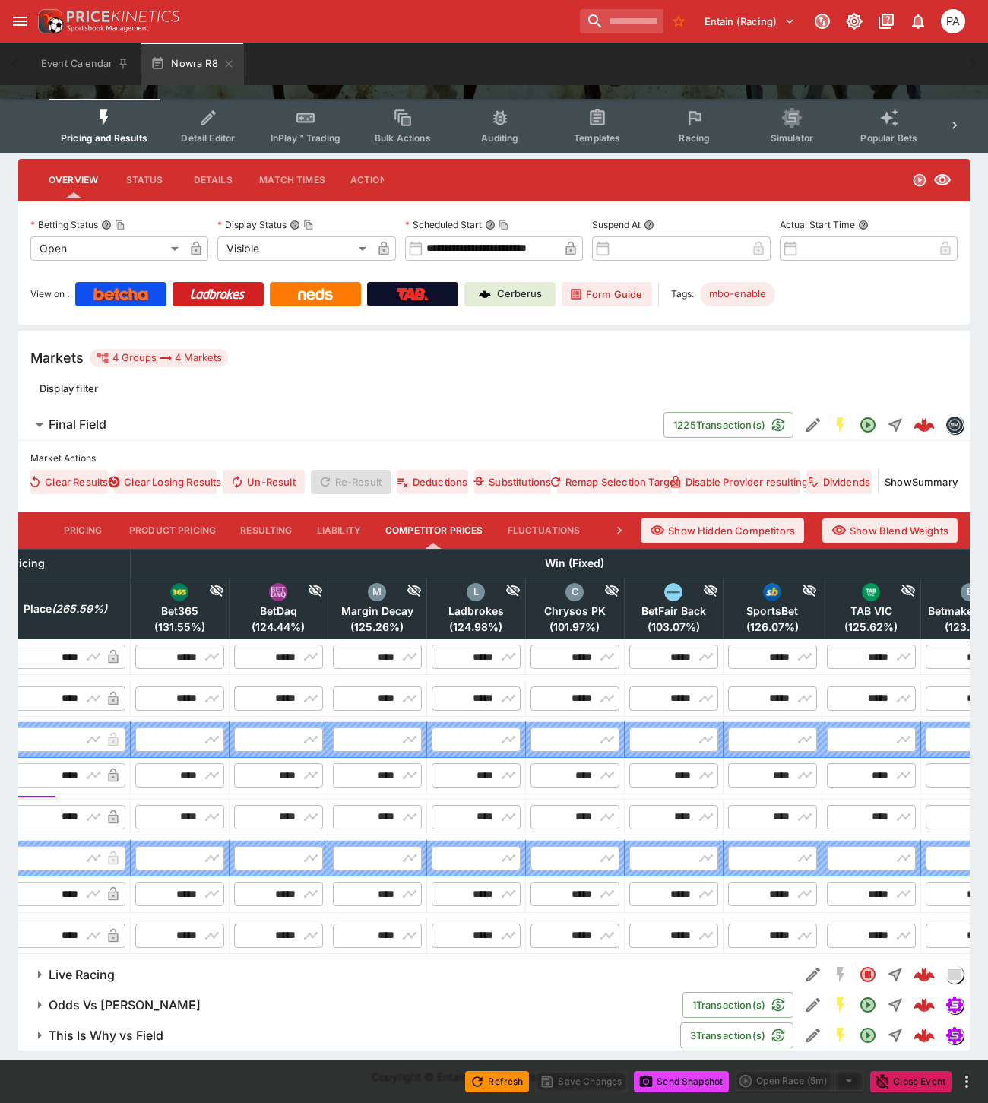
type input "****"
type input "*****"
type input "****"
type input "*****"
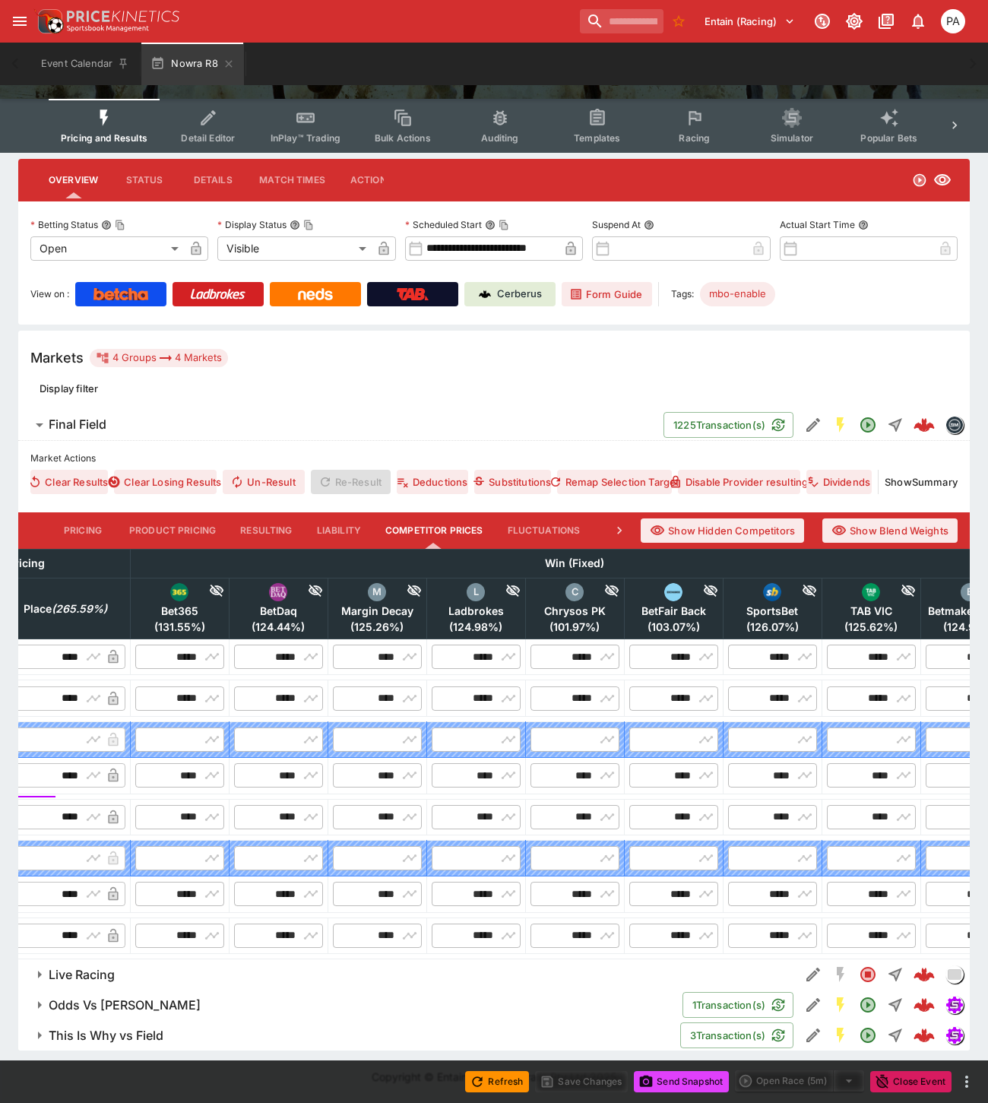
type input "*****"
type input "****"
type input "*****"
type input "****"
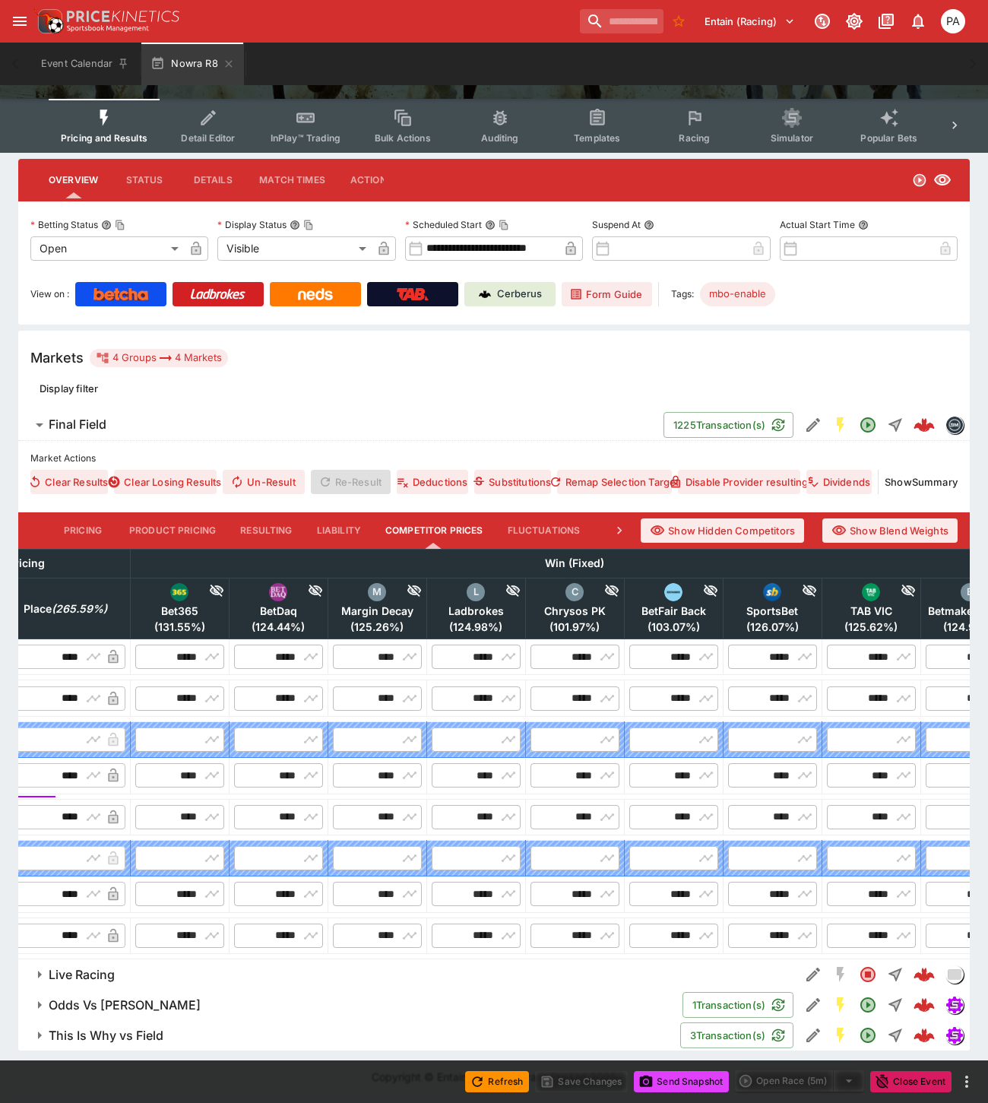
type input "****"
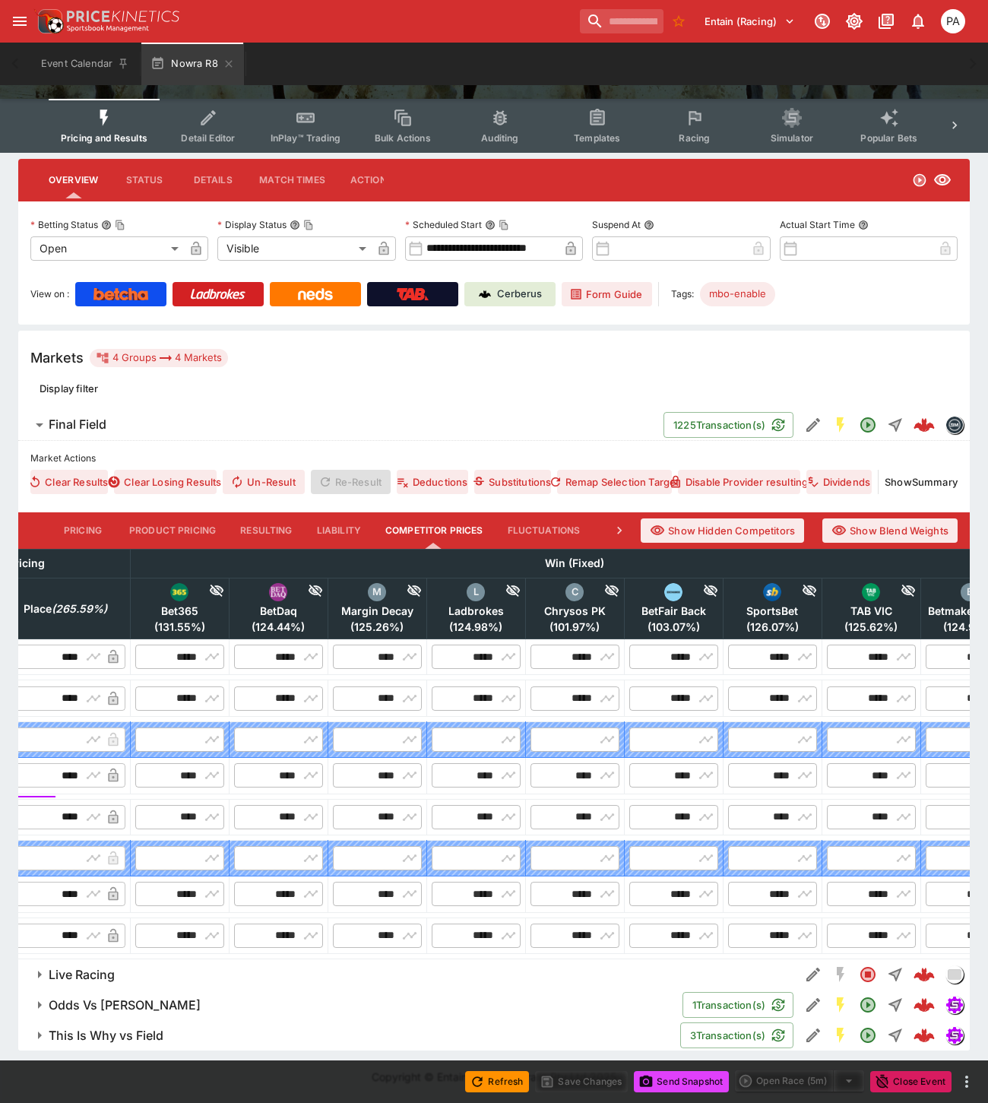
type input "*****"
type input "****"
type input "*****"
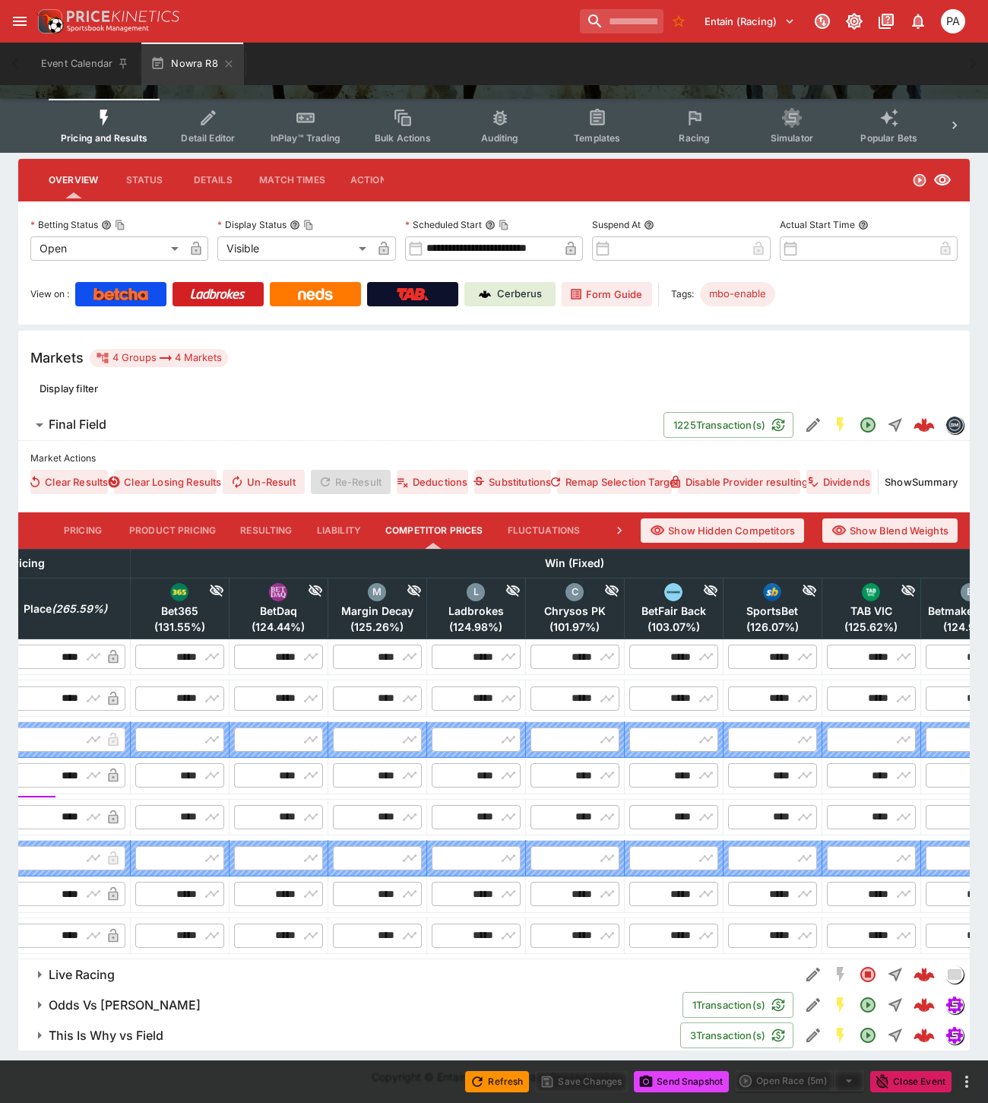
type input "*****"
type input "****"
click at [229, 65] on icon "button" at bounding box center [229, 64] width 12 height 12
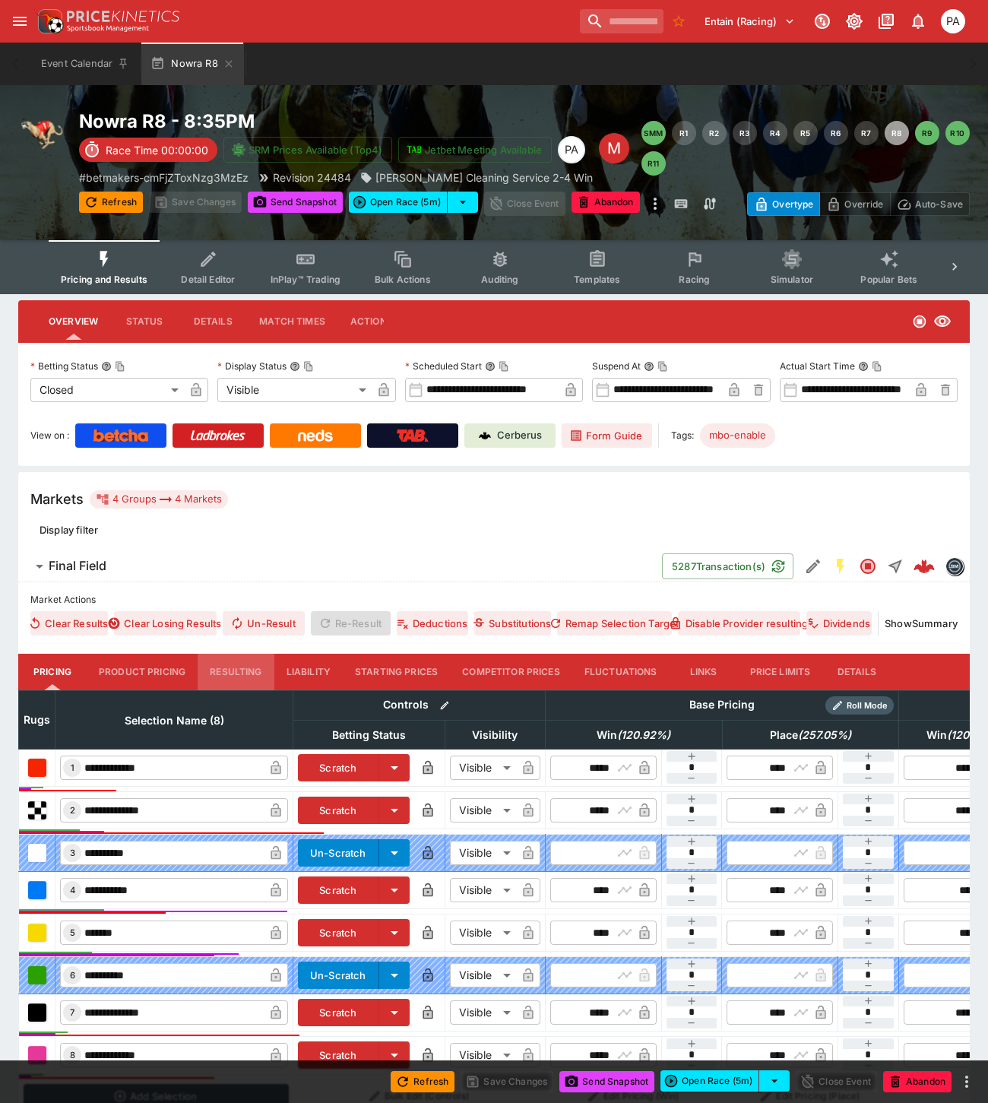
click at [236, 662] on button "Resulting" at bounding box center [236, 671] width 76 height 36
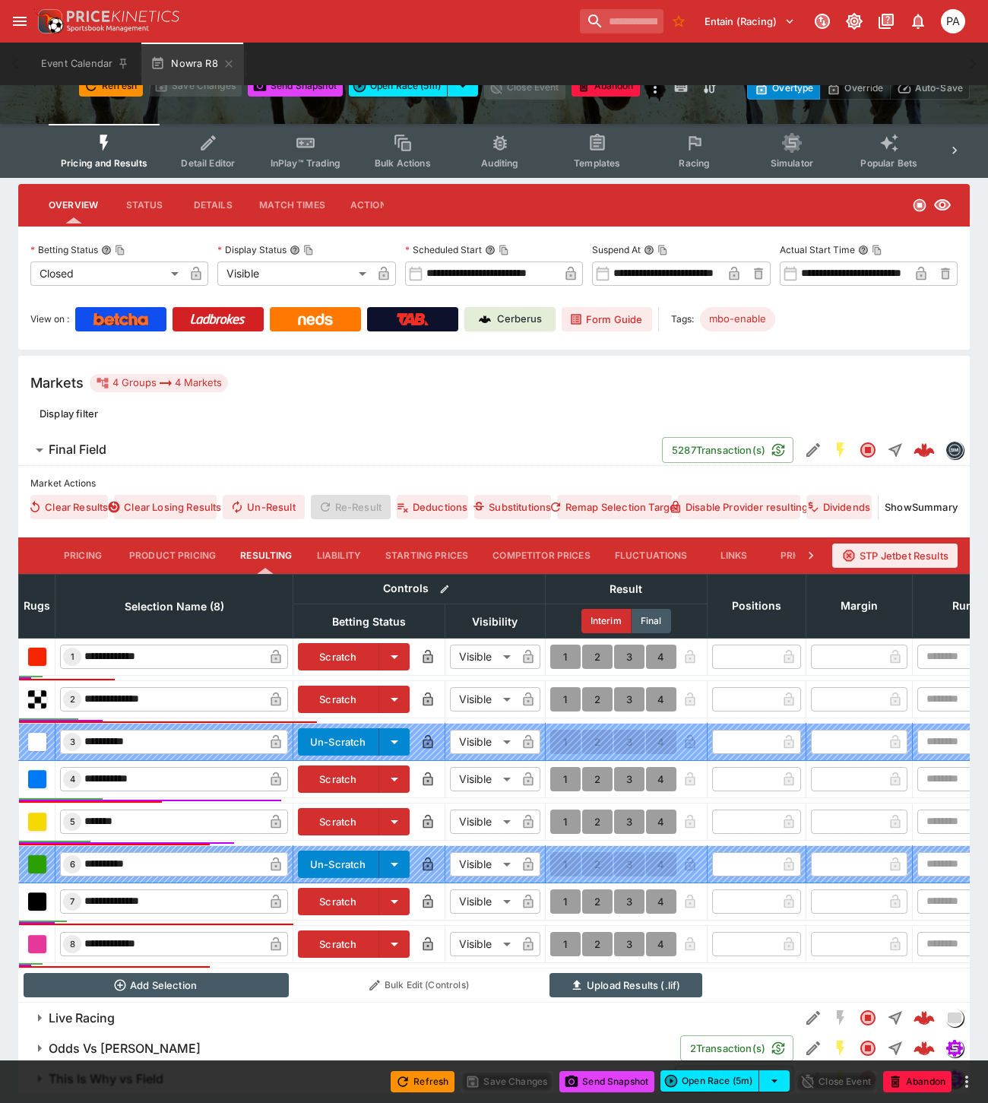
scroll to position [171, 0]
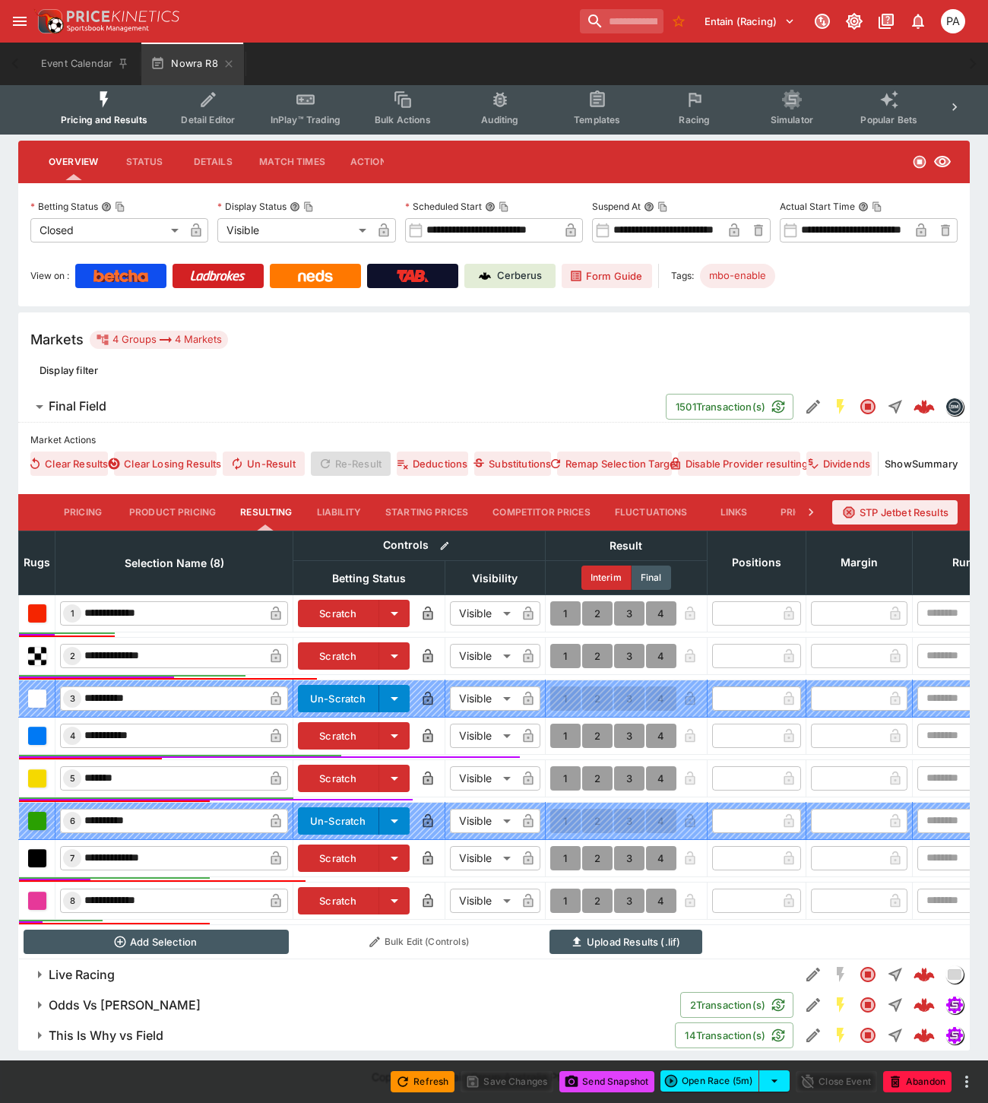
click at [567, 723] on button "1" at bounding box center [565, 735] width 30 height 24
type input "*"
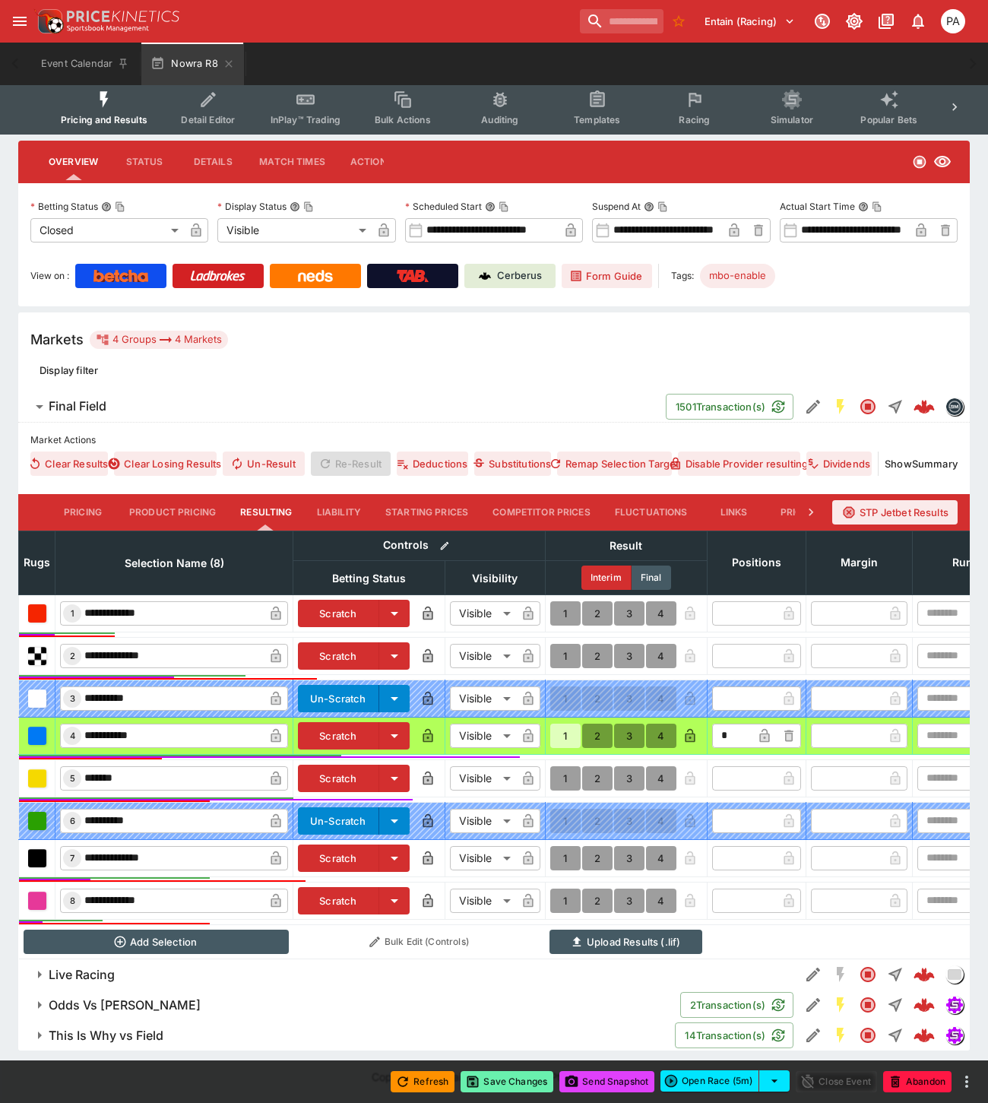
click at [511, 1080] on button "Save Changes" at bounding box center [506, 1081] width 93 height 21
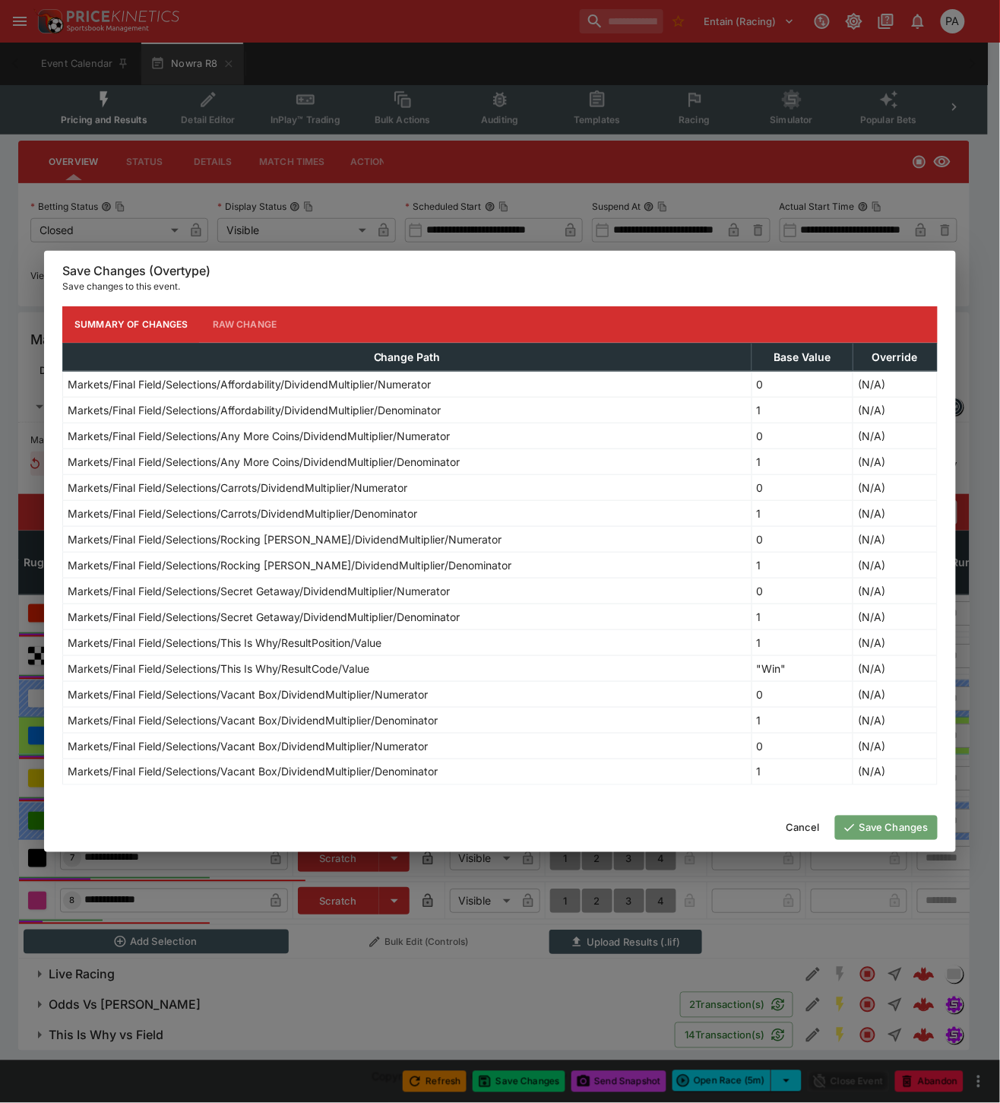
click at [866, 829] on button "Save Changes" at bounding box center [886, 827] width 103 height 24
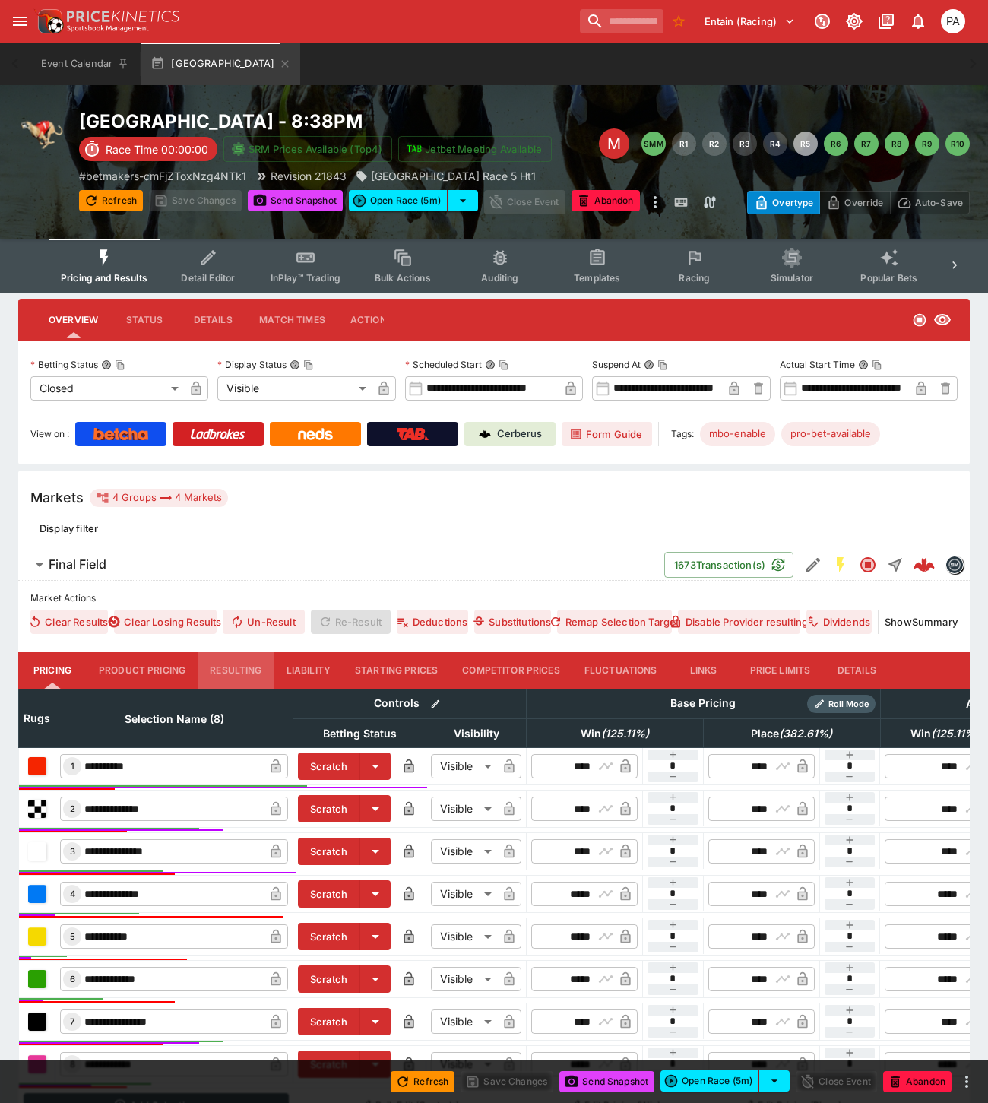
click at [240, 664] on button "Resulting" at bounding box center [236, 670] width 76 height 36
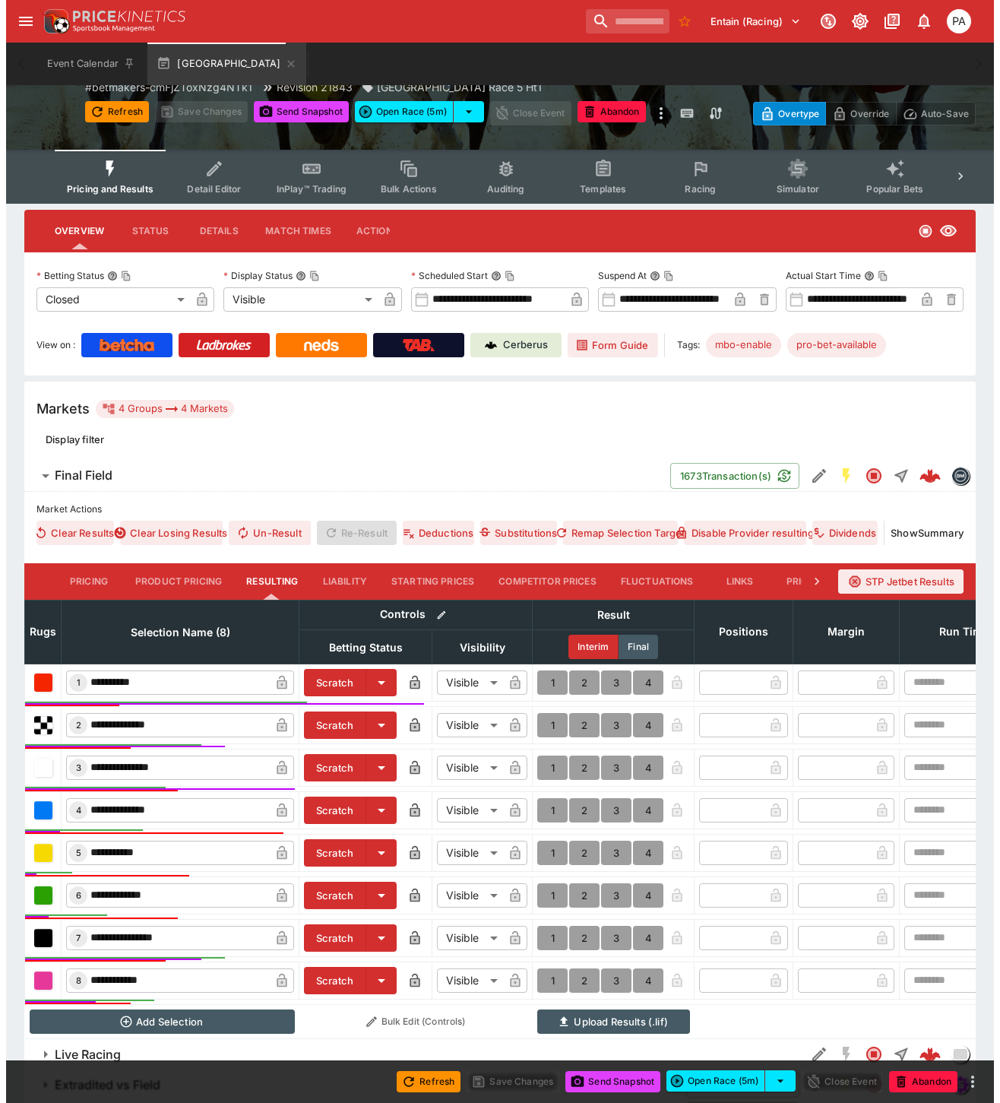
scroll to position [182, 0]
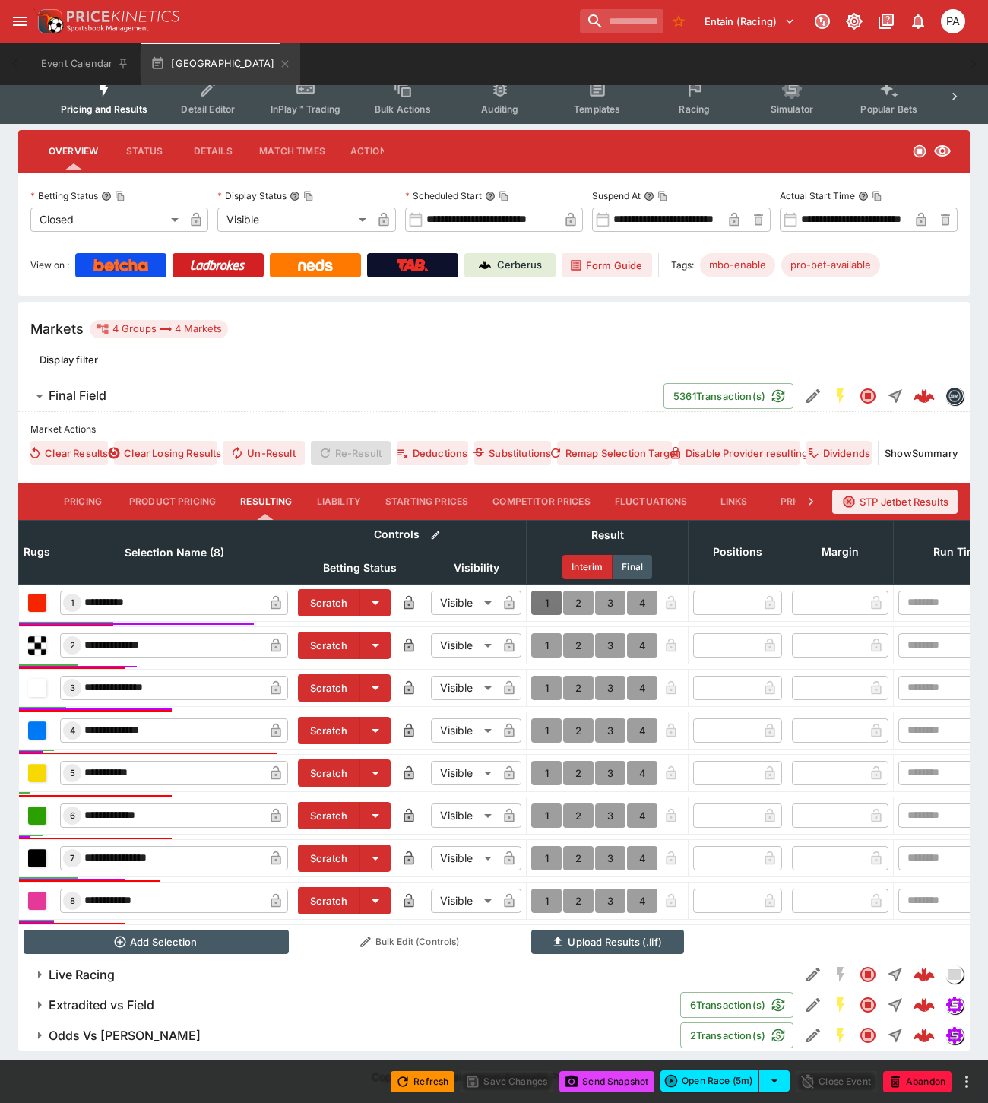
click at [548, 590] on button "1" at bounding box center [546, 602] width 30 height 24
type input "*"
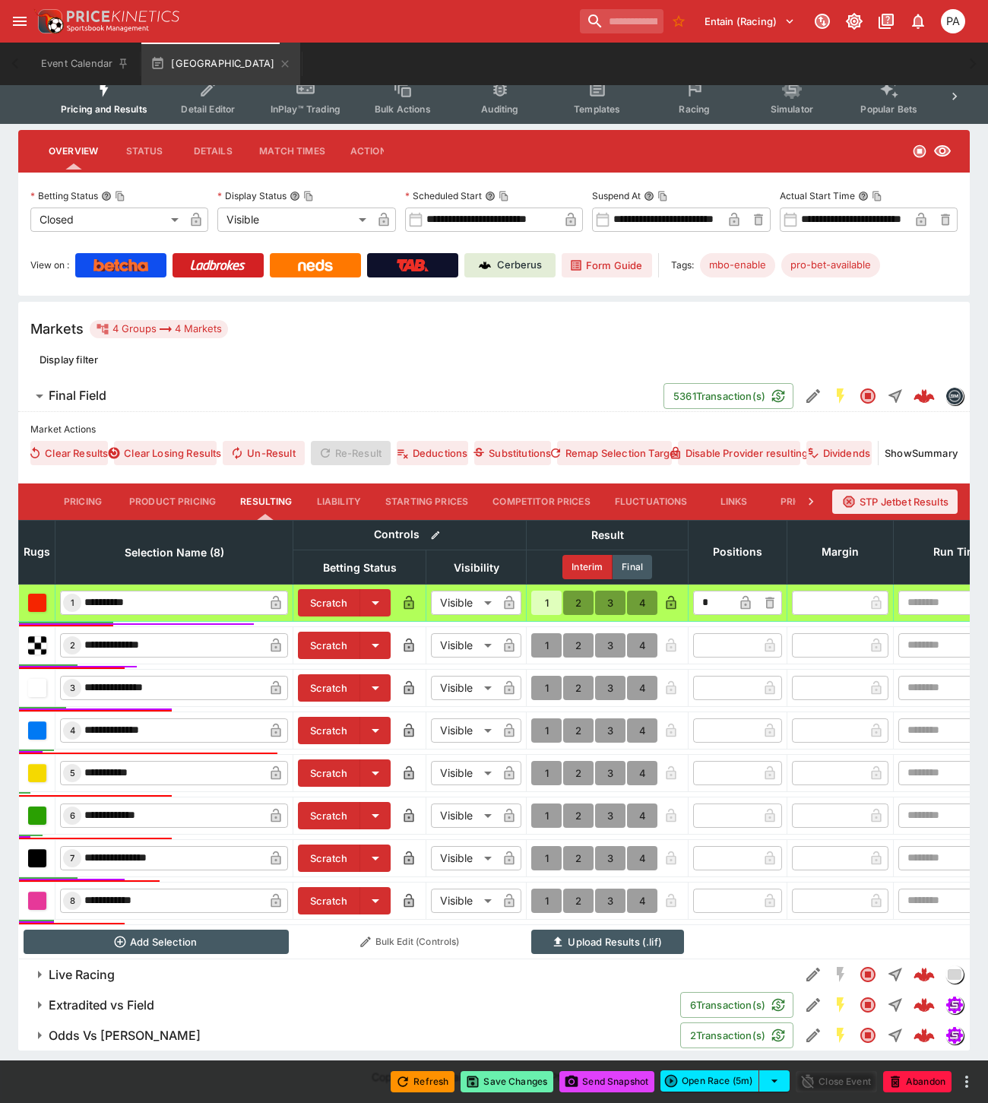
click at [518, 1077] on button "Save Changes" at bounding box center [506, 1081] width 93 height 21
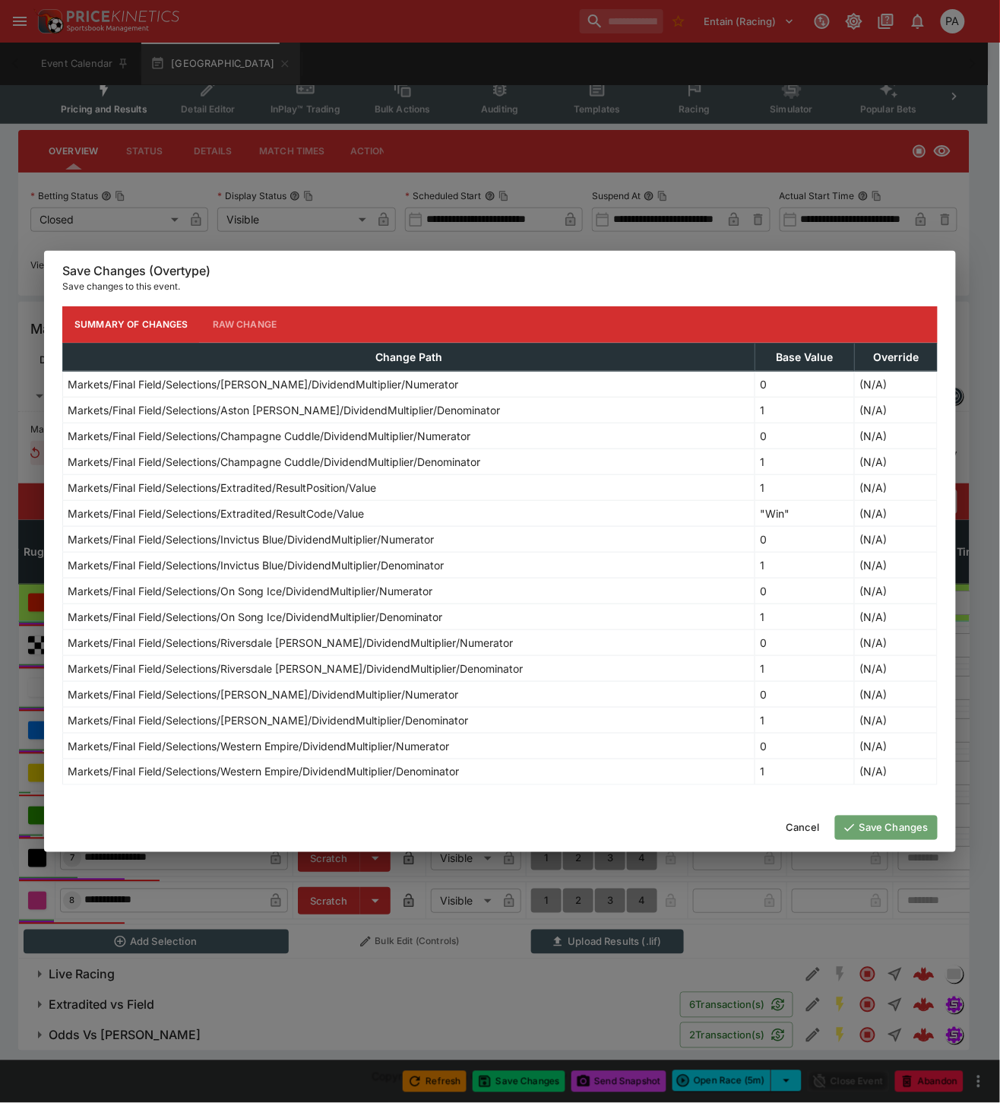
click at [859, 824] on button "Save Changes" at bounding box center [886, 827] width 103 height 24
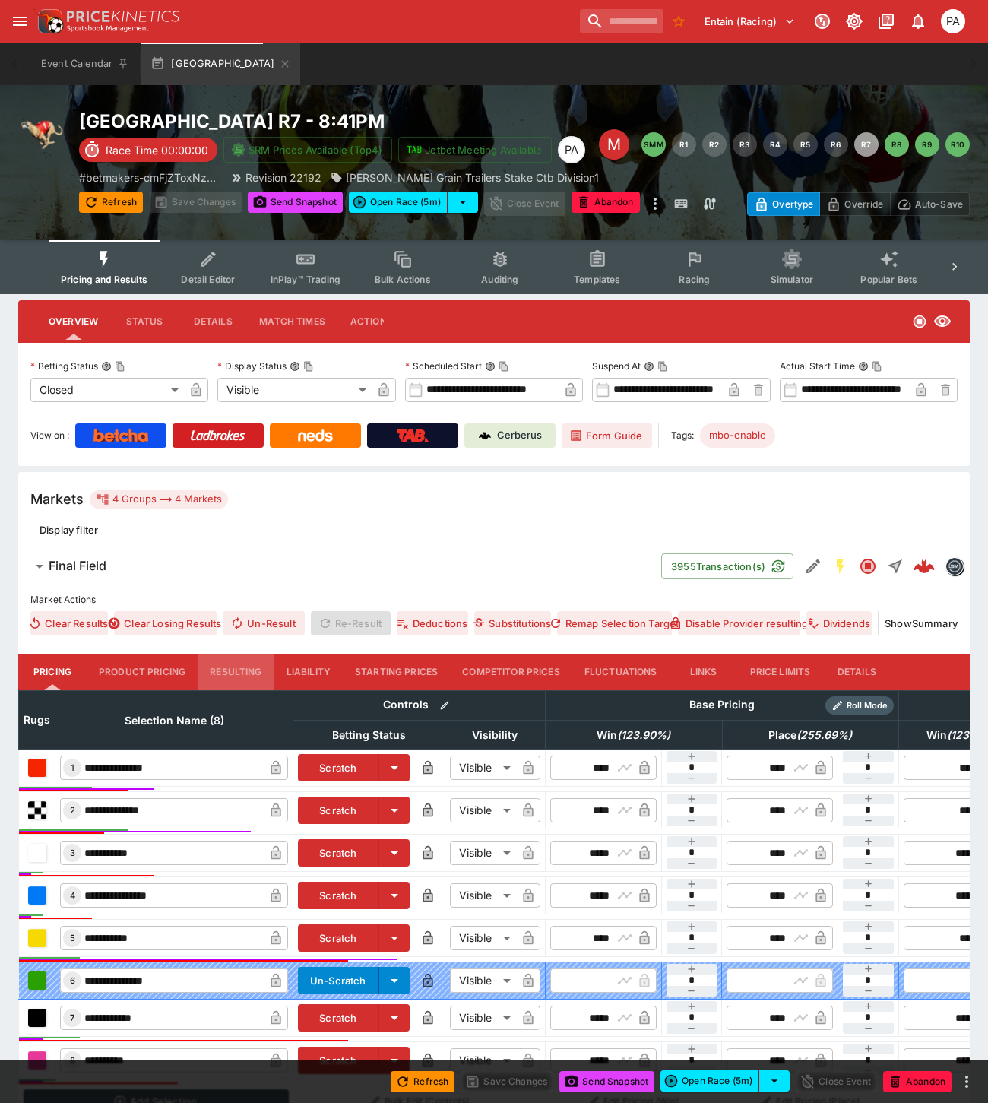
click at [255, 663] on button "Resulting" at bounding box center [236, 671] width 76 height 36
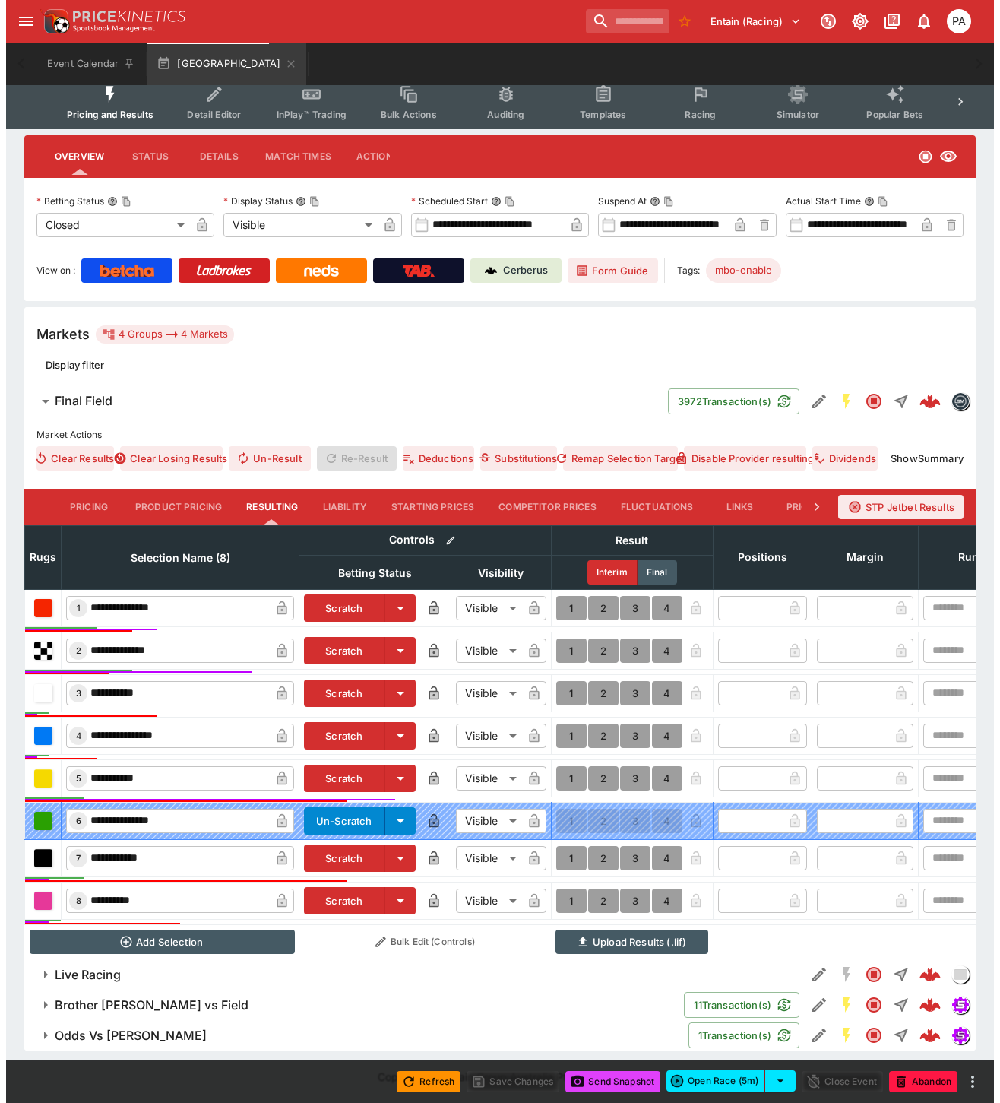
scroll to position [177, 0]
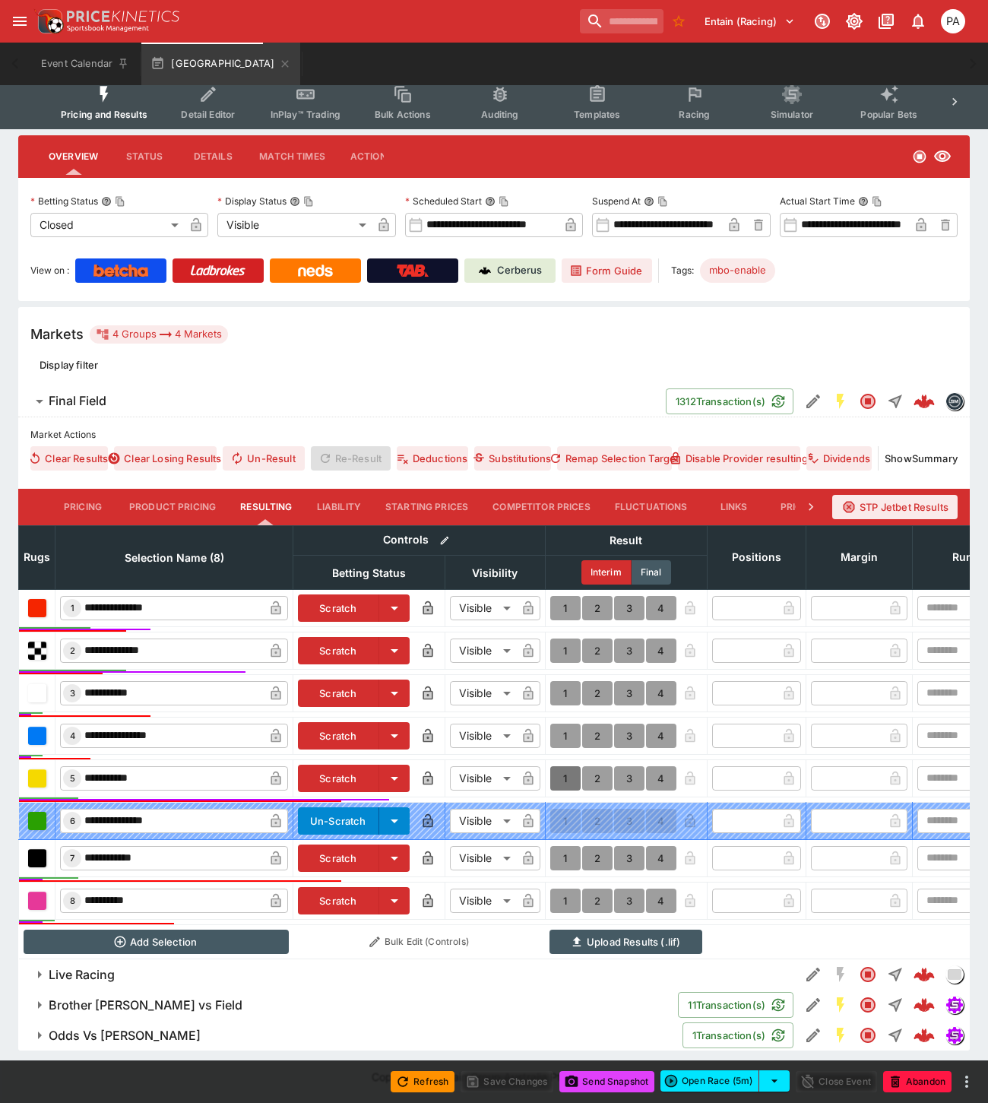
click at [562, 766] on button "1" at bounding box center [565, 778] width 30 height 24
type input "*"
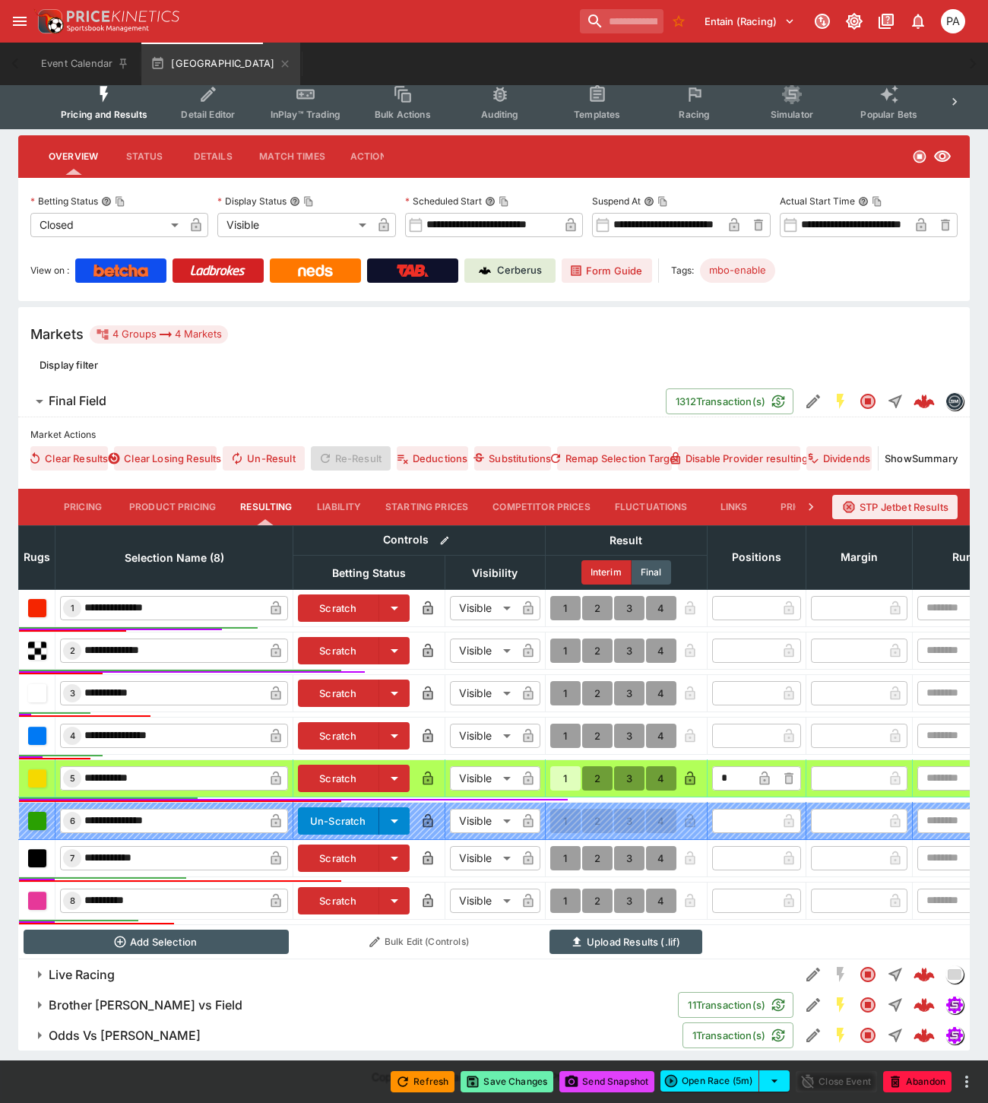
click at [502, 1087] on button "Save Changes" at bounding box center [506, 1081] width 93 height 21
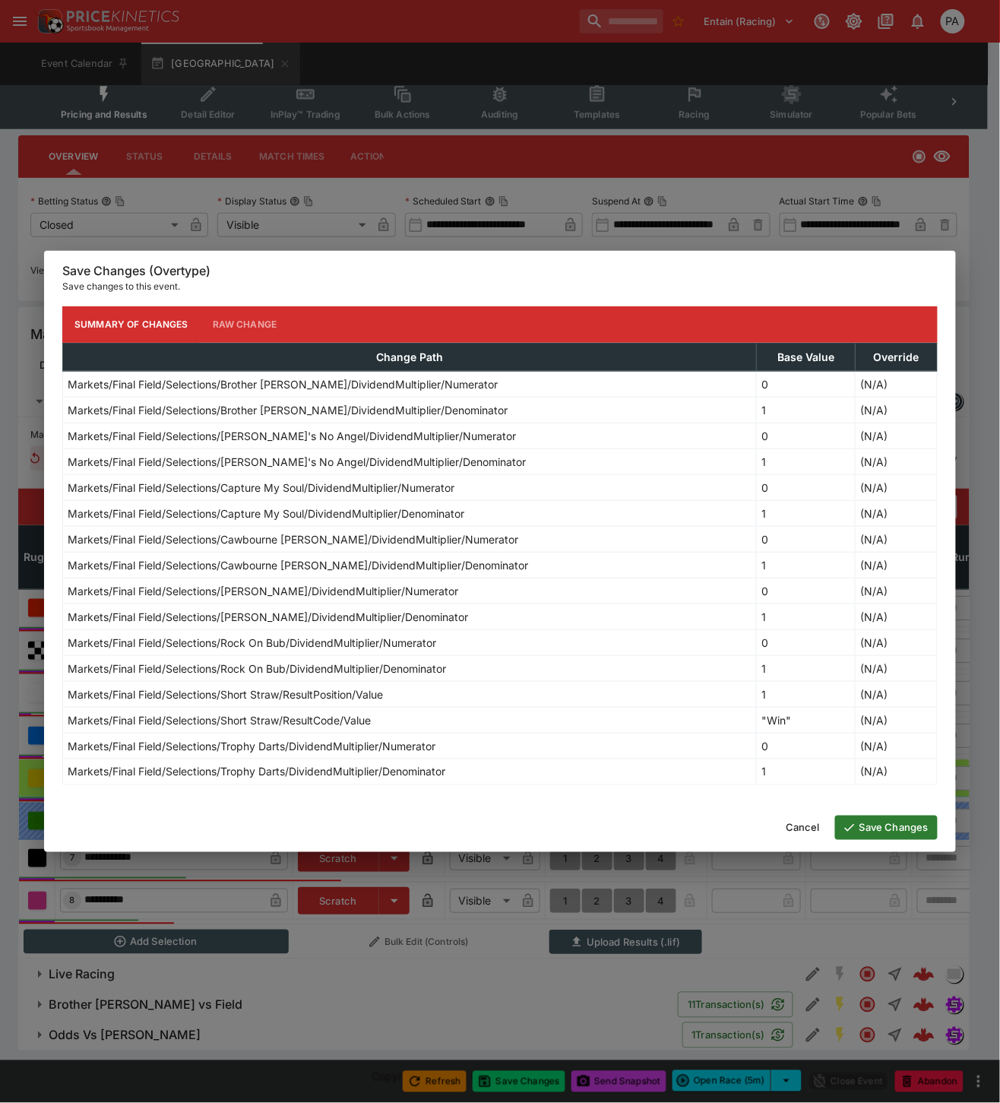
click at [889, 828] on button "Save Changes" at bounding box center [886, 827] width 103 height 24
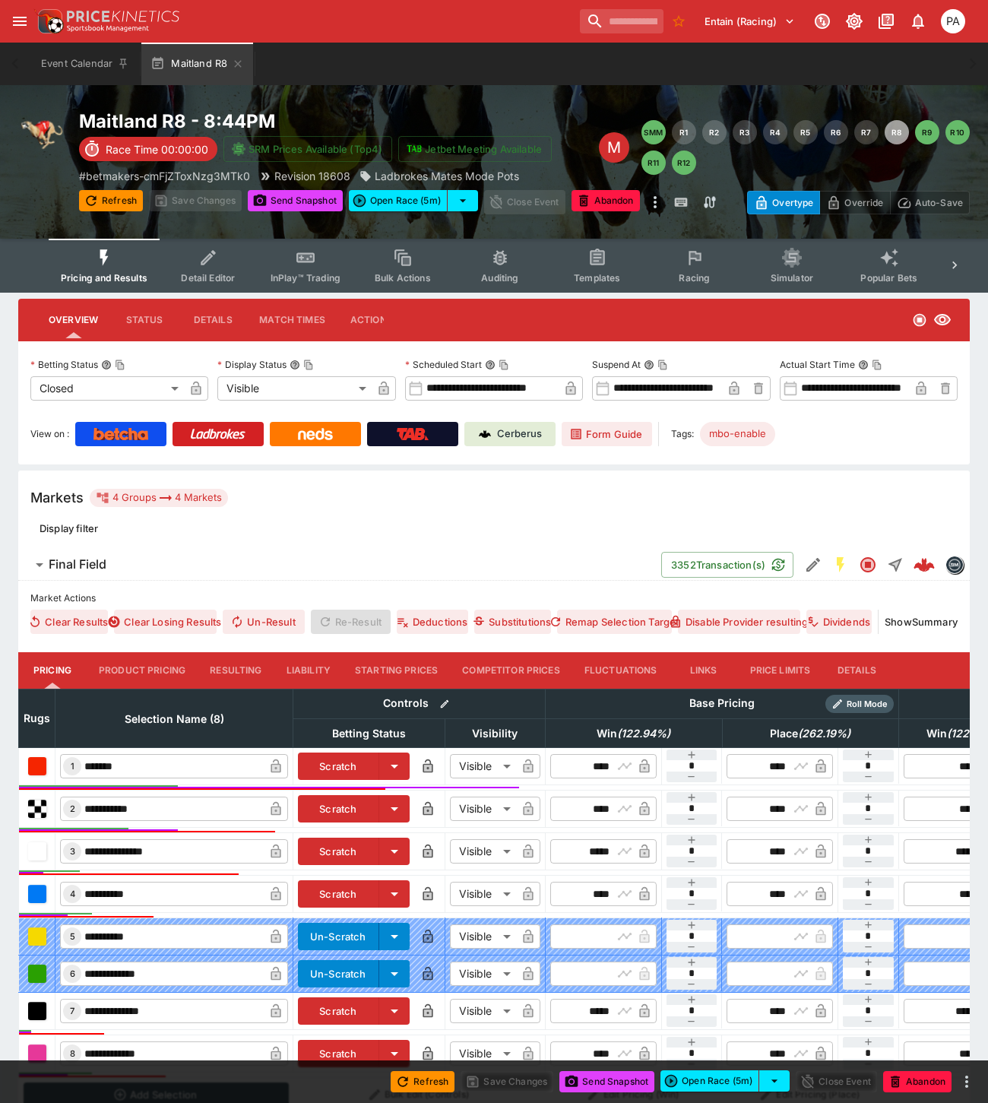
click at [229, 665] on button "Resulting" at bounding box center [236, 670] width 76 height 36
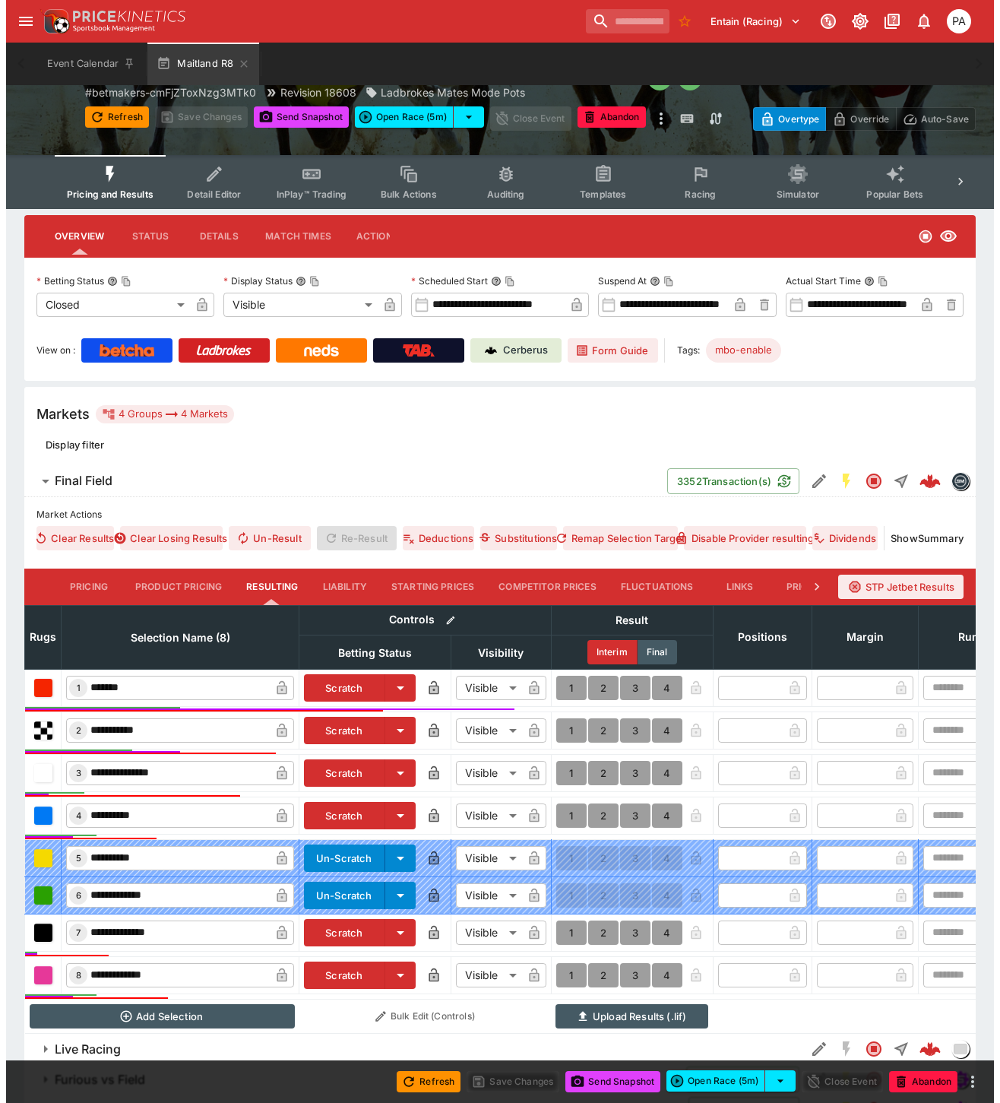
scroll to position [171, 0]
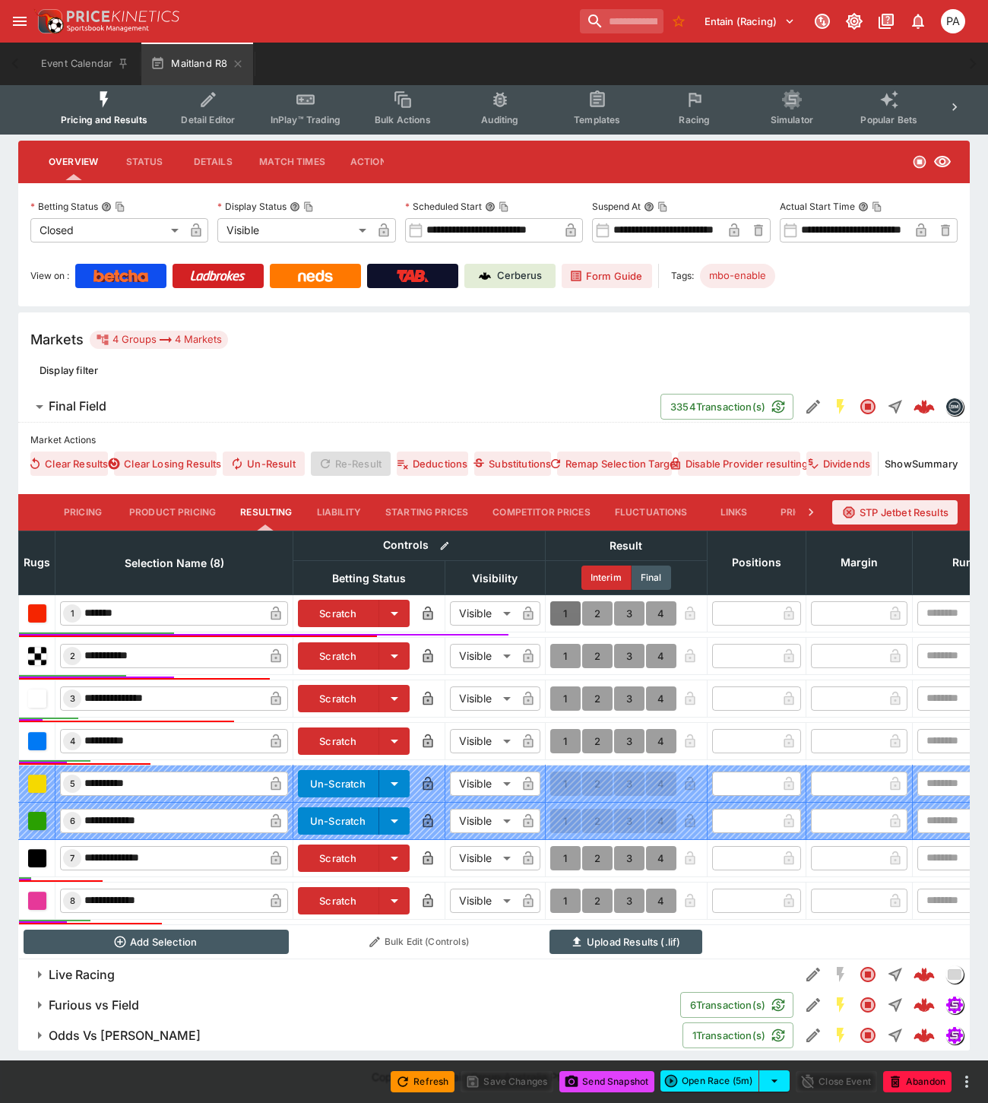
click at [559, 601] on button "1" at bounding box center [565, 613] width 30 height 24
type input "*"
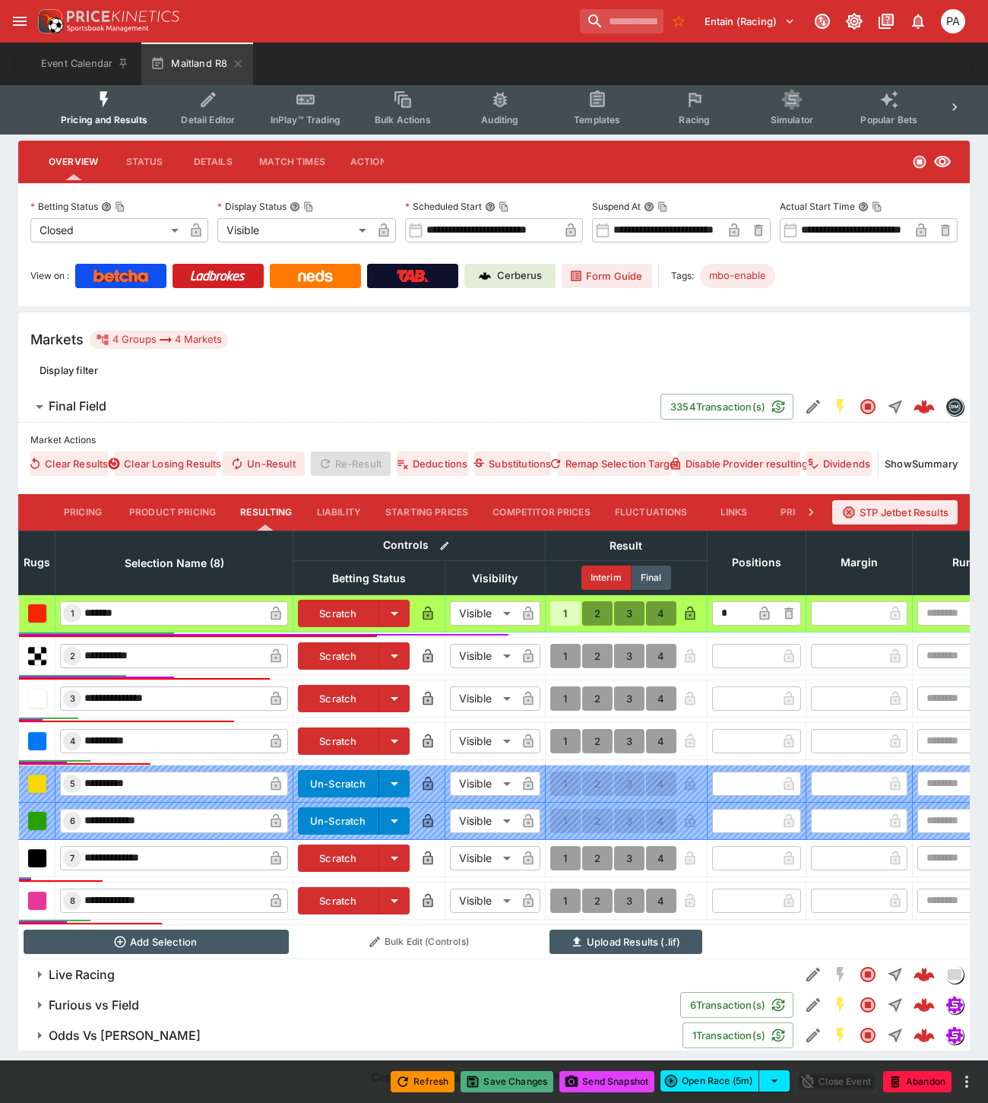
click at [504, 1088] on button "Save Changes" at bounding box center [506, 1081] width 93 height 21
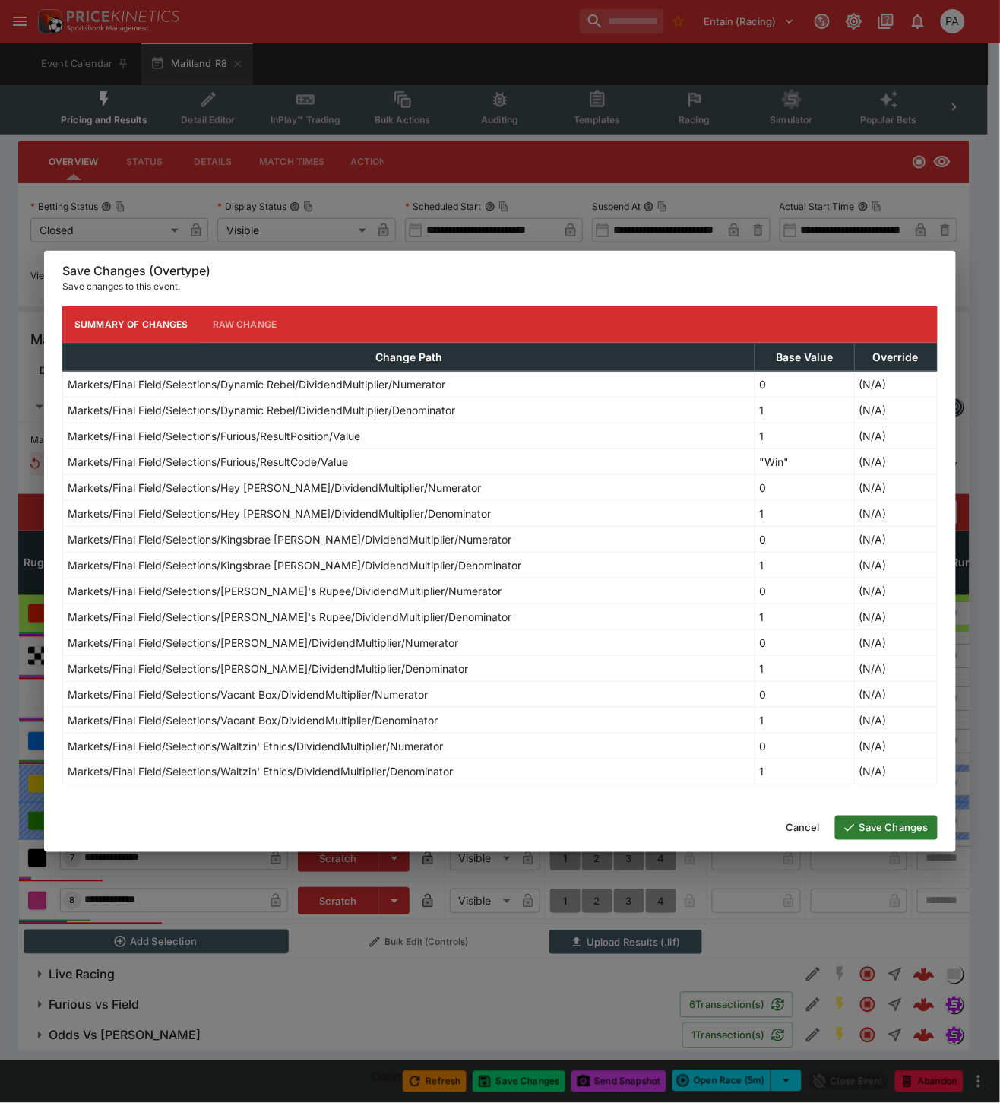
click at [884, 831] on button "Save Changes" at bounding box center [886, 827] width 103 height 24
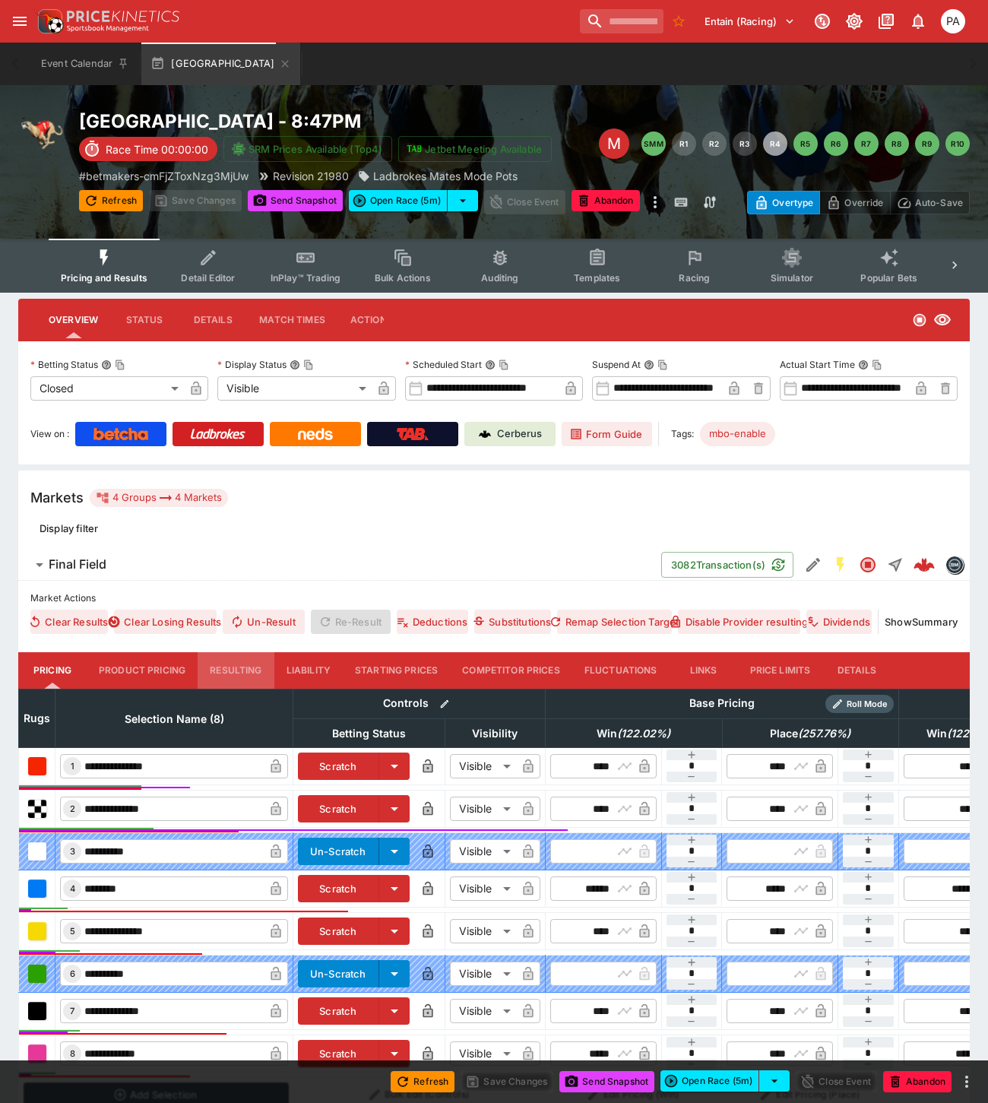
click at [238, 673] on button "Resulting" at bounding box center [236, 670] width 76 height 36
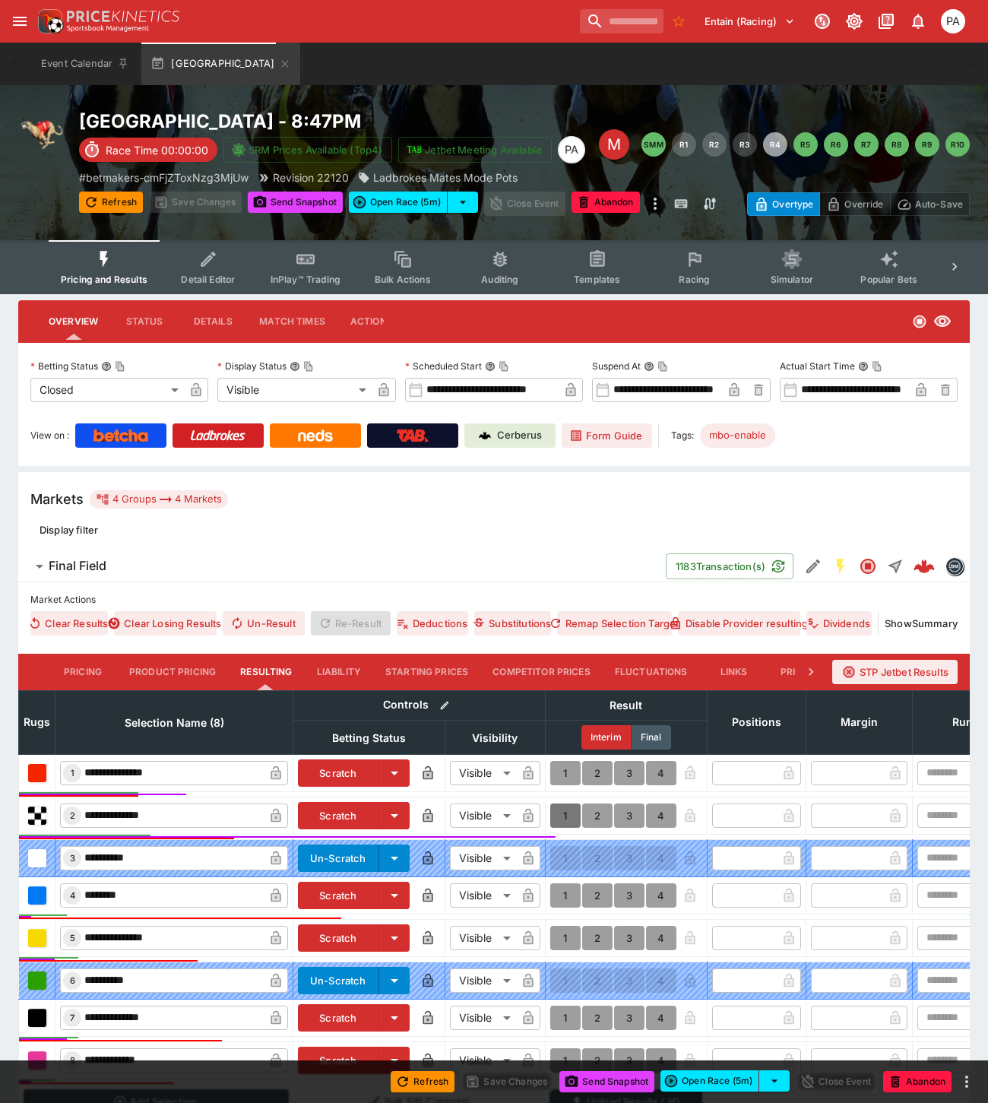
click at [567, 814] on button "1" at bounding box center [565, 815] width 30 height 24
type input "*"
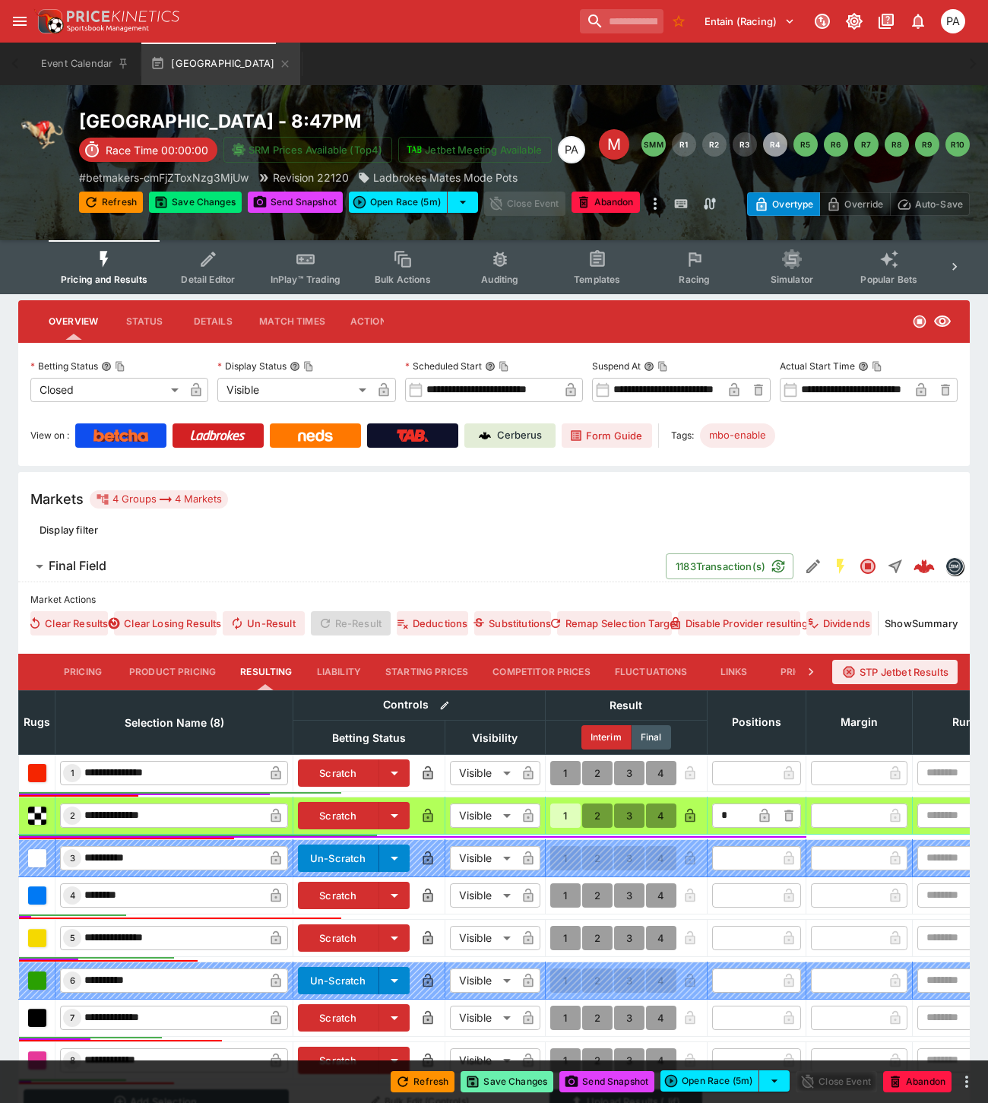
click at [508, 1081] on button "Save Changes" at bounding box center [506, 1081] width 93 height 21
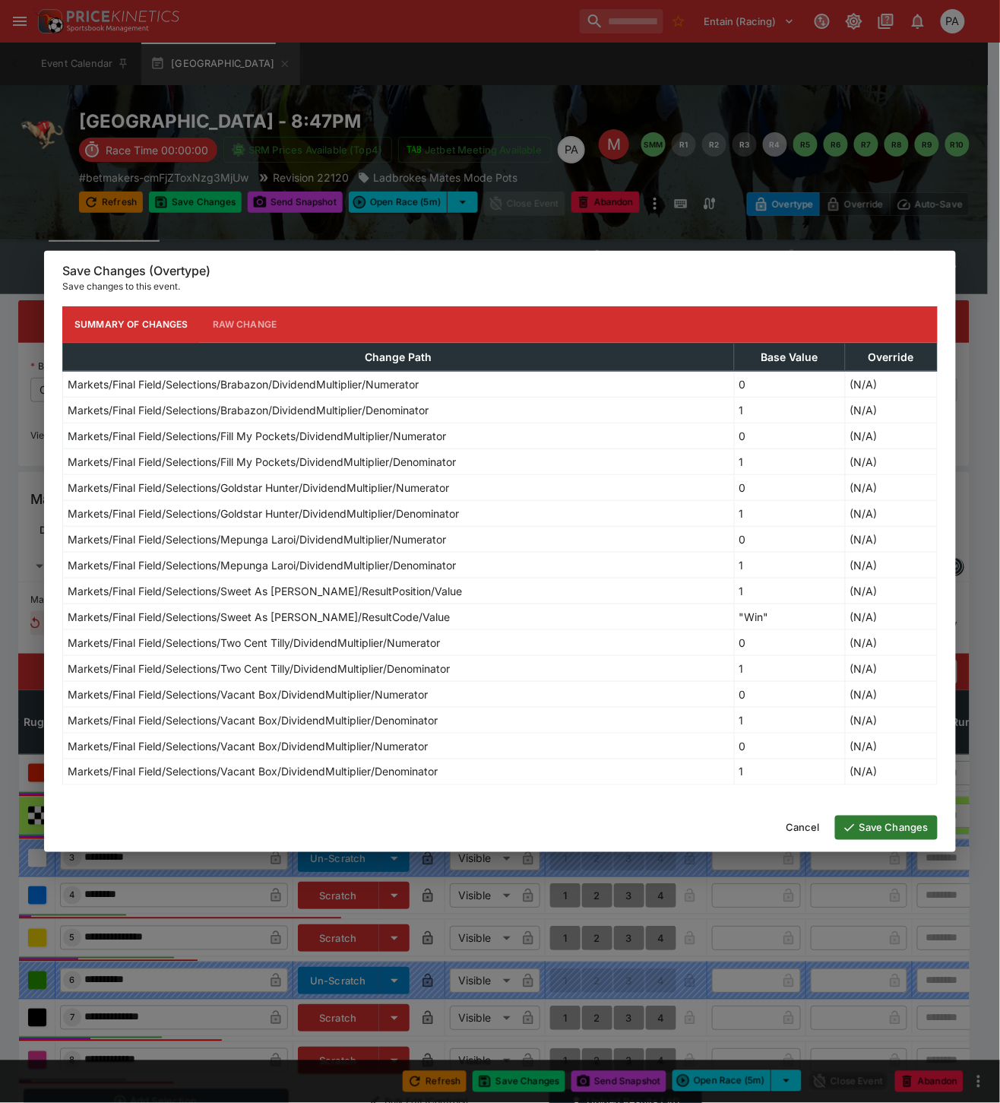
click at [871, 831] on button "Save Changes" at bounding box center [886, 827] width 103 height 24
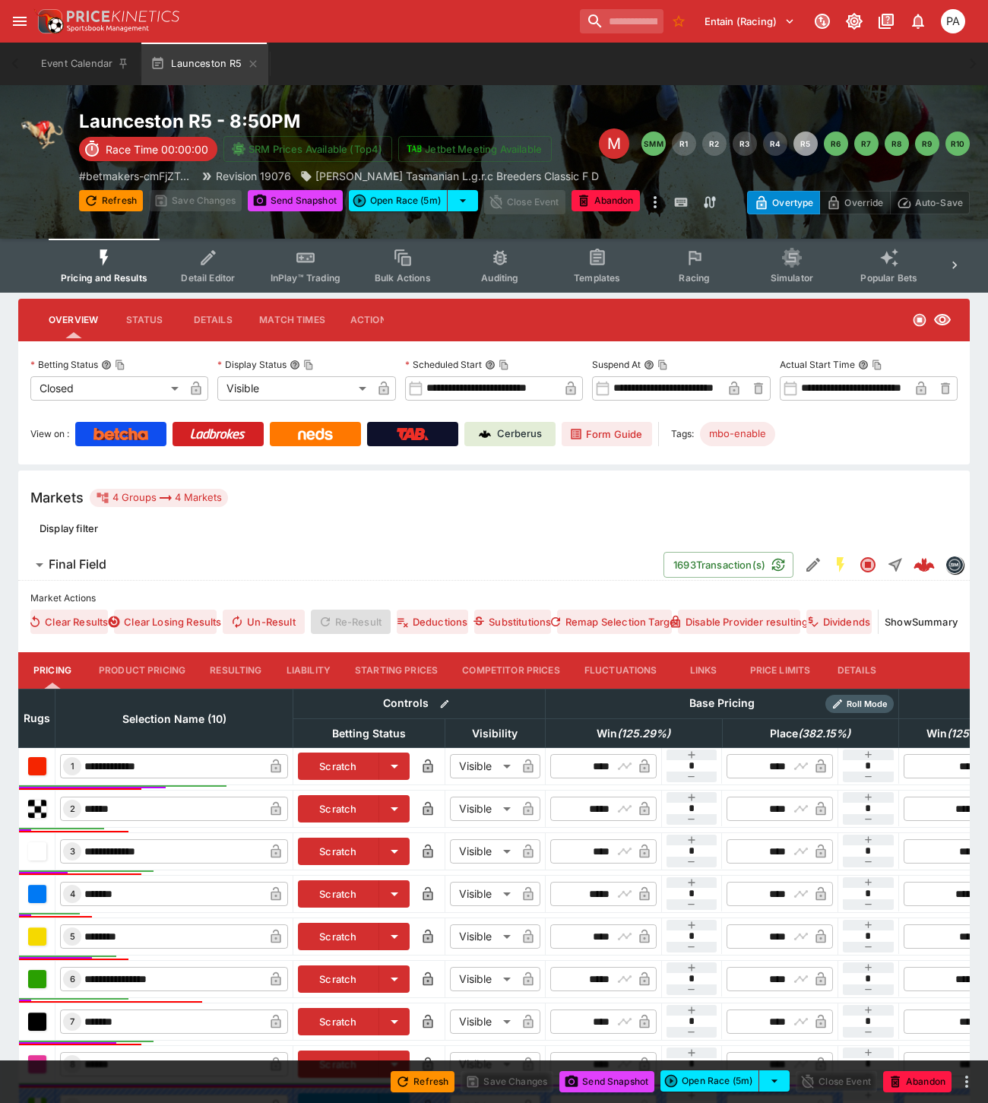
click at [234, 666] on button "Resulting" at bounding box center [236, 670] width 76 height 36
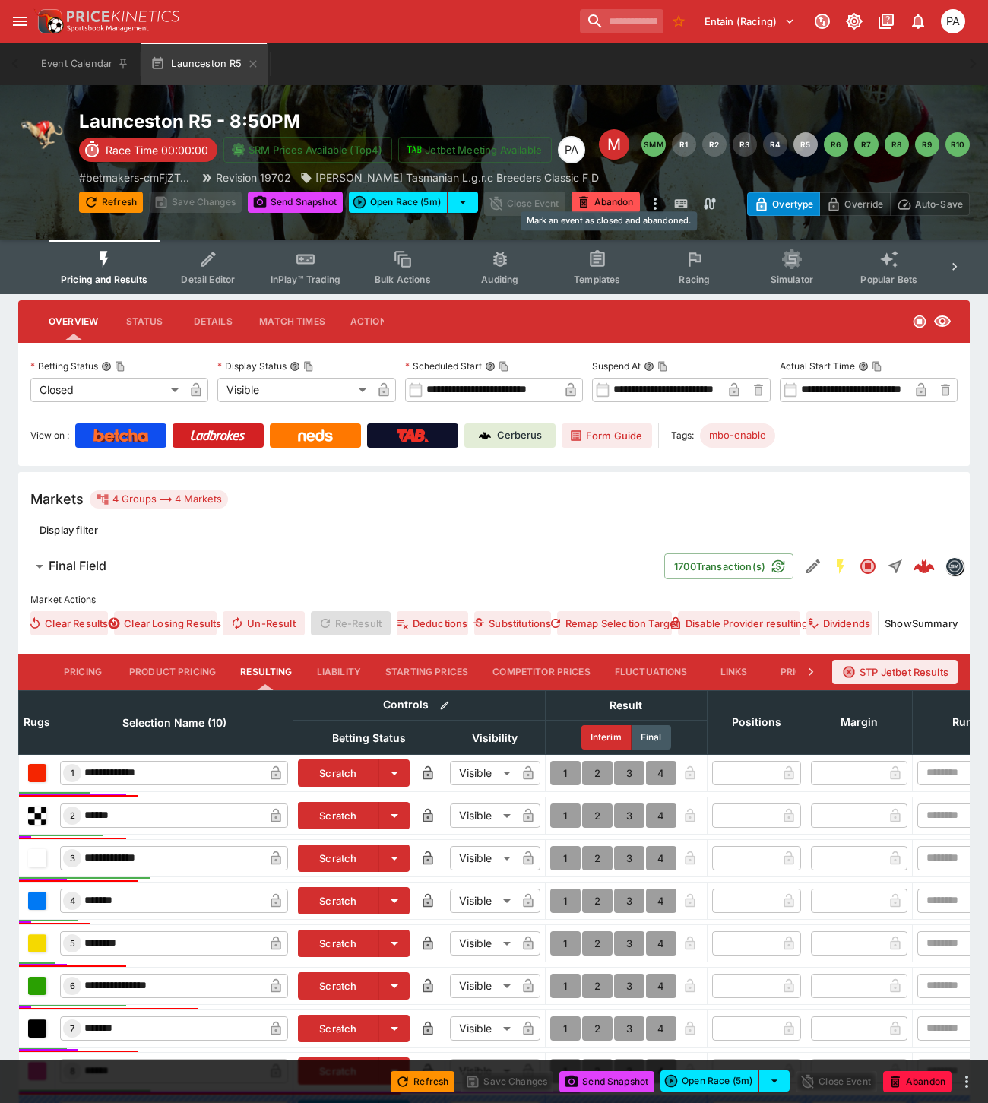
click at [611, 202] on button "Abandon" at bounding box center [605, 201] width 68 height 21
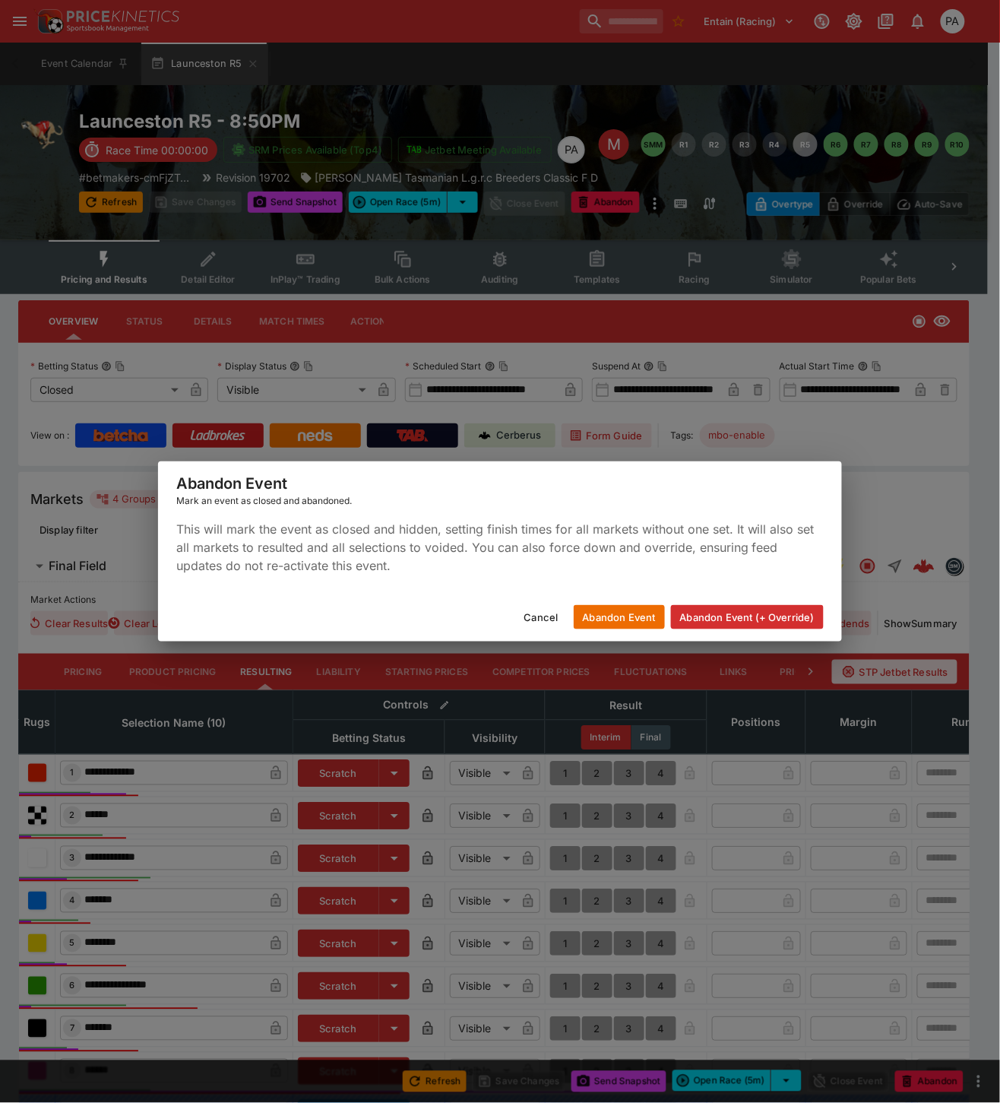
click at [740, 621] on button "Abandon Event (+ Override)" at bounding box center [747, 617] width 153 height 24
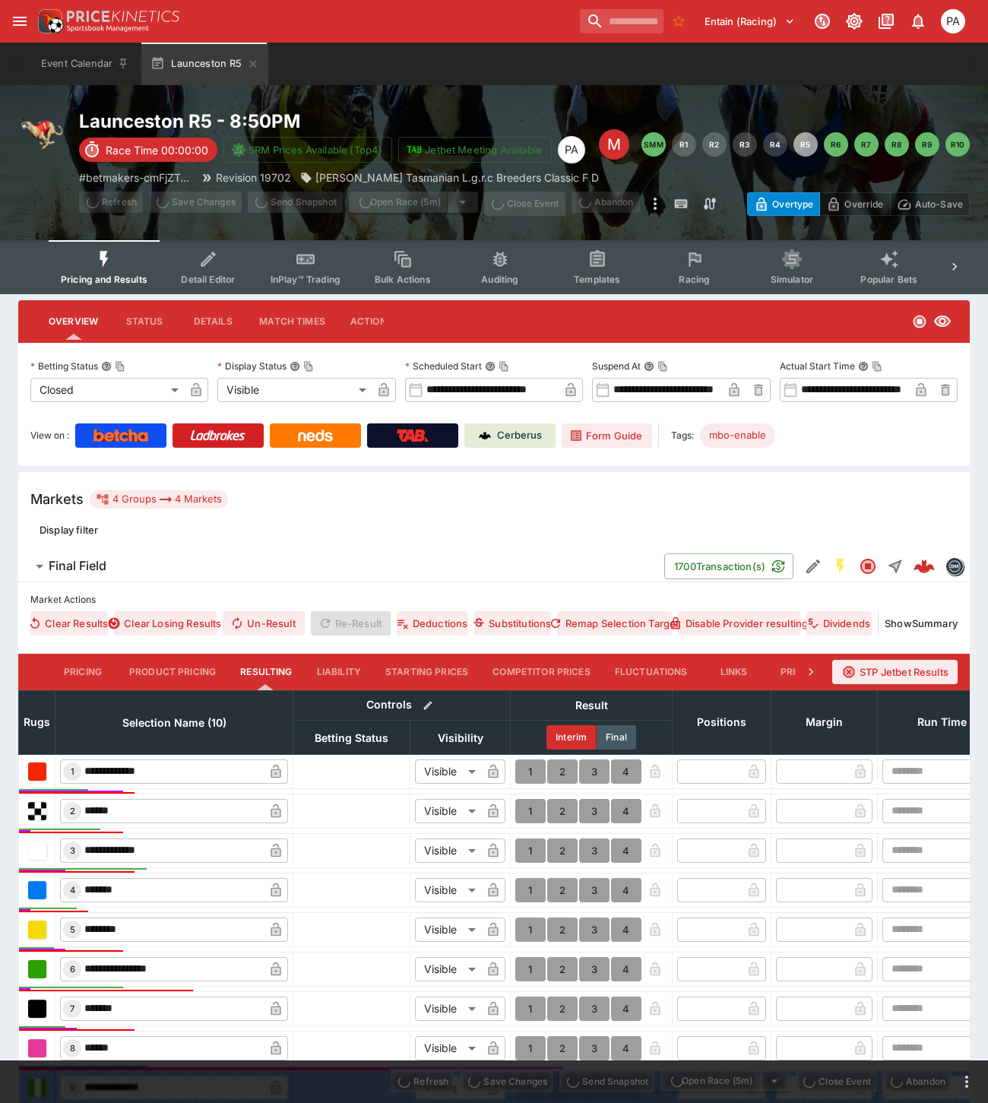
type input "**********"
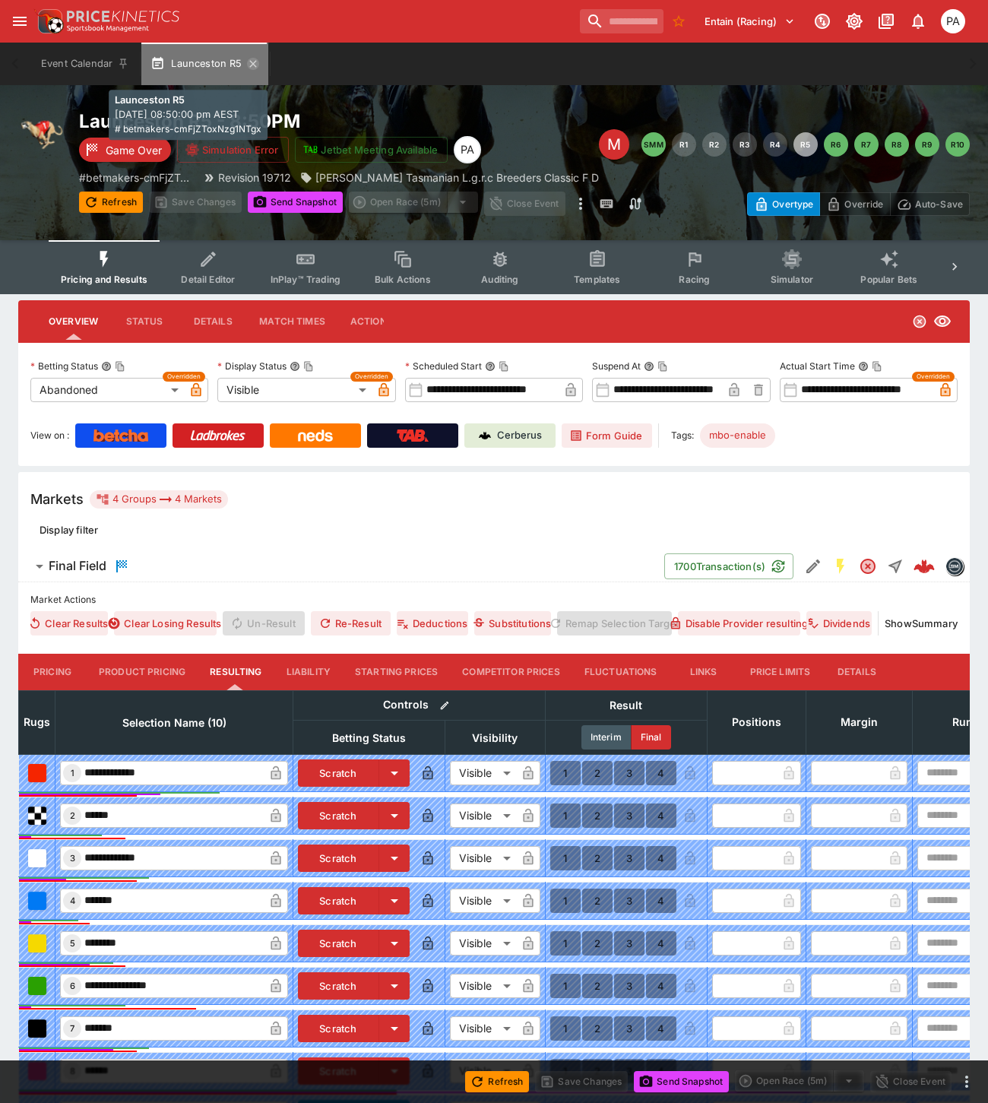
click at [249, 61] on icon "button" at bounding box center [253, 64] width 12 height 12
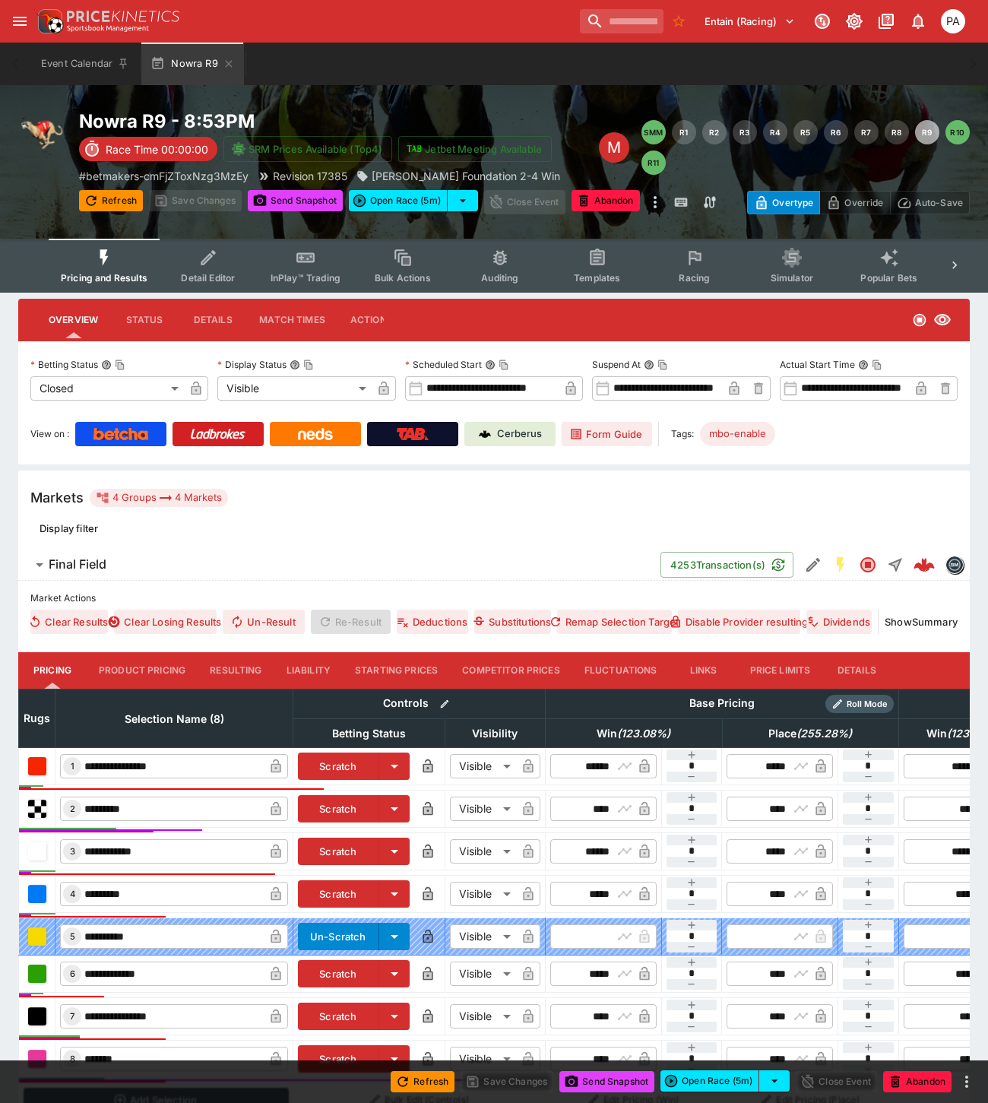
click at [230, 677] on button "Resulting" at bounding box center [236, 670] width 76 height 36
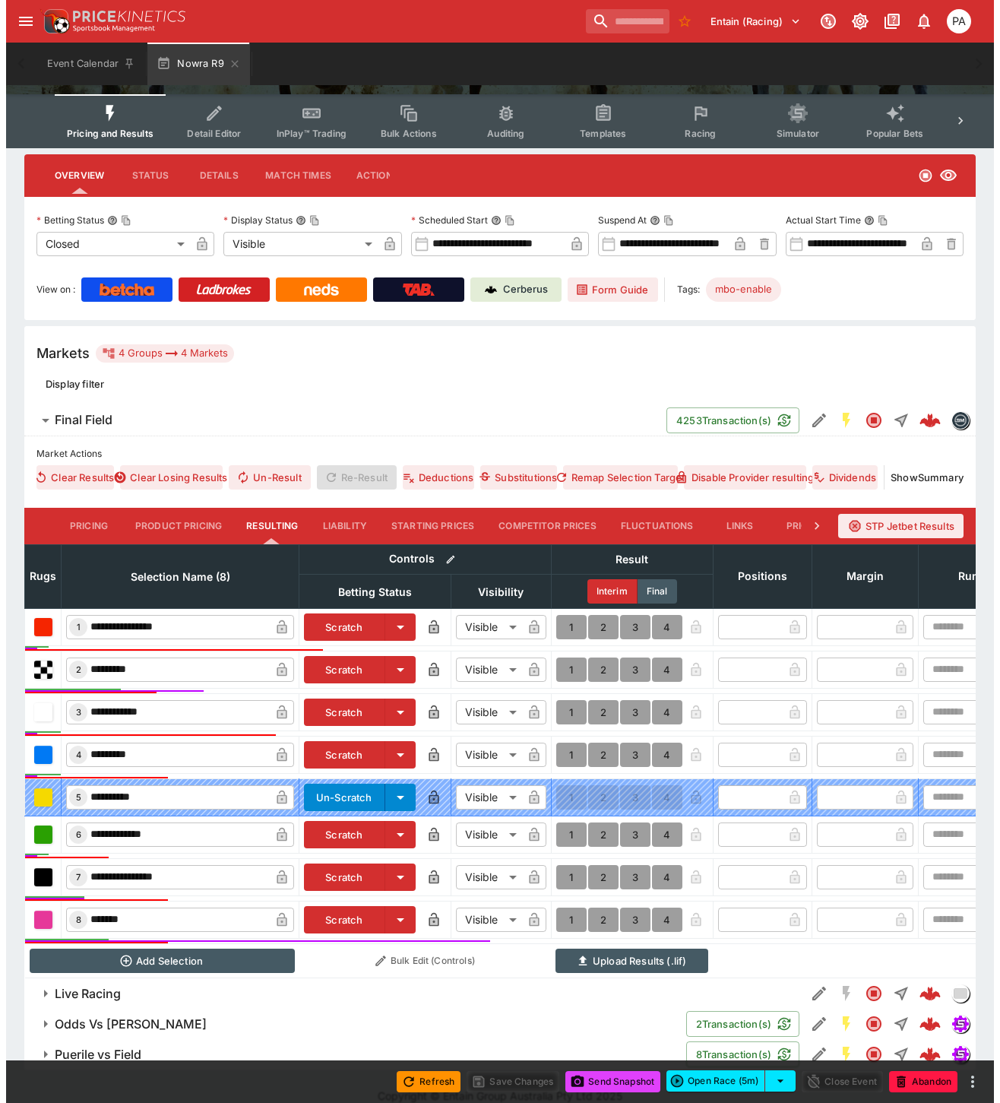
scroll to position [177, 0]
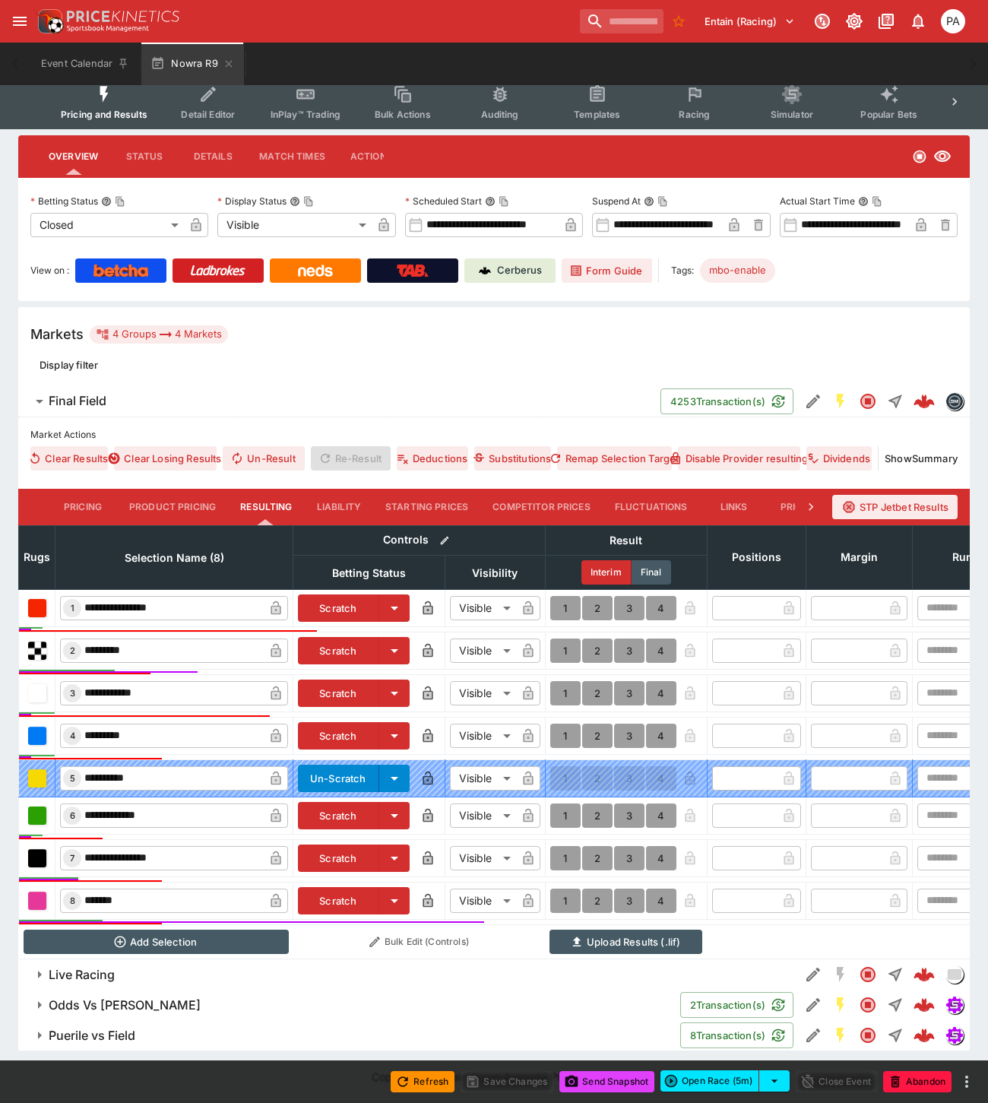
click at [559, 641] on button "1" at bounding box center [565, 650] width 30 height 24
type input "*"
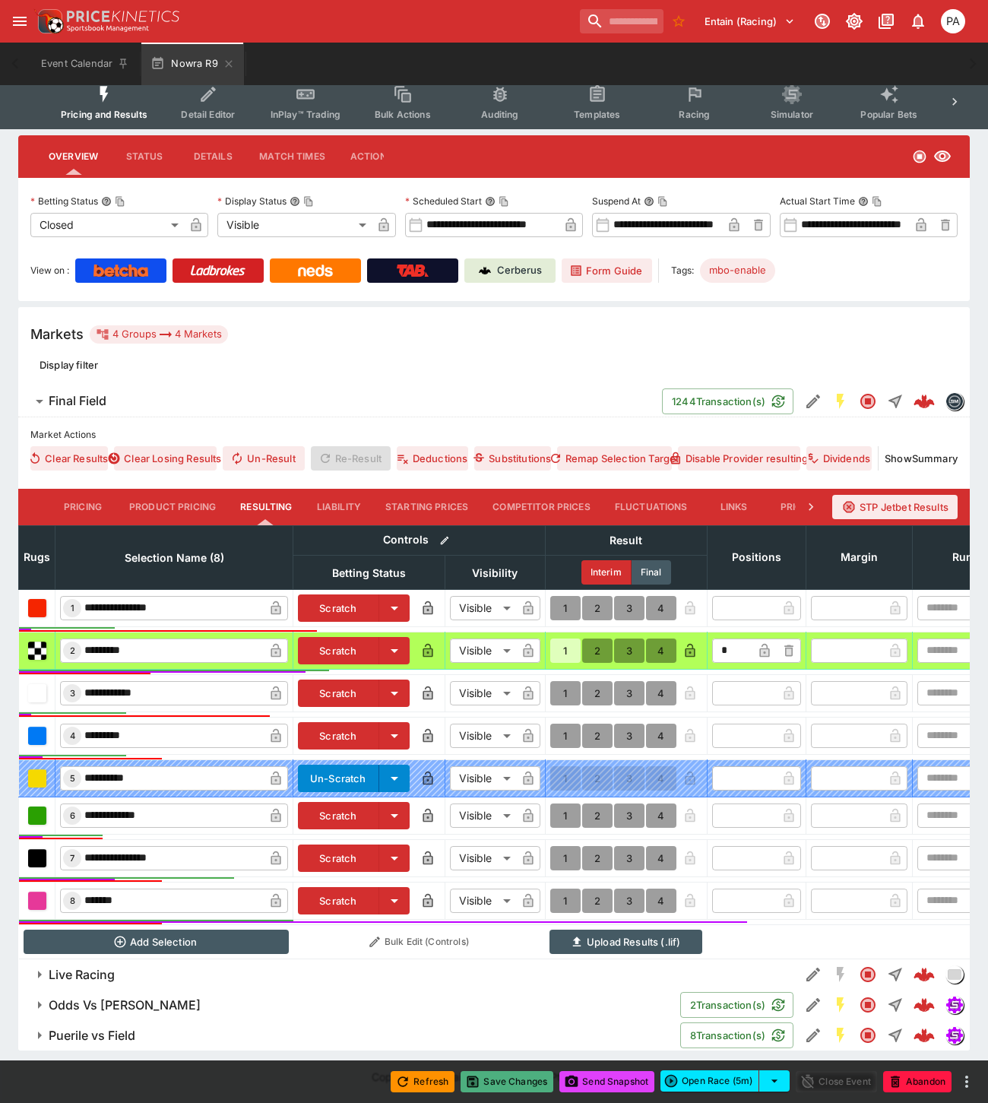
click at [514, 1083] on button "Save Changes" at bounding box center [506, 1081] width 93 height 21
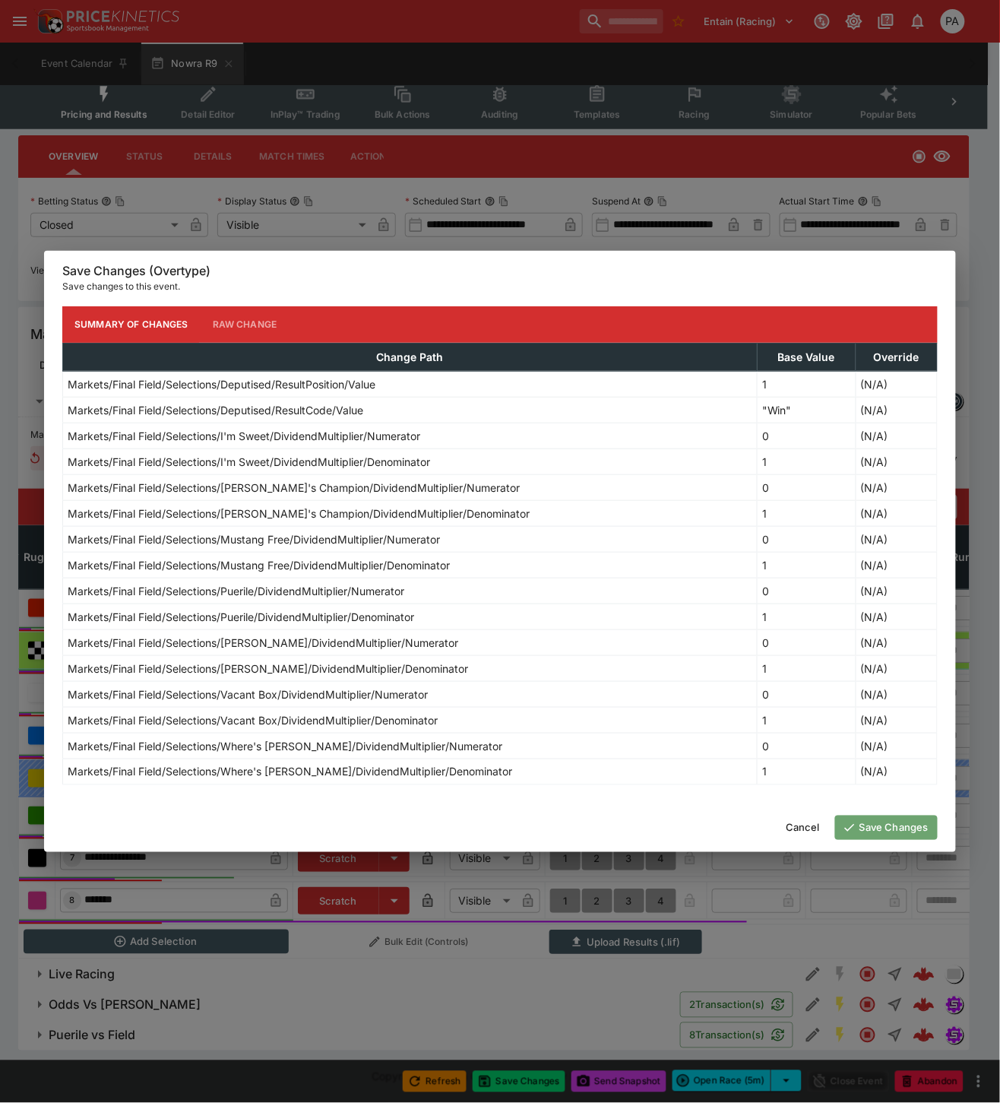
click at [886, 832] on button "Save Changes" at bounding box center [886, 827] width 103 height 24
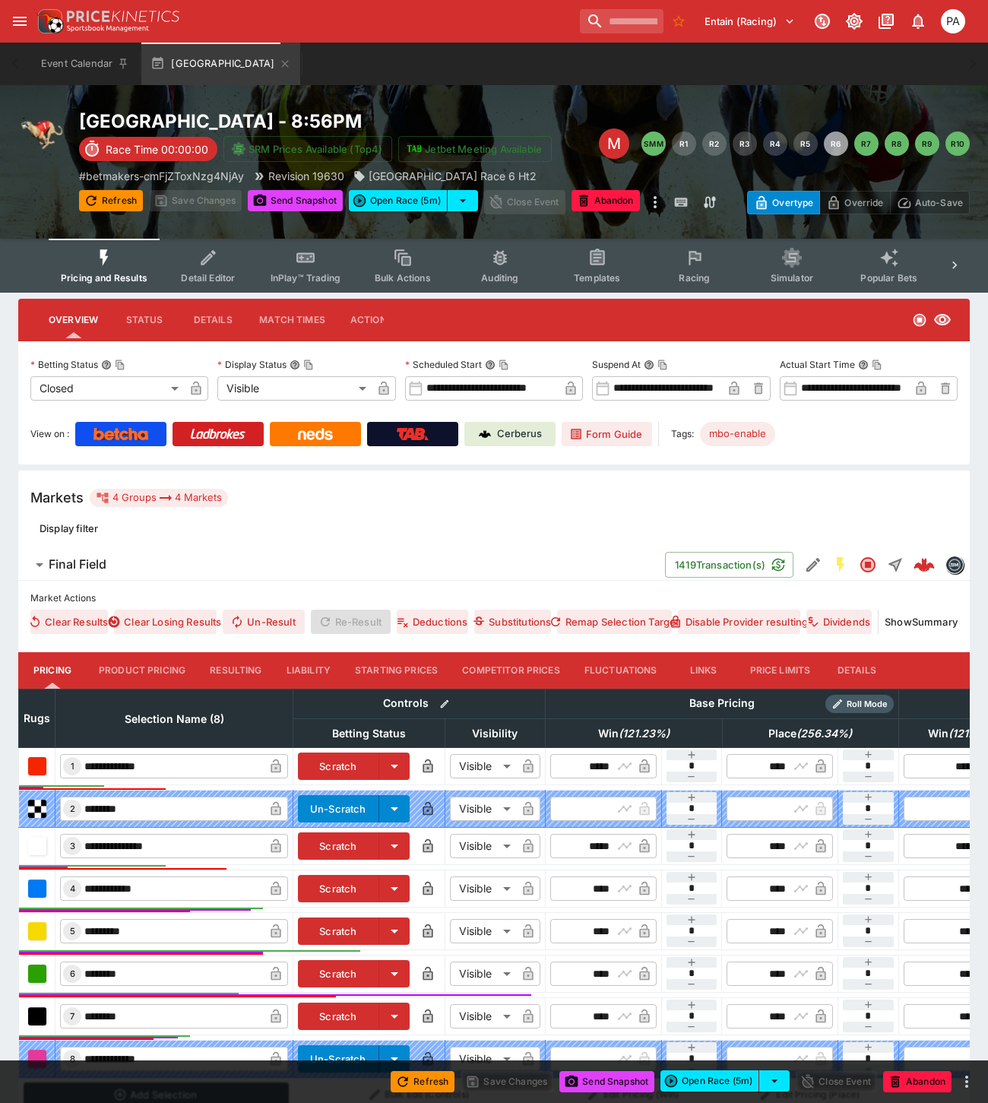
click at [246, 677] on button "Resulting" at bounding box center [236, 670] width 76 height 36
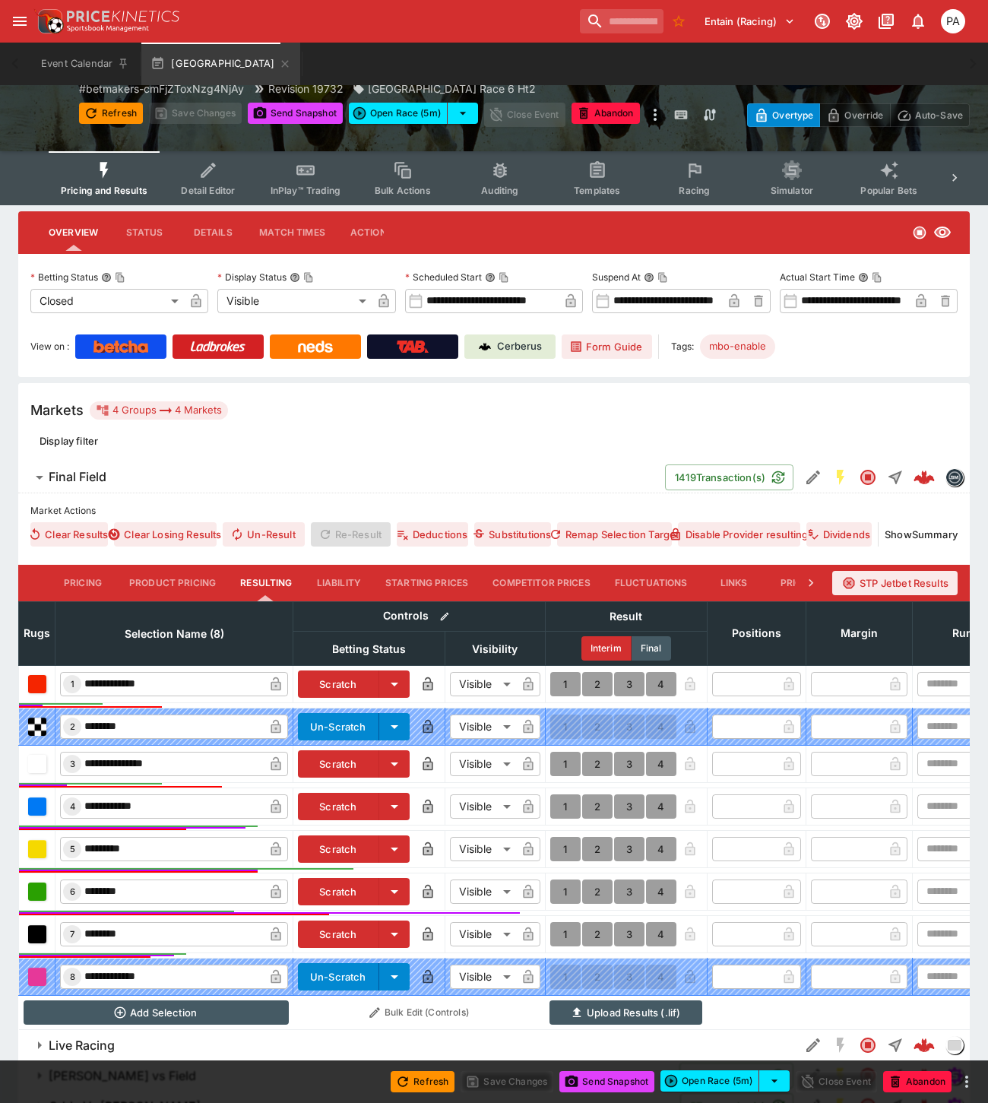
scroll to position [171, 0]
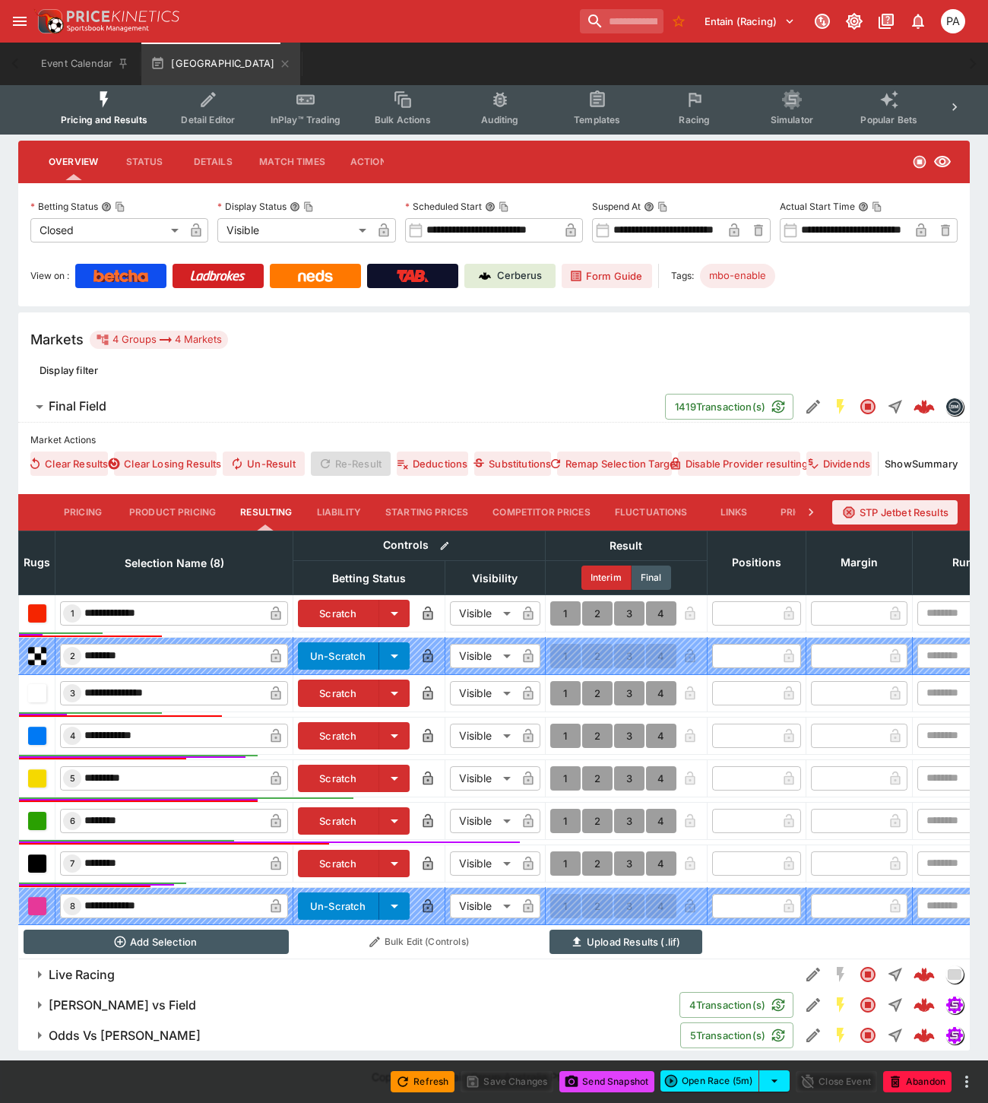
click at [563, 766] on button "1" at bounding box center [565, 778] width 30 height 24
type input "*"
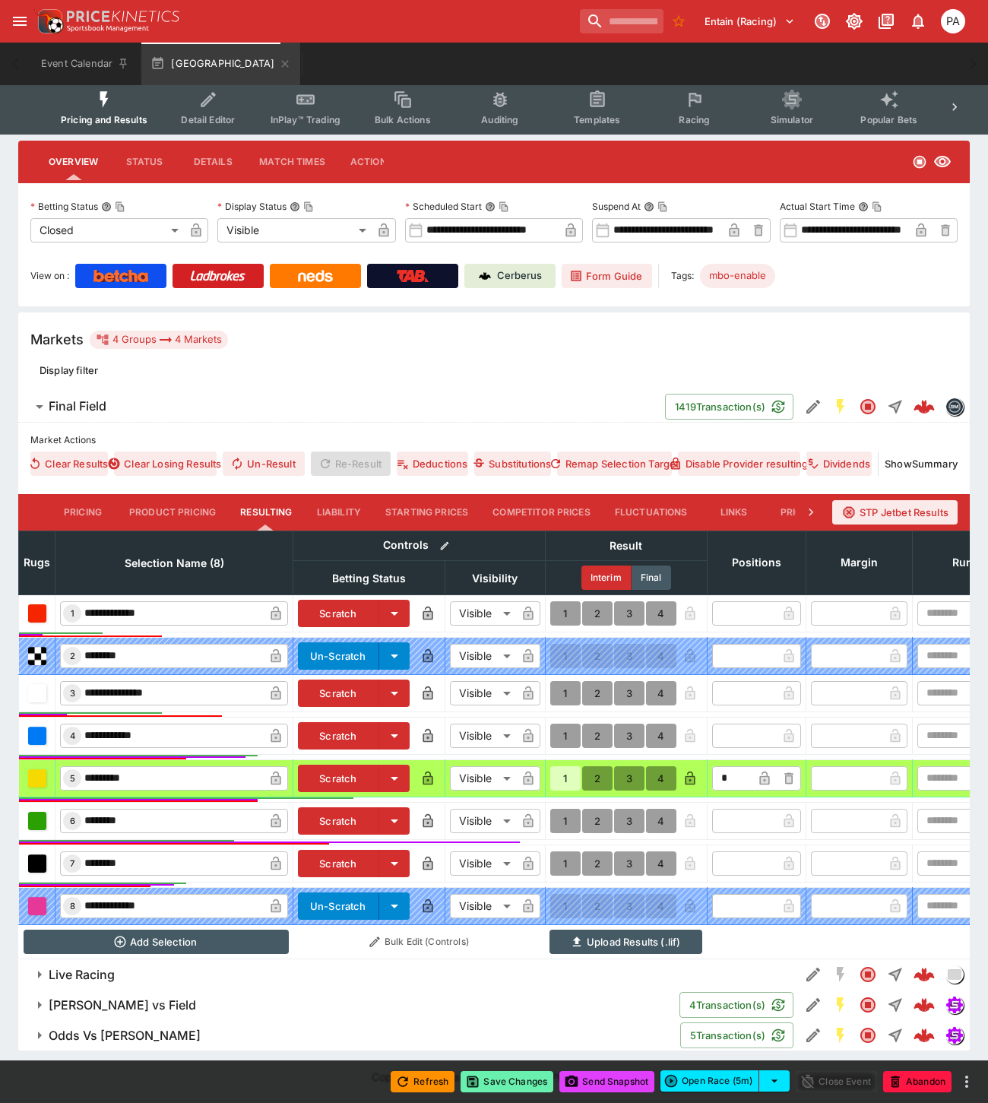
click at [505, 1091] on button "Save Changes" at bounding box center [506, 1081] width 93 height 21
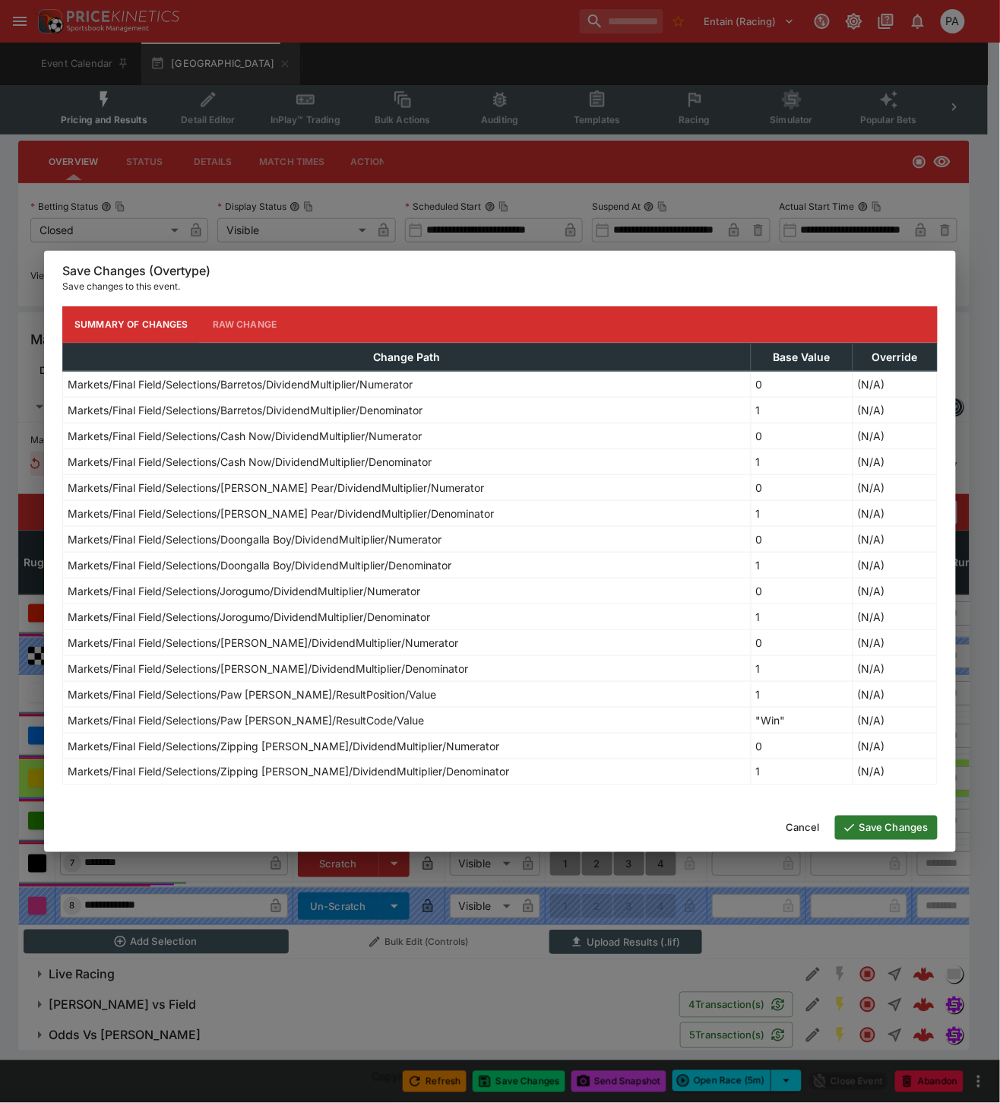
click at [887, 828] on button "Save Changes" at bounding box center [886, 827] width 103 height 24
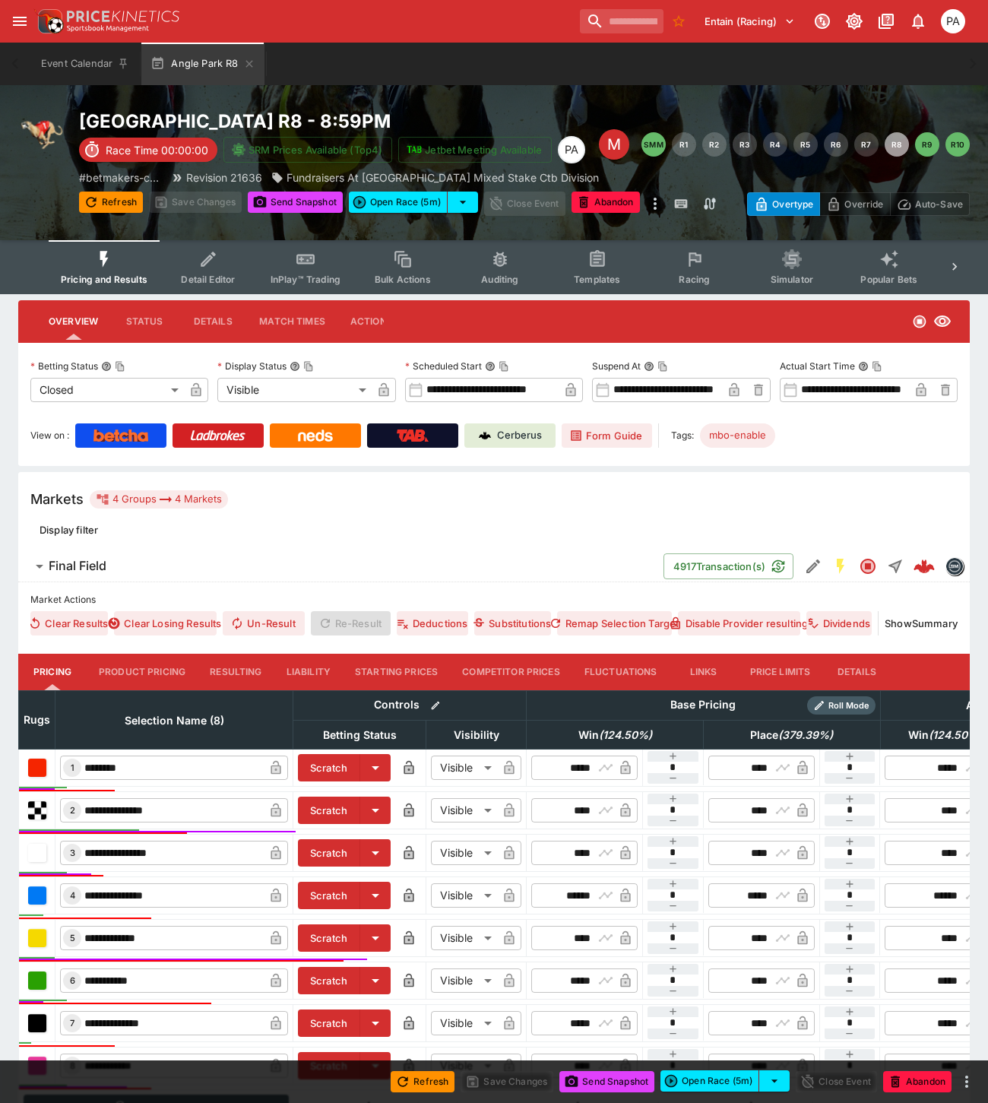
click at [232, 672] on button "Resulting" at bounding box center [236, 671] width 76 height 36
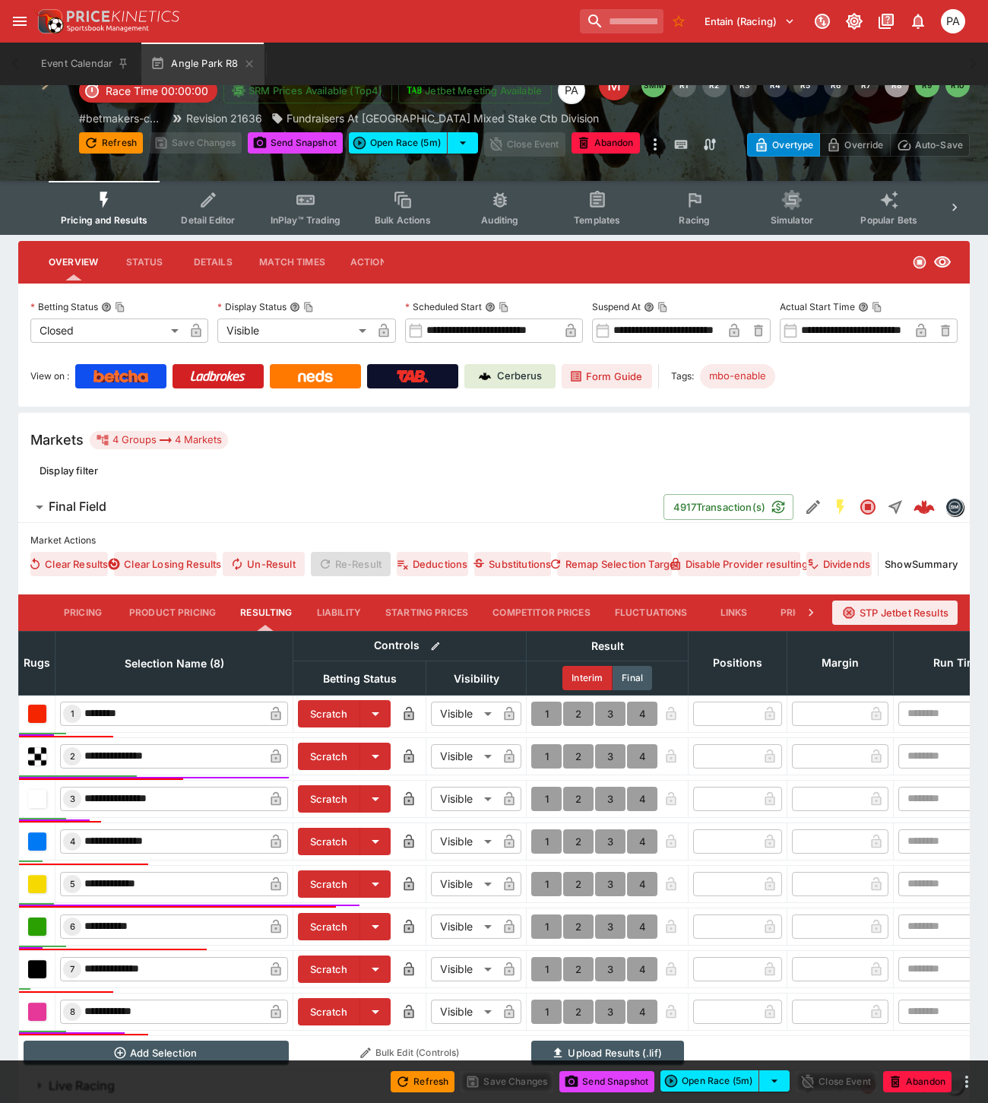
scroll to position [182, 0]
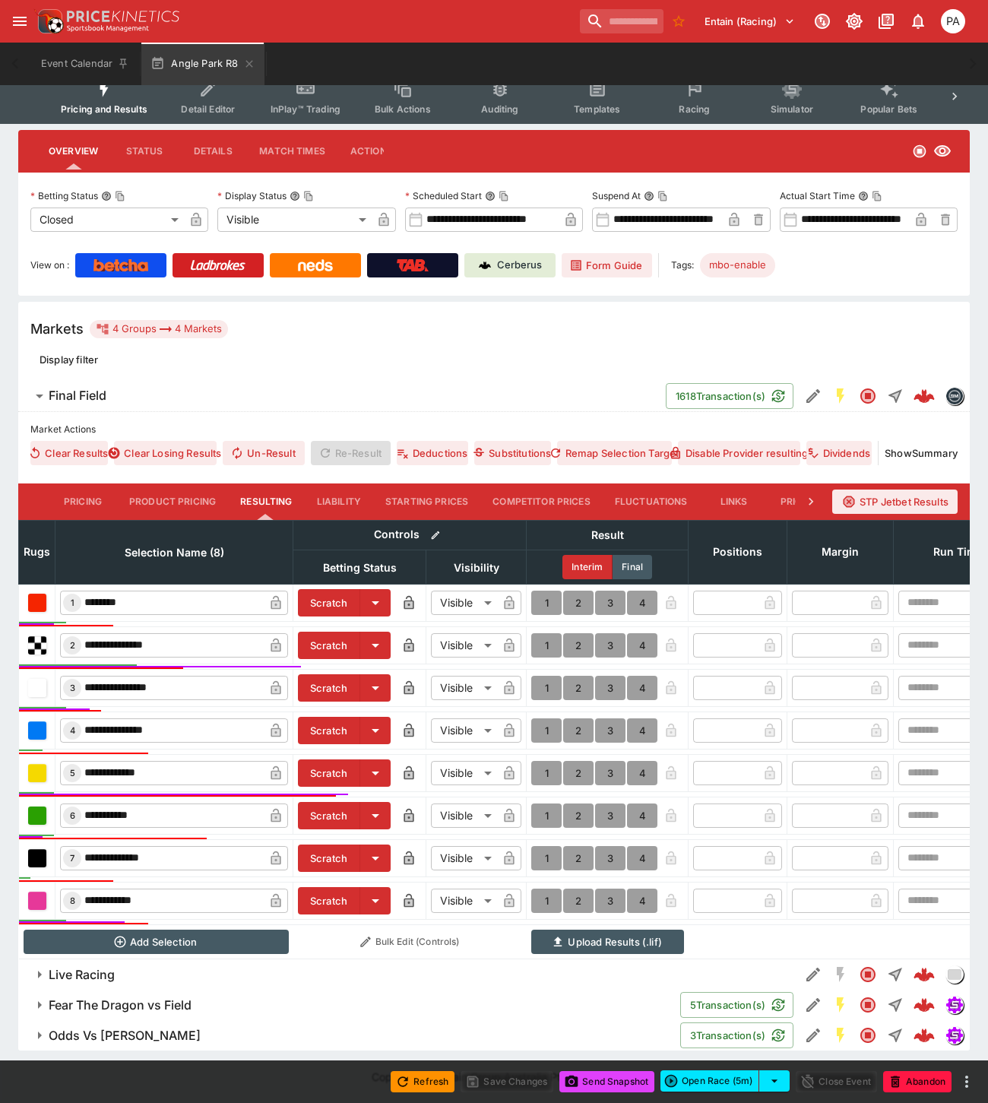
click at [549, 762] on button "1" at bounding box center [546, 773] width 30 height 24
type input "*"
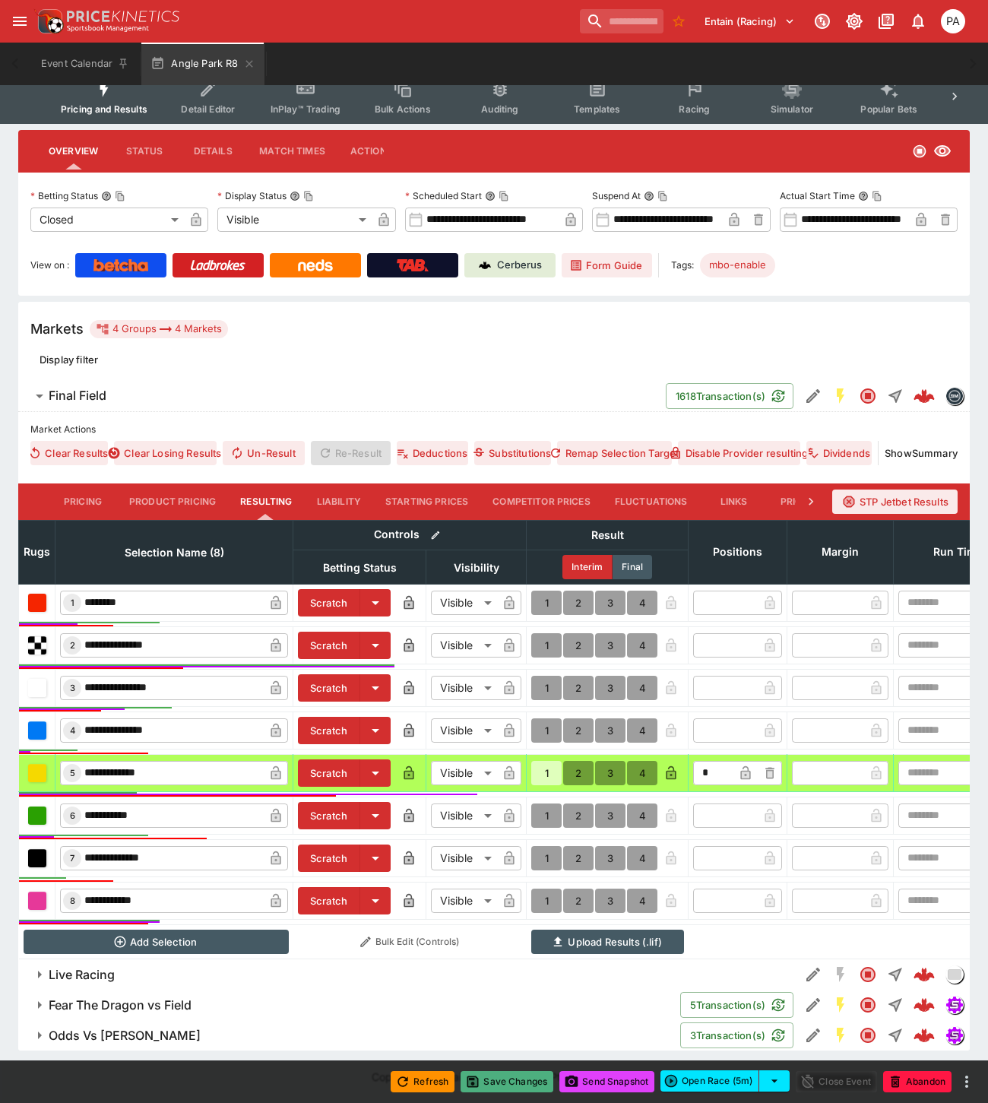
click at [512, 1084] on button "Save Changes" at bounding box center [506, 1081] width 93 height 21
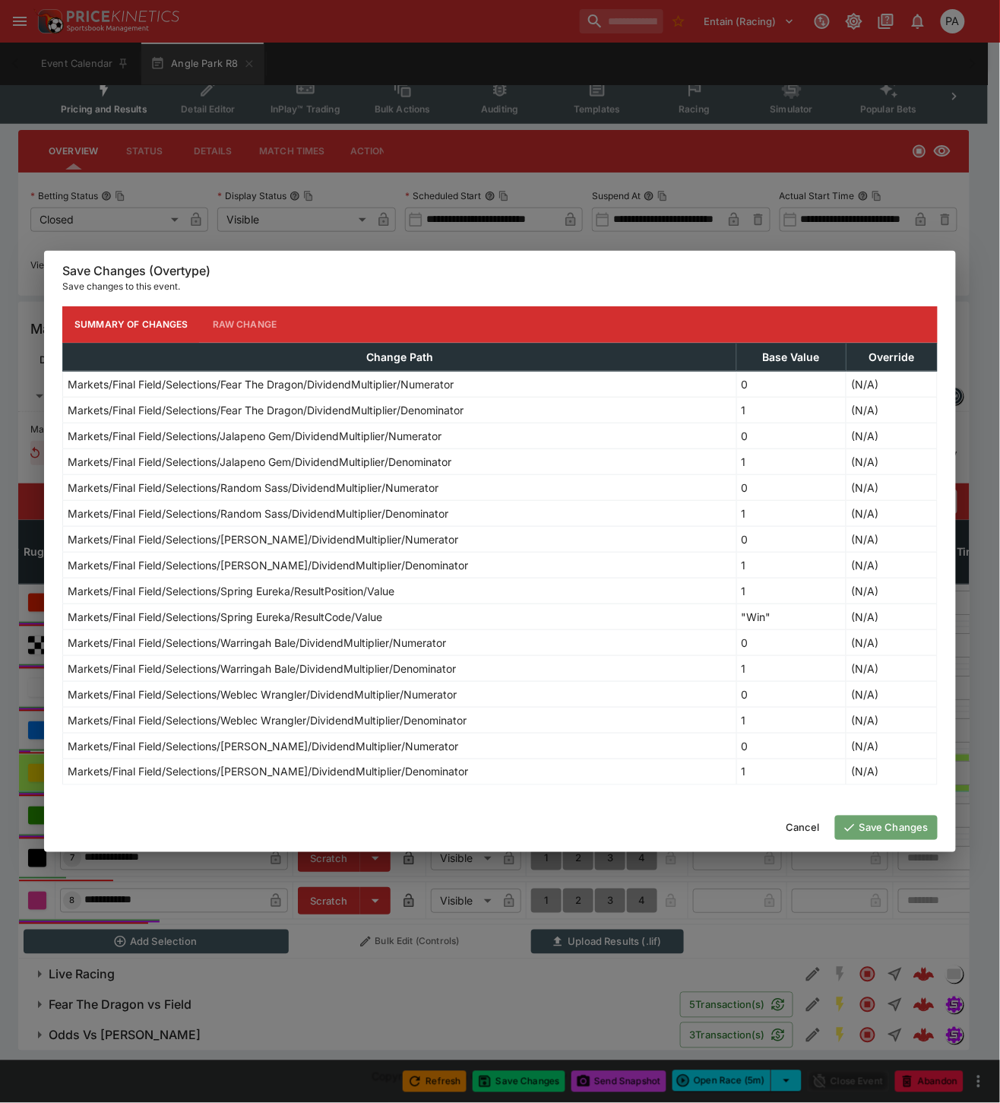
click at [872, 827] on button "Save Changes" at bounding box center [886, 827] width 103 height 24
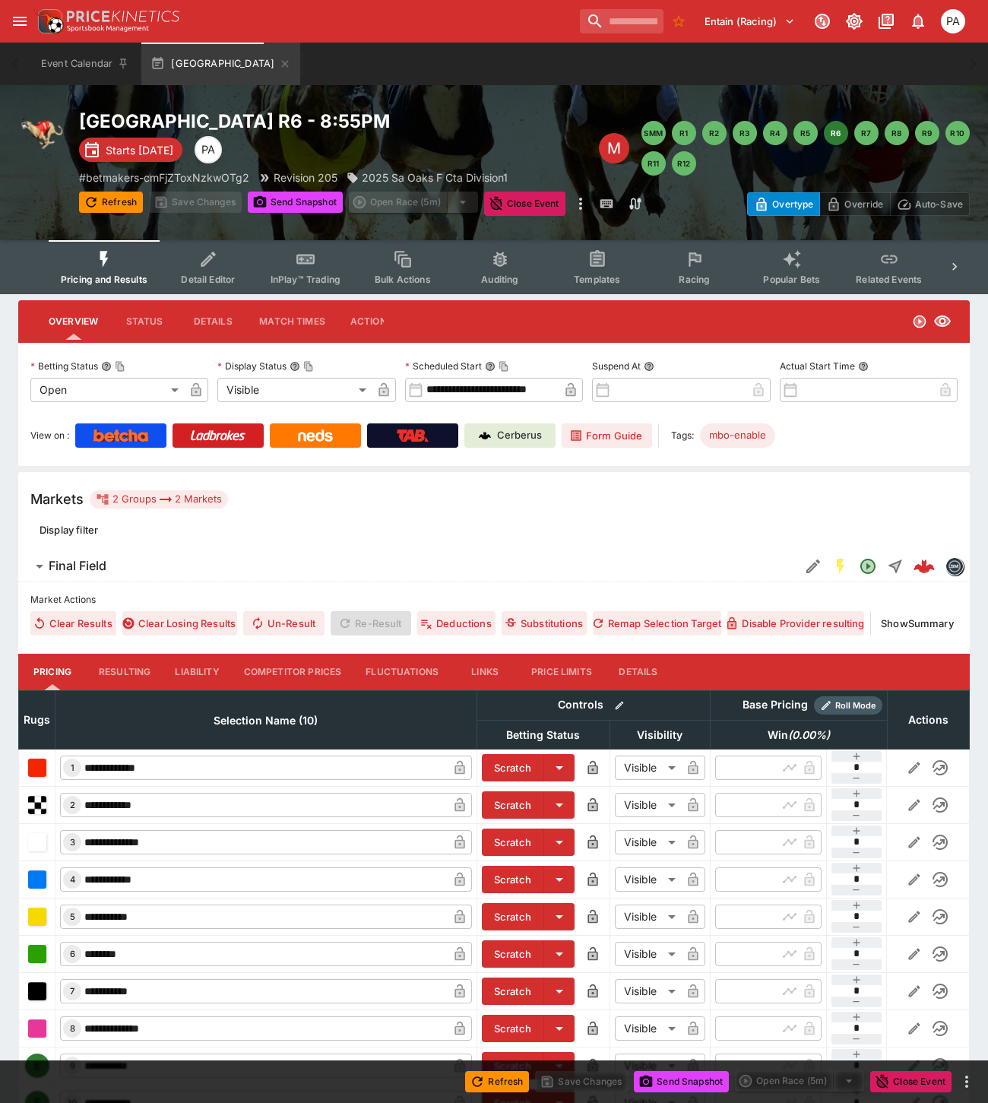
click at [268, 667] on button "Competitor Prices" at bounding box center [293, 671] width 122 height 36
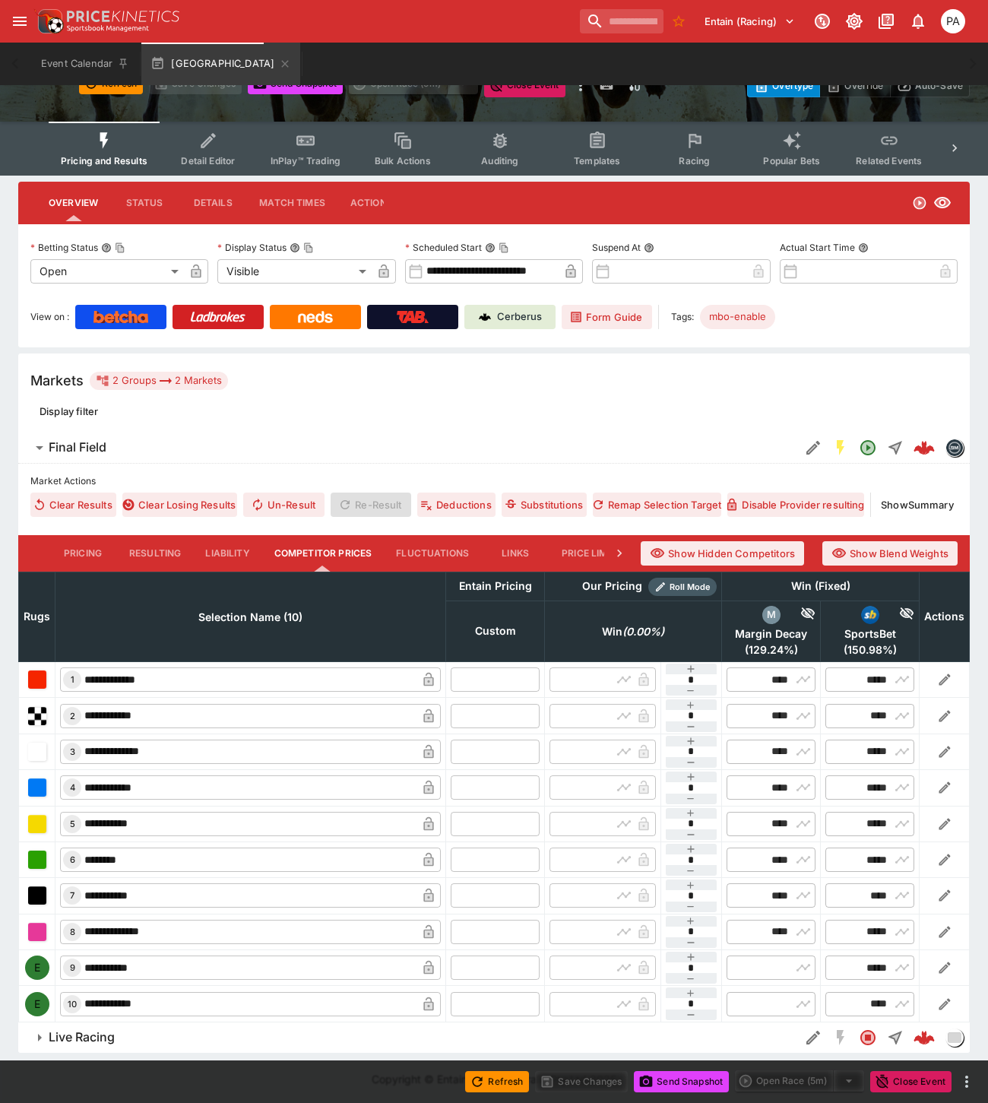
scroll to position [119, 0]
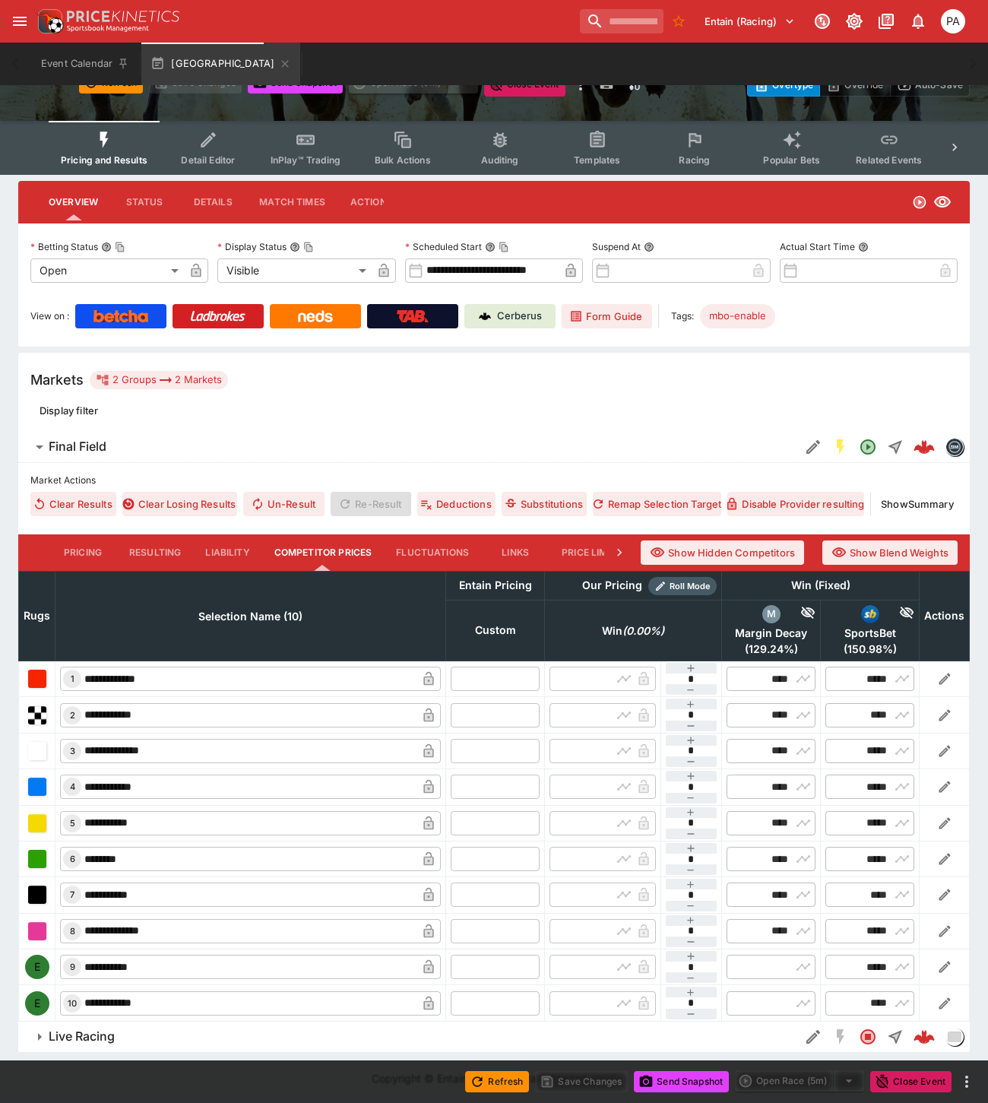
click at [476, 671] on input "text" at bounding box center [495, 678] width 89 height 24
click at [489, 709] on tr "**********" at bounding box center [494, 715] width 951 height 36
type input "****"
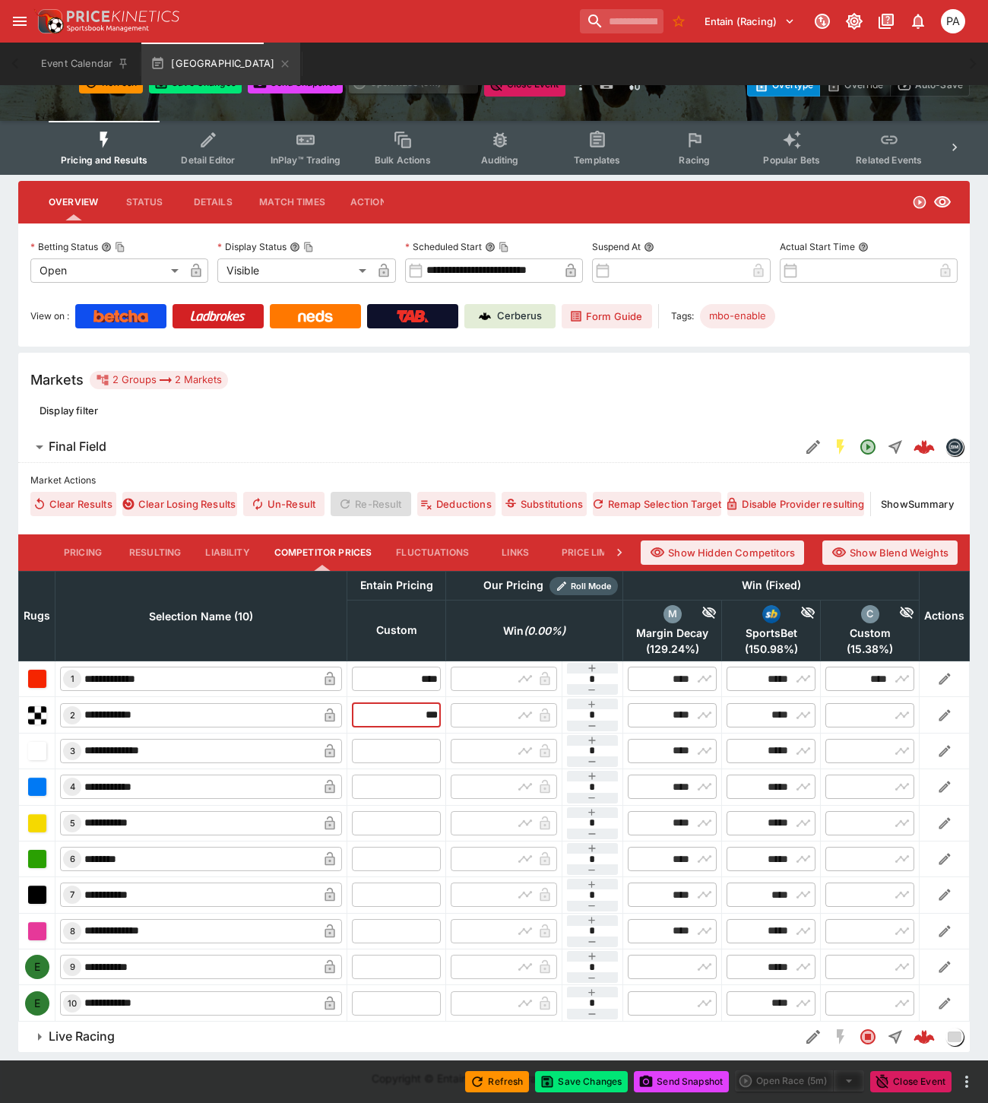
type input "****"
click at [388, 754] on input "text" at bounding box center [396, 751] width 89 height 24
type input "**"
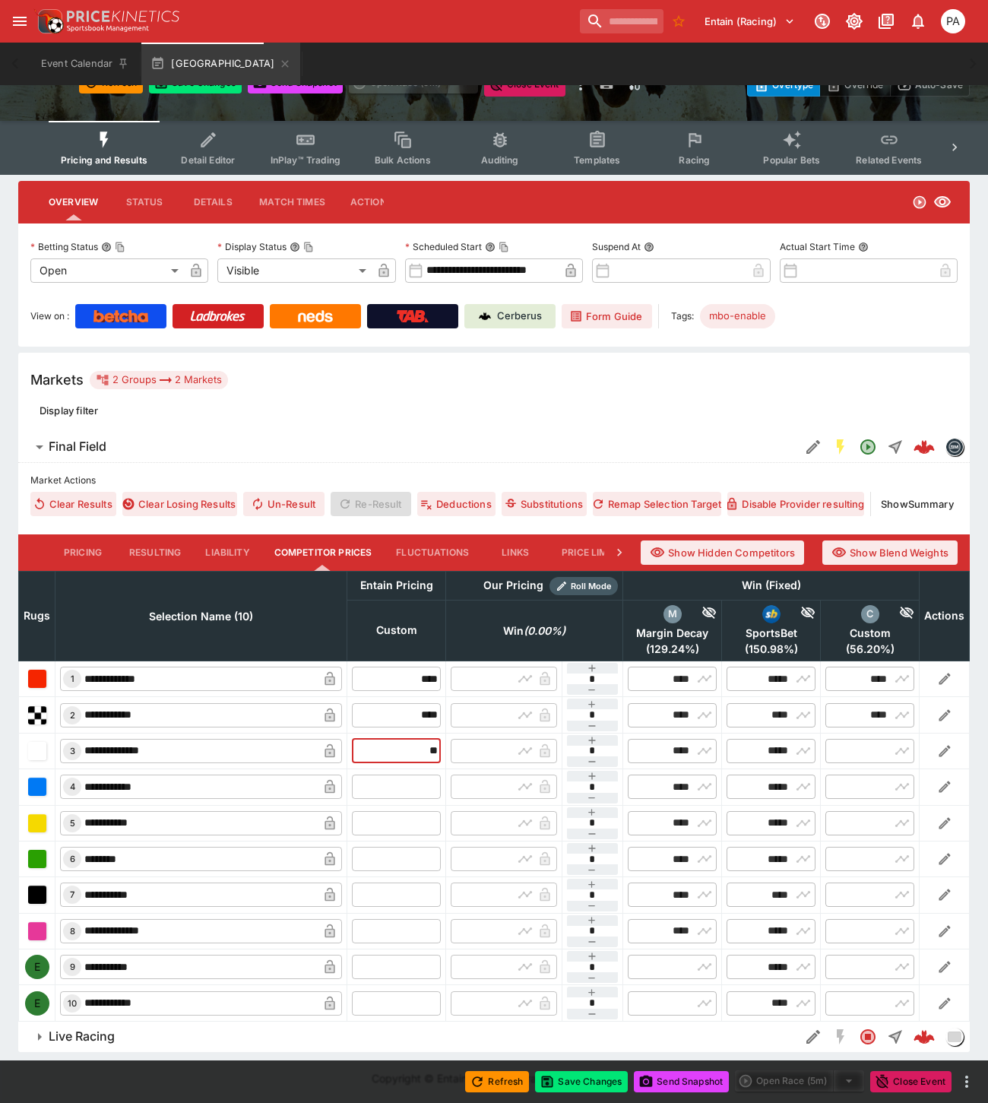
type input "*****"
click at [393, 786] on input "text" at bounding box center [396, 786] width 89 height 24
type input "**"
type input "*****"
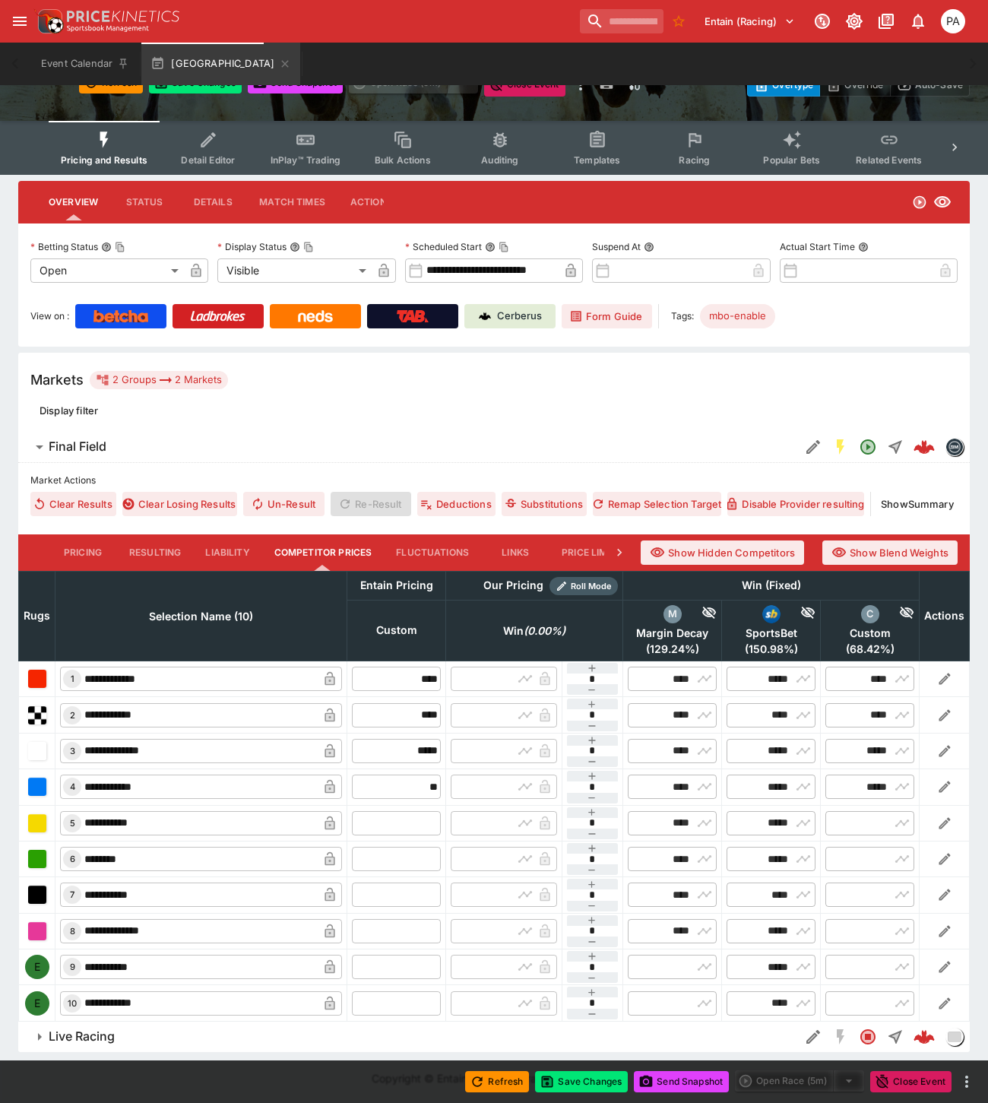
type input "*****"
click at [389, 815] on input "text" at bounding box center [396, 823] width 89 height 24
type input "*****"
click at [398, 859] on input "text" at bounding box center [396, 858] width 89 height 24
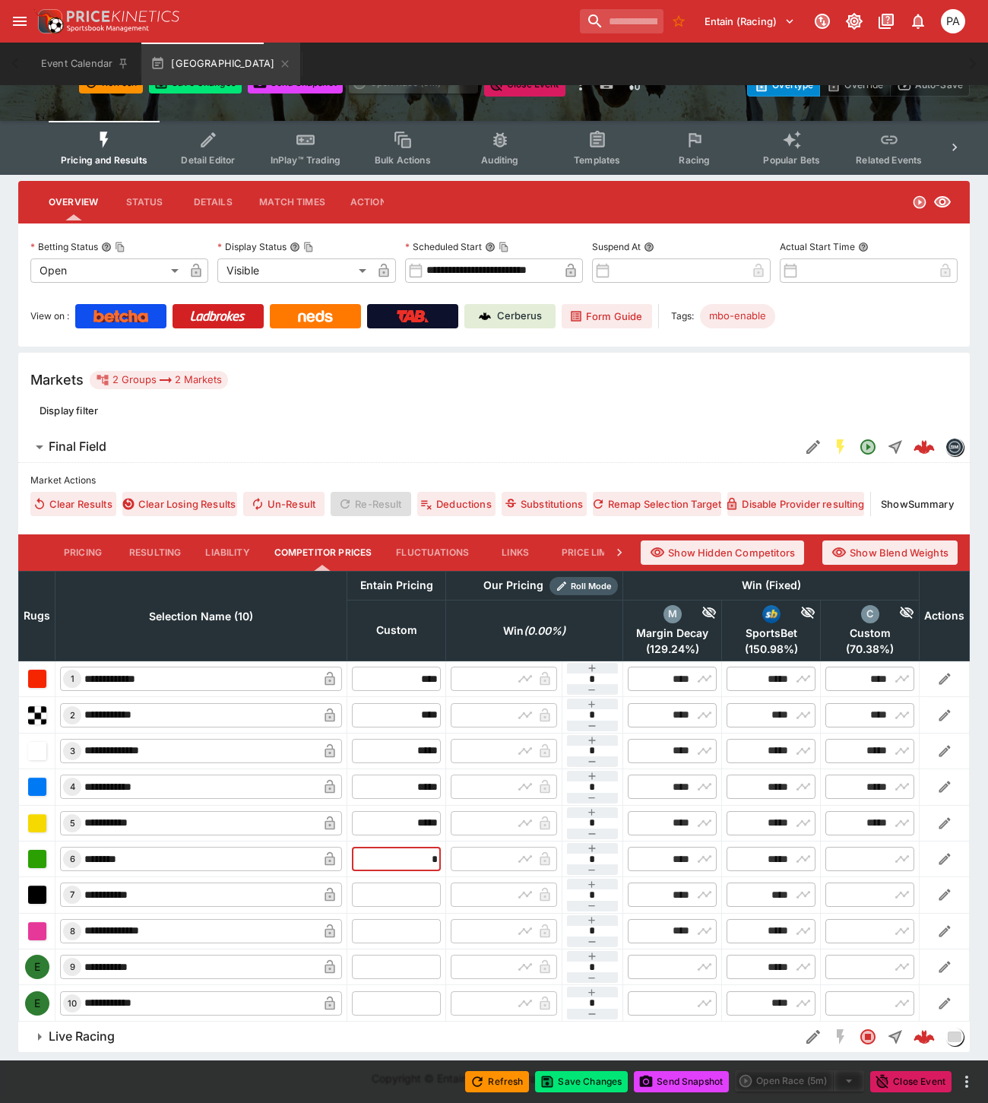
type input "**"
type input "*****"
click at [403, 893] on input "text" at bounding box center [396, 894] width 89 height 24
type input "***"
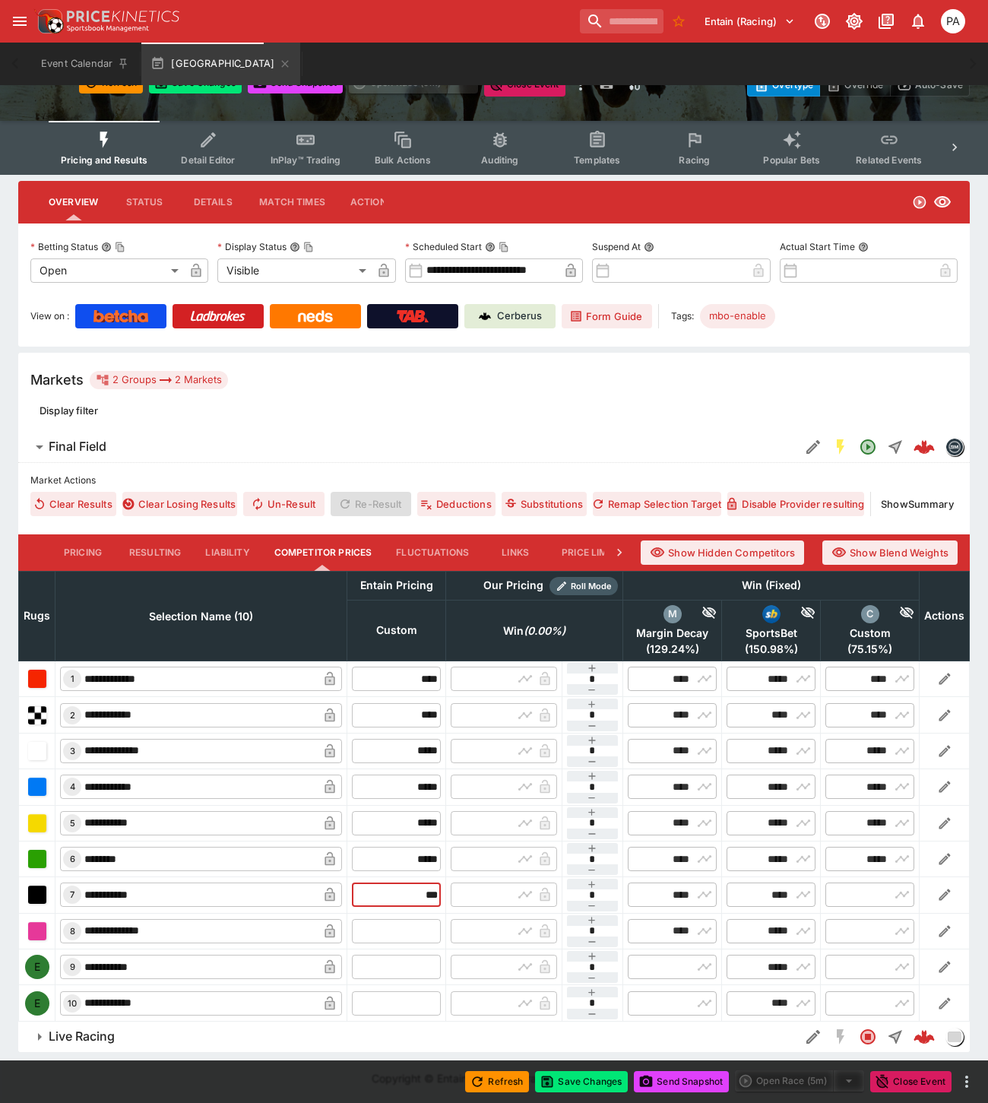
type input "****"
click at [404, 930] on input "text" at bounding box center [396, 931] width 89 height 24
type input "**"
type input "*****"
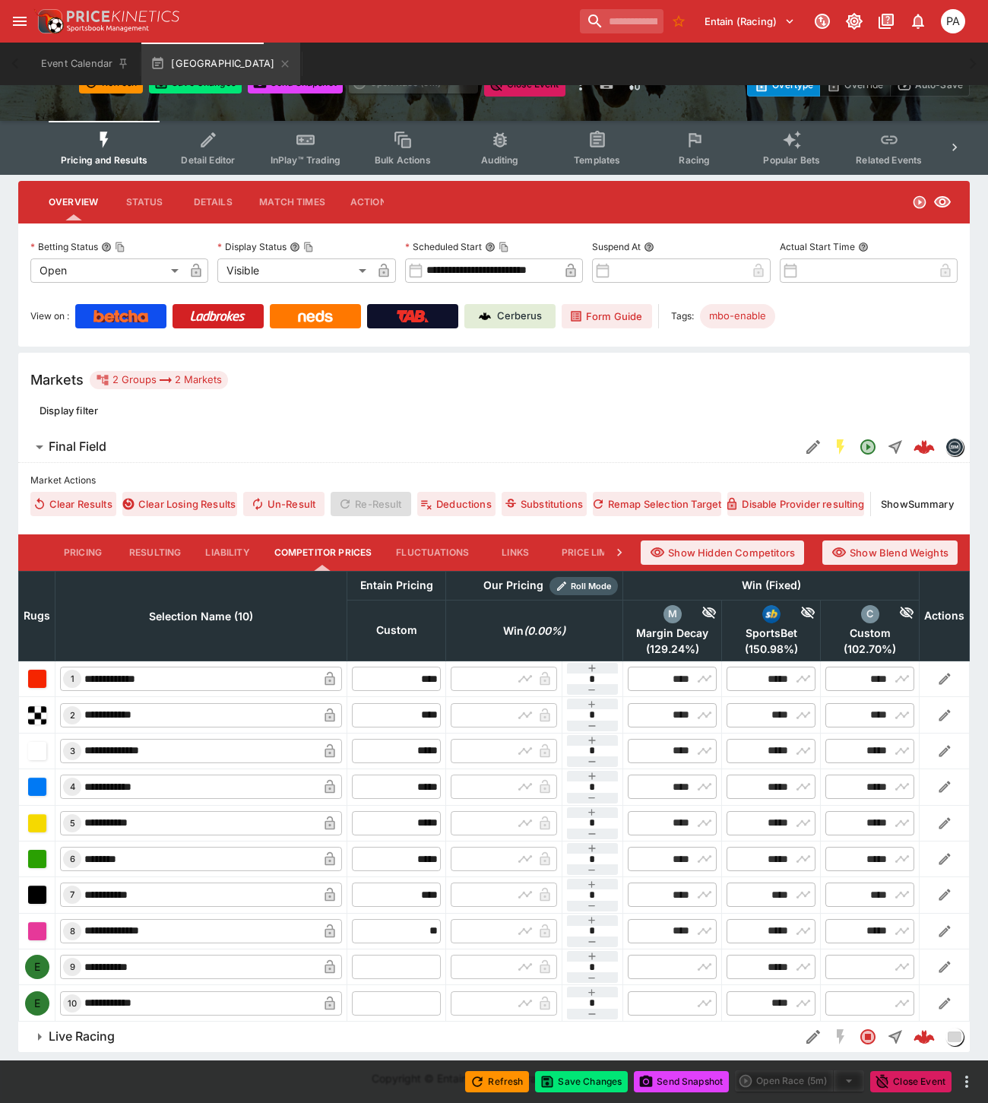
type input "*****"
click at [405, 960] on input "text" at bounding box center [396, 966] width 89 height 24
type input "*****"
click at [395, 1005] on input "text" at bounding box center [396, 1003] width 89 height 24
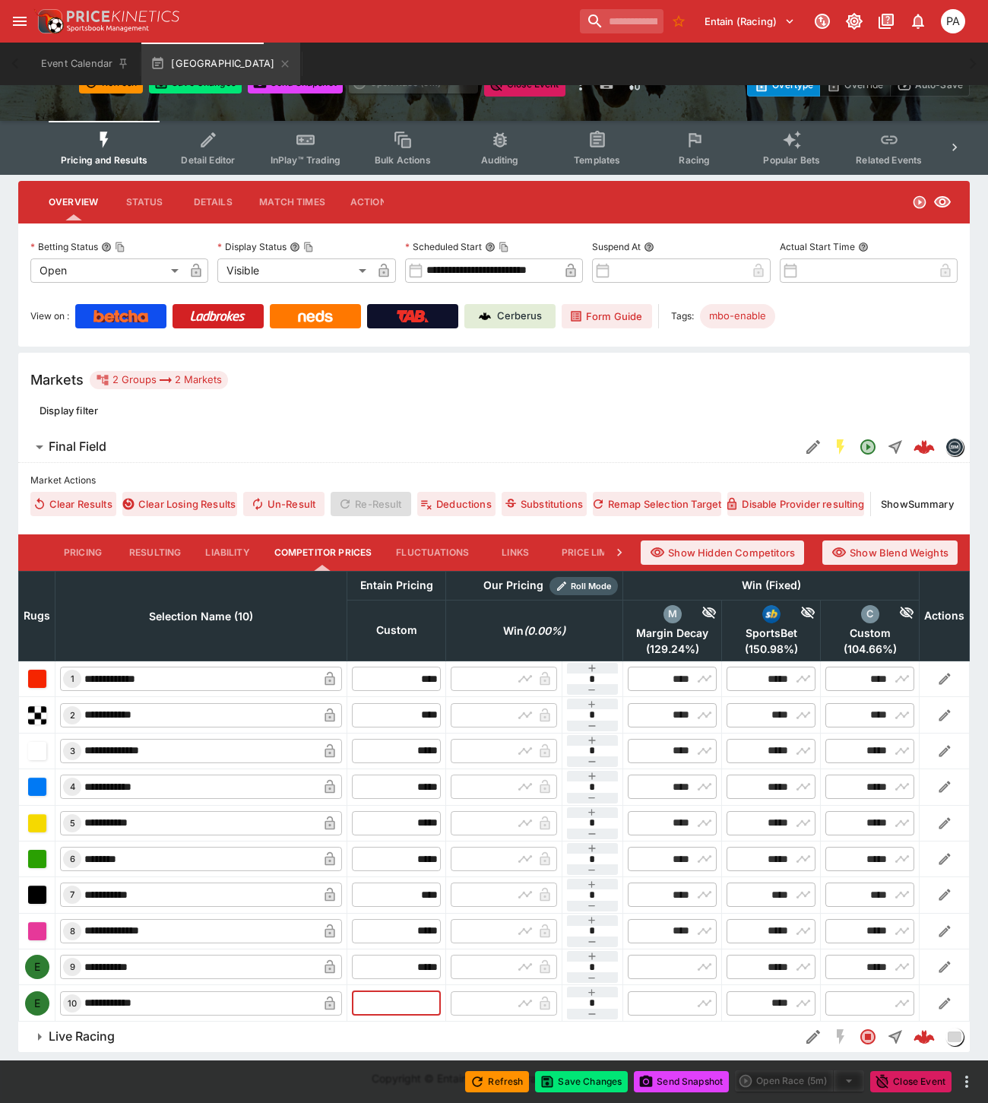
type input "*"
type input "****"
click at [568, 1085] on button "Save Changes" at bounding box center [581, 1081] width 93 height 21
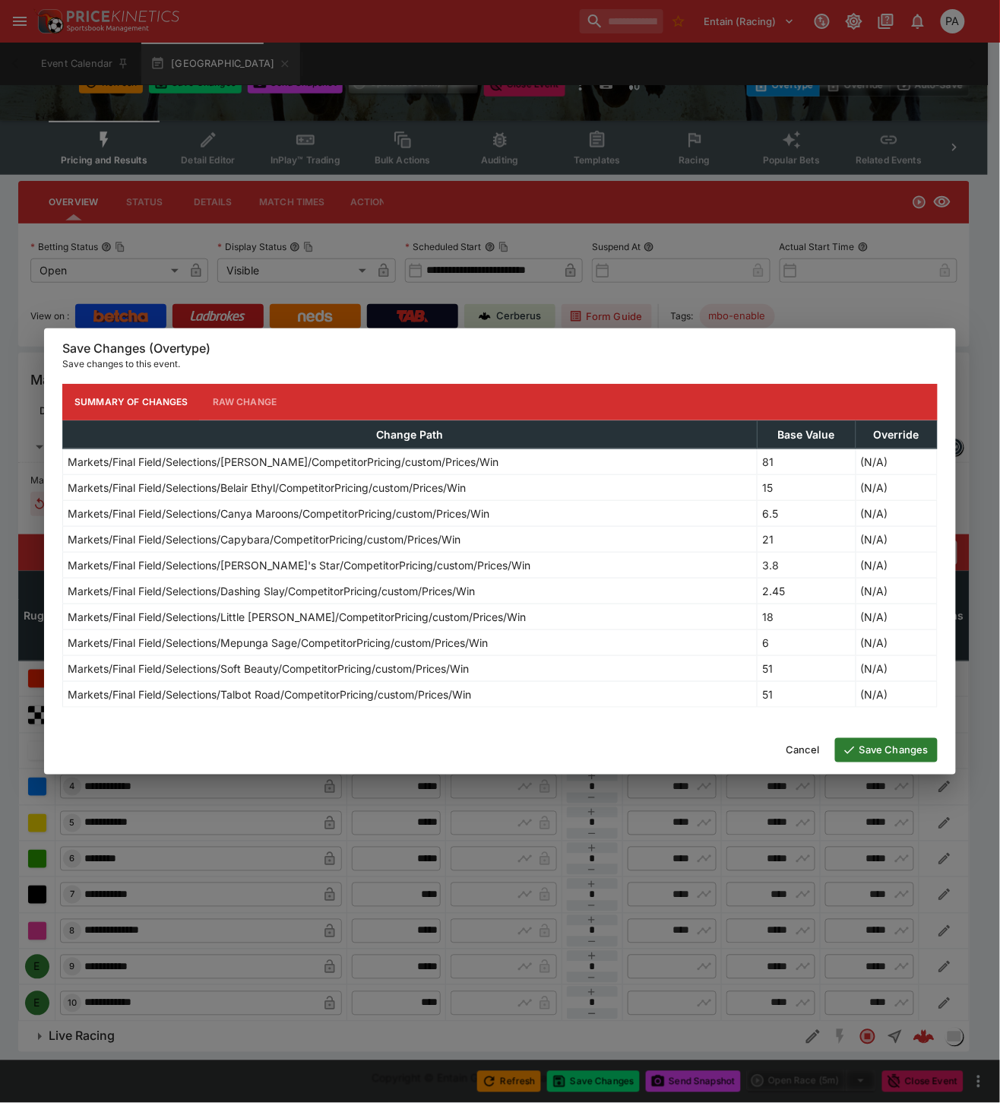
click at [877, 750] on button "Save Changes" at bounding box center [886, 750] width 103 height 24
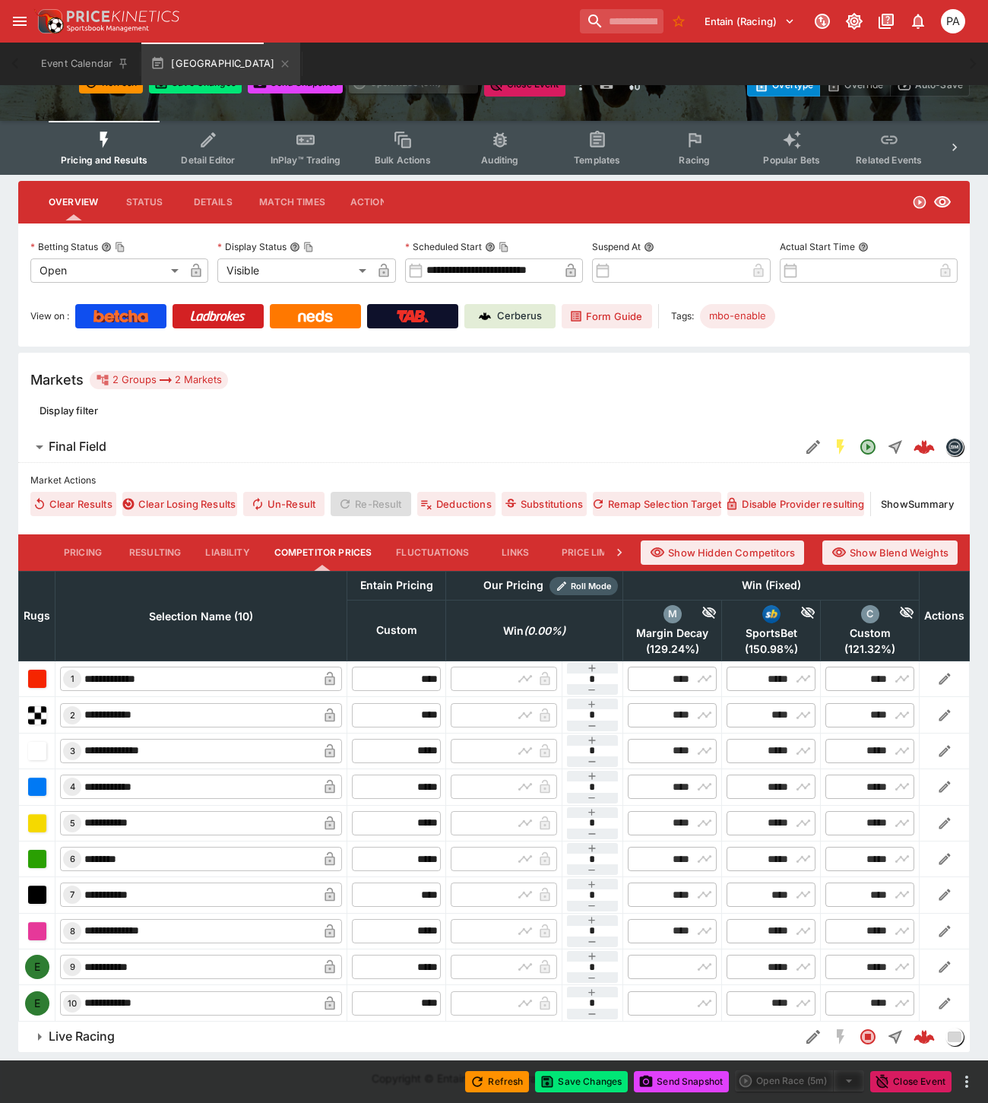
type input "*****"
type input "****"
type input "*****"
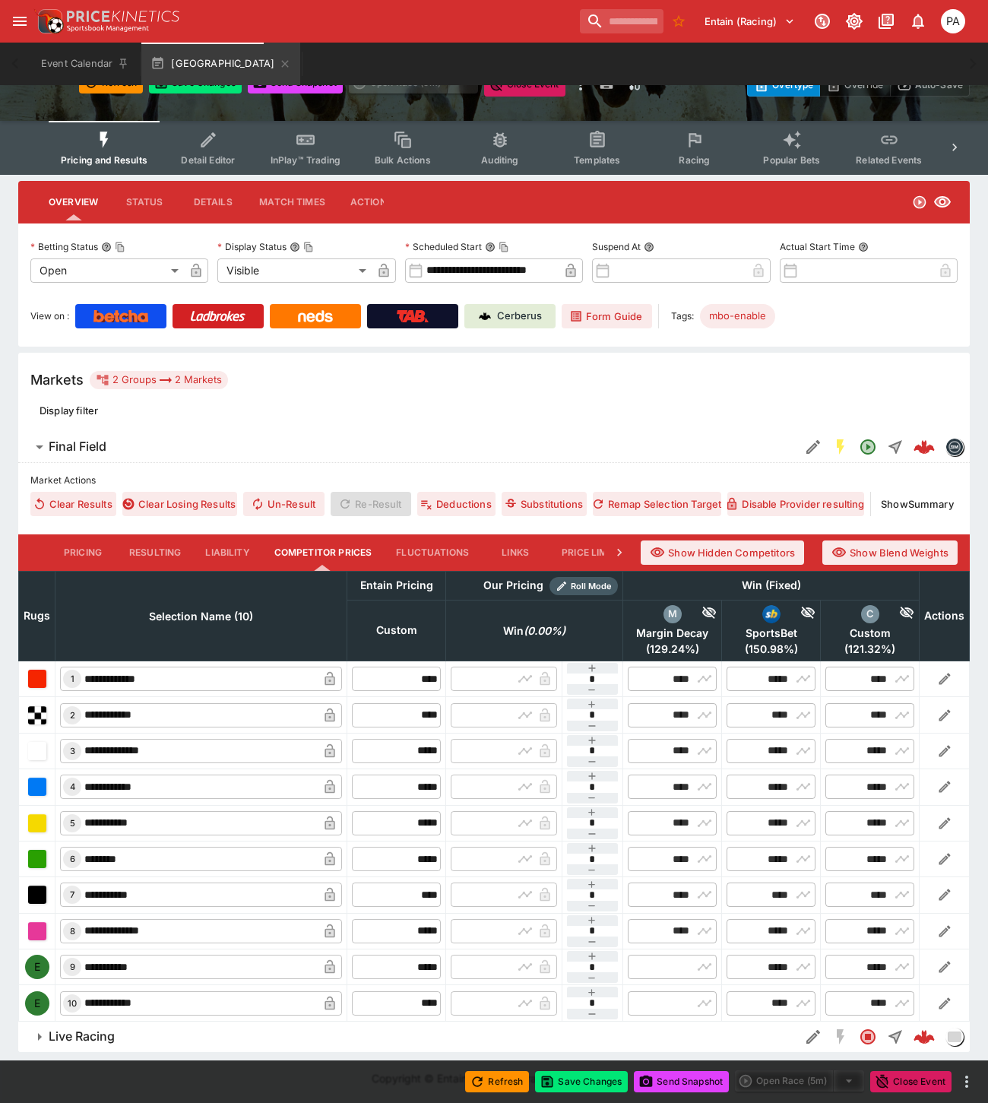
type input "*****"
type input "****"
type input "*****"
type input "****"
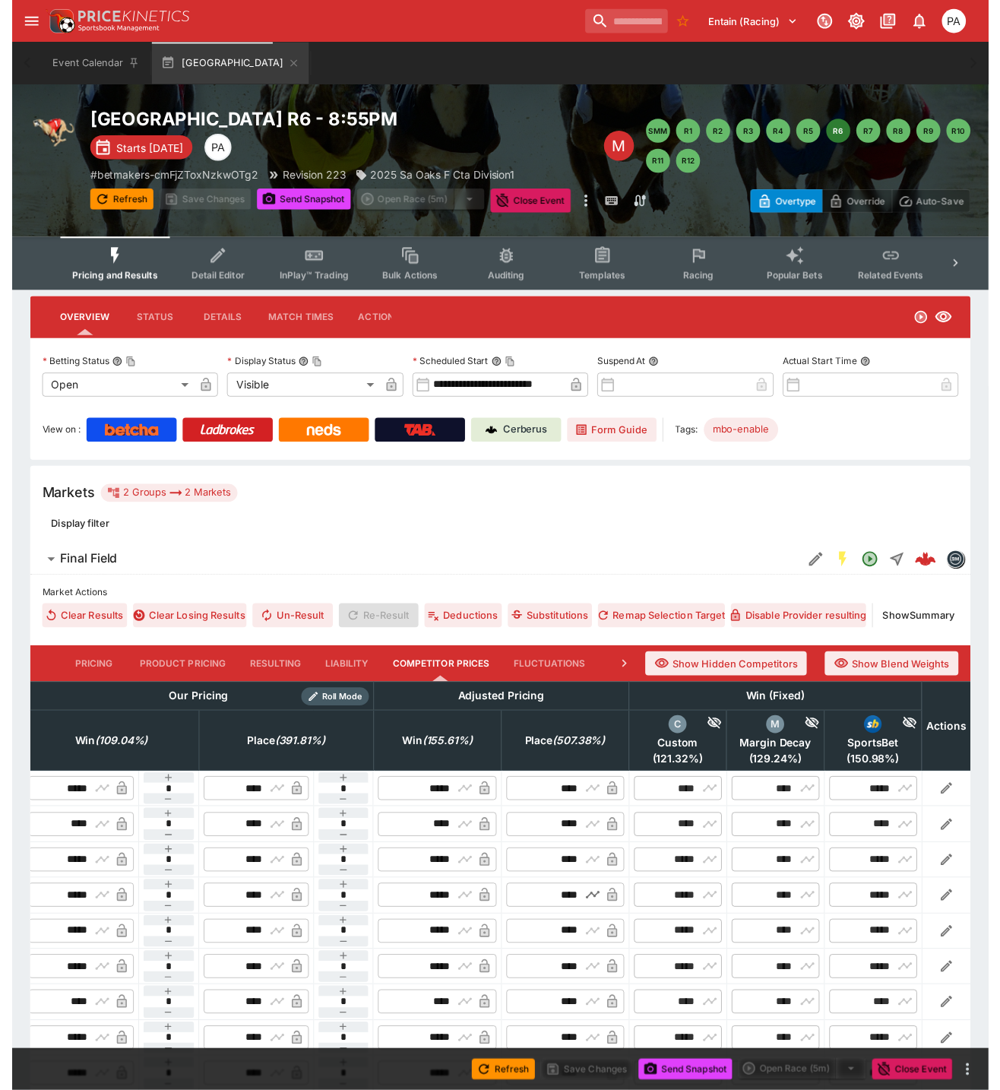
scroll to position [0, 0]
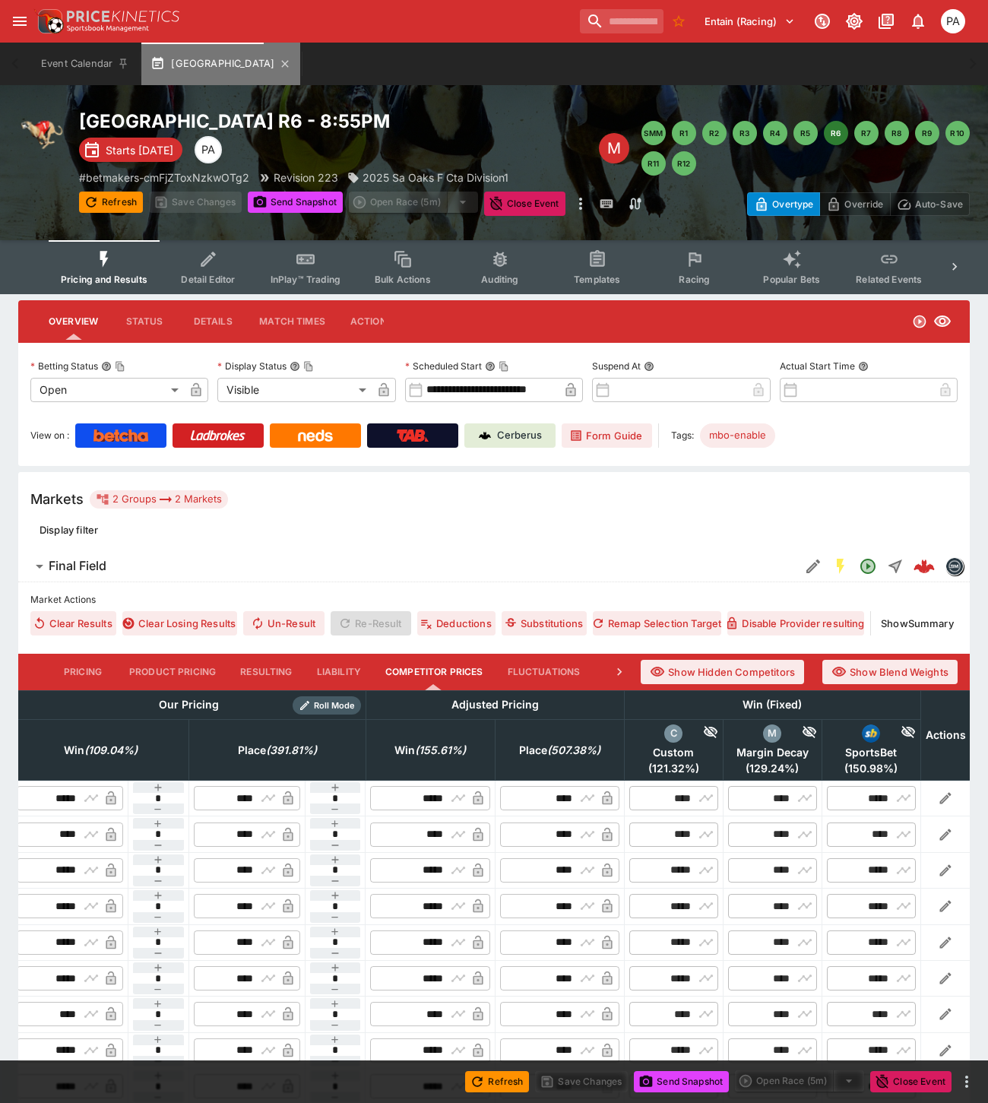
click at [252, 57] on button "Angle Park R6" at bounding box center [220, 64] width 159 height 43
click at [279, 62] on icon "button" at bounding box center [285, 64] width 12 height 12
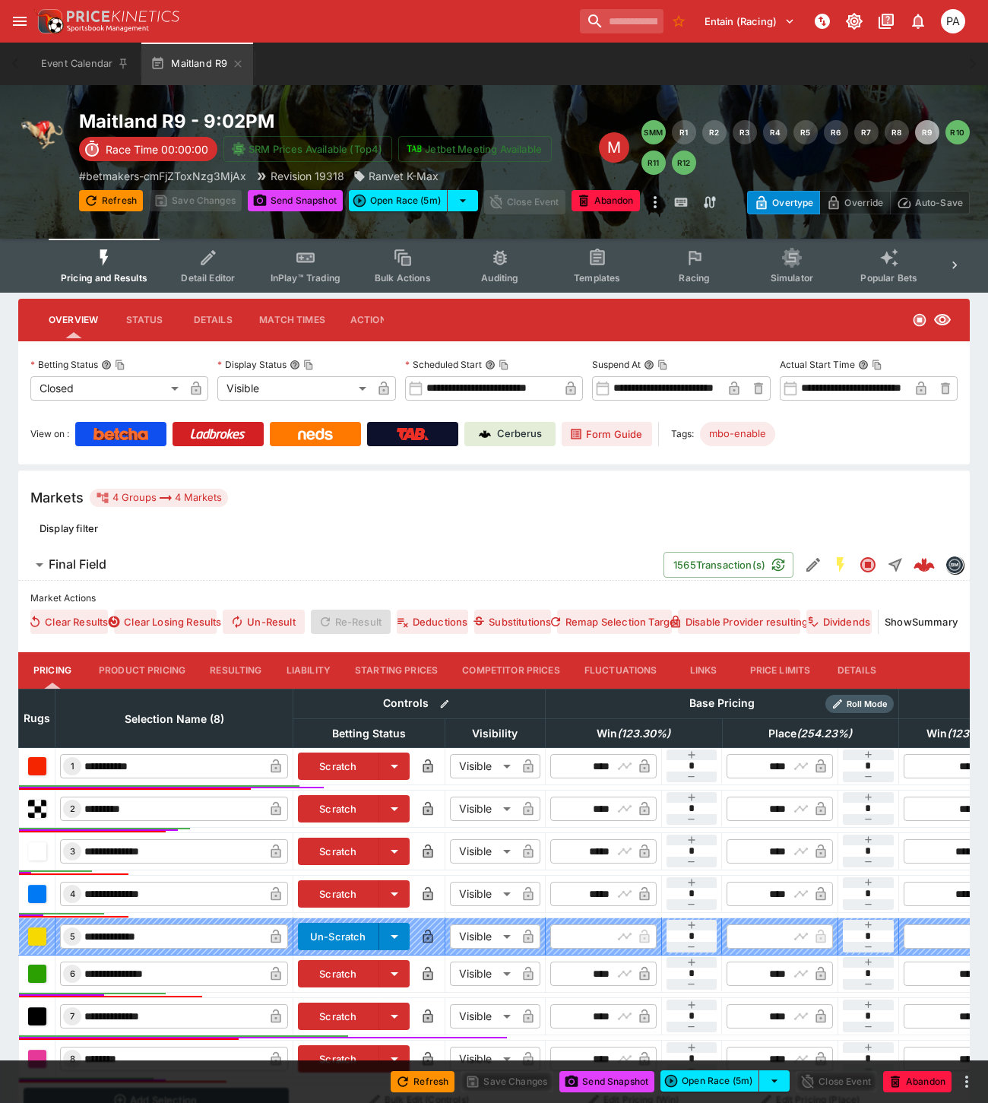
click at [247, 669] on button "Resulting" at bounding box center [236, 670] width 76 height 36
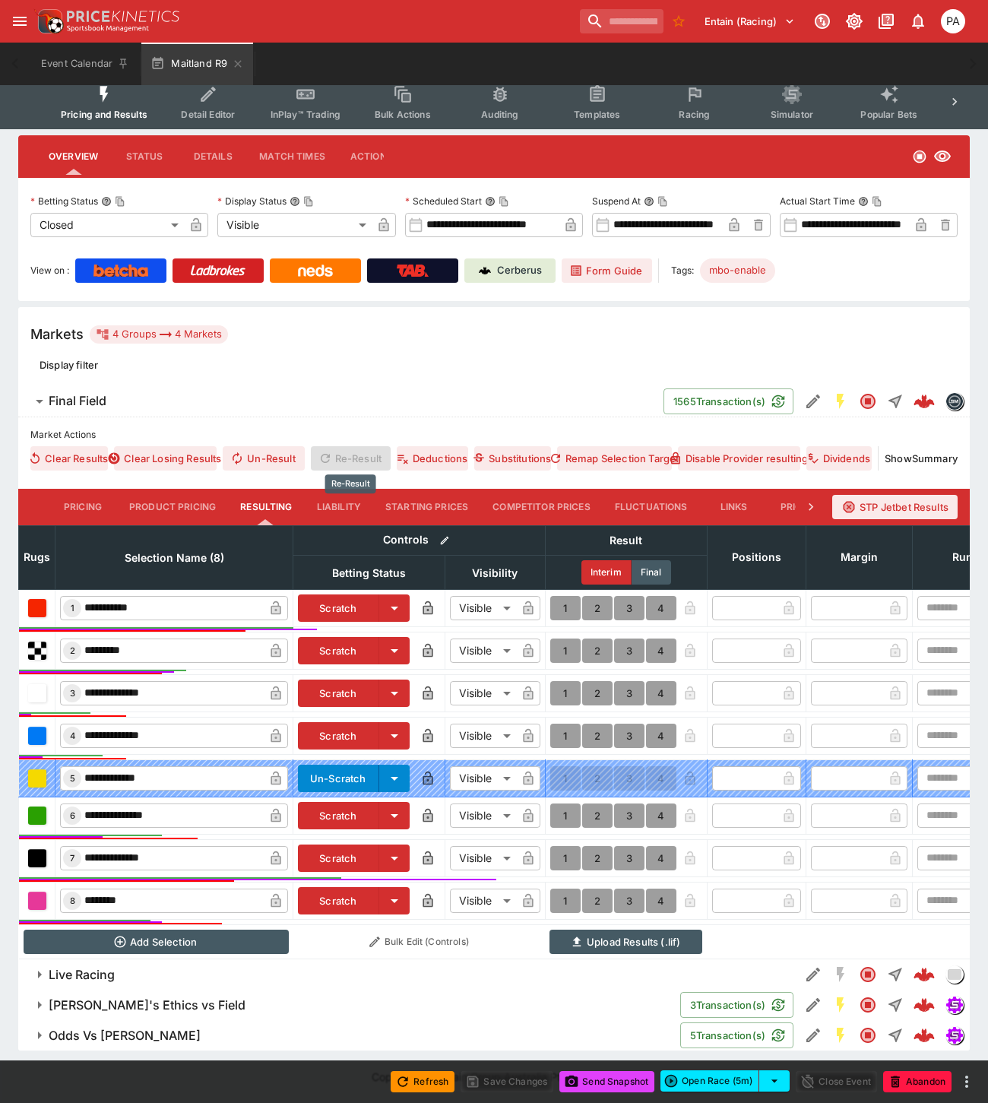
scroll to position [177, 0]
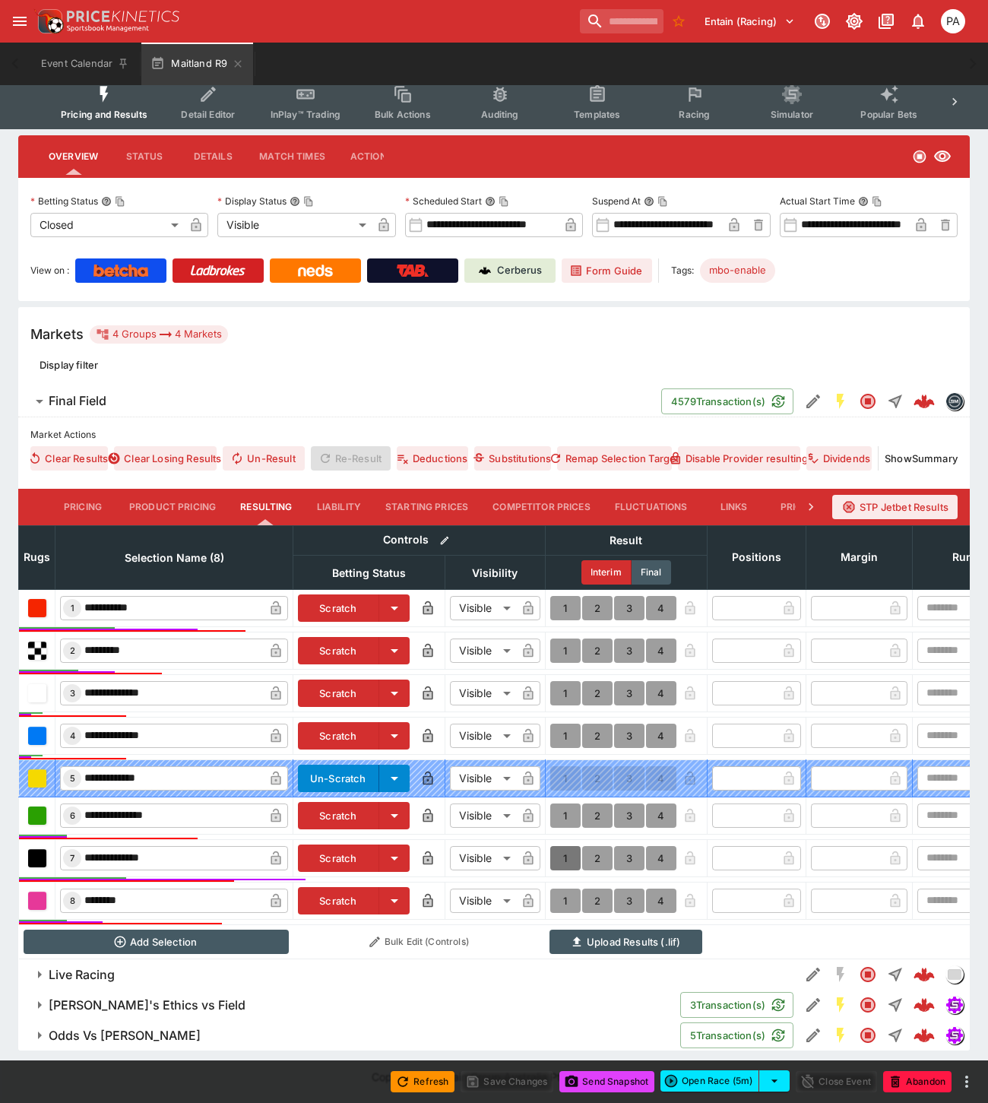
click at [557, 846] on button "1" at bounding box center [565, 858] width 30 height 24
type input "*"
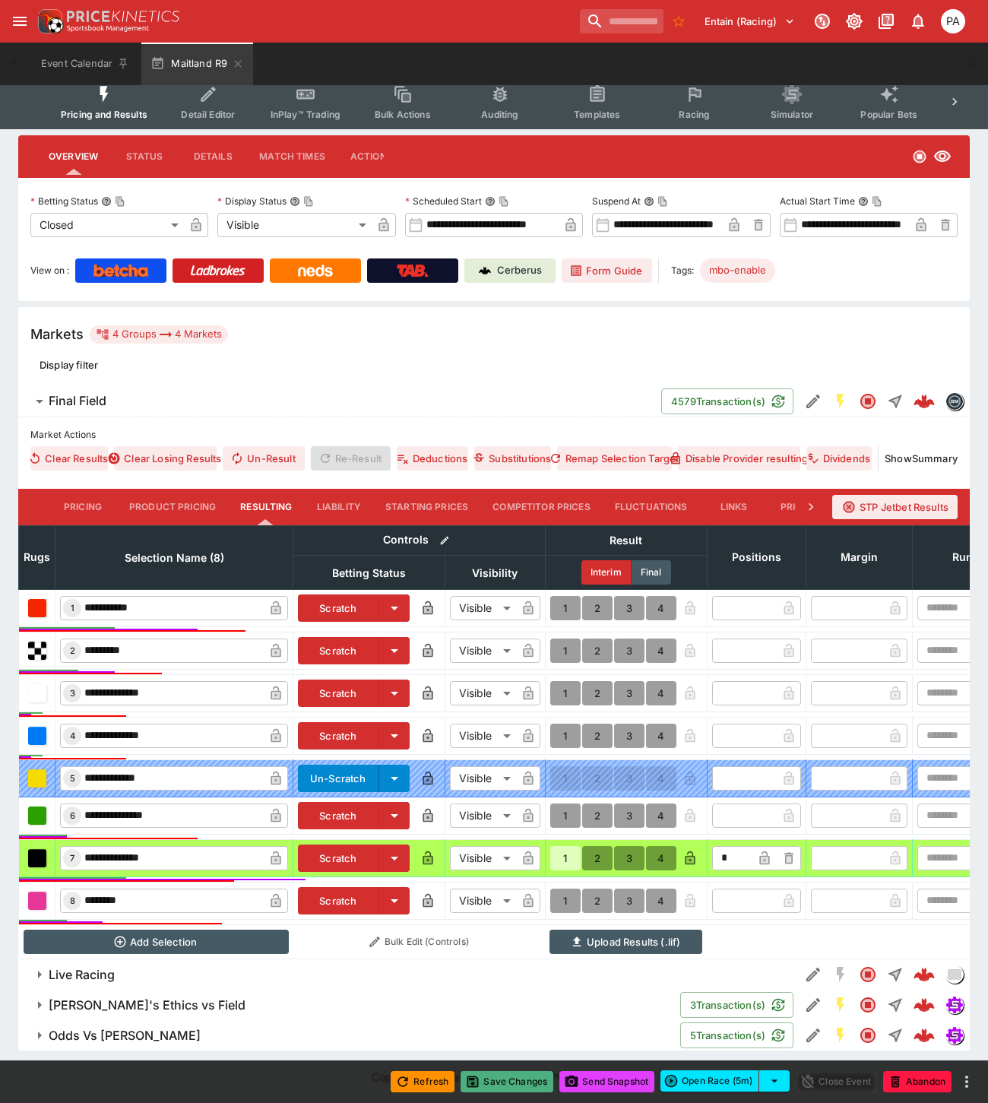
click at [513, 1081] on button "Save Changes" at bounding box center [506, 1081] width 93 height 21
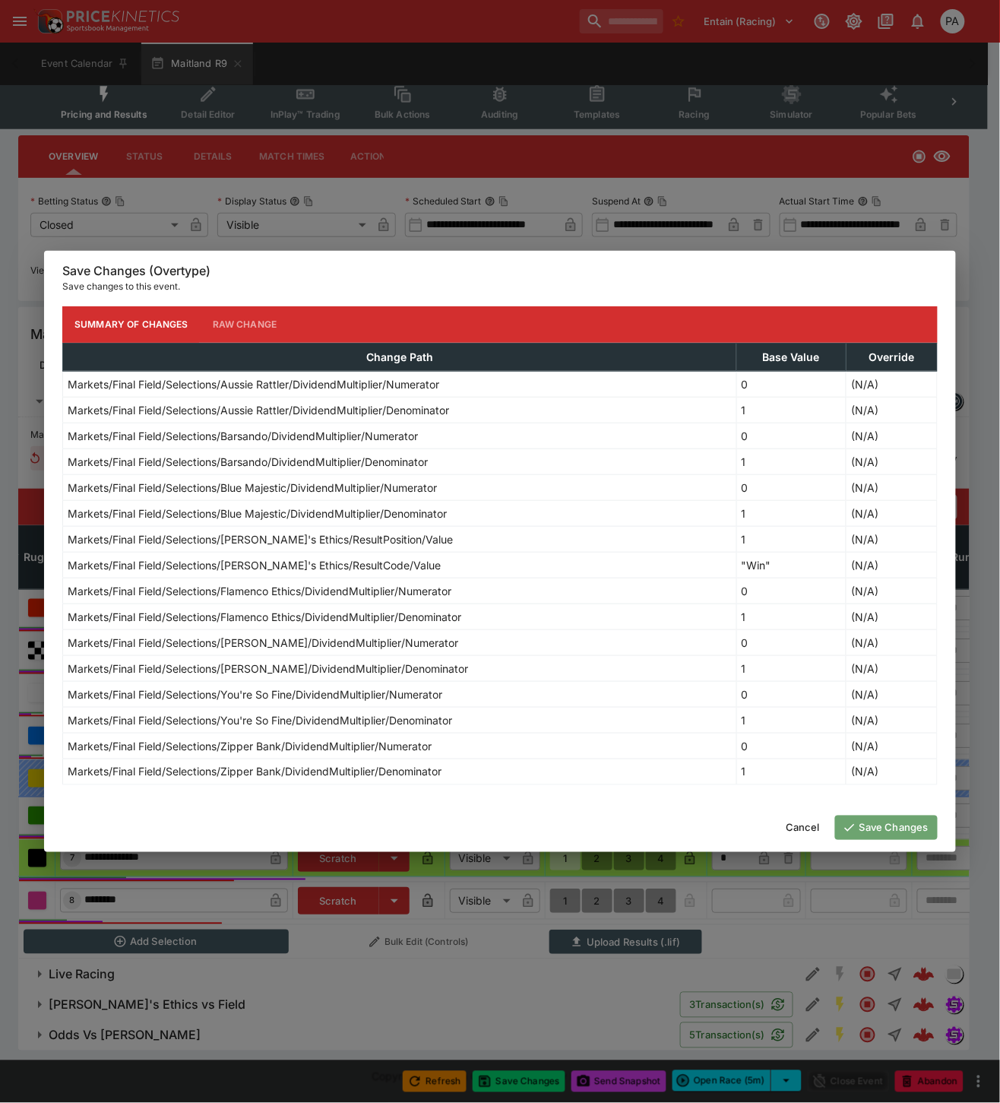
click at [893, 828] on button "Save Changes" at bounding box center [886, 827] width 103 height 24
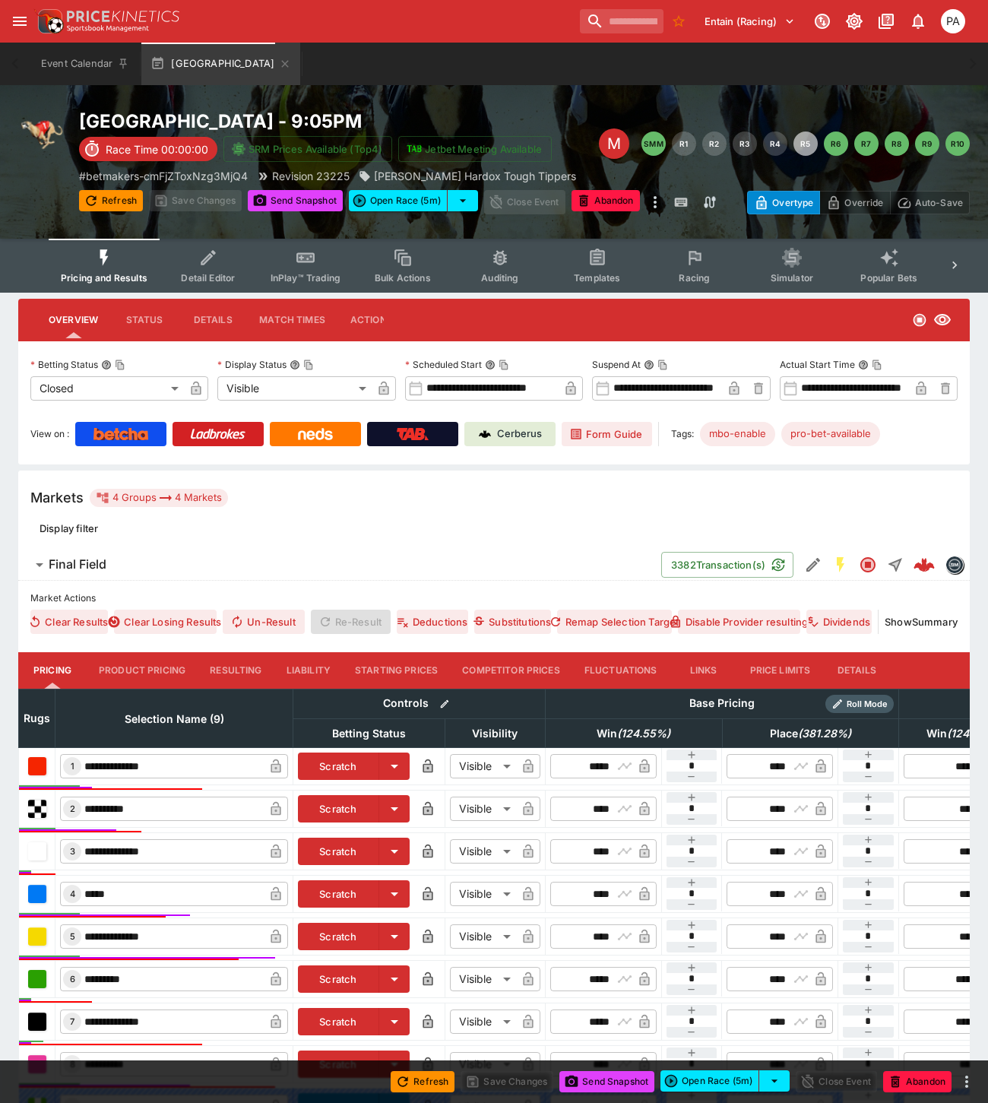
click at [252, 663] on button "Resulting" at bounding box center [236, 670] width 76 height 36
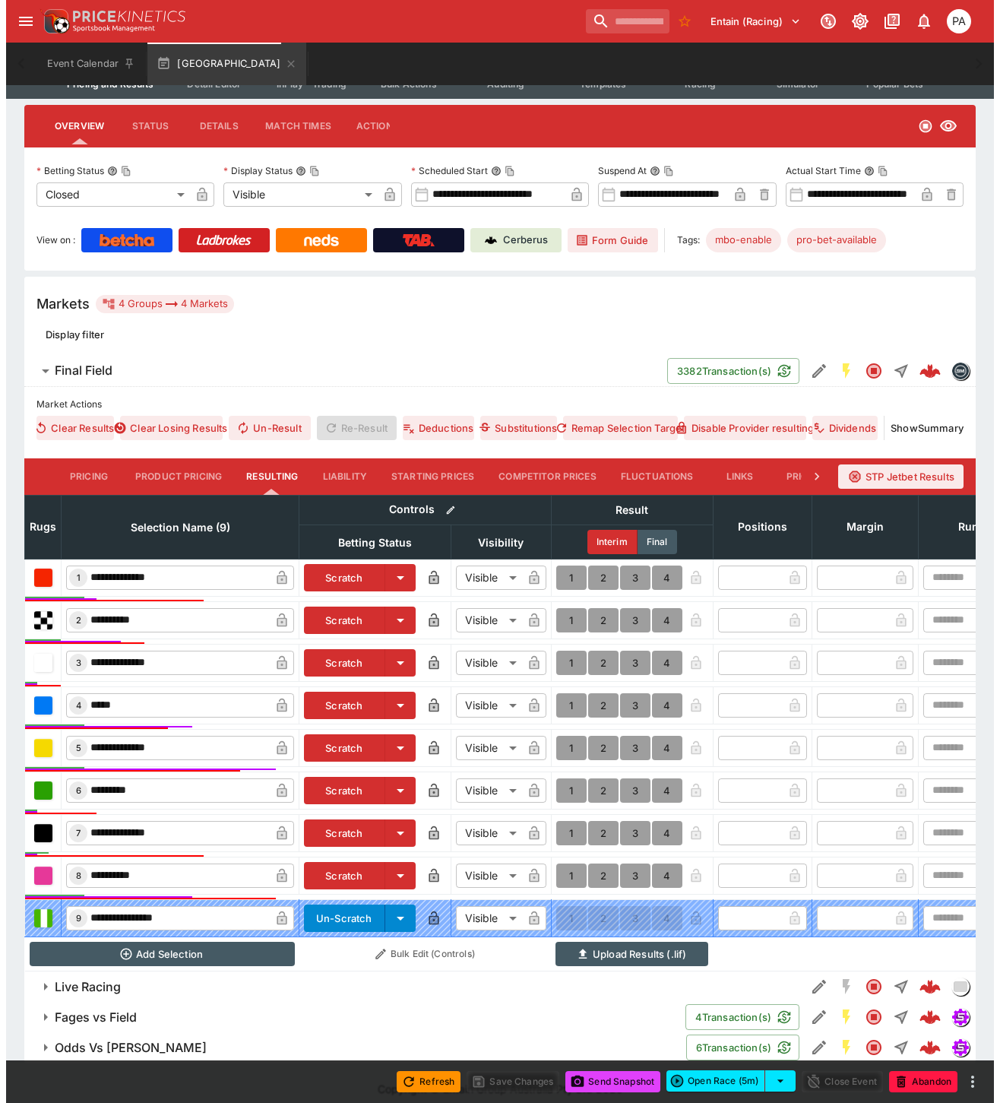
scroll to position [219, 0]
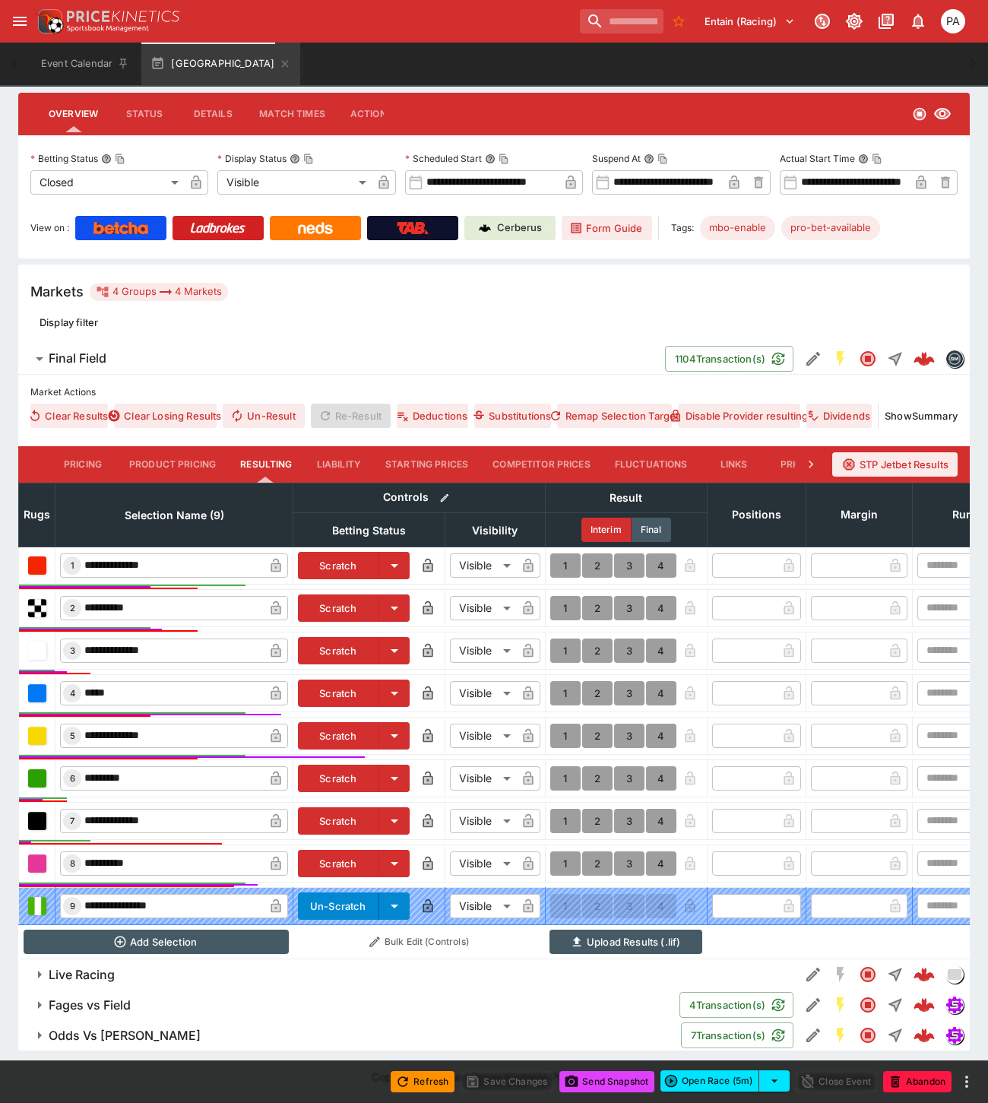
click at [562, 598] on button "1" at bounding box center [565, 608] width 30 height 24
type input "*"
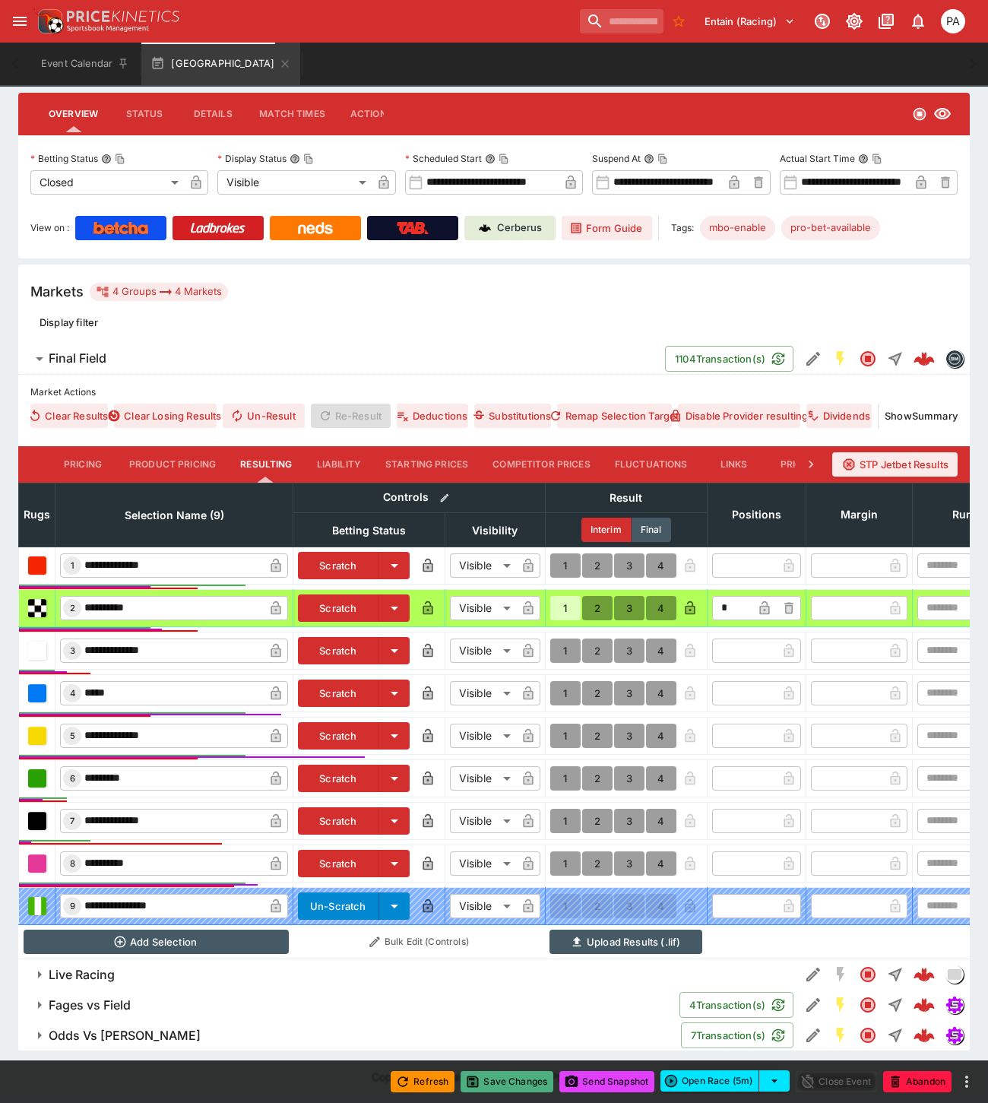
click at [512, 1084] on button "Save Changes" at bounding box center [506, 1081] width 93 height 21
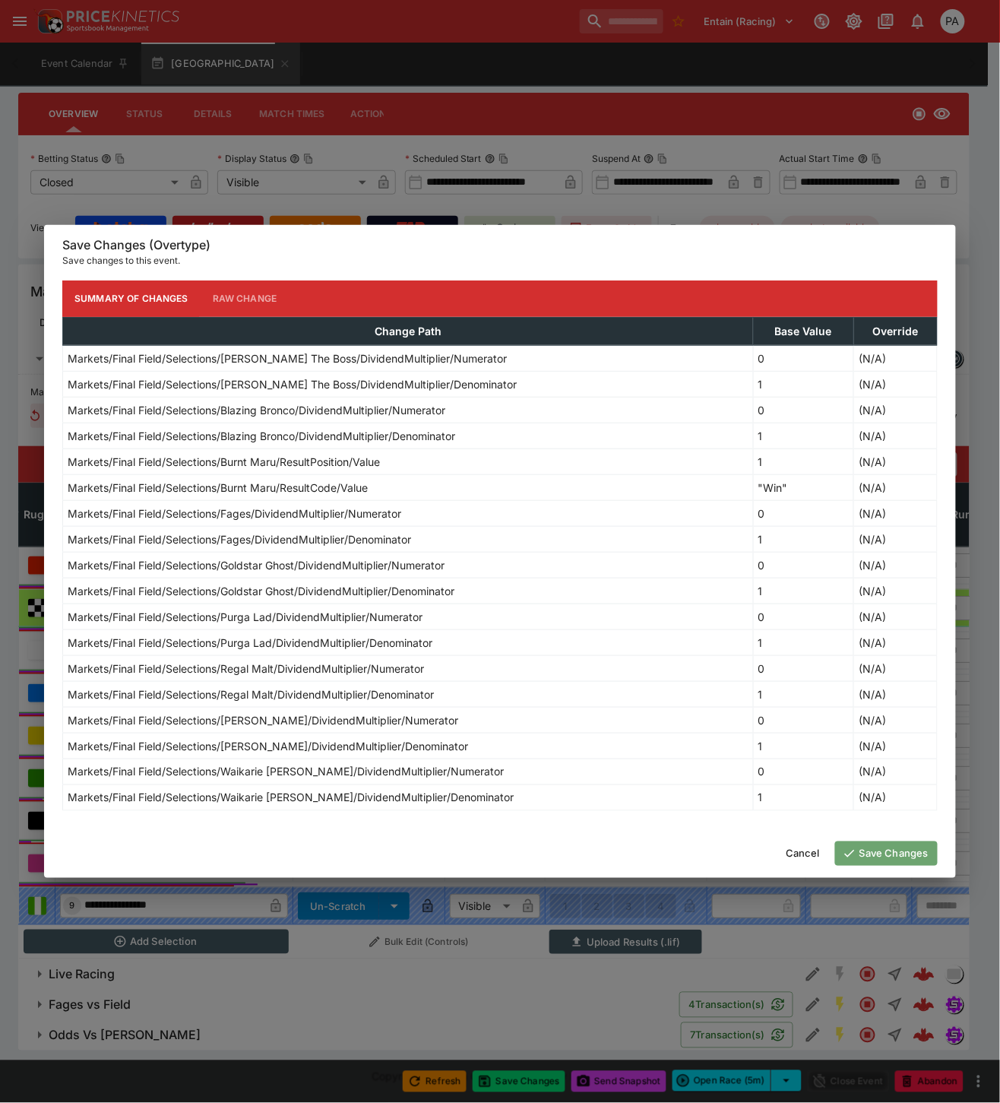
click at [872, 851] on button "Save Changes" at bounding box center [886, 853] width 103 height 24
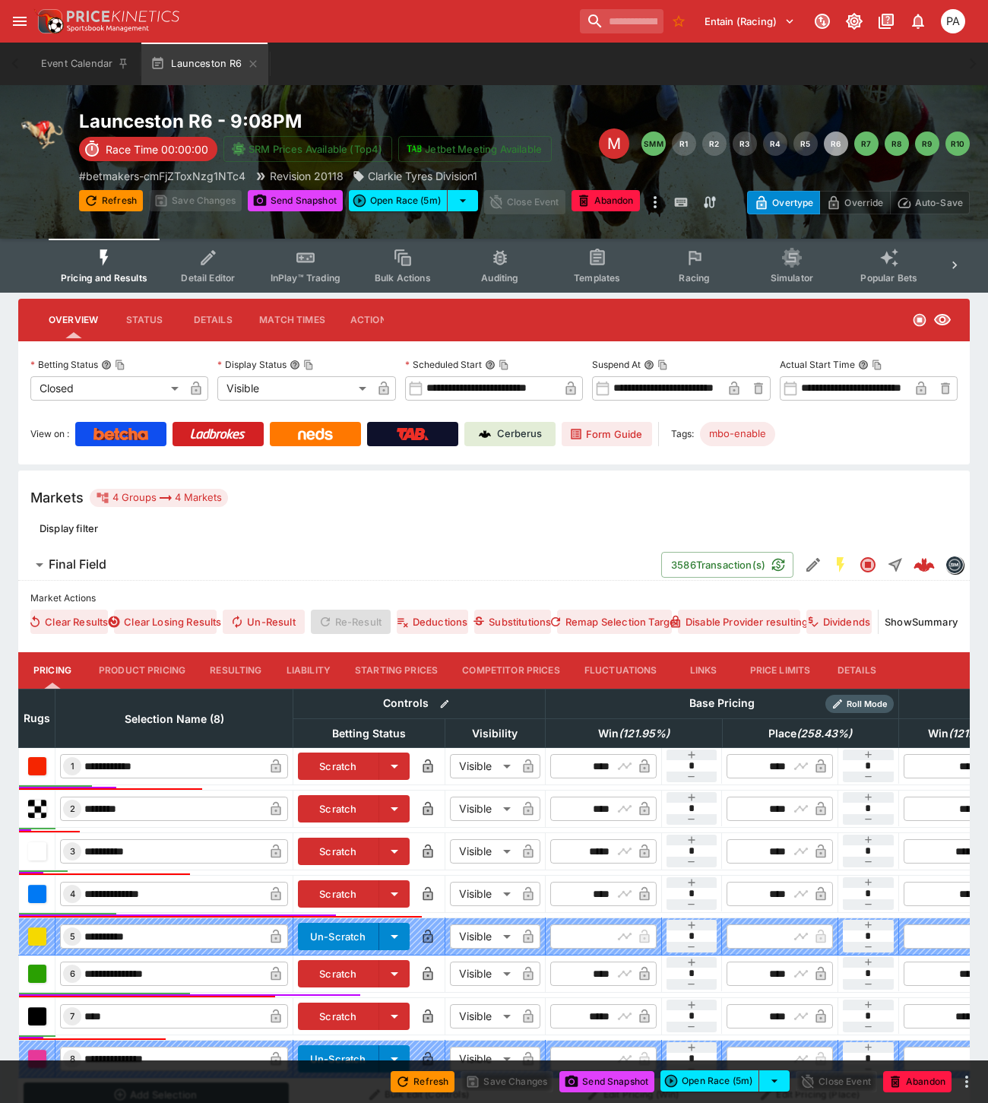
click at [239, 670] on button "Resulting" at bounding box center [236, 670] width 76 height 36
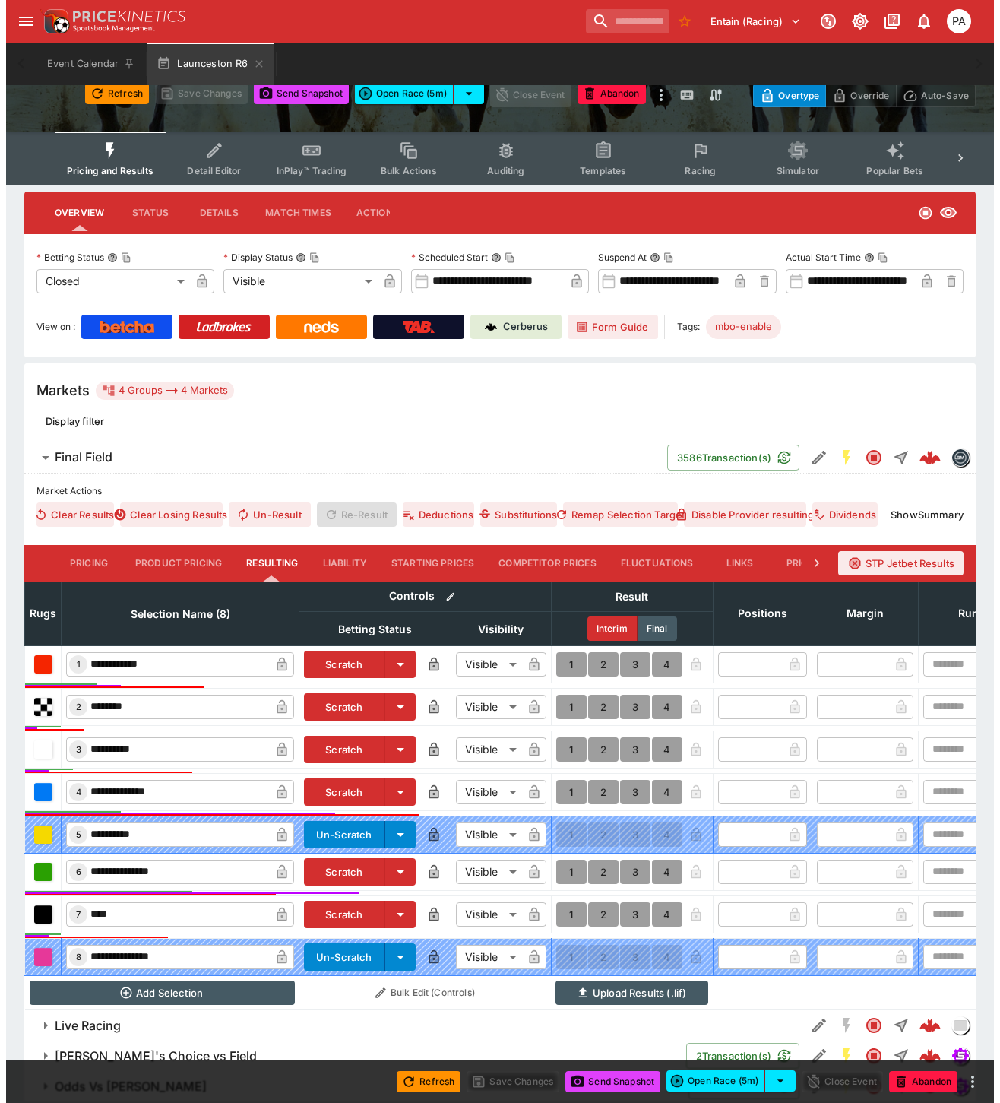
scroll to position [171, 0]
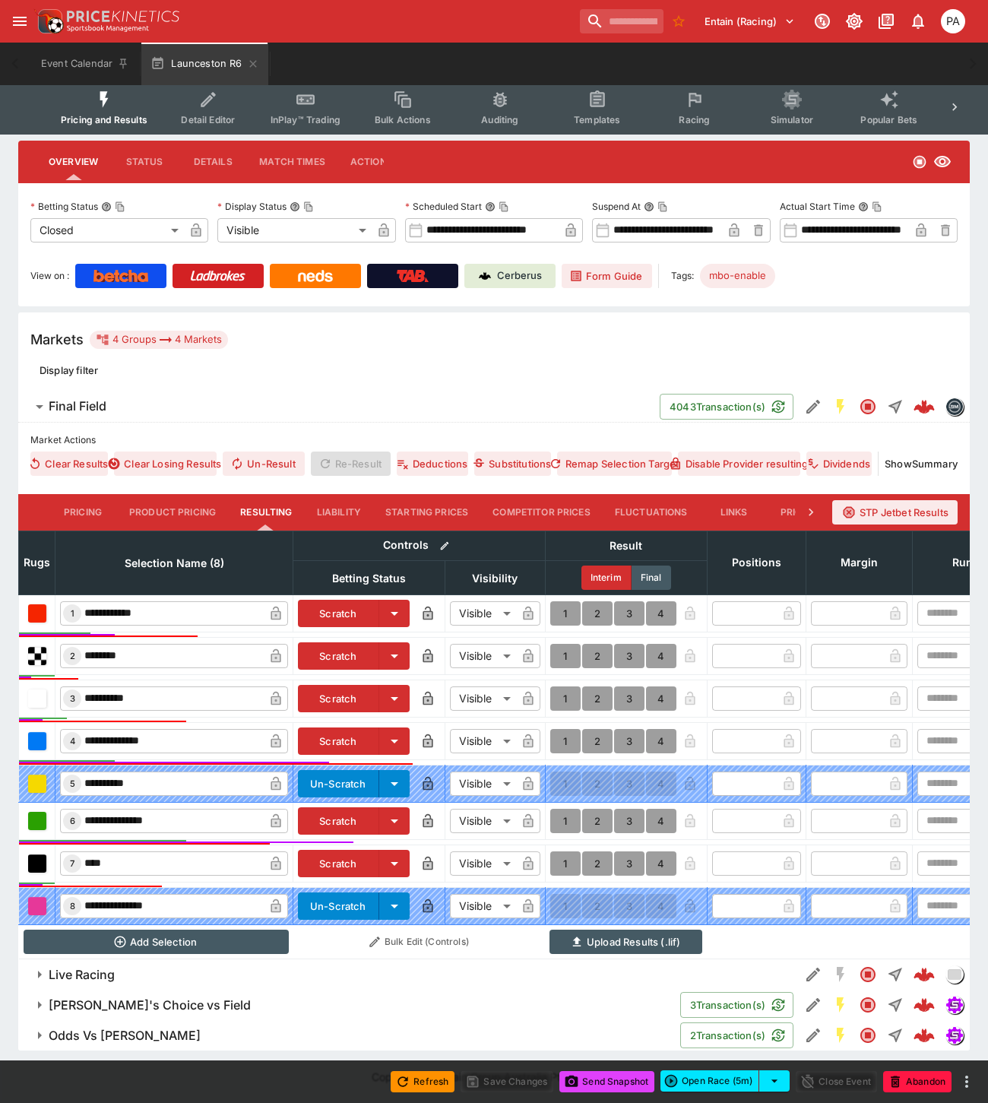
click at [567, 601] on button "1" at bounding box center [565, 613] width 30 height 24
type input "*"
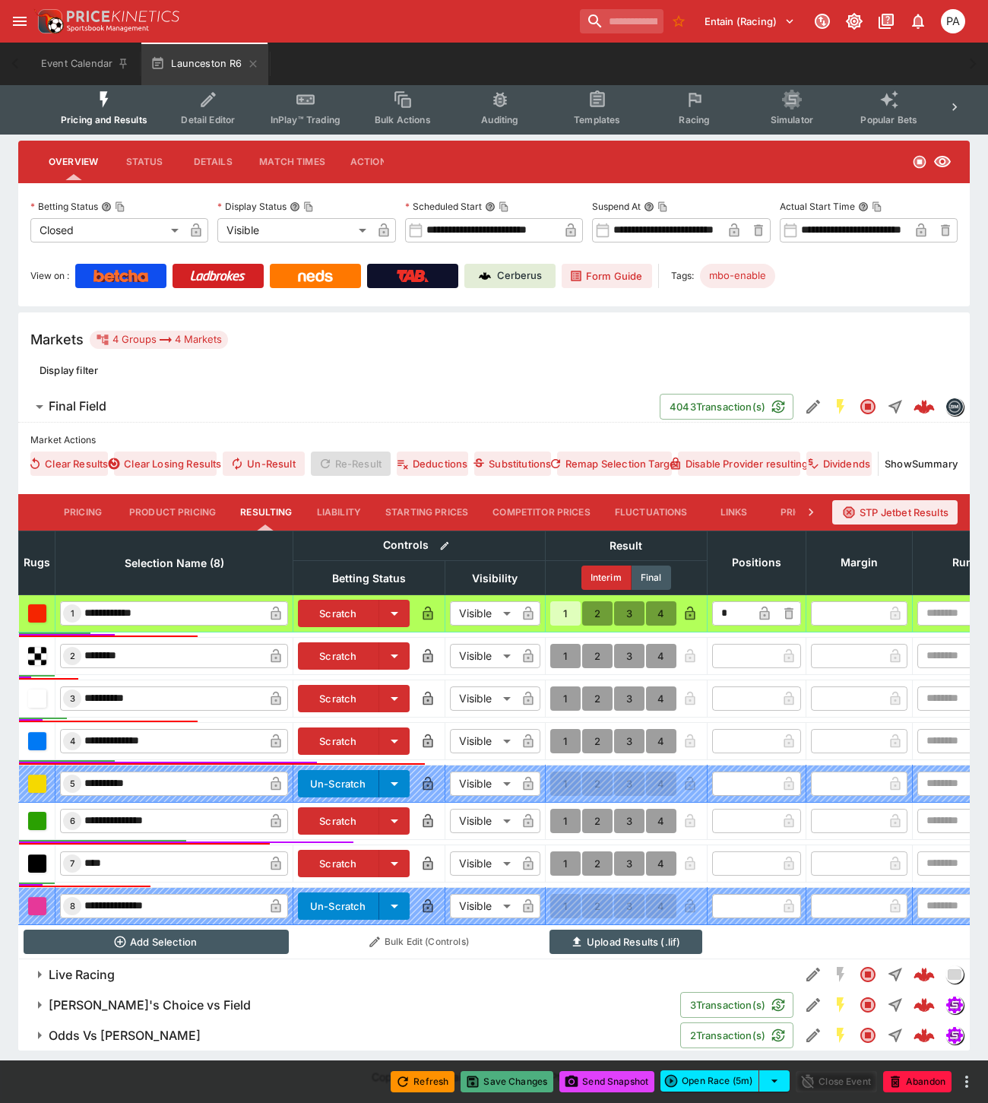
click at [510, 1083] on button "Save Changes" at bounding box center [506, 1081] width 93 height 21
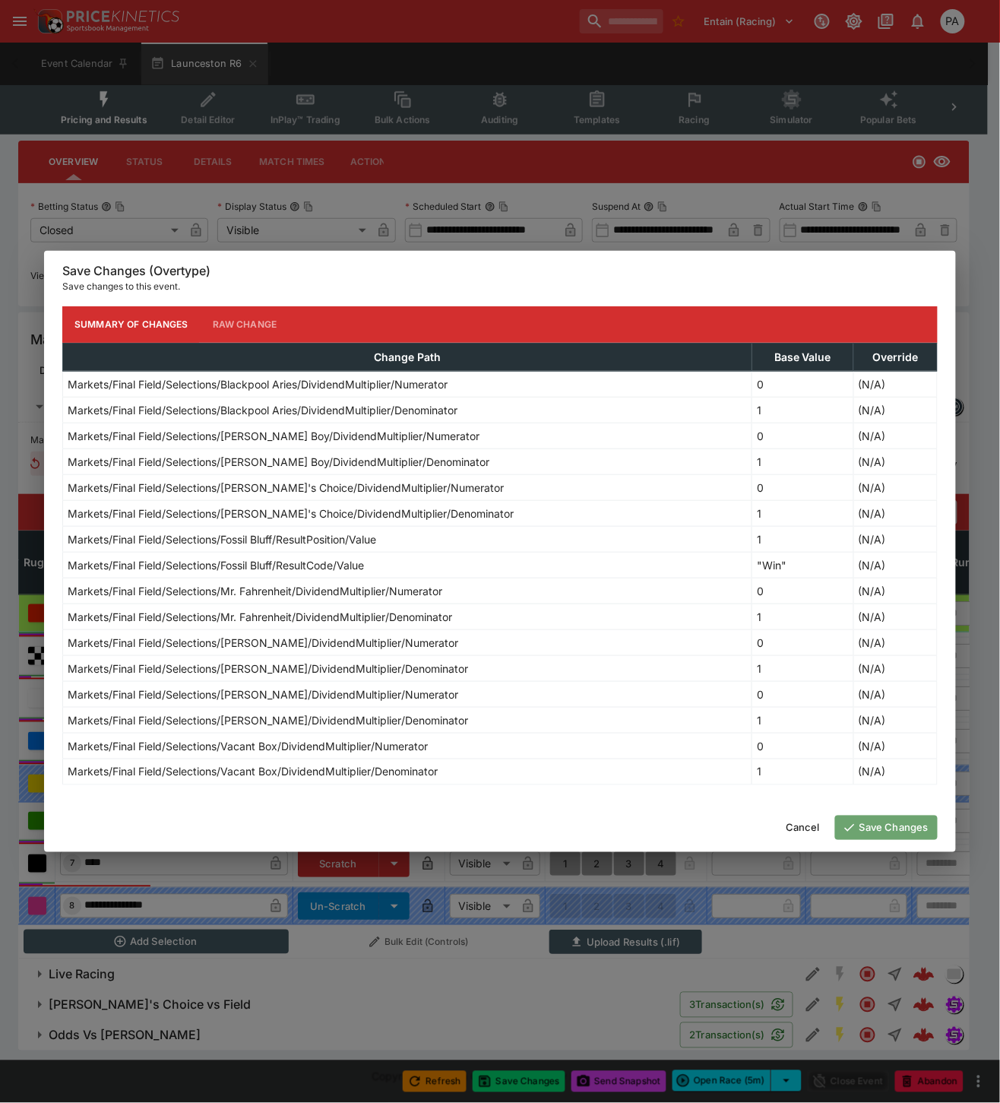
click at [883, 828] on button "Save Changes" at bounding box center [886, 827] width 103 height 24
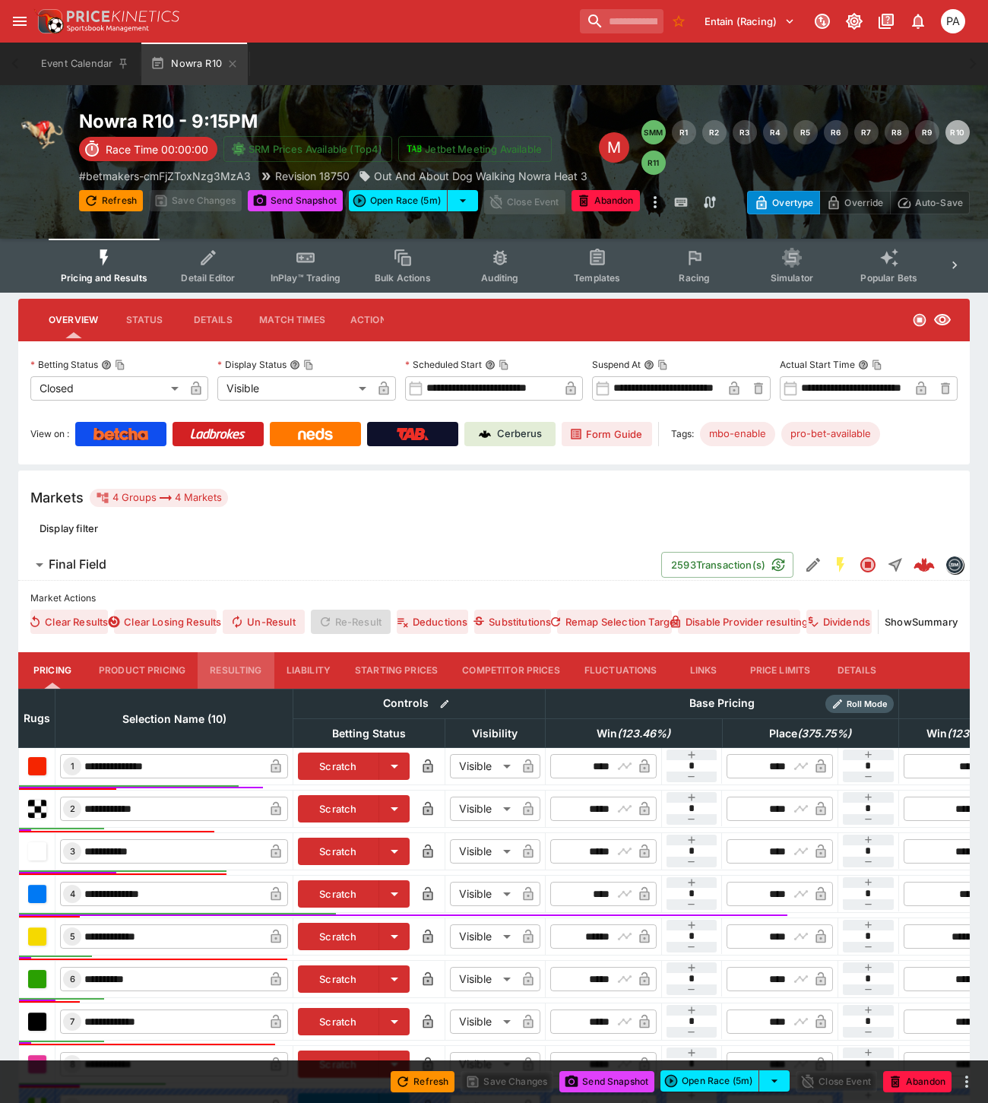
click at [219, 664] on button "Resulting" at bounding box center [236, 670] width 76 height 36
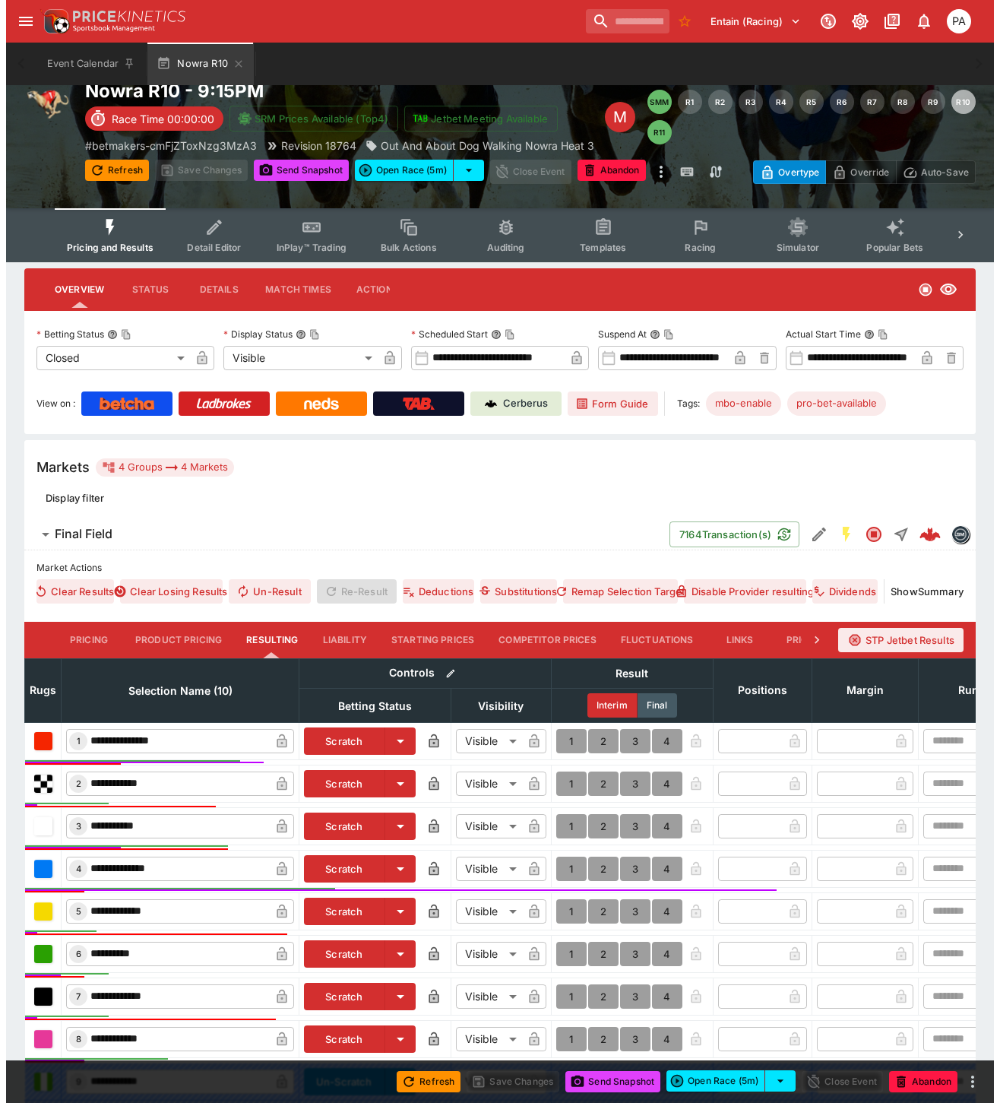
scroll to position [256, 0]
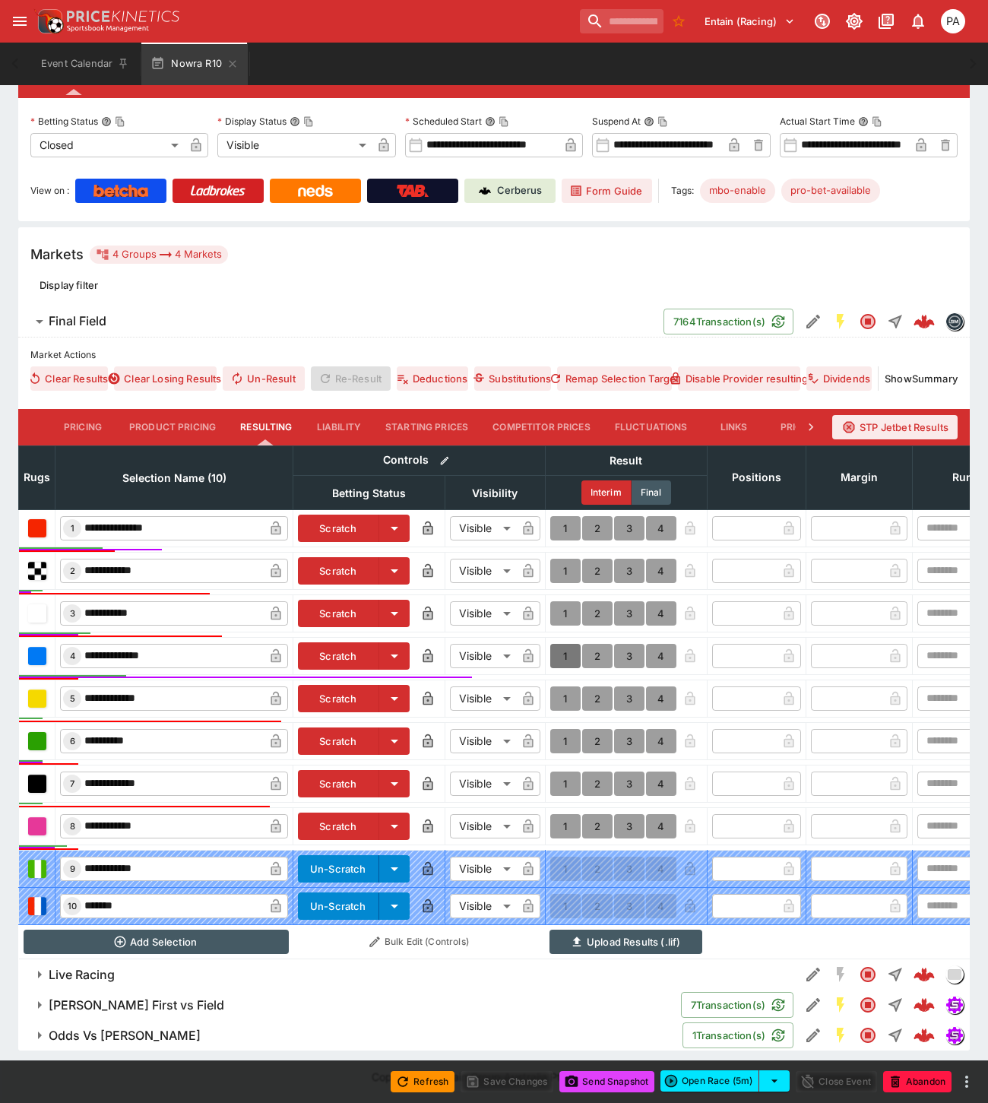
click at [559, 644] on button "1" at bounding box center [565, 656] width 30 height 24
type input "*"
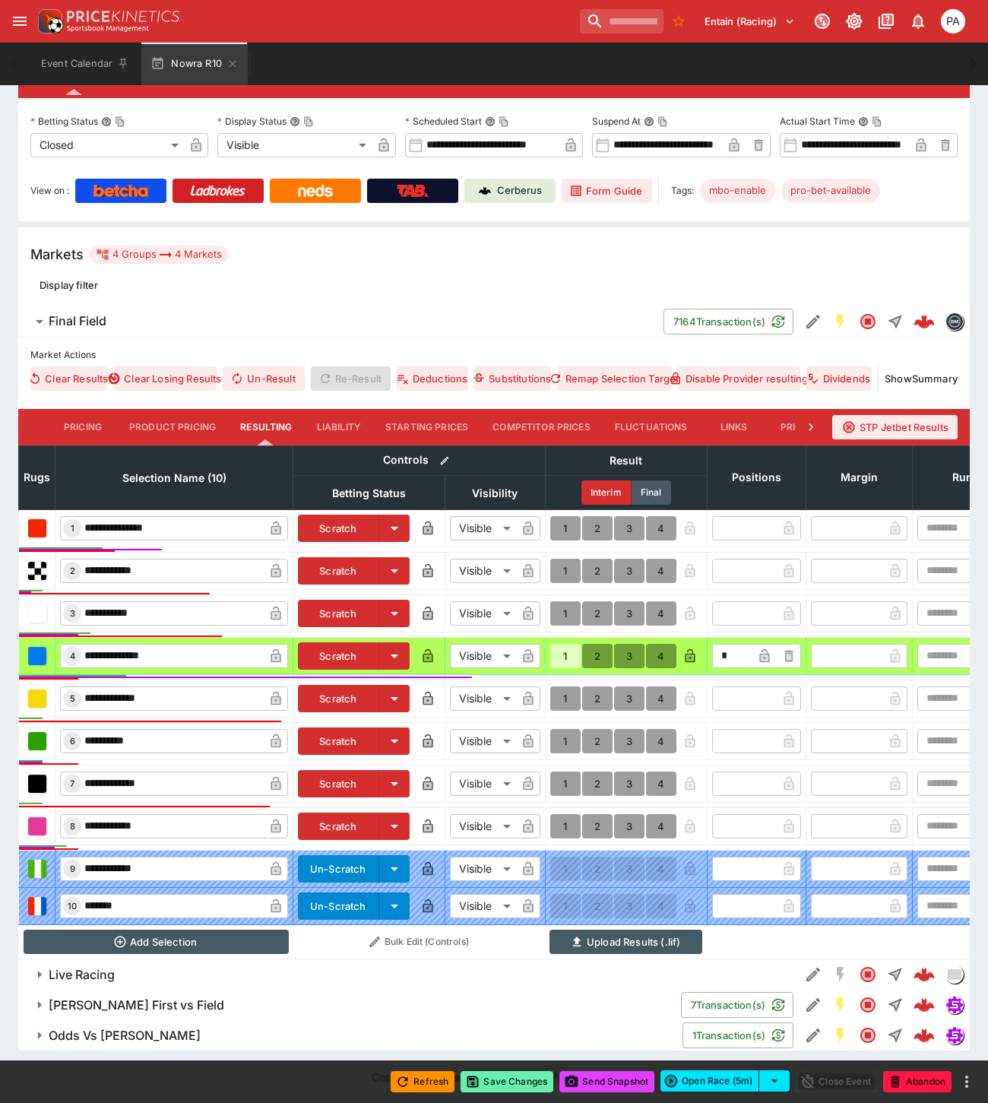
click at [509, 1089] on button "Save Changes" at bounding box center [506, 1081] width 93 height 21
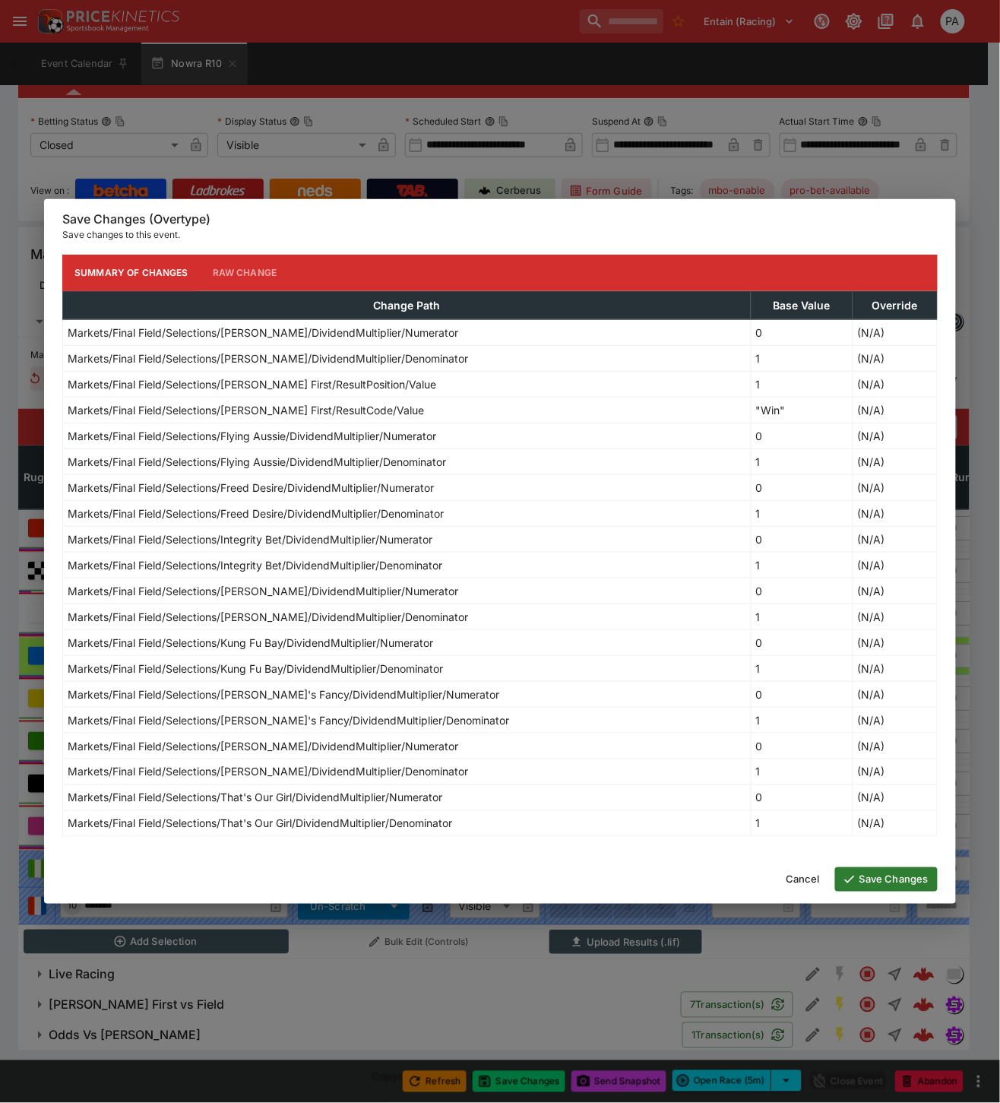
click at [871, 877] on button "Save Changes" at bounding box center [886, 879] width 103 height 24
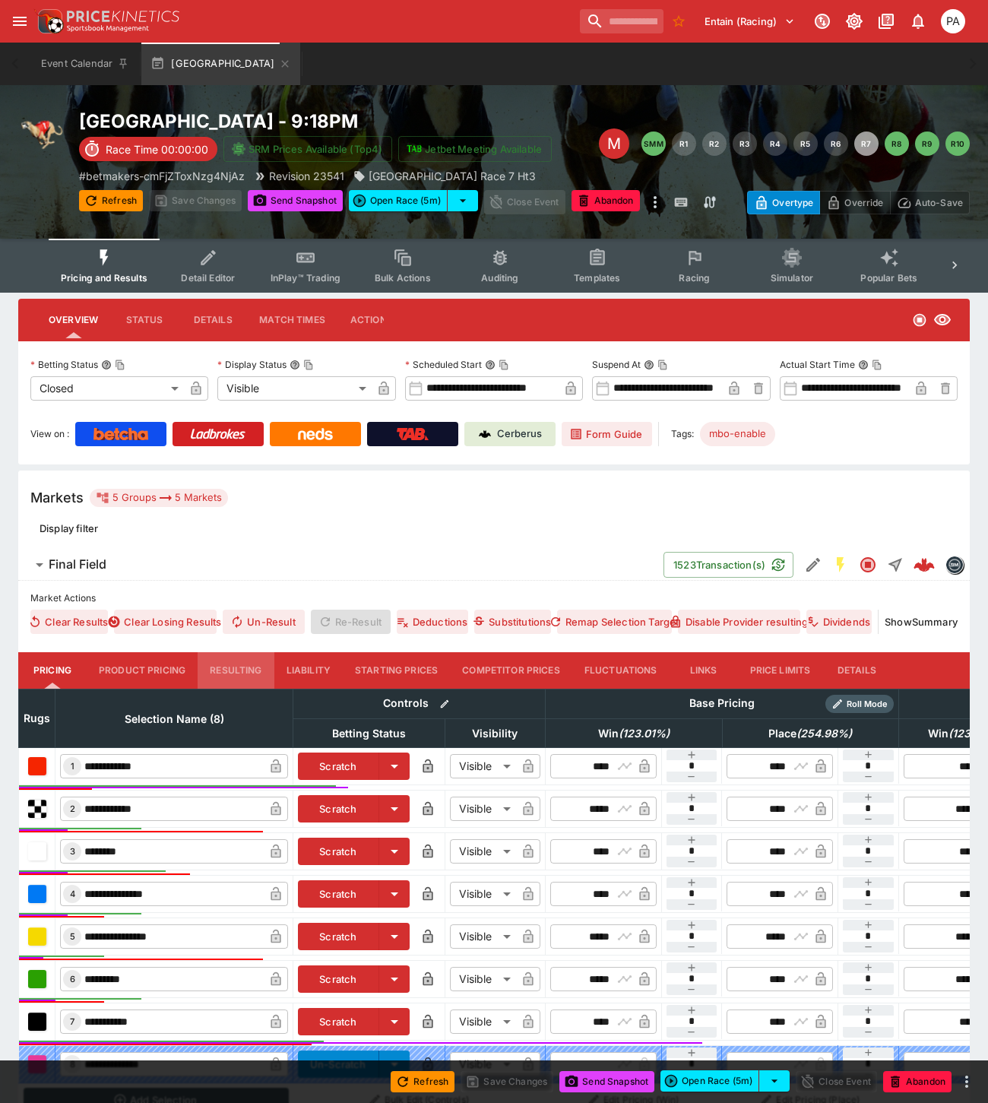
click at [231, 671] on button "Resulting" at bounding box center [236, 670] width 76 height 36
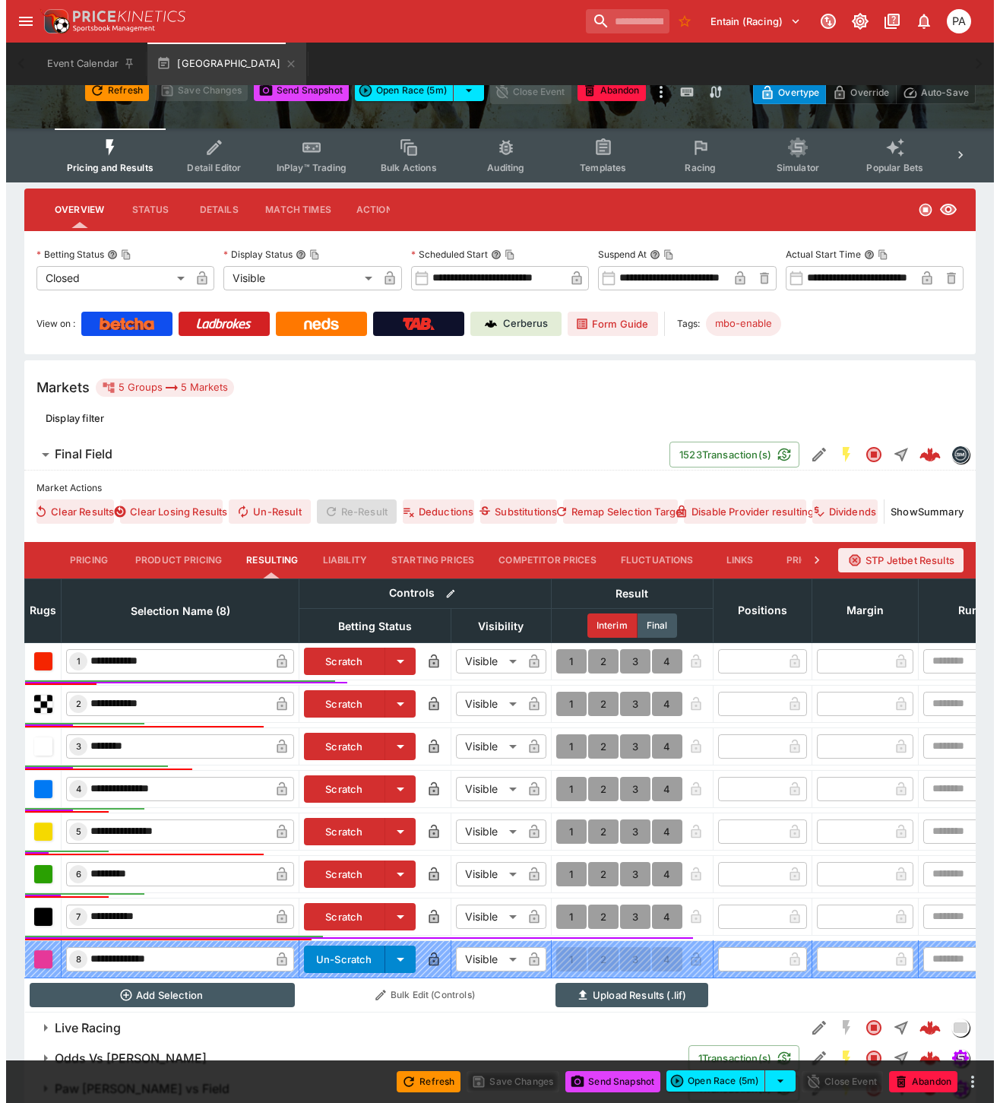
scroll to position [207, 0]
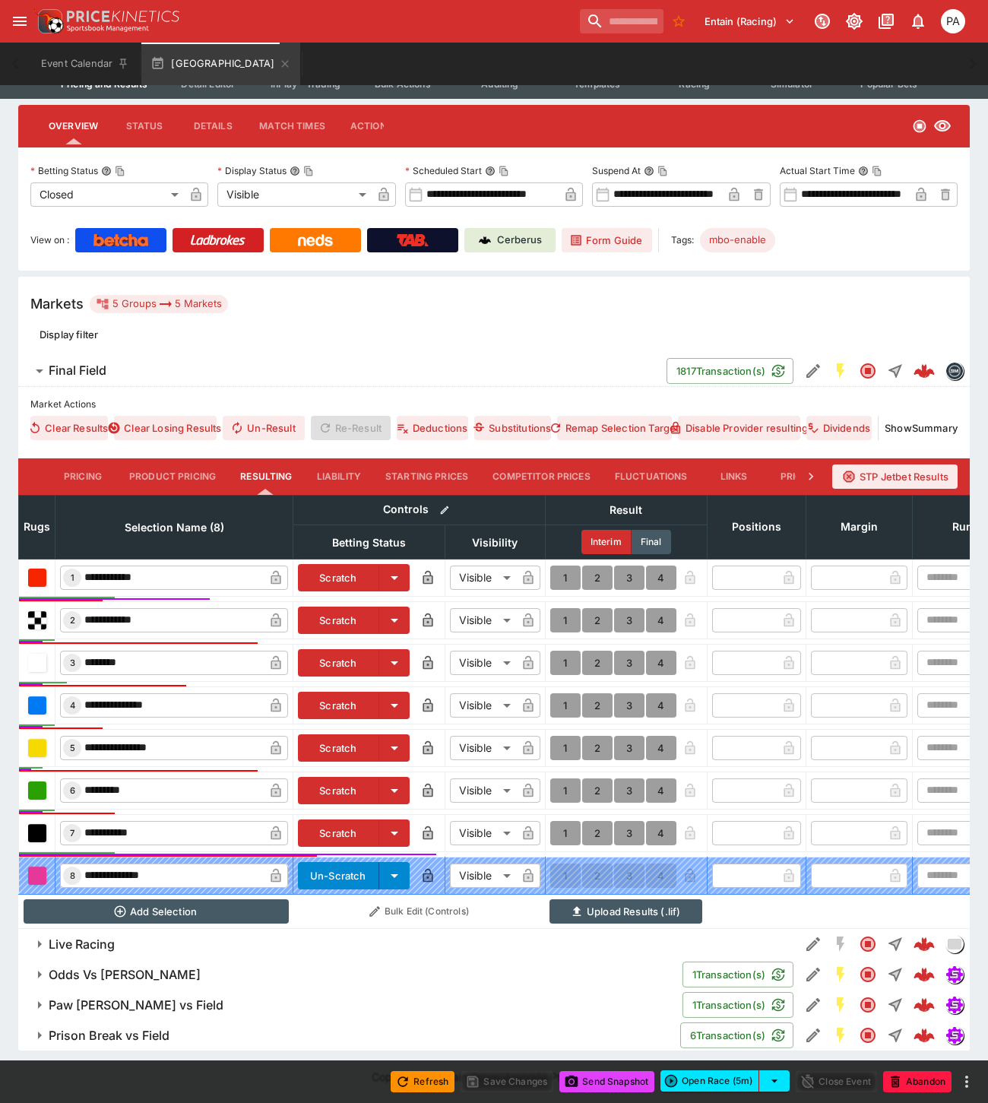
click at [563, 565] on button "1" at bounding box center [565, 577] width 30 height 24
type input "*"
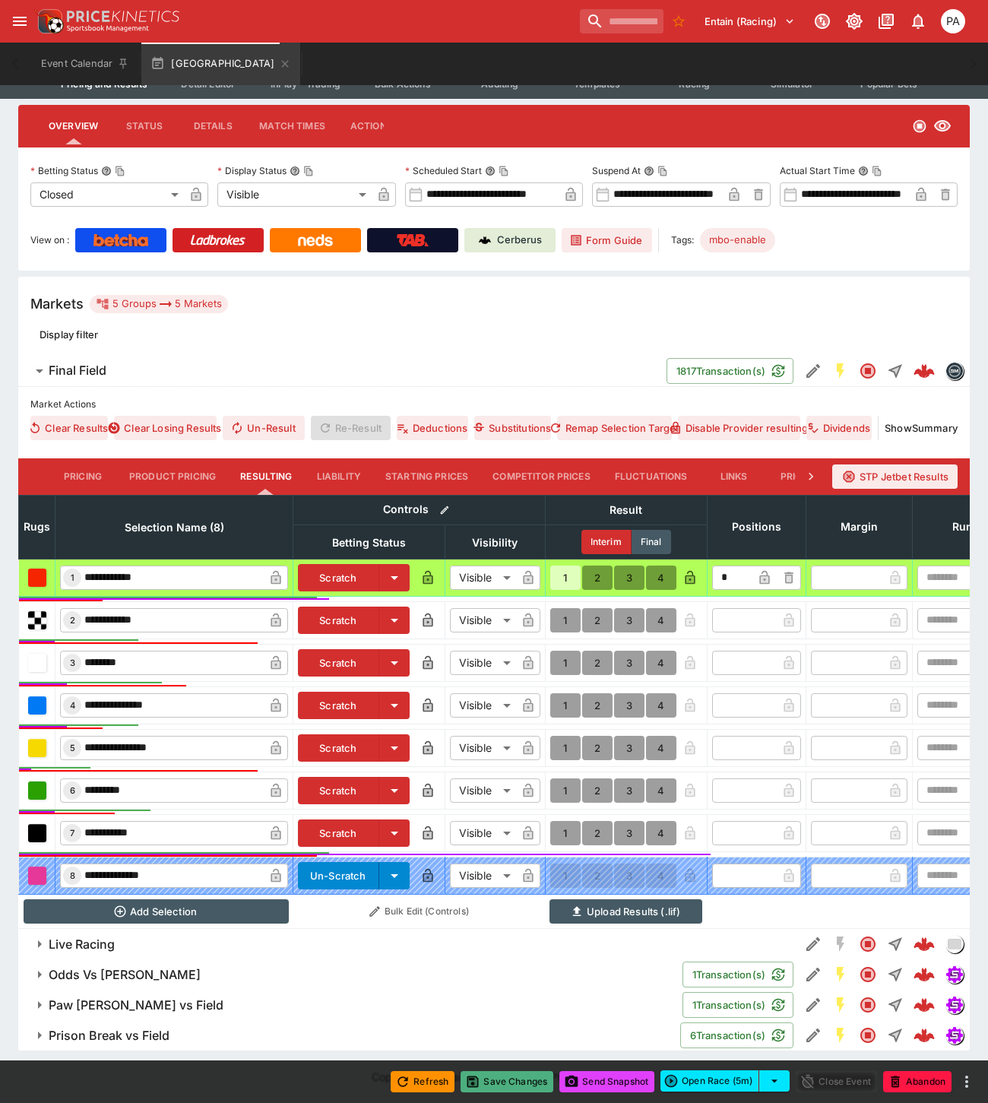
click at [515, 1074] on button "Save Changes" at bounding box center [506, 1081] width 93 height 21
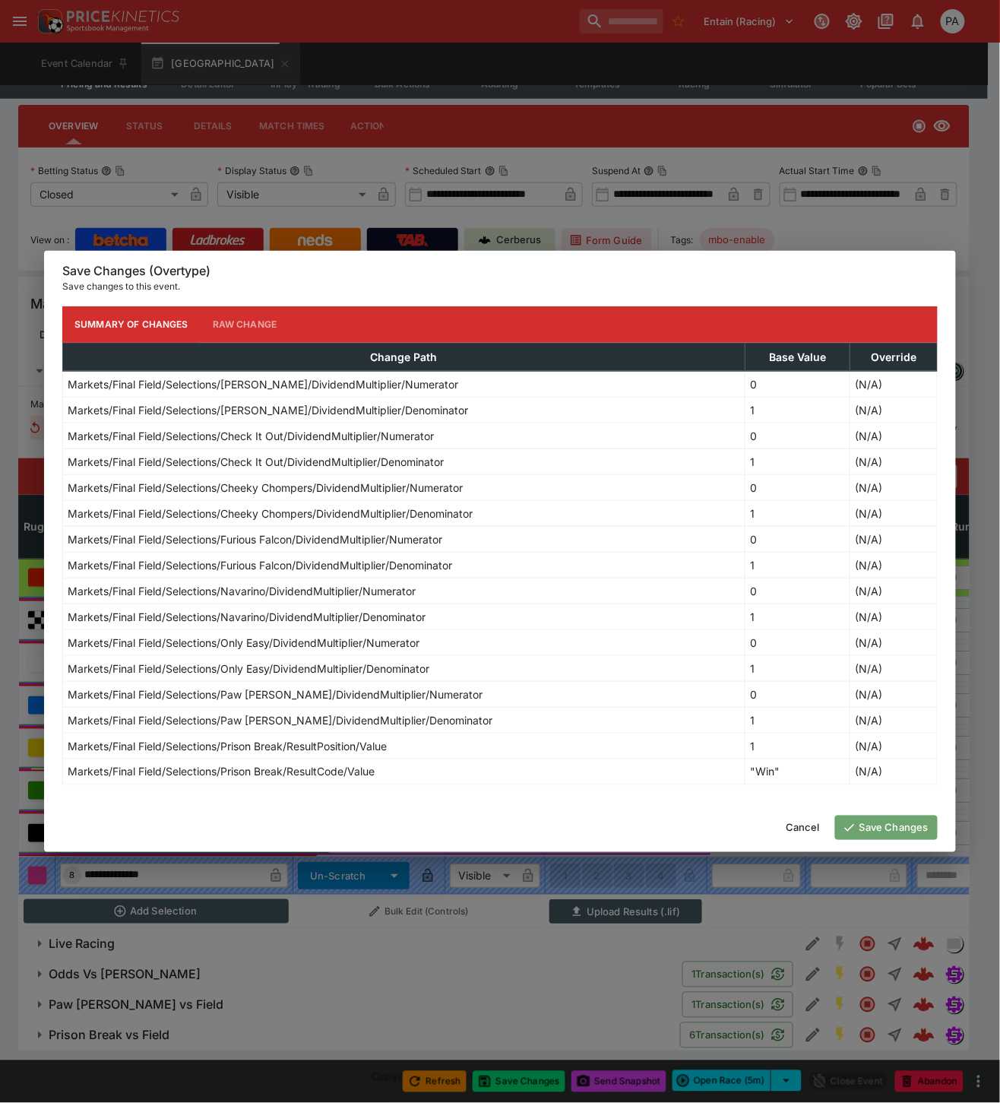
click at [884, 831] on button "Save Changes" at bounding box center [886, 827] width 103 height 24
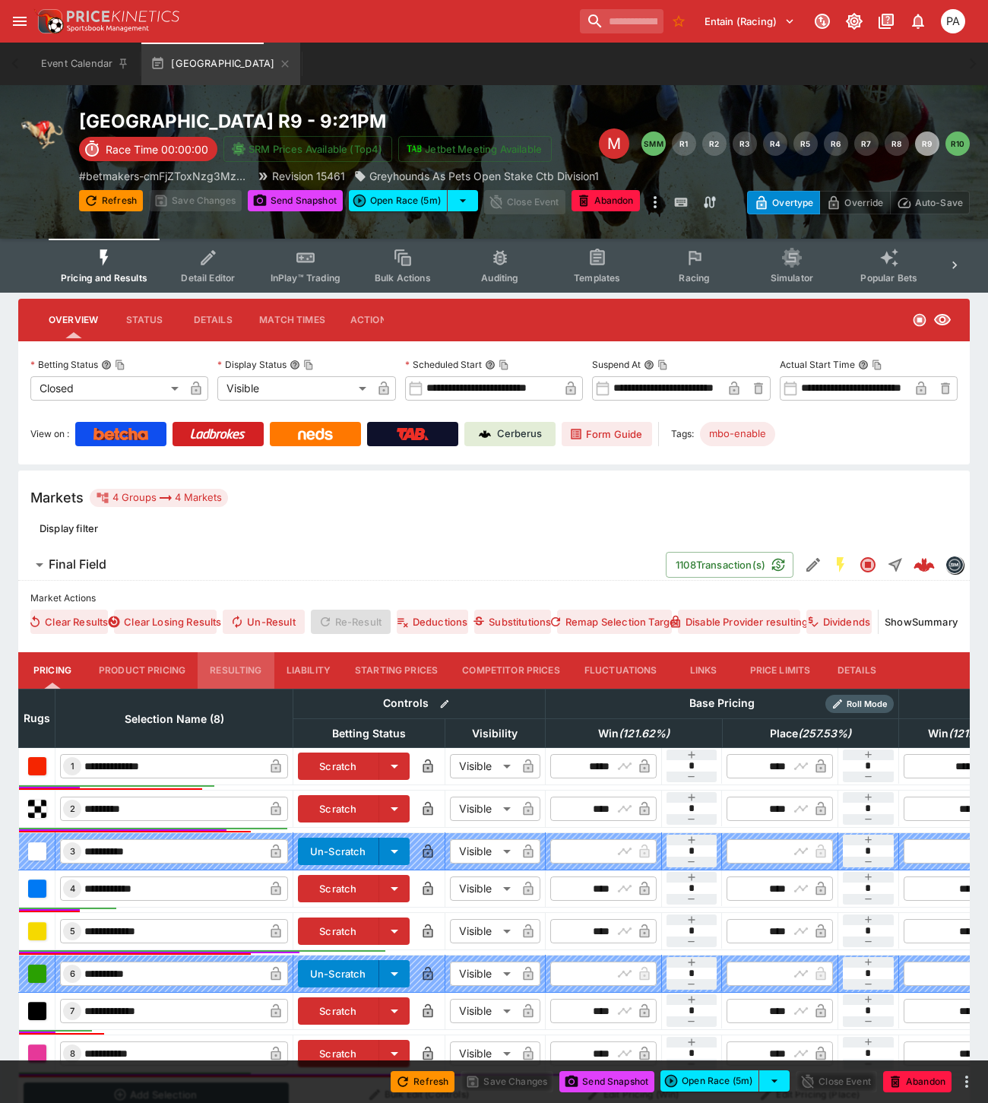
click at [233, 667] on button "Resulting" at bounding box center [236, 670] width 76 height 36
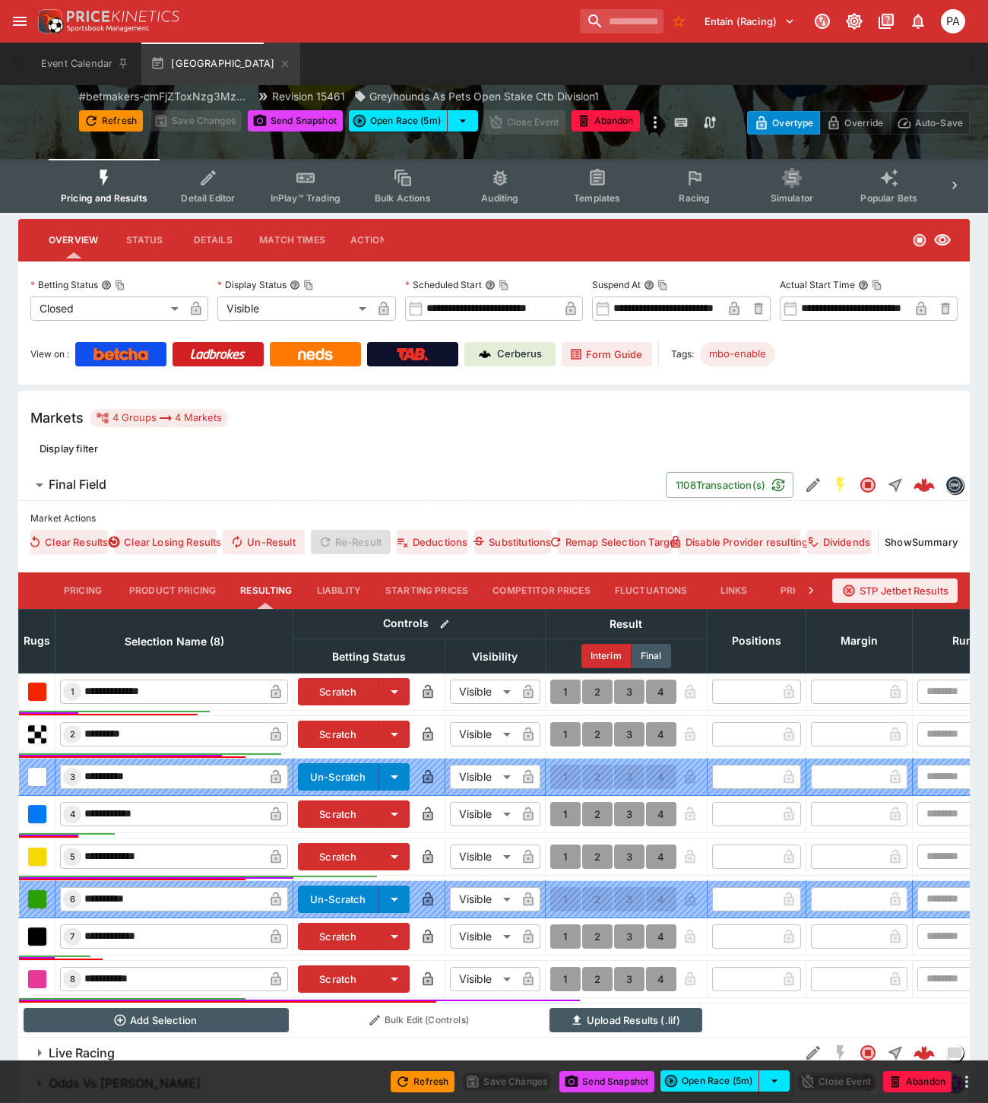
scroll to position [171, 0]
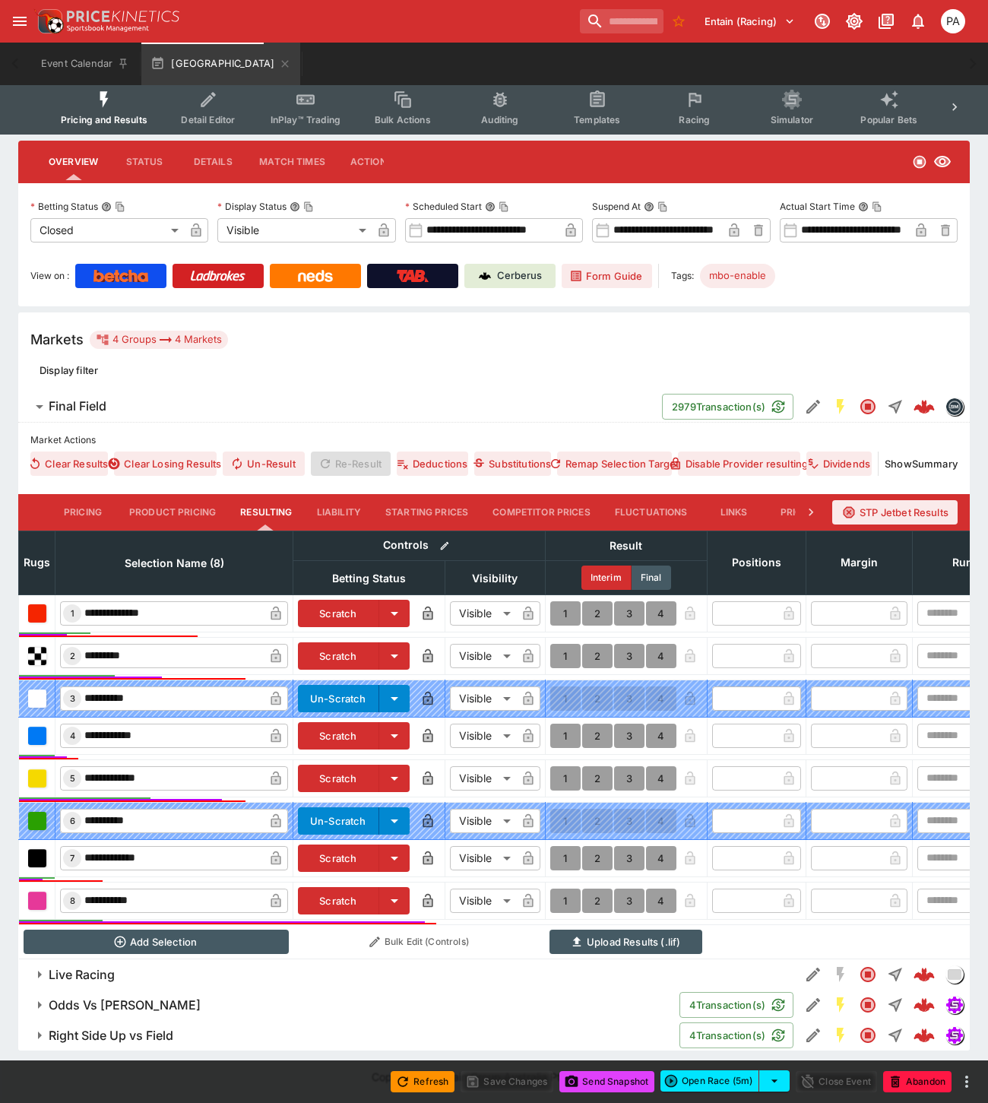
click at [566, 766] on button "1" at bounding box center [565, 778] width 30 height 24
type input "*"
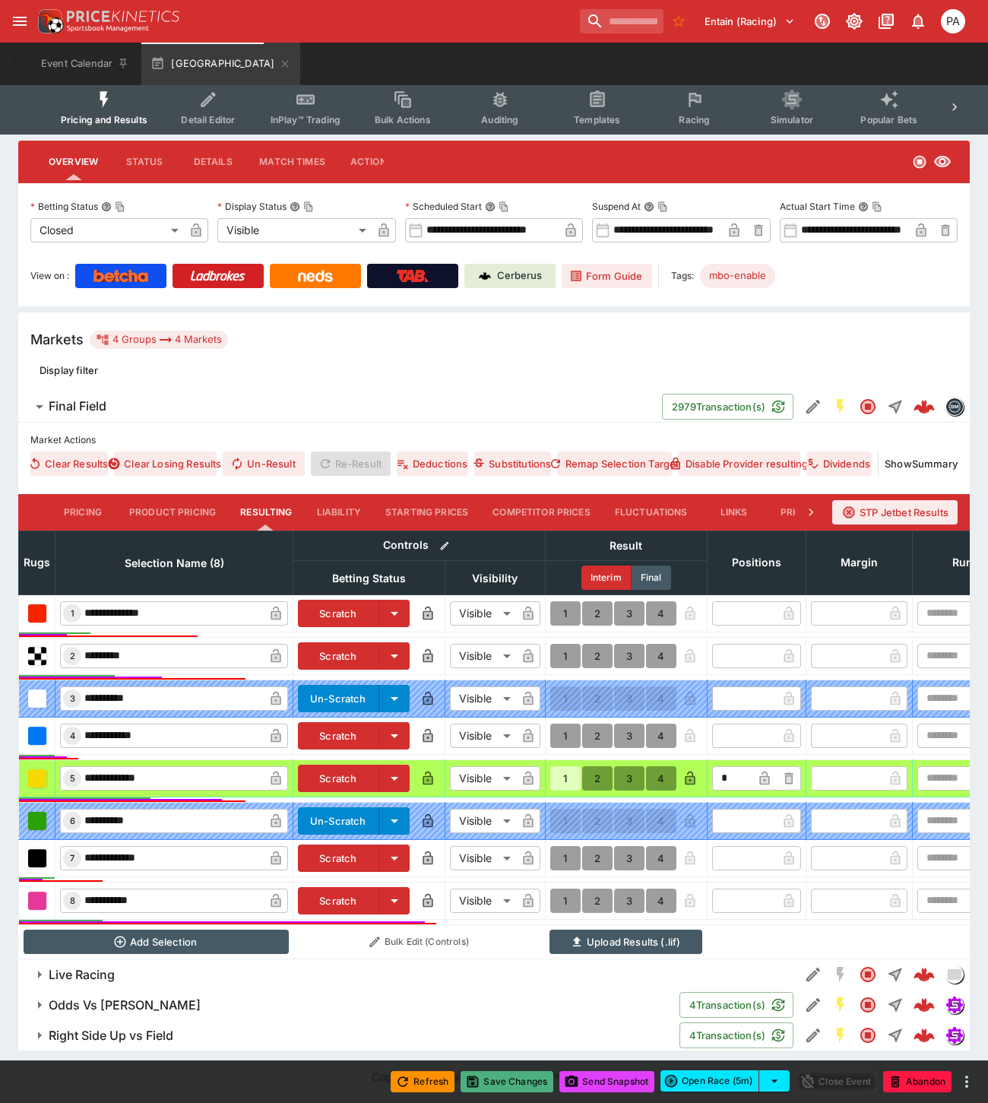
click at [515, 1081] on button "Save Changes" at bounding box center [506, 1081] width 93 height 21
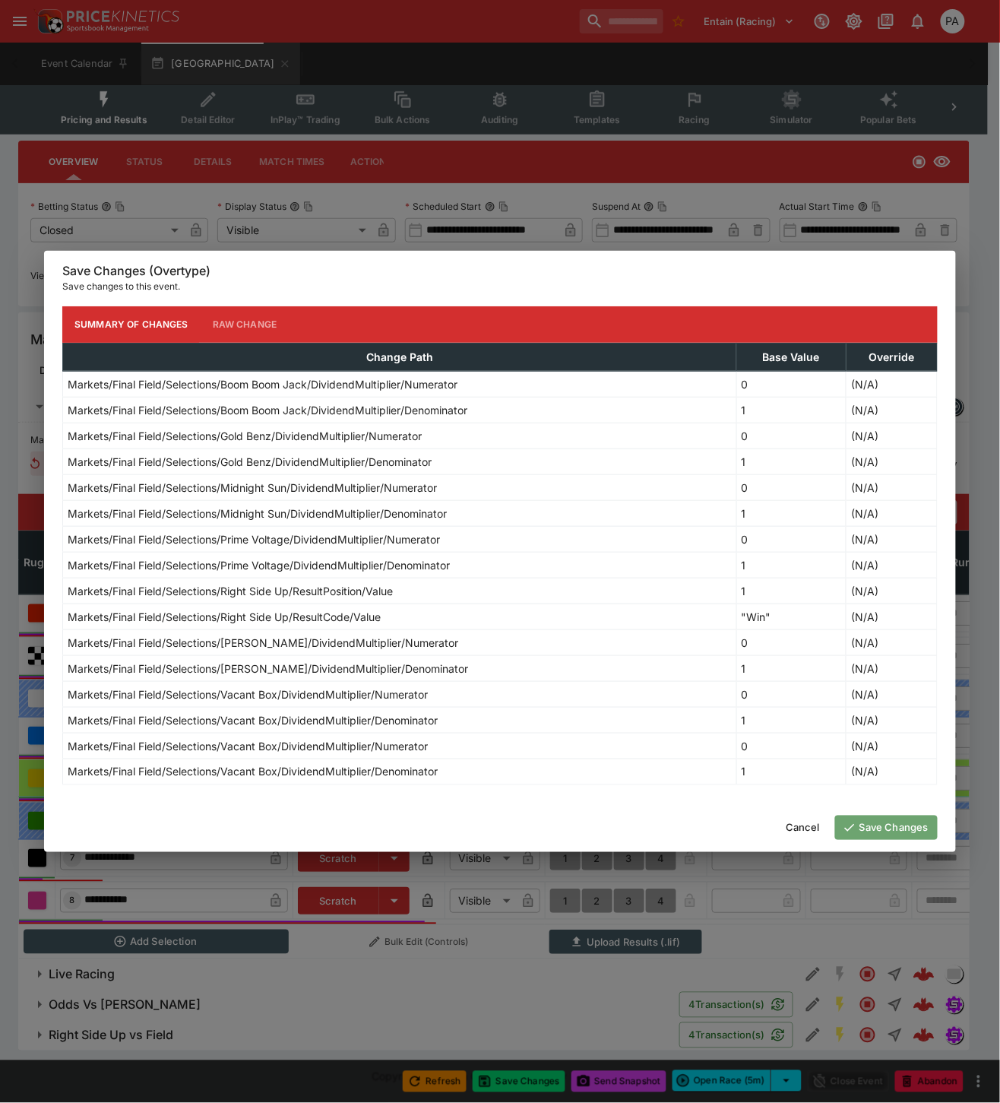
click at [884, 821] on button "Save Changes" at bounding box center [886, 827] width 103 height 24
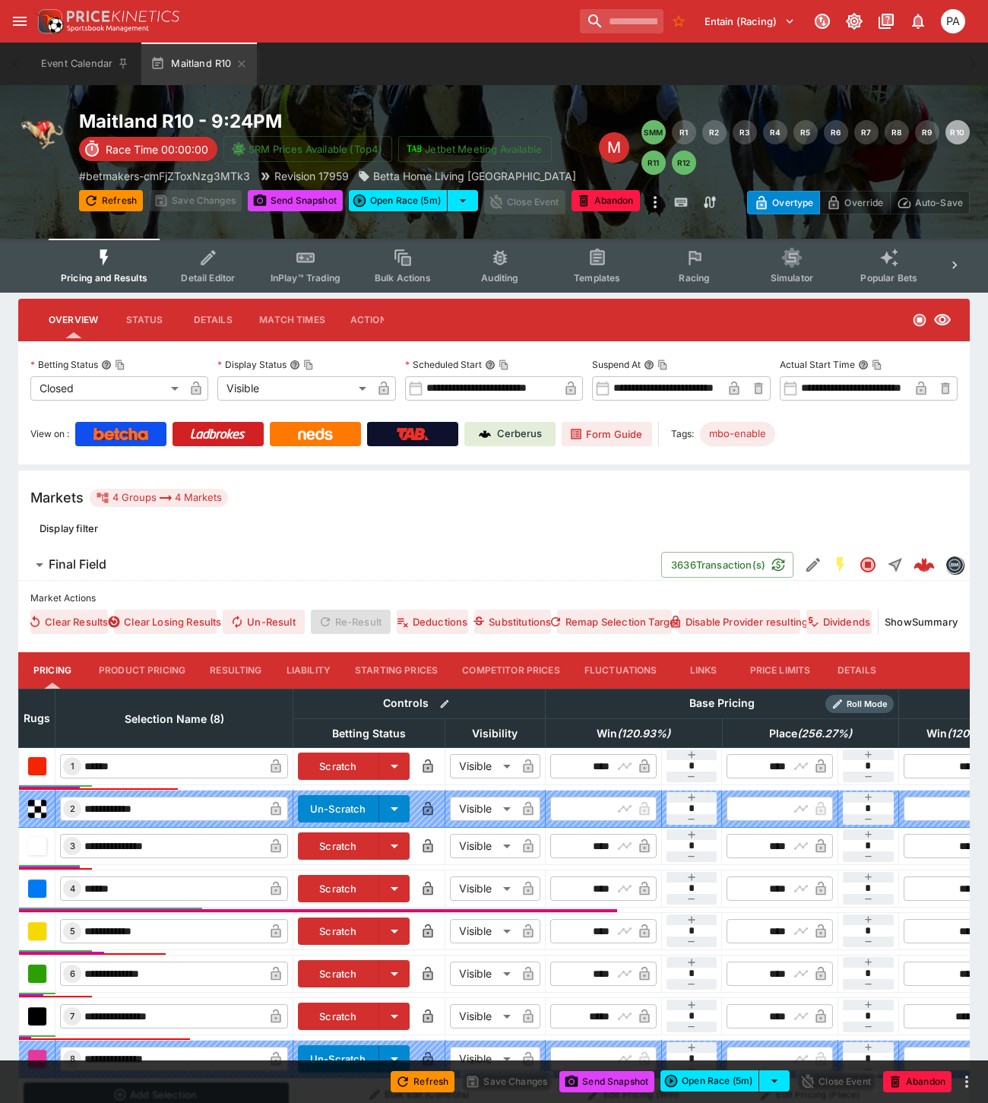
click at [255, 664] on button "Resulting" at bounding box center [236, 670] width 76 height 36
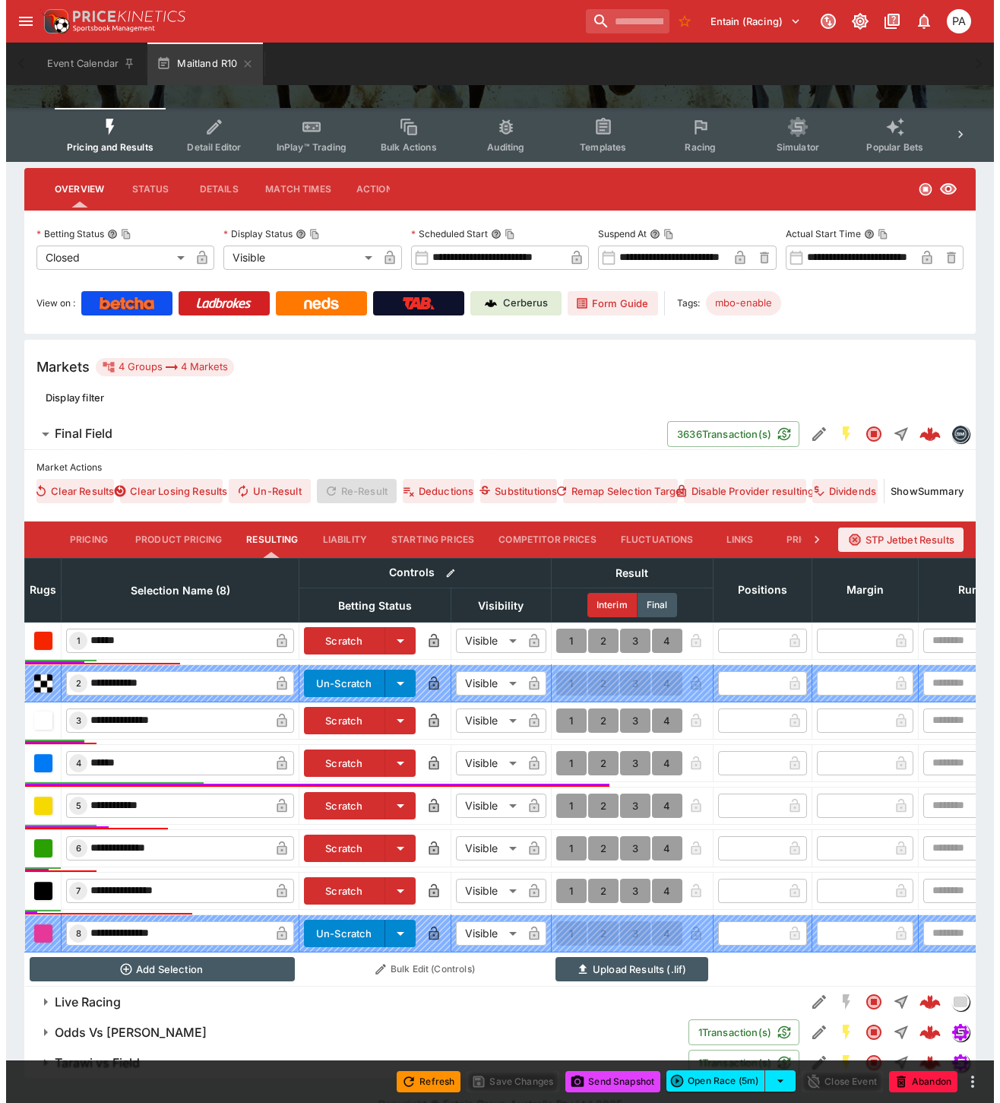
scroll to position [171, 0]
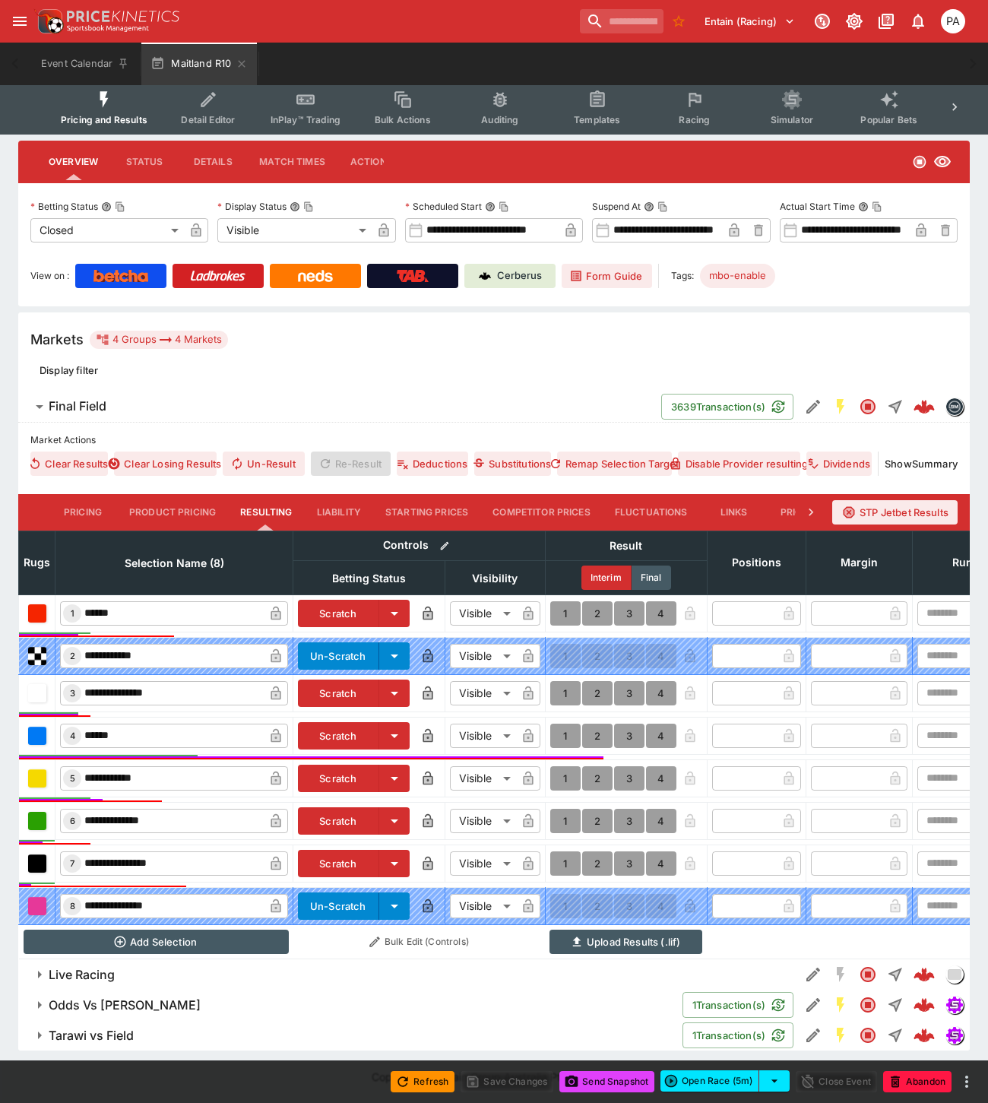
click at [561, 681] on button "1" at bounding box center [565, 693] width 30 height 24
type input "*"
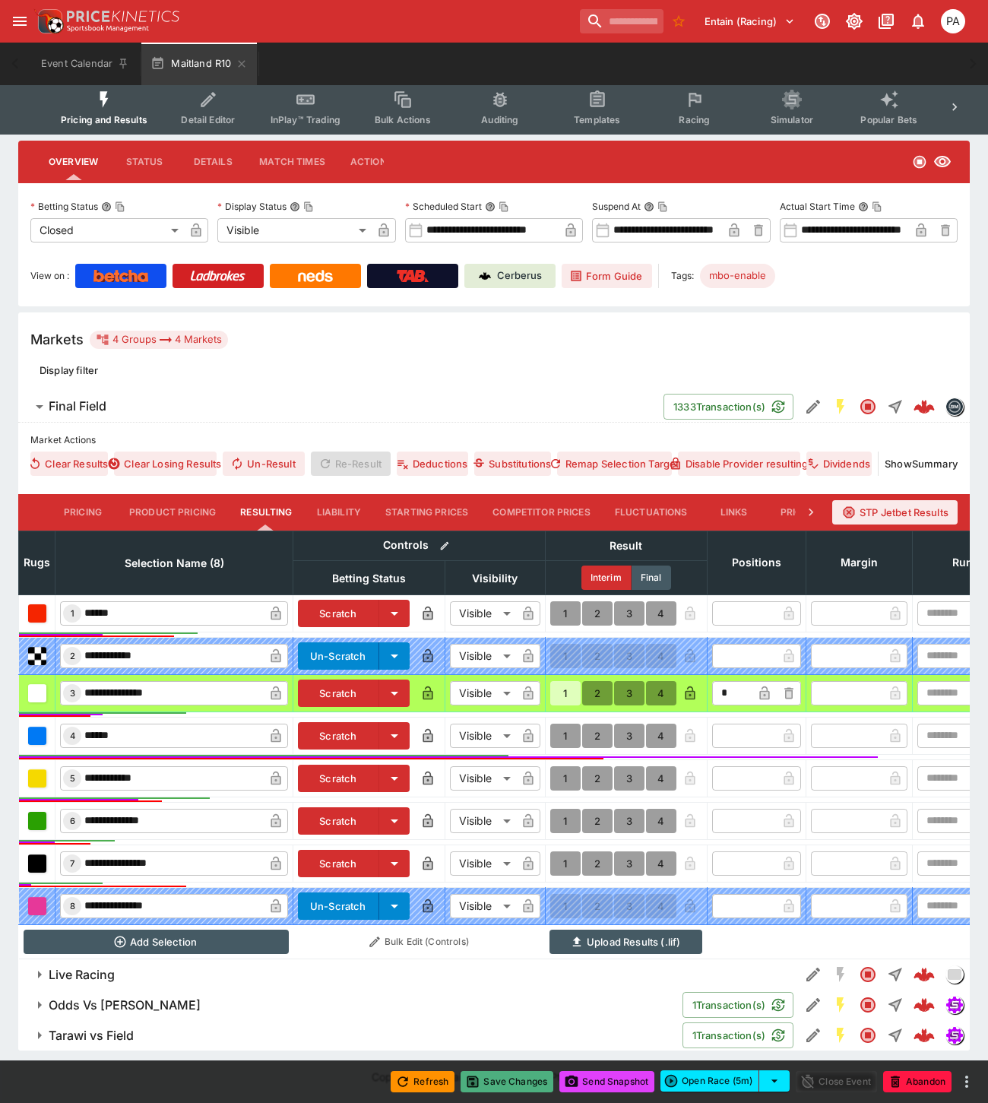
click at [513, 1082] on button "Save Changes" at bounding box center [506, 1081] width 93 height 21
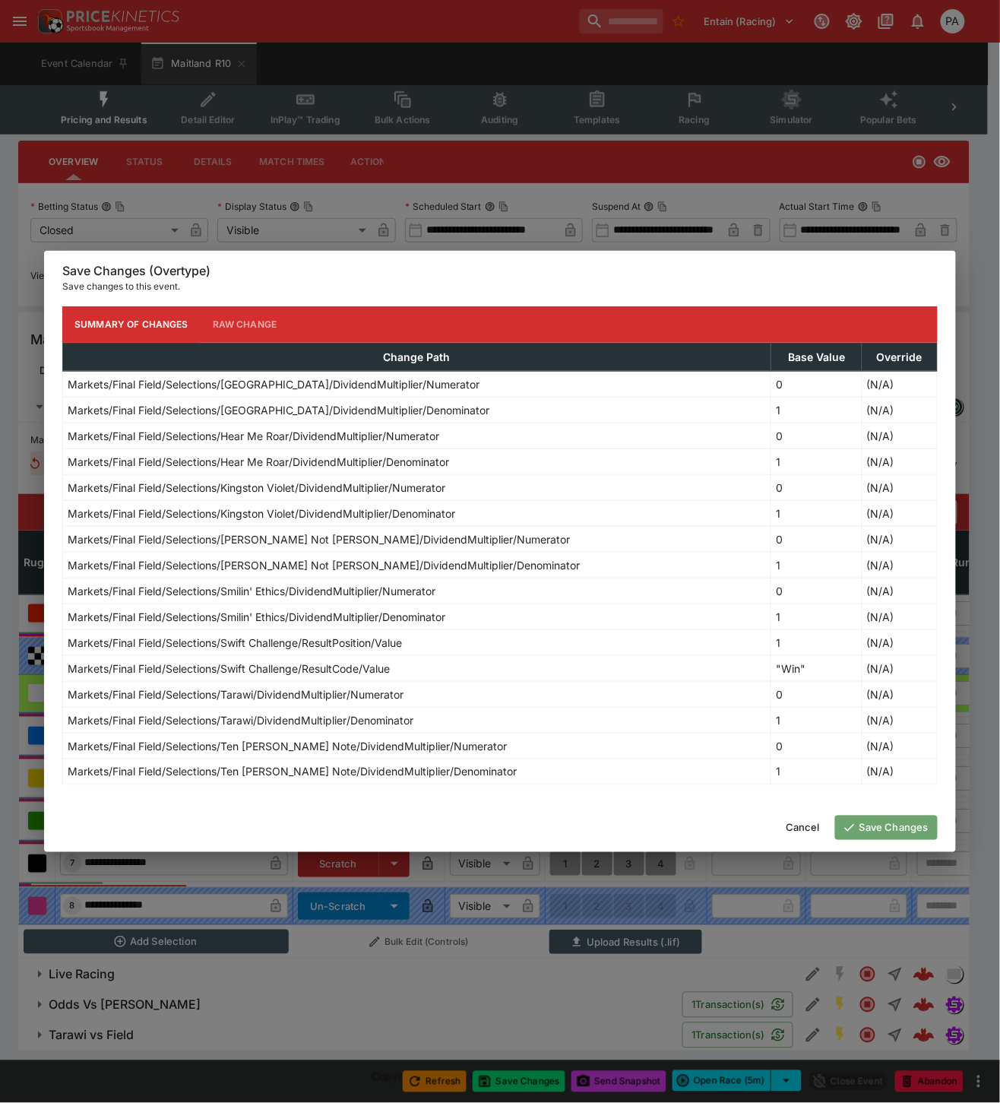
click at [863, 831] on button "Save Changes" at bounding box center [886, 827] width 103 height 24
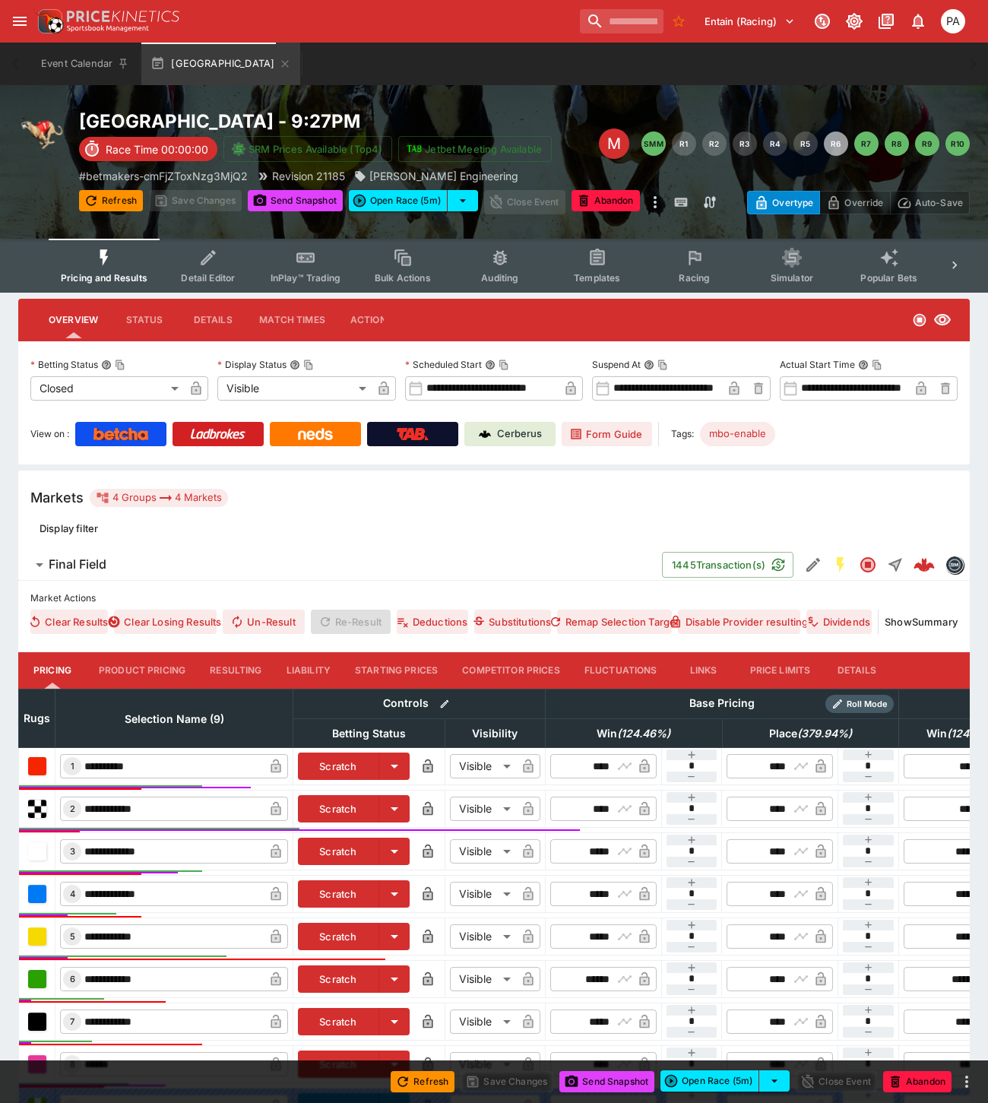
click at [254, 672] on button "Resulting" at bounding box center [236, 670] width 76 height 36
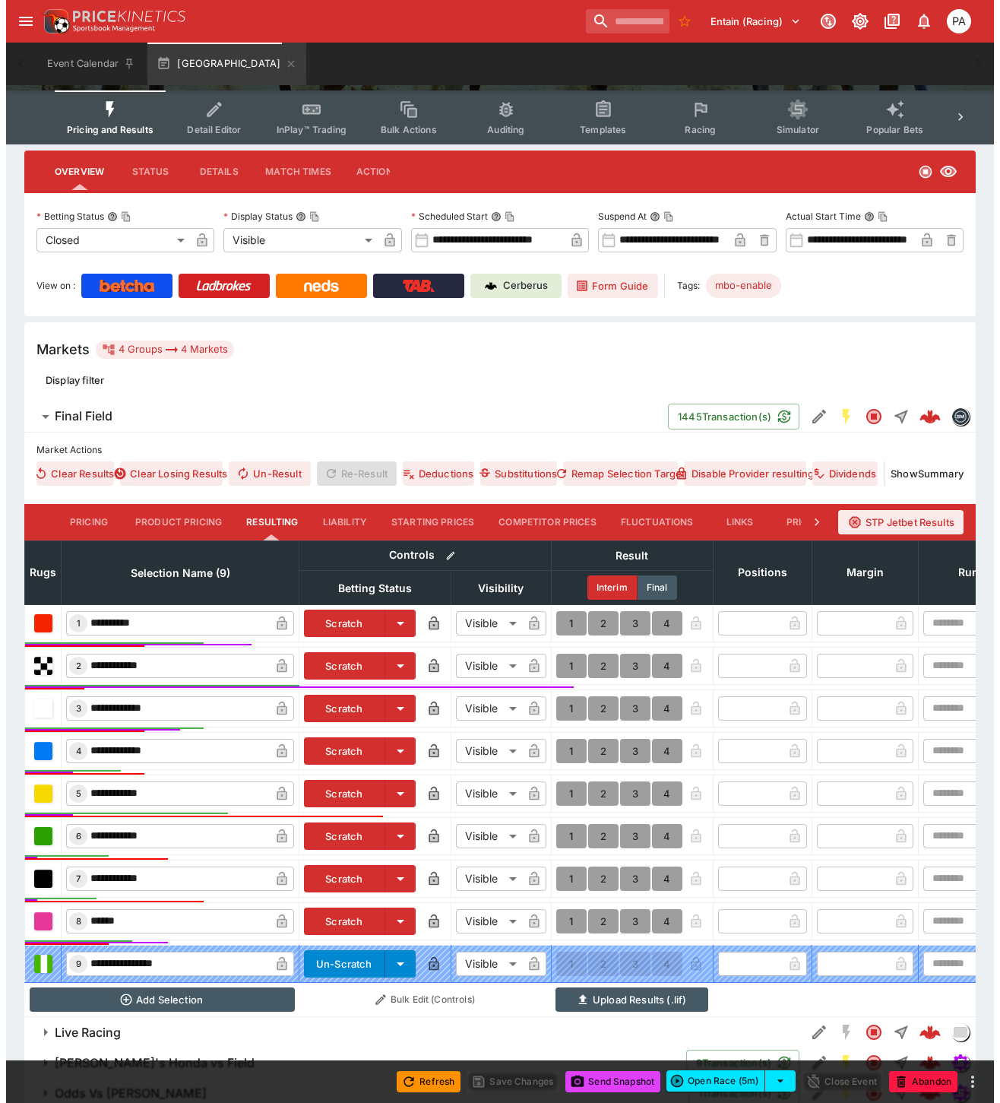
scroll to position [219, 0]
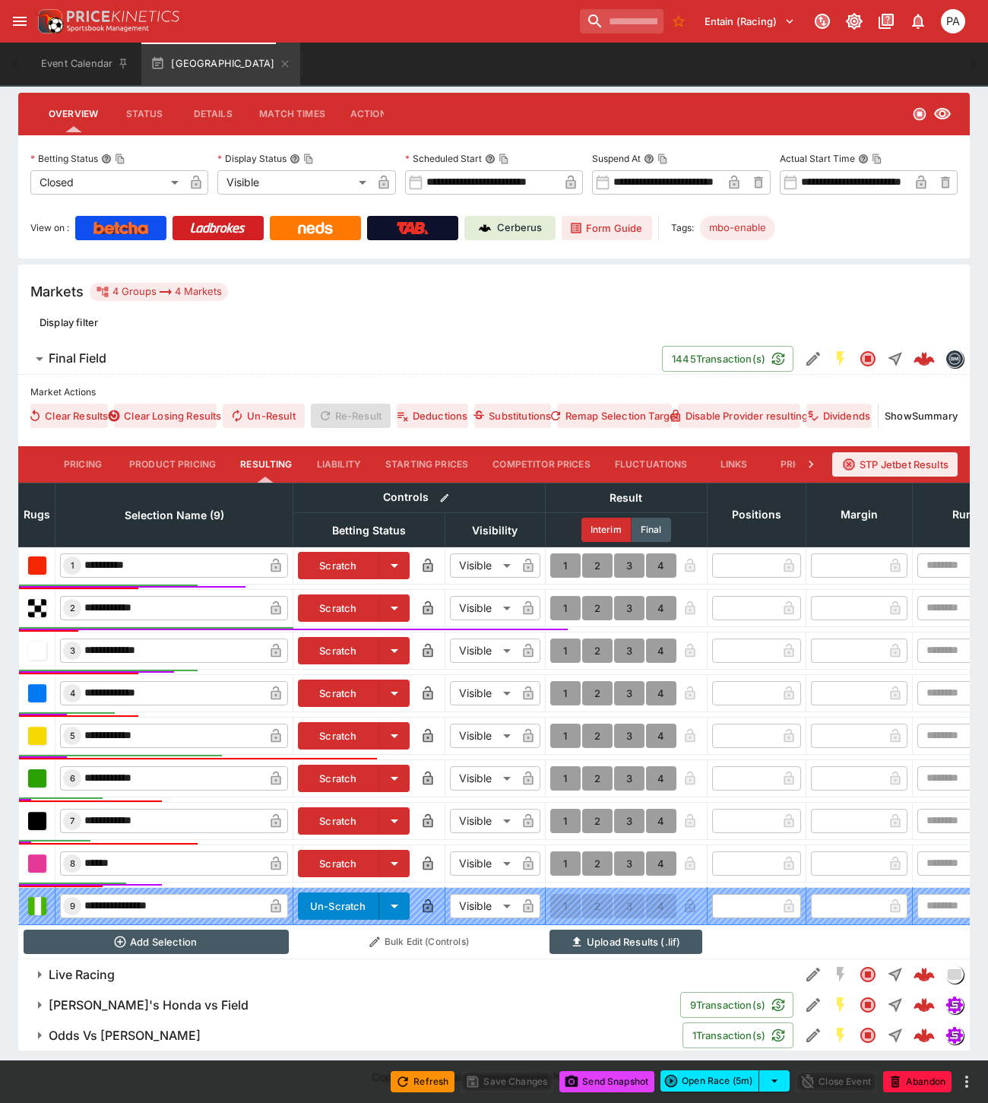
click at [562, 853] on button "1" at bounding box center [565, 863] width 30 height 24
type input "*"
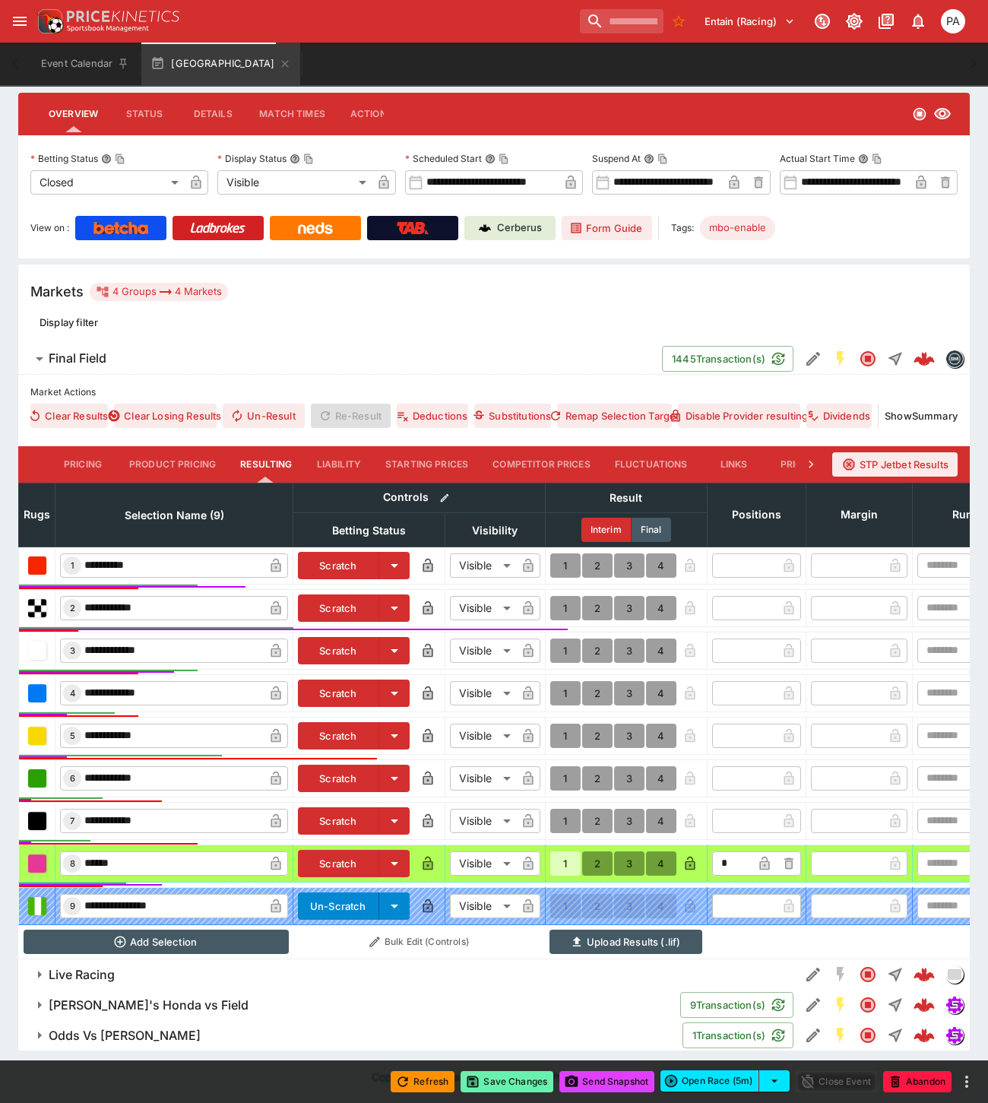
click at [522, 1081] on button "Save Changes" at bounding box center [506, 1081] width 93 height 21
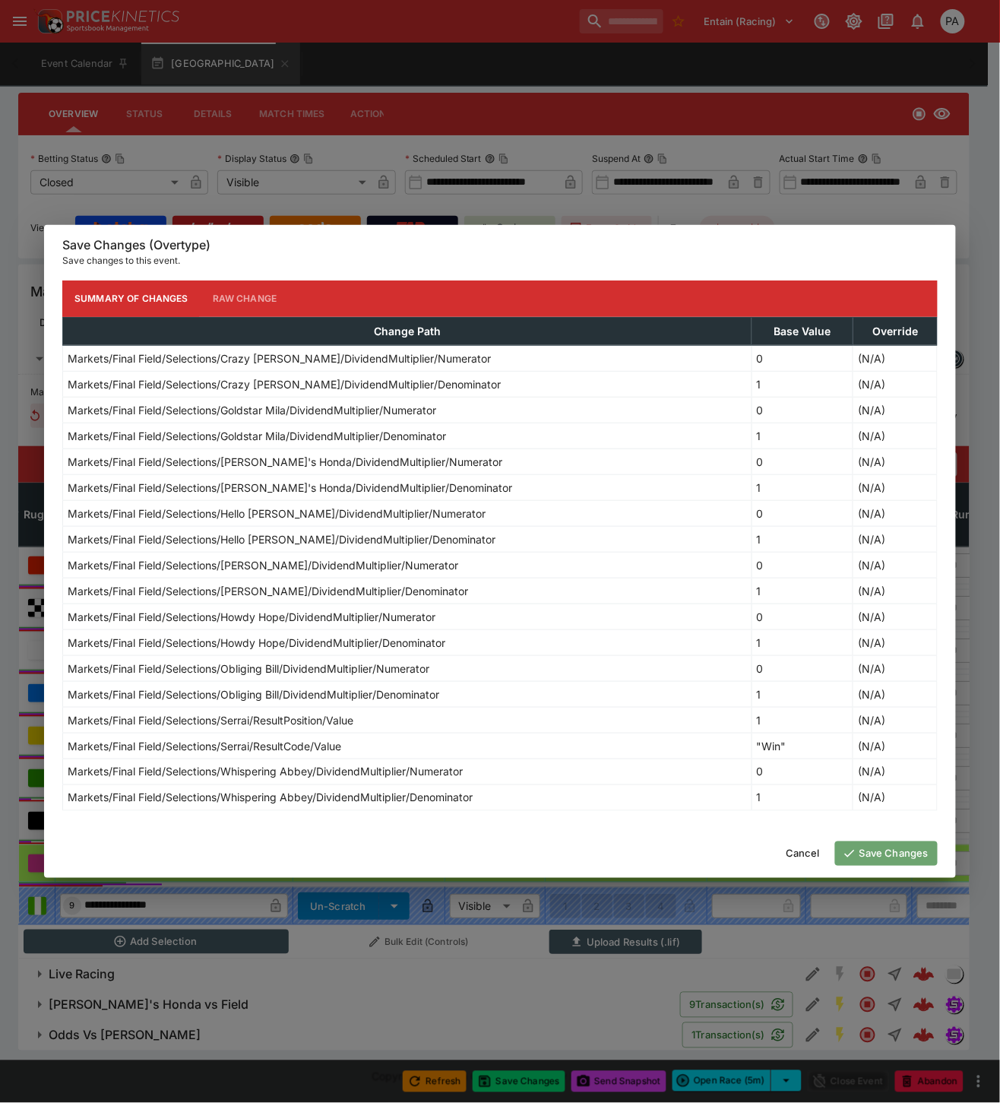
click at [883, 853] on button "Save Changes" at bounding box center [886, 853] width 103 height 24
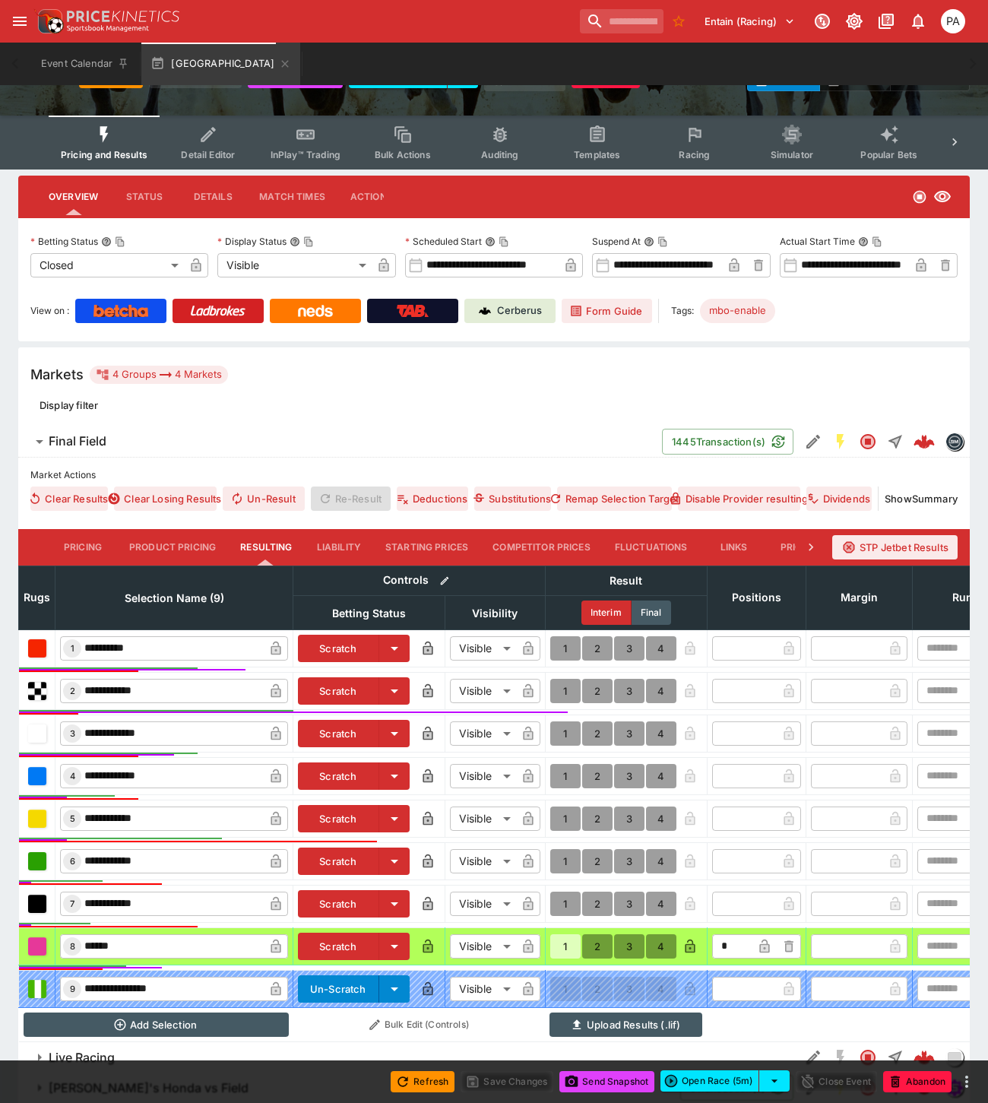
scroll to position [0, 0]
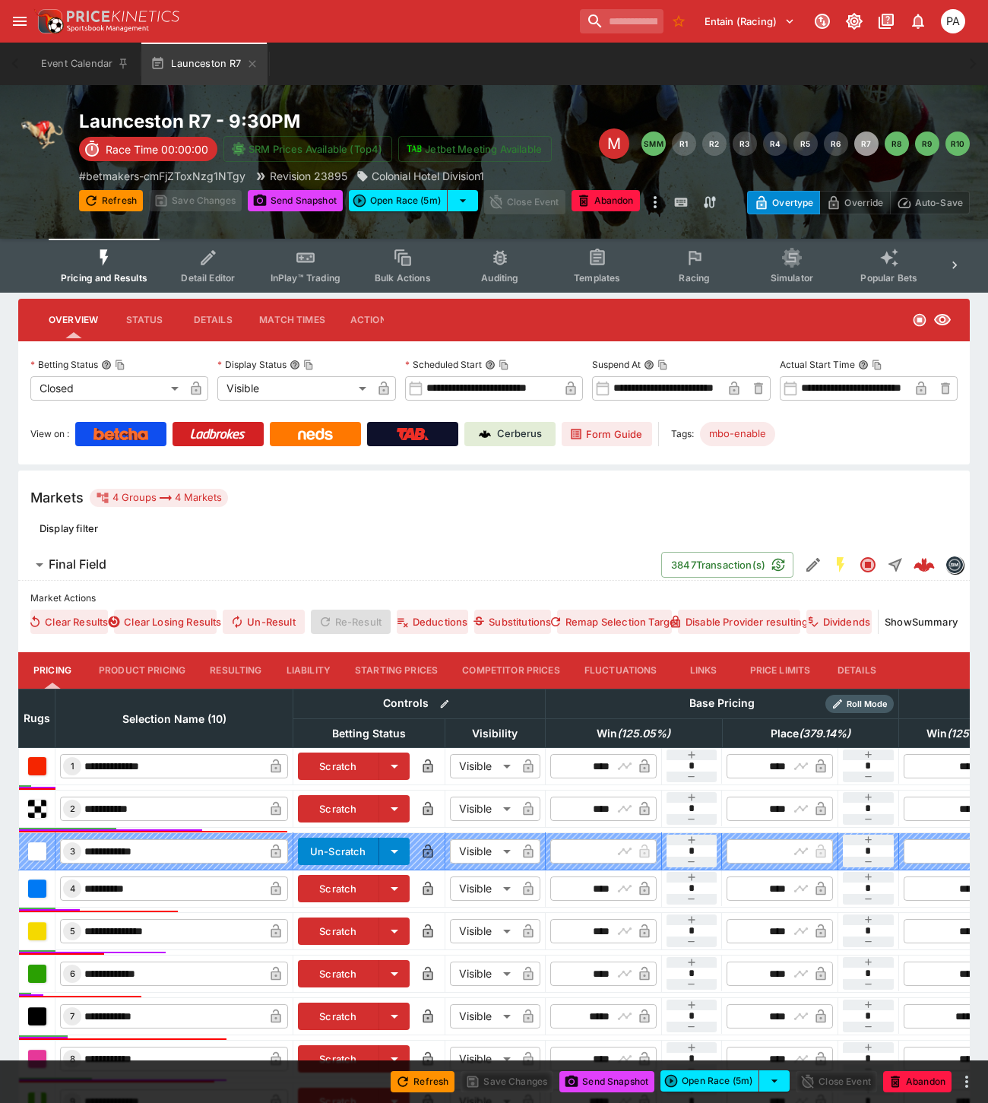
click at [253, 670] on button "Resulting" at bounding box center [236, 670] width 76 height 36
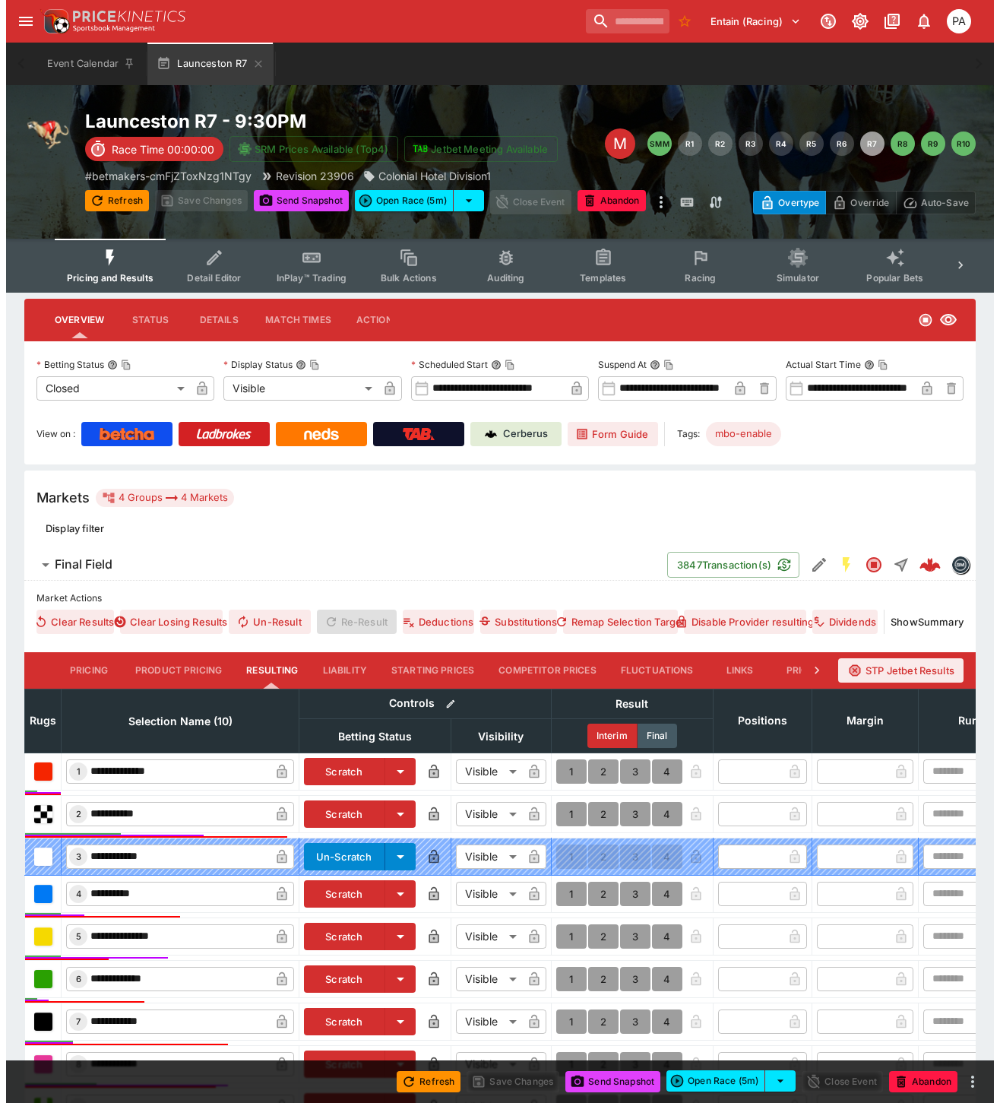
scroll to position [256, 0]
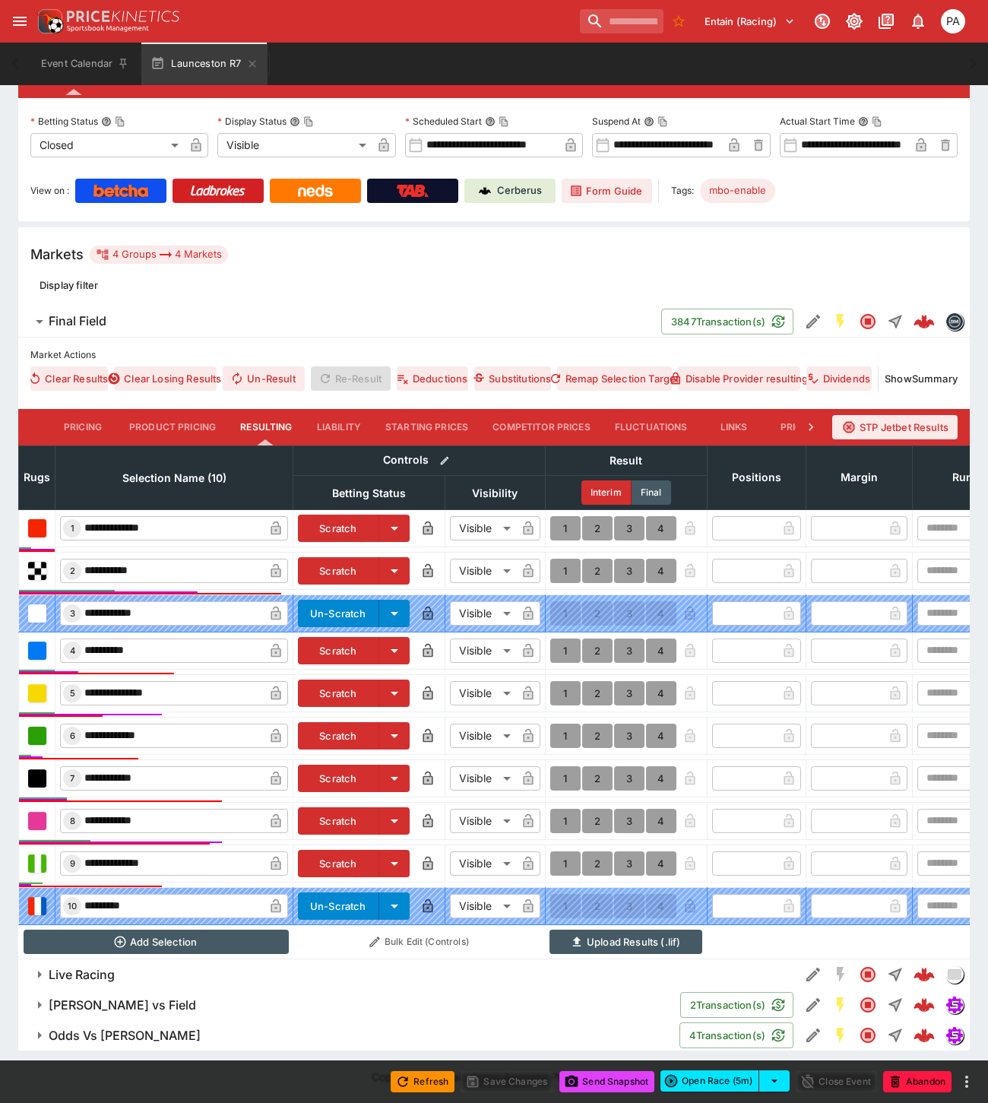
click at [565, 681] on button "1" at bounding box center [565, 693] width 30 height 24
type input "*"
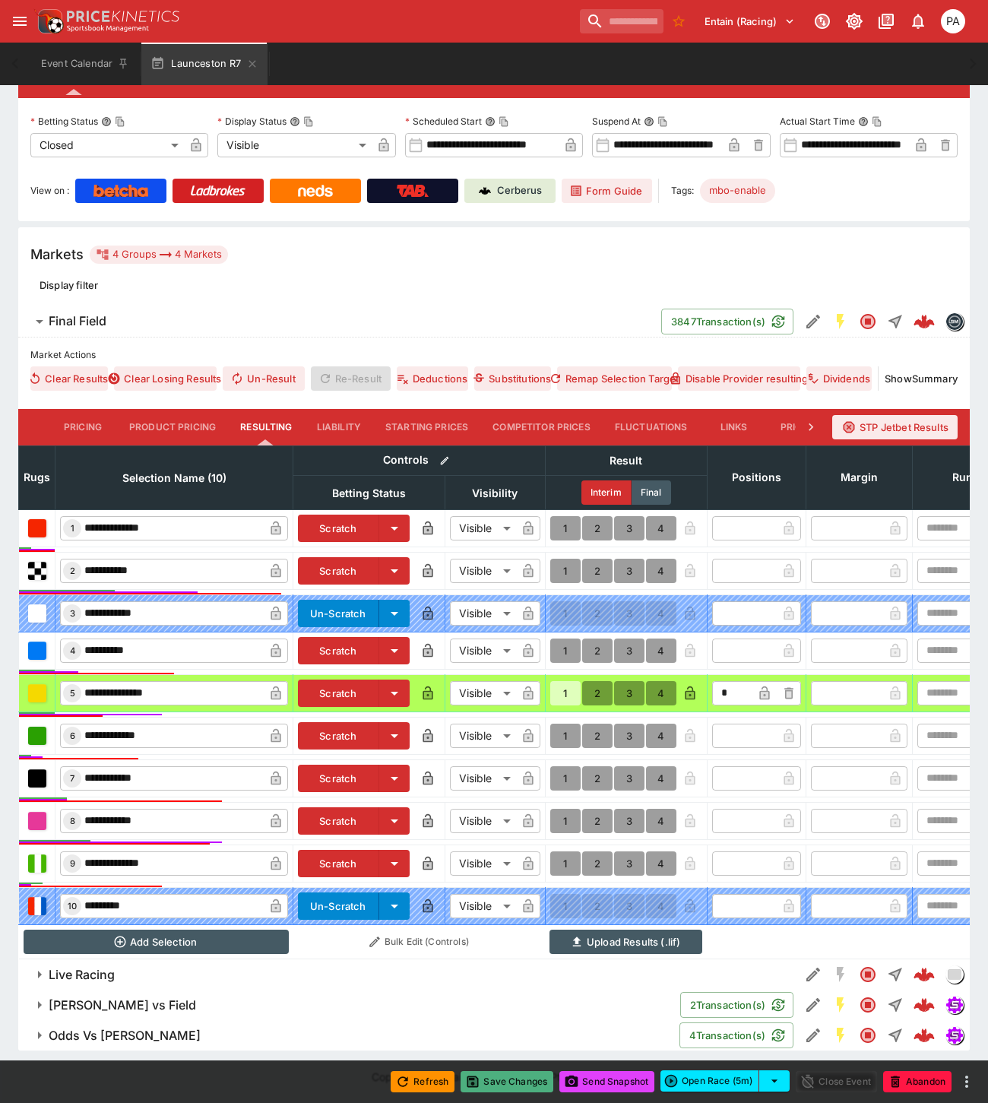
click at [506, 1081] on button "Save Changes" at bounding box center [506, 1081] width 93 height 21
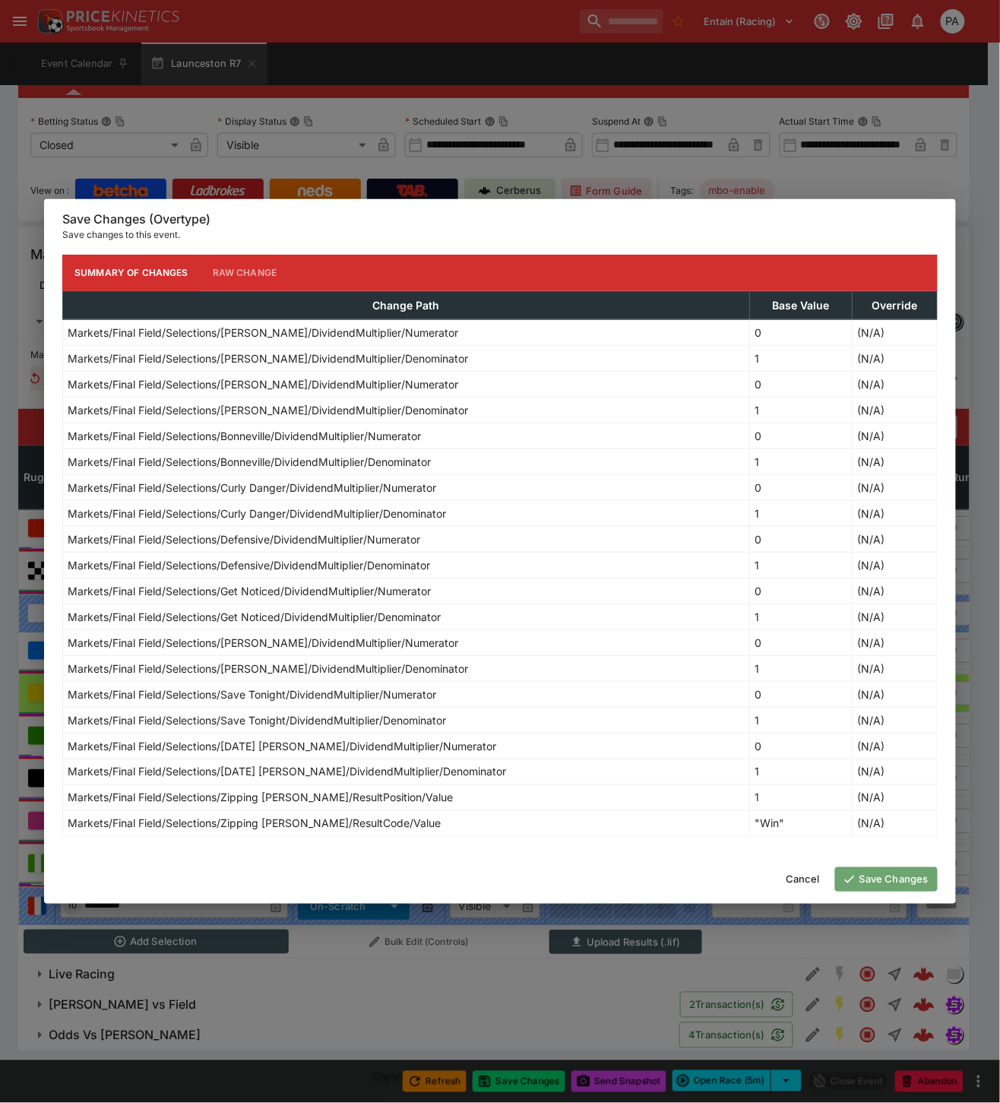
click at [893, 876] on button "Save Changes" at bounding box center [886, 879] width 103 height 24
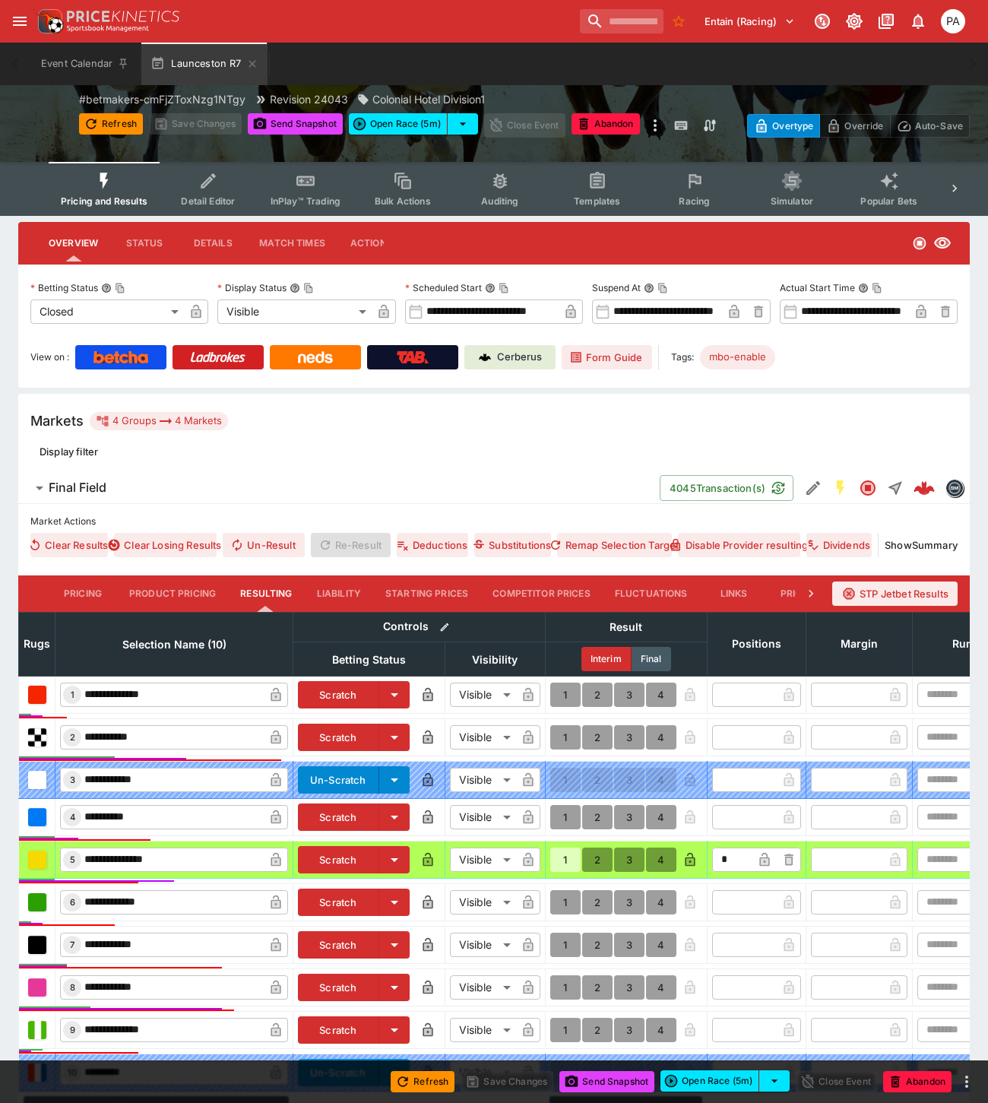
scroll to position [0, 0]
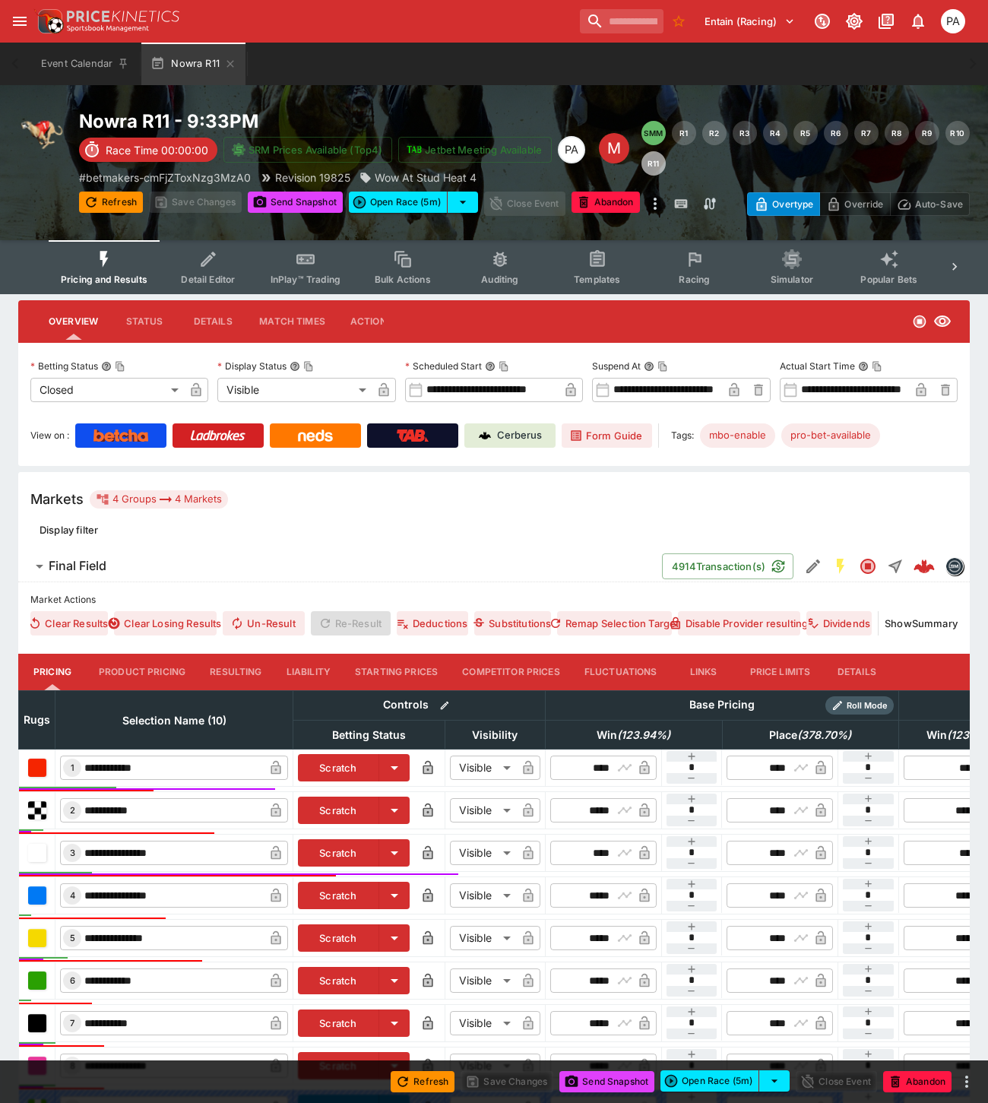
click at [233, 666] on button "Resulting" at bounding box center [236, 671] width 76 height 36
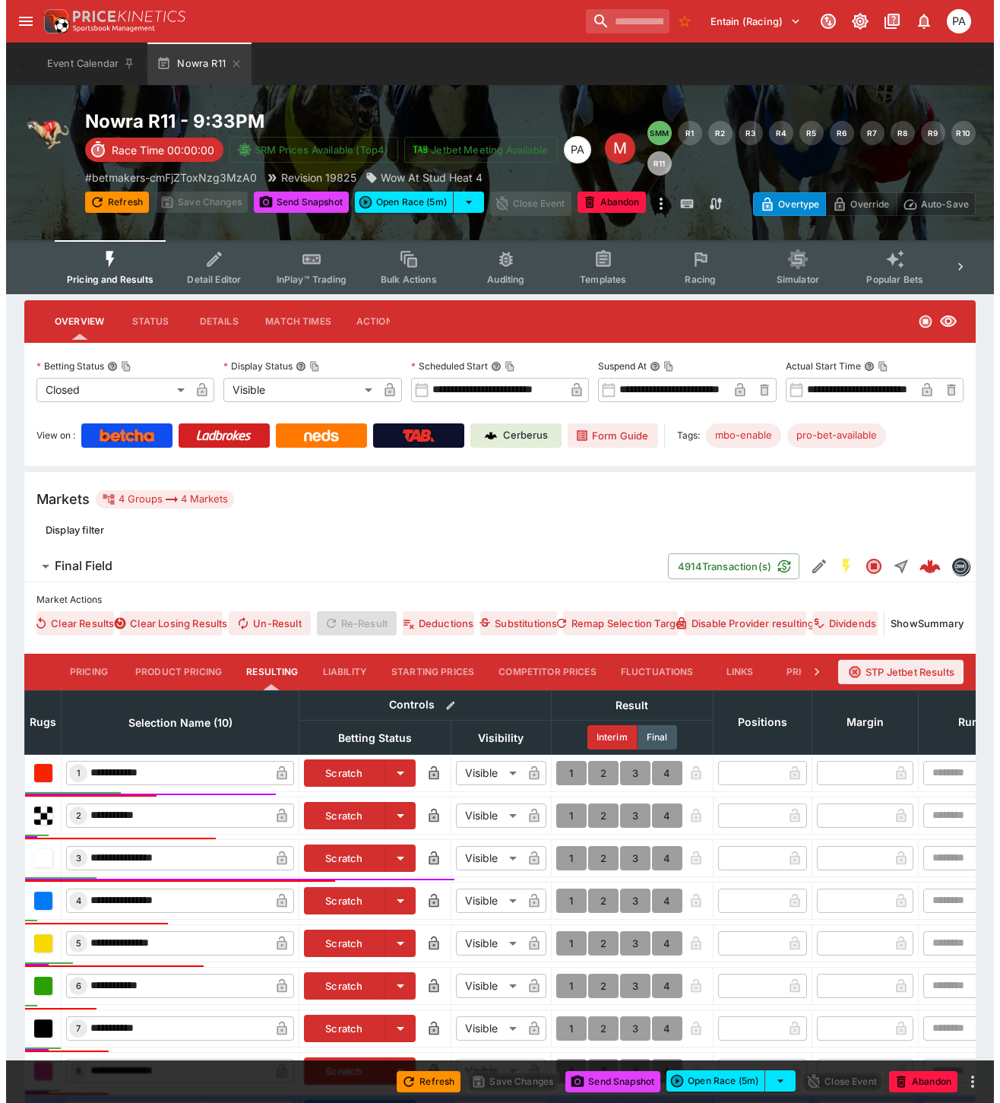
scroll to position [256, 0]
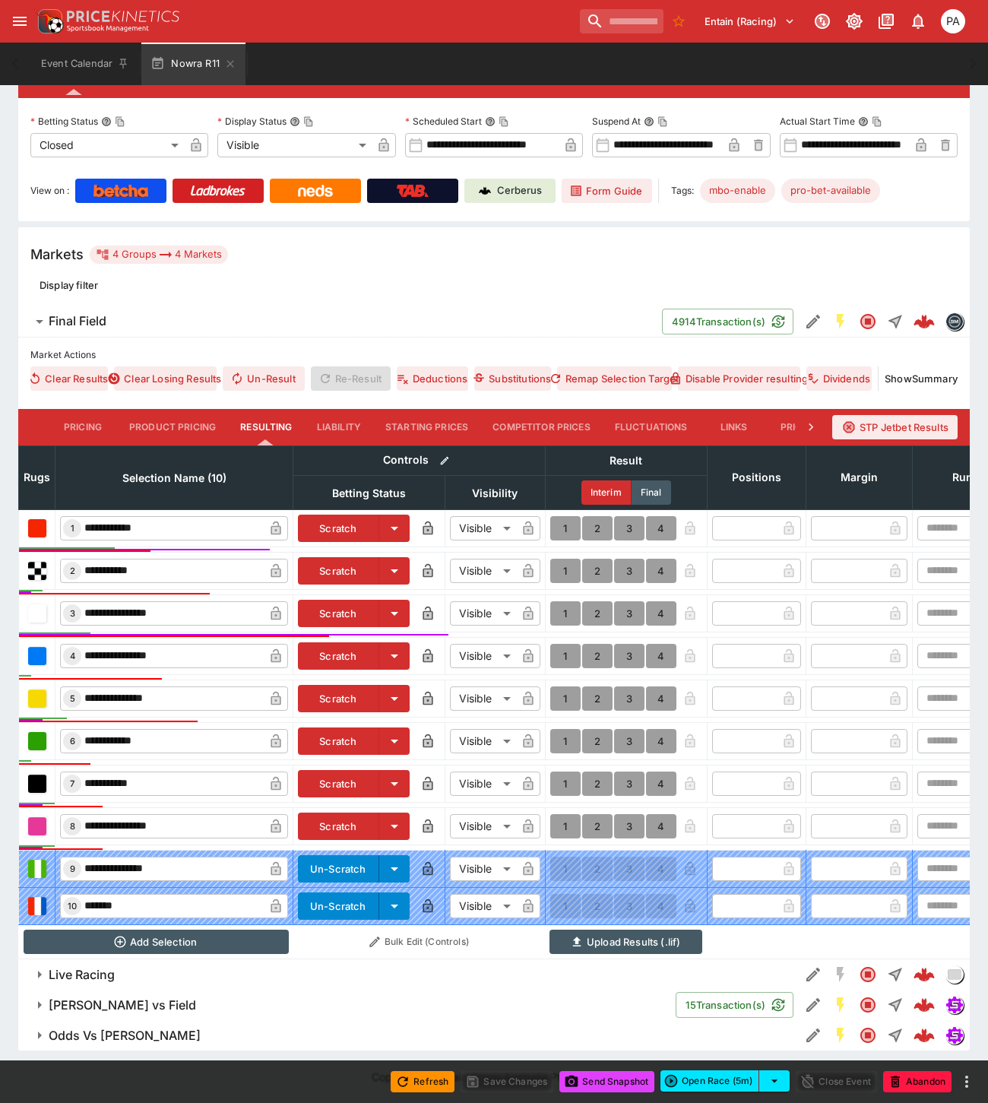
click at [557, 604] on button "1" at bounding box center [565, 613] width 30 height 24
type input "*"
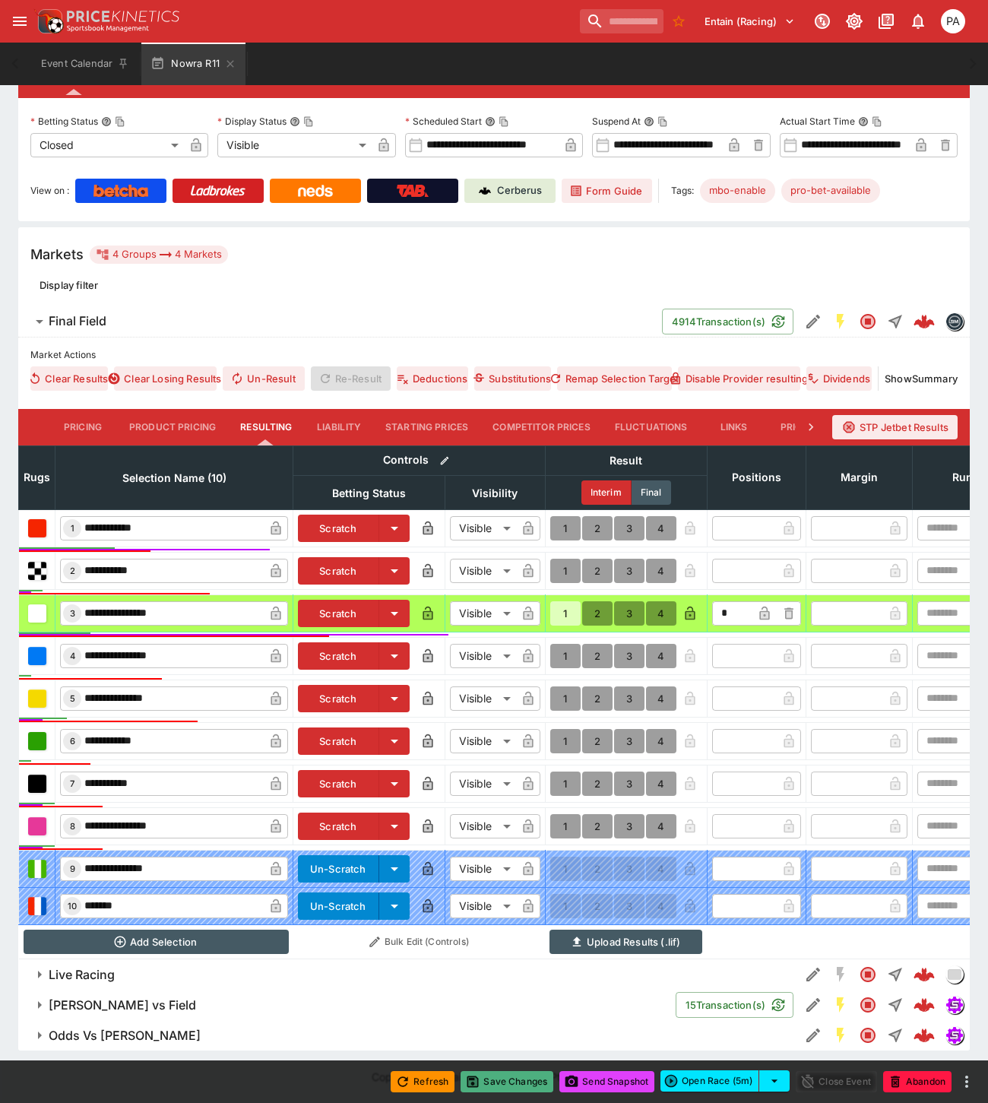
click at [497, 1079] on button "Save Changes" at bounding box center [506, 1081] width 93 height 21
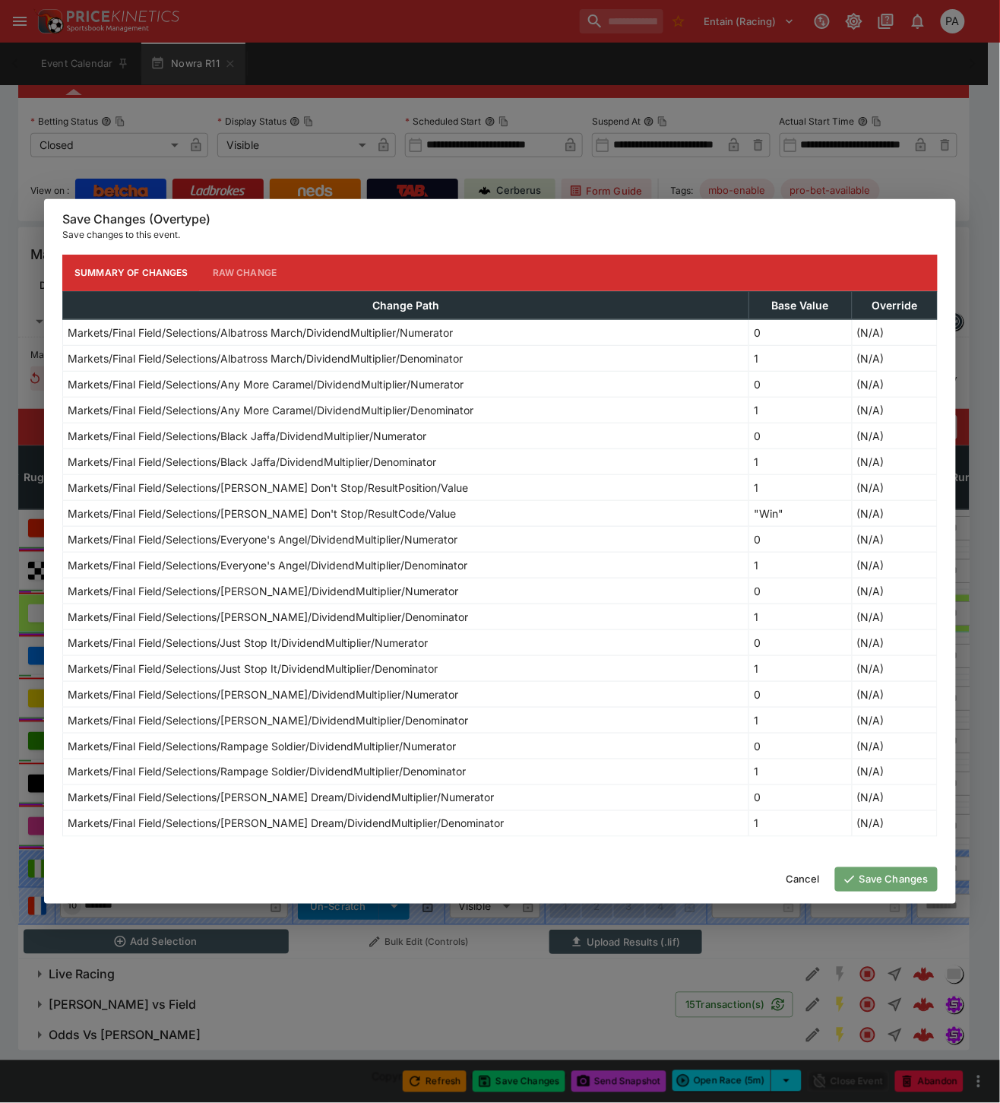
click at [871, 878] on button "Save Changes" at bounding box center [886, 879] width 103 height 24
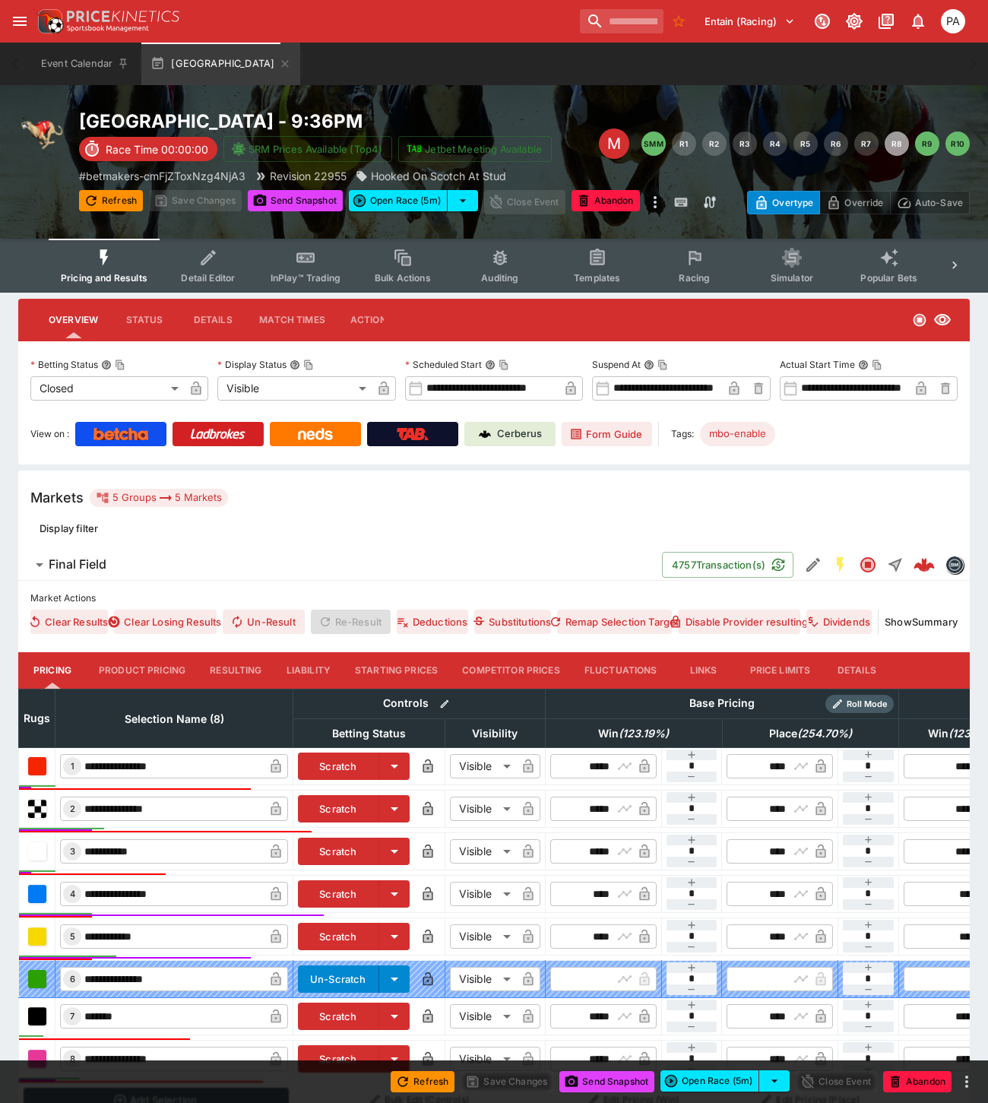
click at [248, 678] on button "Resulting" at bounding box center [236, 670] width 76 height 36
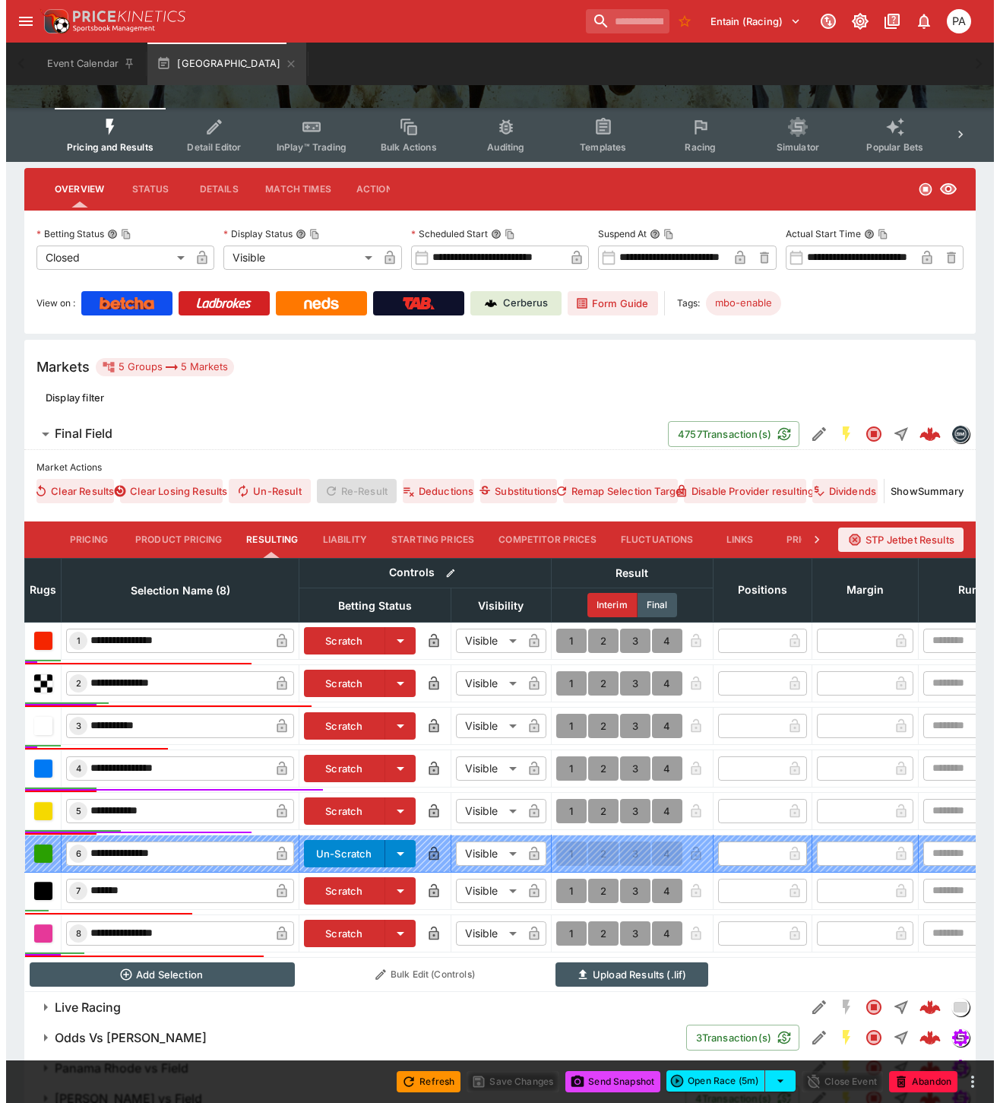
scroll to position [207, 0]
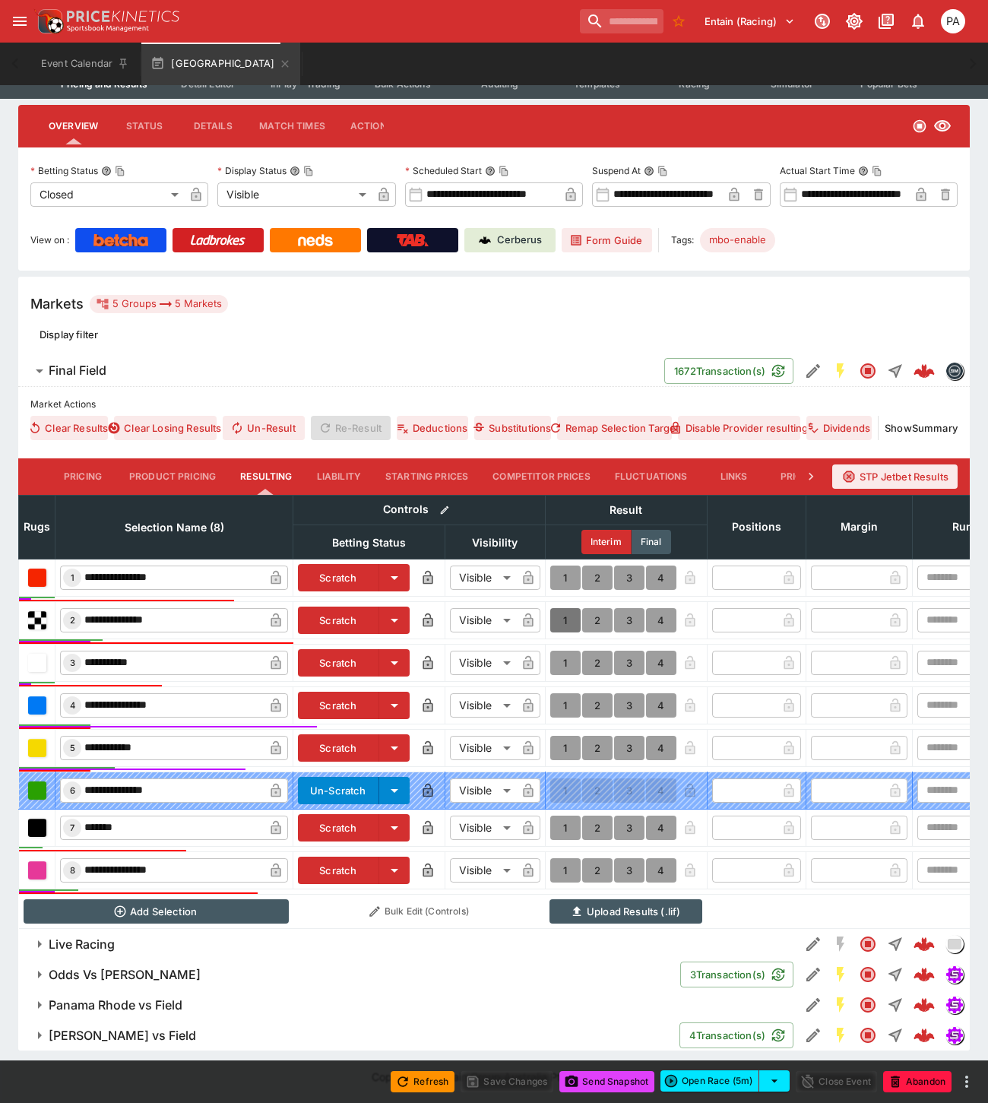
click at [560, 608] on button "1" at bounding box center [565, 620] width 30 height 24
type input "*"
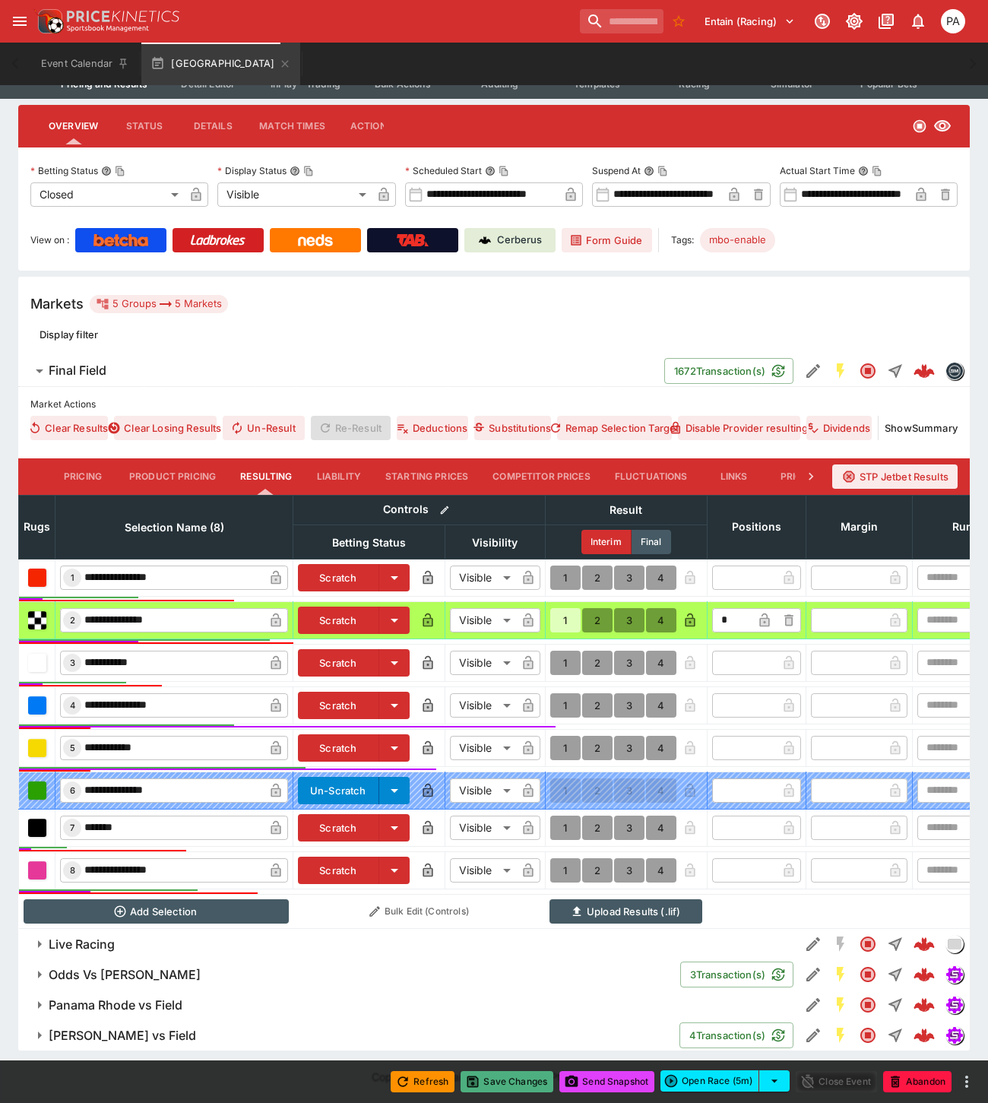
click at [513, 1081] on button "Save Changes" at bounding box center [506, 1081] width 93 height 21
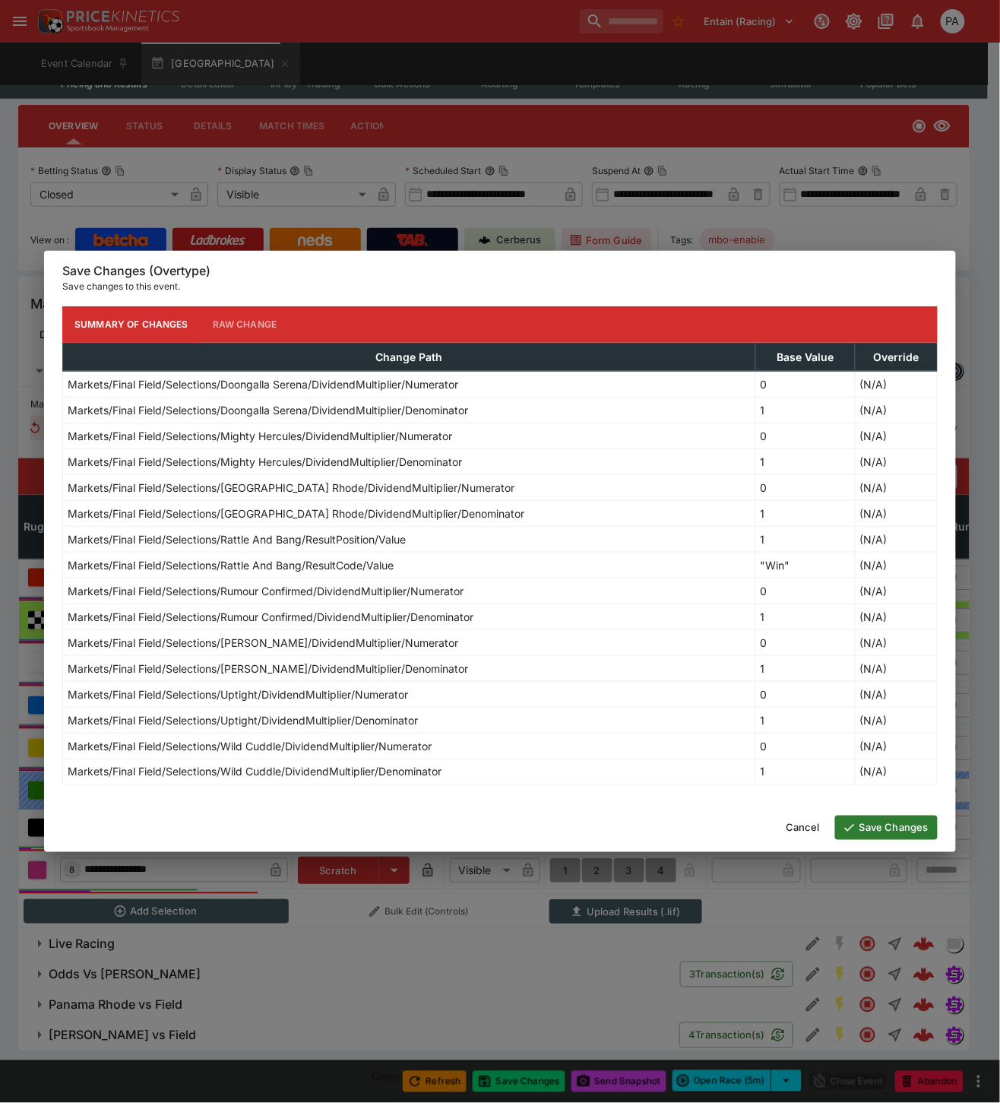
click at [869, 826] on button "Save Changes" at bounding box center [886, 827] width 103 height 24
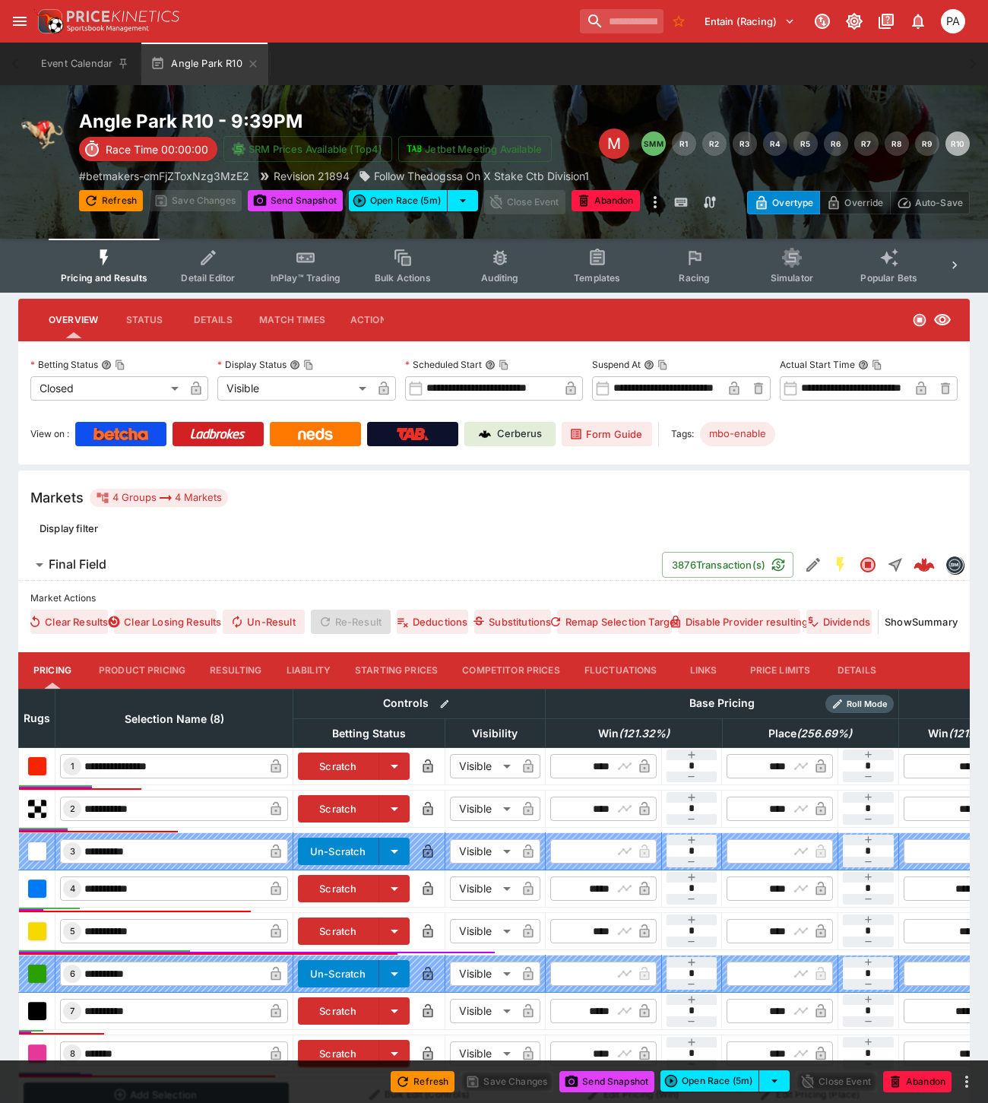
click at [247, 673] on button "Resulting" at bounding box center [236, 670] width 76 height 36
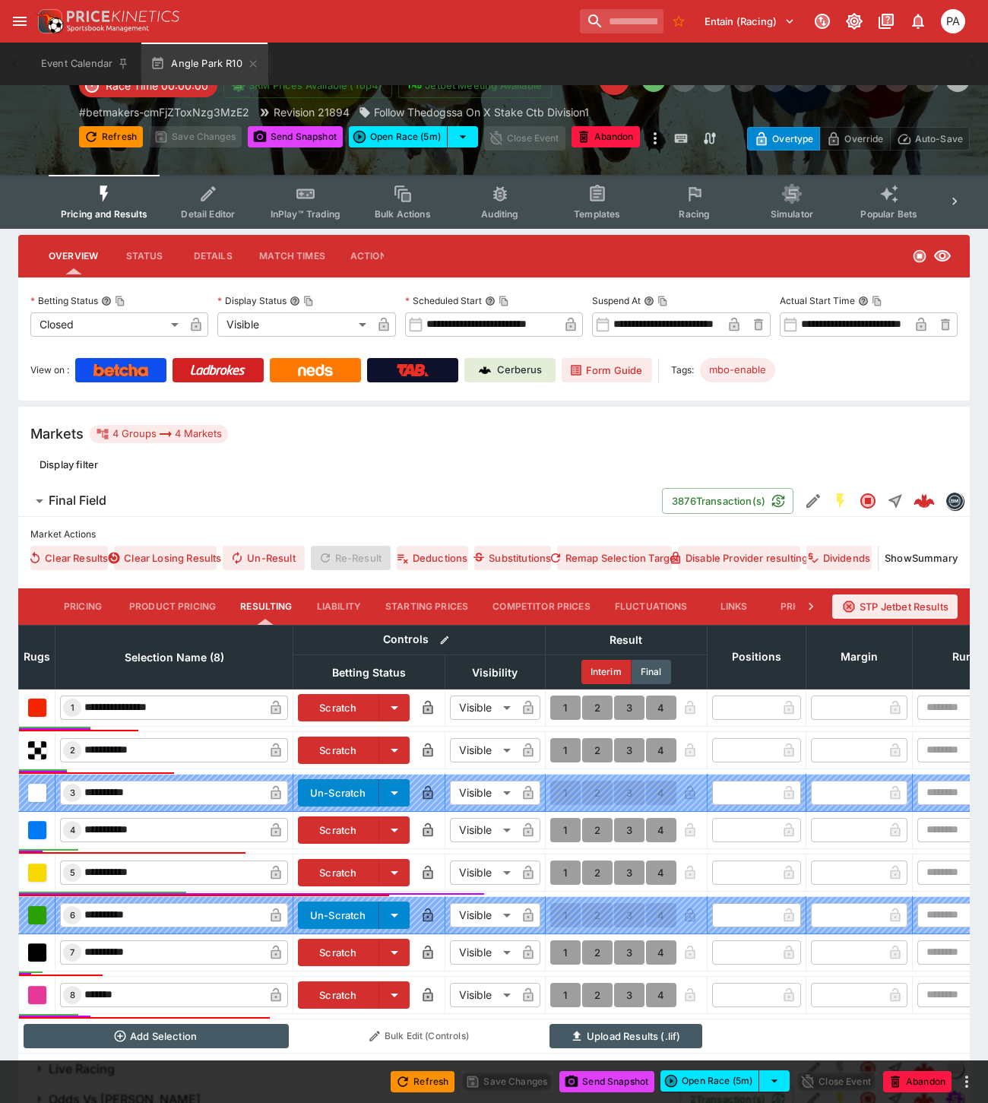
scroll to position [171, 0]
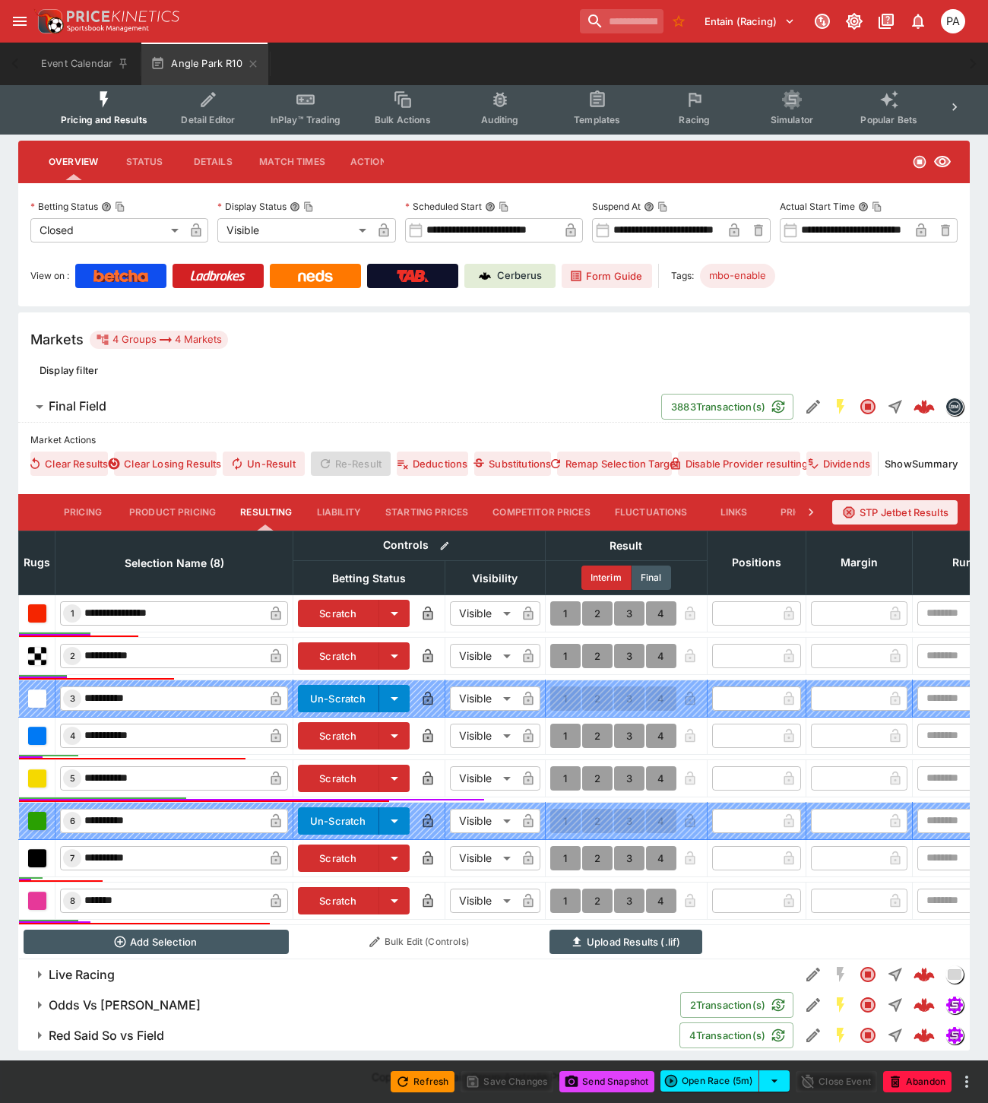
click at [559, 601] on button "1" at bounding box center [565, 613] width 30 height 24
type input "*"
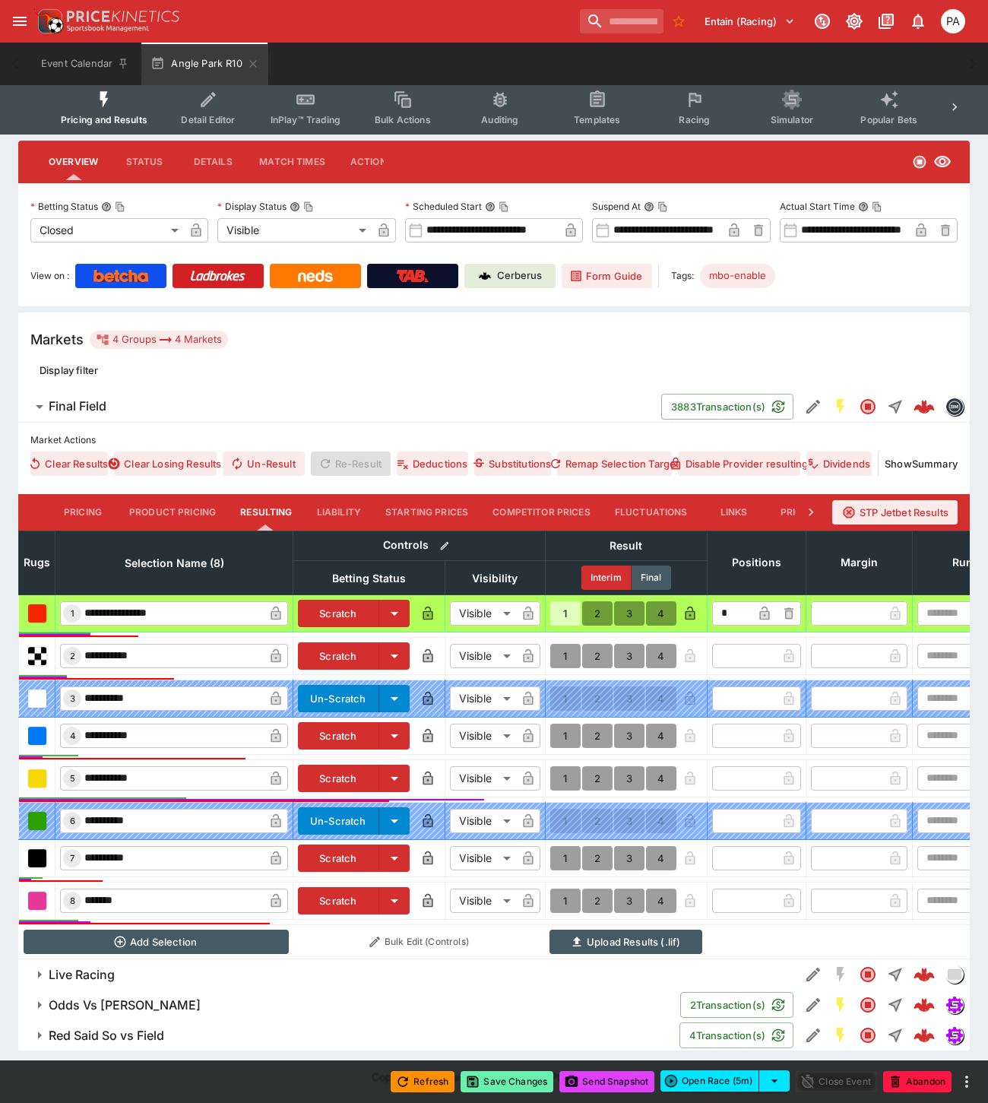
click at [507, 1083] on button "Save Changes" at bounding box center [506, 1081] width 93 height 21
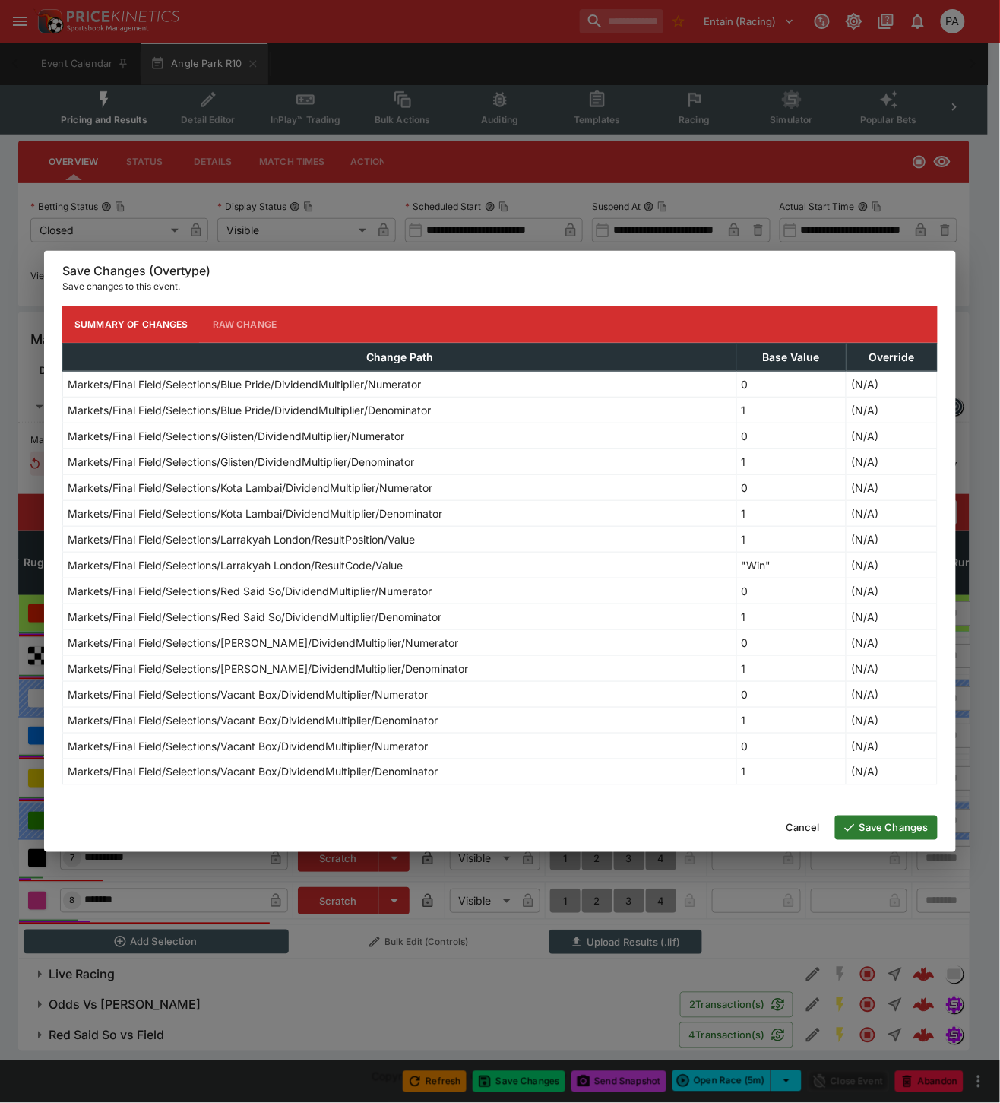
click at [872, 831] on button "Save Changes" at bounding box center [886, 827] width 103 height 24
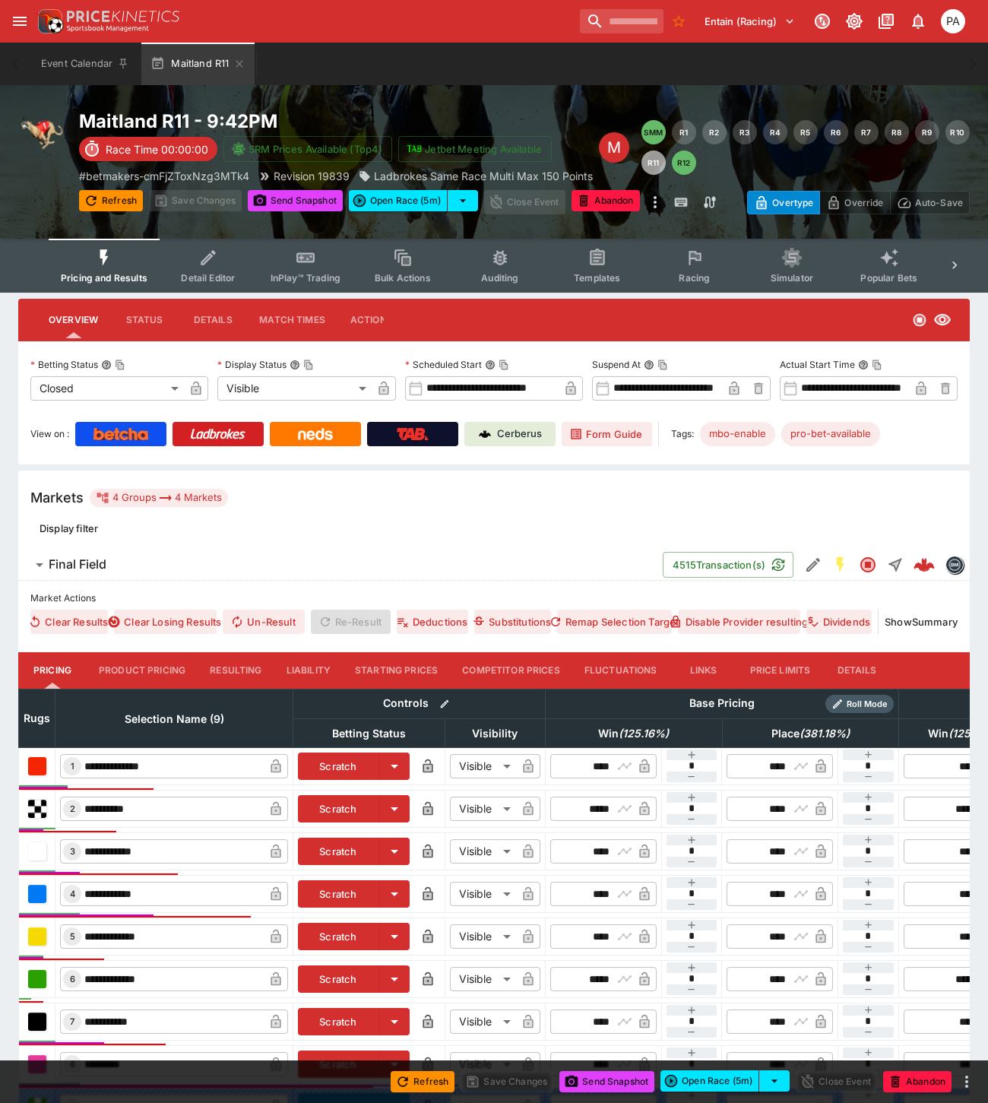
click at [234, 672] on button "Resulting" at bounding box center [236, 670] width 76 height 36
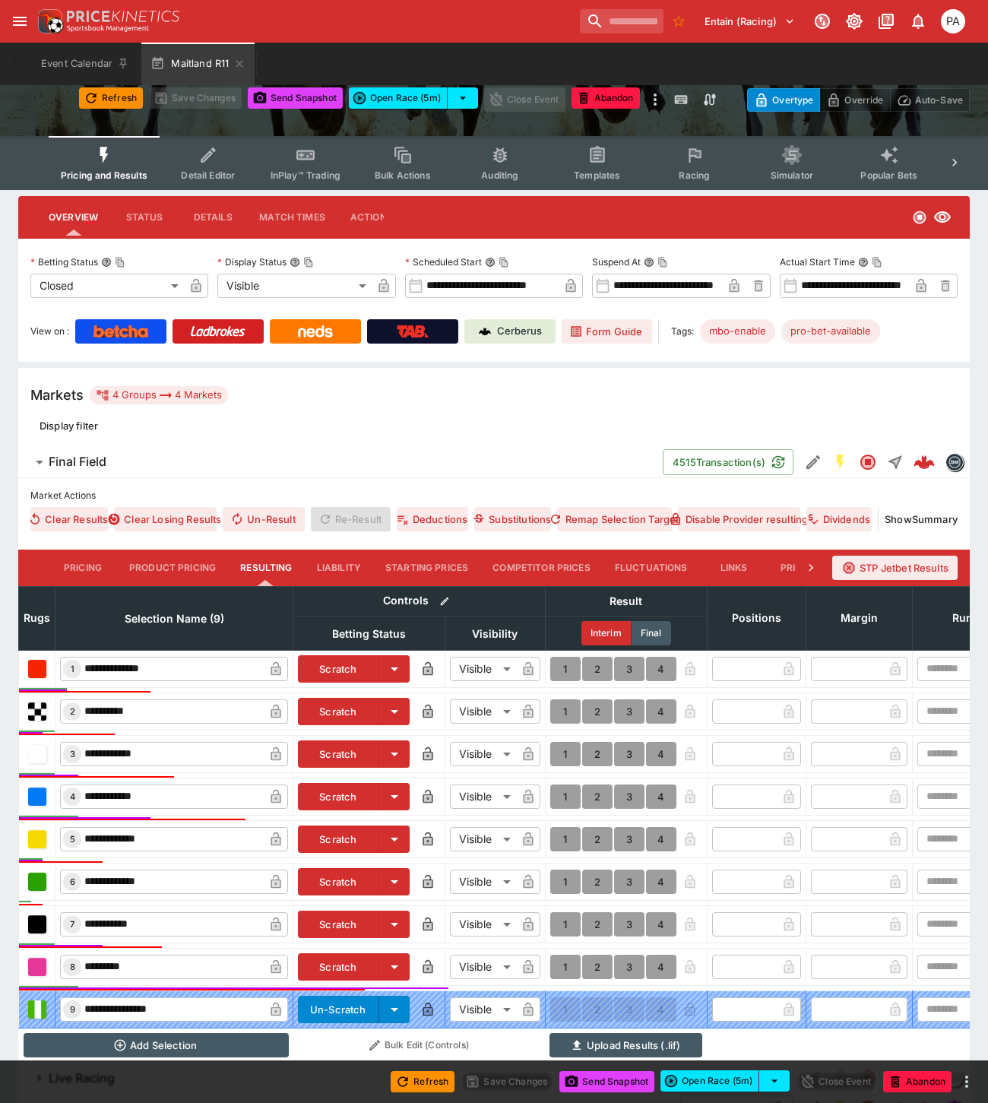
scroll to position [219, 0]
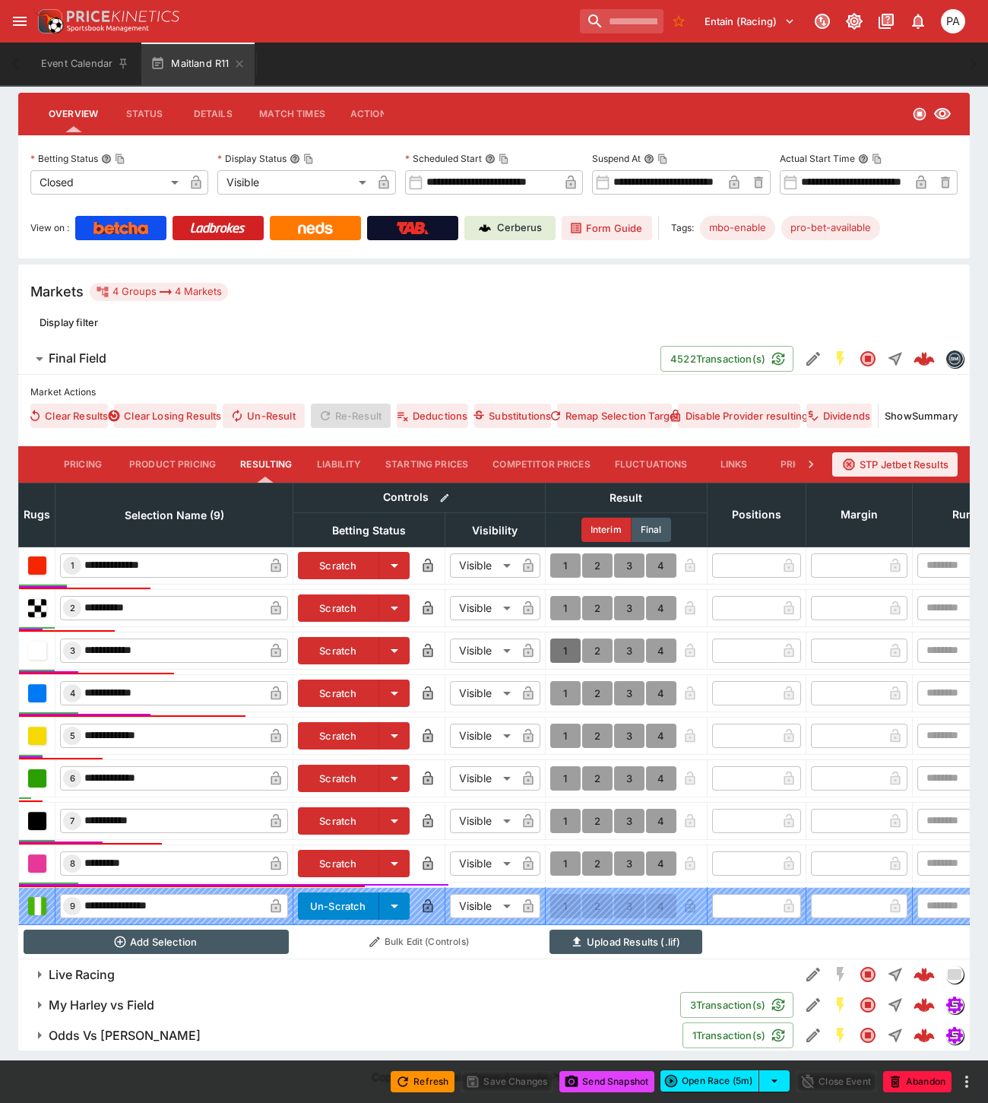
click at [562, 638] on button "1" at bounding box center [565, 650] width 30 height 24
type input "*"
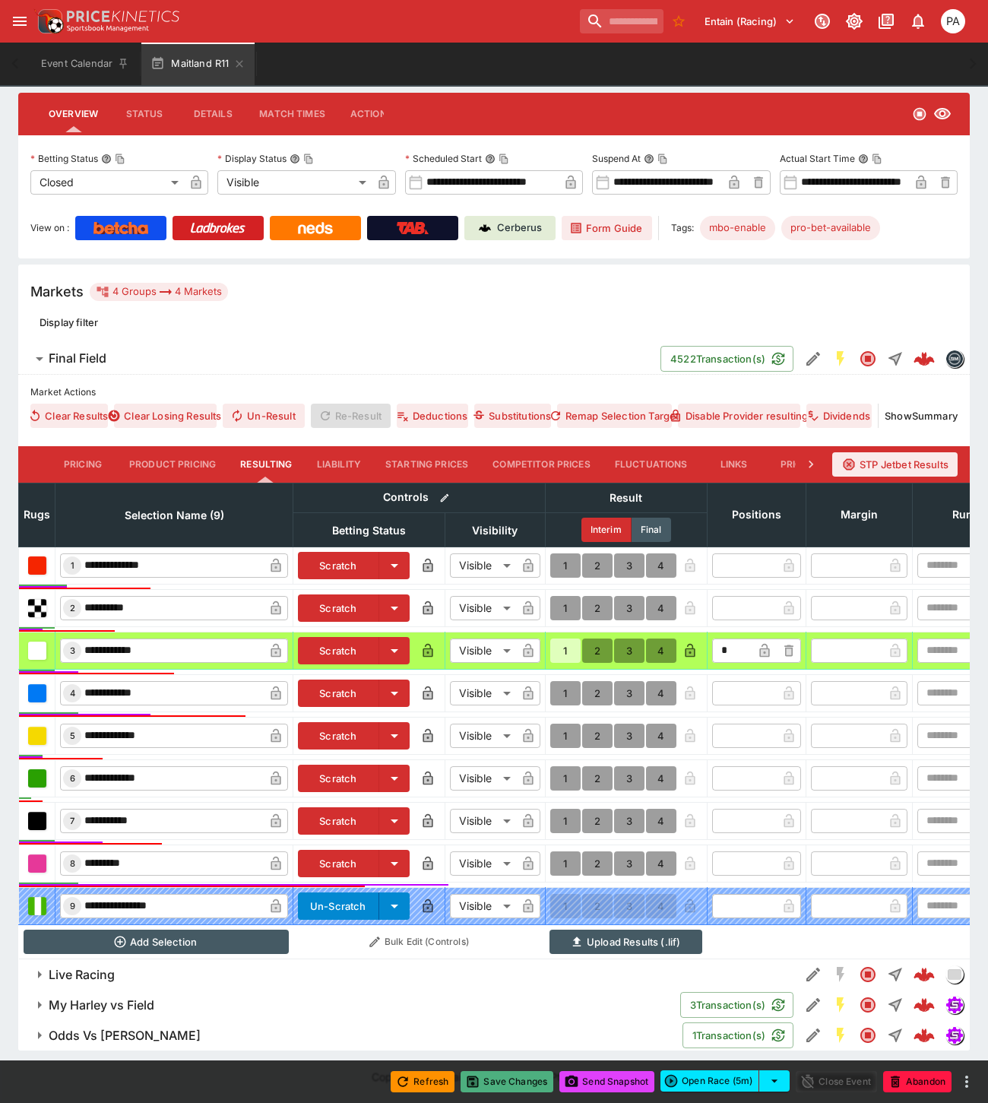
click at [524, 1085] on button "Save Changes" at bounding box center [506, 1081] width 93 height 21
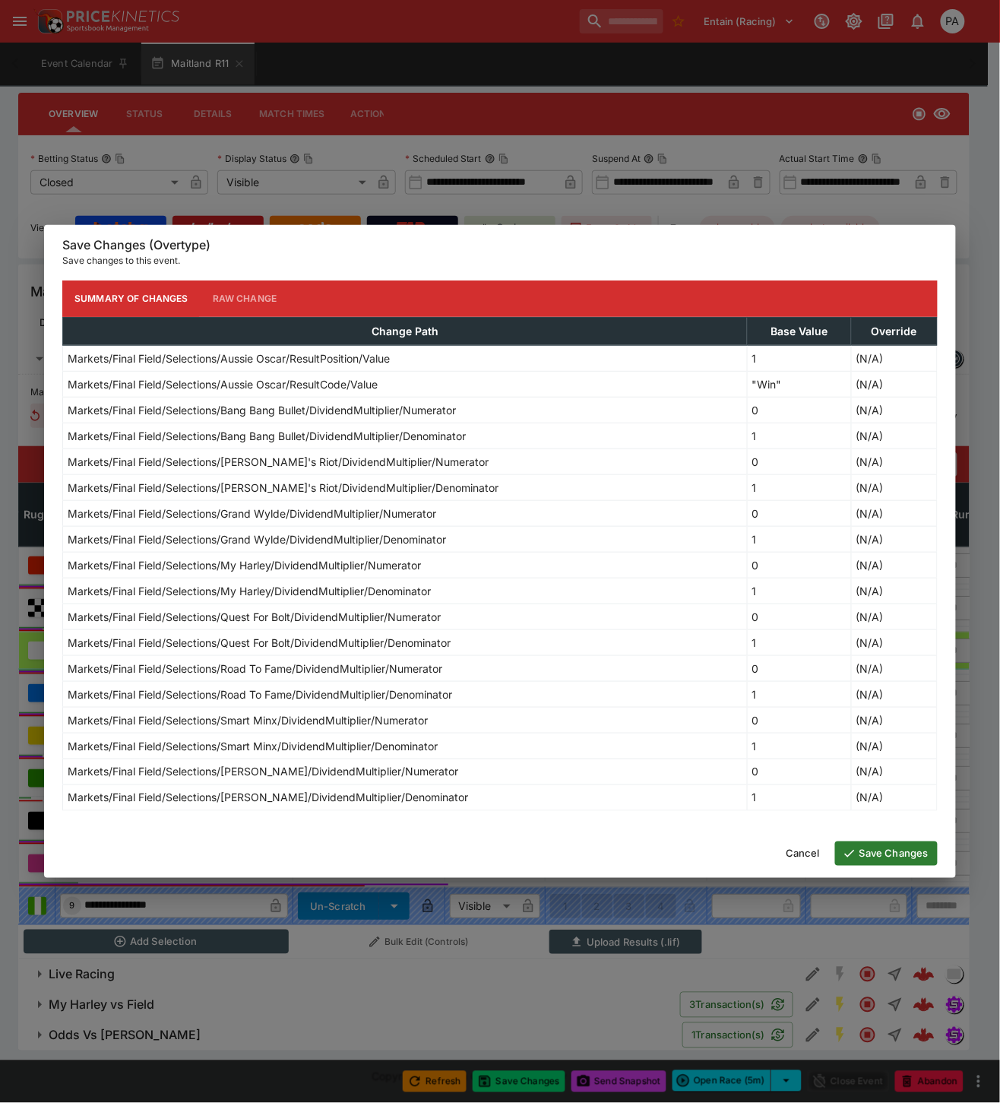
click at [886, 854] on button "Save Changes" at bounding box center [886, 853] width 103 height 24
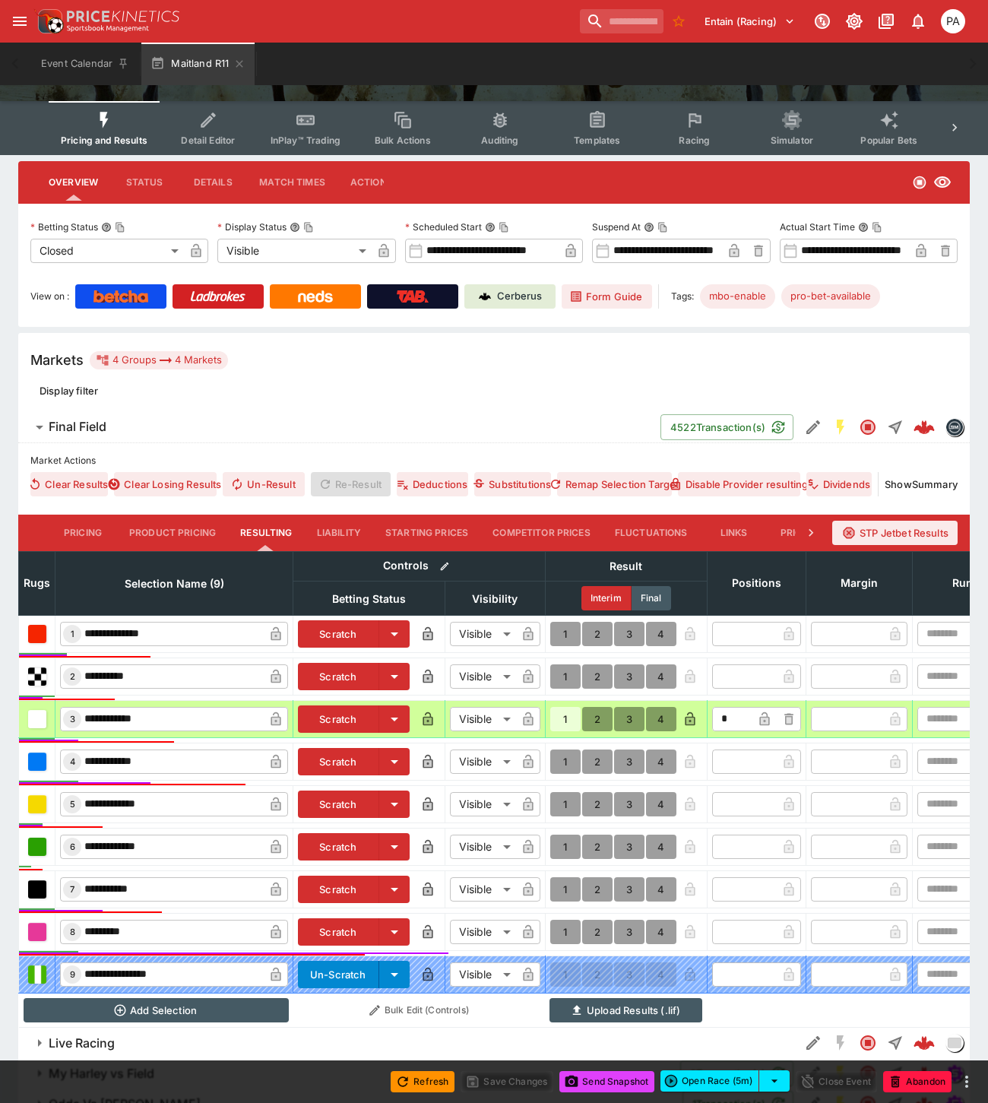
scroll to position [0, 0]
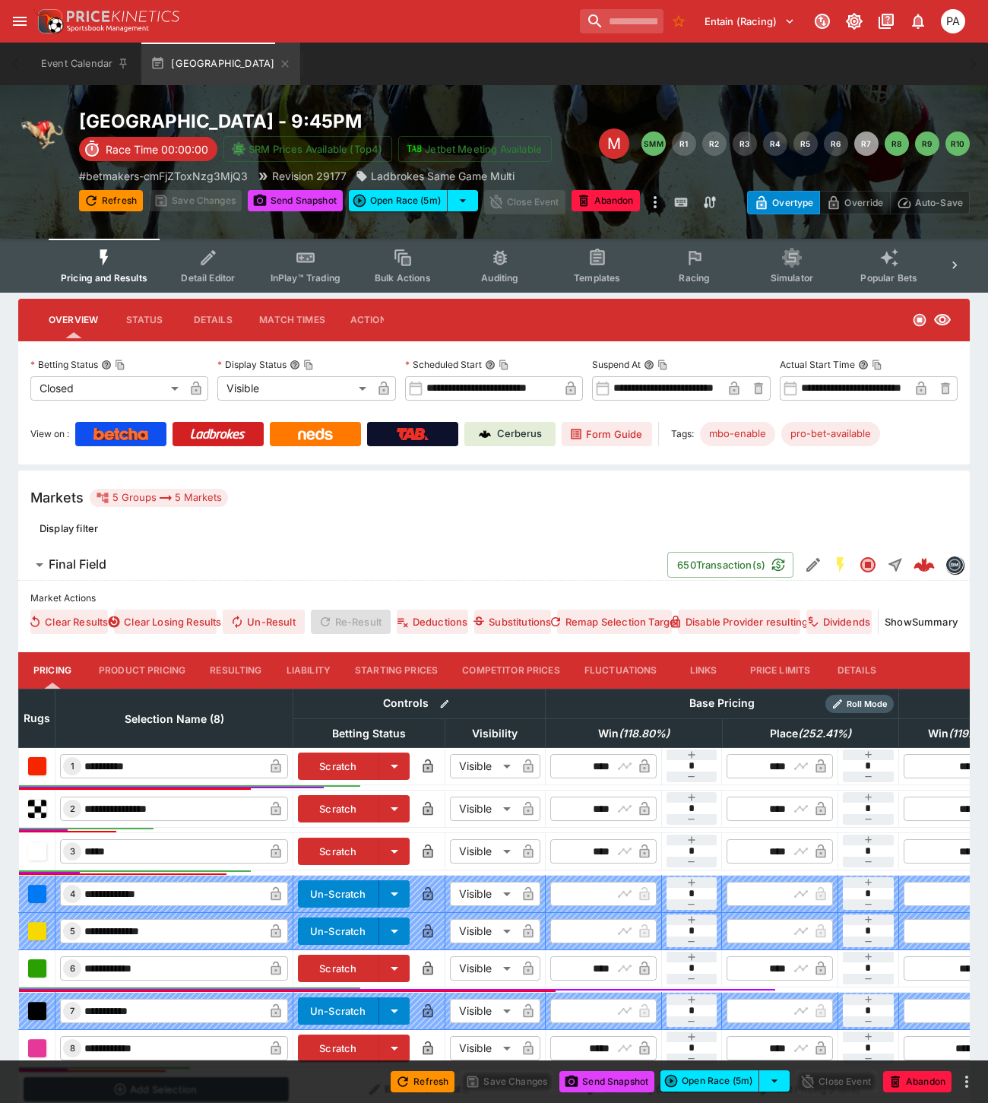
click at [251, 670] on button "Resulting" at bounding box center [236, 670] width 76 height 36
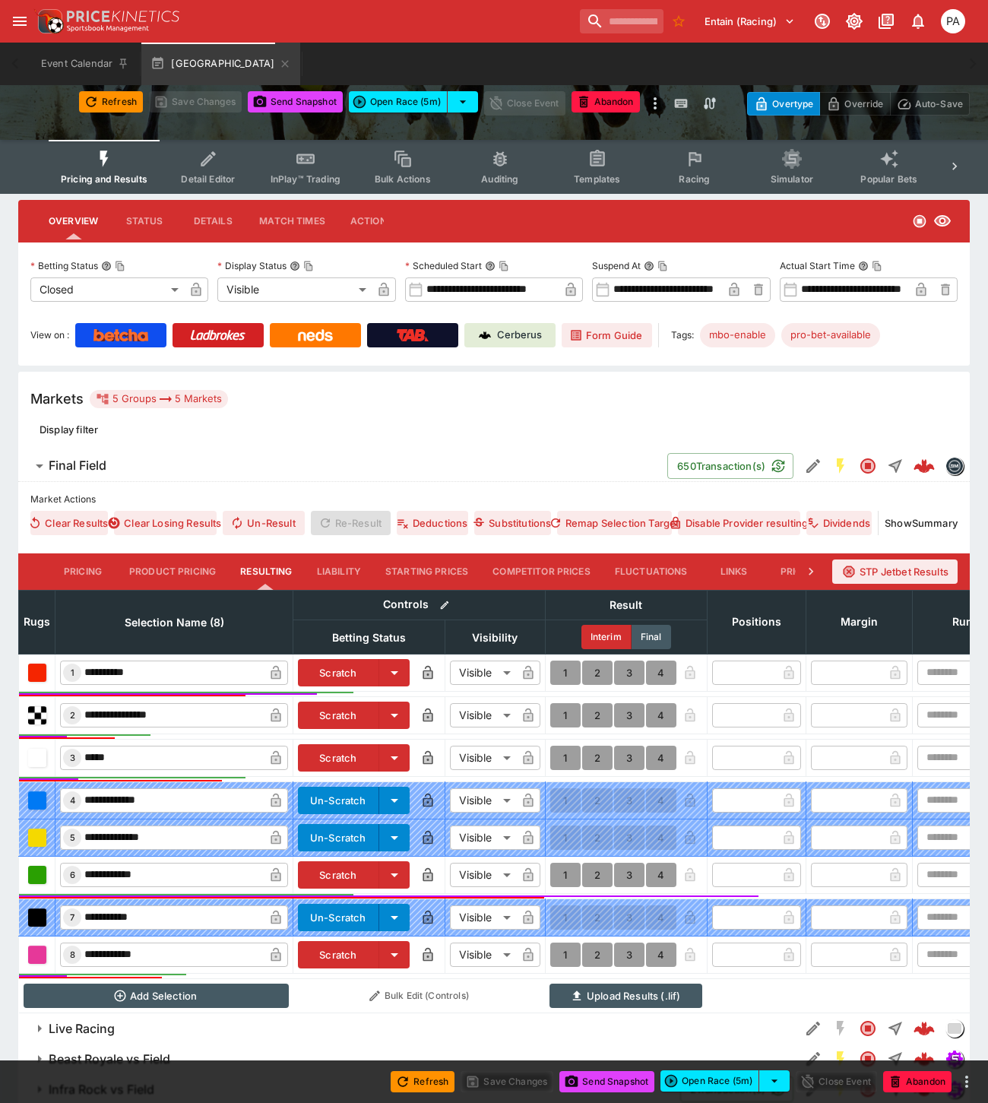
scroll to position [196, 0]
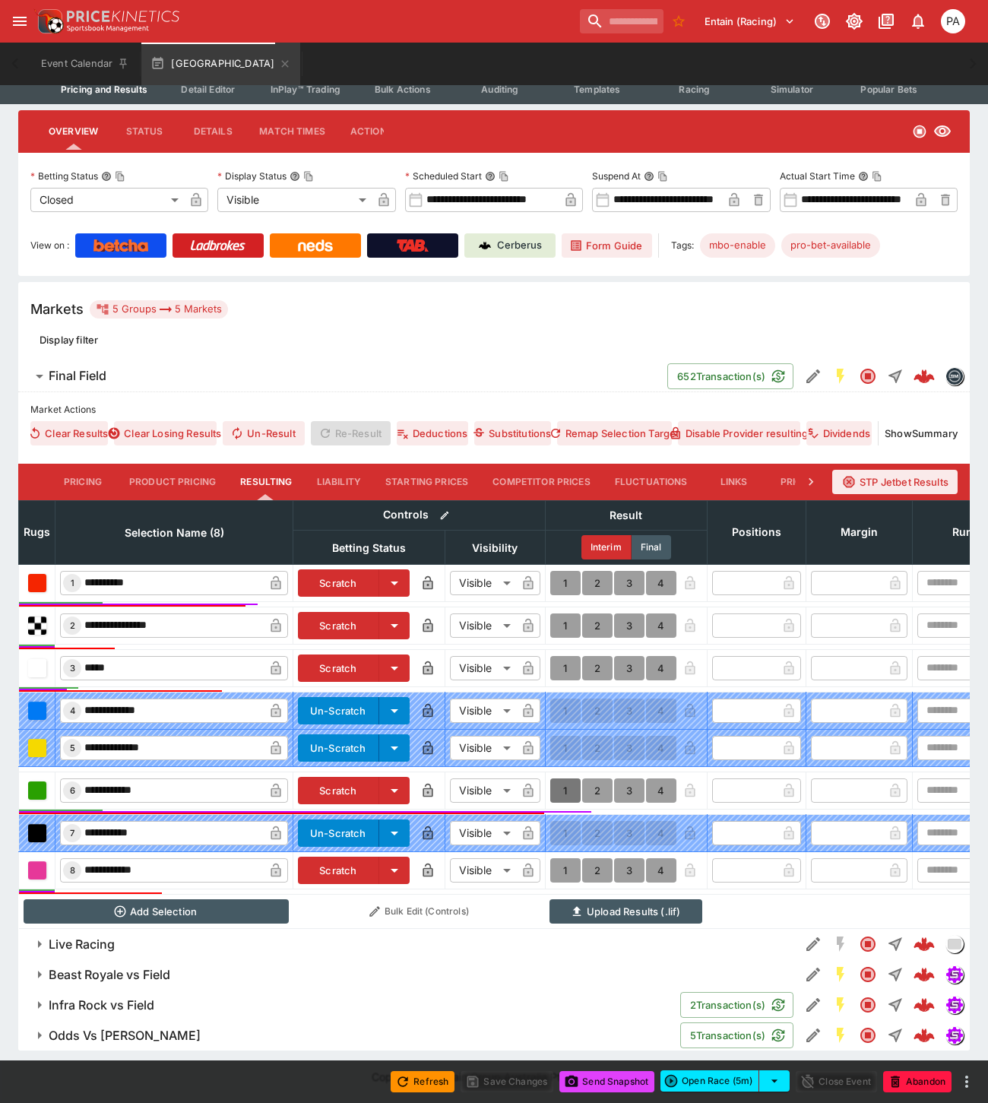
click at [559, 783] on button "1" at bounding box center [565, 790] width 30 height 24
type input "*"
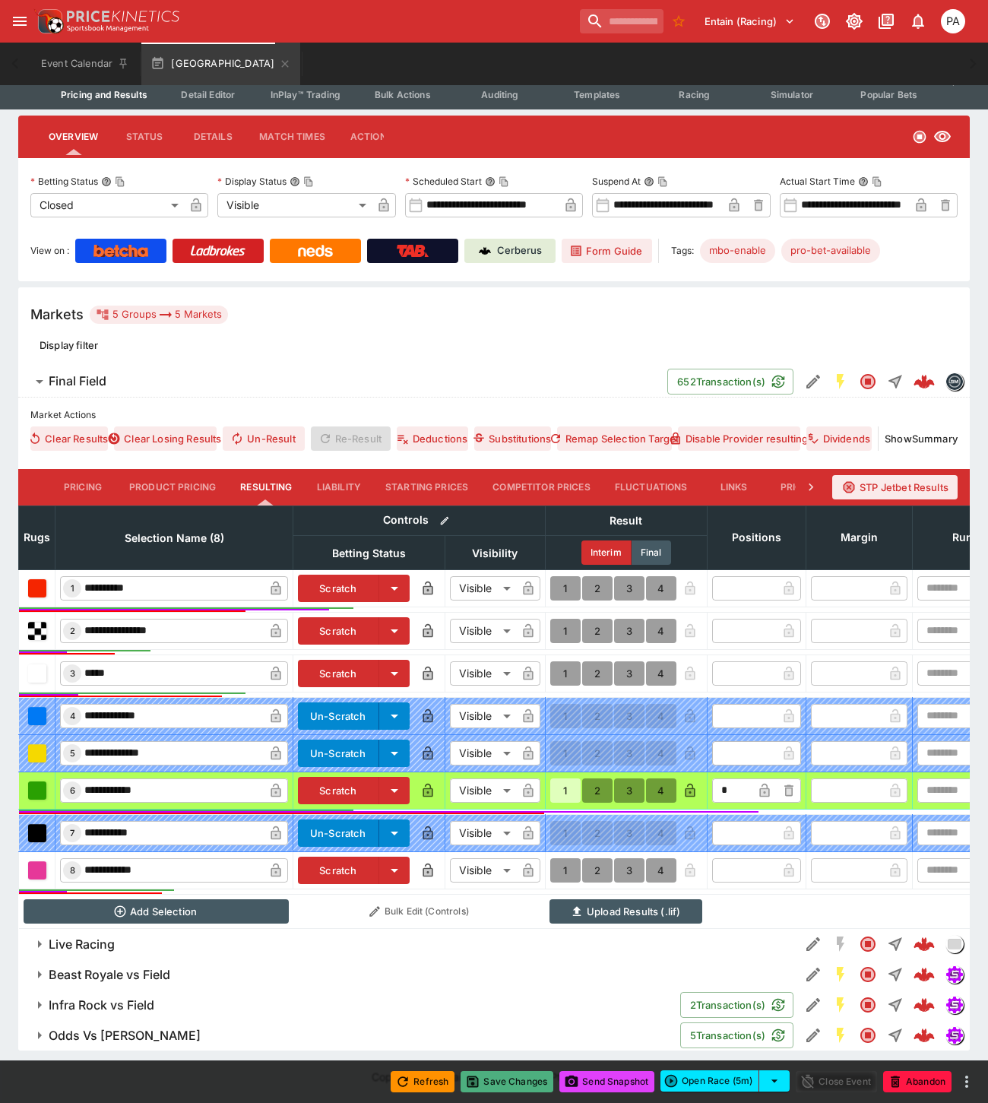
click at [505, 1082] on button "Save Changes" at bounding box center [506, 1081] width 93 height 21
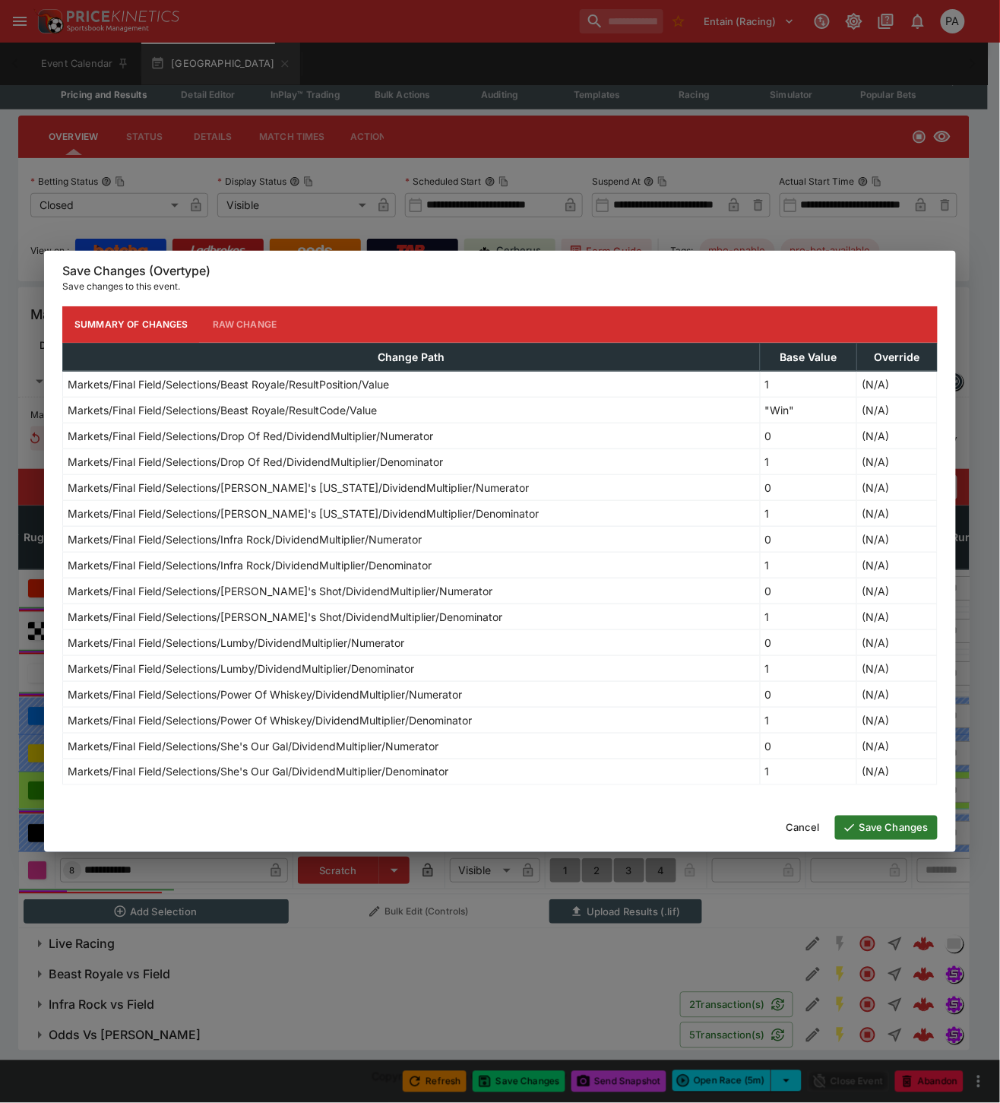
click at [865, 831] on button "Save Changes" at bounding box center [886, 827] width 103 height 24
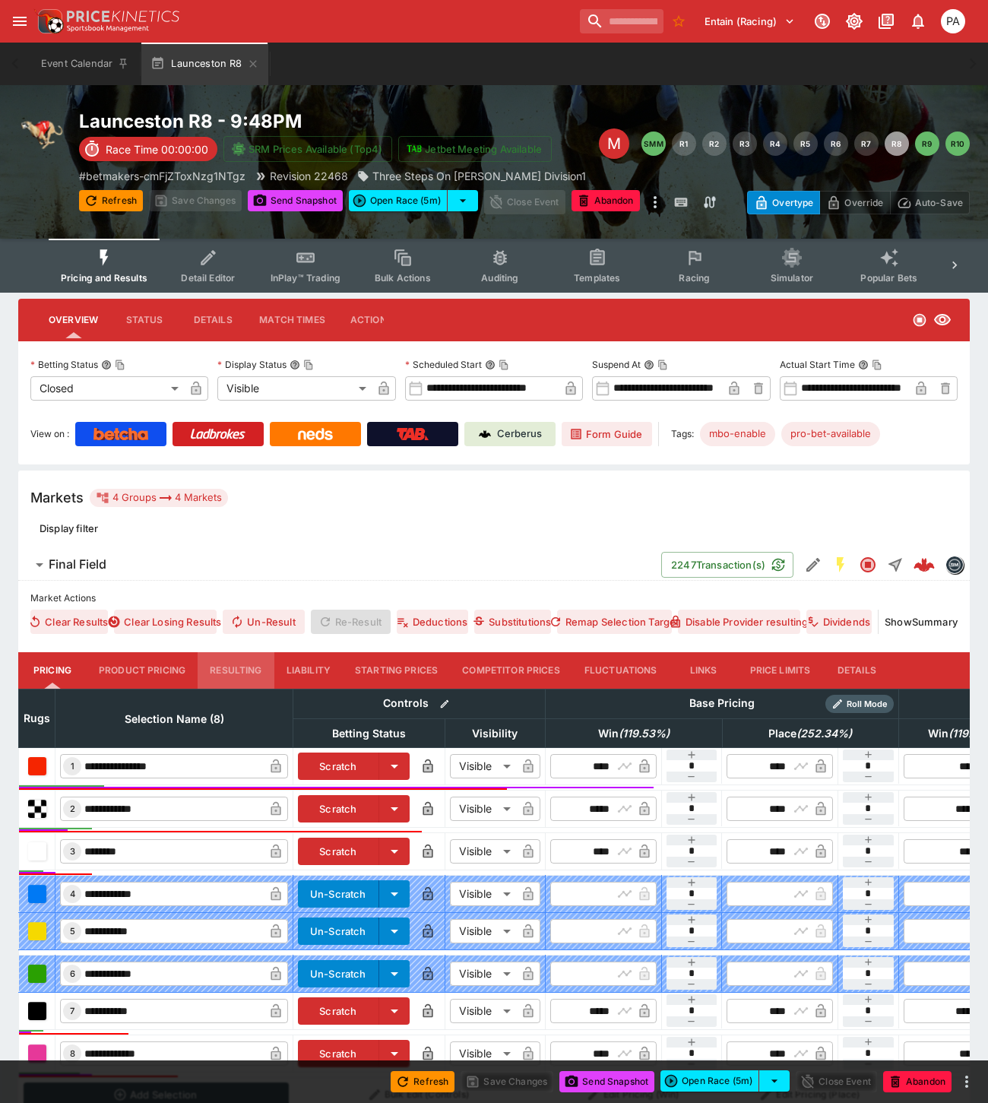
click at [254, 666] on button "Resulting" at bounding box center [236, 670] width 76 height 36
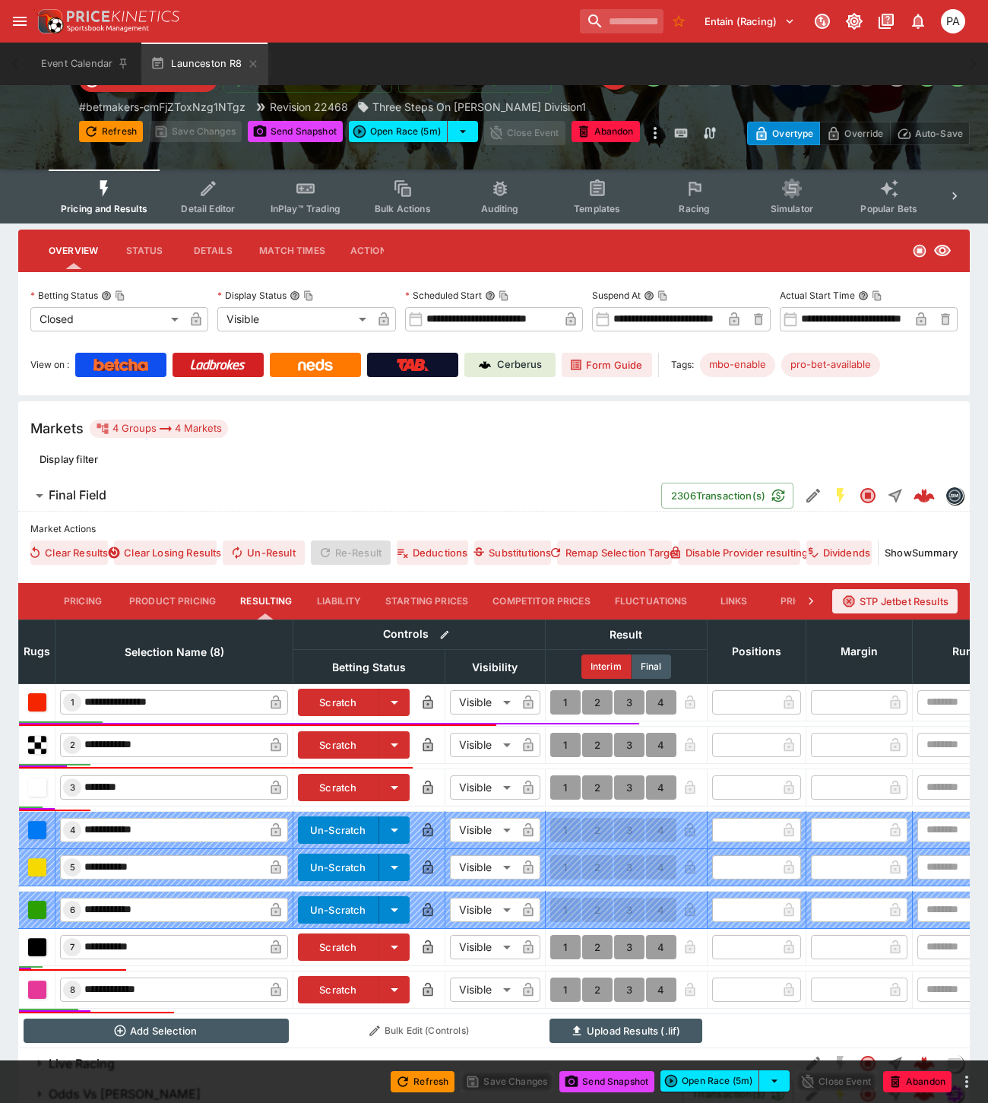
scroll to position [171, 0]
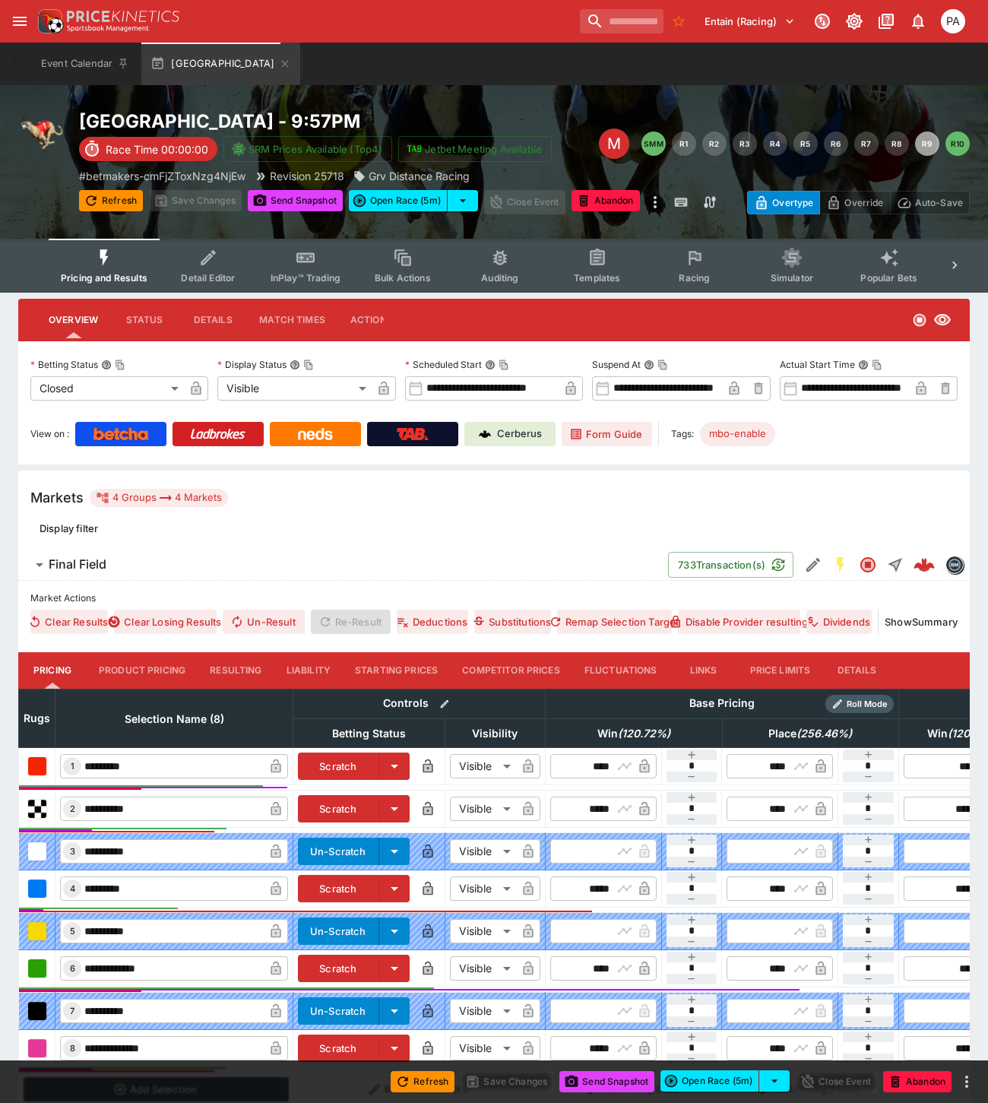
drag, startPoint x: 236, startPoint y: 666, endPoint x: 249, endPoint y: 635, distance: 33.0
click at [236, 666] on button "Resulting" at bounding box center [236, 670] width 76 height 36
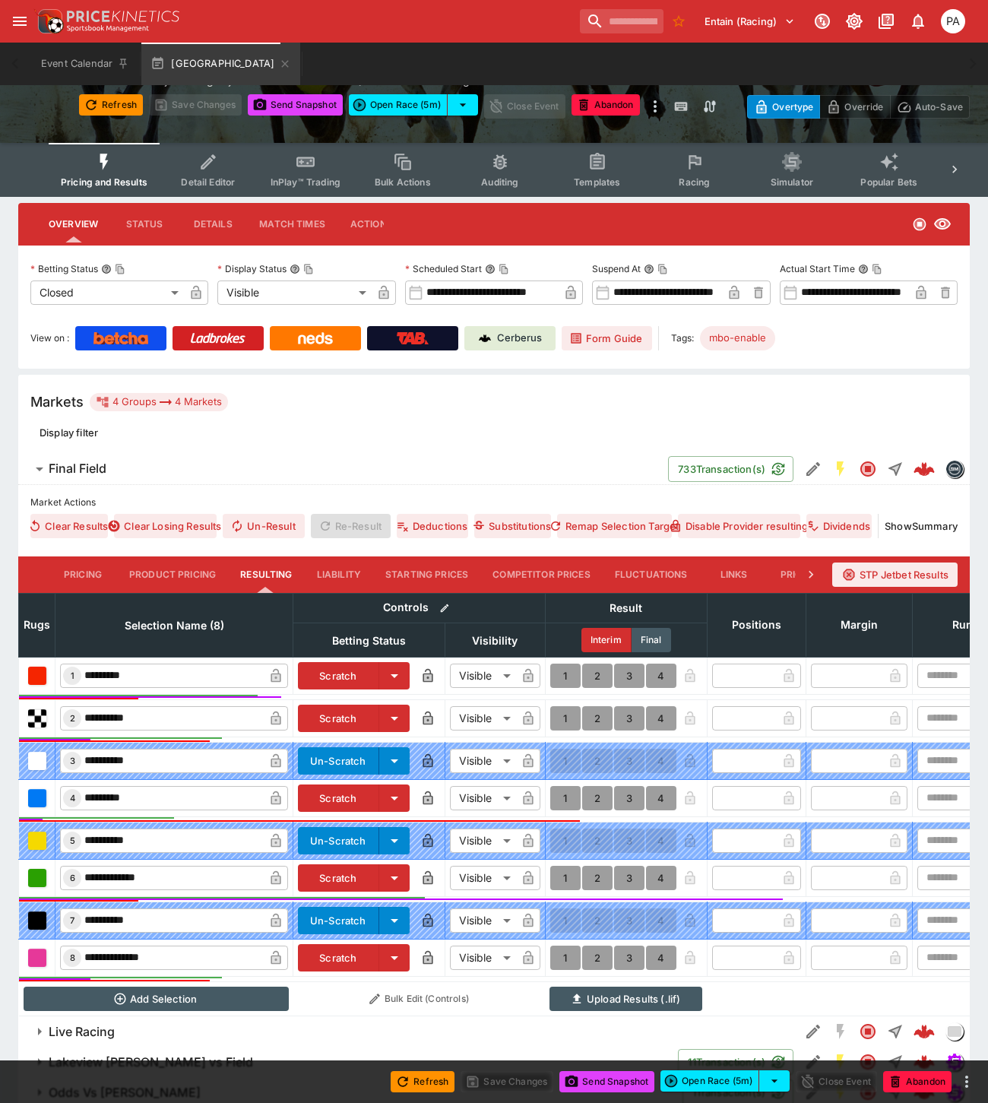
scroll to position [166, 0]
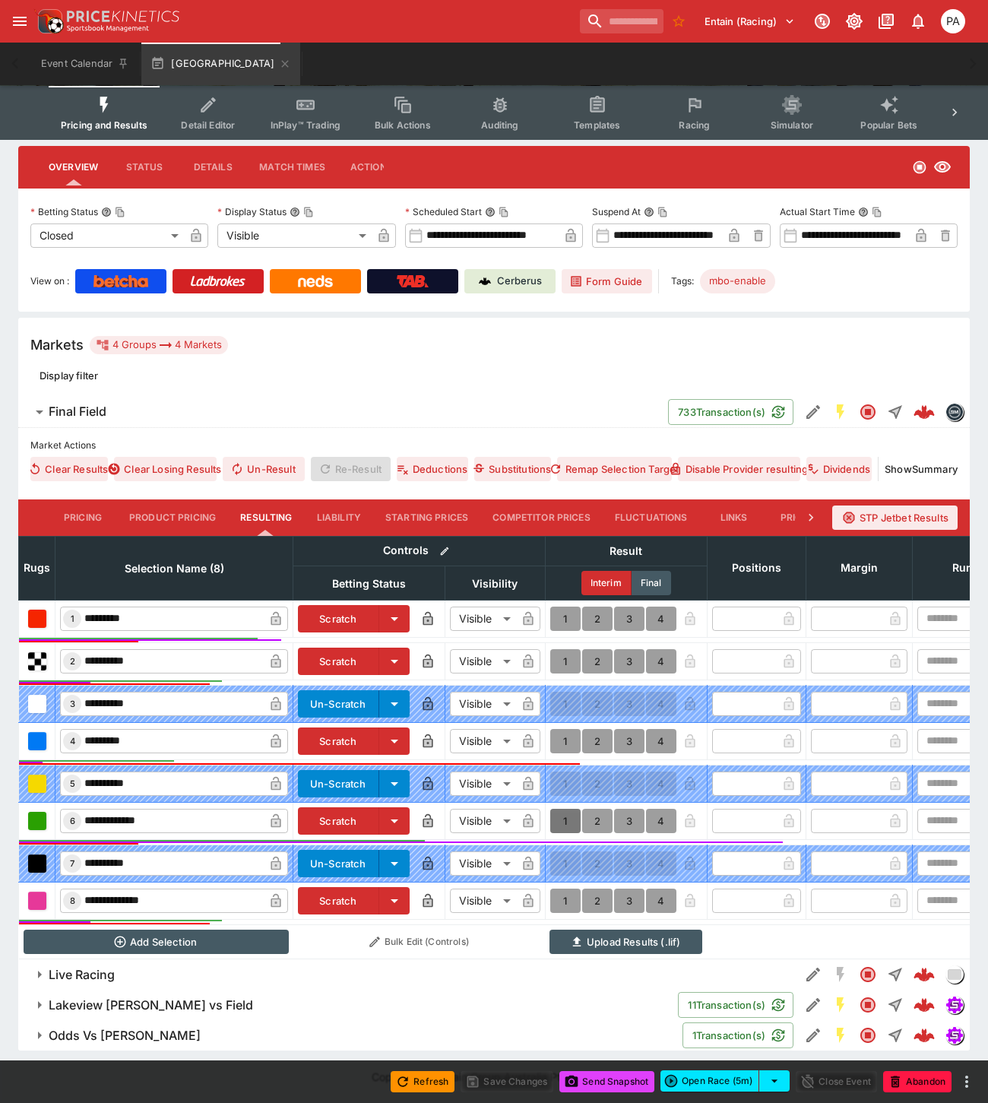
click at [568, 809] on button "1" at bounding box center [565, 821] width 30 height 24
type input "*"
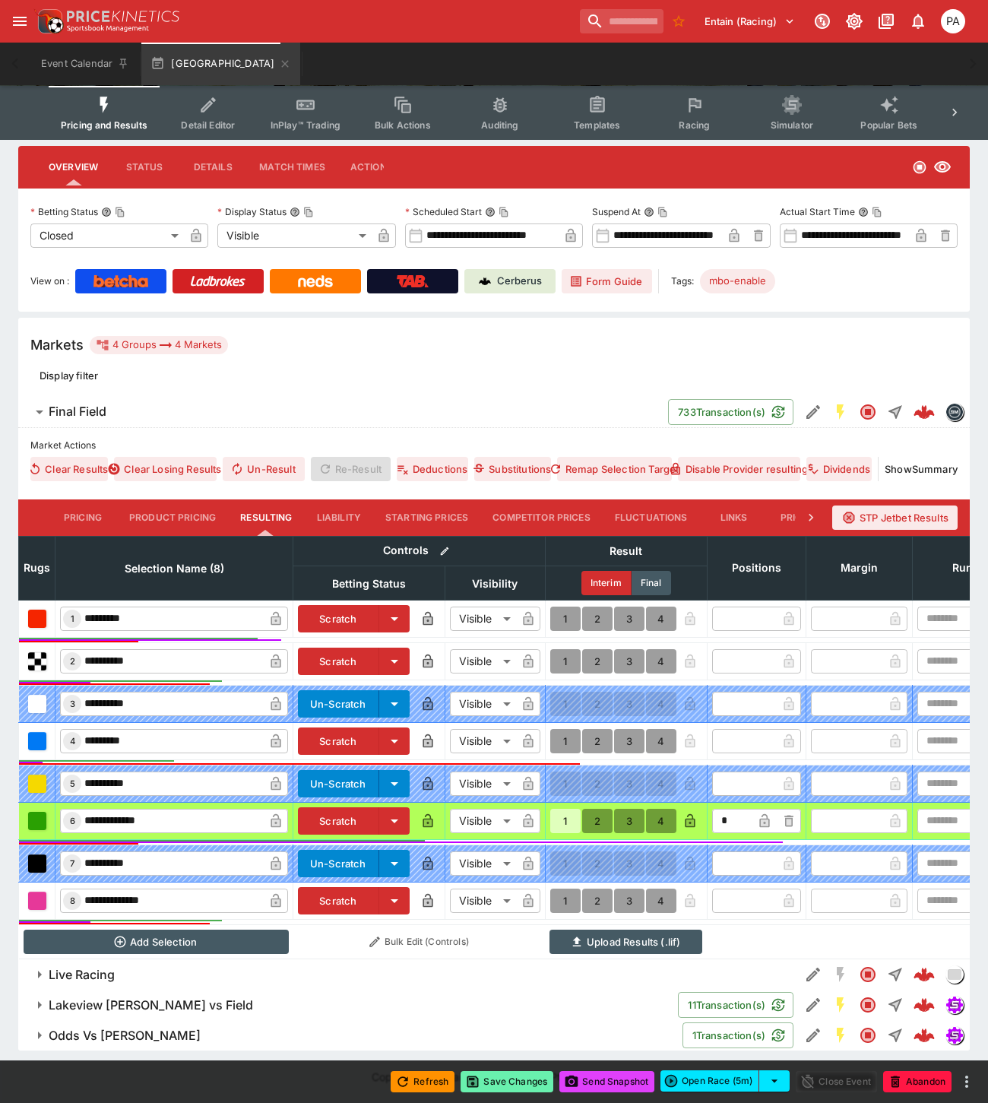
click at [511, 1080] on button "Save Changes" at bounding box center [506, 1081] width 93 height 21
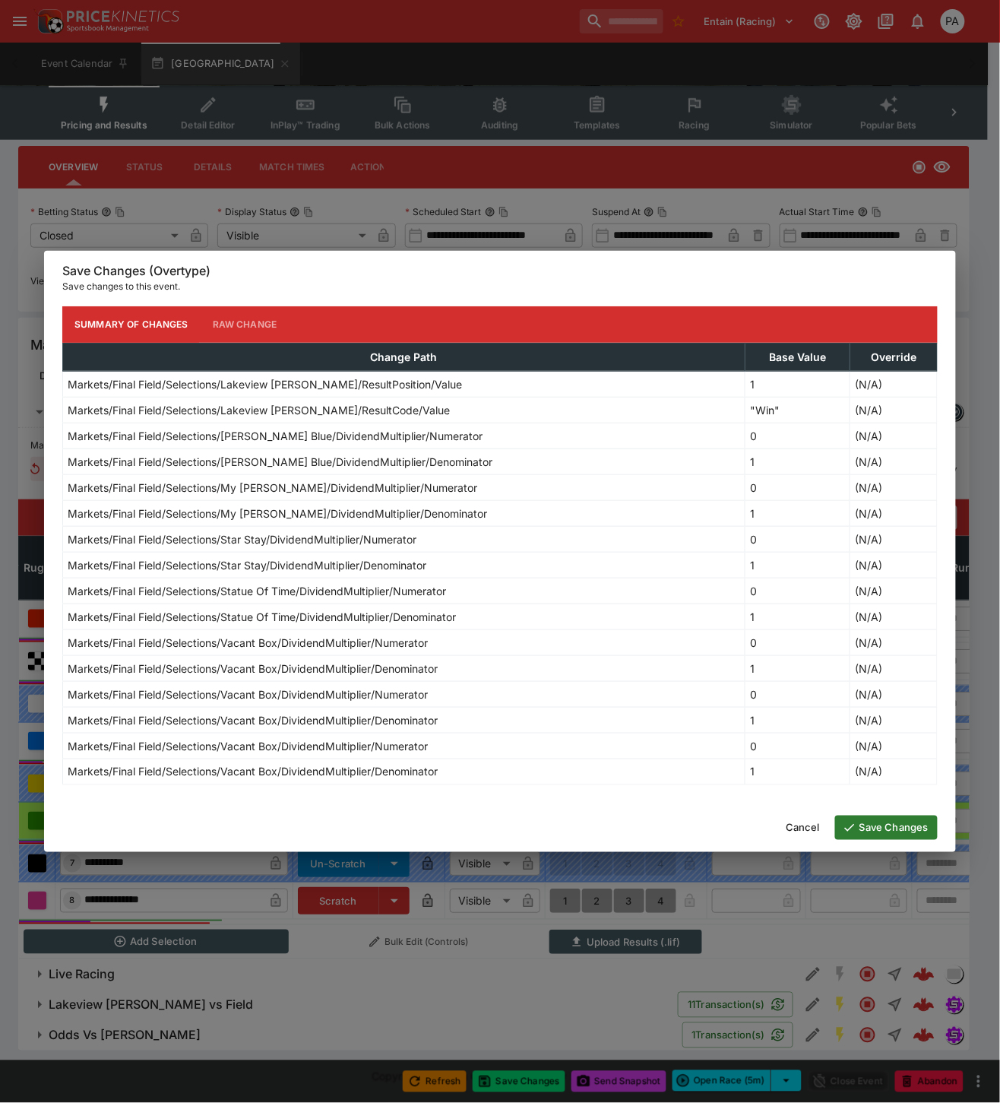
click at [883, 829] on button "Save Changes" at bounding box center [886, 827] width 103 height 24
